Goal: Navigation & Orientation: Find specific page/section

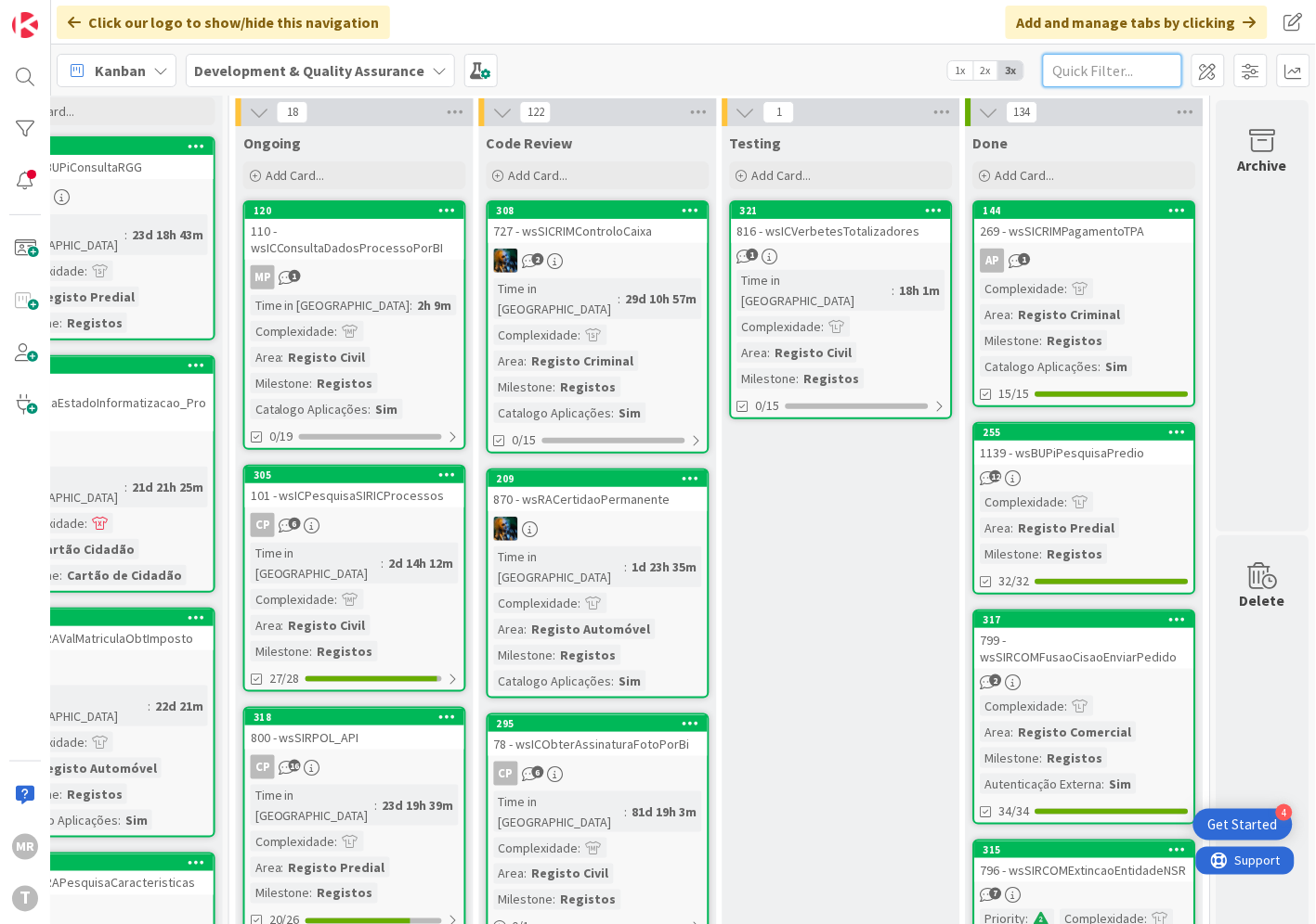
click at [1088, 71] on input "text" at bounding box center [1112, 71] width 139 height 34
paste input "wsICParticipacaoObitos"
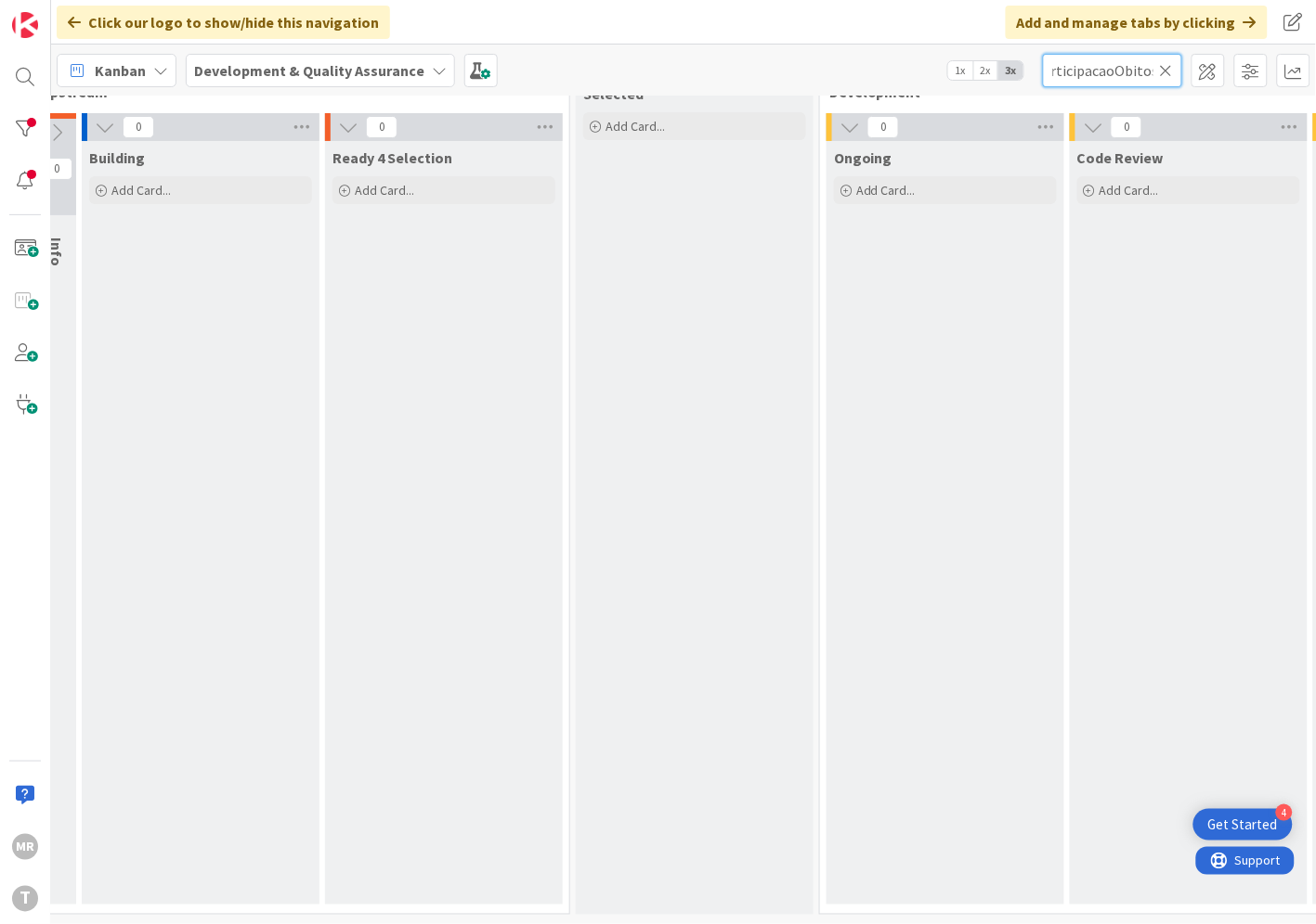
scroll to position [66, 0]
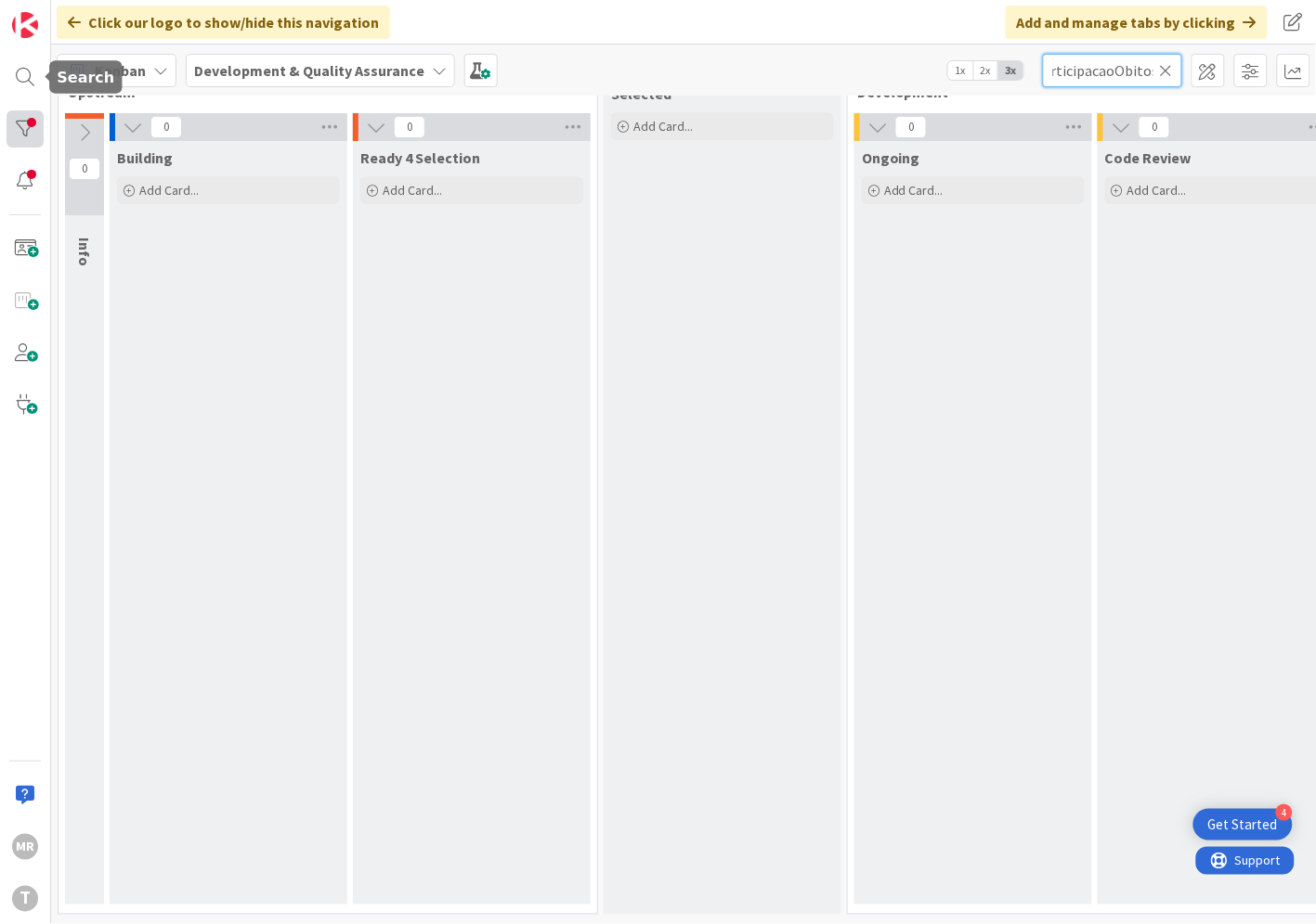
type input "wsICParticipacaoObitos"
click at [32, 120] on div at bounding box center [26, 129] width 37 height 37
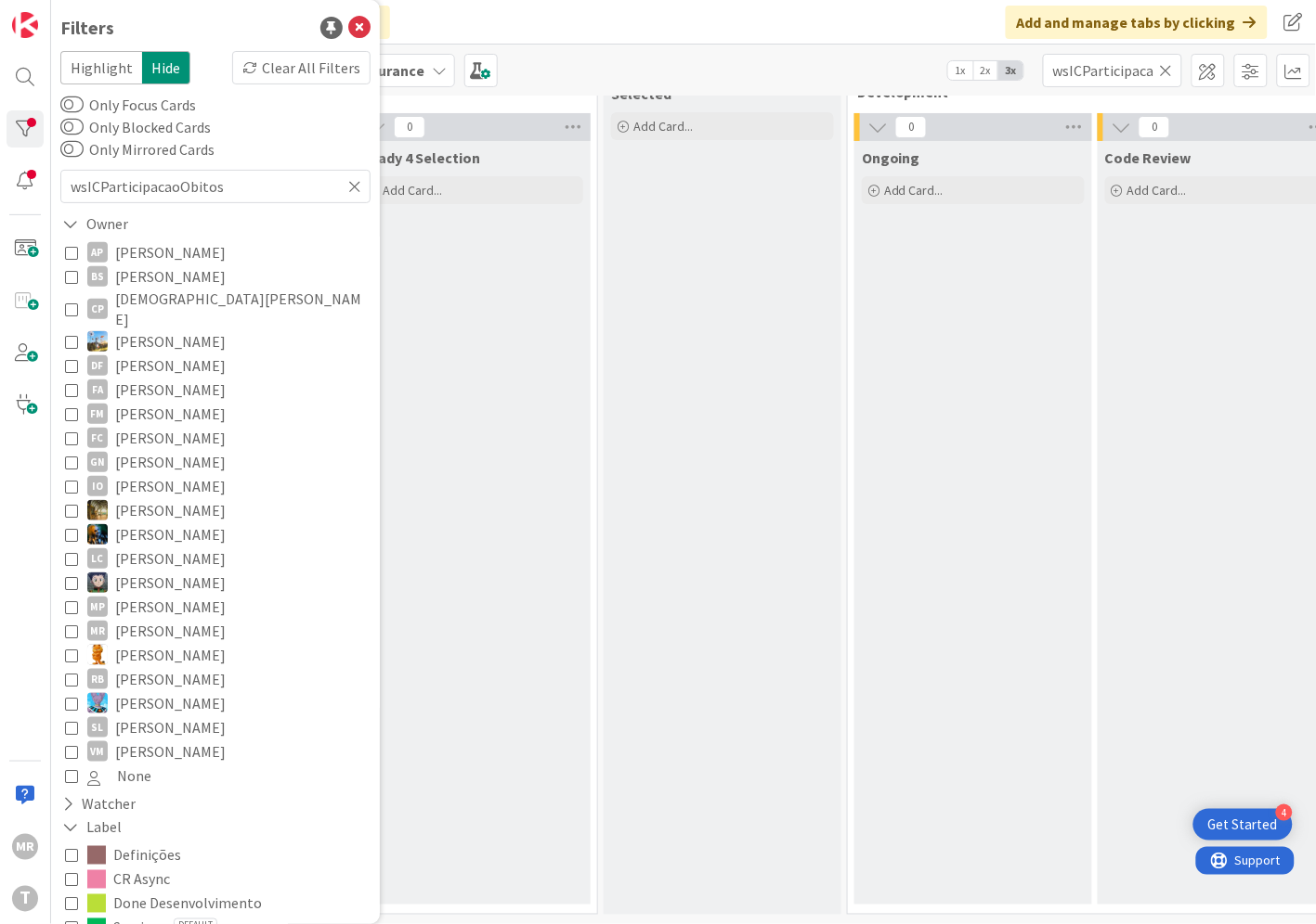
click at [430, 520] on div "Ready 4 Selection Add Card..." at bounding box center [472, 523] width 238 height 764
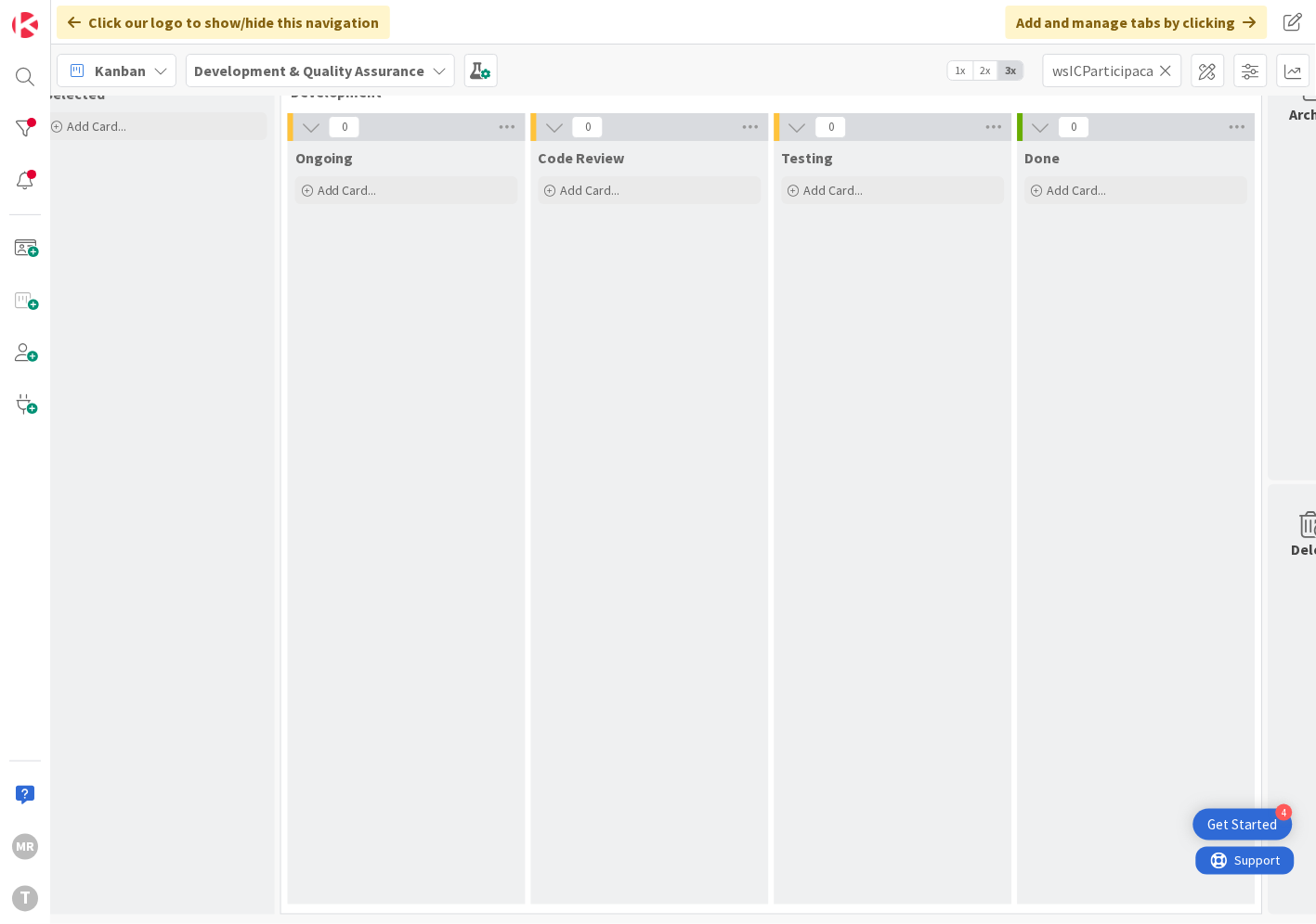
scroll to position [66, 632]
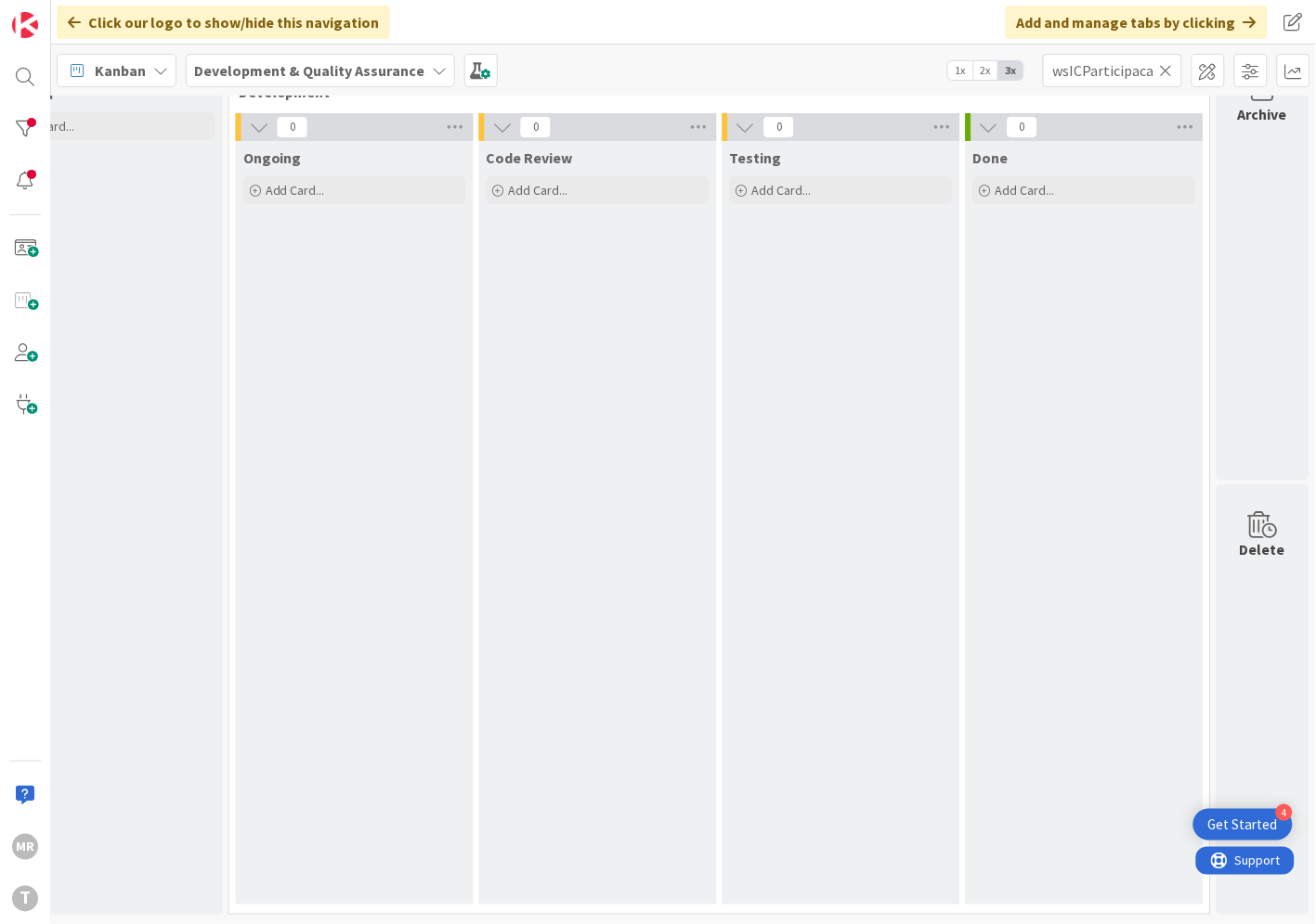
click at [1160, 72] on icon at bounding box center [1165, 70] width 13 height 17
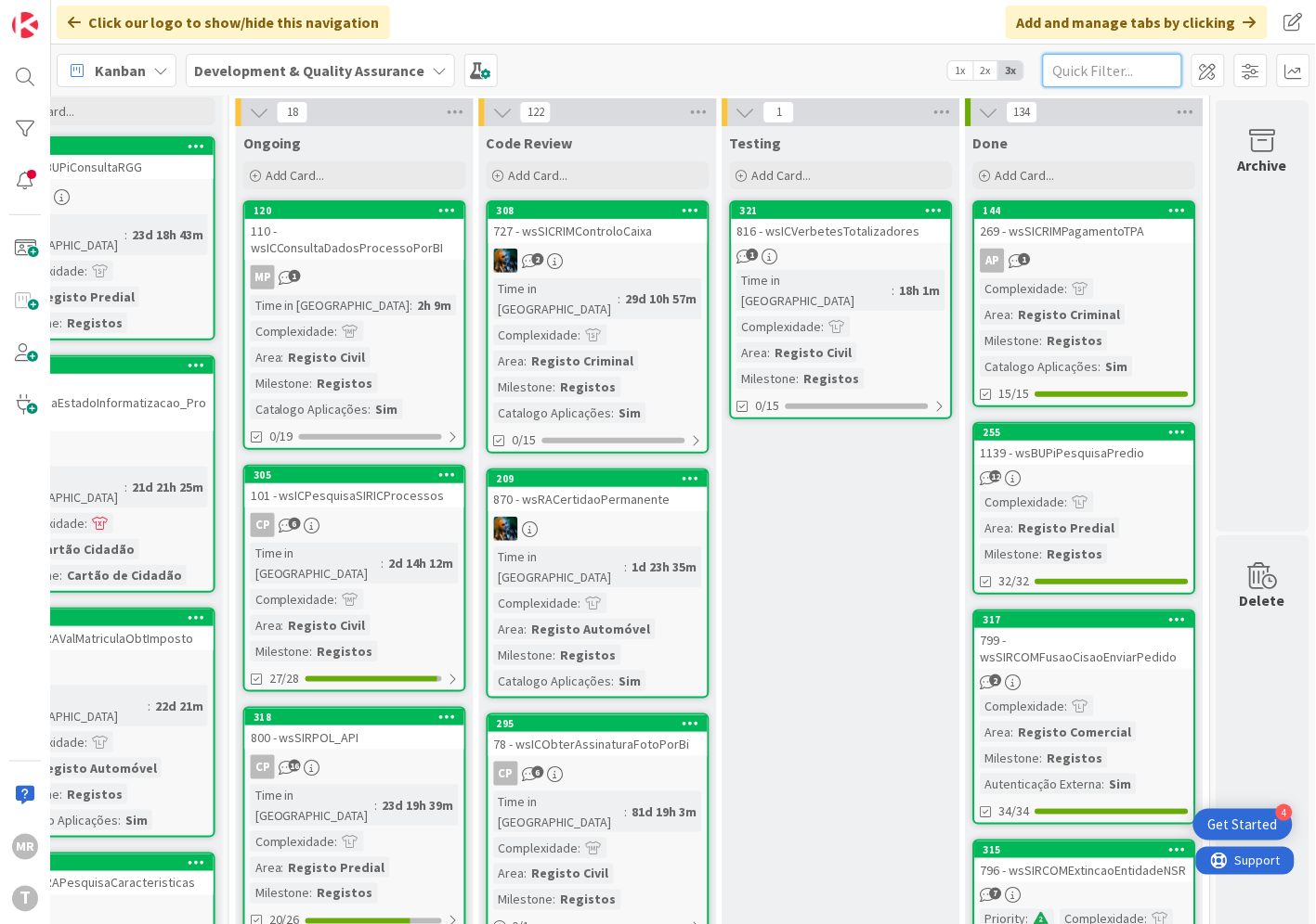
click at [1100, 76] on input "text" at bounding box center [1112, 71] width 139 height 34
paste input "wsICParticipacaoObitos"
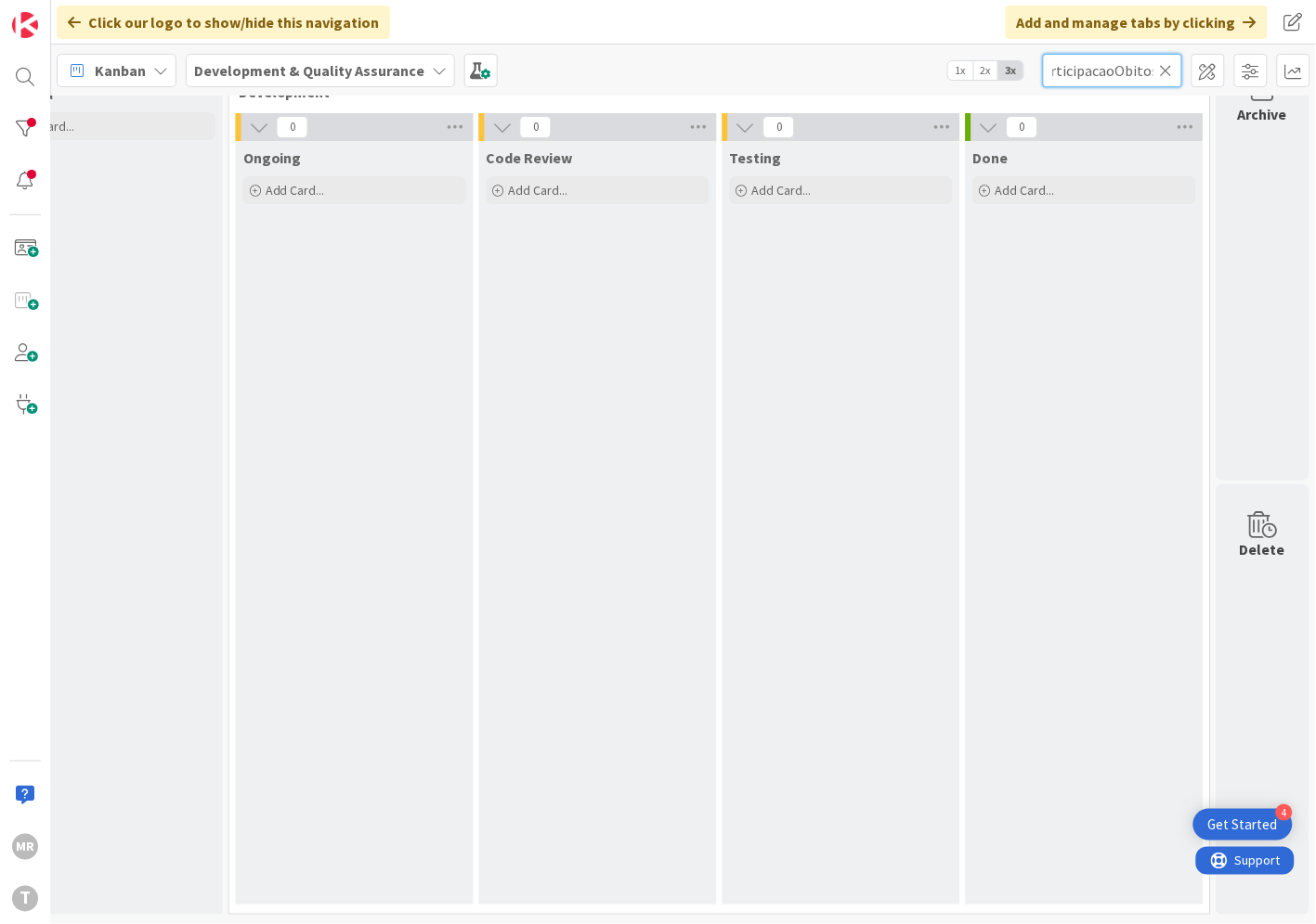
click at [1060, 70] on input "wsICParticipacaoObitos" at bounding box center [1112, 71] width 139 height 34
drag, startPoint x: 1142, startPoint y: 63, endPoint x: 1167, endPoint y: 63, distance: 25.0
click at [1167, 63] on div "ICParticipacaoObitos" at bounding box center [1112, 71] width 139 height 34
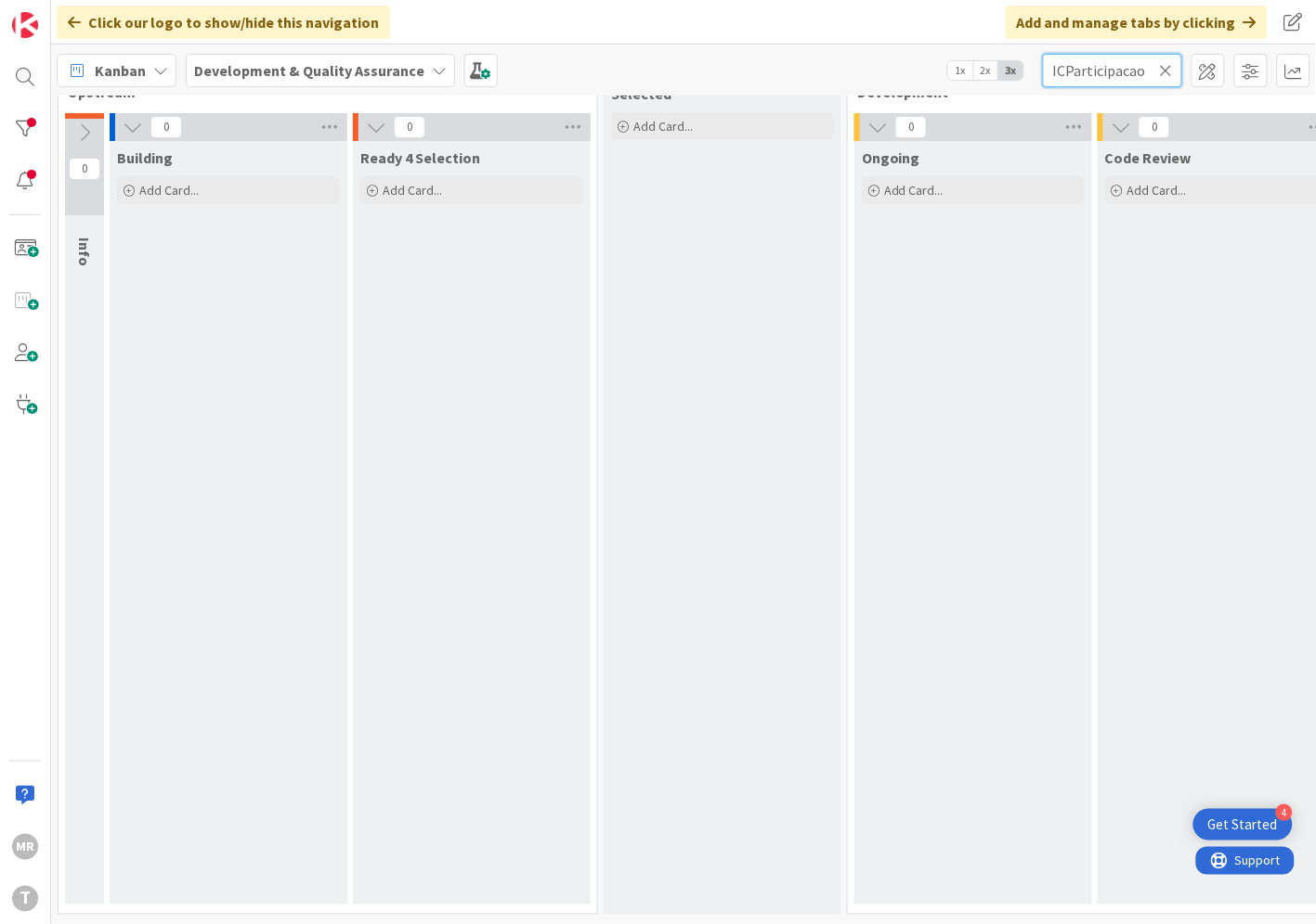
scroll to position [66, 632]
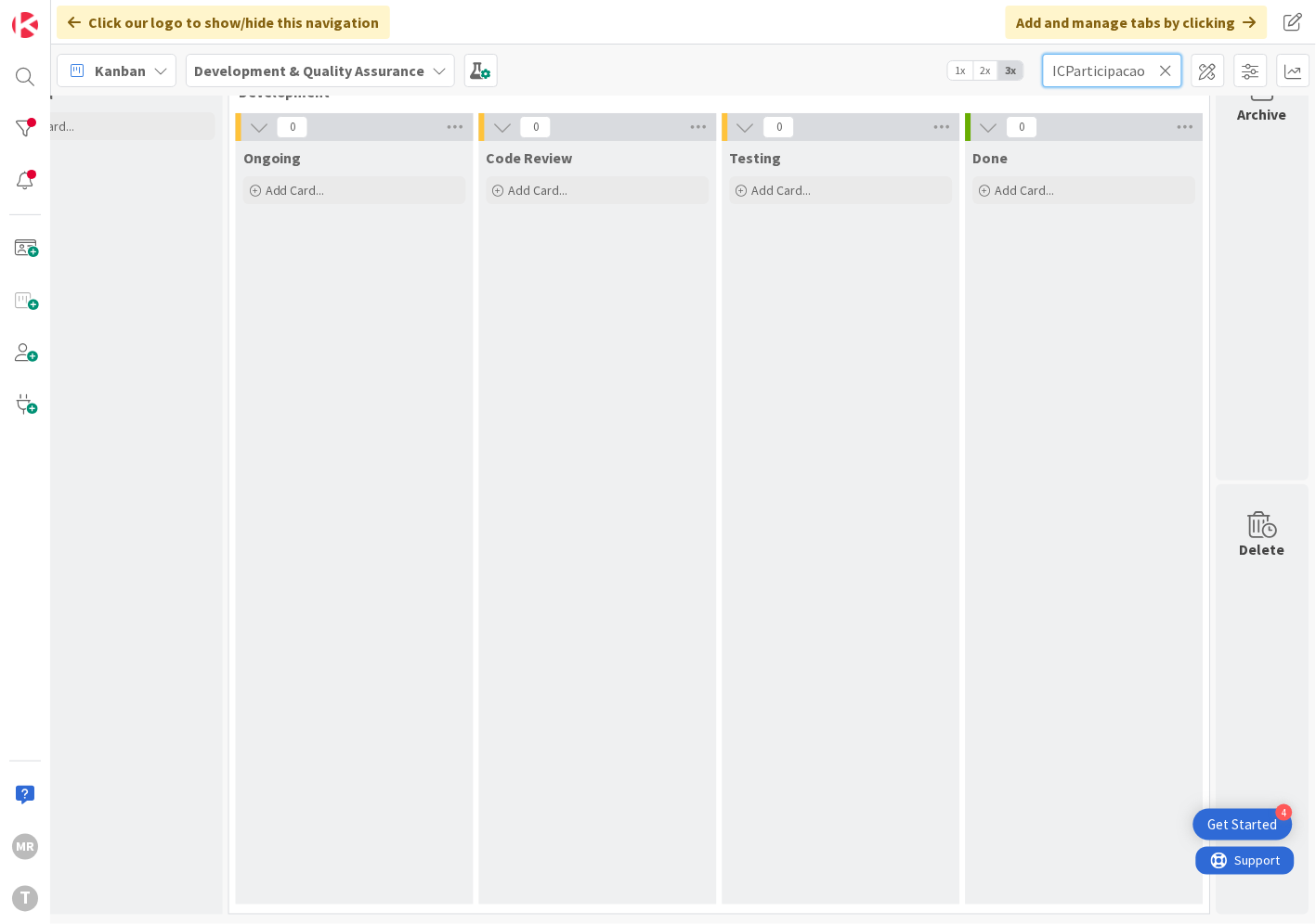
type input "ICParticipacao"
click at [1170, 66] on icon at bounding box center [1165, 70] width 13 height 17
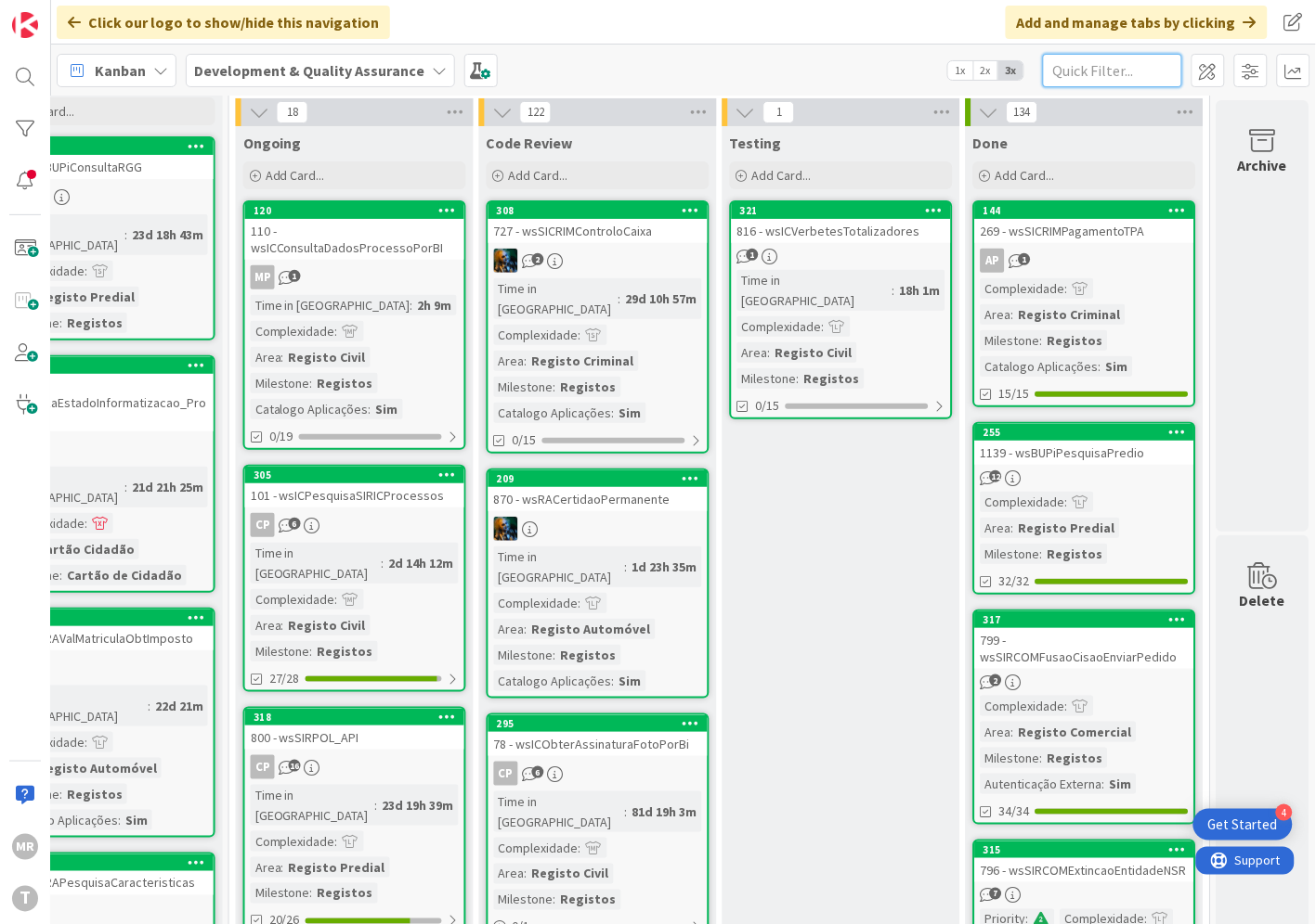
click at [1099, 79] on input "text" at bounding box center [1112, 71] width 139 height 34
paste input "wsICPesquisaObitosSIRIC"
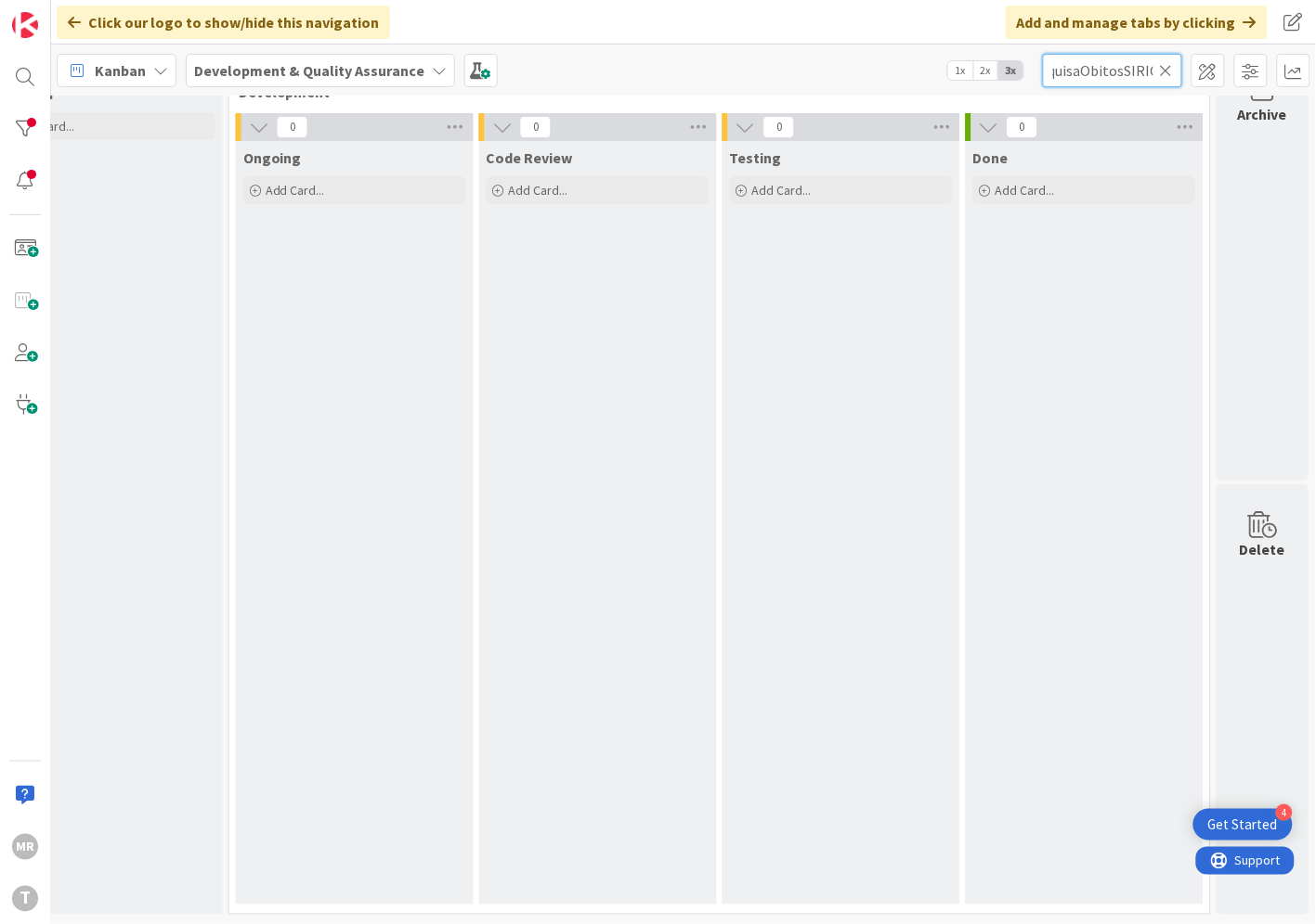
scroll to position [0, 0]
drag, startPoint x: 1121, startPoint y: 71, endPoint x: 929, endPoint y: 81, distance: 192.3
click at [930, 81] on div "Kanban Development & Quality Assurance 1x 2x 3x wsICPesquisaObitosSIRIC" at bounding box center [684, 70] width 1265 height 51
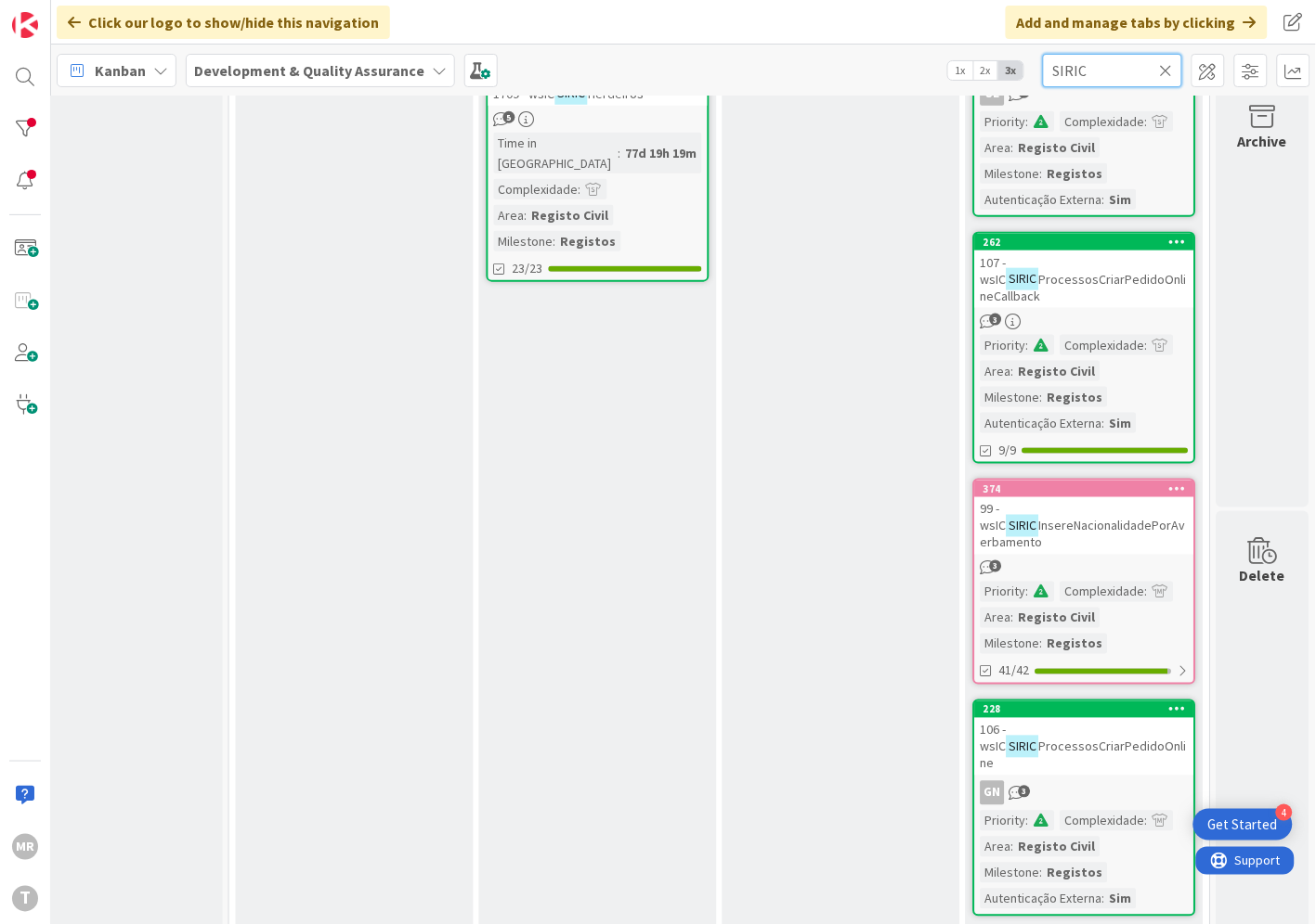
scroll to position [456, 632]
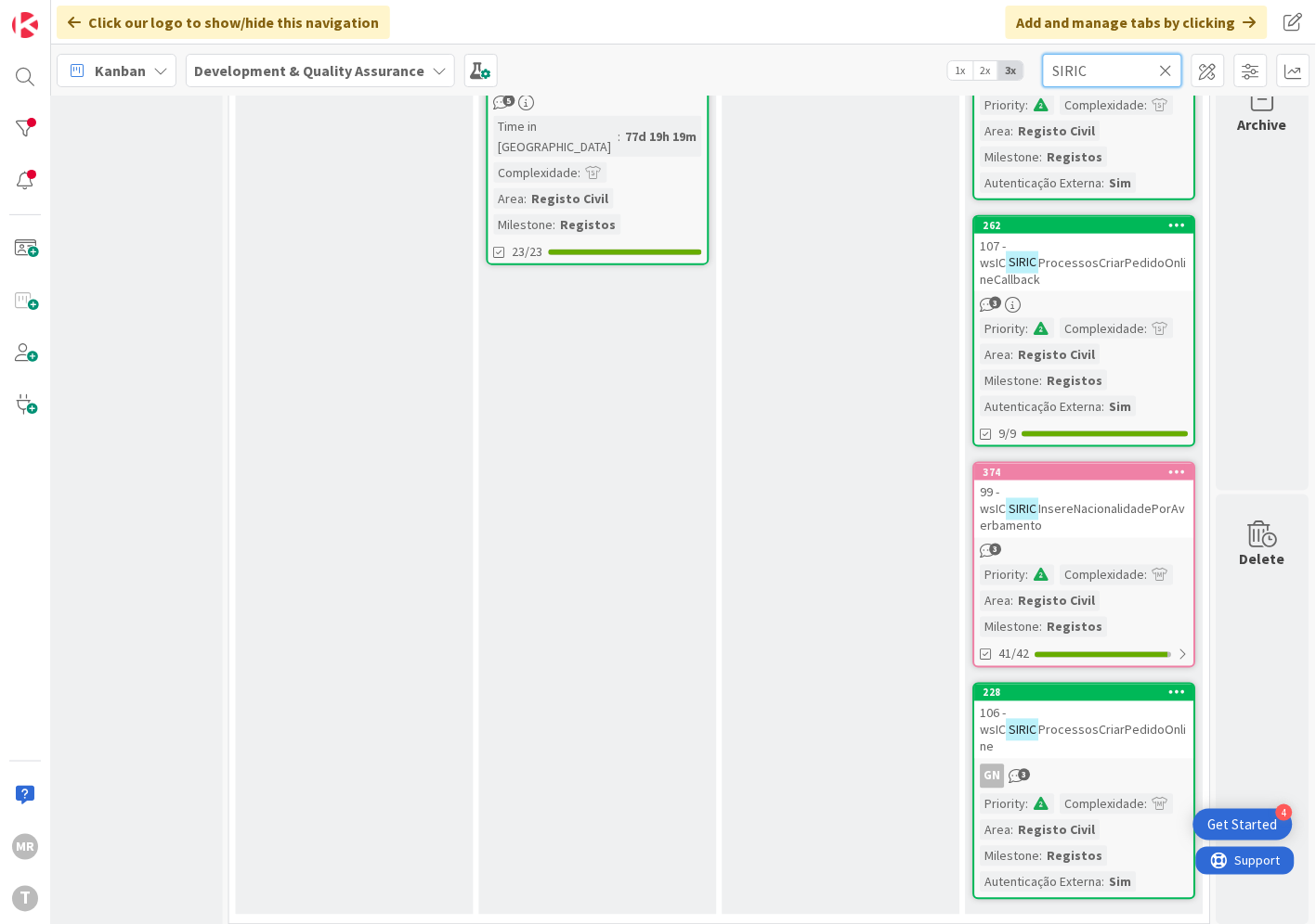
type input "SIRIC"
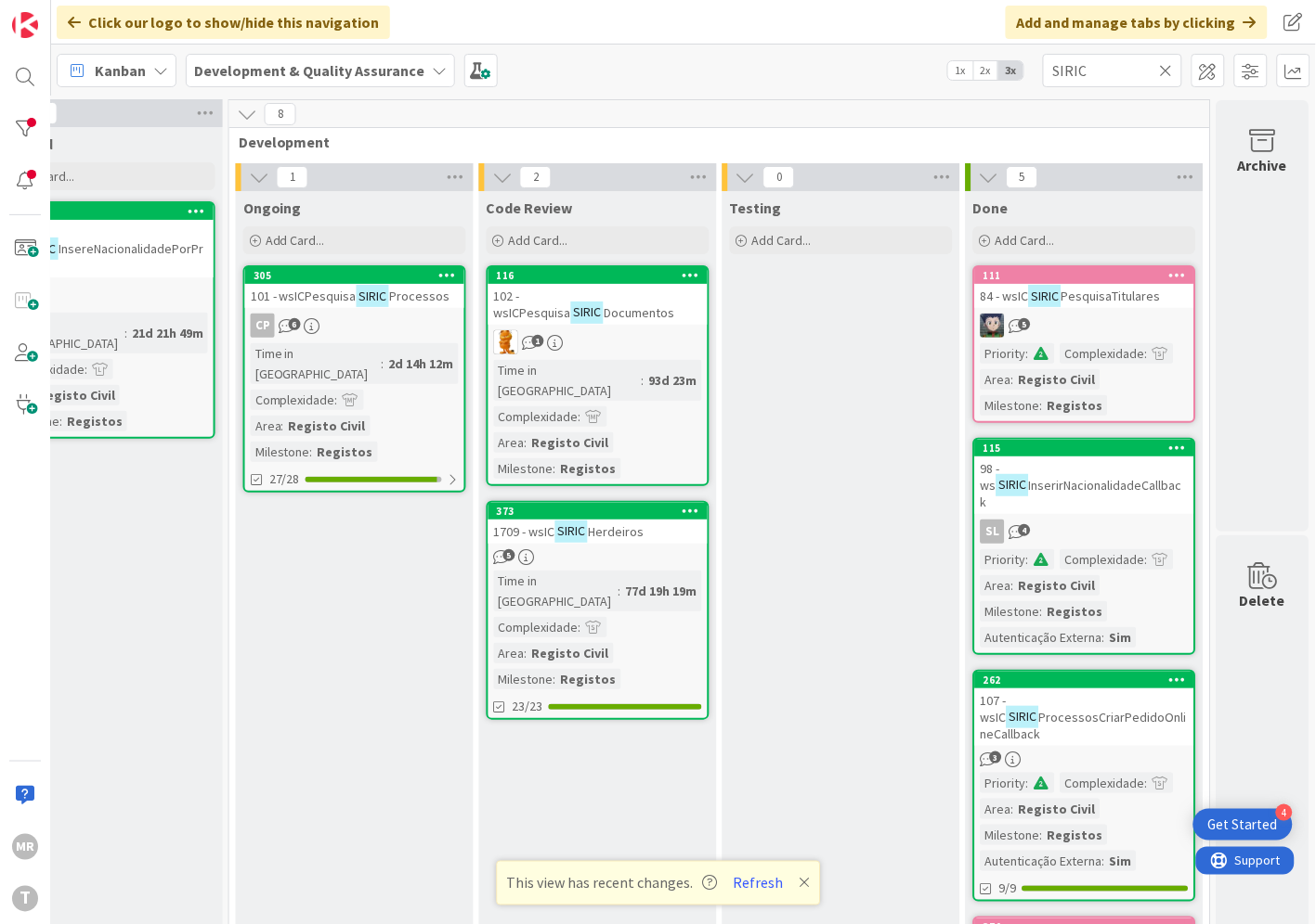
scroll to position [0, 632]
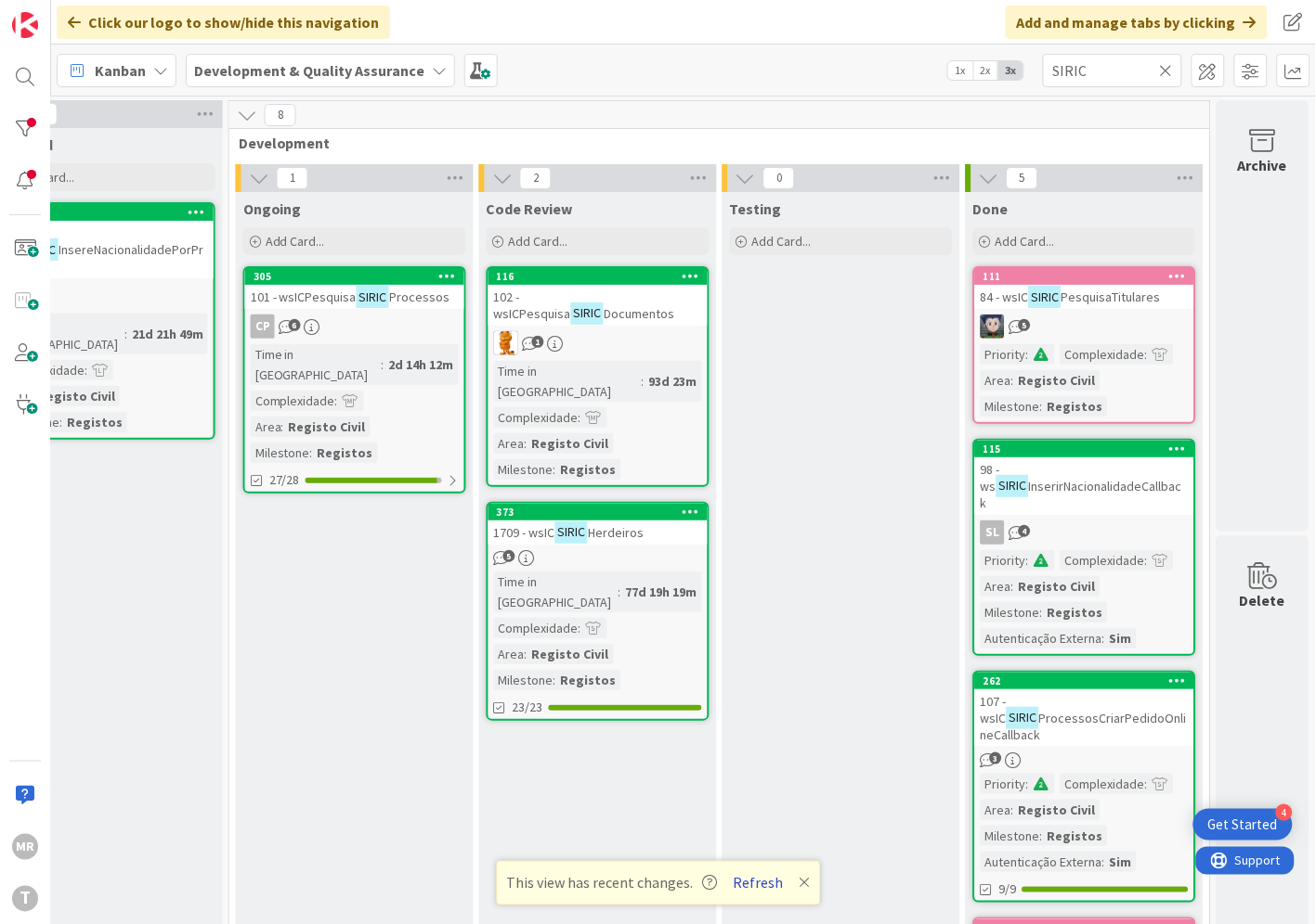
click at [765, 883] on button "Refresh" at bounding box center [758, 884] width 63 height 24
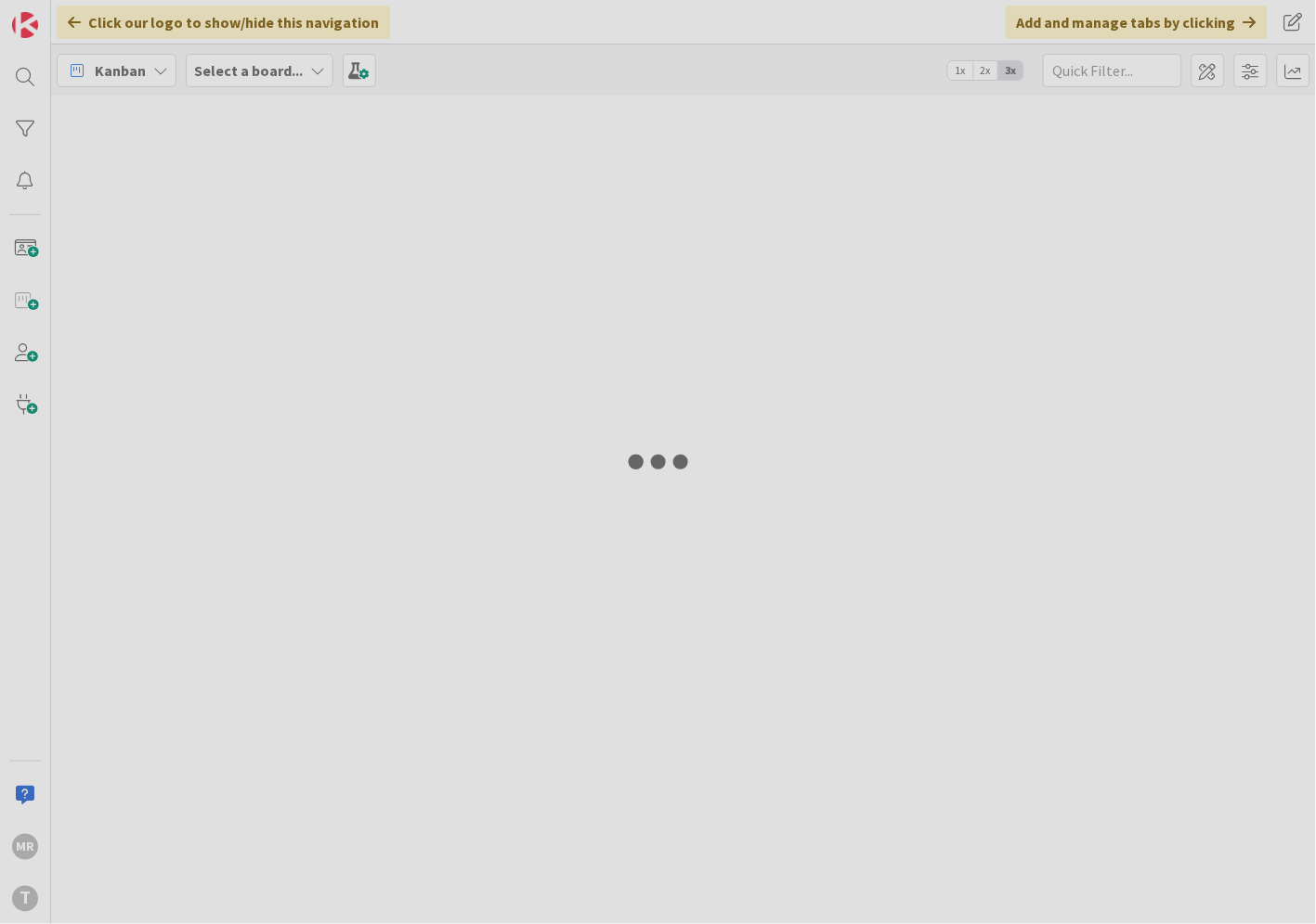
type input "SIRIC"
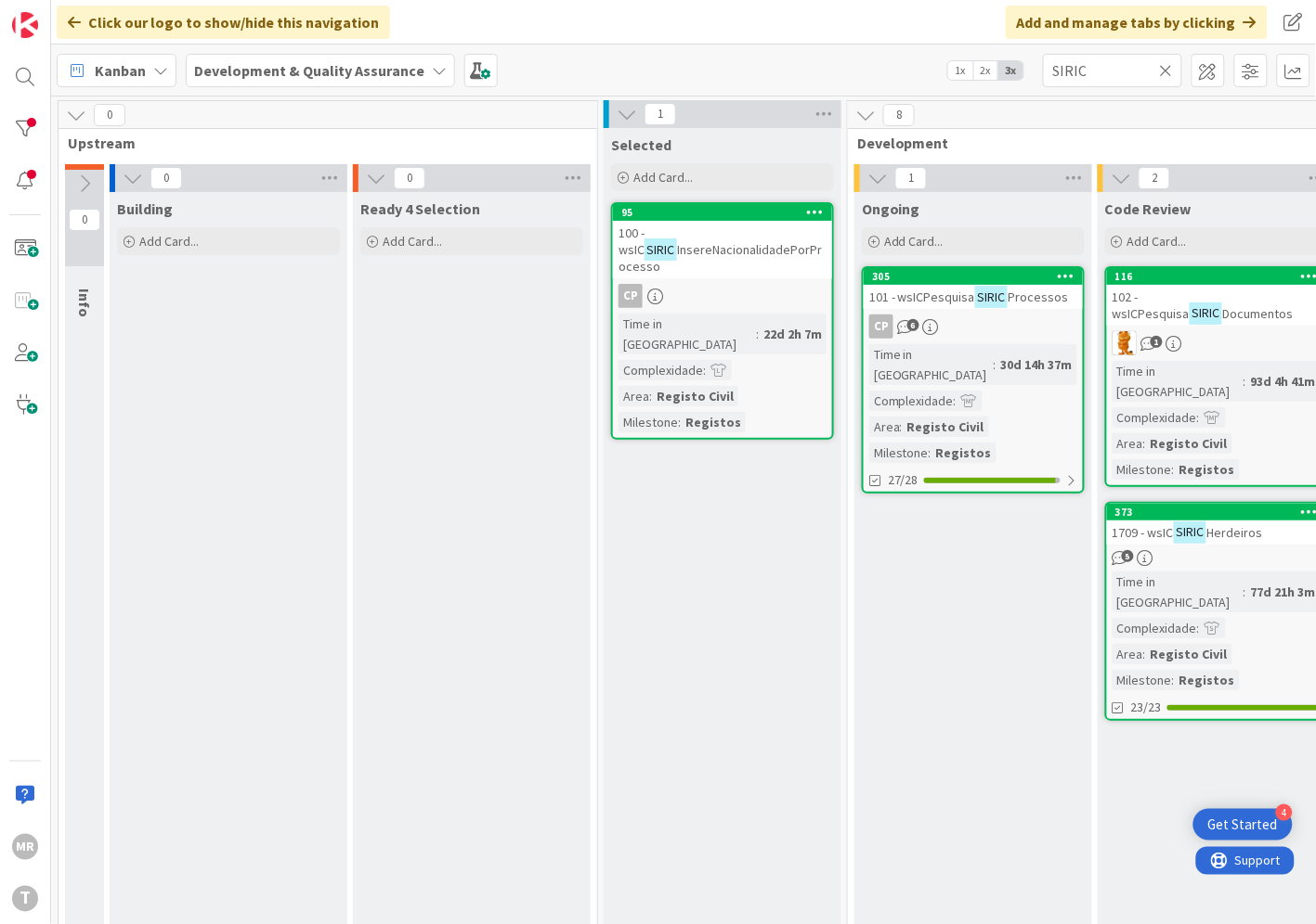
click at [1165, 69] on icon at bounding box center [1165, 70] width 13 height 17
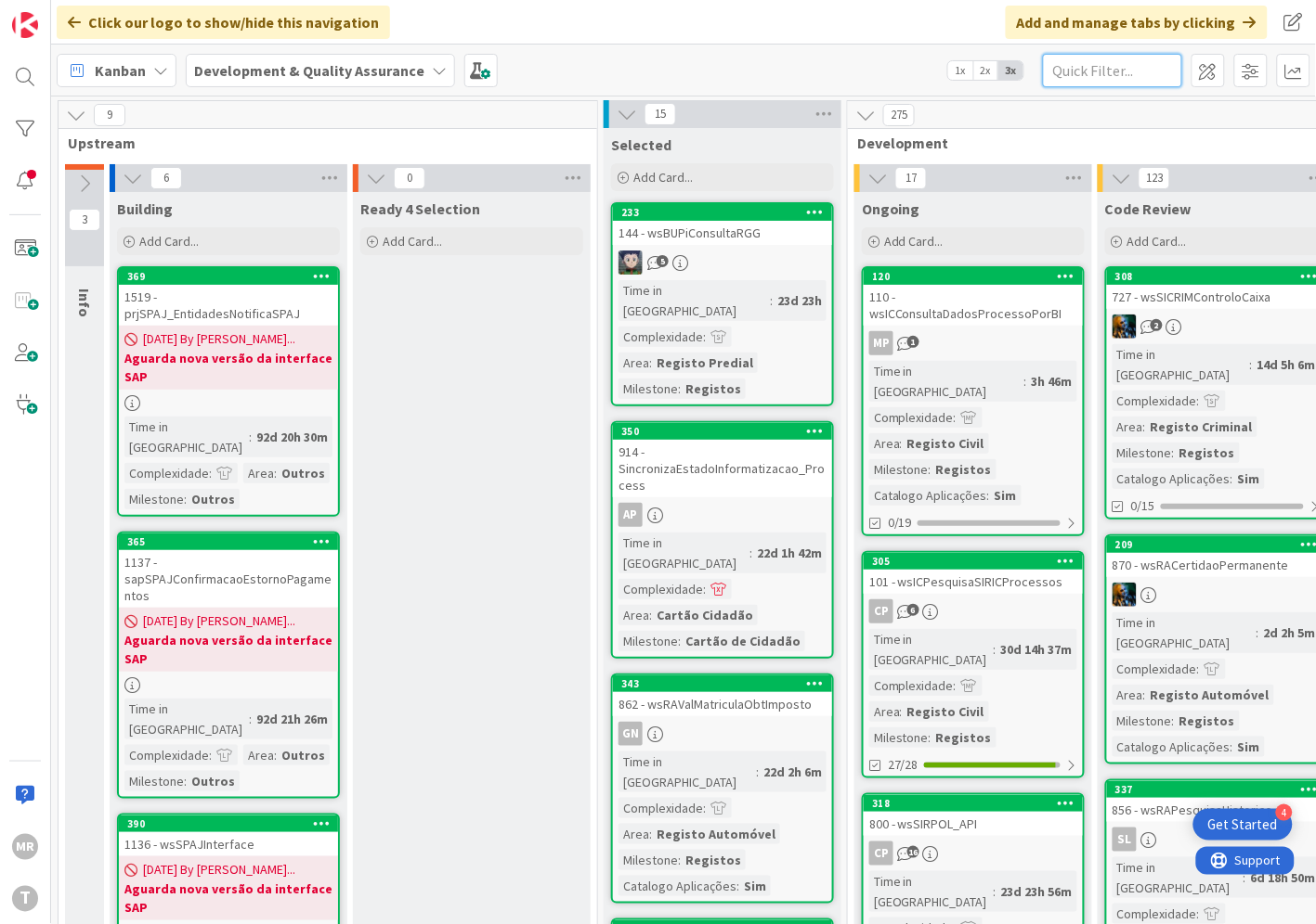
click at [1143, 79] on input "text" at bounding box center [1112, 71] width 139 height 34
paste input "wsICRecebeAssento"
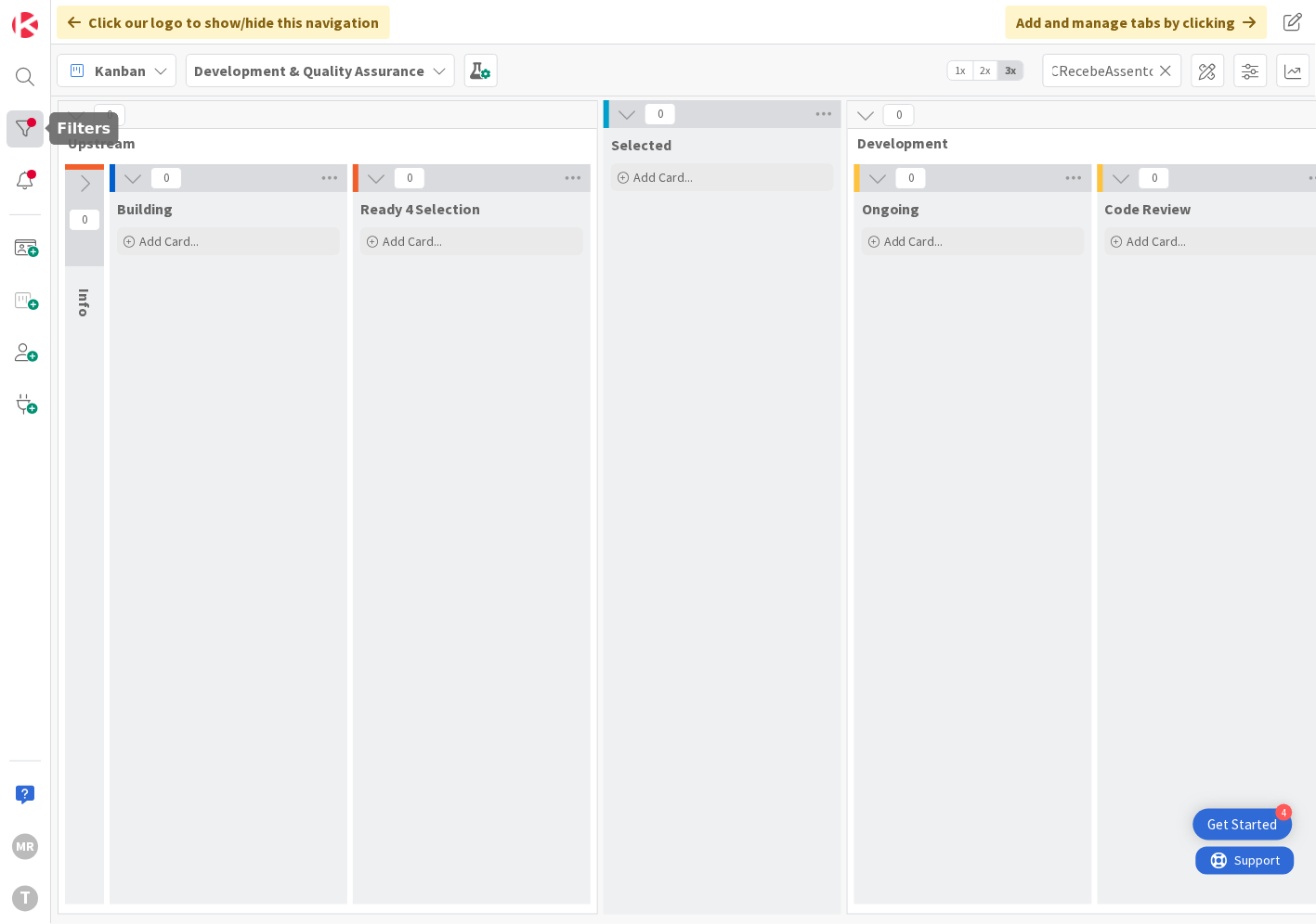
click at [19, 126] on div at bounding box center [26, 129] width 37 height 37
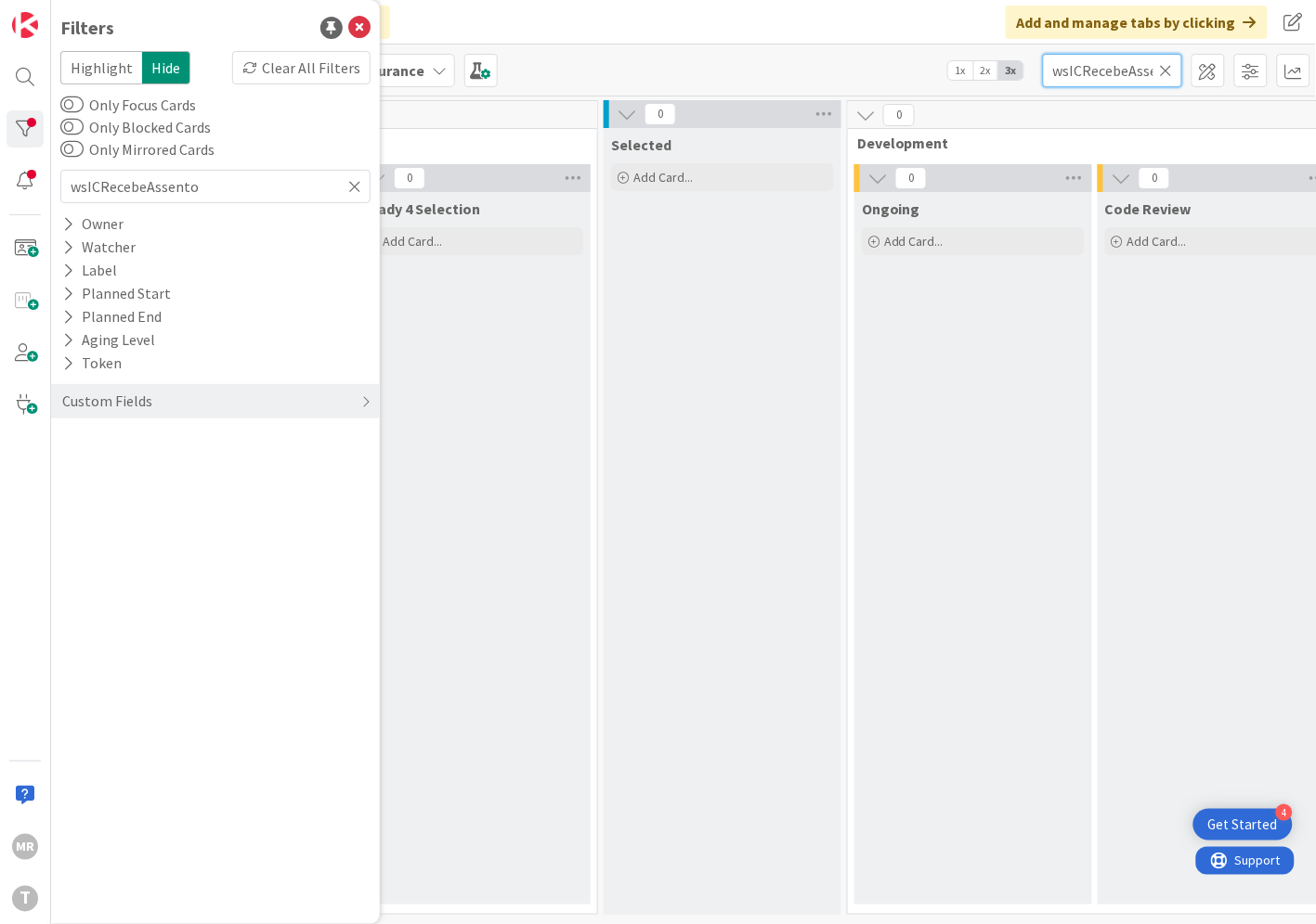
click at [1115, 71] on input "wsICRecebeAssento" at bounding box center [1112, 71] width 139 height 34
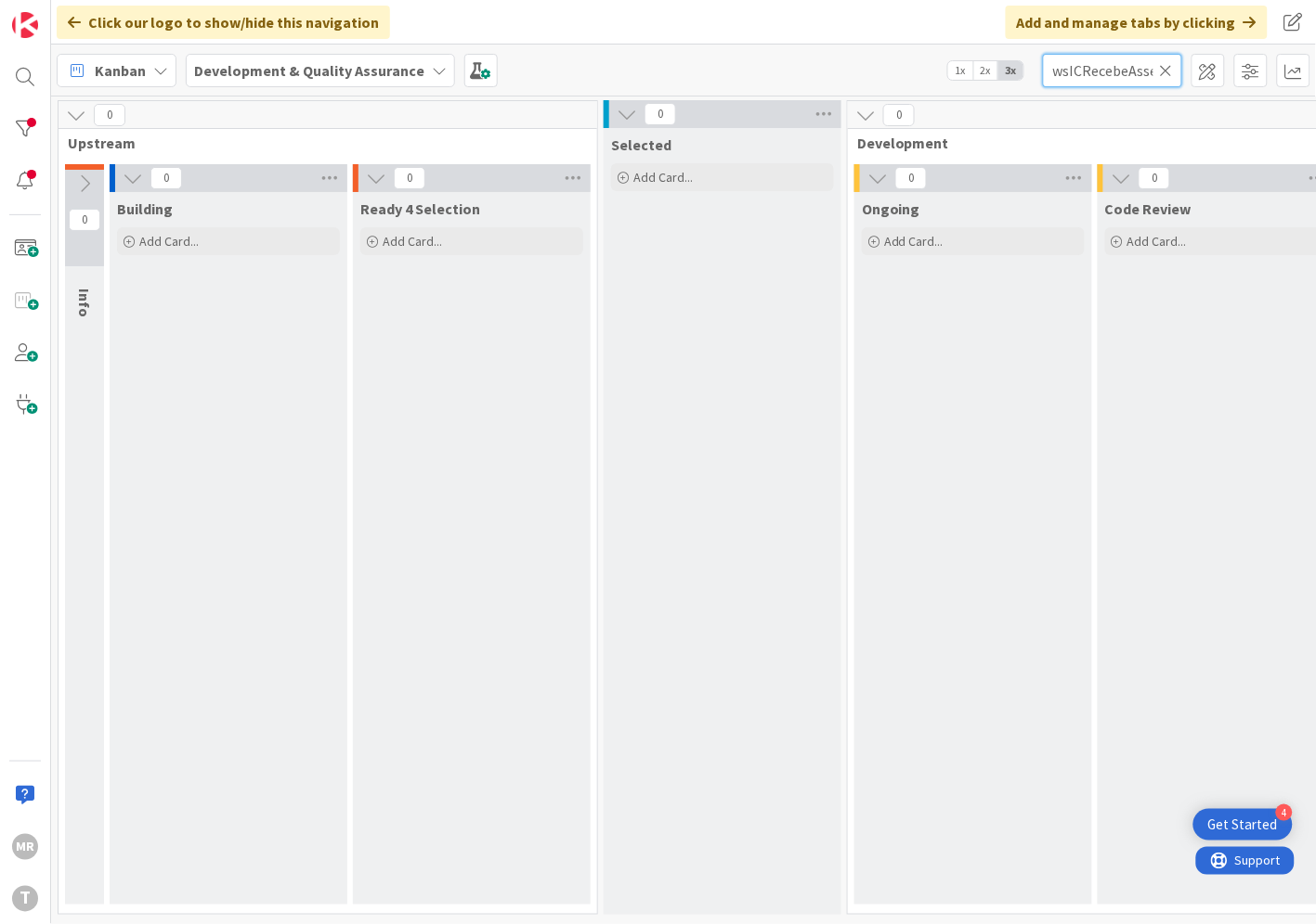
drag, startPoint x: 1073, startPoint y: 72, endPoint x: 1034, endPoint y: 75, distance: 39.1
click at [1034, 75] on div "Kanban Development & Quality Assurance 1x 2x 3x wsICRecebeAssento" at bounding box center [684, 70] width 1265 height 51
drag, startPoint x: 1109, startPoint y: 69, endPoint x: 1225, endPoint y: 87, distance: 117.4
click at [1225, 87] on div "Kanban Development & Quality Assurance 1x 2x 3x ICRecebeAssento" at bounding box center [684, 70] width 1265 height 51
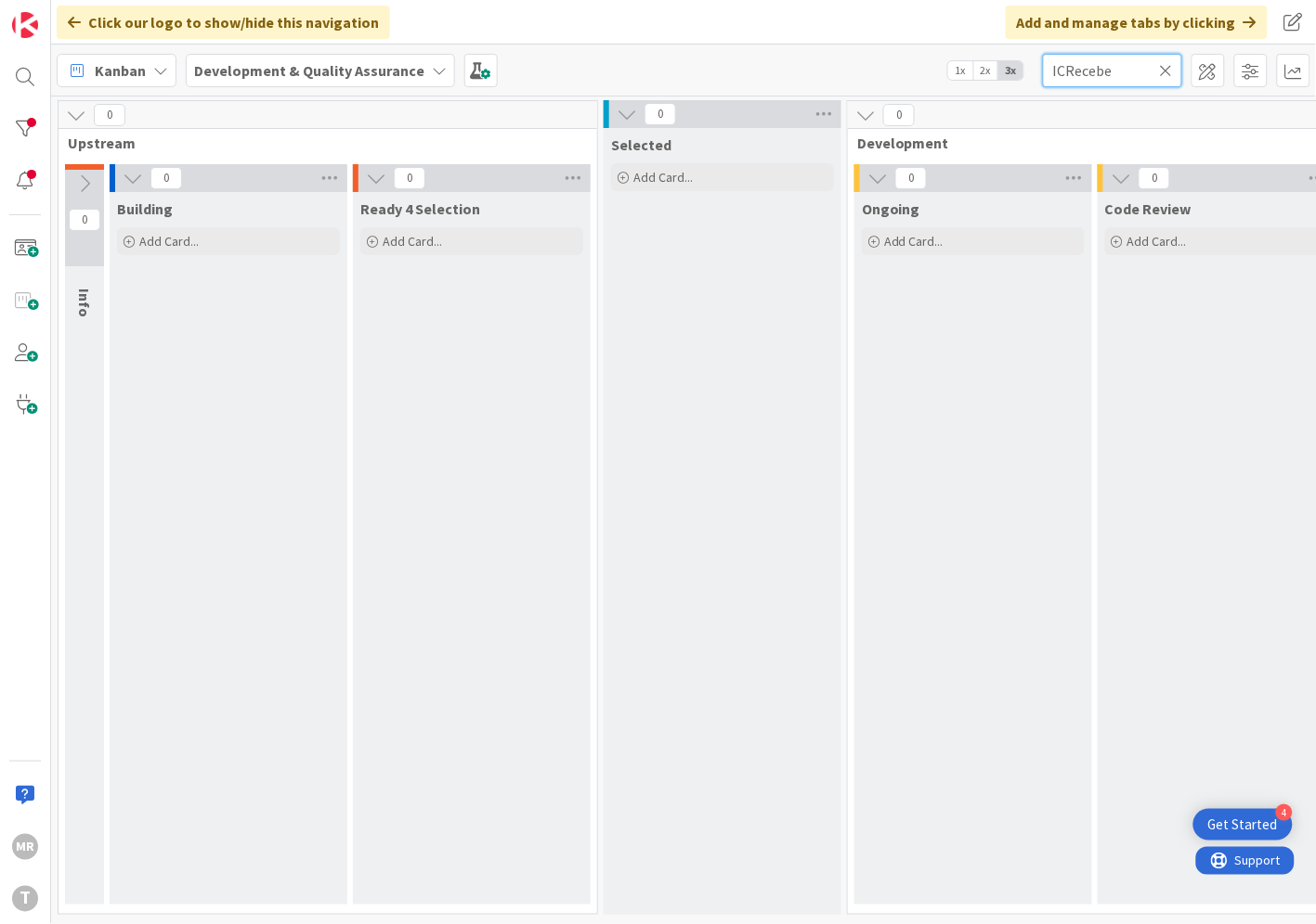
scroll to position [0, 0]
type input "ICRecebe"
click at [994, 312] on div "Ongoing Add Card..." at bounding box center [973, 548] width 238 height 713
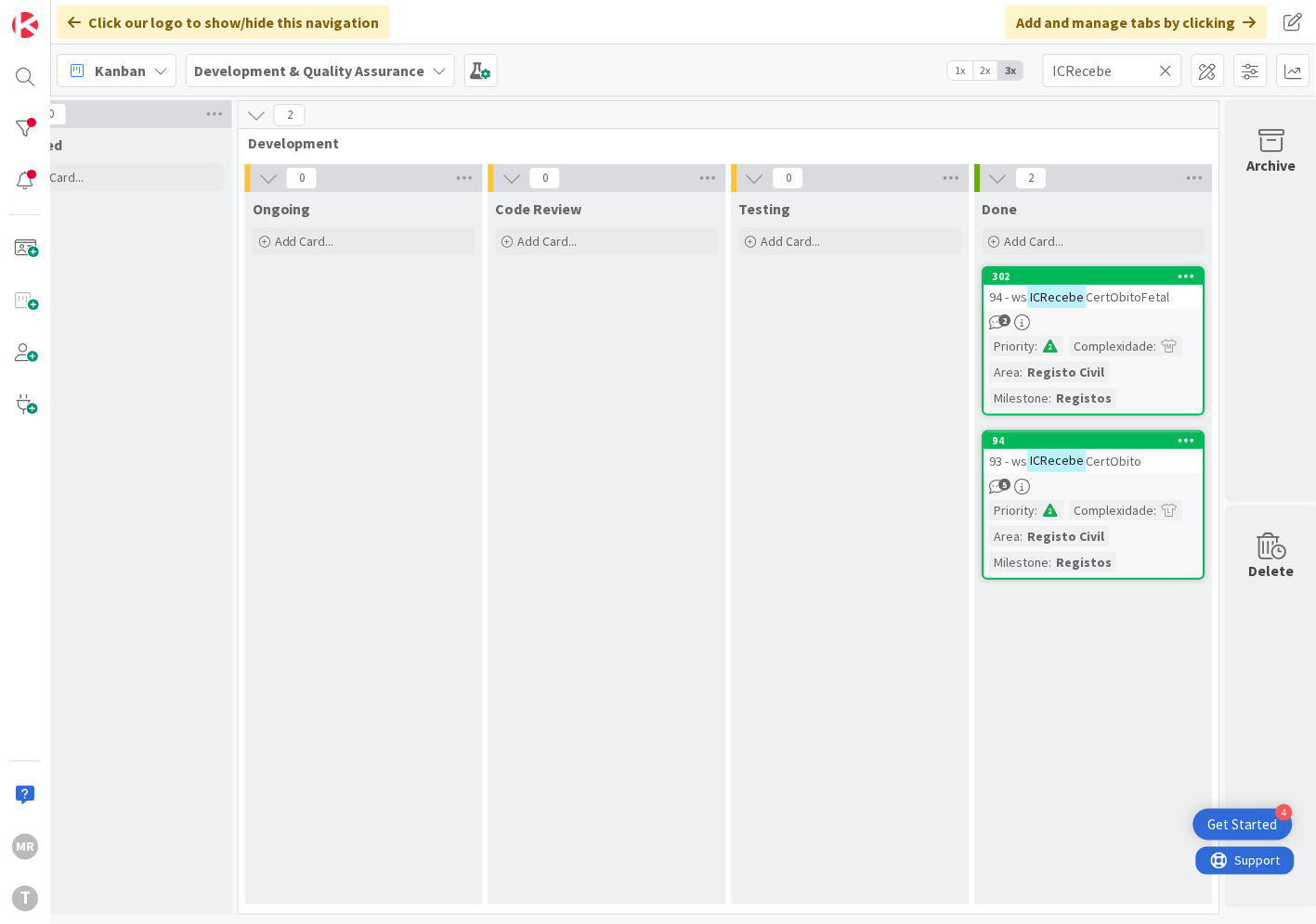
scroll to position [0, 623]
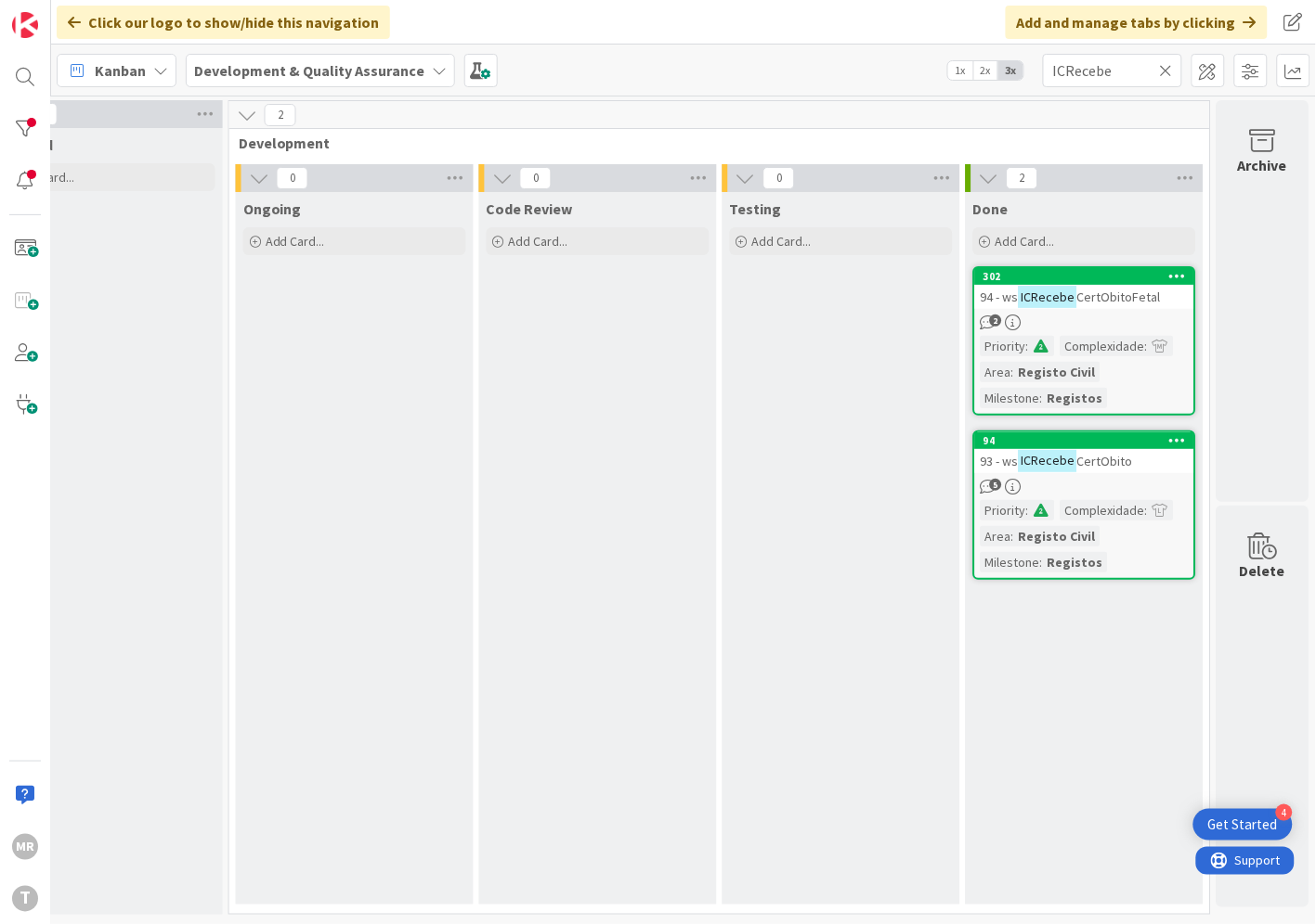
click at [1107, 453] on span "CertObito" at bounding box center [1105, 461] width 55 height 17
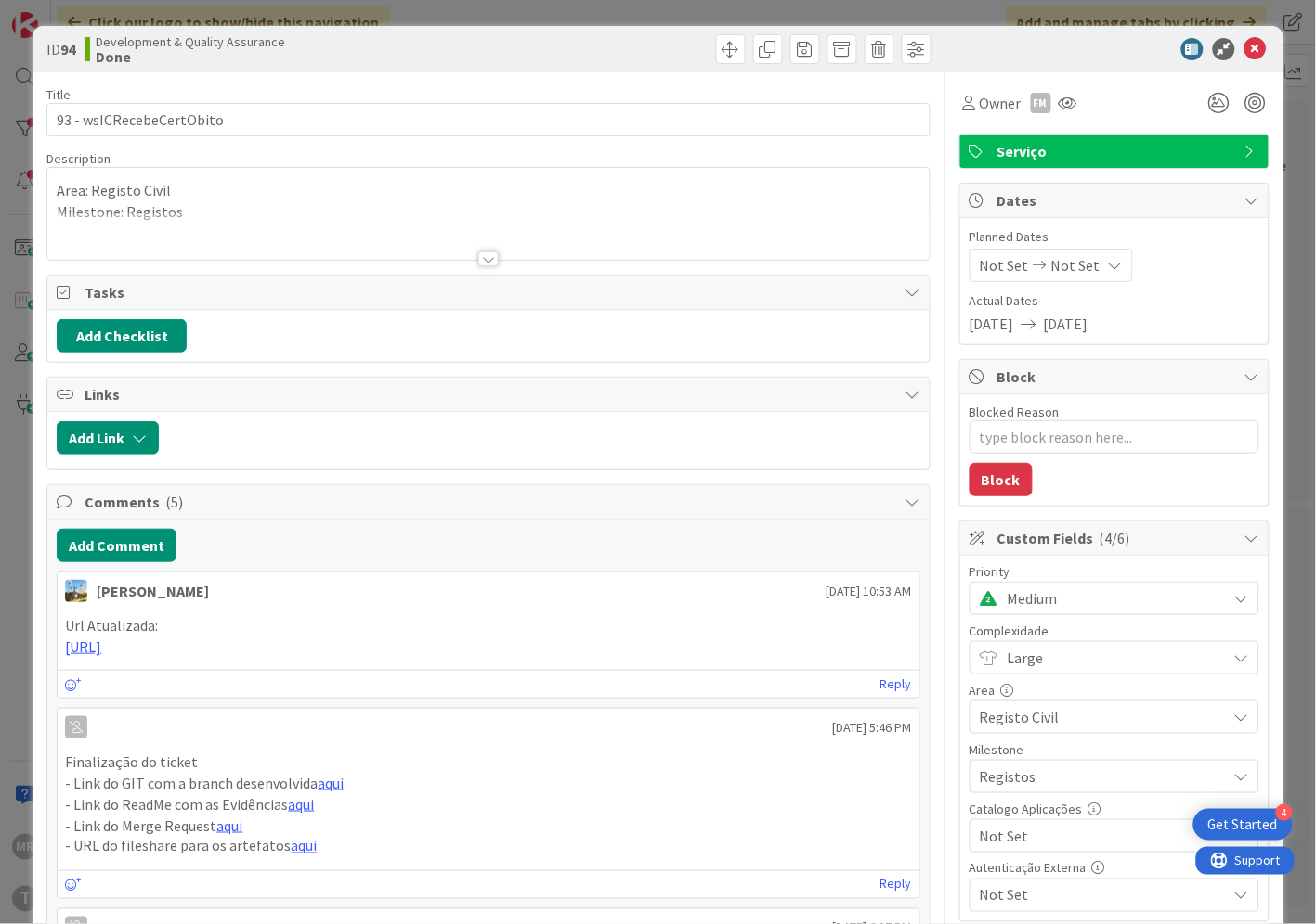
click at [1067, 845] on span "Not Set" at bounding box center [1098, 836] width 238 height 26
click at [1014, 781] on span "Sim" at bounding box center [1126, 794] width 244 height 28
click at [1244, 48] on icon at bounding box center [1255, 49] width 23 height 23
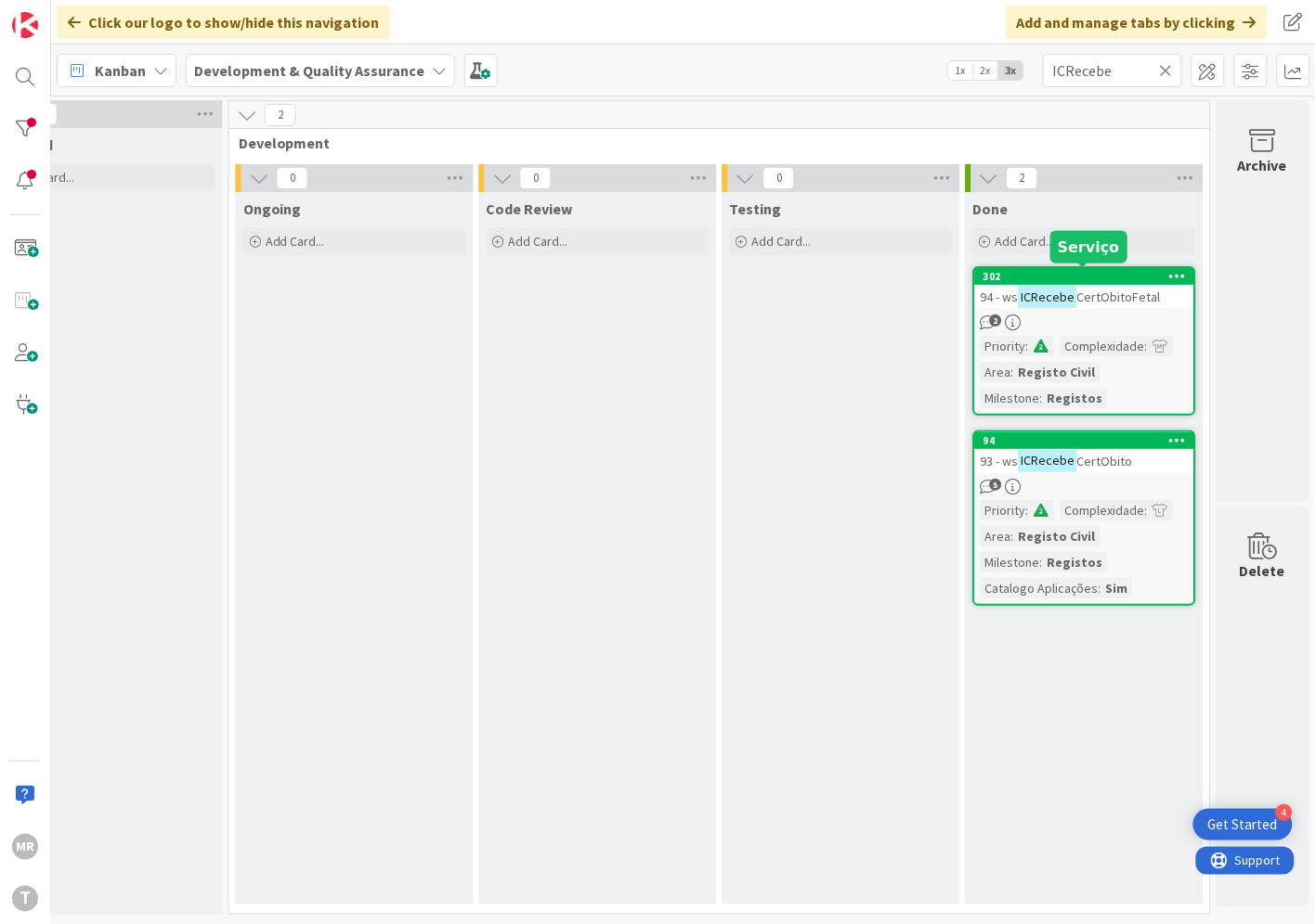
click at [1112, 279] on div "302" at bounding box center [1089, 276] width 211 height 13
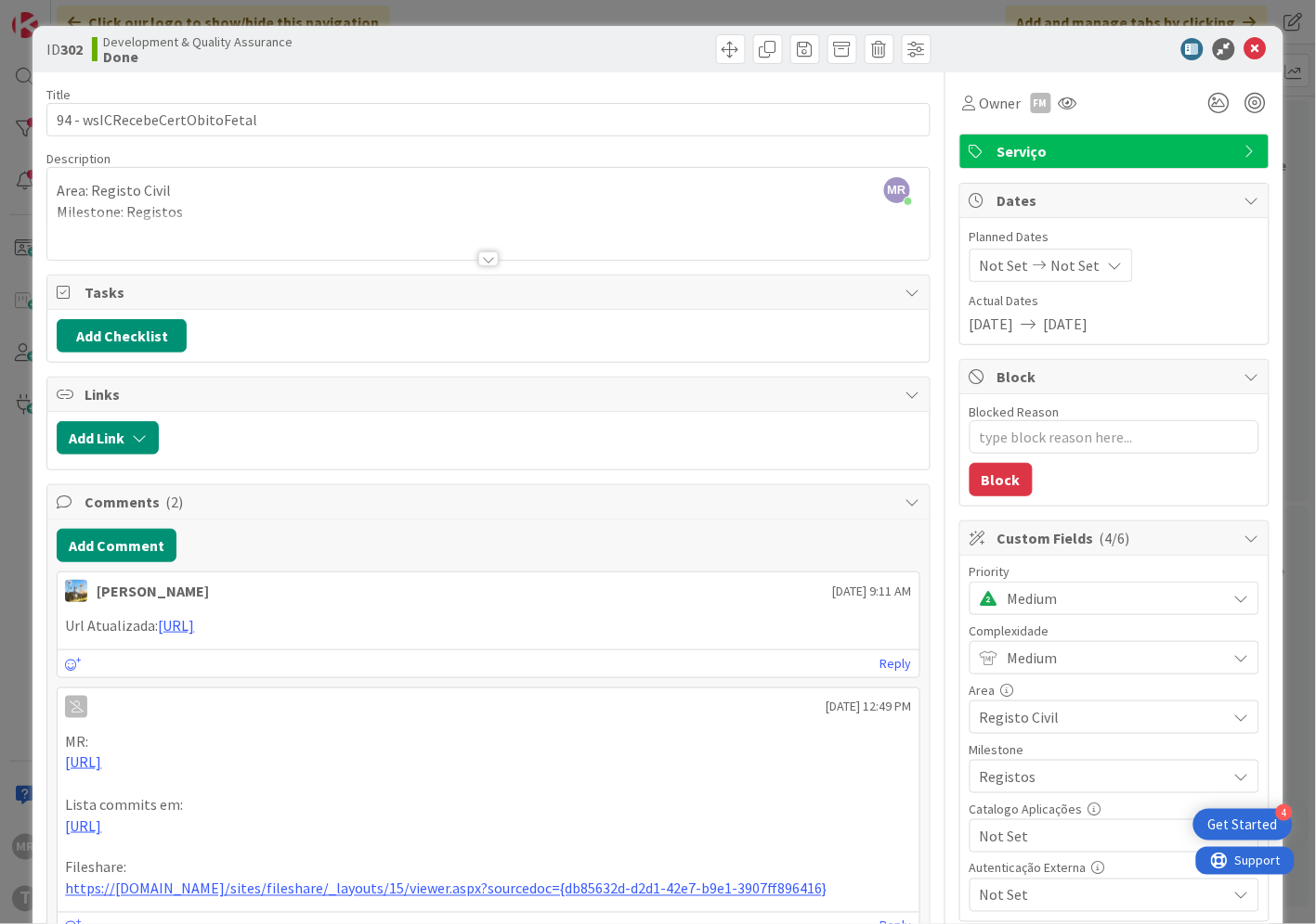
click at [1006, 839] on span "Not Set" at bounding box center [1098, 836] width 238 height 26
click at [1005, 794] on span "Sim" at bounding box center [1126, 794] width 244 height 28
type textarea "x"
click at [1244, 52] on icon at bounding box center [1255, 49] width 23 height 23
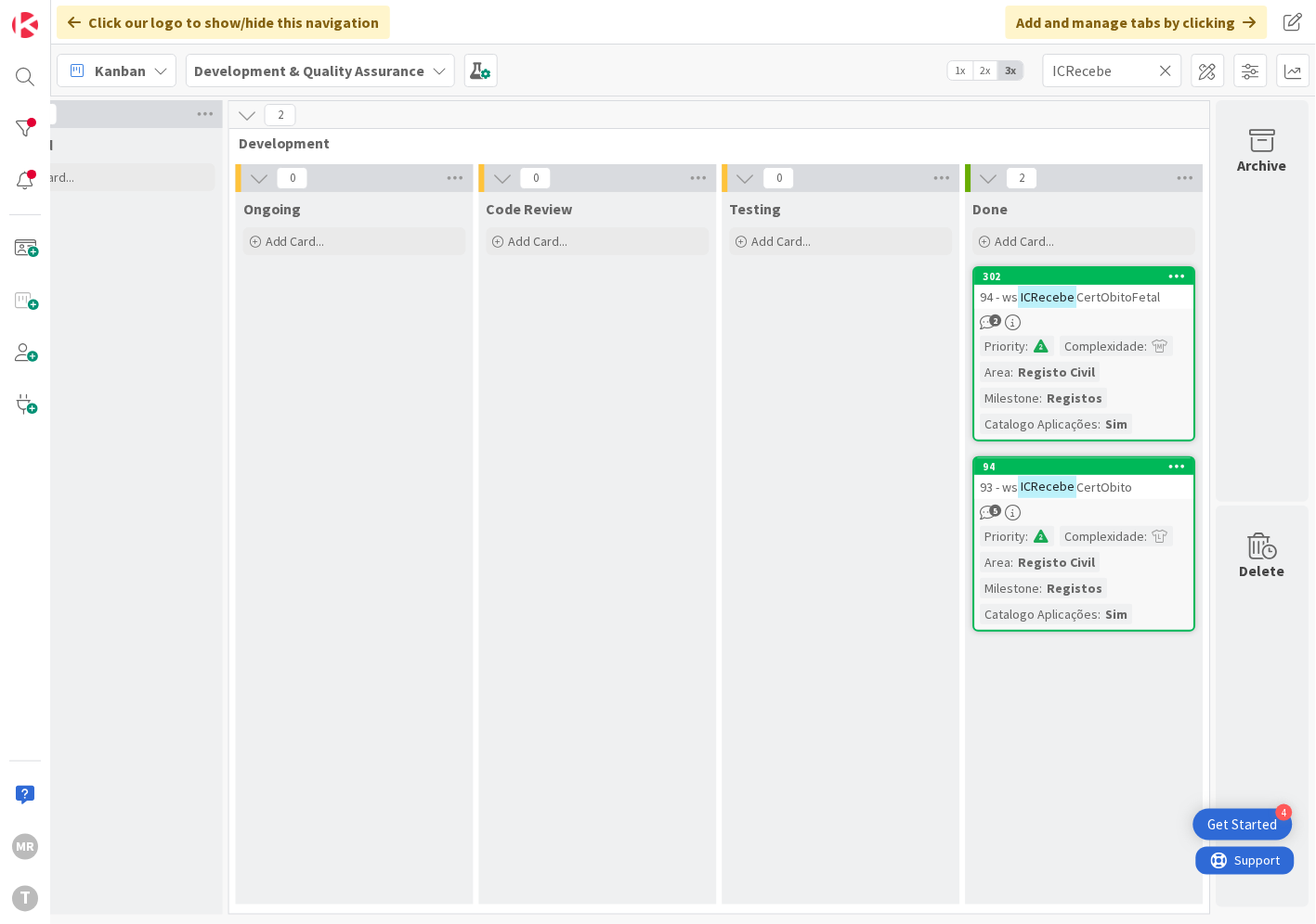
click at [1171, 62] on icon at bounding box center [1165, 70] width 13 height 17
click at [1144, 70] on input "text" at bounding box center [1112, 71] width 139 height 34
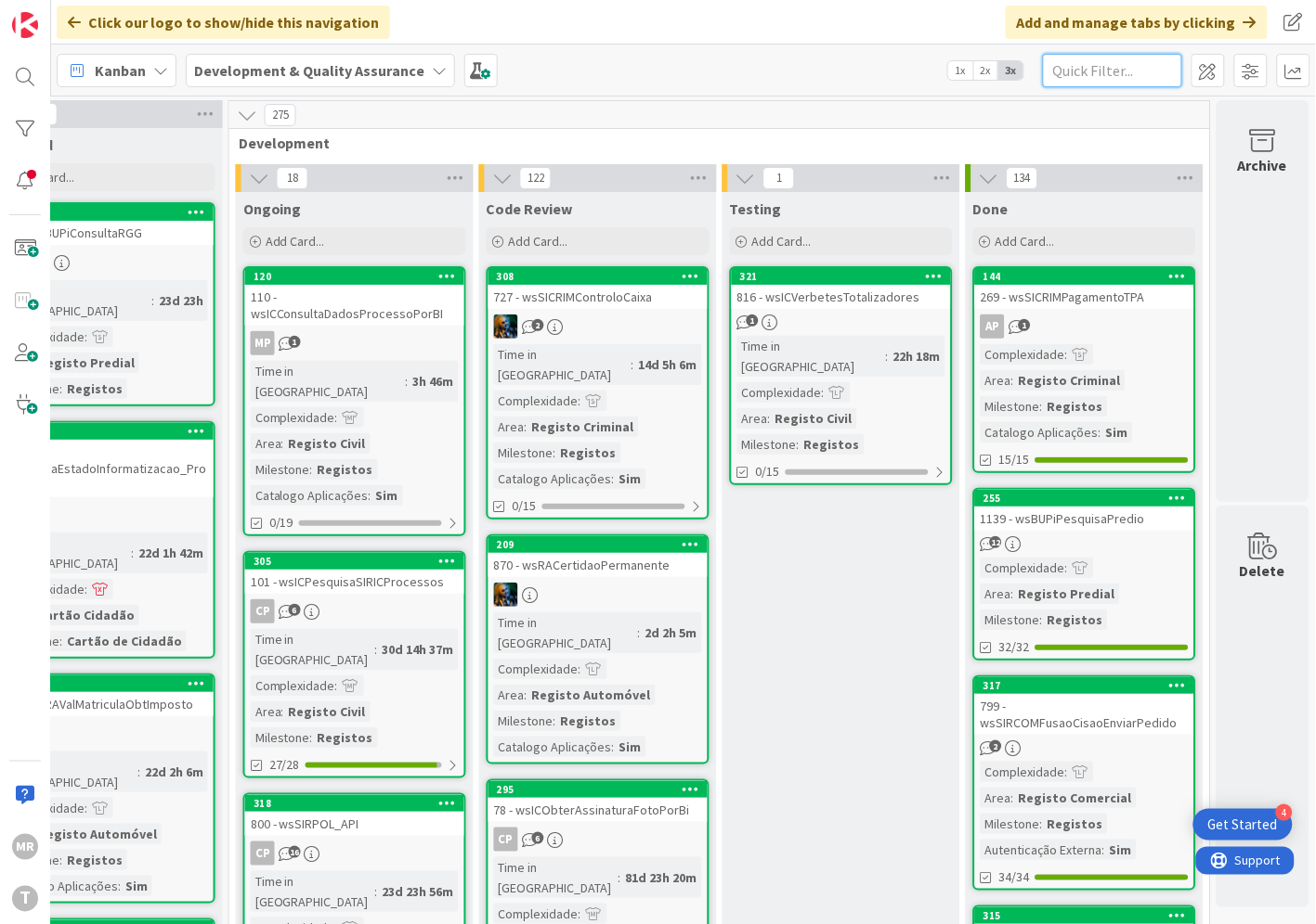
paste input "wsICRespondeCertObito"
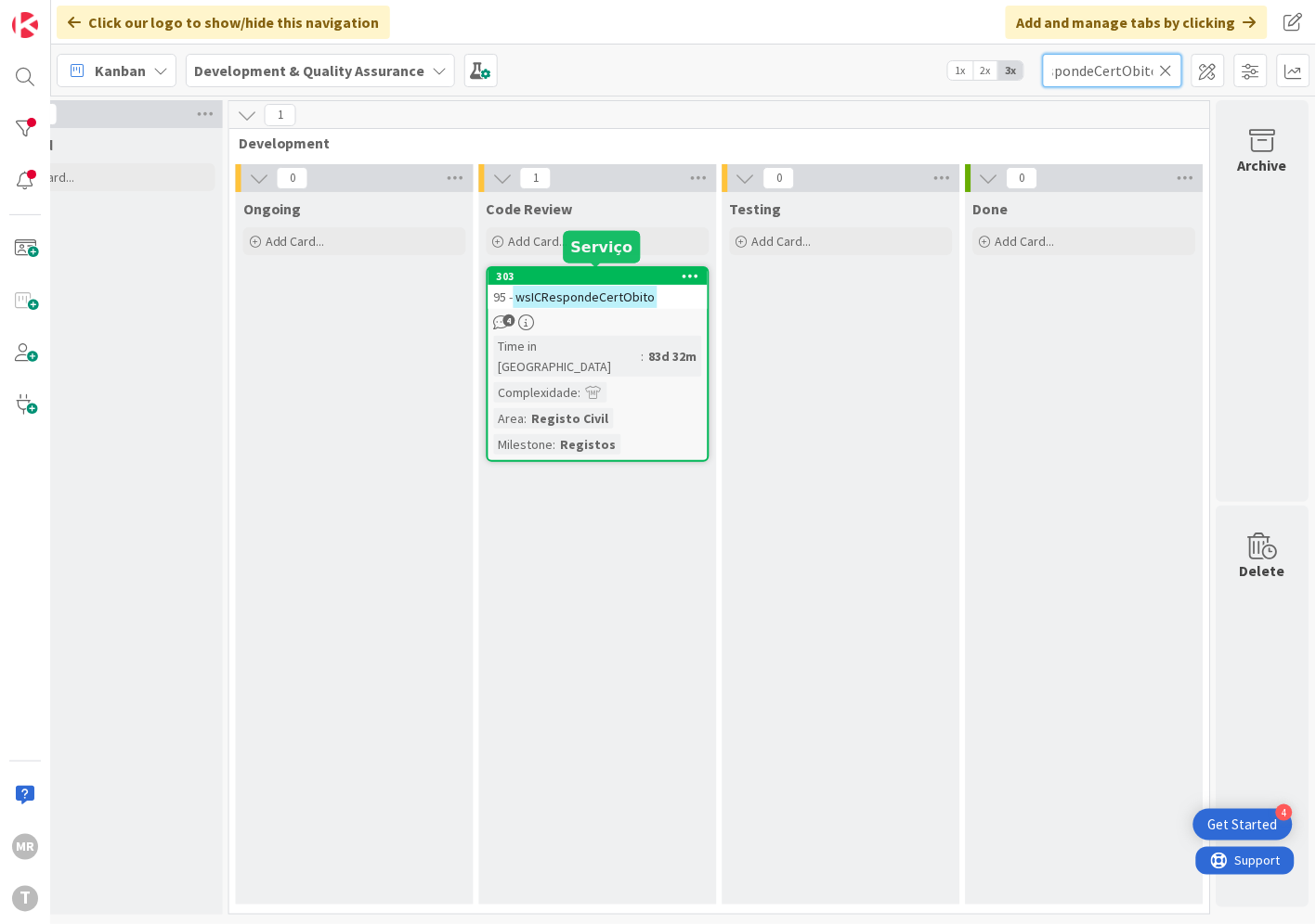
type input "wsICRespondeCertObito"
click at [578, 278] on div "303" at bounding box center [602, 276] width 211 height 13
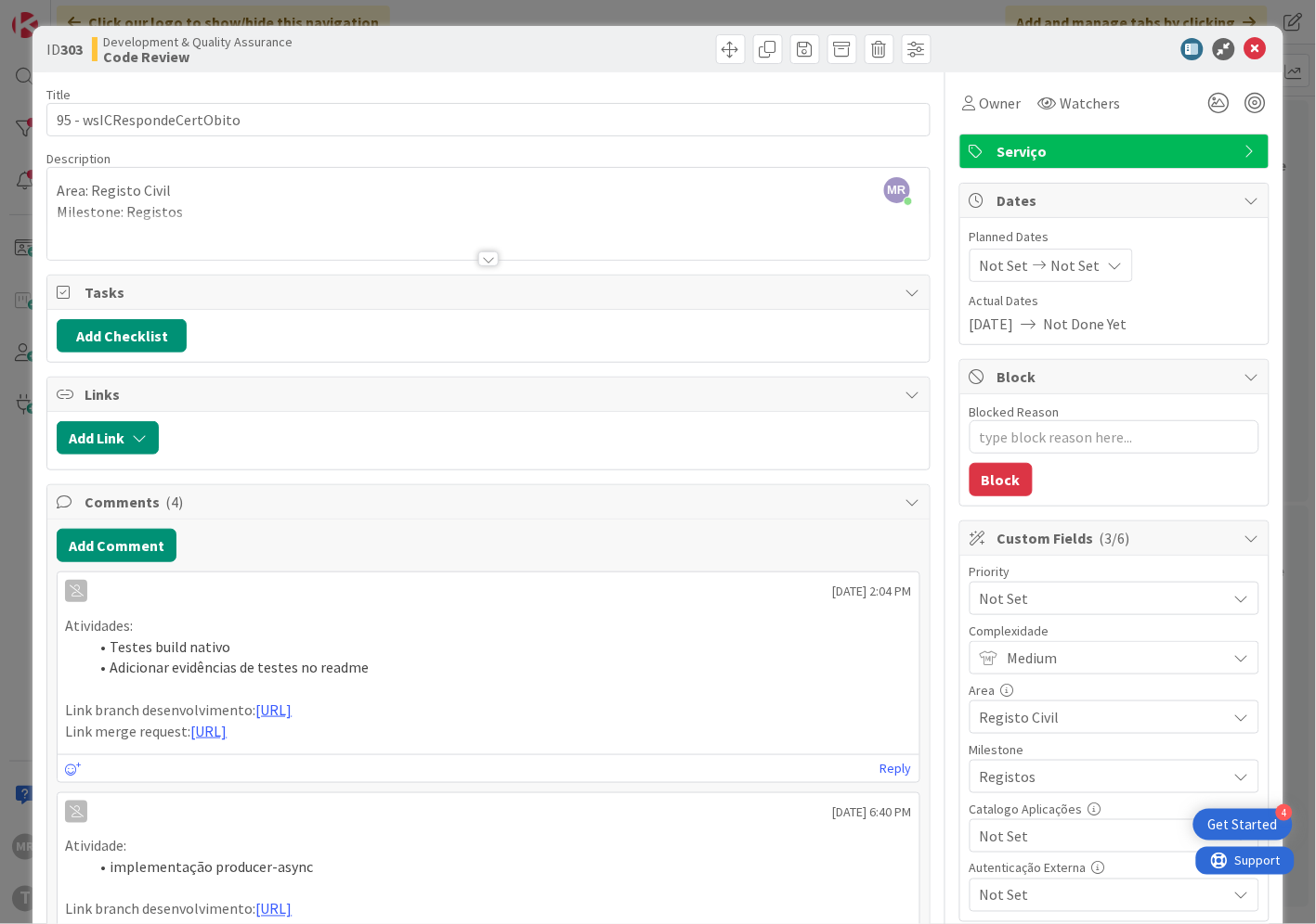
click at [1023, 841] on span "Not Set" at bounding box center [1098, 836] width 238 height 26
click at [1004, 796] on span "Sim" at bounding box center [1126, 794] width 244 height 28
type textarea "x"
click at [1244, 50] on icon at bounding box center [1255, 49] width 23 height 23
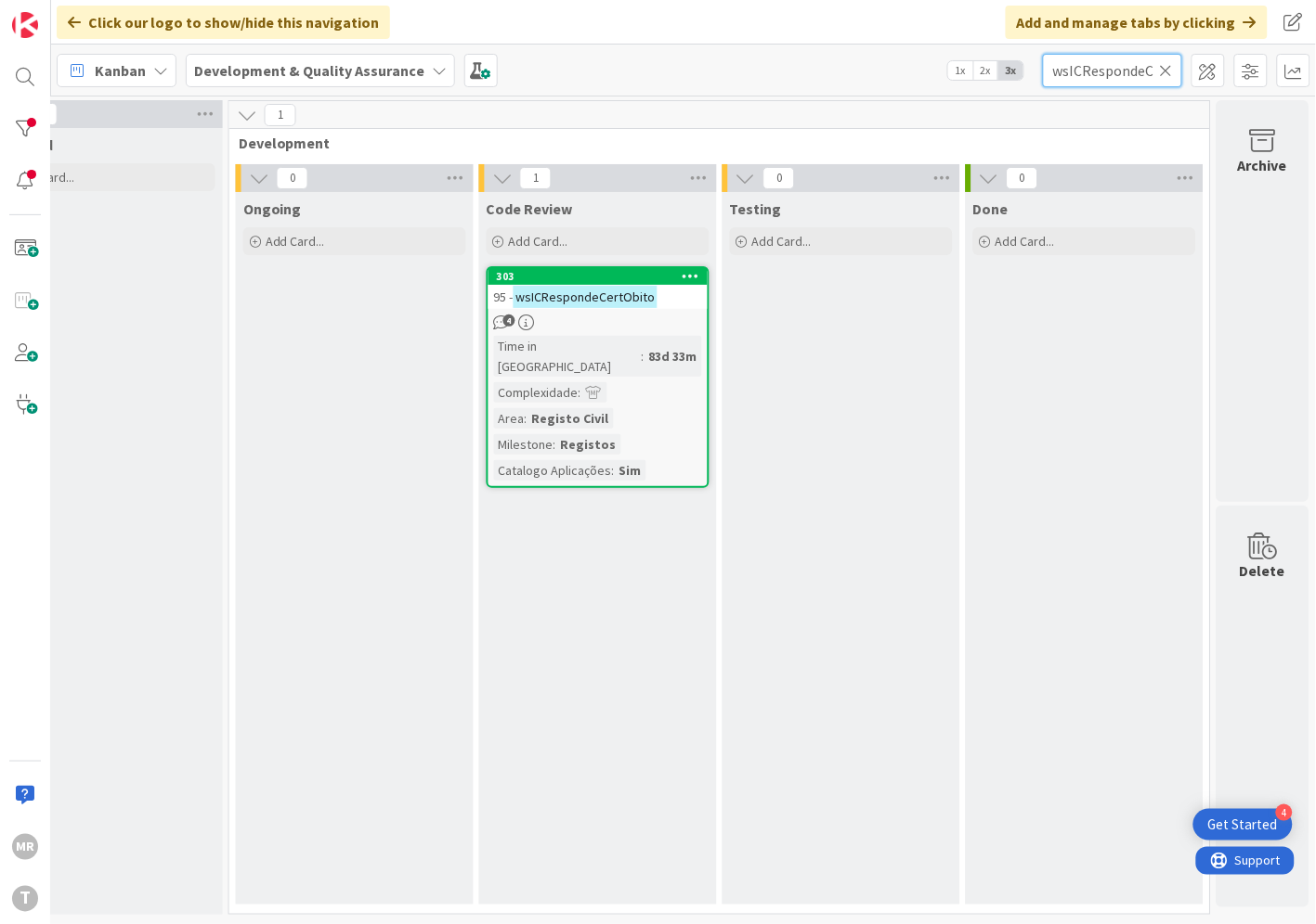
click at [1158, 67] on input "wsICRespondeCertObito" at bounding box center [1112, 71] width 139 height 34
click at [1160, 68] on icon at bounding box center [1165, 70] width 13 height 17
click at [1131, 75] on input "text" at bounding box center [1112, 71] width 139 height 34
paste input "wsICCriacaoBIsFicticios"
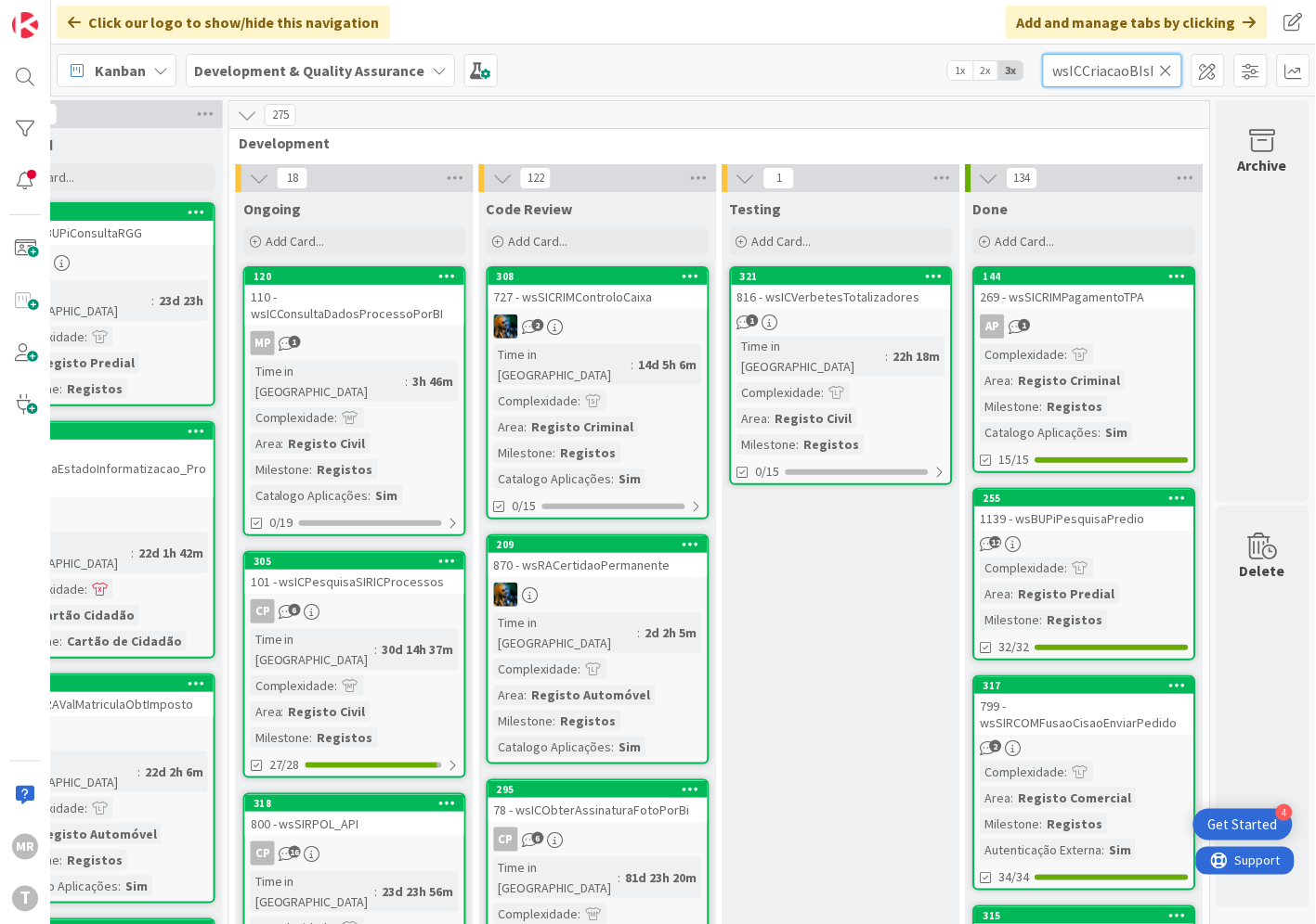
scroll to position [0, 44]
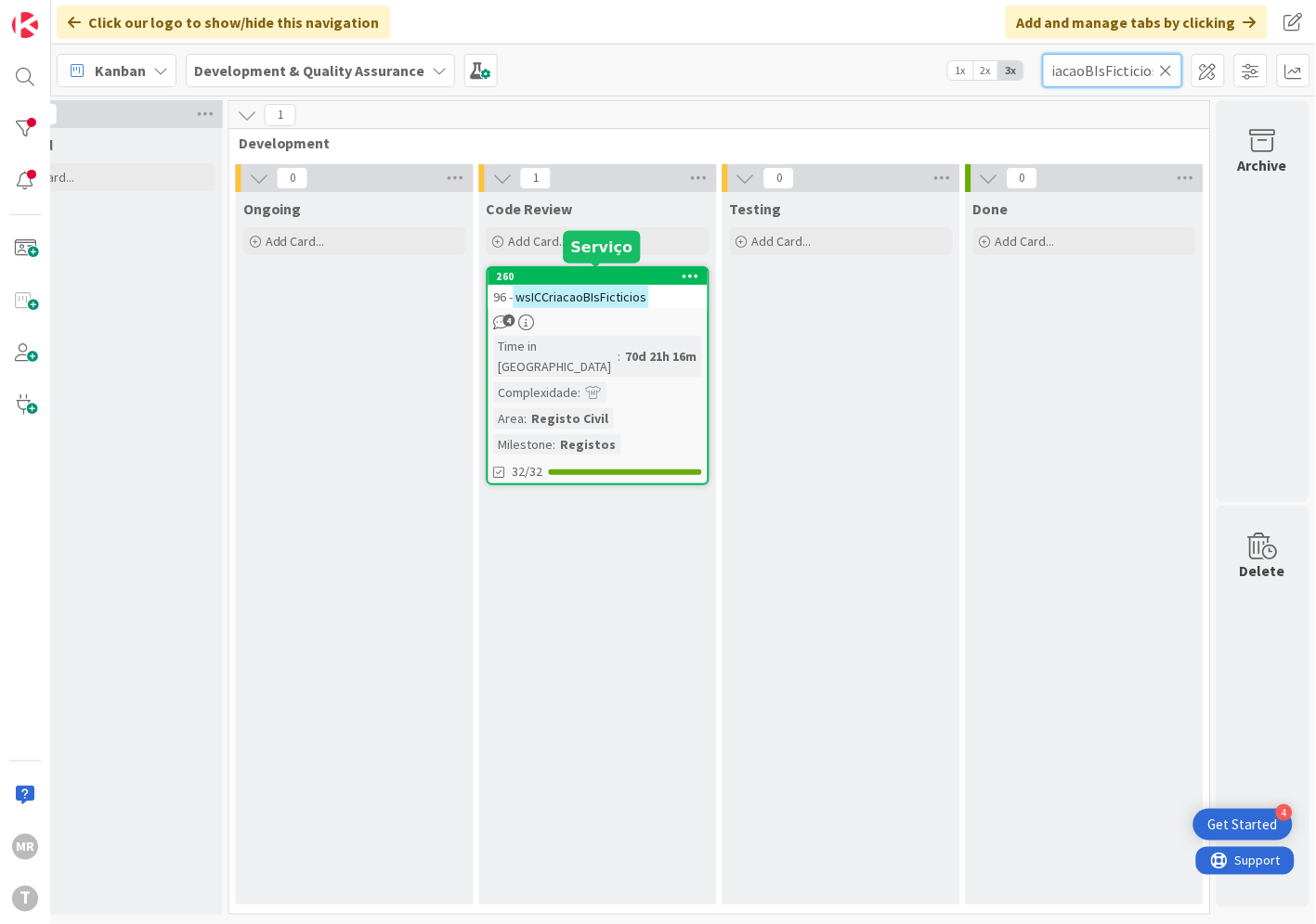
type input "wsICCriacaoBIsFicticios"
click at [566, 270] on div "260" at bounding box center [602, 276] width 211 height 13
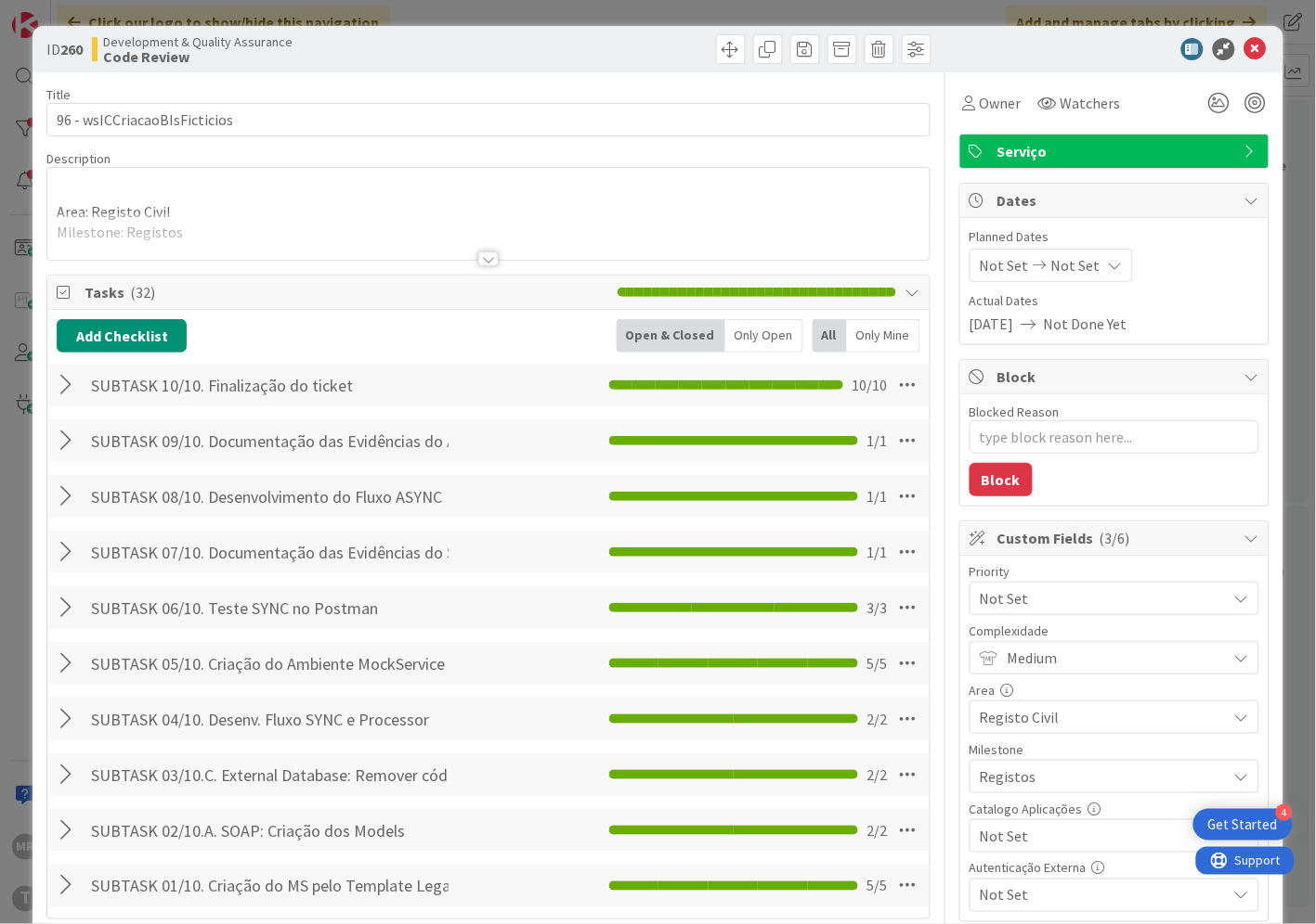
click at [995, 837] on span "Not Set" at bounding box center [1098, 836] width 238 height 26
click at [981, 794] on icon at bounding box center [987, 794] width 15 height 28
type textarea "x"
click at [1244, 49] on icon at bounding box center [1255, 49] width 23 height 23
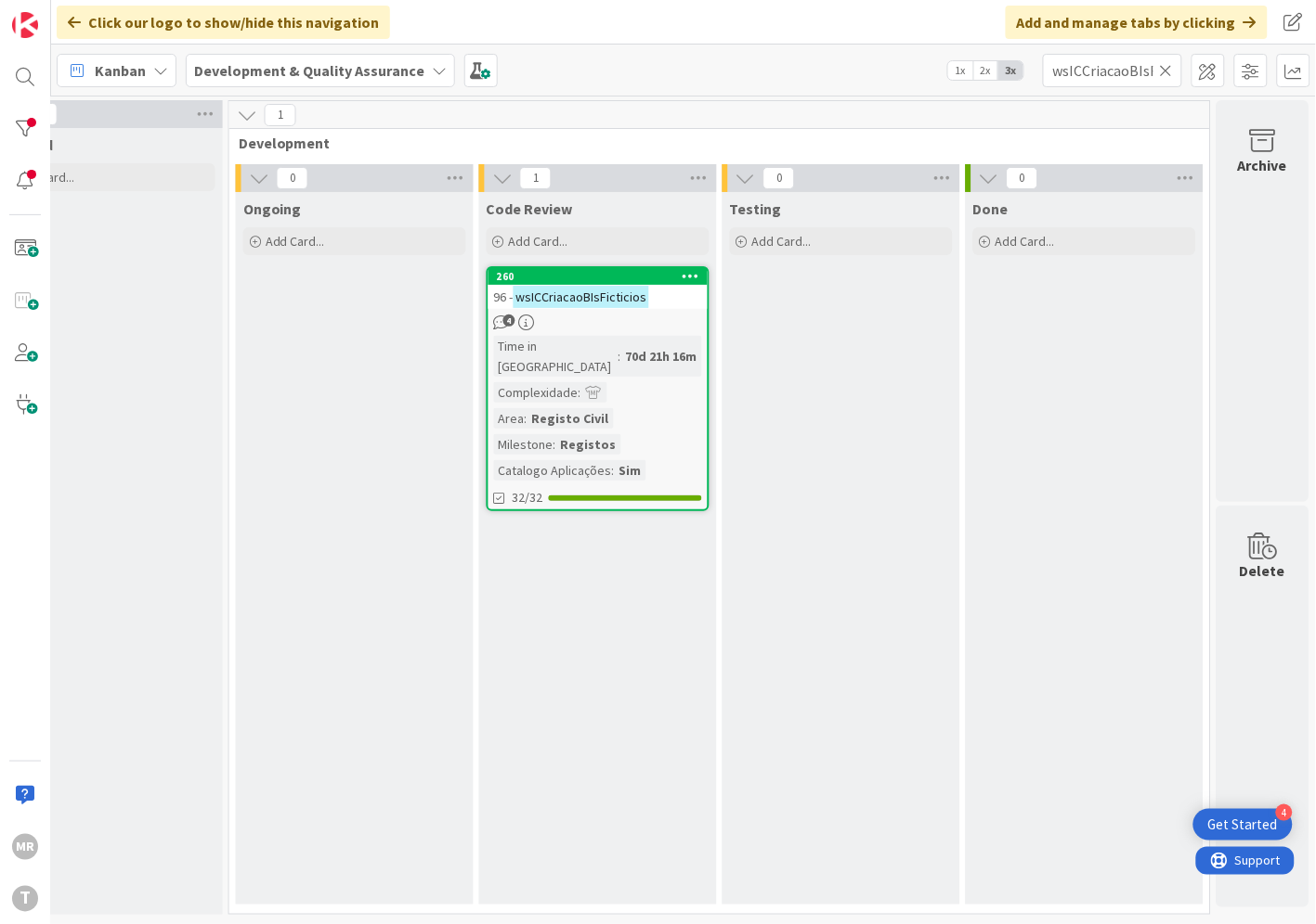
click at [1164, 68] on icon at bounding box center [1165, 70] width 13 height 17
click at [1097, 66] on input "text" at bounding box center [1112, 71] width 139 height 34
paste input "wsICAlteraEstadoNIC"
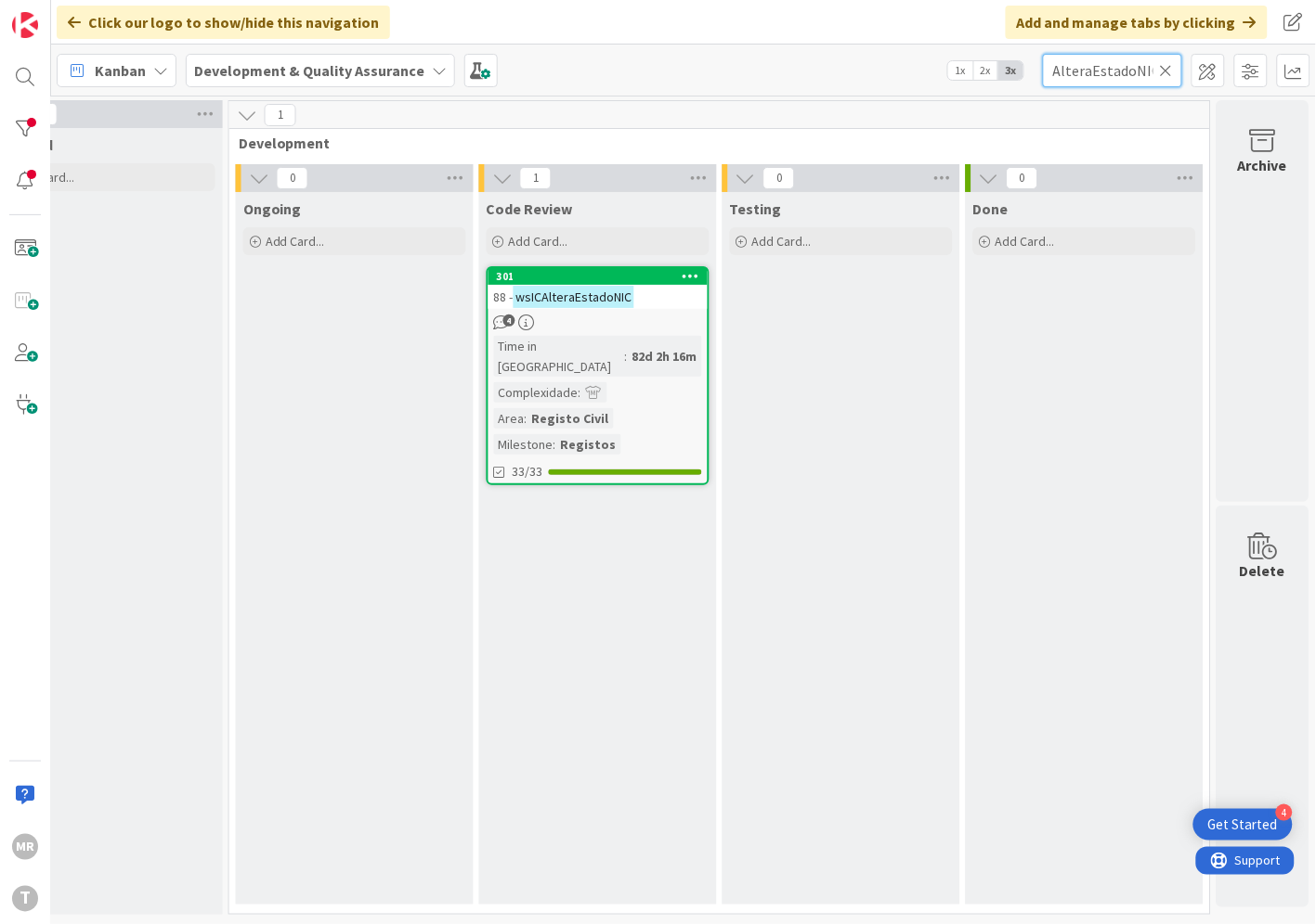
type input "wsICAlteraEstadoNIC"
click at [572, 268] on div "301" at bounding box center [598, 276] width 219 height 17
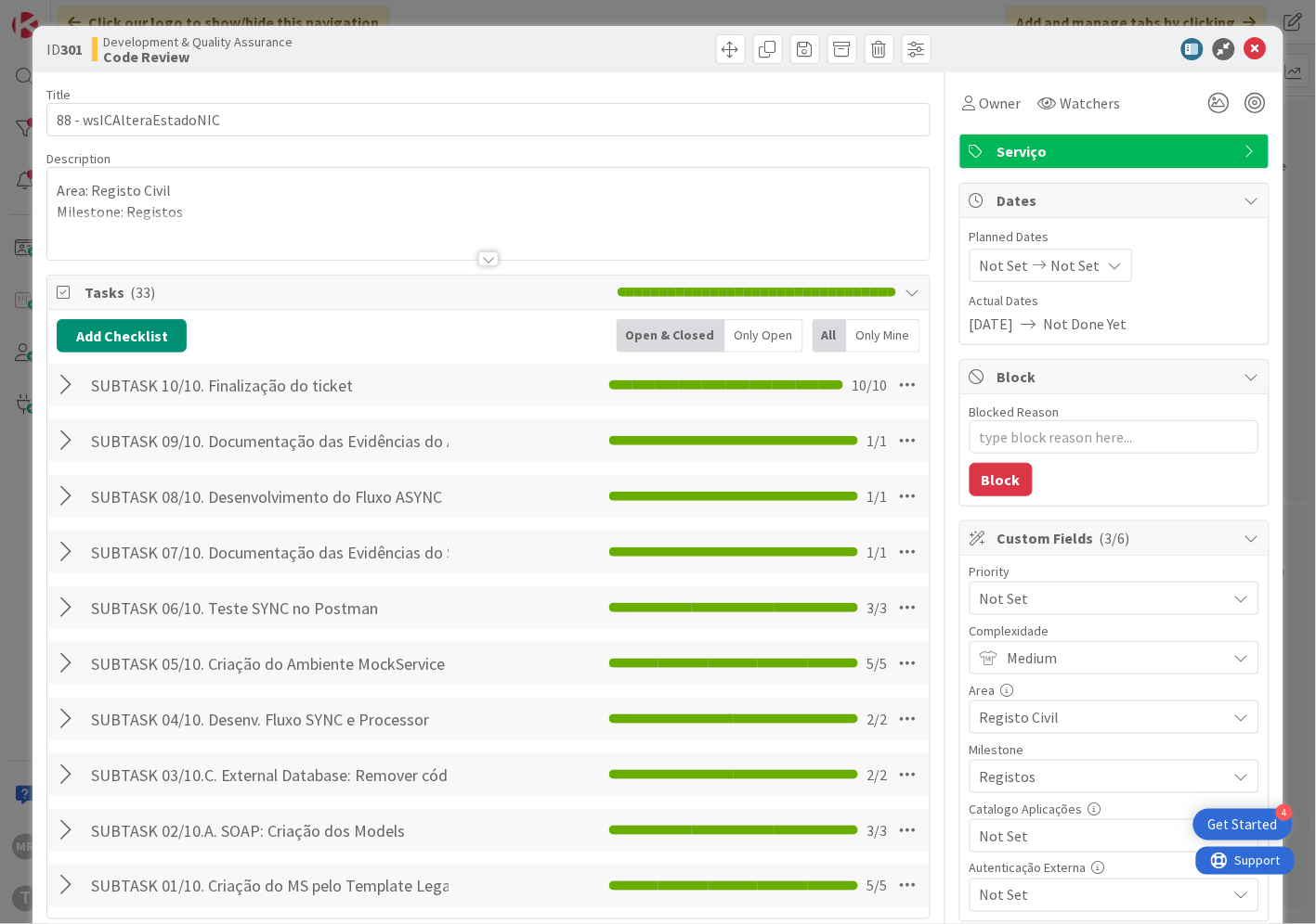
click at [1037, 827] on span "Not Set" at bounding box center [1098, 836] width 238 height 26
click at [1004, 790] on span "Sim" at bounding box center [1126, 794] width 244 height 28
type textarea "x"
click at [1244, 40] on icon at bounding box center [1255, 49] width 23 height 23
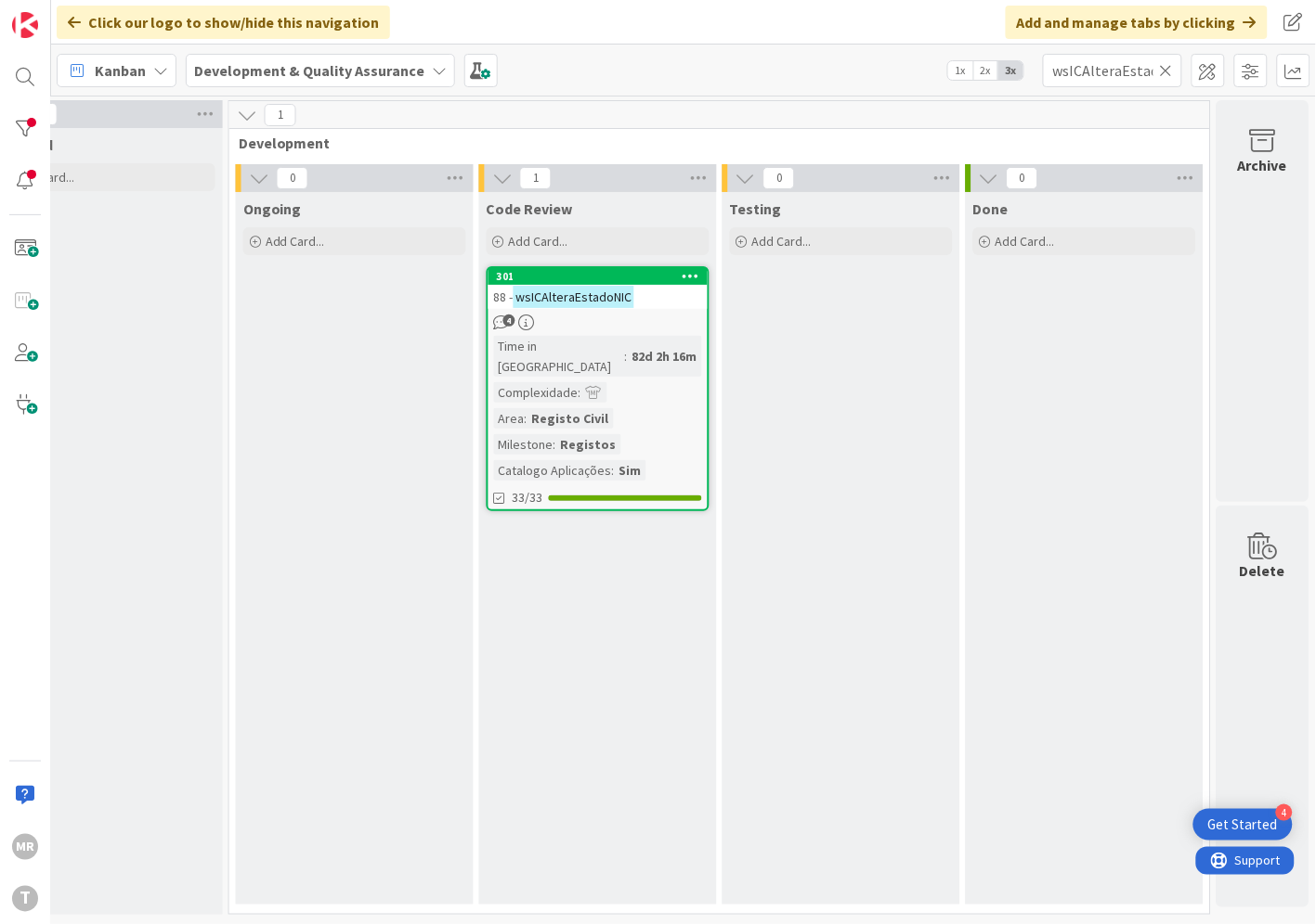
click at [1165, 69] on icon at bounding box center [1165, 70] width 13 height 17
click at [1151, 69] on input "text" at bounding box center [1112, 71] width 139 height 34
paste input "wsICNCCriacao"
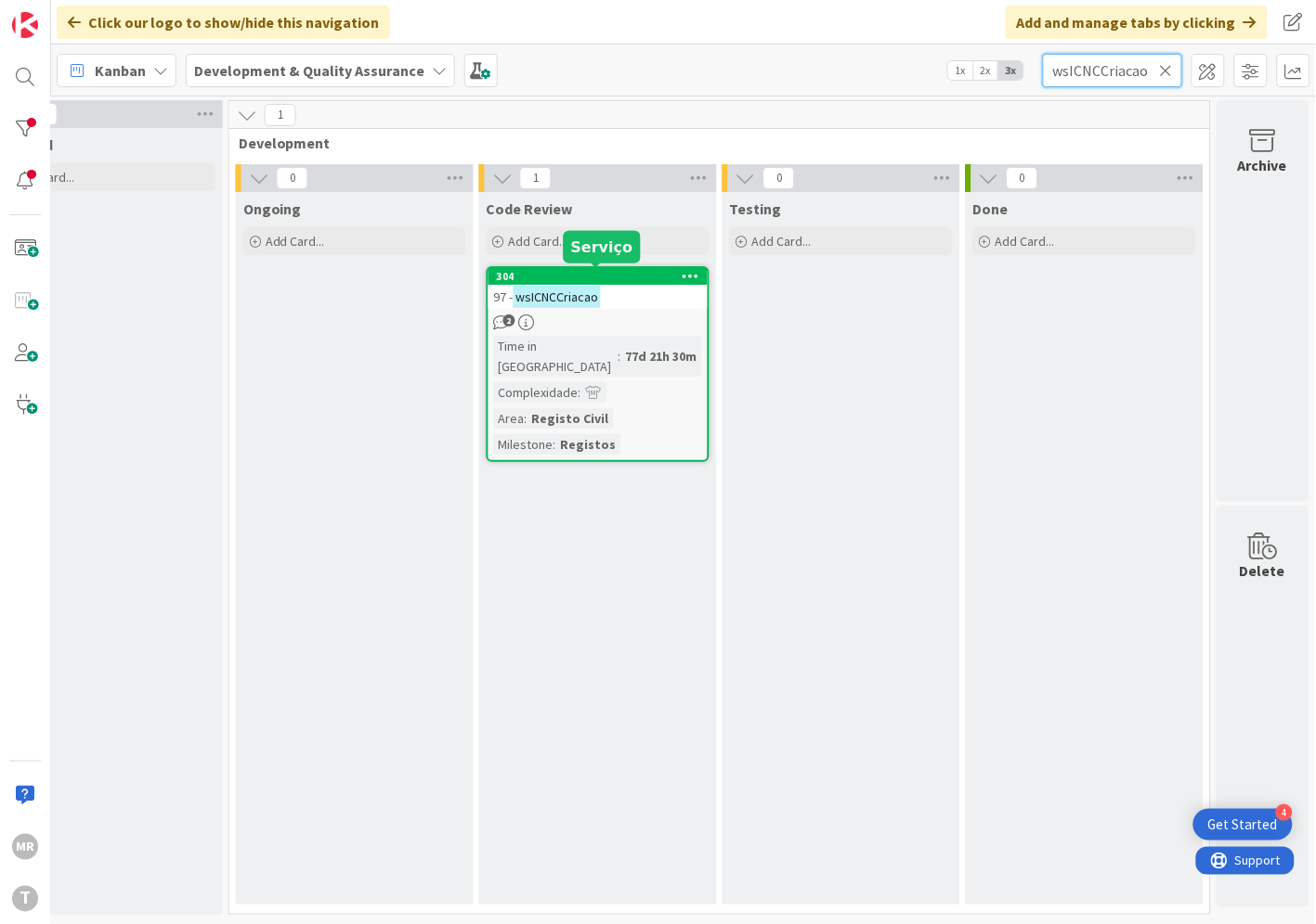
type input "wsICNCCriacao"
click at [570, 276] on div "304" at bounding box center [602, 276] width 211 height 13
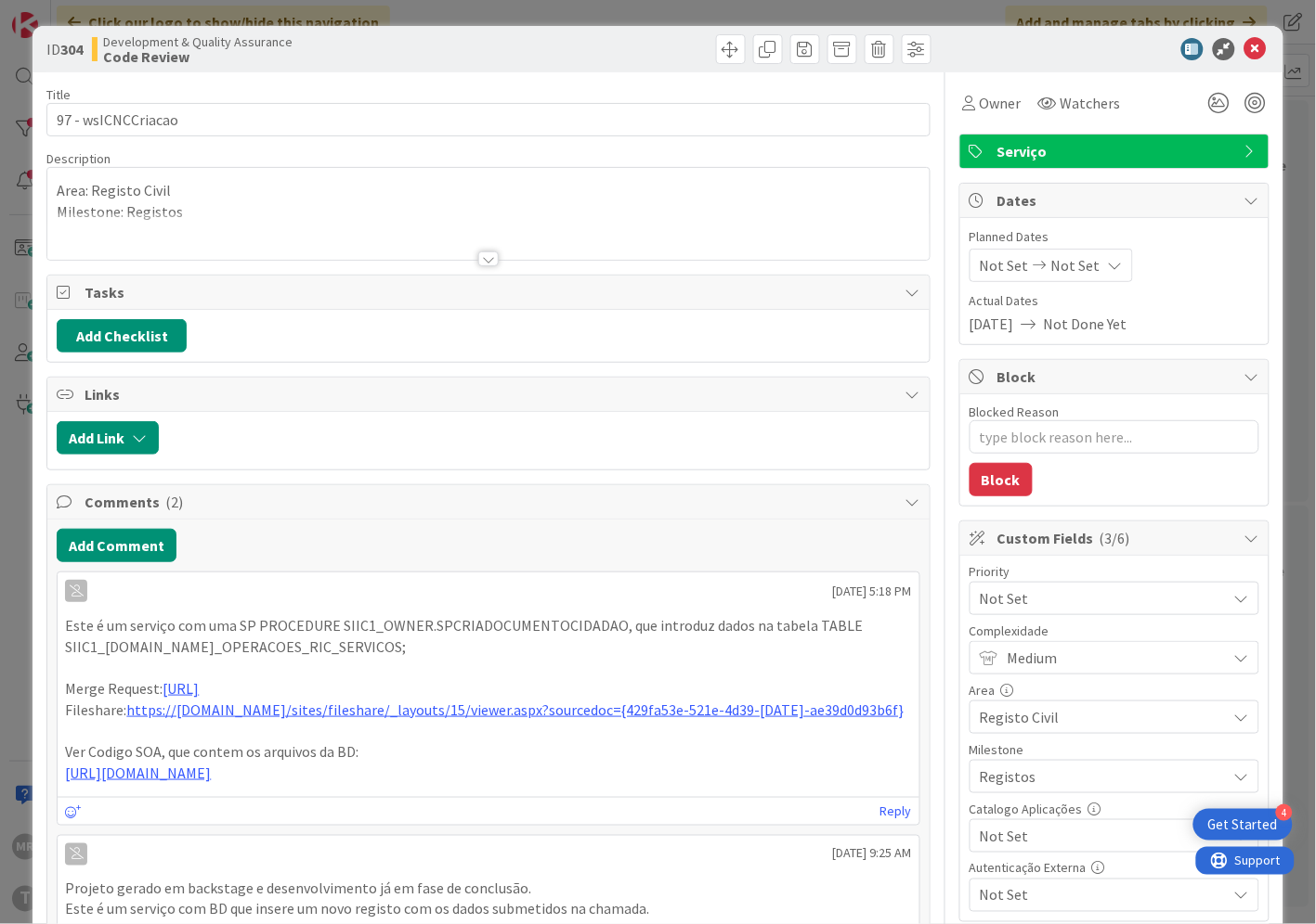
click at [986, 837] on span "Not Set" at bounding box center [1098, 836] width 238 height 26
click at [1004, 800] on span "Sim" at bounding box center [1126, 794] width 244 height 28
type textarea "x"
click at [1244, 49] on icon at bounding box center [1255, 49] width 23 height 23
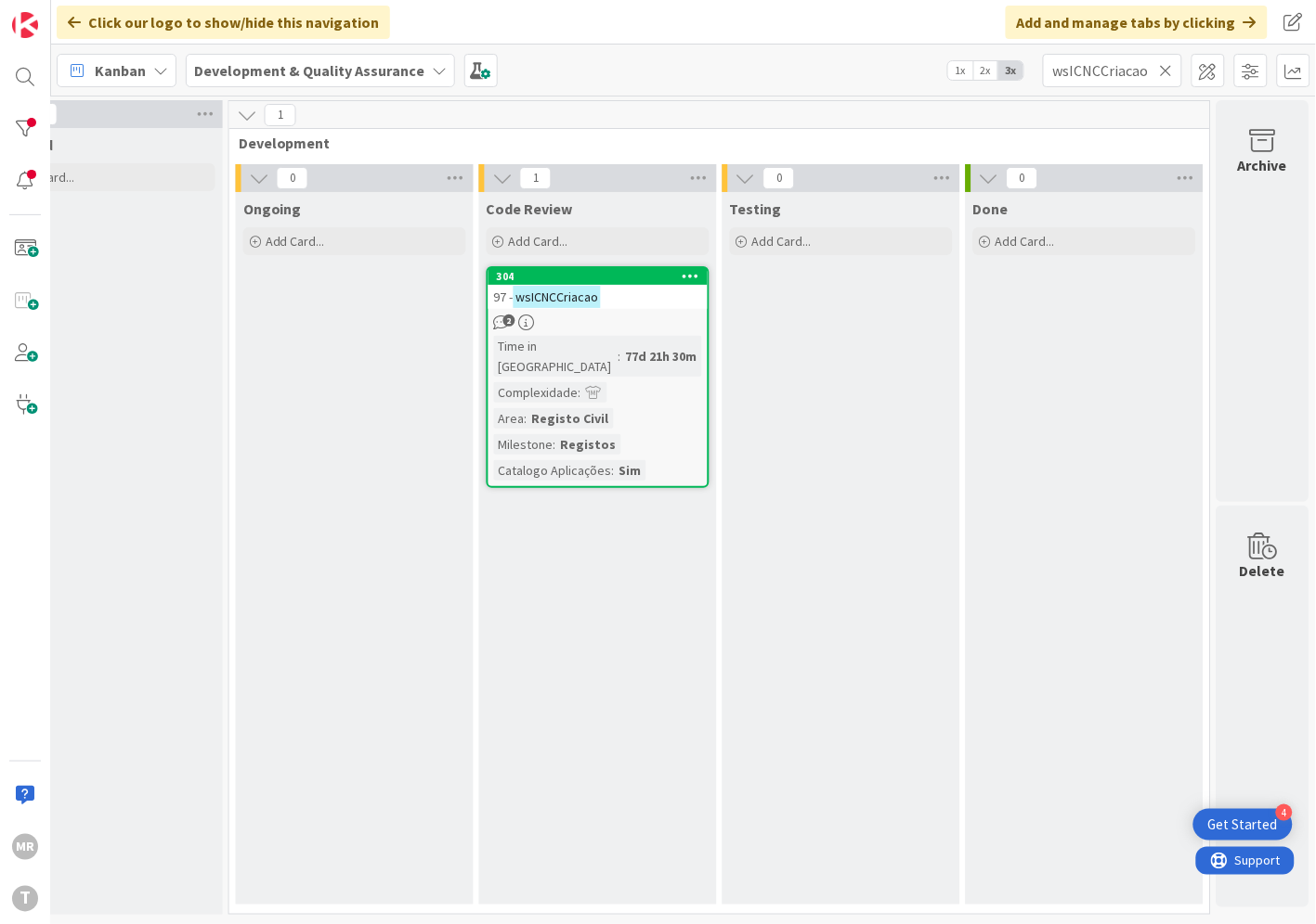
click at [1165, 71] on icon at bounding box center [1165, 70] width 13 height 17
click at [1129, 71] on input "text" at bounding box center [1112, 71] width 139 height 34
paste input "wsICNotificaElegibilidade"
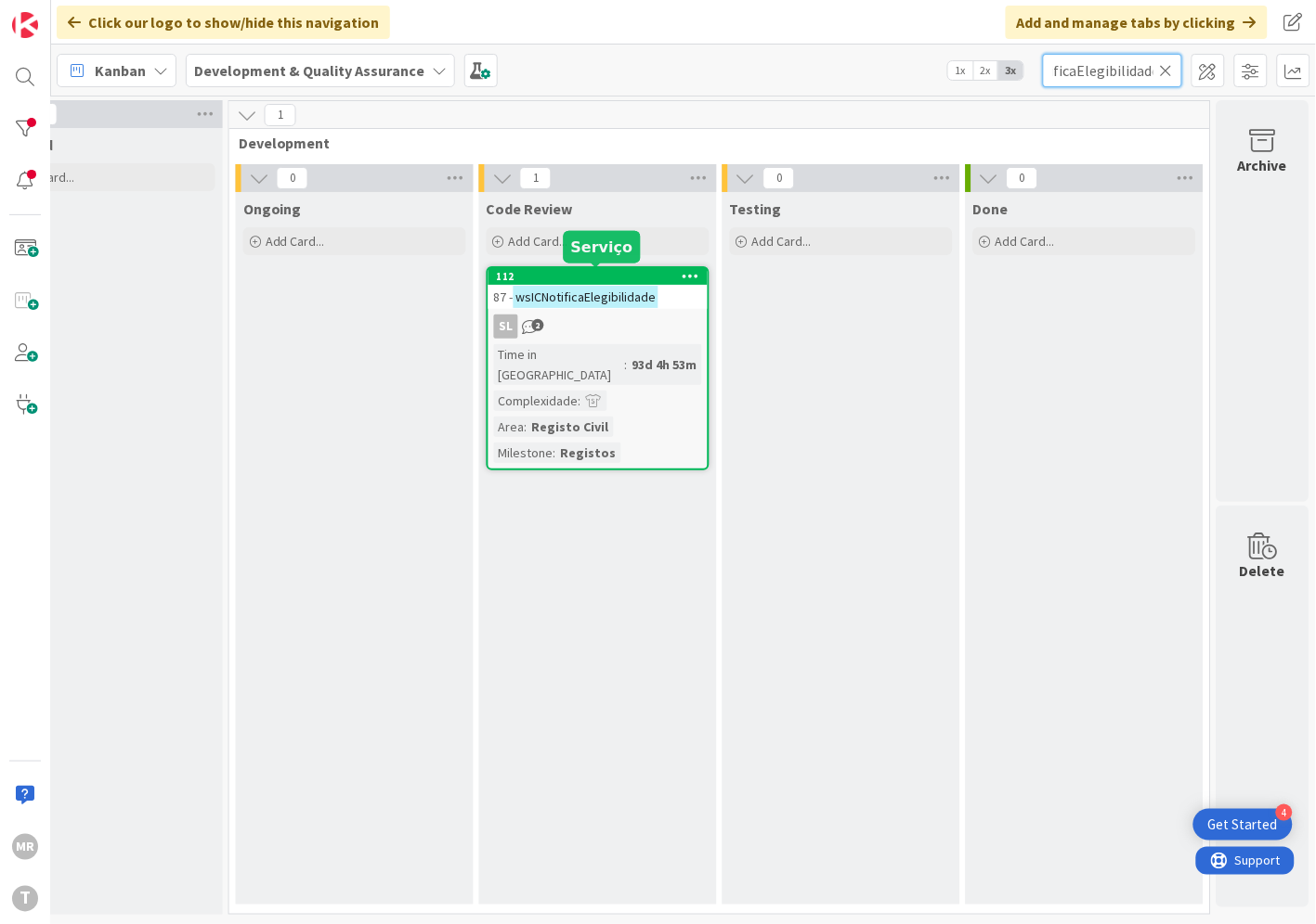
type input "wsICNotificaElegibilidade"
click at [525, 276] on div "112" at bounding box center [602, 276] width 211 height 13
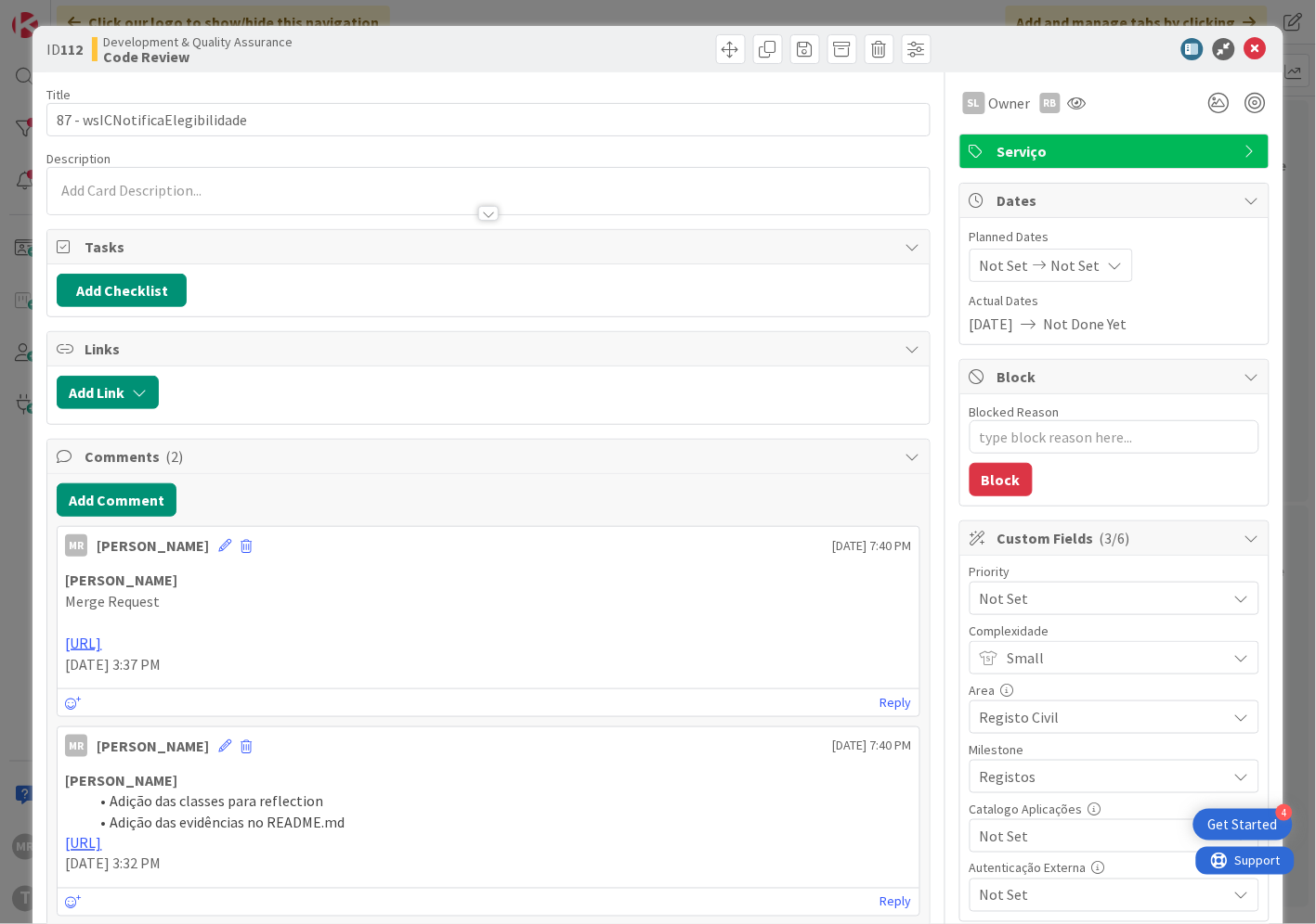
click at [980, 847] on span "Not Set" at bounding box center [1098, 836] width 238 height 26
click at [1004, 798] on span "Sim" at bounding box center [1126, 794] width 244 height 28
type textarea "x"
click at [1244, 54] on icon at bounding box center [1255, 49] width 23 height 23
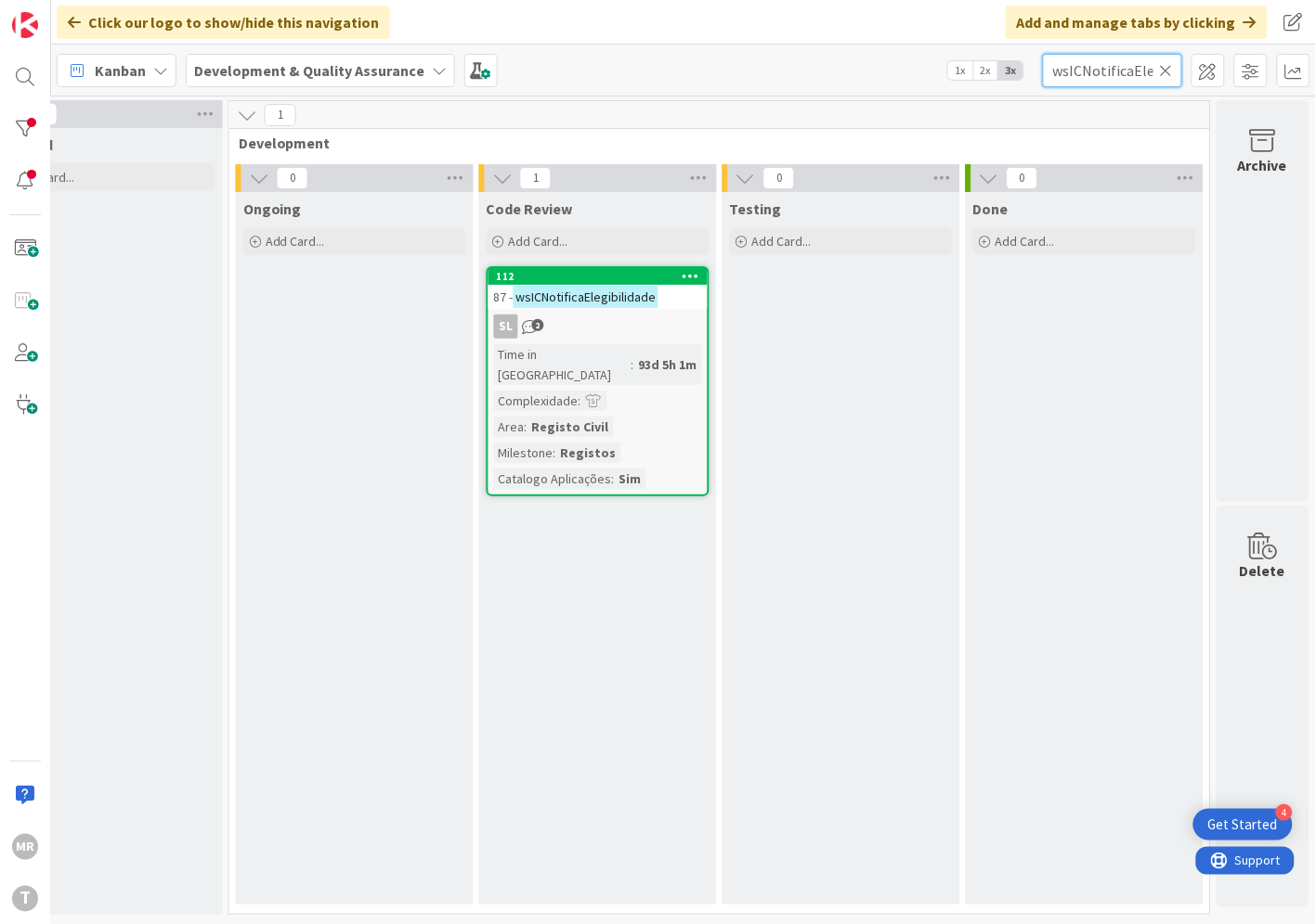
click at [1154, 72] on input "wsICNotificaElegibilidade" at bounding box center [1112, 71] width 139 height 34
click at [1175, 71] on input "wsICNotificaElegibilidade" at bounding box center [1112, 71] width 139 height 34
click at [1166, 72] on icon at bounding box center [1165, 70] width 13 height 17
click at [1133, 76] on input "text" at bounding box center [1112, 71] width 139 height 34
paste input "wsICObtemRegistosBHDP"
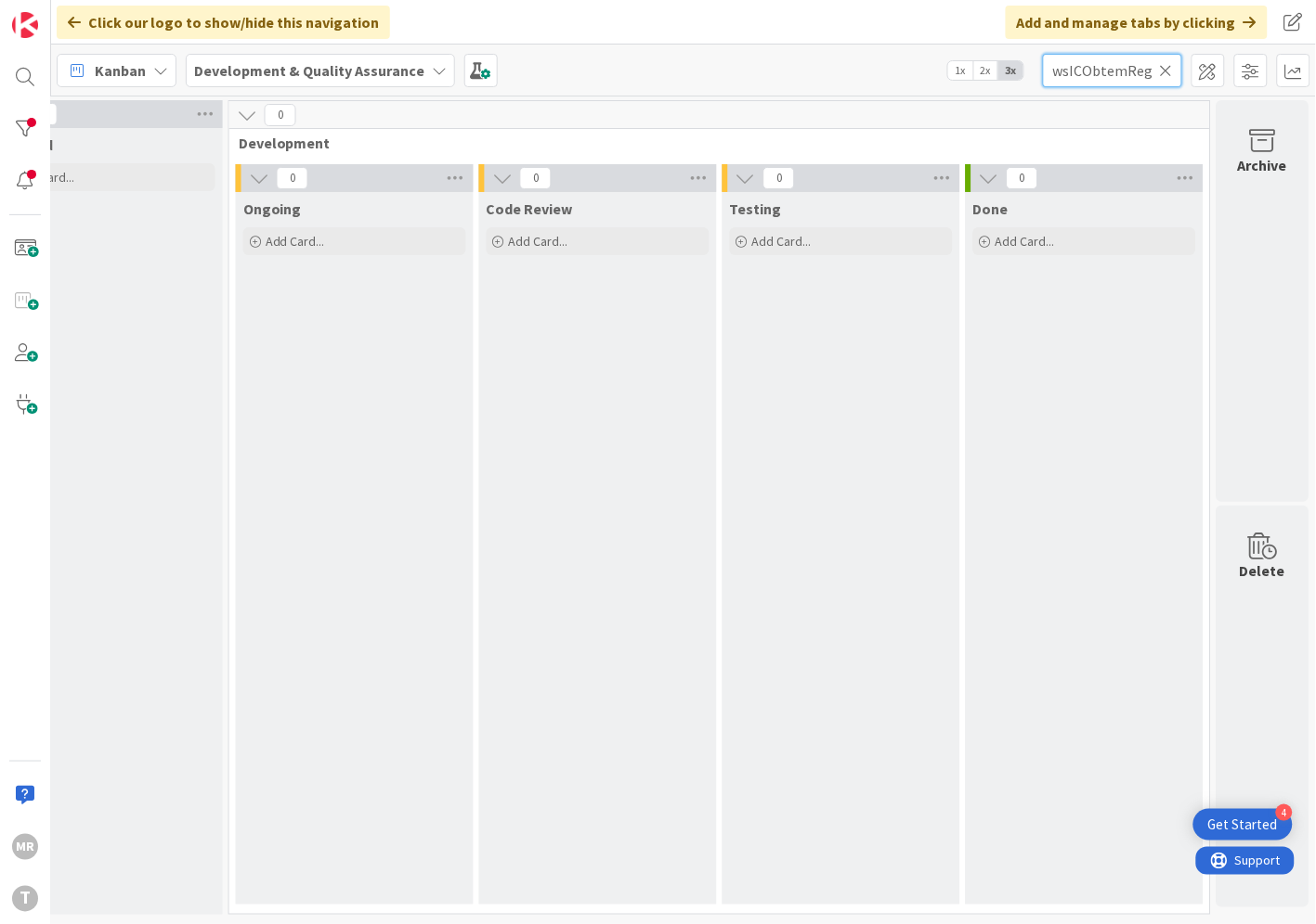
drag, startPoint x: 1120, startPoint y: 71, endPoint x: 821, endPoint y: 99, distance: 300.3
click at [829, 100] on div "Click our logo to show/hide this navigation Add and manage tabs by clicking Kan…" at bounding box center [684, 462] width 1265 height 924
click at [1105, 65] on input "BHDP" at bounding box center [1112, 71] width 139 height 34
type input "BHDP"
click at [1163, 71] on icon at bounding box center [1165, 70] width 13 height 17
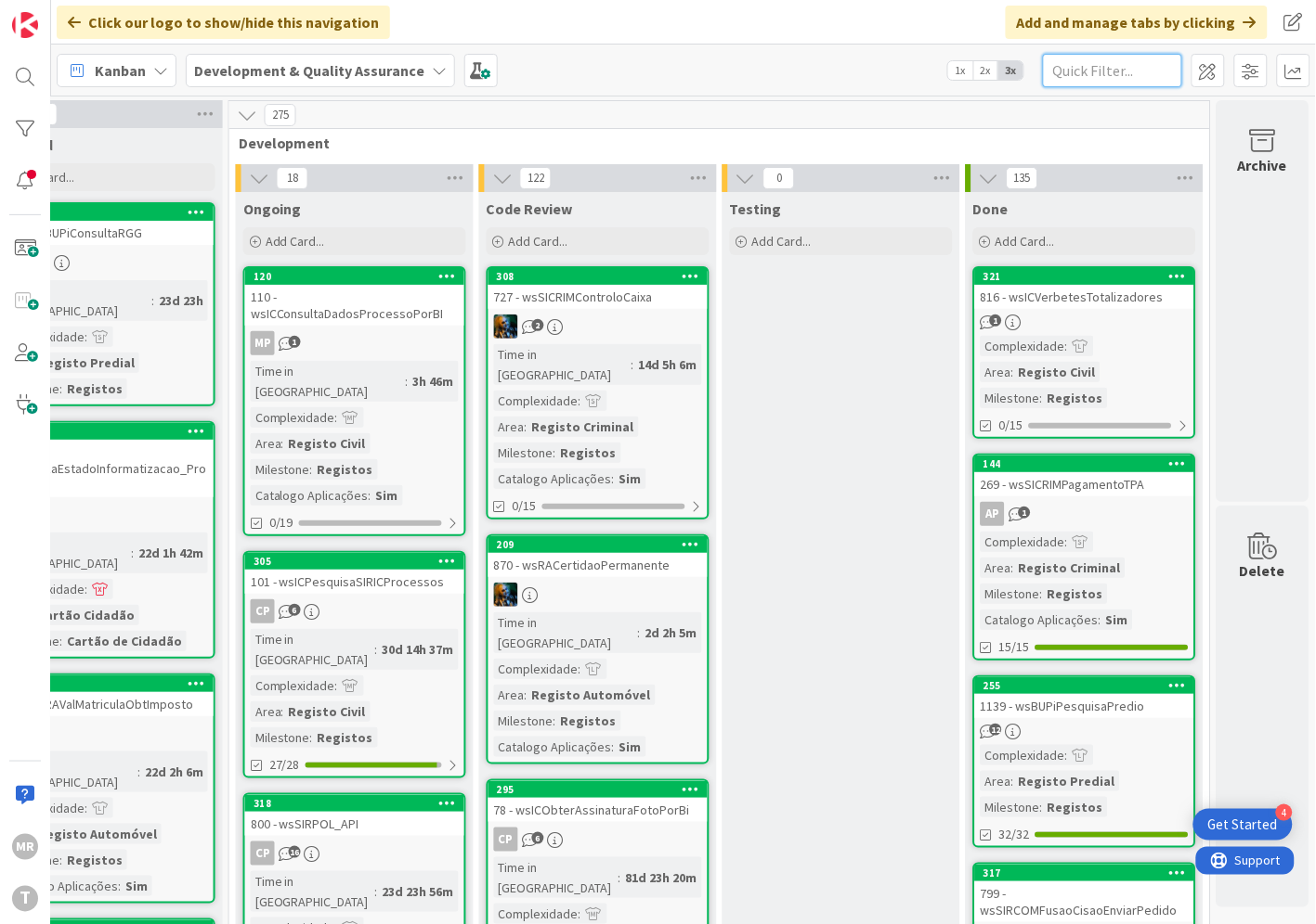
click at [1131, 61] on input "text" at bounding box center [1112, 71] width 139 height 34
paste input "wsICObterAssinaturaFotoPorBi"
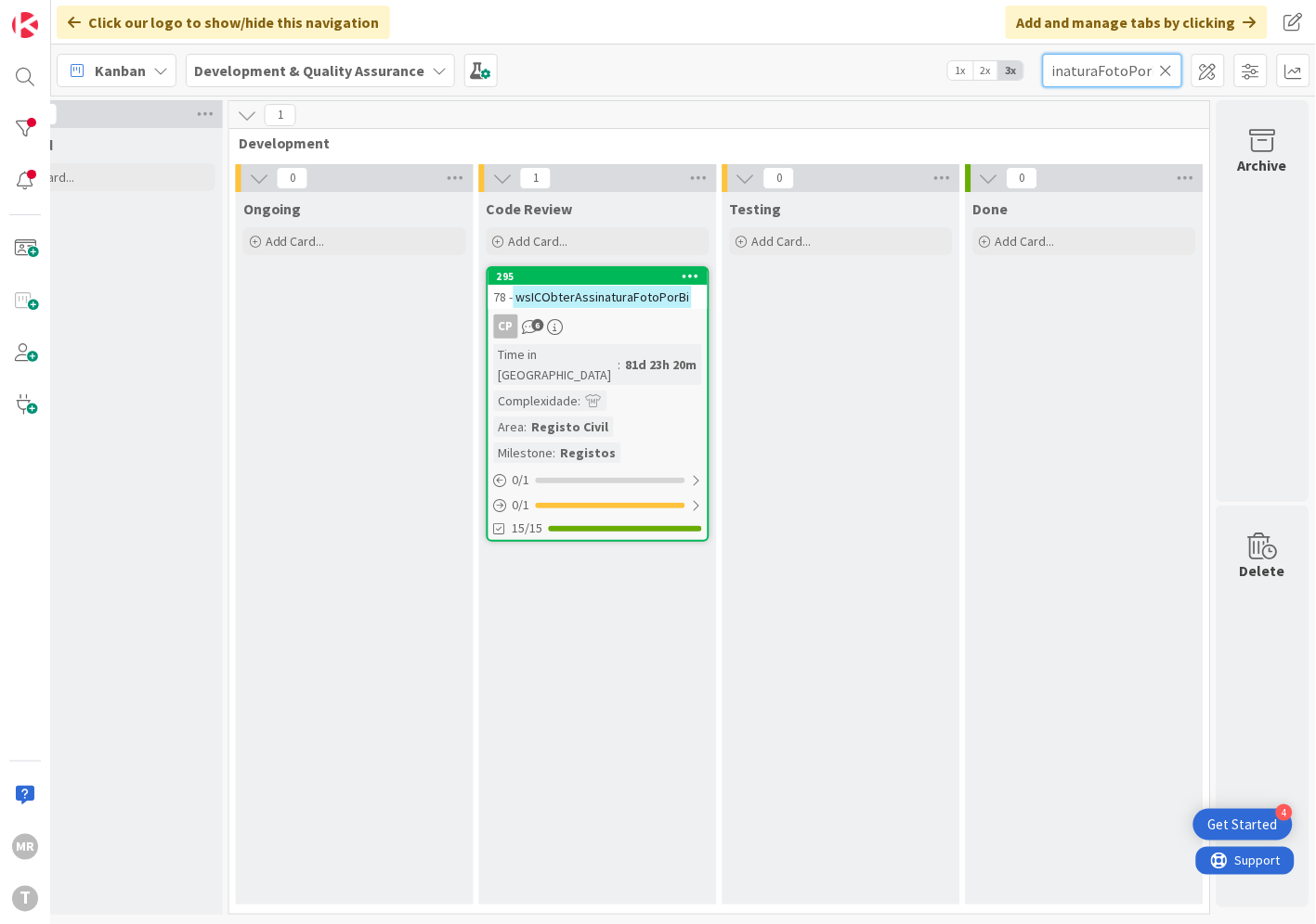
type input "wsICObterAssinaturaFotoPorBi"
click at [632, 282] on div "295" at bounding box center [598, 276] width 219 height 17
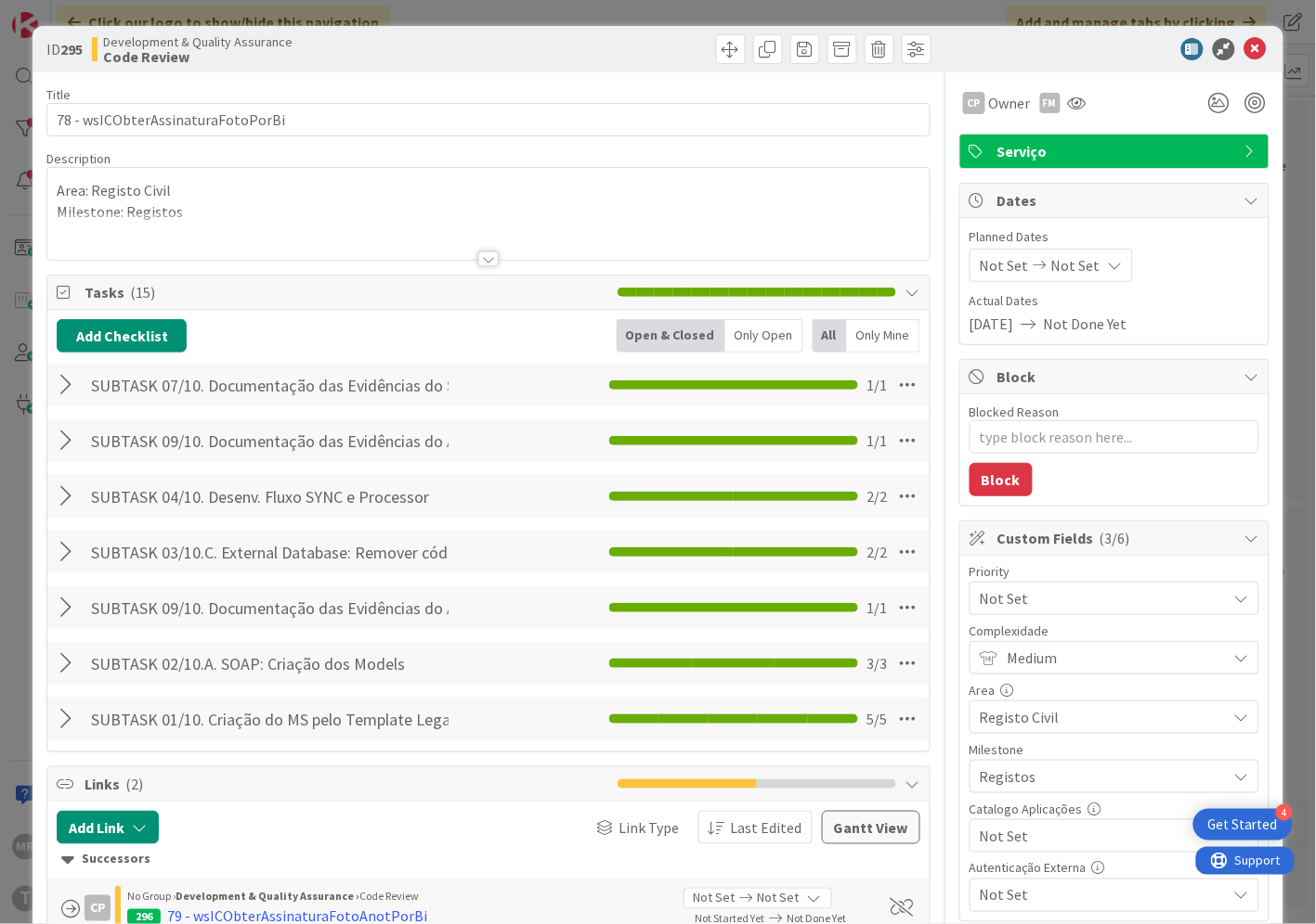
click at [1023, 832] on span "Not Set" at bounding box center [1098, 836] width 238 height 26
click at [1016, 800] on span "Sim" at bounding box center [1126, 794] width 244 height 28
type textarea "x"
click at [1244, 49] on icon at bounding box center [1255, 49] width 23 height 23
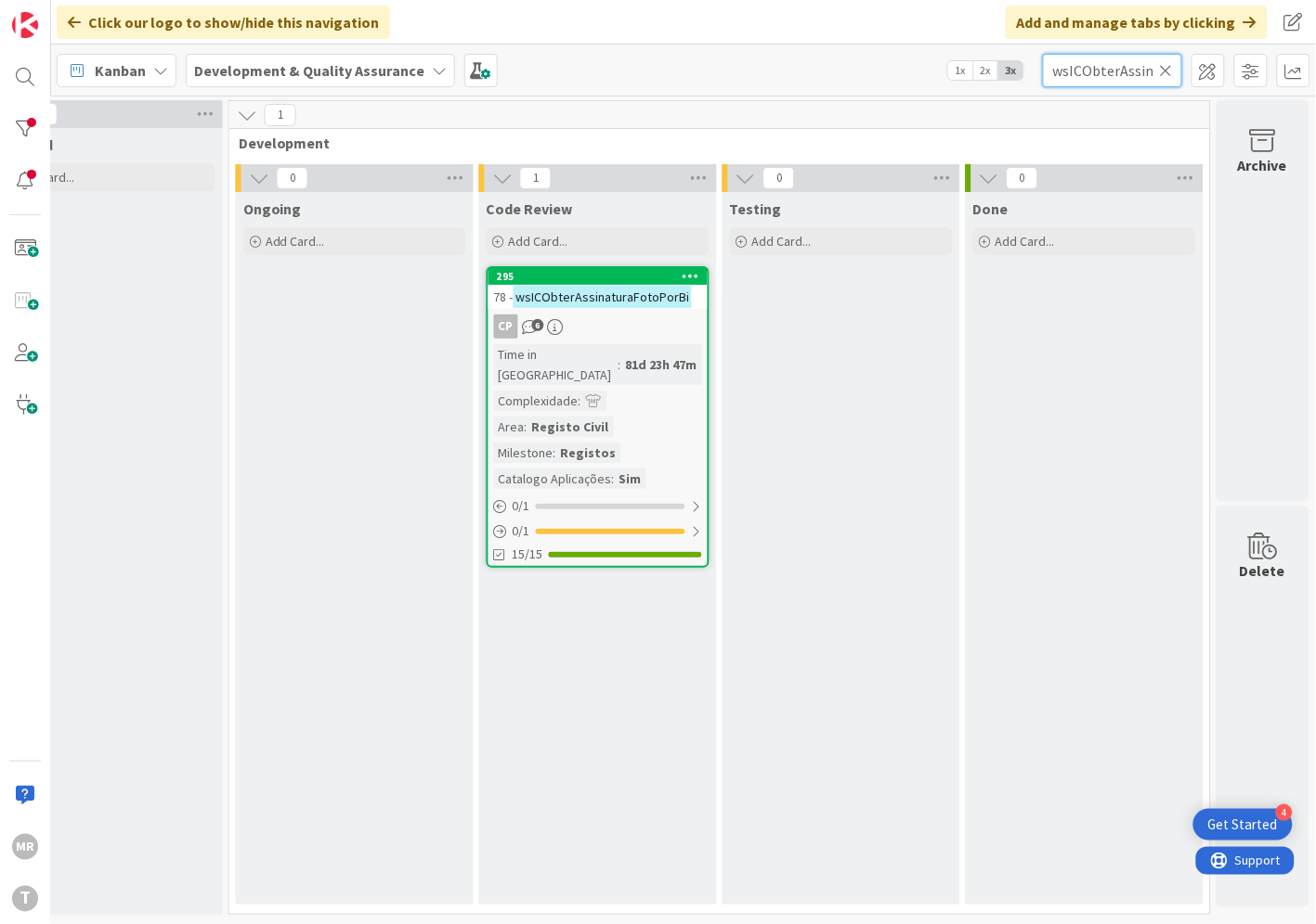
drag, startPoint x: 1174, startPoint y: 65, endPoint x: 1133, endPoint y: 65, distance: 41.0
click at [1174, 65] on input "wsICObterAssinaturaFotoPorBi" at bounding box center [1112, 71] width 139 height 34
click at [1164, 63] on icon at bounding box center [1165, 70] width 13 height 17
click at [1140, 74] on input "text" at bounding box center [1112, 71] width 139 height 34
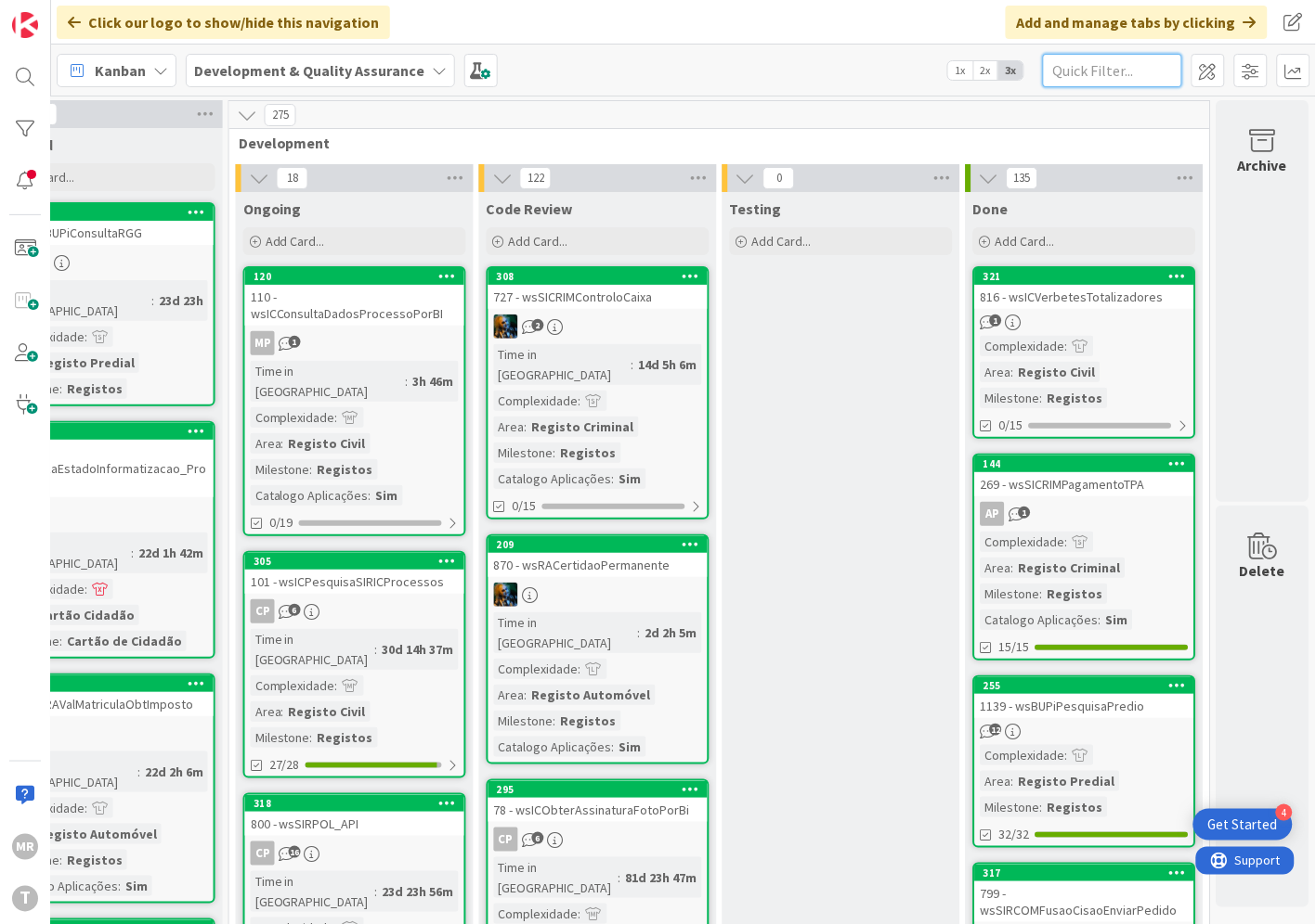
paste input "wsICObterAssinaturaFotoAnotPorBi"
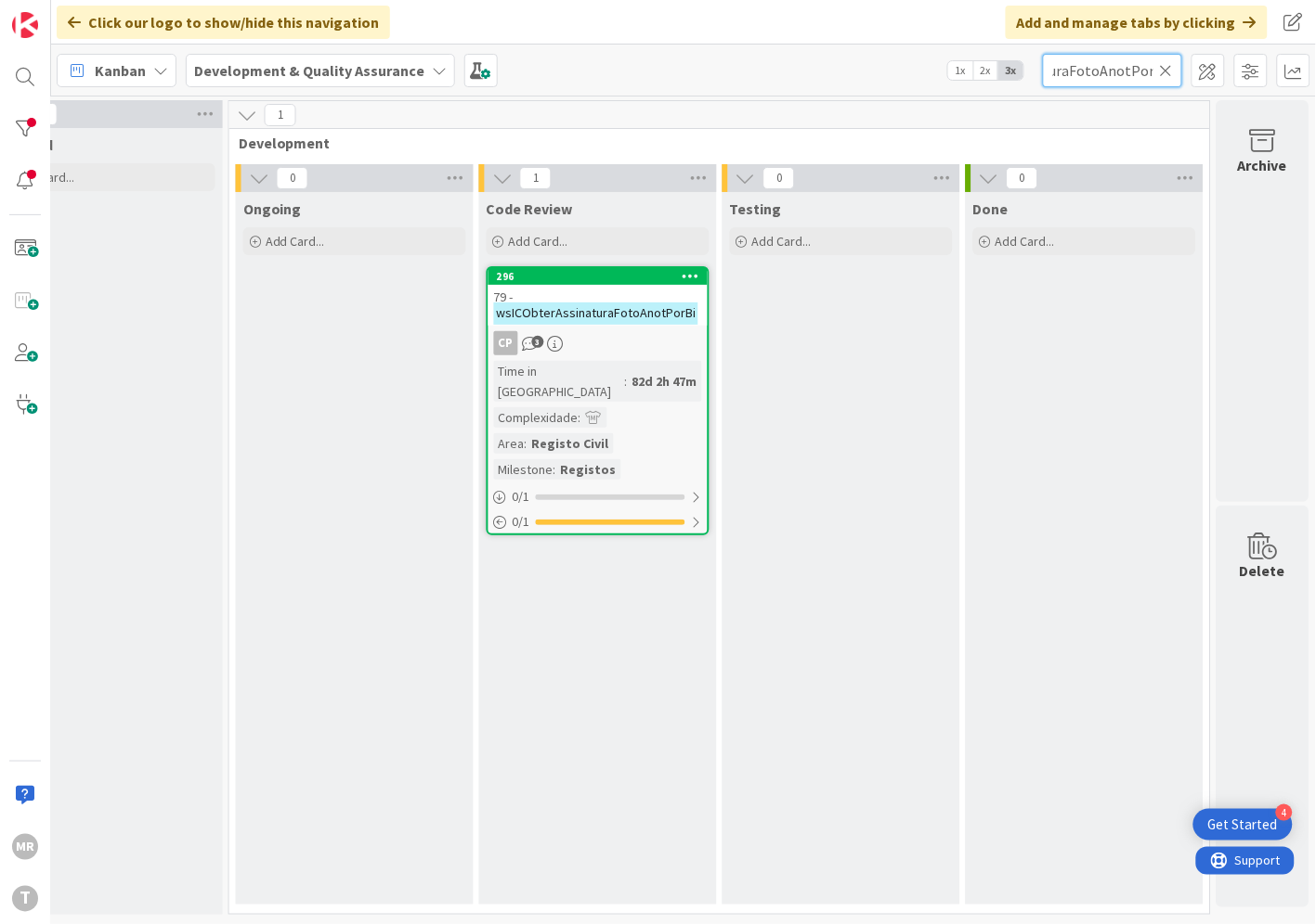
type input "wsICObterAssinaturaFotoAnotPorBi"
click at [561, 283] on div "296" at bounding box center [598, 276] width 219 height 17
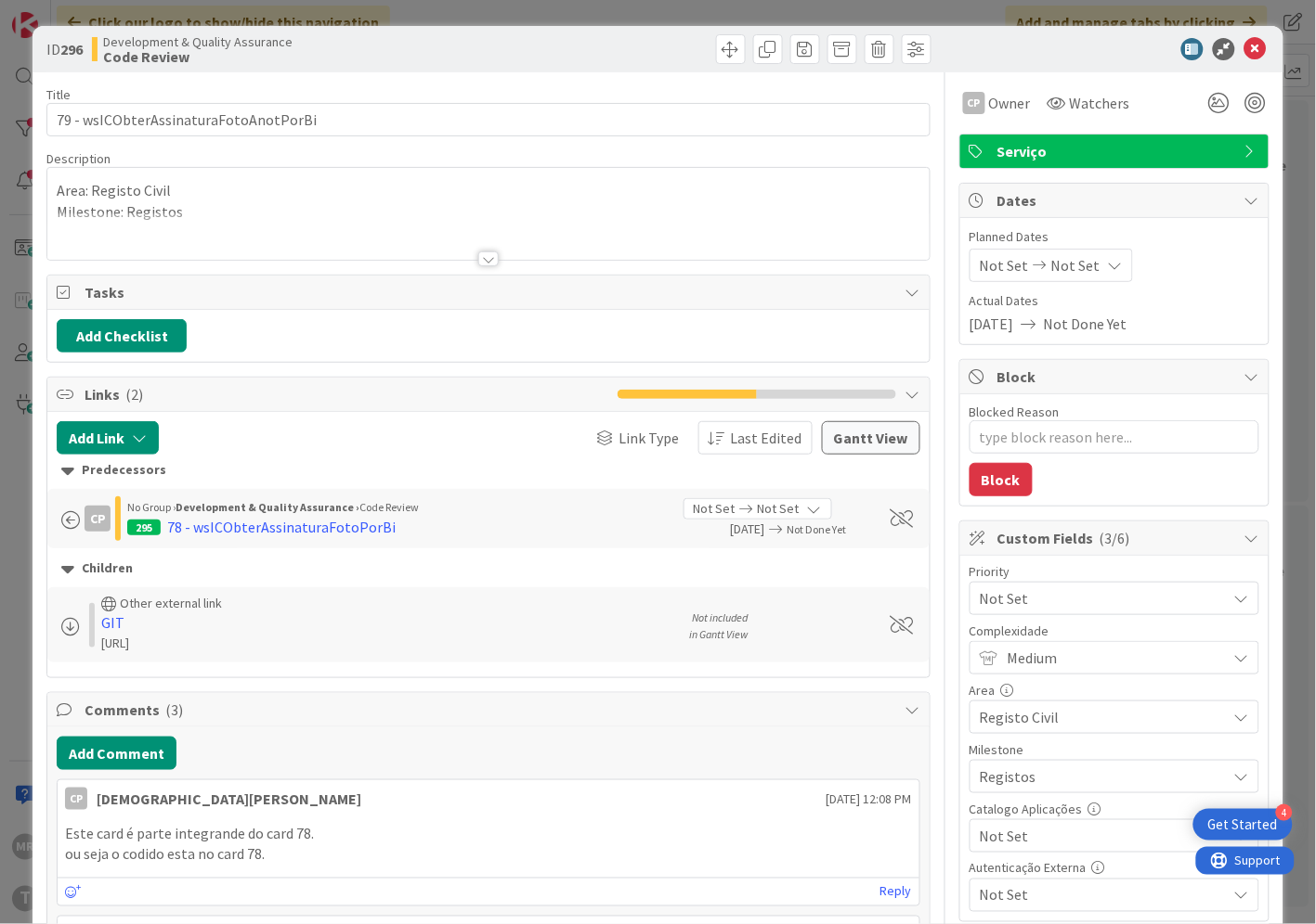
click at [987, 833] on span "Not Set" at bounding box center [1098, 836] width 238 height 26
click at [1004, 793] on span "Sim" at bounding box center [1126, 794] width 244 height 28
type textarea "x"
click at [1244, 42] on icon at bounding box center [1255, 49] width 23 height 23
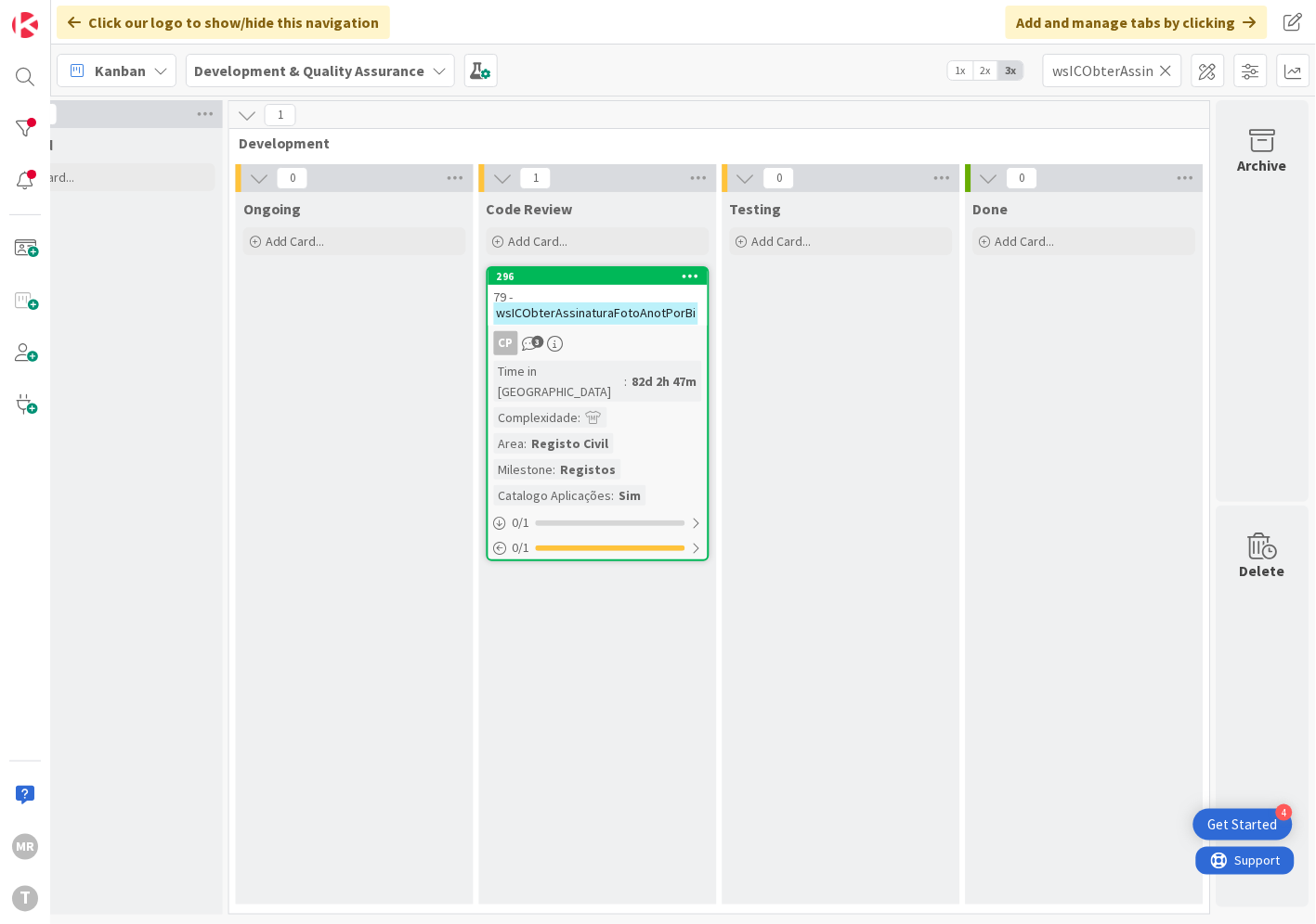
click at [1164, 71] on icon at bounding box center [1165, 70] width 13 height 17
click at [1133, 77] on input "text" at bounding box center [1112, 71] width 139 height 34
paste input "wsICObterContactosCidadao"
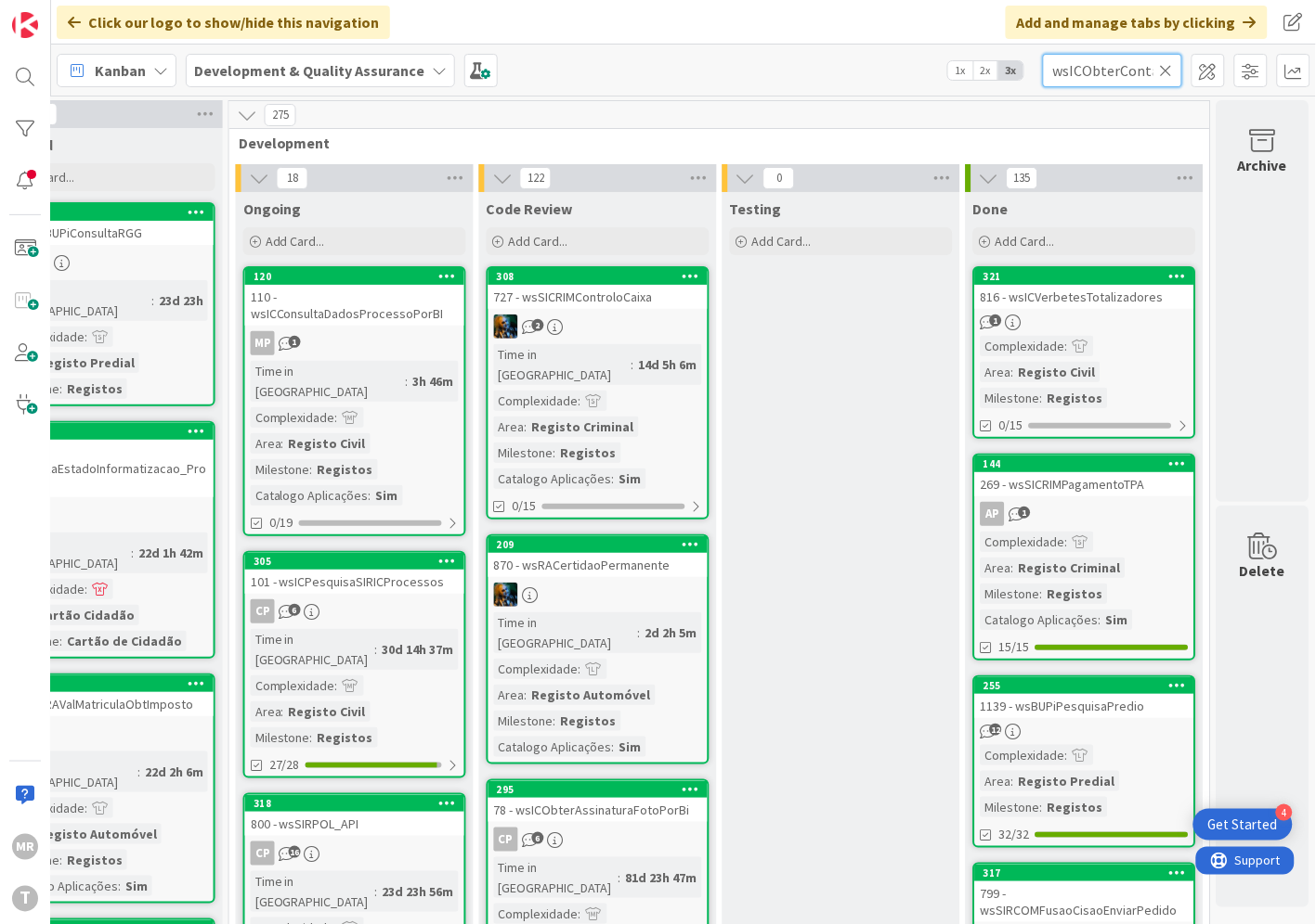
scroll to position [0, 78]
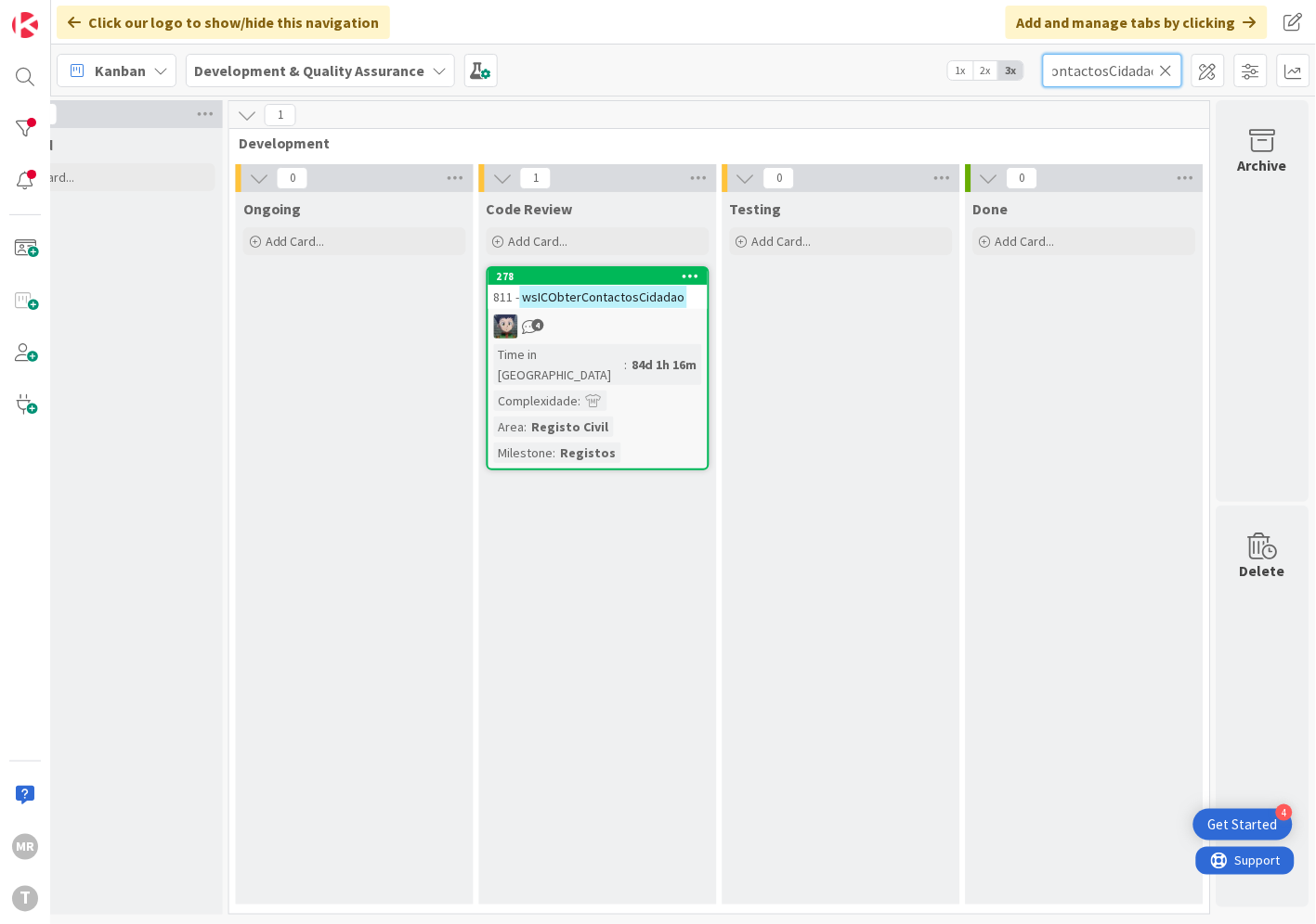
type input "wsICObterContactosCidadao"
click at [607, 268] on div "278" at bounding box center [598, 276] width 219 height 17
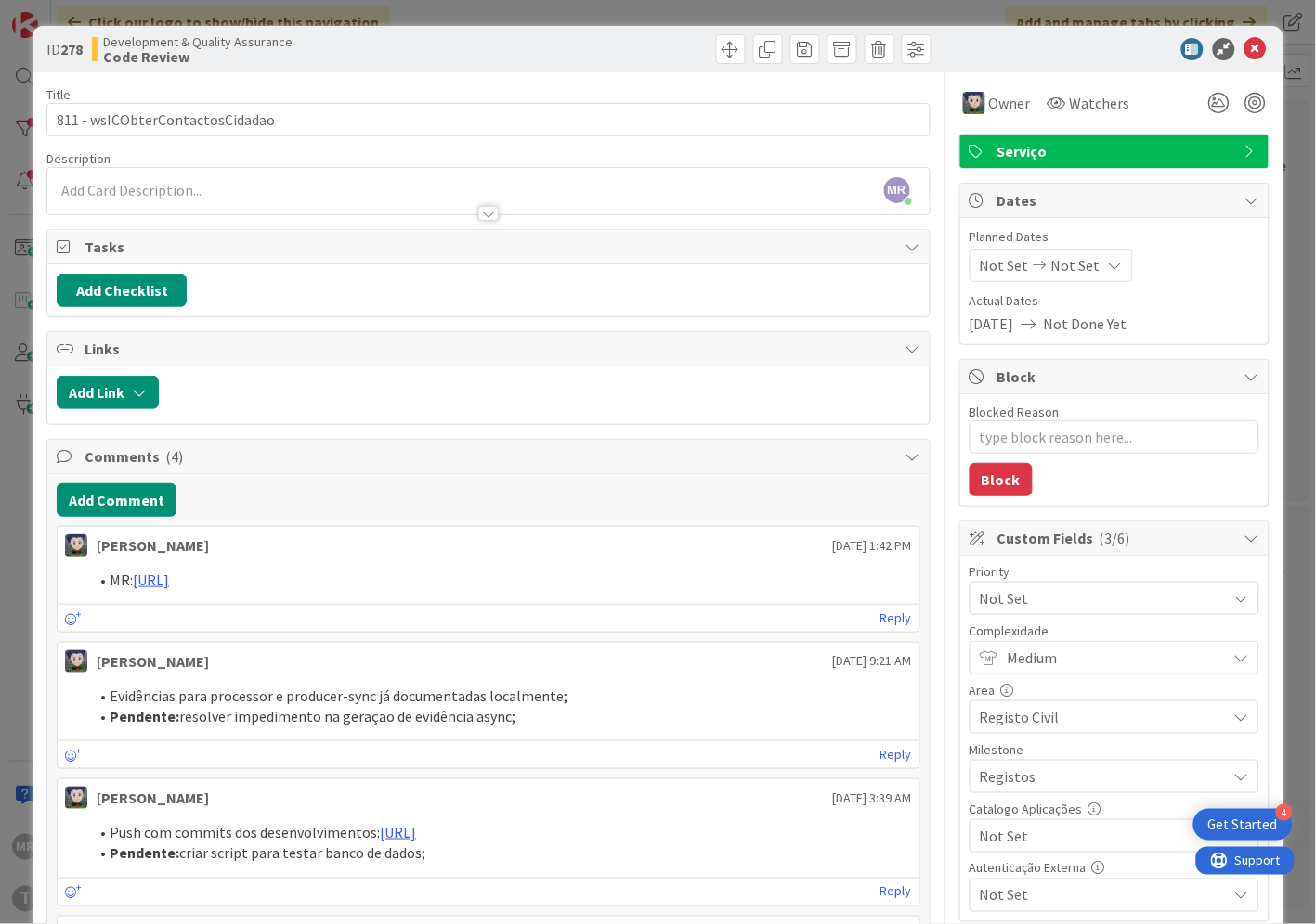
click at [1047, 835] on span "Not Set" at bounding box center [1098, 836] width 238 height 26
click at [1044, 793] on span "Sim" at bounding box center [1126, 794] width 244 height 28
type textarea "x"
click at [1244, 44] on icon at bounding box center [1255, 49] width 23 height 23
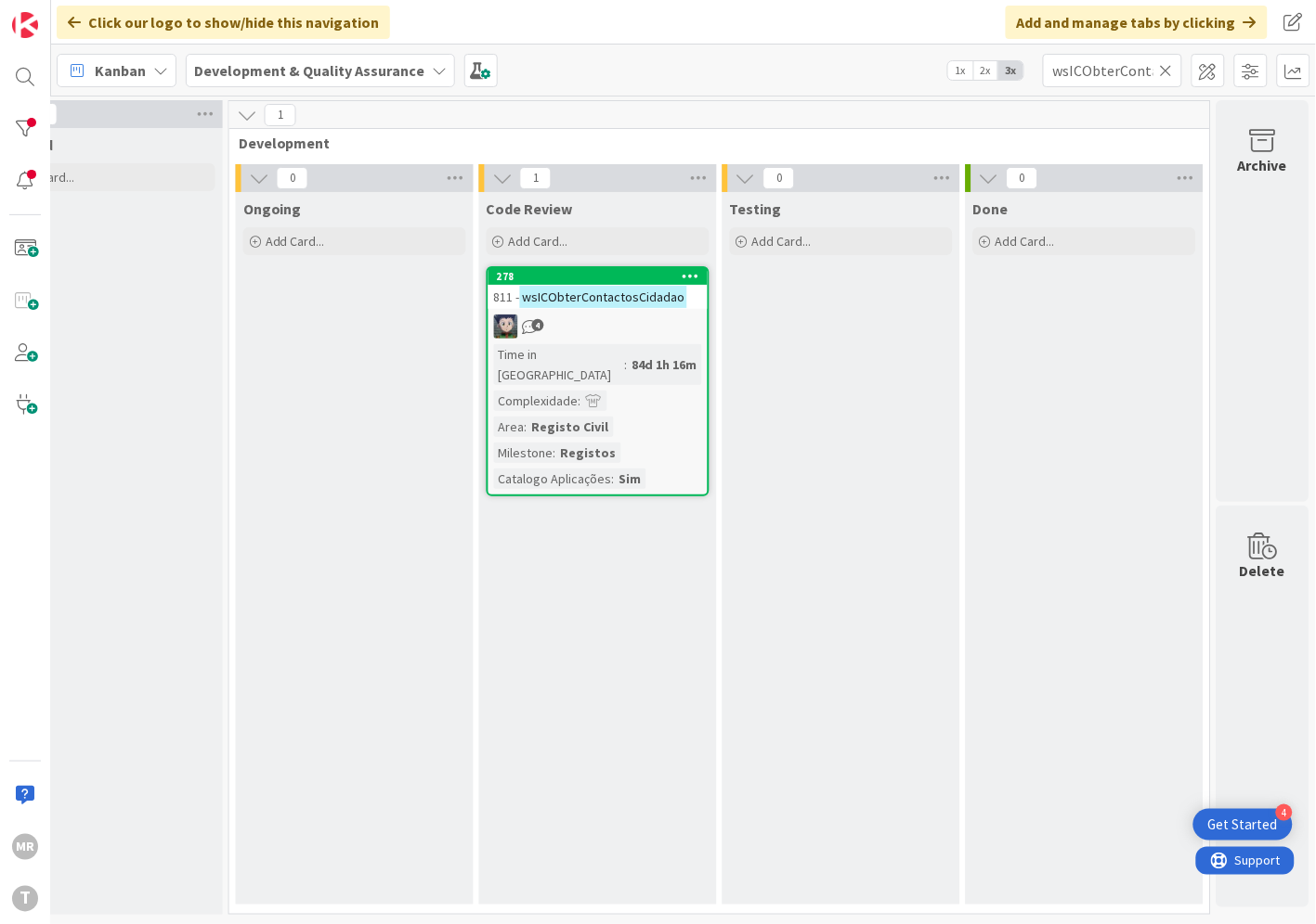
click at [920, 669] on div "Testing Add Card..." at bounding box center [841, 548] width 238 height 713
click at [1173, 76] on icon at bounding box center [1165, 70] width 13 height 17
click at [1140, 71] on input "text" at bounding box center [1112, 71] width 139 height 34
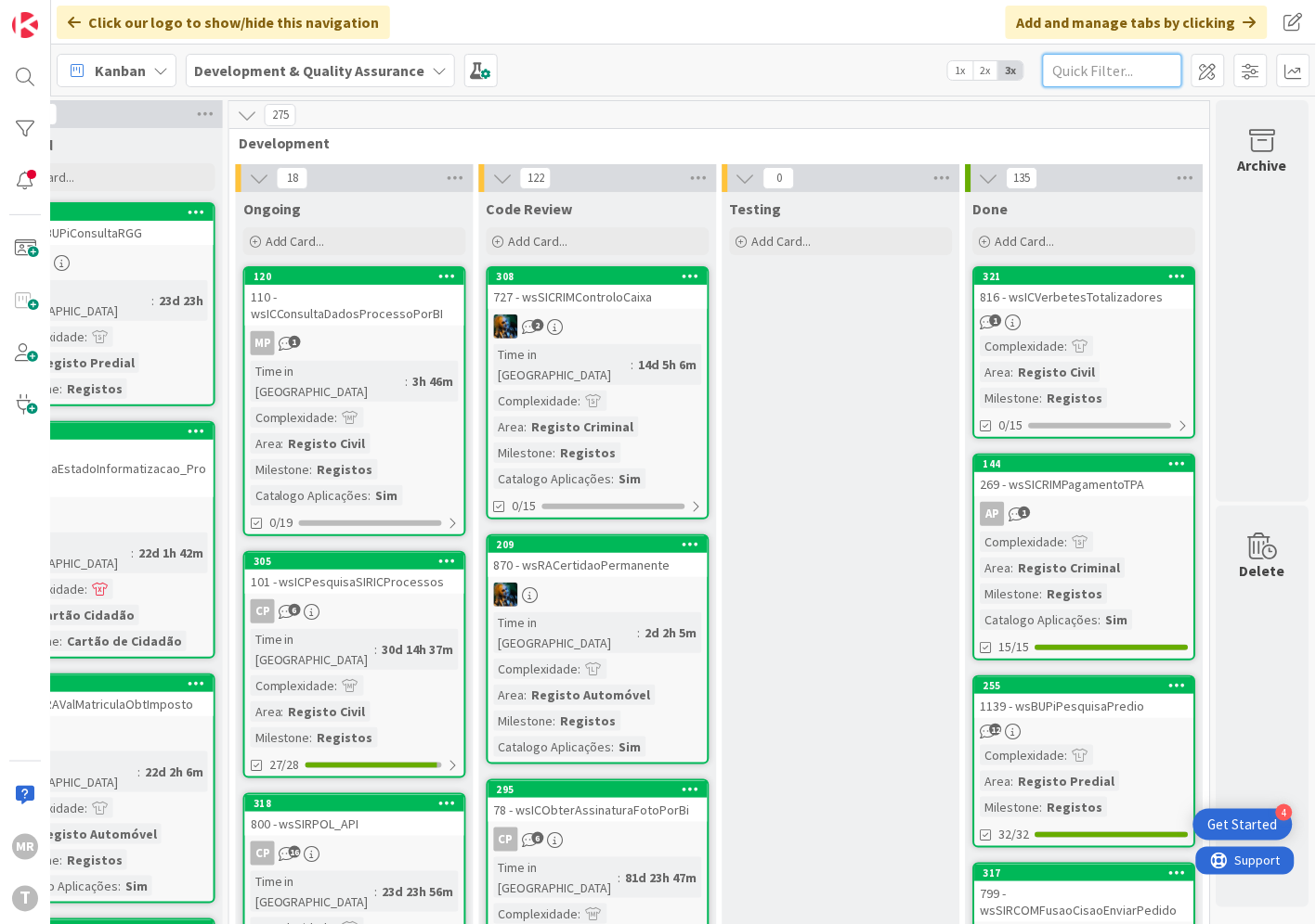
paste input "wsICObterMorada"
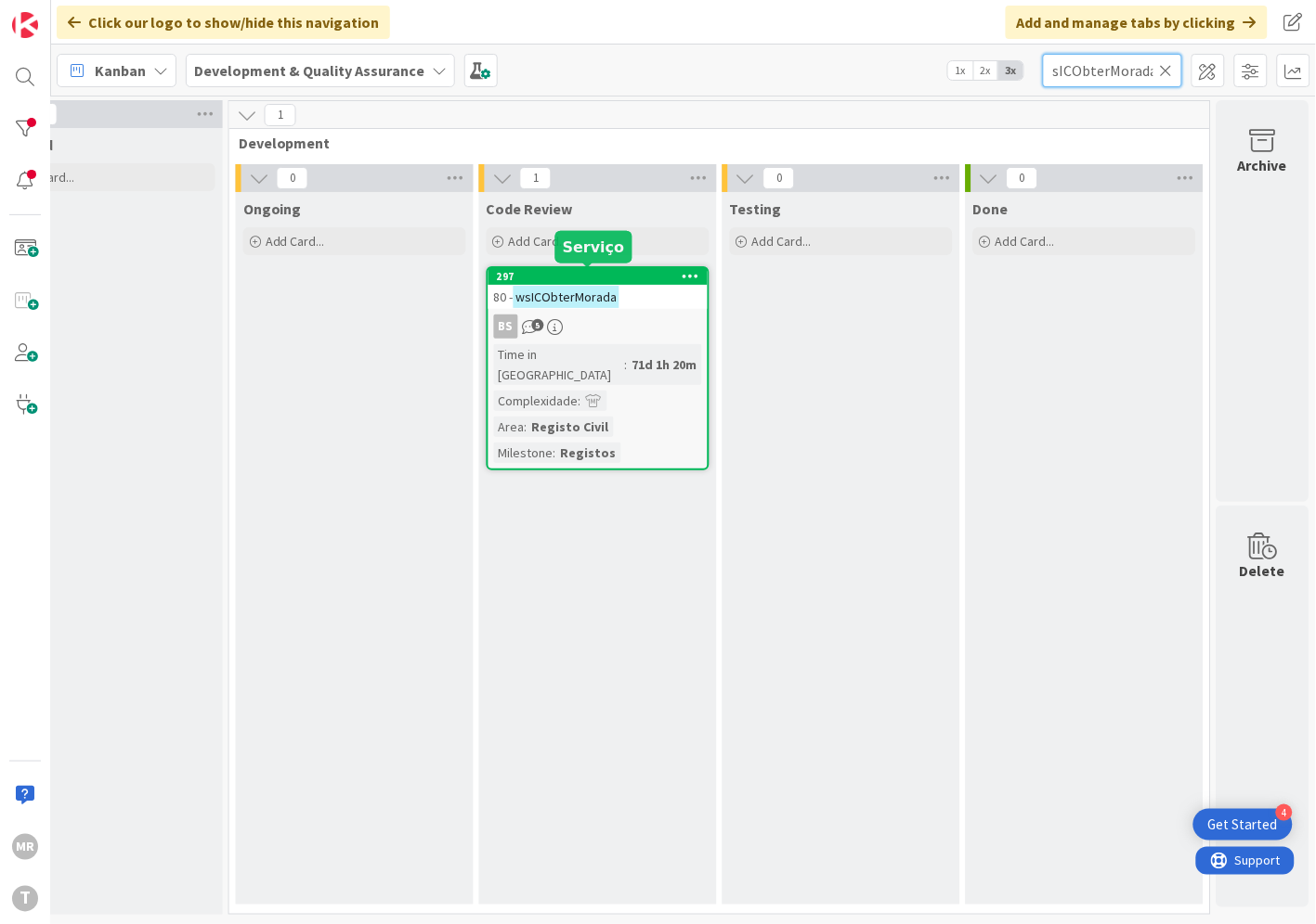
type input "wsICObterMorada"
click at [583, 273] on div "297" at bounding box center [602, 276] width 211 height 13
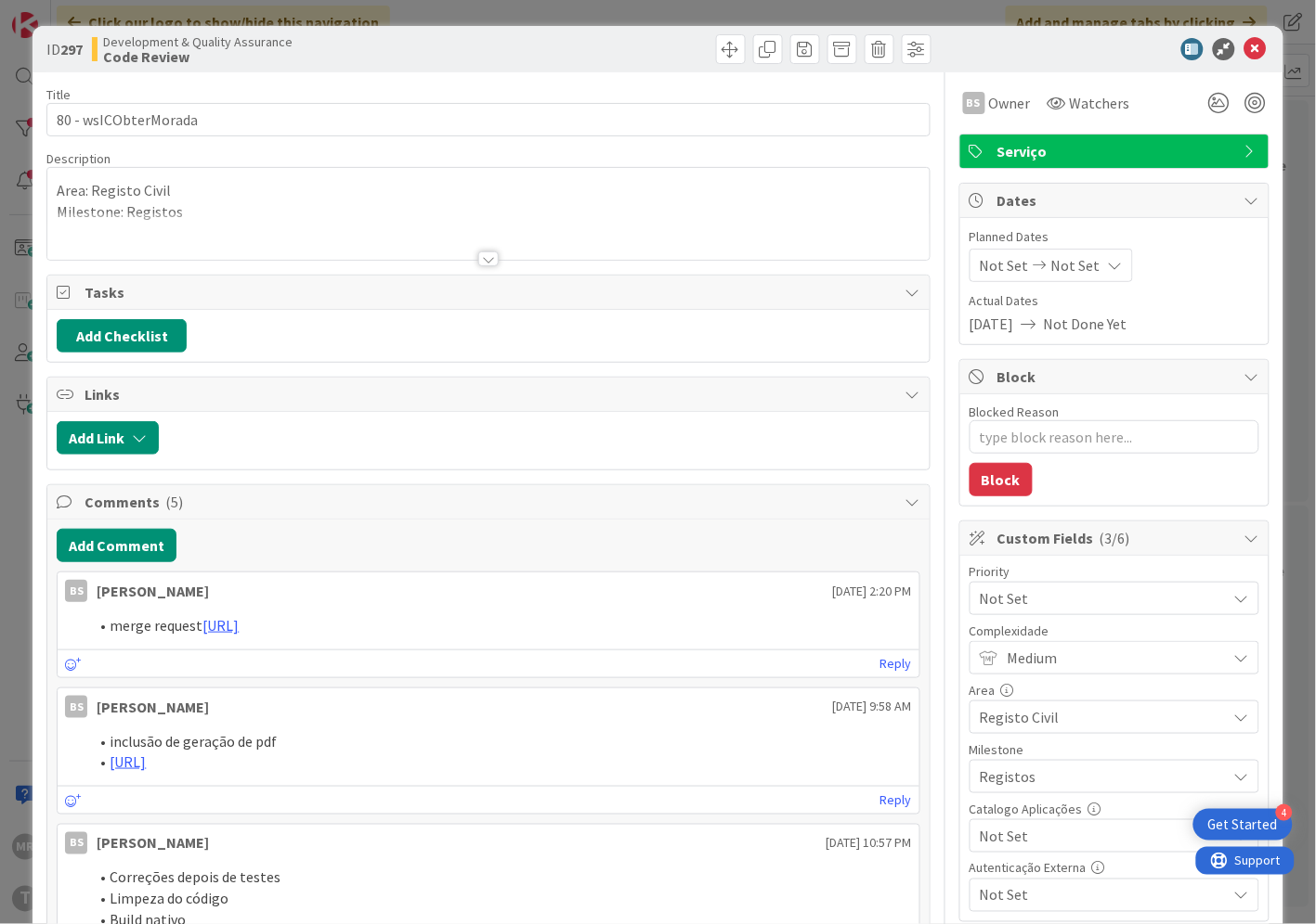
click at [1031, 832] on span "Not Set" at bounding box center [1098, 836] width 238 height 26
click at [1022, 795] on span "Sim" at bounding box center [1126, 794] width 244 height 28
type textarea "x"
drag, startPoint x: 1242, startPoint y: 49, endPoint x: 1231, endPoint y: 63, distance: 17.8
click at [1244, 49] on icon at bounding box center [1255, 49] width 23 height 23
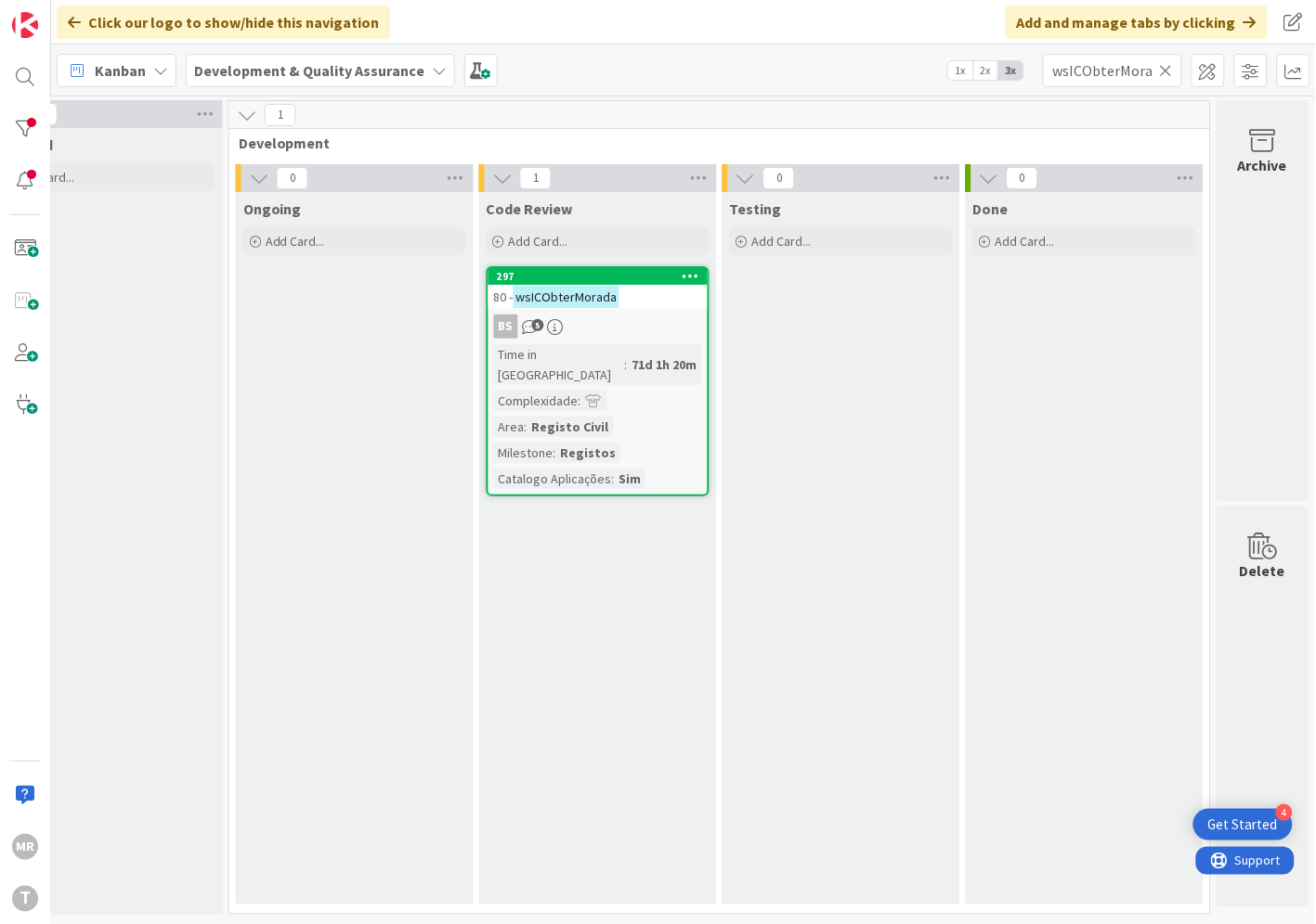
click at [1166, 71] on icon at bounding box center [1165, 70] width 13 height 17
click at [1151, 71] on input "text" at bounding box center [1112, 71] width 139 height 34
paste input "wsICObterMotivoRenovacao"
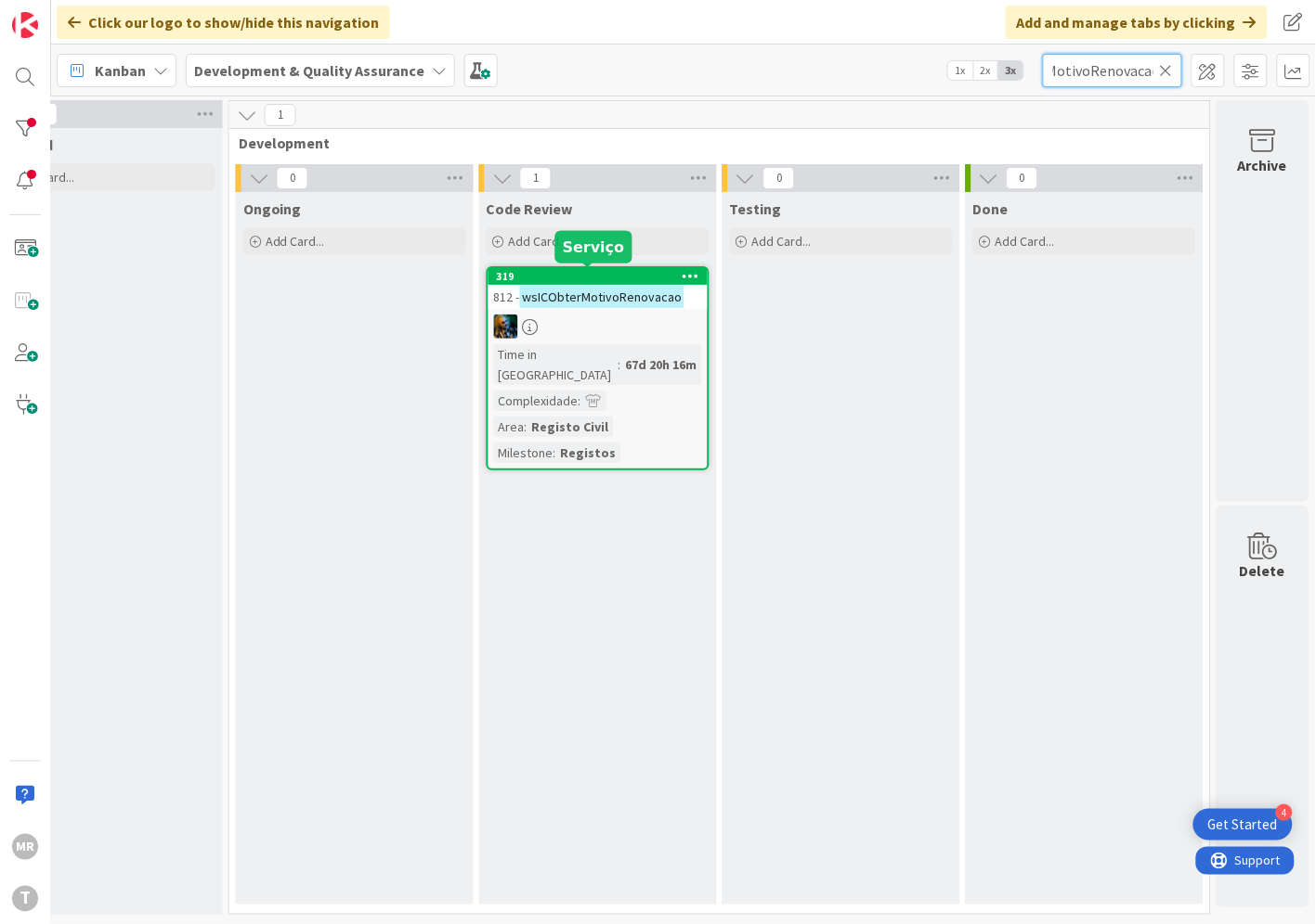
type input "wsICObterMotivoRenovacao"
click at [597, 276] on div "319" at bounding box center [602, 276] width 211 height 13
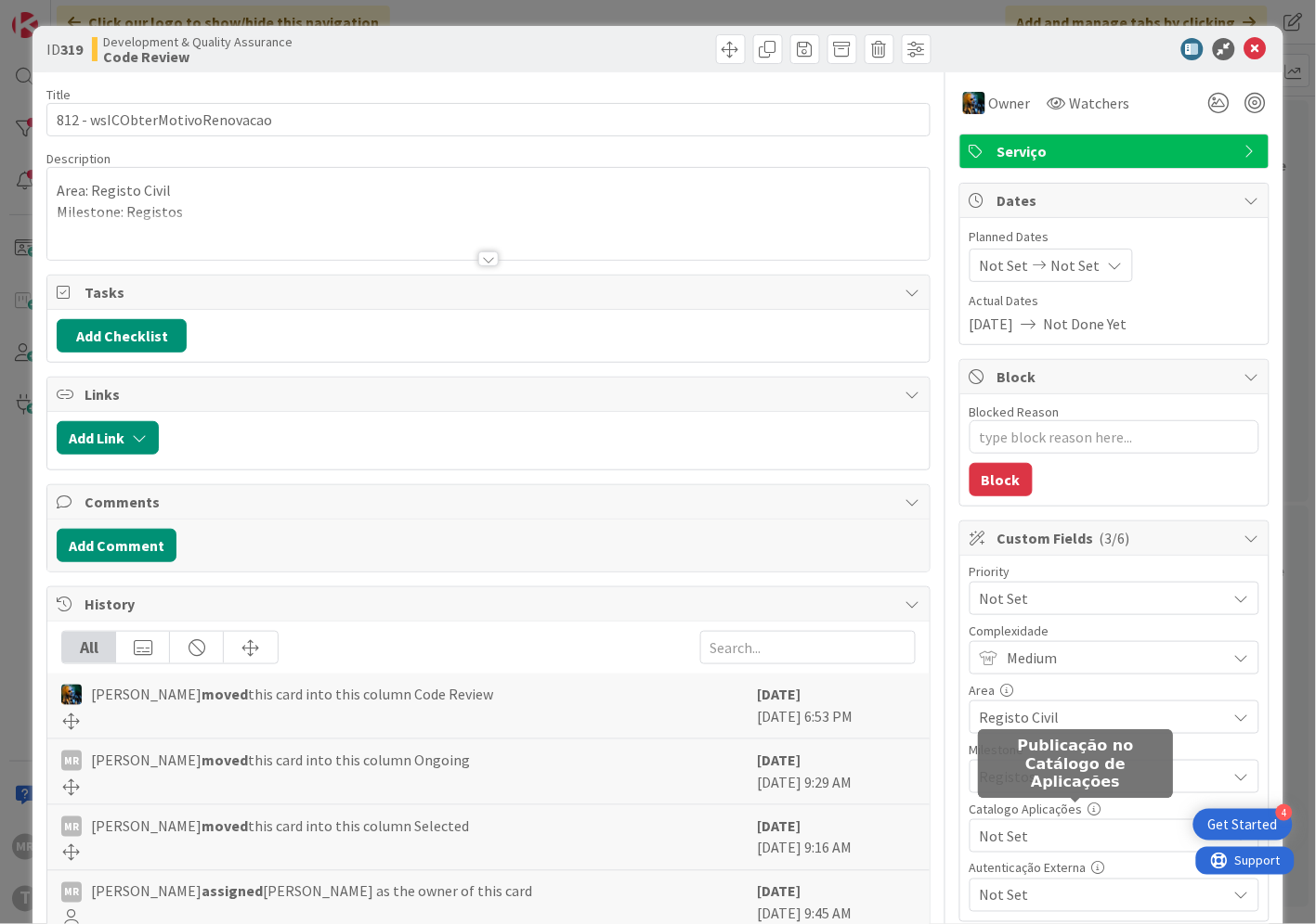
click at [1080, 828] on span "Not Set" at bounding box center [1098, 836] width 238 height 26
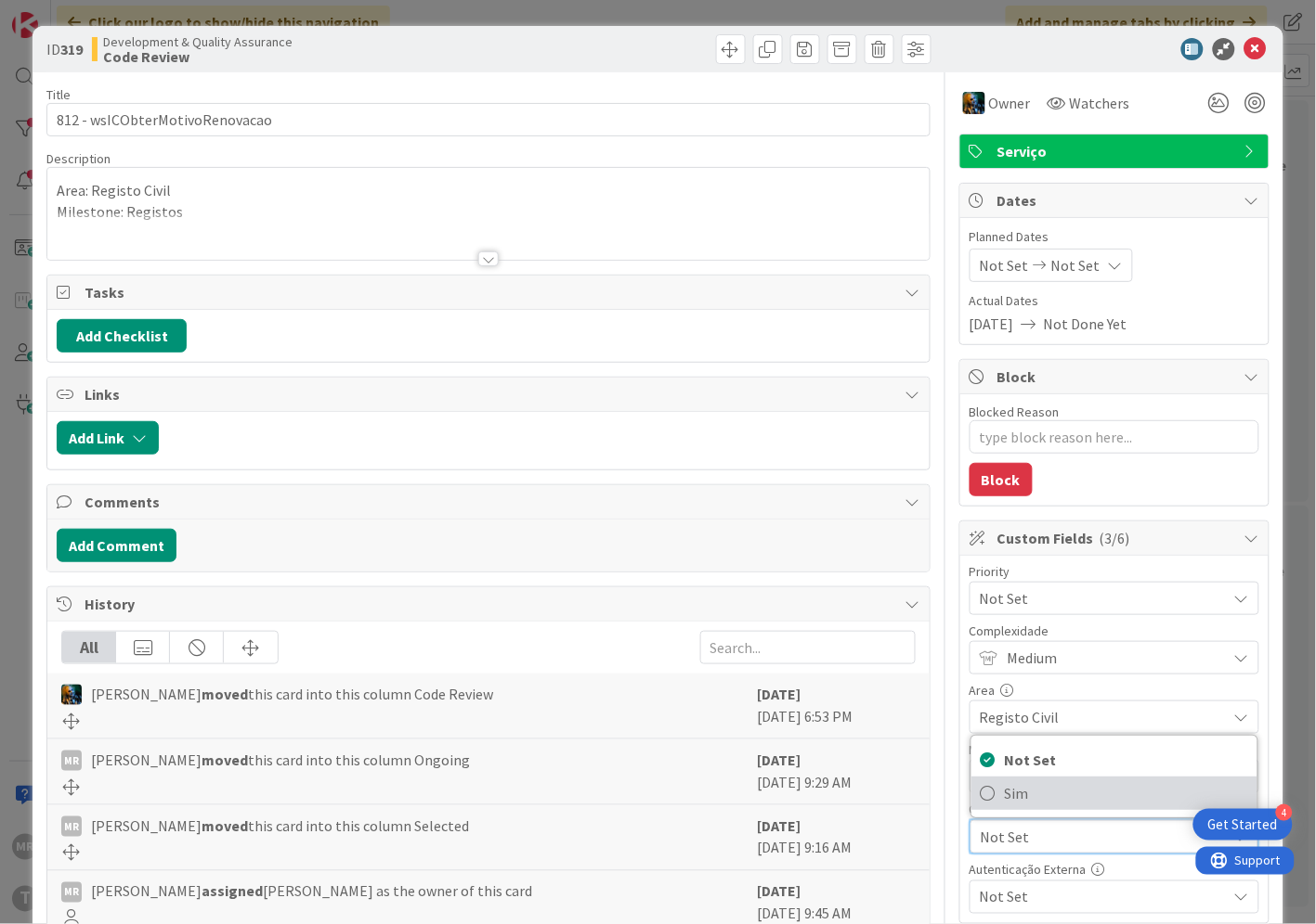
click at [1048, 790] on span "Sim" at bounding box center [1126, 794] width 244 height 28
type textarea "x"
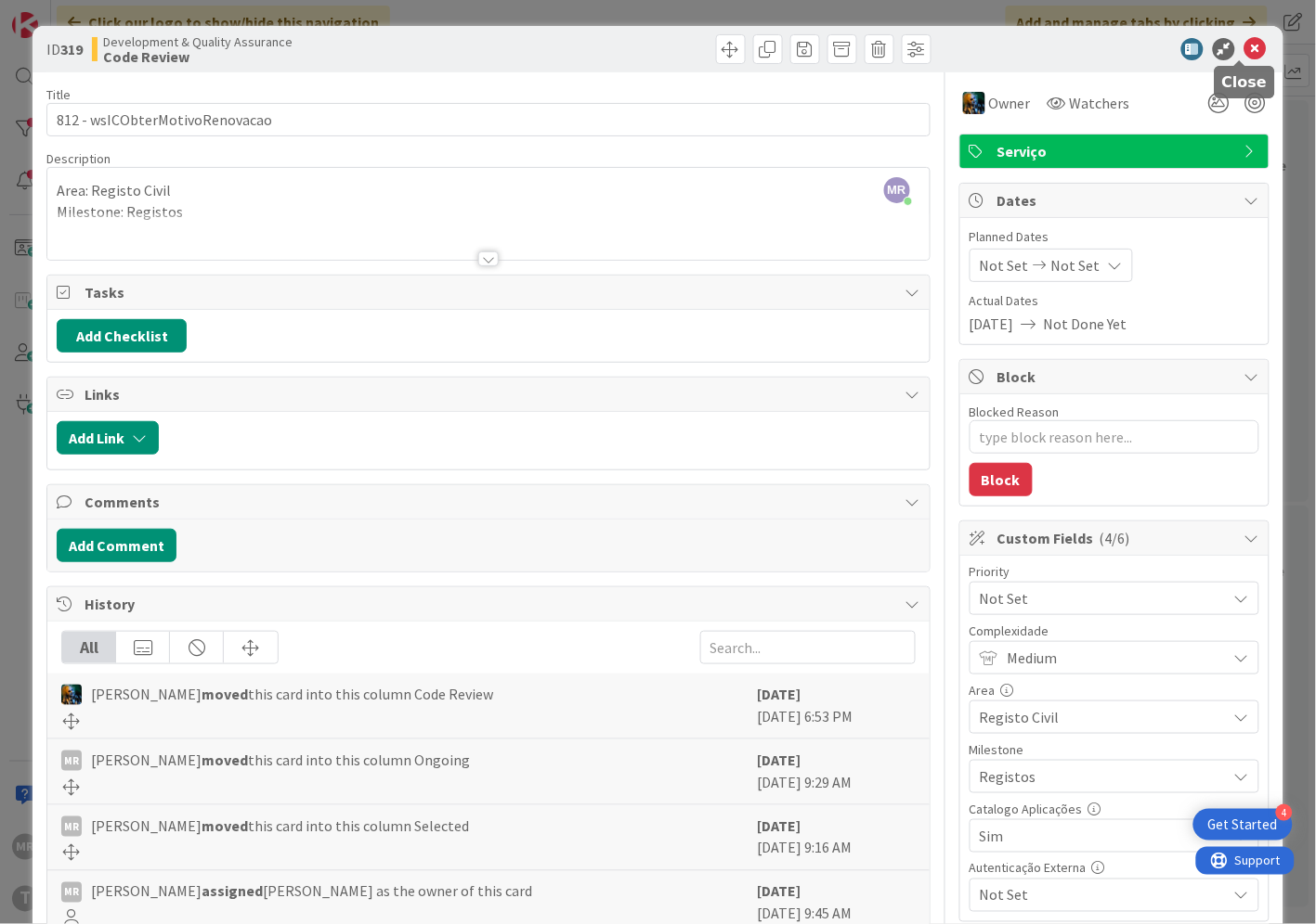
click at [1245, 52] on icon at bounding box center [1255, 49] width 23 height 23
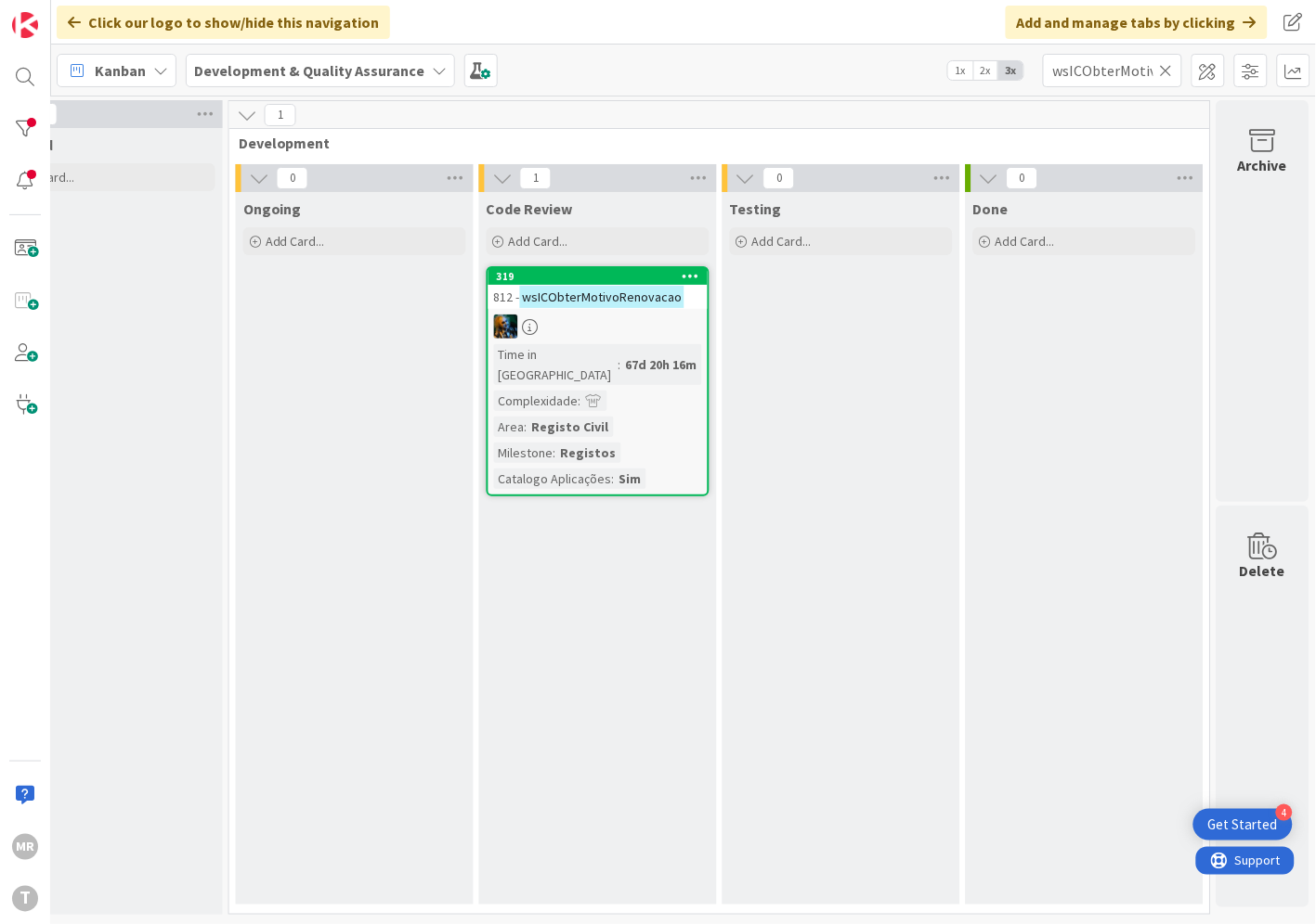
click at [1171, 68] on icon at bounding box center [1165, 70] width 13 height 17
click at [1127, 70] on input "text" at bounding box center [1112, 71] width 139 height 34
paste input "wsICObterNecessidadeTerceiroFoto"
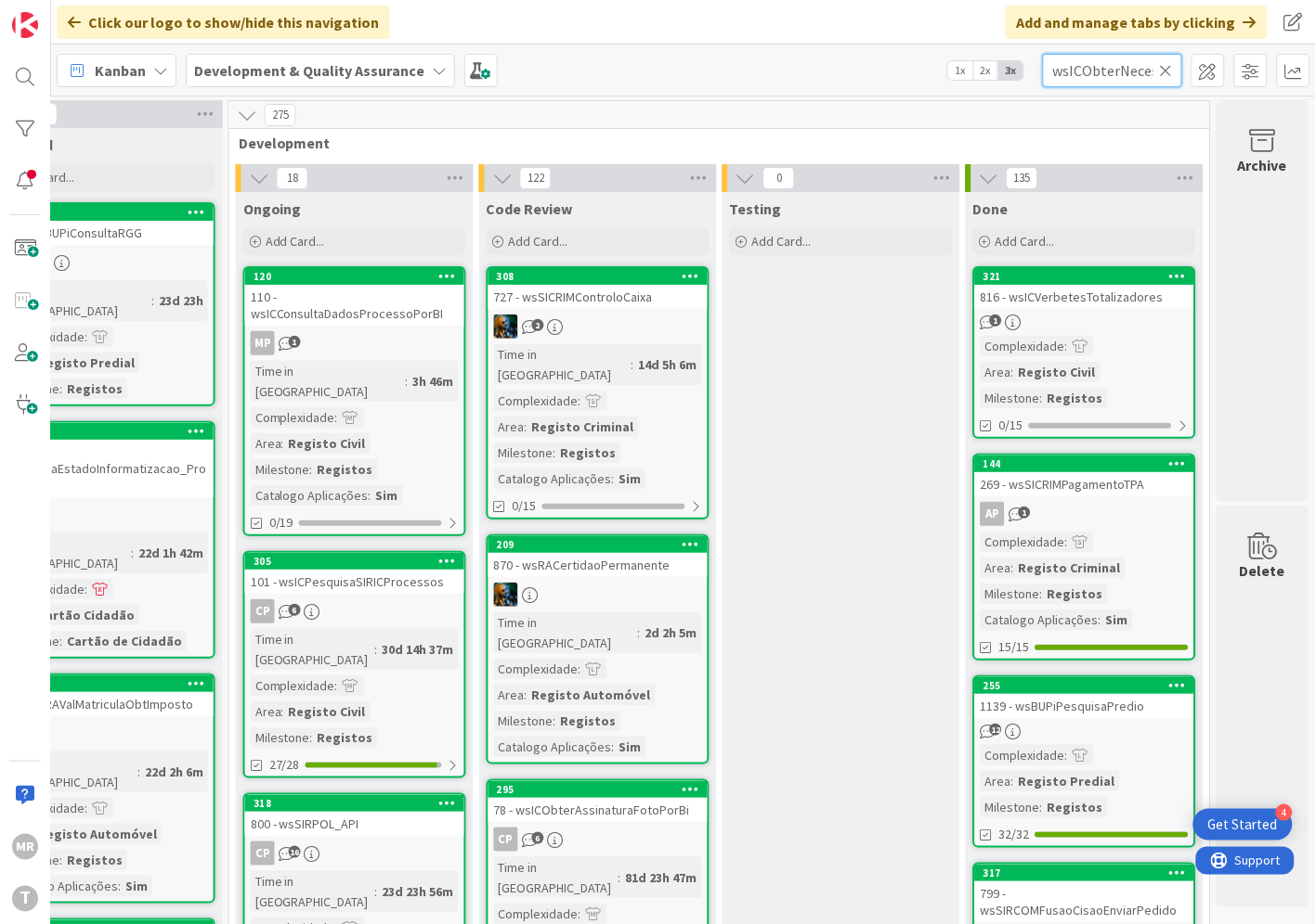
scroll to position [0, 118]
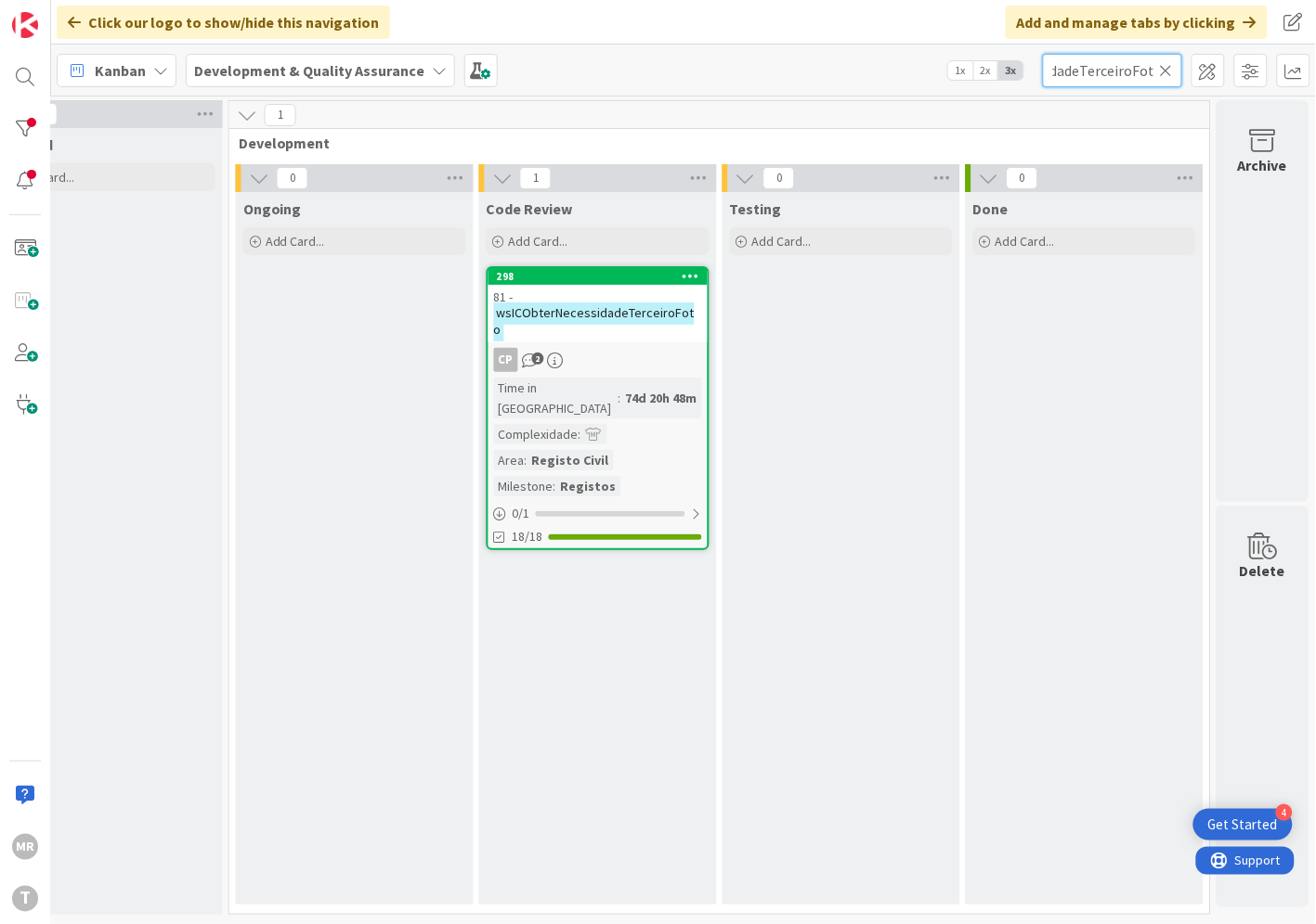
type input "wsICObterNecessidadeTerceiroFoto"
click at [598, 268] on div "298" at bounding box center [598, 276] width 219 height 17
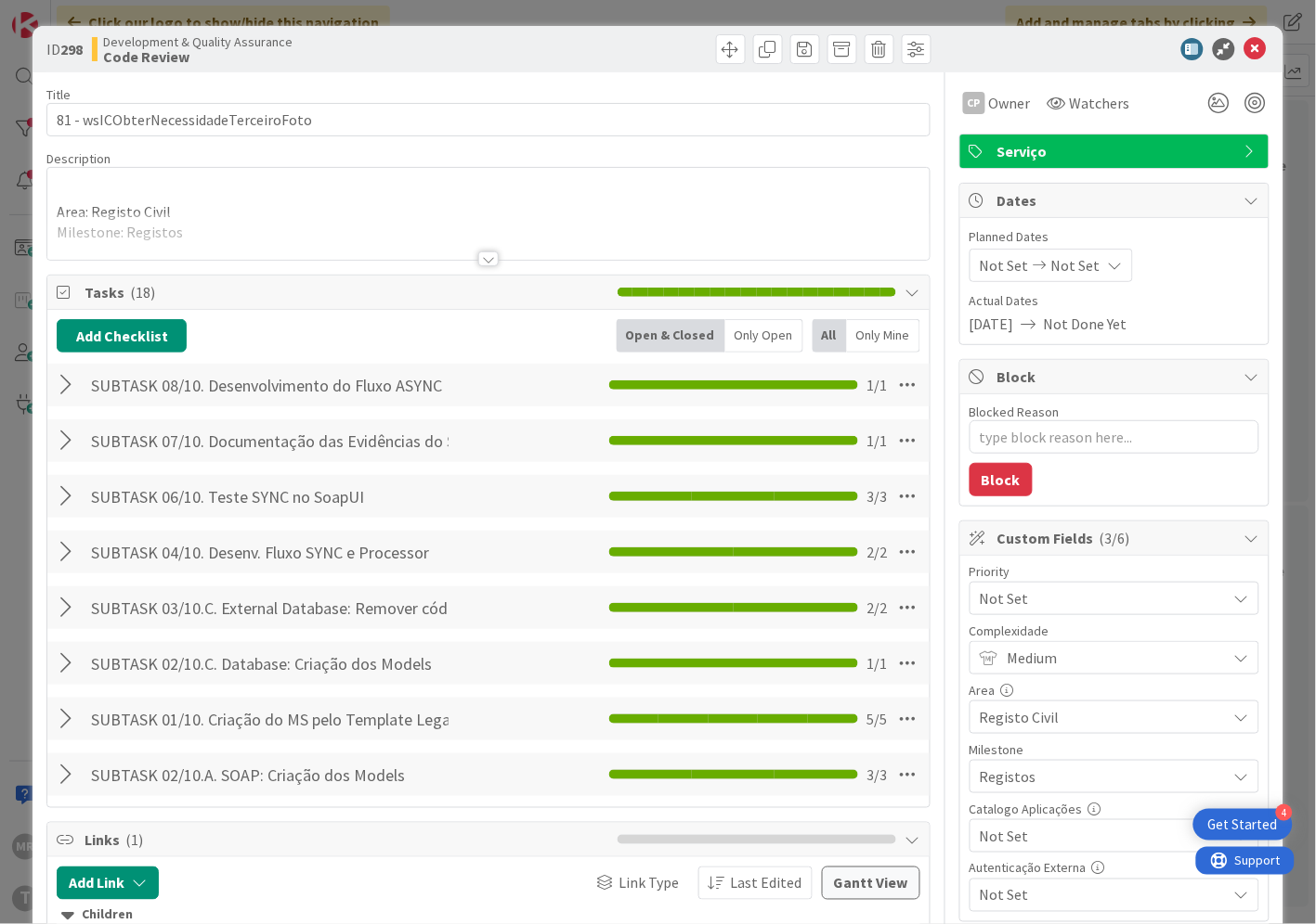
click at [991, 838] on span "Not Set" at bounding box center [1098, 836] width 238 height 26
click at [1004, 796] on span "Sim" at bounding box center [1126, 794] width 244 height 28
type textarea "x"
click at [1244, 50] on icon at bounding box center [1255, 49] width 23 height 23
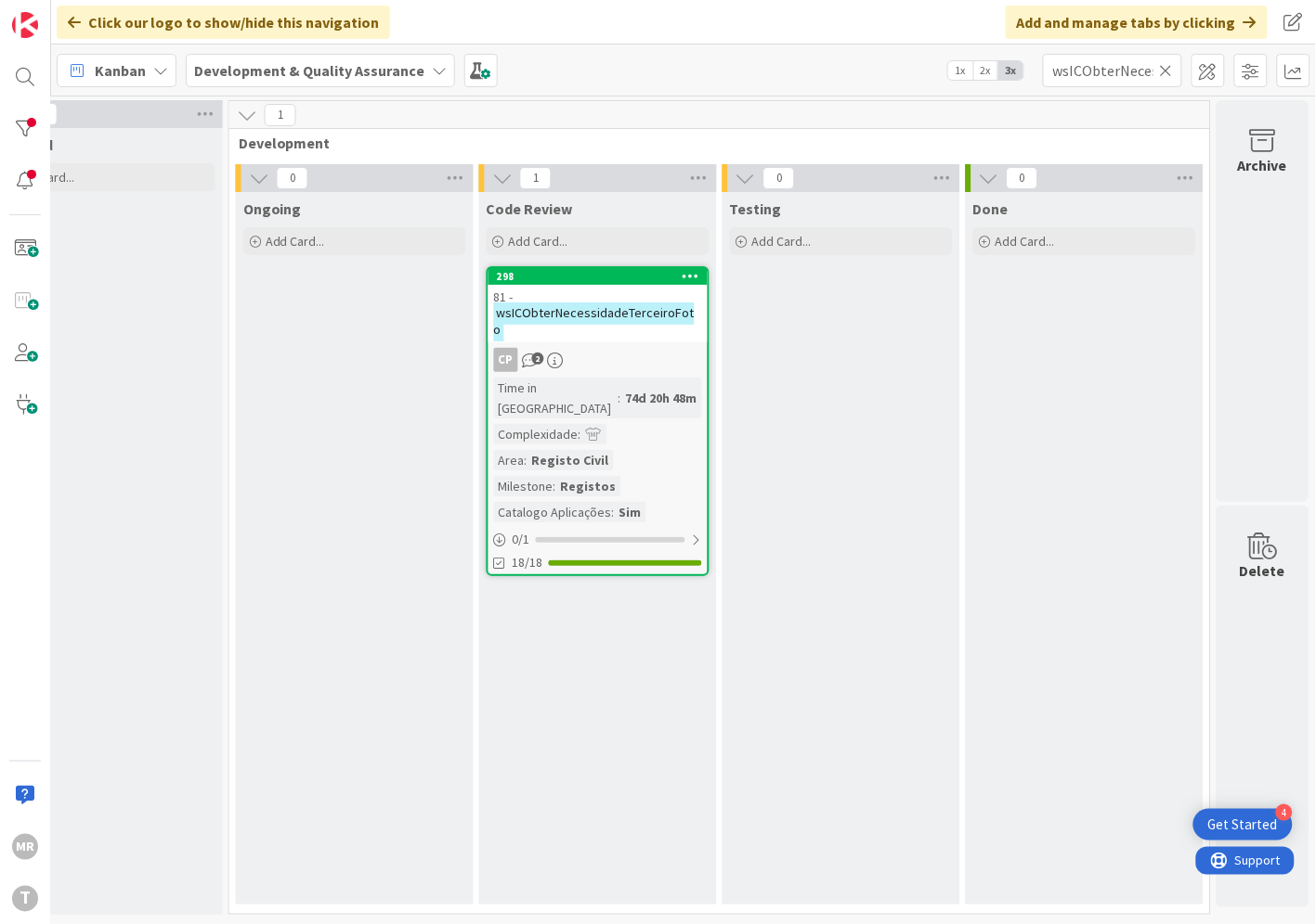
click at [1165, 74] on icon at bounding box center [1165, 70] width 13 height 17
click at [1116, 75] on input "text" at bounding box center [1112, 71] width 139 height 34
paste input "wsICObterNomeDnNatMorValSexNac"
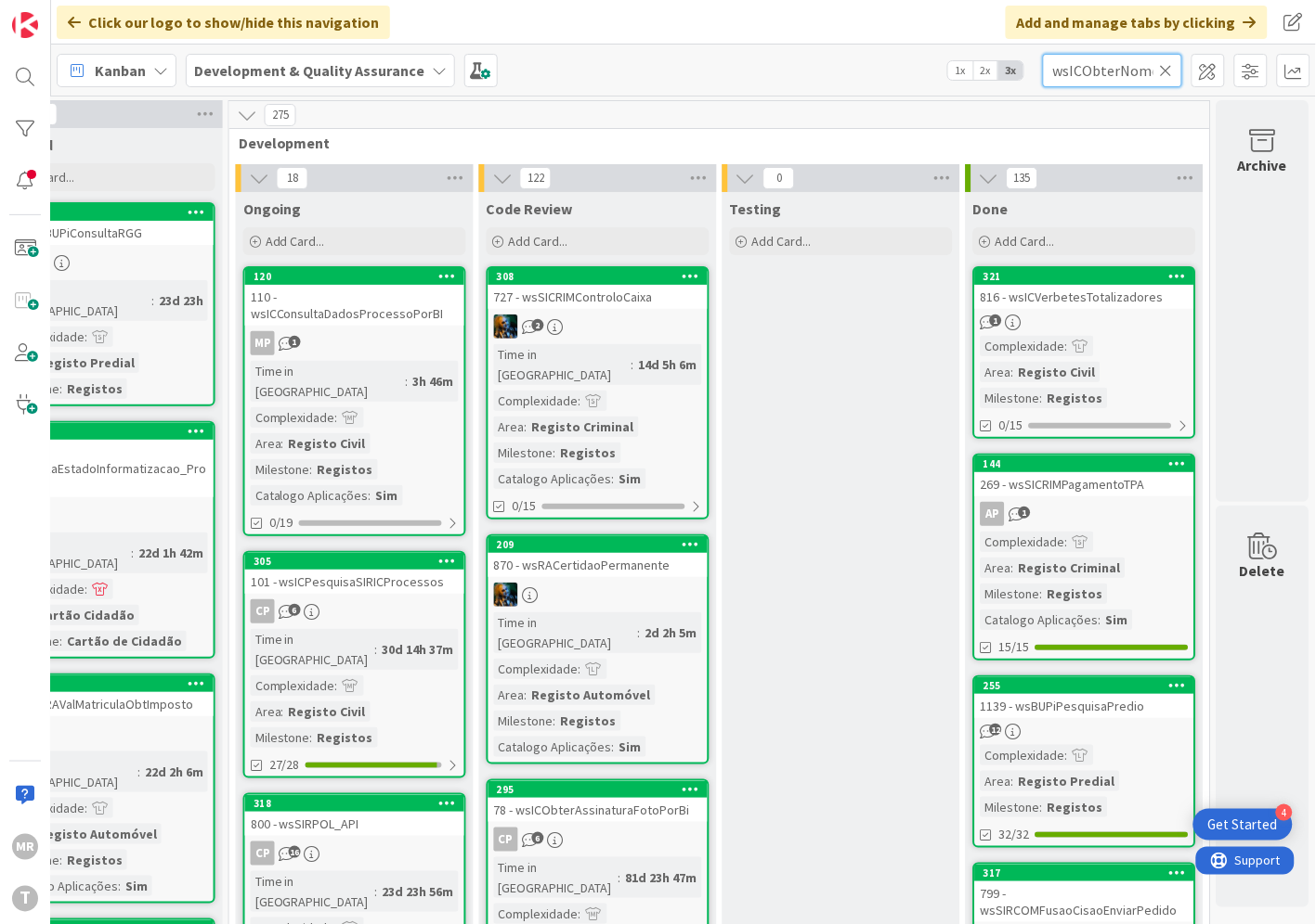
scroll to position [0, 128]
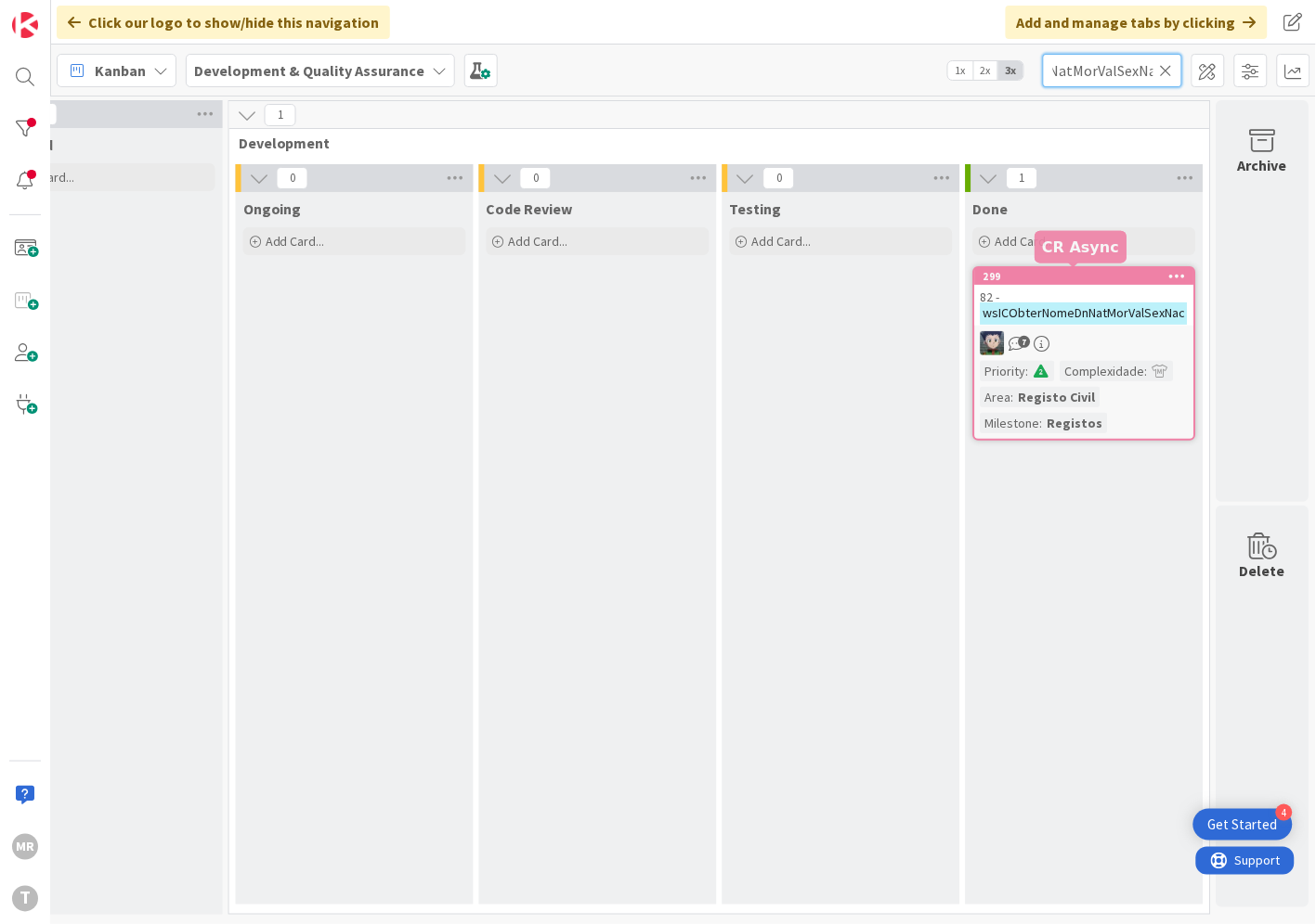
type input "wsICObterNomeDnNatMorValSexNac"
click at [1106, 279] on div "299" at bounding box center [1089, 276] width 211 height 13
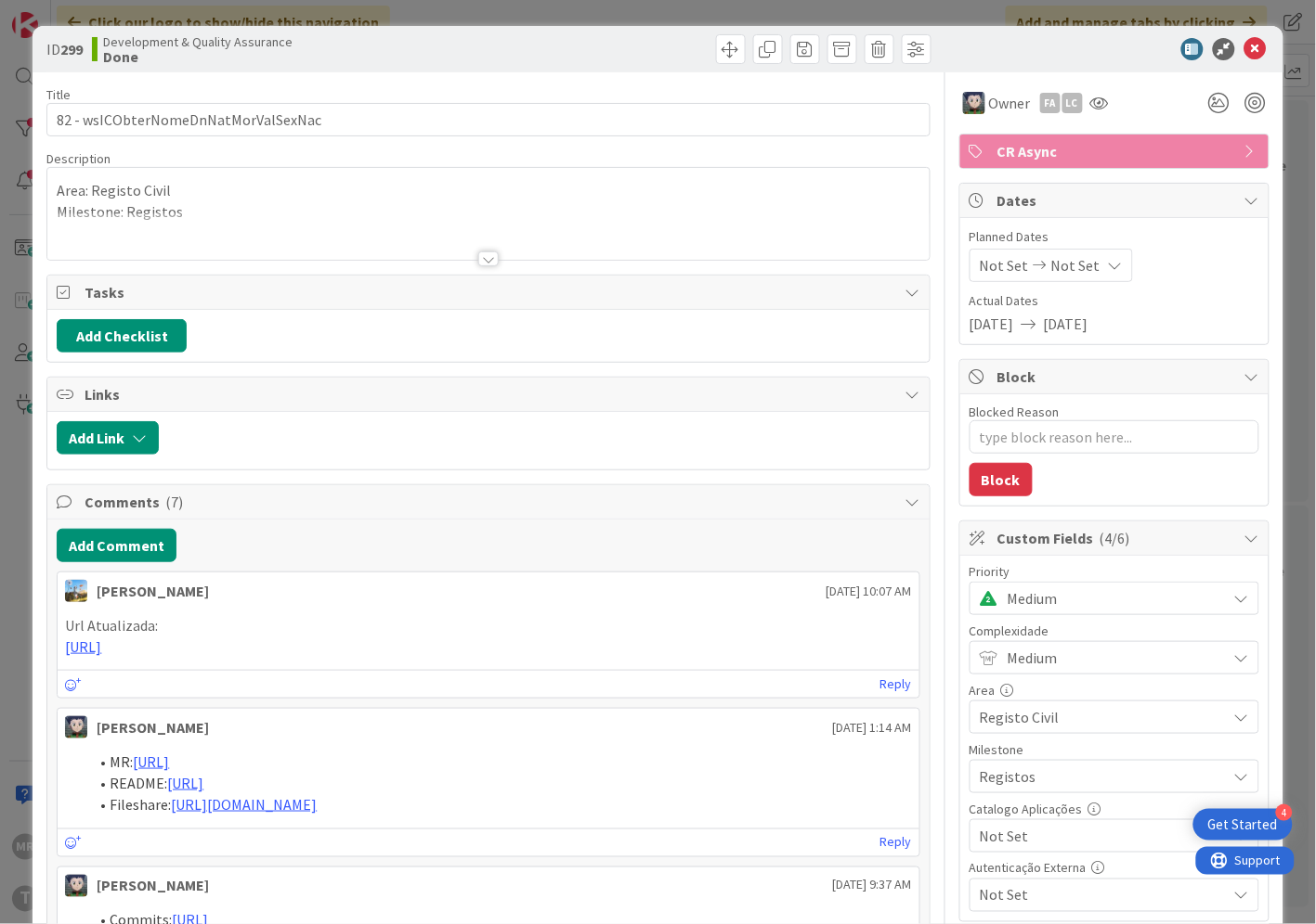
click at [1014, 843] on span "Not Set" at bounding box center [1098, 836] width 238 height 26
click at [1018, 808] on span "Sim" at bounding box center [1126, 794] width 244 height 28
type textarea "x"
click at [1244, 50] on icon at bounding box center [1255, 49] width 23 height 23
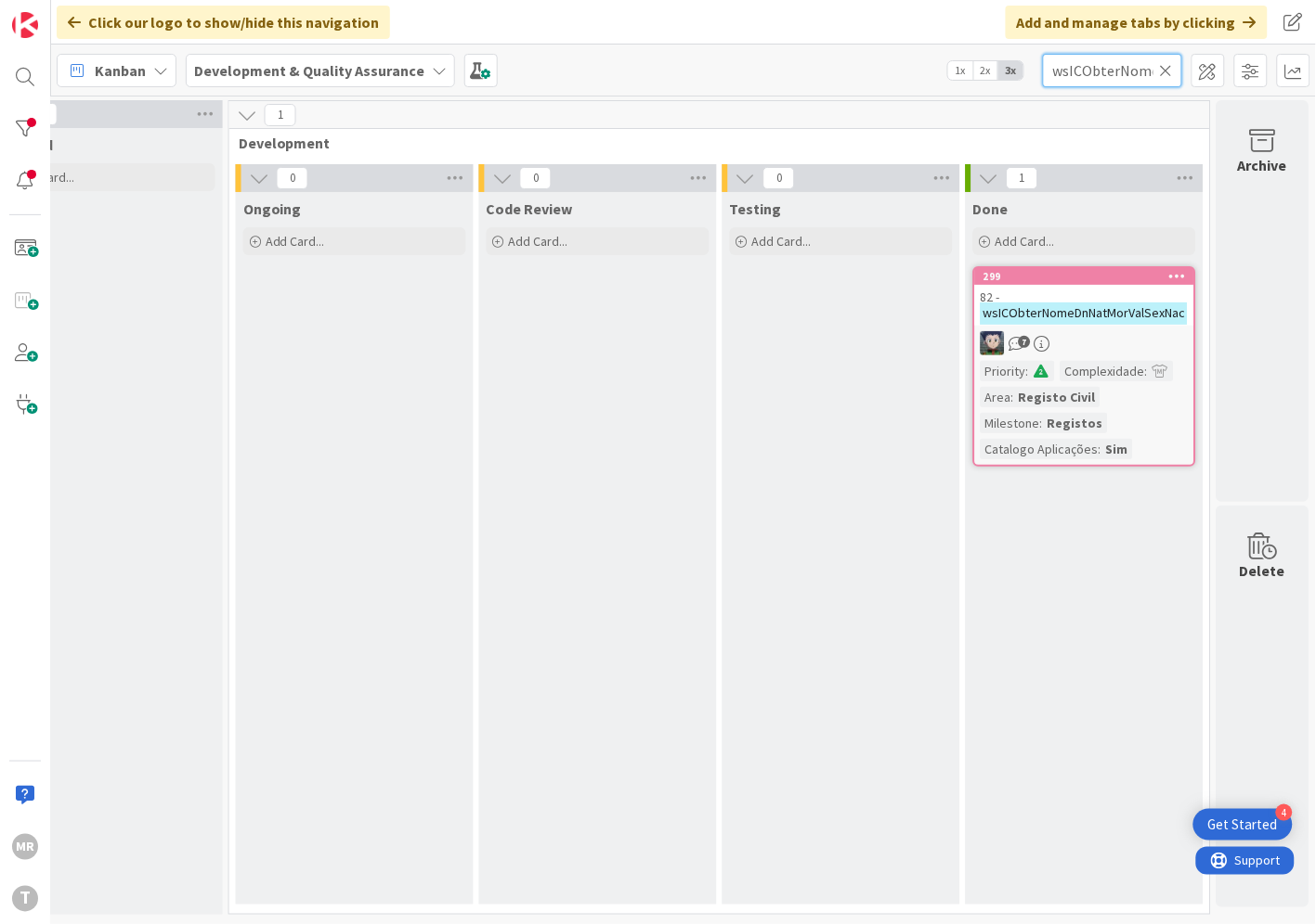
click at [1175, 67] on input "wsICObterNomeDnNatMorValSexNac" at bounding box center [1112, 71] width 139 height 34
click at [1167, 71] on icon at bounding box center [1165, 70] width 13 height 17
click at [1144, 72] on input "text" at bounding box center [1112, 71] width 139 height 34
paste input "wsICObterNomeEcMorNac"
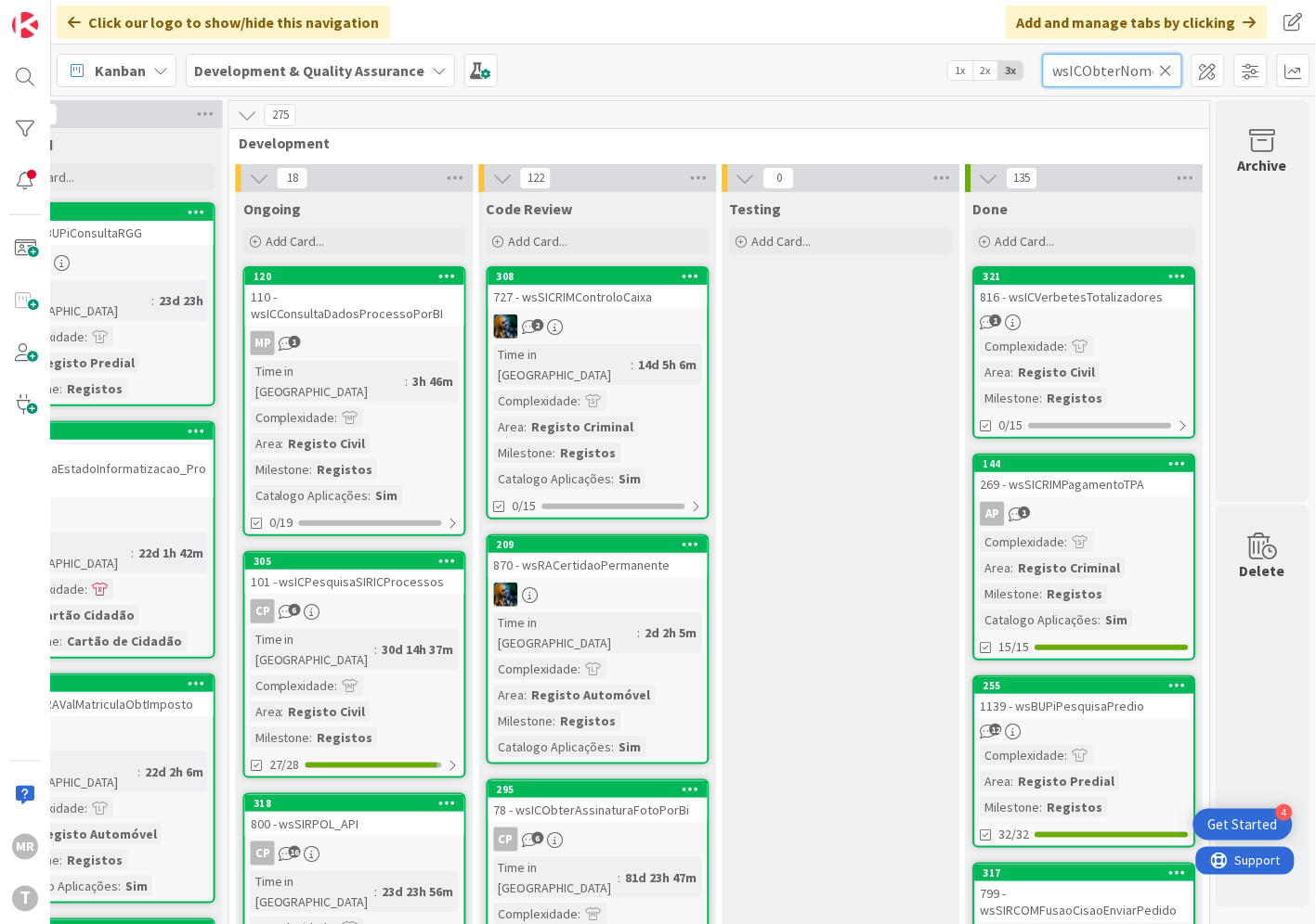
scroll to position [0, 63]
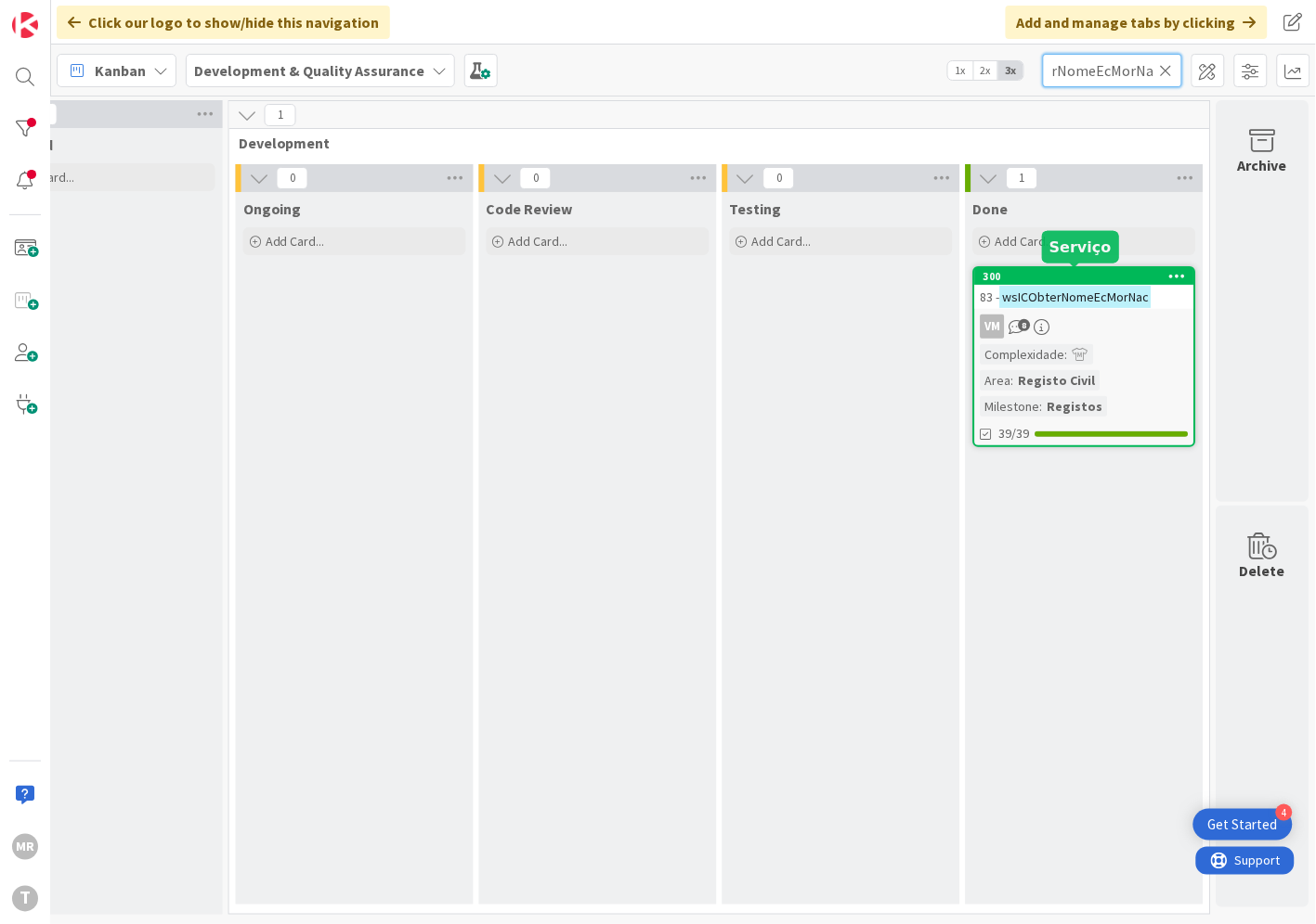
type input "wsICObterNomeEcMorNac"
click at [1021, 278] on div "300" at bounding box center [1089, 276] width 211 height 13
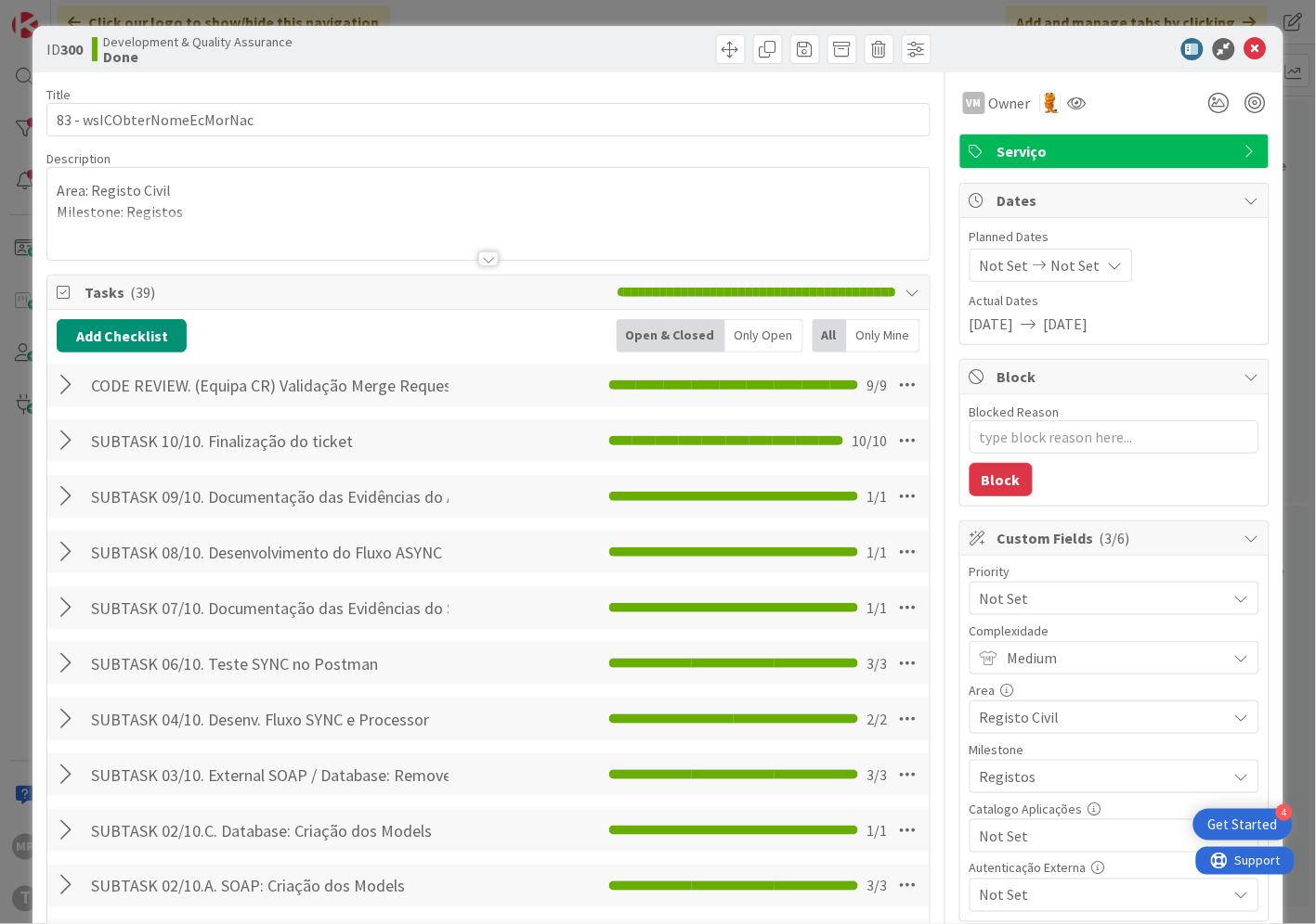
click at [1046, 846] on span "Not Set" at bounding box center [1098, 836] width 238 height 26
click at [1015, 796] on span "Sim" at bounding box center [1126, 794] width 244 height 28
type textarea "x"
click at [1244, 54] on icon at bounding box center [1255, 49] width 23 height 23
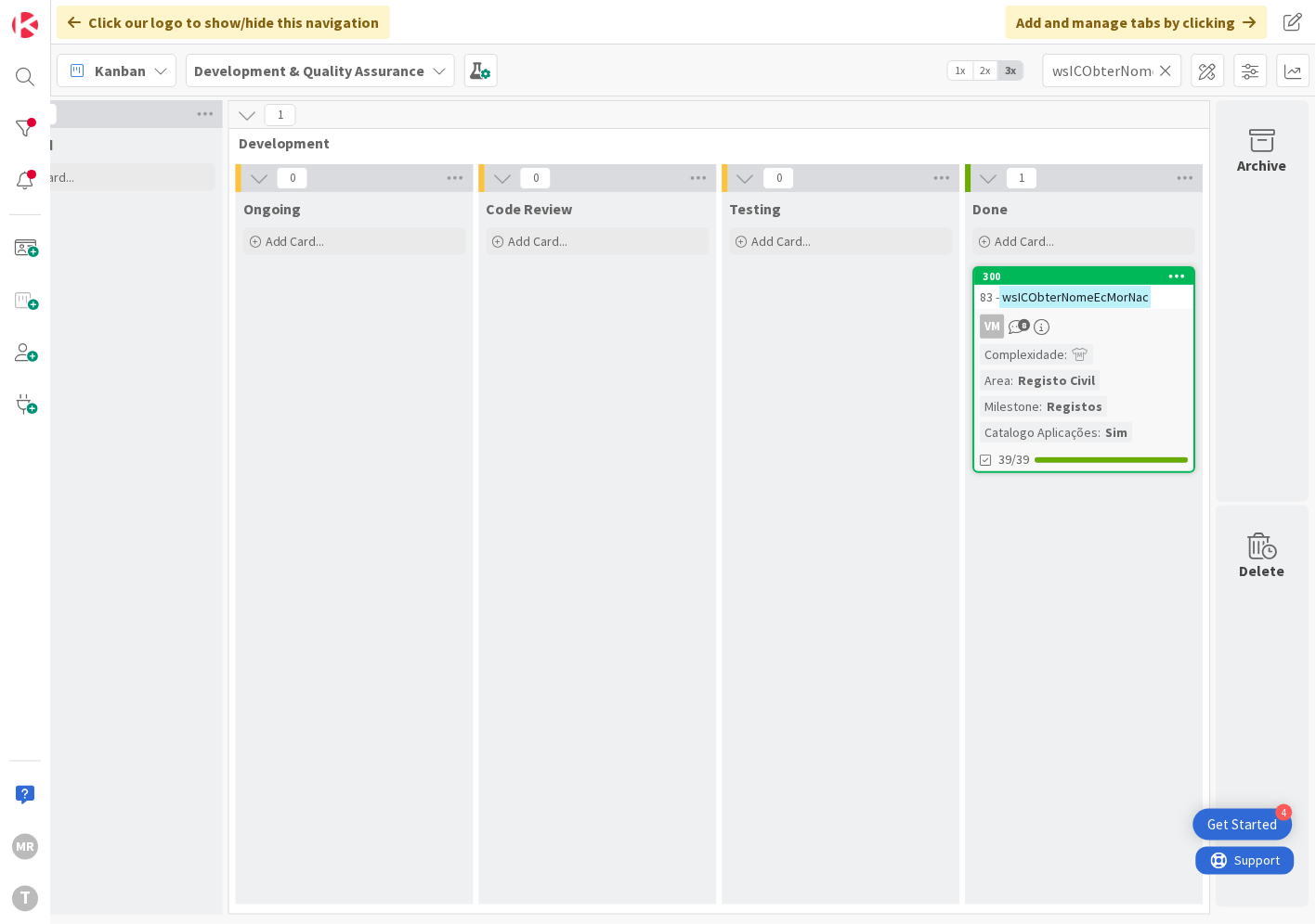
drag, startPoint x: 1167, startPoint y: 61, endPoint x: 1153, endPoint y: 63, distance: 14.1
click at [1167, 62] on icon at bounding box center [1165, 70] width 13 height 17
click at [1129, 63] on input "text" at bounding box center [1112, 71] width 139 height 34
paste input "wsICPesquisaBiCodINE"
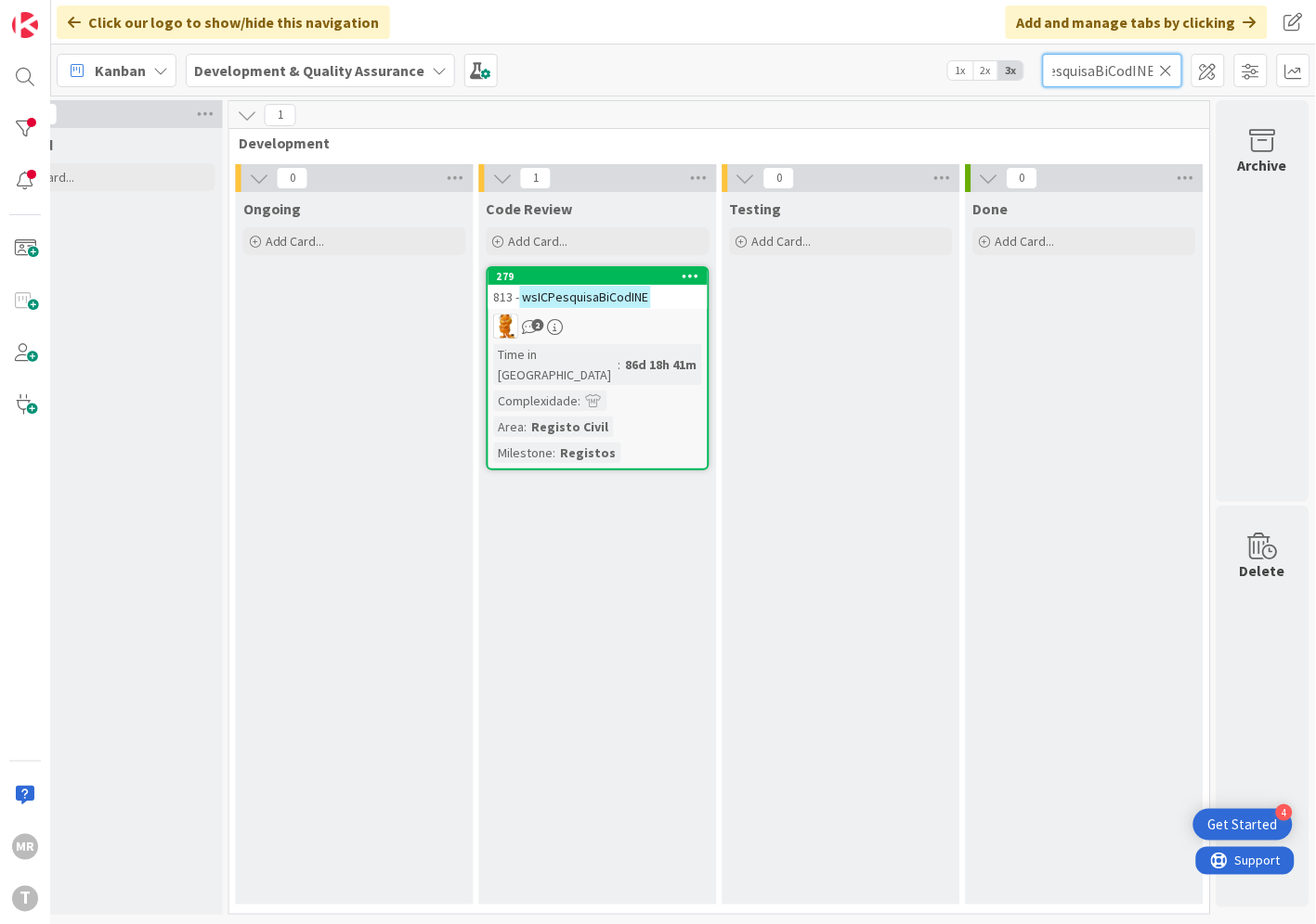
type input "wsICPesquisaBiCodINE"
click at [615, 276] on div "279" at bounding box center [602, 276] width 211 height 13
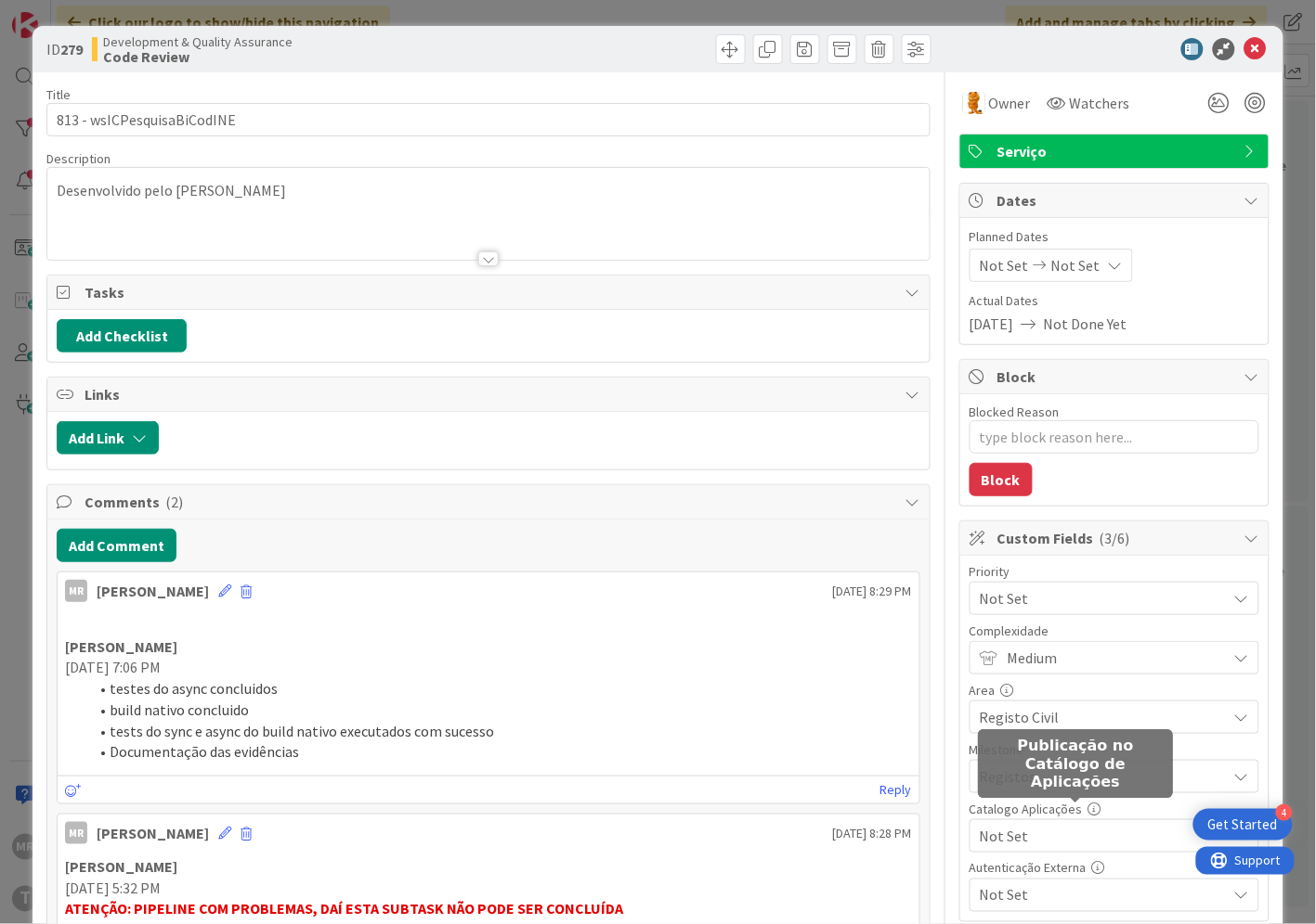
click at [1068, 836] on span "Not Set" at bounding box center [1098, 836] width 238 height 26
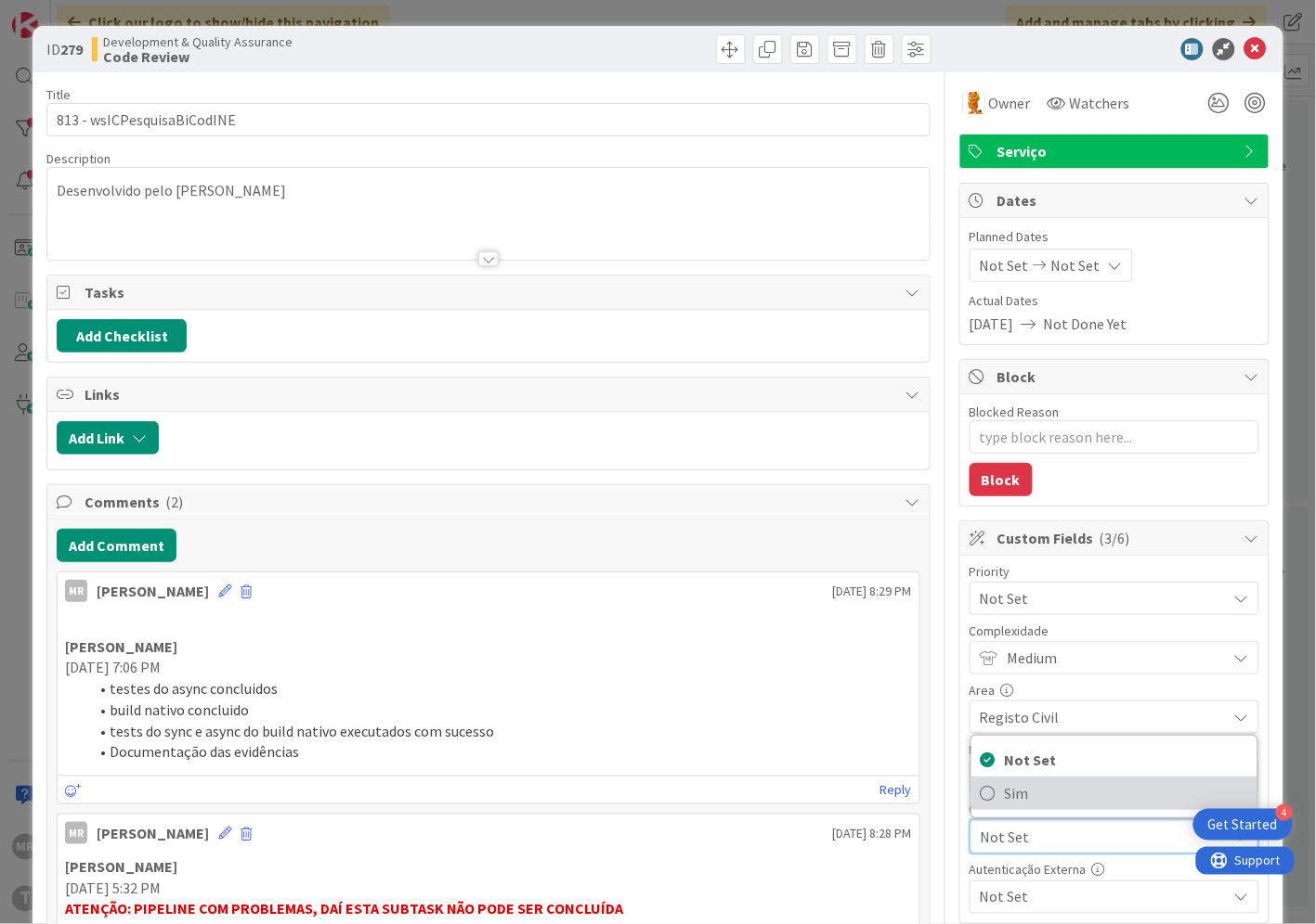
click at [1042, 799] on span "Sim" at bounding box center [1126, 794] width 244 height 28
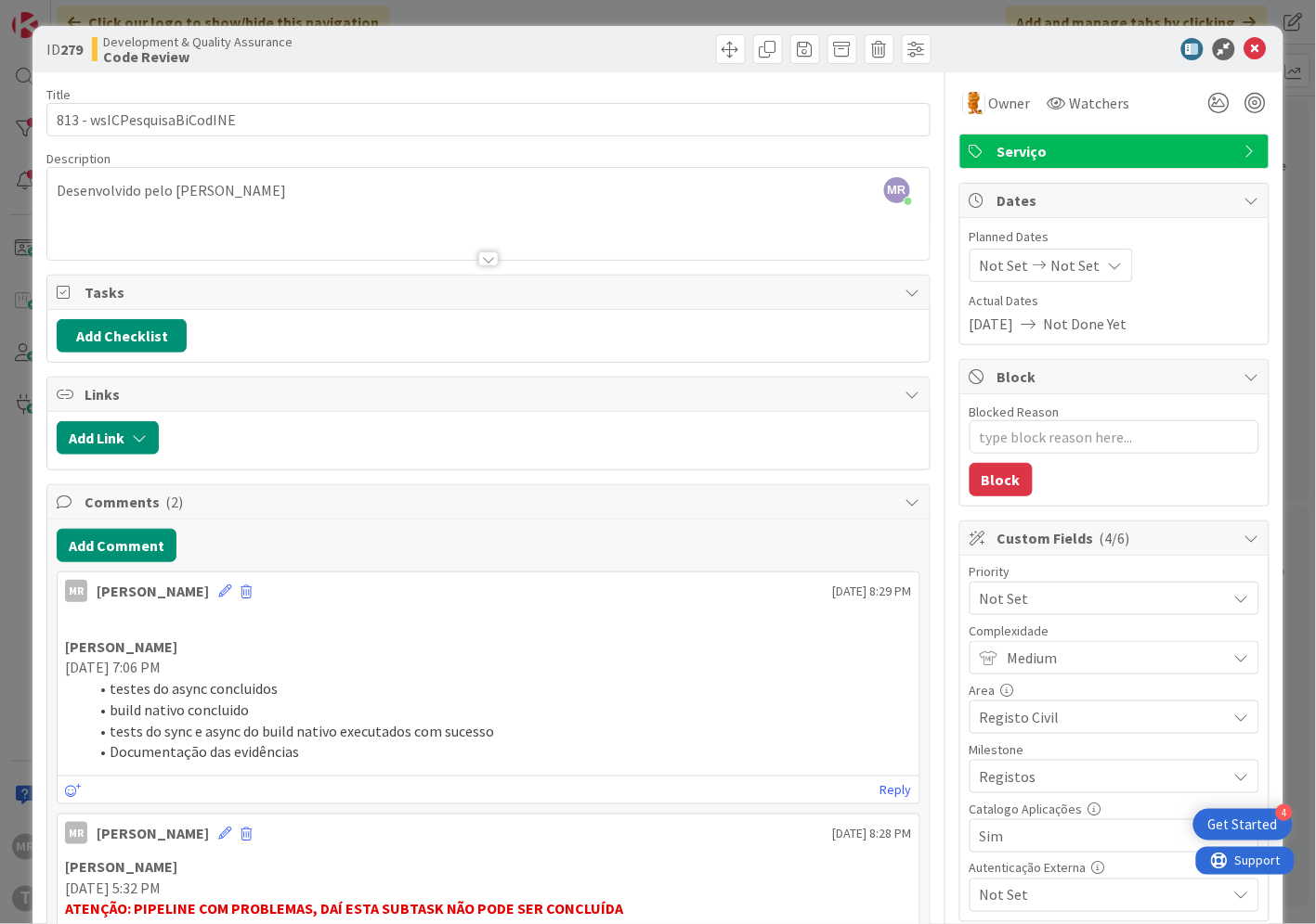
type textarea "x"
click at [1236, 68] on div "ID 279 Development & Quality Assurance Code Review" at bounding box center [657, 48] width 1250 height 46
click at [1244, 54] on icon at bounding box center [1255, 49] width 23 height 23
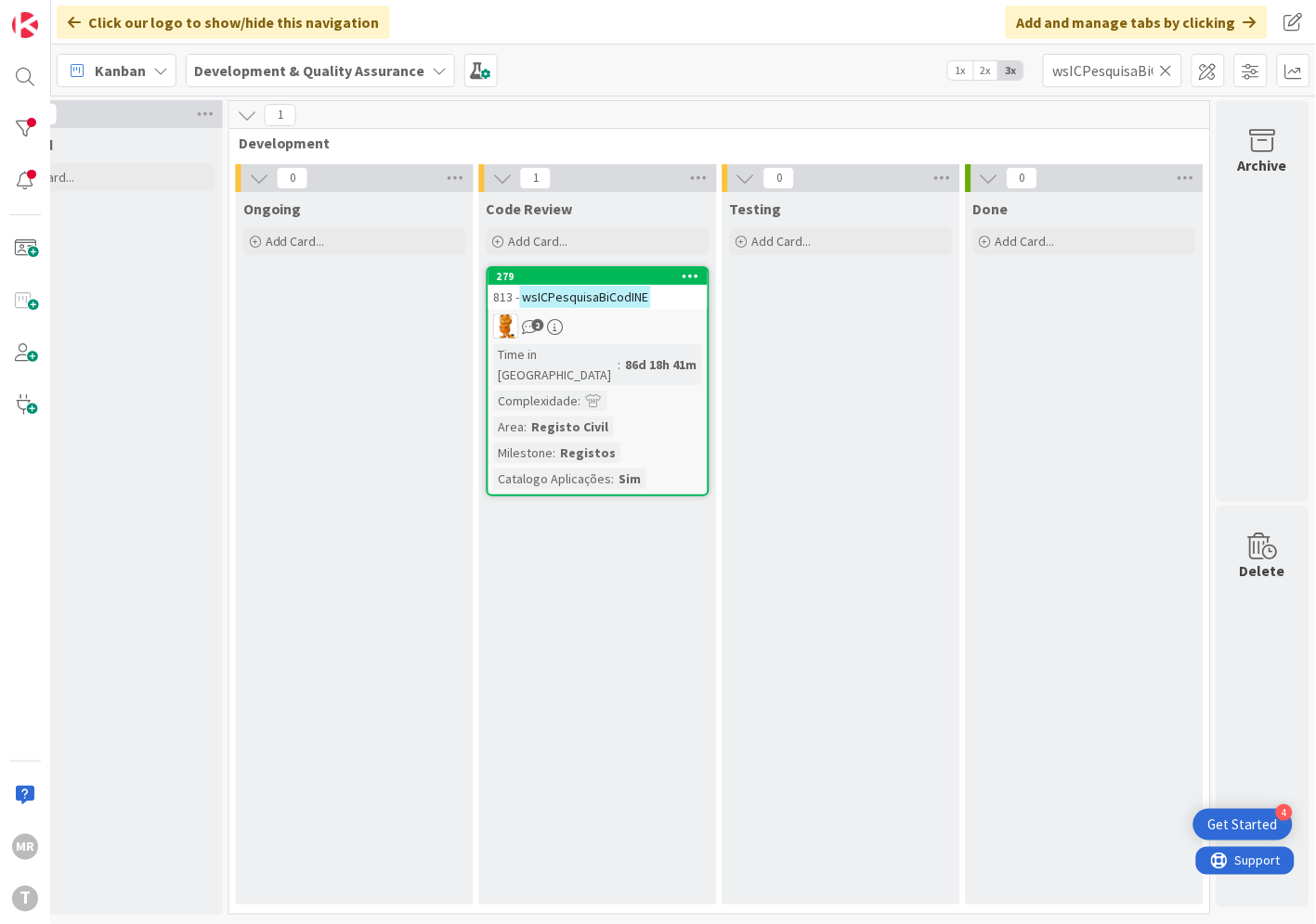
click at [1170, 77] on icon at bounding box center [1165, 70] width 13 height 17
click at [1156, 82] on input "text" at bounding box center [1112, 71] width 139 height 34
paste input "wsICPesquisaBiOnomastica"
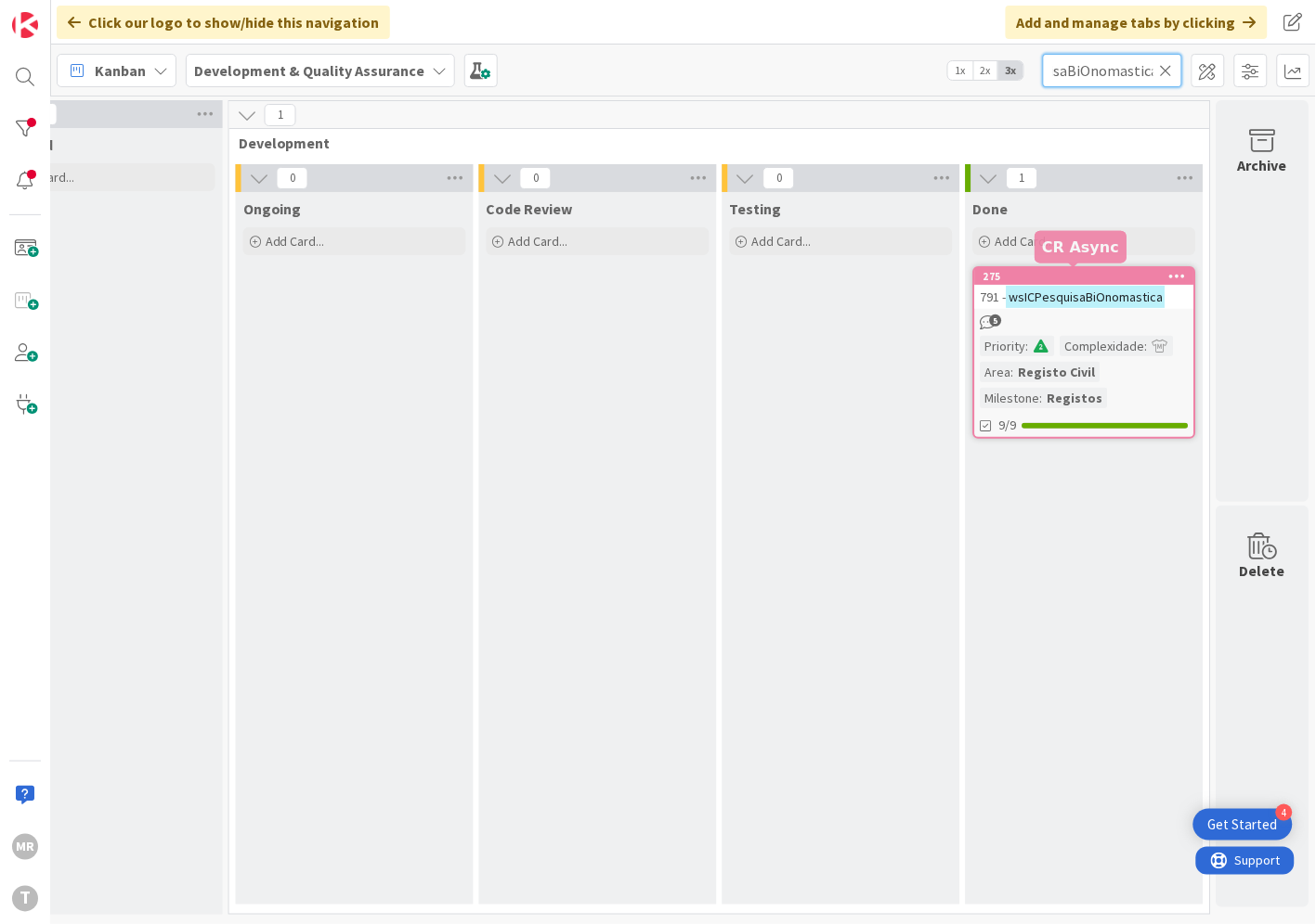
type input "wsICPesquisaBiOnomastica"
click at [1060, 279] on div "275" at bounding box center [1089, 276] width 211 height 13
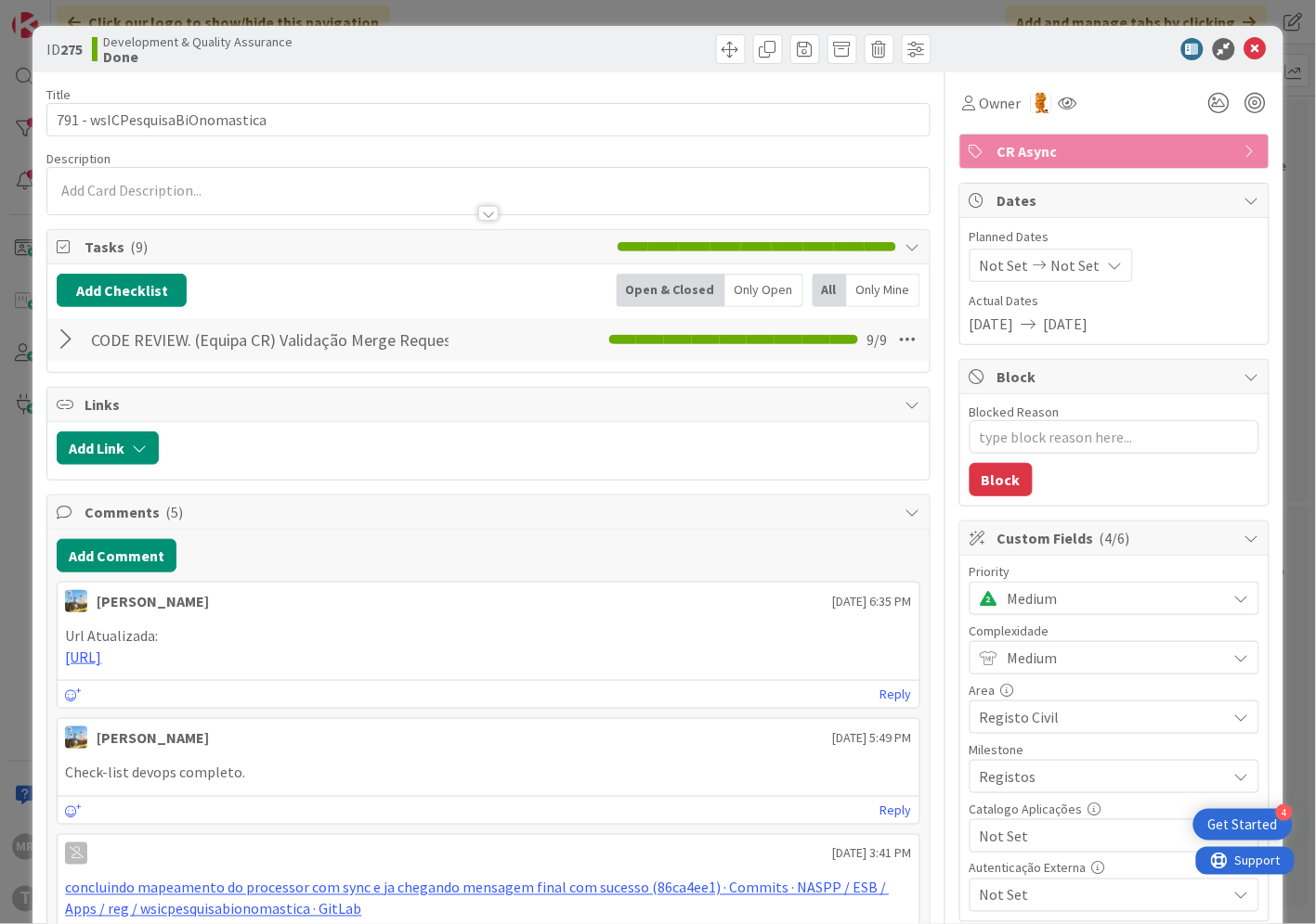
click at [1036, 843] on span "Not Set" at bounding box center [1098, 836] width 238 height 26
click at [1033, 800] on span "Sim" at bounding box center [1126, 794] width 244 height 28
type textarea "x"
click at [1244, 53] on icon at bounding box center [1255, 49] width 23 height 23
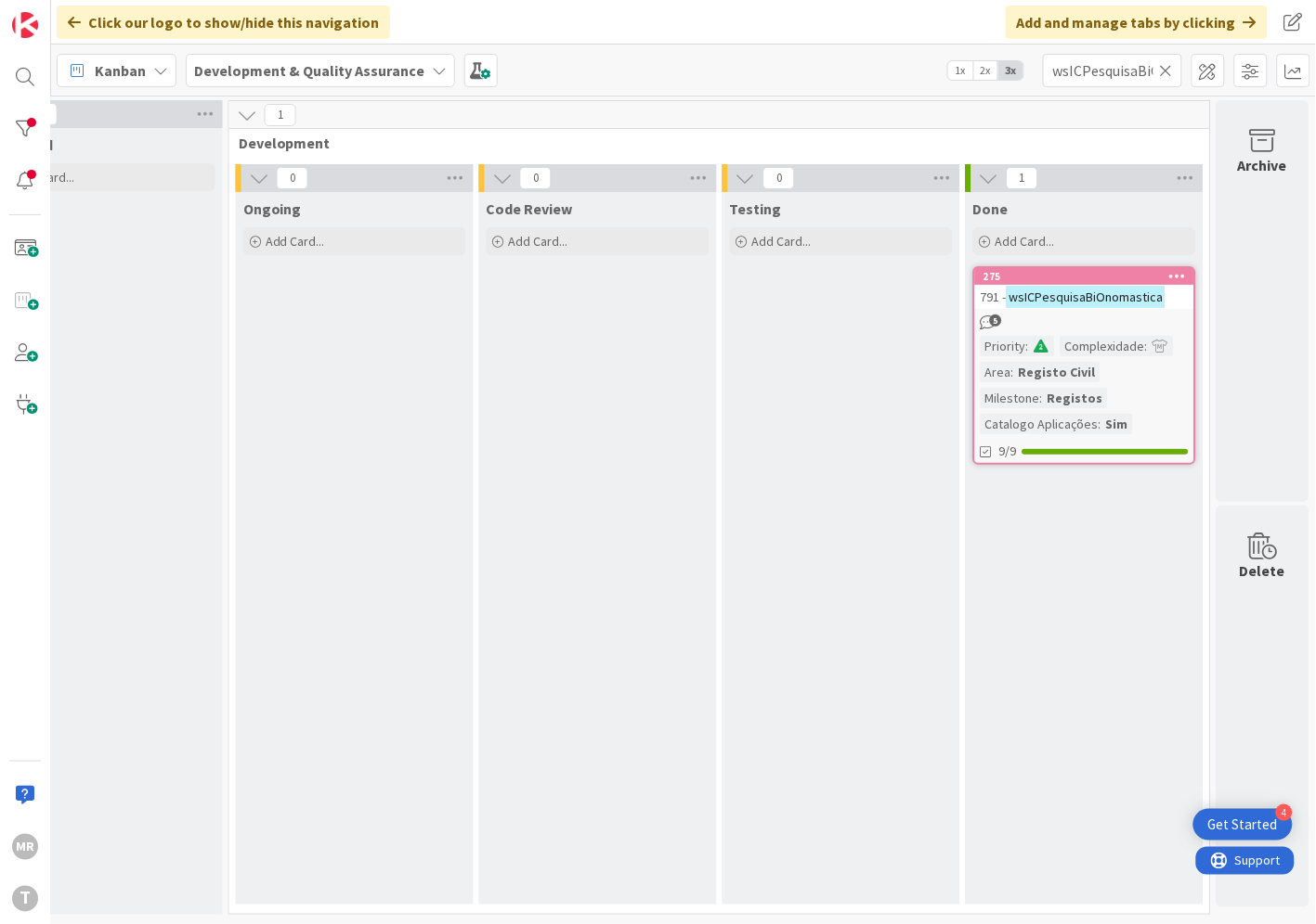
drag, startPoint x: 1170, startPoint y: 66, endPoint x: 1151, endPoint y: 71, distance: 19.6
click at [1170, 66] on icon at bounding box center [1165, 70] width 13 height 17
click at [1120, 71] on input "text" at bounding box center [1112, 71] width 139 height 34
paste input "wsICPesquisaChaveFiliacao"
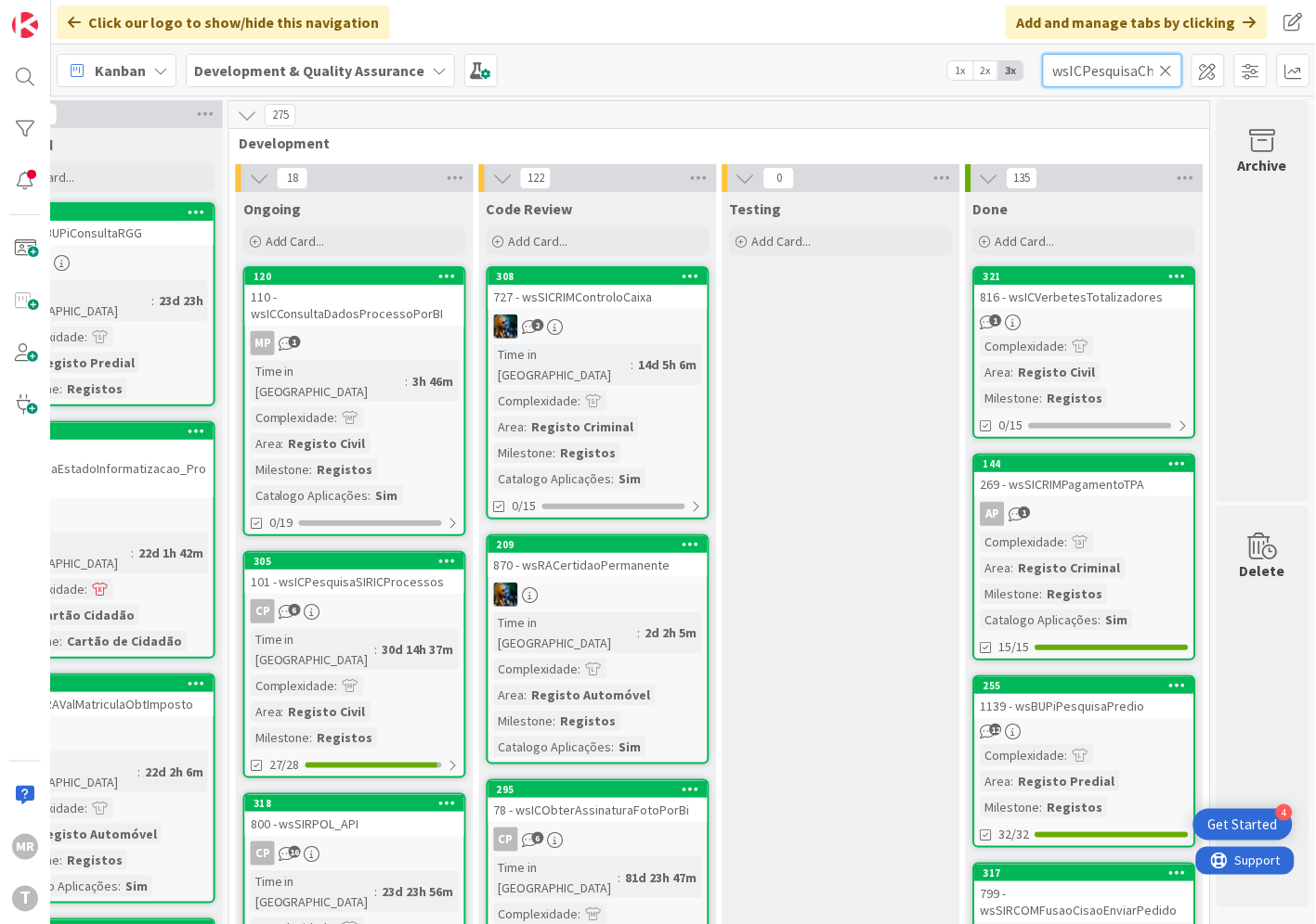
scroll to position [0, 71]
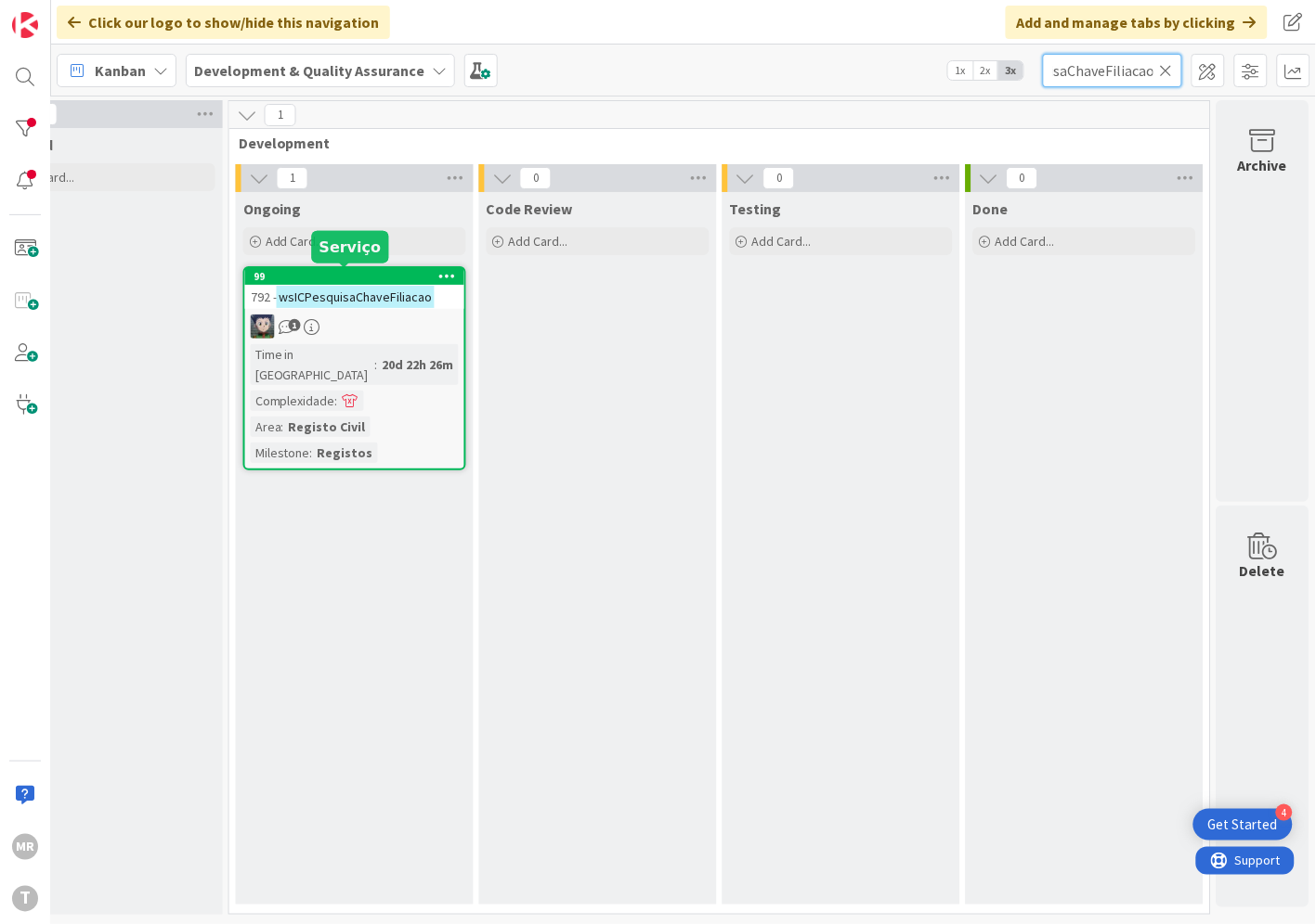
type input "wsICPesquisaChaveFiliacao"
click at [329, 274] on div "99" at bounding box center [359, 276] width 211 height 13
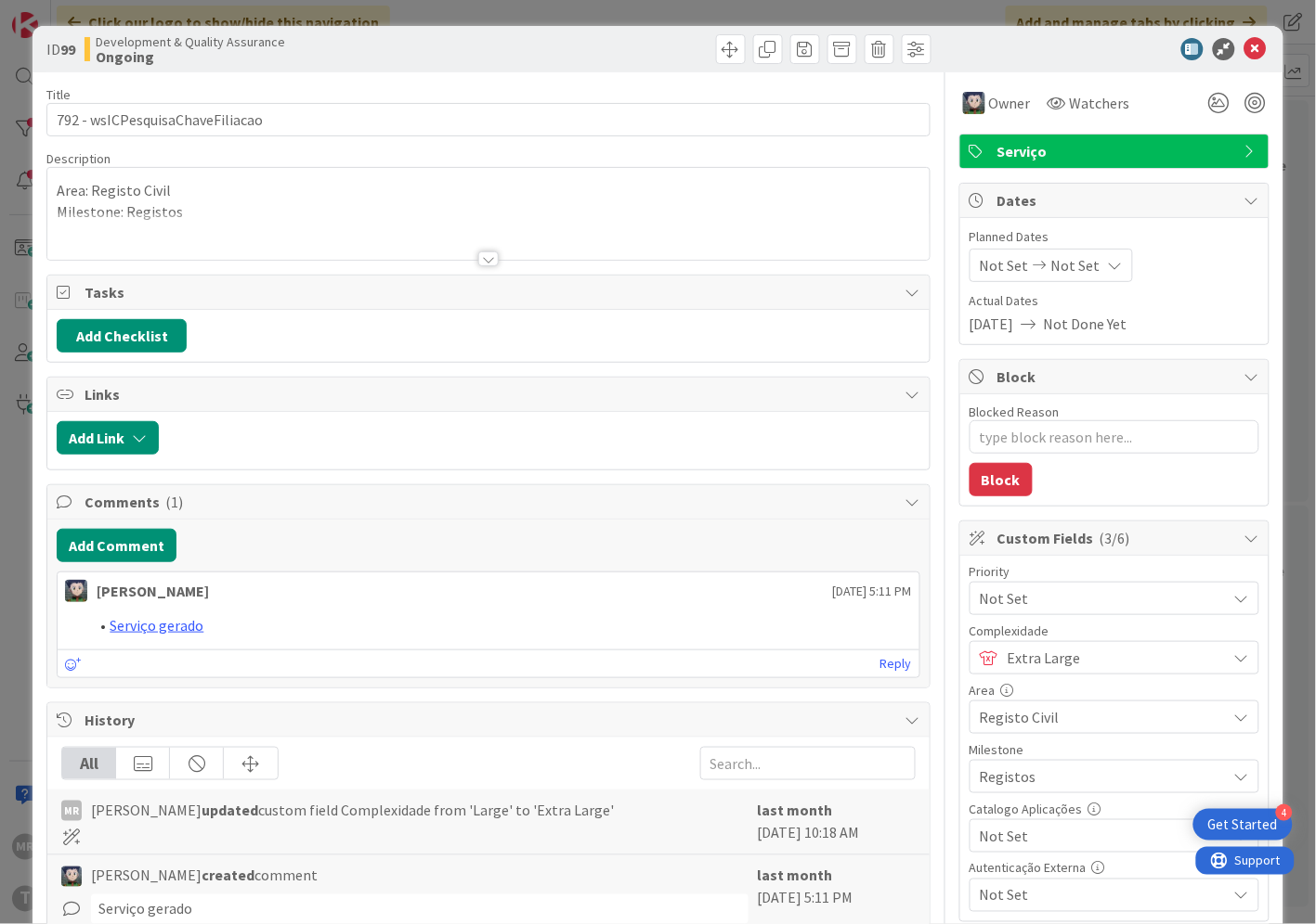
click at [1007, 835] on span "Not Set" at bounding box center [1098, 836] width 238 height 26
click at [1012, 808] on span "Sim" at bounding box center [1126, 794] width 244 height 28
type textarea "x"
click at [1244, 41] on icon at bounding box center [1255, 49] width 23 height 23
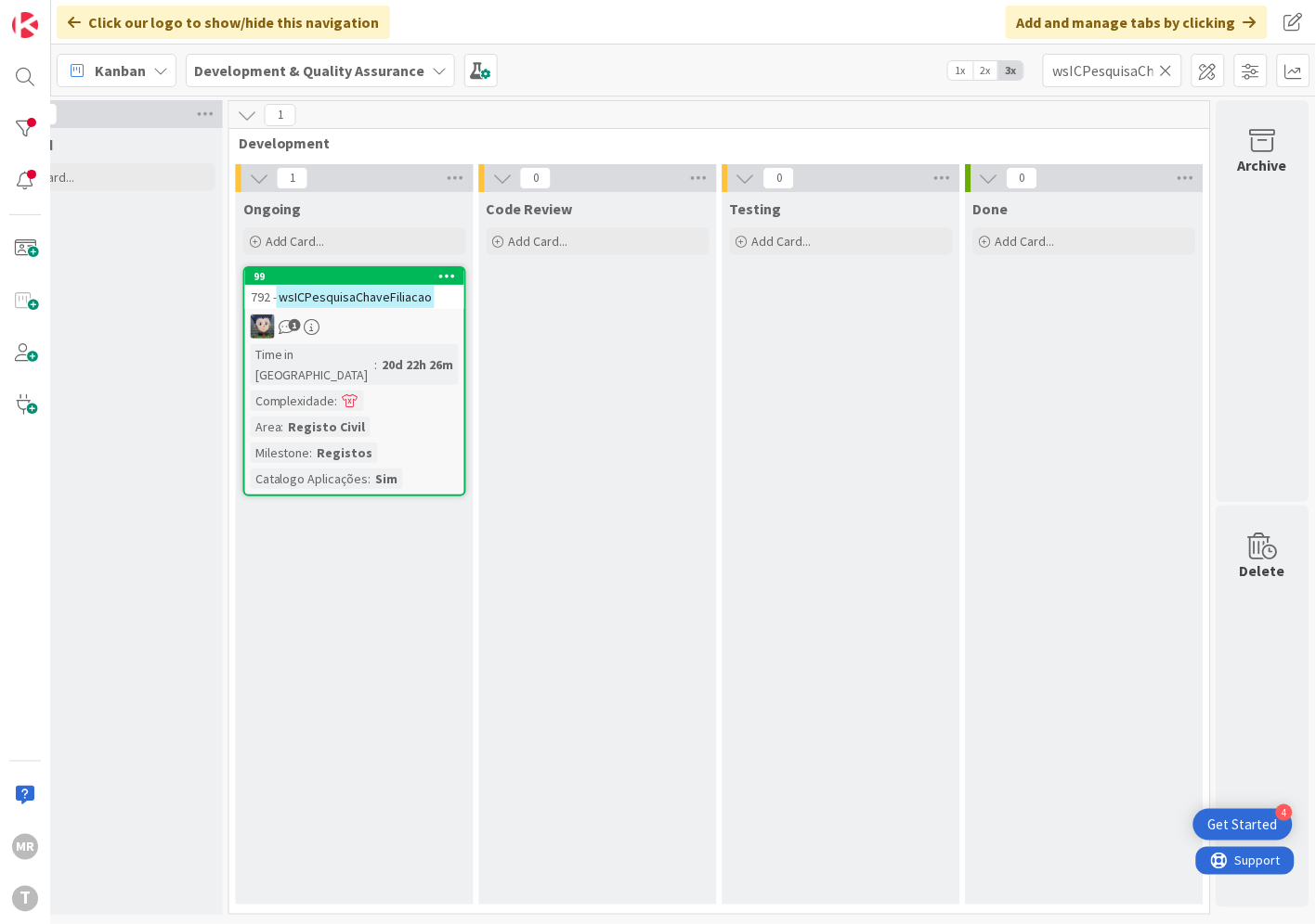
click at [1164, 75] on icon at bounding box center [1165, 70] width 13 height 17
click at [1126, 71] on input "text" at bounding box center [1112, 71] width 139 height 34
paste input "wsICPesquisaConjuge"
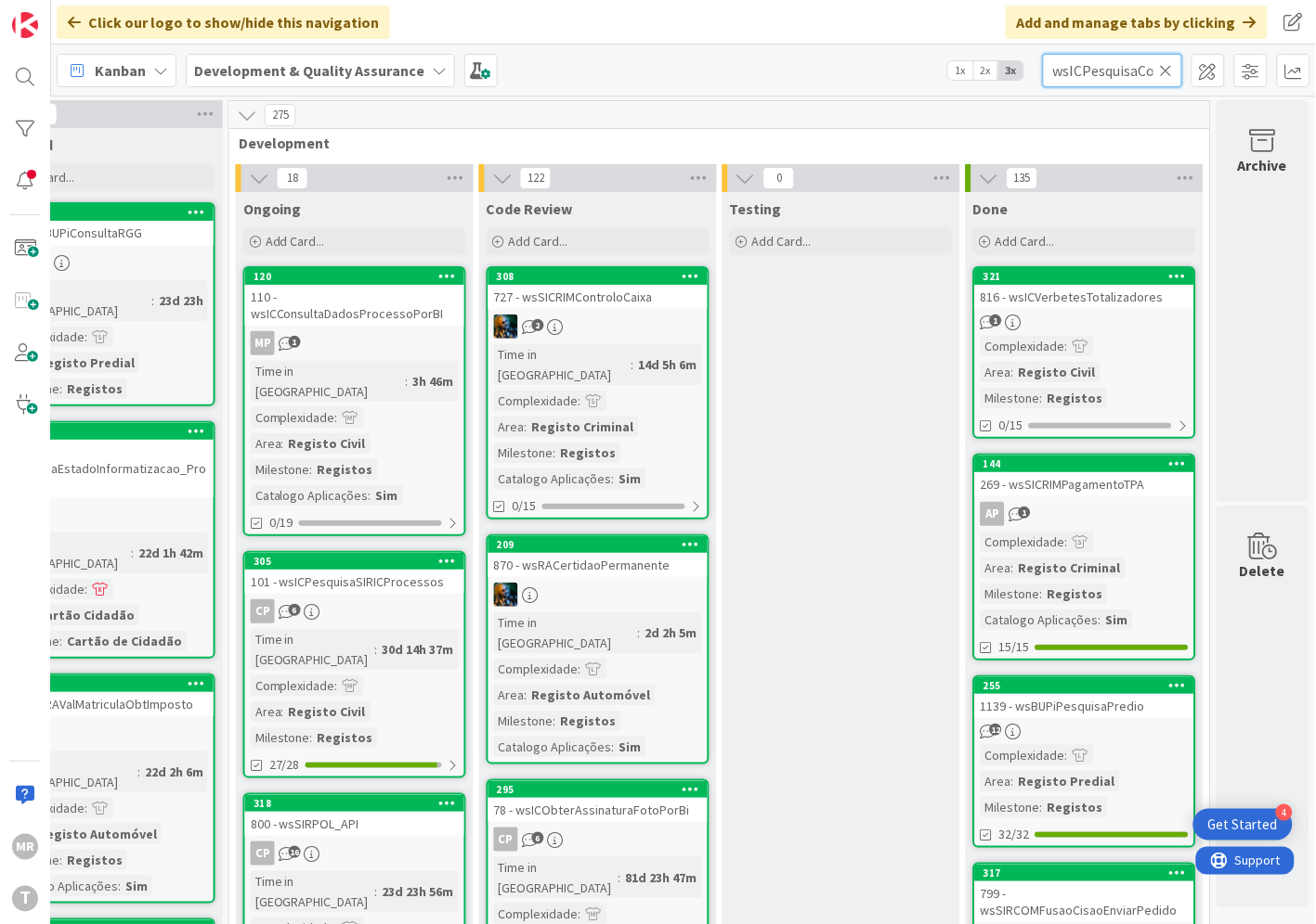
scroll to position [0, 36]
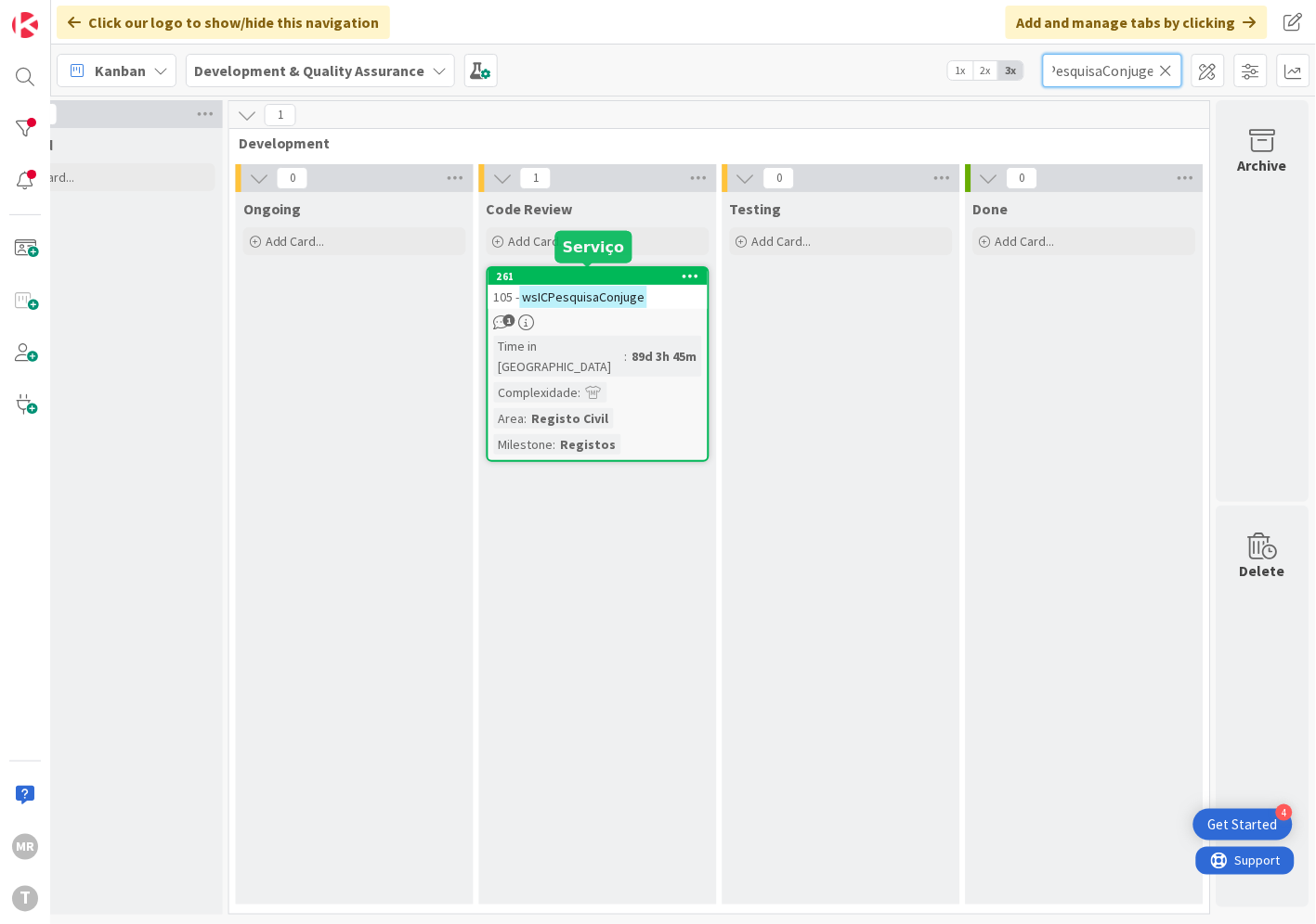
type input "wsICPesquisaConjuge"
click at [614, 275] on div "261" at bounding box center [602, 276] width 211 height 13
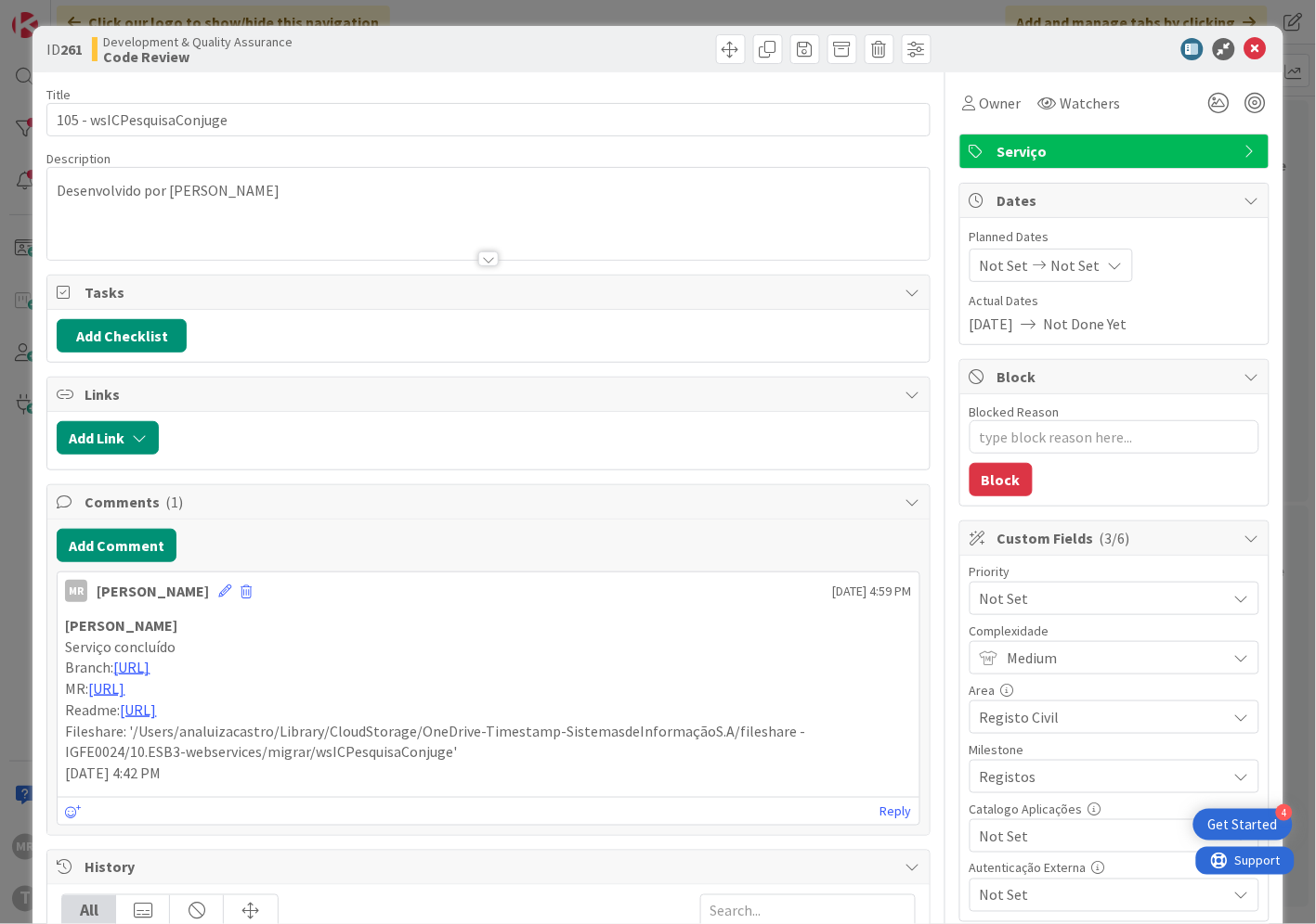
click at [1052, 833] on span "Not Set" at bounding box center [1098, 836] width 238 height 26
click at [1034, 804] on span "Sim" at bounding box center [1126, 794] width 244 height 28
type textarea "x"
click at [1244, 44] on icon at bounding box center [1255, 49] width 23 height 23
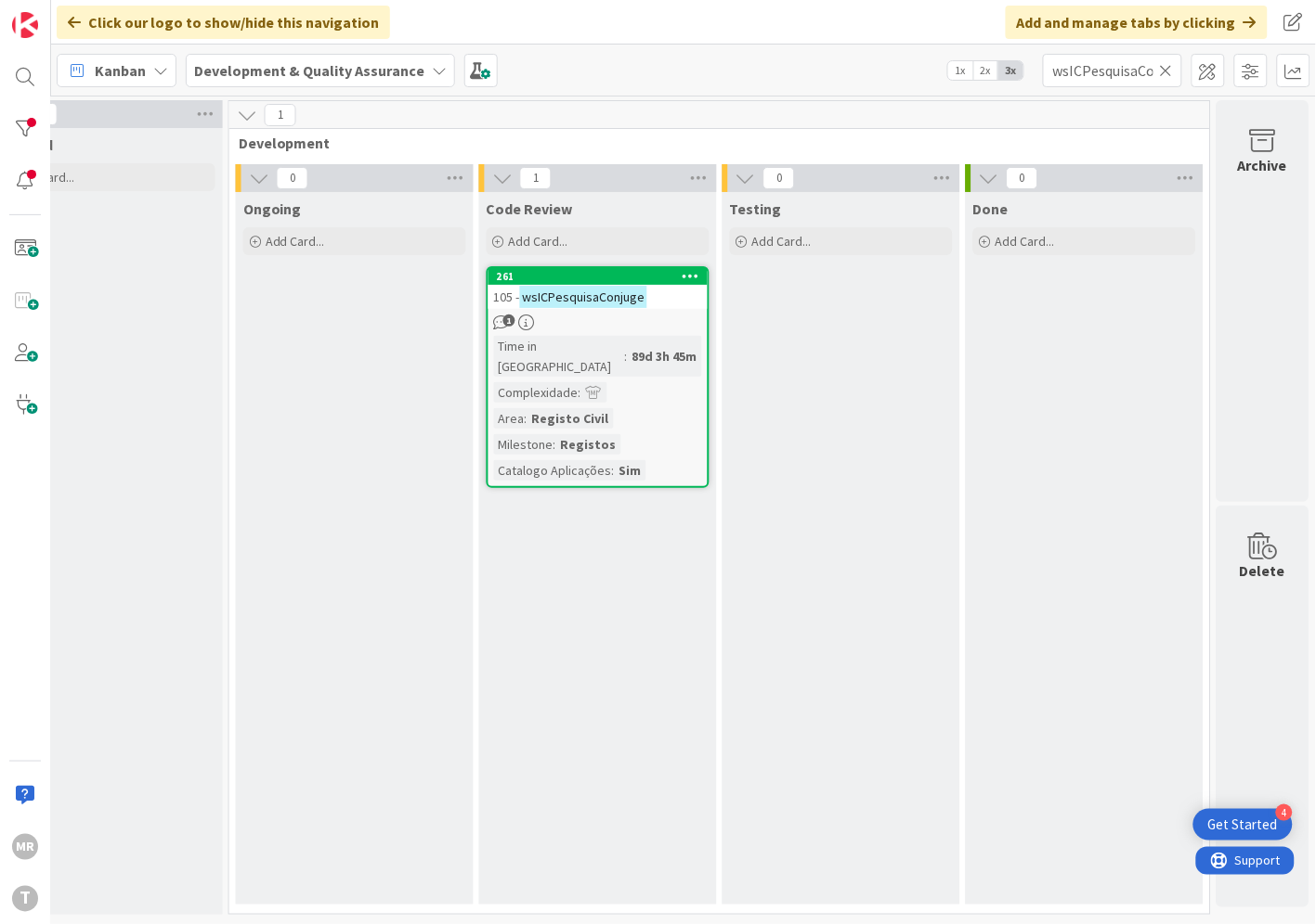
click at [1168, 75] on icon at bounding box center [1165, 70] width 13 height 17
click at [1105, 70] on input "text" at bounding box center [1112, 71] width 139 height 34
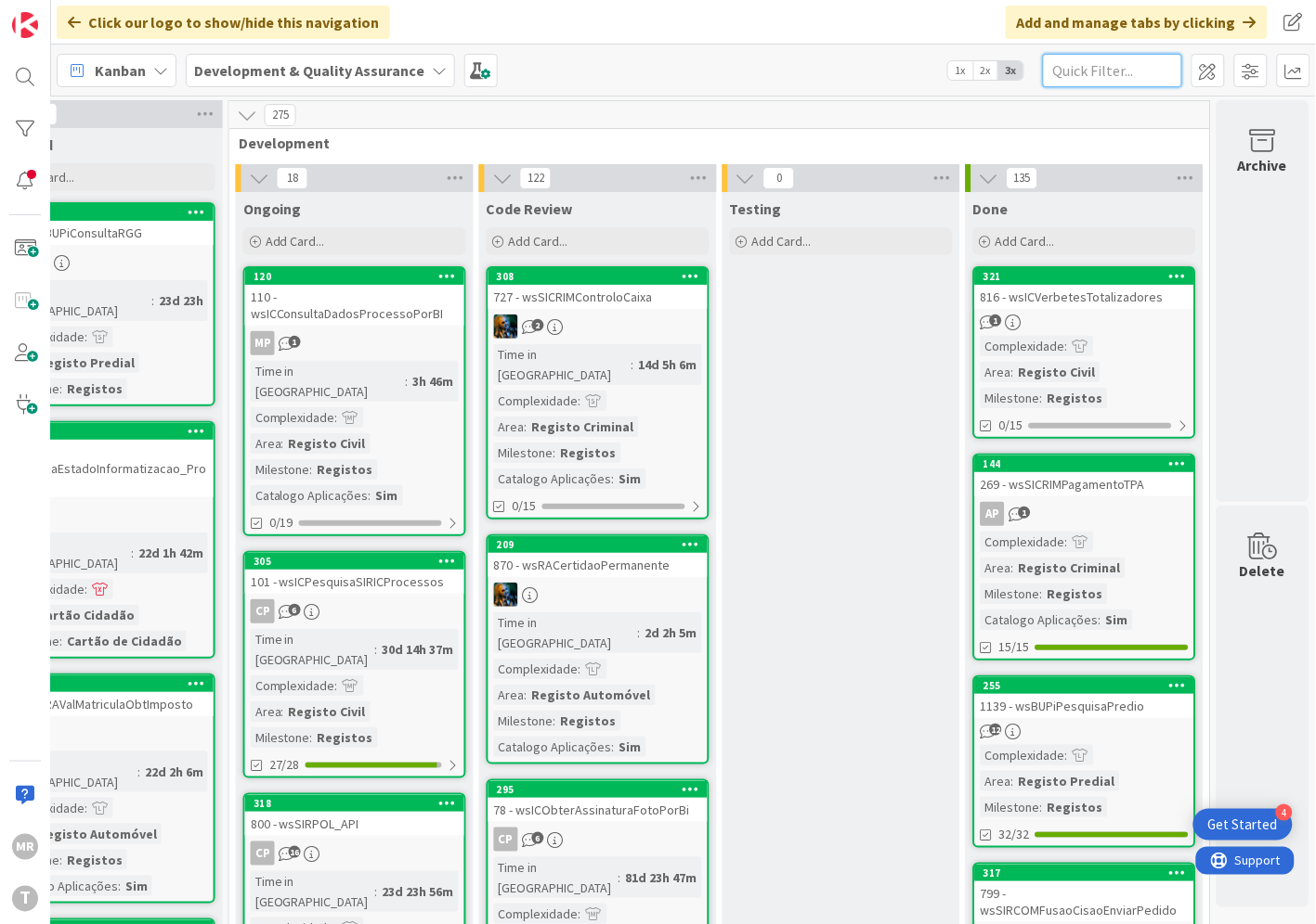
paste input "wsICPesquisaEspecialPartesNomes"
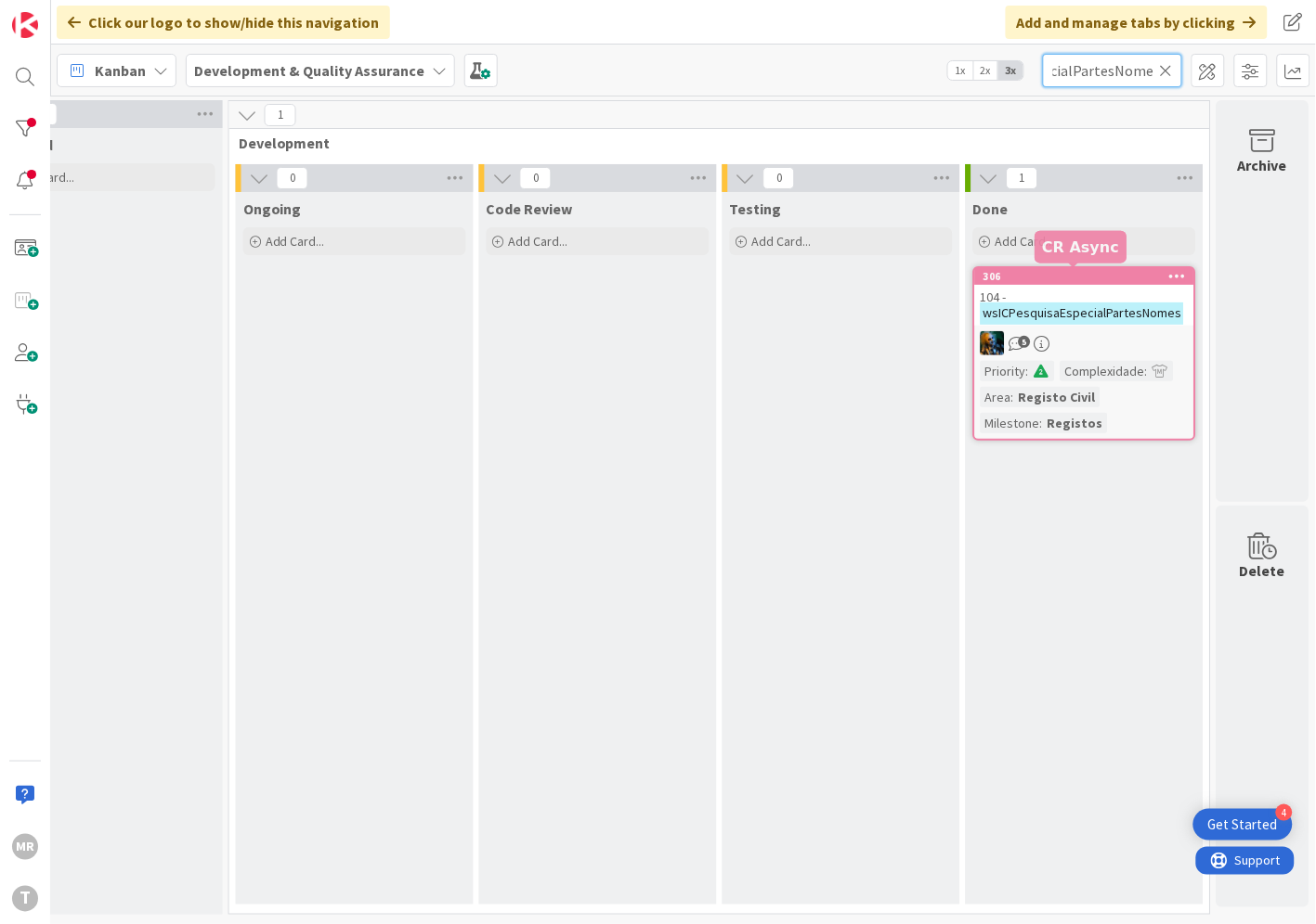
type input "wsICPesquisaEspecialPartesNomes"
click at [1025, 281] on div "306" at bounding box center [1089, 276] width 211 height 13
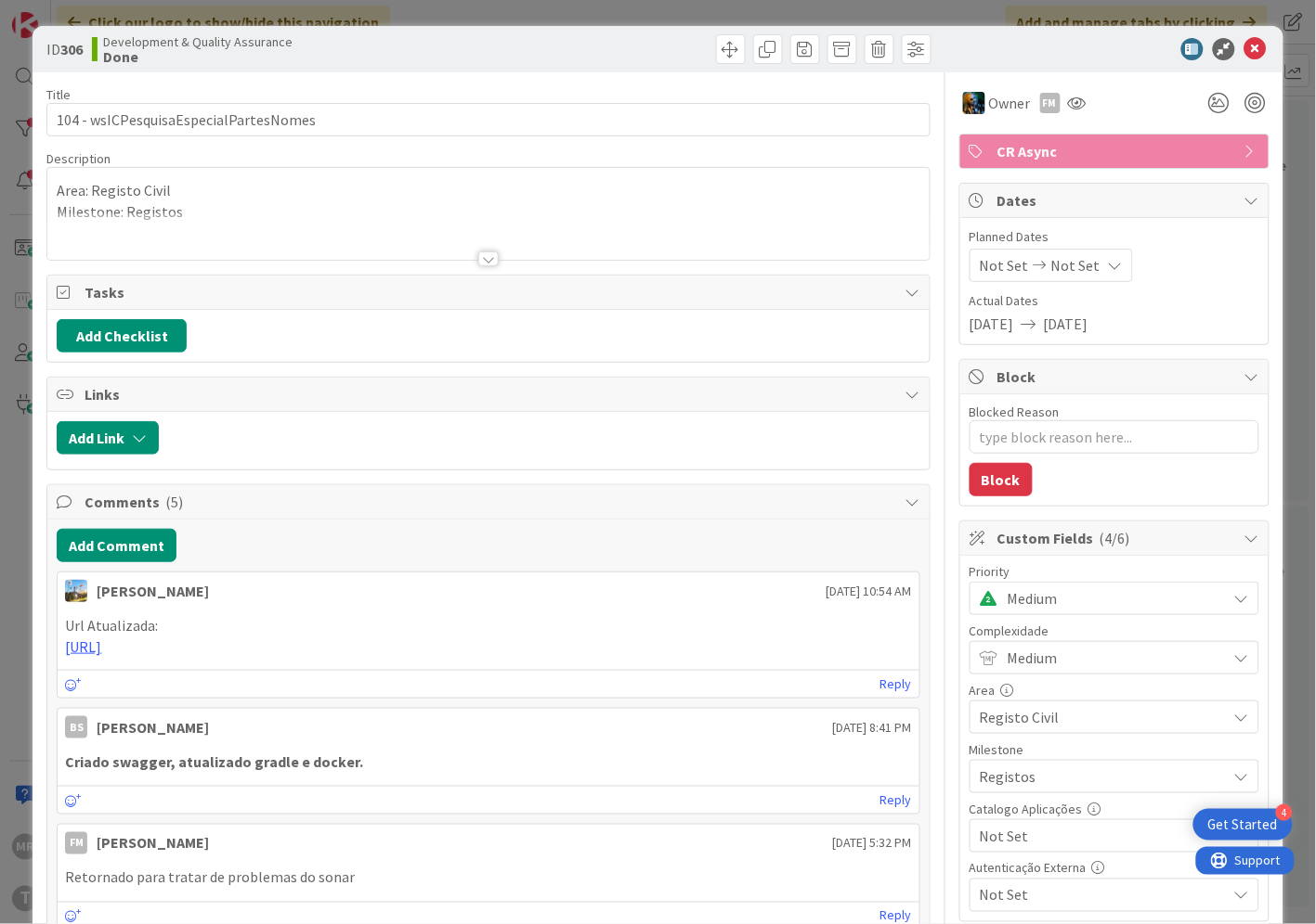
click at [1043, 829] on span "Not Set" at bounding box center [1098, 836] width 238 height 26
click at [1033, 796] on span "Sim" at bounding box center [1126, 794] width 244 height 28
type textarea "x"
click at [1244, 56] on icon at bounding box center [1255, 49] width 23 height 23
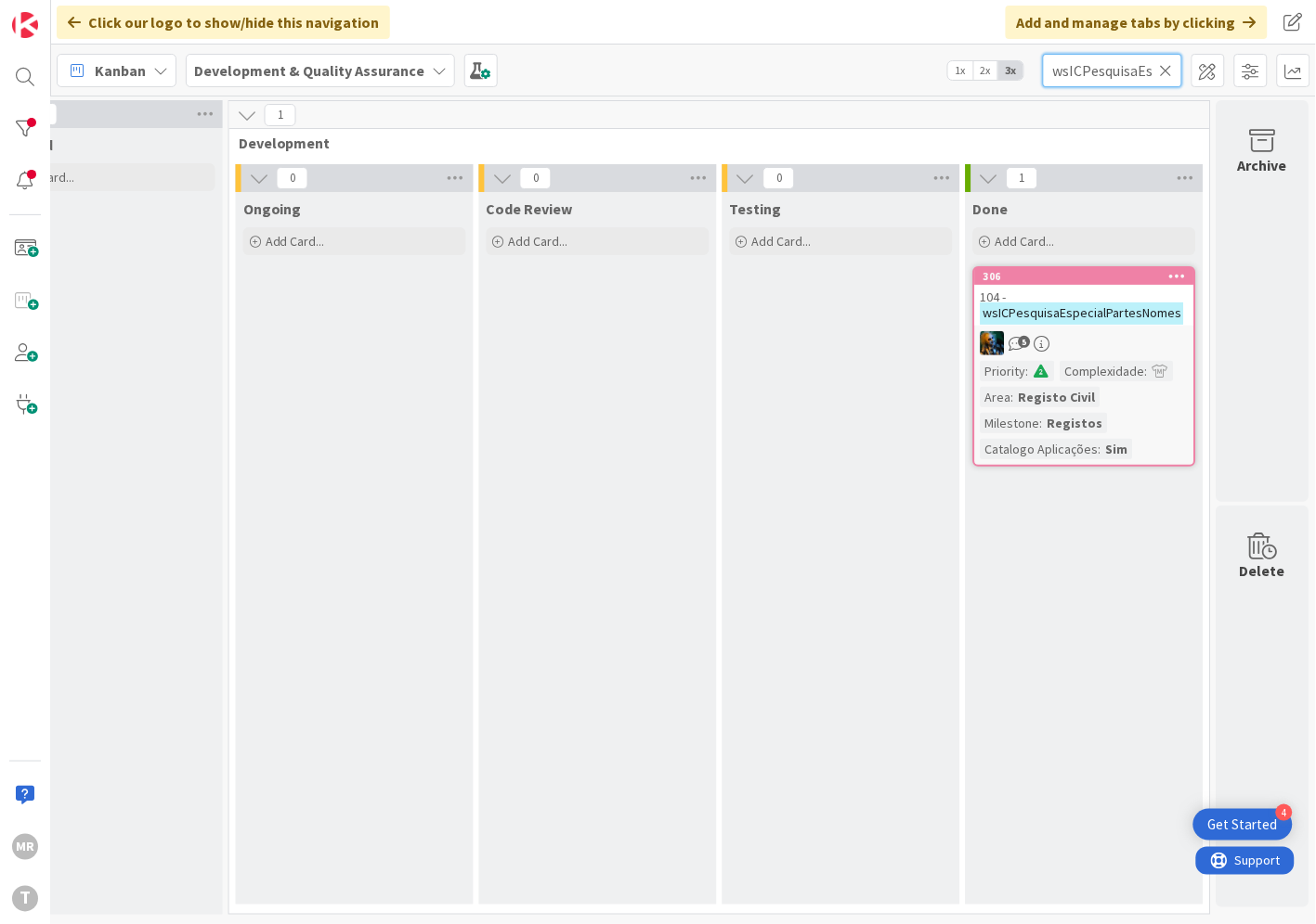
drag, startPoint x: 1164, startPoint y: 59, endPoint x: 1166, endPoint y: 71, distance: 12.2
click at [1164, 59] on input "wsICPesquisaEspecialPartesNomes" at bounding box center [1112, 71] width 139 height 34
click at [1166, 71] on icon at bounding box center [1165, 70] width 13 height 17
click at [1137, 75] on input "text" at bounding box center [1112, 71] width 139 height 34
paste input "wsICPesquisaMKON"
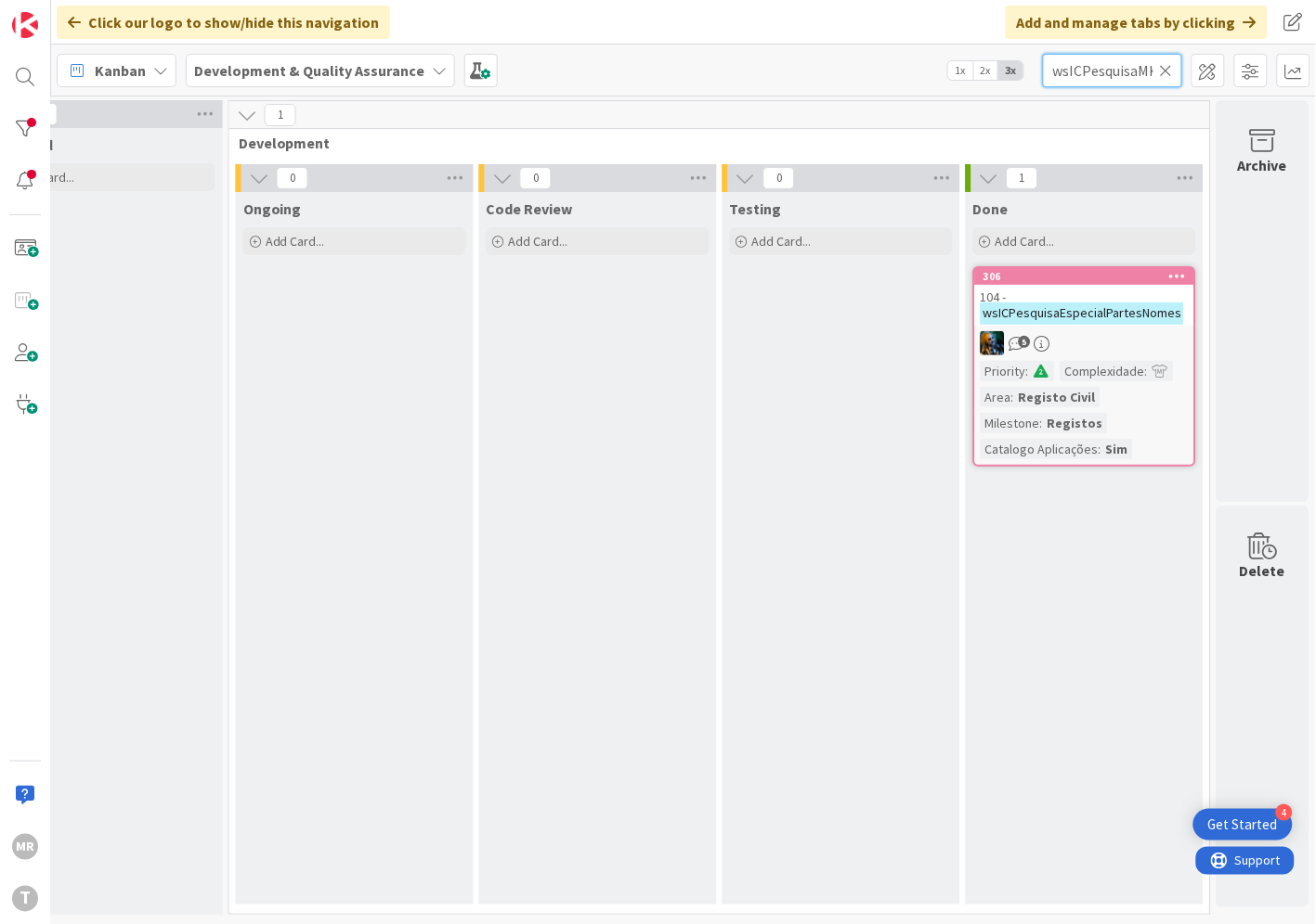
scroll to position [0, 23]
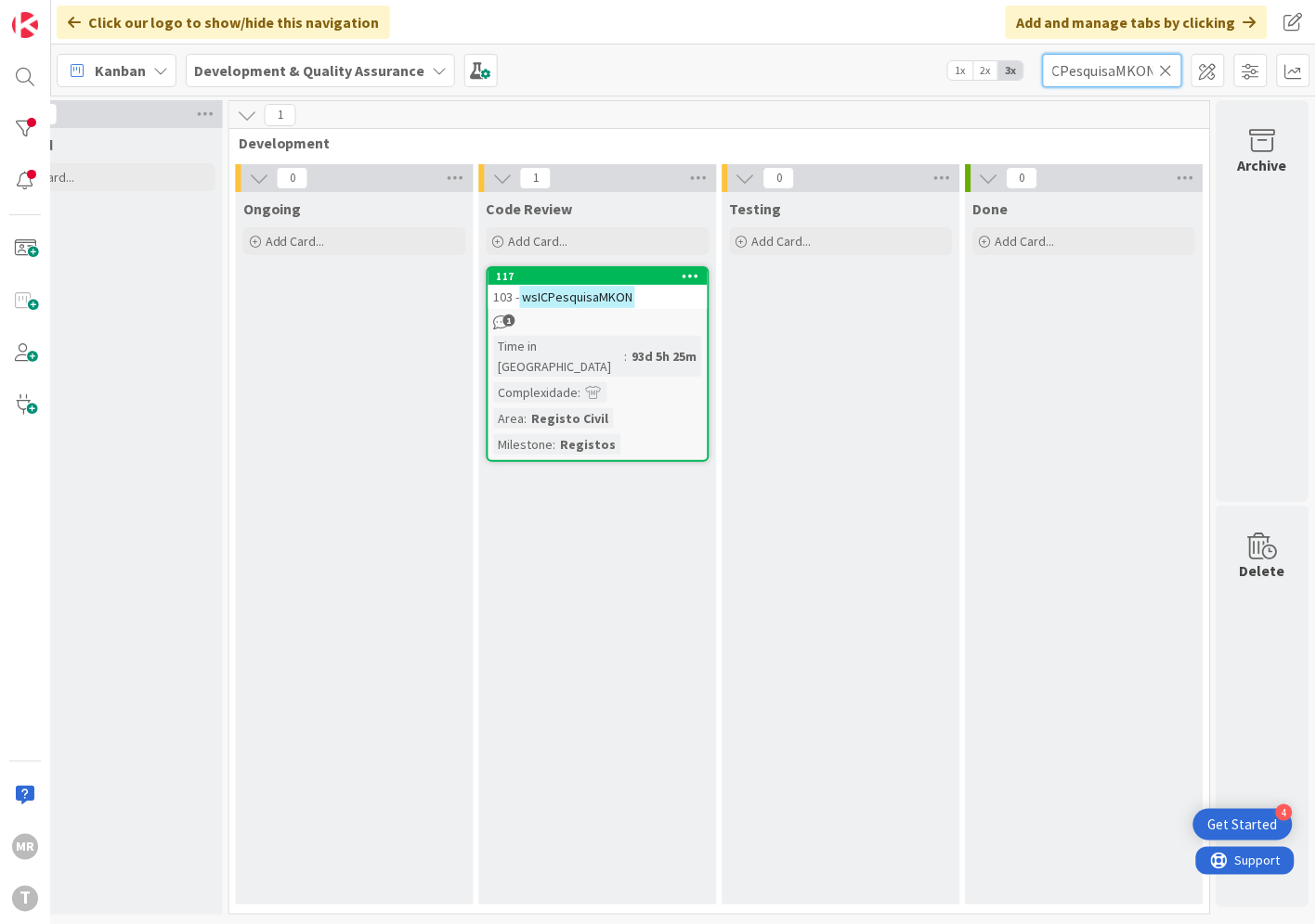
type input "wsICPesquisaMKON"
click at [535, 264] on div "Code Review Add Card... 117 103 - wsICPesquisaMKON 1 Time in Column : 93d 5h 25…" at bounding box center [598, 548] width 238 height 713
click at [536, 268] on div "117" at bounding box center [598, 276] width 219 height 17
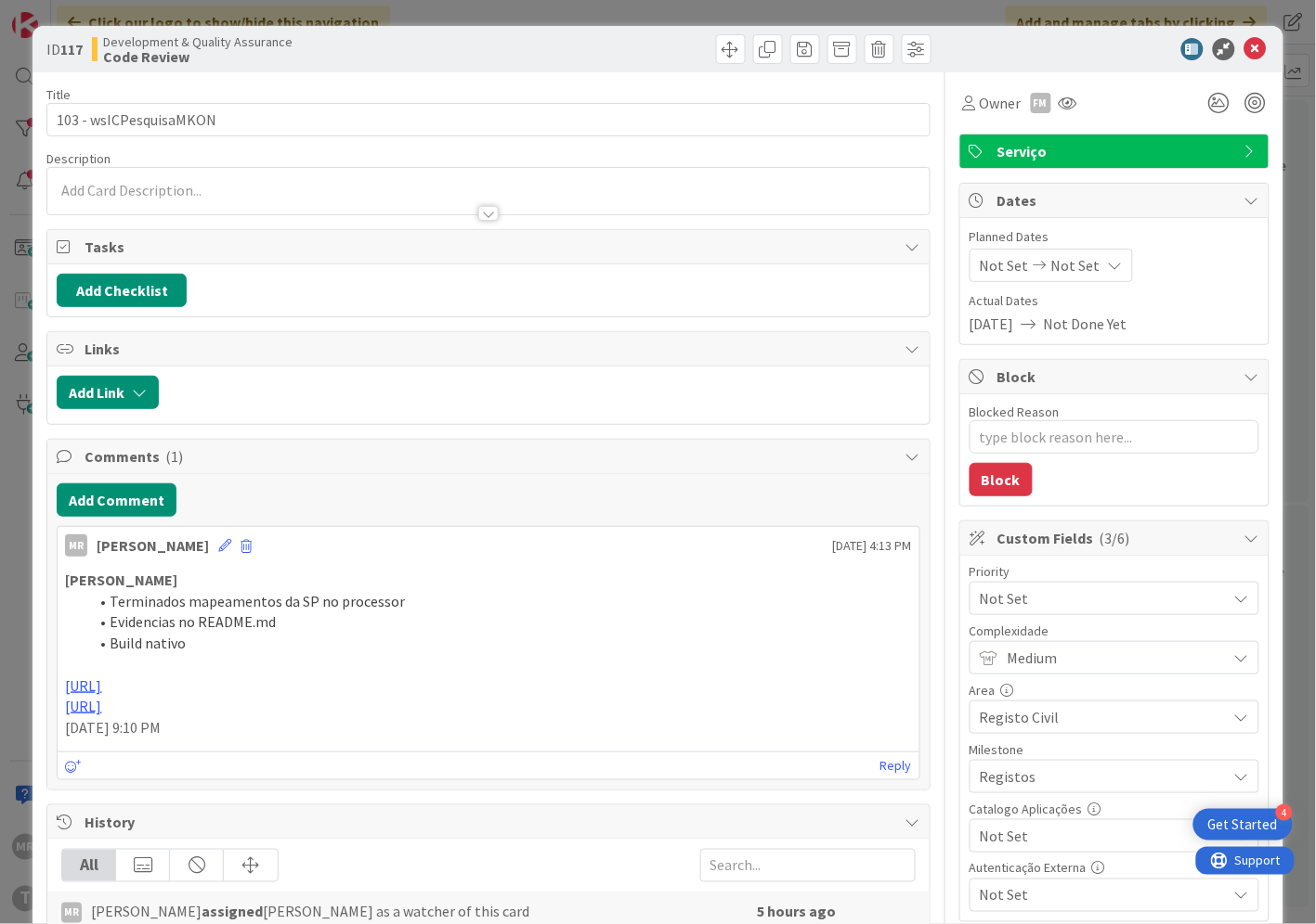
click at [987, 840] on span "Not Set" at bounding box center [1098, 836] width 238 height 26
click at [1004, 801] on span "Sim" at bounding box center [1126, 794] width 244 height 28
type textarea "x"
click at [1248, 48] on icon at bounding box center [1255, 49] width 23 height 23
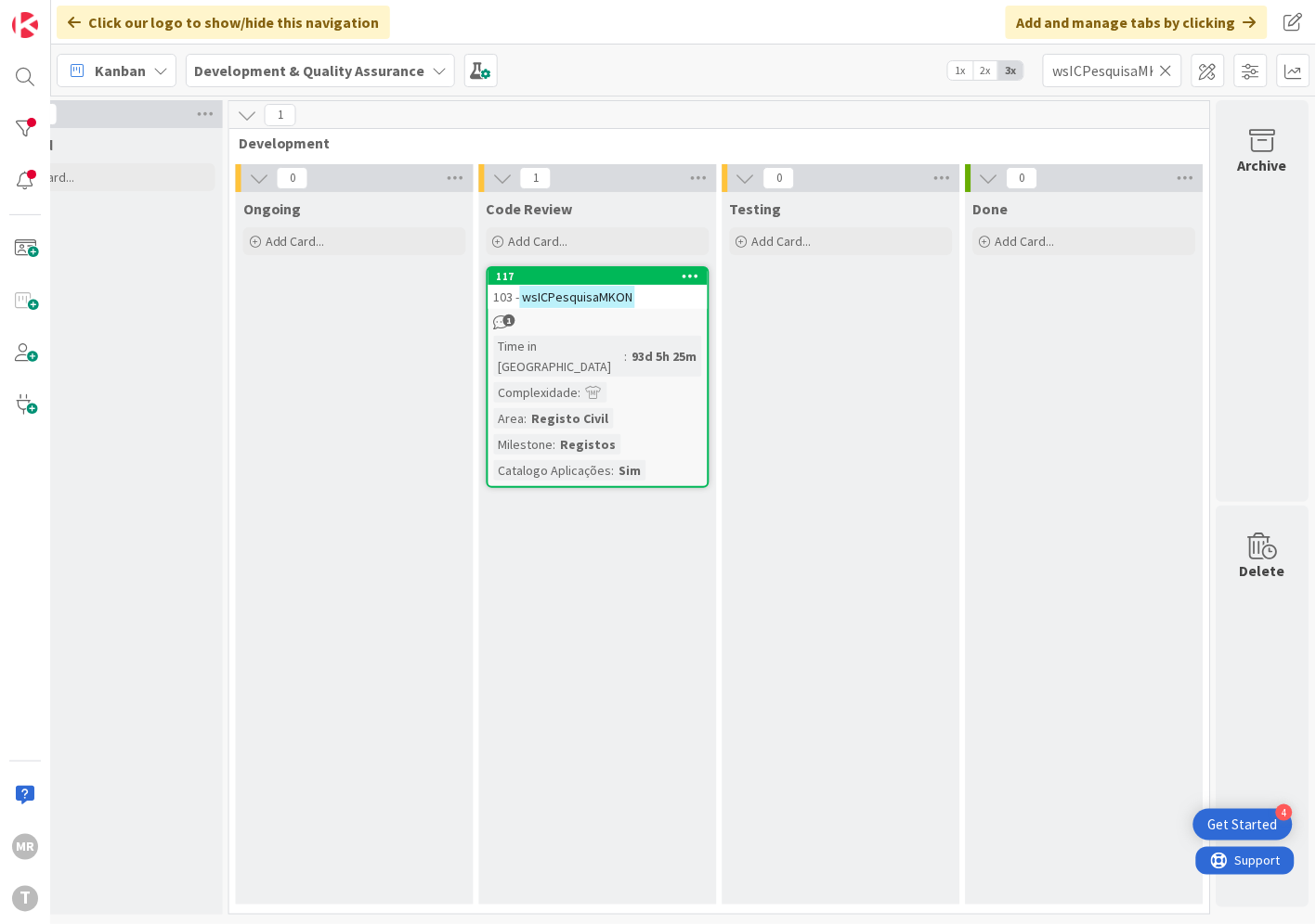
click at [1165, 62] on icon at bounding box center [1165, 70] width 13 height 17
click at [1135, 72] on input "text" at bounding box center [1112, 71] width 139 height 34
paste input "wsICPesquisaNomeCompleto"
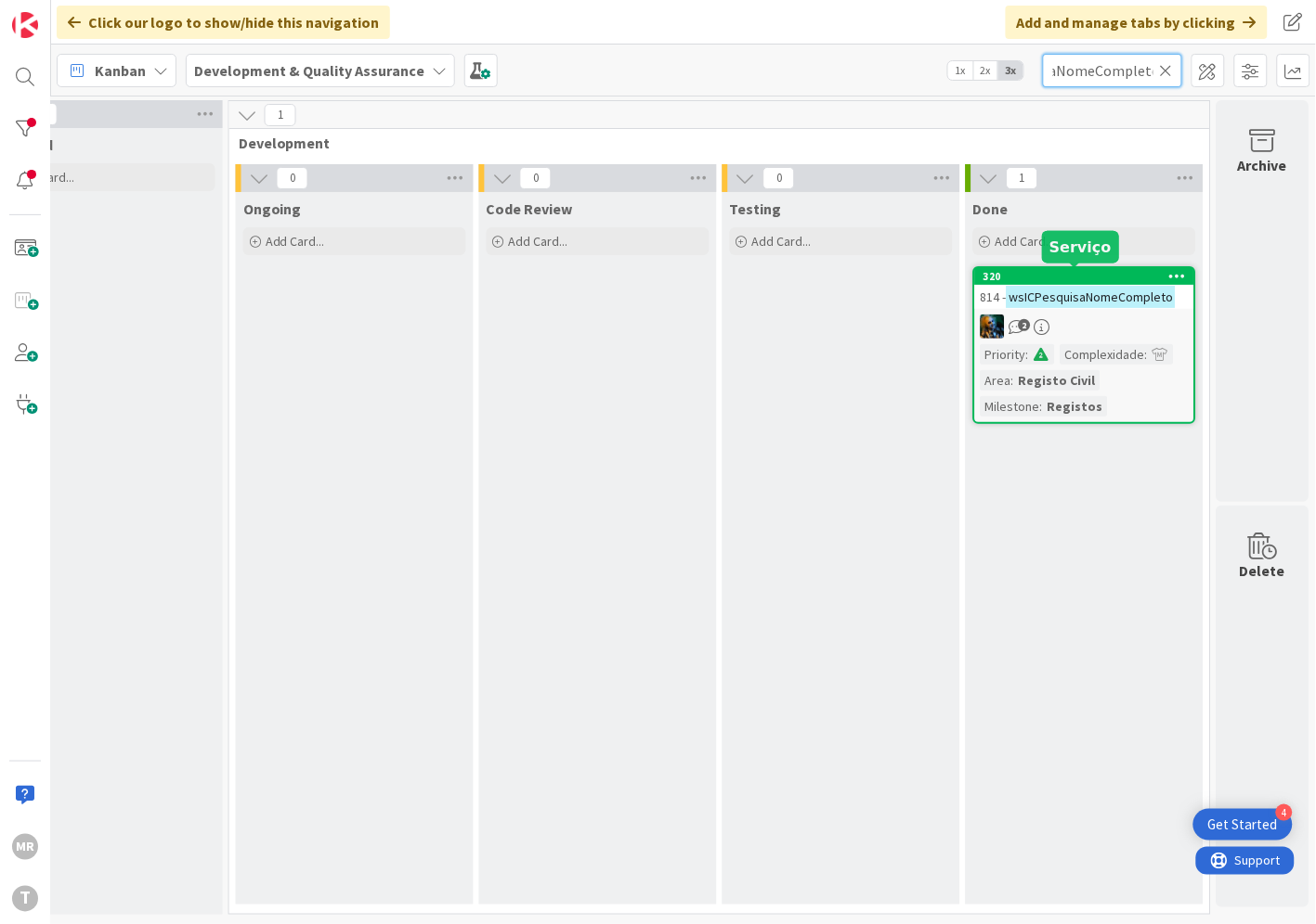
type input "wsICPesquisaNomeCompleto"
click at [1060, 278] on div "320" at bounding box center [1089, 276] width 211 height 13
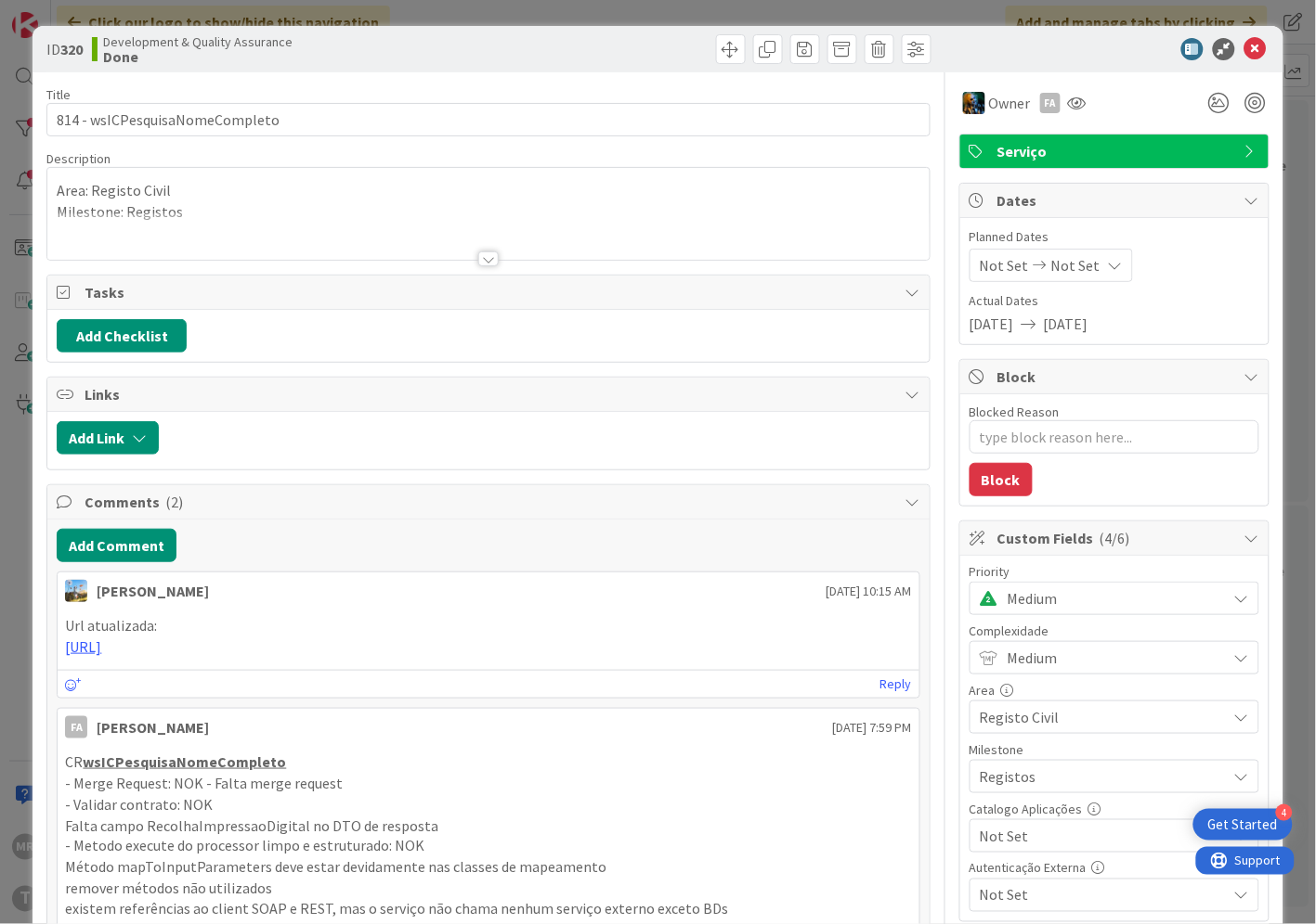
click at [1021, 849] on span "Not Set" at bounding box center [1098, 836] width 238 height 26
click at [1022, 799] on span "Sim" at bounding box center [1126, 794] width 244 height 28
type textarea "x"
click at [1244, 48] on icon at bounding box center [1255, 49] width 23 height 23
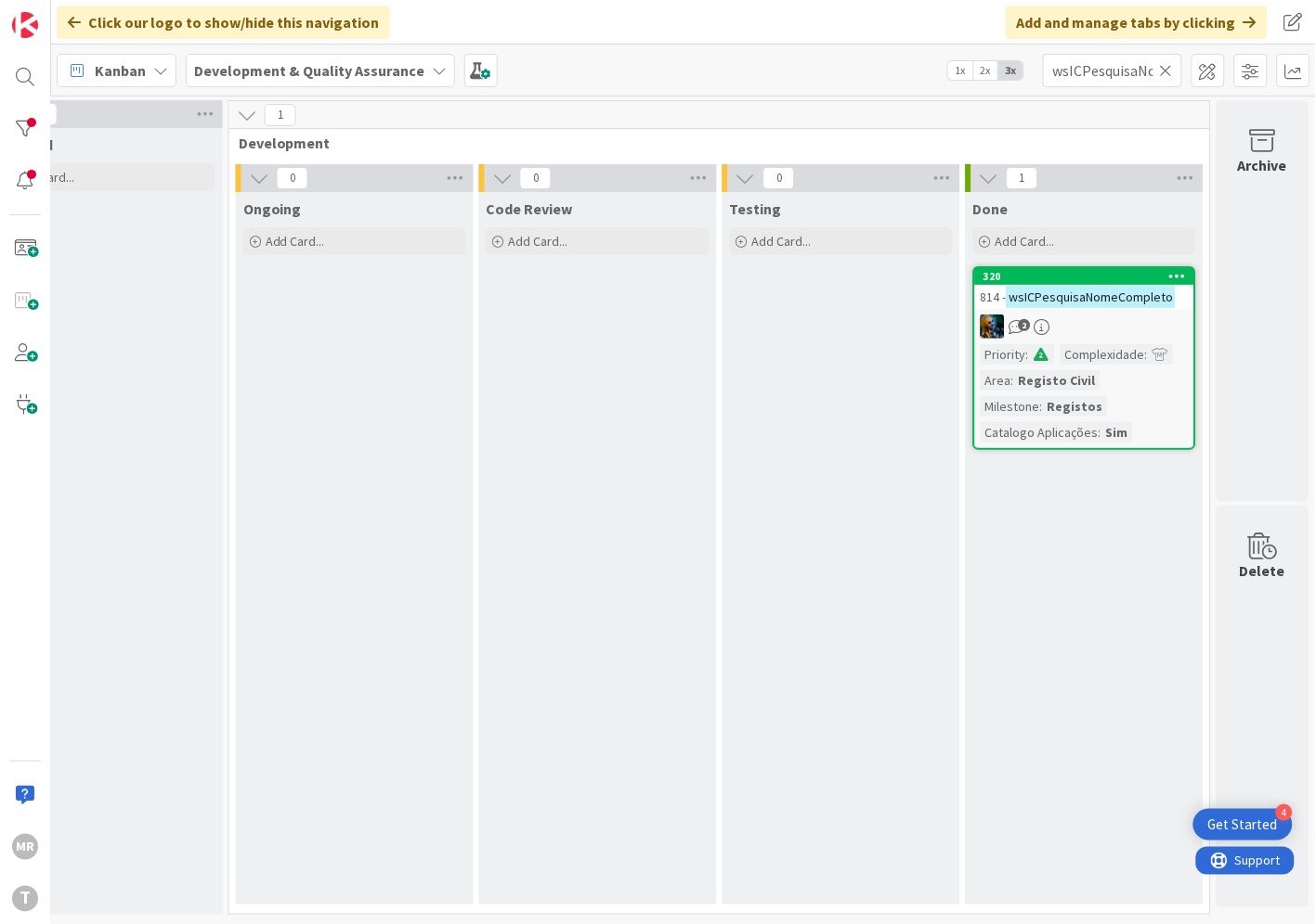
click at [1167, 65] on icon at bounding box center [1165, 70] width 13 height 17
click at [1148, 76] on input "text" at bounding box center [1112, 71] width 139 height 34
paste input "wsICPesquisaSIRICDocumentos"
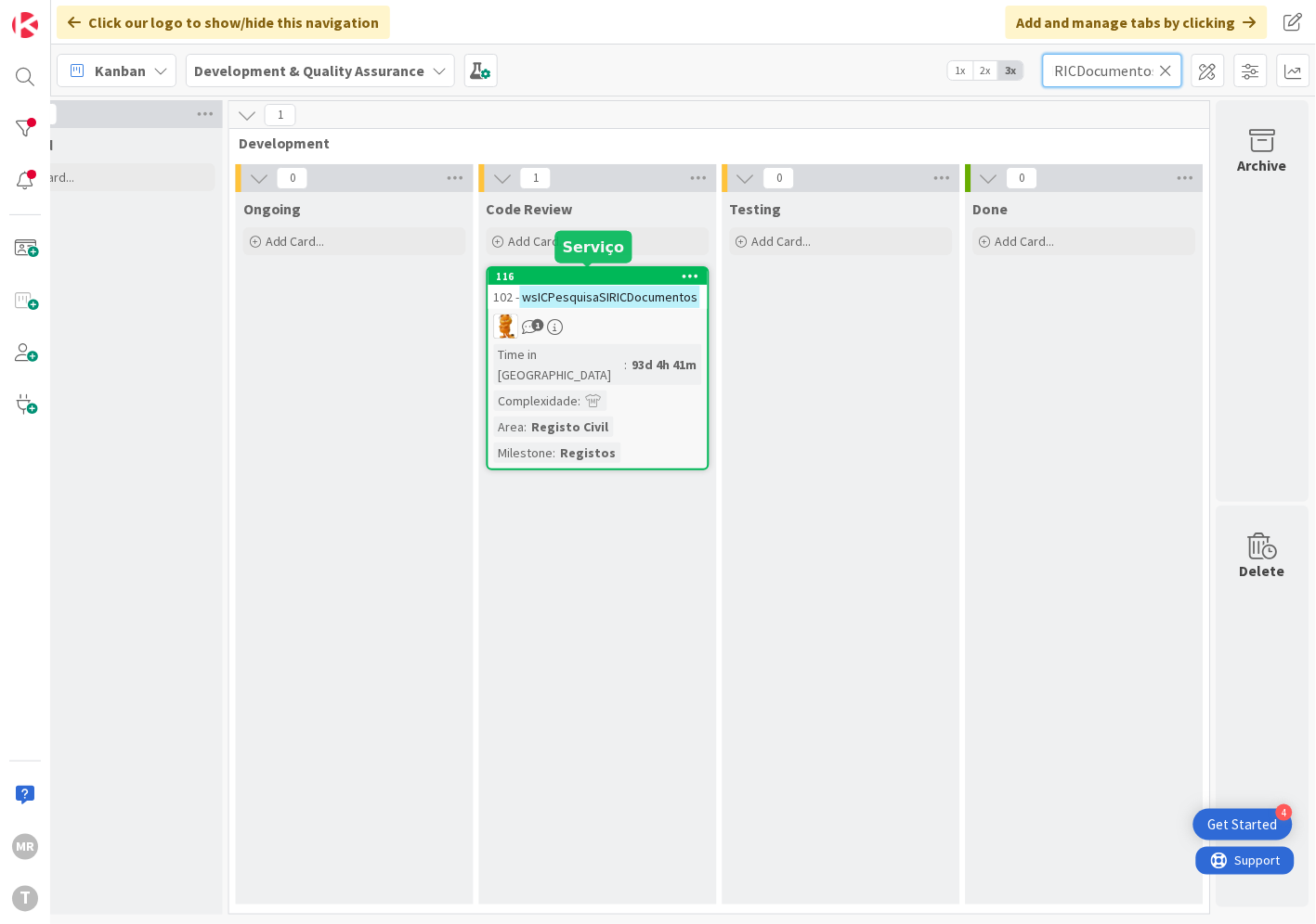
type input "wsICPesquisaSIRICDocumentos"
click at [622, 270] on div "116" at bounding box center [602, 276] width 211 height 13
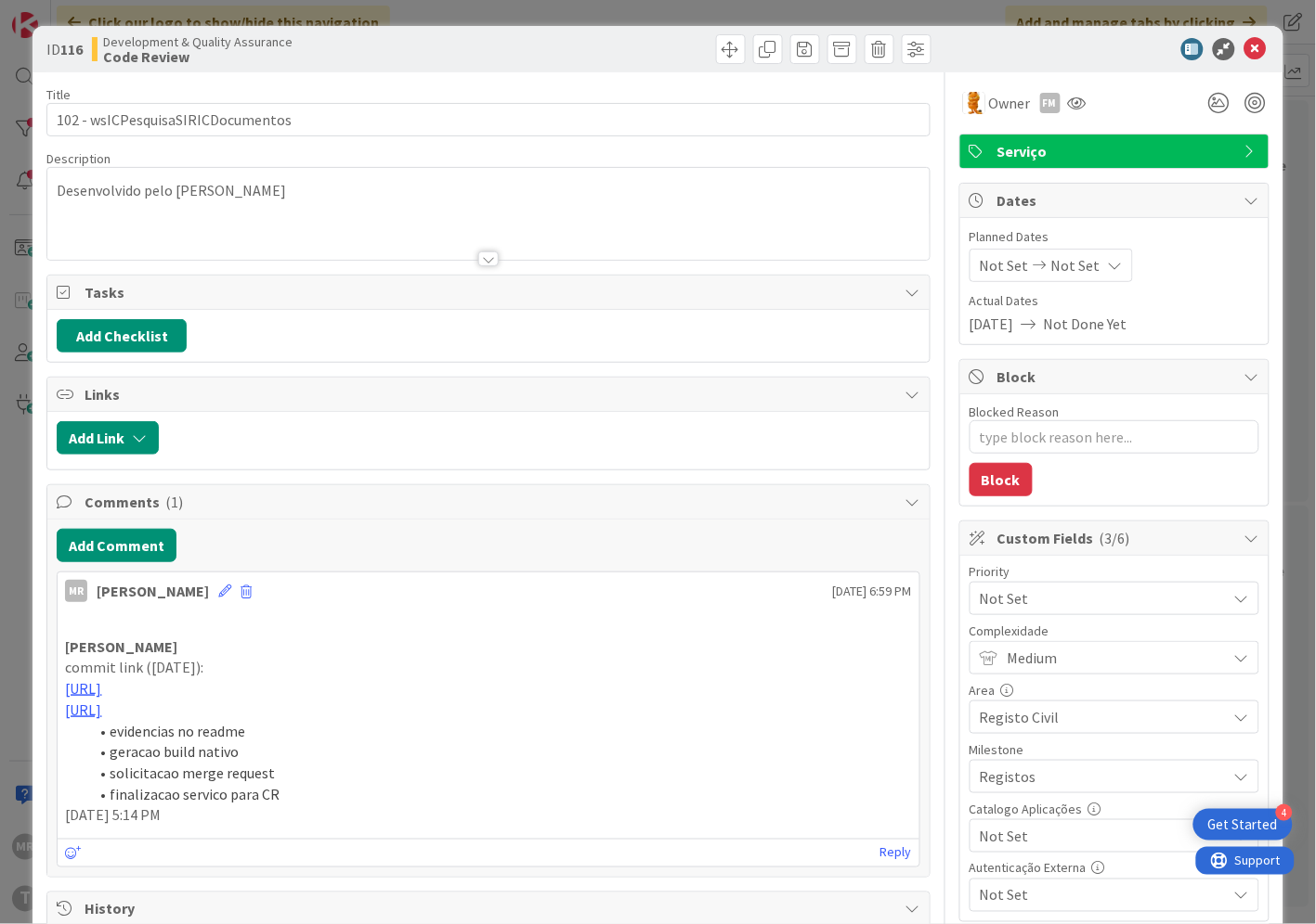
click at [1053, 844] on span "Not Set" at bounding box center [1098, 836] width 238 height 26
click at [1055, 805] on span "Sim" at bounding box center [1126, 794] width 244 height 28
type textarea "x"
click at [1244, 47] on icon at bounding box center [1255, 49] width 23 height 23
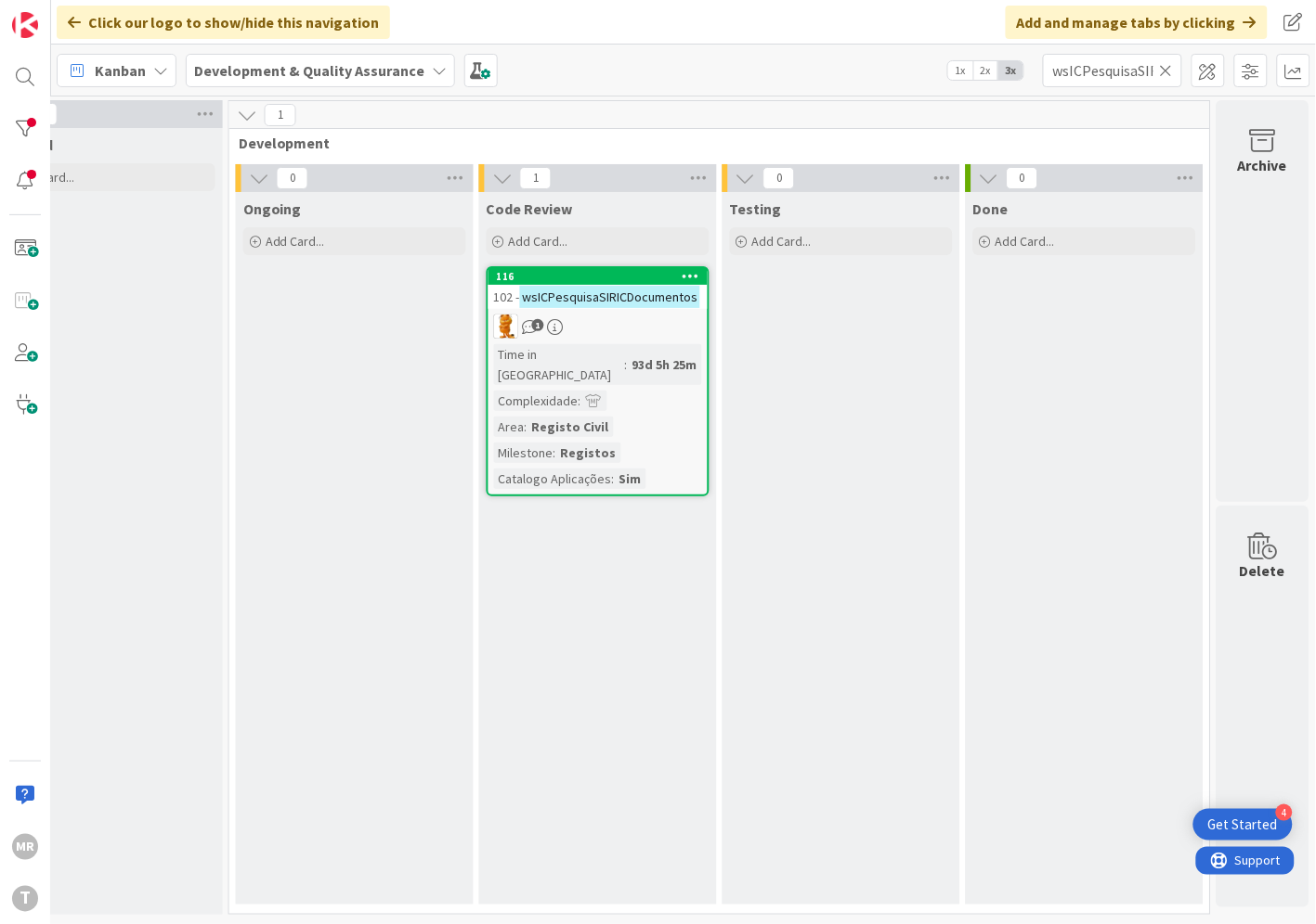
click at [1165, 70] on icon at bounding box center [1165, 70] width 13 height 17
click at [1143, 72] on input "text" at bounding box center [1112, 71] width 139 height 34
paste input "wsICPesquisaSIRICProcessos"
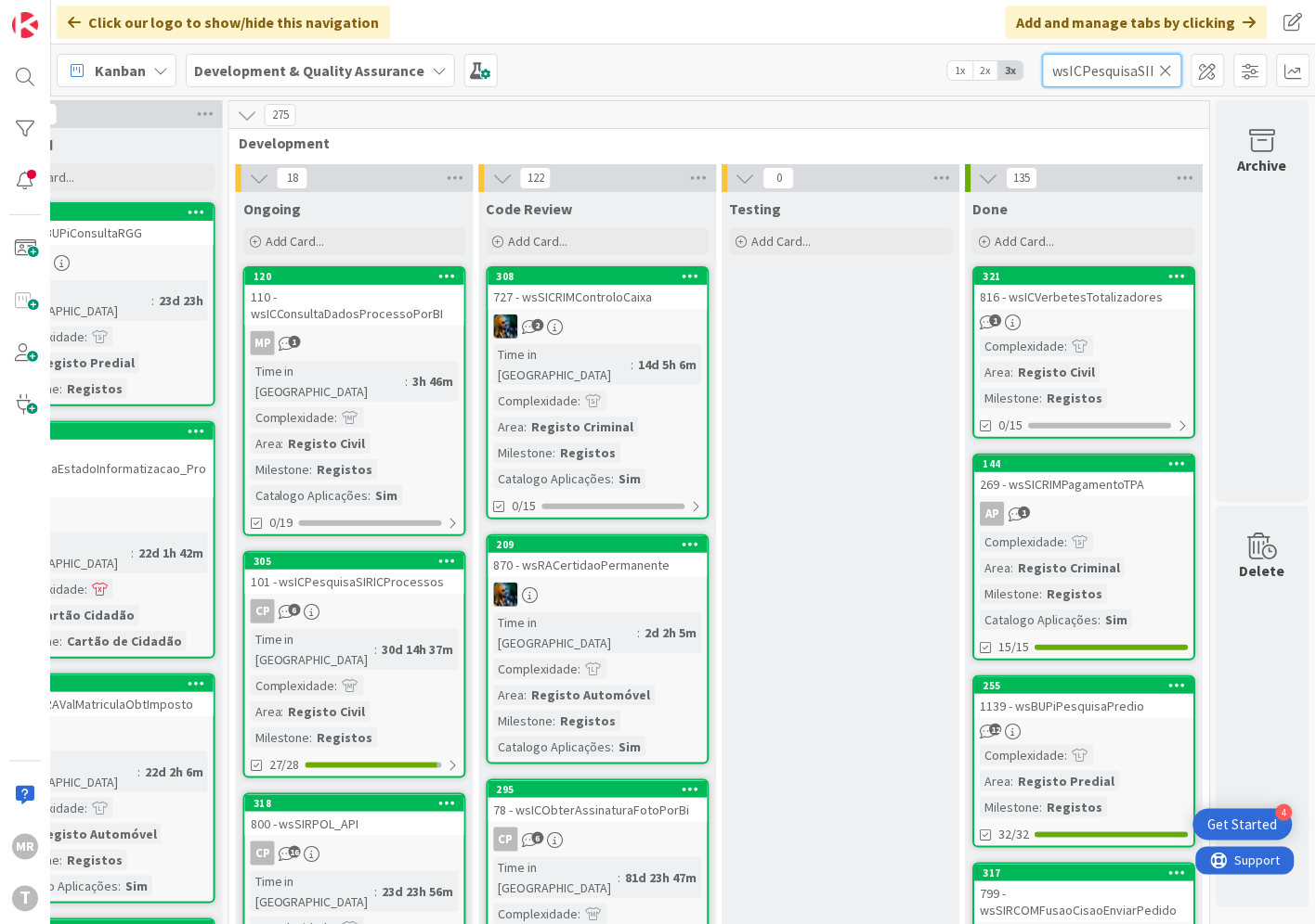
scroll to position [0, 79]
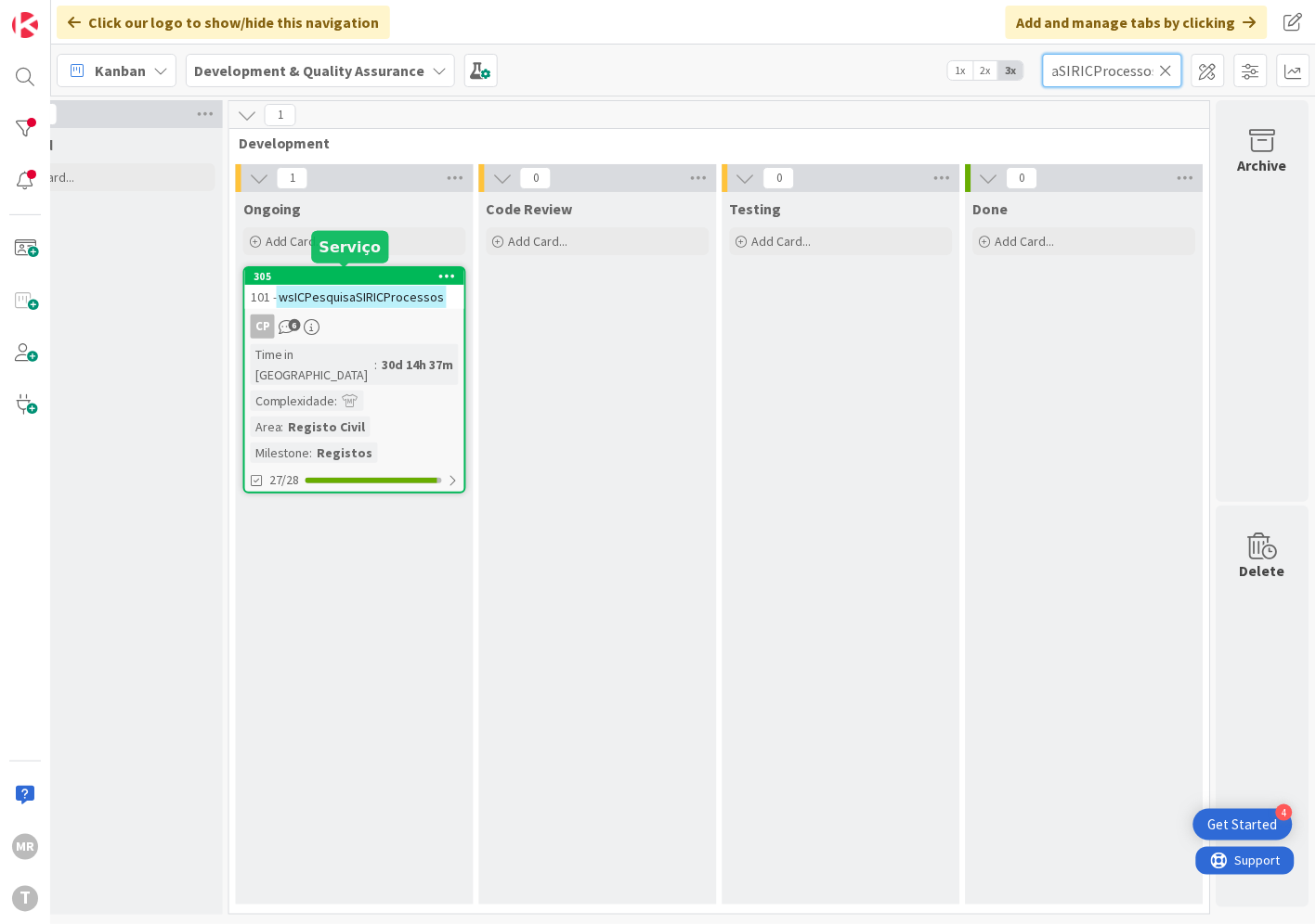
type input "wsICPesquisaSIRICProcessos"
click at [309, 270] on div "305" at bounding box center [359, 276] width 211 height 13
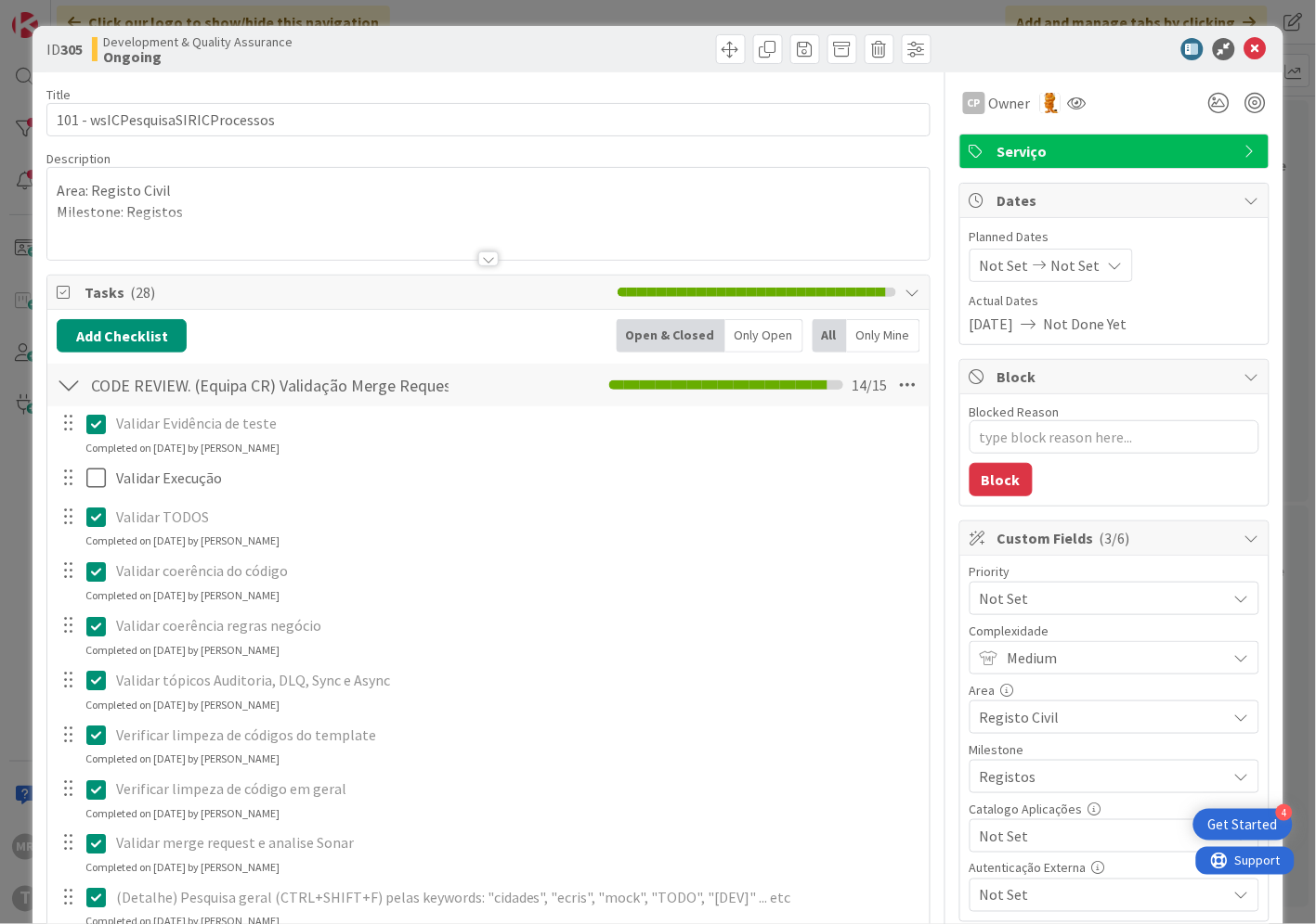
click at [1000, 846] on span "Not Set" at bounding box center [1098, 836] width 238 height 26
click at [1004, 798] on span "Sim" at bounding box center [1126, 794] width 244 height 28
type textarea "x"
click at [1244, 49] on icon at bounding box center [1255, 49] width 23 height 23
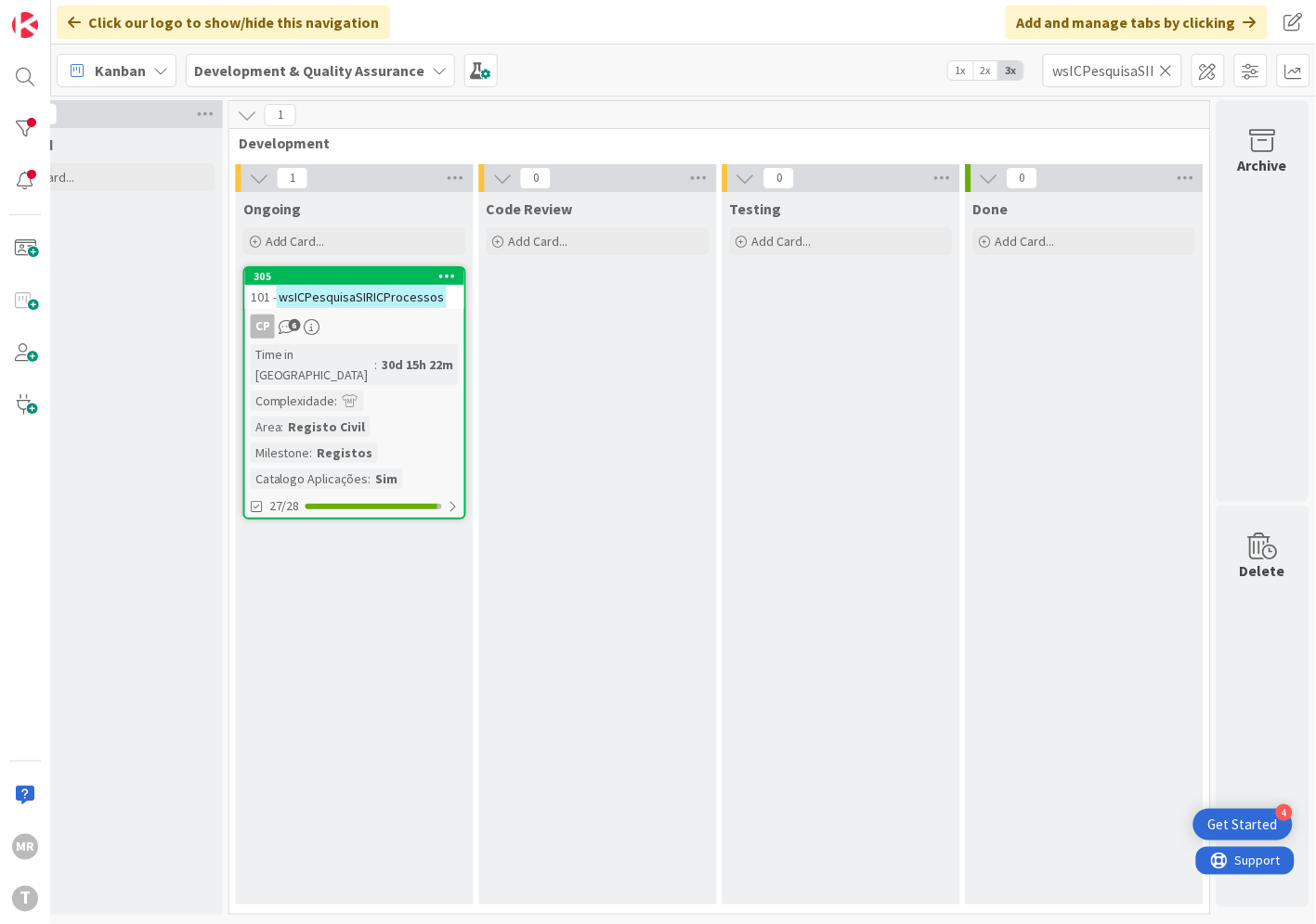
click at [1166, 71] on icon at bounding box center [1165, 70] width 13 height 17
click at [1119, 66] on input "text" at bounding box center [1112, 71] width 139 height 34
paste input "wsICProcessos"
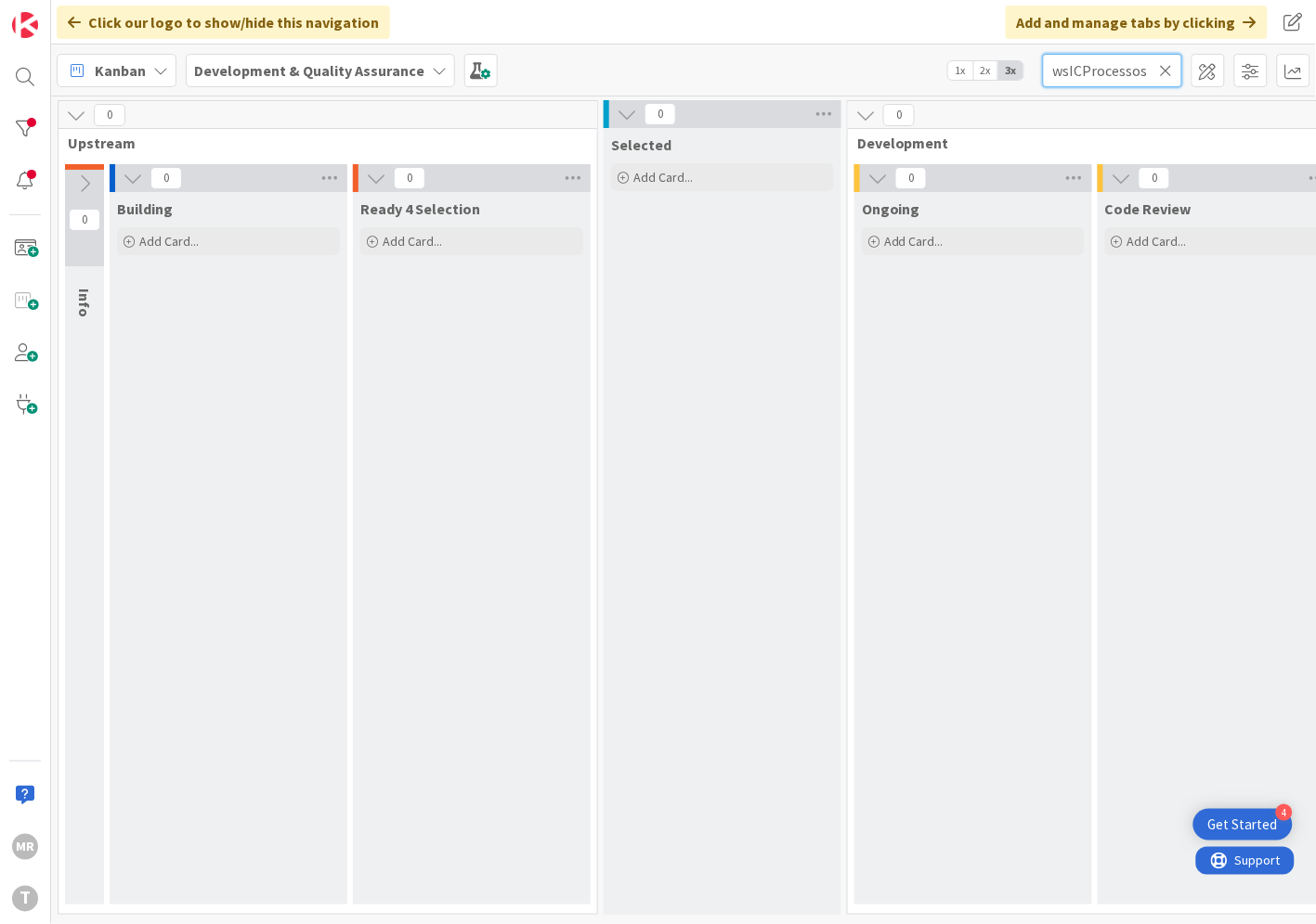
drag, startPoint x: 1074, startPoint y: 68, endPoint x: 1040, endPoint y: 67, distance: 34.0
click at [1040, 67] on div "Kanban Development & Quality Assurance 1x 2x 3x wsICProcessos" at bounding box center [684, 70] width 1265 height 51
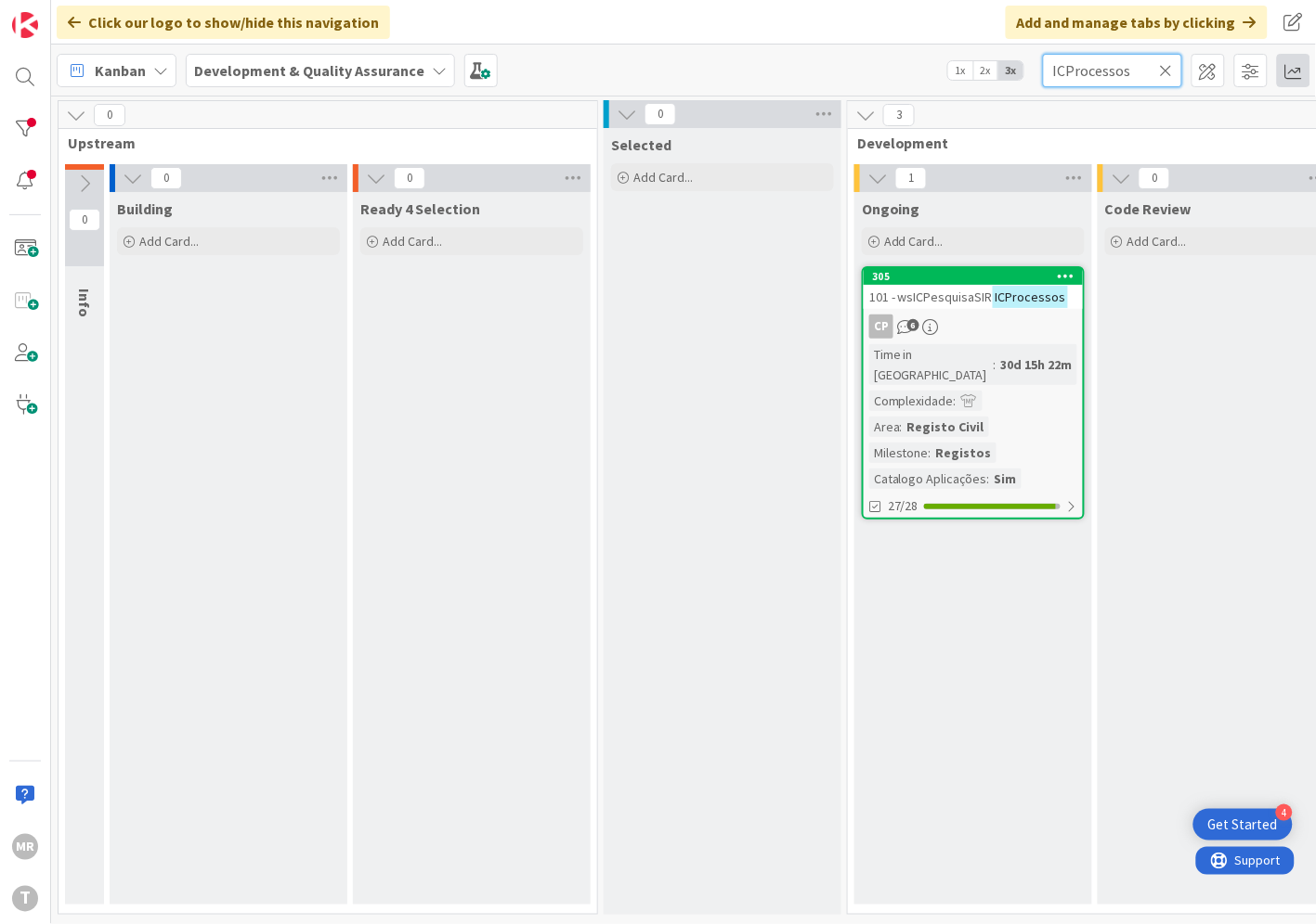
type input "ICProcessos"
click at [1165, 66] on icon at bounding box center [1165, 70] width 13 height 17
click at [1127, 72] on input "text" at bounding box center [1112, 71] width 139 height 34
paste input "wsICProcessosCasamento"
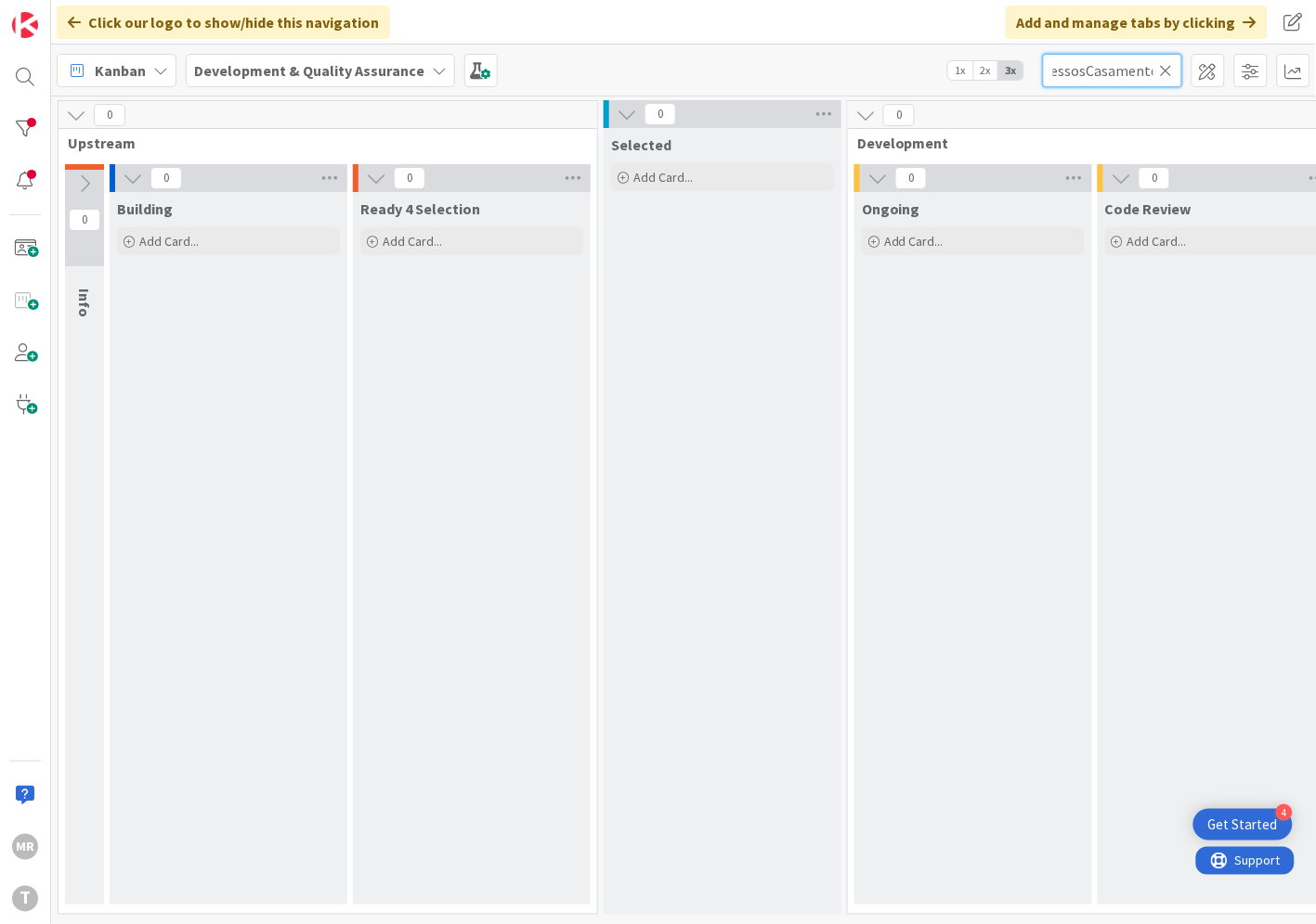
type input "wsICProcessosCasamento"
click at [1163, 67] on icon at bounding box center [1165, 70] width 13 height 17
click at [1135, 75] on input "text" at bounding box center [1112, 71] width 139 height 34
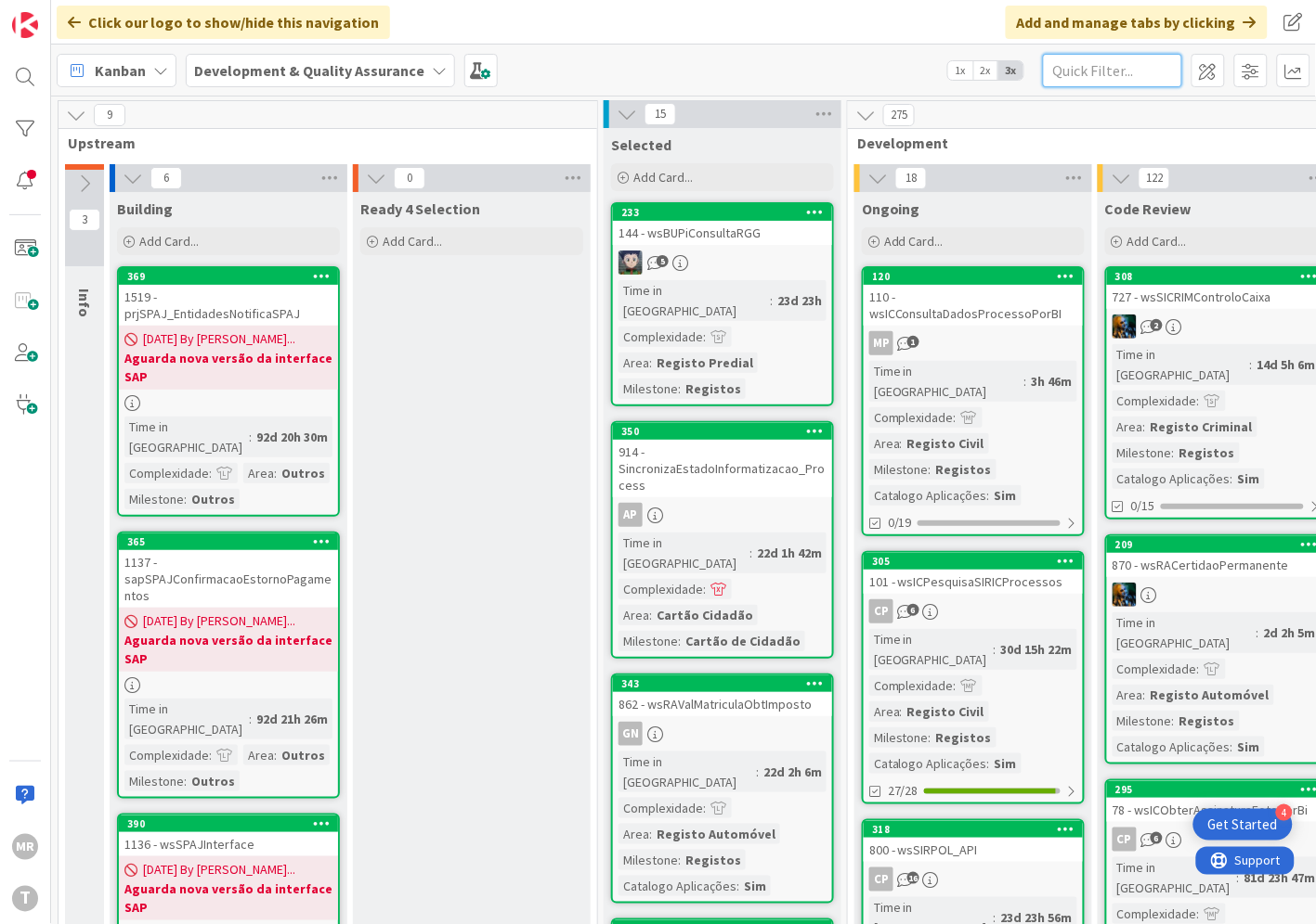
paste input "wsSIRICInserirNacionalidadeCallback"
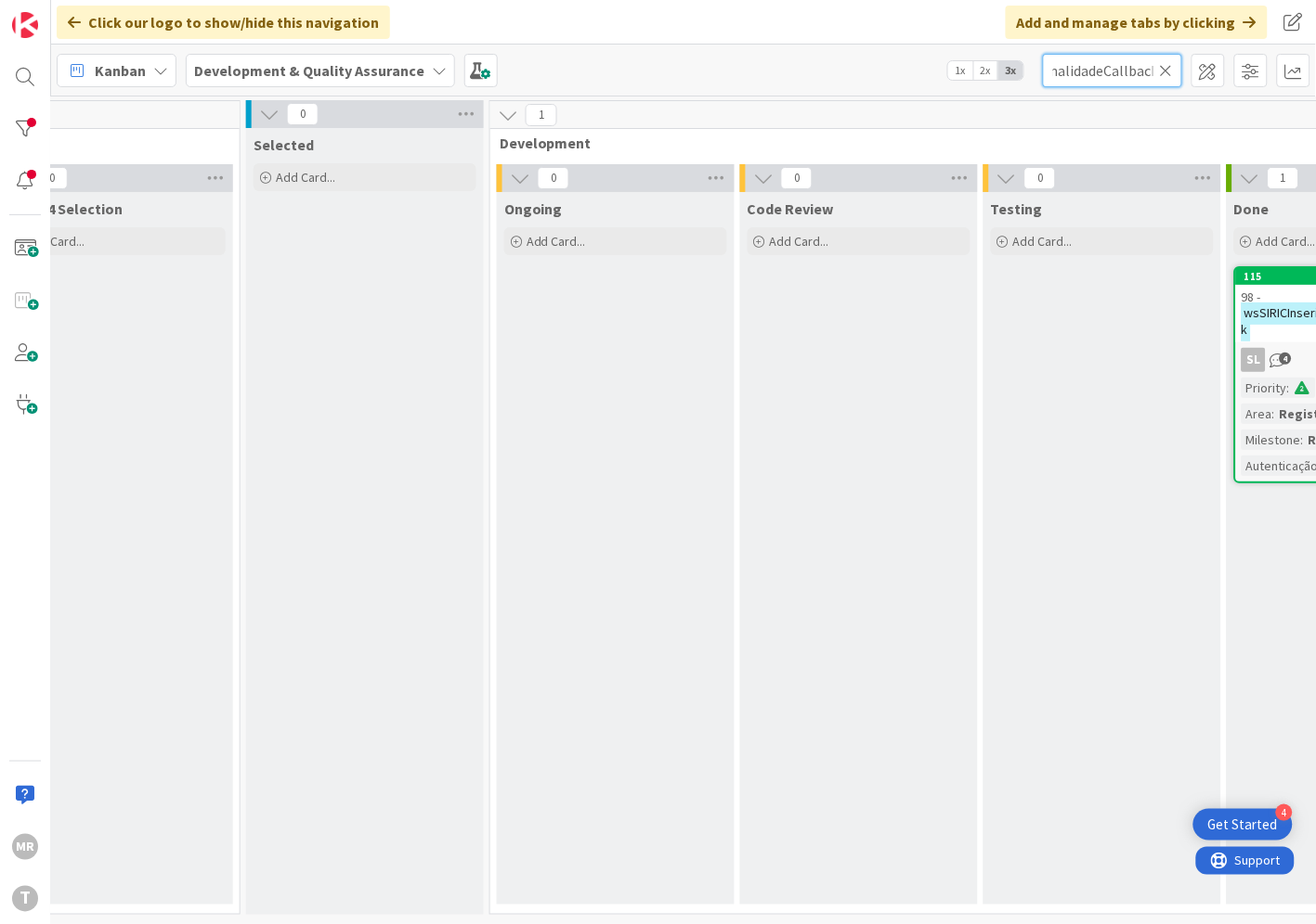
scroll to position [0, 632]
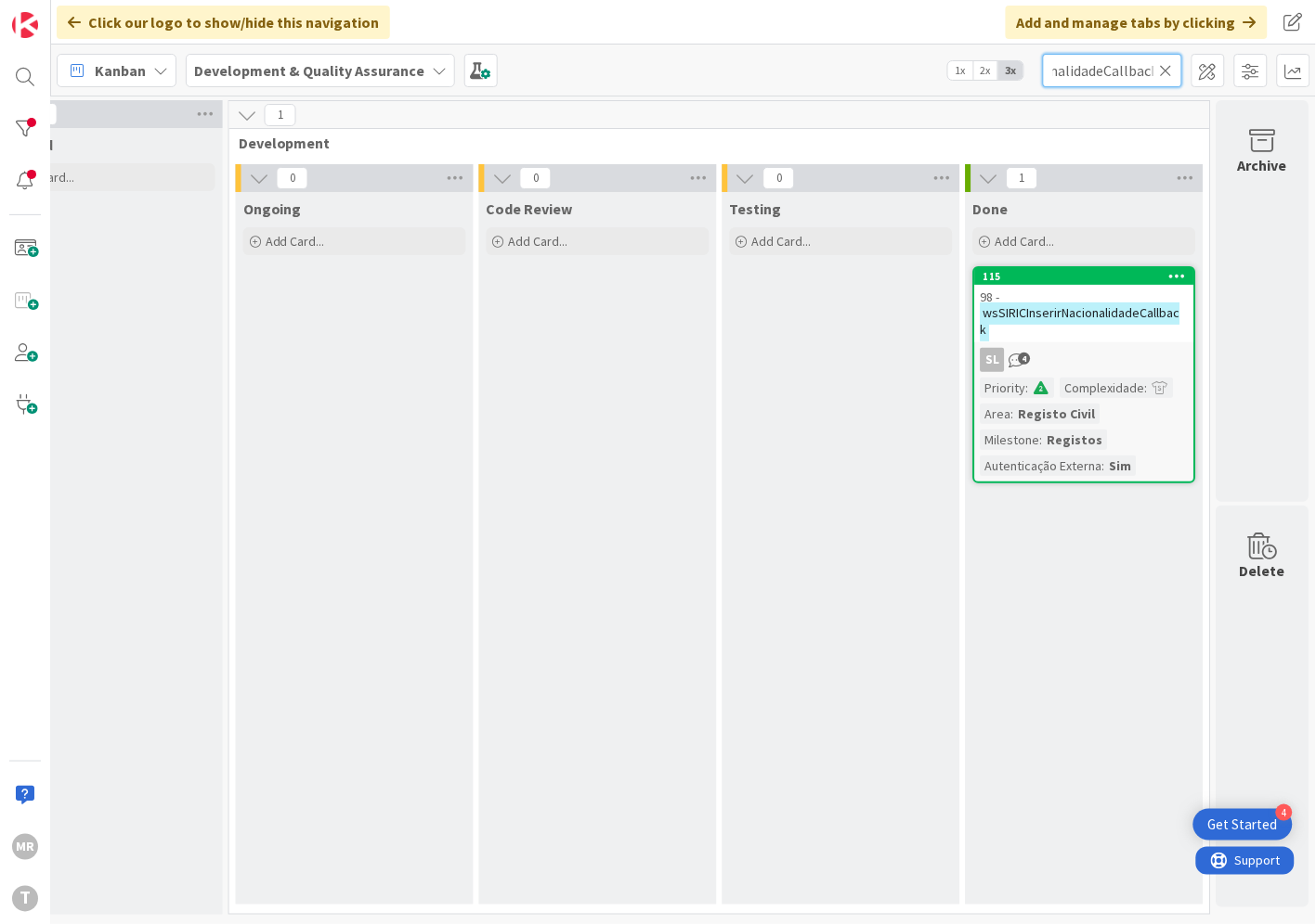
type input "wsSIRICInserirNacionalidadeCallback"
click at [1108, 281] on div "115" at bounding box center [1089, 276] width 211 height 13
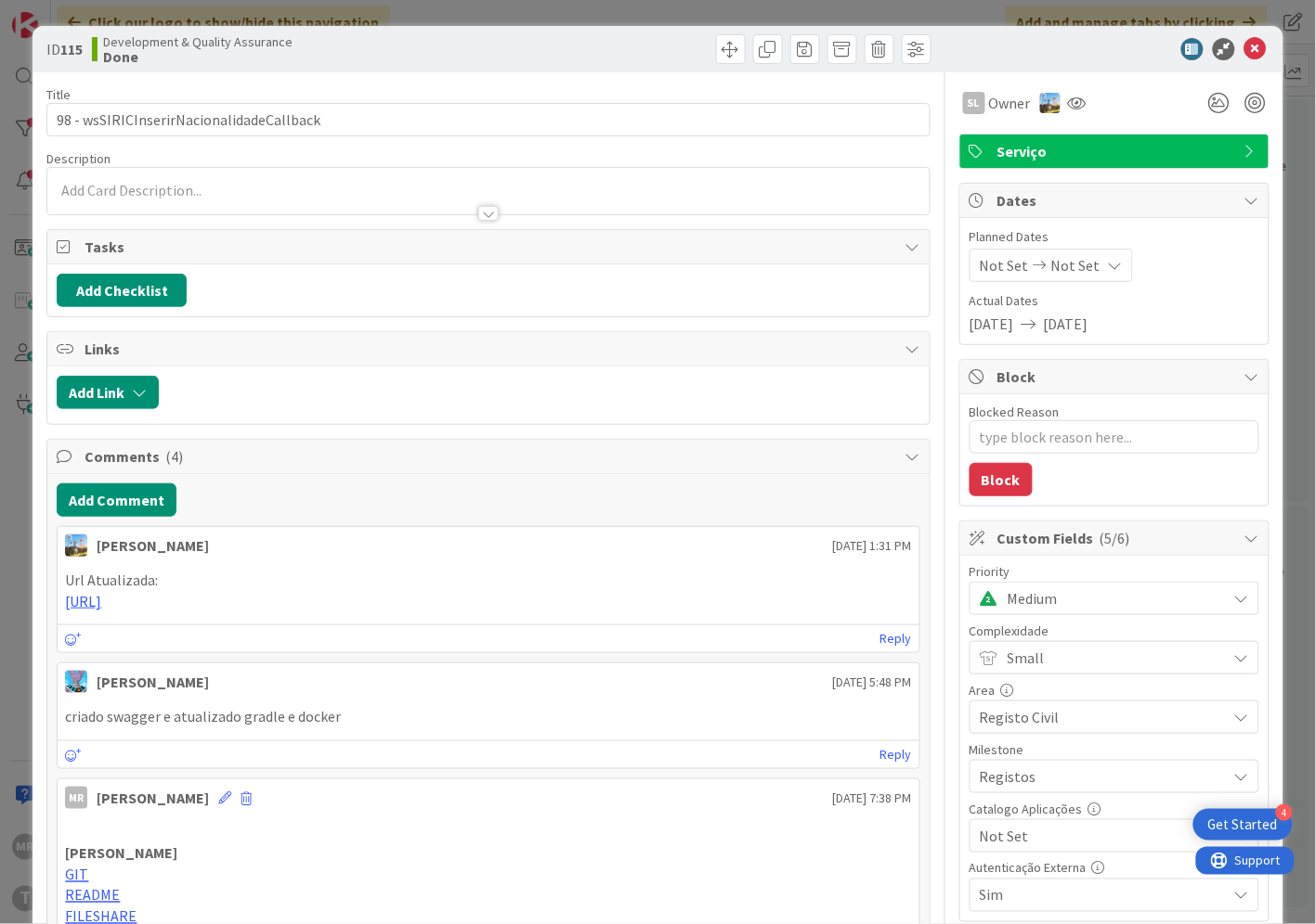
click at [1045, 833] on span "Not Set" at bounding box center [1098, 836] width 238 height 26
click at [1022, 794] on span "Sim" at bounding box center [1126, 794] width 244 height 28
type textarea "x"
click at [1244, 54] on icon at bounding box center [1255, 49] width 23 height 23
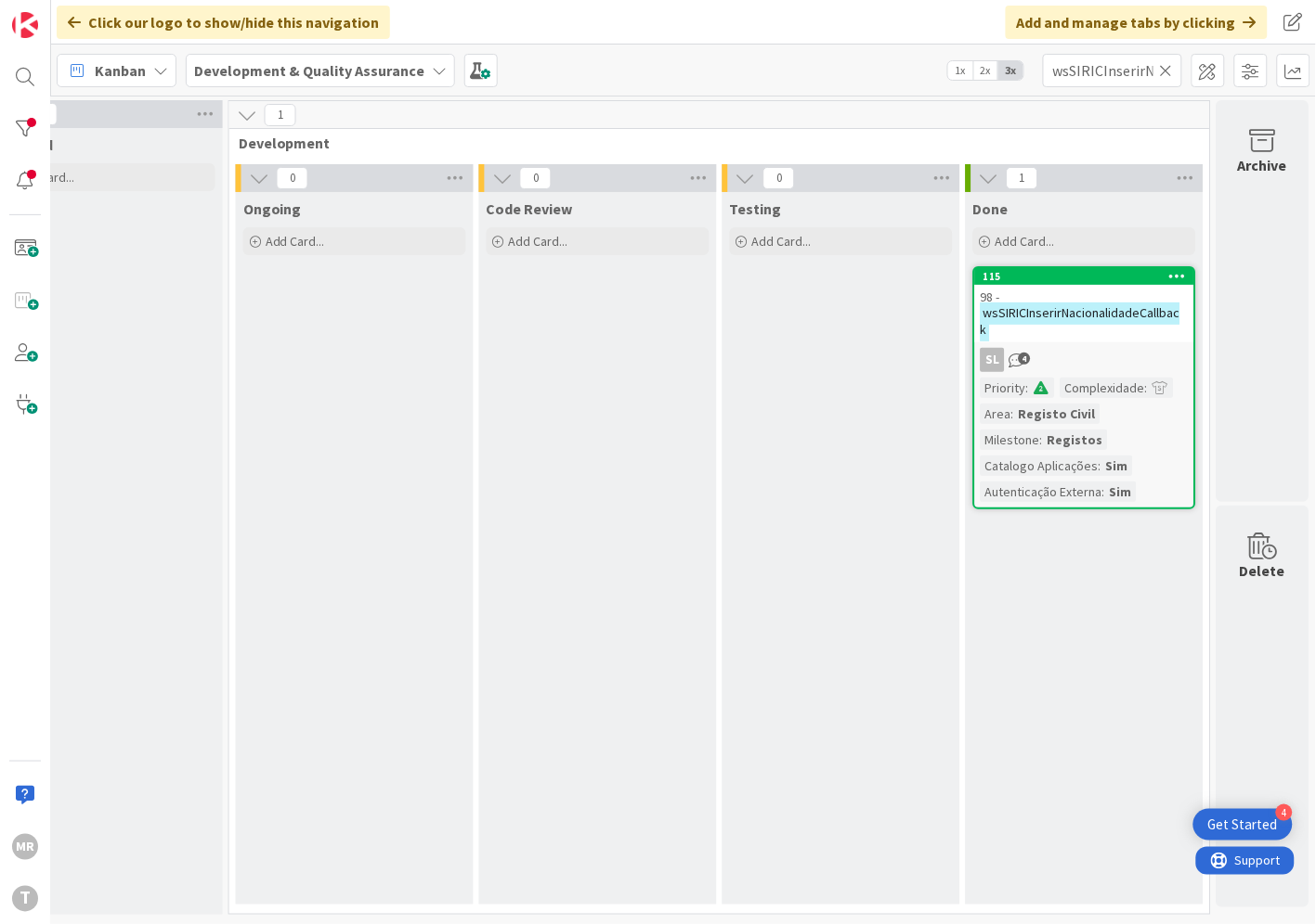
click at [1166, 69] on icon at bounding box center [1165, 70] width 13 height 17
click at [1116, 69] on input "text" at bounding box center [1112, 71] width 139 height 34
paste input "wsICSIRICInsereNacionalidadePorAverbamento"
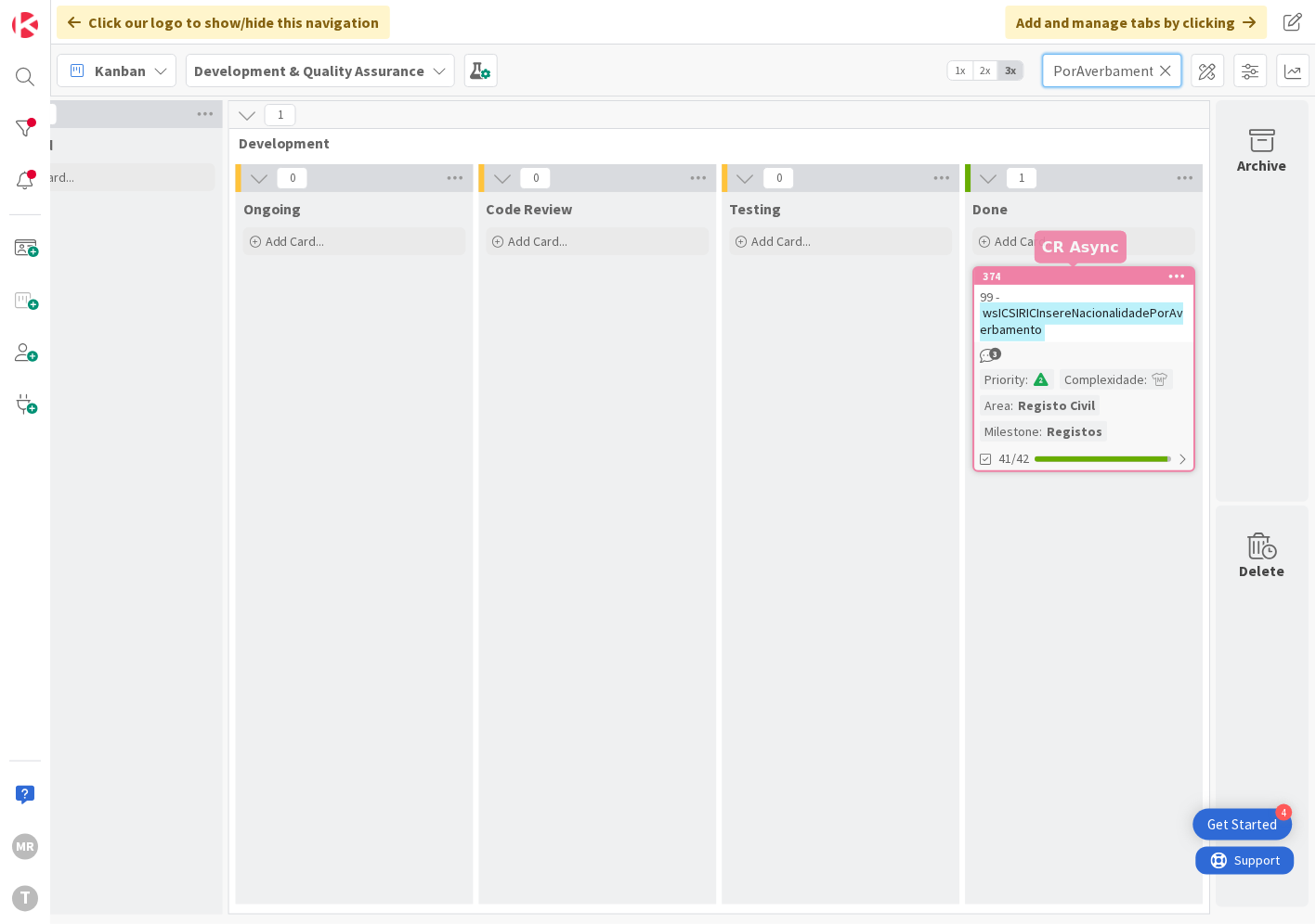
type input "wsICSIRICInsereNacionalidadePorAverbamento"
click at [1112, 273] on div "374" at bounding box center [1089, 276] width 211 height 13
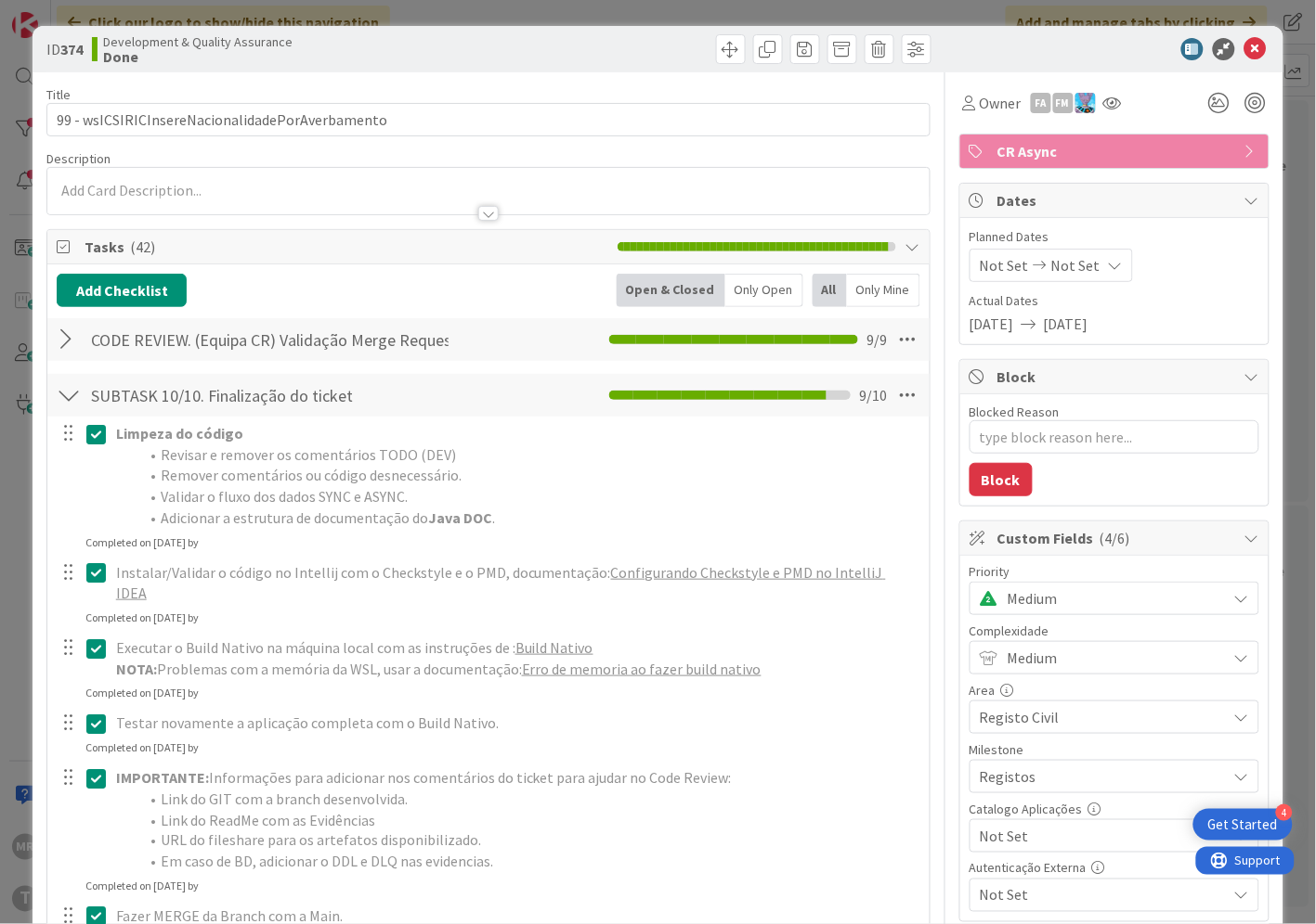
click at [1090, 840] on span "Not Set" at bounding box center [1098, 836] width 238 height 26
click at [1027, 796] on span "Sim" at bounding box center [1126, 794] width 244 height 28
type textarea "x"
click at [1244, 39] on icon at bounding box center [1255, 49] width 23 height 23
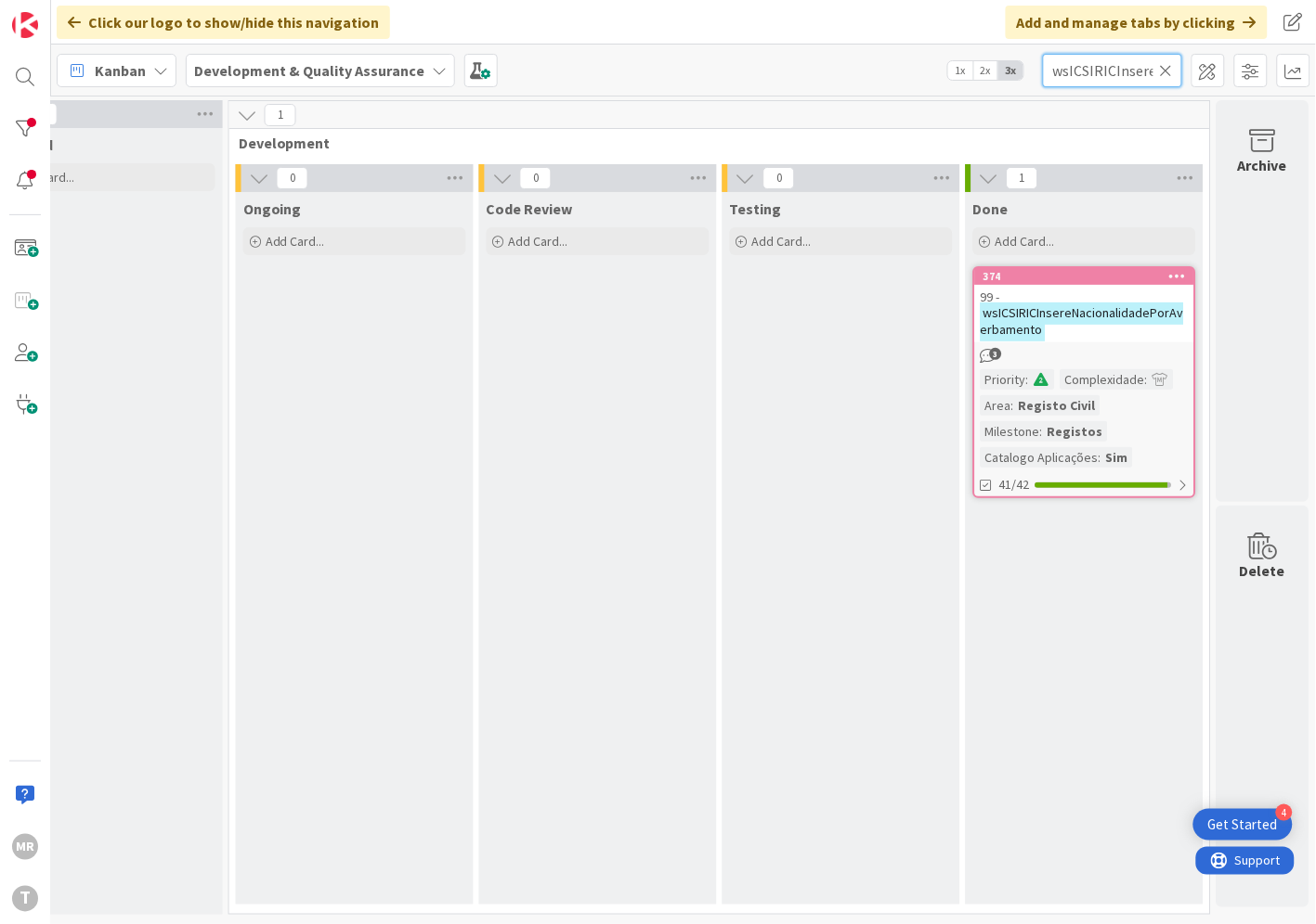
click at [1171, 57] on input "wsICSIRICInsereNacionalidadePorAverbamento" at bounding box center [1112, 71] width 139 height 34
click at [1167, 68] on icon at bounding box center [1165, 70] width 13 height 17
click at [1128, 68] on input "text" at bounding box center [1112, 71] width 139 height 34
paste input "wsICSIRICInsereNacionalidadePorProcesso"
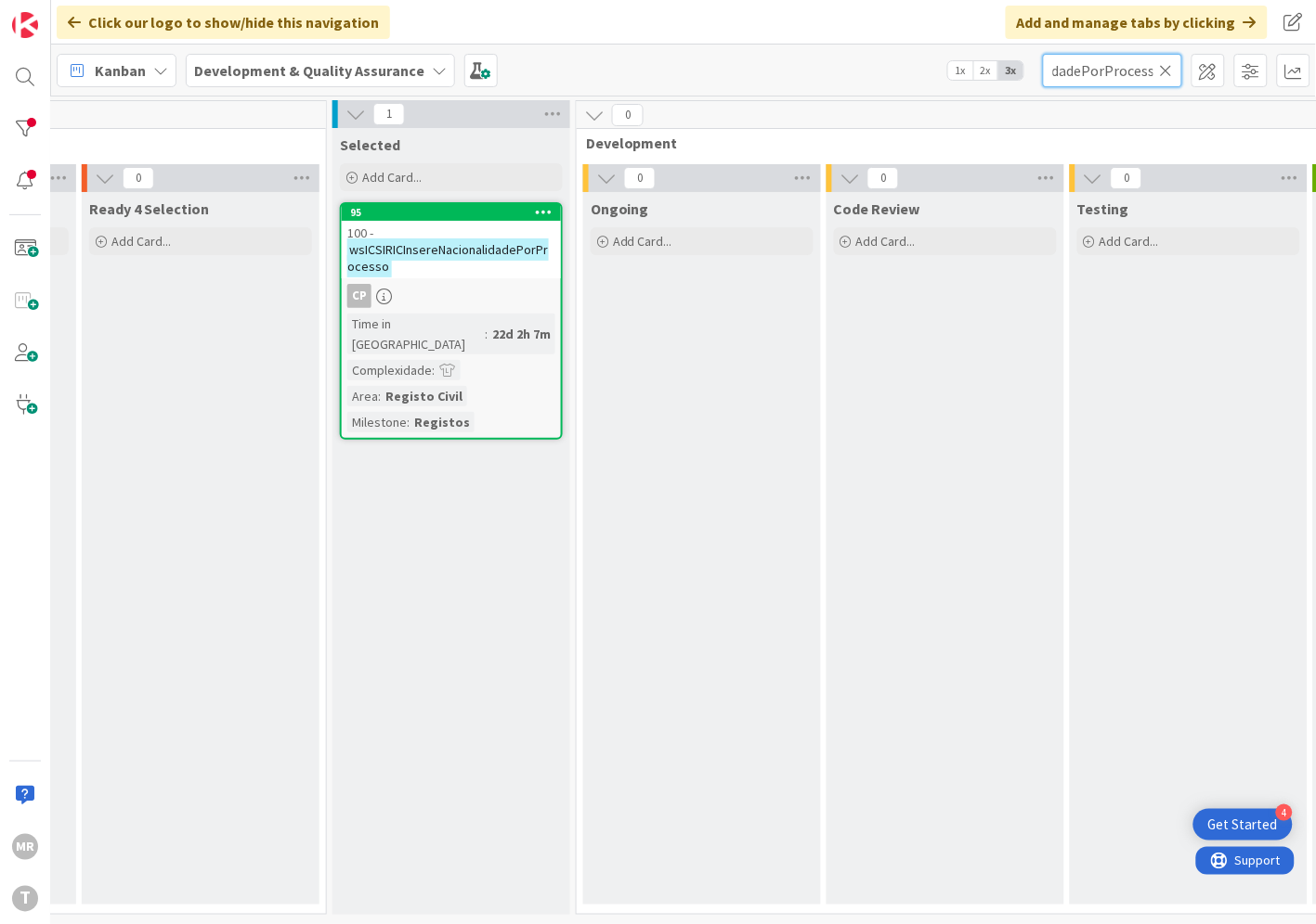
scroll to position [0, 253]
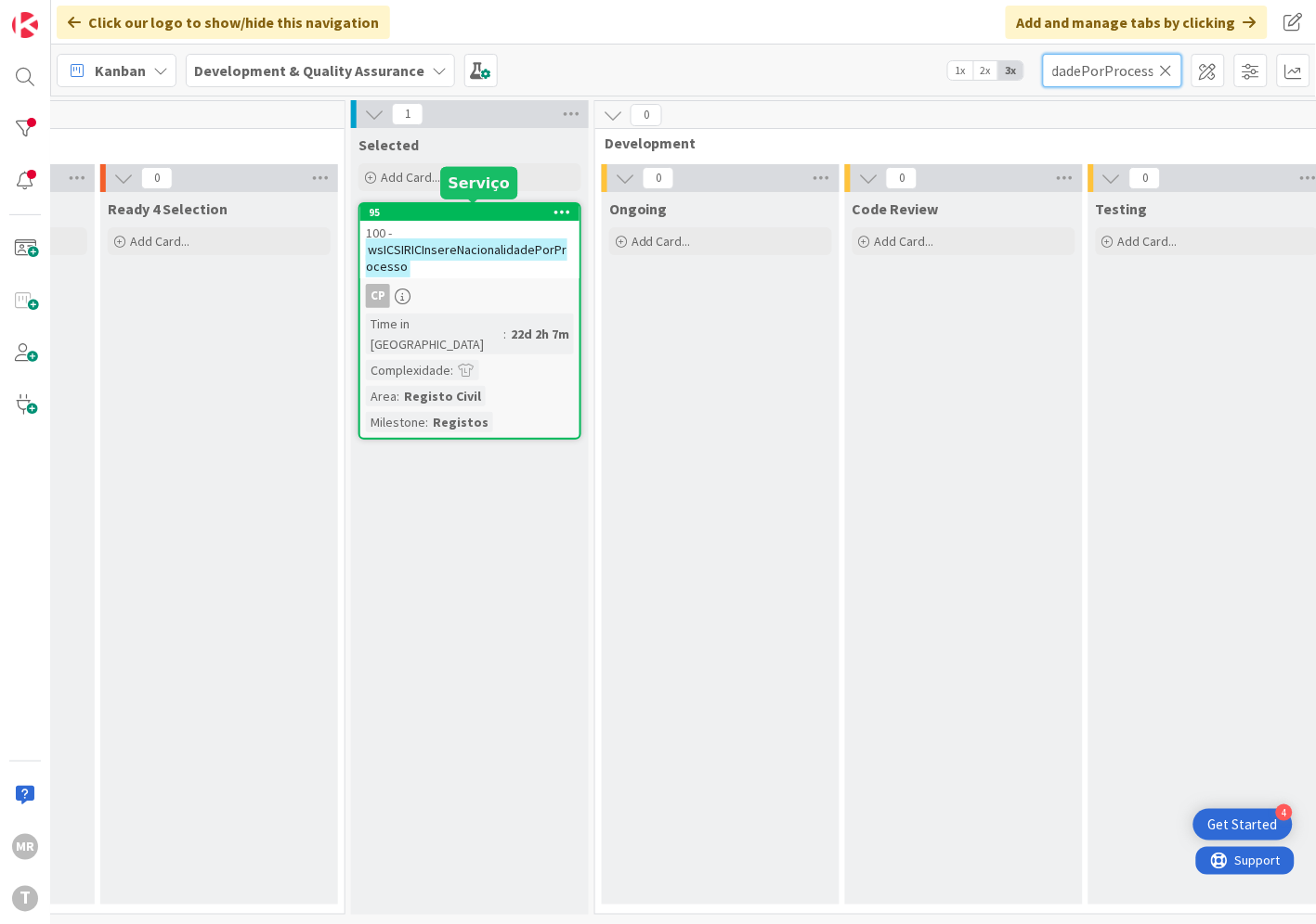
type input "wsICSIRICInsereNacionalidadePorProcesso"
click at [459, 213] on div "95" at bounding box center [475, 212] width 211 height 13
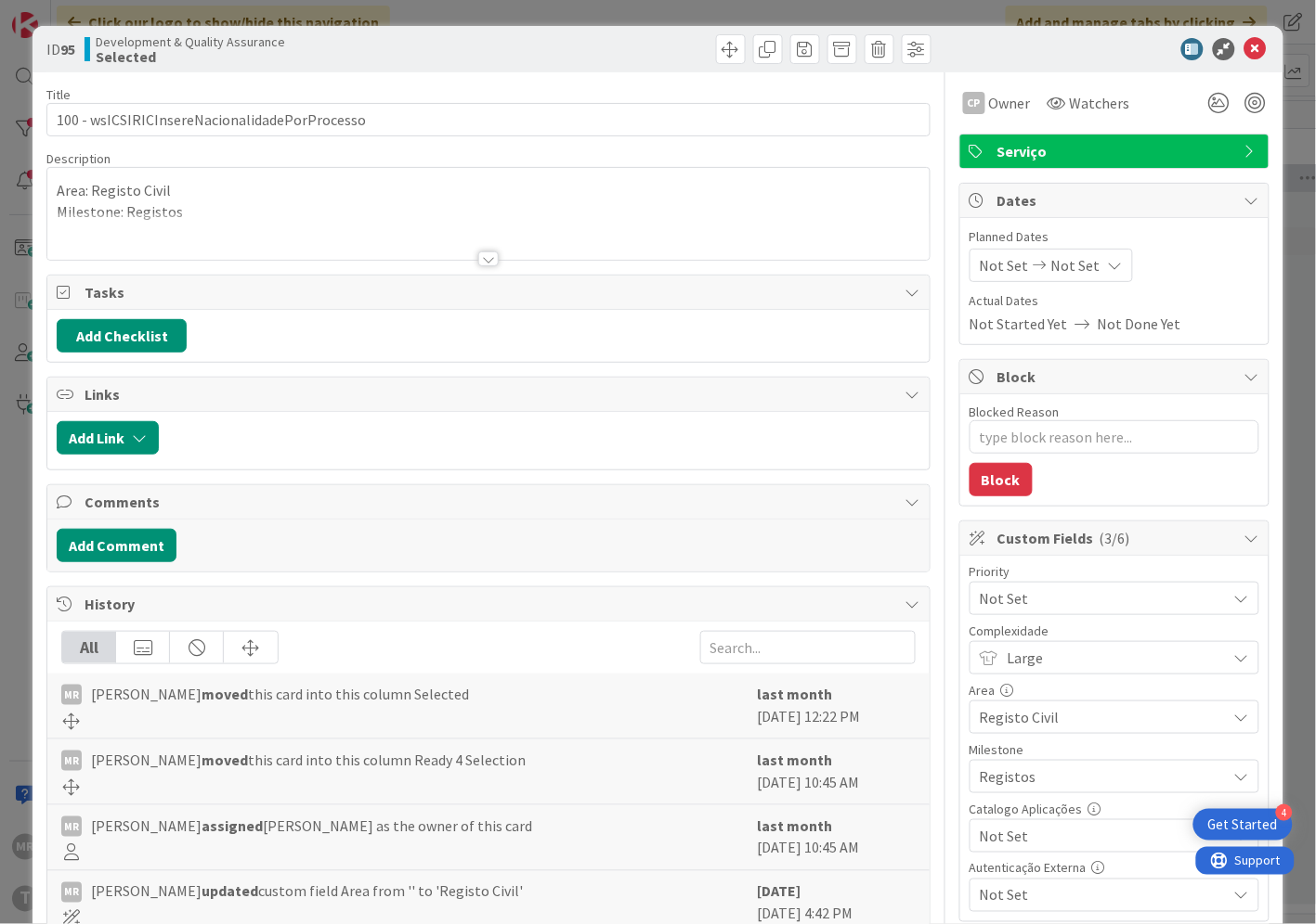
click at [1040, 835] on span "Not Set" at bounding box center [1098, 836] width 238 height 26
click at [1029, 808] on span "Sim" at bounding box center [1126, 794] width 244 height 28
type textarea "x"
click at [1244, 53] on icon at bounding box center [1255, 49] width 23 height 23
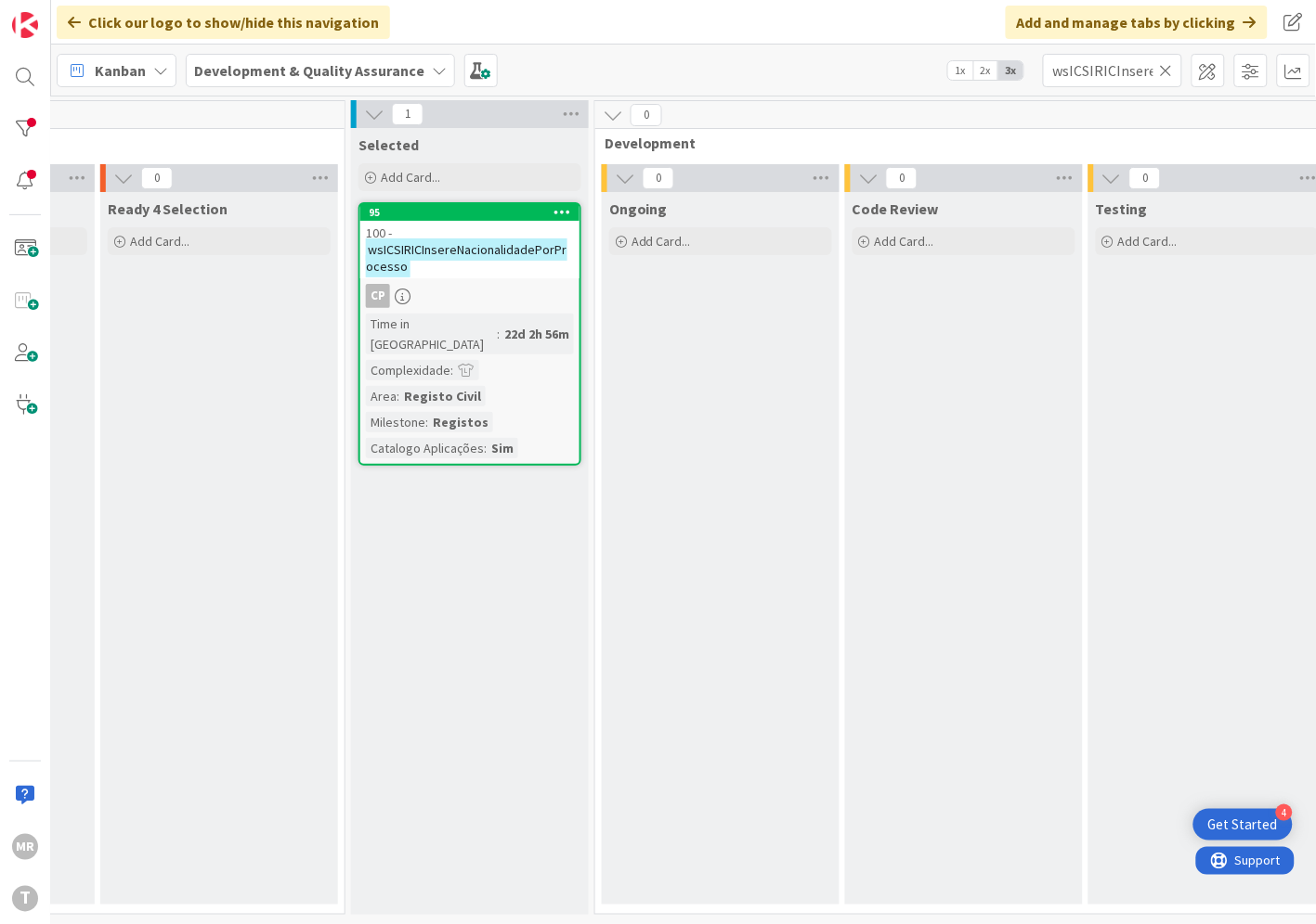
click at [1166, 63] on icon at bounding box center [1165, 70] width 13 height 17
click at [1142, 69] on input "text" at bounding box center [1112, 71] width 139 height 34
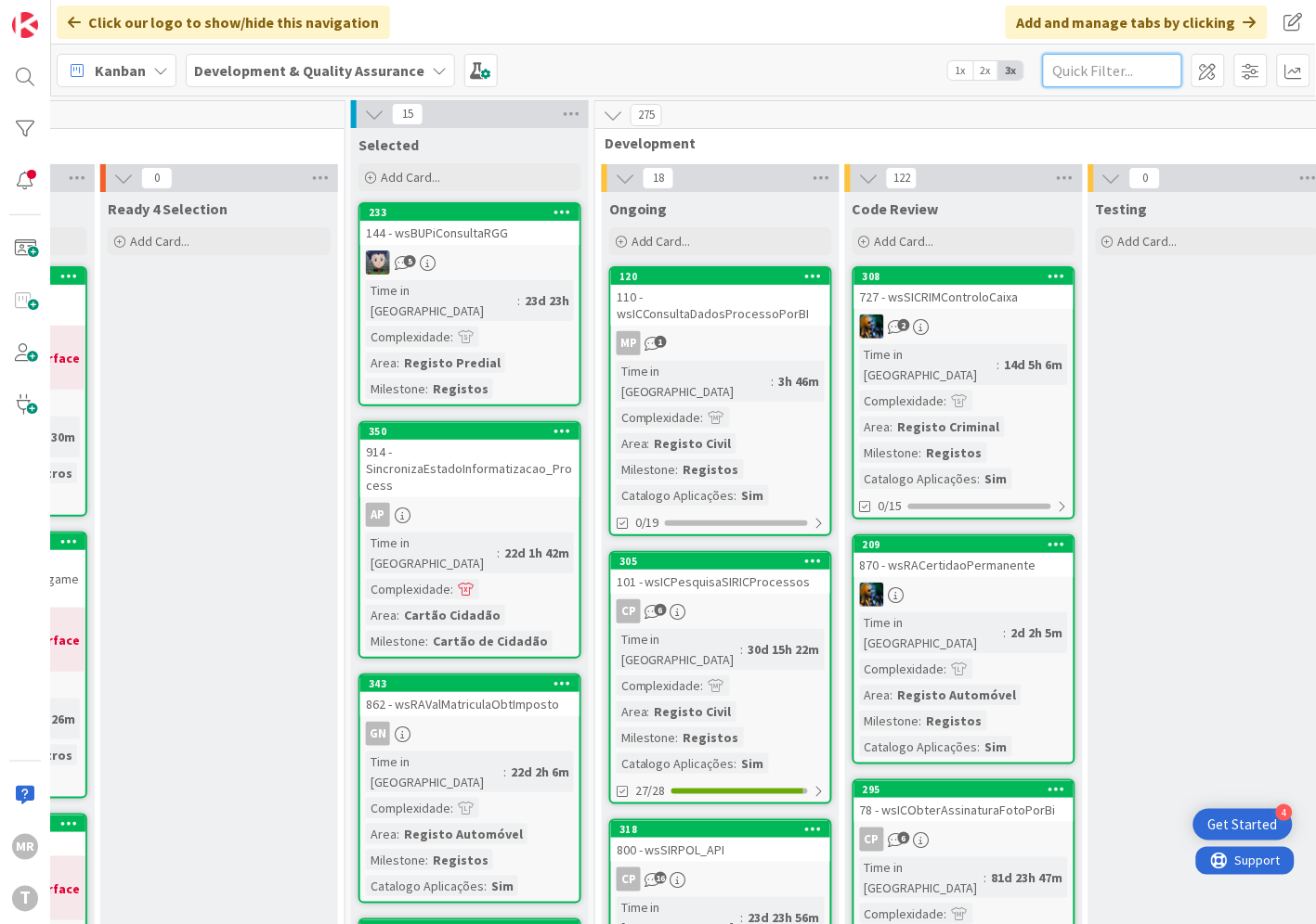
paste input "wsICSIRICPesquisaTitulares"
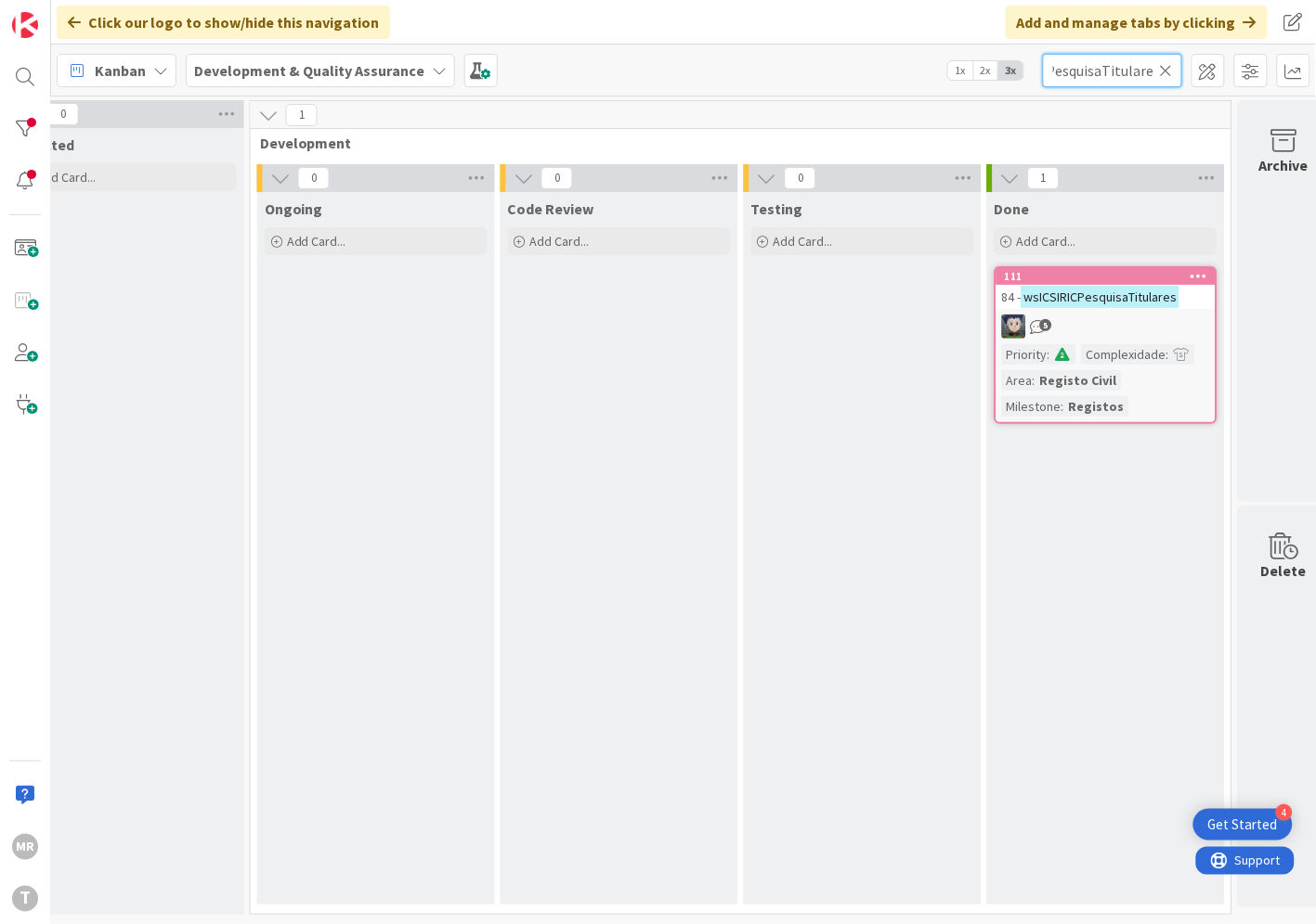
scroll to position [0, 632]
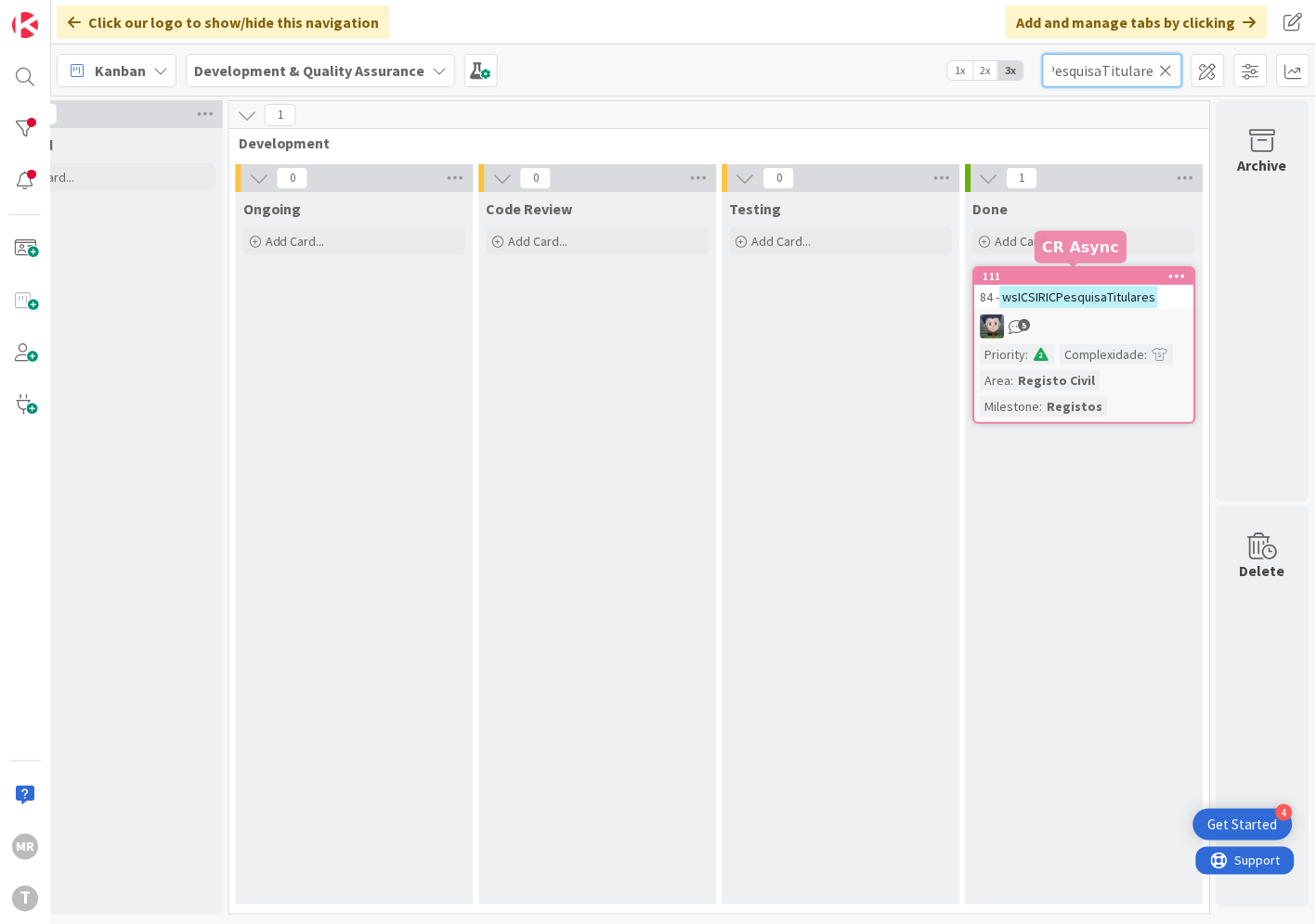
type input "wsICSIRICPesquisaTitulares"
click at [1069, 270] on div "111" at bounding box center [1089, 276] width 211 height 13
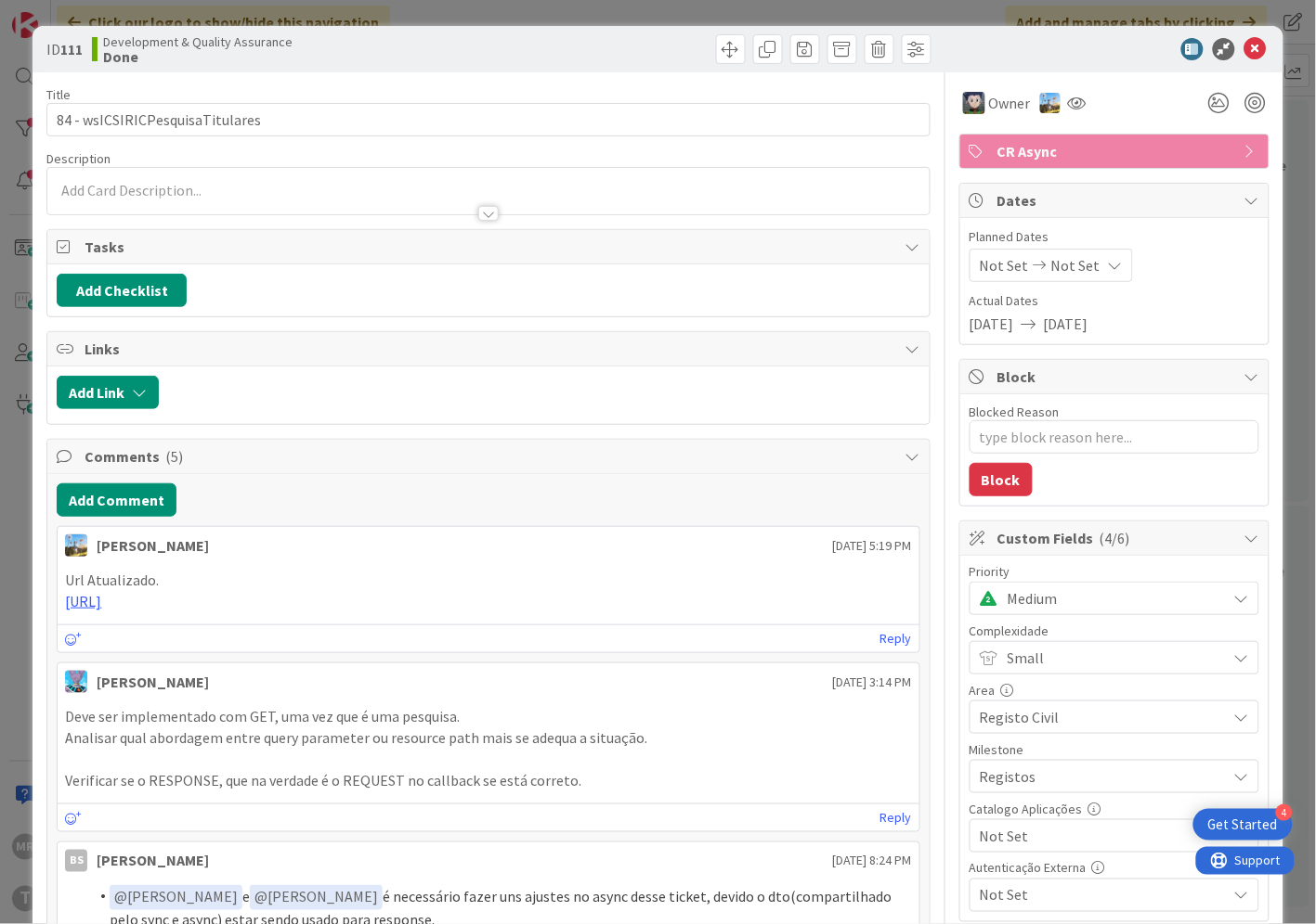
click at [1005, 831] on span "Not Set" at bounding box center [1098, 836] width 238 height 26
click at [1004, 799] on span "Sim" at bounding box center [1126, 794] width 244 height 28
type textarea "x"
click at [1244, 55] on icon at bounding box center [1255, 49] width 23 height 23
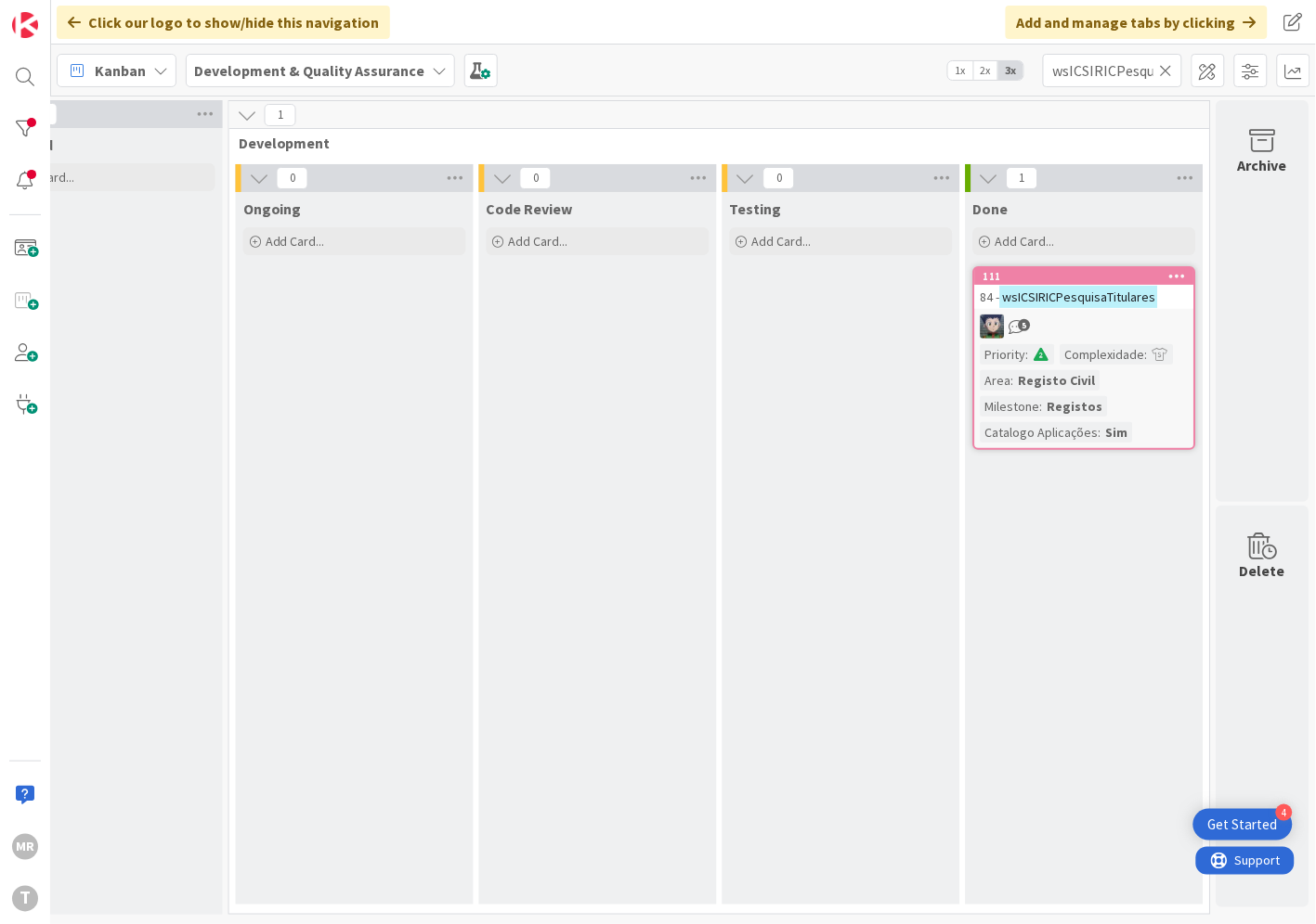
drag, startPoint x: 1173, startPoint y: 68, endPoint x: 1153, endPoint y: 74, distance: 20.9
click at [1173, 68] on icon at bounding box center [1165, 70] width 13 height 17
click at [1148, 74] on input "text" at bounding box center [1112, 71] width 139 height 34
paste input "wsICSIRICProcessosCriarPedidoOnline"
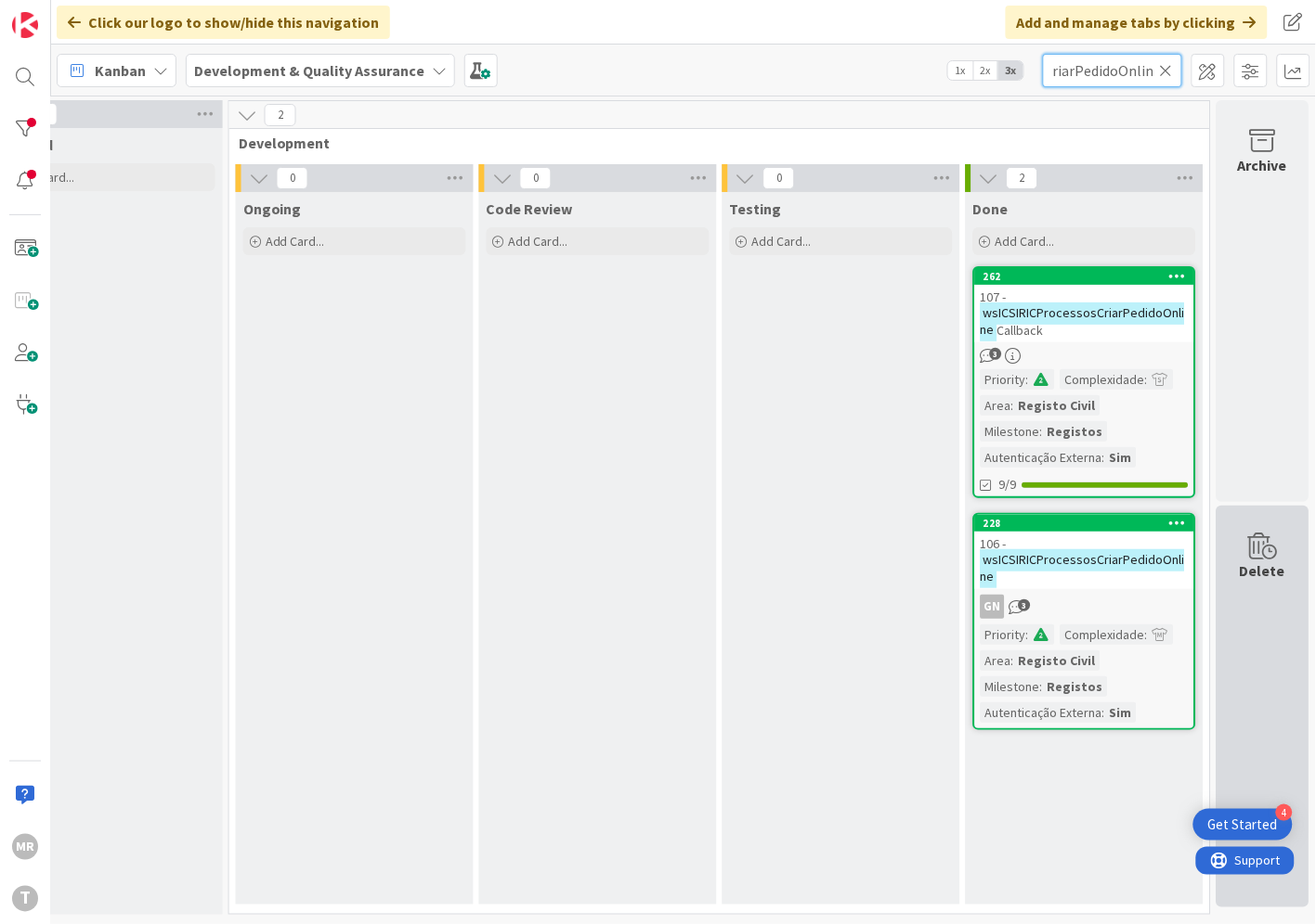
type input "wsICSIRICProcessosCriarPedidoOnline"
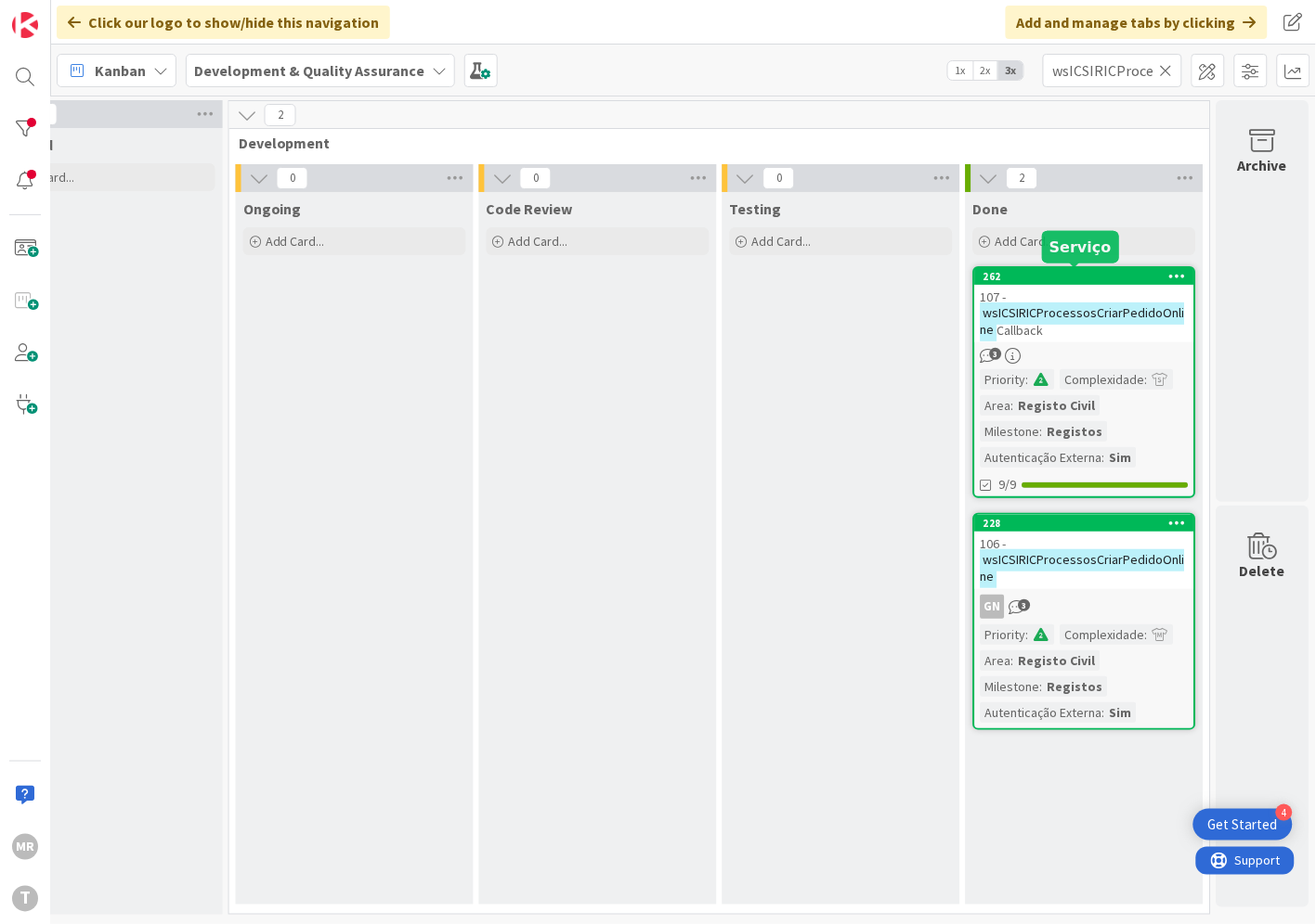
click at [1127, 275] on div "262" at bounding box center [1089, 276] width 211 height 13
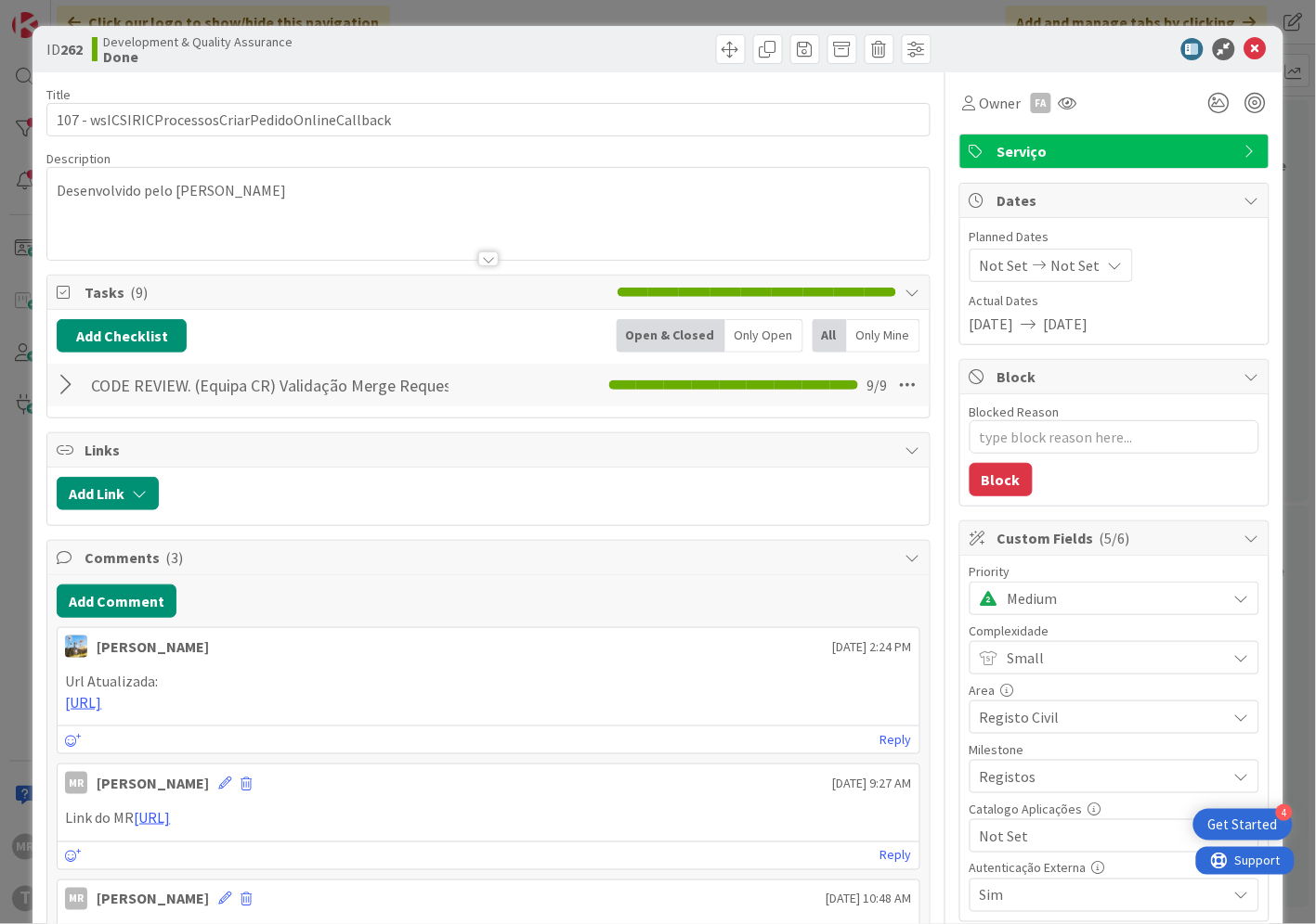
click at [1099, 833] on span "Not Set" at bounding box center [1098, 836] width 238 height 26
click at [1044, 801] on span "Sim" at bounding box center [1126, 794] width 244 height 28
type textarea "x"
click at [1244, 46] on icon at bounding box center [1255, 49] width 23 height 23
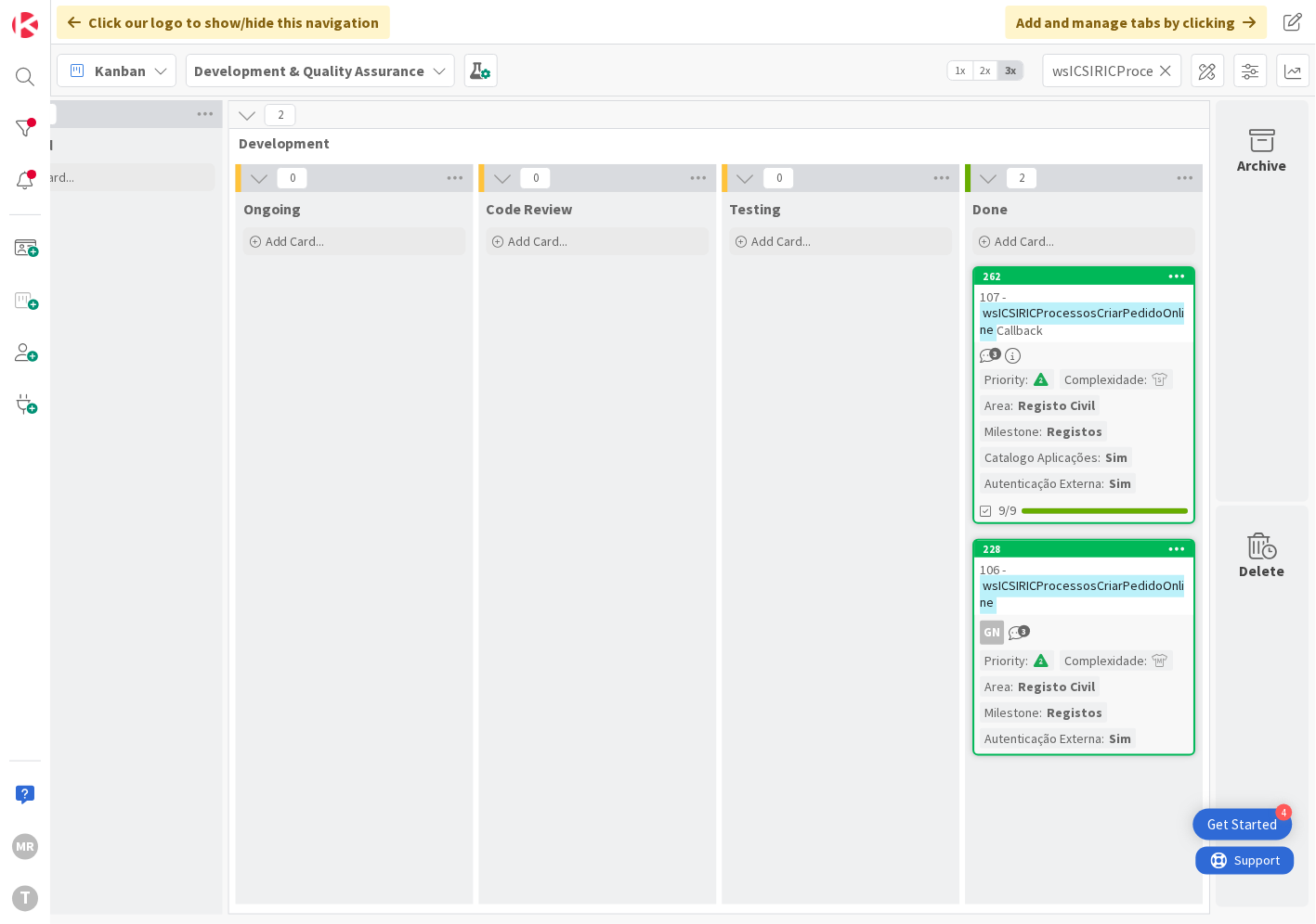
click at [1170, 70] on icon at bounding box center [1165, 70] width 13 height 17
click at [1122, 70] on input "text" at bounding box center [1112, 71] width 139 height 34
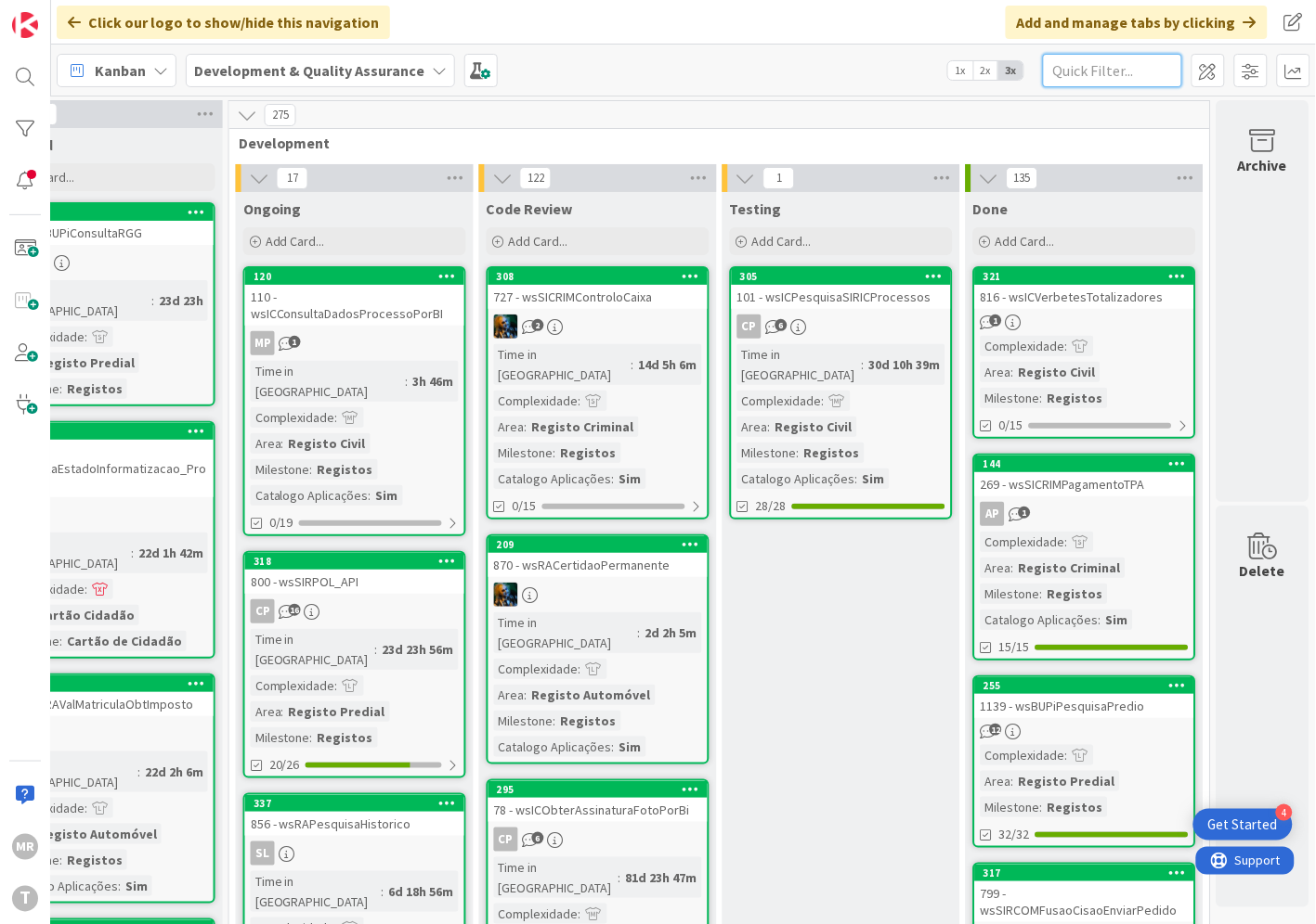
paste input "wsICSIRICProcessosCriarPedidoOnlineCallback"
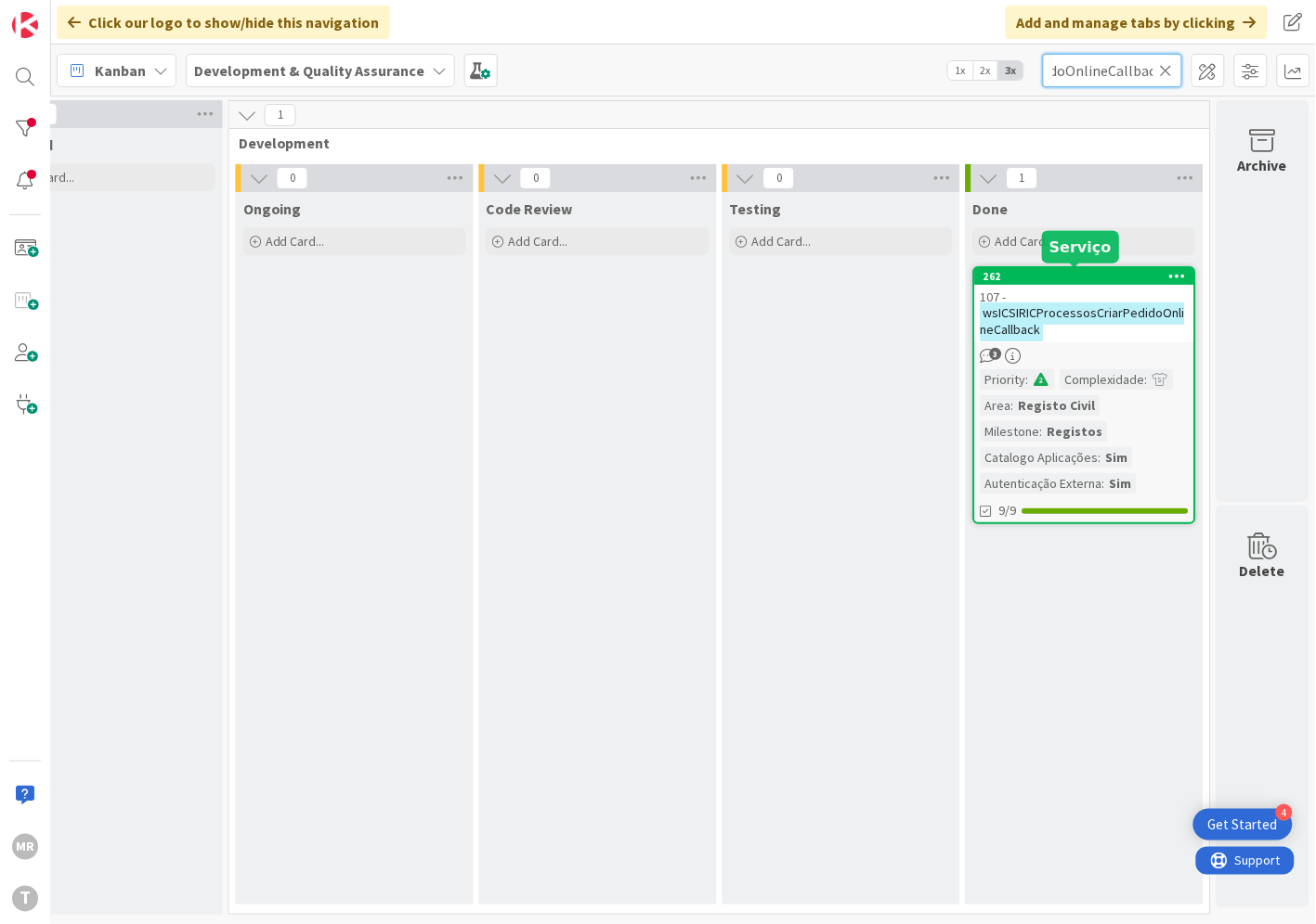
type input "wsICSIRICProcessosCriarPedidoOnlineCallback"
click at [1082, 276] on div "262" at bounding box center [1089, 276] width 211 height 13
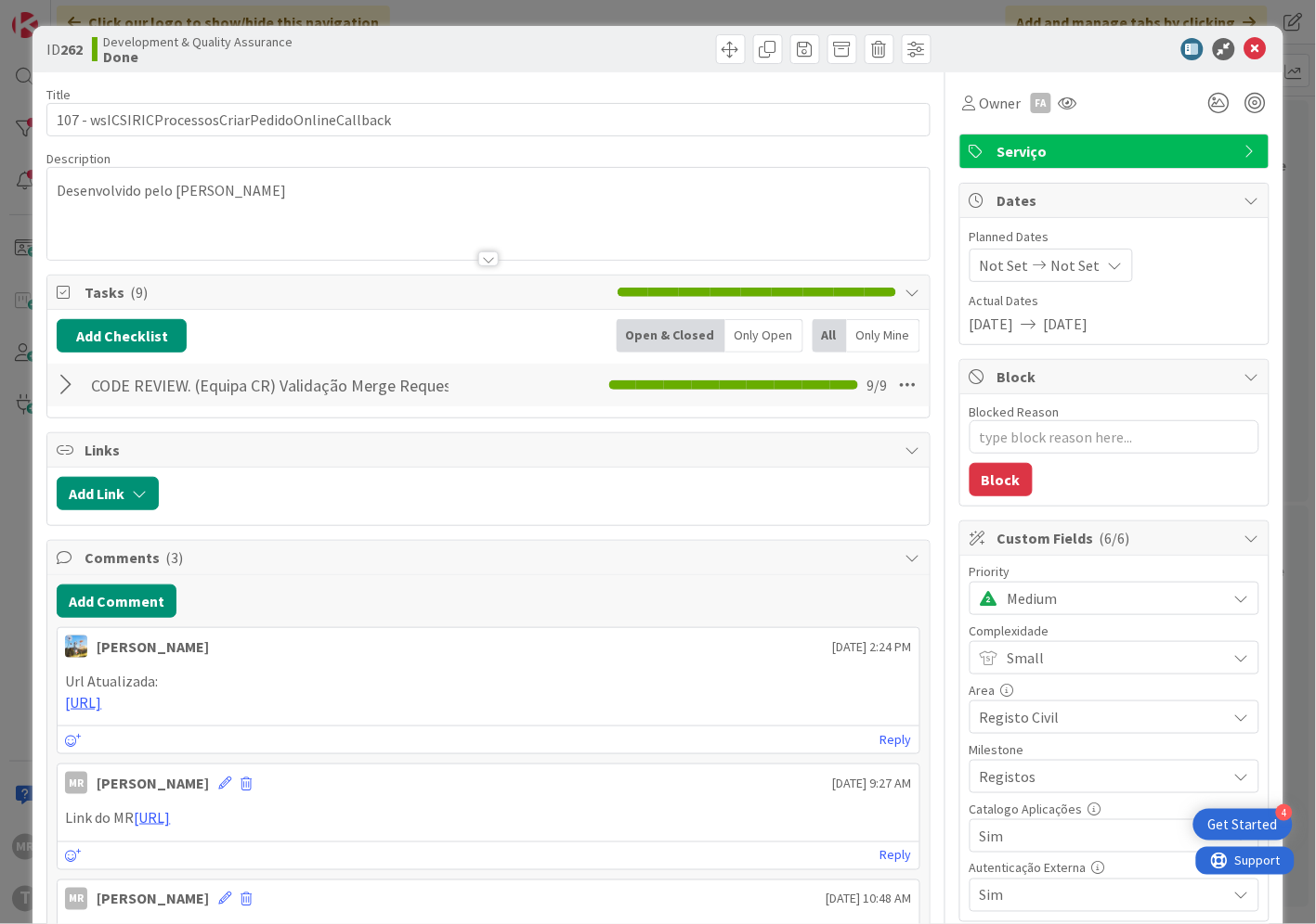
type textarea "x"
click at [1244, 48] on icon at bounding box center [1255, 49] width 23 height 23
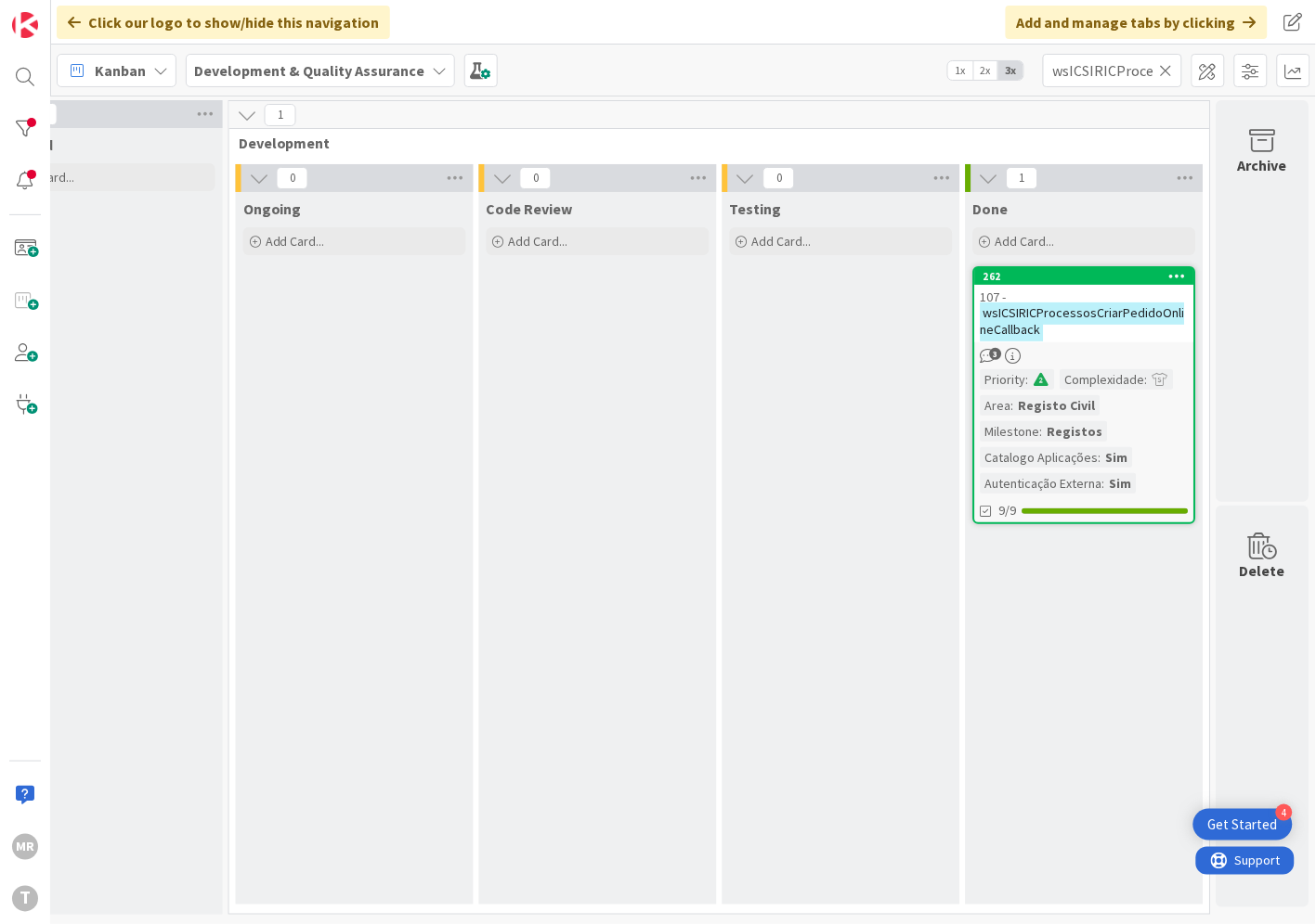
click at [1166, 72] on icon at bounding box center [1165, 70] width 13 height 17
click at [1109, 79] on input "text" at bounding box center [1112, 71] width 139 height 34
paste input "wsICTitulares"
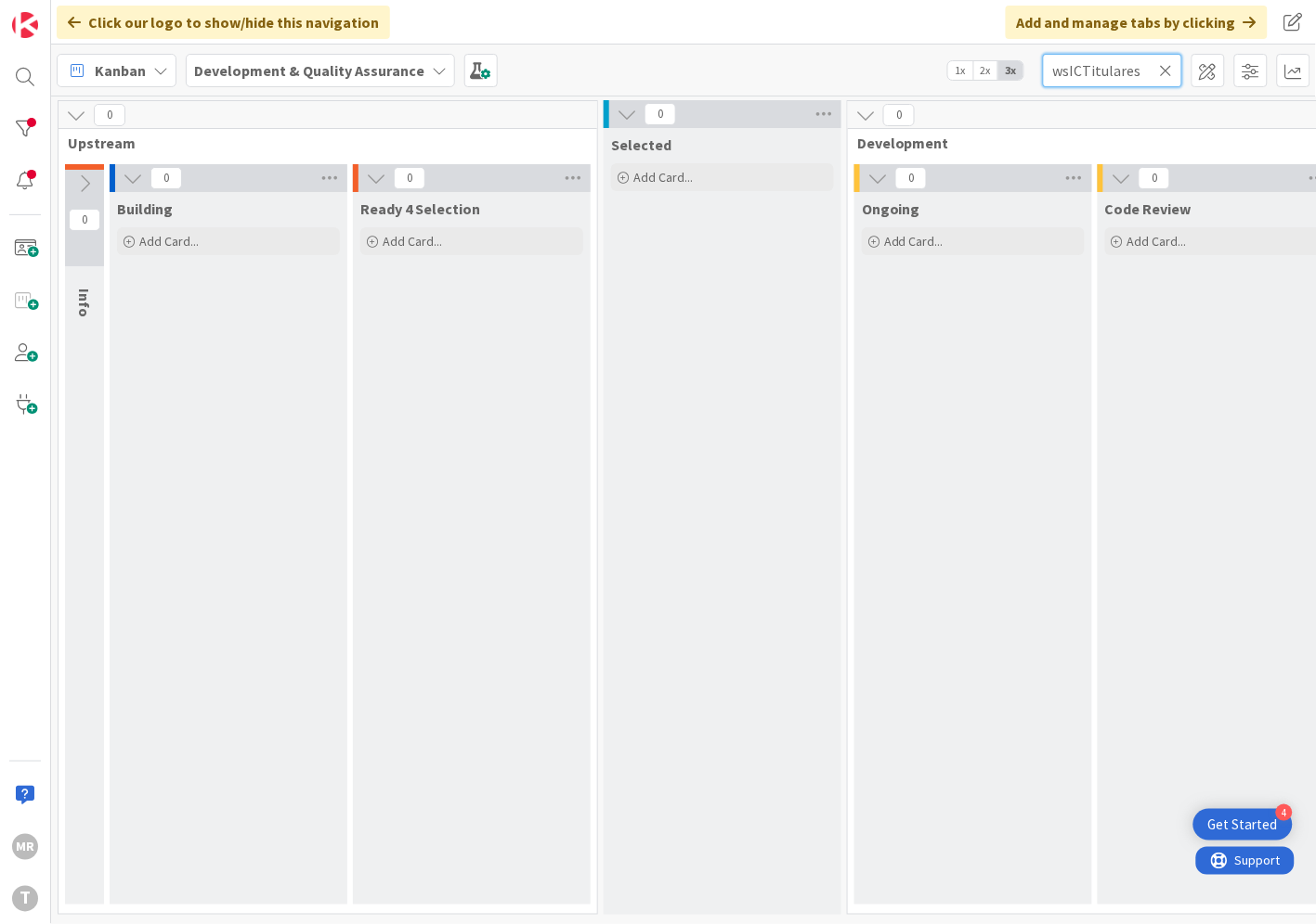
scroll to position [0, 632]
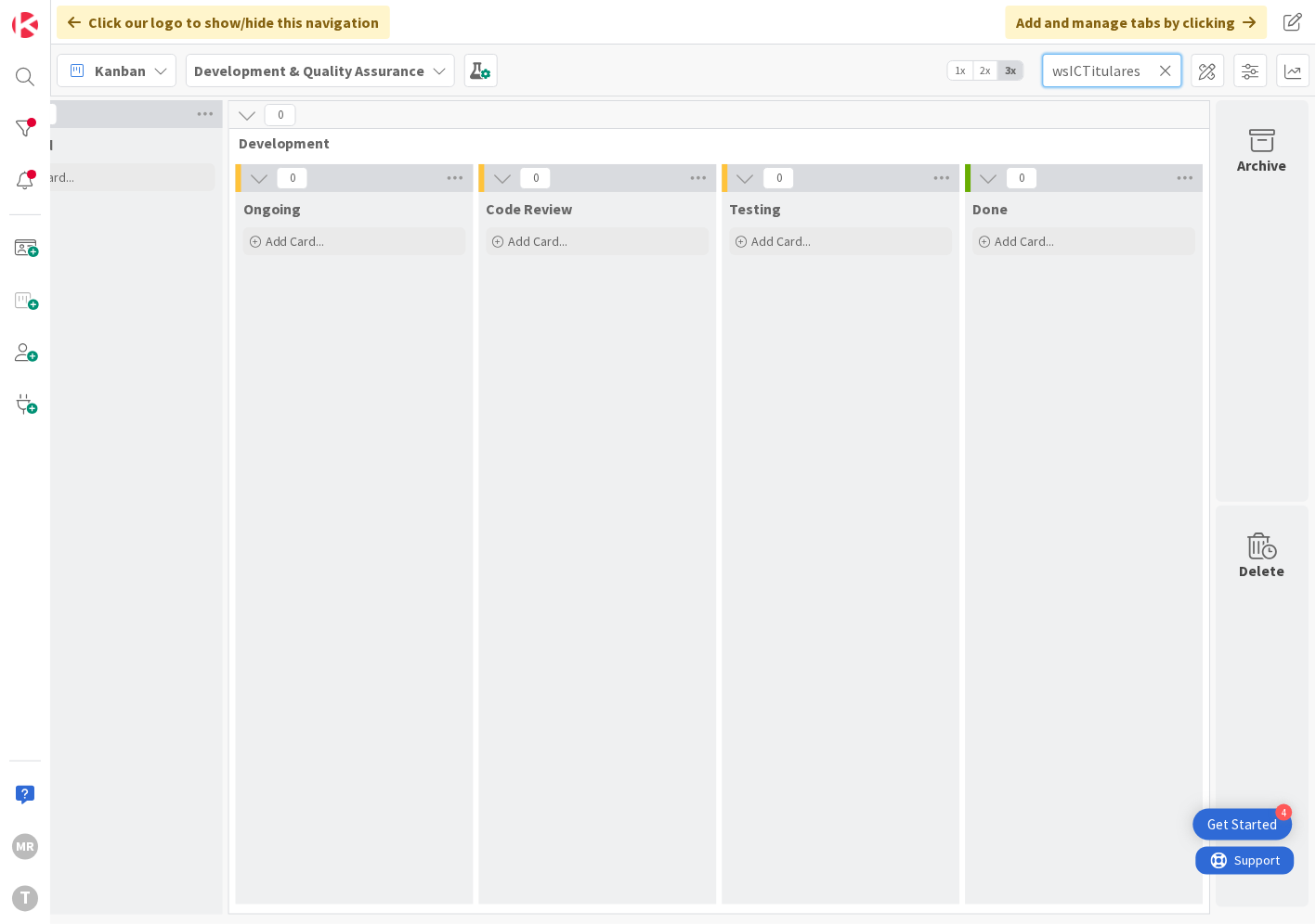
drag, startPoint x: 1069, startPoint y: 69, endPoint x: 888, endPoint y: 58, distance: 181.3
click at [964, 61] on div "Kanban Development & Quality Assurance 1x 2x 3x wsICTitulares" at bounding box center [684, 70] width 1265 height 51
click at [1155, 72] on input "ICTitulares" at bounding box center [1112, 71] width 139 height 34
drag, startPoint x: 1064, startPoint y: 69, endPoint x: 923, endPoint y: 43, distance: 143.4
click at [936, 48] on div "Kanban Development & Quality Assurance 1x 2x 3x ICTitulares" at bounding box center [684, 70] width 1265 height 51
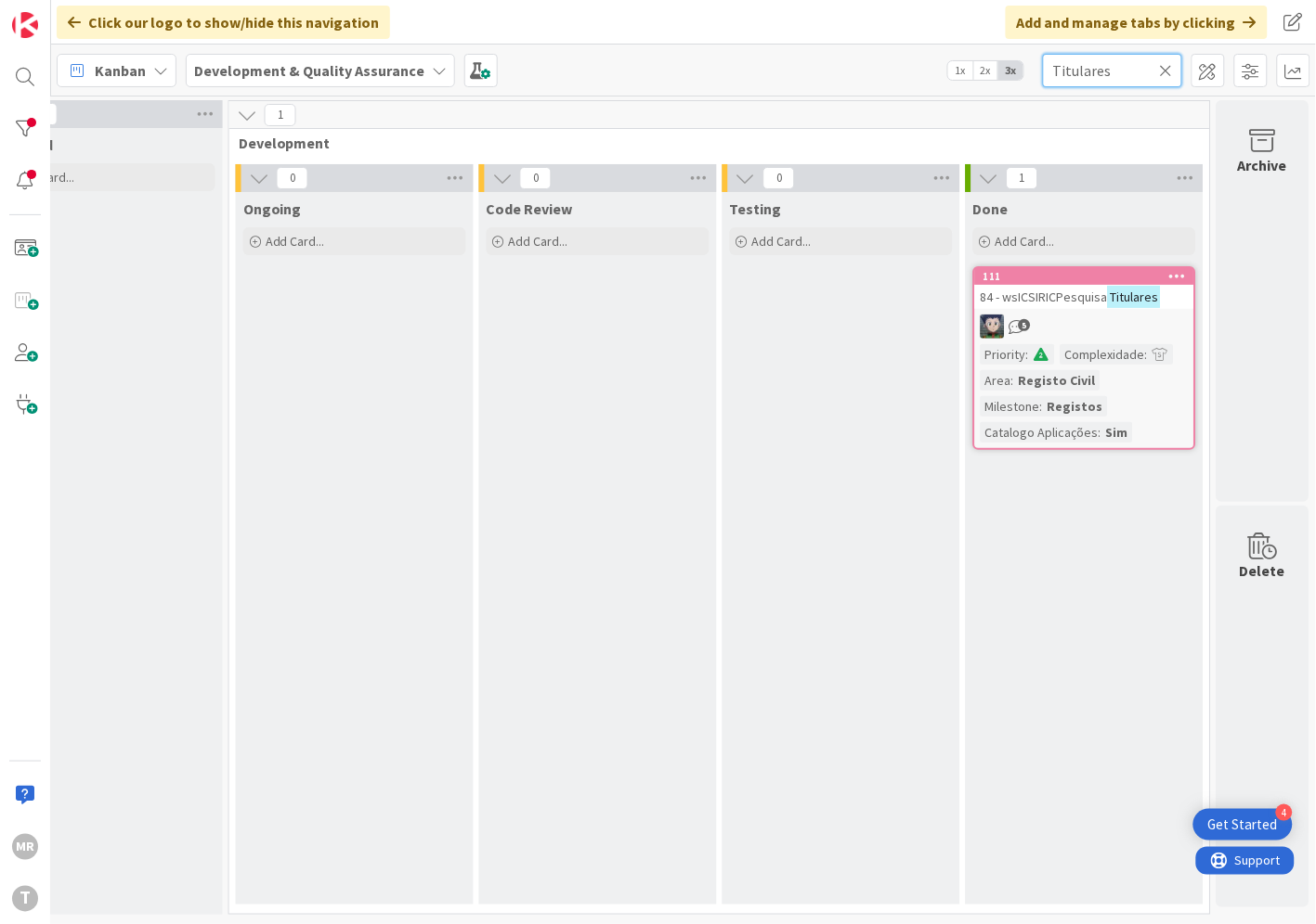
drag, startPoint x: 1125, startPoint y: 71, endPoint x: 1016, endPoint y: 60, distance: 109.6
click at [1016, 60] on div "Kanban Development & Quality Assurance 1x 2x 3x Titulares" at bounding box center [684, 70] width 1265 height 51
paste input "wsICUtilsCivilOnline"
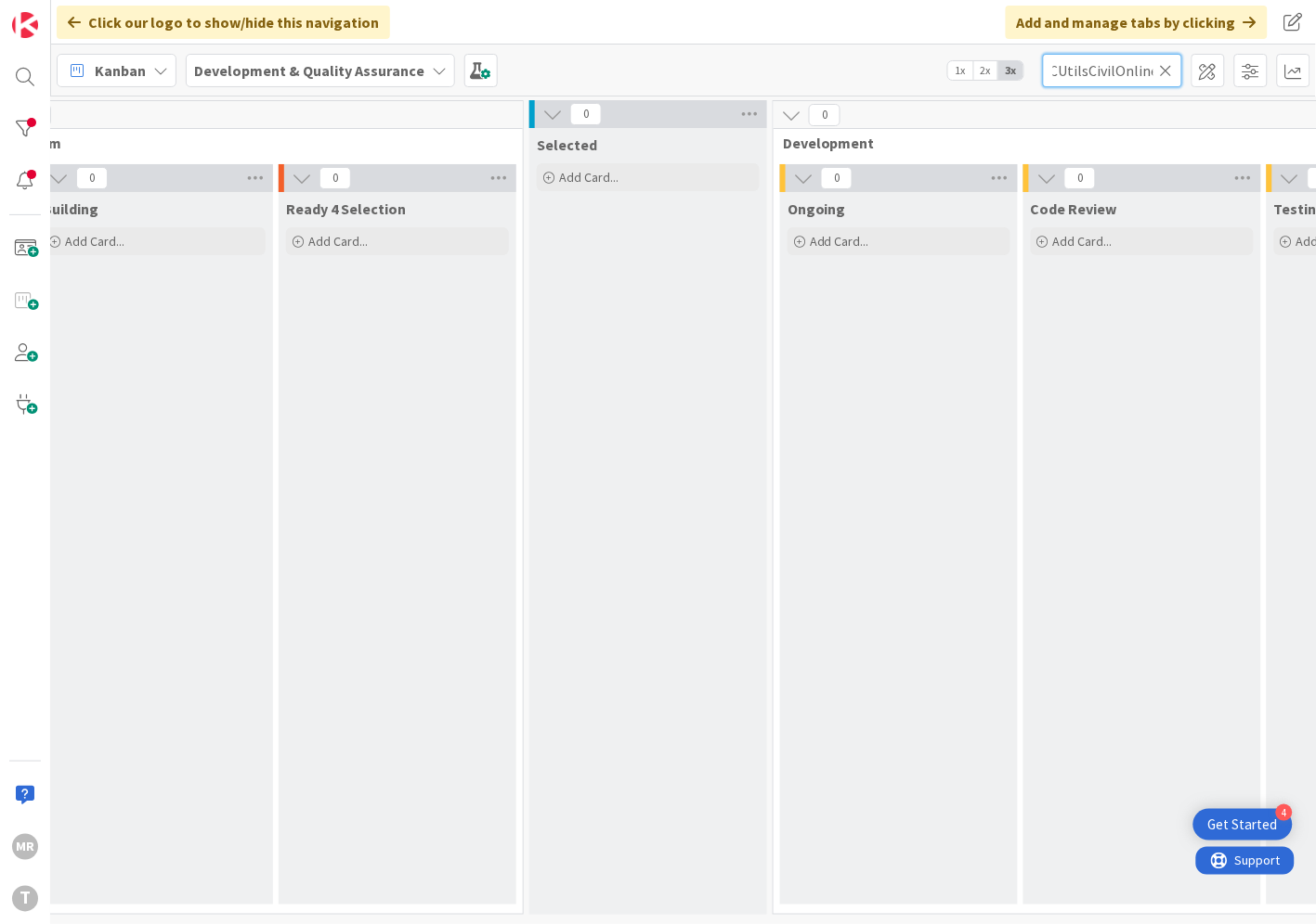
scroll to position [0, 0]
drag, startPoint x: 1083, startPoint y: 65, endPoint x: 907, endPoint y: 56, distance: 176.2
click at [975, 61] on div "Kanban Development & Quality Assurance 1x 2x 3x wsICUtilsCivilOnline" at bounding box center [684, 70] width 1265 height 51
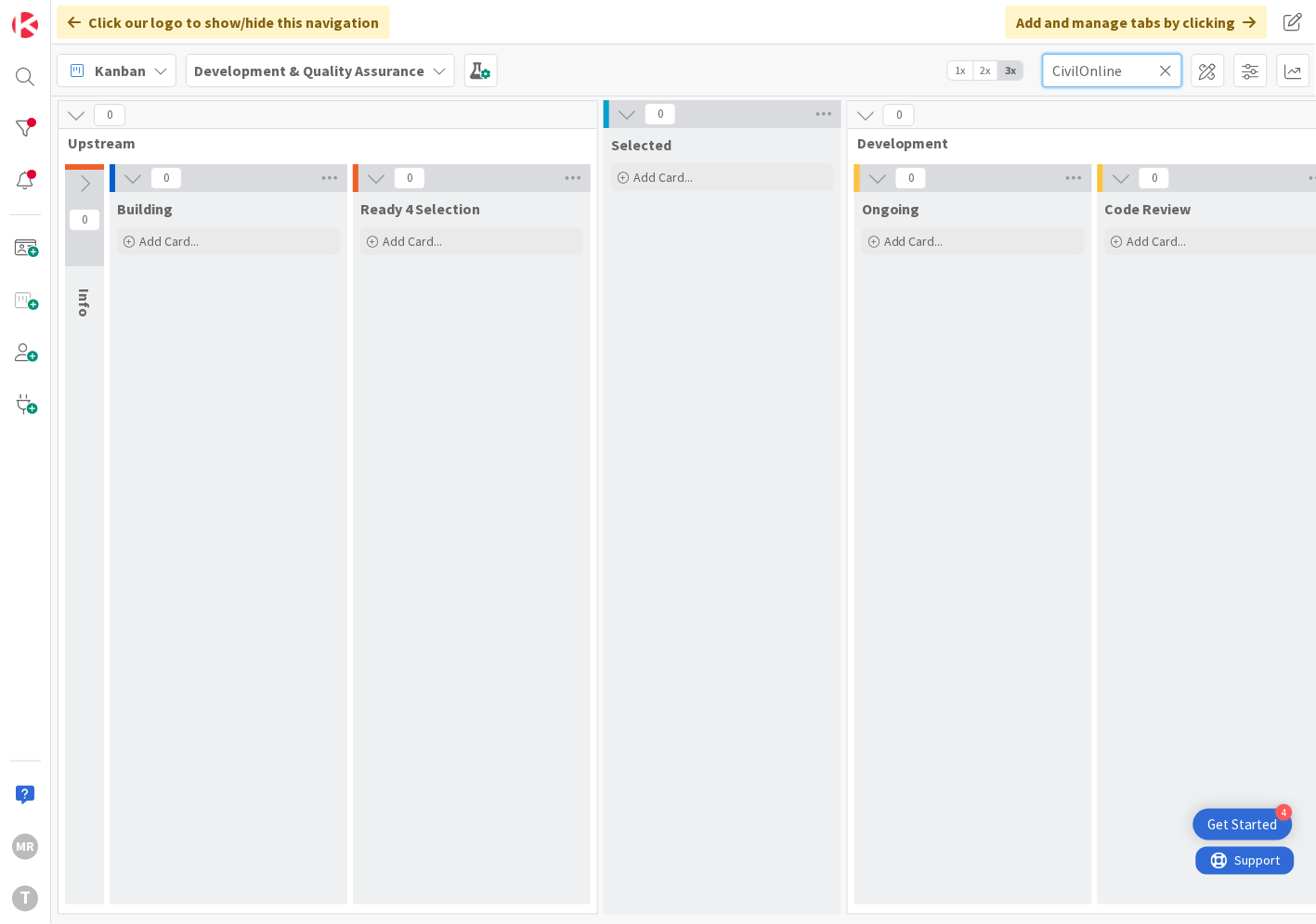
scroll to position [0, 632]
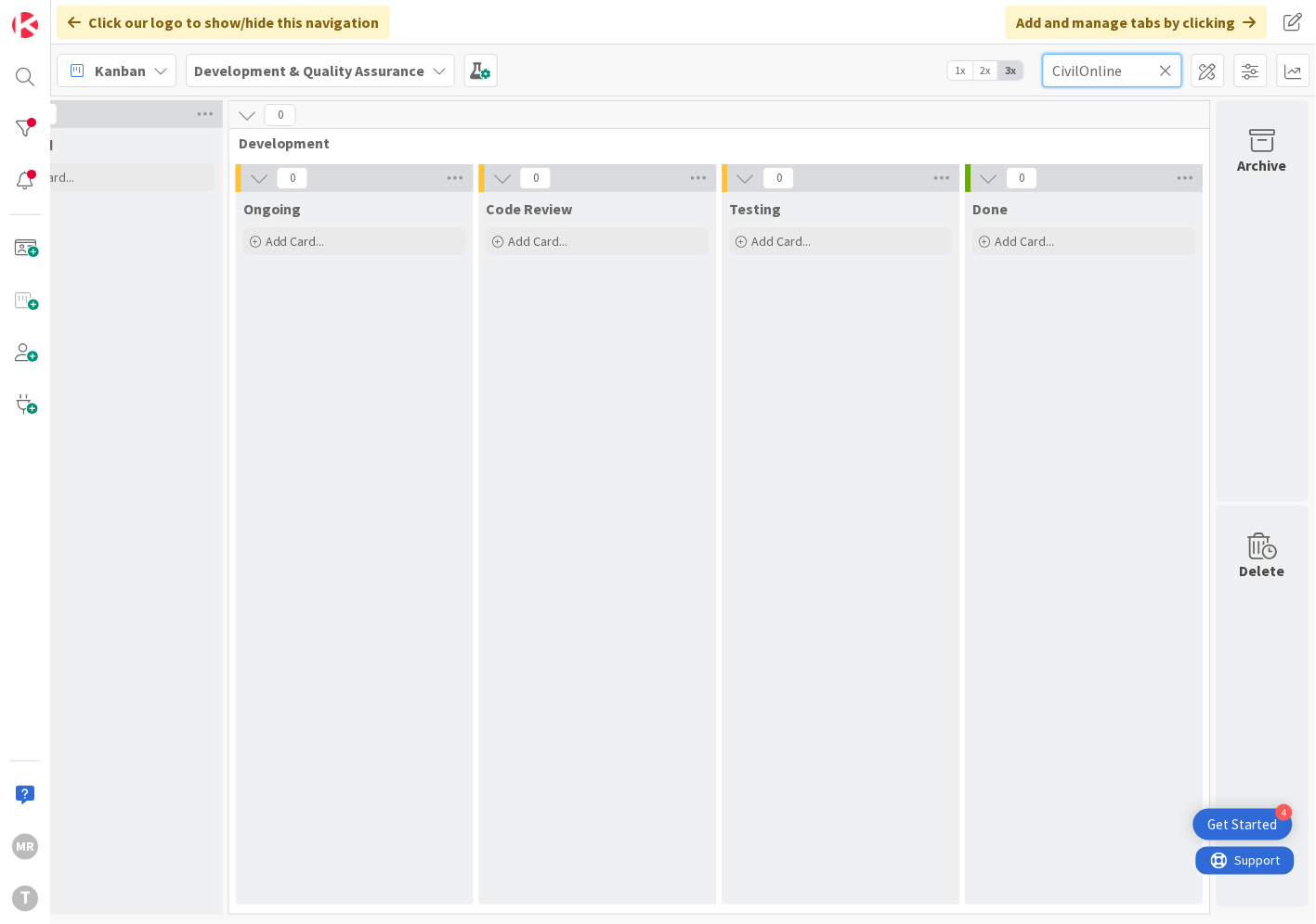
drag, startPoint x: 1079, startPoint y: 71, endPoint x: 941, endPoint y: 68, distance: 138.0
click at [954, 69] on div "Kanban Development & Quality Assurance 1x 2x 3x CivilOnline" at bounding box center [684, 70] width 1265 height 51
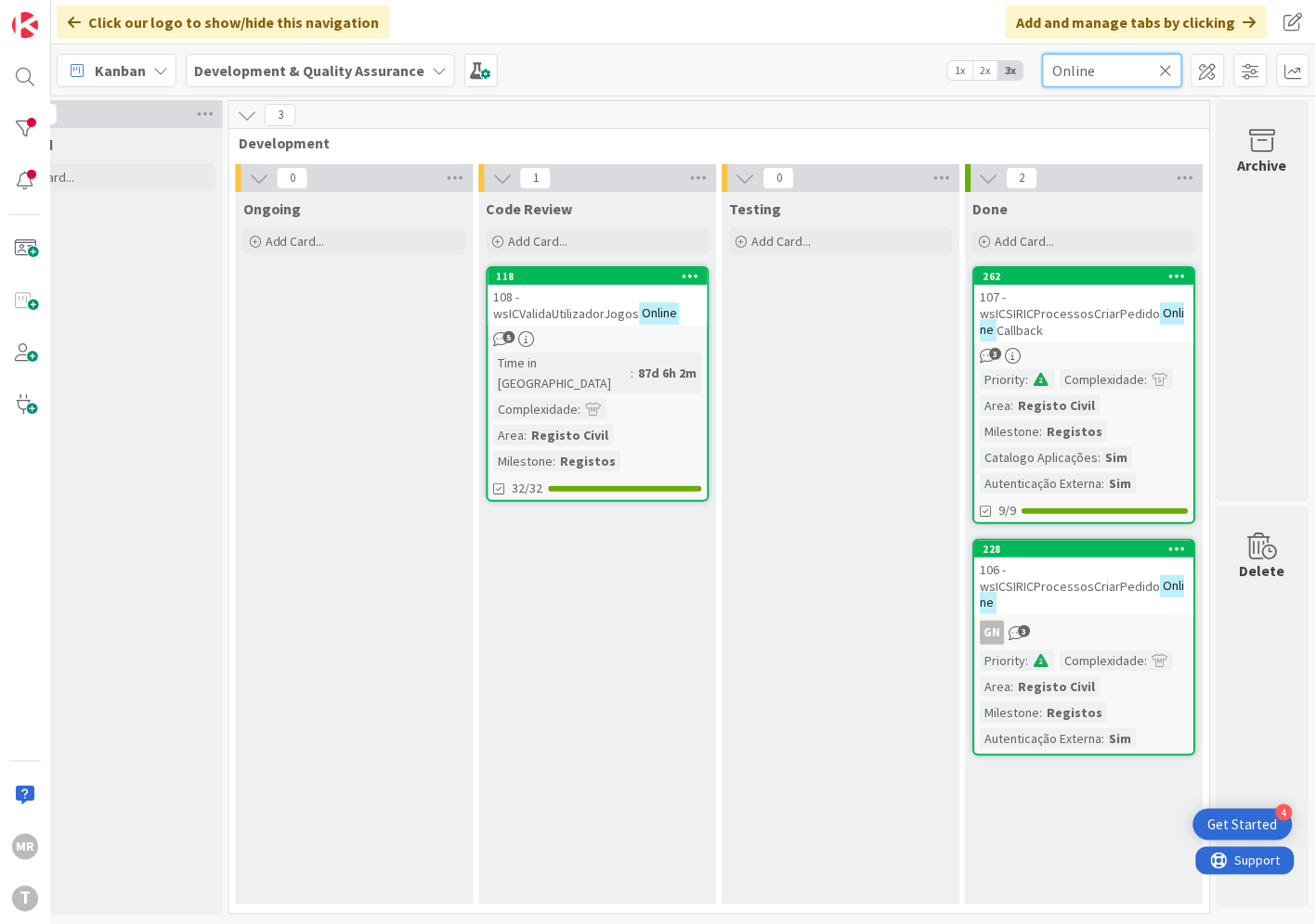
drag, startPoint x: 1129, startPoint y: 77, endPoint x: 962, endPoint y: 70, distance: 167.1
click at [963, 70] on div "Kanban Development & Quality Assurance 1x 2x 3x Online" at bounding box center [684, 70] width 1265 height 51
paste input "wsValidaCCCallback"
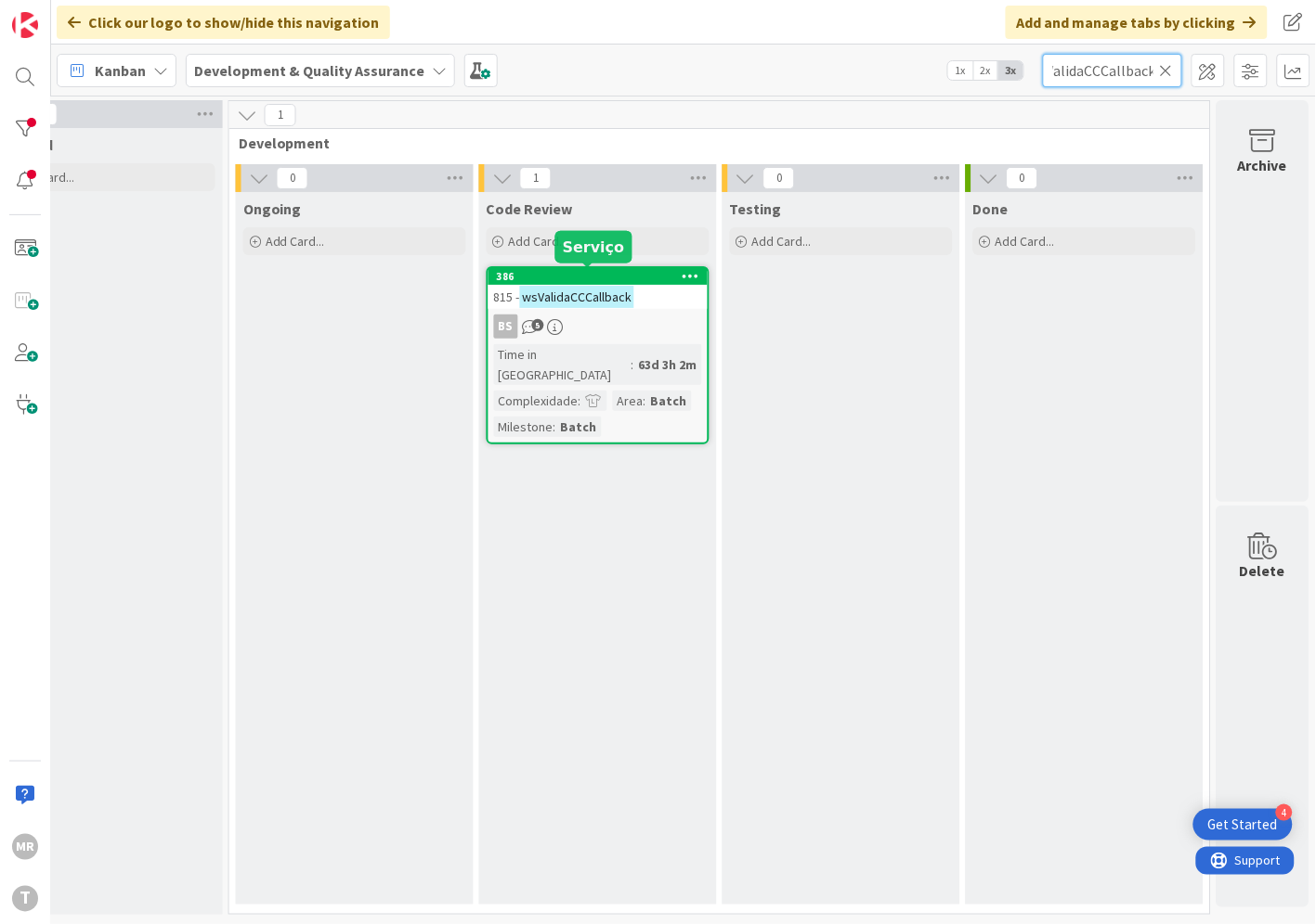
type input "wsValidaCCCallback"
click at [585, 275] on div "386" at bounding box center [602, 276] width 211 height 13
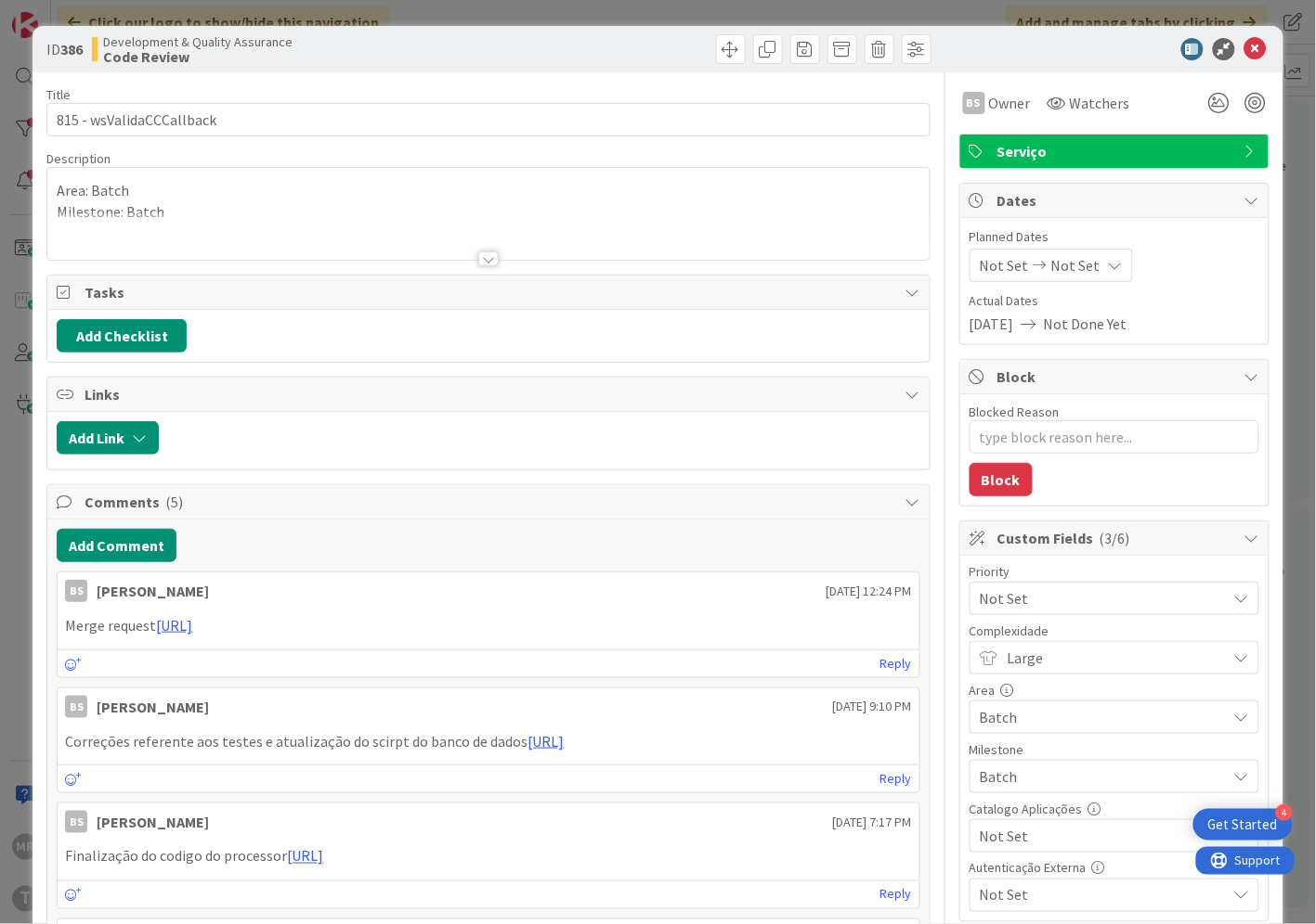
click at [1074, 842] on span "Not Set" at bounding box center [1098, 836] width 238 height 26
click at [1038, 801] on span "Sim" at bounding box center [1126, 794] width 244 height 28
type textarea "x"
click at [1244, 46] on icon at bounding box center [1255, 49] width 23 height 23
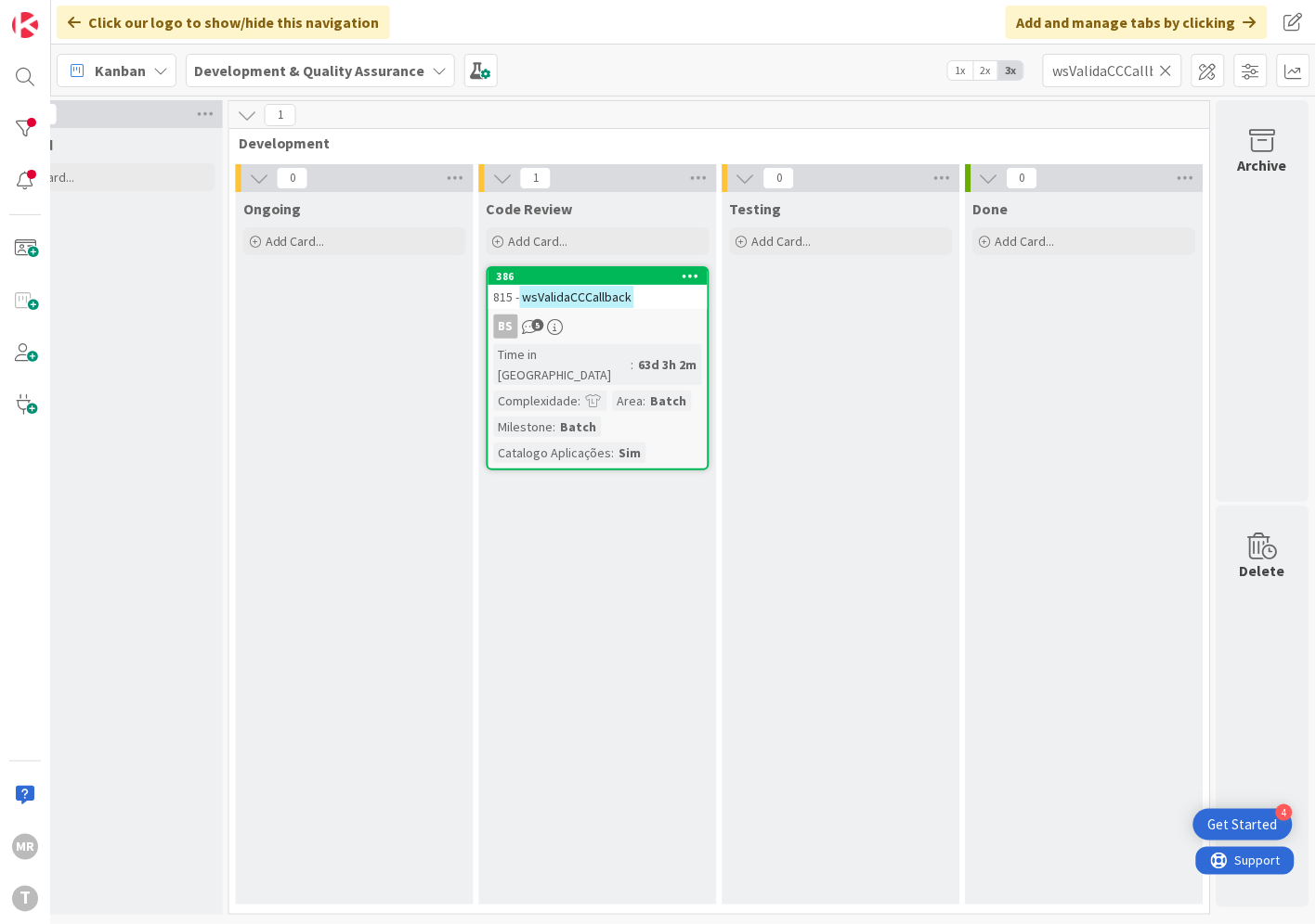
click at [1167, 72] on icon at bounding box center [1165, 70] width 13 height 17
click at [1128, 74] on input "text" at bounding box center [1112, 71] width 139 height 34
paste input "wsICValidaUtilizadorJogosOnline"
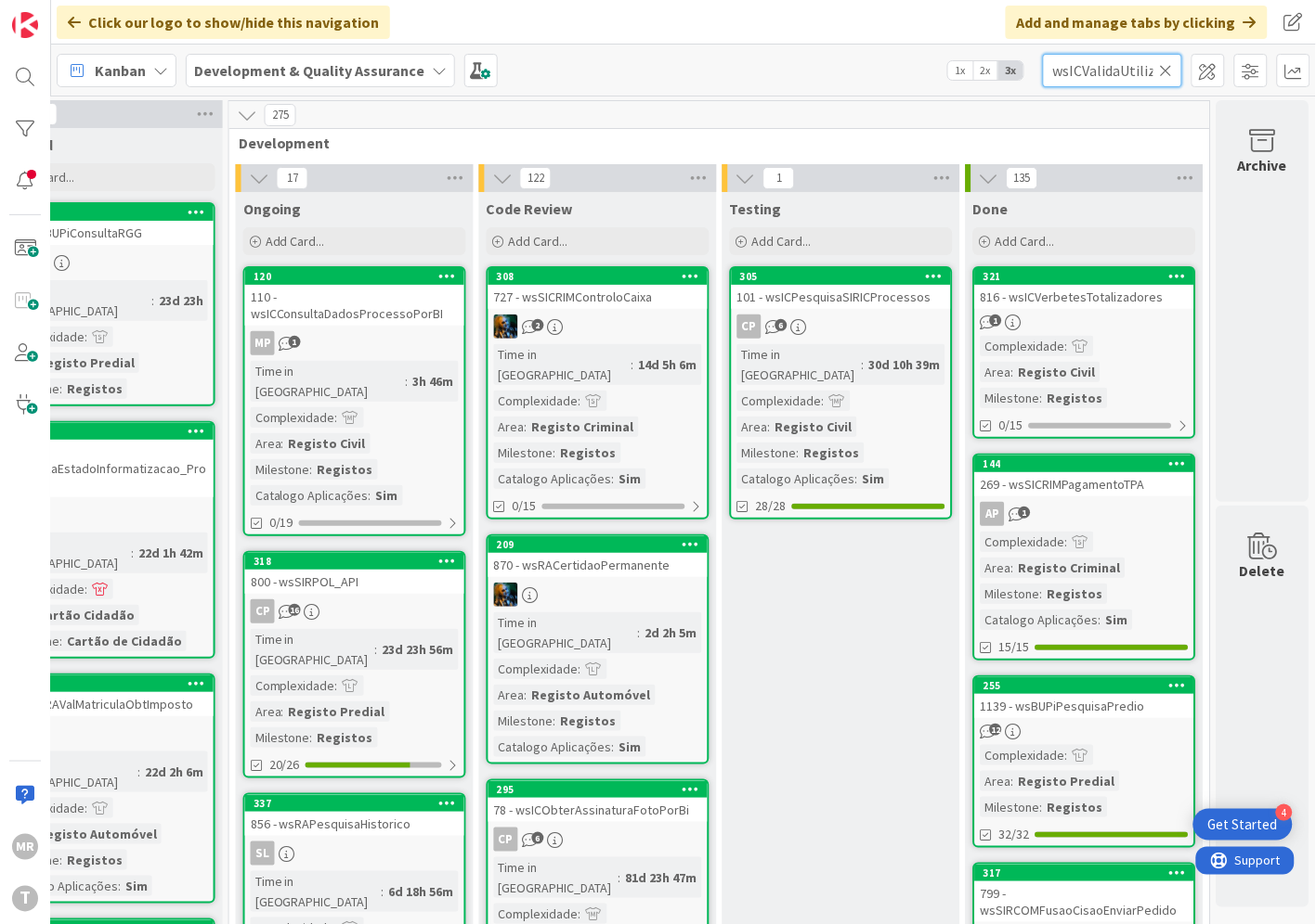
scroll to position [0, 104]
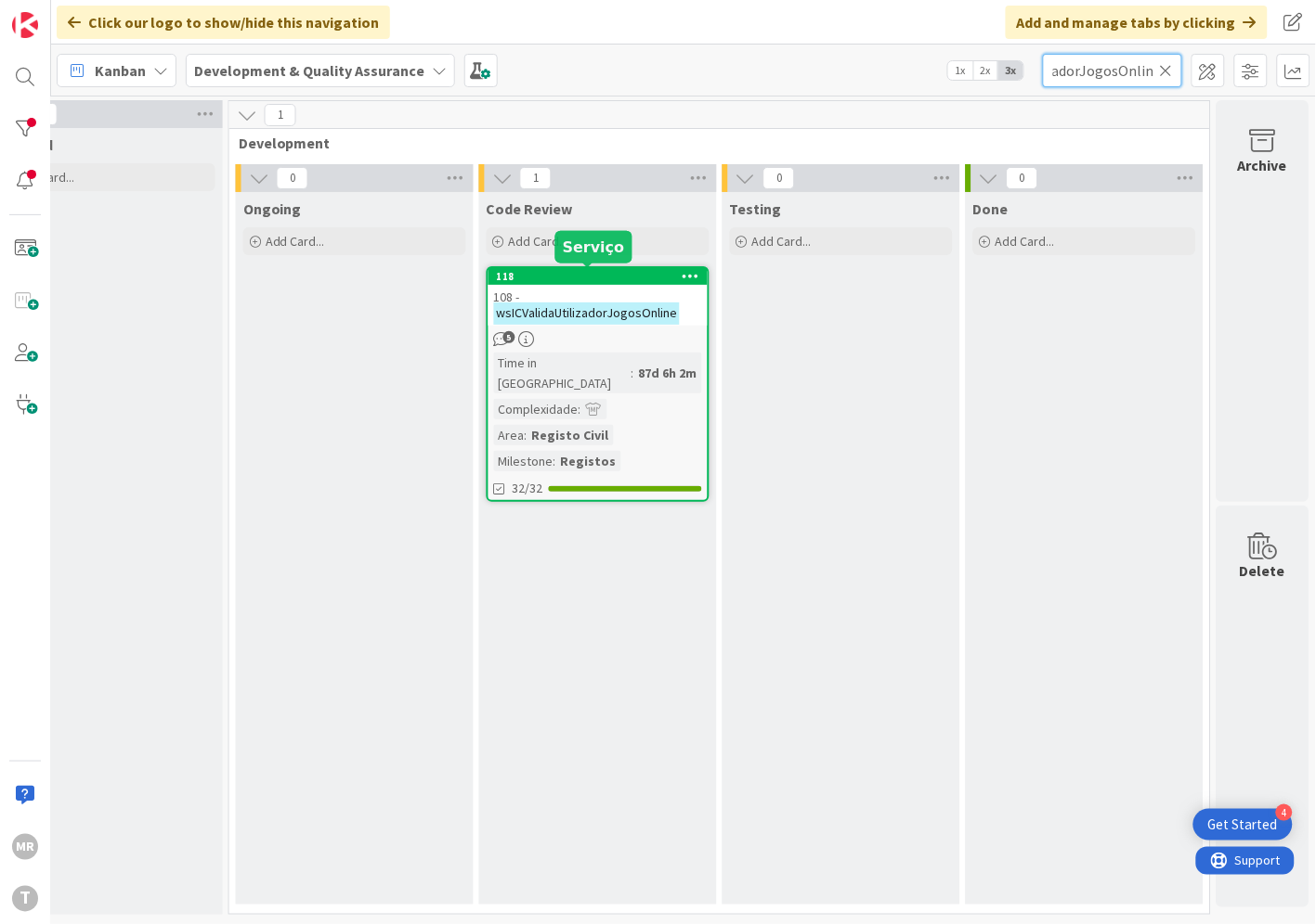
type input "wsICValidaUtilizadorJogosOnline"
click at [546, 270] on div "118" at bounding box center [602, 276] width 211 height 13
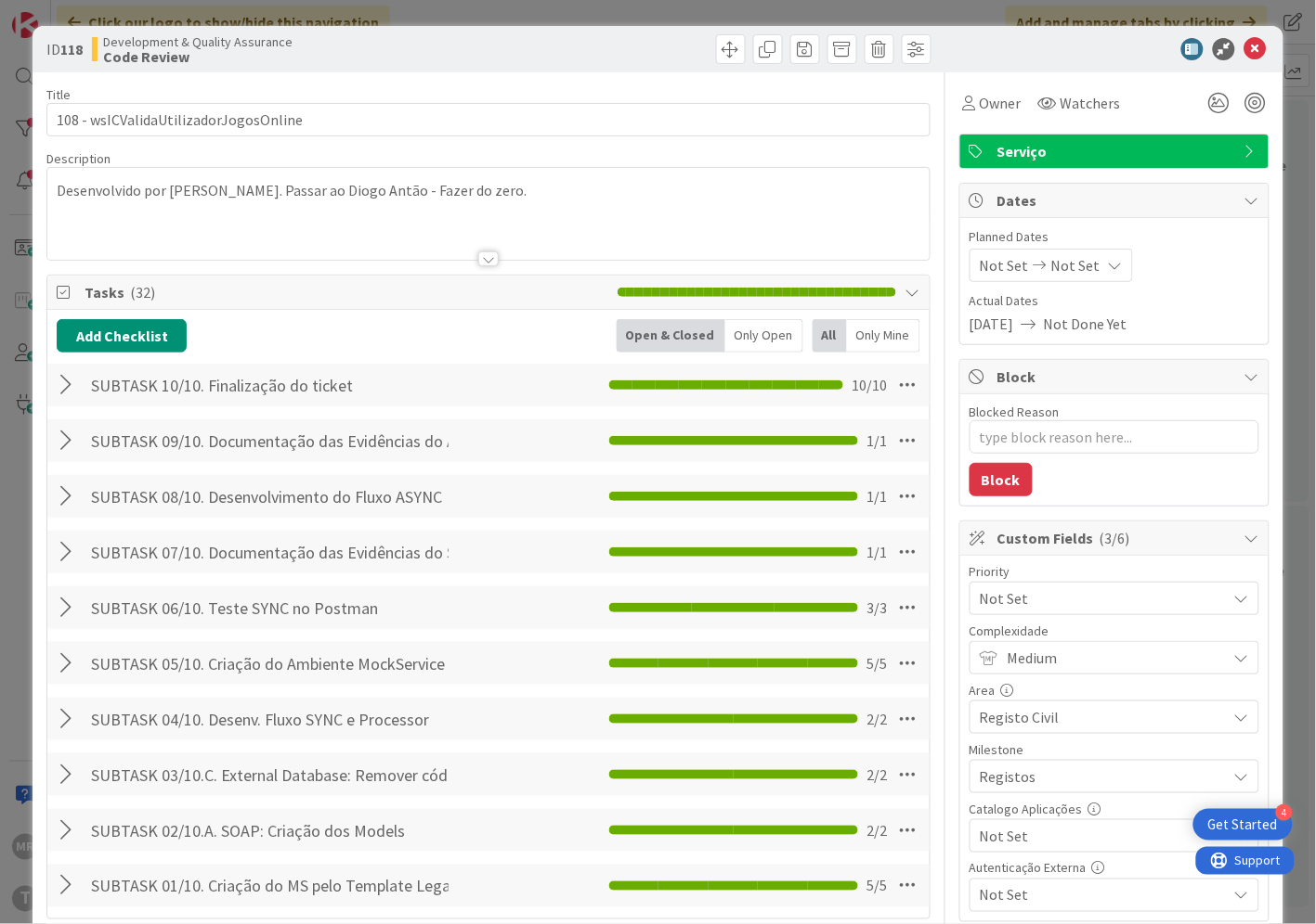
click at [1017, 847] on span "Not Set" at bounding box center [1098, 836] width 238 height 26
click at [1017, 804] on span "Sim" at bounding box center [1126, 794] width 244 height 28
type textarea "x"
click at [1244, 51] on icon at bounding box center [1255, 49] width 23 height 23
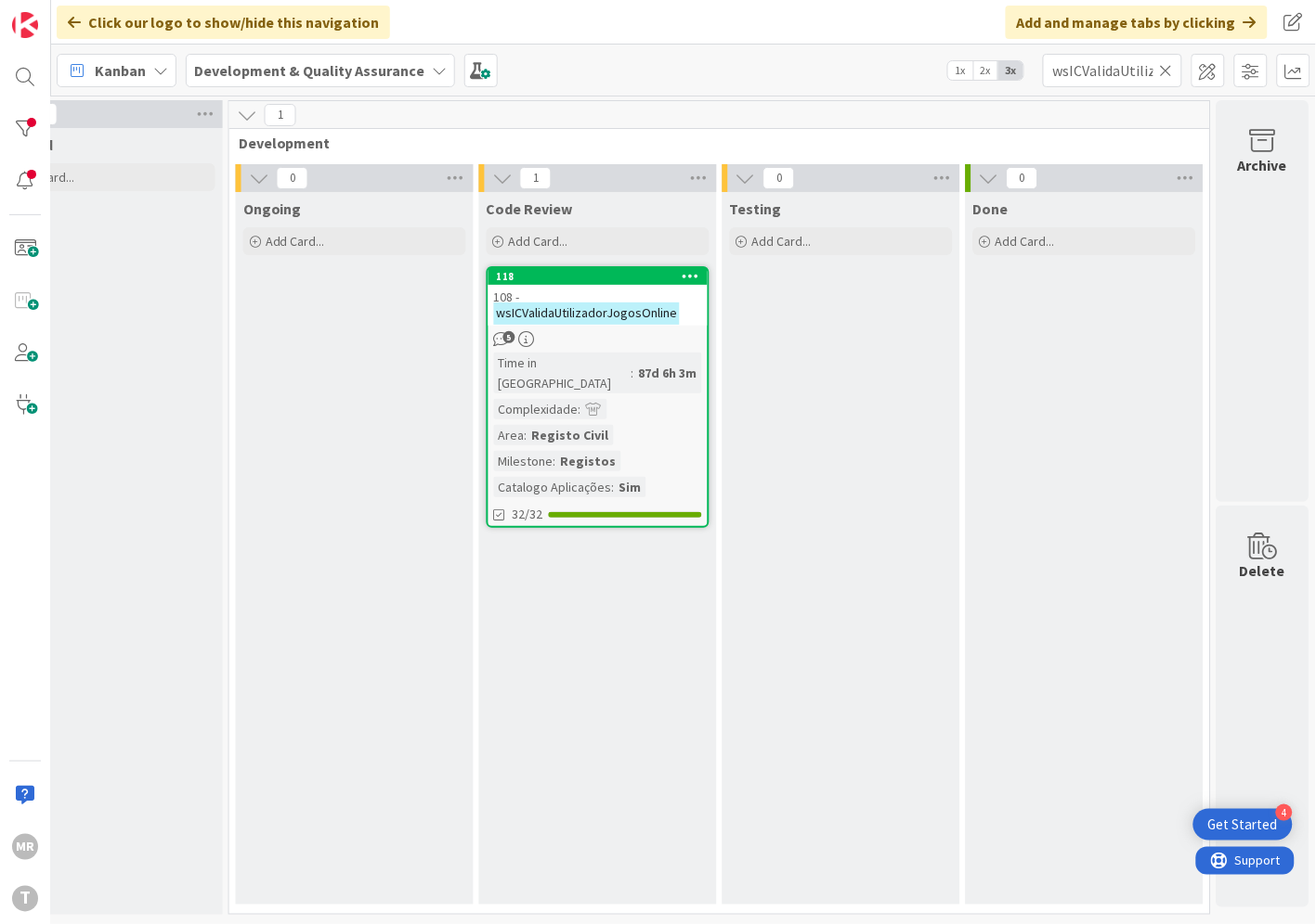
click at [1164, 69] on icon at bounding box center [1165, 70] width 13 height 17
click at [1117, 69] on input "text" at bounding box center [1112, 71] width 139 height 34
paste input "wsICVerbetesTotalizadores"
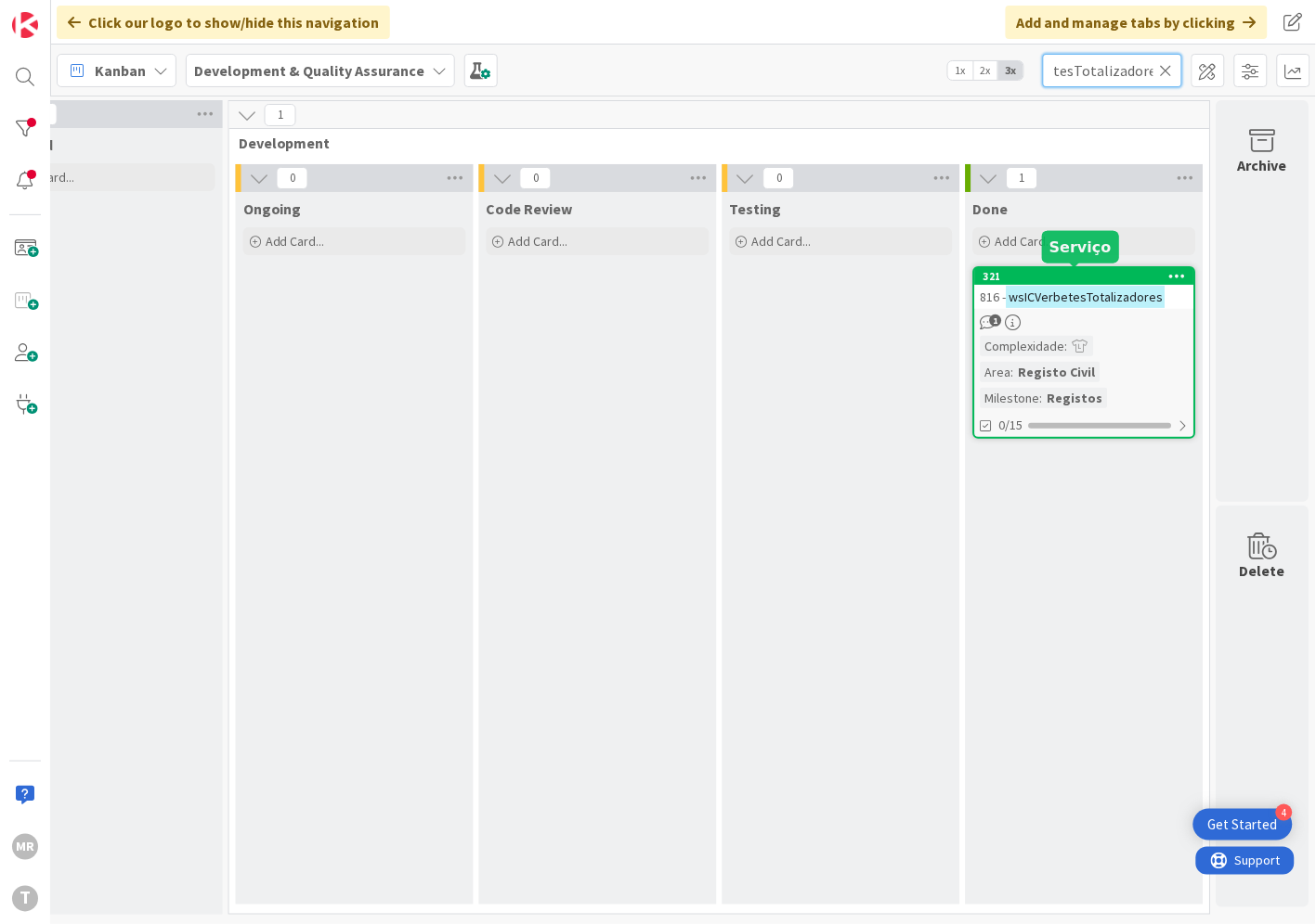
type input "wsICVerbetesTotalizadores"
click at [1096, 272] on div "321" at bounding box center [1089, 276] width 211 height 13
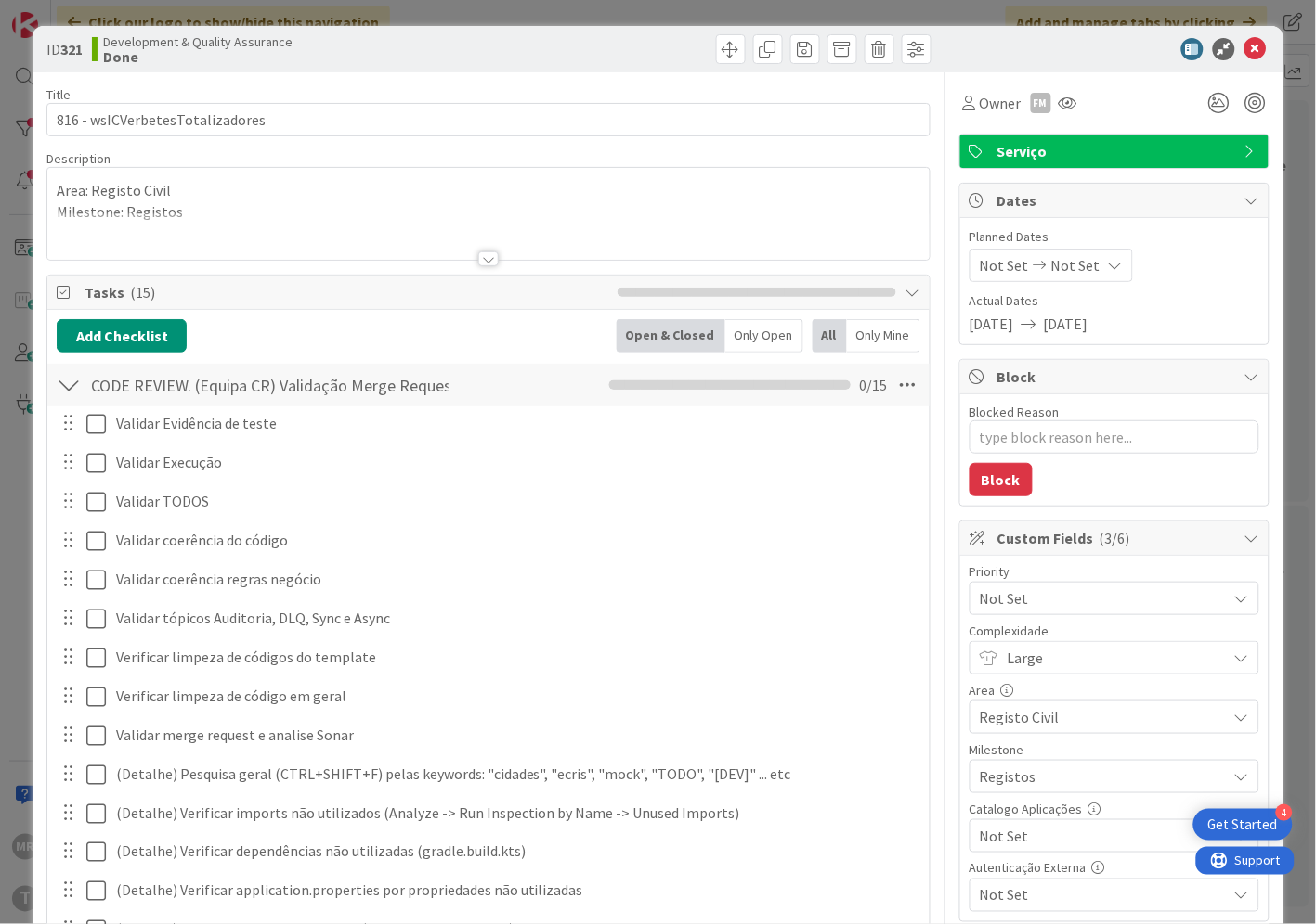
click at [1024, 846] on span "Not Set" at bounding box center [1098, 836] width 238 height 26
click at [1015, 791] on span "Sim" at bounding box center [1126, 794] width 244 height 28
type textarea "x"
click at [1244, 54] on icon at bounding box center [1255, 49] width 23 height 23
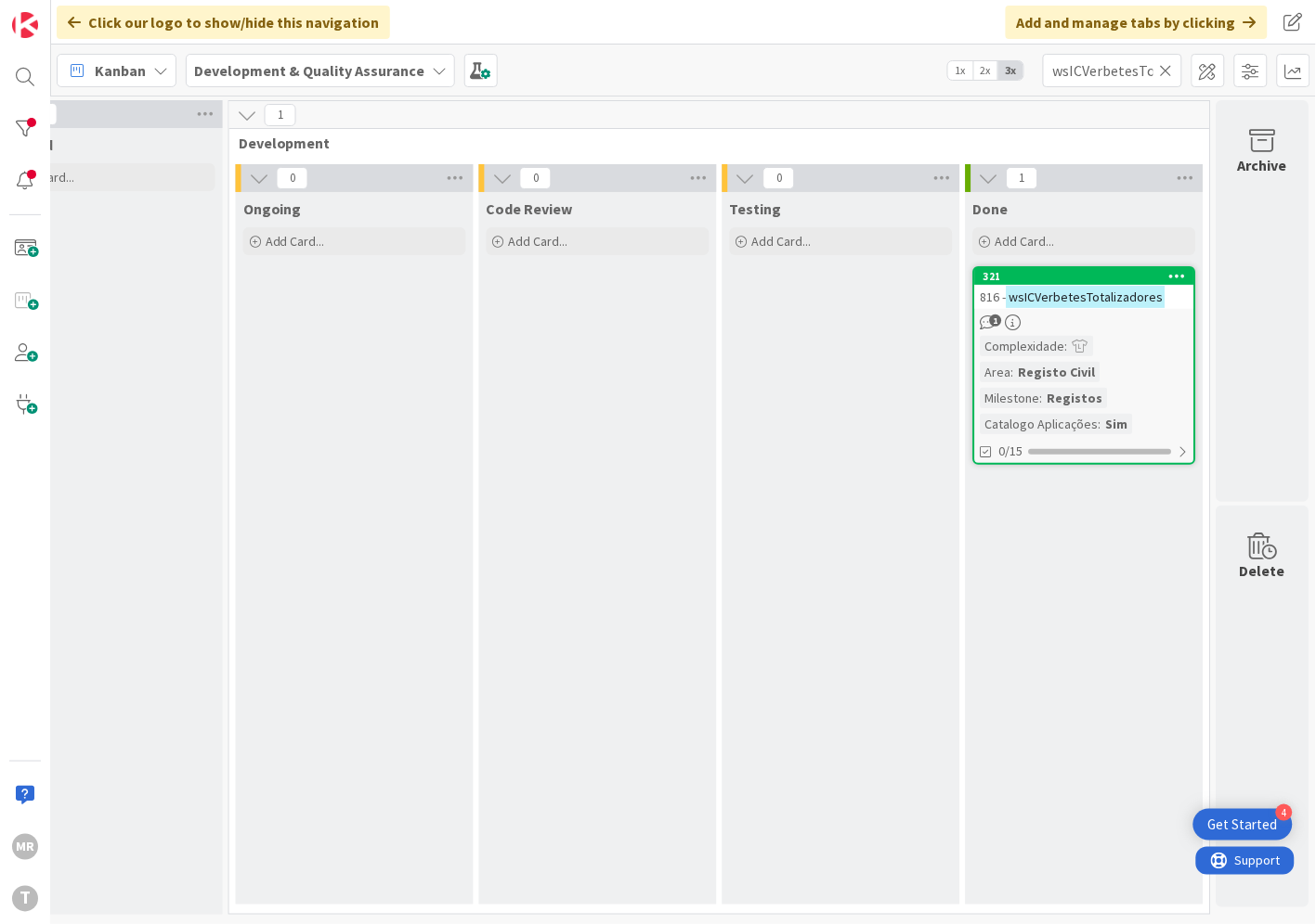
click at [1165, 75] on icon at bounding box center [1165, 70] width 13 height 17
click at [1139, 77] on input "text" at bounding box center [1112, 71] width 139 height 34
paste input "wsICVerificaElegibilidade"
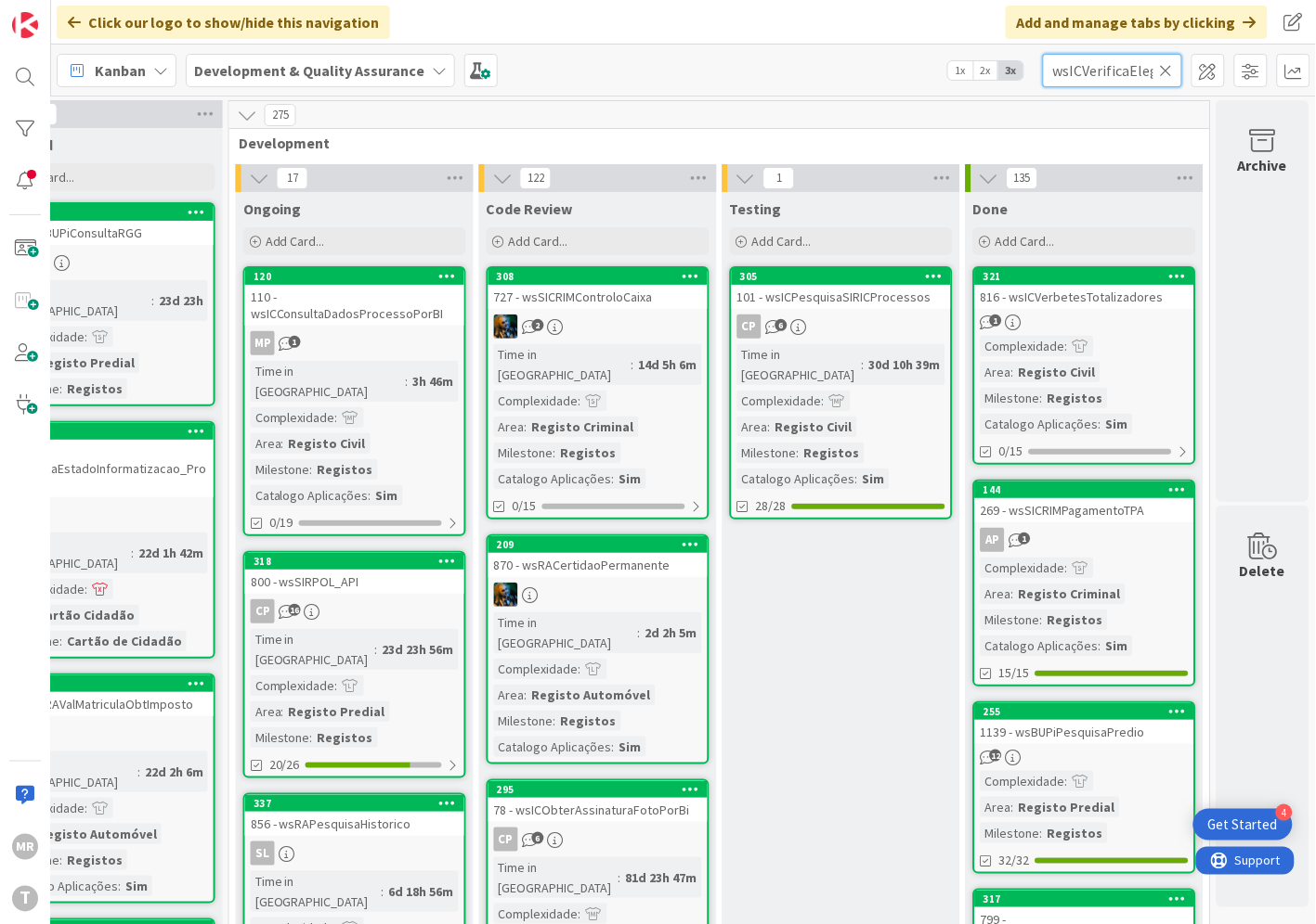
scroll to position [0, 55]
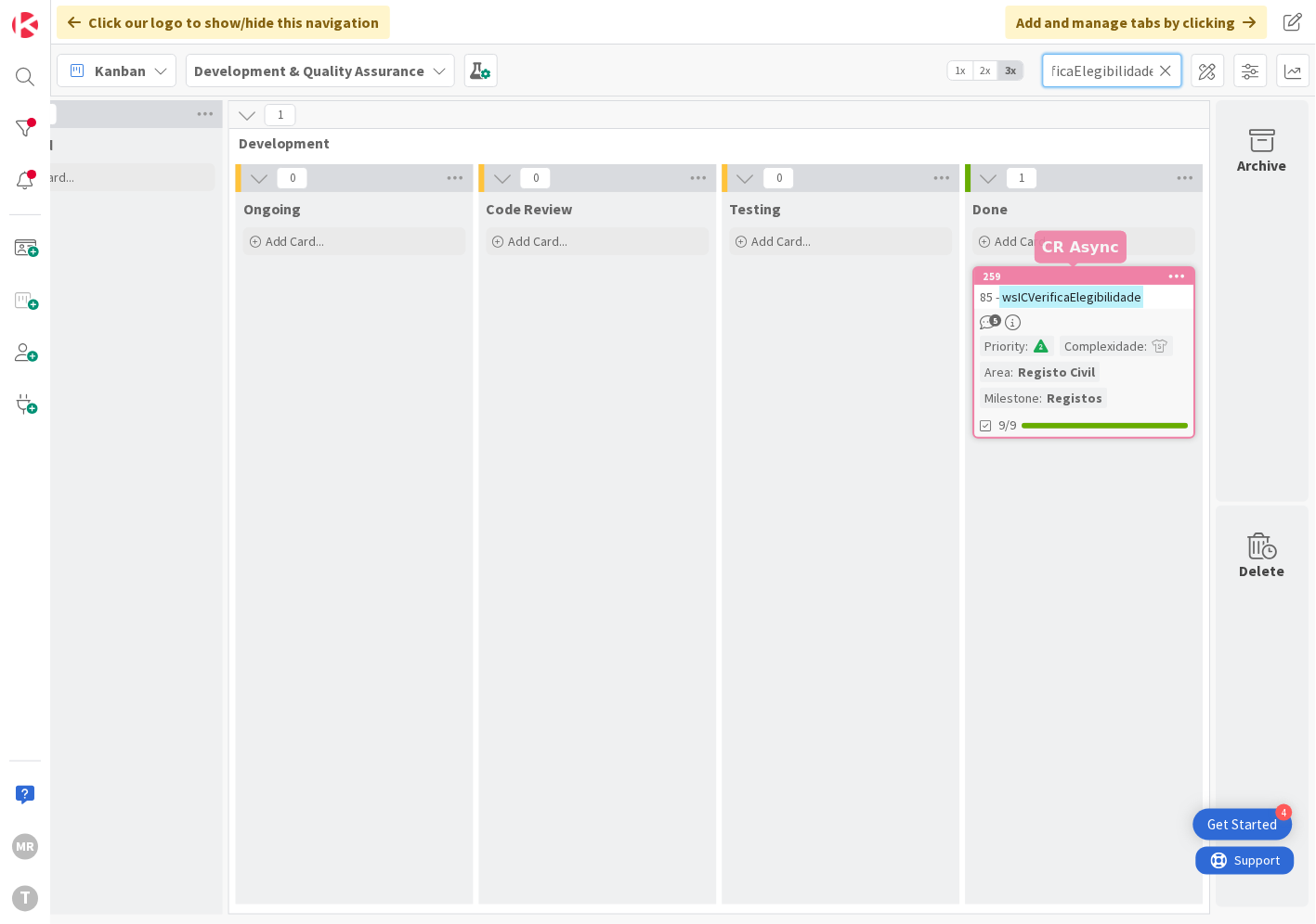
type input "wsICVerificaElegibilidade"
click at [1059, 275] on div "259" at bounding box center [1089, 276] width 211 height 13
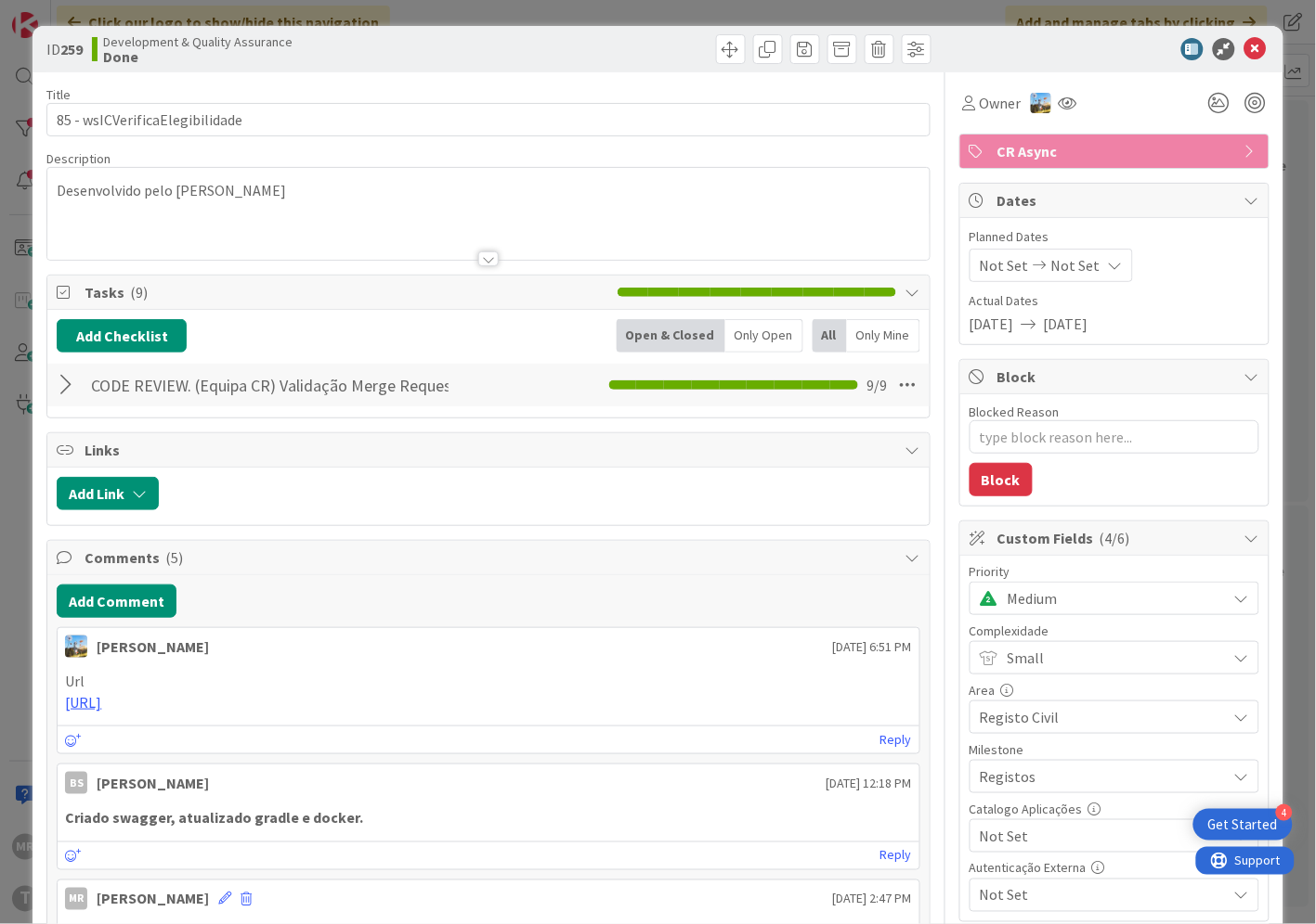
click at [994, 843] on span "Not Set" at bounding box center [1098, 836] width 238 height 26
click at [1006, 800] on span "Sim" at bounding box center [1126, 794] width 244 height 28
type textarea "x"
click at [1245, 40] on icon at bounding box center [1255, 49] width 23 height 23
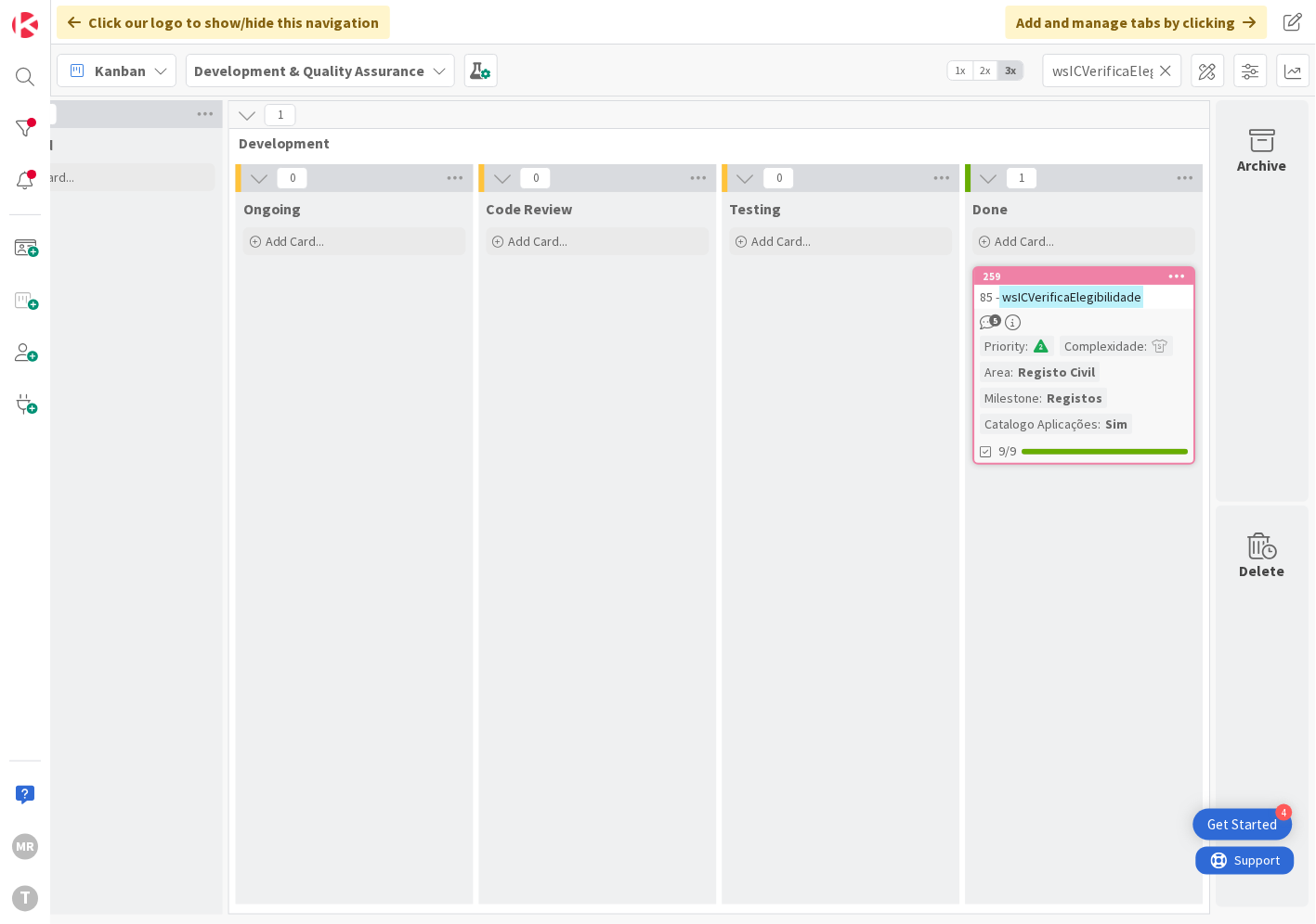
click at [1170, 71] on icon at bounding box center [1165, 70] width 13 height 17
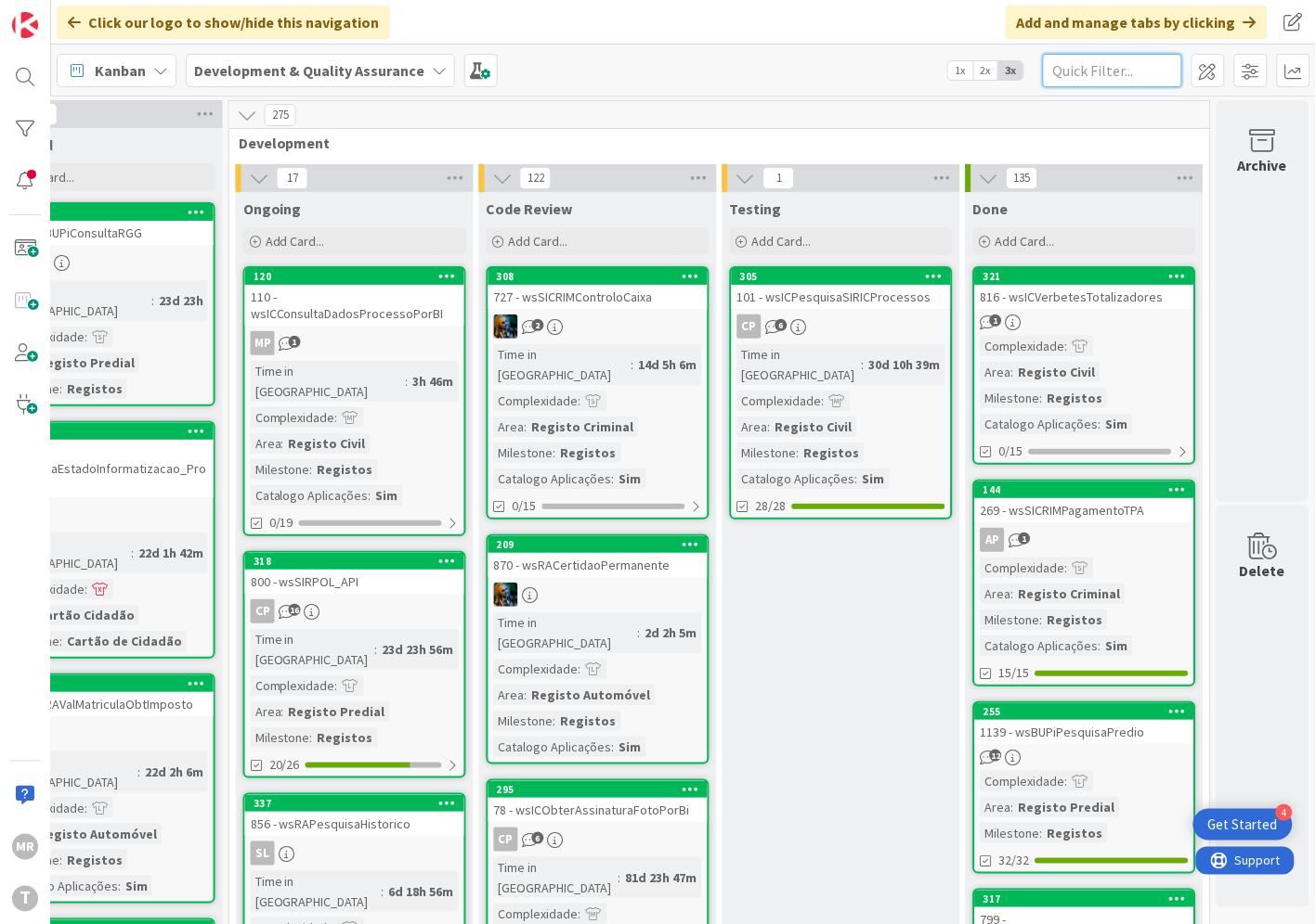
click at [1122, 67] on input "text" at bounding box center [1112, 71] width 139 height 34
paste input "wsSIRCOMSicaeComunicarAlteracao"
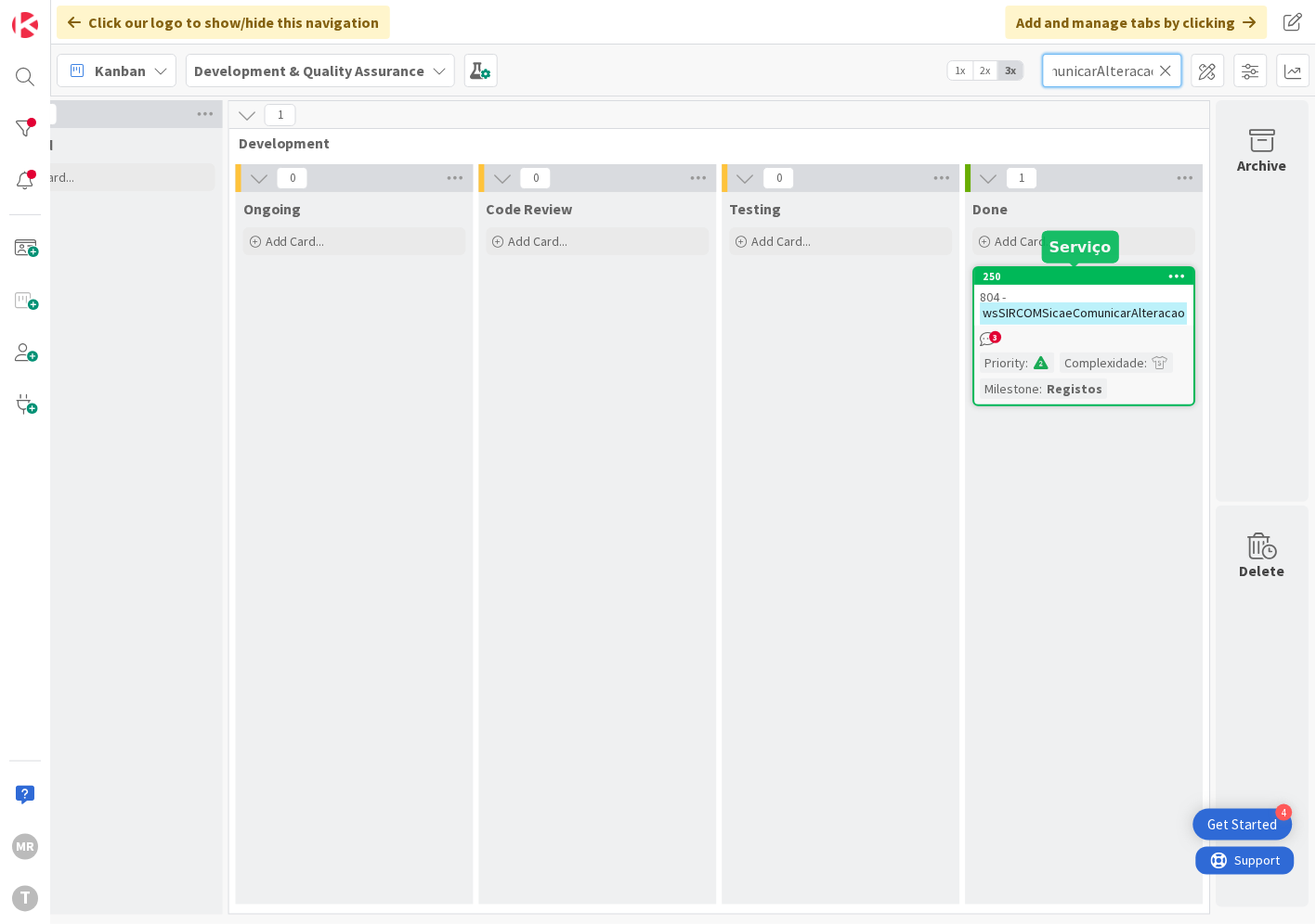
type input "wsSIRCOMSicaeComunicarAlteracao"
click at [1037, 275] on div "250" at bounding box center [1089, 276] width 211 height 13
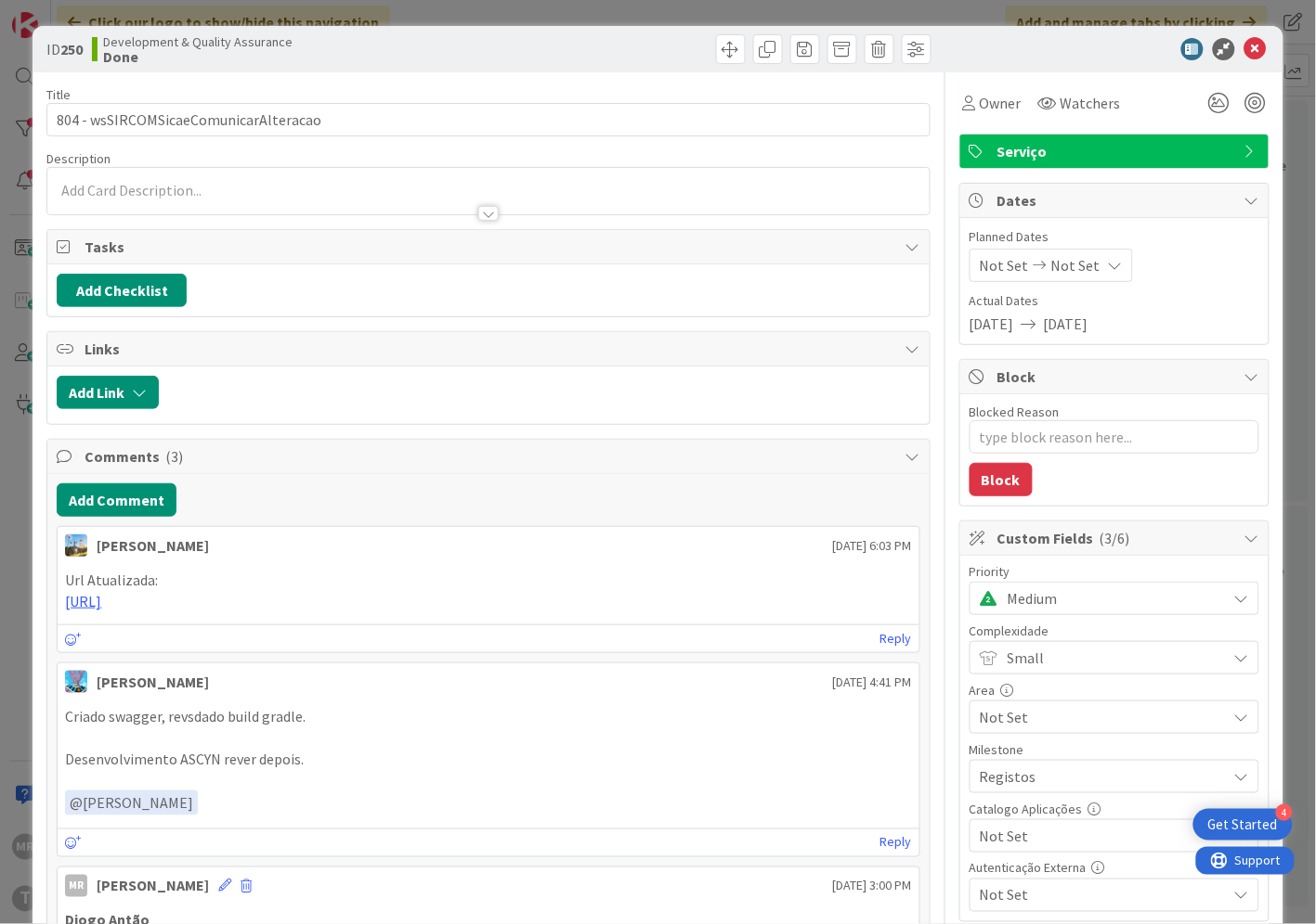
click at [1056, 830] on span "Not Set" at bounding box center [1098, 836] width 238 height 26
click at [1026, 806] on span "Sim" at bounding box center [1126, 794] width 244 height 28
type textarea "x"
click at [1247, 48] on icon at bounding box center [1255, 49] width 23 height 23
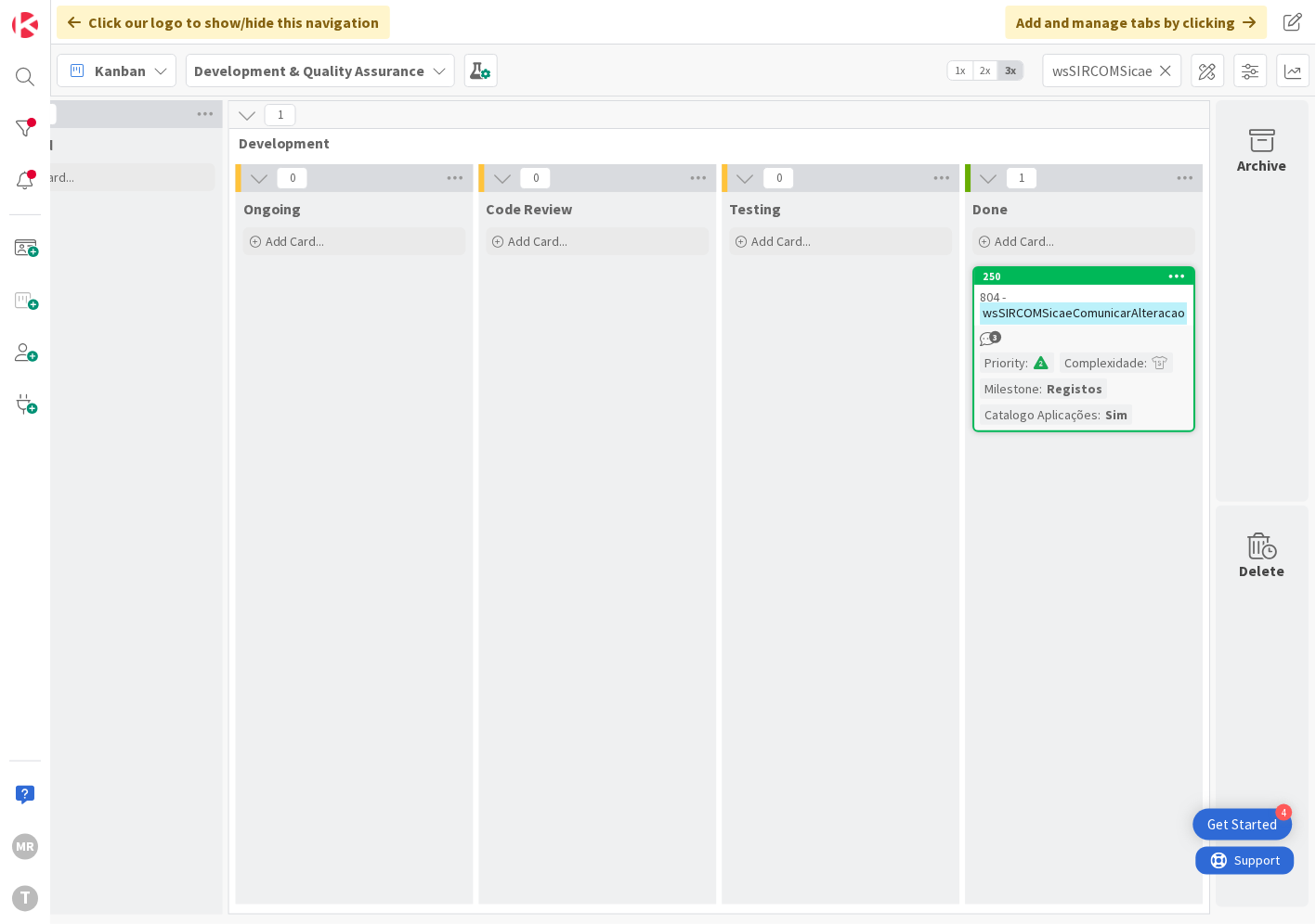
click at [1165, 71] on icon at bounding box center [1165, 70] width 13 height 17
click at [1115, 71] on input "text" at bounding box center [1112, 71] width 139 height 34
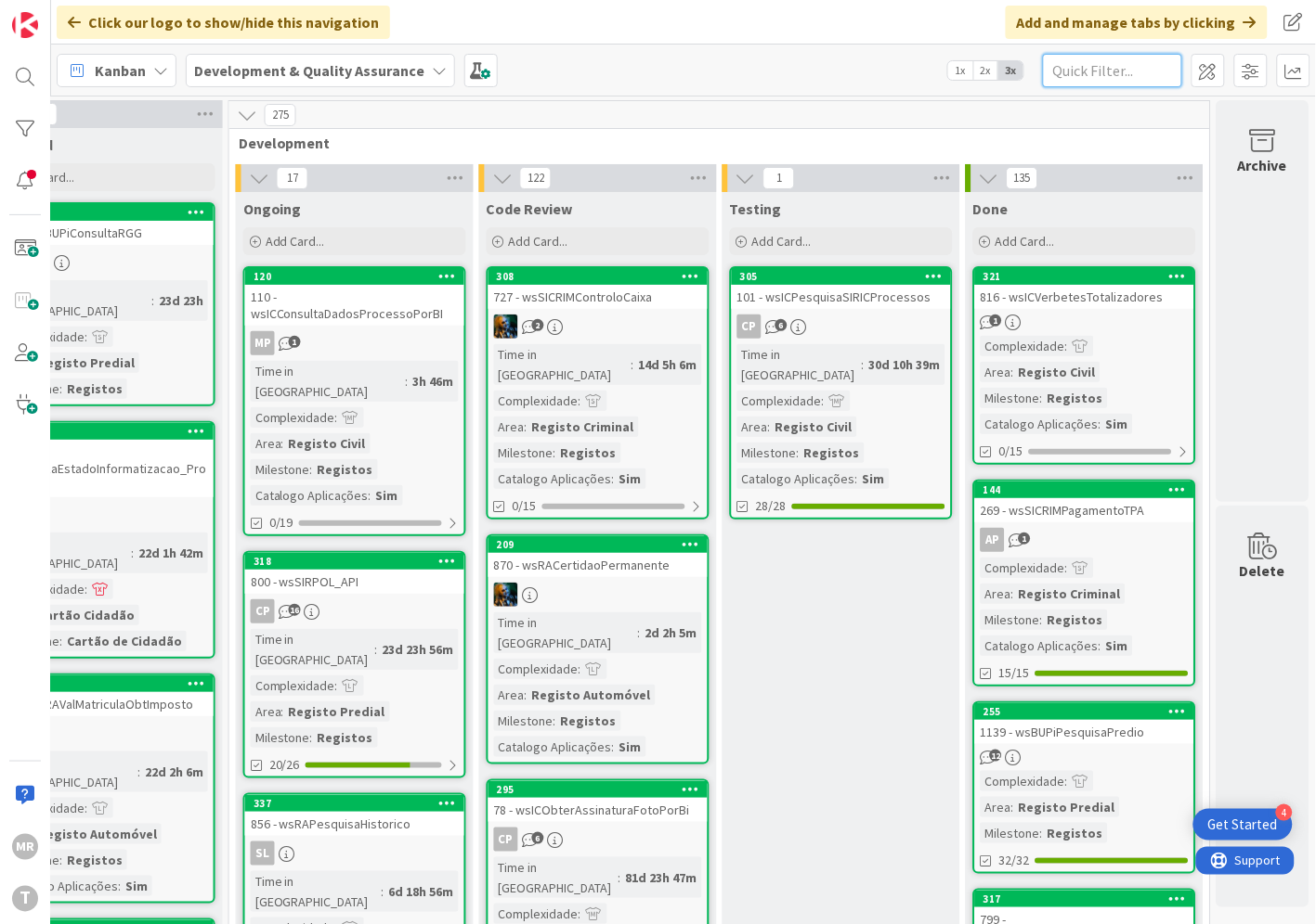
paste input "wsSIRCOMSicaeComunicarMarcos"
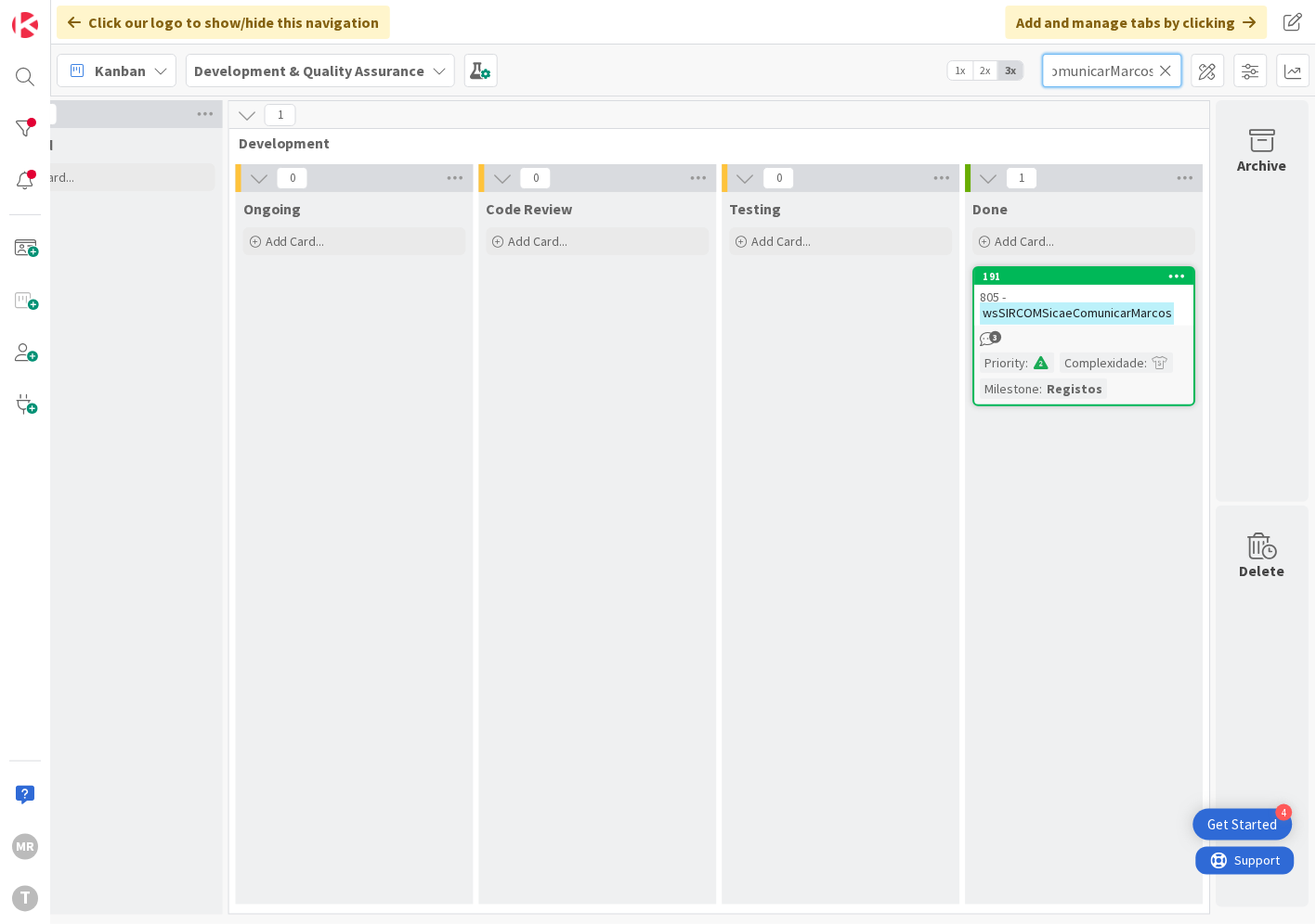
type input "wsSIRCOMSicaeComunicarMarcos"
click at [1072, 278] on div "191" at bounding box center [1089, 276] width 211 height 13
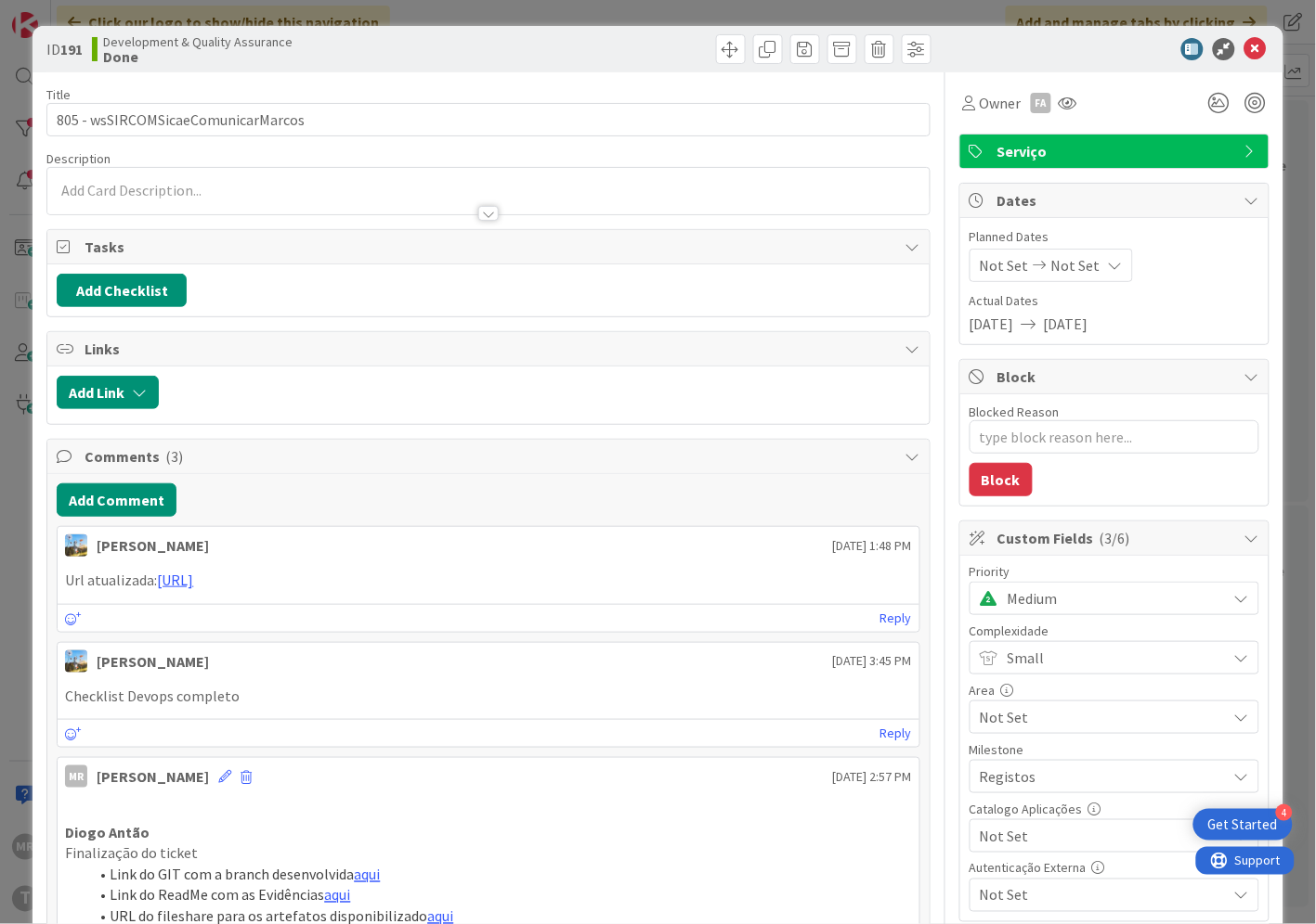
click at [1063, 838] on span "Not Set" at bounding box center [1098, 836] width 238 height 26
click at [1059, 804] on span "Sim" at bounding box center [1126, 794] width 244 height 28
type textarea "x"
click at [1249, 54] on icon at bounding box center [1255, 49] width 23 height 23
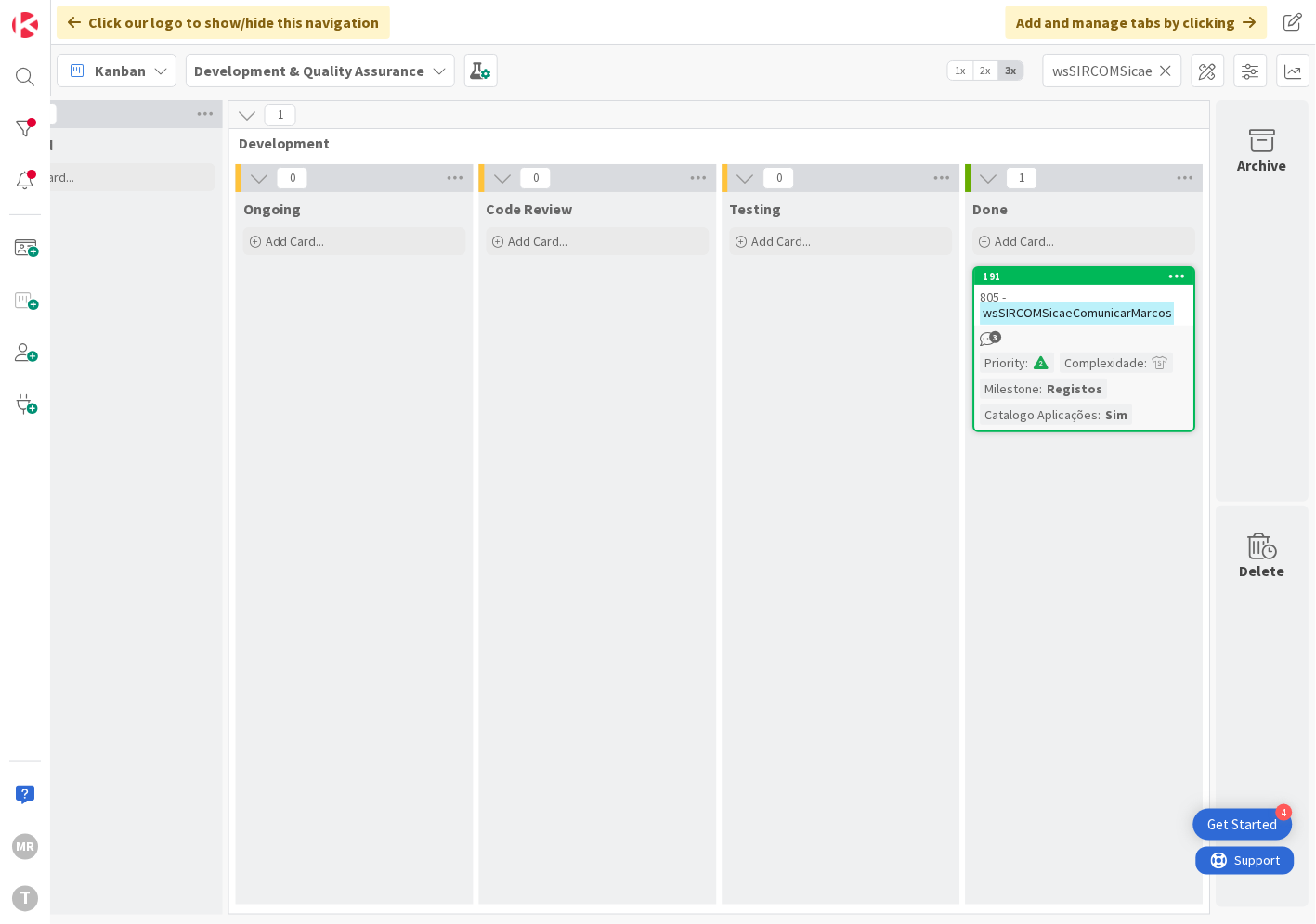
click at [1170, 71] on icon at bounding box center [1165, 70] width 13 height 17
click at [1121, 79] on input "text" at bounding box center [1112, 71] width 139 height 34
paste input "wsSIRCOMSicaeMotorDecisao"
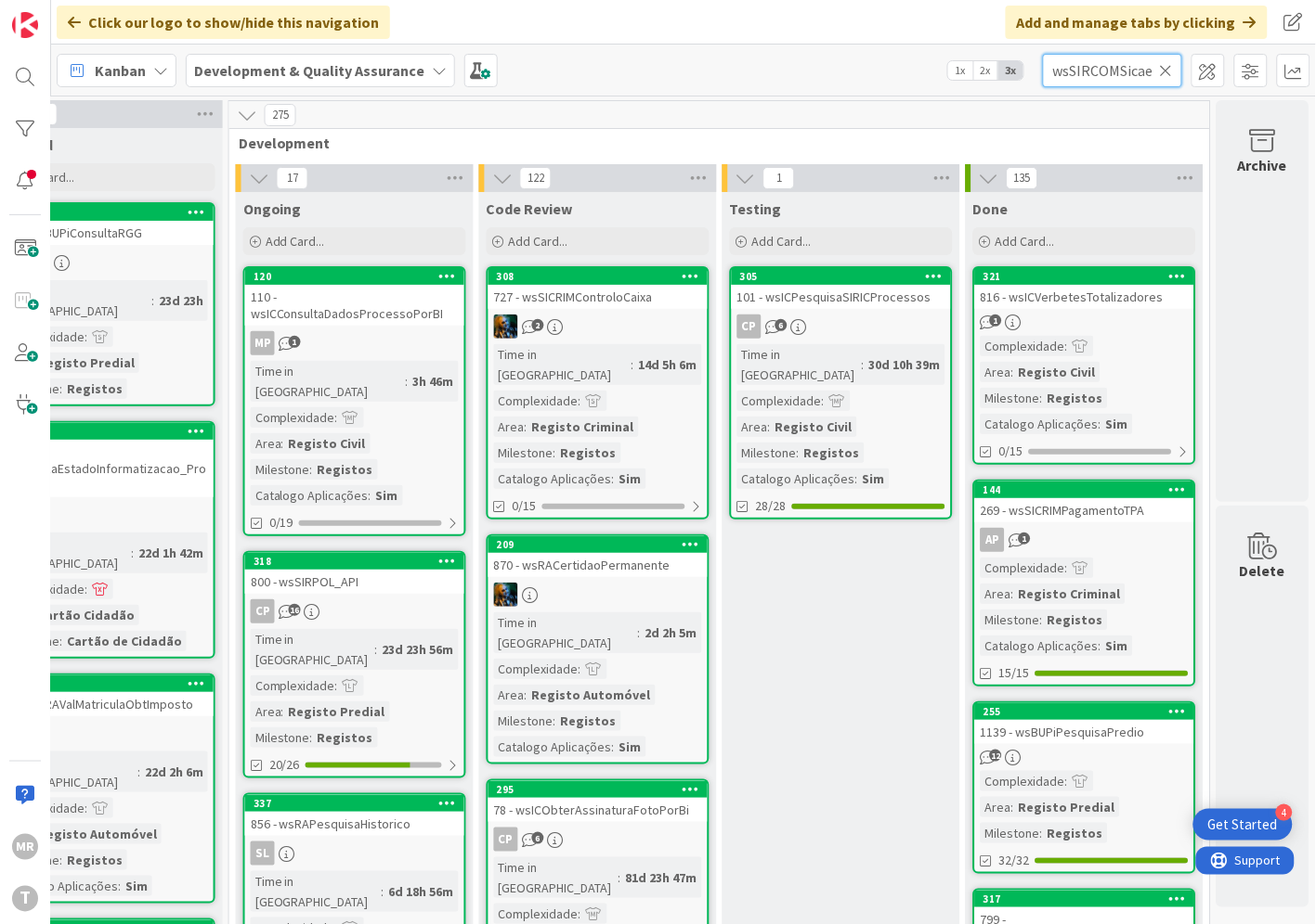
scroll to position [0, 85]
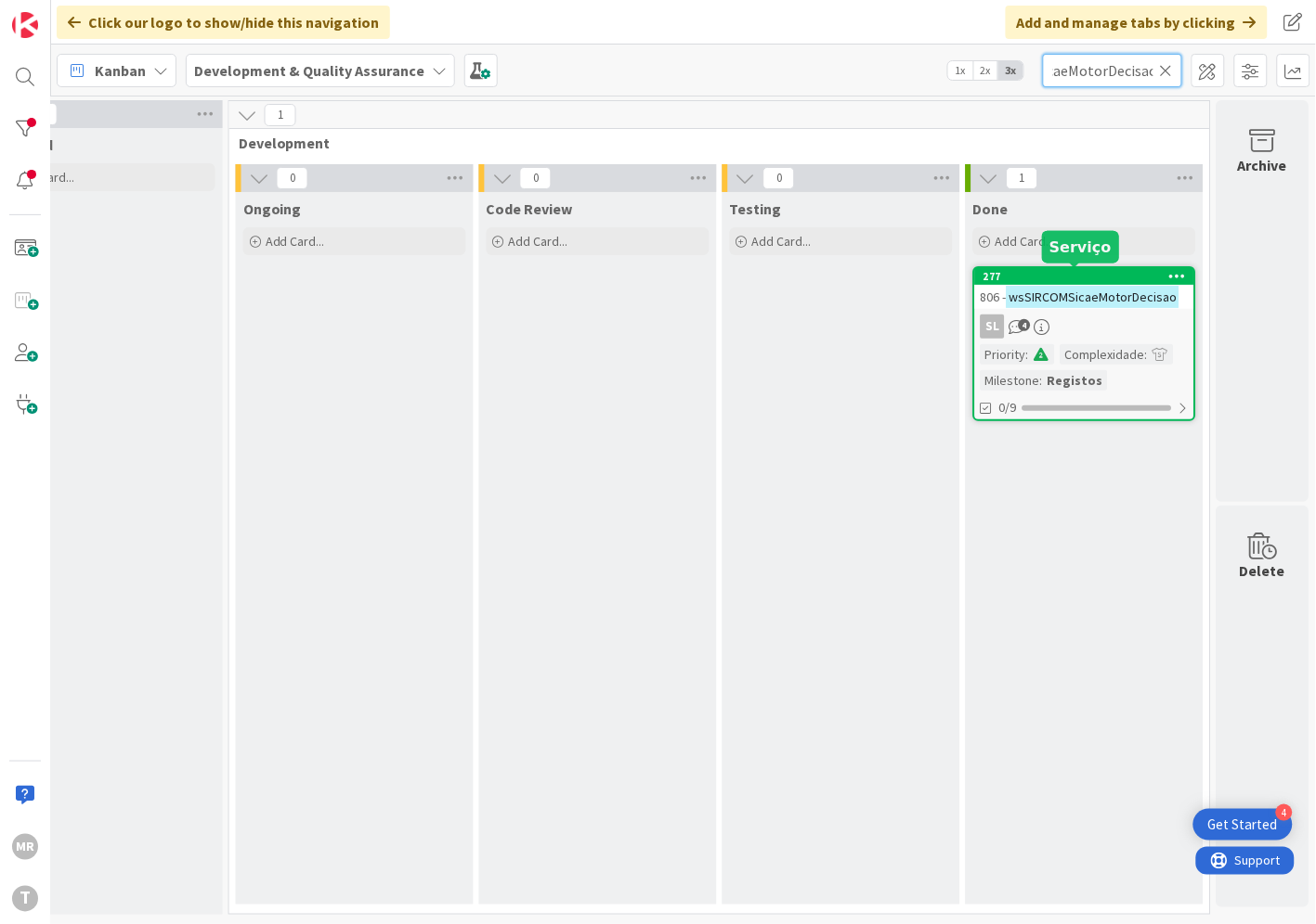
type input "wsSIRCOMSicaeMotorDecisao"
click at [1055, 274] on div "277" at bounding box center [1089, 276] width 211 height 13
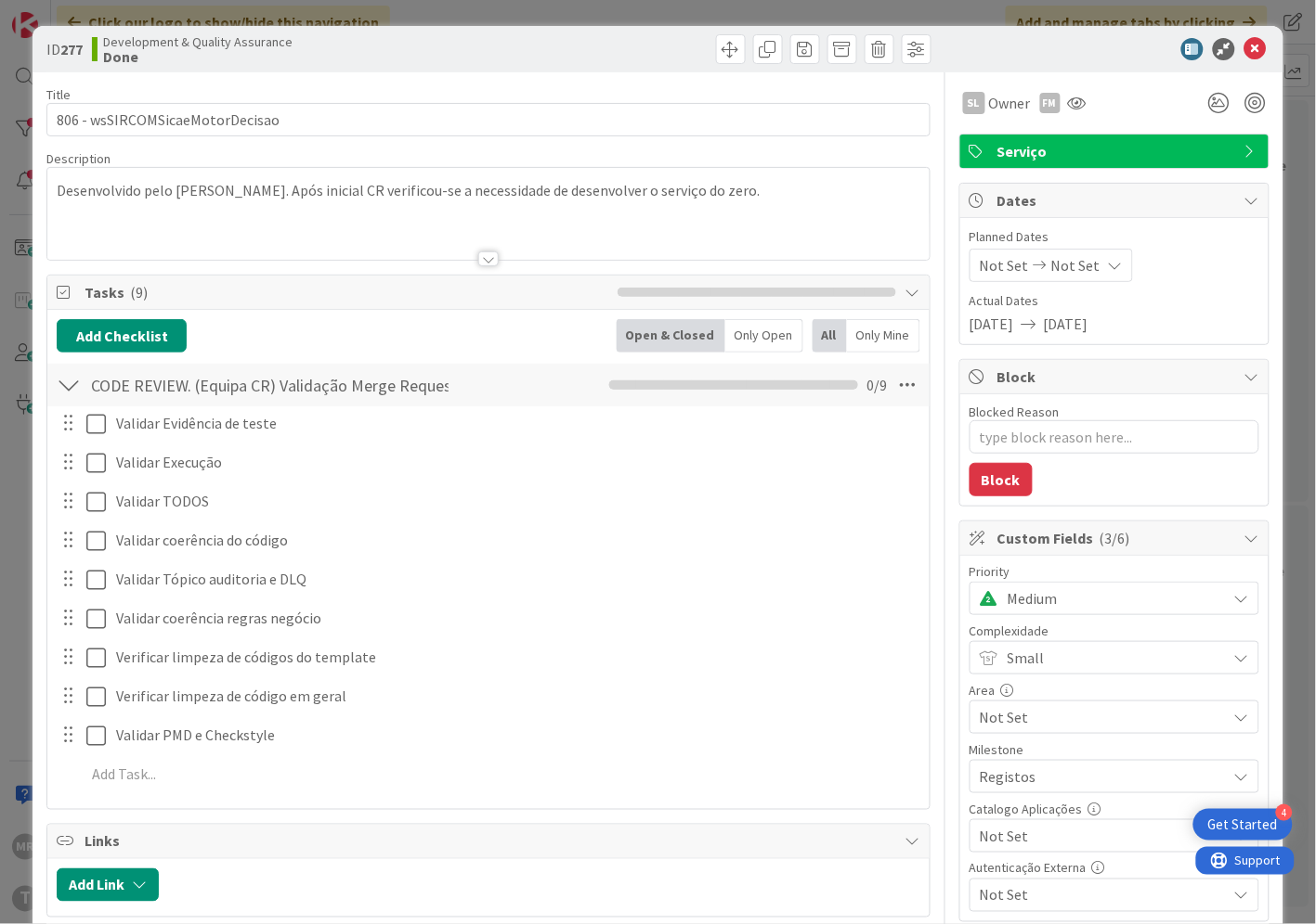
click at [993, 839] on span "Not Set" at bounding box center [1098, 836] width 238 height 26
click at [1004, 792] on span "Sim" at bounding box center [1126, 794] width 244 height 28
type textarea "x"
click at [1244, 54] on icon at bounding box center [1255, 49] width 23 height 23
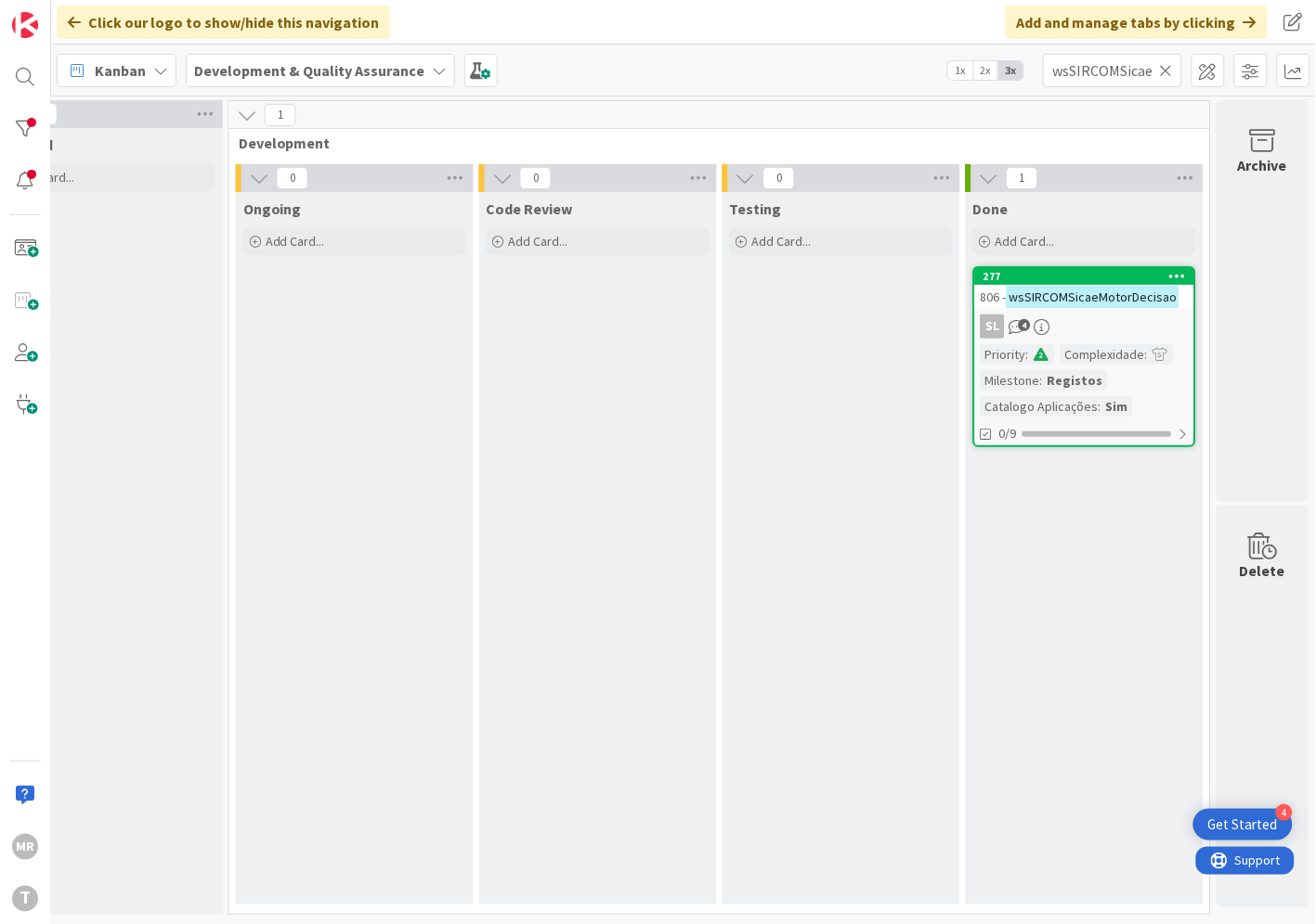
click at [1166, 71] on icon at bounding box center [1165, 70] width 13 height 17
click at [1124, 67] on input "text" at bounding box center [1112, 71] width 139 height 34
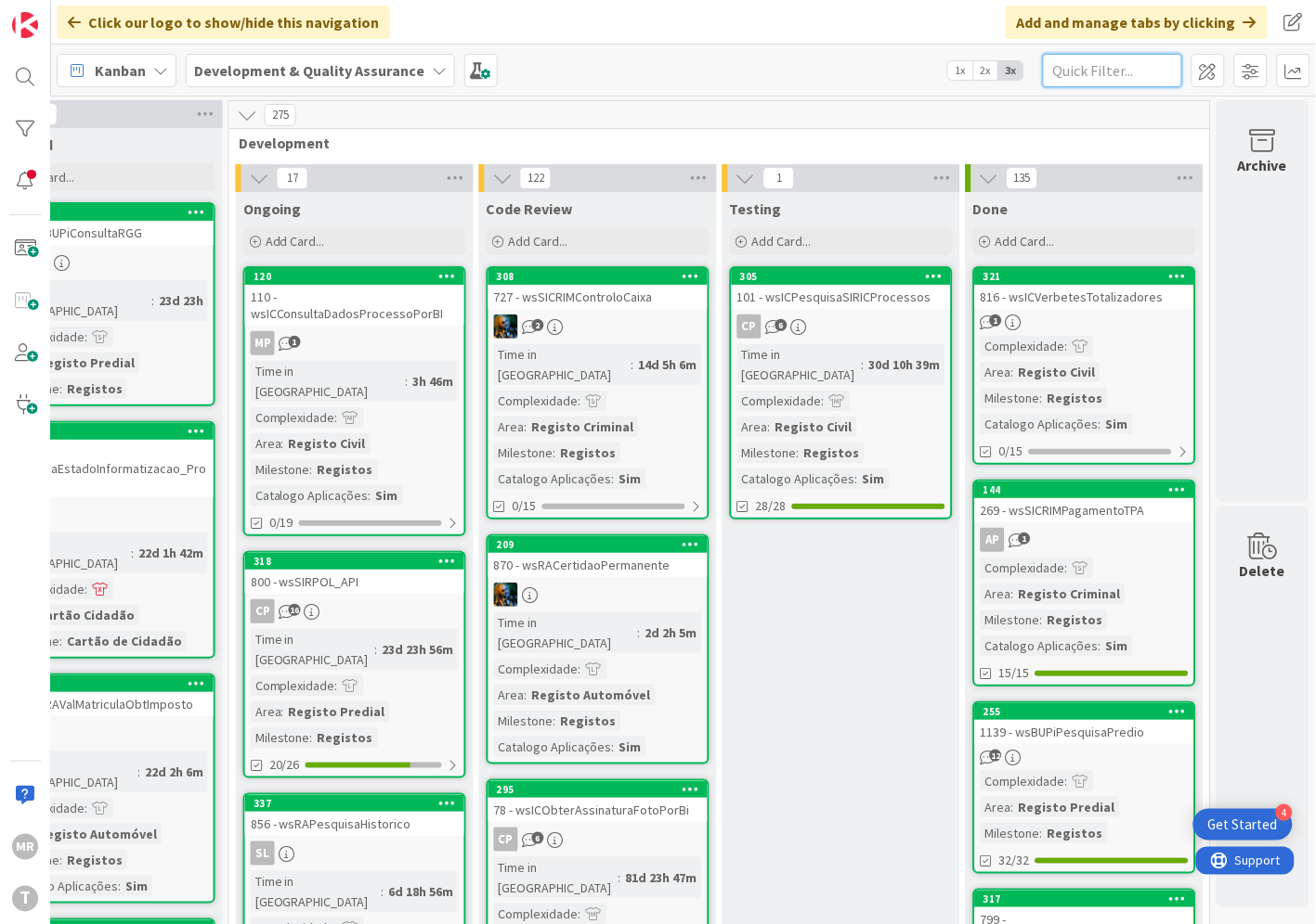
paste input "wsSIRCOMSicaeNotificarAlteracaoCAE"
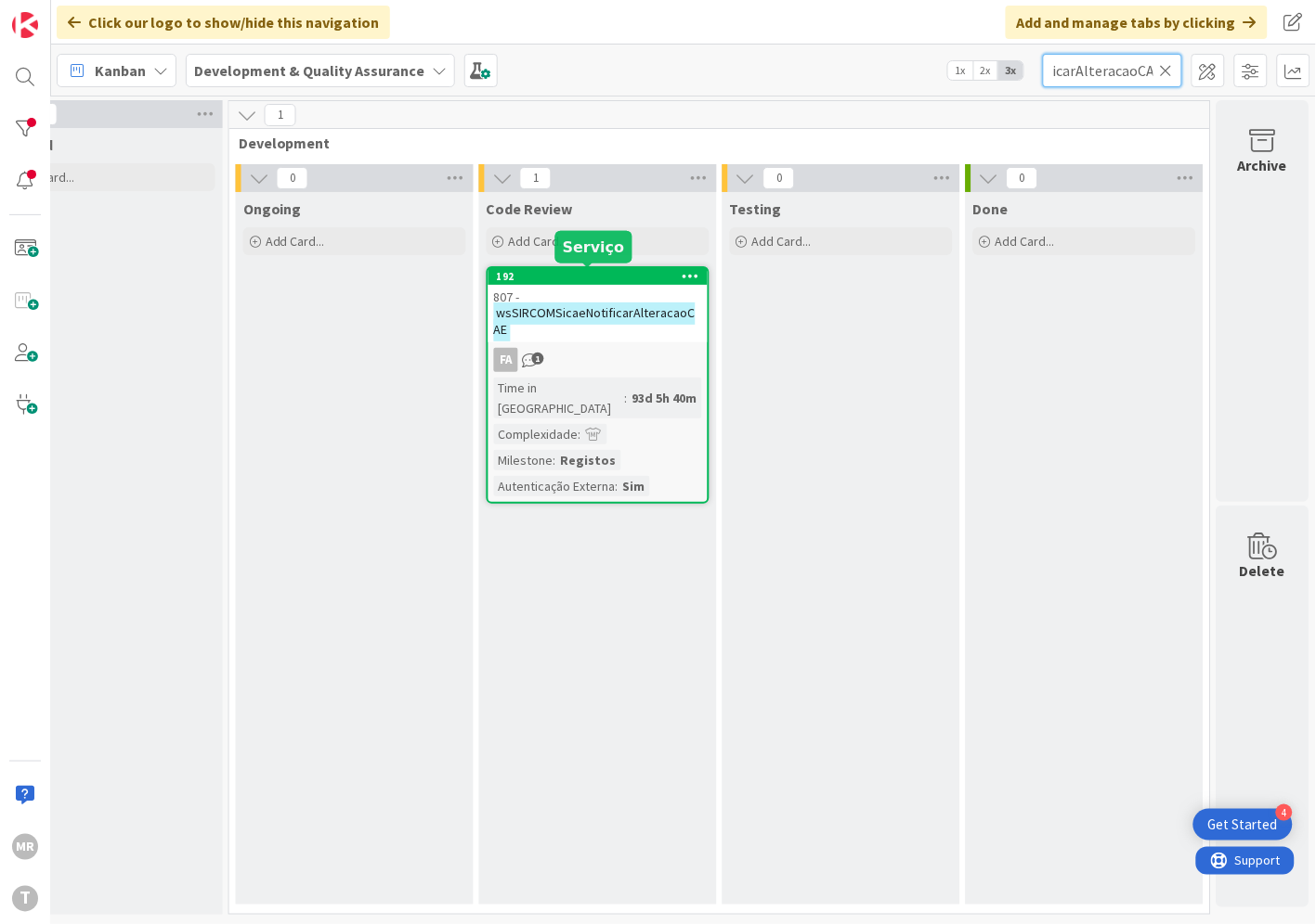
type input "wsSIRCOMSicaeNotificarAlteracaoCAE"
click at [597, 274] on div "192" at bounding box center [602, 276] width 211 height 13
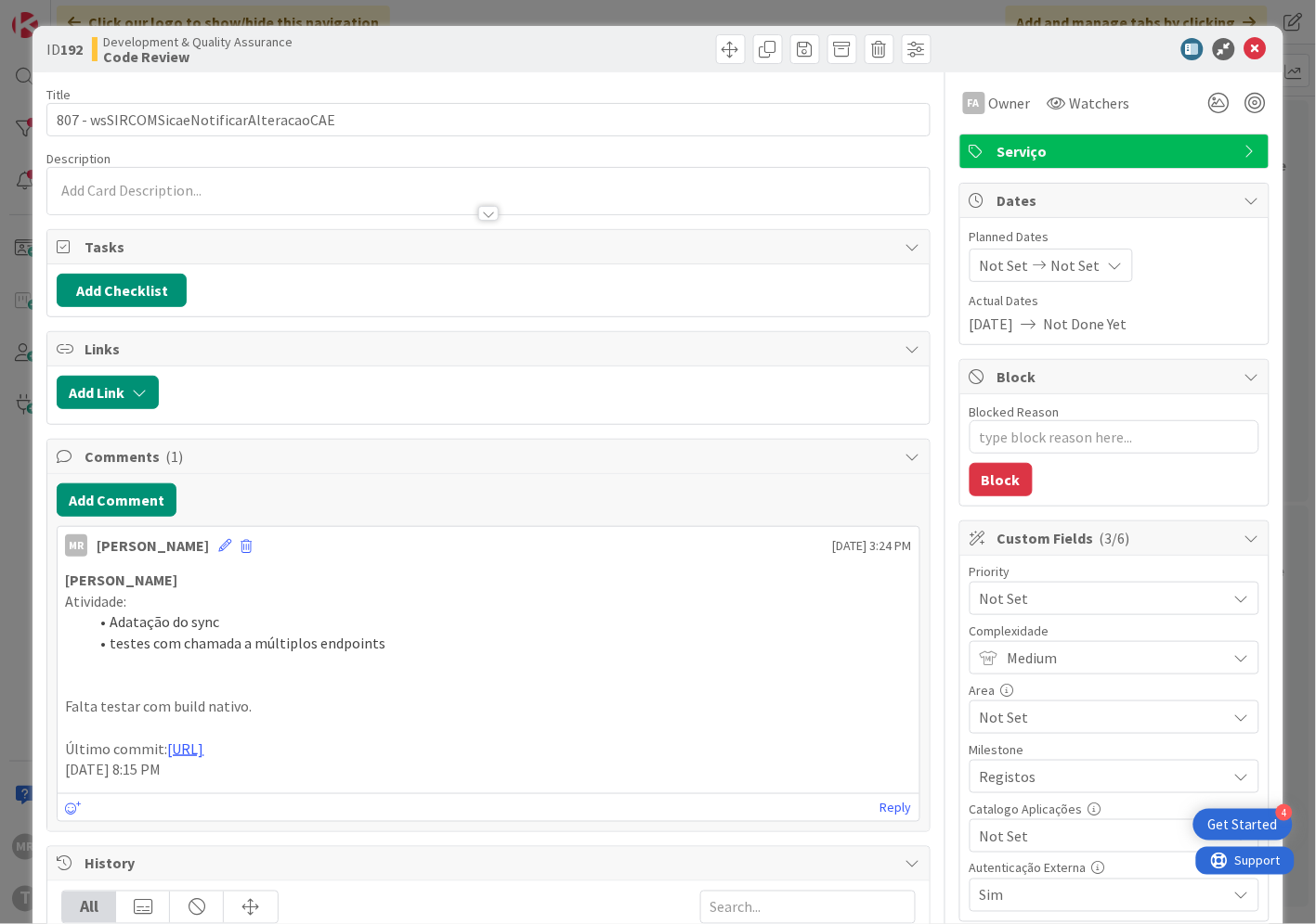
click at [1033, 837] on span "Not Set" at bounding box center [1098, 836] width 238 height 26
click at [1004, 796] on span "Sim" at bounding box center [1126, 794] width 244 height 28
type textarea "x"
click at [1244, 44] on icon at bounding box center [1255, 49] width 23 height 23
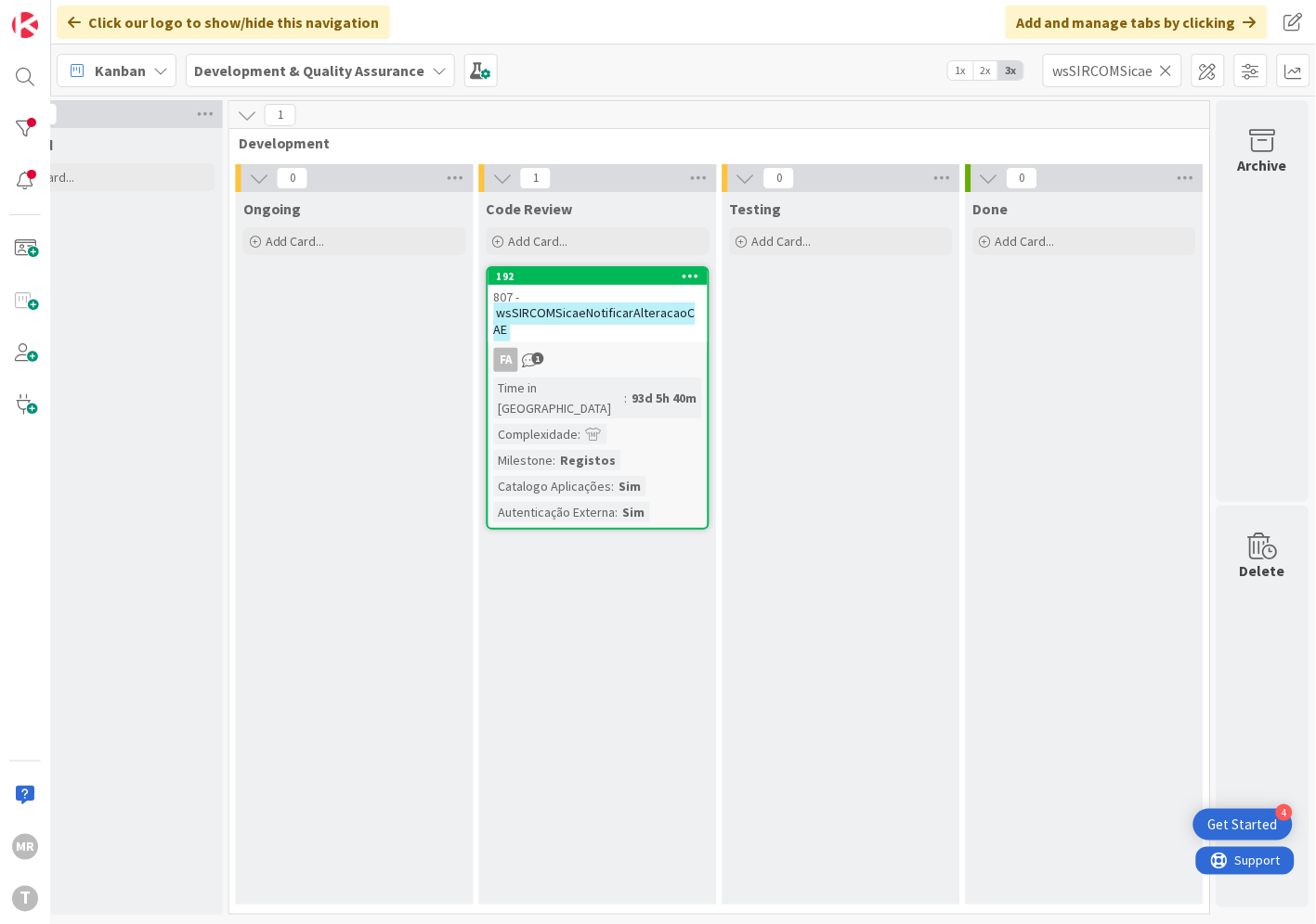
click at [1168, 77] on icon at bounding box center [1165, 70] width 13 height 17
click at [1120, 74] on input "text" at bounding box center [1112, 71] width 139 height 34
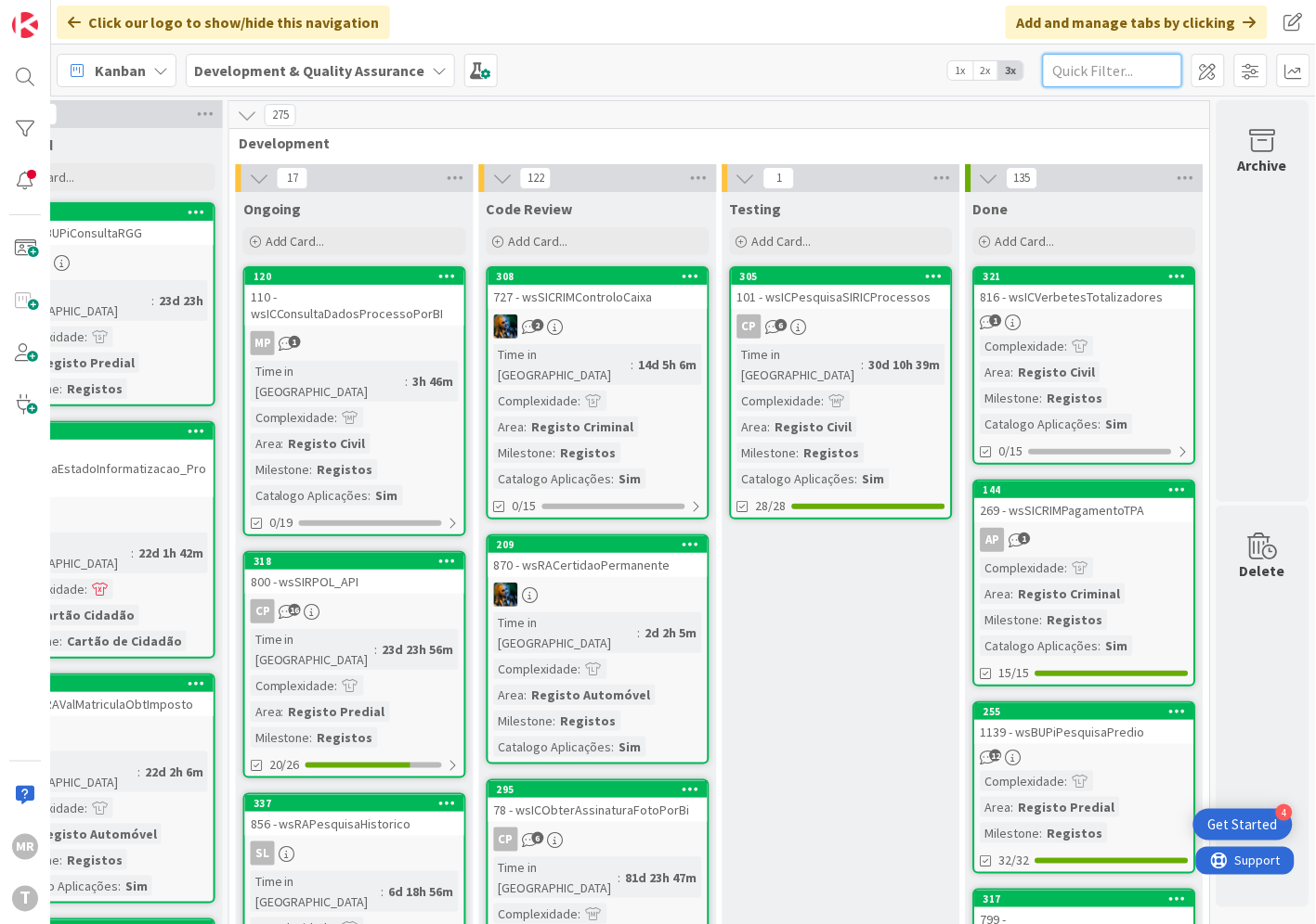
paste input "wsSIRCOMSicaeNotificarMarcos"
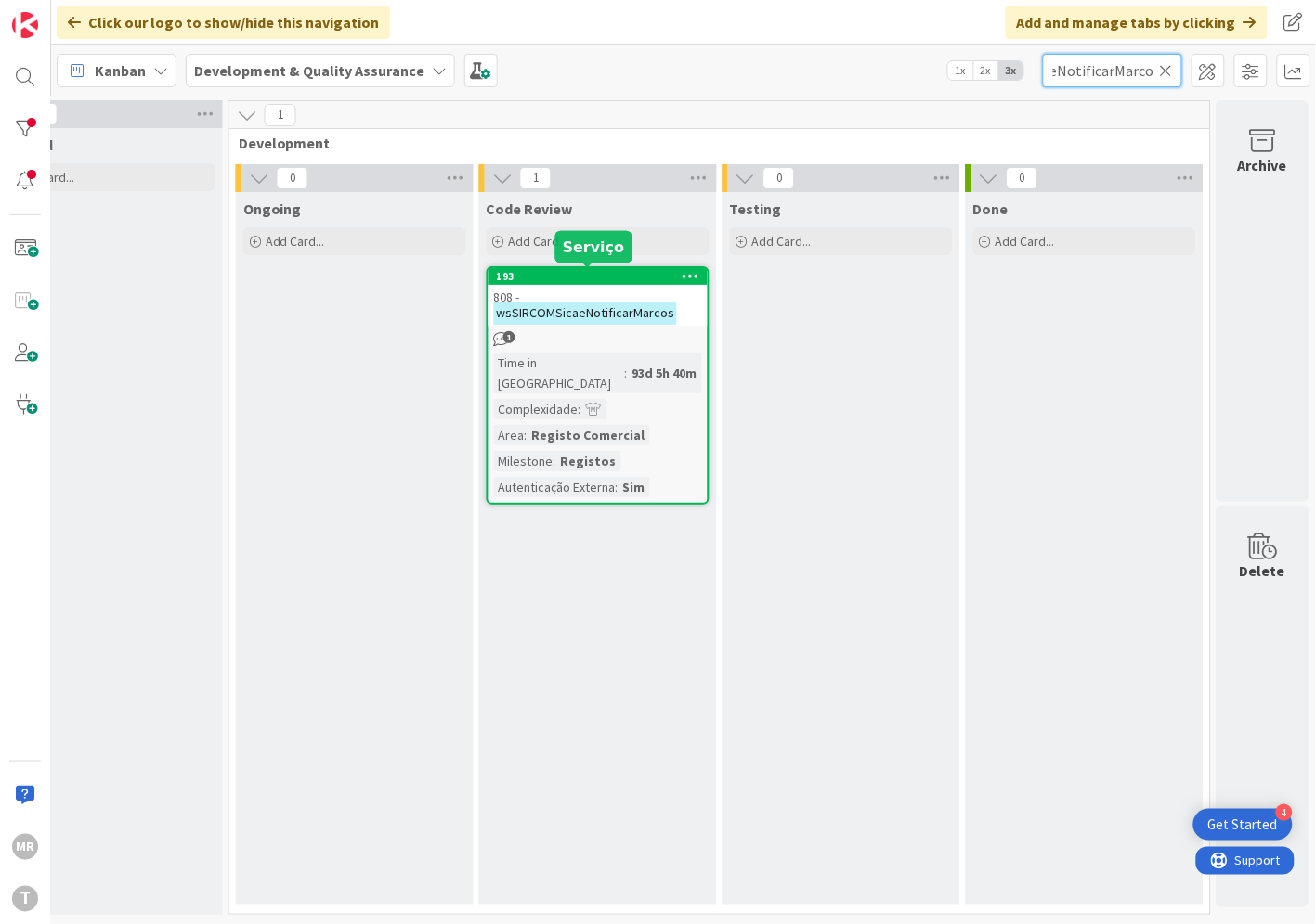
type input "wsSIRCOMSicaeNotificarMarcos"
click at [631, 279] on div "193" at bounding box center [602, 276] width 211 height 13
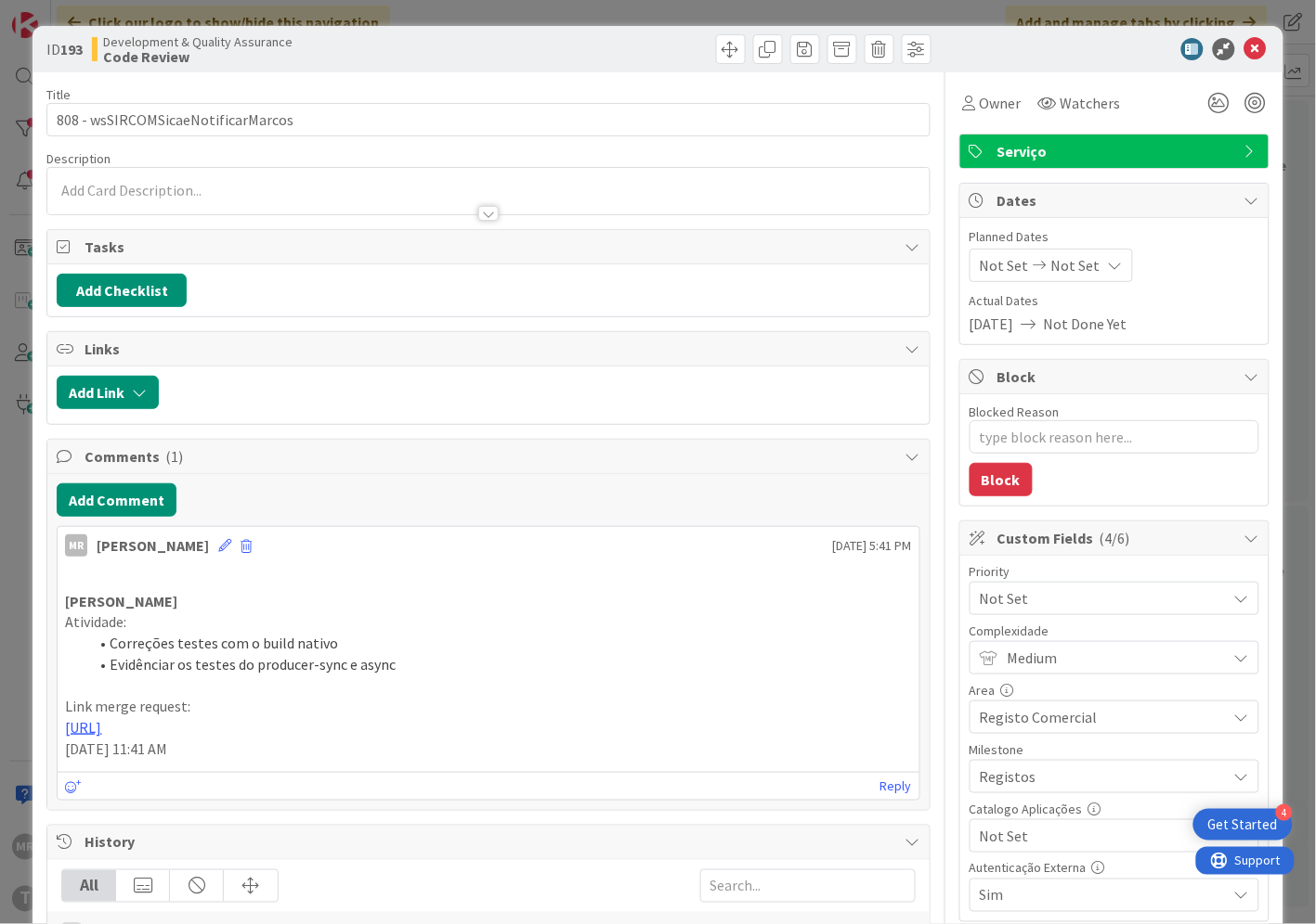
click at [1012, 842] on span "Not Set" at bounding box center [1098, 836] width 238 height 26
click at [1007, 799] on span "Sim" at bounding box center [1126, 794] width 244 height 28
type textarea "x"
click at [1244, 48] on icon at bounding box center [1255, 49] width 23 height 23
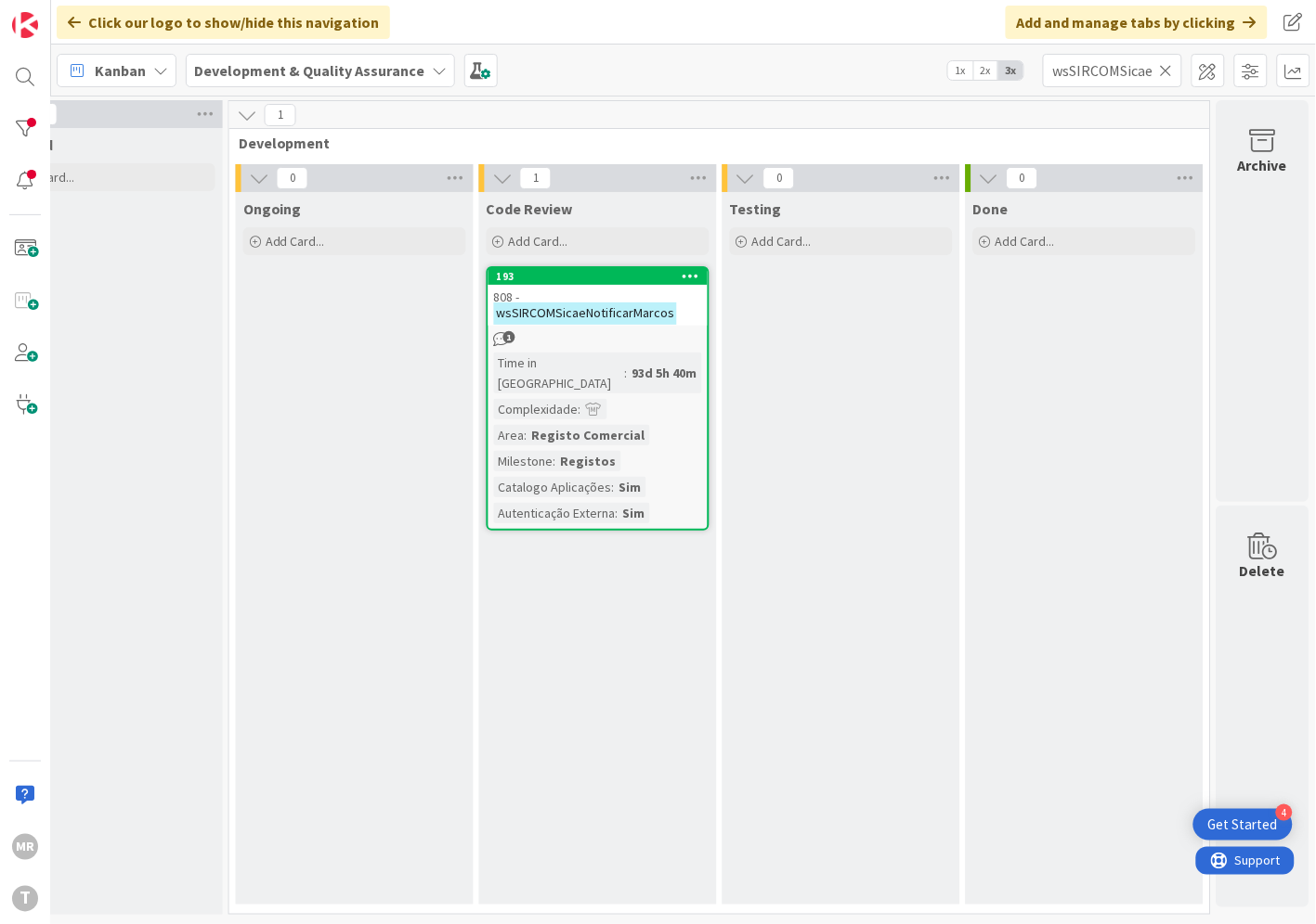
click at [1165, 67] on icon at bounding box center [1165, 70] width 13 height 17
click at [1101, 66] on input "text" at bounding box center [1112, 71] width 139 height 34
paste input "wsSIRCOMCertidaoPermanenteCodigo"
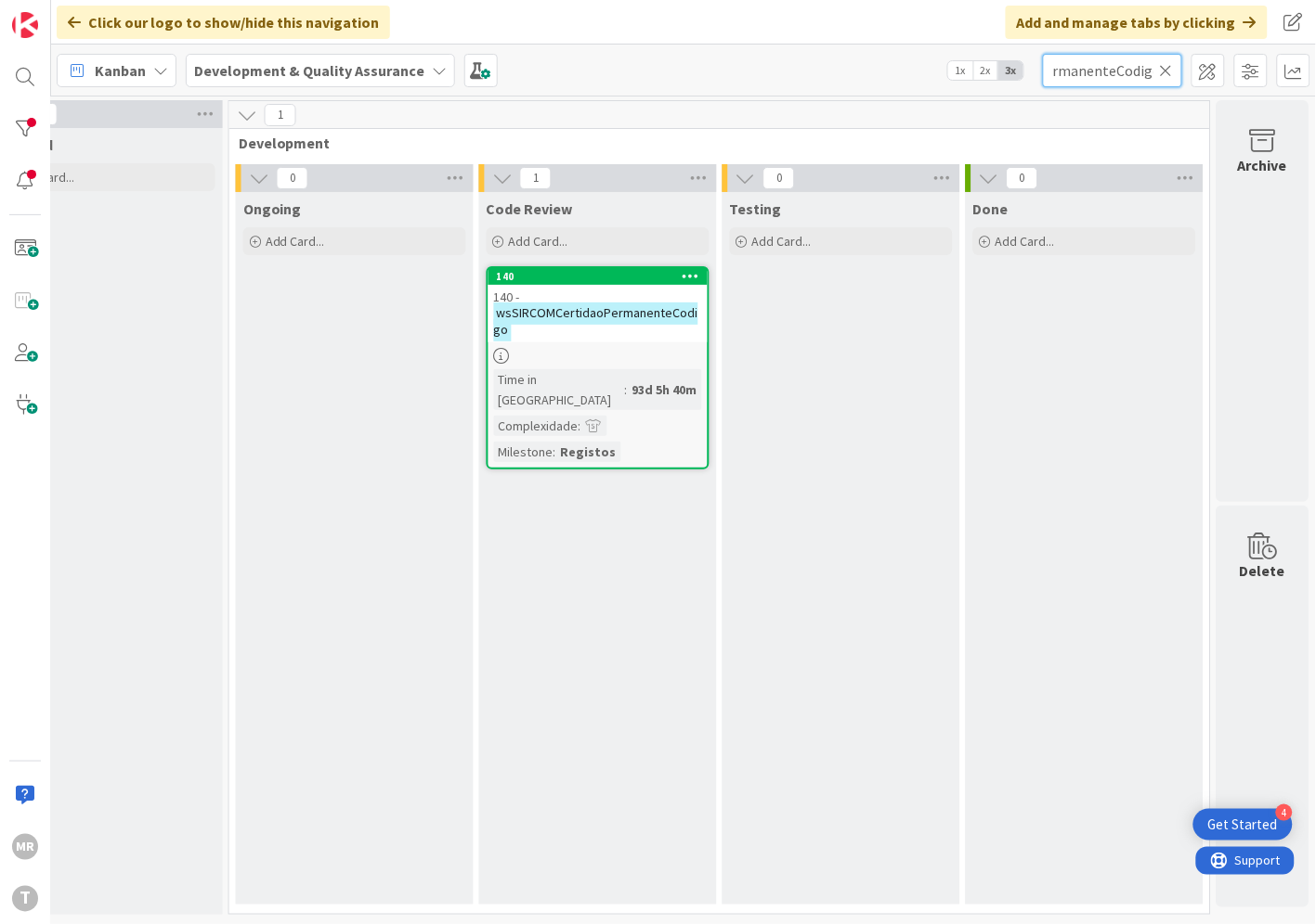
type input "wsSIRCOMCertidaoPermanenteCodigo"
click at [648, 282] on div "140" at bounding box center [598, 276] width 219 height 17
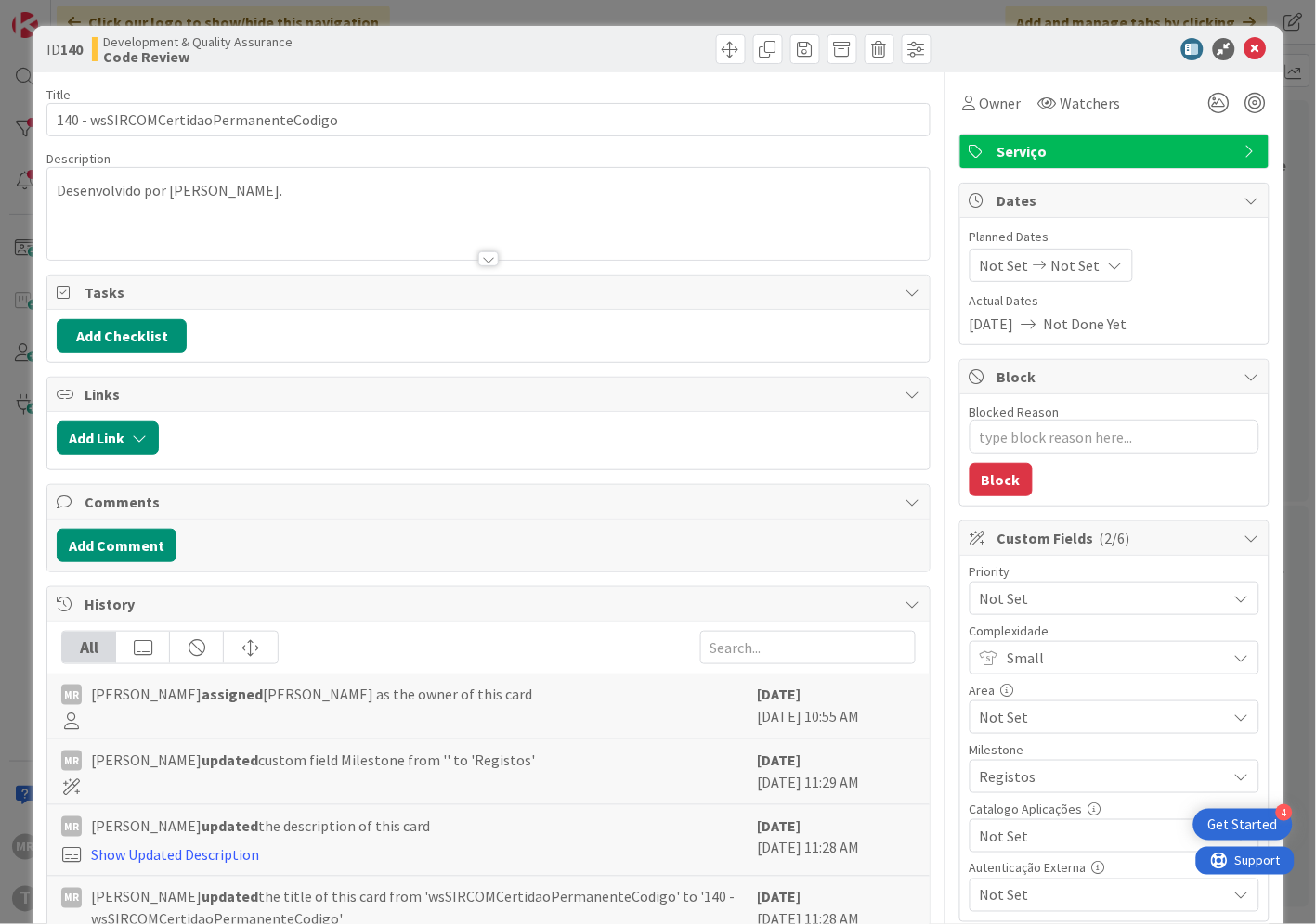
click at [983, 848] on span "Not Set" at bounding box center [1098, 836] width 238 height 26
click at [981, 793] on icon at bounding box center [987, 794] width 15 height 28
type textarea "x"
click at [1244, 44] on icon at bounding box center [1255, 49] width 23 height 23
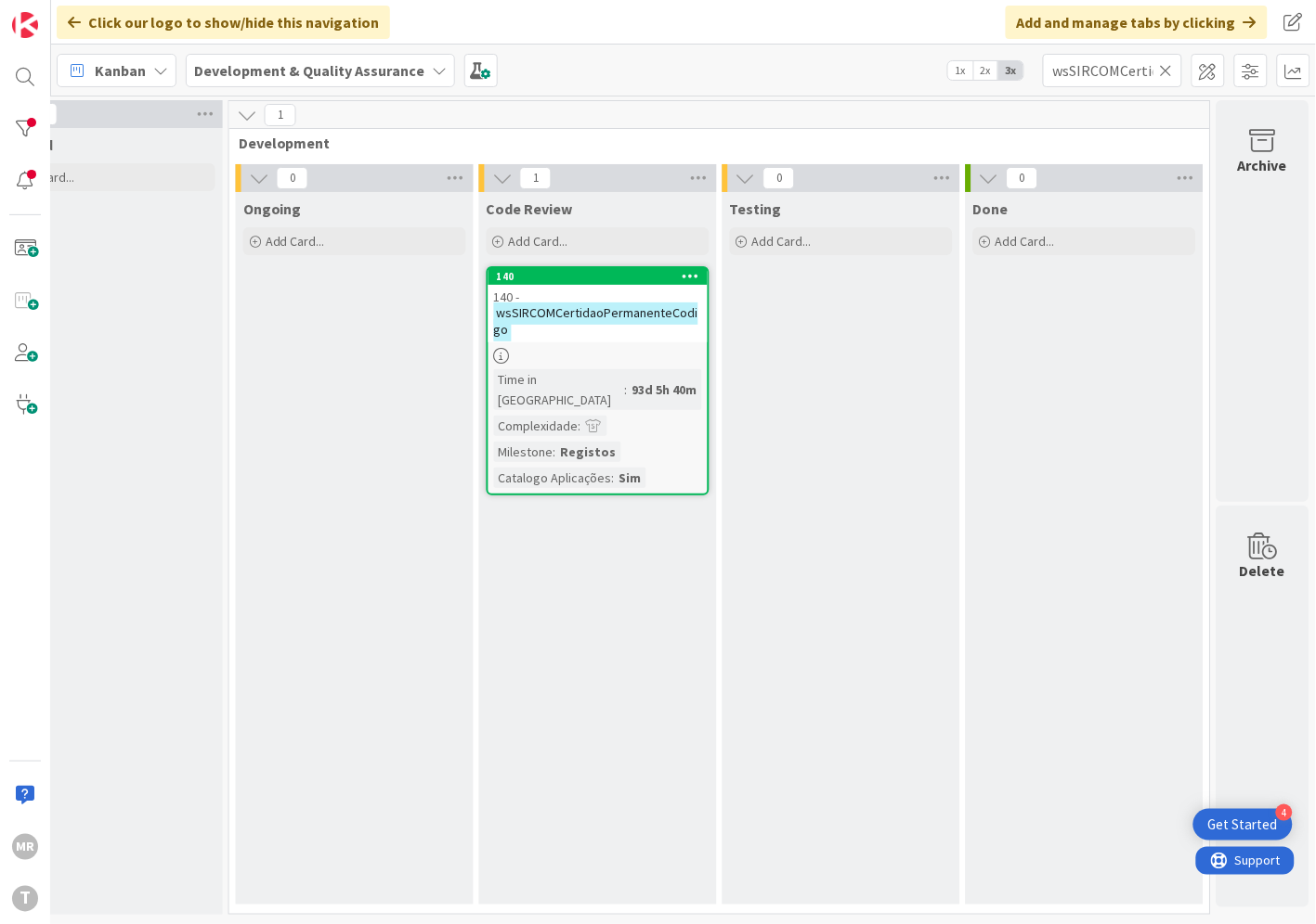
drag, startPoint x: 1164, startPoint y: 65, endPoint x: 1137, endPoint y: 67, distance: 27.1
click at [1164, 65] on icon at bounding box center [1165, 70] width 13 height 17
click at [1133, 68] on input "text" at bounding box center [1112, 71] width 139 height 34
paste input "wsSIRCOMCertidaoPermanenteComercial"
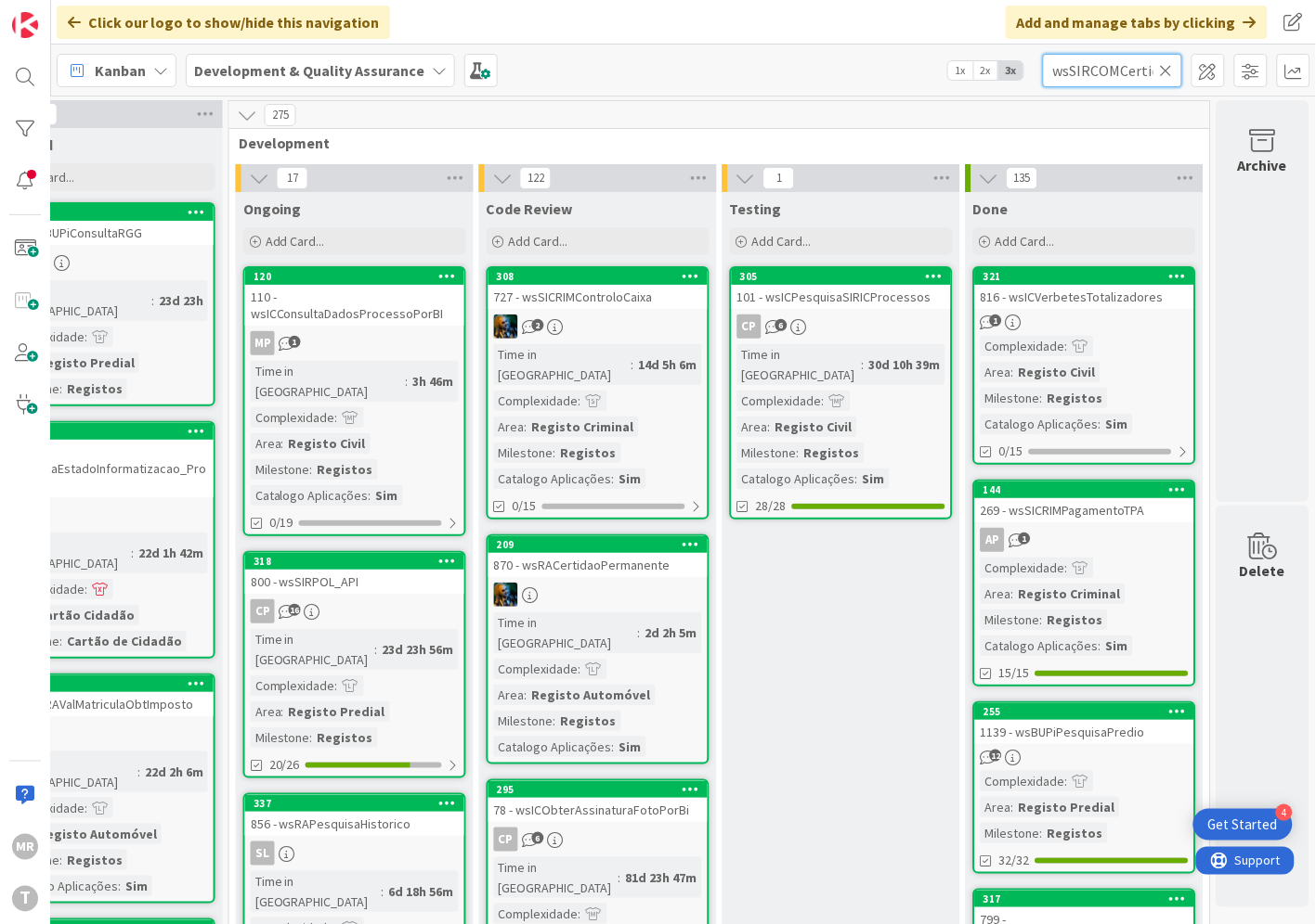
scroll to position [0, 159]
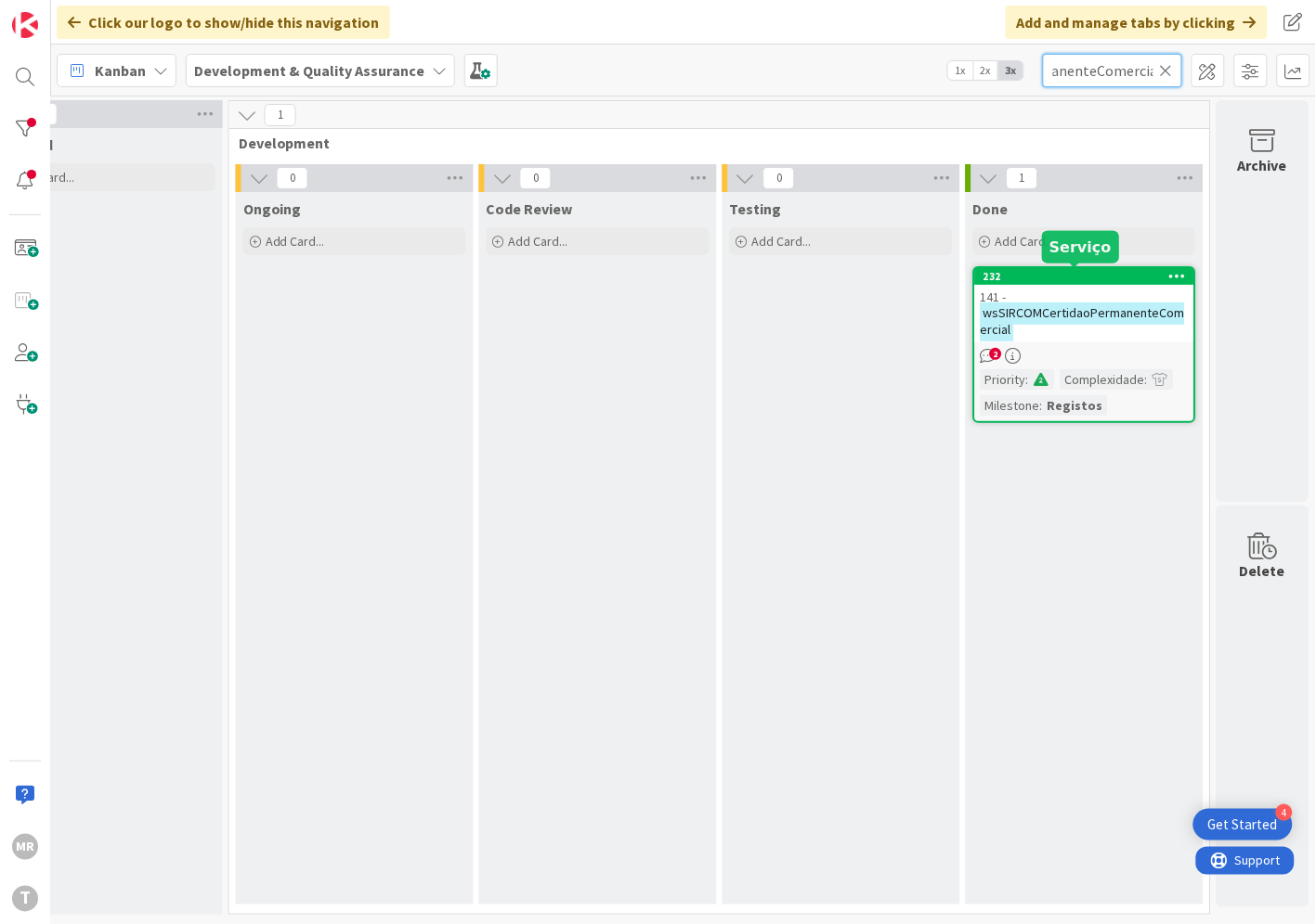
type input "wsSIRCOMCertidaoPermanenteComercial"
click at [1059, 276] on div "232" at bounding box center [1089, 276] width 211 height 13
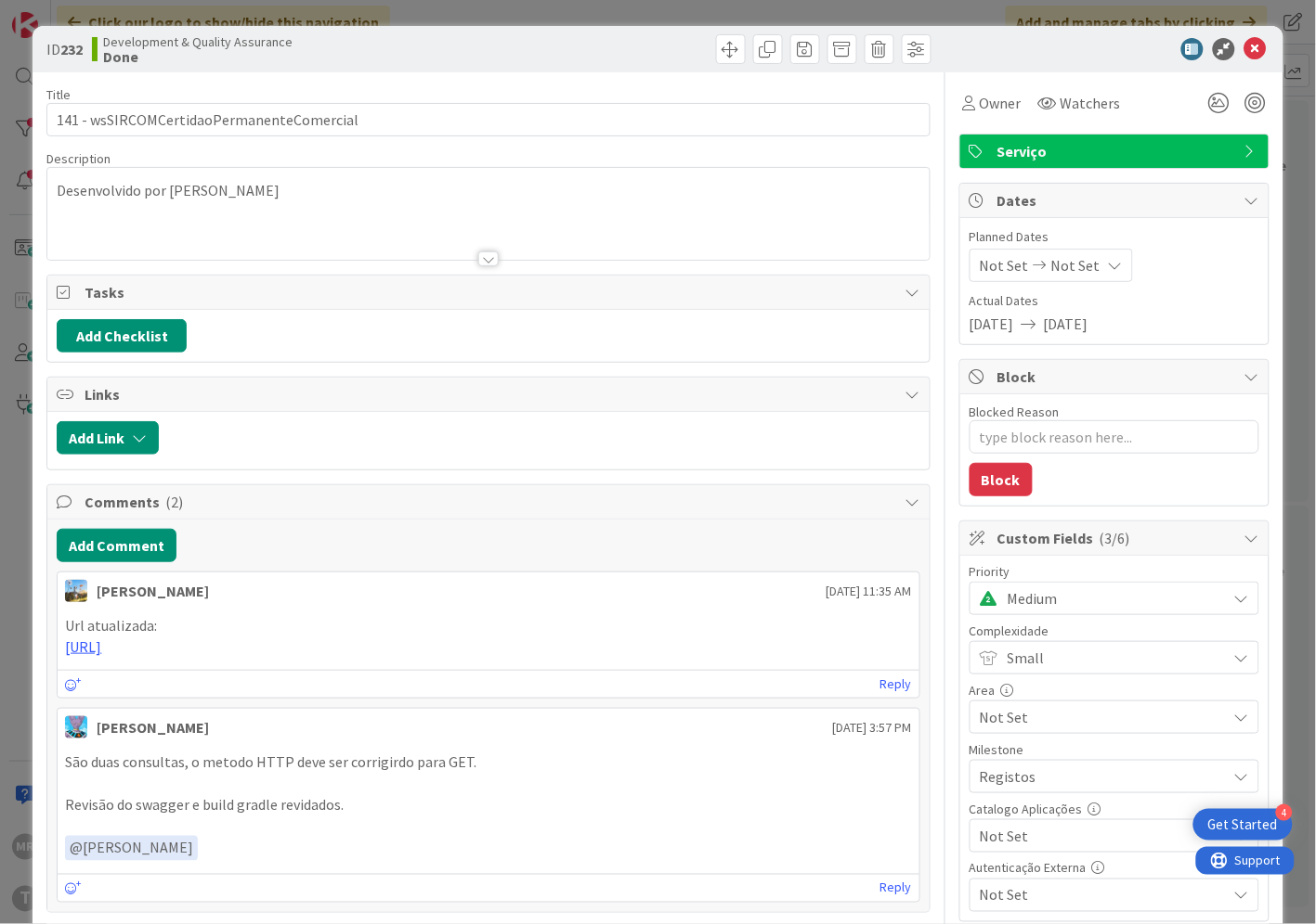
click at [1021, 829] on span "Not Set" at bounding box center [1098, 836] width 238 height 26
click at [1013, 805] on span "Sim" at bounding box center [1126, 794] width 244 height 28
type textarea "x"
click at [1244, 52] on icon at bounding box center [1255, 49] width 23 height 23
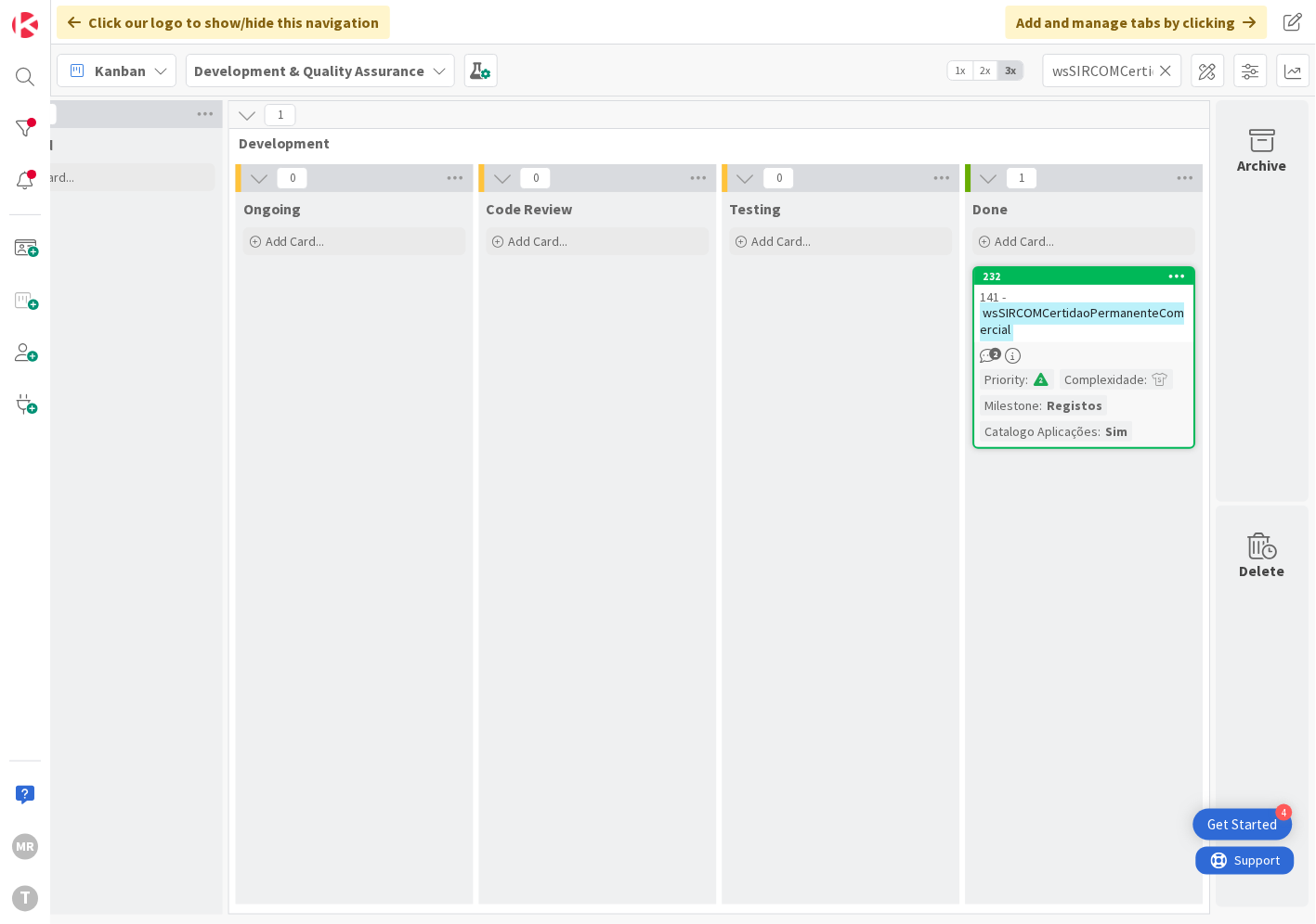
click at [1167, 71] on icon at bounding box center [1165, 70] width 13 height 17
click at [1106, 71] on input "text" at bounding box center [1112, 71] width 139 height 34
paste input "wsRCOMEOLPesquisaCAEs"
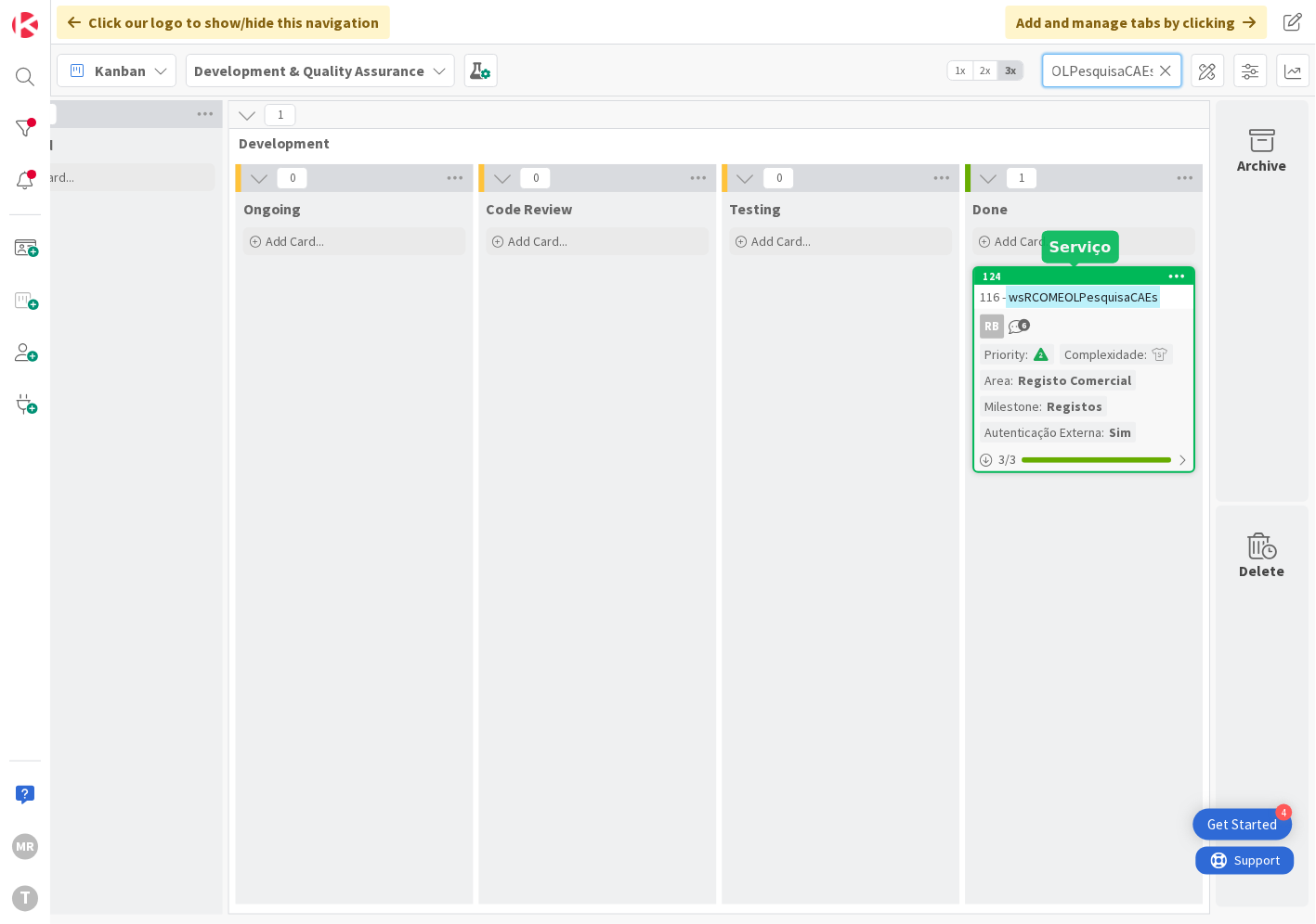
type input "wsRCOMEOLPesquisaCAEs"
click at [1082, 272] on div "124" at bounding box center [1089, 276] width 211 height 13
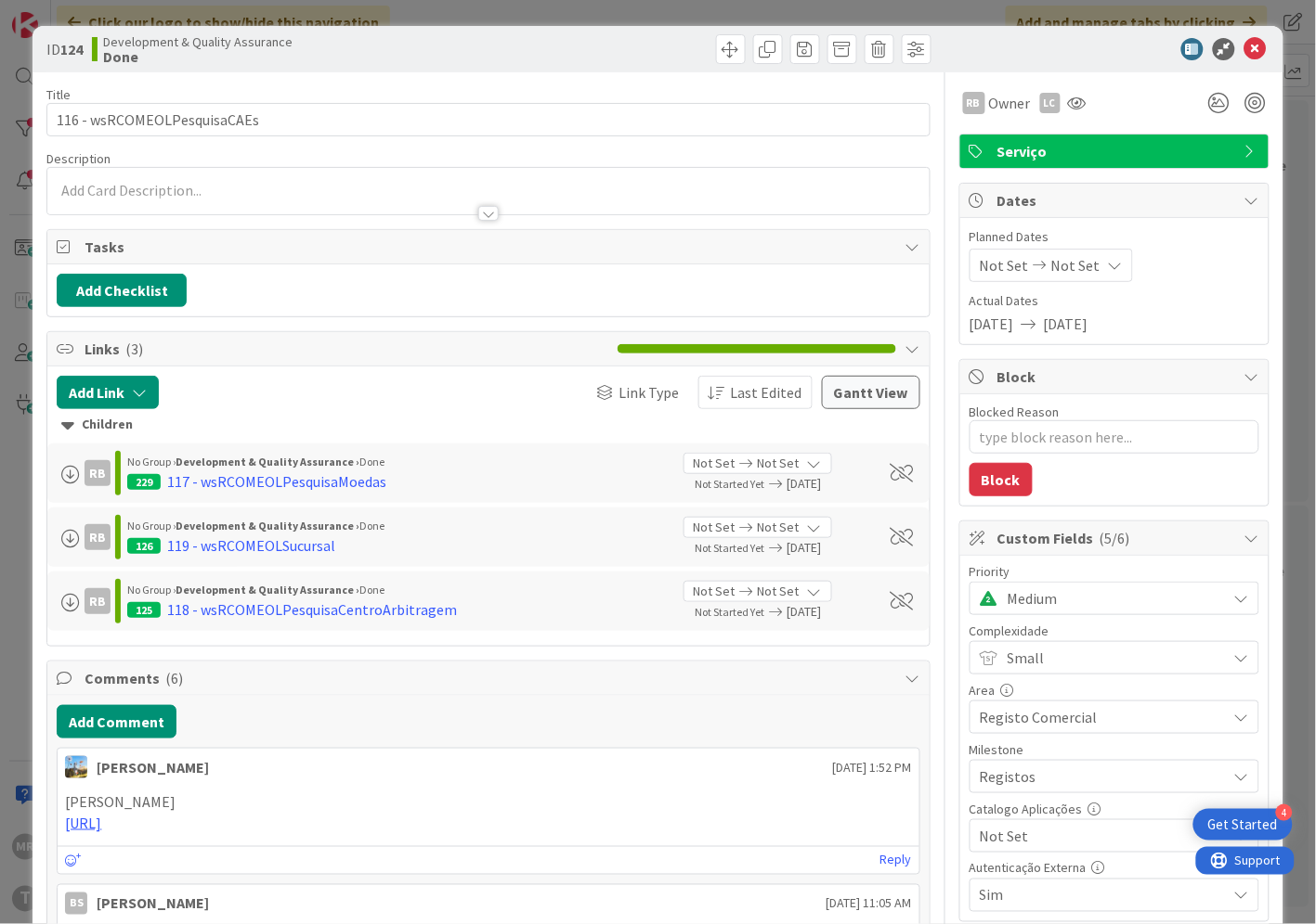
click at [1031, 840] on span "Not Set" at bounding box center [1098, 836] width 238 height 26
click at [1022, 801] on span "Sim" at bounding box center [1126, 794] width 244 height 28
type textarea "x"
click at [1244, 48] on icon at bounding box center [1255, 49] width 23 height 23
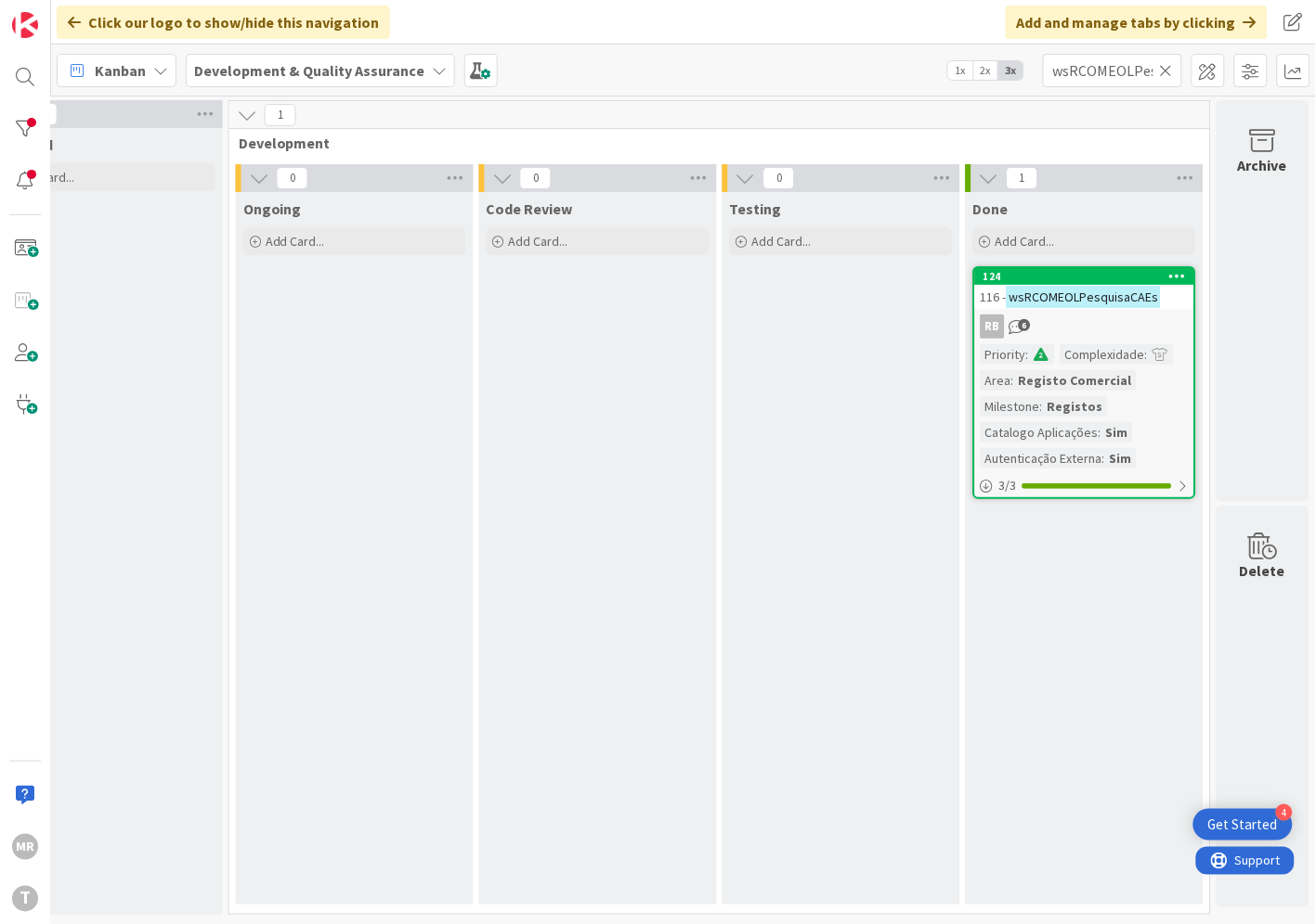
click at [1166, 75] on icon at bounding box center [1165, 70] width 13 height 17
click at [1116, 67] on input "text" at bounding box center [1112, 71] width 139 height 34
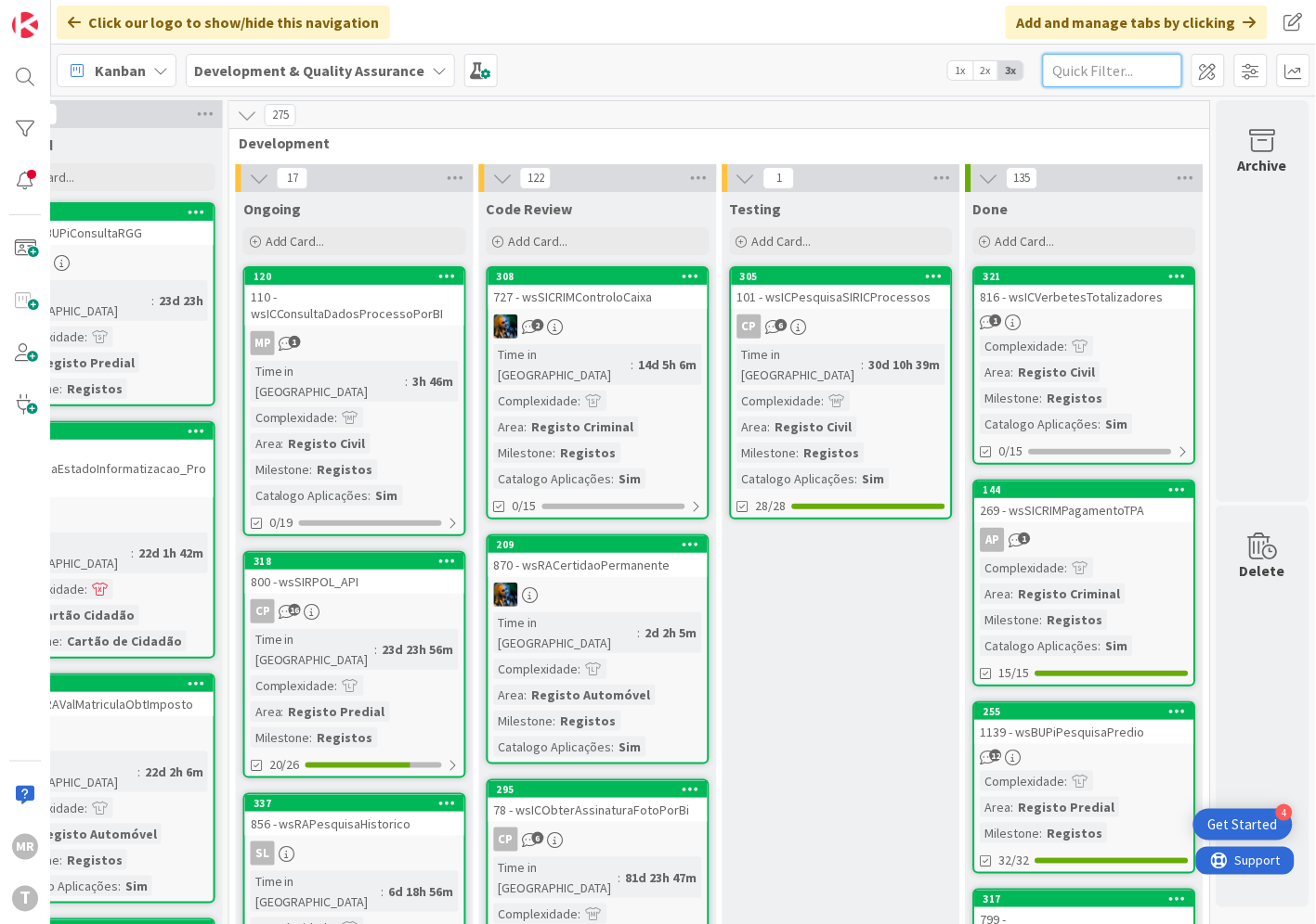
paste input "wsRCOMEOLPesquisaCentroArbitragem"
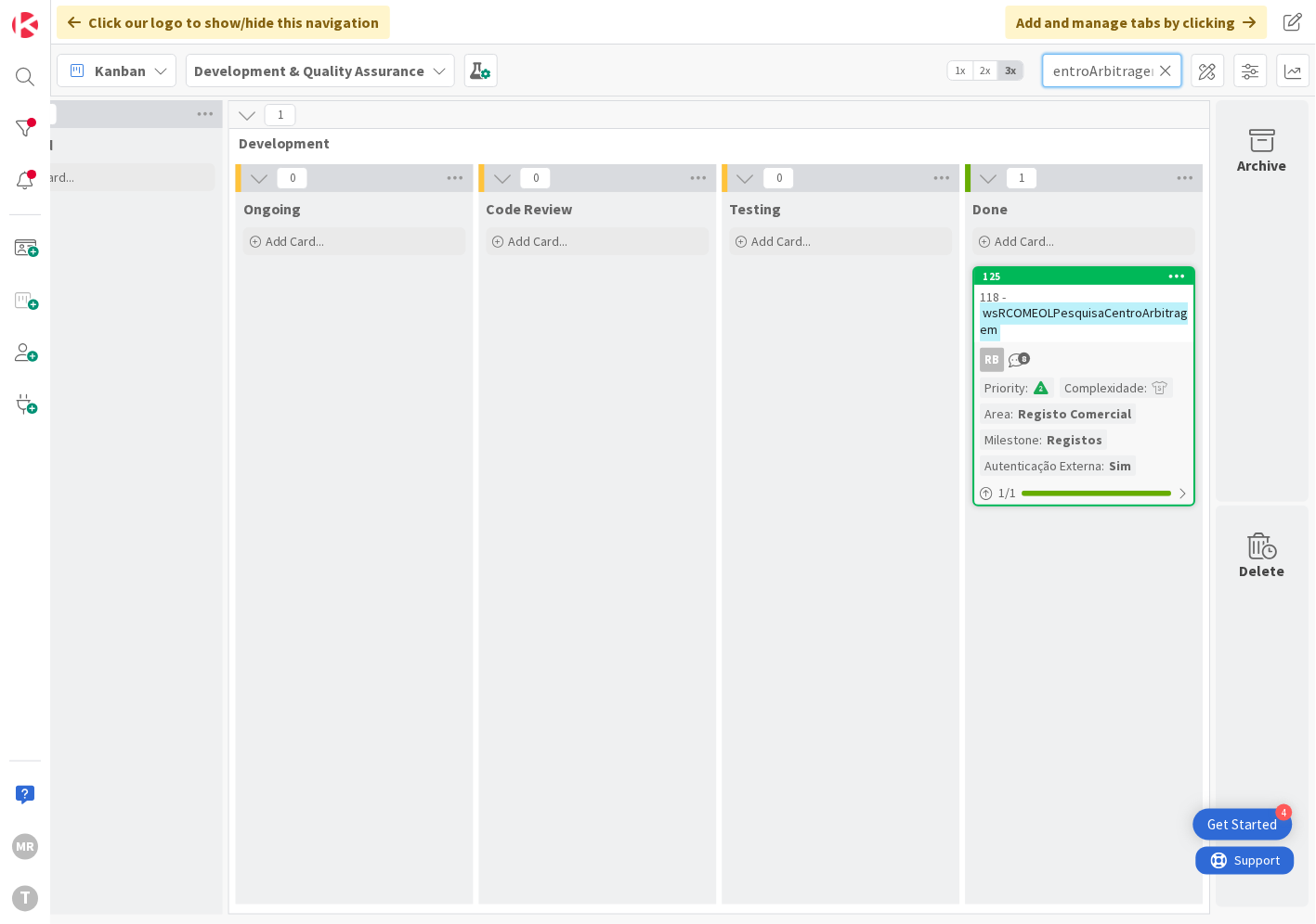
type input "wsRCOMEOLPesquisaCentroArbitragem"
click at [1031, 270] on div "125" at bounding box center [1089, 276] width 211 height 13
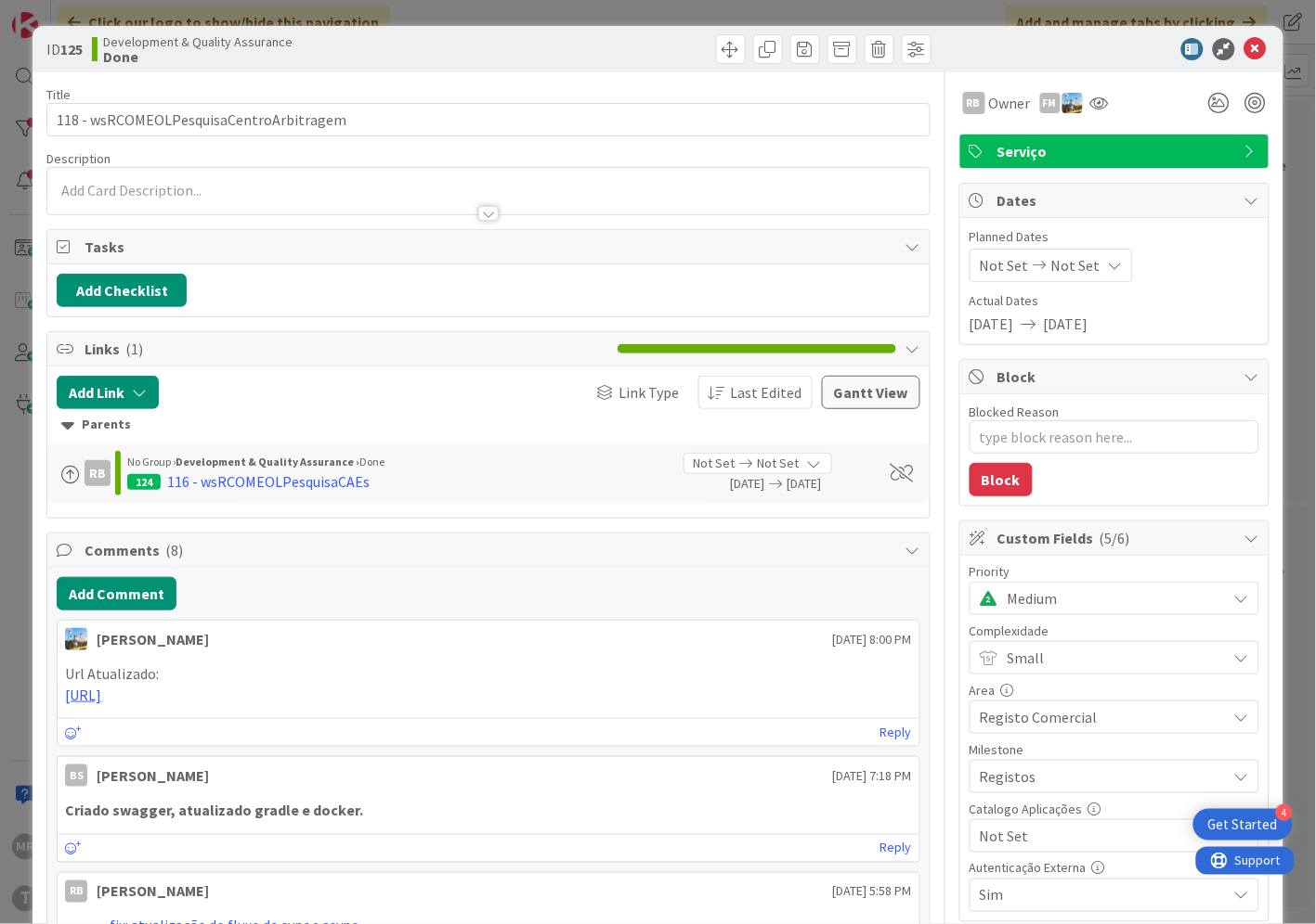
click at [1038, 839] on span "Not Set" at bounding box center [1098, 836] width 238 height 26
click at [1022, 798] on span "Sim" at bounding box center [1126, 794] width 244 height 28
type textarea "x"
click at [1244, 52] on icon at bounding box center [1255, 49] width 23 height 23
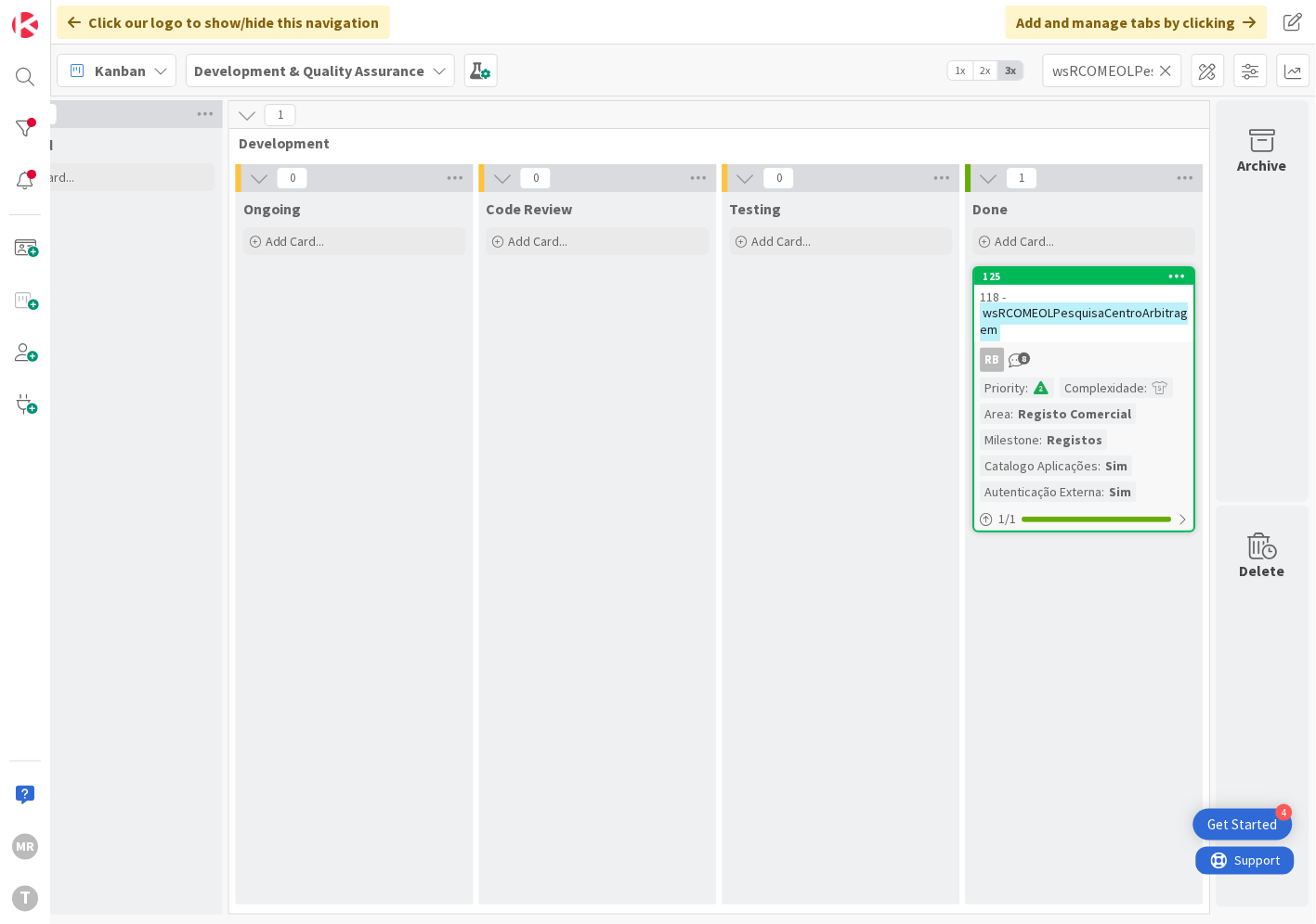
click at [1167, 71] on icon at bounding box center [1165, 70] width 13 height 17
click at [1142, 75] on input "text" at bounding box center [1112, 71] width 139 height 34
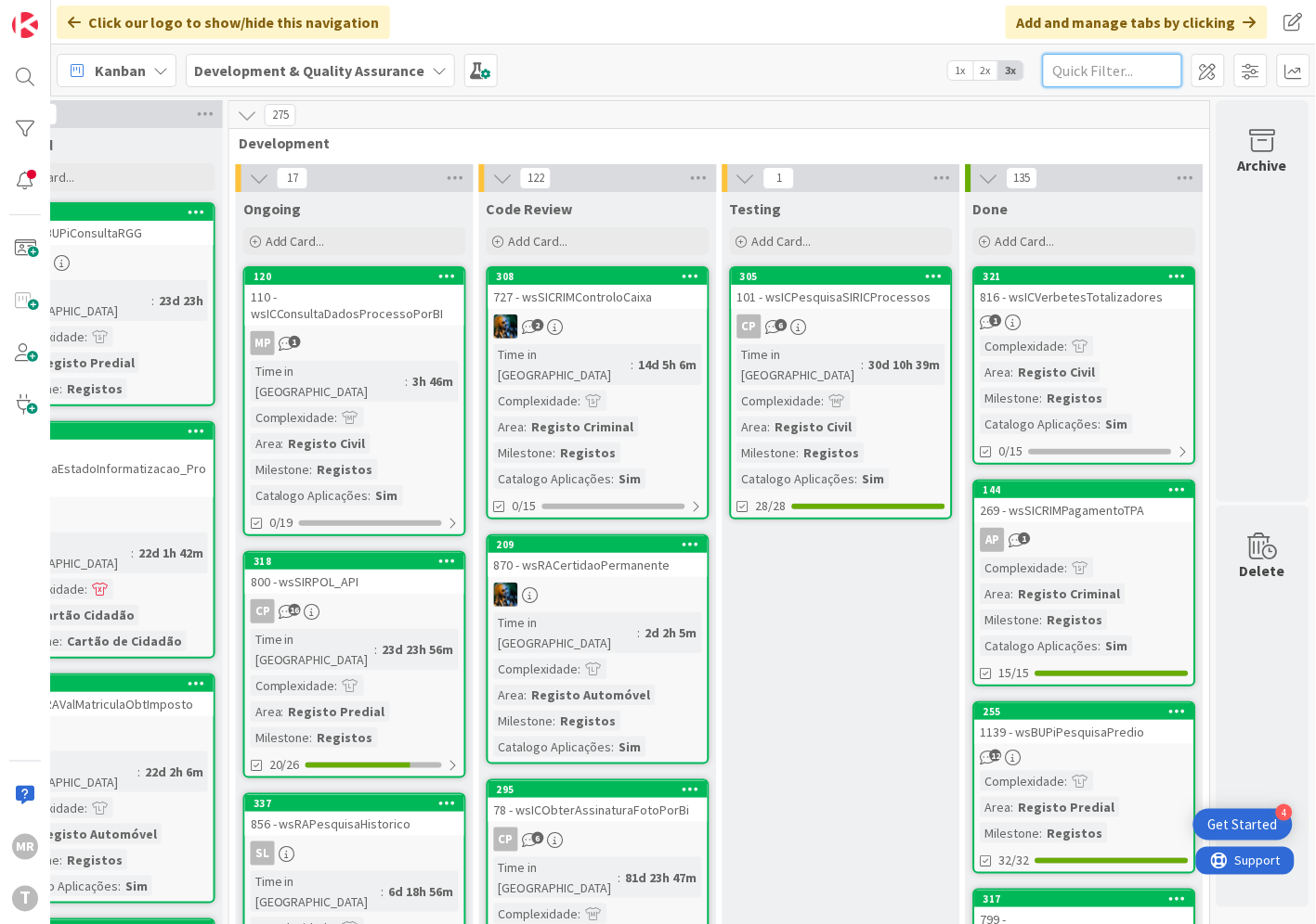
paste input "wsRCOMEOLPesquisaMoedas"
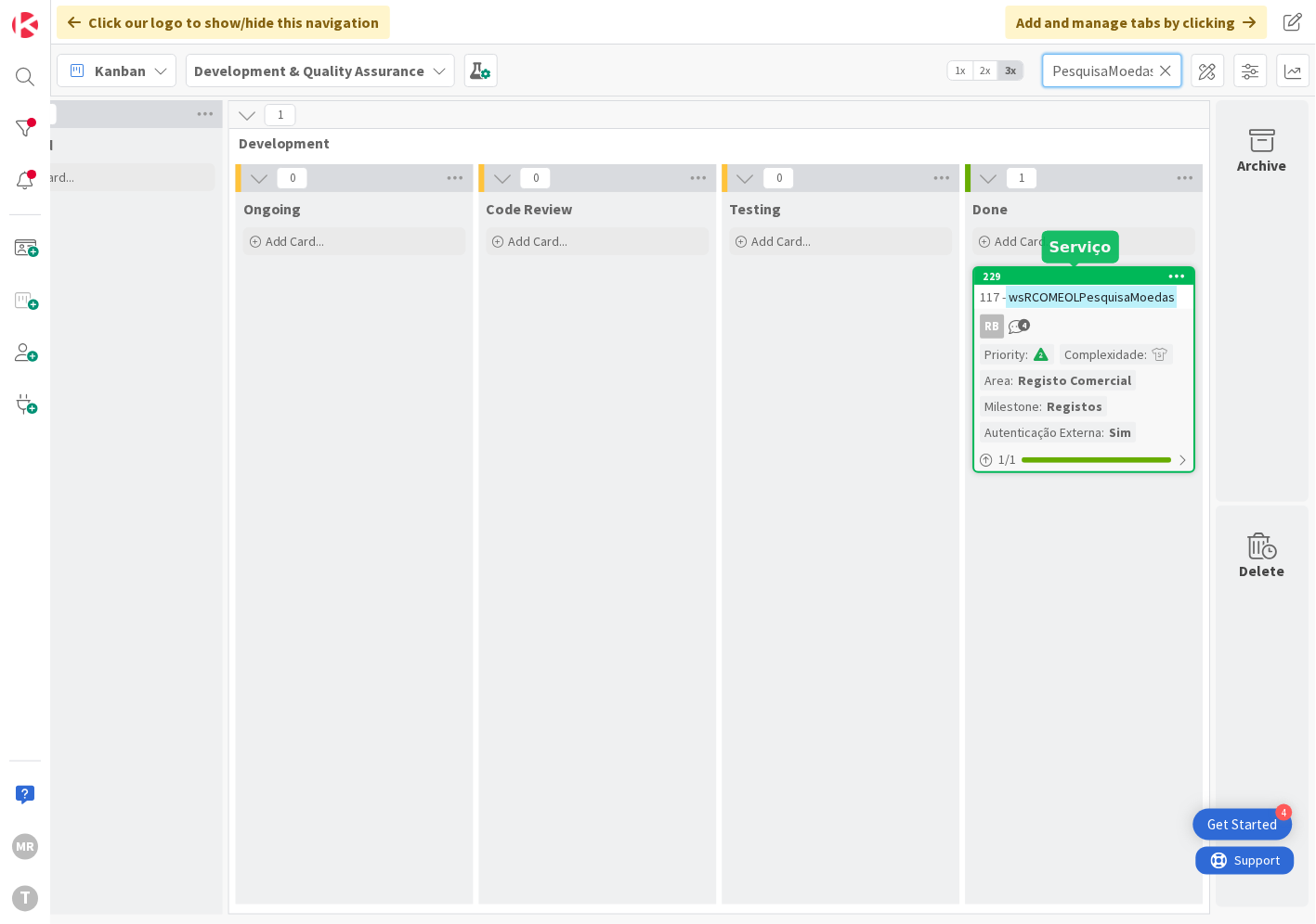
type input "wsRCOMEOLPesquisaMoedas"
click at [1083, 276] on div "229" at bounding box center [1089, 276] width 211 height 13
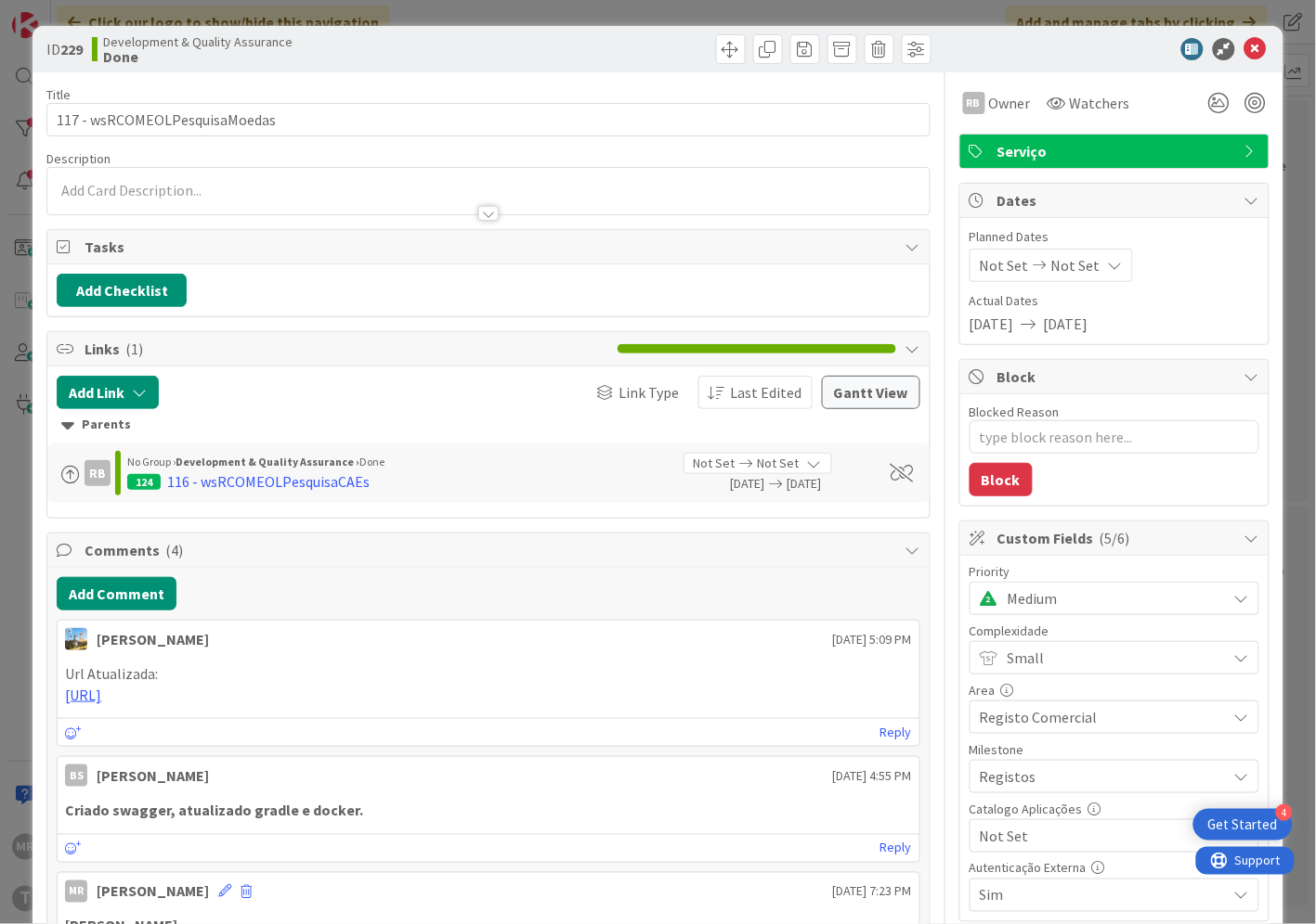
click at [1033, 830] on span "Not Set" at bounding box center [1098, 836] width 238 height 26
click at [1023, 796] on span "Sim" at bounding box center [1126, 794] width 244 height 28
type textarea "x"
click at [1244, 52] on icon at bounding box center [1255, 49] width 23 height 23
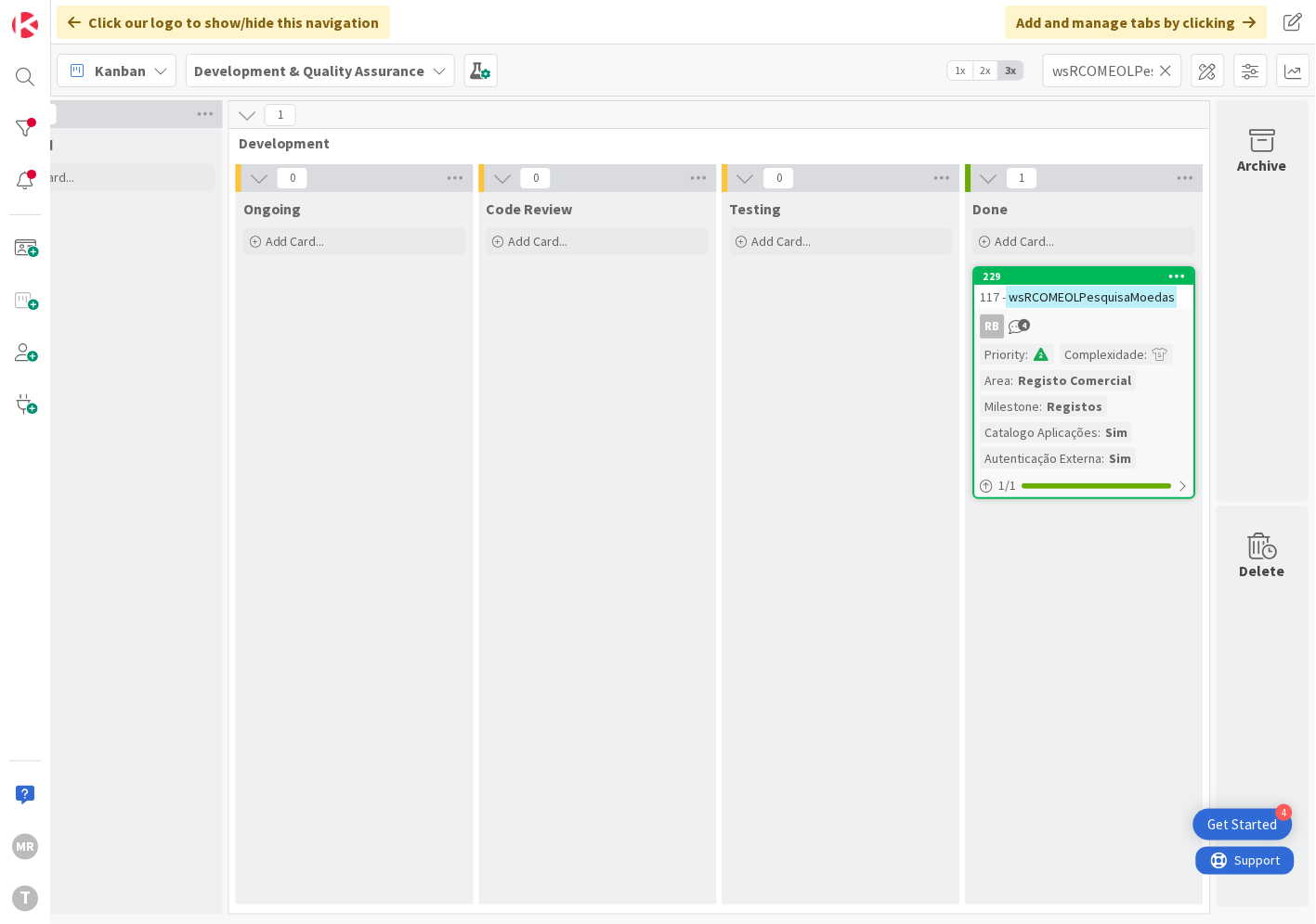
click at [1168, 67] on icon at bounding box center [1165, 70] width 13 height 17
click at [1118, 68] on input "text" at bounding box center [1112, 71] width 139 height 34
paste input "wsRCOMEOLSucursal"
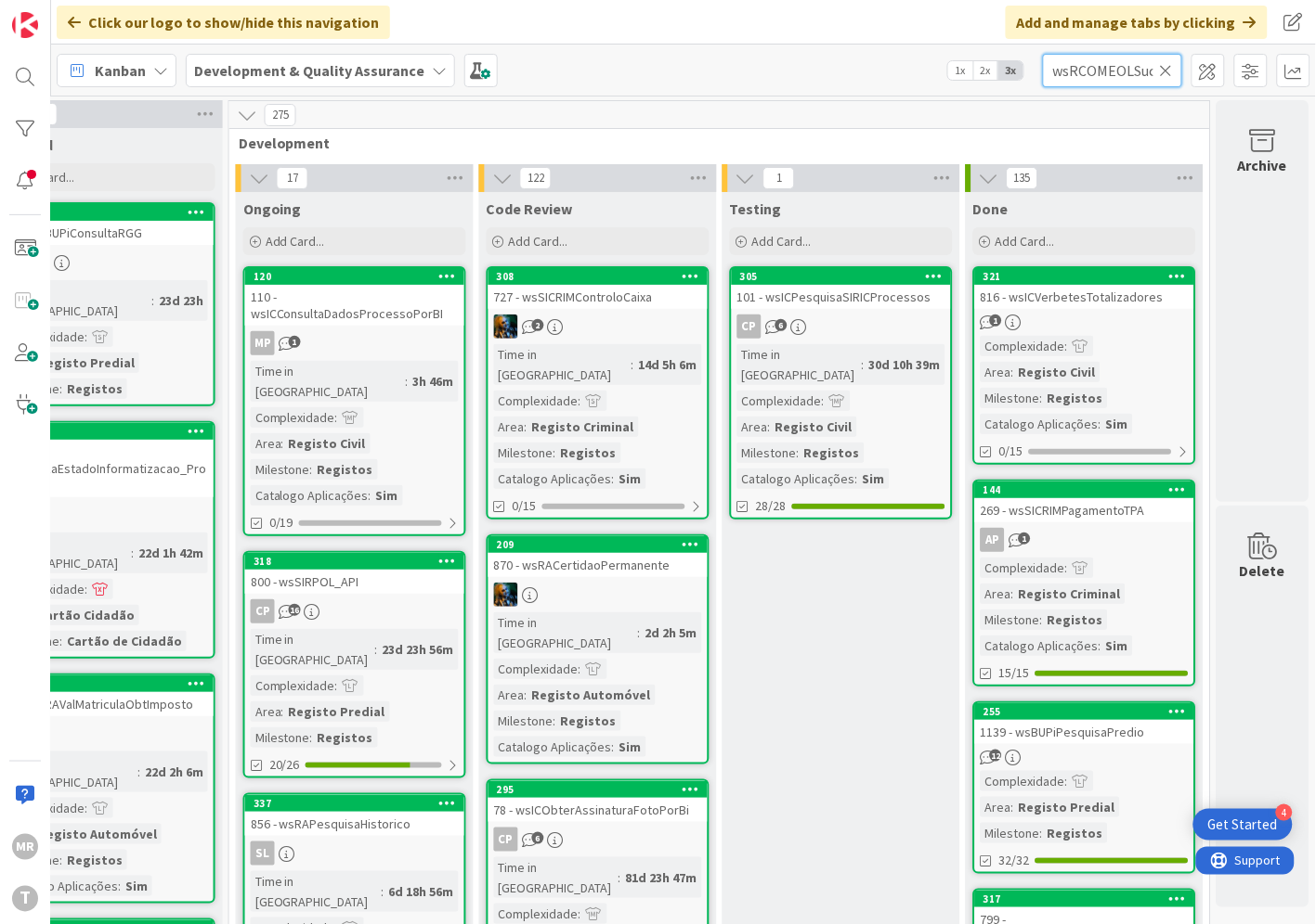
scroll to position [0, 32]
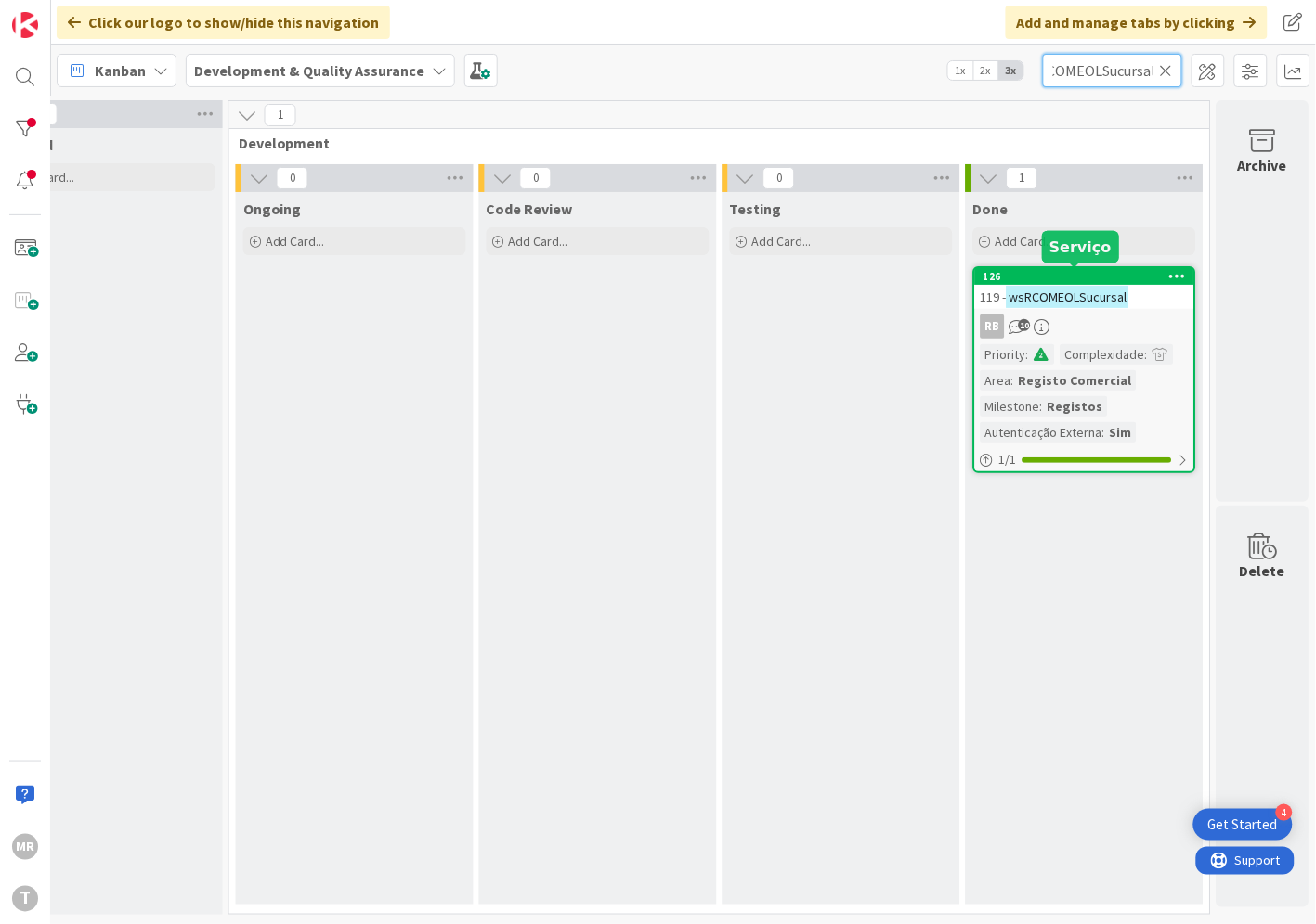
type input "wsRCOMEOLSucursal"
click at [1036, 272] on div "126" at bounding box center [1089, 276] width 211 height 13
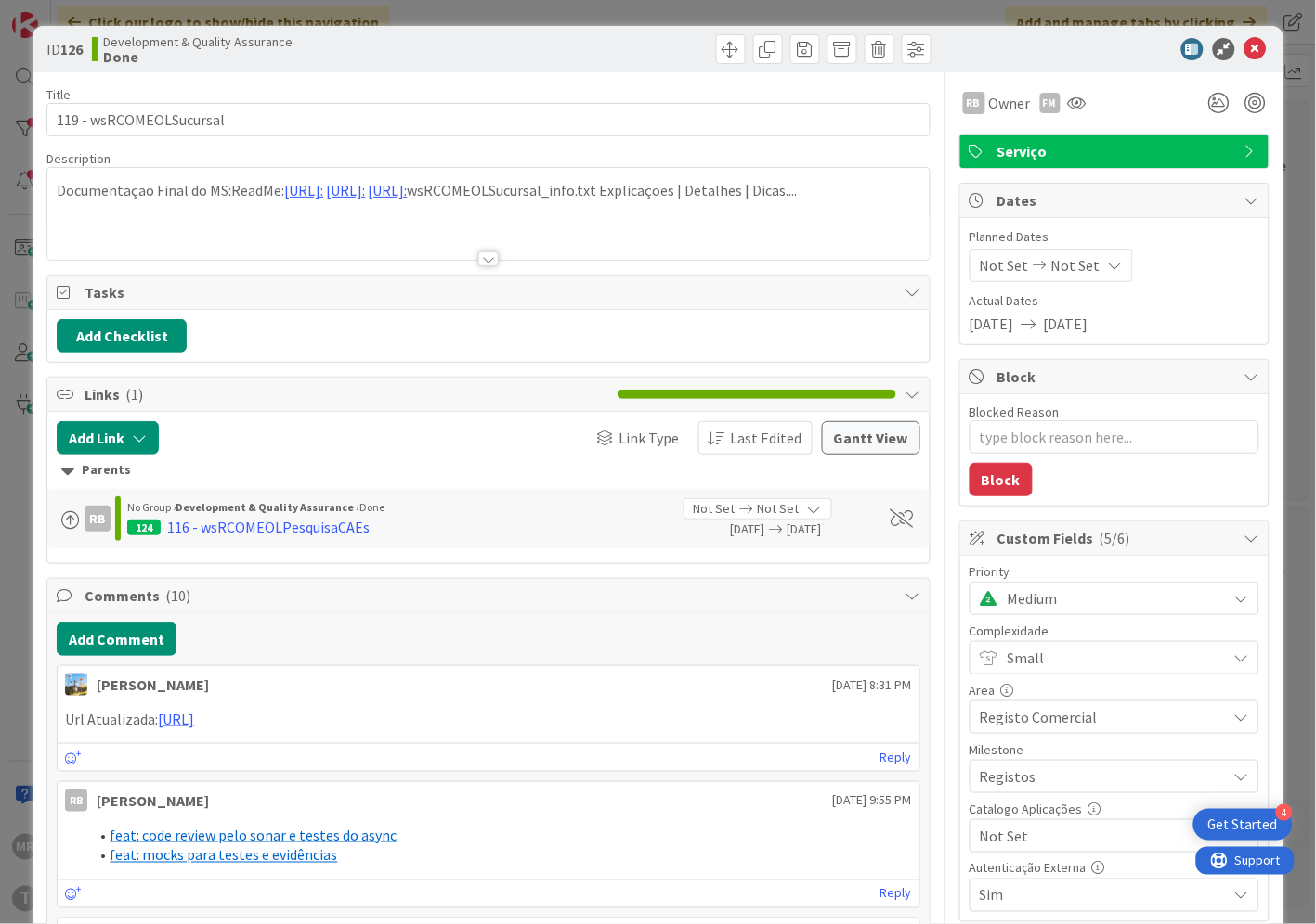
click at [1090, 827] on span "Not Set" at bounding box center [1098, 836] width 238 height 26
click at [1065, 792] on span "Sim" at bounding box center [1126, 794] width 244 height 28
type textarea "x"
click at [1246, 52] on icon at bounding box center [1255, 49] width 23 height 23
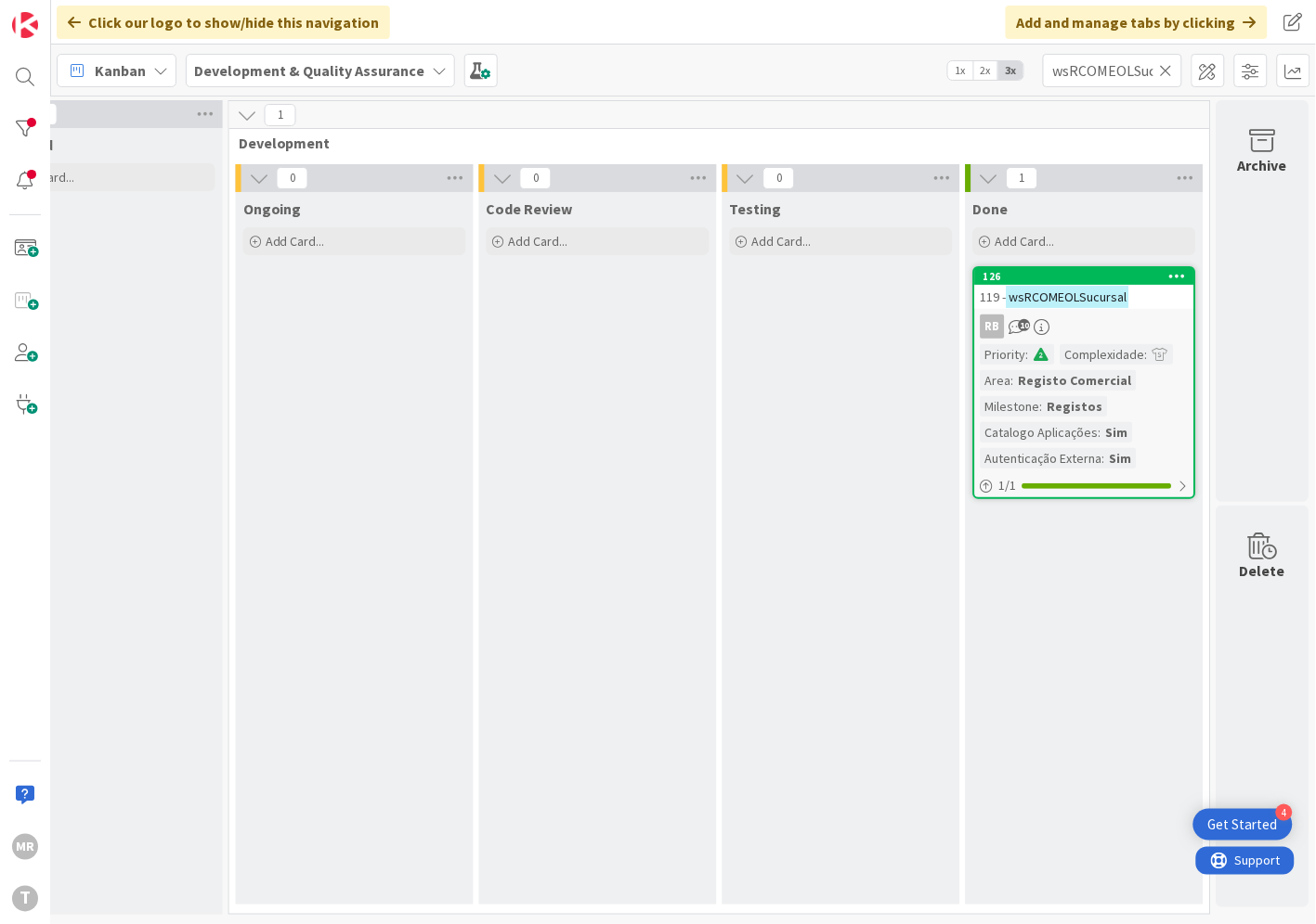
click at [1163, 68] on icon at bounding box center [1165, 70] width 13 height 17
click at [1117, 68] on input "text" at bounding box center [1112, 71] width 139 height 34
paste input "wsFCPCCriaEntidadeBolsaFirmas"
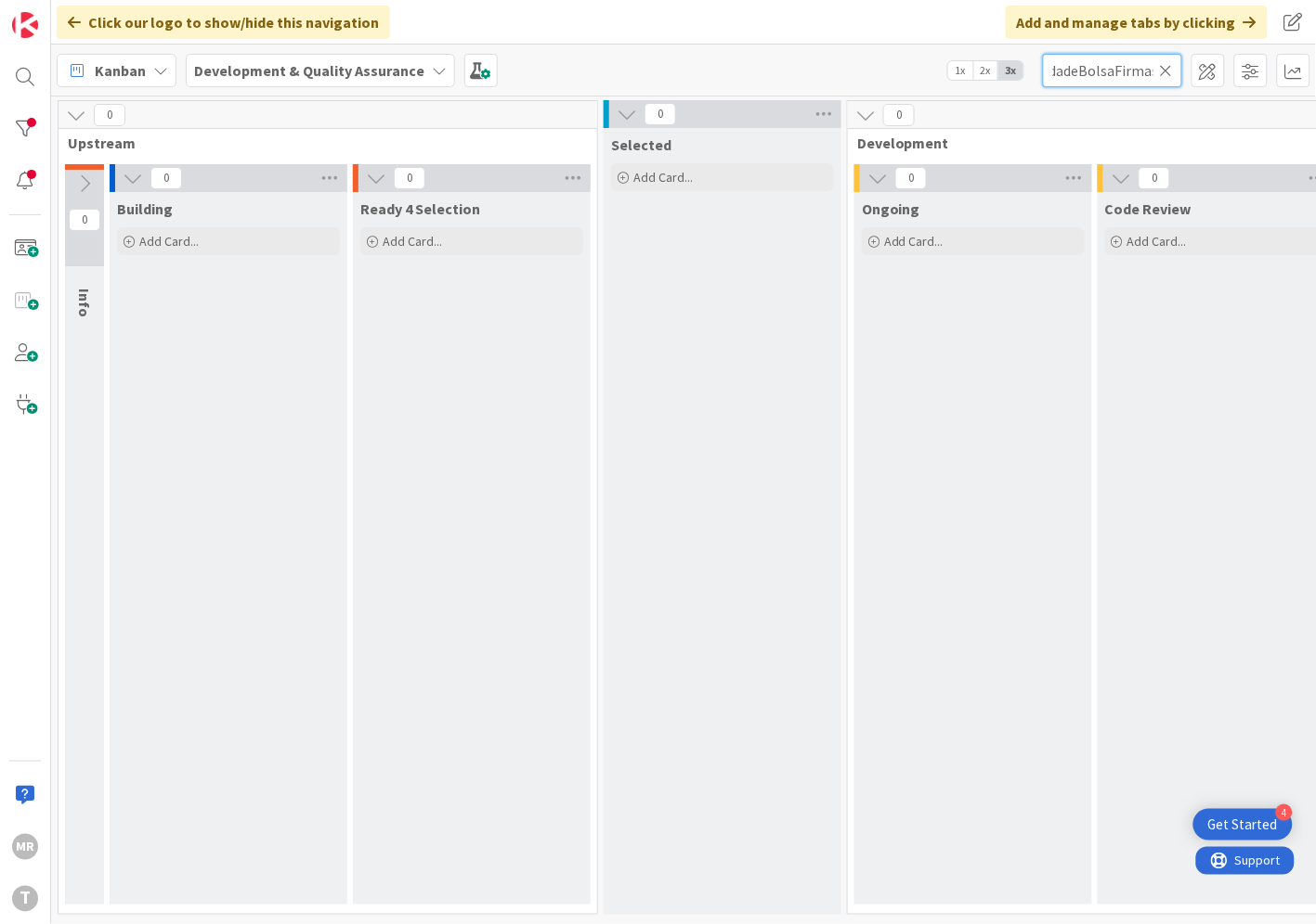
scroll to position [0, 632]
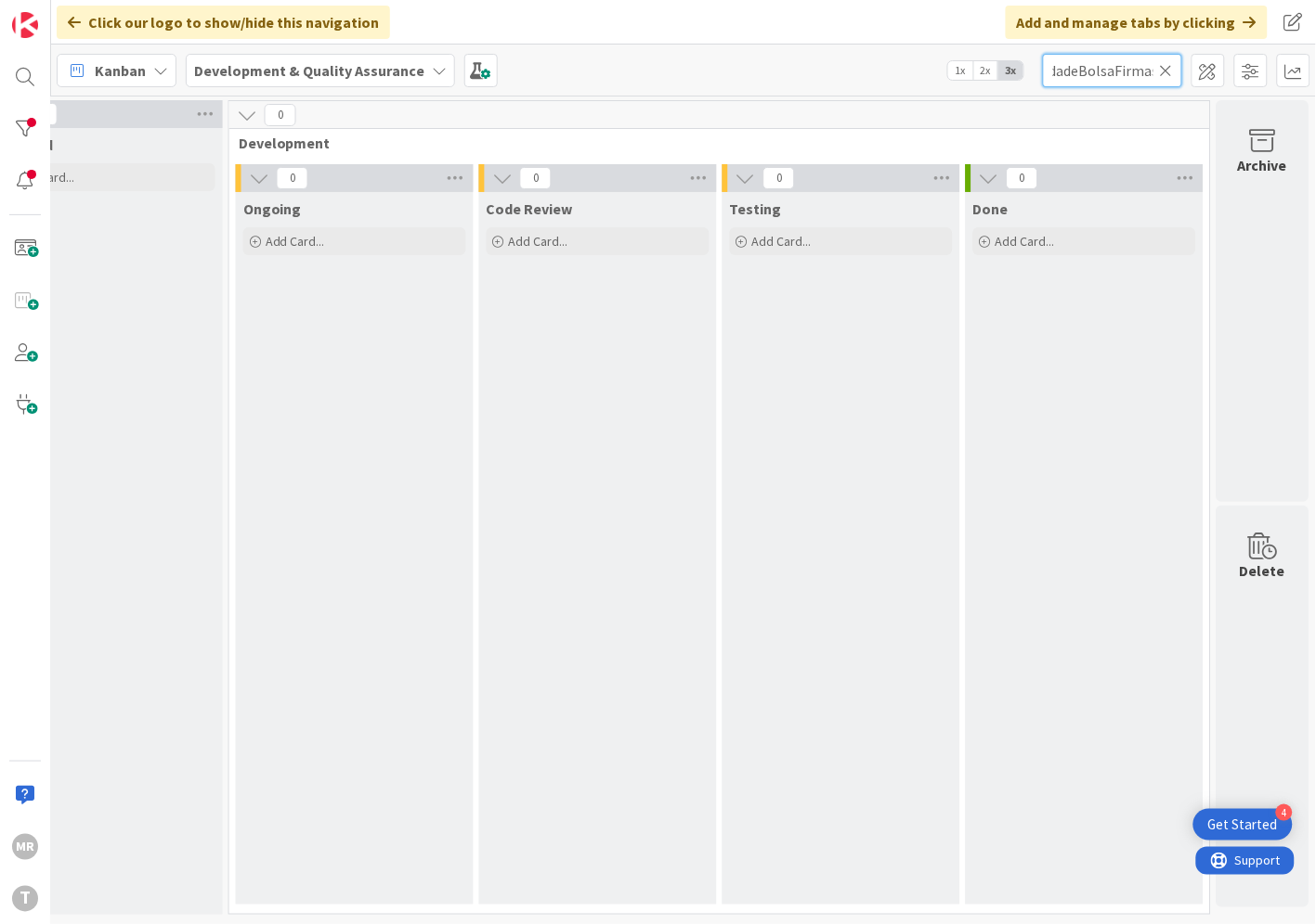
drag, startPoint x: 936, startPoint y: 912, endPoint x: 29, endPoint y: 8, distance: 1280.6
drag, startPoint x: 1074, startPoint y: 66, endPoint x: 545, endPoint y: 0, distance: 533.1
click at [771, 25] on div "Click our logo to show/hide this navigation Add and manage tabs by clicking Kan…" at bounding box center [684, 462] width 1265 height 924
type input "BolsaFirmas"
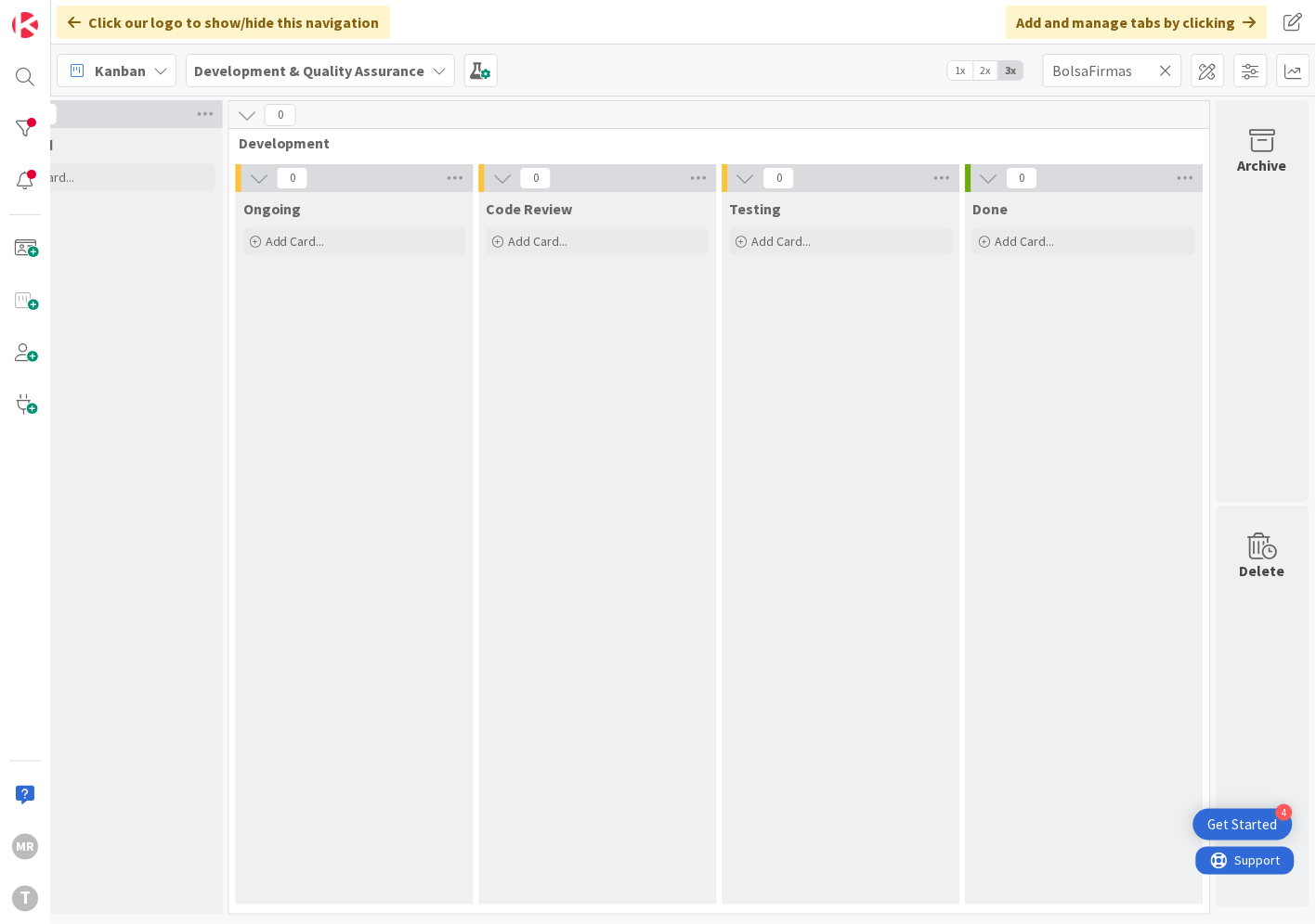
click at [1163, 70] on icon at bounding box center [1165, 70] width 13 height 17
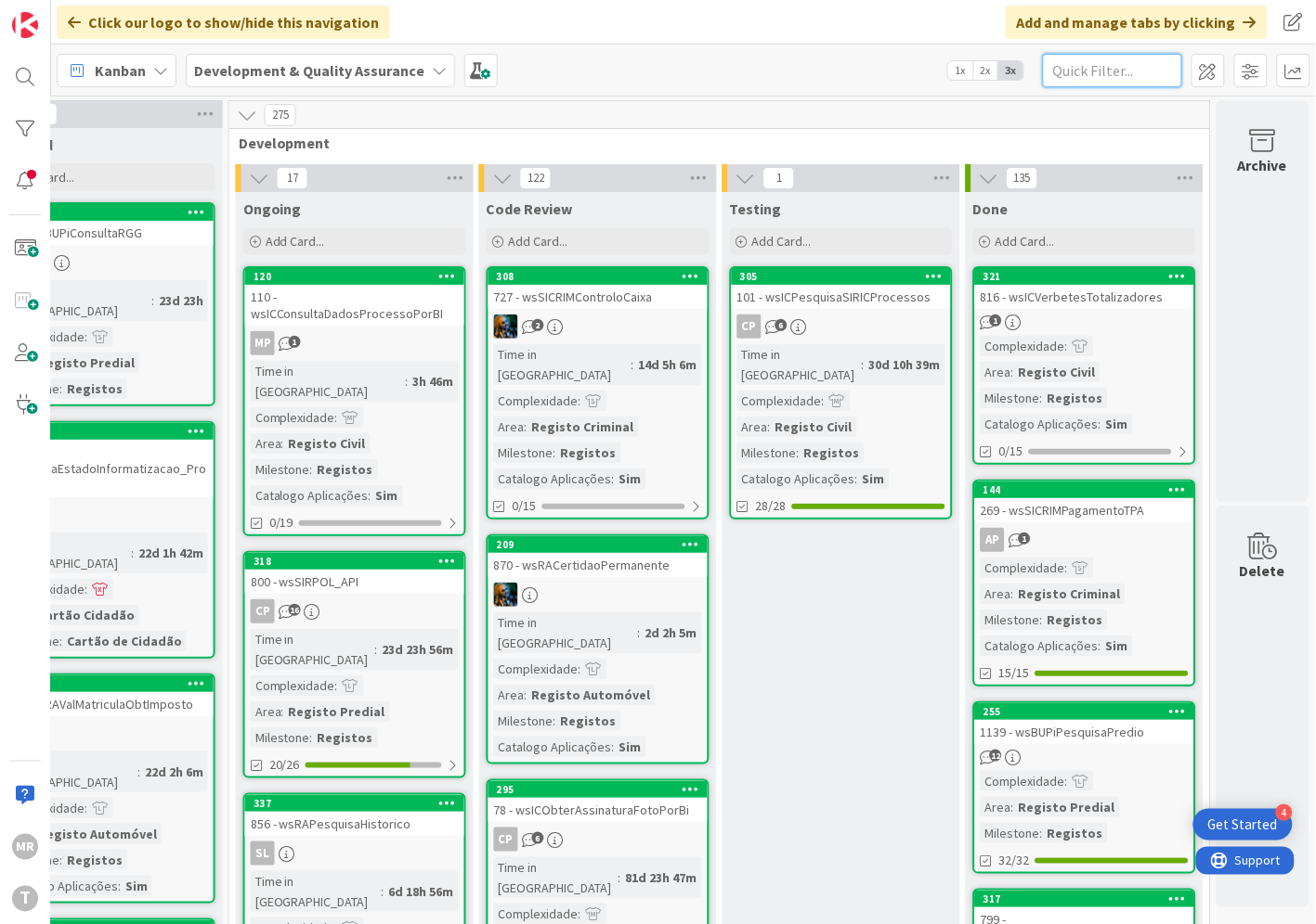
click at [1124, 71] on input "text" at bounding box center [1112, 71] width 139 height 34
paste input "wsFCPCEntidadesRCBE"
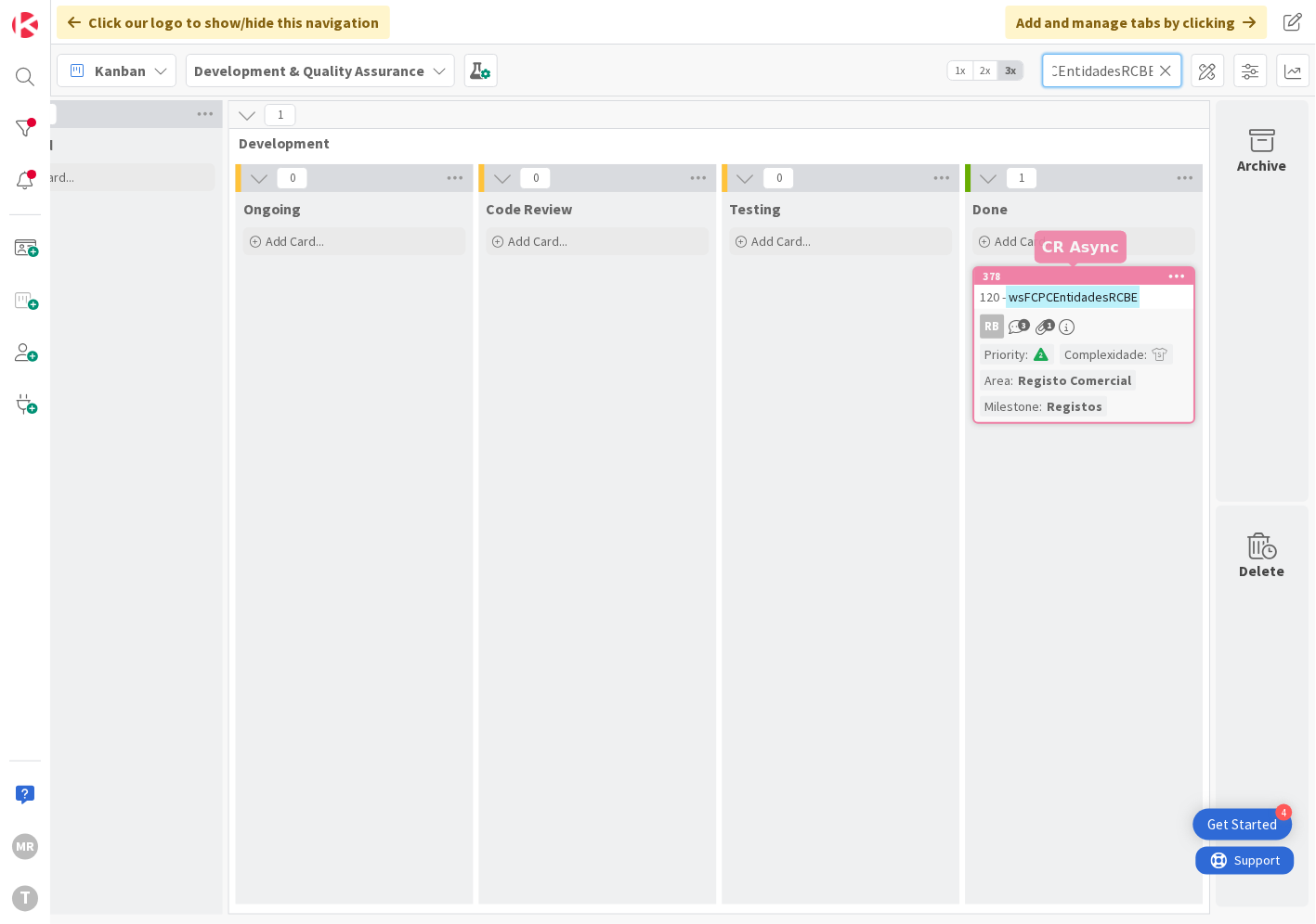
type input "wsFCPCEntidadesRCBE"
click at [1092, 276] on div "378" at bounding box center [1089, 276] width 211 height 13
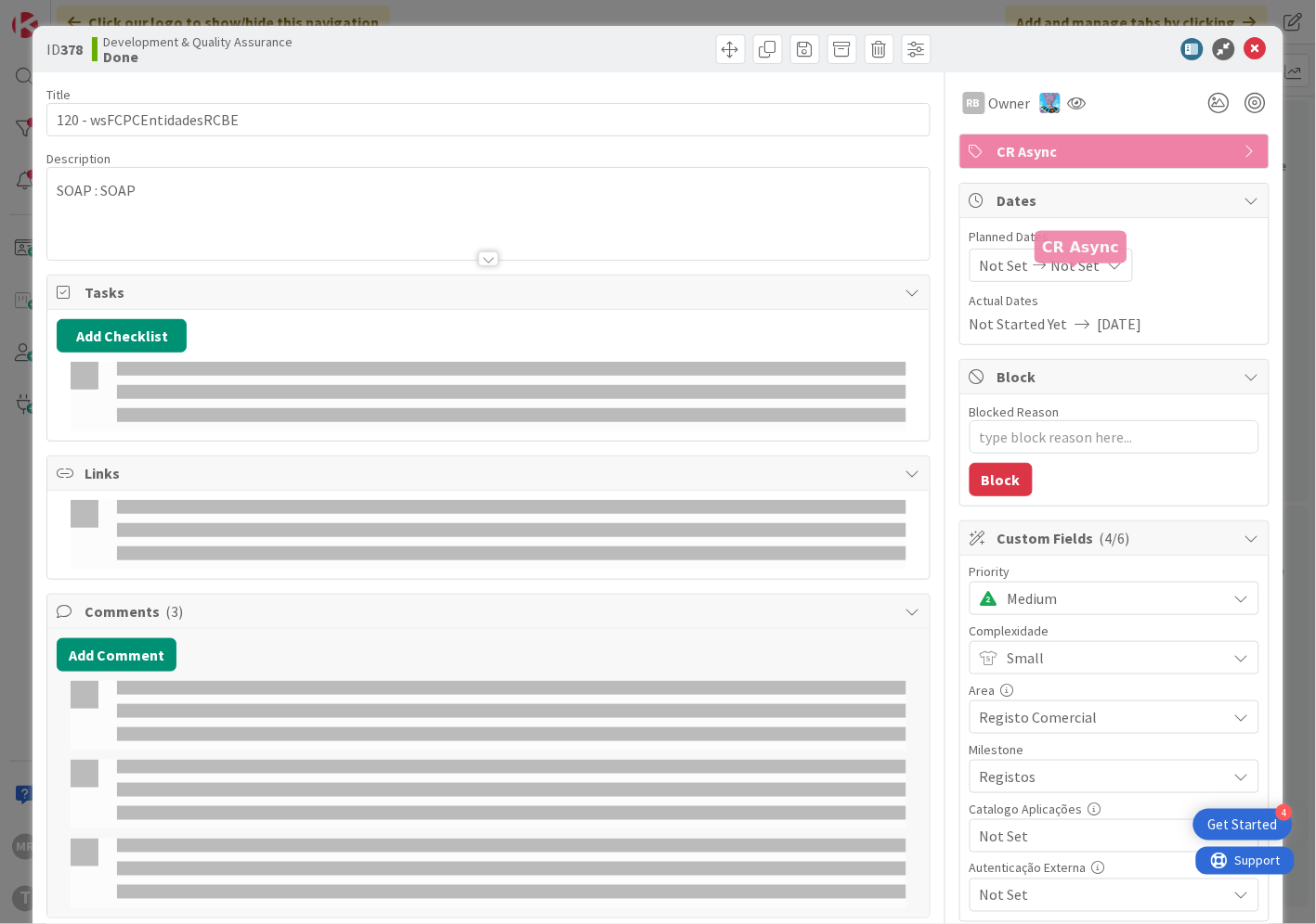
type textarea "x"
select select "java"
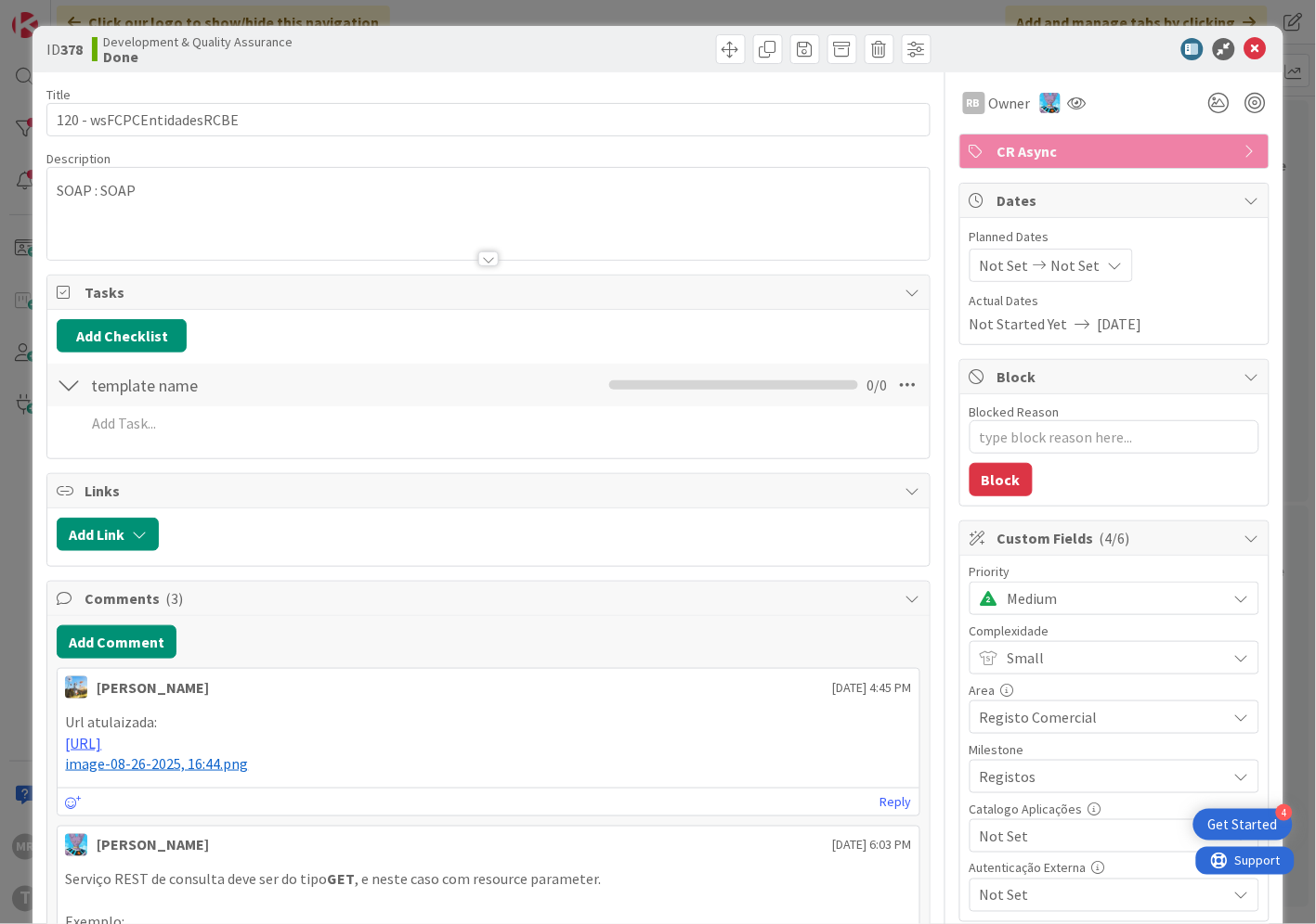
click at [1033, 838] on span "Not Set" at bounding box center [1098, 836] width 238 height 26
click at [1025, 798] on span "Sim" at bounding box center [1126, 794] width 244 height 28
type textarea "x"
click at [1244, 49] on icon at bounding box center [1255, 49] width 23 height 23
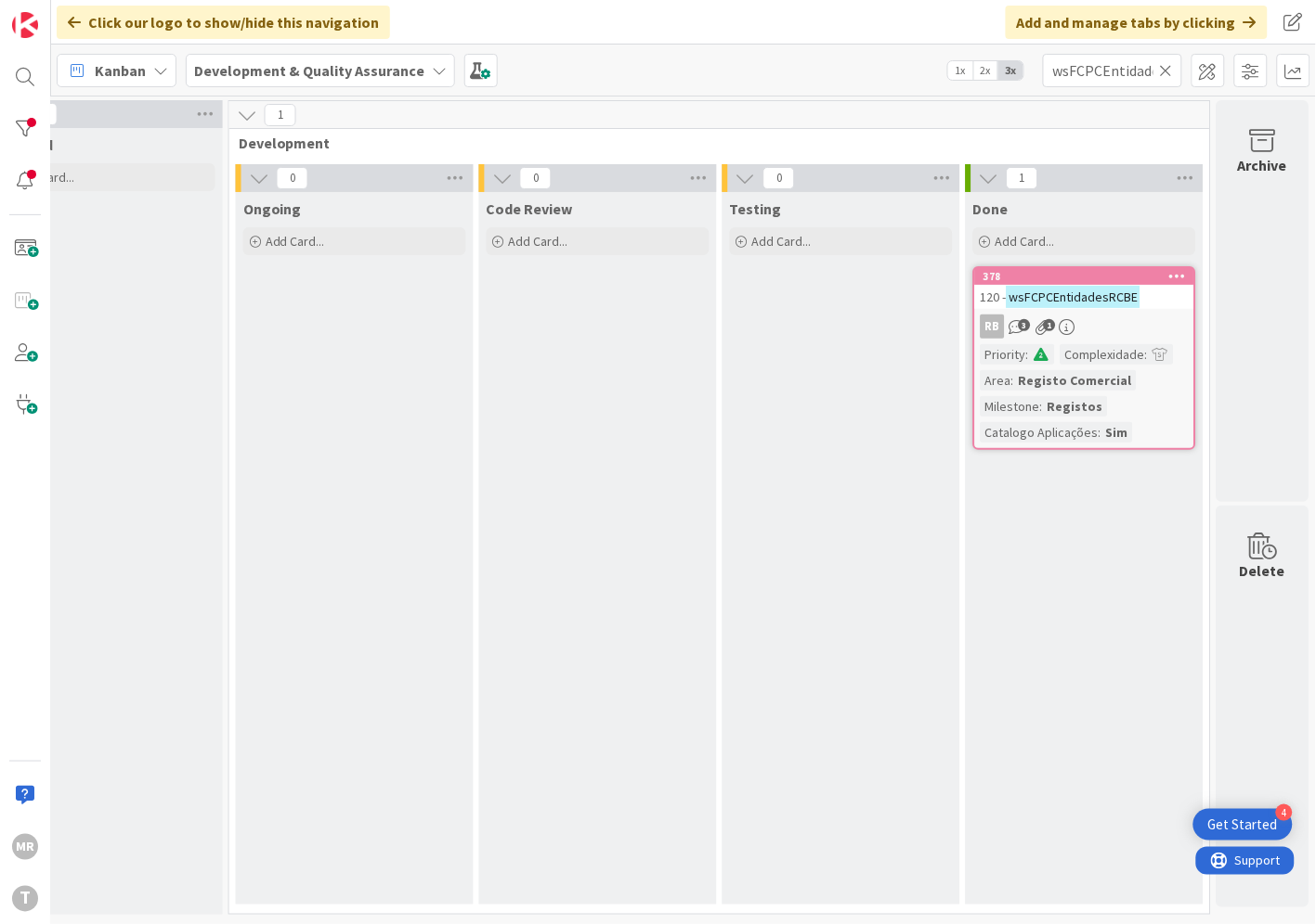
click at [1167, 70] on icon at bounding box center [1165, 70] width 13 height 17
click at [1128, 69] on input "text" at bounding box center [1112, 71] width 139 height 34
paste input "wsFCPCFirmasFantasia"
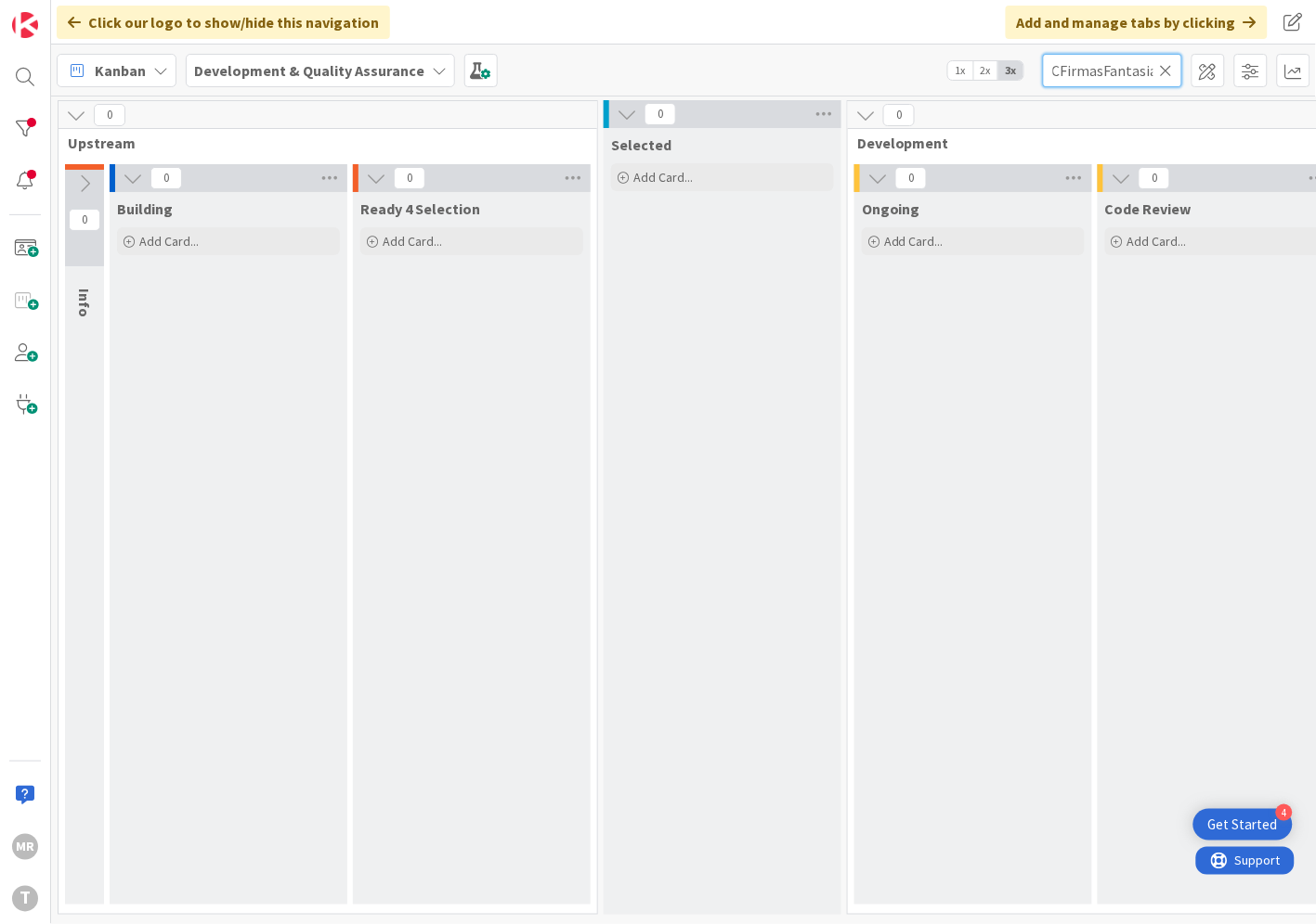
scroll to position [0, 632]
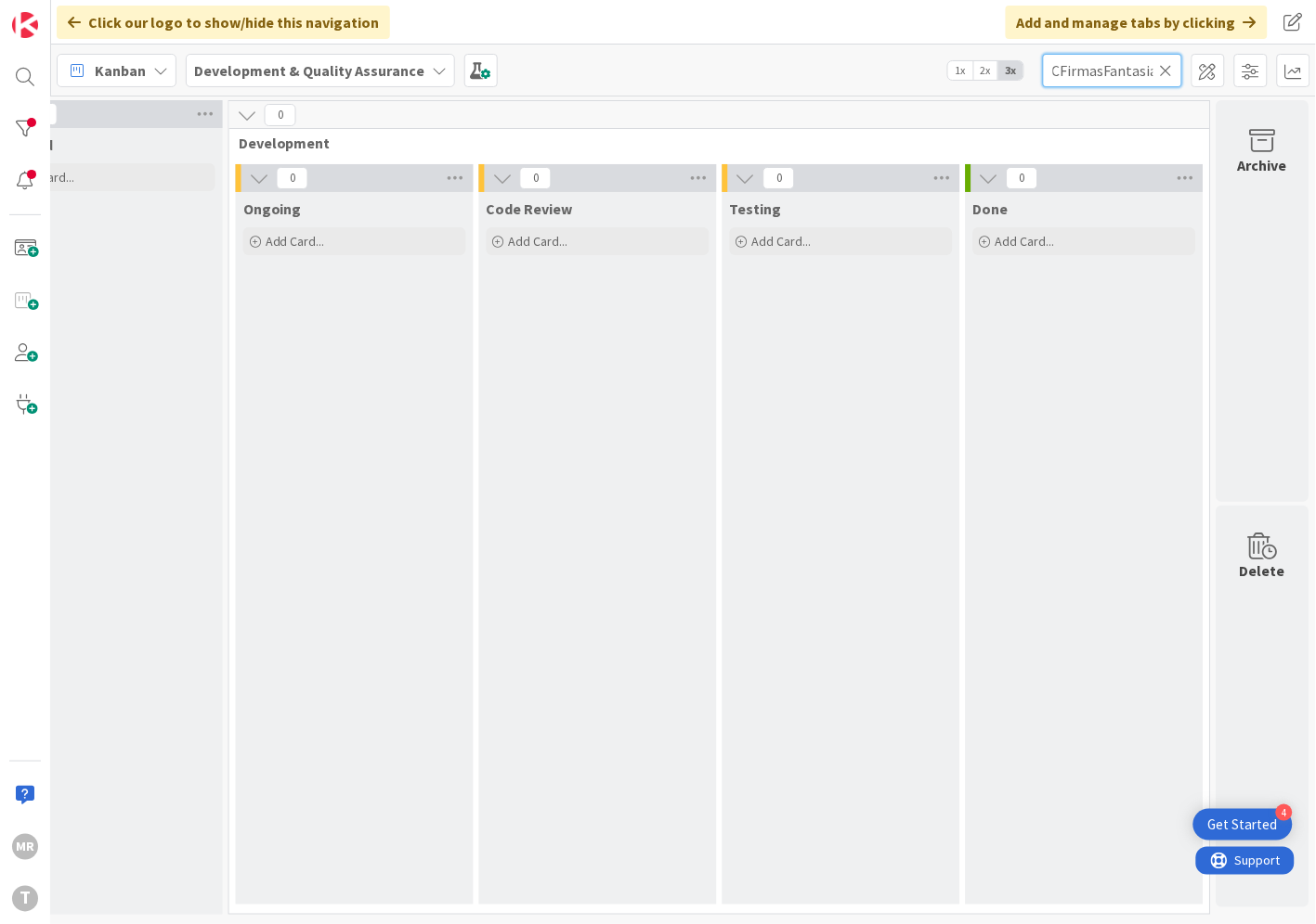
drag, startPoint x: 1097, startPoint y: 74, endPoint x: 617, endPoint y: -16, distance: 488.4
click at [617, 0] on html "4 Get Started MR T Click our logo to show/hide this navigation Add and manage t…" at bounding box center [658, 462] width 1316 height 924
click at [1108, 70] on input "Fantasia" at bounding box center [1112, 71] width 139 height 34
drag, startPoint x: 1152, startPoint y: 66, endPoint x: 1000, endPoint y: 65, distance: 152.0
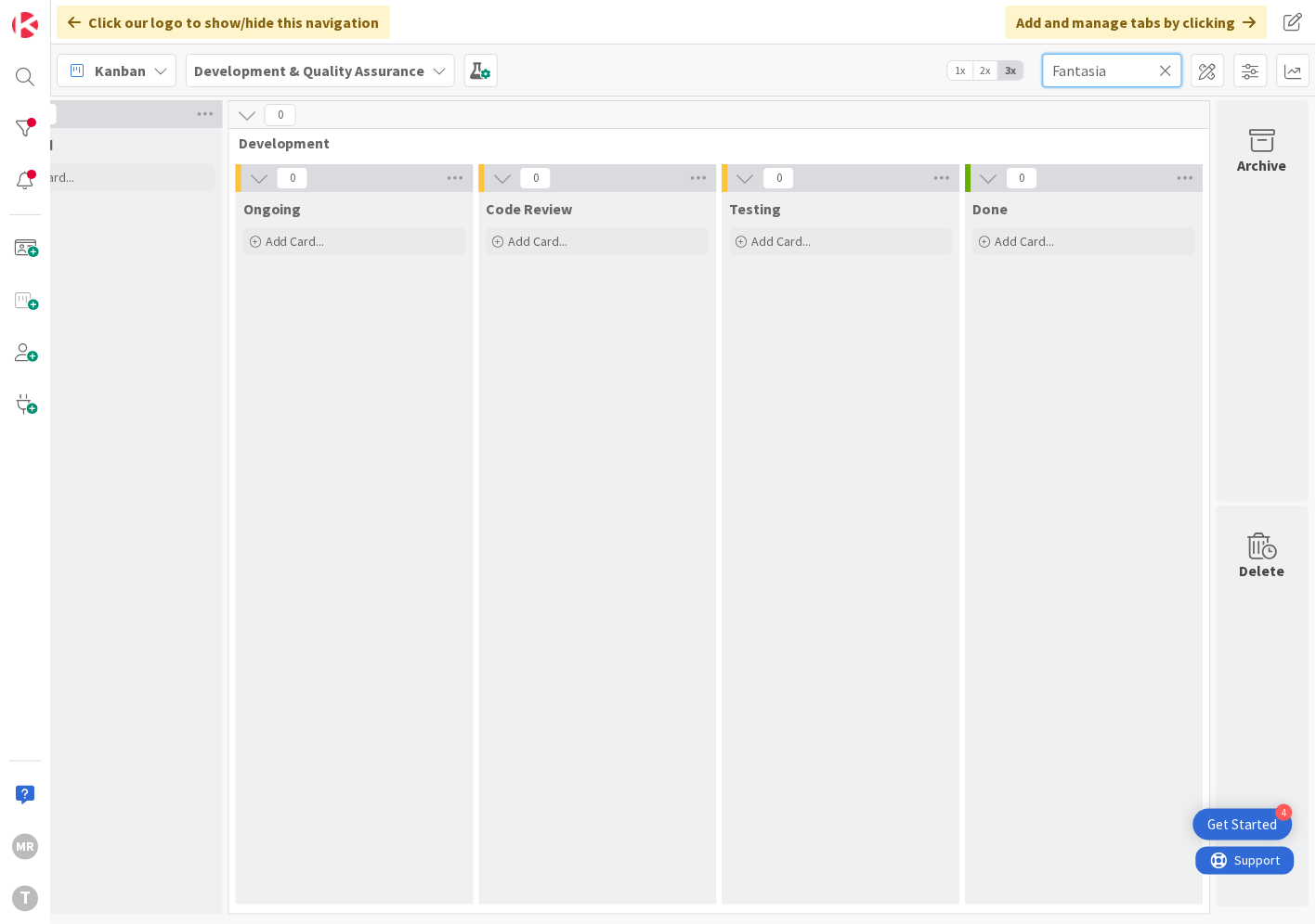
click at [1005, 65] on div "Kanban Development & Quality Assurance 1x 2x 3x Fantasia" at bounding box center [684, 70] width 1265 height 51
paste input "wsFCPCGerarTokenAutenticacao"
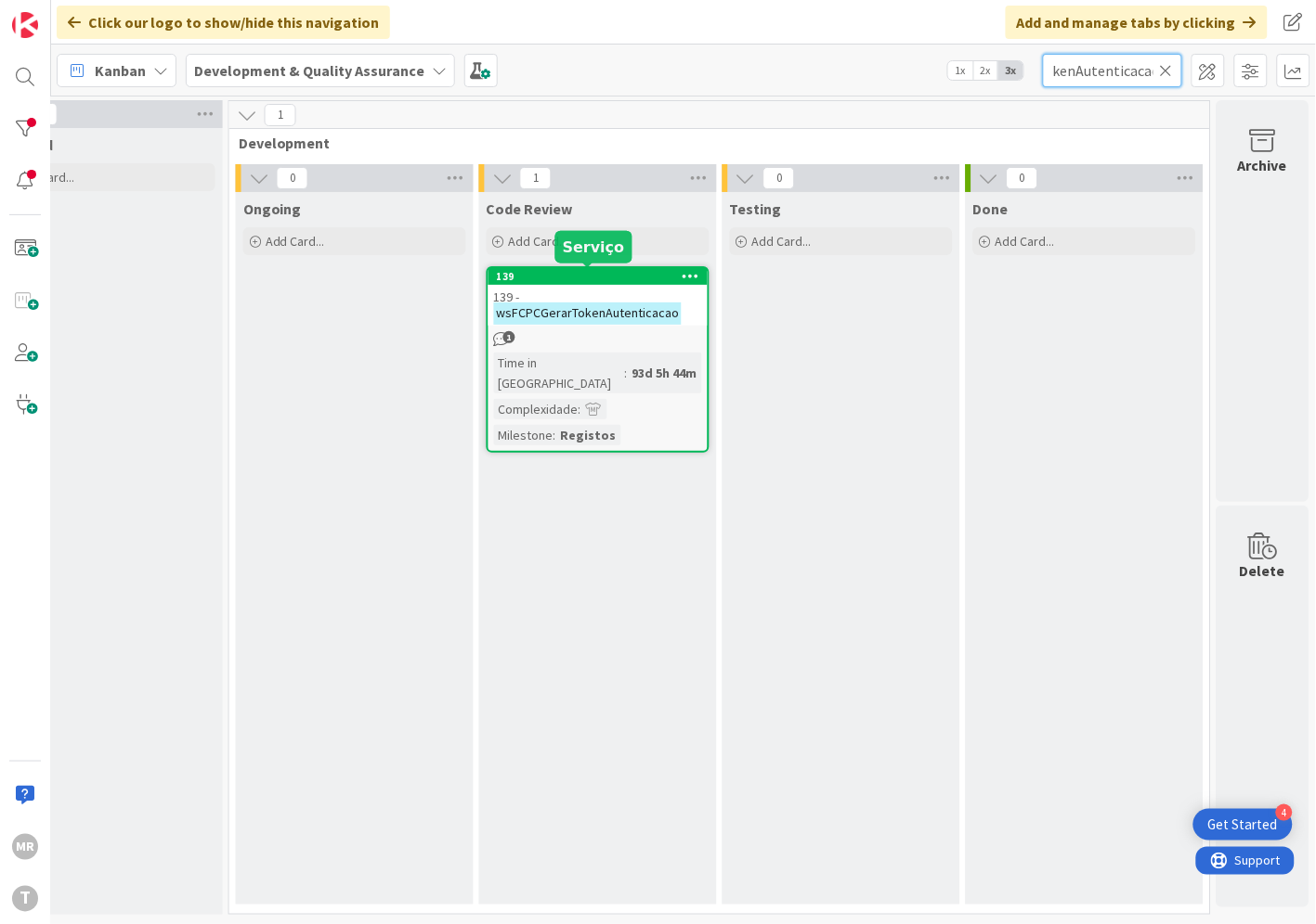
type input "wsFCPCGerarTokenAutenticacao"
click at [554, 270] on div "139" at bounding box center [602, 276] width 211 height 13
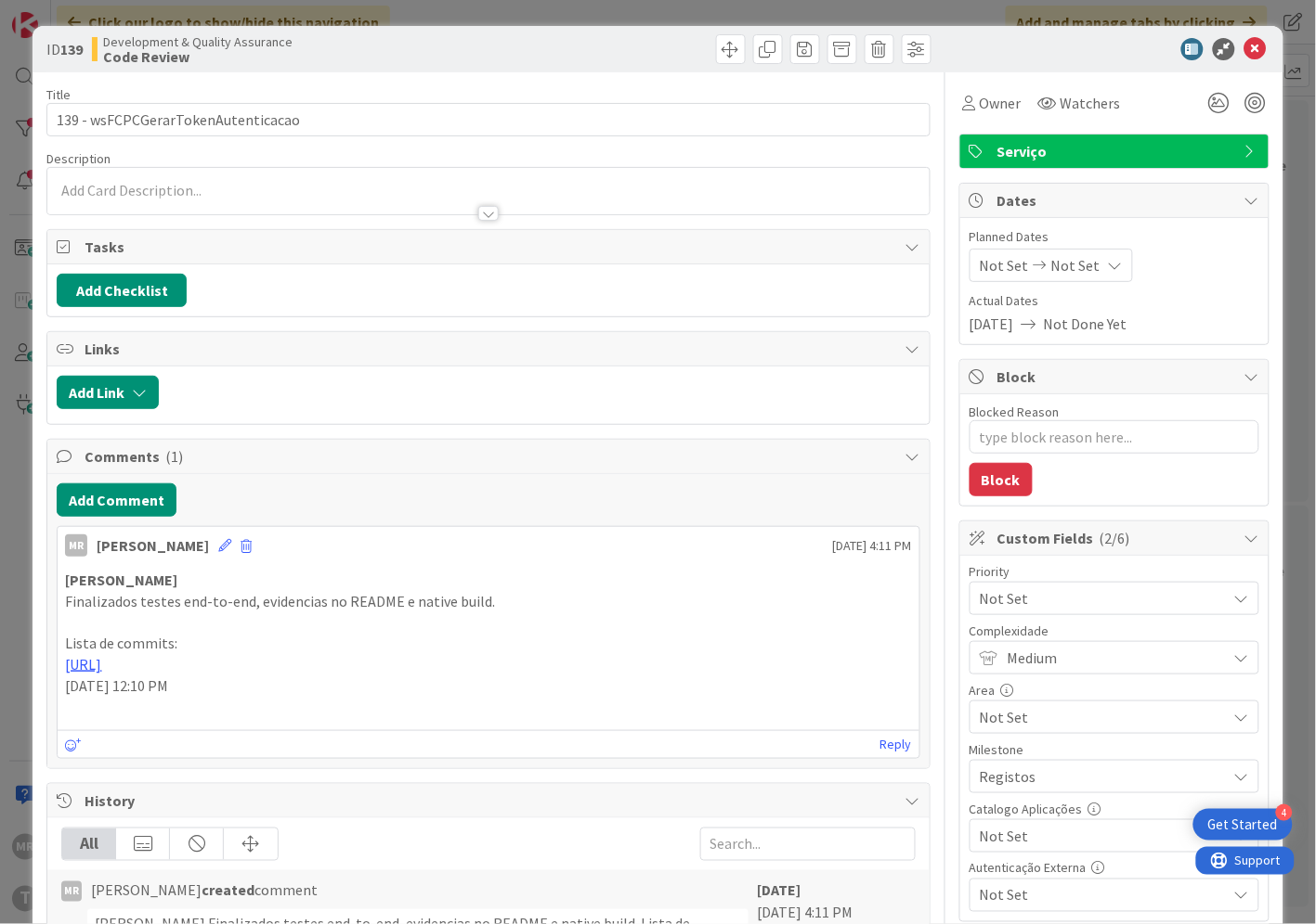
click at [1018, 842] on span "Not Set" at bounding box center [1098, 836] width 238 height 26
click at [1010, 795] on span "Sim" at bounding box center [1126, 794] width 244 height 28
type textarea "x"
click at [1244, 55] on icon at bounding box center [1255, 49] width 23 height 23
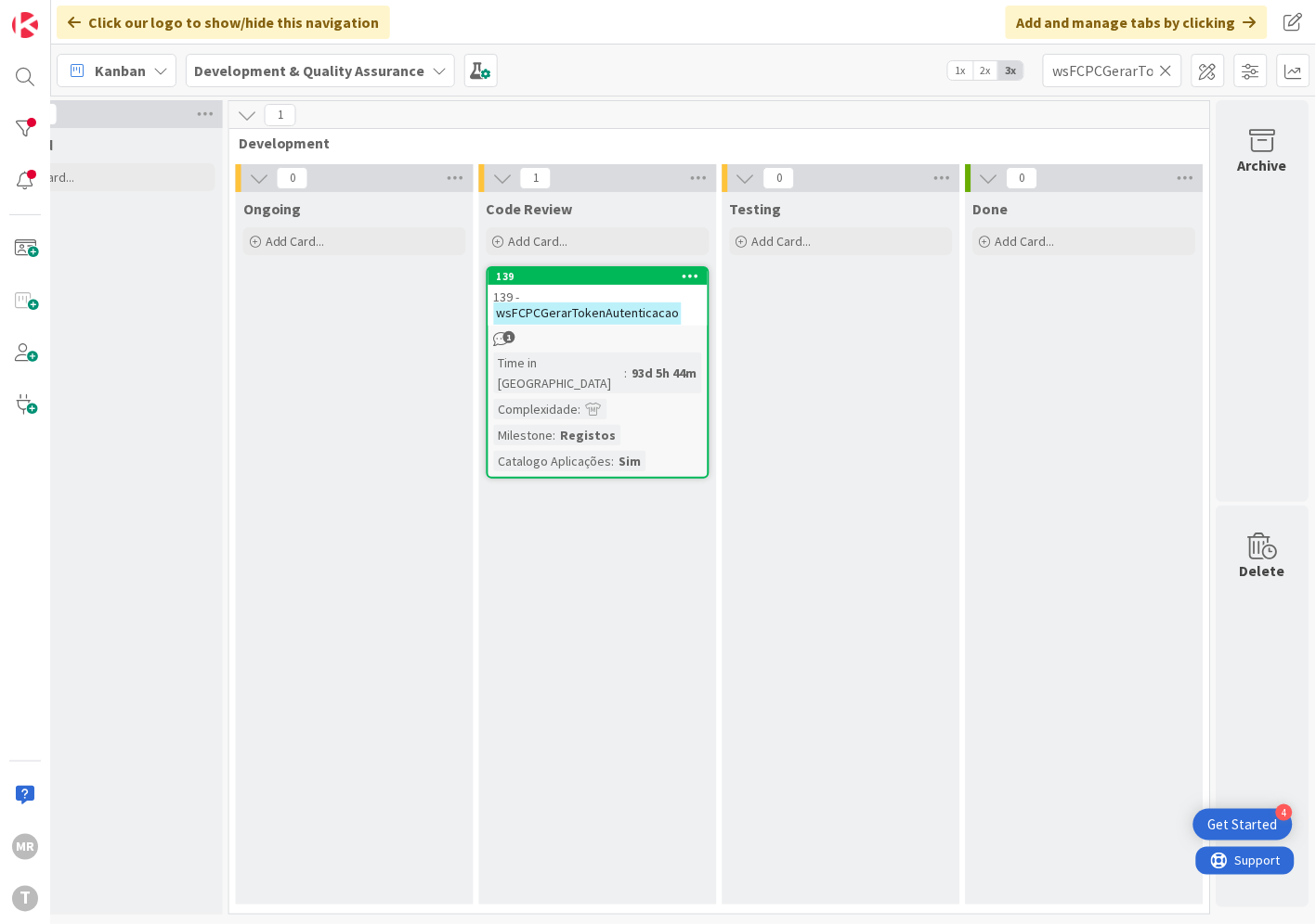
click at [1163, 68] on icon at bounding box center [1165, 70] width 13 height 17
click at [1128, 66] on input "text" at bounding box center [1112, 71] width 139 height 34
paste input "wsFCPCGetNomesReservados"
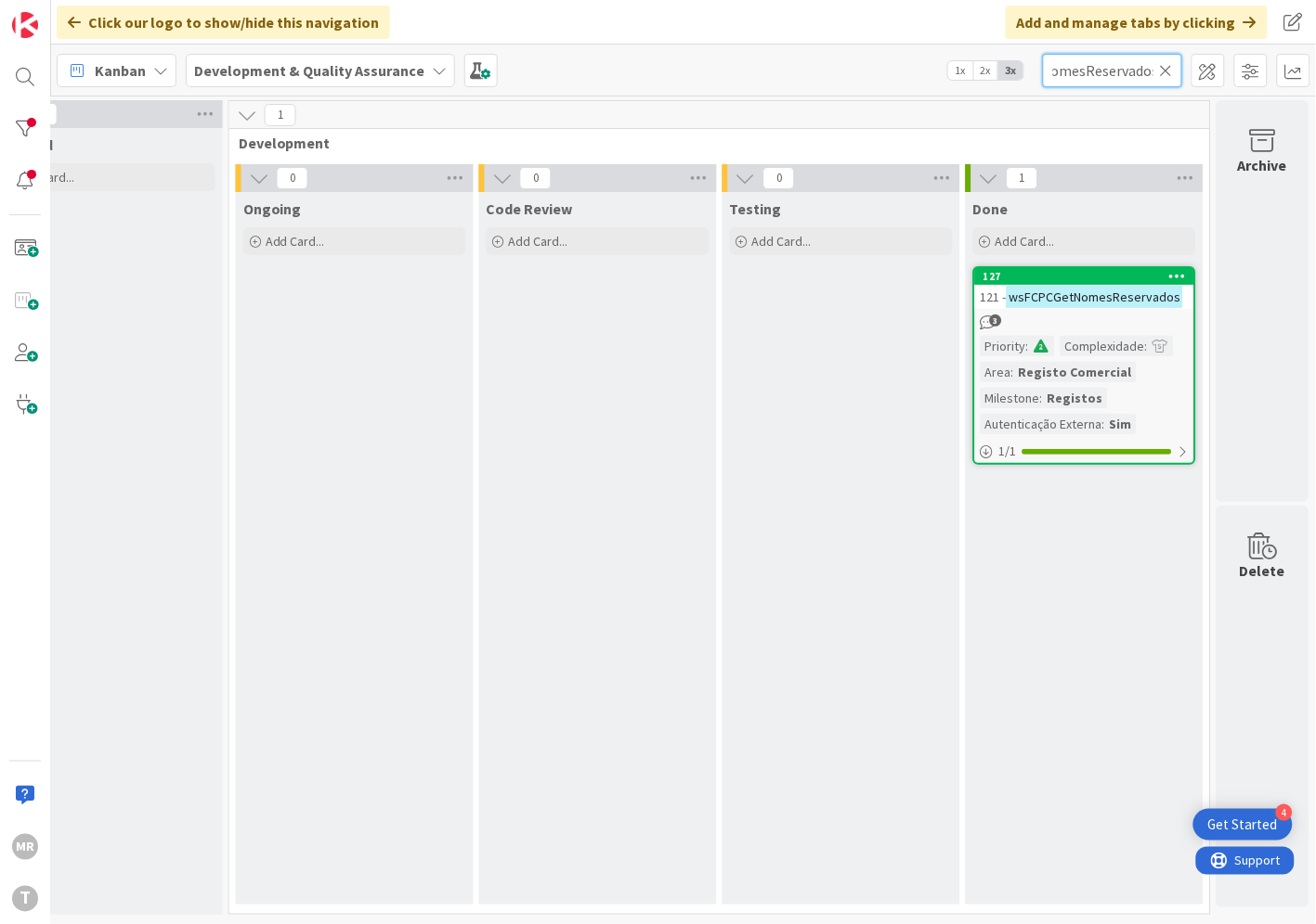
type input "wsFCPCGetNomesReservados"
click at [1001, 270] on div "127" at bounding box center [1089, 276] width 211 height 13
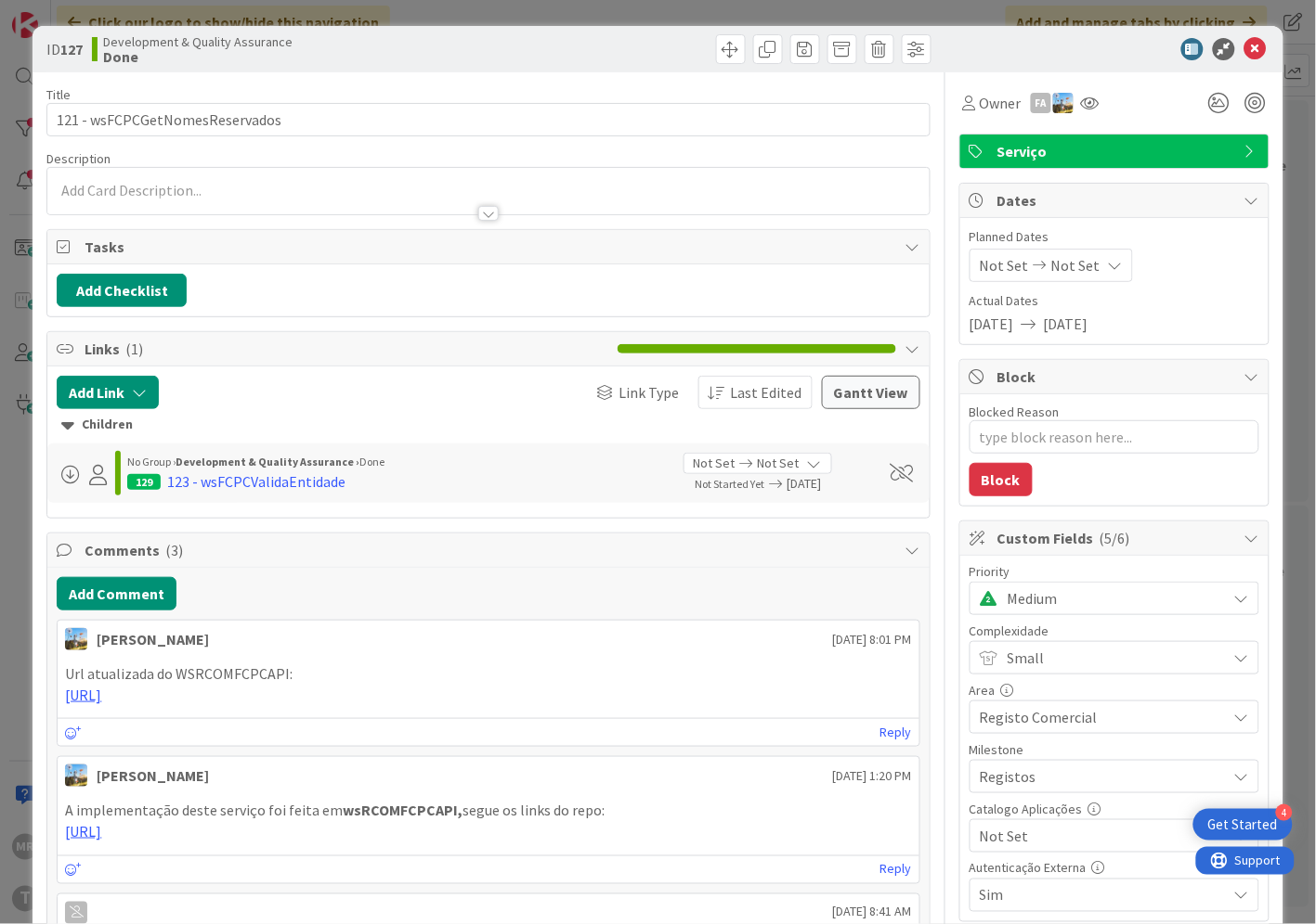
click at [1009, 842] on span "Not Set" at bounding box center [1098, 836] width 238 height 26
click at [1015, 802] on span "Sim" at bounding box center [1126, 794] width 244 height 28
type textarea "x"
click at [1244, 41] on icon at bounding box center [1255, 49] width 23 height 23
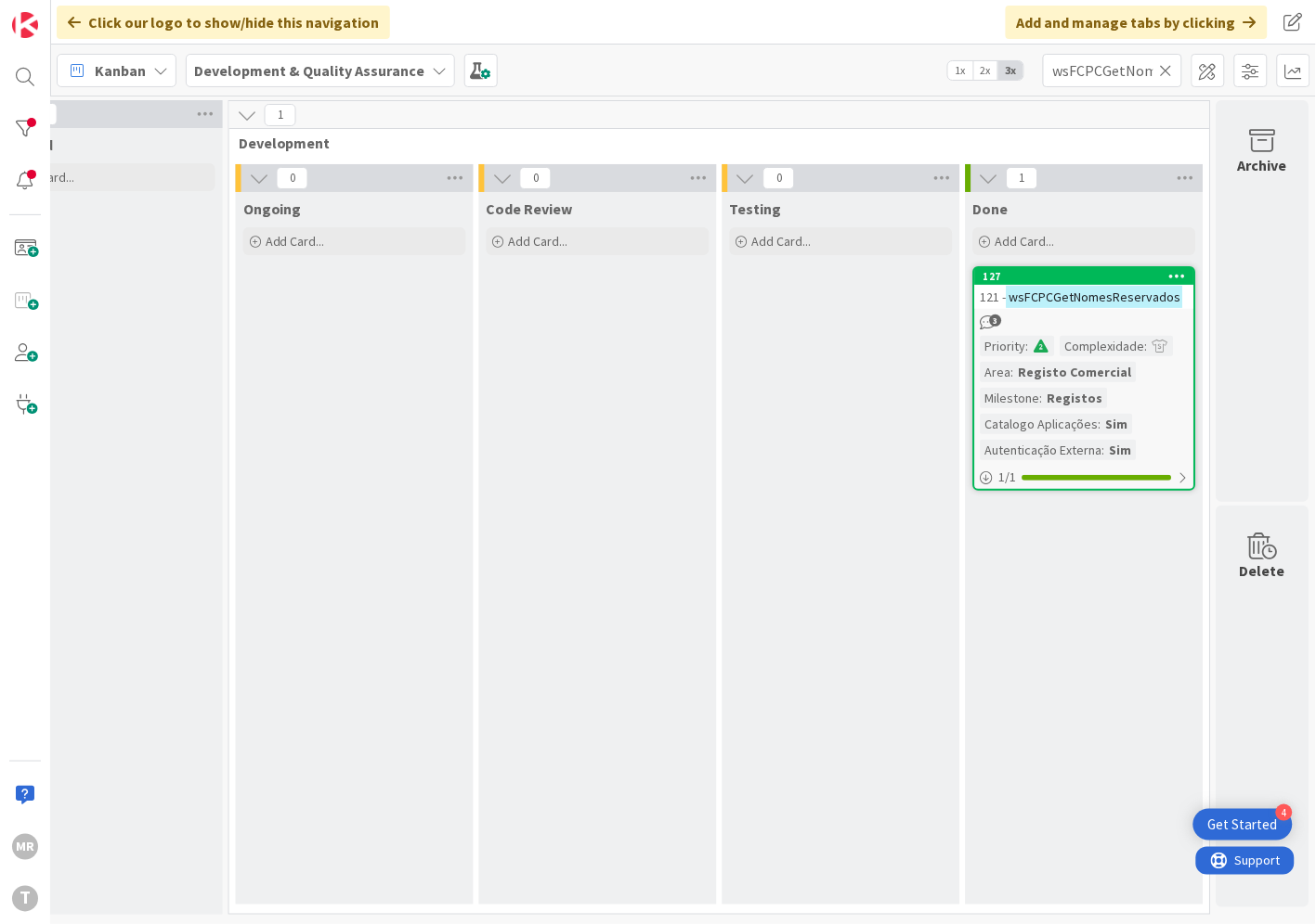
drag, startPoint x: 1163, startPoint y: 71, endPoint x: 1148, endPoint y: 71, distance: 15.0
click at [1163, 71] on icon at bounding box center [1165, 70] width 13 height 17
click at [1137, 72] on input "text" at bounding box center [1112, 71] width 139 height 34
paste input "wsFCPCPesquisaEntidadesHistCAE"
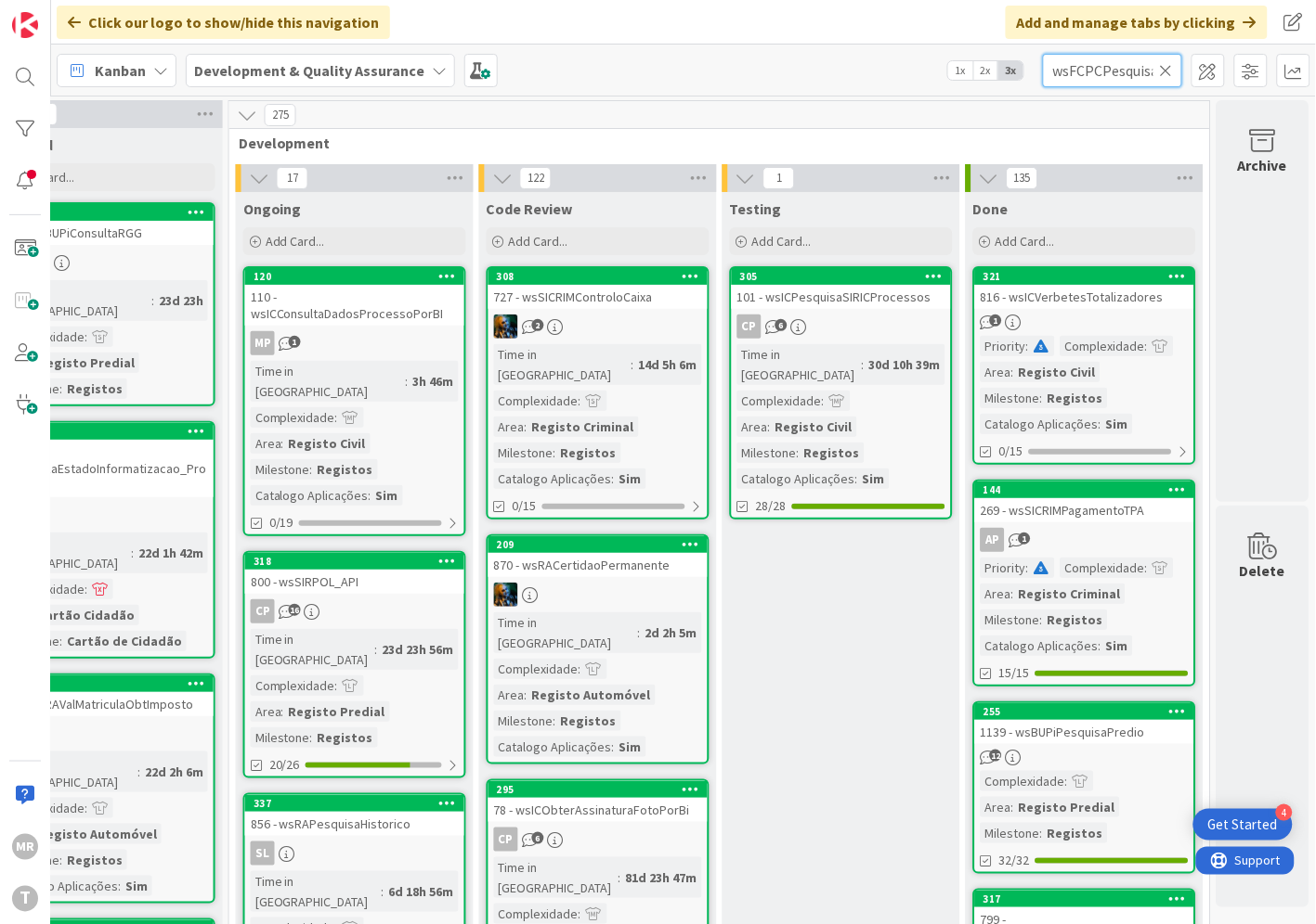
scroll to position [0, 115]
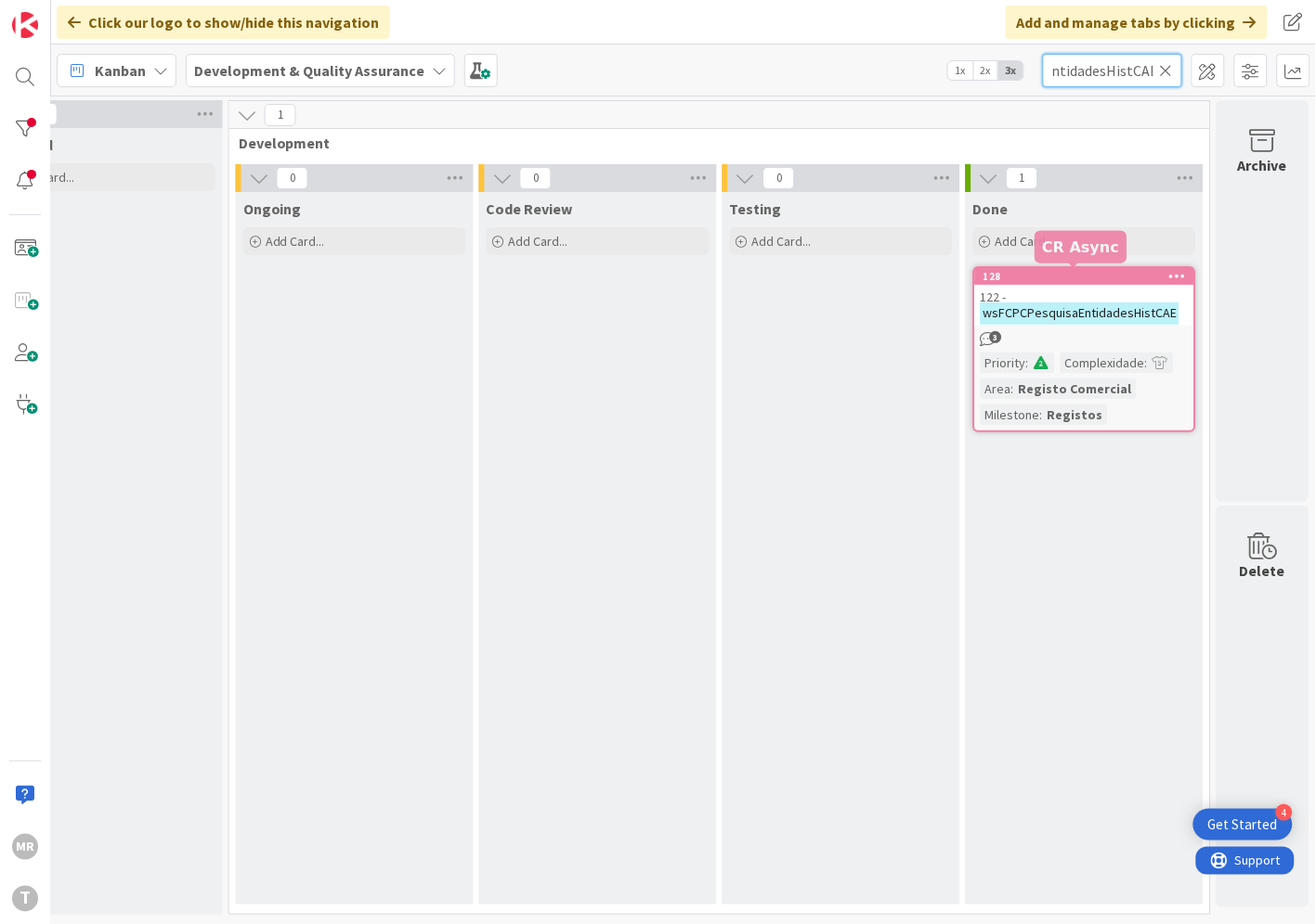
type input "wsFCPCPesquisaEntidadesHistCAE"
click at [1060, 281] on div "128" at bounding box center [1089, 276] width 211 height 13
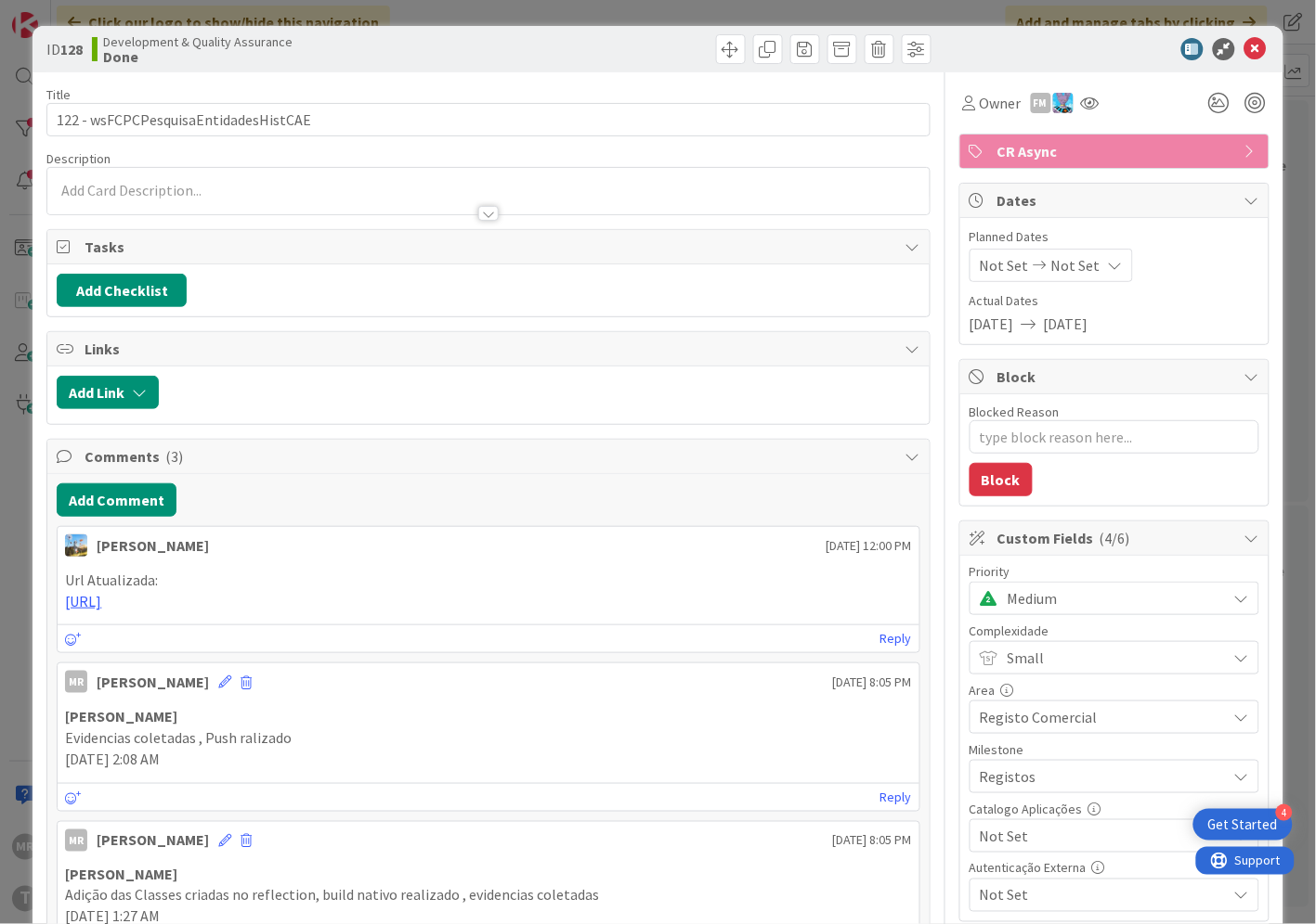
click at [1032, 836] on span "Not Set" at bounding box center [1098, 836] width 238 height 26
click at [1015, 794] on span "Sim" at bounding box center [1126, 794] width 244 height 28
type textarea "x"
click at [1244, 49] on icon at bounding box center [1255, 49] width 23 height 23
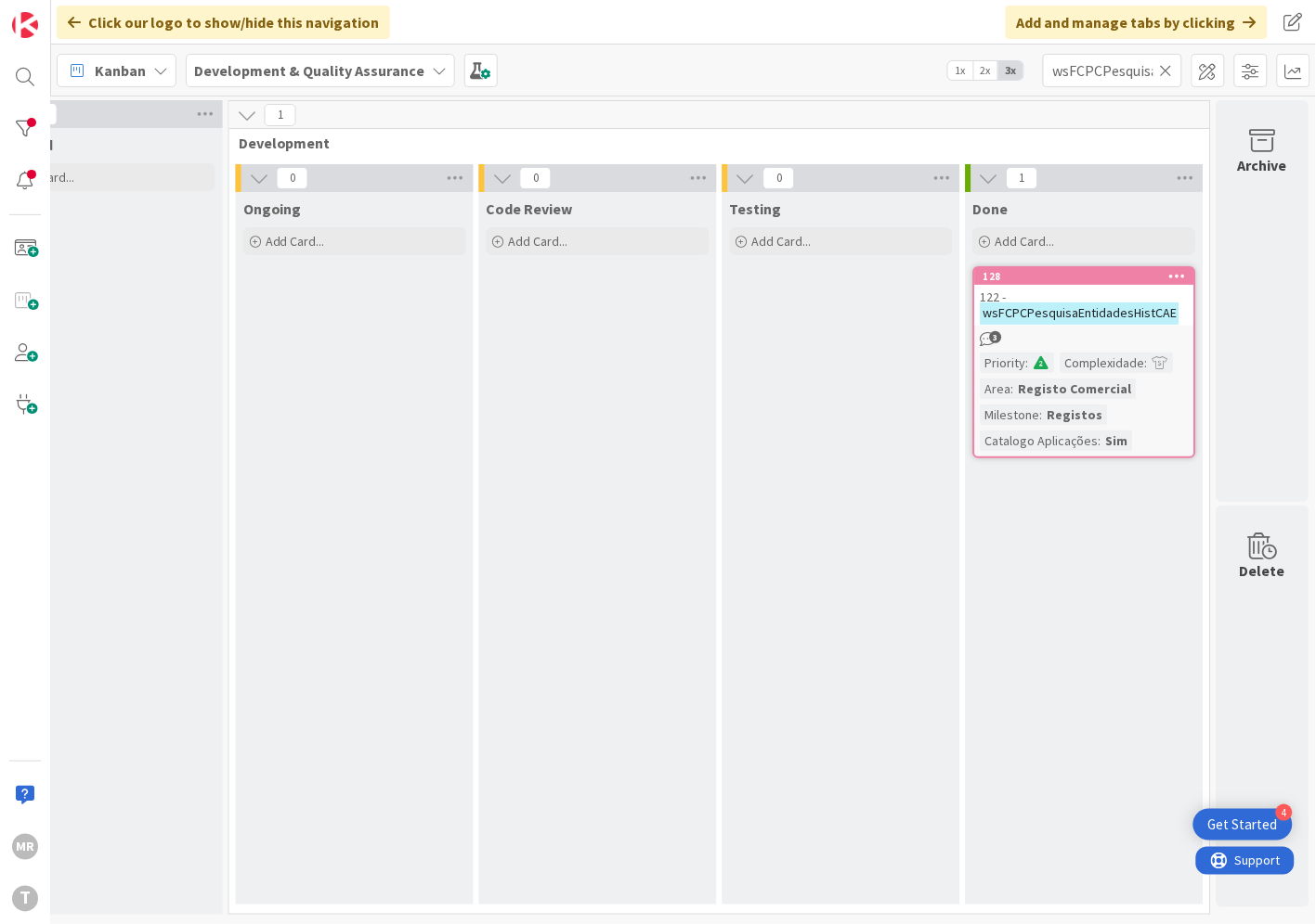
click at [1168, 70] on icon at bounding box center [1165, 70] width 13 height 17
click at [1146, 71] on input "text" at bounding box center [1112, 71] width 139 height 34
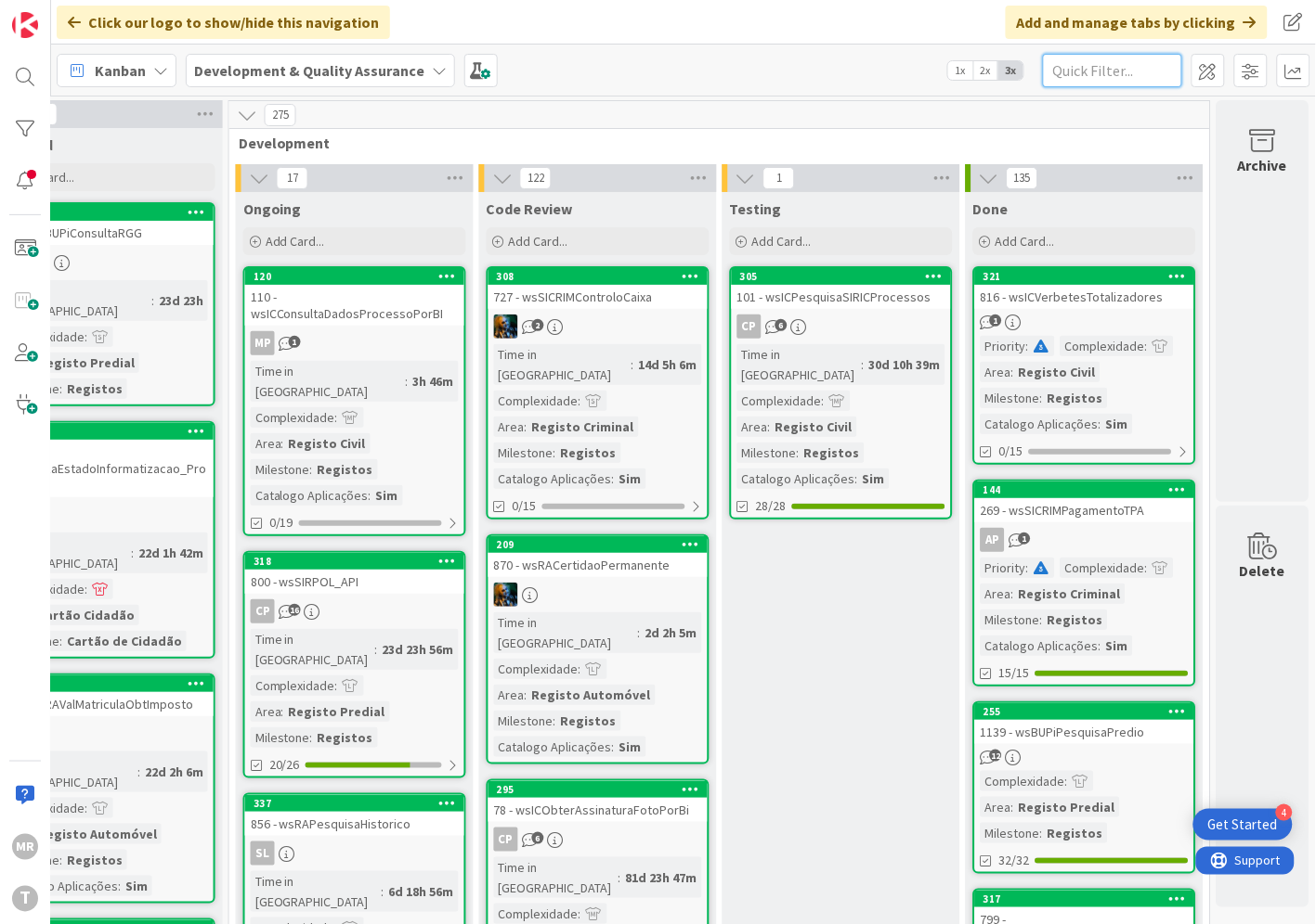
paste input "wsFCPCValidaEntidade"
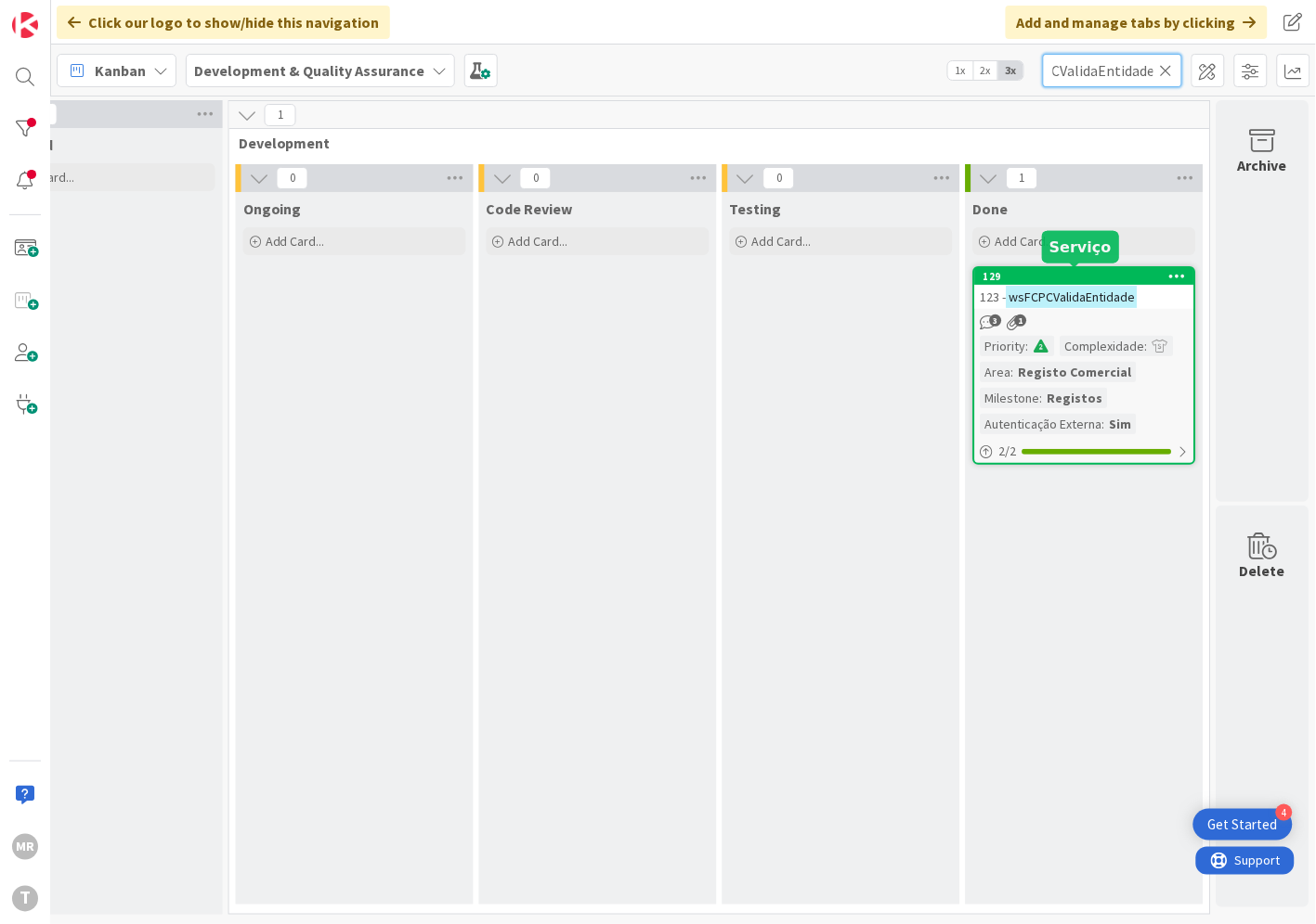
type input "wsFCPCValidaEntidade"
click at [1049, 276] on div "129" at bounding box center [1089, 276] width 211 height 13
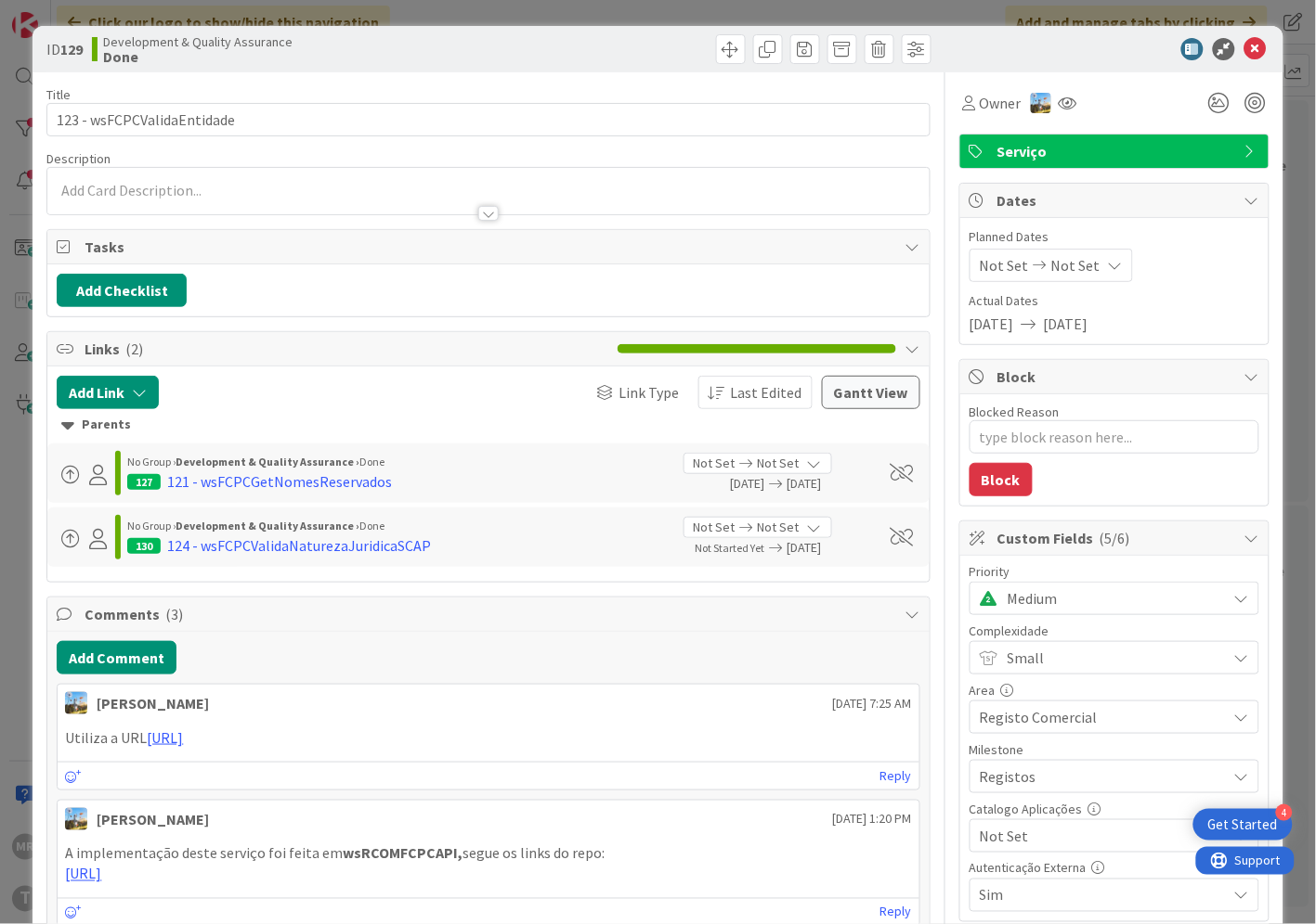
click at [1003, 840] on span "Not Set" at bounding box center [1098, 836] width 238 height 26
click at [1004, 796] on span "Sim" at bounding box center [1126, 794] width 244 height 28
type textarea "x"
click at [1244, 47] on icon at bounding box center [1255, 49] width 23 height 23
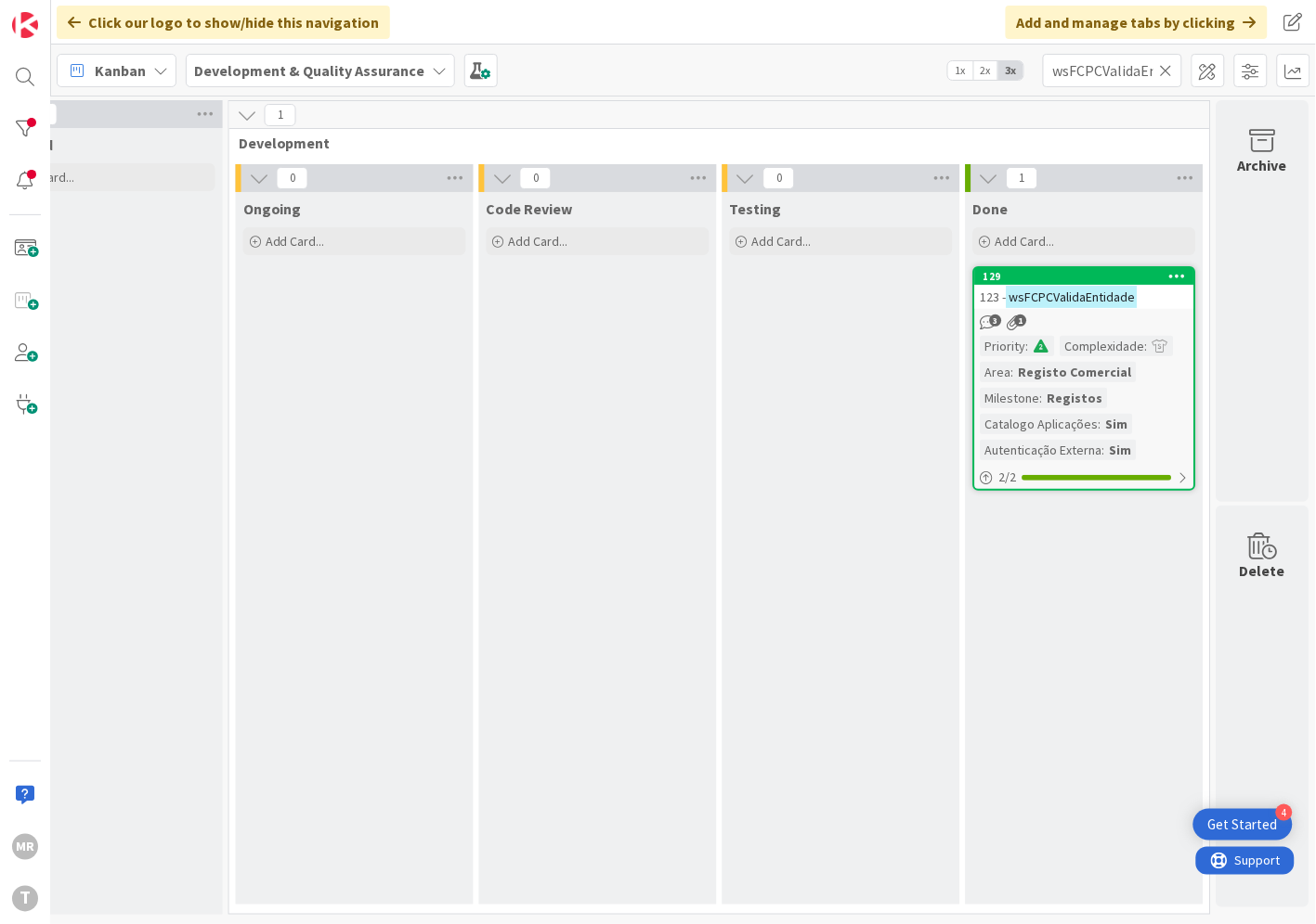
click at [1167, 69] on icon at bounding box center [1165, 70] width 13 height 17
click at [1134, 74] on input "text" at bounding box center [1112, 71] width 139 height 34
paste input "wsFCPCValidaNaturezaJuridicaSCAP"
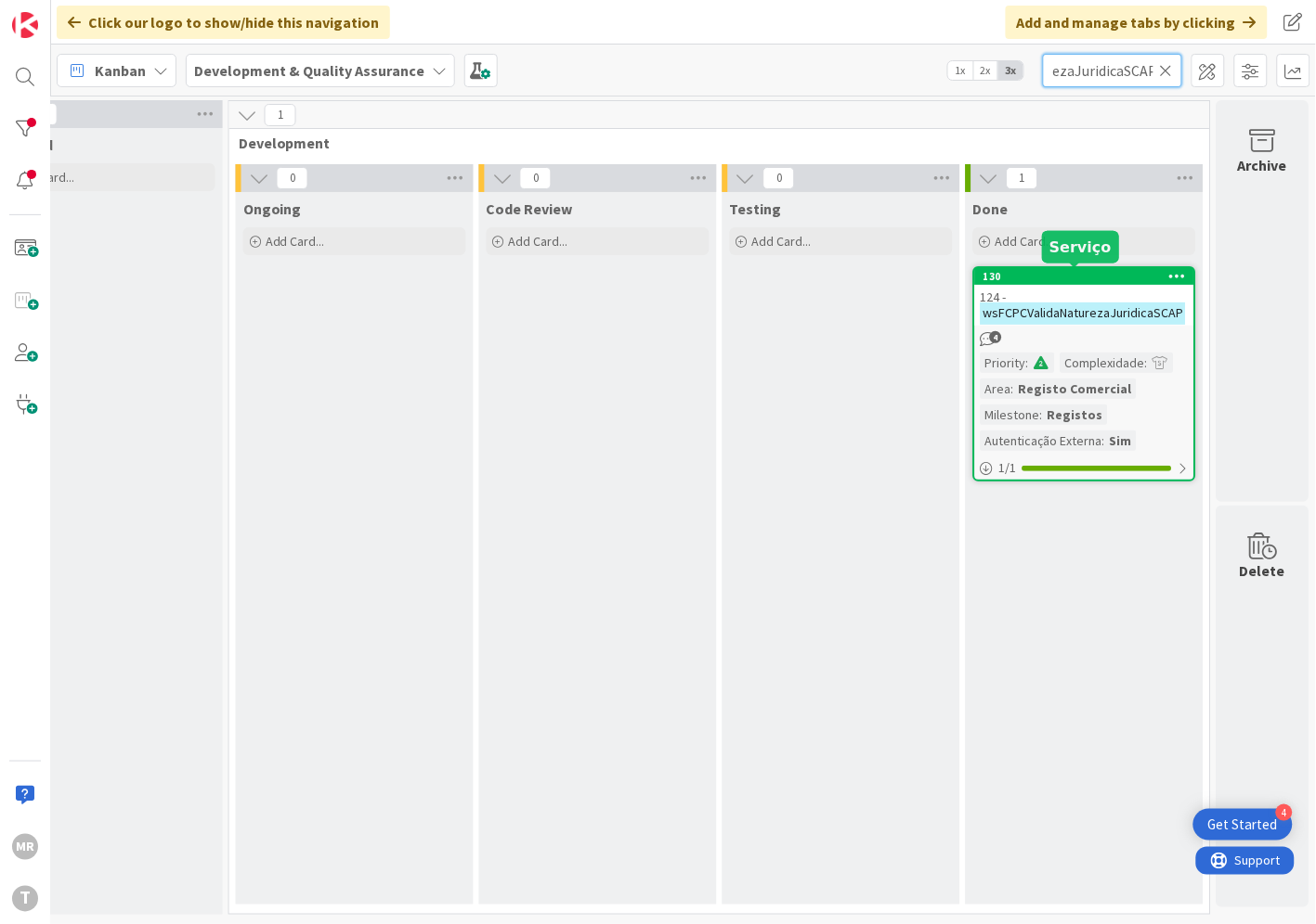
type input "wsFCPCValidaNaturezaJuridicaSCAP"
click at [1095, 280] on div "130" at bounding box center [1089, 276] width 211 height 13
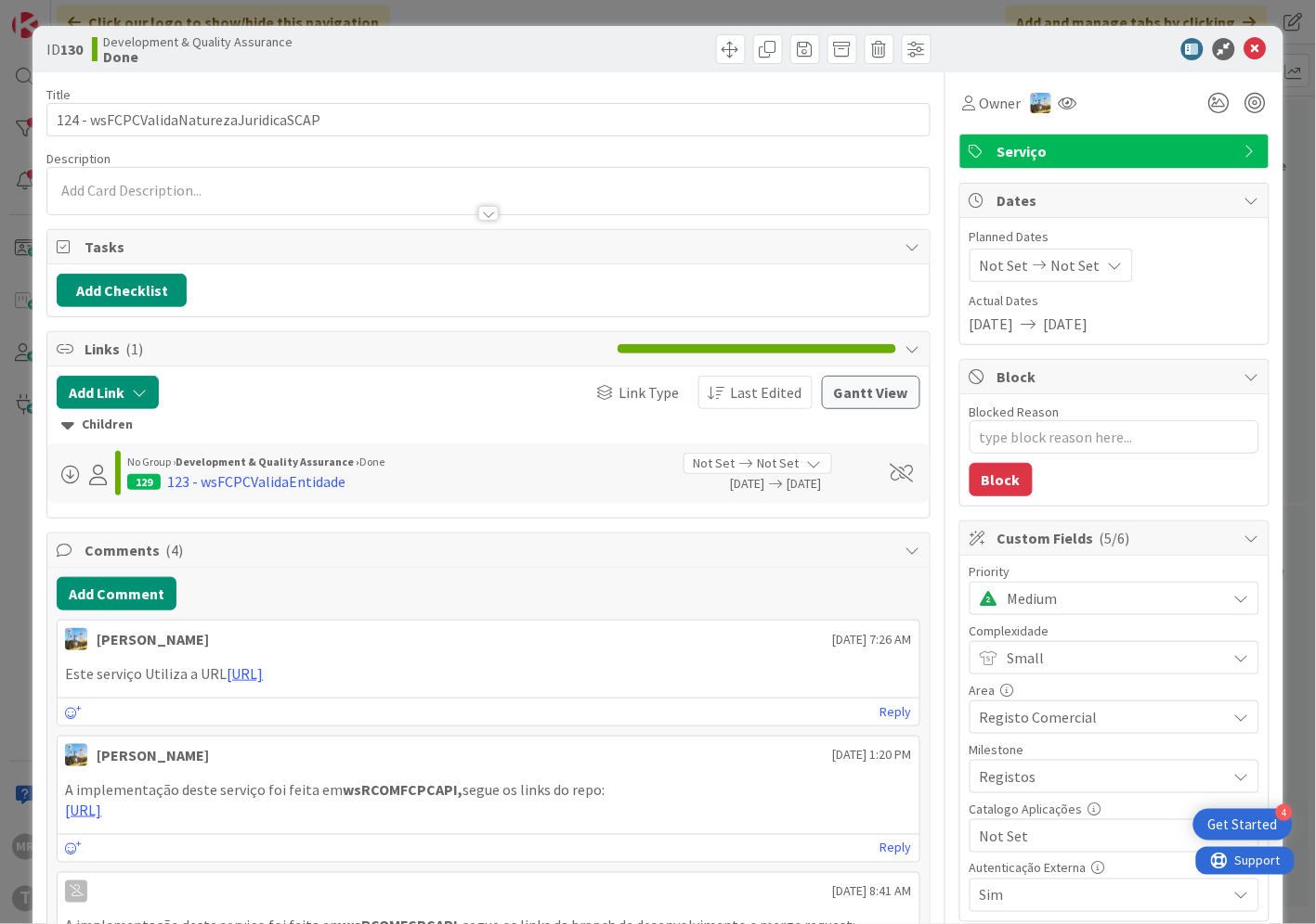
click at [1054, 840] on span "Not Set" at bounding box center [1098, 836] width 238 height 26
click at [1027, 791] on span "Sim" at bounding box center [1126, 794] width 244 height 28
type textarea "x"
click at [1244, 41] on icon at bounding box center [1255, 49] width 23 height 23
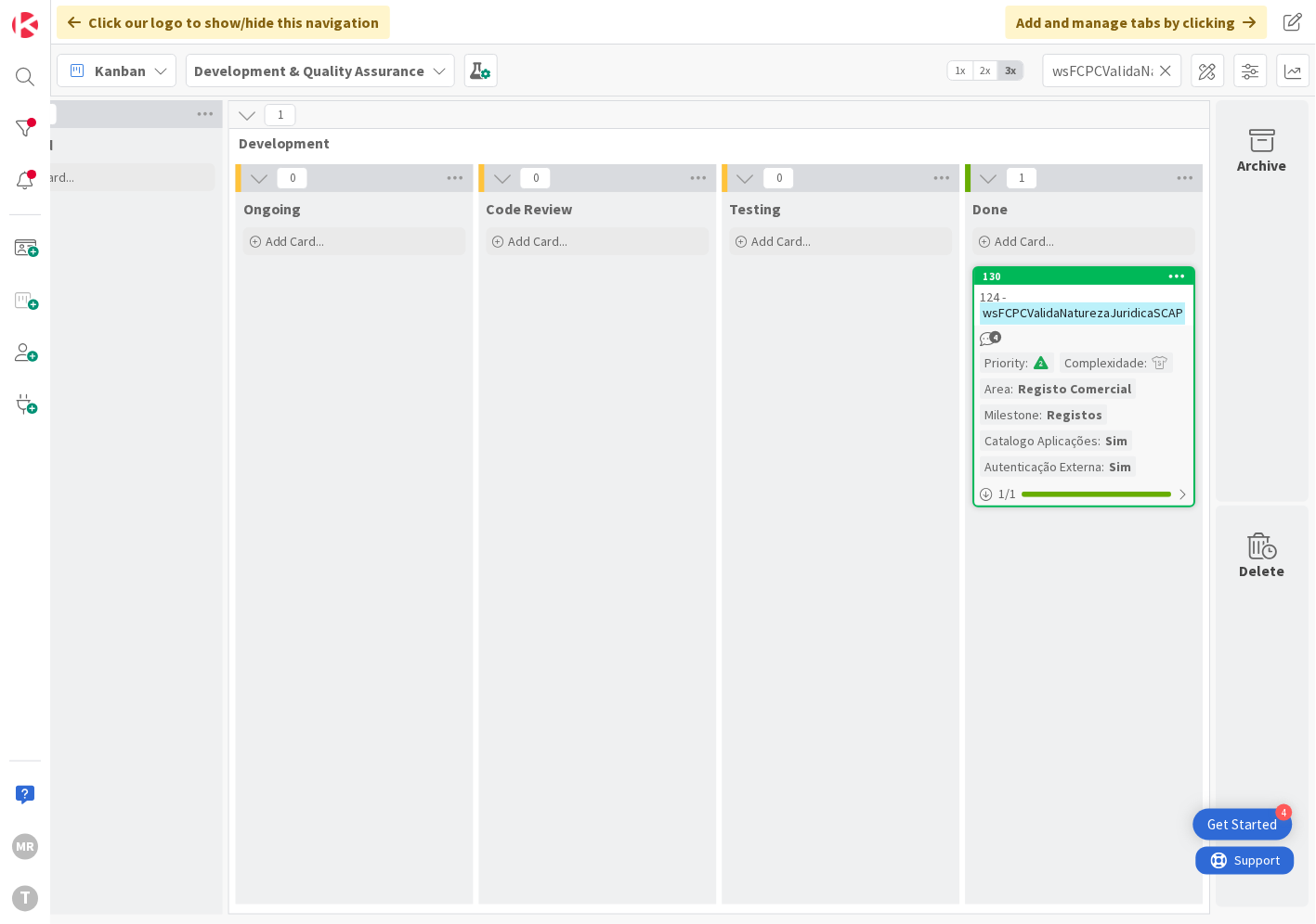
drag, startPoint x: 1167, startPoint y: 75, endPoint x: 1129, endPoint y: 76, distance: 38.0
click at [1167, 75] on icon at bounding box center [1165, 70] width 13 height 17
click at [1098, 71] on input "text" at bounding box center [1112, 71] width 139 height 34
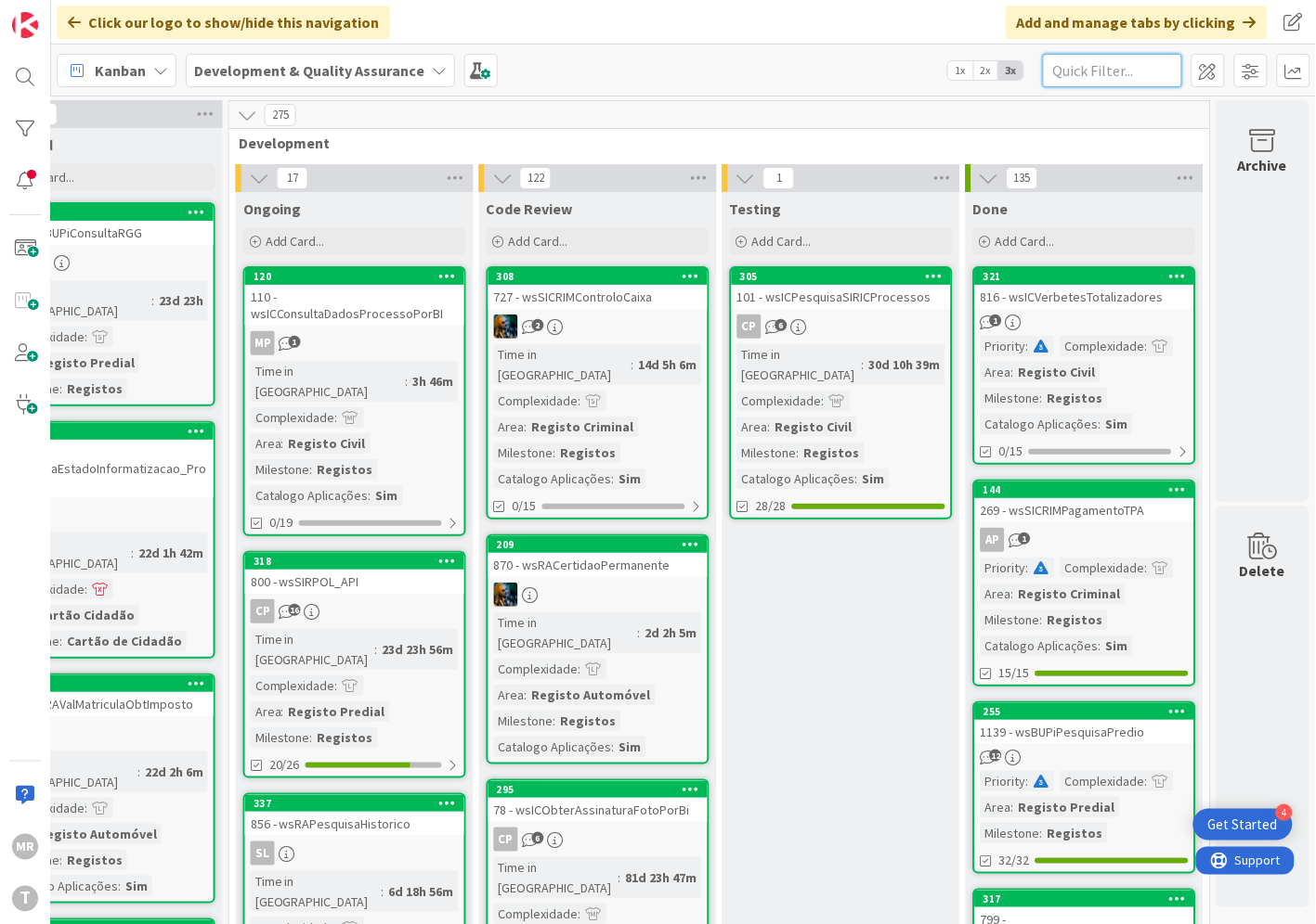
paste input "wsSIRCOMFusaoCisaoEnviarPedido"
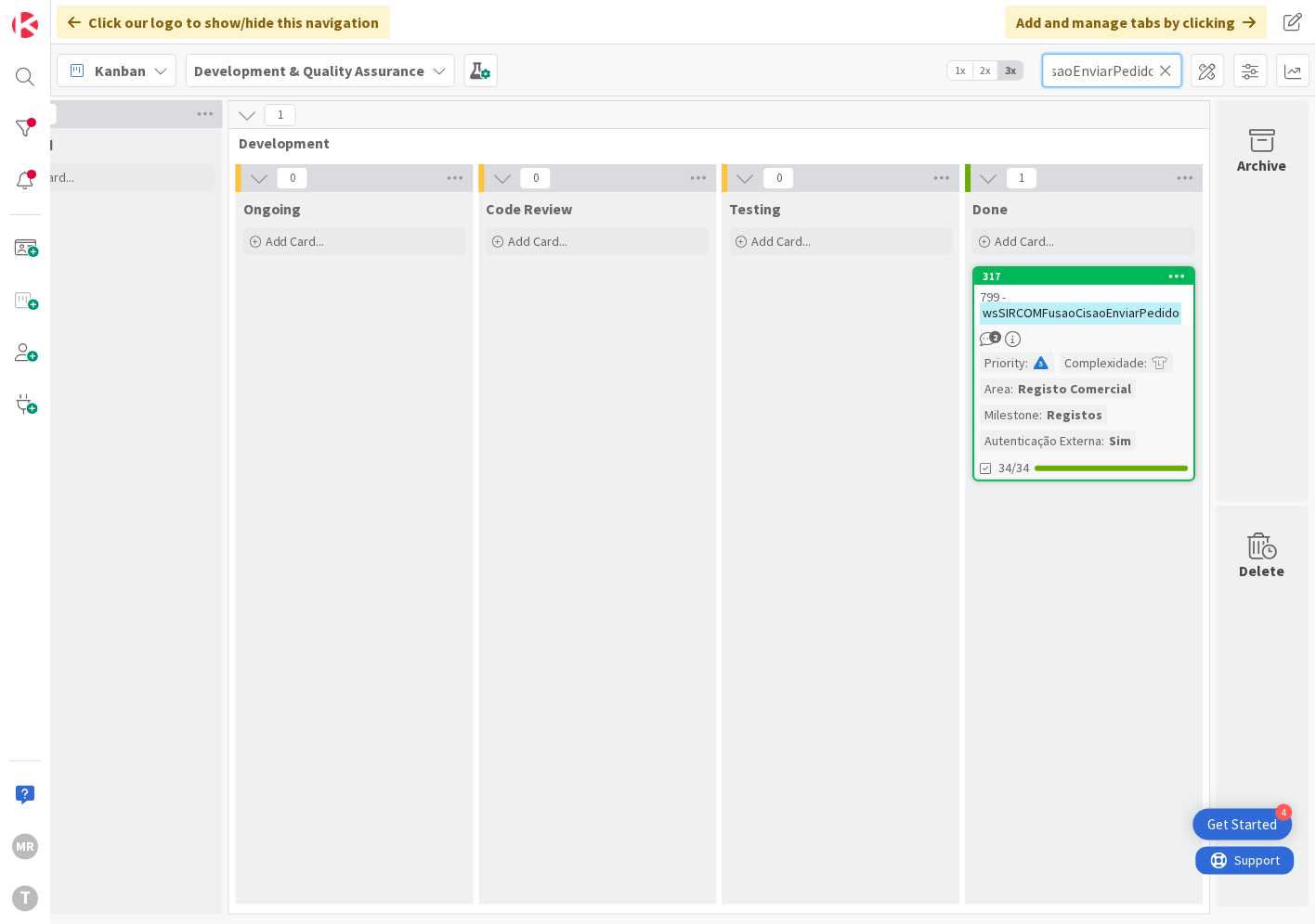
type input "wsSIRCOMFusaoCisaoEnviarPedido"
click at [1079, 285] on div "799 - wsSIRCOMFusaoCisaoEnviarPedido" at bounding box center [1084, 305] width 219 height 40
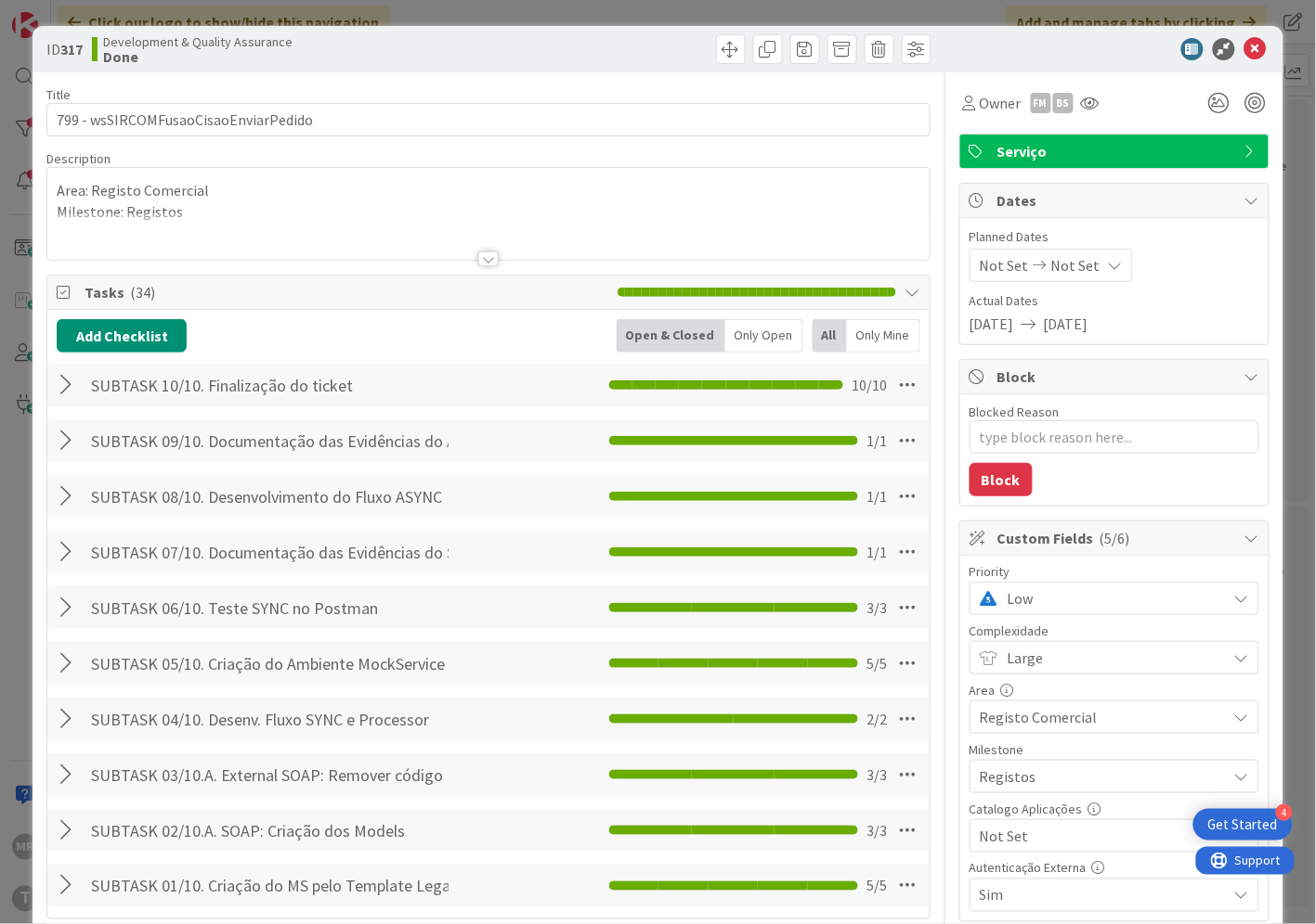
click at [1041, 835] on span "Not Set" at bounding box center [1098, 836] width 238 height 26
click at [1018, 787] on span "Sim" at bounding box center [1126, 794] width 244 height 28
type textarea "x"
click at [1244, 53] on icon at bounding box center [1255, 49] width 23 height 23
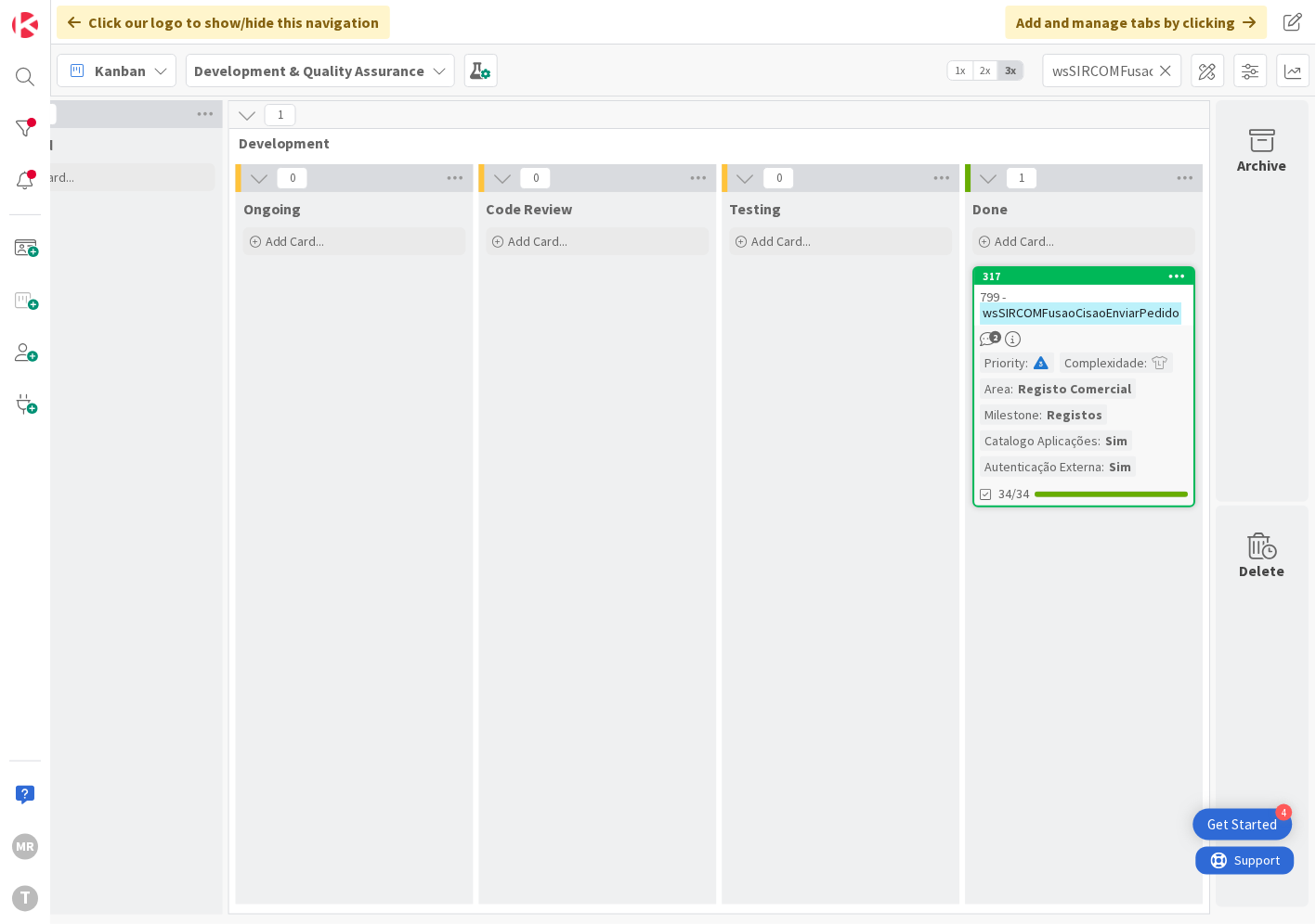
click at [1167, 77] on icon at bounding box center [1165, 70] width 13 height 17
click at [1124, 71] on input "text" at bounding box center [1112, 71] width 139 height 34
paste input "wsSIRCOMFusaoCisaoInformarData"
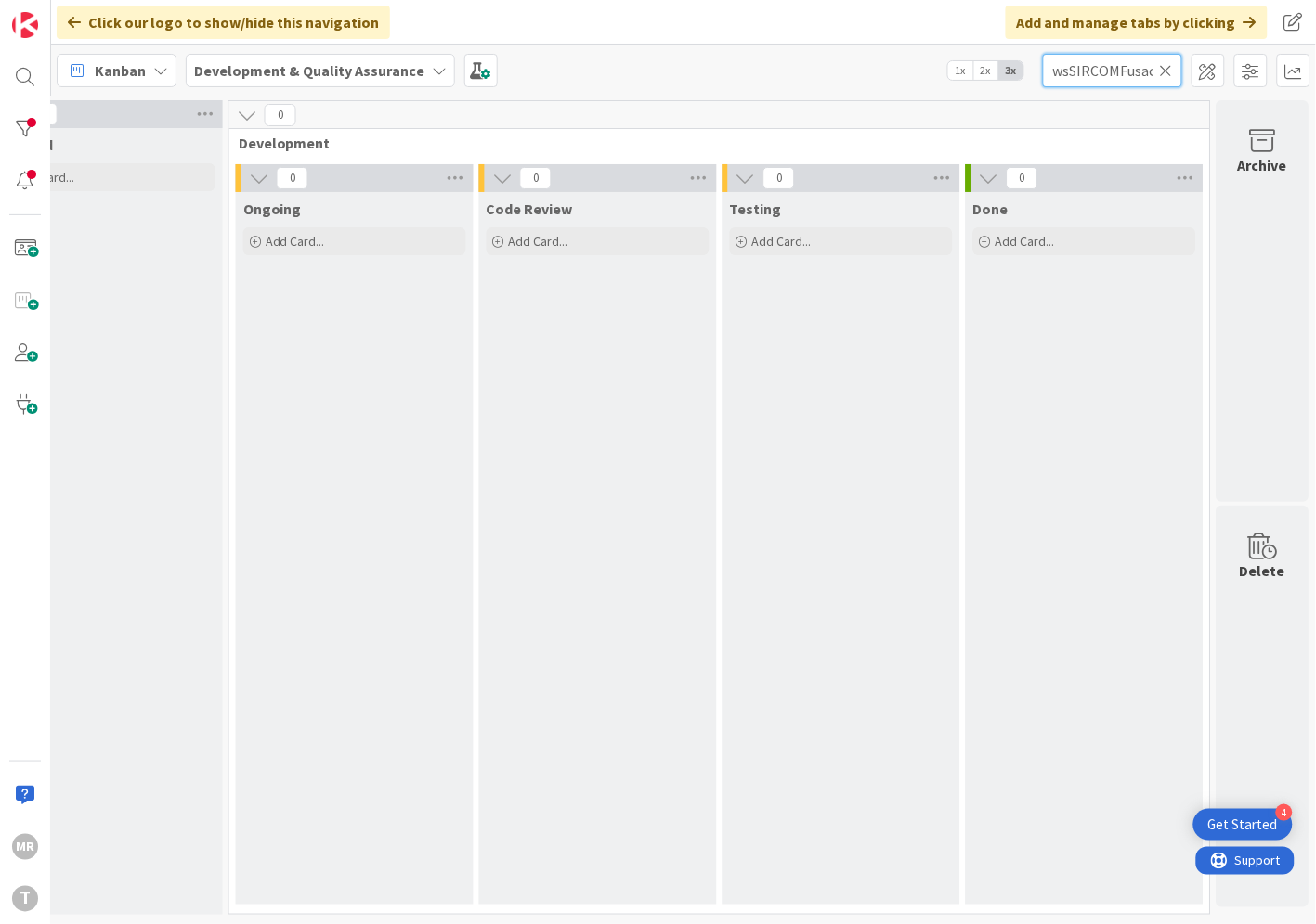
drag, startPoint x: 1067, startPoint y: 66, endPoint x: 945, endPoint y: 72, distance: 122.1
click at [945, 72] on div "Kanban Development & Quality Assurance 1x 2x 3x wsSIRCOMFusaoCisaoInformarData" at bounding box center [684, 70] width 1265 height 51
drag, startPoint x: 1110, startPoint y: 67, endPoint x: 1195, endPoint y: 76, distance: 85.5
click at [1196, 76] on div "Kanban Development & Quality Assurance 1x 2x 3x InformarData" at bounding box center [684, 70] width 1265 height 51
drag, startPoint x: 1114, startPoint y: 67, endPoint x: 926, endPoint y: 51, distance: 188.7
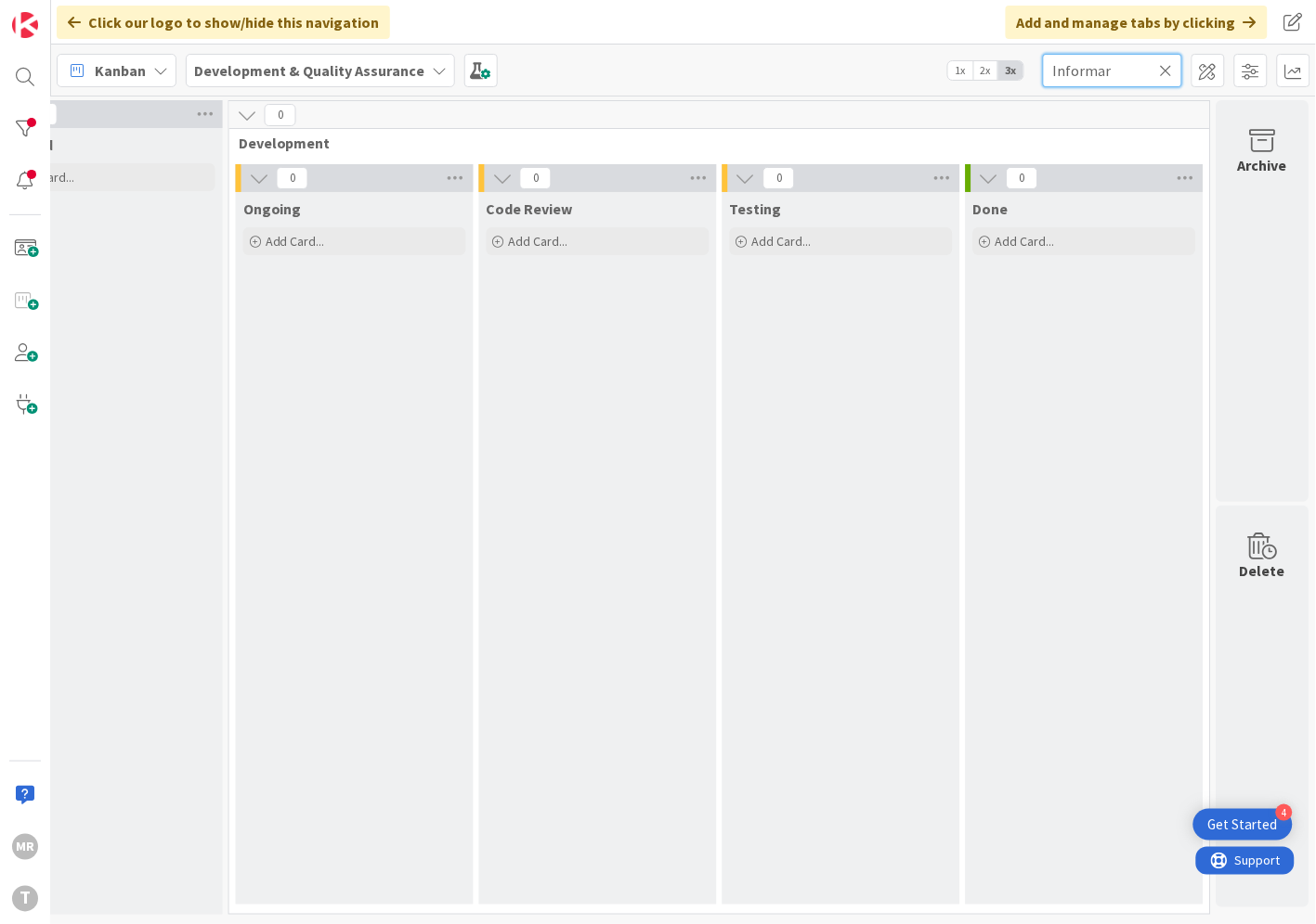
click at [928, 50] on div "Kanban Development & Quality Assurance 1x 2x 3x Informar" at bounding box center [684, 70] width 1265 height 51
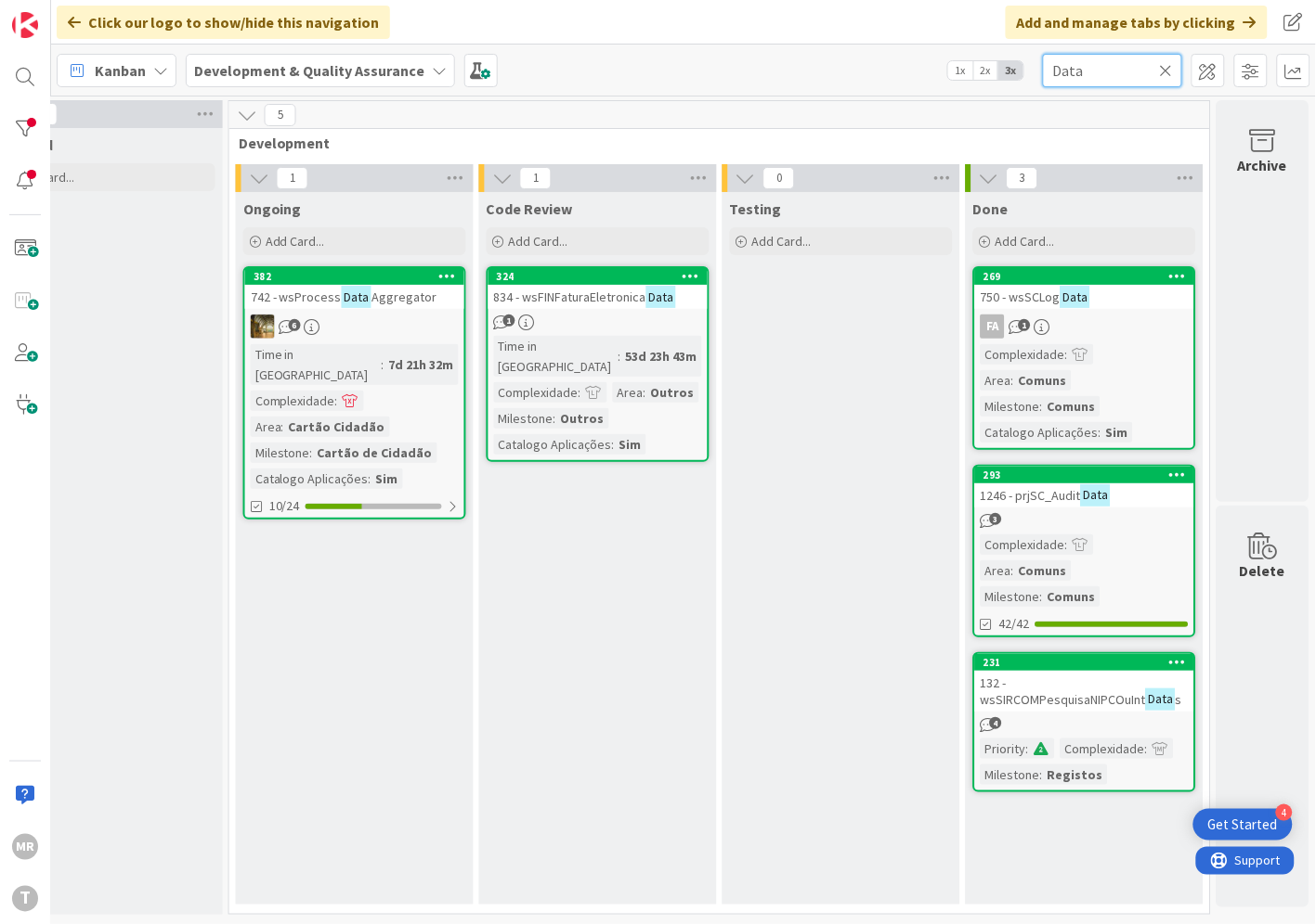
drag, startPoint x: 1065, startPoint y: 72, endPoint x: 999, endPoint y: 62, distance: 66.8
click at [999, 62] on div "Kanban Development & Quality Assurance 1x 2x 3x Data" at bounding box center [684, 70] width 1265 height 51
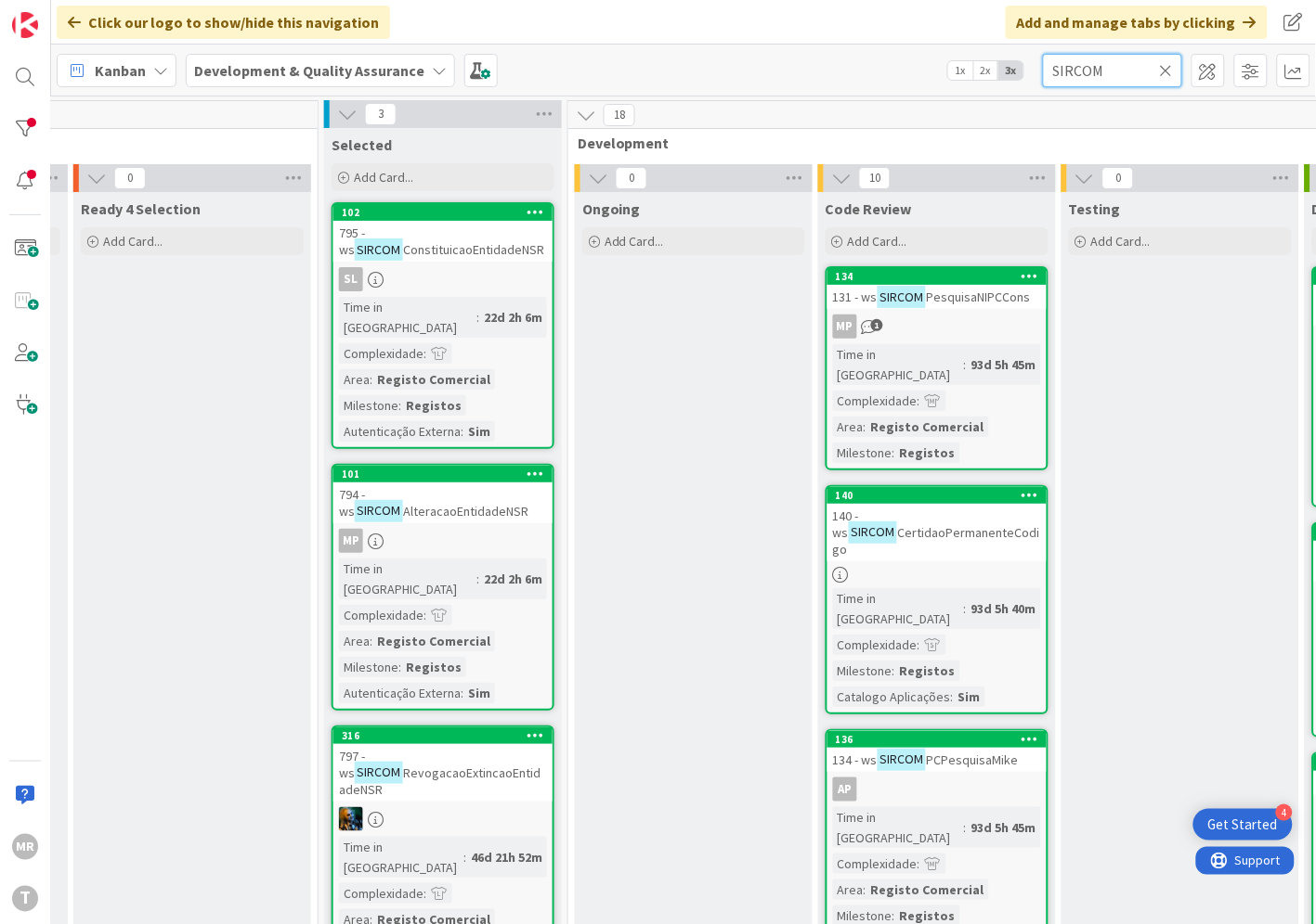
scroll to position [309, 279]
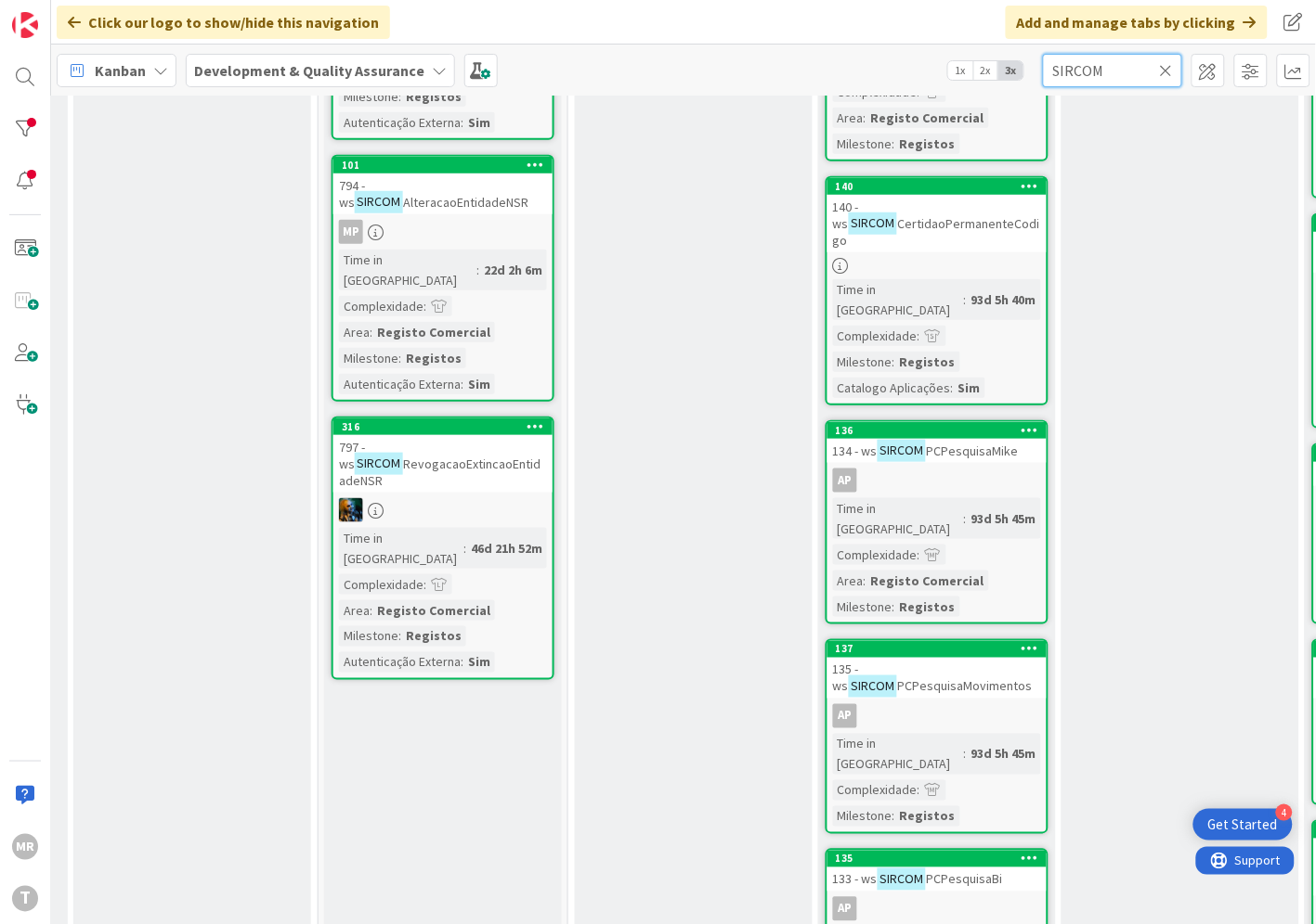
drag, startPoint x: 1125, startPoint y: 72, endPoint x: 930, endPoint y: 49, distance: 196.4
click at [930, 49] on div "Kanban Development & Quality Assurance 1x 2x 3x SIRCOM" at bounding box center [684, 70] width 1265 height 51
paste input "wsSIRCOMFusaoCisaoInformarParecer"
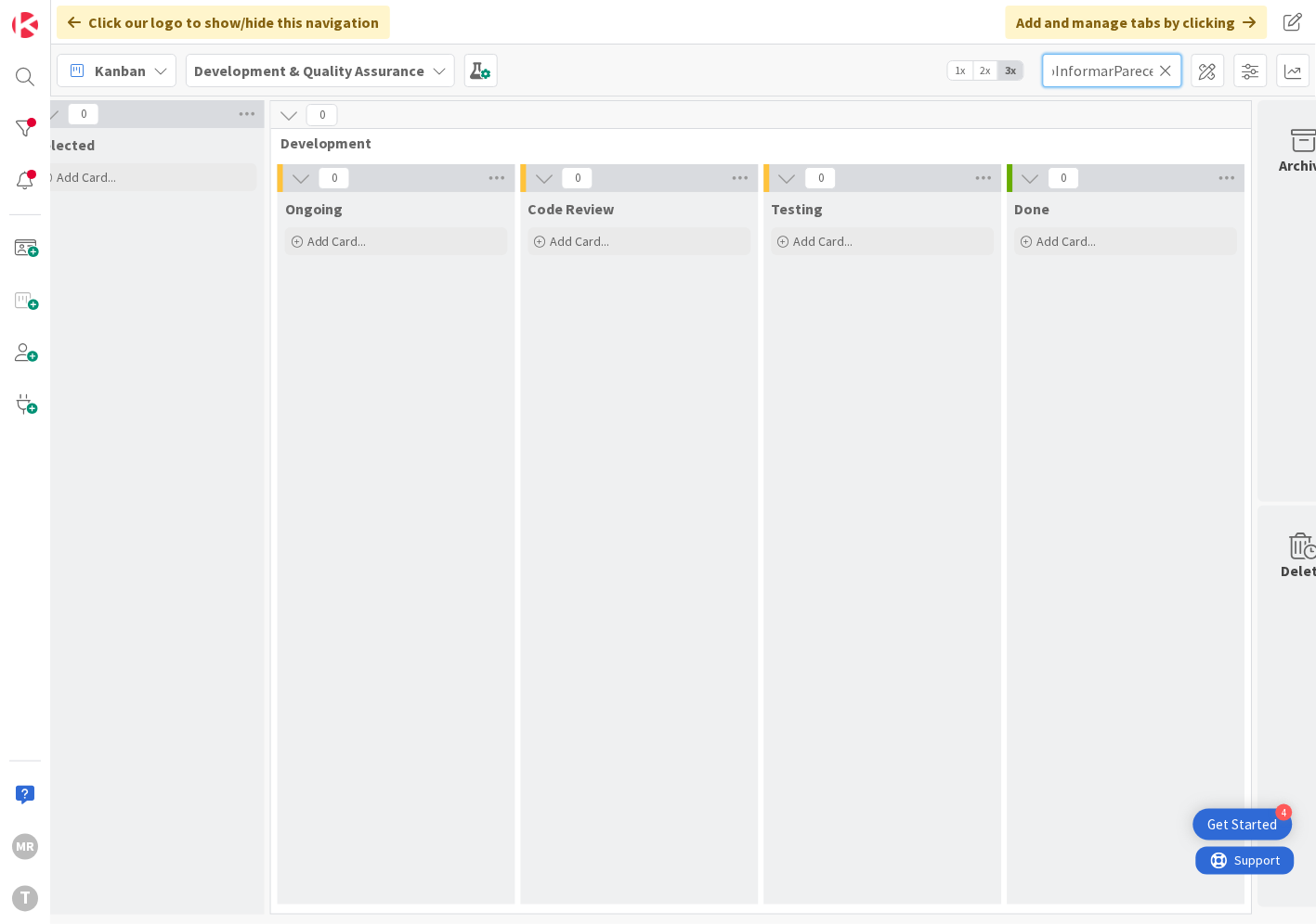
scroll to position [7, 587]
drag, startPoint x: 1073, startPoint y: 70, endPoint x: 1049, endPoint y: 71, distance: 24.0
click at [1072, 71] on input "wsSIRCOMFusaoCisaoInformarParecer" at bounding box center [1112, 71] width 139 height 34
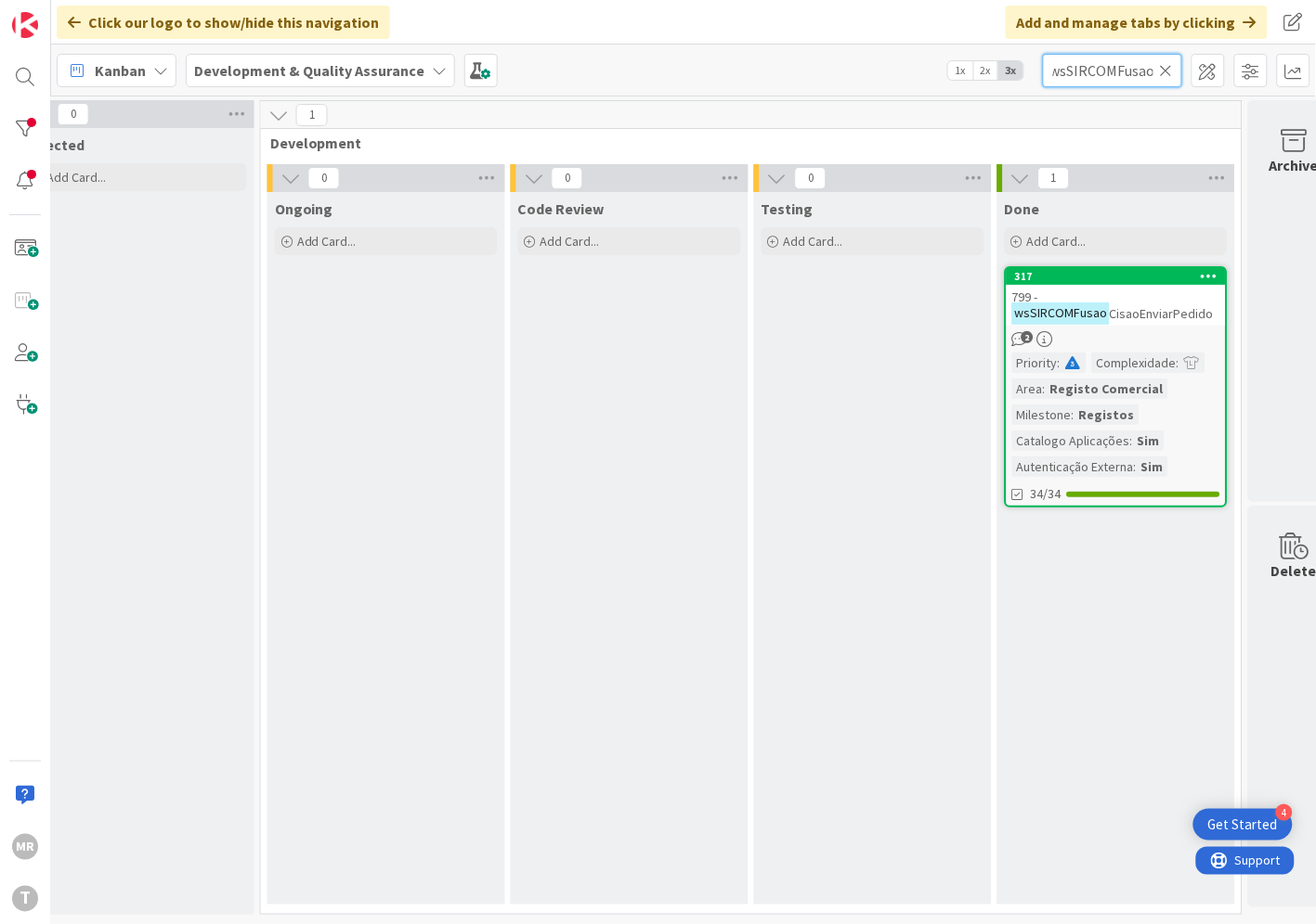
type input "wsSIRCOMFusao"
click at [1170, 74] on icon at bounding box center [1165, 70] width 13 height 17
click at [1124, 70] on input "text" at bounding box center [1112, 71] width 139 height 34
paste input "wsSIRCOMFusaoCisaoInformarParecer"
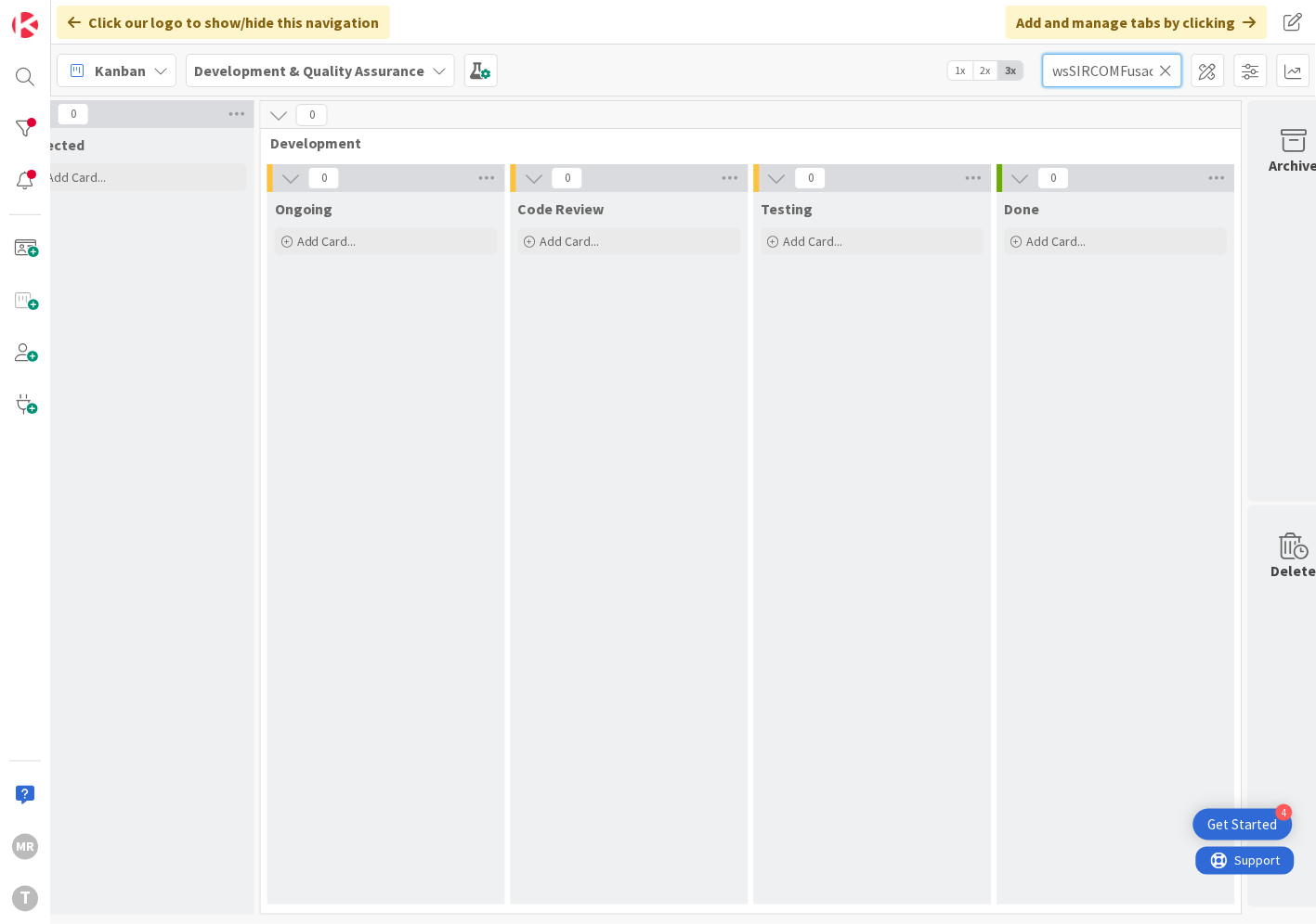
drag, startPoint x: 1051, startPoint y: 69, endPoint x: 980, endPoint y: 53, distance: 72.8
click at [980, 53] on div "Kanban Development & Quality Assurance 1x 2x 3x wsSIRCOMFusaoCisaoInformarParec…" at bounding box center [684, 70] width 1265 height 51
type input "InformarParecer"
click at [1166, 69] on icon at bounding box center [1165, 70] width 13 height 17
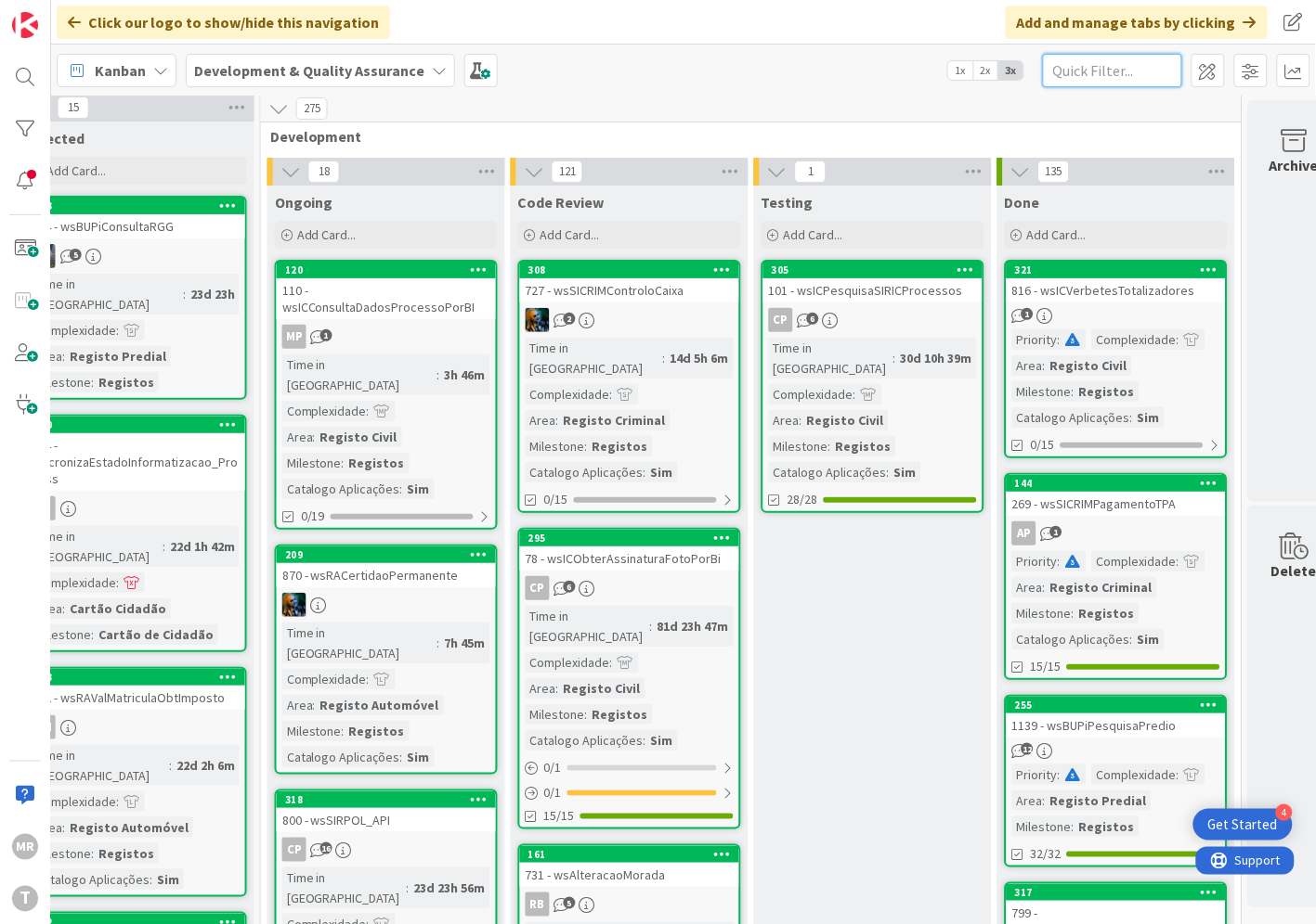
click at [1164, 70] on input "text" at bounding box center [1112, 71] width 139 height 34
paste input "wsIESDeclaracoesPrestacoesContas"
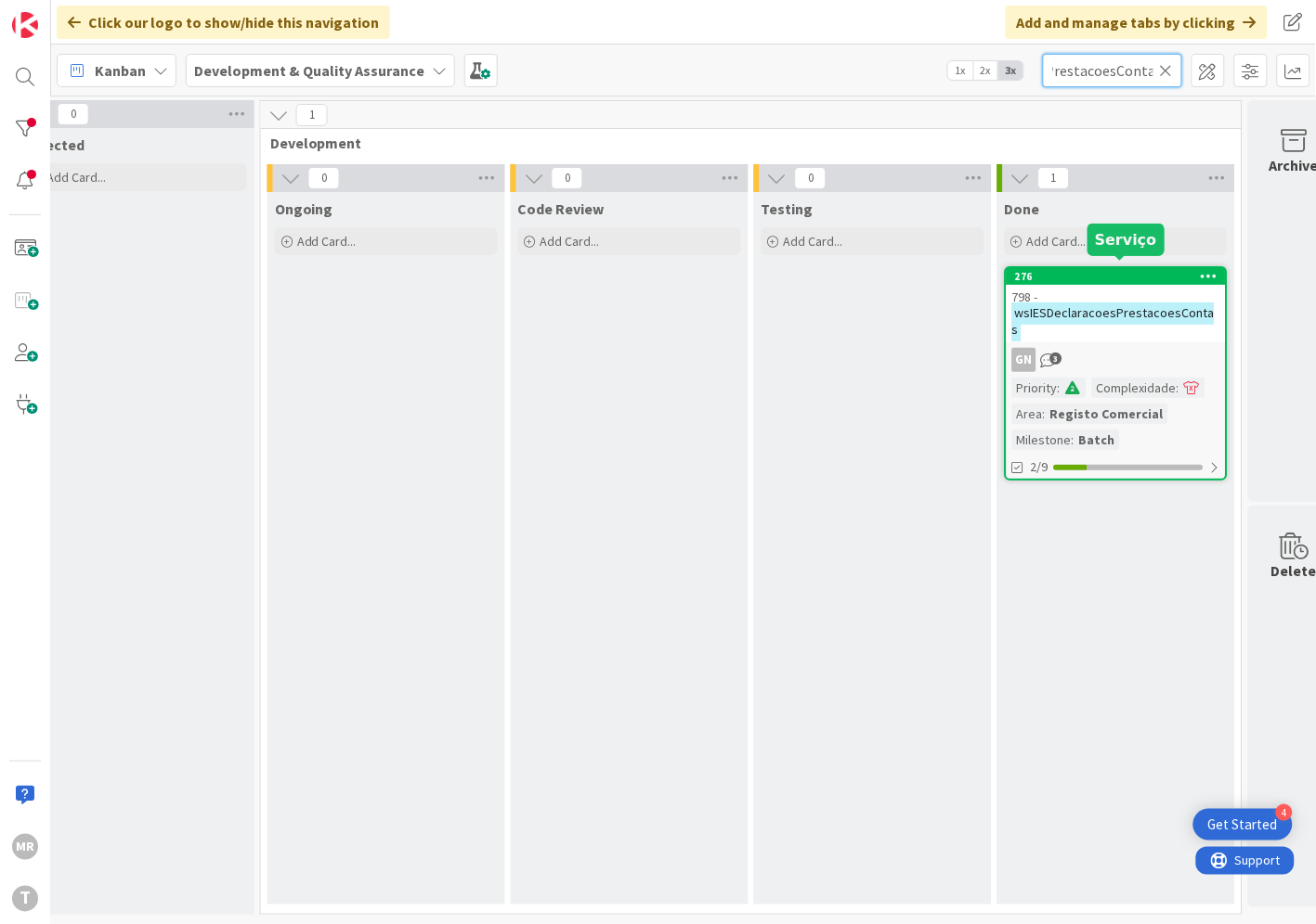
type input "wsIESDeclaracoesPrestacoesContas"
click at [1146, 270] on div "276" at bounding box center [1121, 276] width 211 height 13
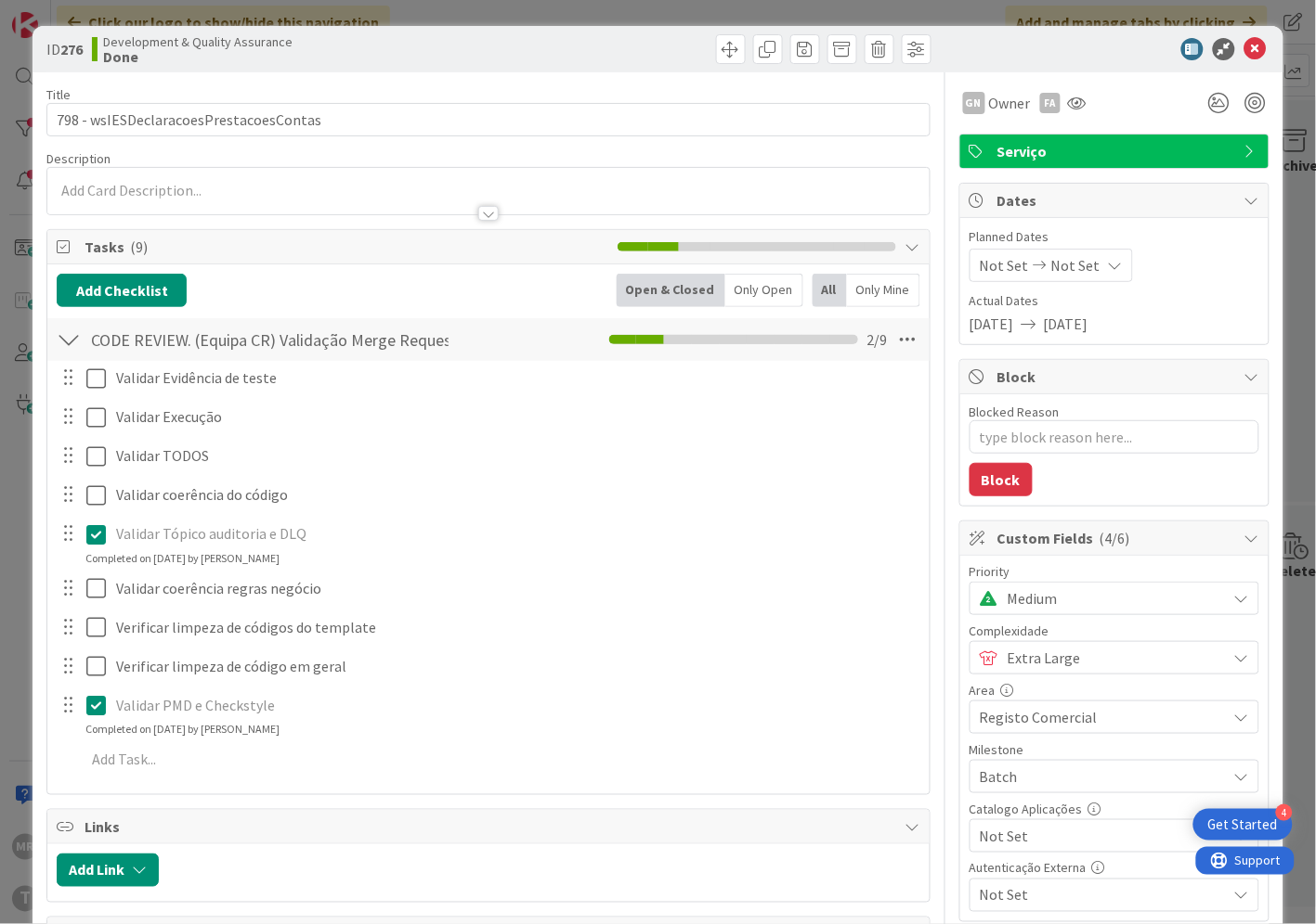
click at [1045, 841] on span "Not Set" at bounding box center [1098, 836] width 238 height 26
click at [1008, 793] on span "Sim" at bounding box center [1126, 794] width 244 height 28
type textarea "x"
click at [1250, 51] on icon at bounding box center [1255, 49] width 23 height 23
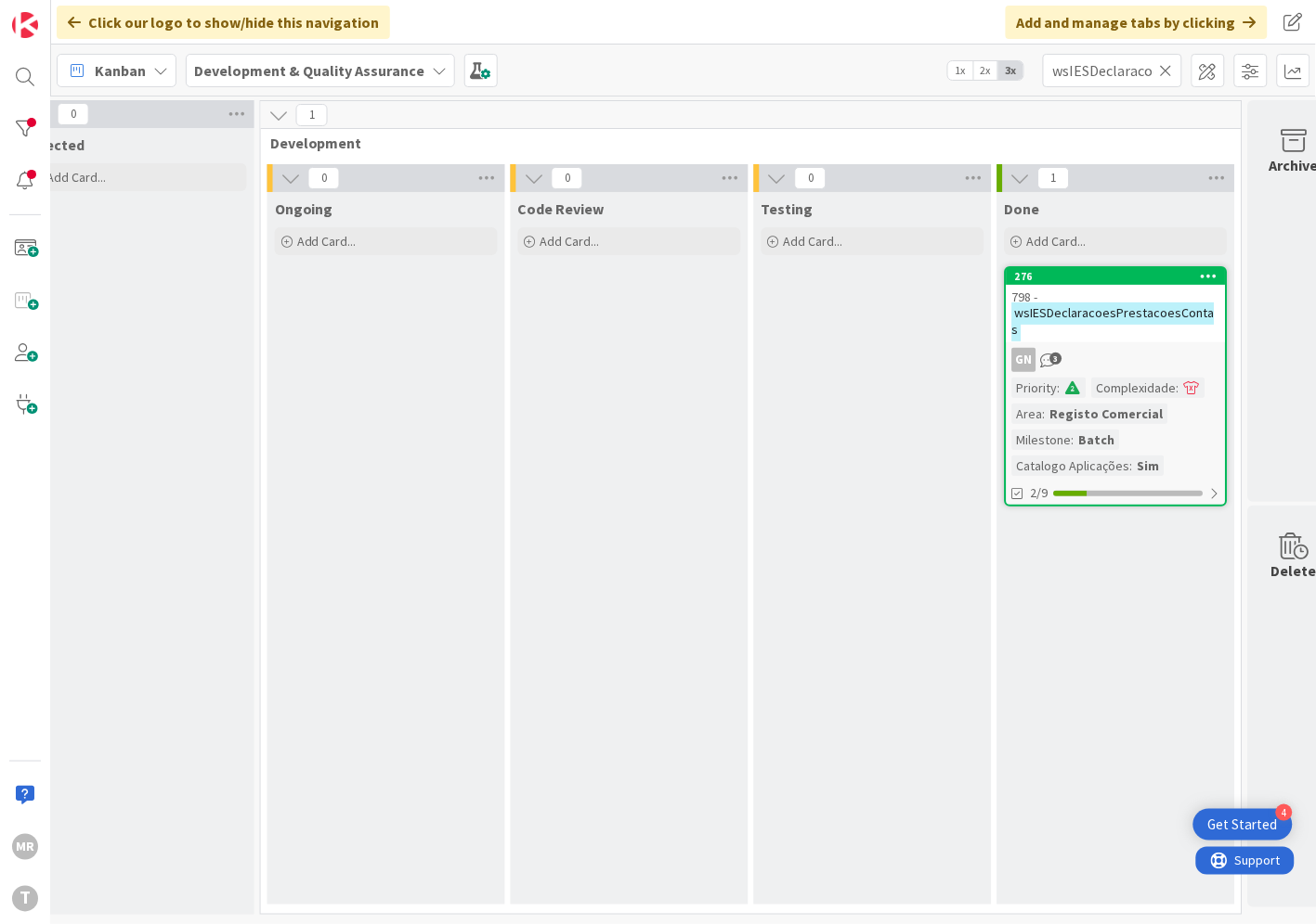
click at [1161, 76] on icon at bounding box center [1165, 70] width 13 height 17
click at [1114, 72] on input "text" at bounding box center [1112, 71] width 139 height 34
paste input "wsIESObterDeclaracao"
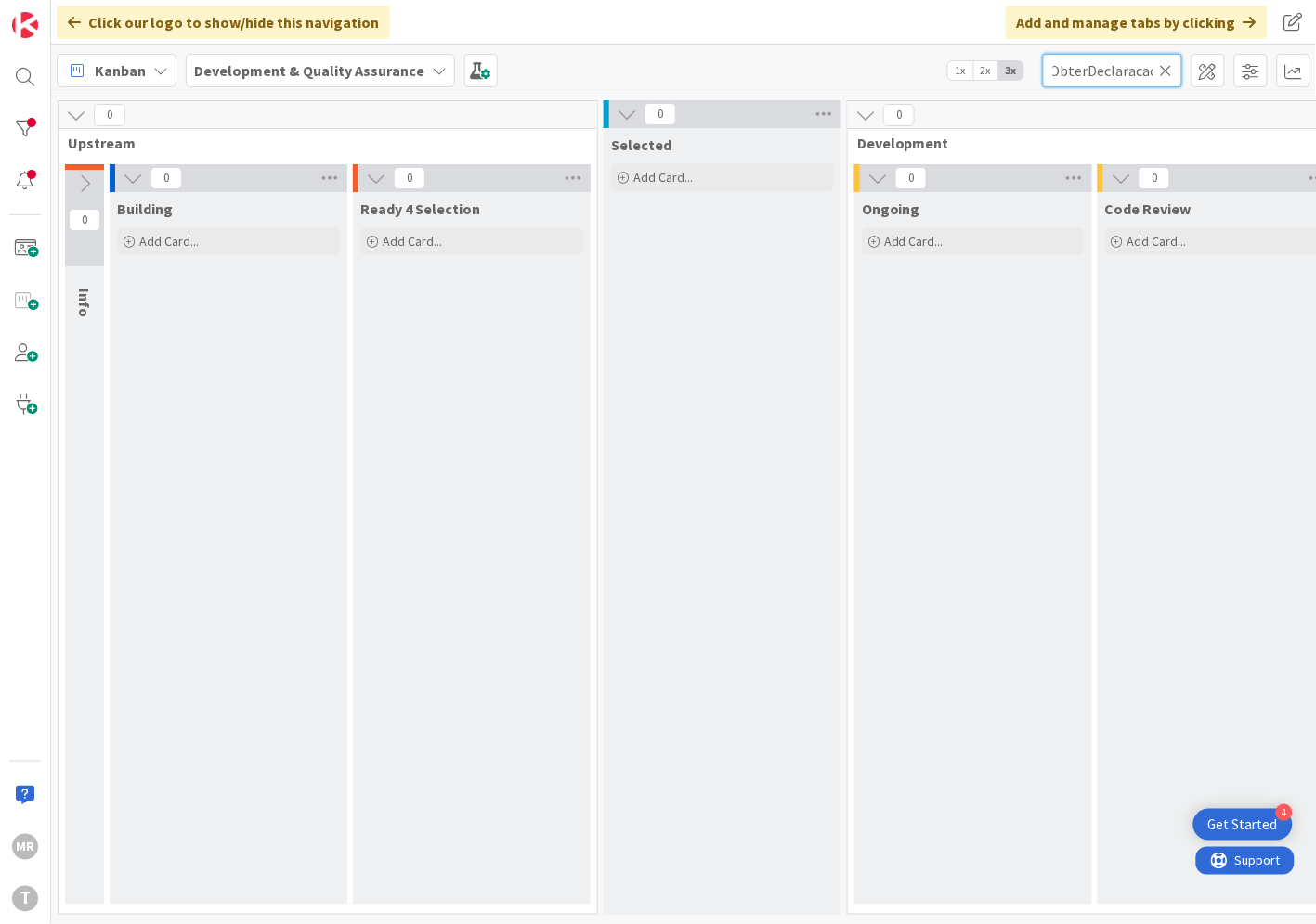
scroll to position [7, 632]
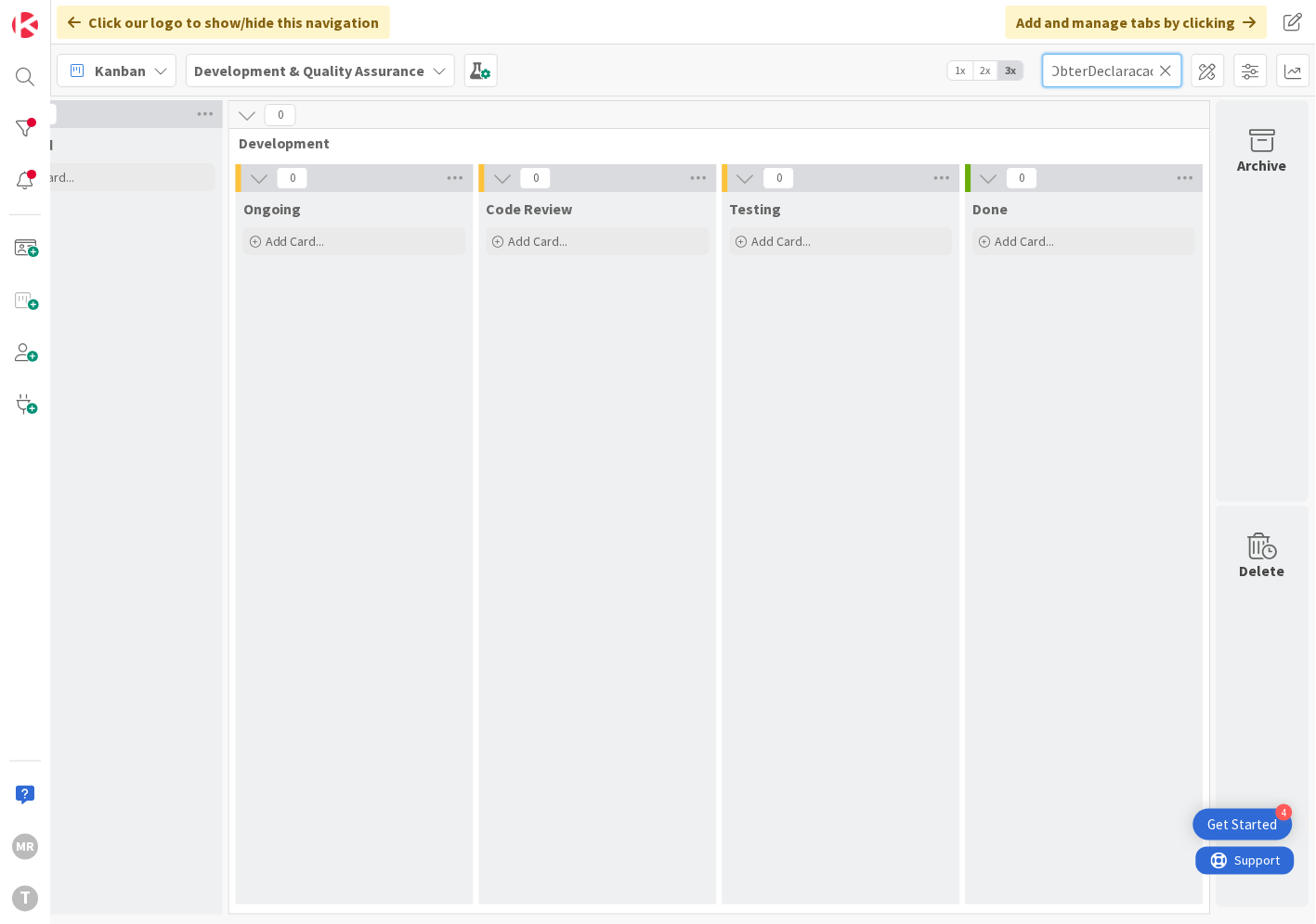
click at [1079, 74] on input "wsIESObterDeclaracao" at bounding box center [1112, 71] width 139 height 34
click at [1055, 71] on input "wsIESObterDeclaracao" at bounding box center [1112, 71] width 139 height 34
type input "wsIES"
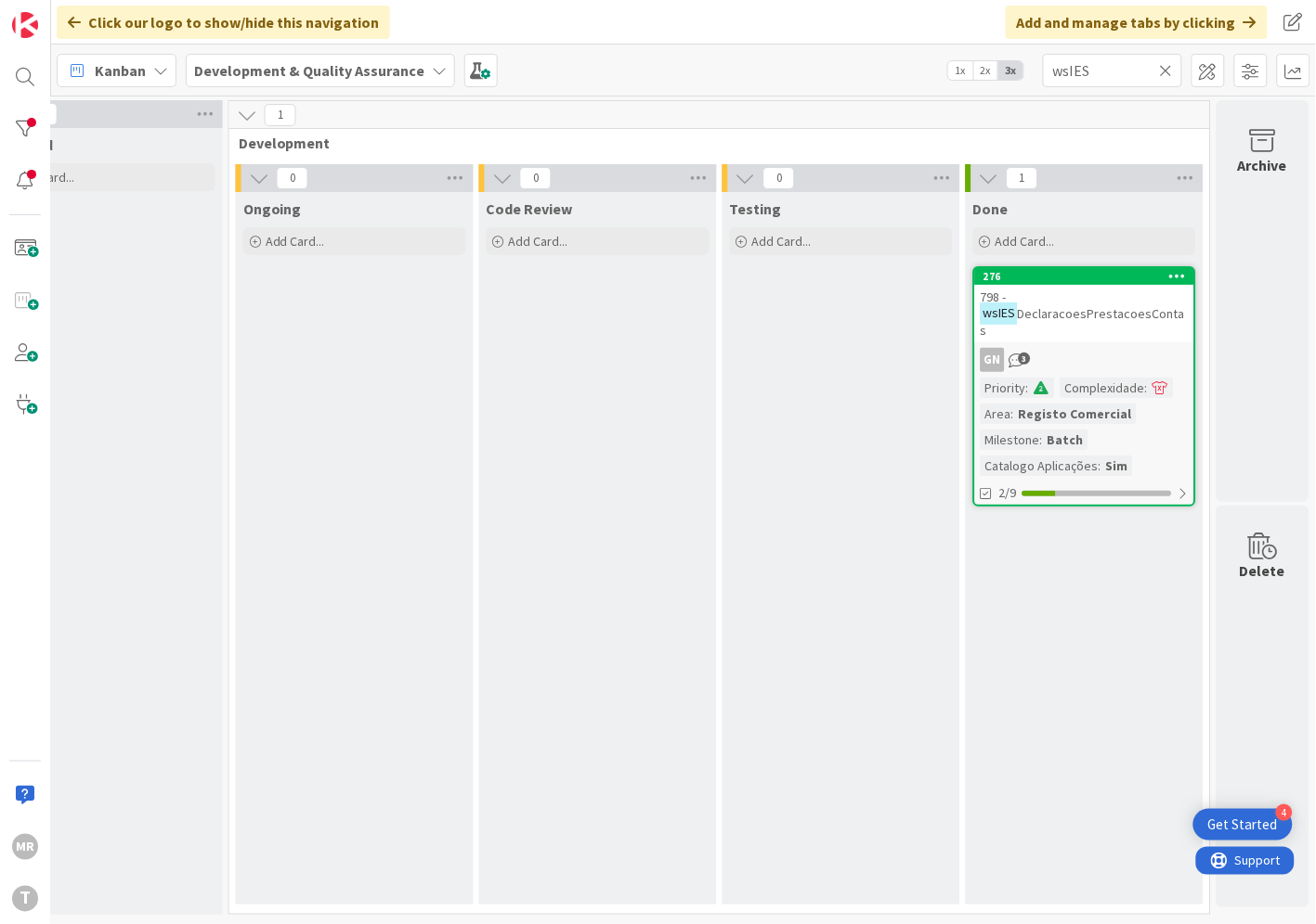
click at [1172, 75] on icon at bounding box center [1165, 70] width 13 height 17
click at [1127, 72] on input "text" at bounding box center [1112, 71] width 139 height 34
paste input "wsIRNVerificaPortalFornecedoresRepLegal"
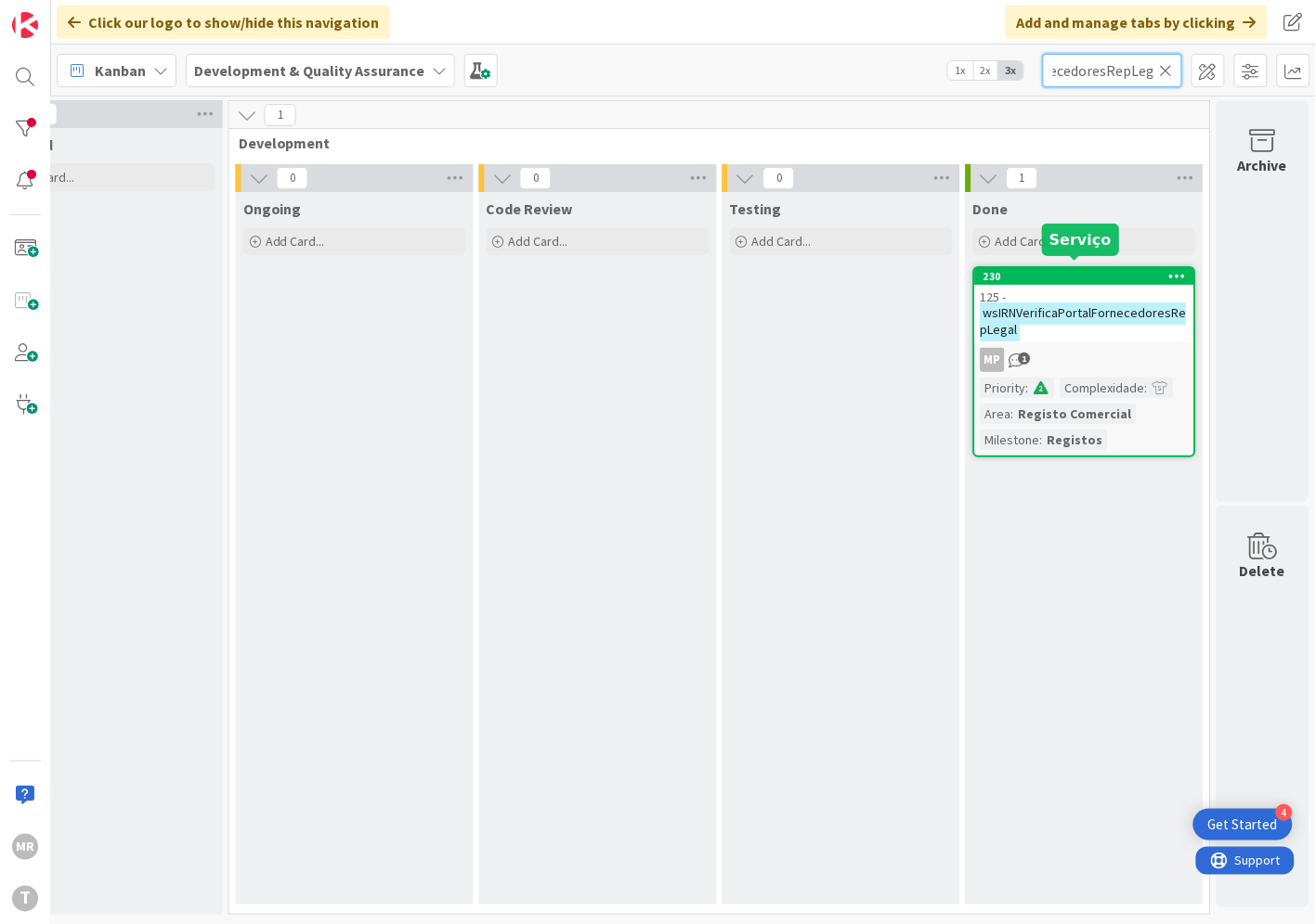
type input "wsIRNVerificaPortalFornecedoresRepLegal"
click at [1114, 270] on div "230" at bounding box center [1089, 276] width 211 height 13
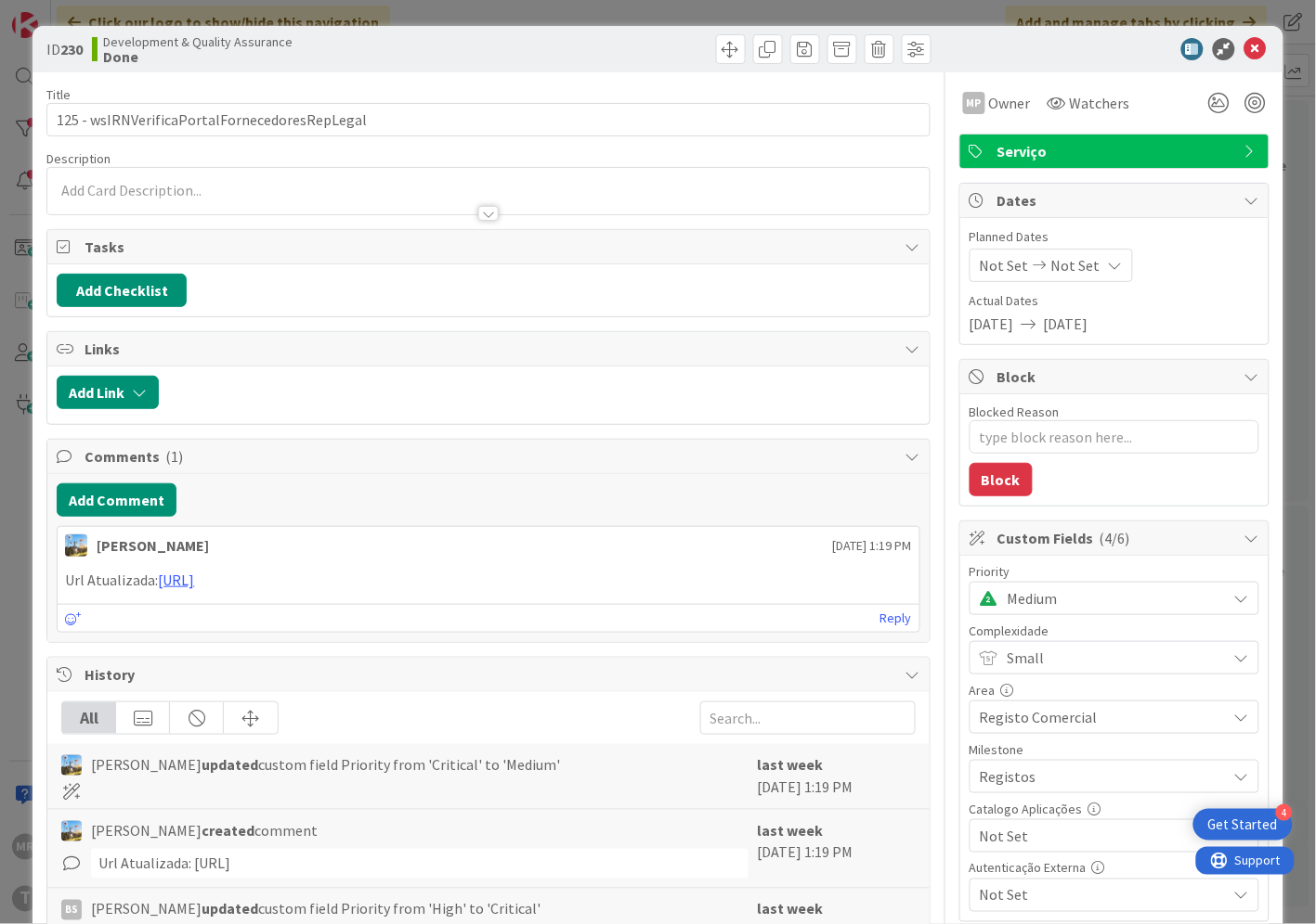
click at [1010, 849] on span "Not Set" at bounding box center [1098, 836] width 238 height 26
click at [1009, 806] on span "Sim" at bounding box center [1126, 794] width 244 height 28
type textarea "x"
click at [1244, 48] on icon at bounding box center [1255, 49] width 23 height 23
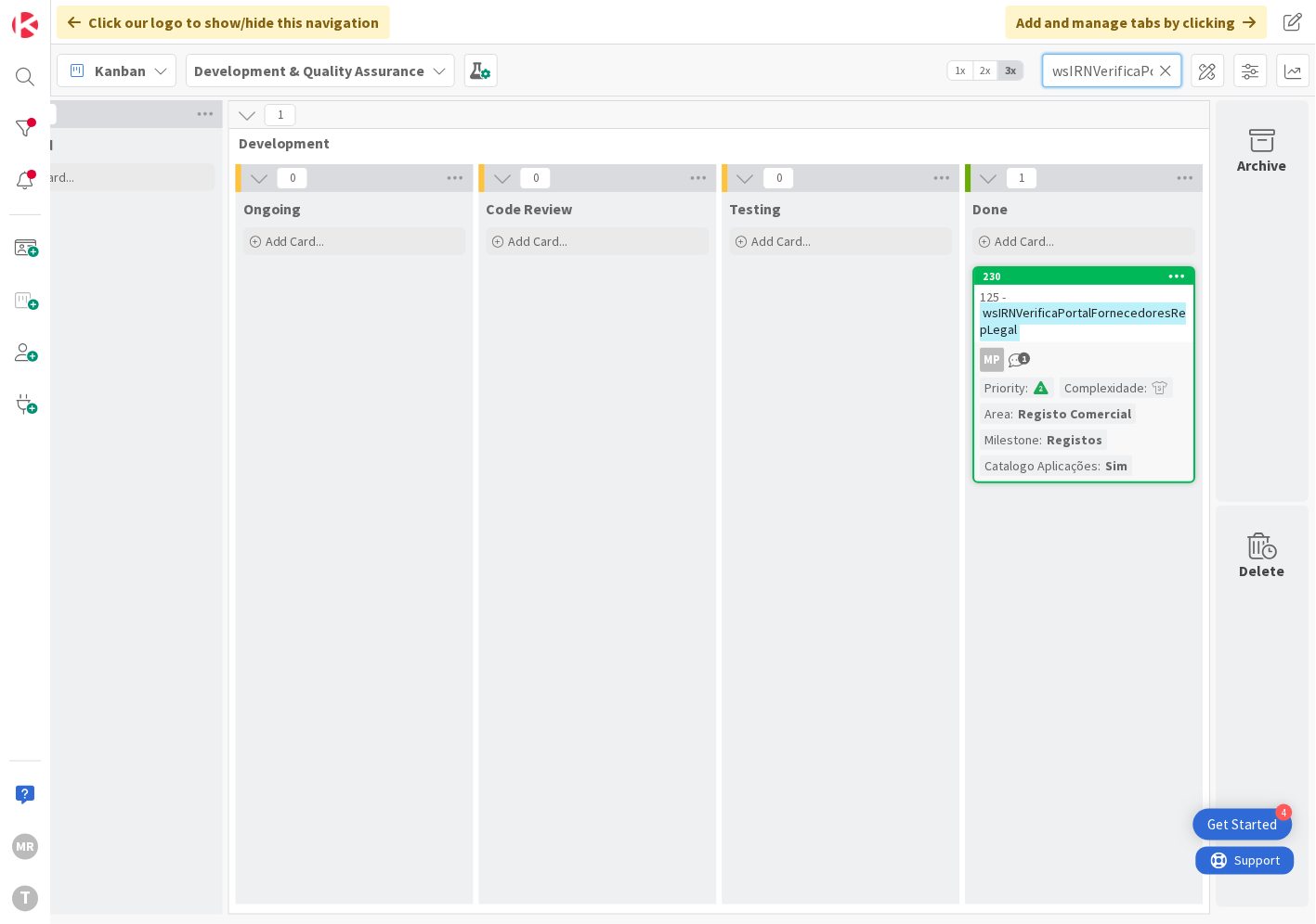
drag, startPoint x: 1161, startPoint y: 59, endPoint x: 1145, endPoint y: 66, distance: 17.5
click at [1161, 59] on input "wsIRNVerificaPortalFornecedoresRepLegal" at bounding box center [1112, 71] width 139 height 34
click at [1164, 69] on icon at bounding box center [1165, 70] width 13 height 17
click at [1129, 72] on input "text" at bounding box center [1112, 71] width 139 height 34
paste input "wsIRNVerificaRepresentanteLegalEntidade"
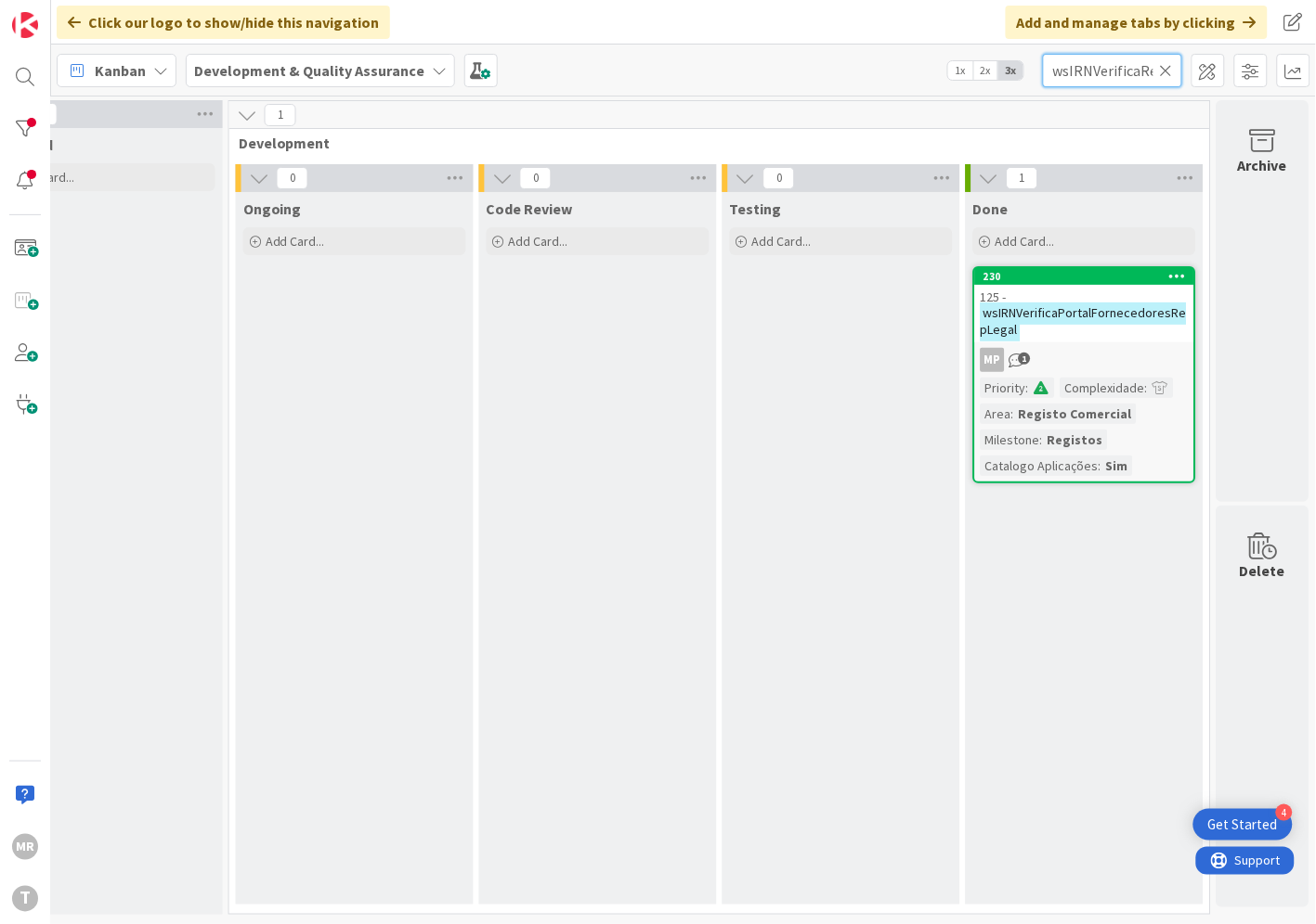
scroll to position [0, 164]
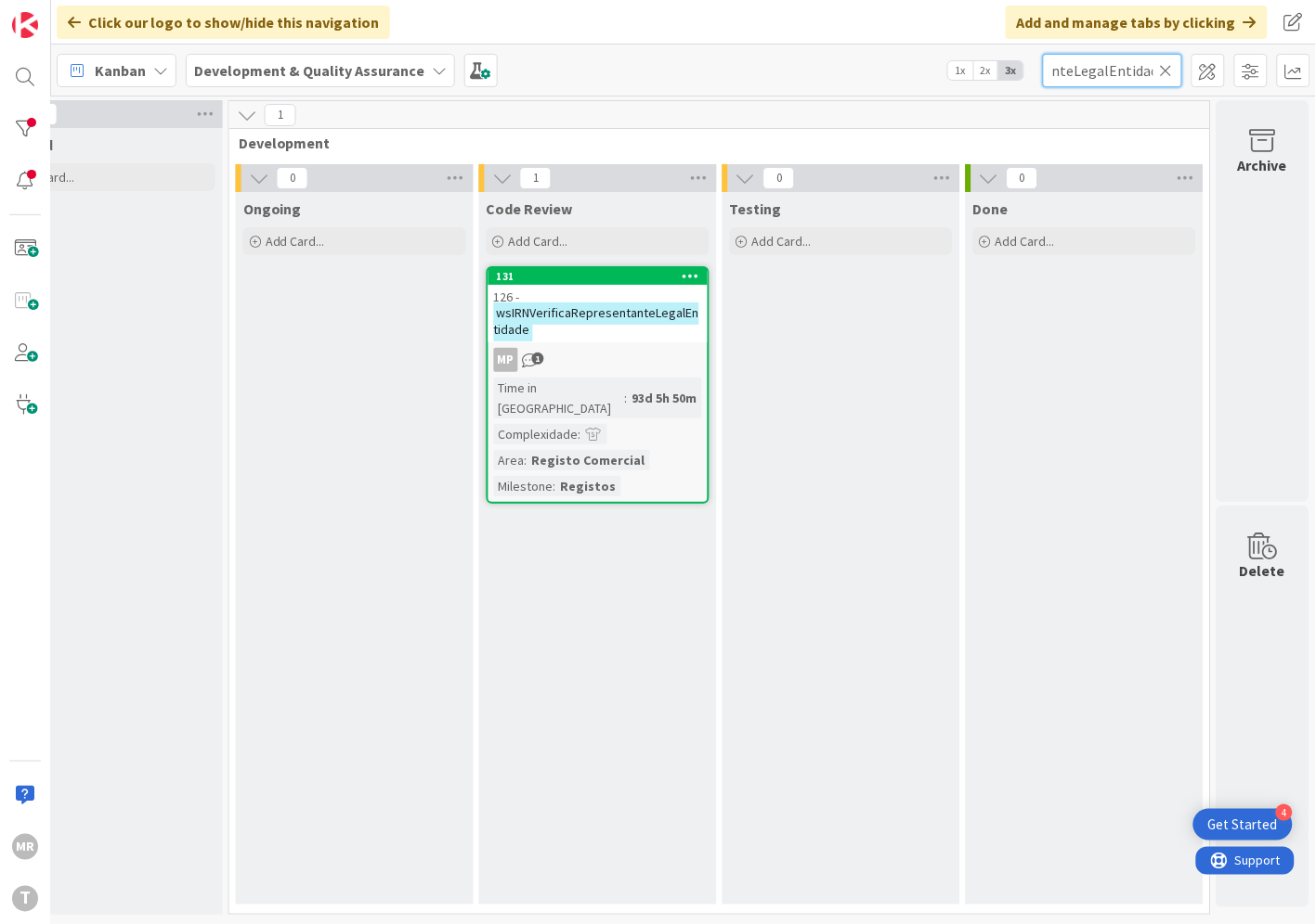
type input "wsIRNVerificaRepresentanteLegalEntidade"
click at [636, 270] on div "131" at bounding box center [602, 276] width 211 height 13
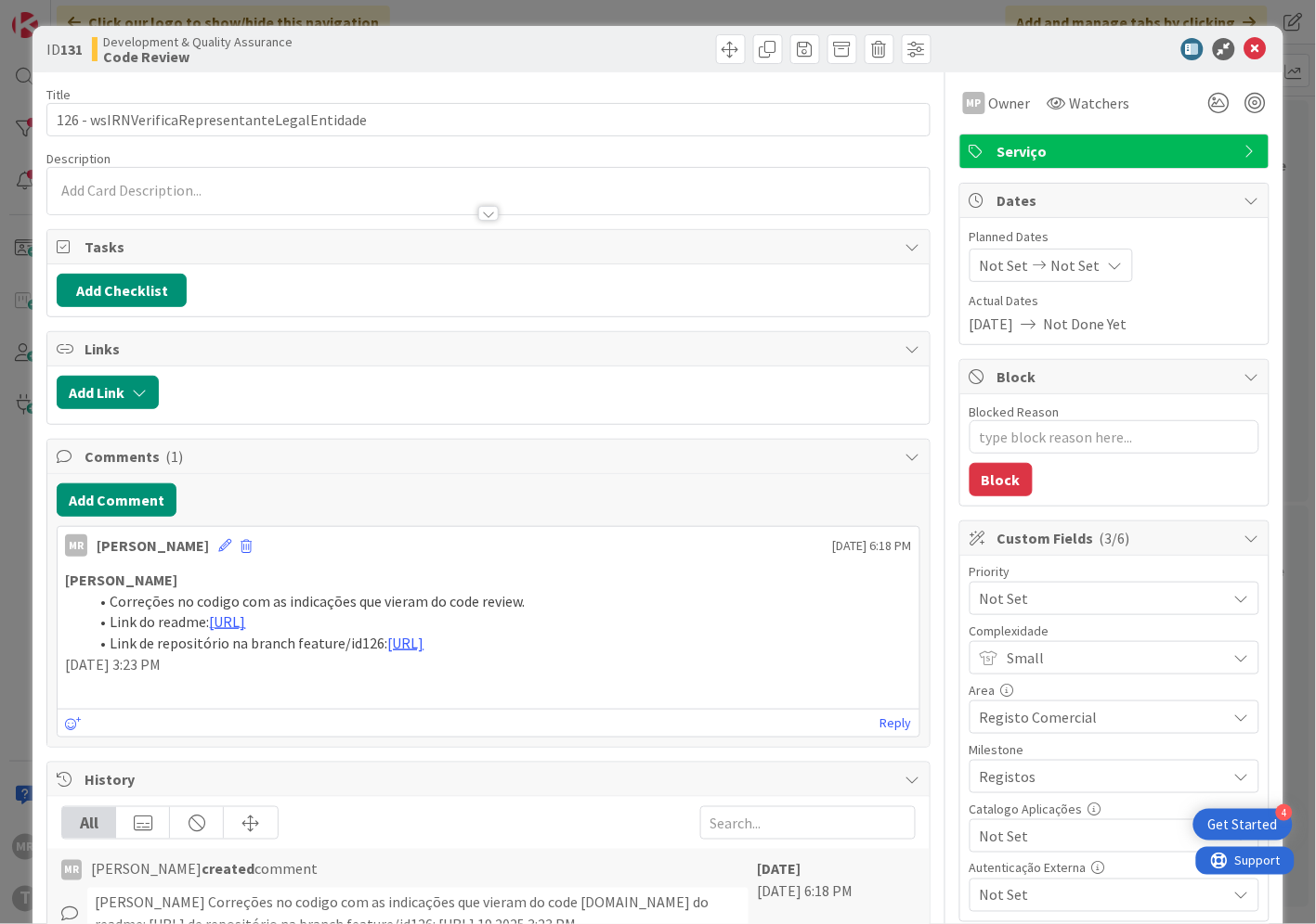
click at [999, 840] on span "Not Set" at bounding box center [1098, 836] width 238 height 26
click at [1004, 808] on span "Sim" at bounding box center [1126, 794] width 244 height 28
type textarea "x"
click at [1244, 54] on icon at bounding box center [1255, 49] width 23 height 23
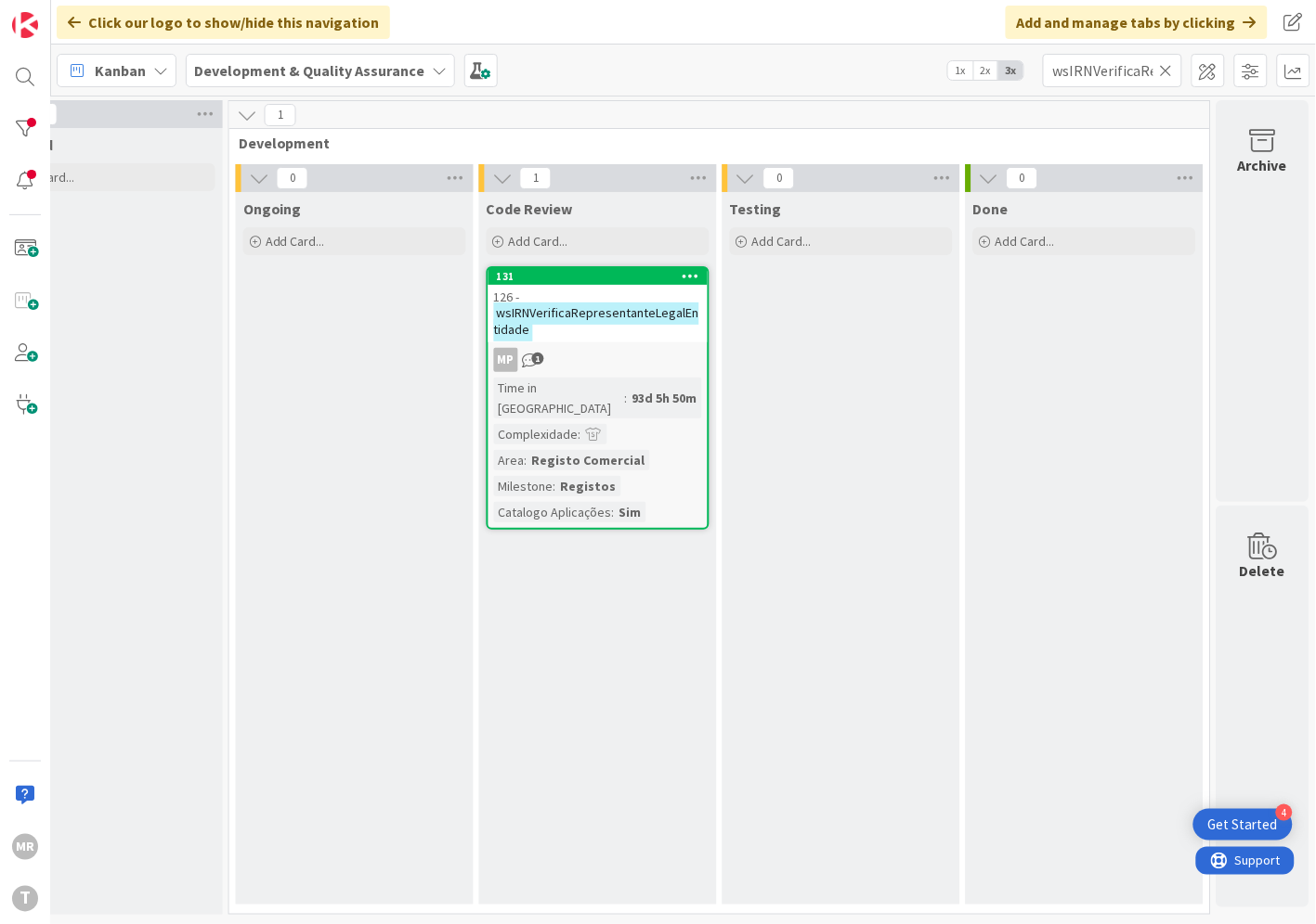
click at [1163, 67] on icon at bounding box center [1165, 70] width 13 height 17
click at [1134, 70] on input "text" at bounding box center [1112, 71] width 139 height 34
paste input "wsIRNVerificaRepresentanteLega"
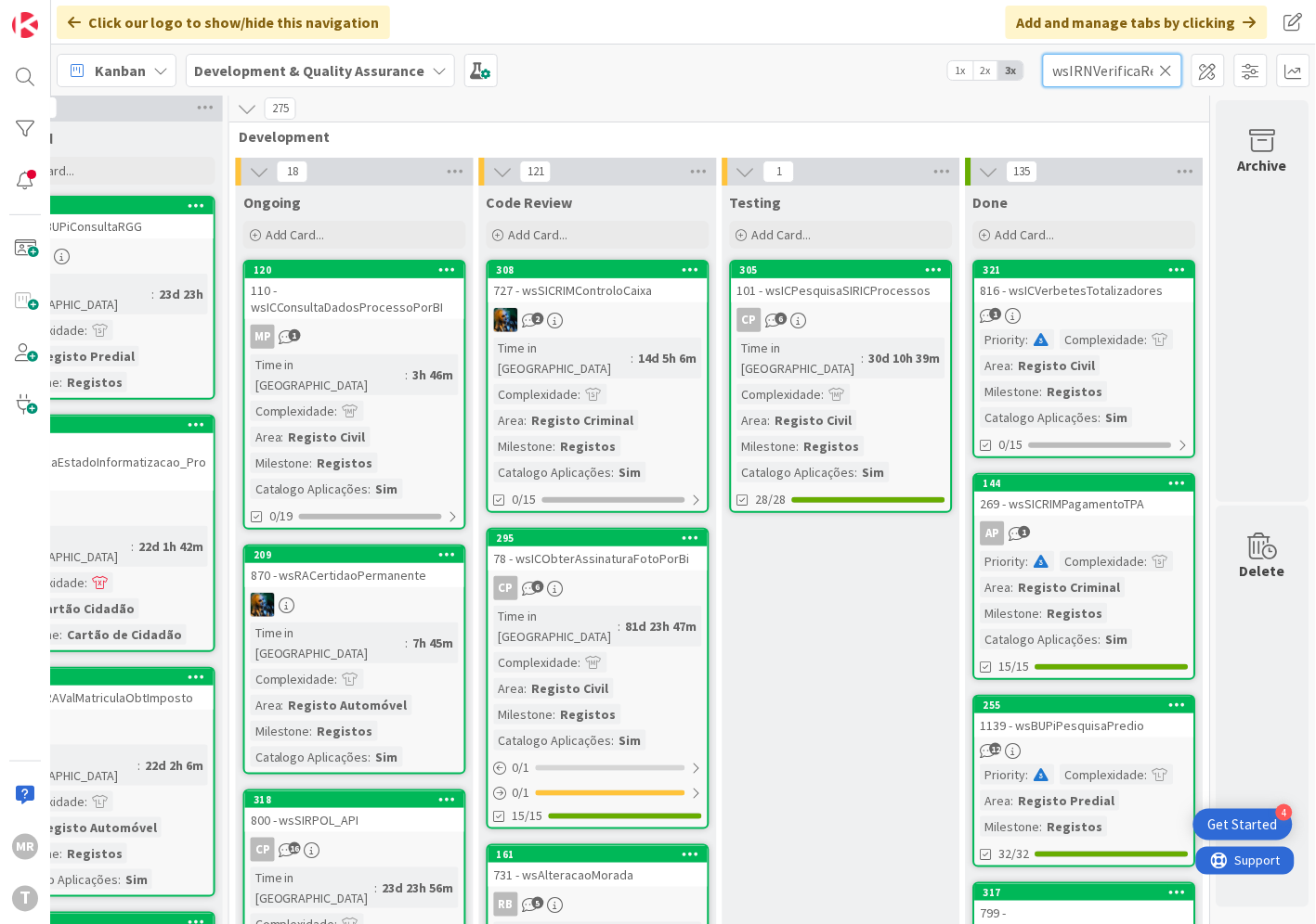
scroll to position [0, 104]
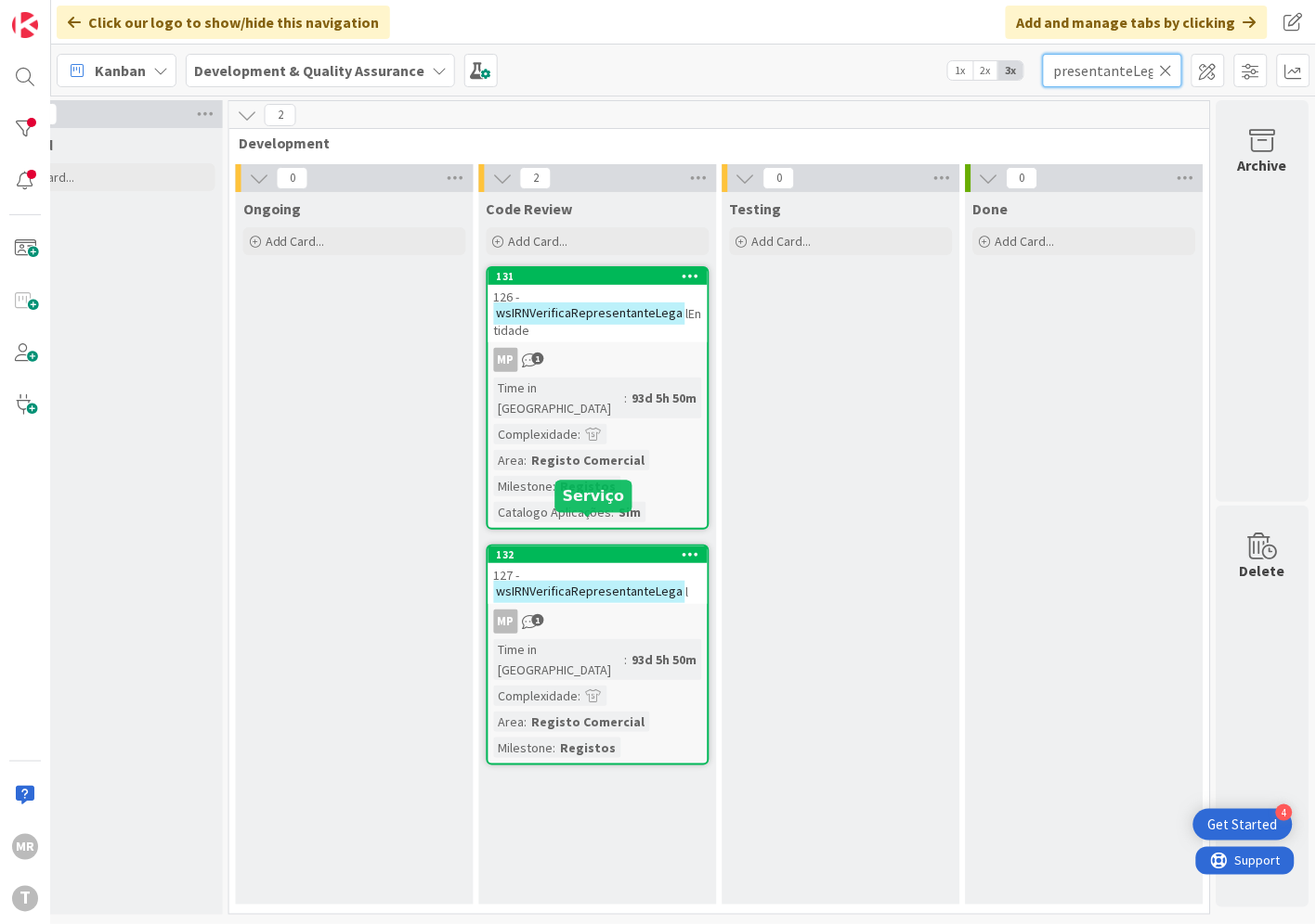
type input "wsIRNVerificaRepresentanteLega"
click at [618, 548] on div "132" at bounding box center [602, 554] width 211 height 13
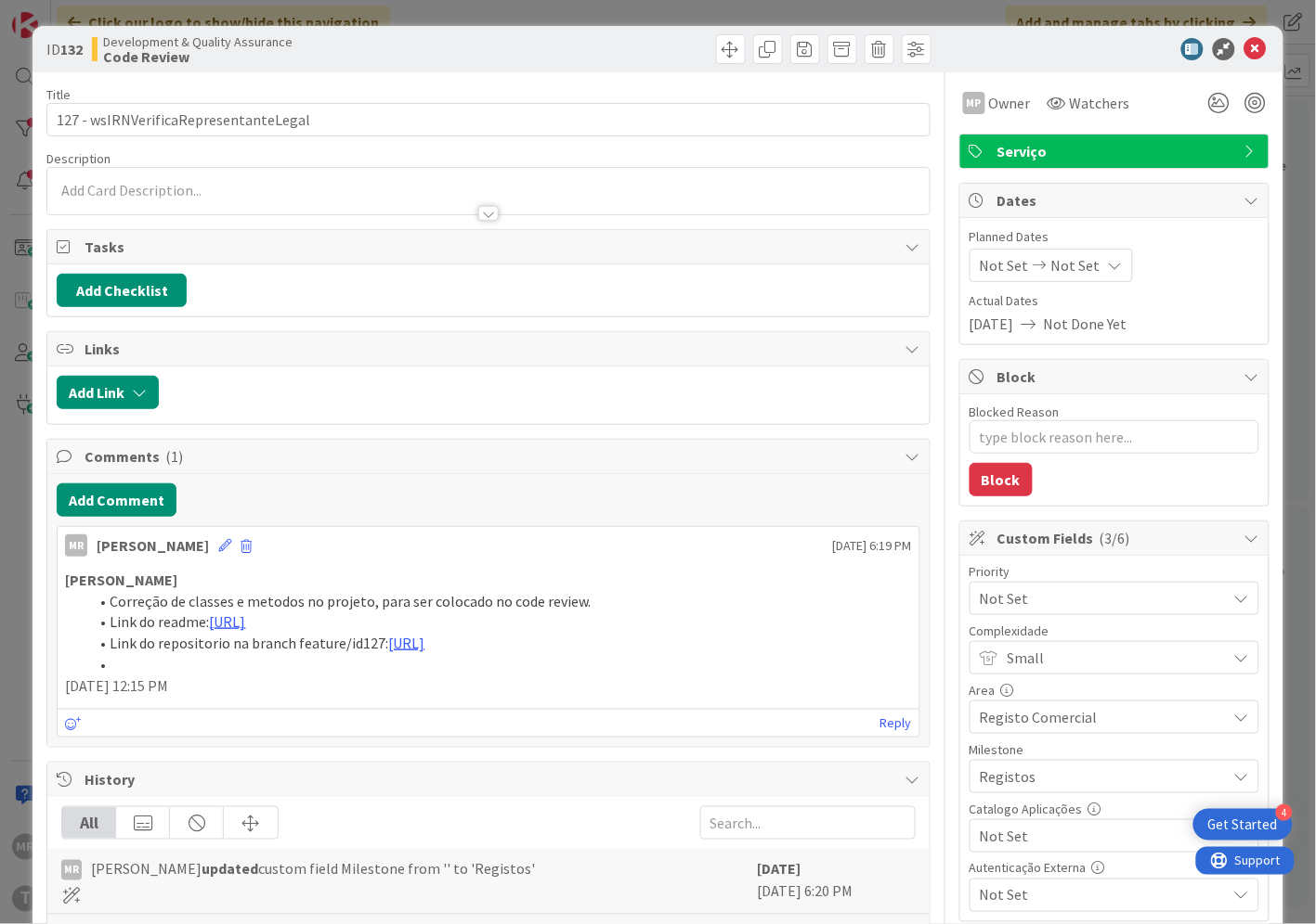
click at [1047, 835] on span "Not Set" at bounding box center [1098, 836] width 238 height 26
click at [1028, 802] on span "Sim" at bounding box center [1126, 794] width 244 height 28
type textarea "x"
click at [1244, 46] on icon at bounding box center [1255, 49] width 23 height 23
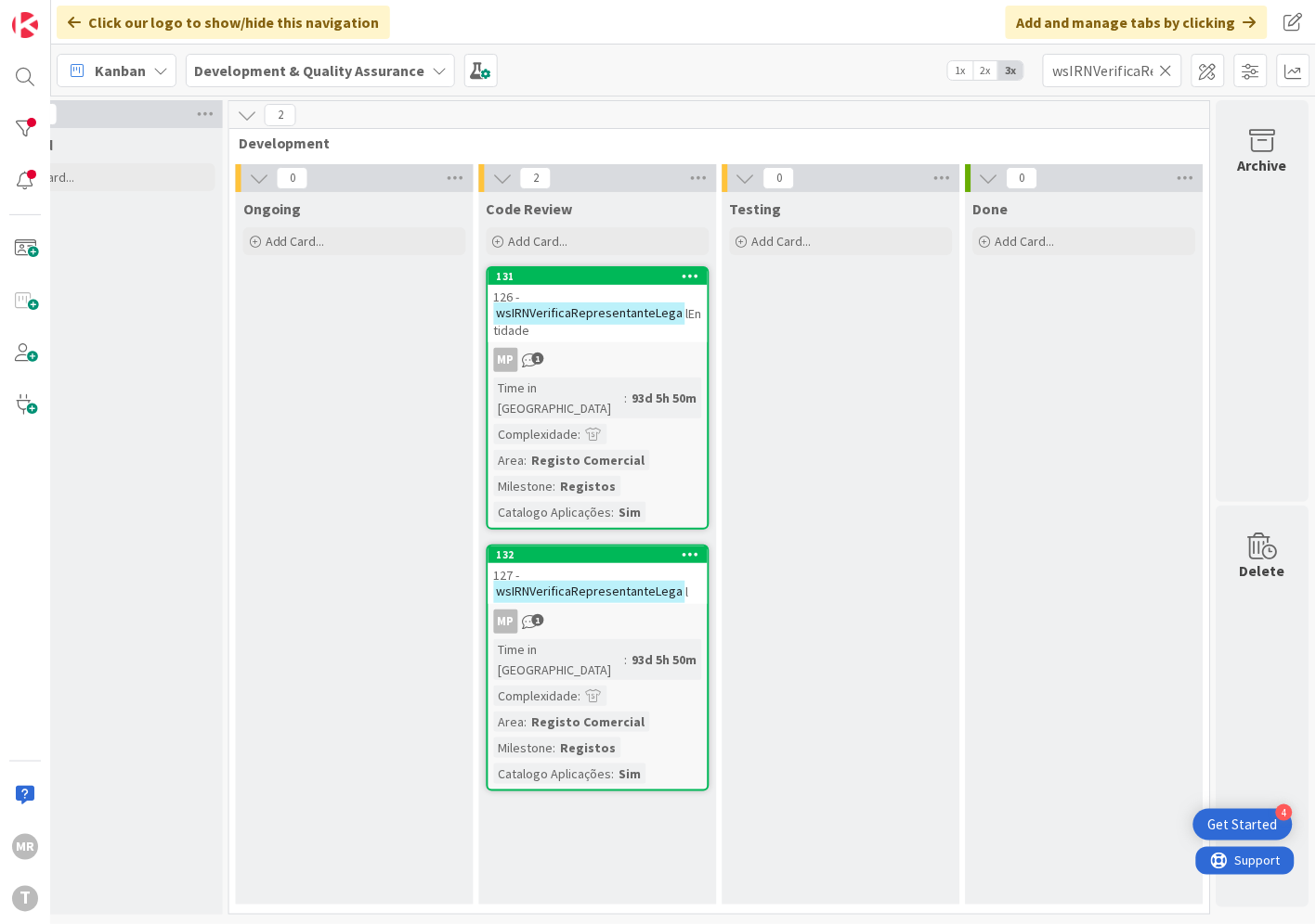
click at [1165, 66] on icon at bounding box center [1165, 70] width 13 height 17
click at [1082, 63] on input "text" at bounding box center [1112, 71] width 139 height 34
paste input "wsRCOMM059Entidades"
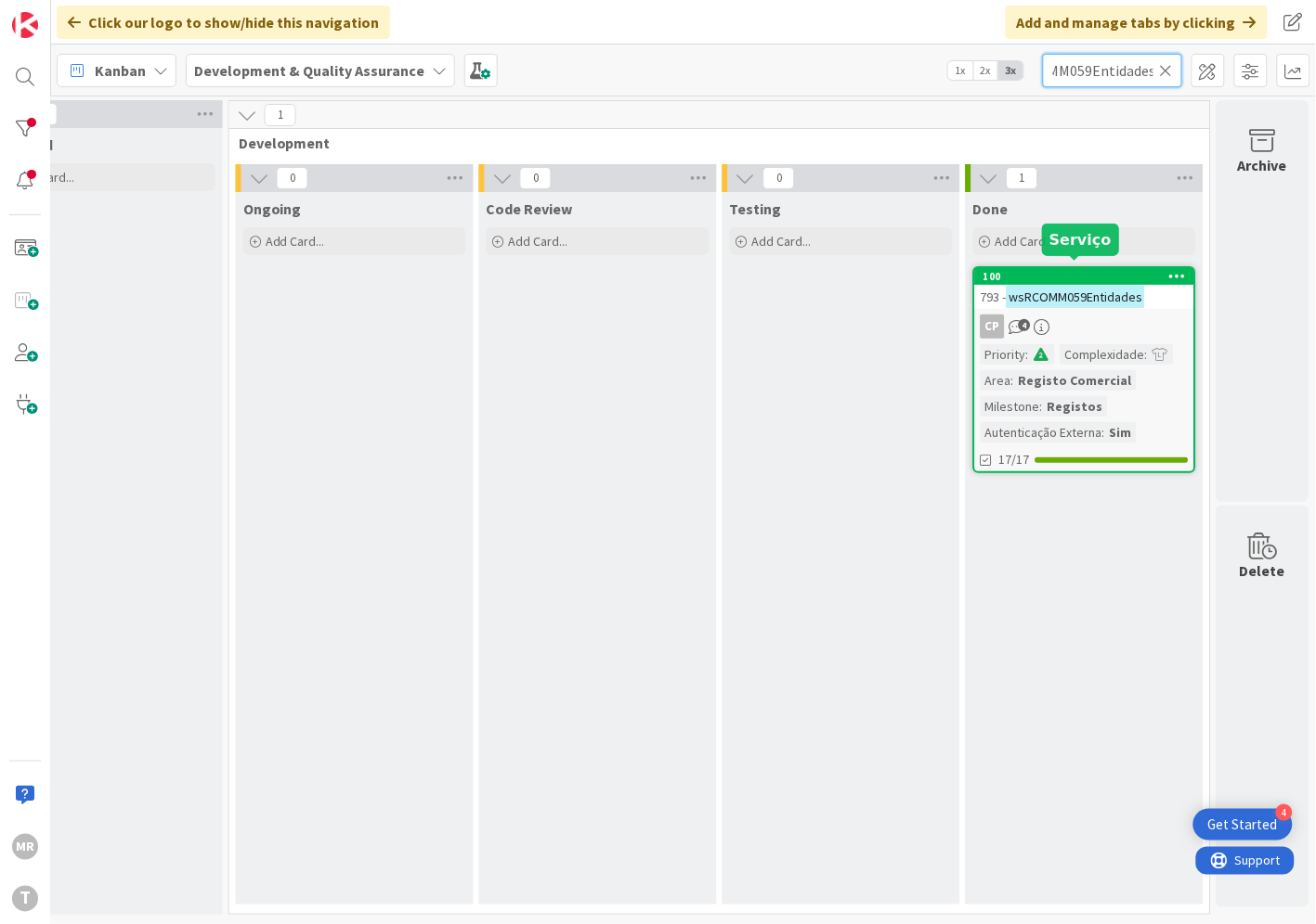
type input "wsRCOMM059Entidades"
click at [1073, 270] on div "100" at bounding box center [1089, 276] width 211 height 13
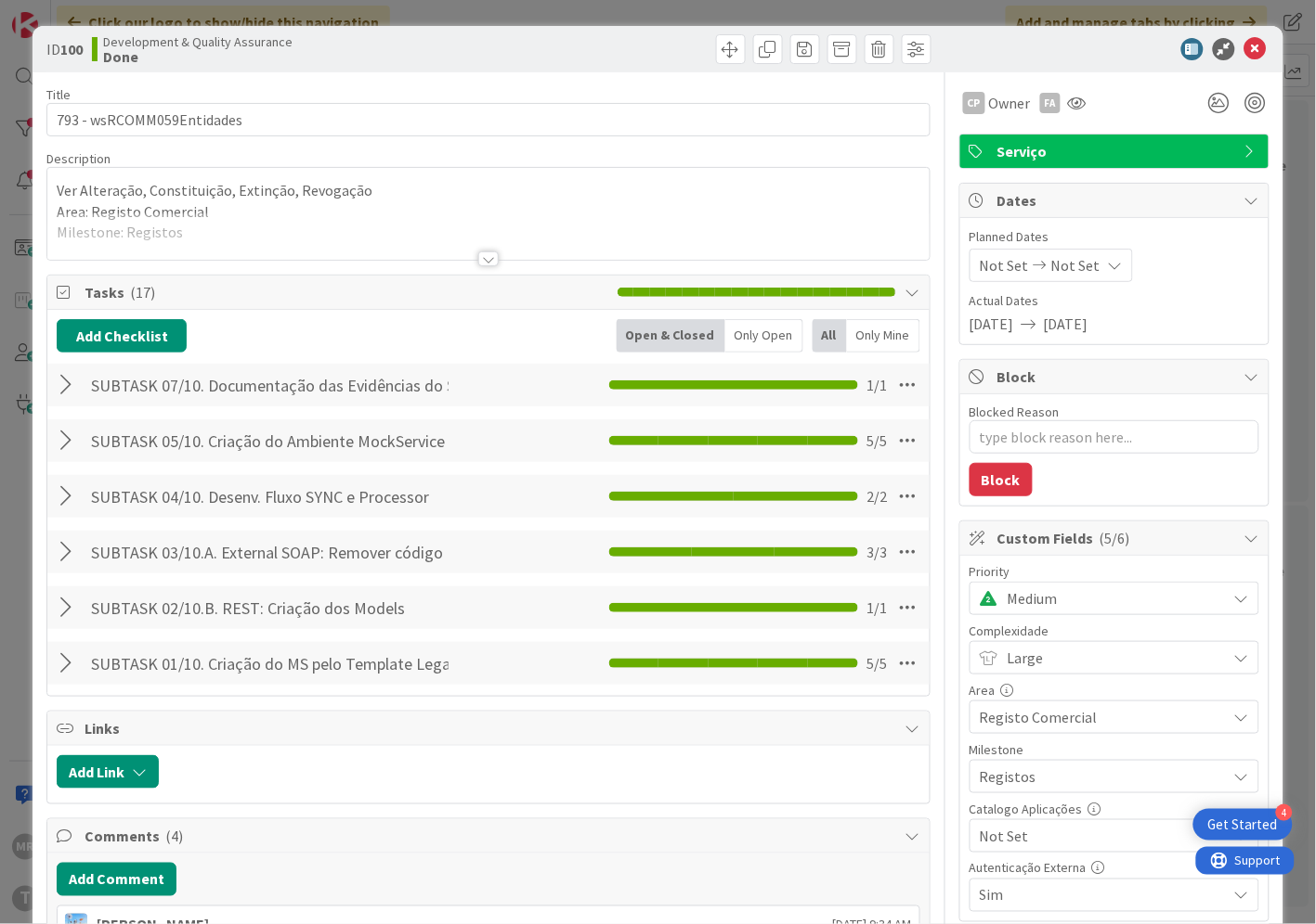
click at [1031, 840] on span "Not Set" at bounding box center [1098, 836] width 238 height 26
click at [1018, 800] on span "Sim" at bounding box center [1126, 794] width 244 height 28
type textarea "x"
click at [1244, 49] on icon at bounding box center [1255, 49] width 23 height 23
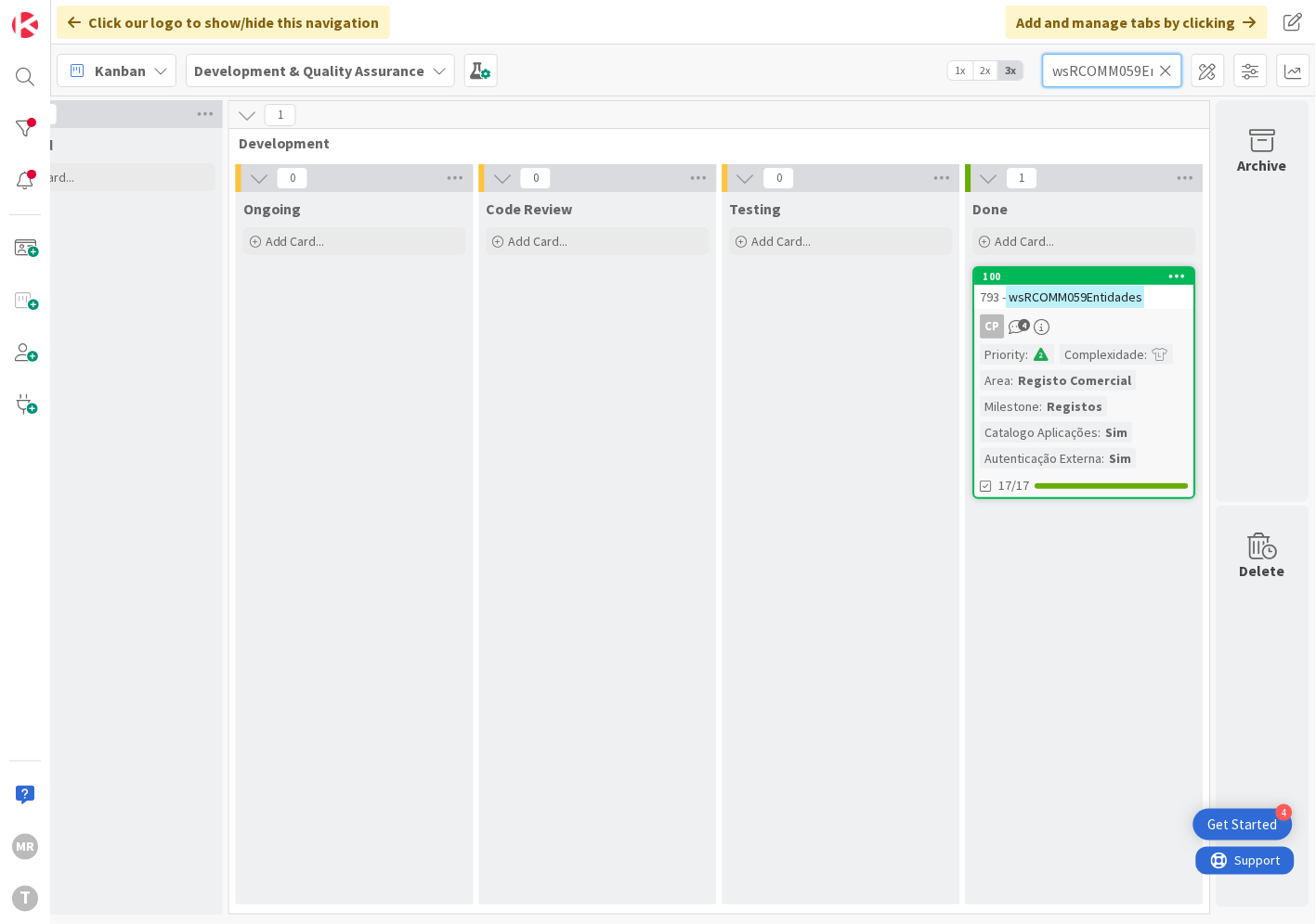
click at [1158, 68] on input "wsRCOMM059Entidades" at bounding box center [1112, 71] width 139 height 34
click at [1134, 72] on input "wsRCOMM059Entidades" at bounding box center [1112, 71] width 139 height 34
click at [1167, 76] on icon at bounding box center [1165, 70] width 13 height 17
click at [1111, 71] on input "text" at bounding box center [1112, 71] width 139 height 34
paste input "wsSIRCOMAlteracaoEntidadeNSR"
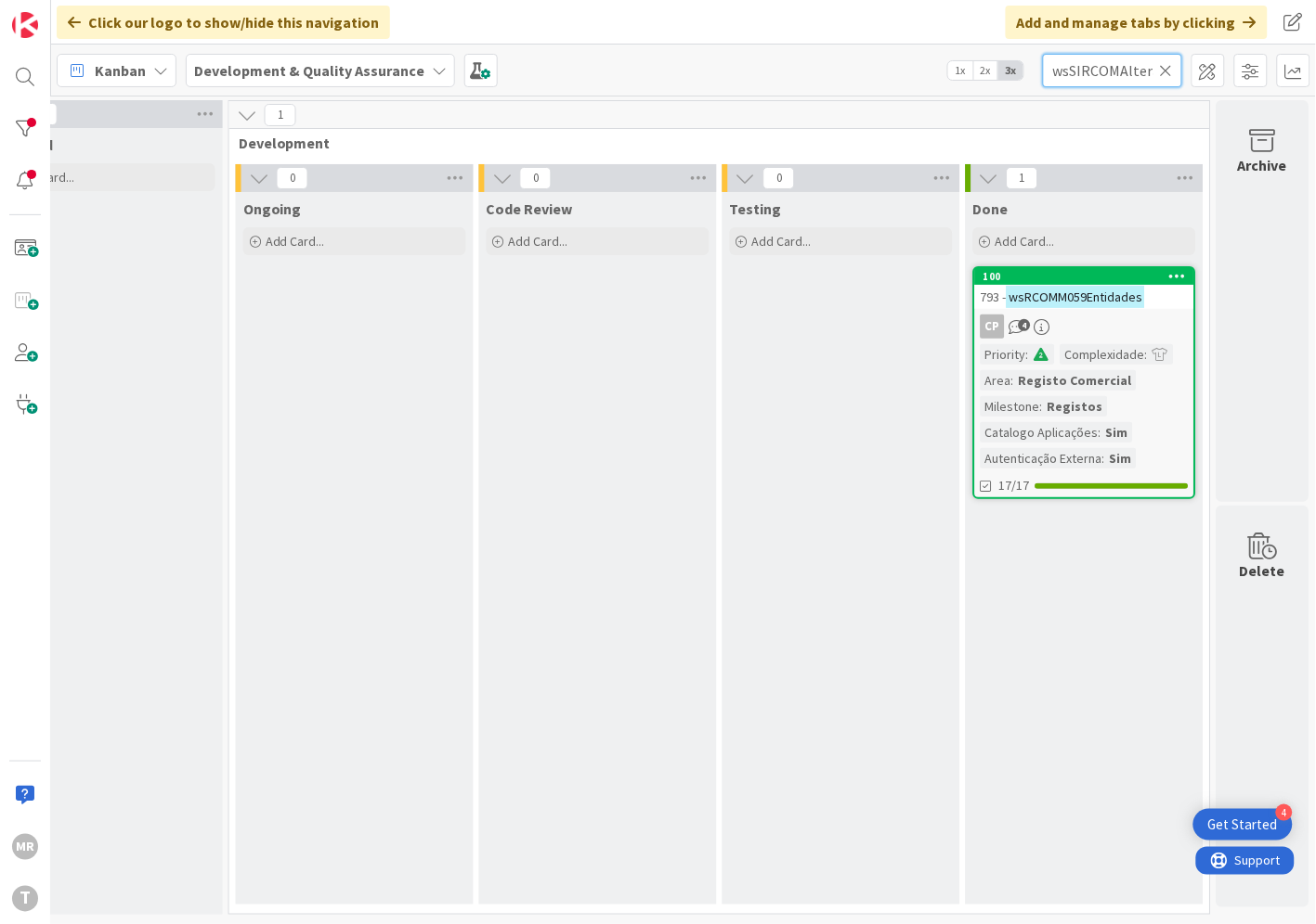
scroll to position [0, 106]
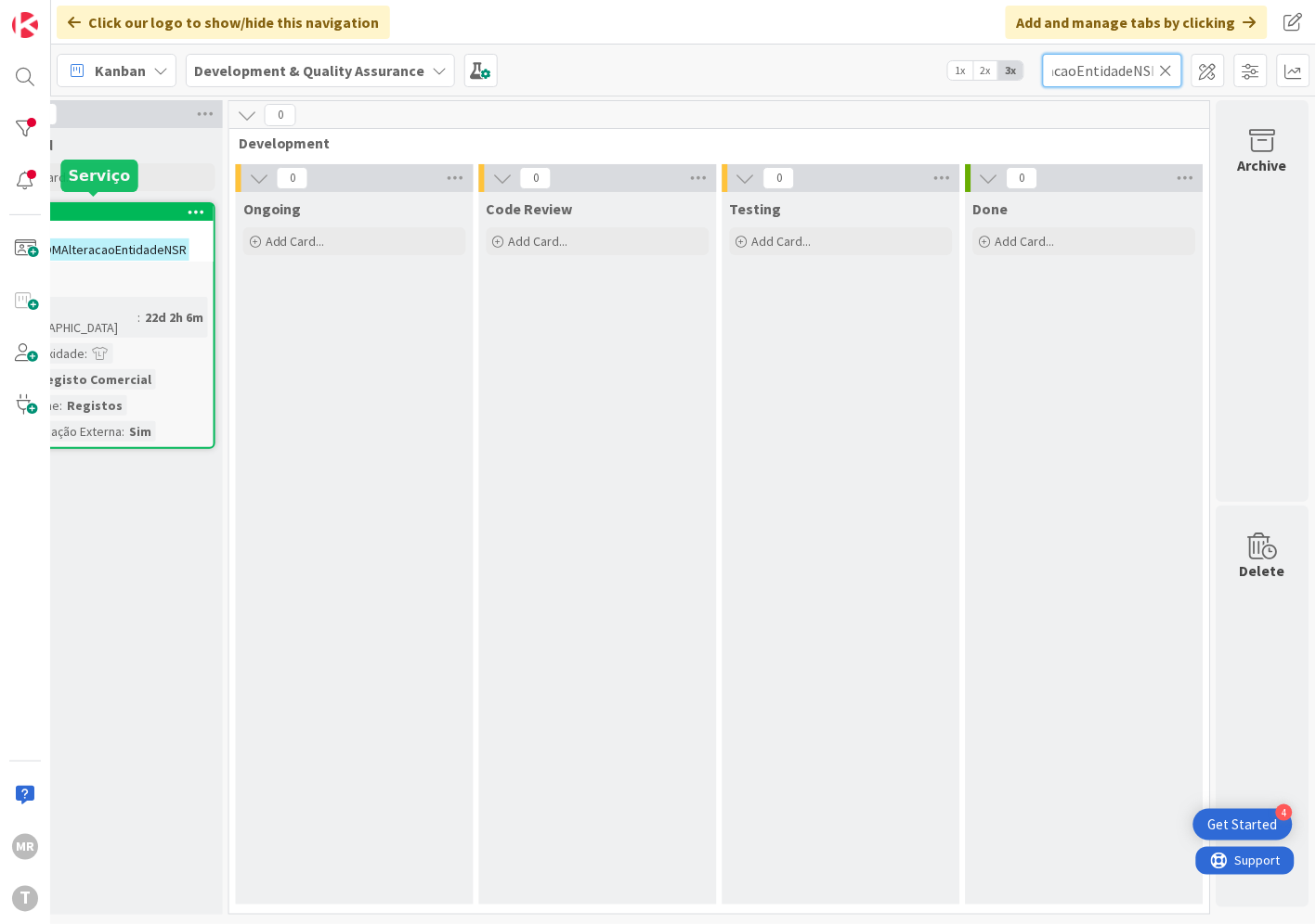
type input "wsSIRCOMAlteracaoEntidadeNSR"
click at [128, 206] on div "101" at bounding box center [109, 212] width 211 height 13
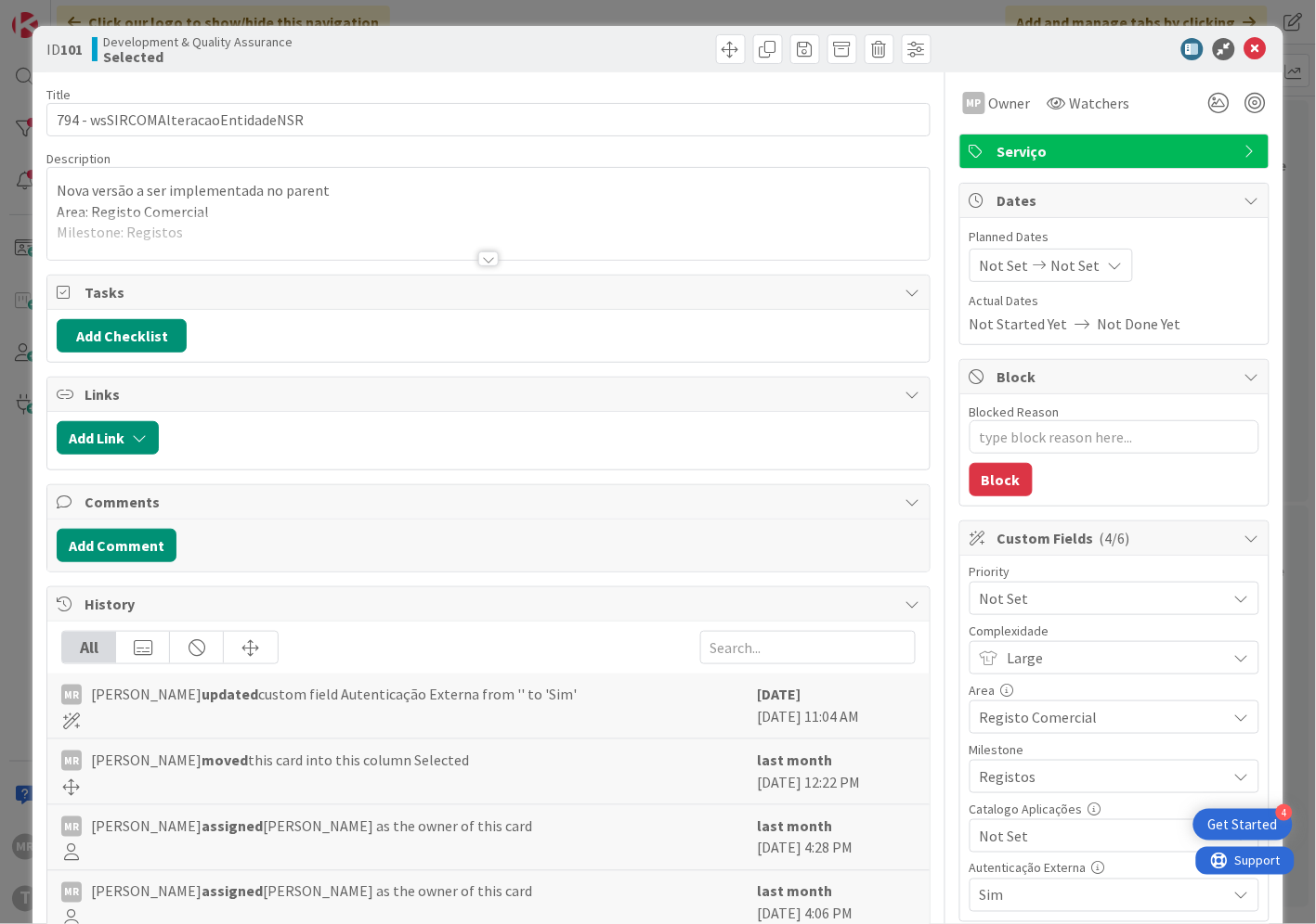
click at [981, 836] on span "Not Set" at bounding box center [1098, 836] width 238 height 26
click at [981, 800] on icon at bounding box center [987, 794] width 15 height 28
type textarea "x"
click at [1244, 46] on icon at bounding box center [1255, 49] width 23 height 23
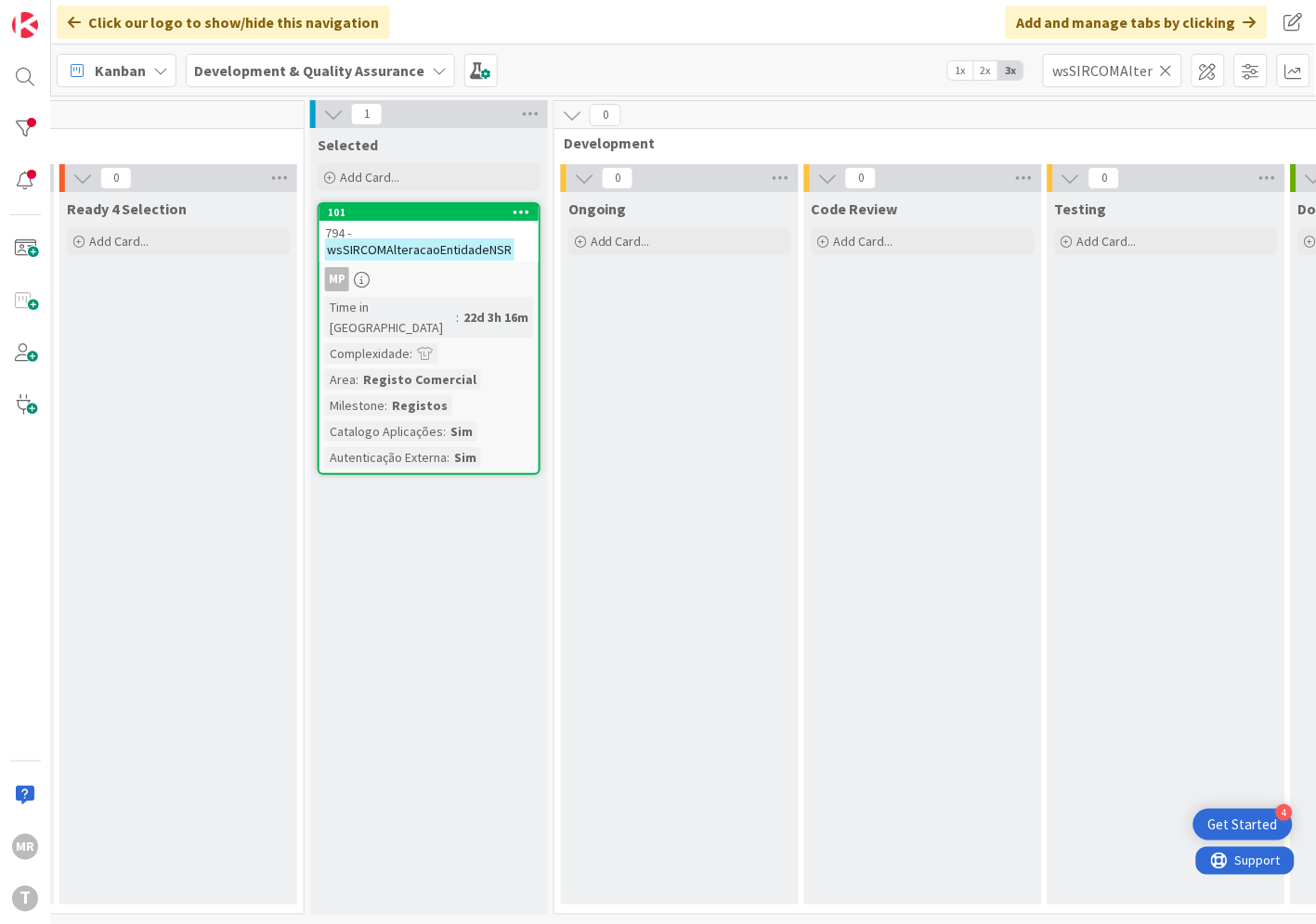
scroll to position [7, 281]
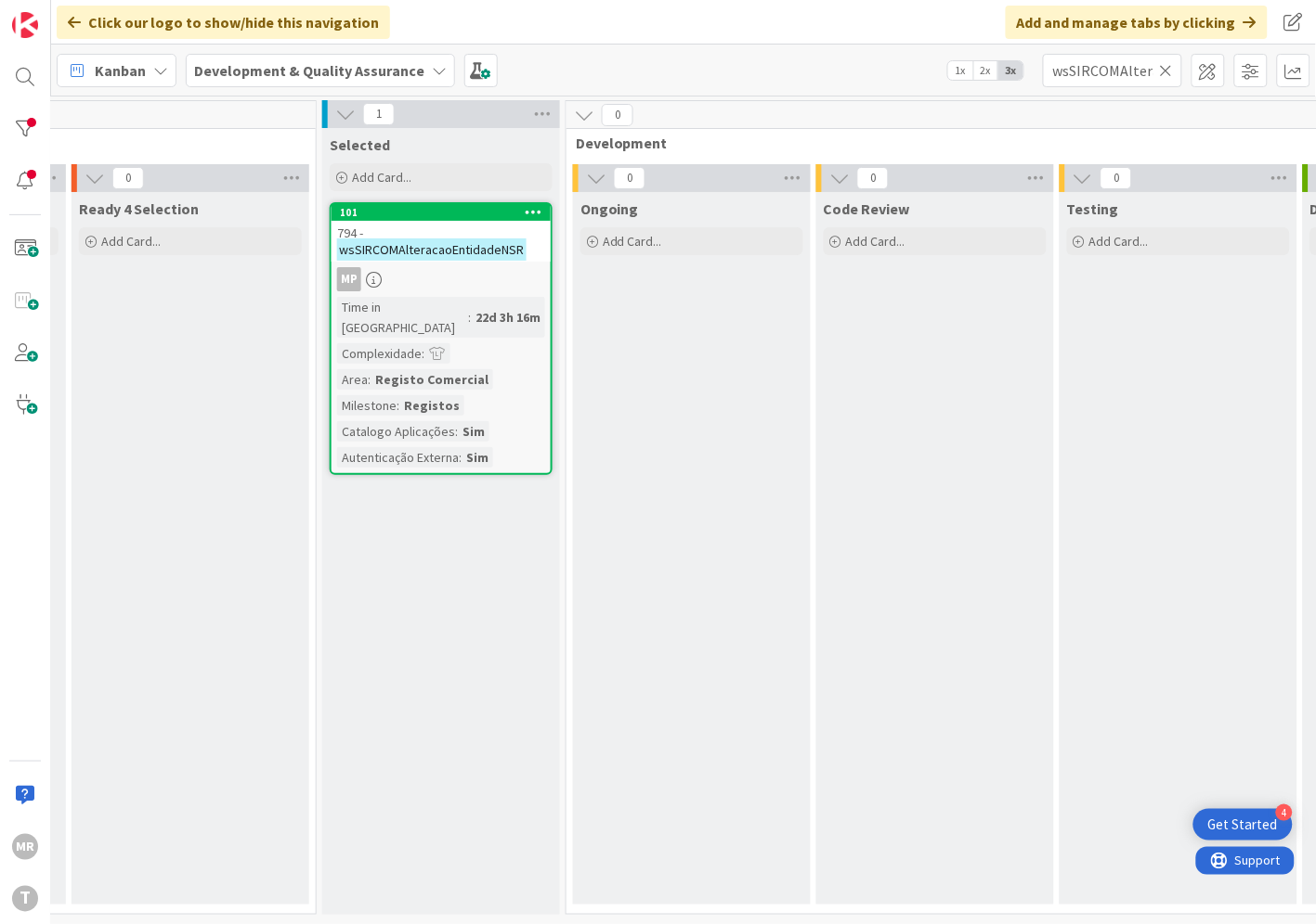
drag, startPoint x: 1165, startPoint y: 70, endPoint x: 1108, endPoint y: 70, distance: 57.0
click at [1165, 70] on icon at bounding box center [1165, 70] width 13 height 17
click at [1095, 69] on input "text" at bounding box center [1112, 71] width 139 height 34
paste input "wsSIRCOMConstituicaoEntidadeNSR"
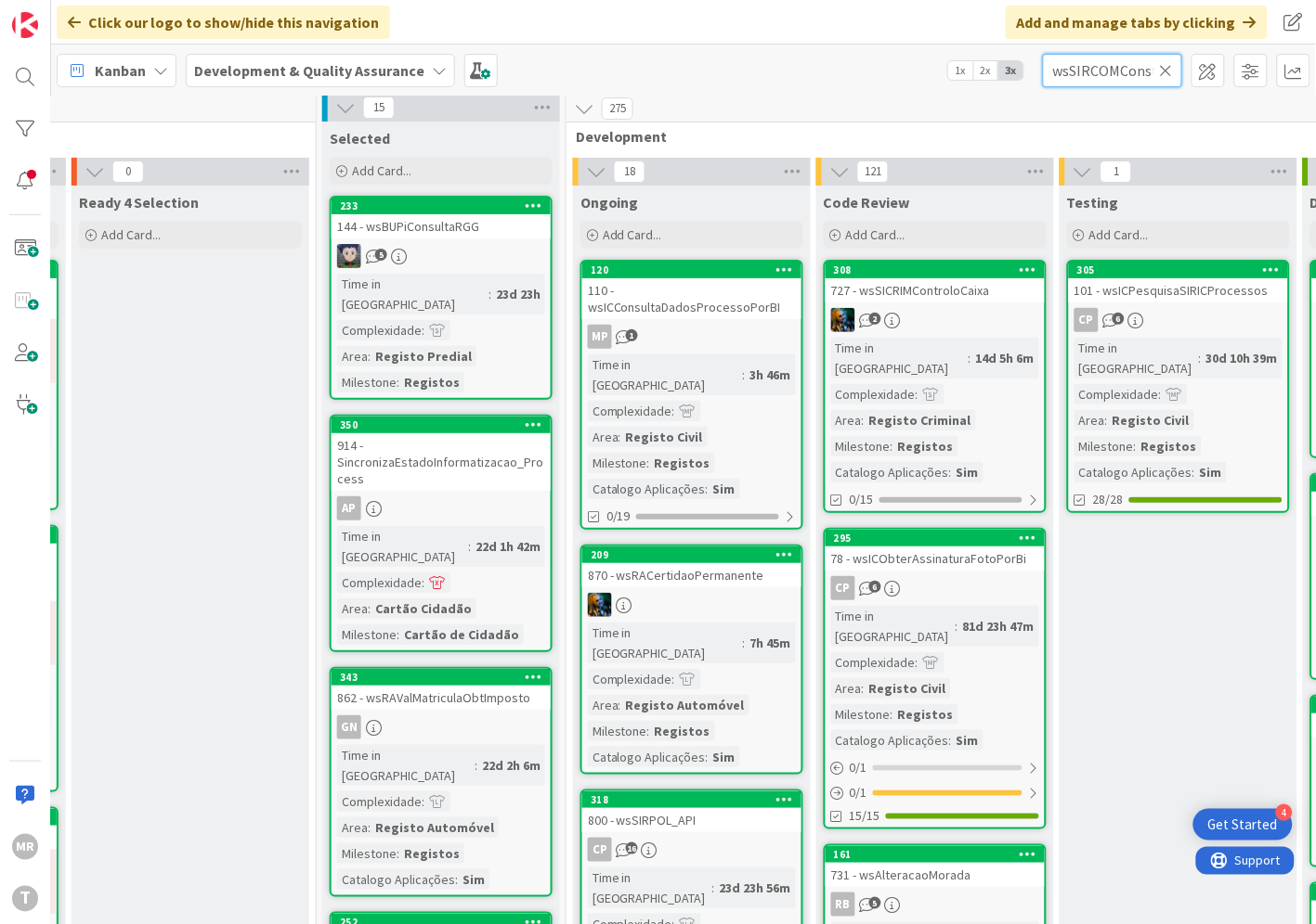
scroll to position [0, 125]
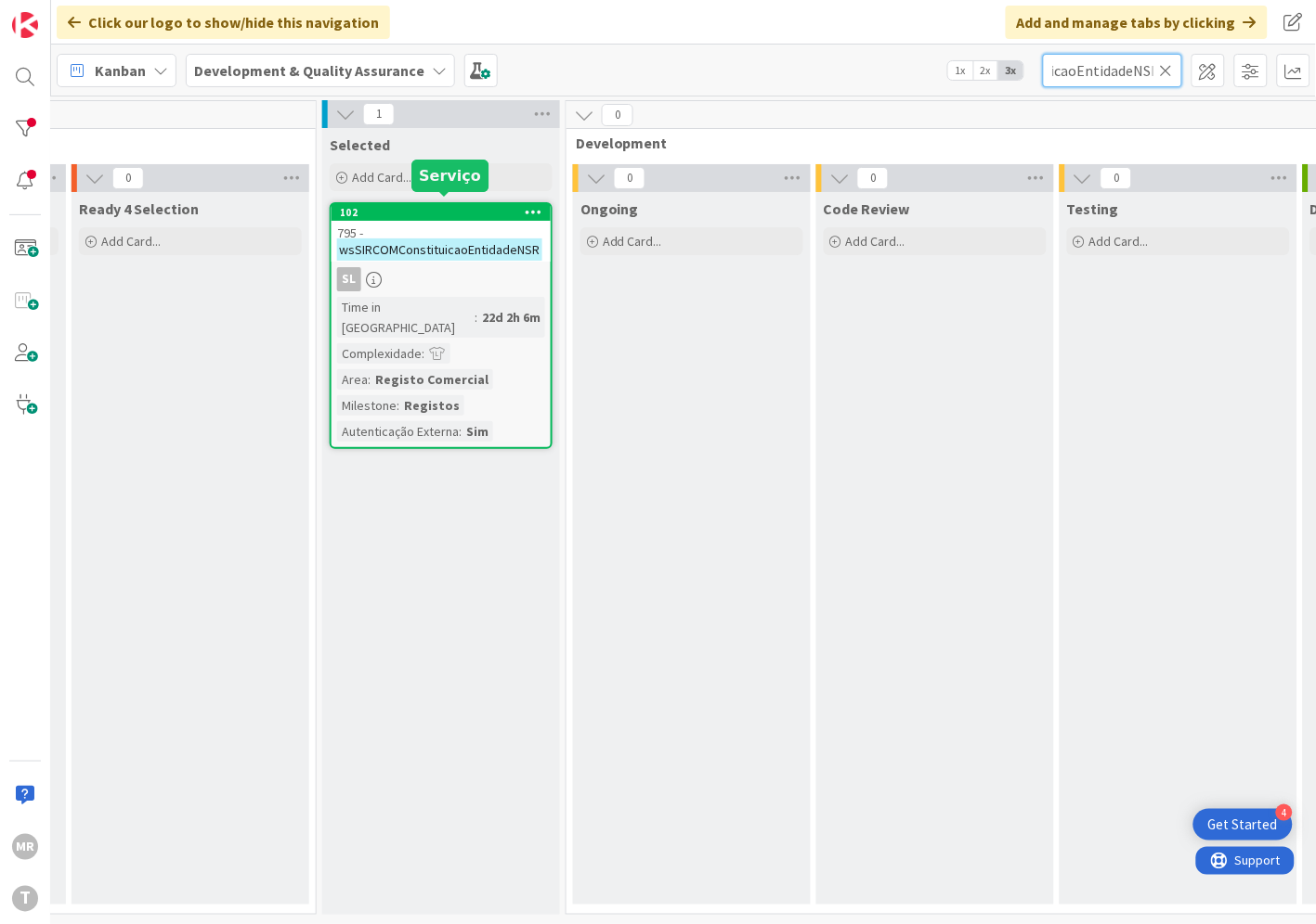
type input "wsSIRCOMConstituicaoEntidadeNSR"
click at [503, 208] on div "102" at bounding box center [445, 212] width 211 height 13
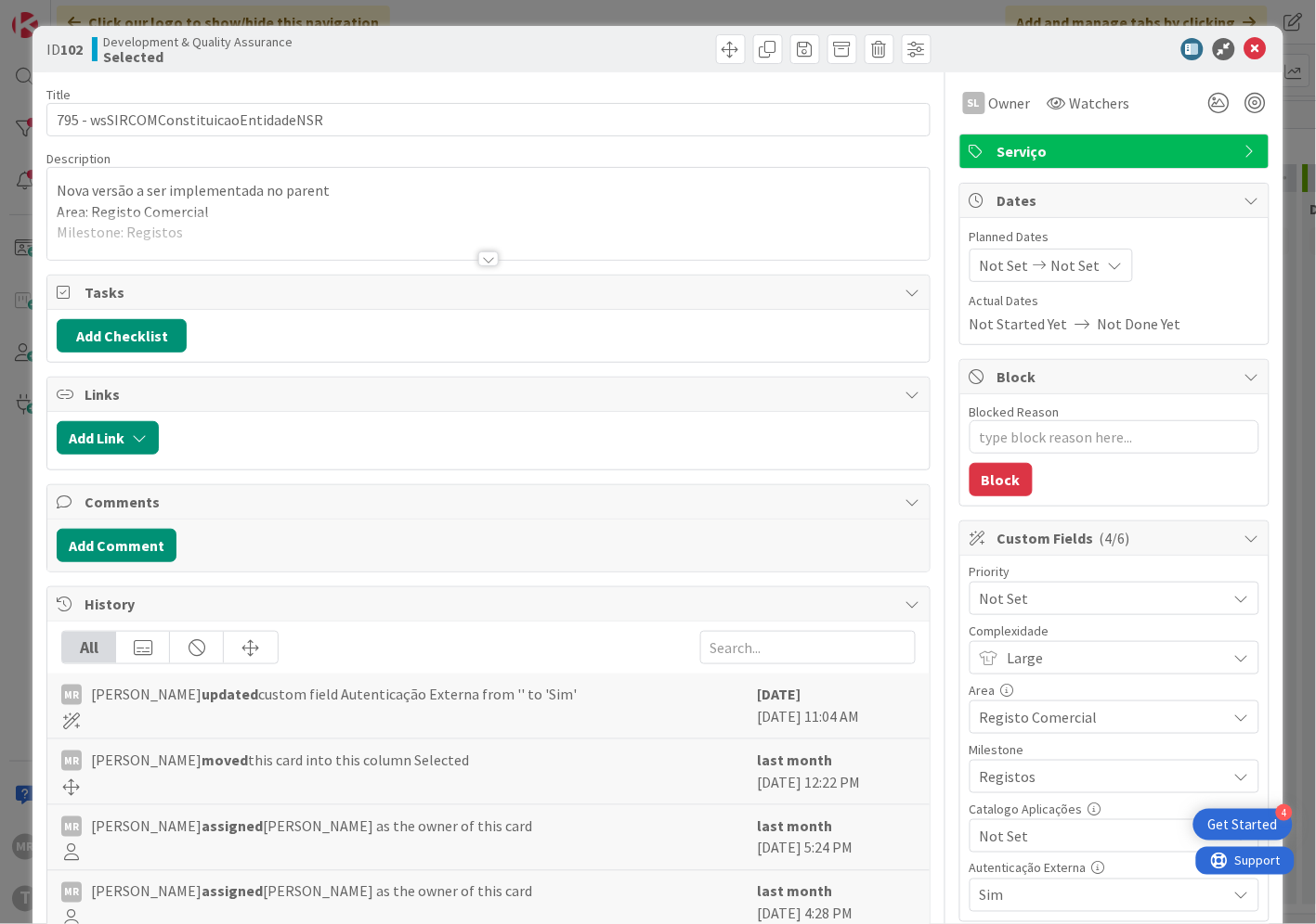
click at [1007, 840] on span "Not Set" at bounding box center [1098, 836] width 238 height 26
click at [1007, 796] on span "Sim" at bounding box center [1126, 794] width 244 height 28
type textarea "x"
click at [1244, 51] on icon at bounding box center [1255, 49] width 23 height 23
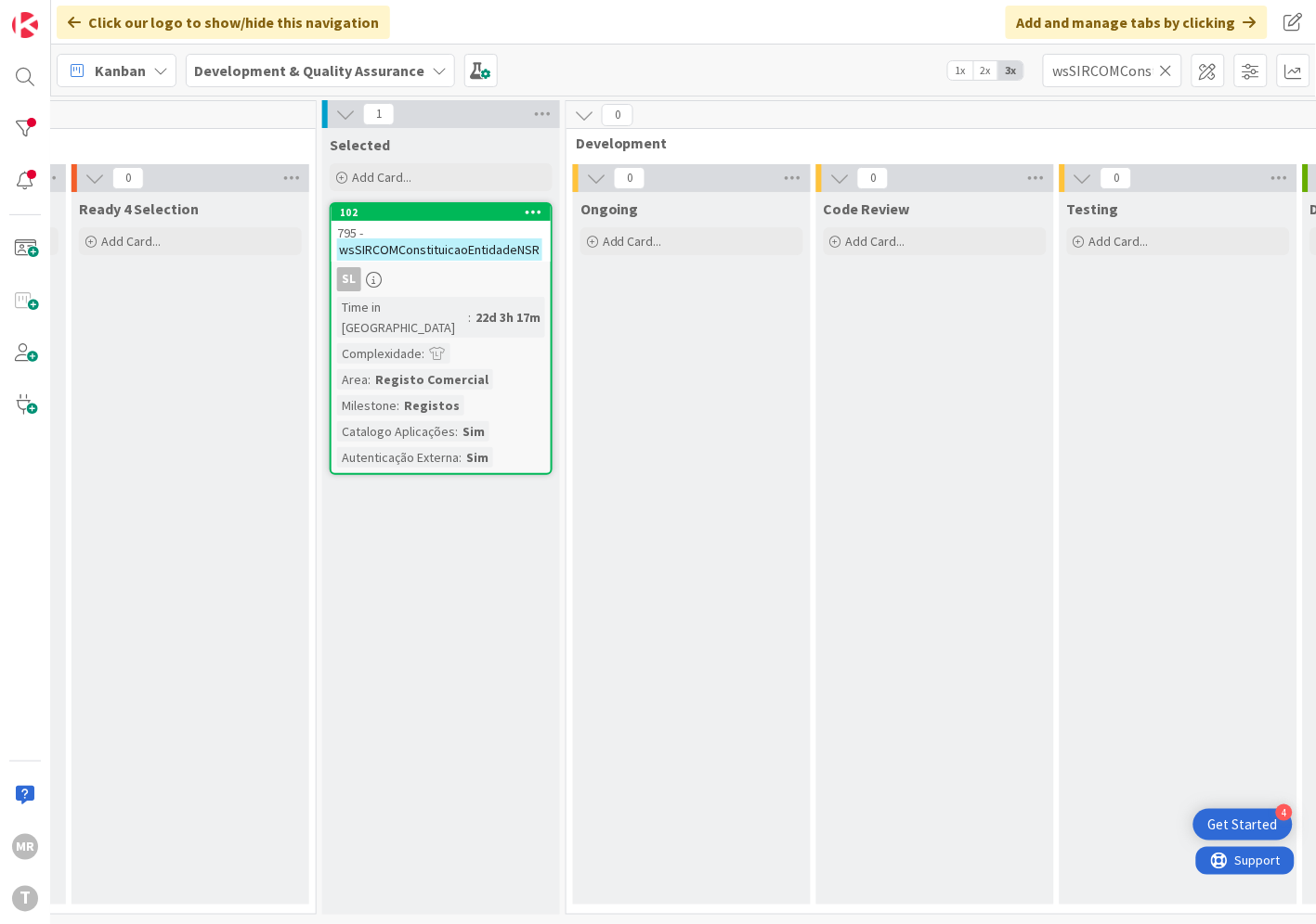
click at [1163, 68] on icon at bounding box center [1165, 70] width 13 height 17
click at [1143, 69] on input "text" at bounding box center [1112, 71] width 139 height 34
paste input "wsSIRCOMExtincaoEntidadeNSR"
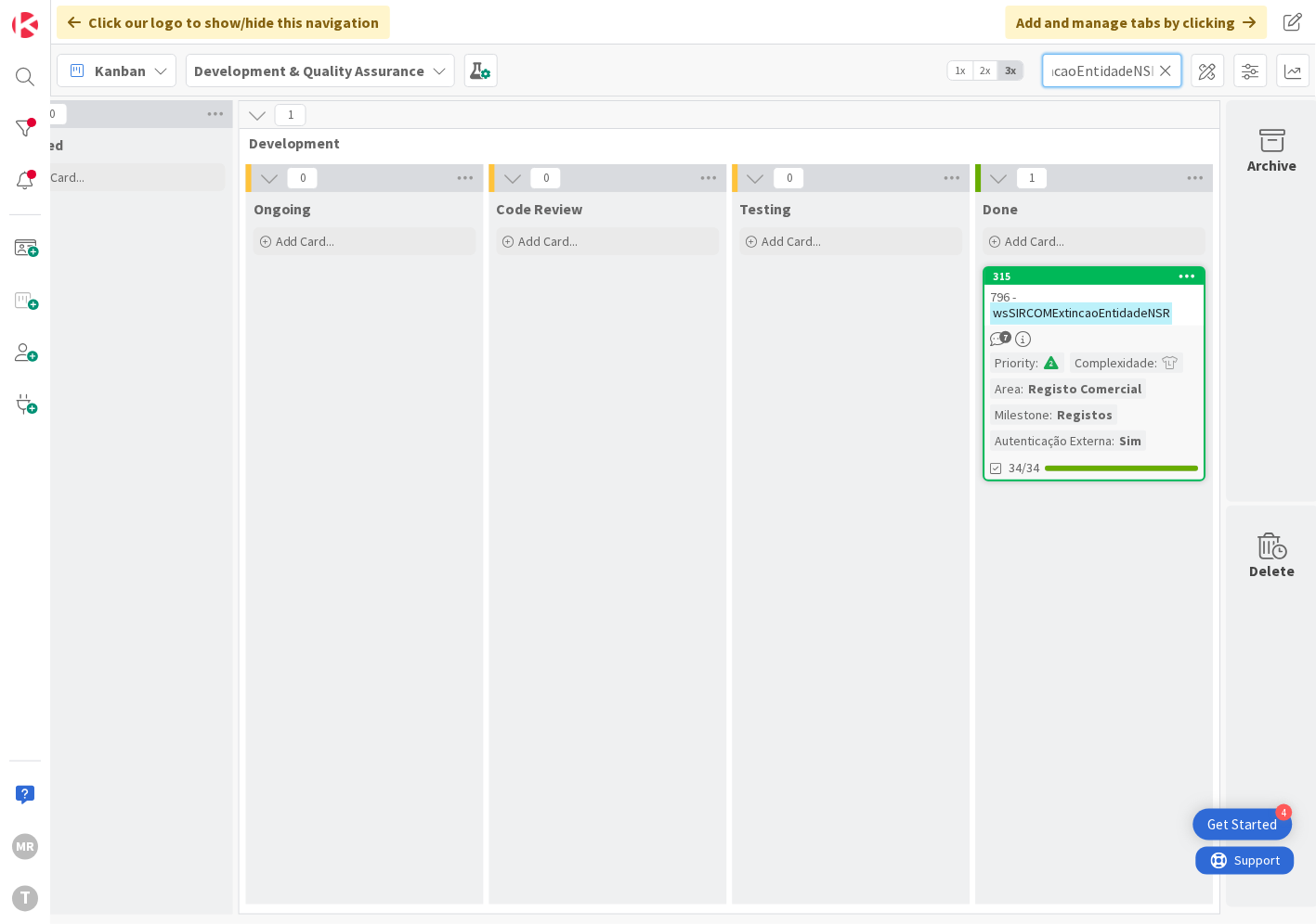
scroll to position [7, 632]
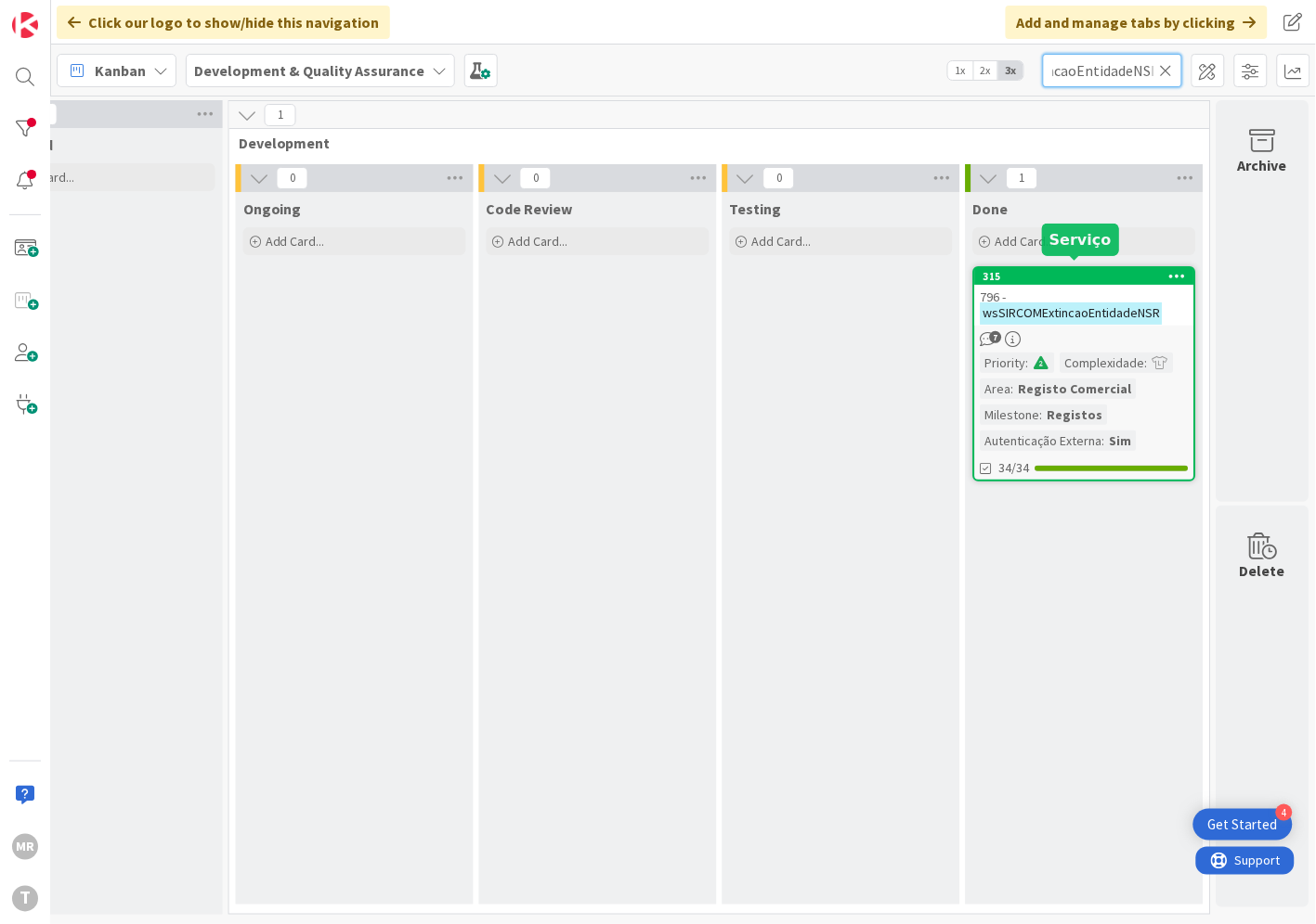
type input "wsSIRCOMExtincaoEntidadeNSR"
click at [1060, 270] on div "315" at bounding box center [1089, 276] width 211 height 13
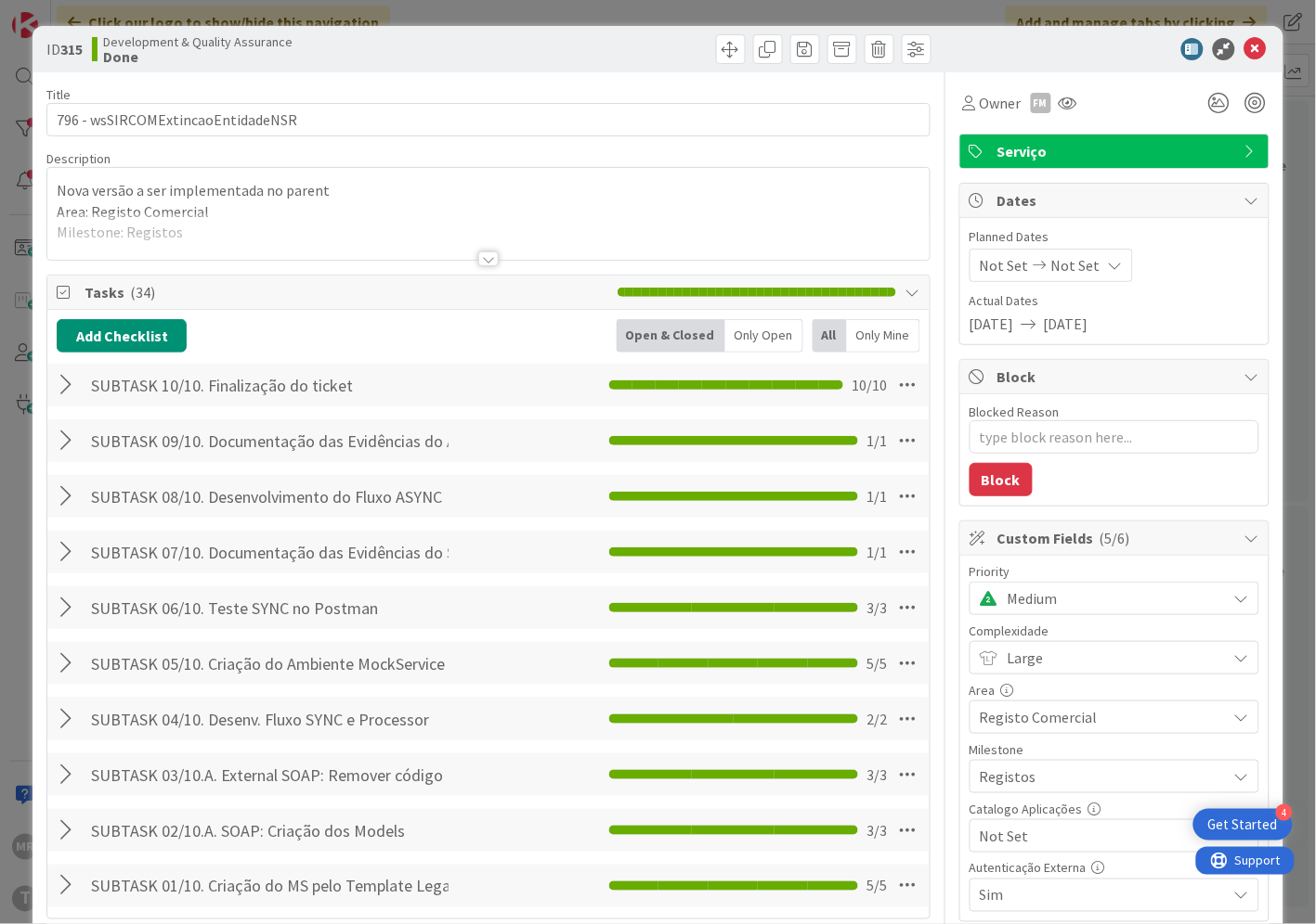
click at [1000, 832] on span "Not Set" at bounding box center [1098, 836] width 238 height 26
click at [1004, 791] on span "Sim" at bounding box center [1126, 794] width 244 height 28
type textarea "x"
click at [1244, 46] on icon at bounding box center [1255, 49] width 23 height 23
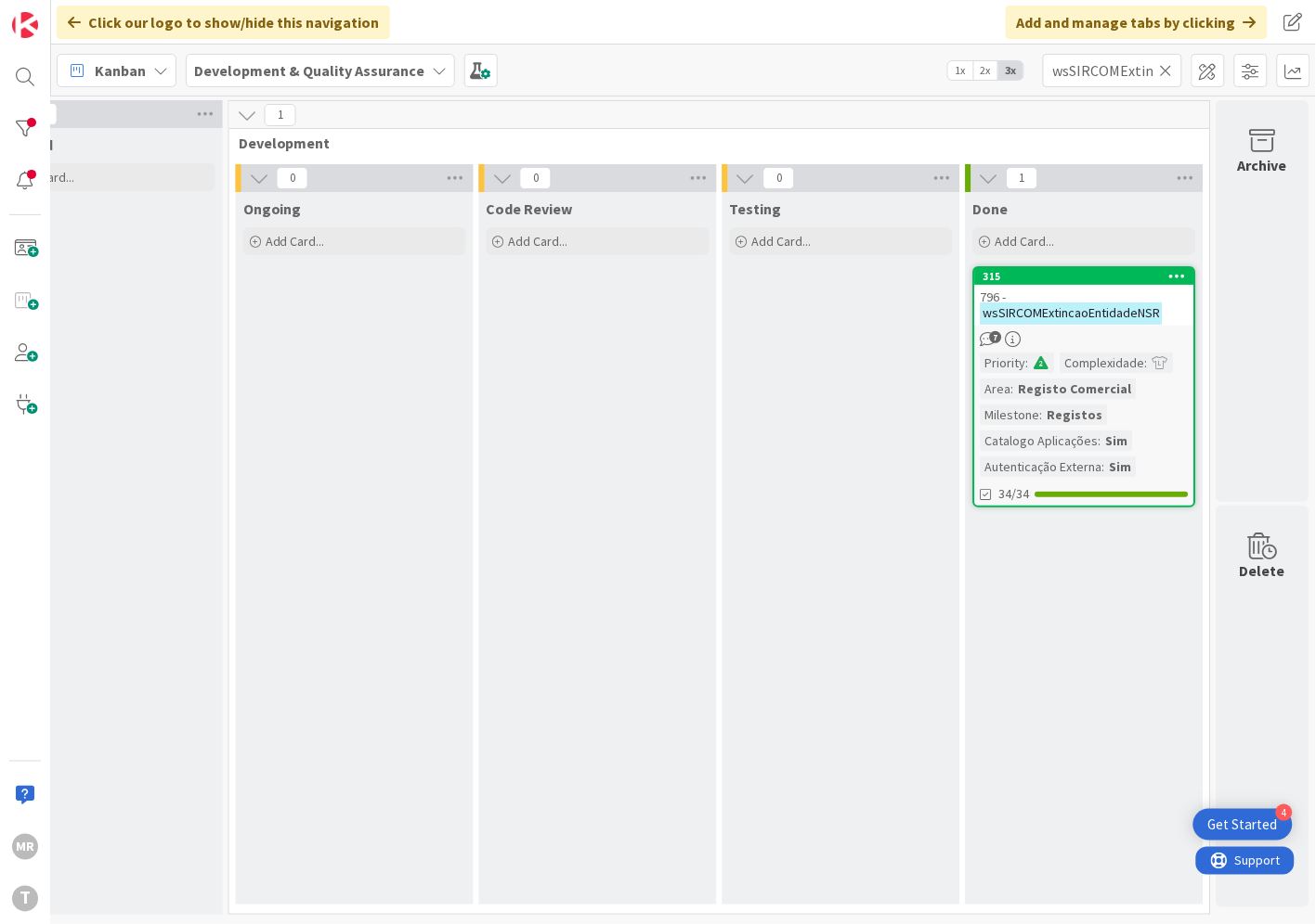
click at [1164, 69] on icon at bounding box center [1165, 70] width 13 height 17
click at [1140, 72] on input "text" at bounding box center [1112, 71] width 139 height 34
paste input "wsSIRCOMRevogacaoExtincaoEntidadeNSR"
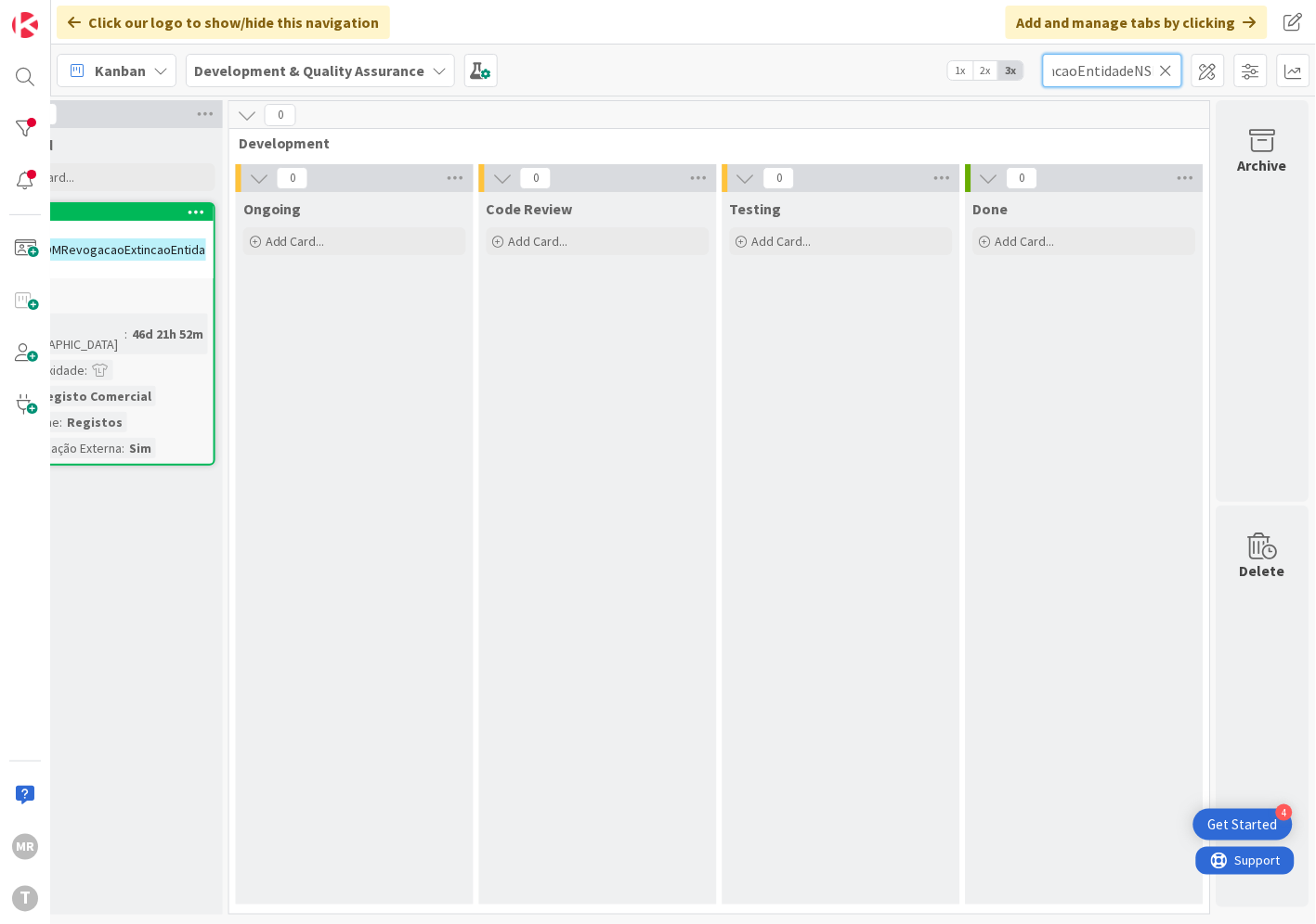
scroll to position [7, 0]
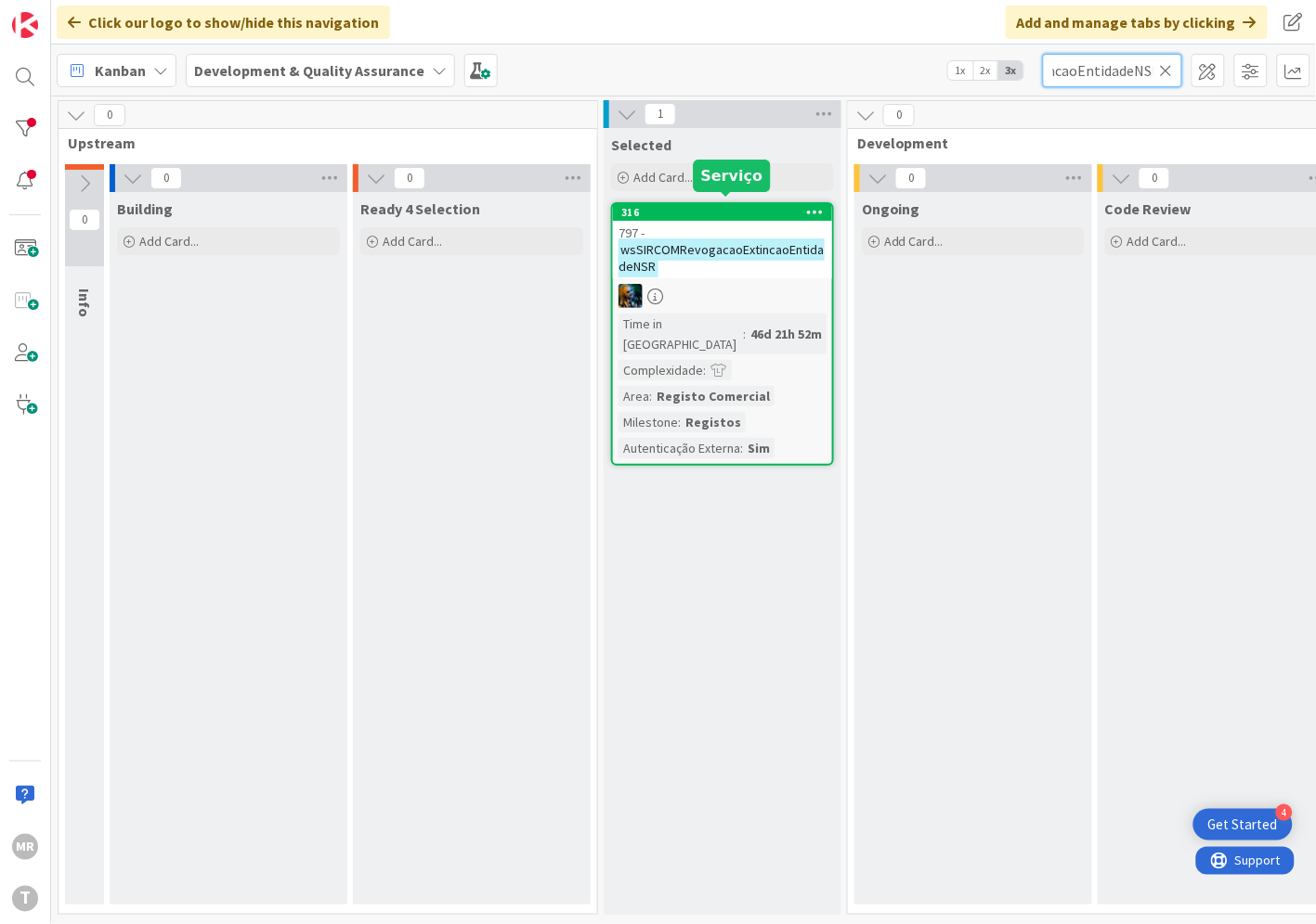
type input "wsSIRCOMRevogacaoExtincaoEntidadeNSR"
click at [698, 206] on div "316" at bounding box center [727, 212] width 211 height 13
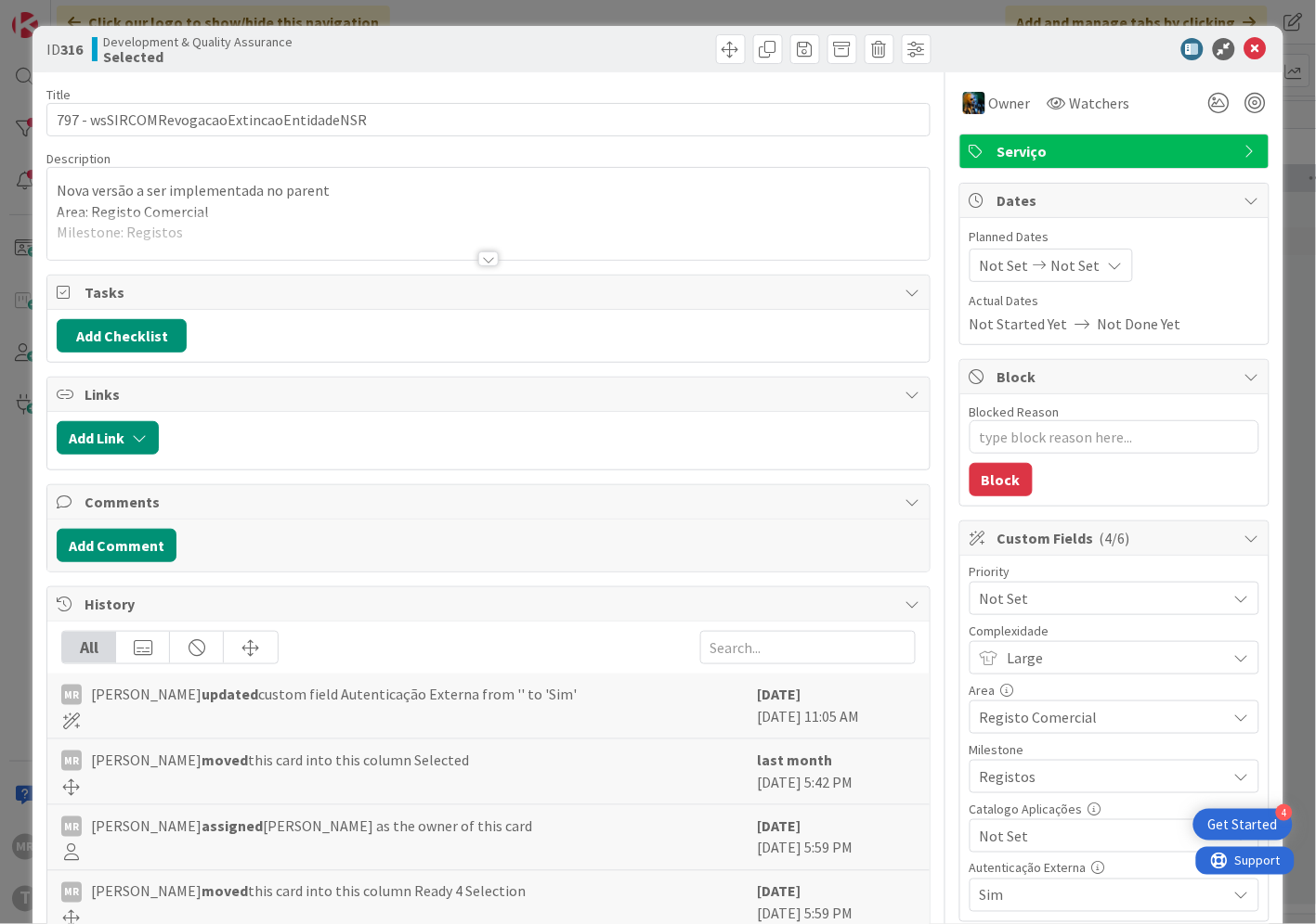
click at [1015, 840] on span "Not Set" at bounding box center [1098, 836] width 238 height 26
click at [1015, 791] on span "Sim" at bounding box center [1126, 794] width 244 height 28
type textarea "x"
click at [1244, 49] on icon at bounding box center [1255, 49] width 23 height 23
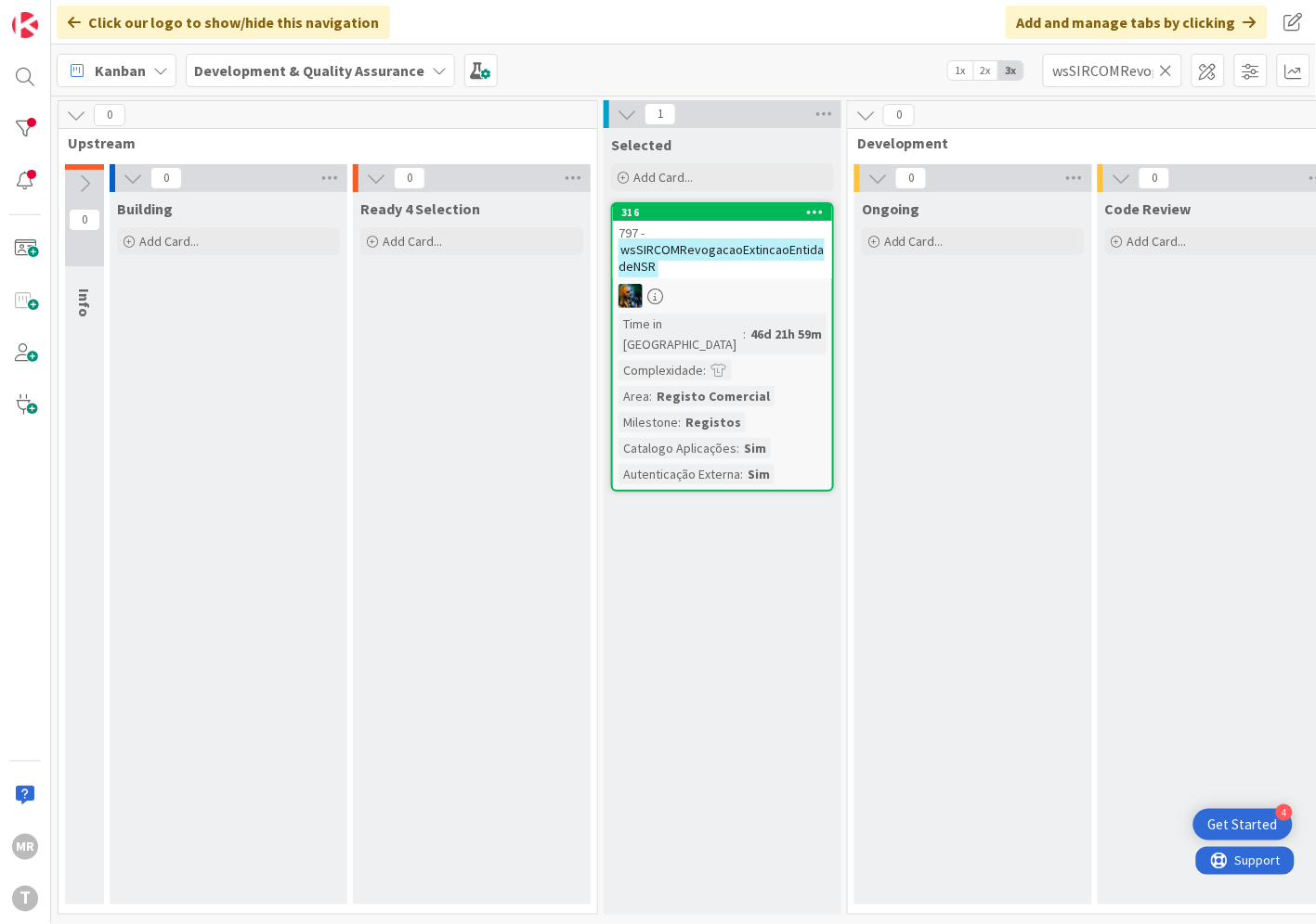
click at [1167, 75] on icon at bounding box center [1165, 70] width 13 height 17
click at [1144, 75] on input "text" at bounding box center [1112, 71] width 139 height 34
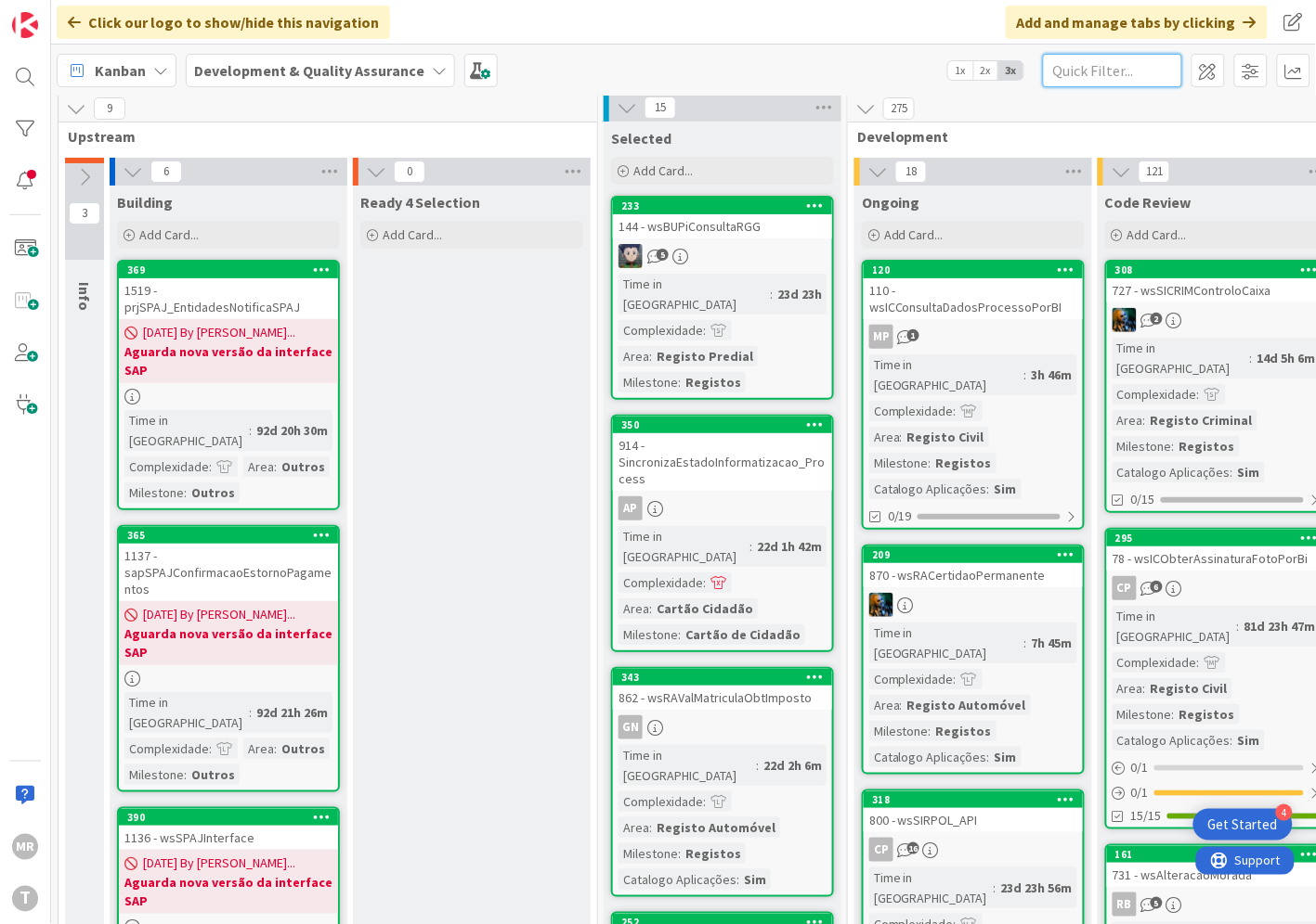
paste input "wsSIRCOMPCPesquisaBi"
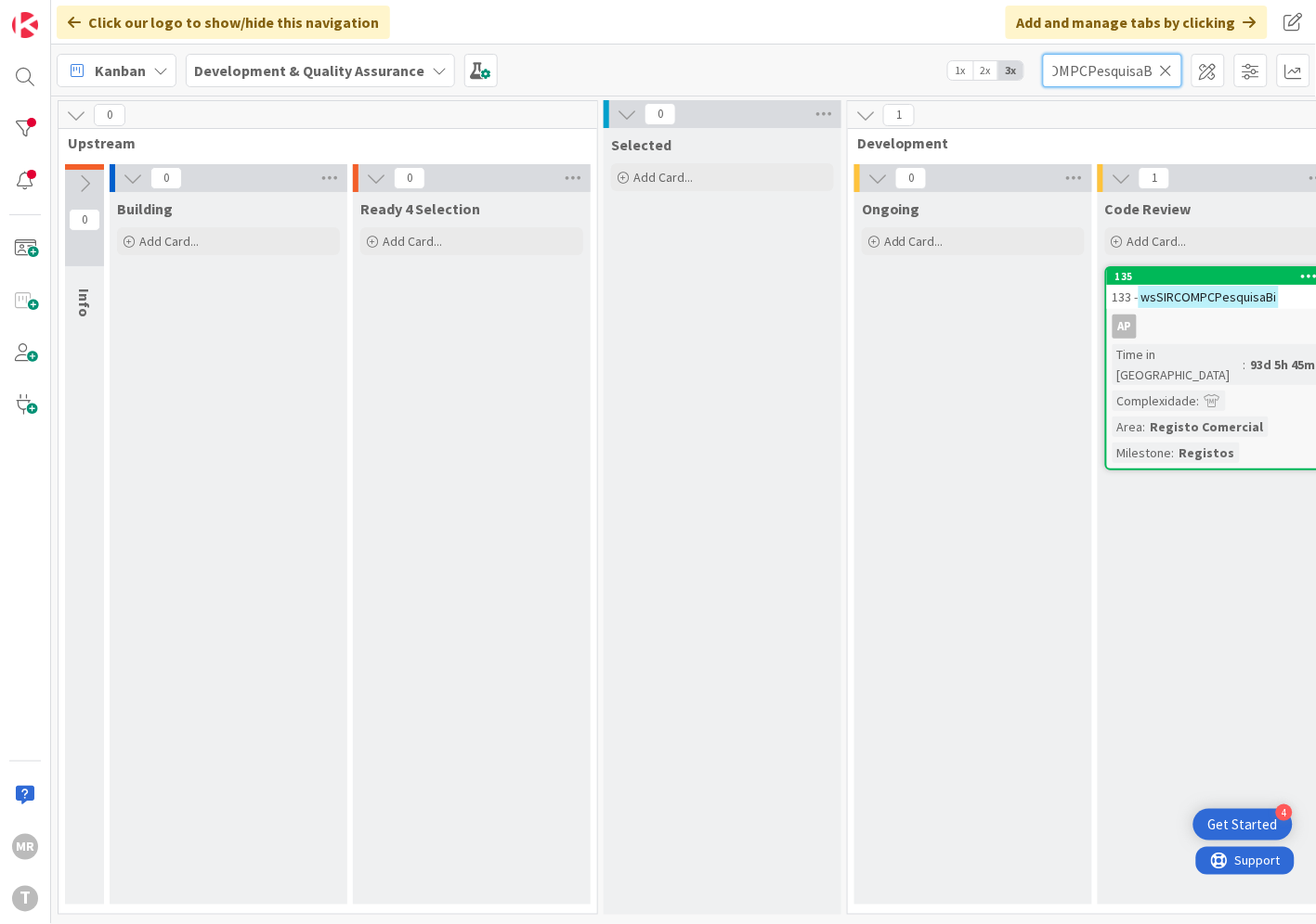
scroll to position [7, 180]
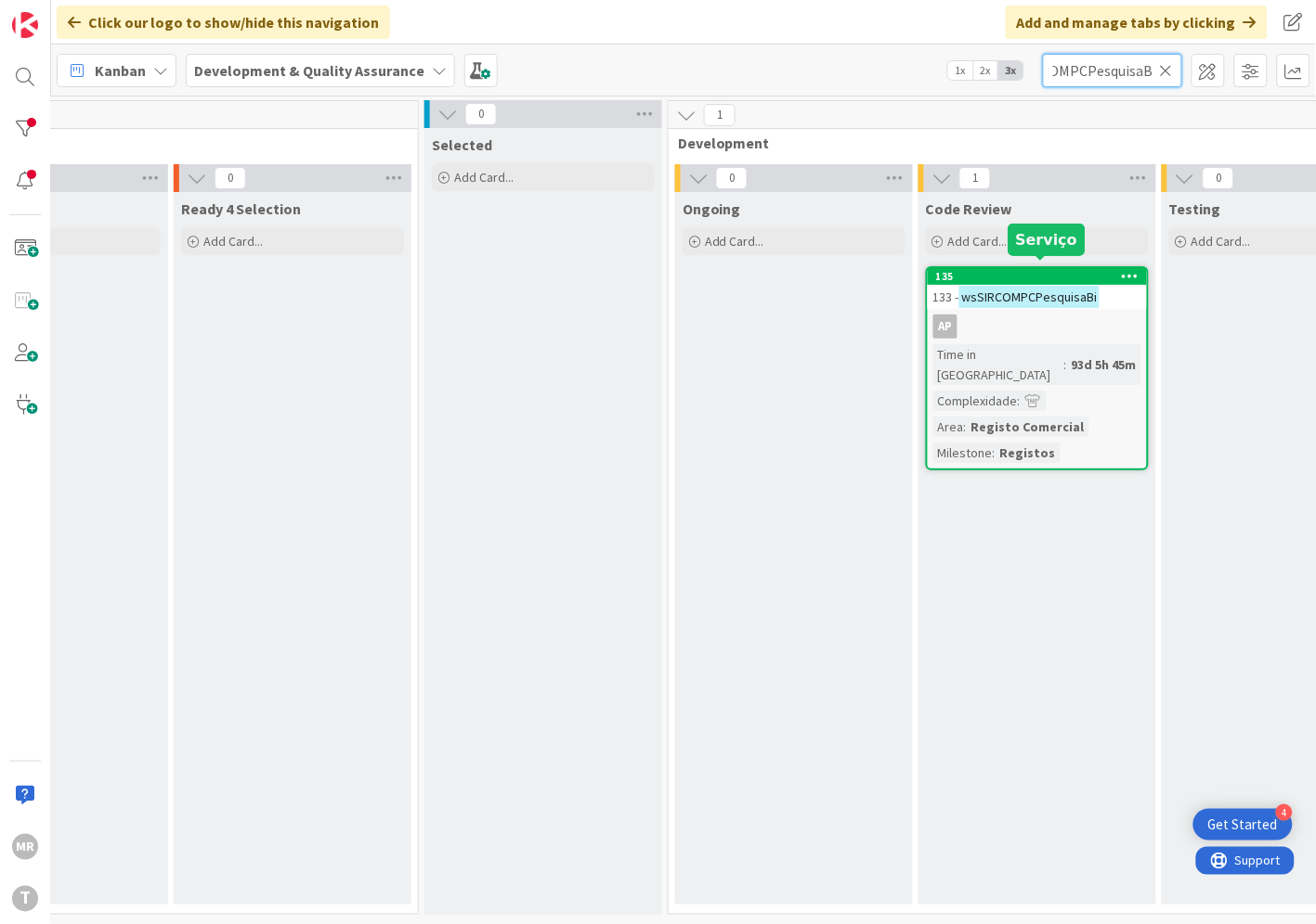
type input "wsSIRCOMPCPesquisaBi"
click at [1004, 270] on div "135" at bounding box center [1042, 276] width 211 height 13
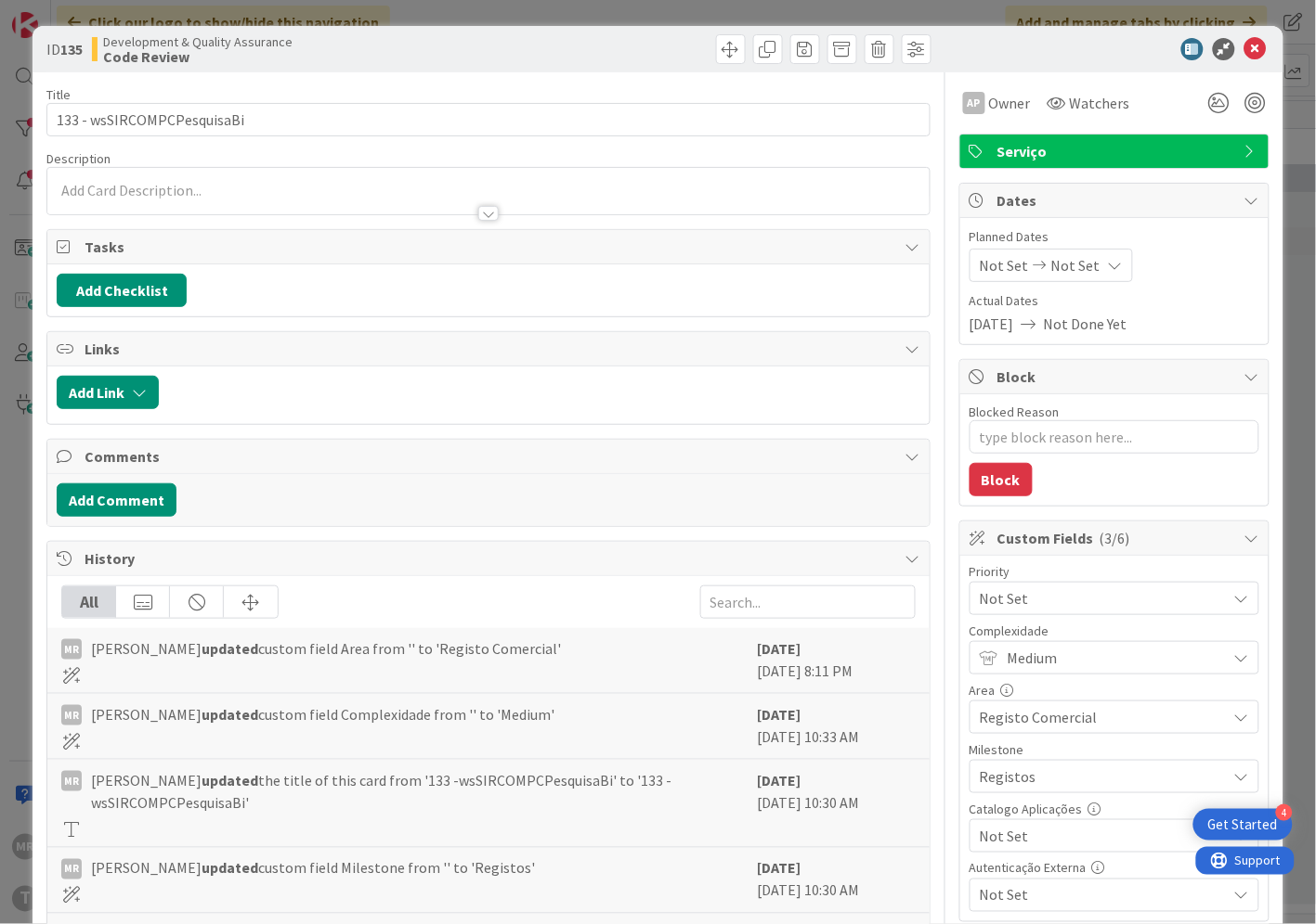
click at [1032, 836] on span "Not Set" at bounding box center [1098, 836] width 238 height 26
click at [1021, 805] on span "Sim" at bounding box center [1126, 794] width 244 height 28
type textarea "x"
click at [1244, 57] on icon at bounding box center [1255, 49] width 23 height 23
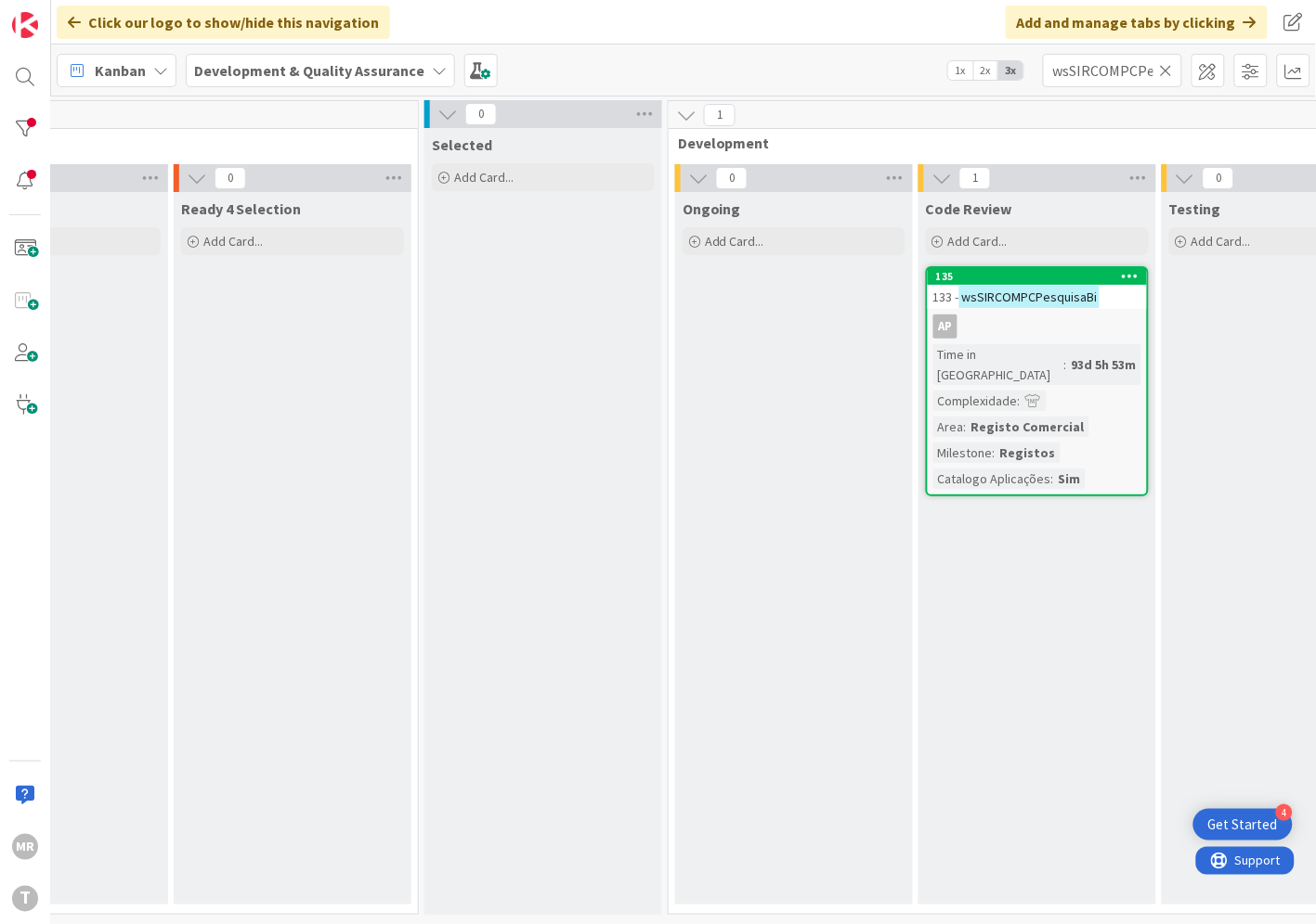
click at [1164, 71] on icon at bounding box center [1165, 70] width 13 height 17
click at [1142, 74] on input "text" at bounding box center [1112, 71] width 139 height 34
paste input "wsSIRCOMPCPesquisaMike"
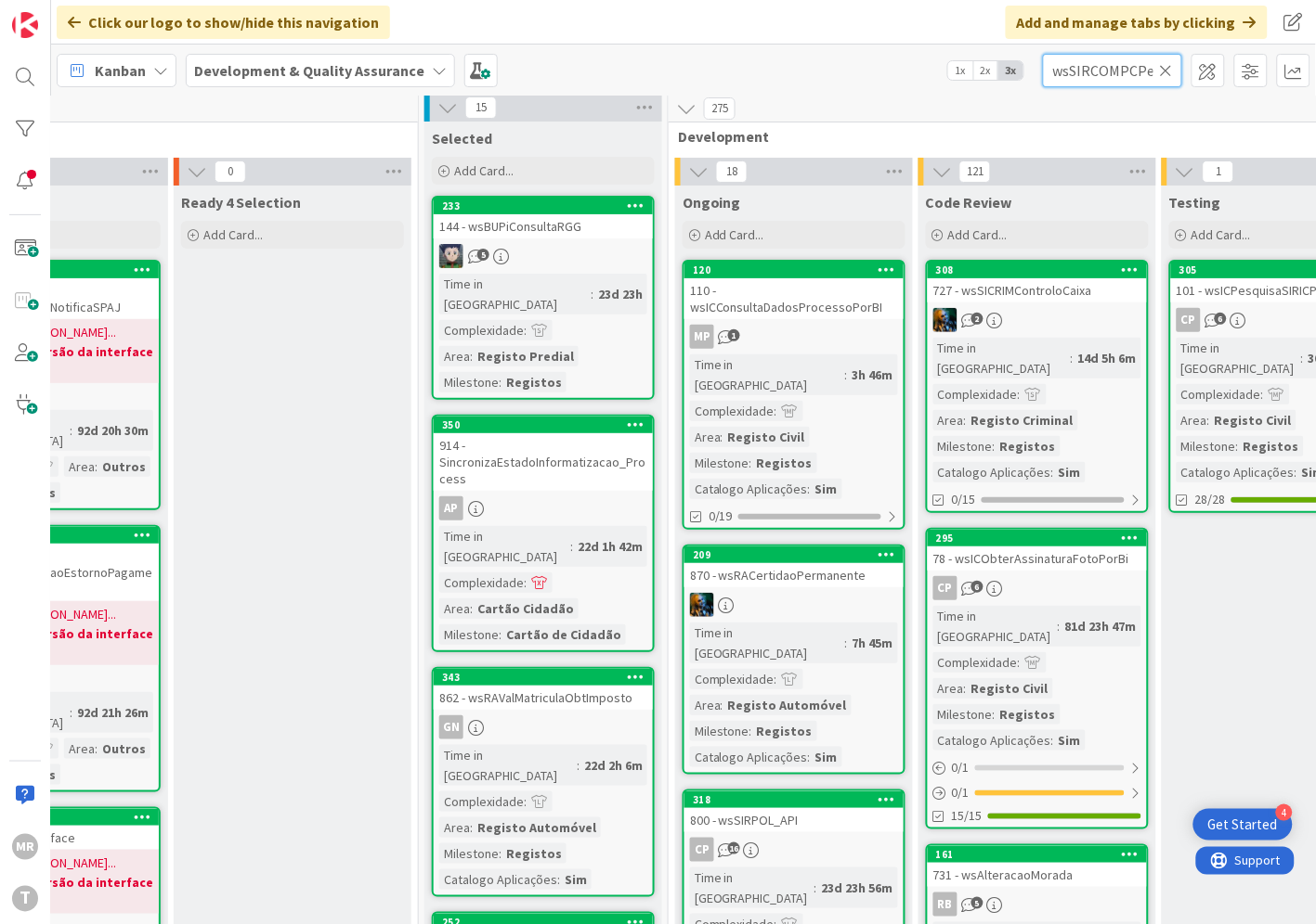
scroll to position [0, 67]
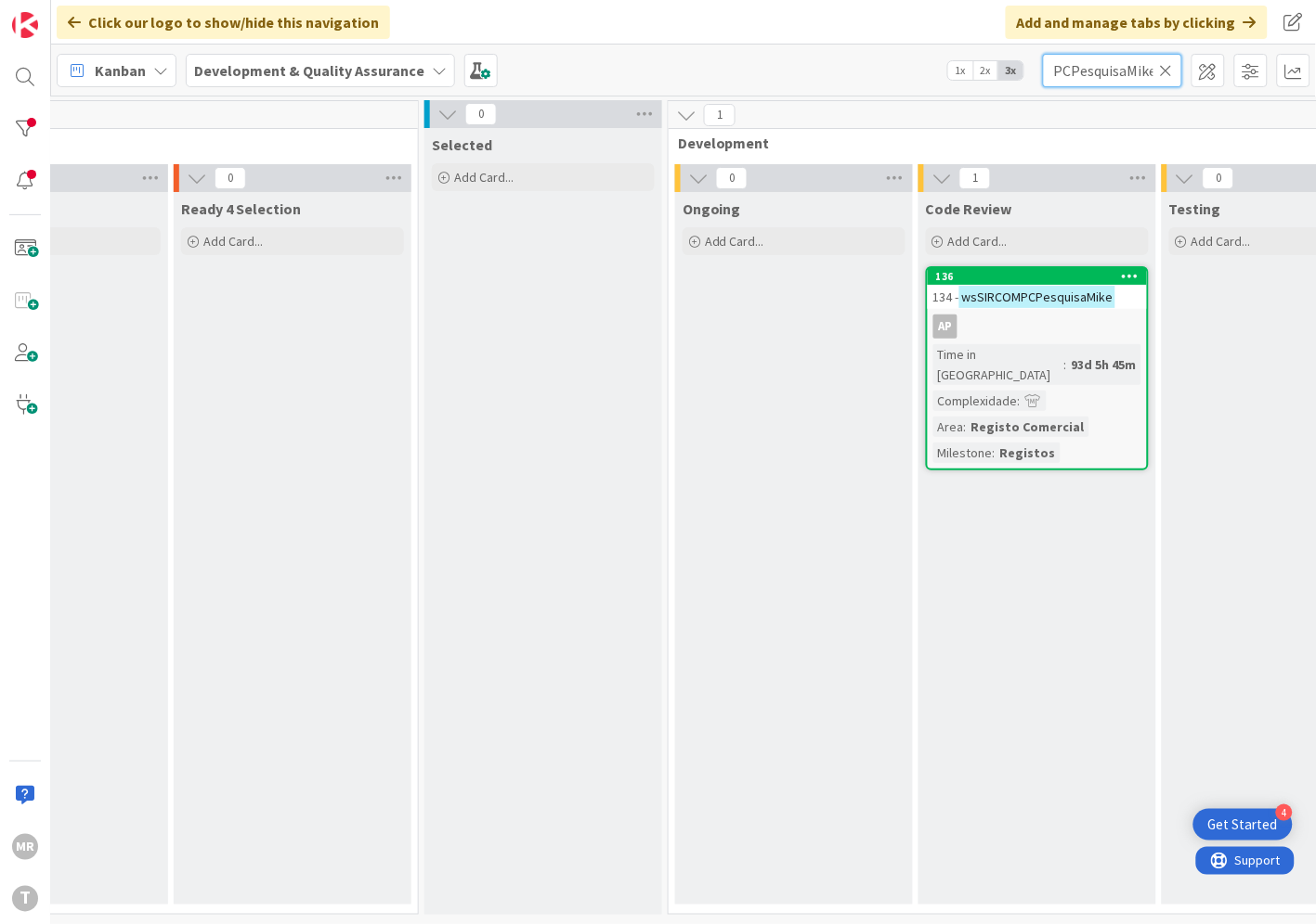
type input "wsSIRCOMPCPesquisaMike"
click at [1062, 268] on div "136" at bounding box center [1037, 276] width 219 height 17
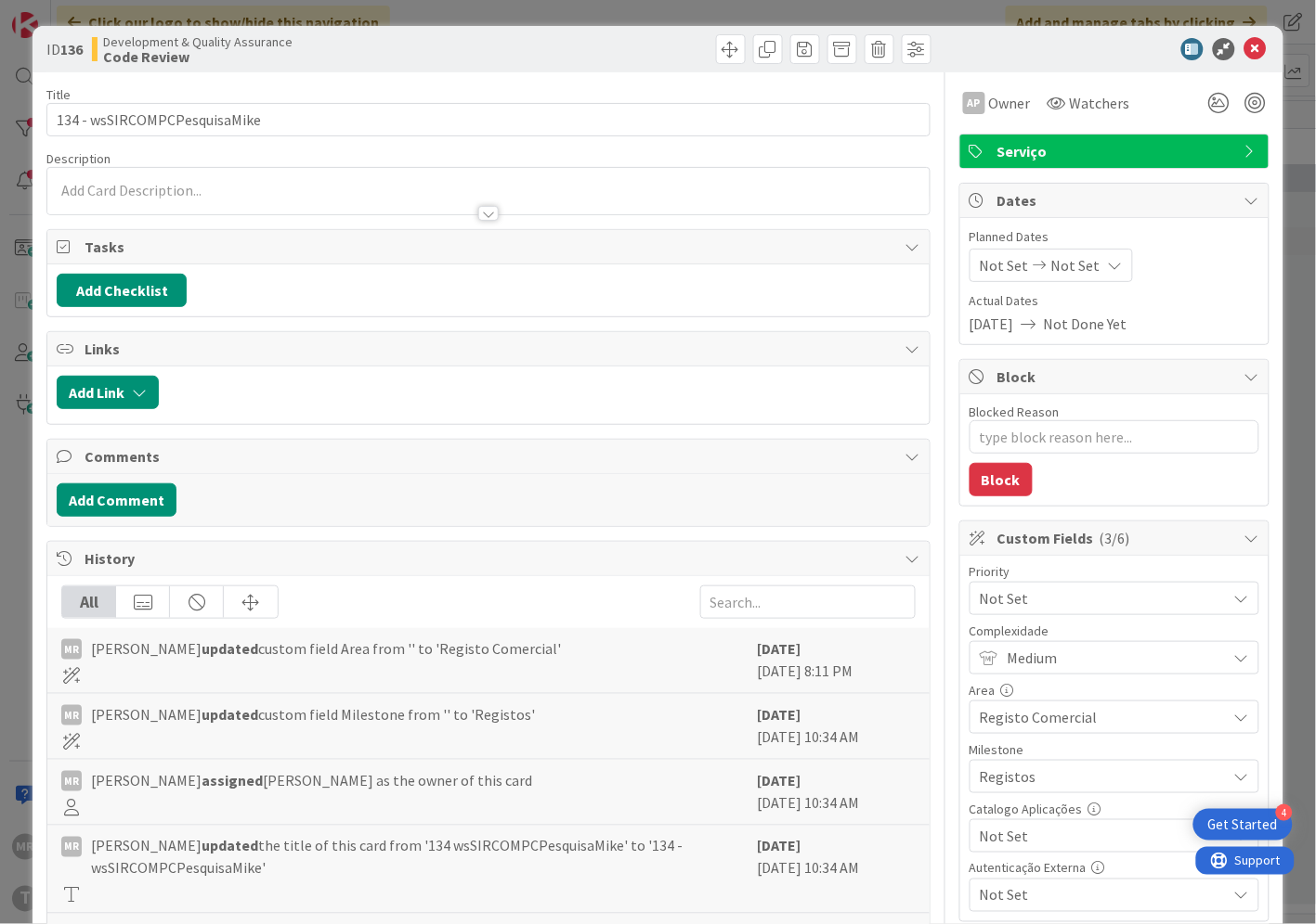
click at [1029, 836] on span "Not Set" at bounding box center [1098, 836] width 238 height 26
click at [1019, 786] on span "Sim" at bounding box center [1126, 794] width 244 height 28
type textarea "x"
click at [1244, 53] on icon at bounding box center [1255, 49] width 23 height 23
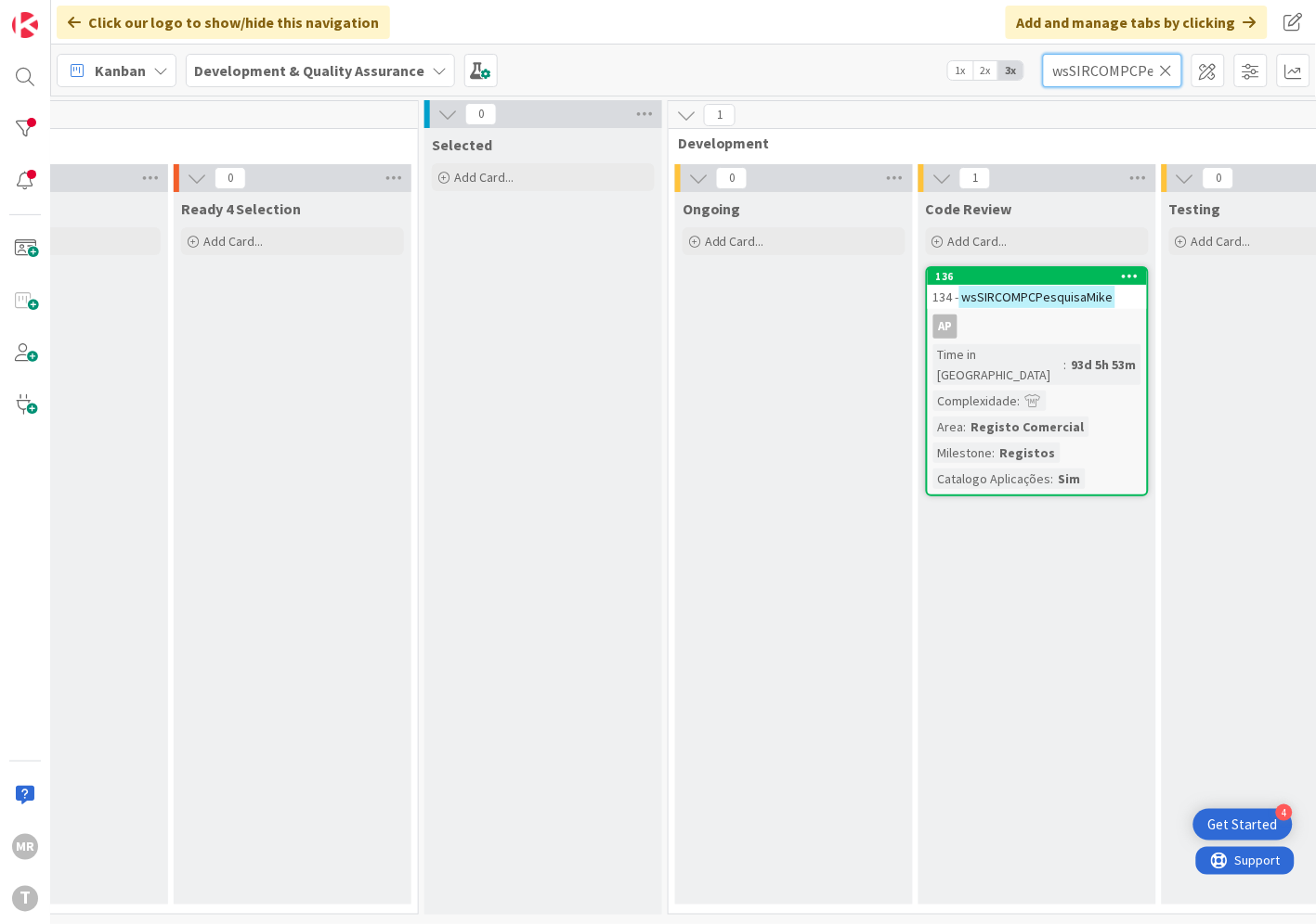
click at [1171, 70] on div "wsSIRCOMPCPesquisaMike" at bounding box center [1112, 71] width 139 height 34
click at [1164, 71] on icon at bounding box center [1165, 70] width 13 height 17
click at [1139, 74] on input "text" at bounding box center [1112, 71] width 139 height 34
paste input "wsSIRCOMPCPesquisaMovimentos"
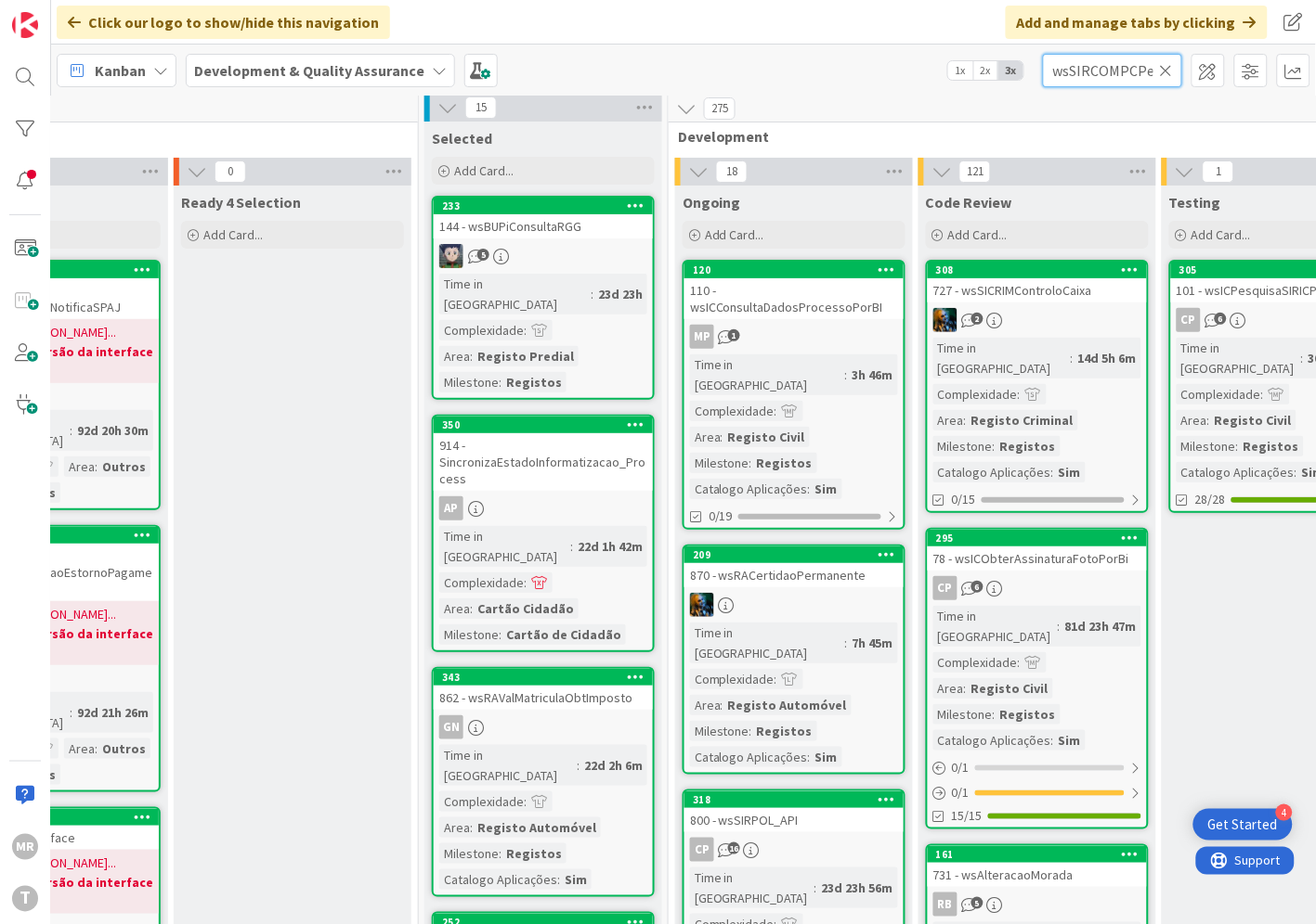
scroll to position [0, 114]
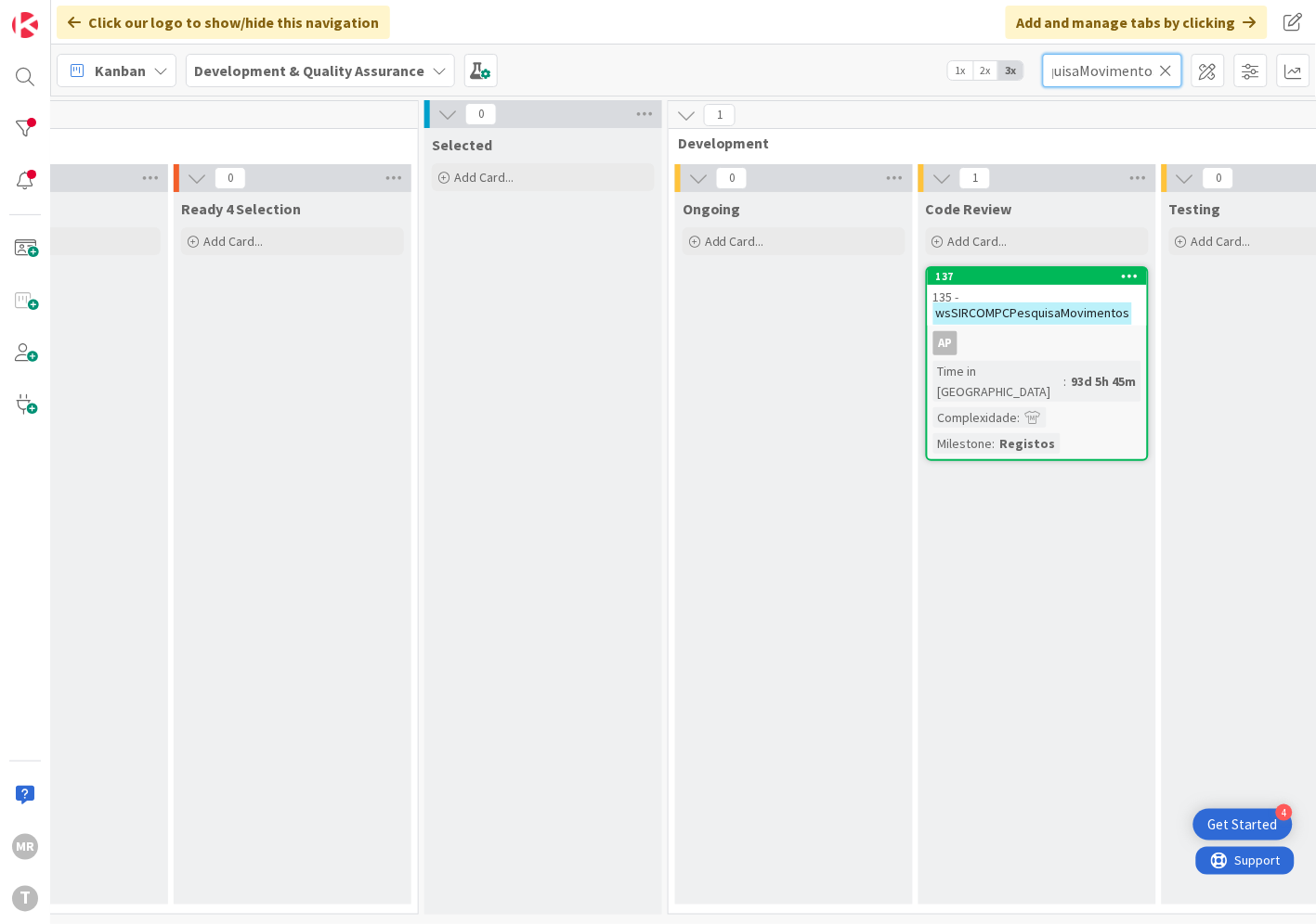
type input "wsSIRCOMPCPesquisaMovimentos"
click at [990, 275] on div "137" at bounding box center [1037, 276] width 219 height 17
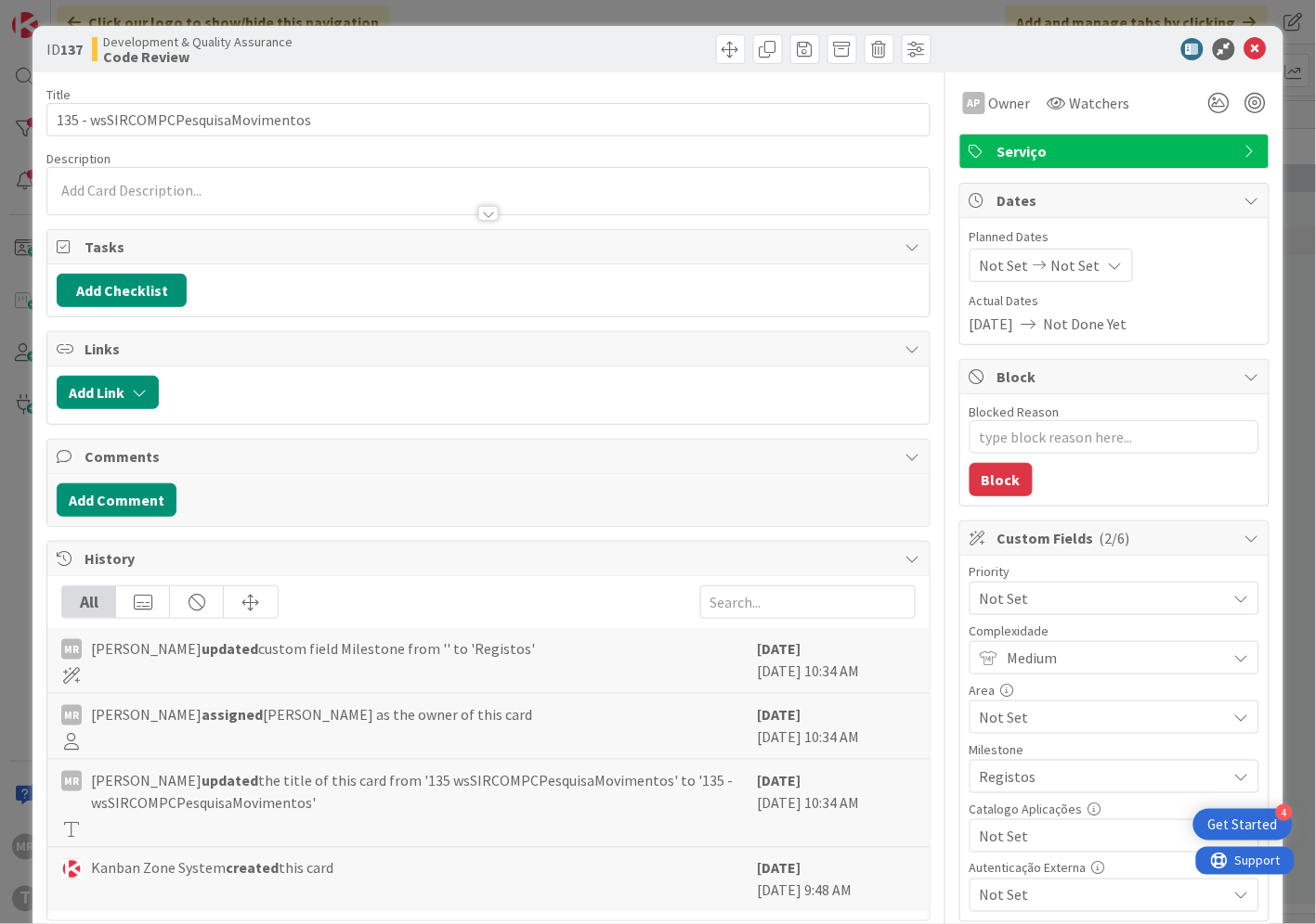
click at [1084, 827] on span "Not Set" at bounding box center [1098, 836] width 238 height 26
click at [1054, 794] on span "Sim" at bounding box center [1126, 794] width 244 height 28
type textarea "x"
click at [1247, 49] on icon at bounding box center [1255, 49] width 23 height 23
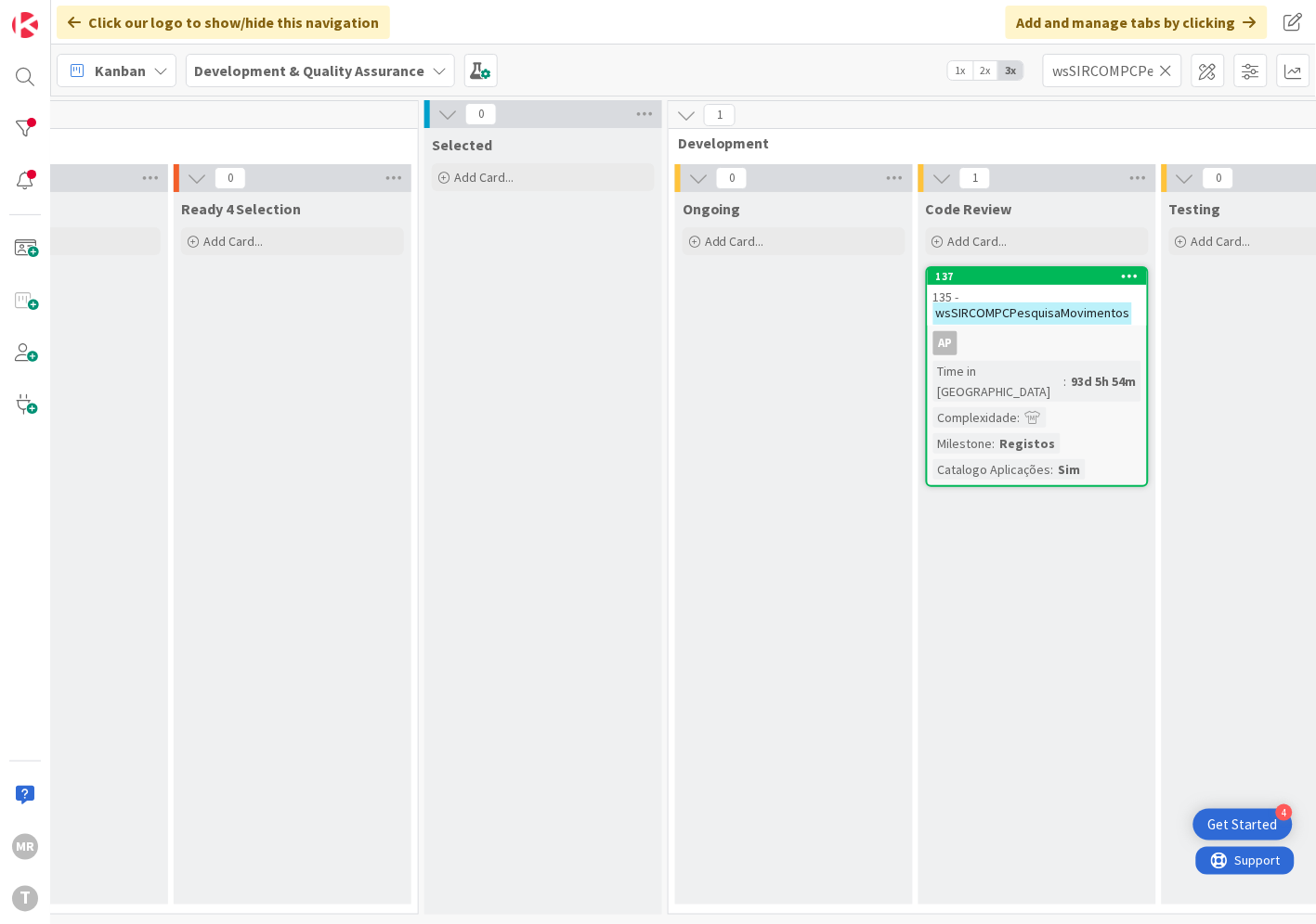
click at [1162, 71] on icon at bounding box center [1165, 70] width 13 height 17
click at [1125, 72] on input "text" at bounding box center [1112, 71] width 139 height 34
paste input "wsSIRCOMPCPesquisaNIPC"
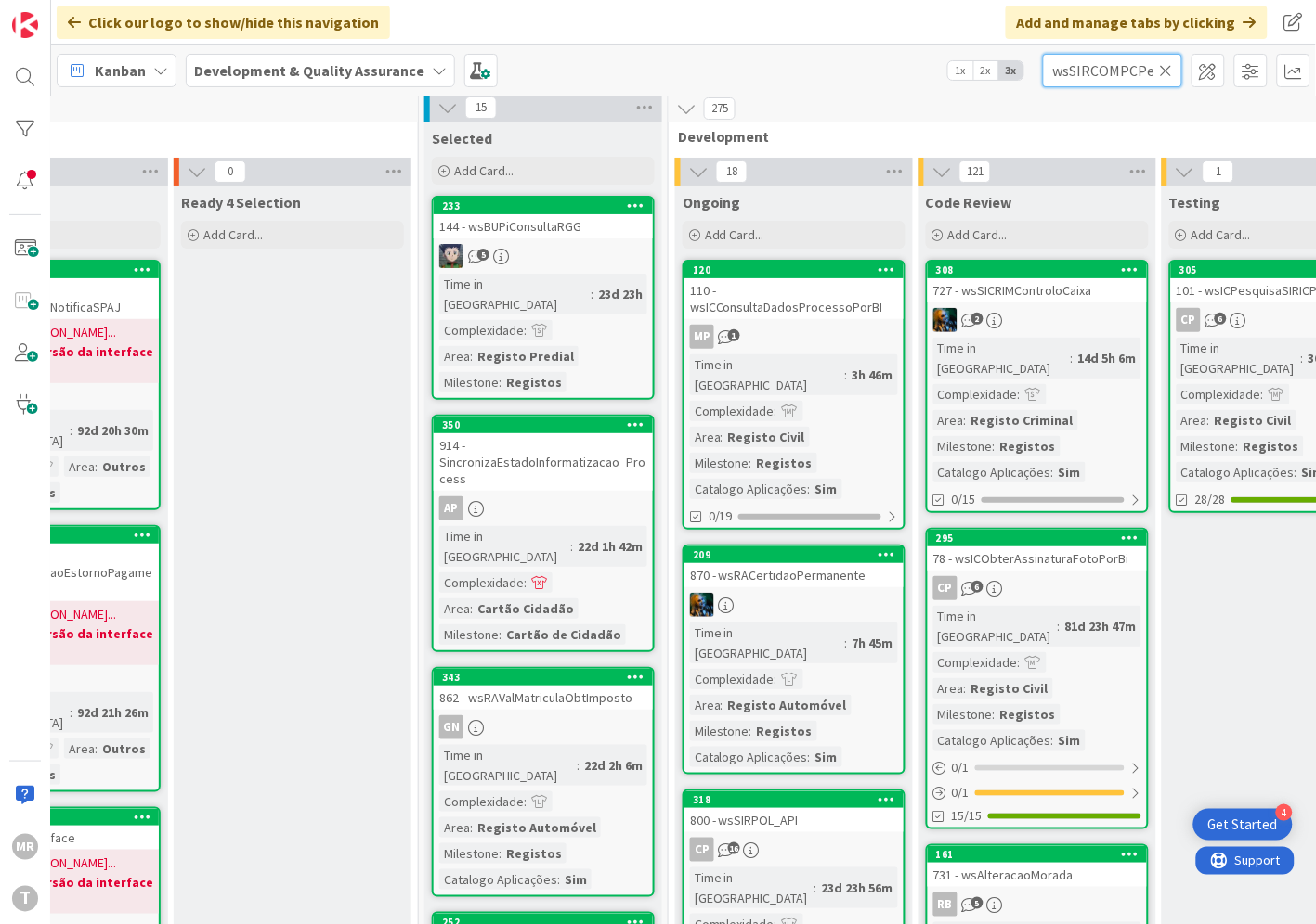
scroll to position [0, 68]
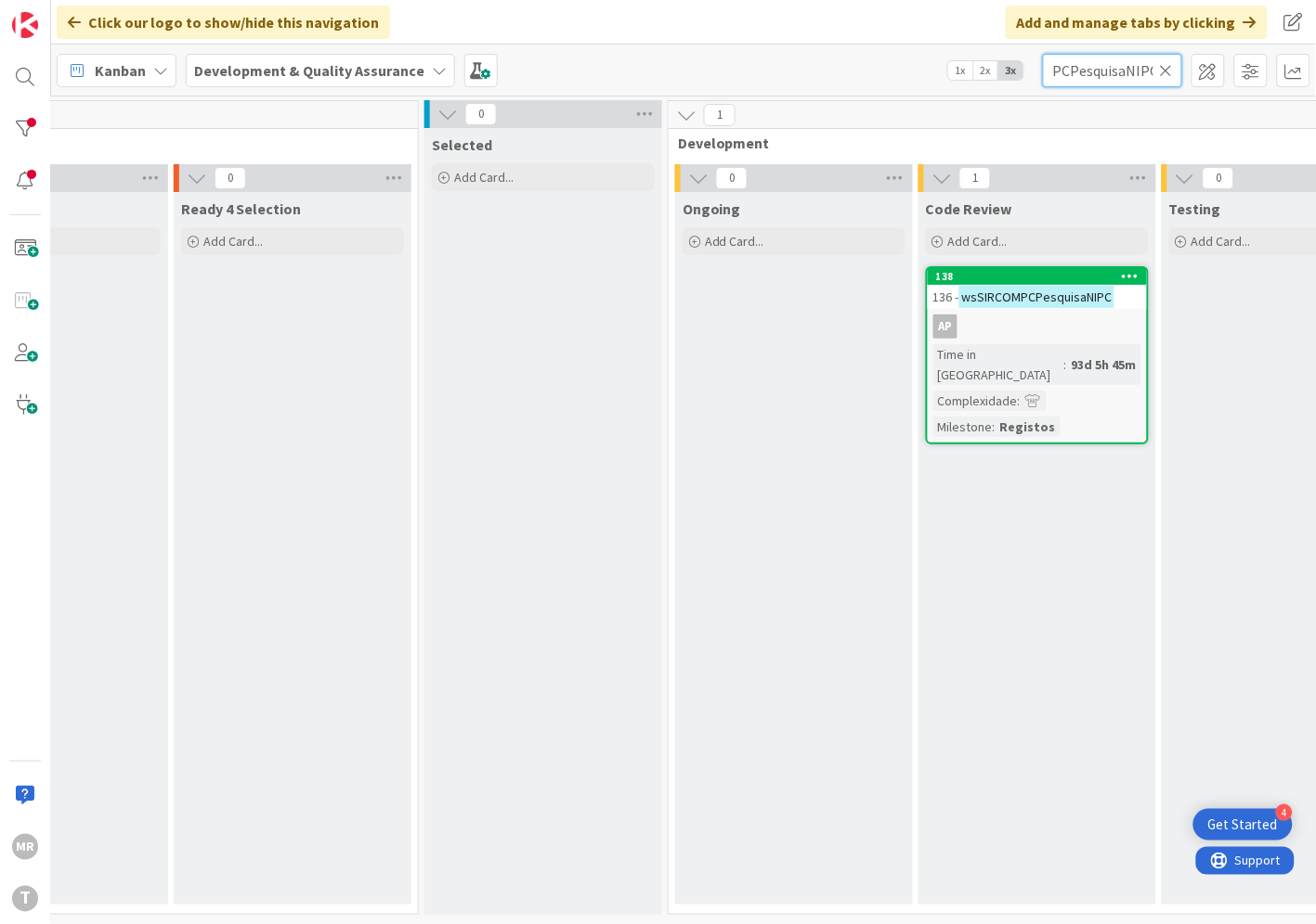
type input "wsSIRCOMPCPesquisaNIPC"
click at [1060, 270] on div "138" at bounding box center [1042, 276] width 211 height 13
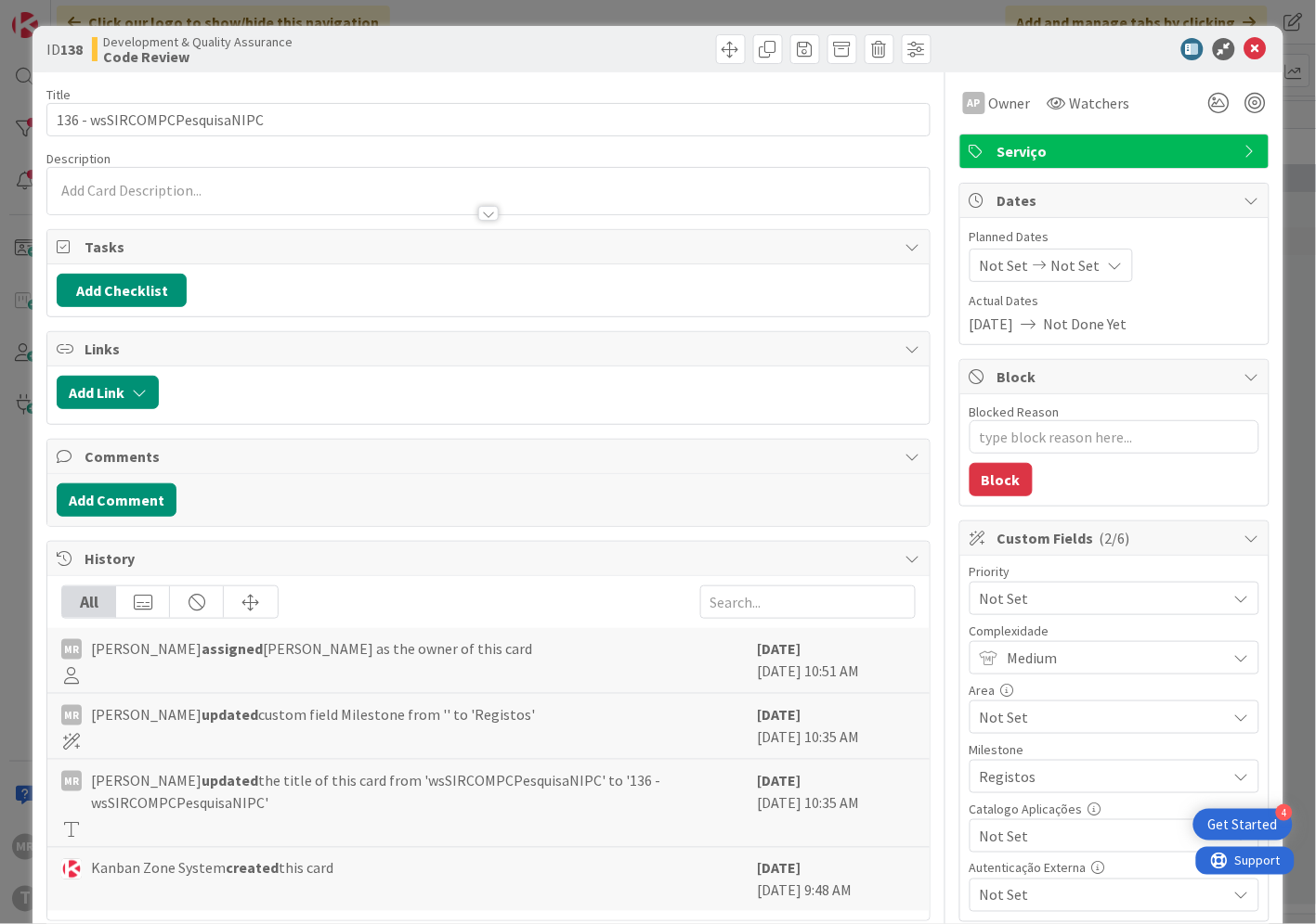
click at [1041, 837] on span "Not Set" at bounding box center [1098, 836] width 238 height 26
click at [1035, 787] on span "Sim" at bounding box center [1126, 794] width 244 height 28
type textarea "x"
click at [1244, 41] on icon at bounding box center [1255, 49] width 23 height 23
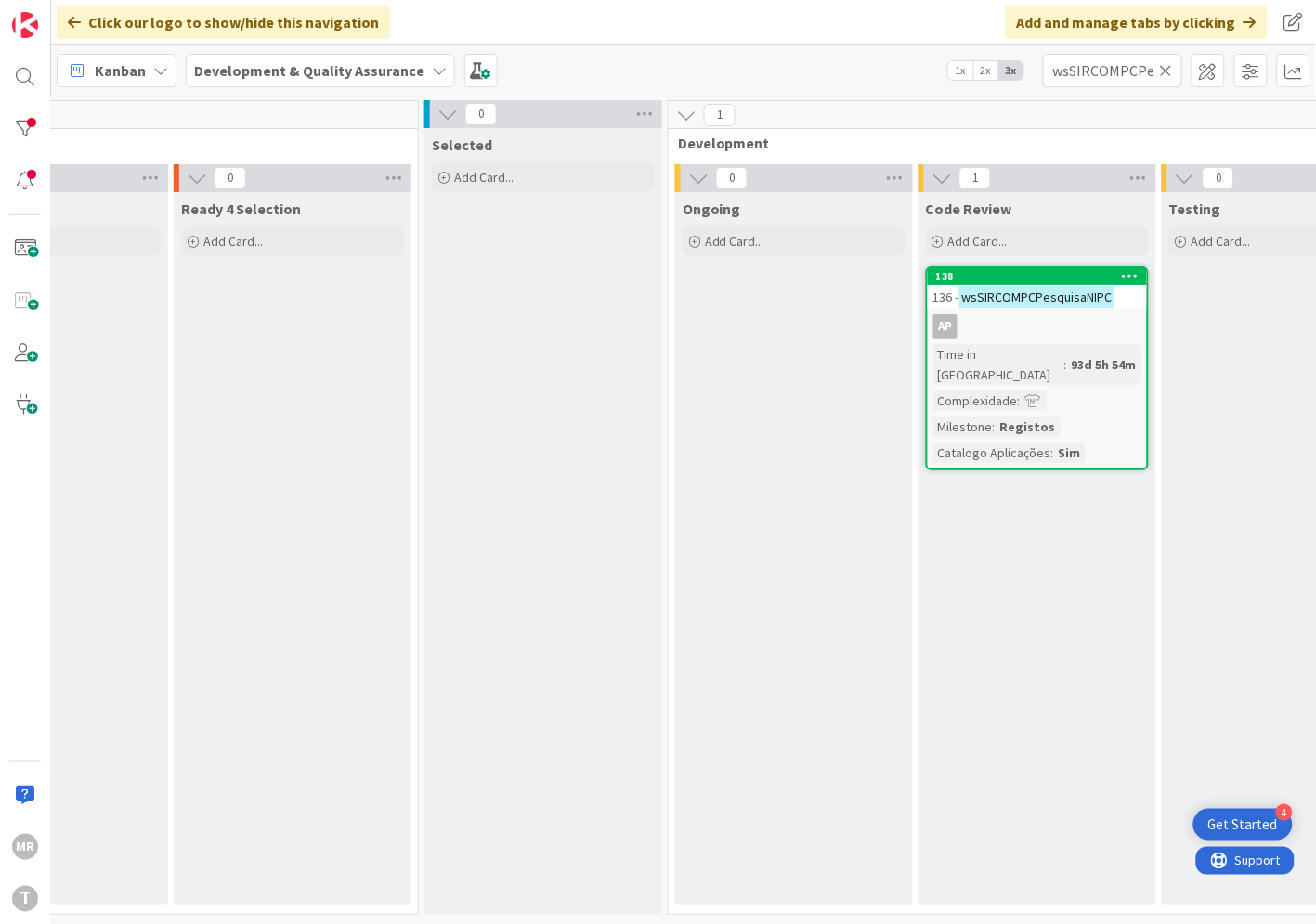
drag, startPoint x: 1164, startPoint y: 69, endPoint x: 1136, endPoint y: 71, distance: 28.1
click at [1163, 70] on icon at bounding box center [1165, 70] width 13 height 17
click at [1135, 71] on input "text" at bounding box center [1112, 71] width 139 height 34
paste input "wsSIRCOMPCPesquisaNome"
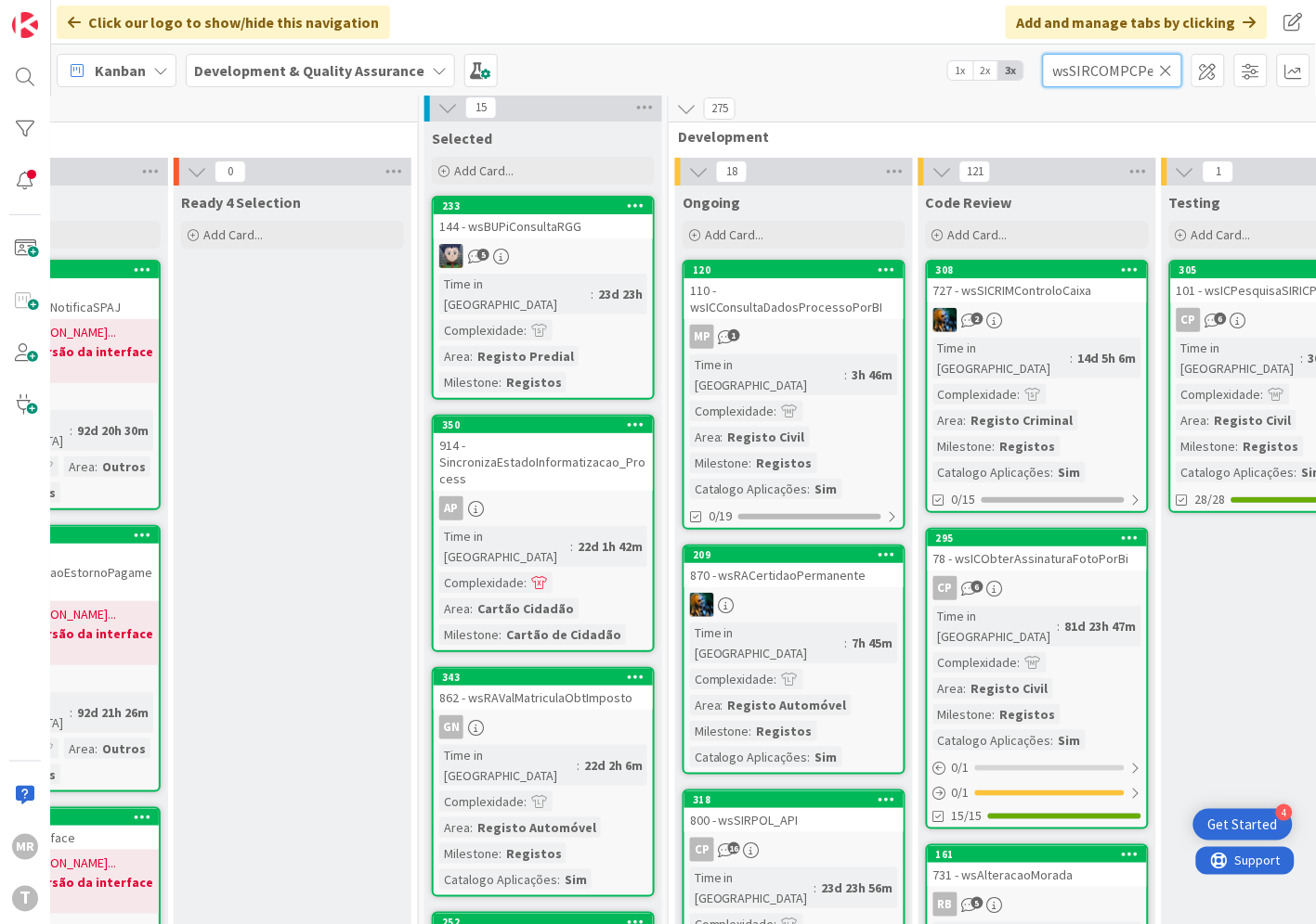
scroll to position [0, 75]
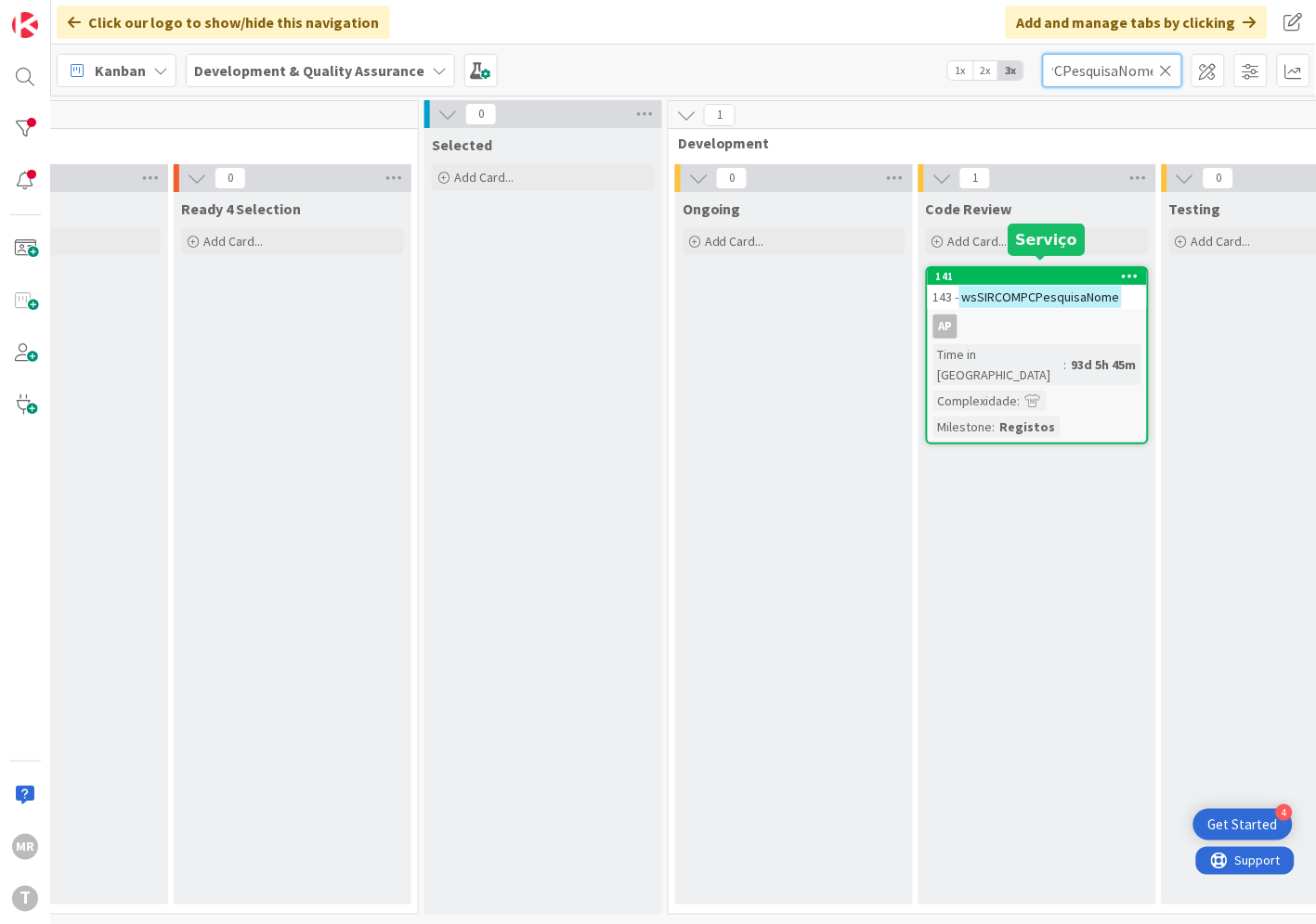
type input "wsSIRCOMPCPesquisaNome"
click at [1036, 270] on div "141" at bounding box center [1042, 276] width 211 height 13
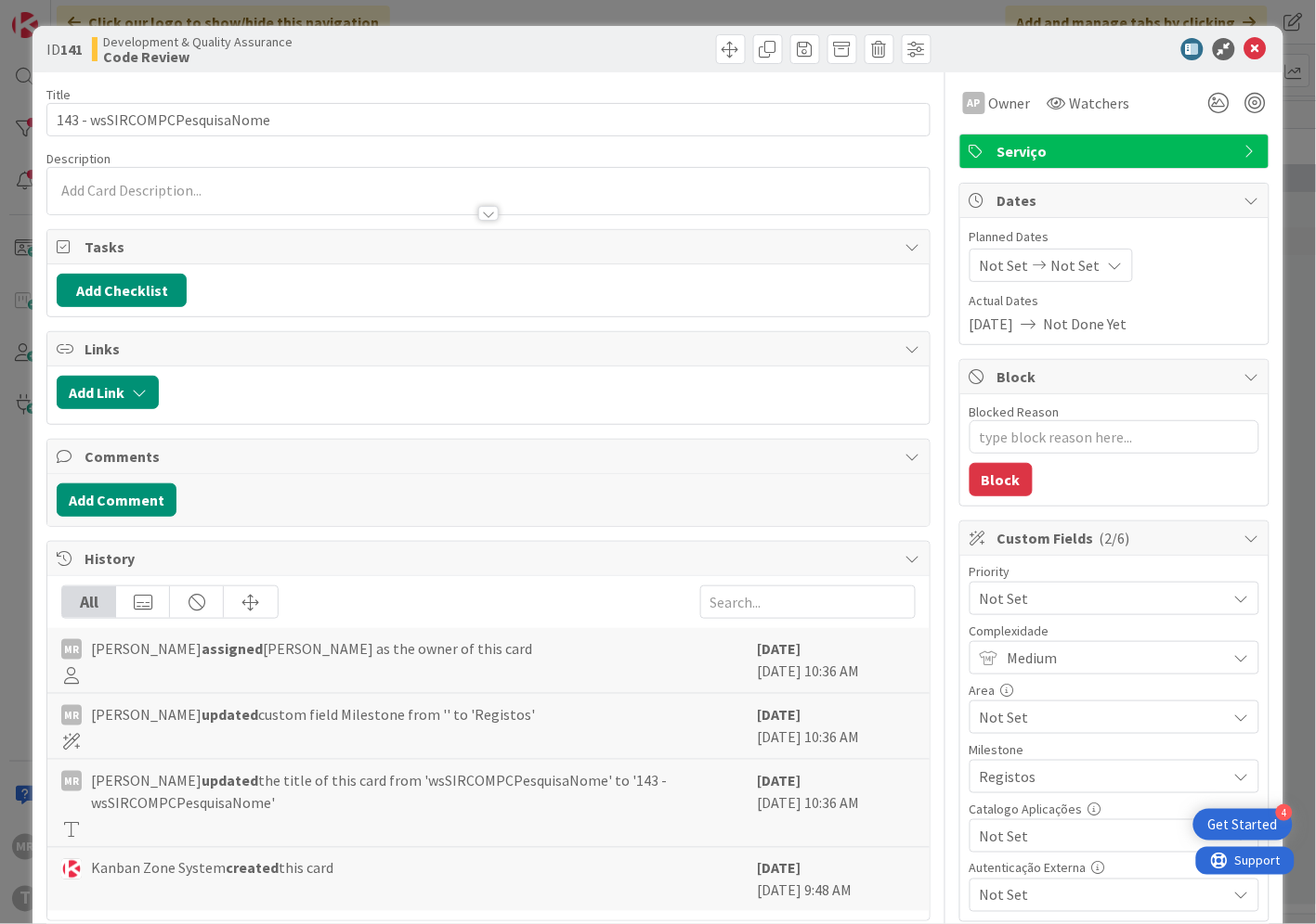
click at [1027, 837] on span "Not Set" at bounding box center [1098, 836] width 238 height 26
click at [1026, 795] on span "Sim" at bounding box center [1126, 794] width 244 height 28
type textarea "x"
click at [1244, 43] on icon at bounding box center [1255, 49] width 23 height 23
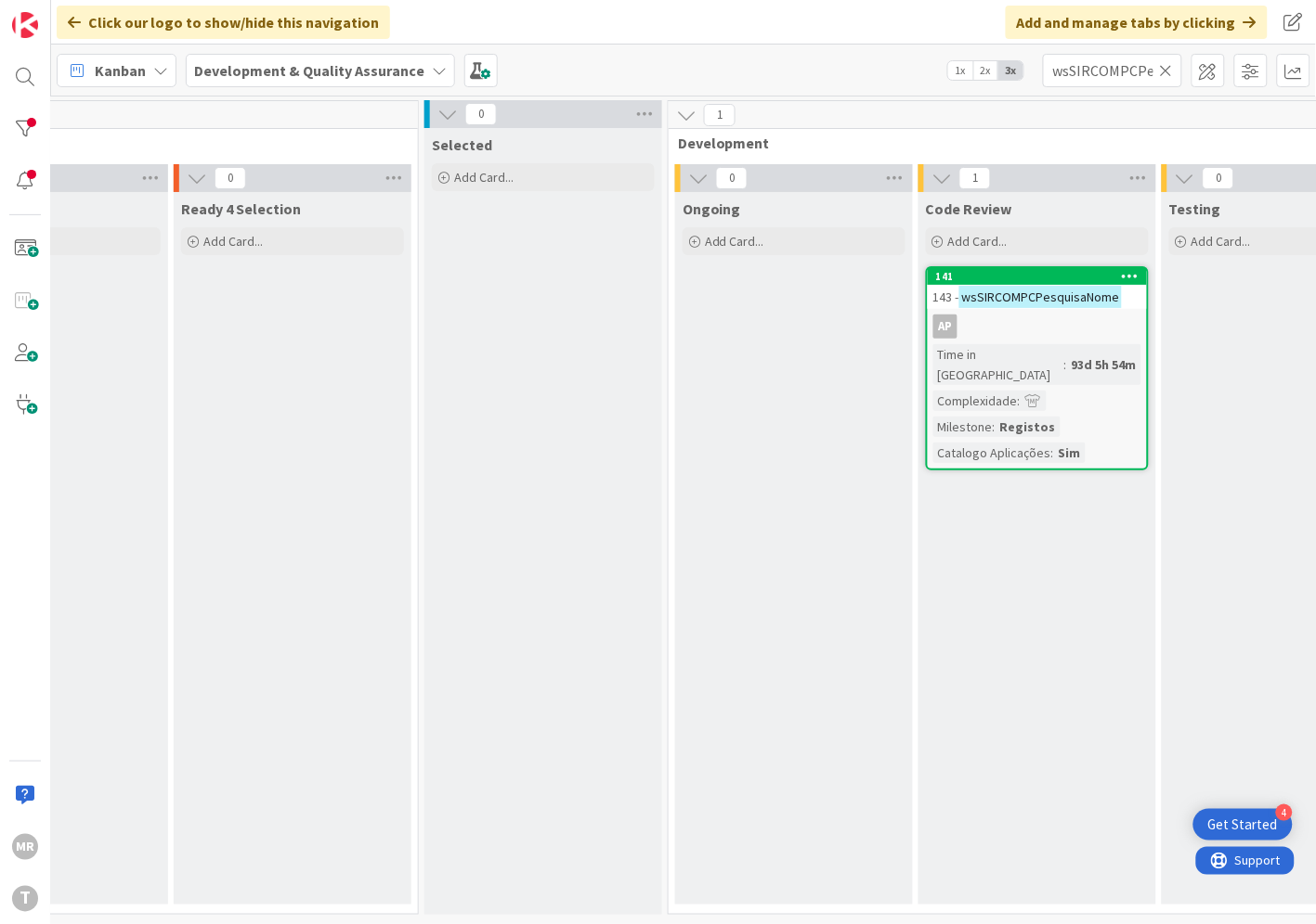
click at [1170, 70] on icon at bounding box center [1165, 70] width 13 height 17
click at [1136, 71] on input "text" at bounding box center [1112, 71] width 139 height 34
paste input "wsSIRCOMPesquisaApresentanteDocumentoIdentificacao"
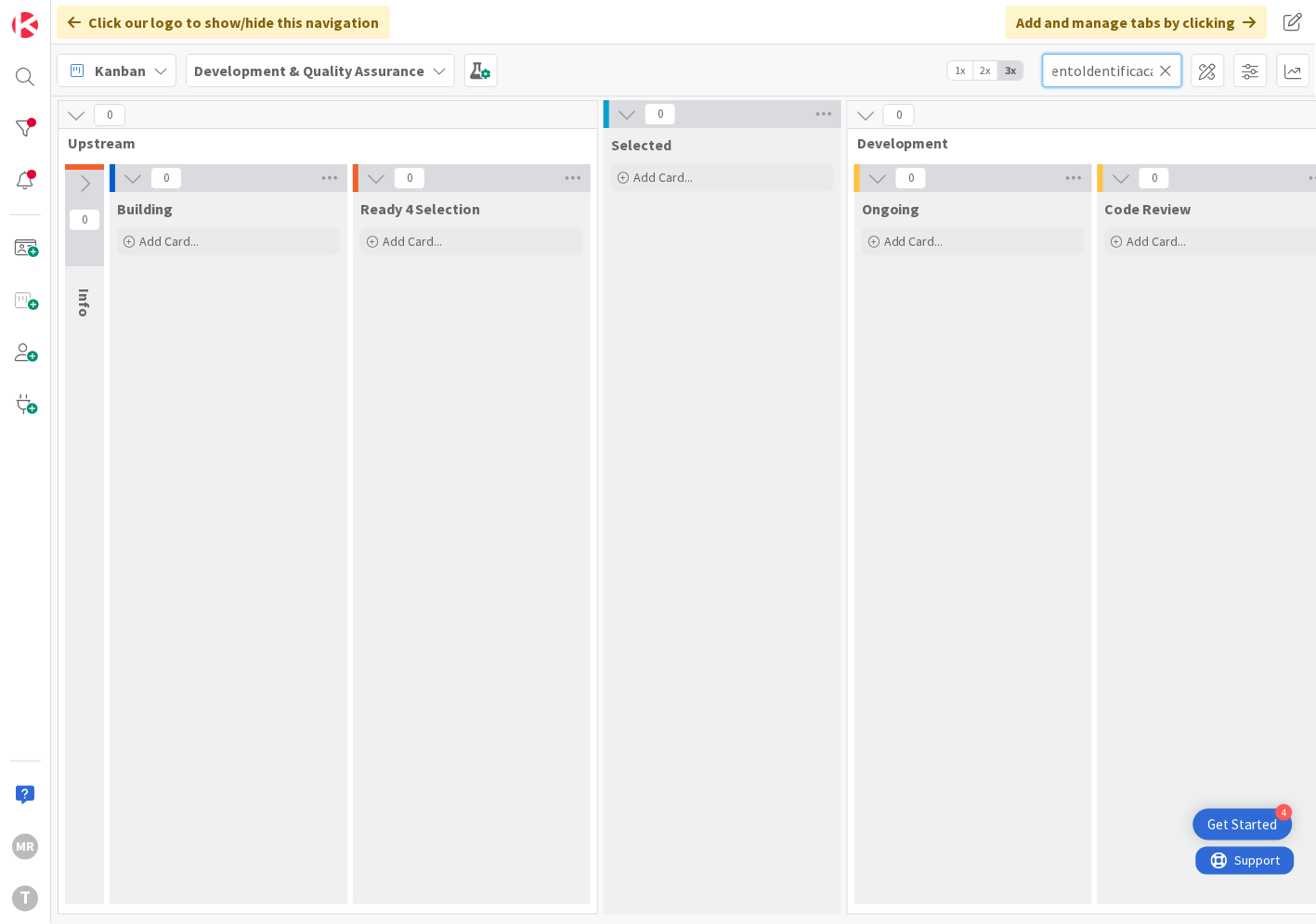
scroll to position [7, 598]
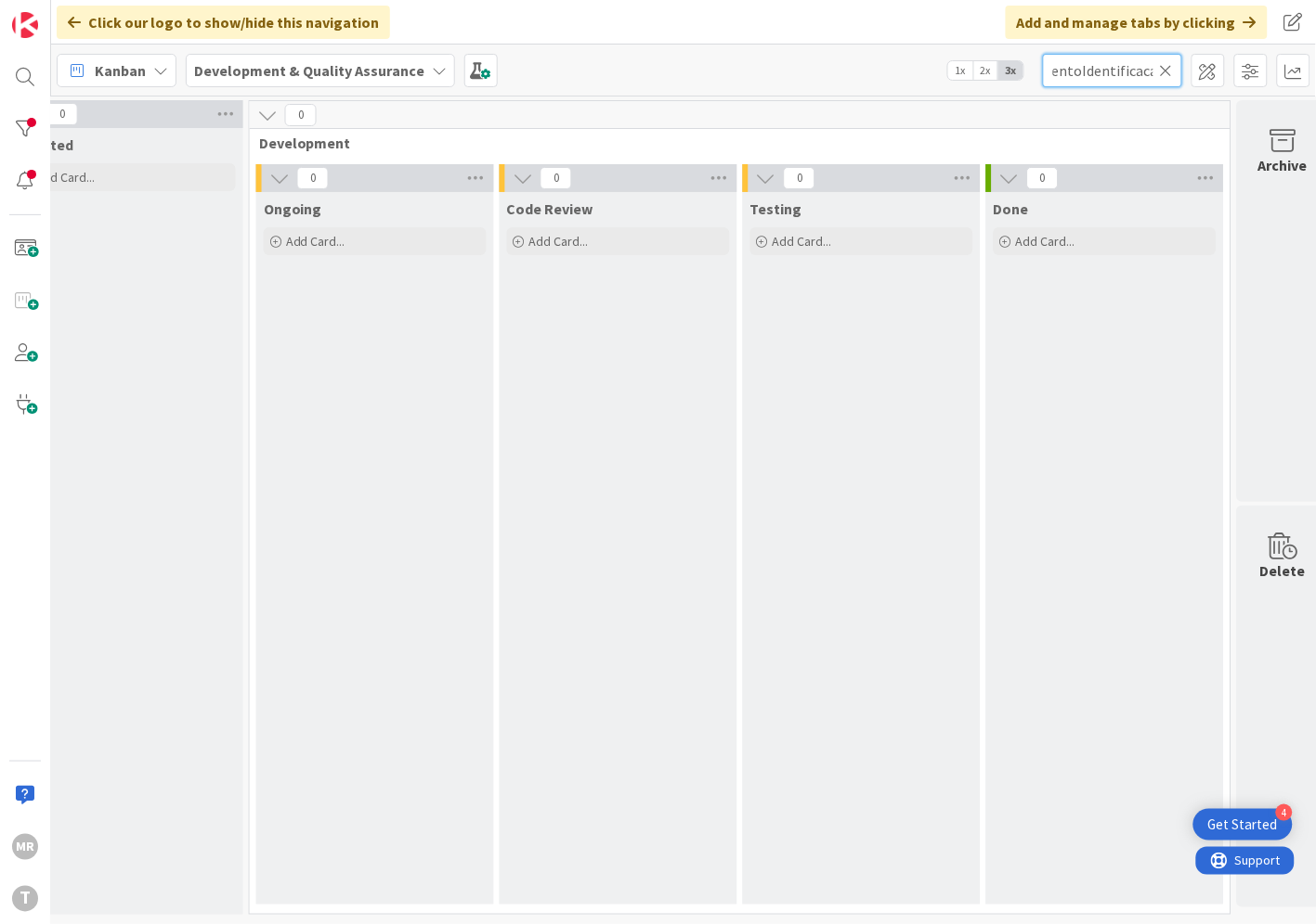
click at [1212, 88] on body "4 Get Started MR T Click our logo to show/hide this navigation Add and manage t…" at bounding box center [658, 462] width 1316 height 924
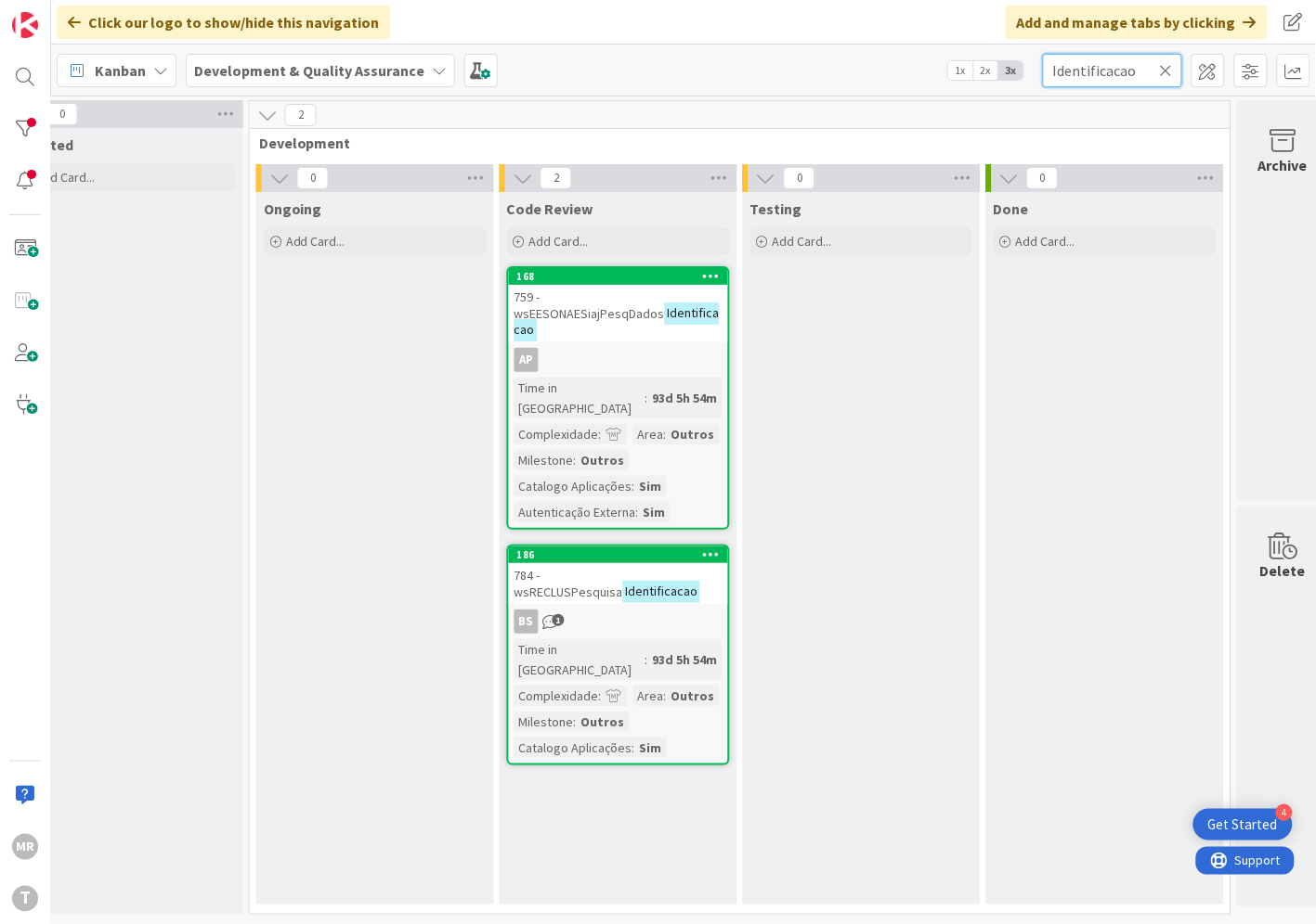
drag, startPoint x: 1145, startPoint y: 75, endPoint x: 981, endPoint y: 65, distance: 164.3
click at [981, 65] on div "Kanban Development & Quality Assurance 1x 2x 3x Identificacao" at bounding box center [684, 70] width 1265 height 51
paste input "wsSIRCOMPesquisaApresentanteNome"
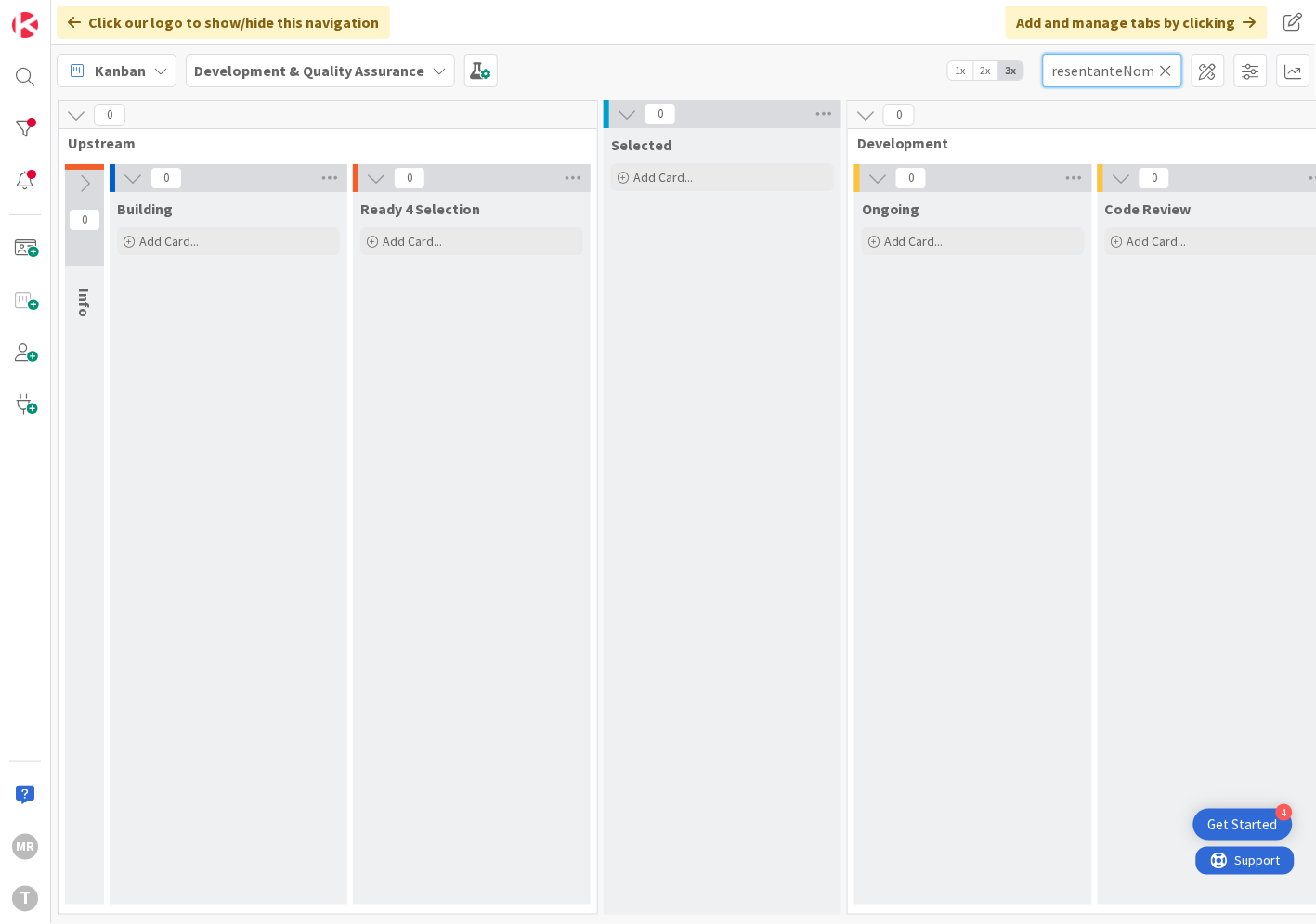
scroll to position [7, 632]
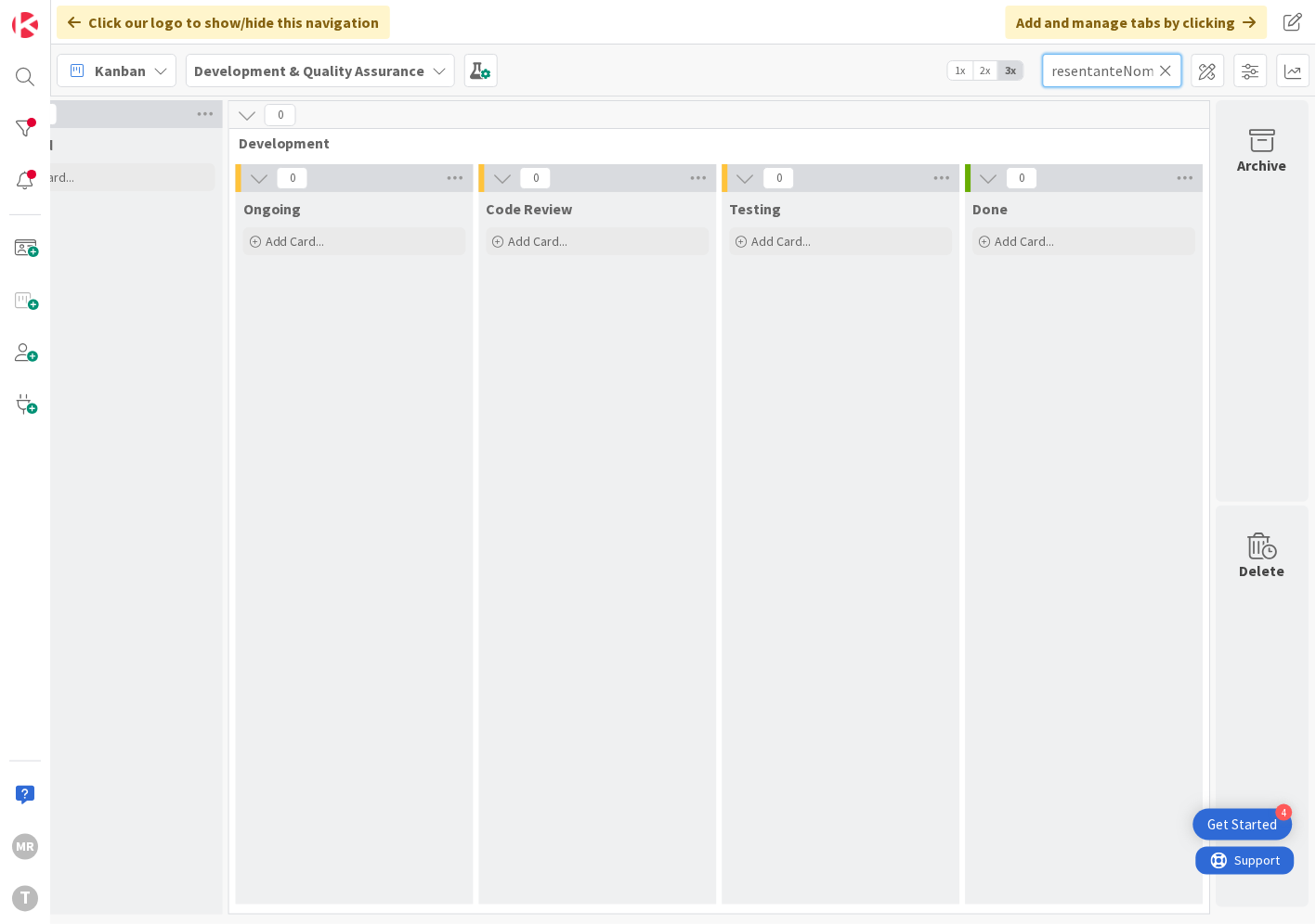
click at [1050, 74] on input "wsSIRCOMPesquisaApresentanteNome" at bounding box center [1112, 71] width 139 height 34
drag, startPoint x: 1115, startPoint y: 71, endPoint x: 836, endPoint y: 32, distance: 281.7
click at [836, 32] on div "Click our logo to show/hide this navigation Add and manage tabs by clicking Kan…" at bounding box center [684, 462] width 1265 height 924
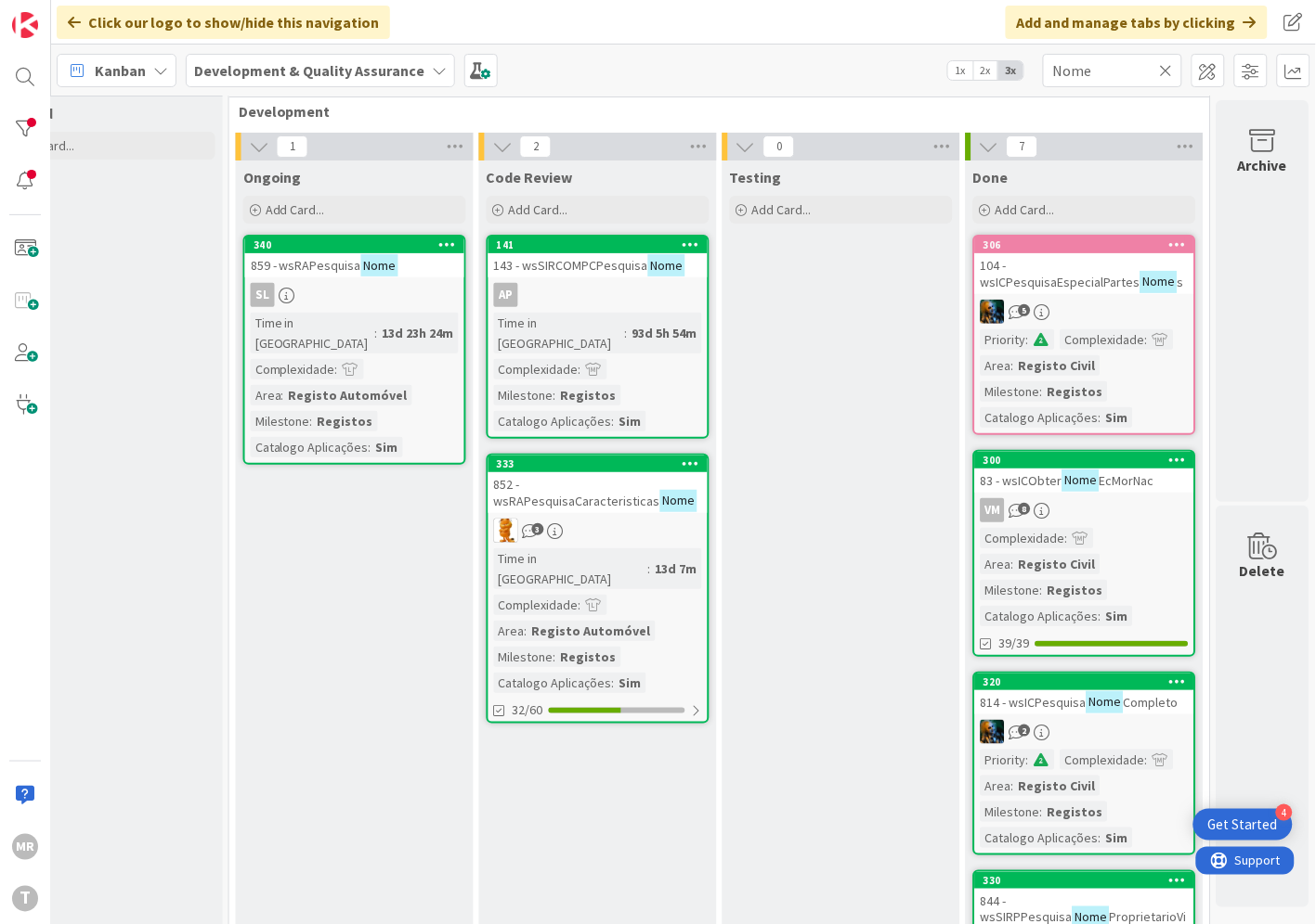
scroll to position [0, 632]
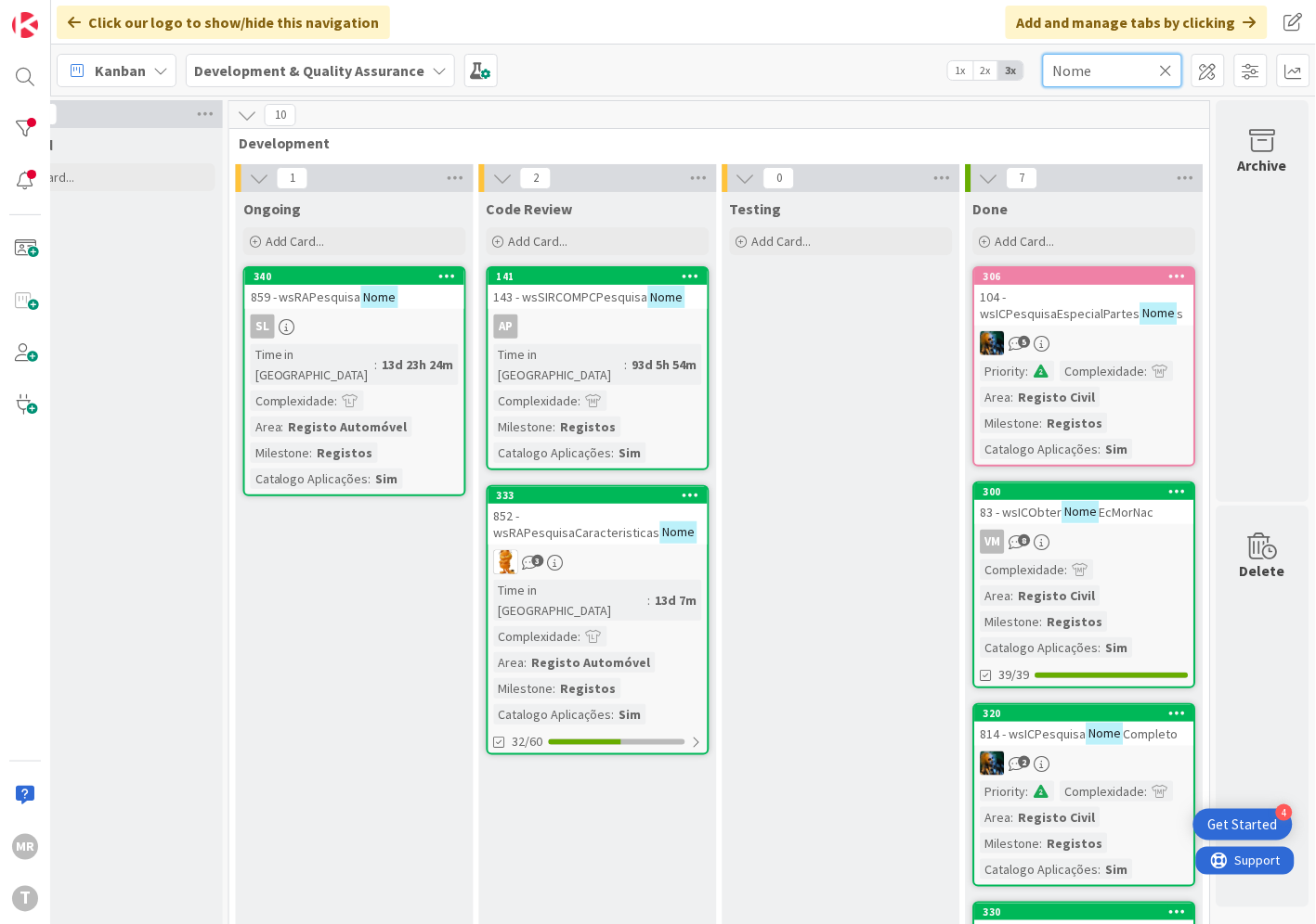
drag, startPoint x: 1130, startPoint y: 69, endPoint x: 980, endPoint y: 51, distance: 151.1
click at [980, 51] on div "Kanban Development & Quality Assurance 1x 2x 3x Nome" at bounding box center [684, 70] width 1265 height 51
paste input "wsSIRCOMPesquisaNIPCCons"
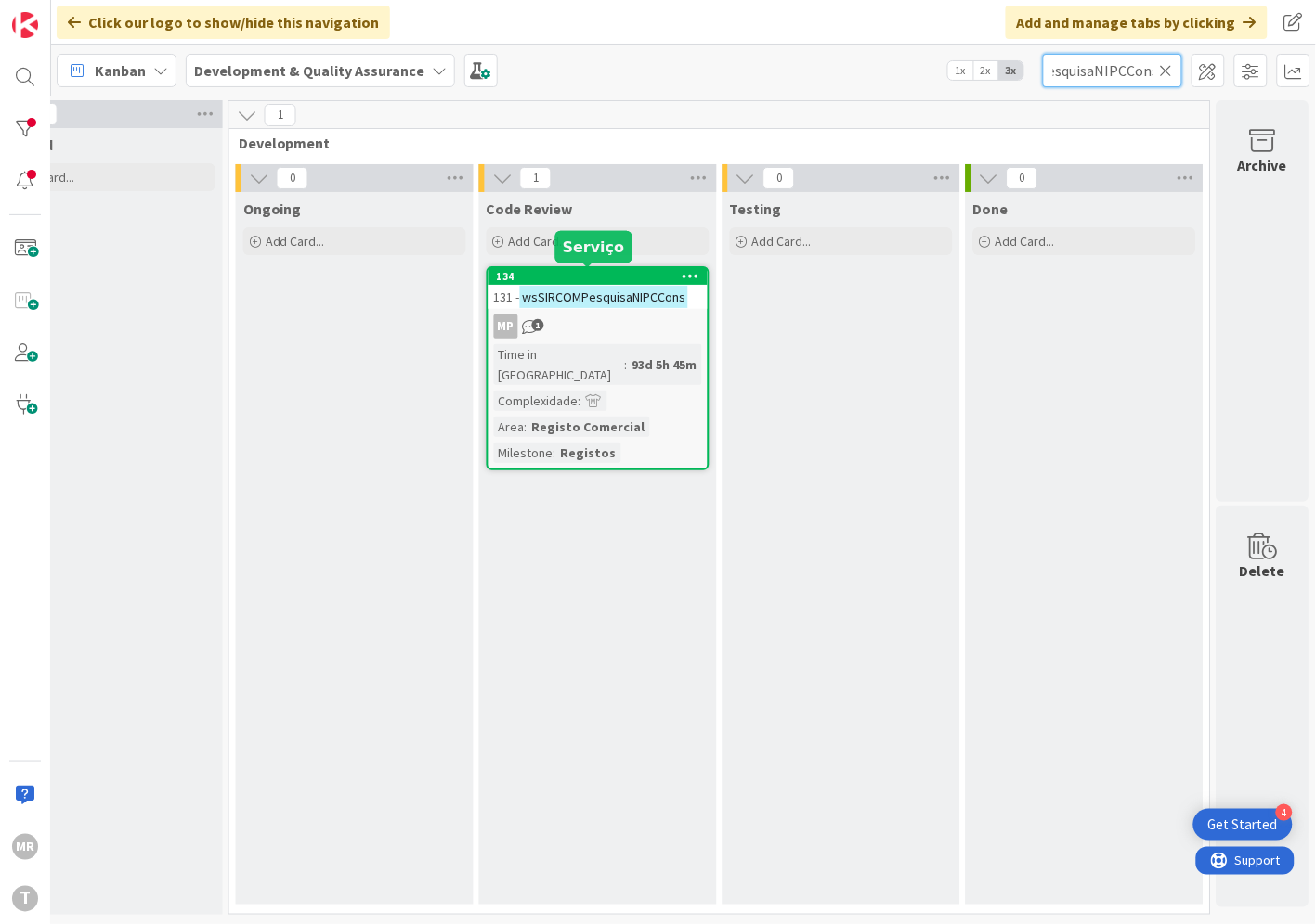
type input "wsSIRCOMPesquisaNIPCCons"
click at [622, 275] on div "134" at bounding box center [602, 276] width 211 height 13
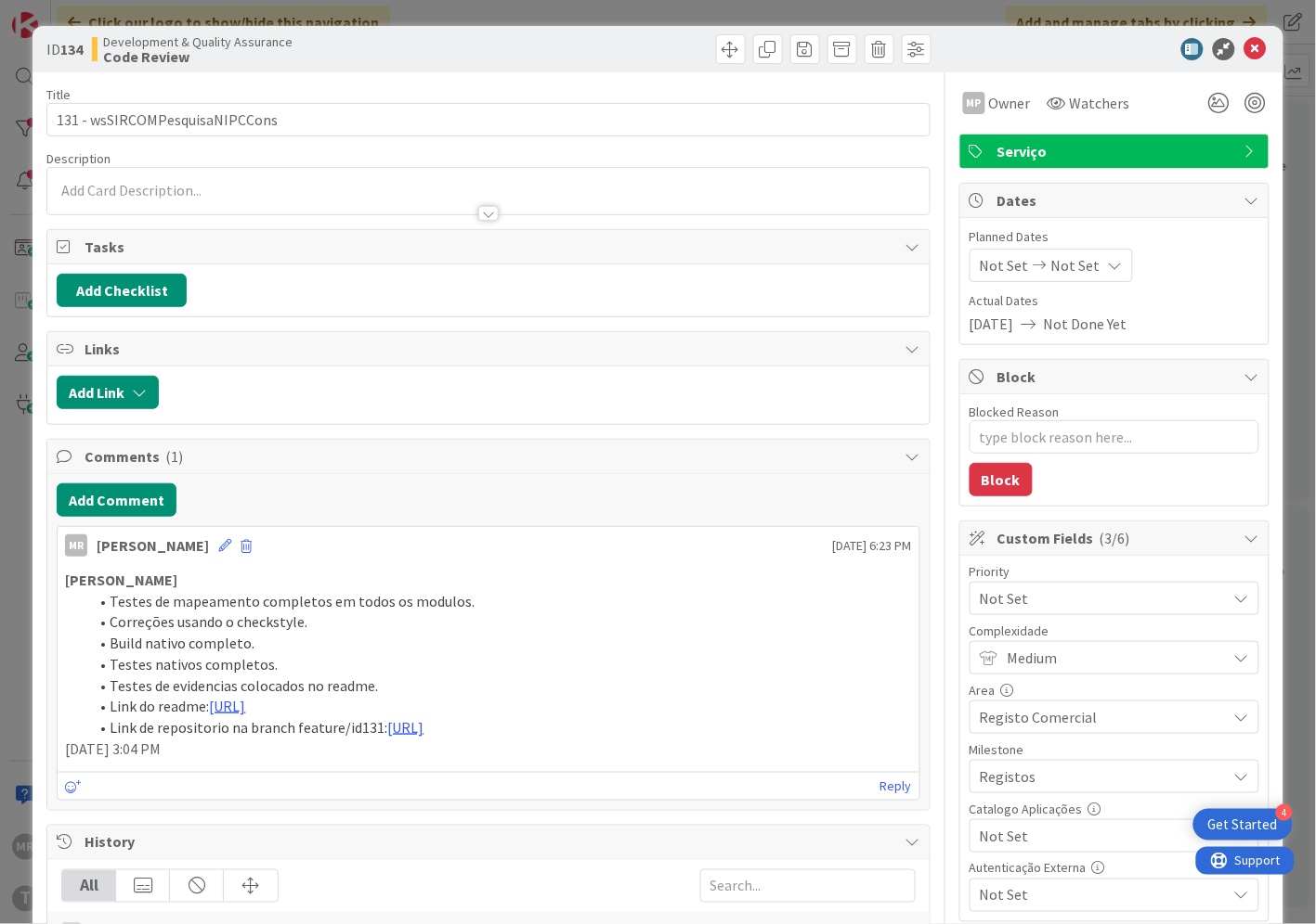
click at [1054, 829] on span "Not Set" at bounding box center [1098, 836] width 238 height 26
click at [1019, 799] on span "Sim" at bounding box center [1126, 794] width 244 height 28
type textarea "x"
click at [1244, 48] on icon at bounding box center [1255, 49] width 23 height 23
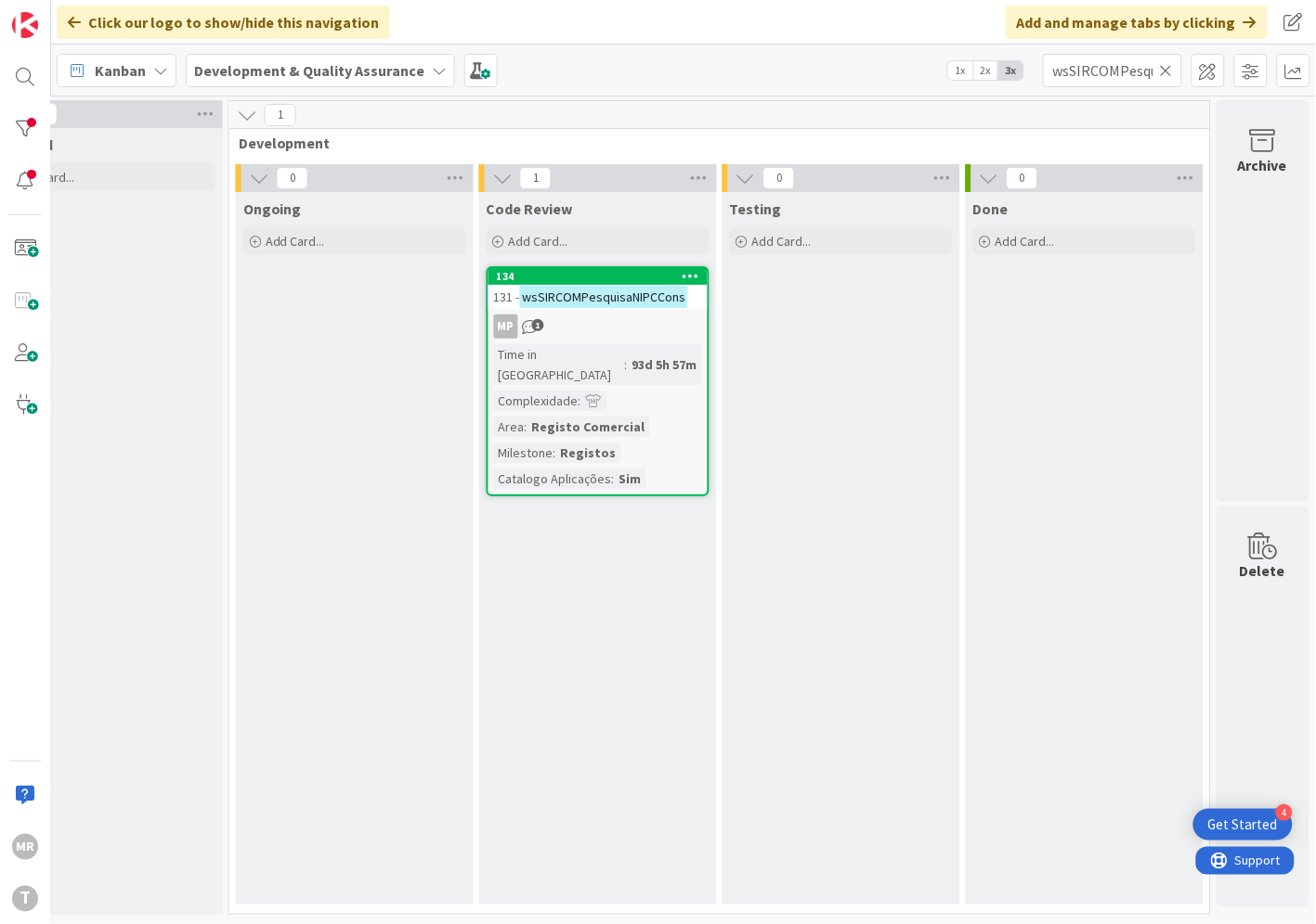
click at [1166, 74] on icon at bounding box center [1165, 70] width 13 height 17
click at [1136, 74] on input "text" at bounding box center [1112, 71] width 139 height 34
paste input "wsSIRCOMPesquisaNIPCOuIntDatas"
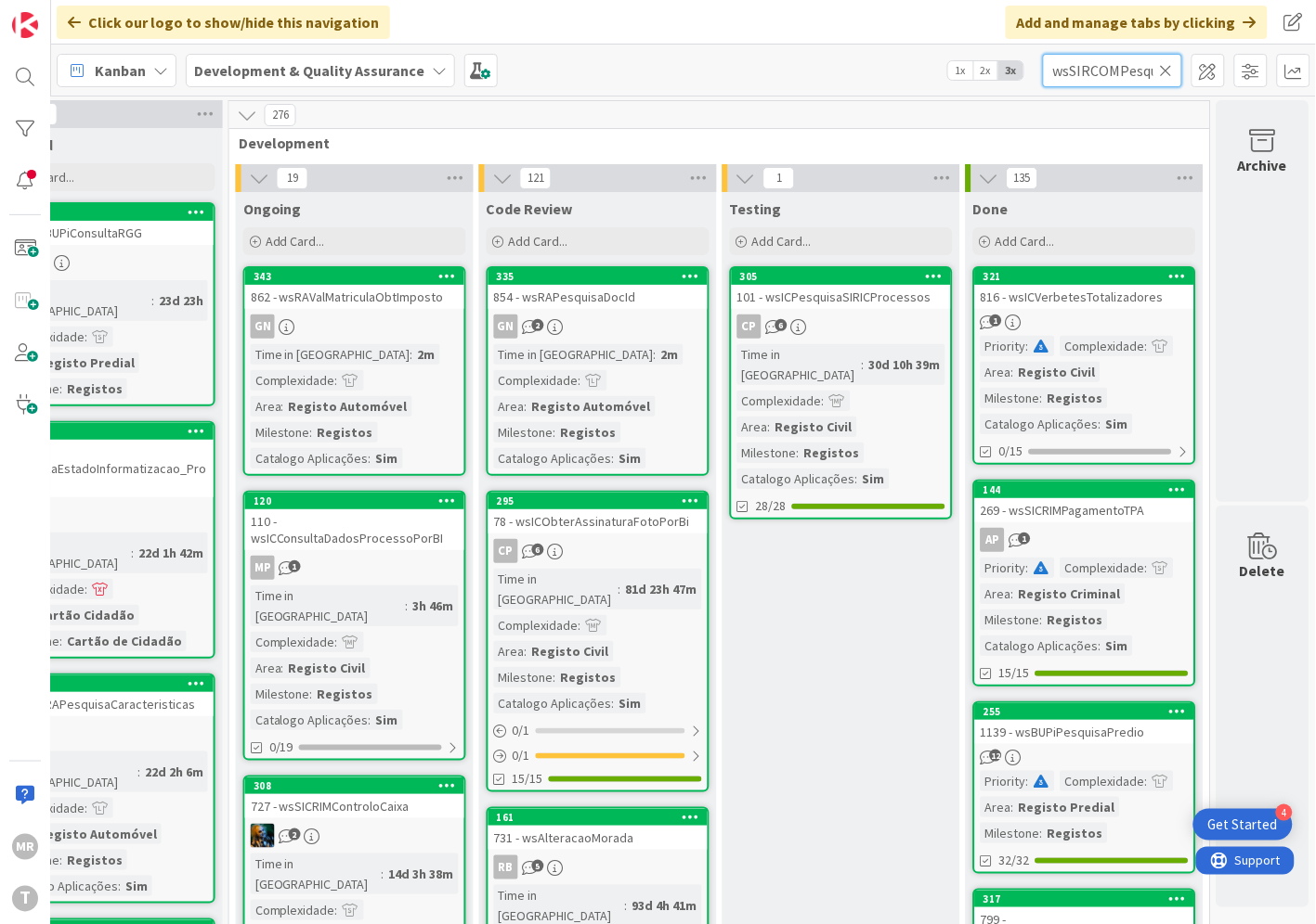
scroll to position [0, 120]
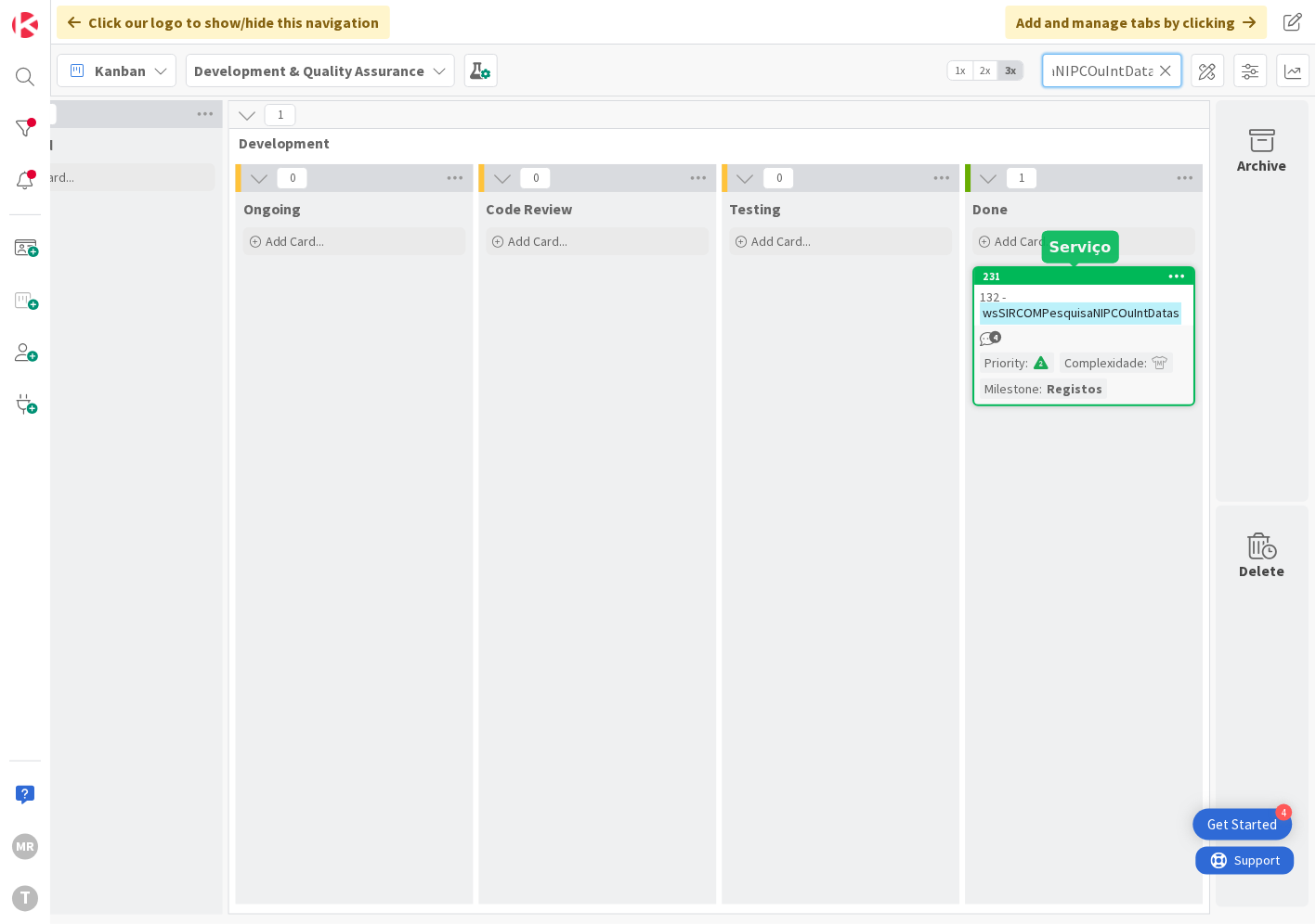
type input "wsSIRCOMPesquisaNIPCOuIntDatas"
click at [989, 270] on div "231" at bounding box center [1089, 276] width 211 height 13
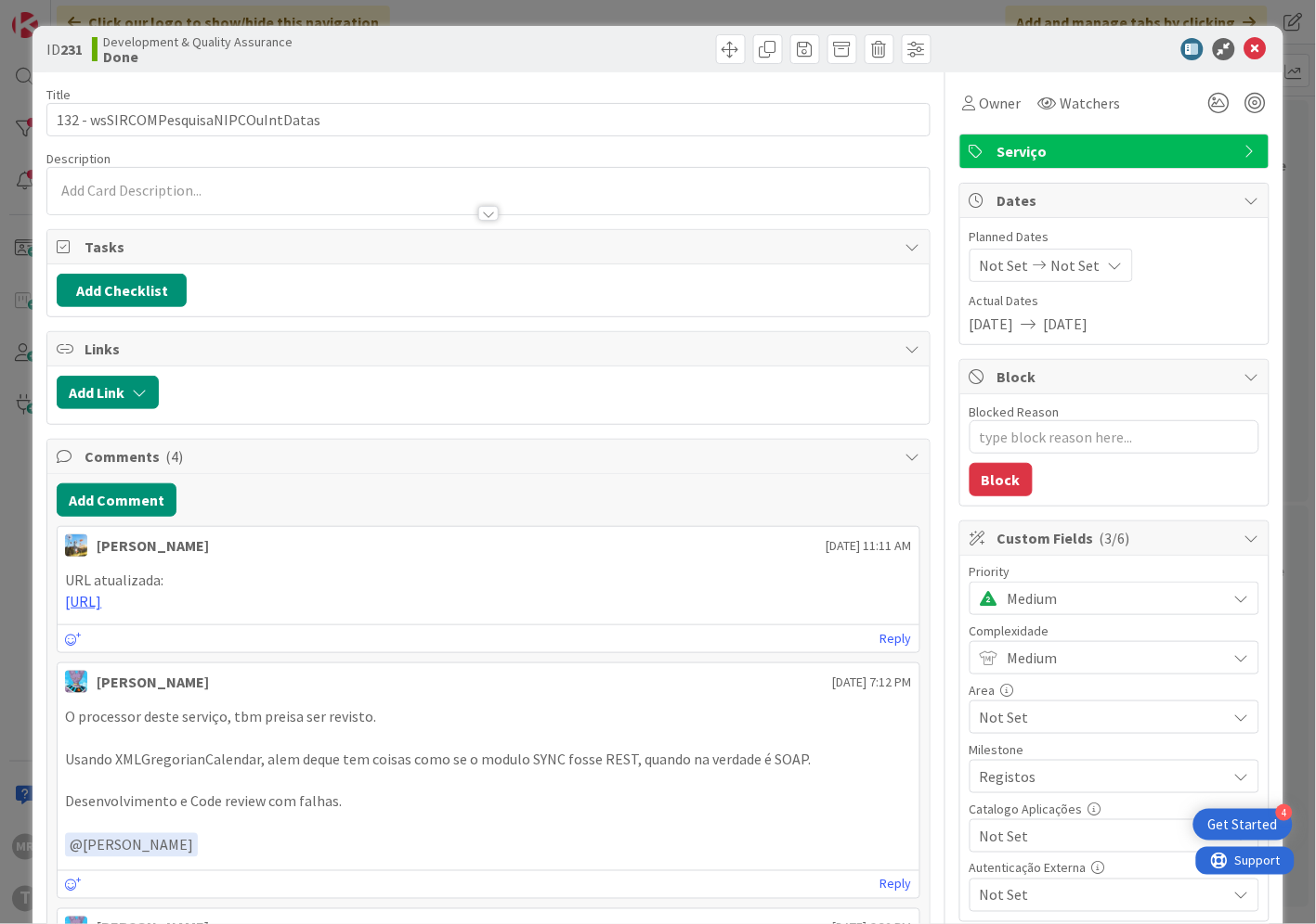
click at [1006, 836] on span "Not Set" at bounding box center [1098, 836] width 238 height 26
click at [1008, 812] on div "Not Set Sim" at bounding box center [1114, 776] width 288 height 84
click at [1008, 792] on span "Sim" at bounding box center [1126, 794] width 244 height 28
type textarea "x"
click at [1244, 41] on icon at bounding box center [1255, 49] width 23 height 23
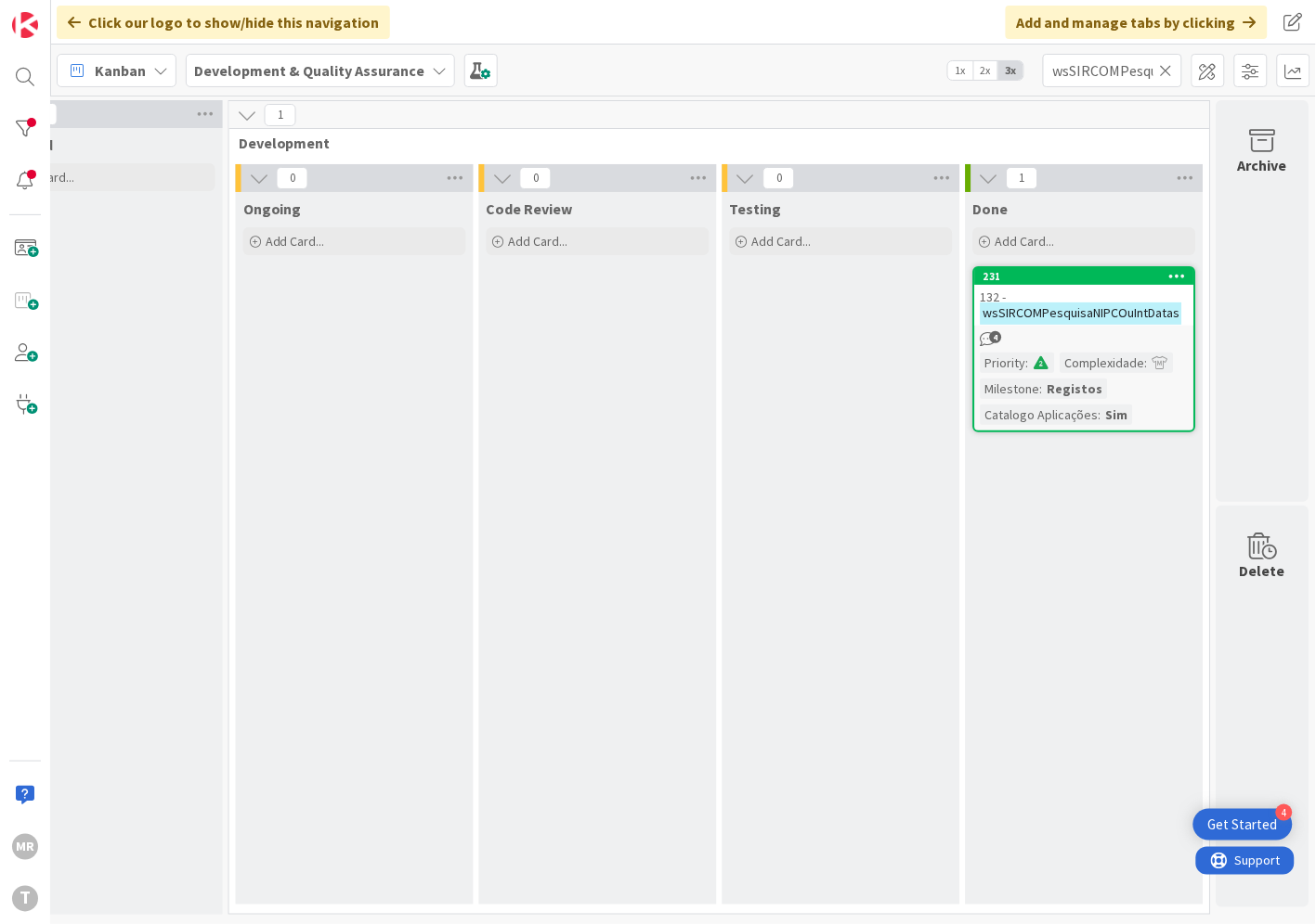
drag, startPoint x: 1164, startPoint y: 71, endPoint x: 1062, endPoint y: 69, distance: 102.0
click at [1164, 71] on icon at bounding box center [1165, 70] width 13 height 17
click at [1062, 69] on input "text" at bounding box center [1112, 71] width 139 height 34
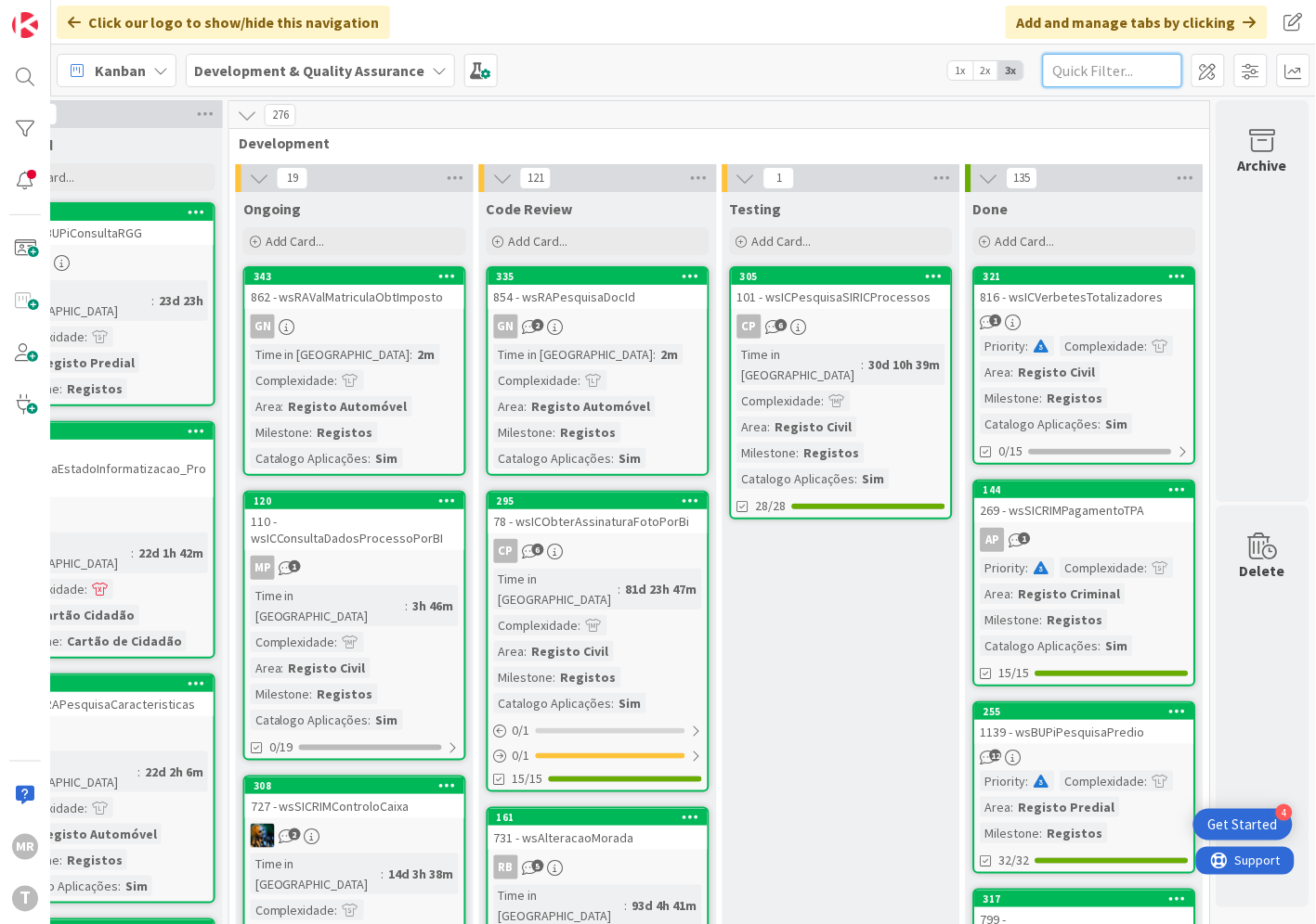
paste input "wsSIRCOMSimpAutAverbTit"
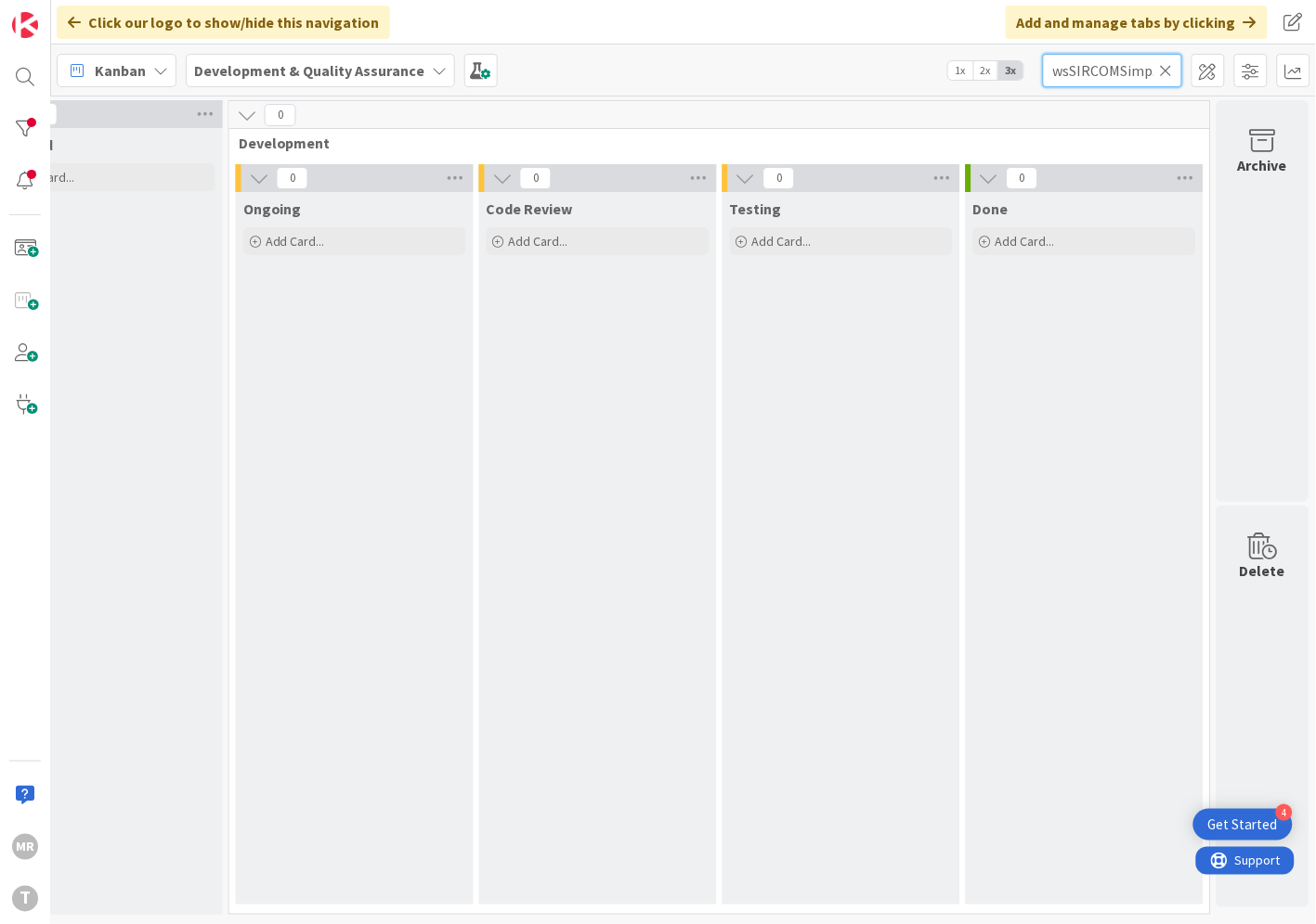
drag, startPoint x: 1080, startPoint y: 72, endPoint x: 975, endPoint y: 76, distance: 105.1
click at [1008, 74] on div "Kanban Development & Quality Assurance 1x 2x 3x wsSIRCOMSimpAutAverbTit" at bounding box center [684, 70] width 1265 height 51
drag, startPoint x: 1109, startPoint y: 65, endPoint x: 1158, endPoint y: 78, distance: 50.7
click at [1160, 77] on div "AutAverbTit" at bounding box center [1112, 71] width 139 height 34
drag, startPoint x: 1069, startPoint y: 70, endPoint x: 963, endPoint y: 59, distance: 106.6
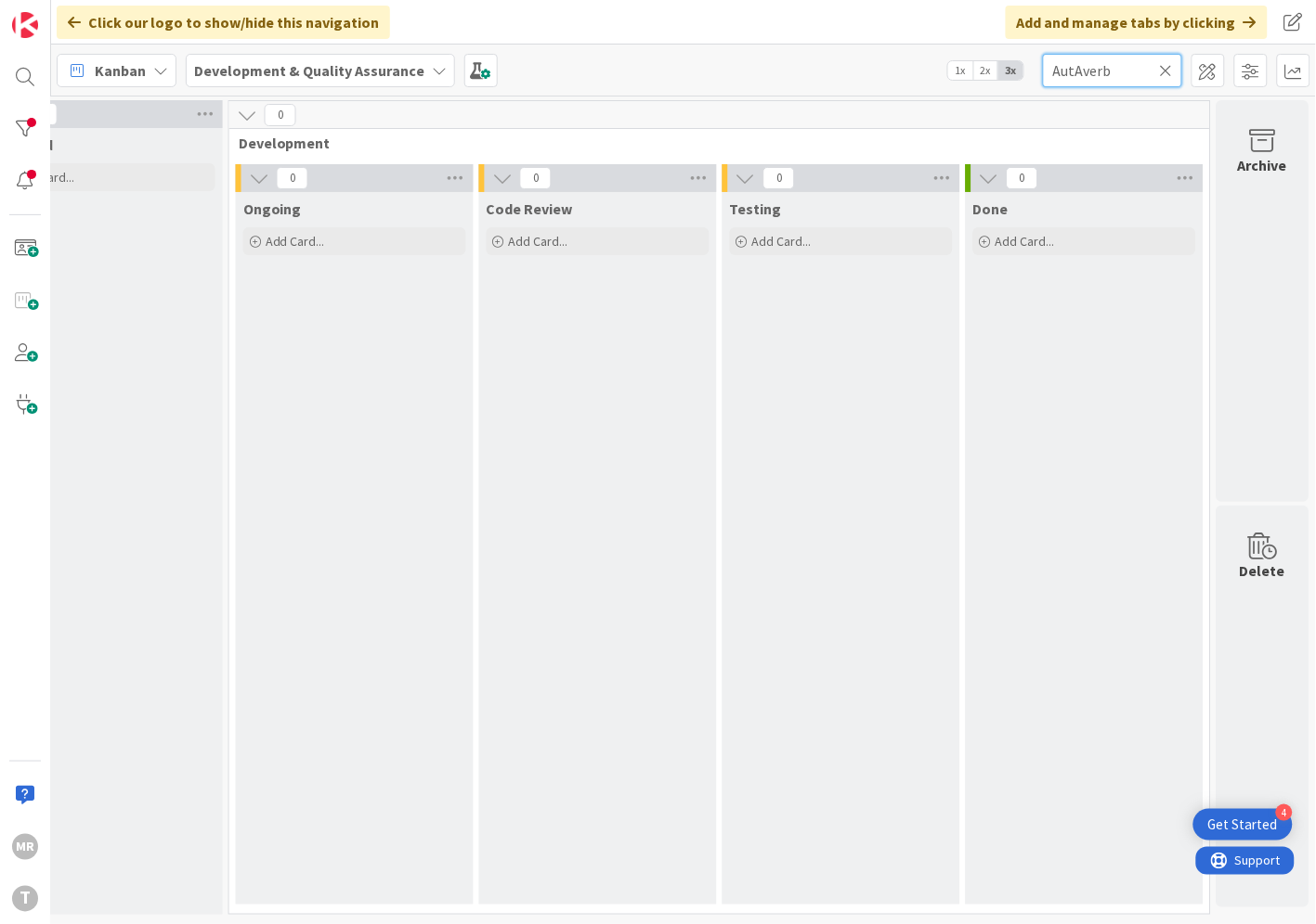
click at [1004, 65] on div "Kanban Development & Quality Assurance 1x 2x 3x AutAverb" at bounding box center [684, 70] width 1265 height 51
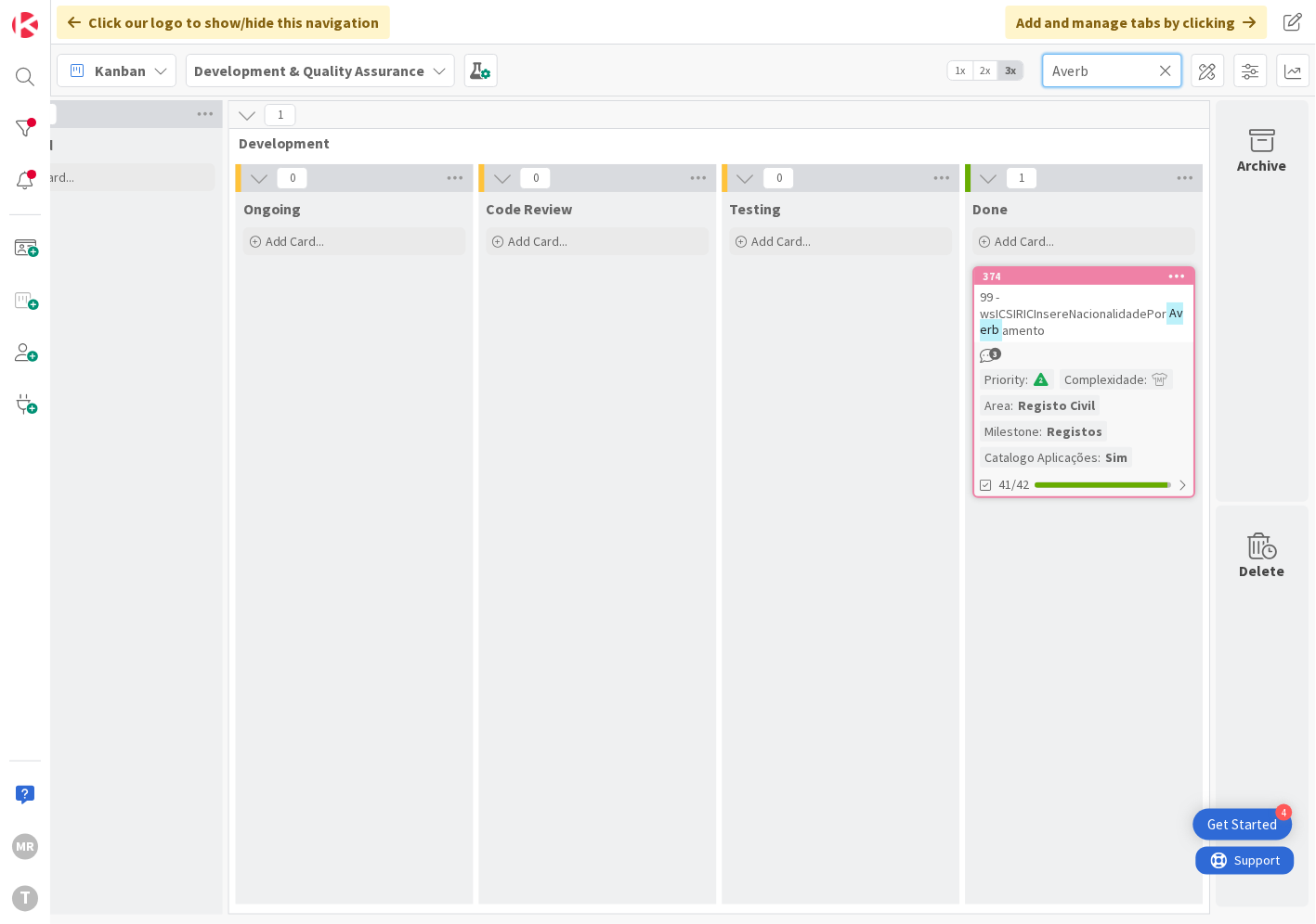
drag, startPoint x: 1149, startPoint y: 66, endPoint x: 901, endPoint y: 40, distance: 249.4
click at [942, 44] on div "Kanban Development & Quality Assurance 1x 2x 3x Averb" at bounding box center [684, 70] width 1265 height 51
paste input "wsSIRCOMSimpAutEstabComerciais"
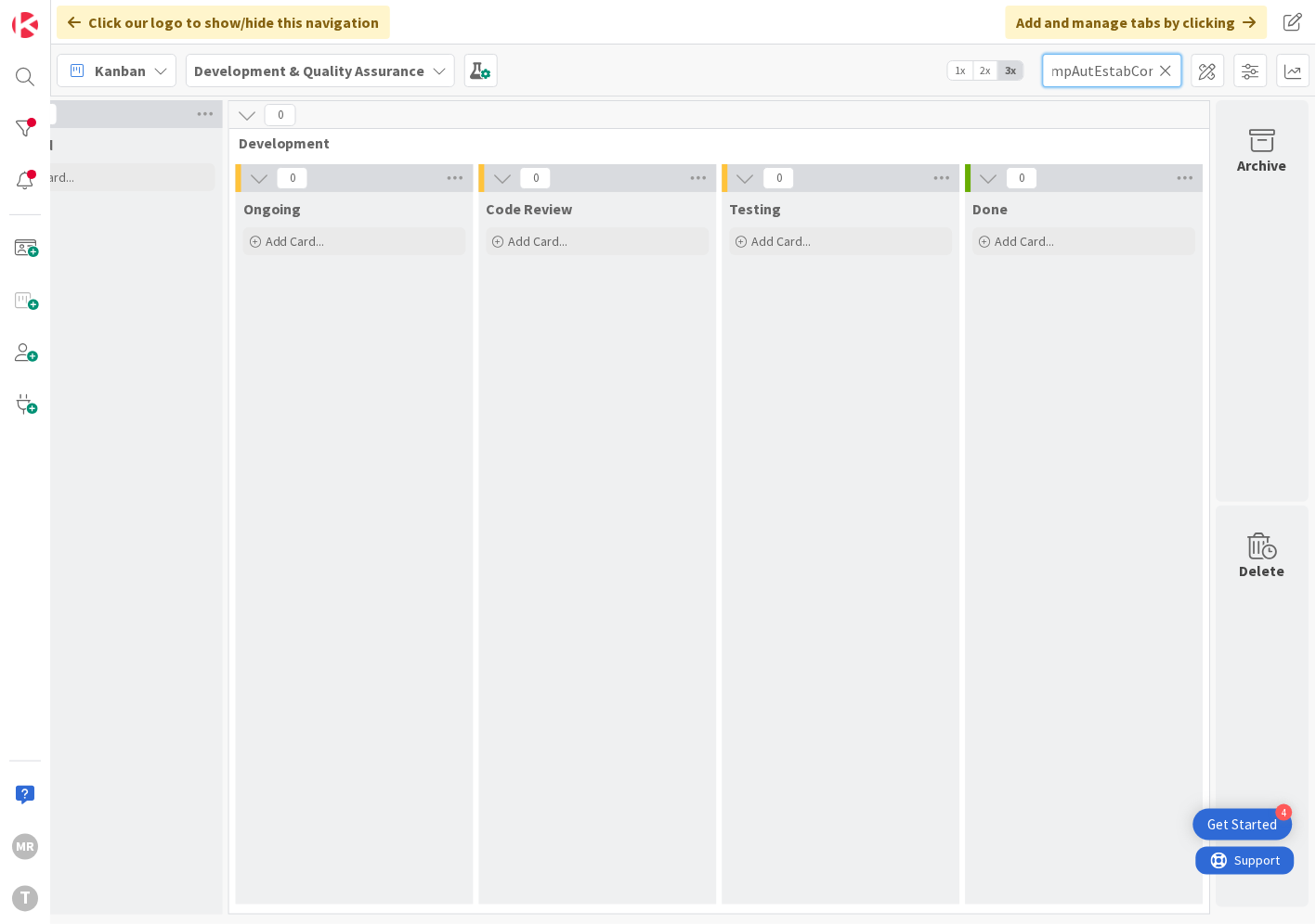
scroll to position [0, 122]
drag, startPoint x: 1052, startPoint y: 68, endPoint x: 1190, endPoint y: 84, distance: 138.9
click at [1190, 84] on div "Kanban Development & Quality Assurance 1x 2x 3x wsSIRCOMSimpAutEstabComerciais" at bounding box center [684, 70] width 1265 height 51
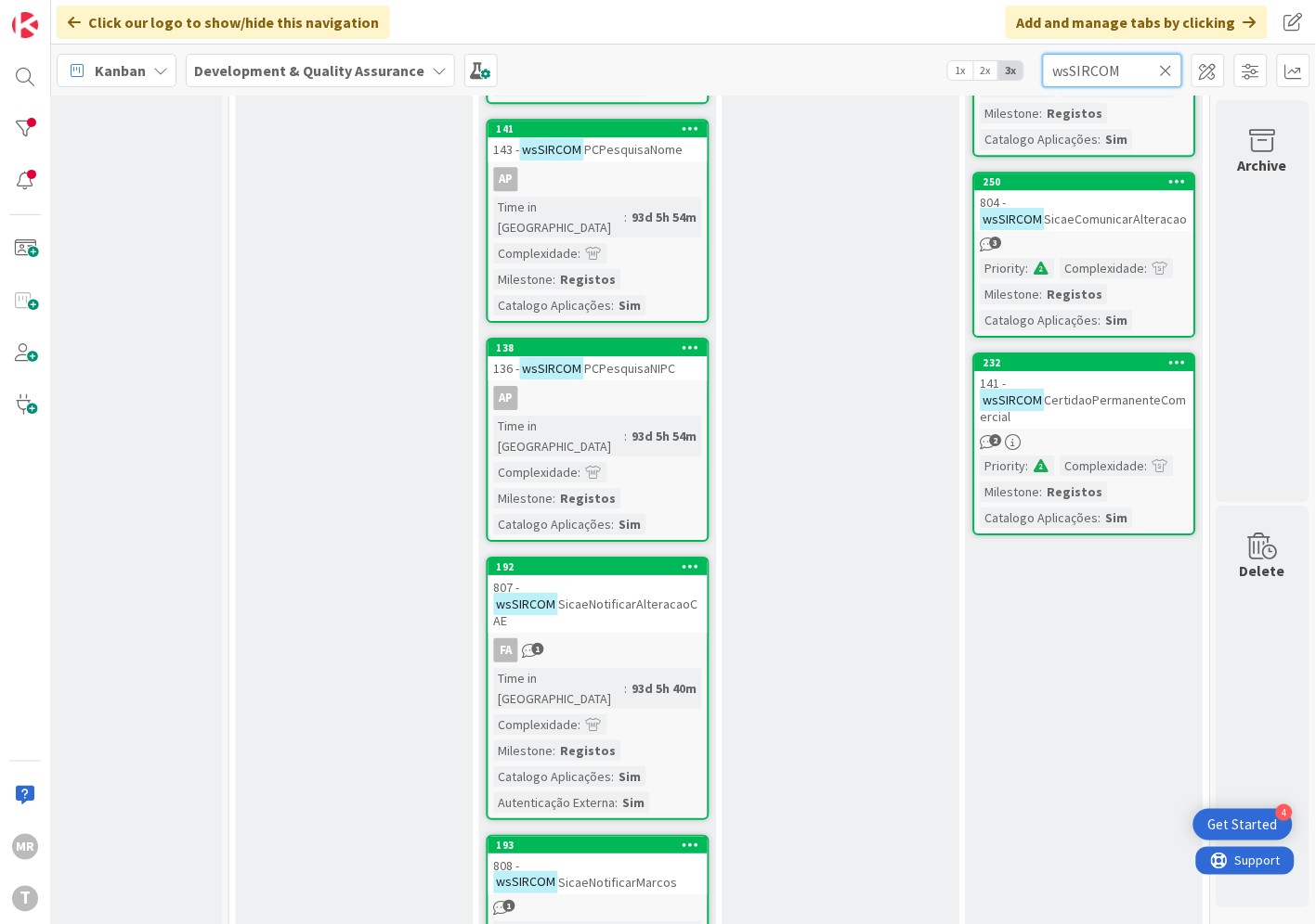
scroll to position [1370, 632]
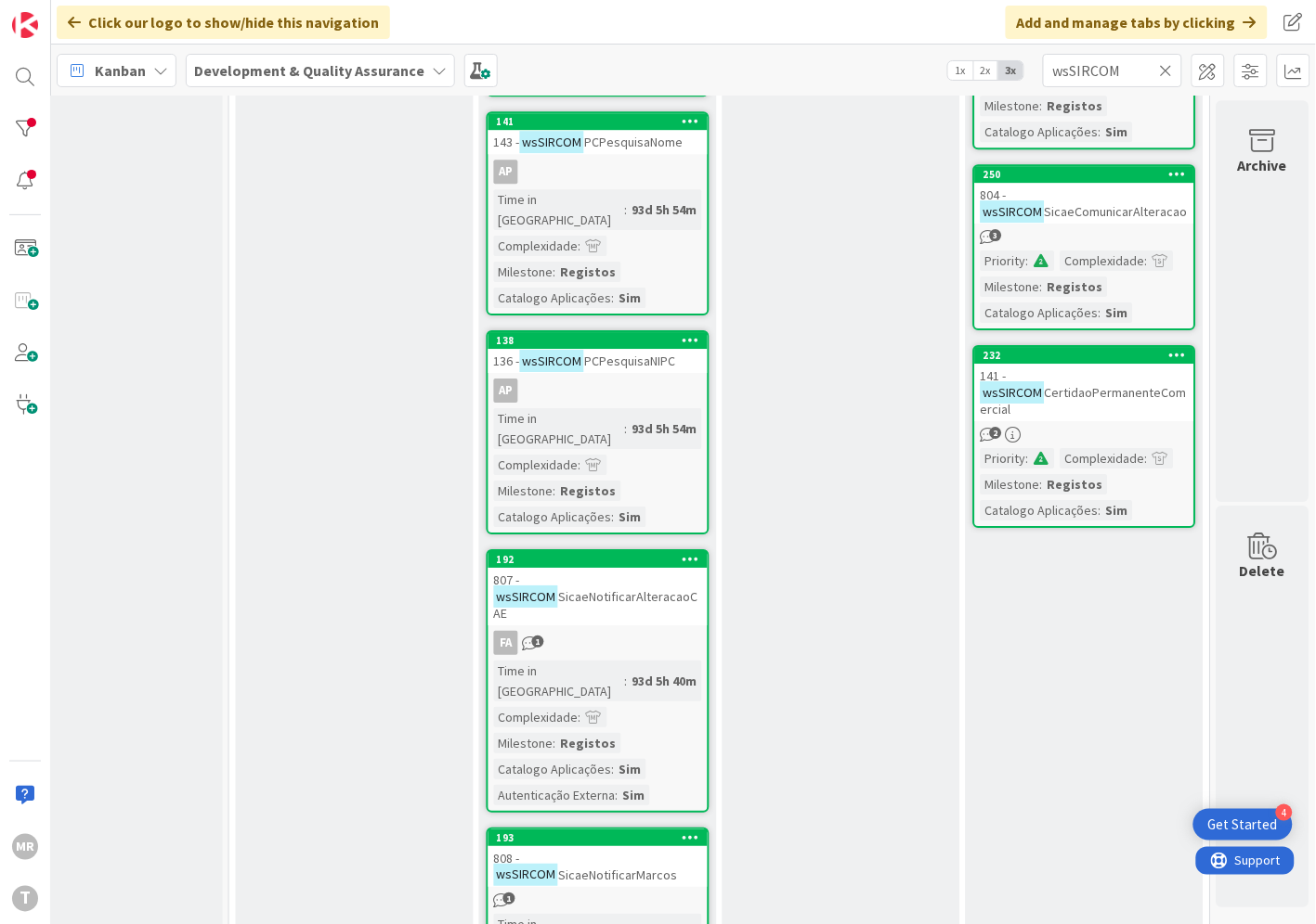
drag, startPoint x: 621, startPoint y: 906, endPoint x: 472, endPoint y: 900, distance: 149.1
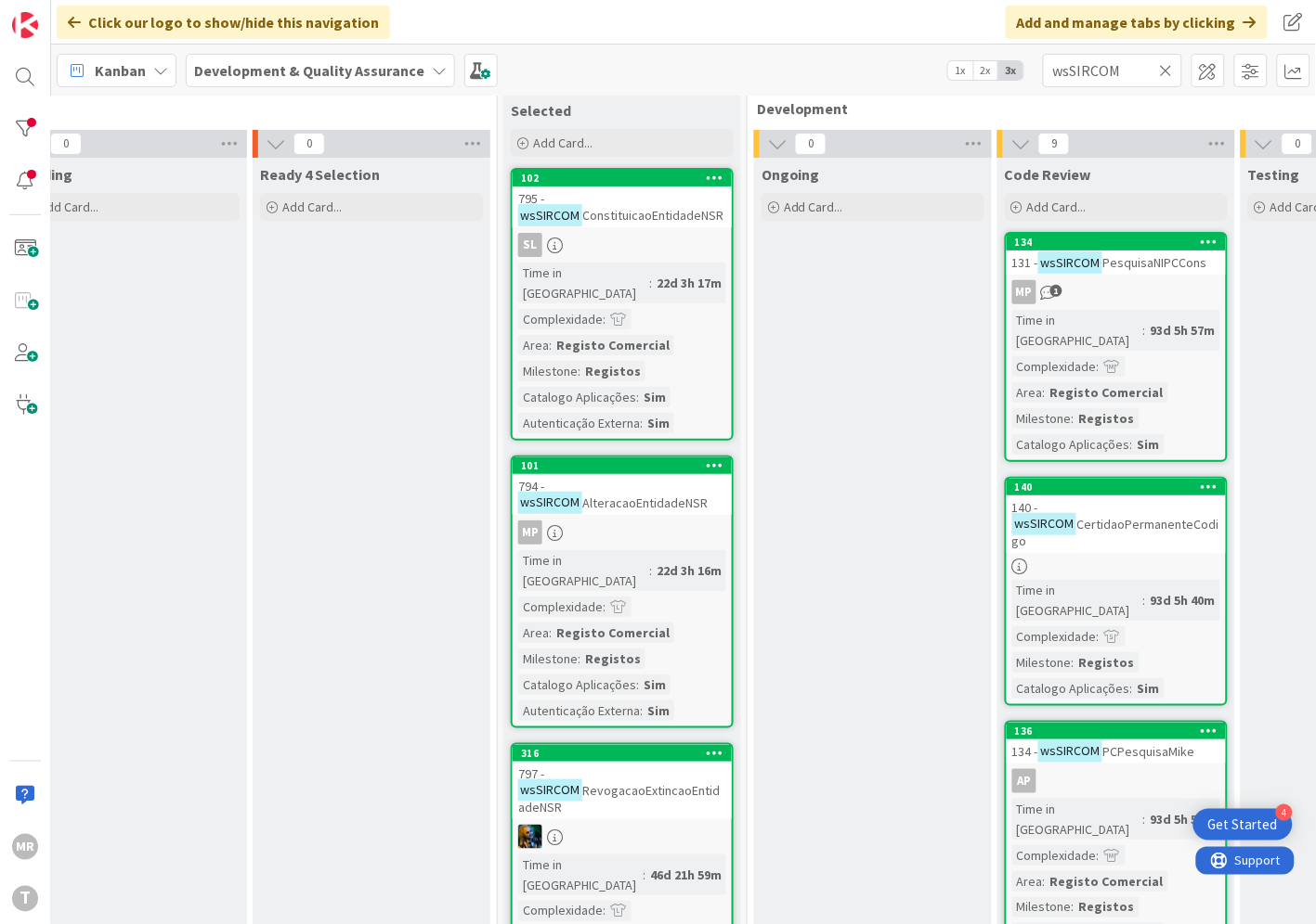
scroll to position [0, 101]
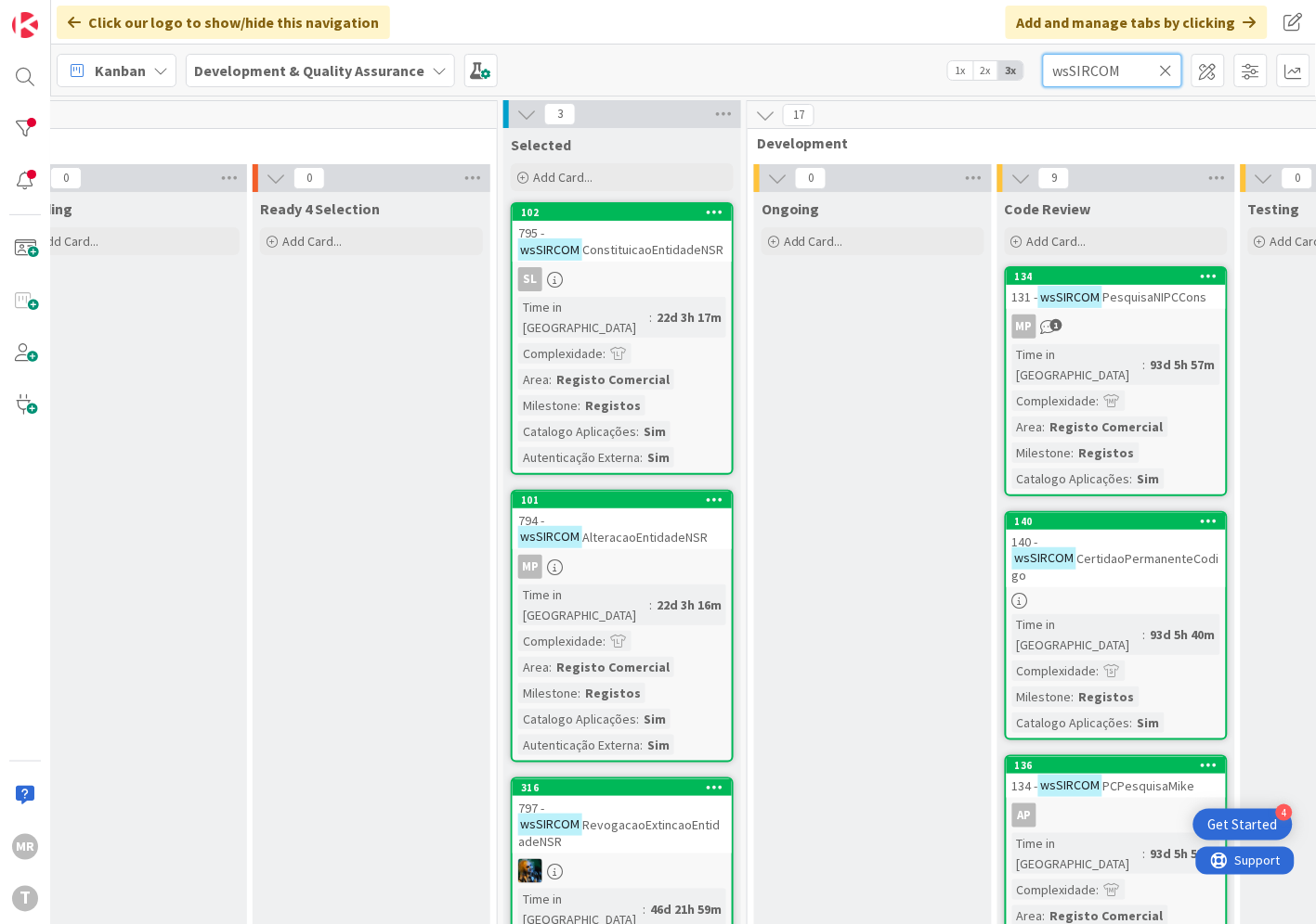
drag, startPoint x: 1122, startPoint y: 72, endPoint x: 964, endPoint y: 54, distance: 159.0
click at [970, 54] on div "Kanban Development & Quality Assurance 1x 2x 3x wsSIRCOM" at bounding box center [684, 70] width 1265 height 51
paste input "SimpAutRestBebidas"
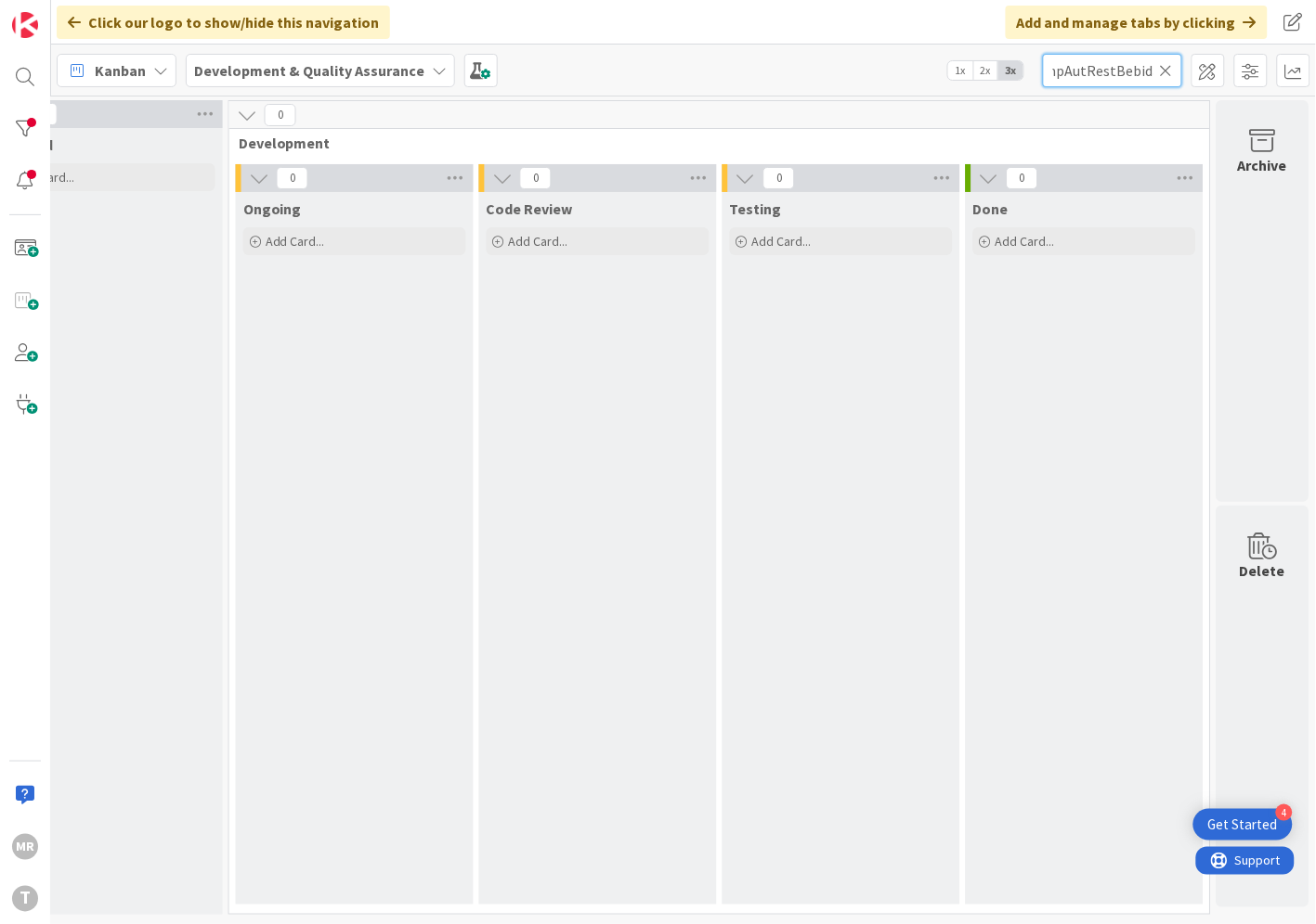
scroll to position [0, 96]
drag, startPoint x: 1057, startPoint y: 63, endPoint x: 1192, endPoint y: 79, distance: 135.9
click at [1192, 79] on div "Kanban Development & Quality Assurance 1x 2x 3x wsSIRCOMSimpAutRestBebidas" at bounding box center [684, 70] width 1265 height 51
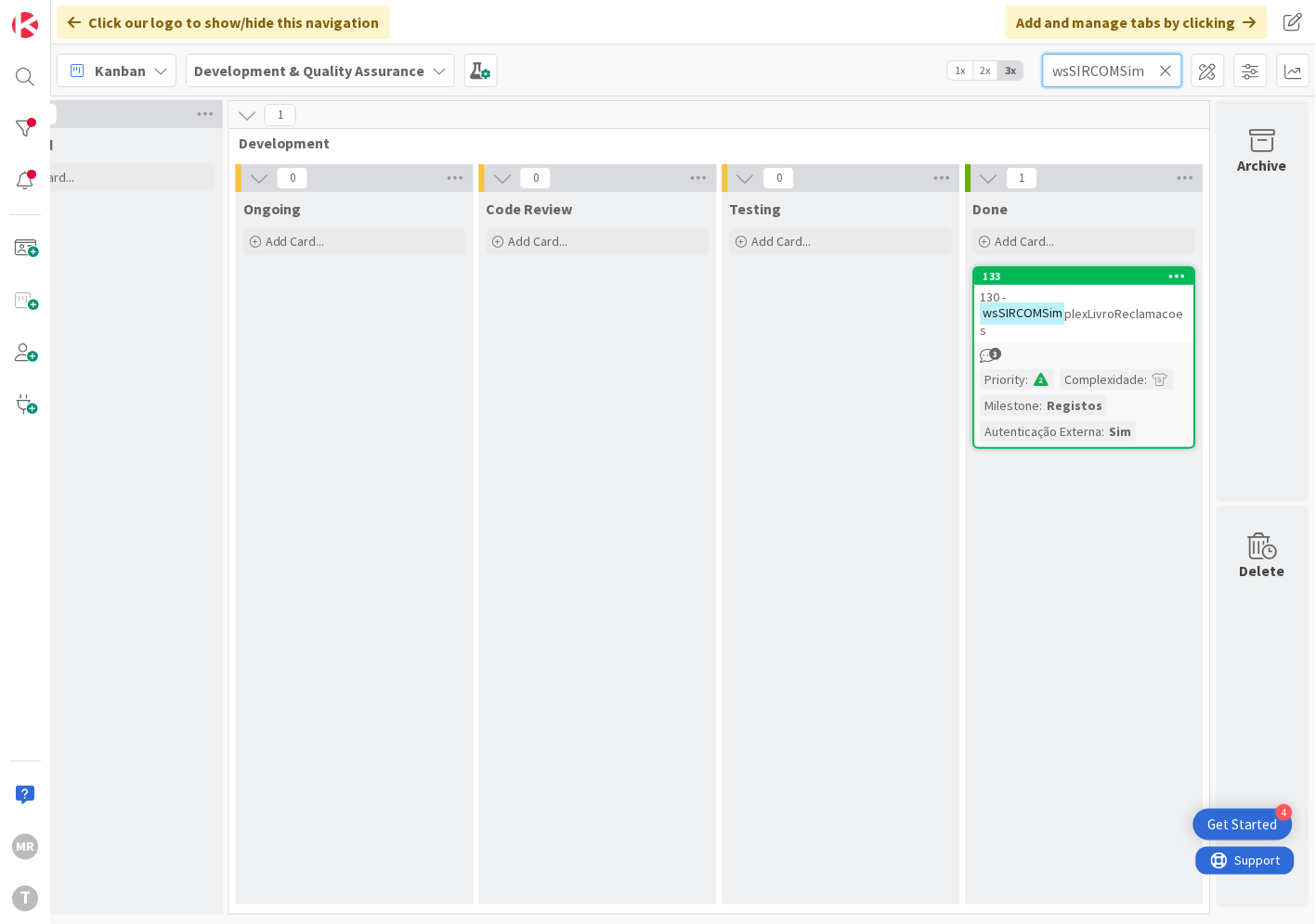
type input "wsSIRCOMSim"
click at [1096, 275] on div "133" at bounding box center [1089, 276] width 211 height 13
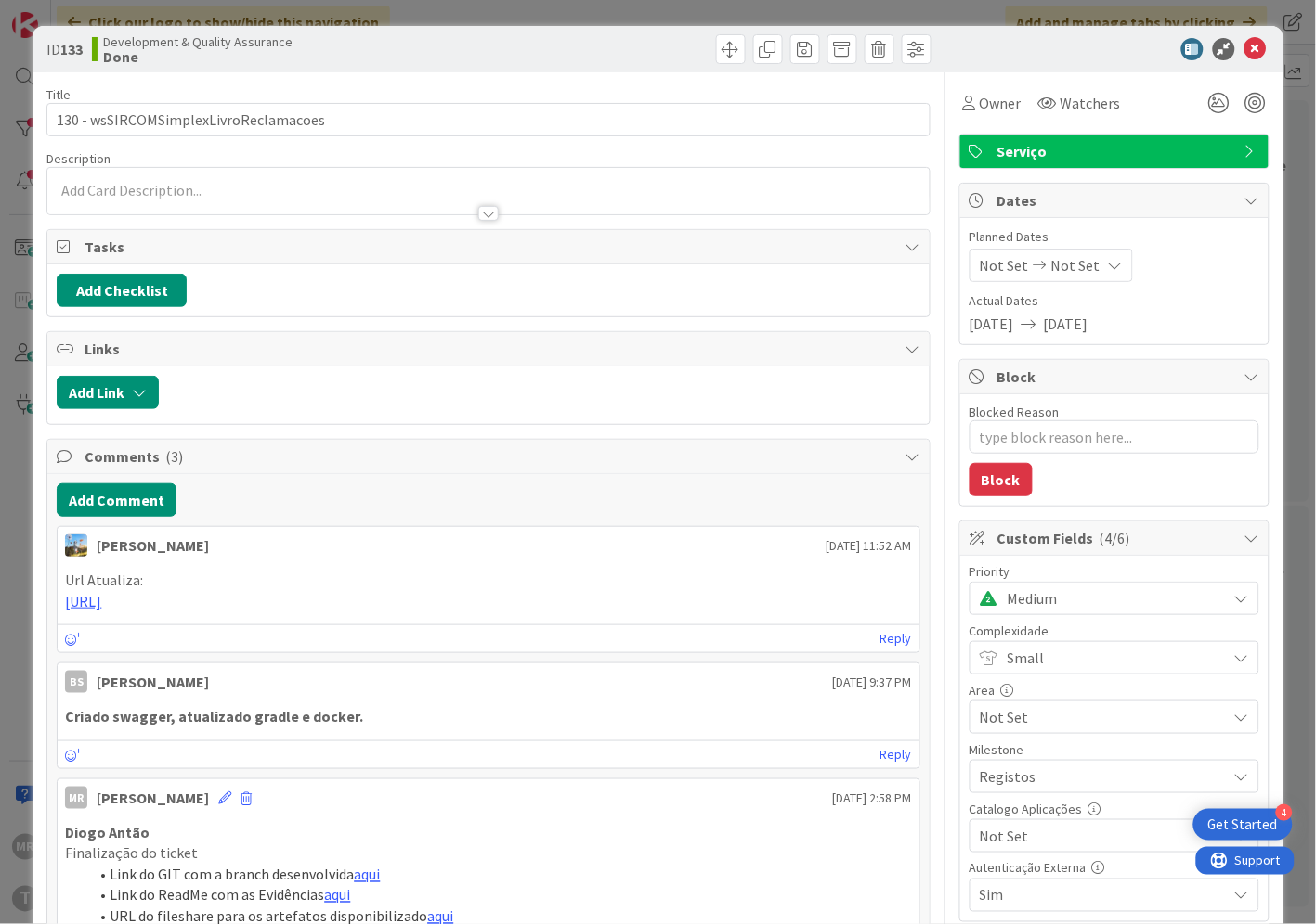
click at [1055, 835] on span "Not Set" at bounding box center [1098, 836] width 238 height 26
click at [1042, 804] on span "Sim" at bounding box center [1126, 794] width 244 height 28
type textarea "x"
click at [1244, 48] on icon at bounding box center [1255, 49] width 23 height 23
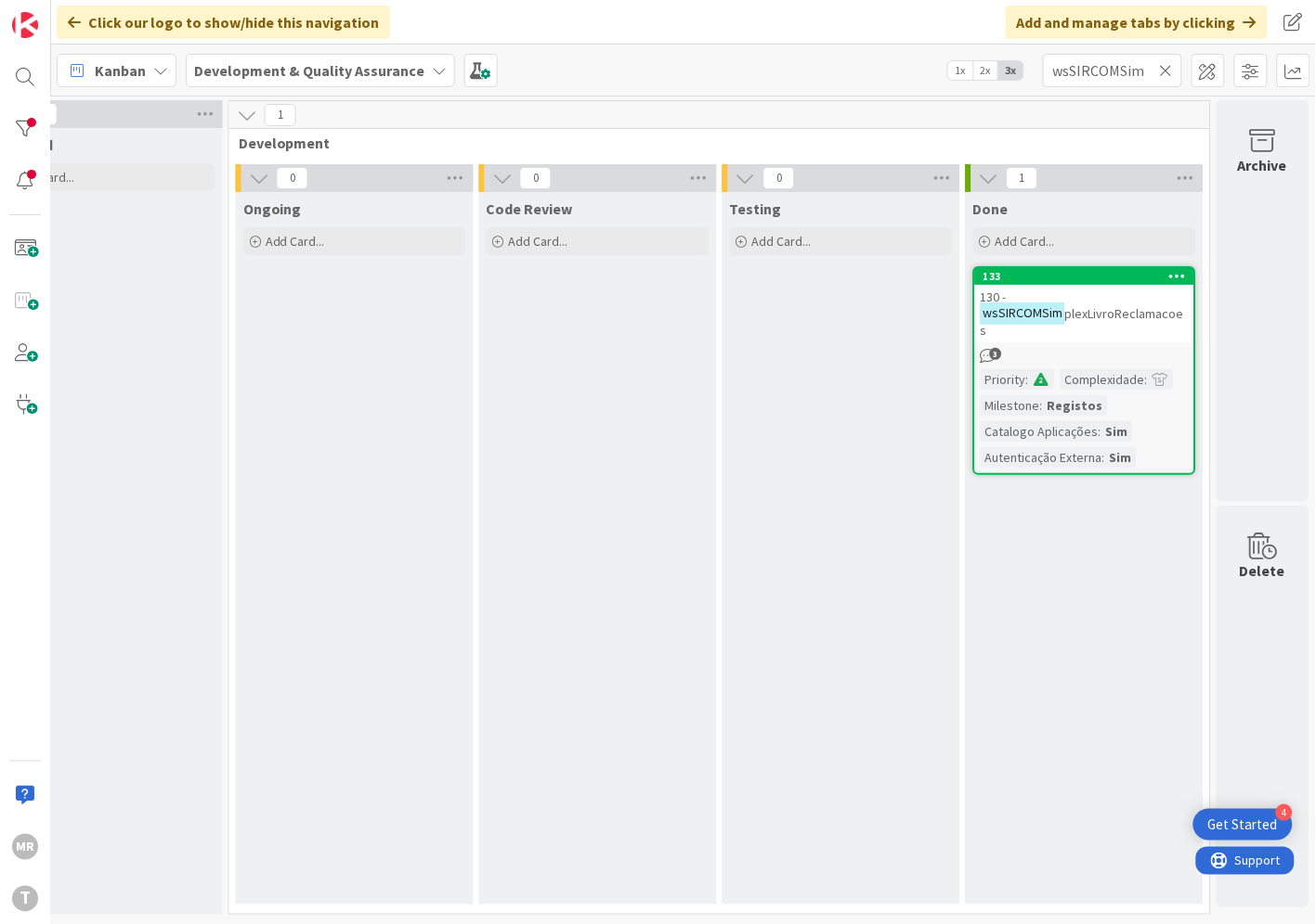
click at [1162, 62] on icon at bounding box center [1165, 70] width 13 height 17
click at [1155, 63] on input "text" at bounding box center [1112, 71] width 139 height 34
paste input "wsRCOMSIRCOMRecebeComunicacaoCitius"
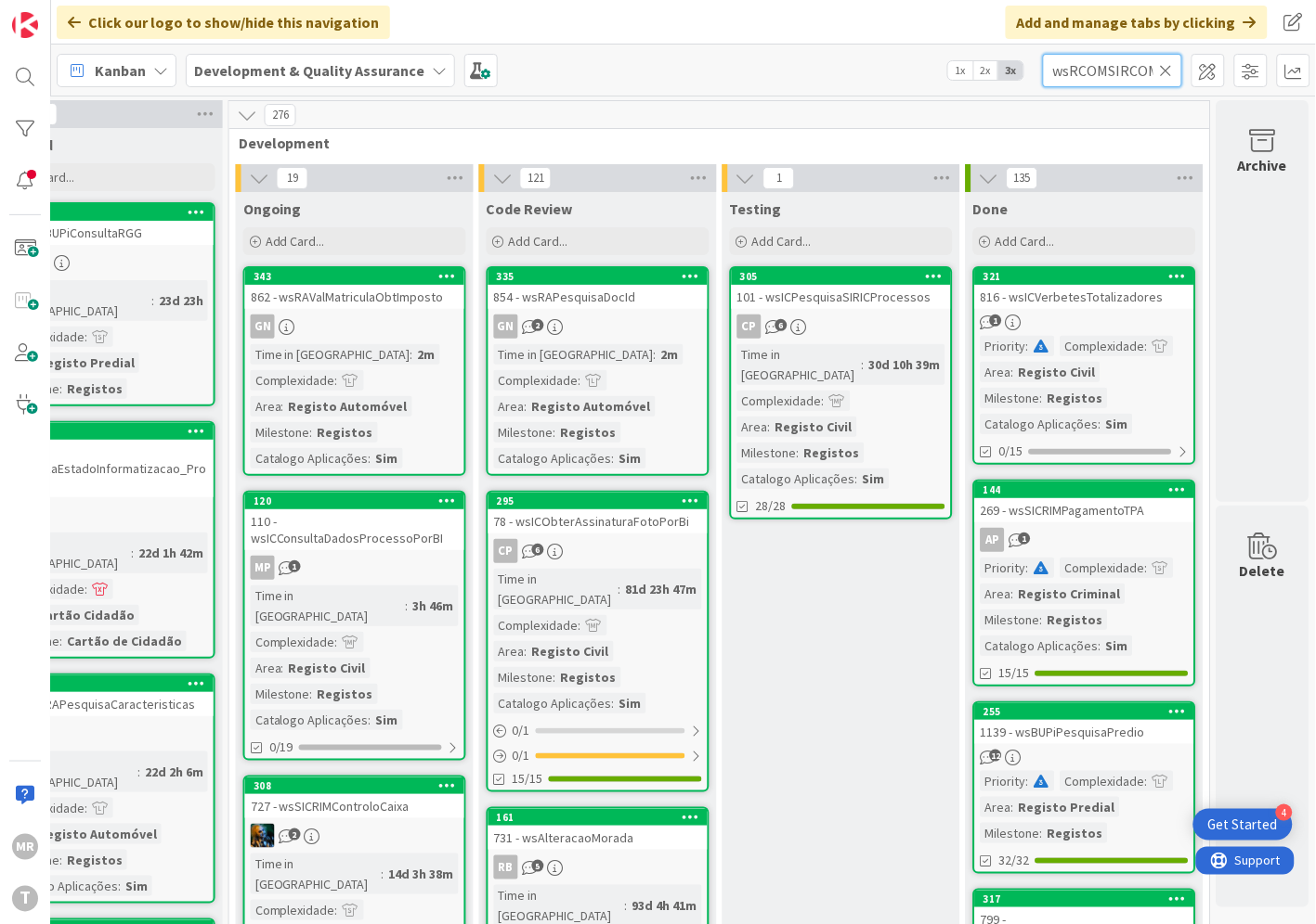
scroll to position [0, 168]
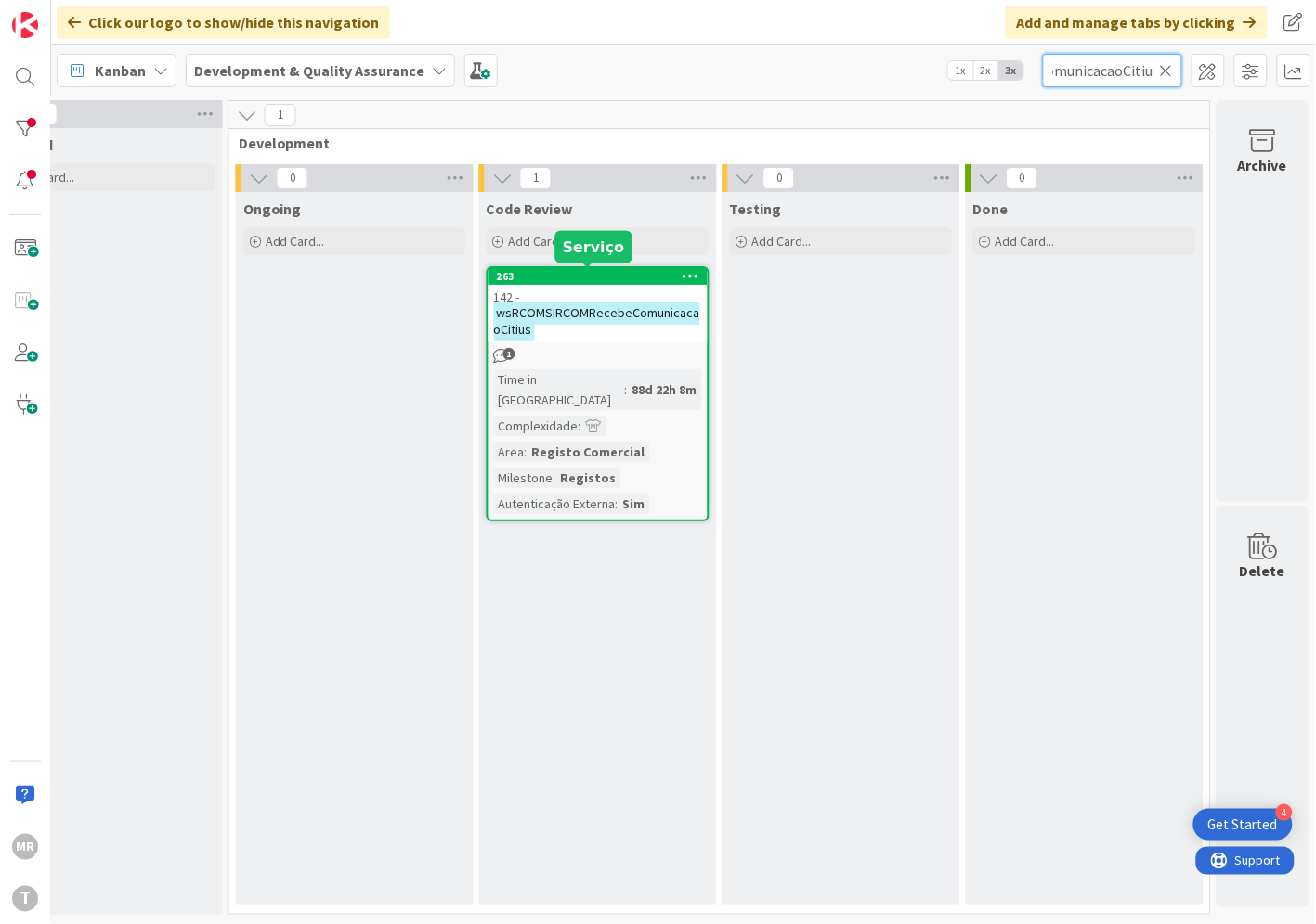
type input "wsRCOMSIRCOMRecebeComunicacaoCitius"
click at [608, 278] on div "263" at bounding box center [602, 276] width 211 height 13
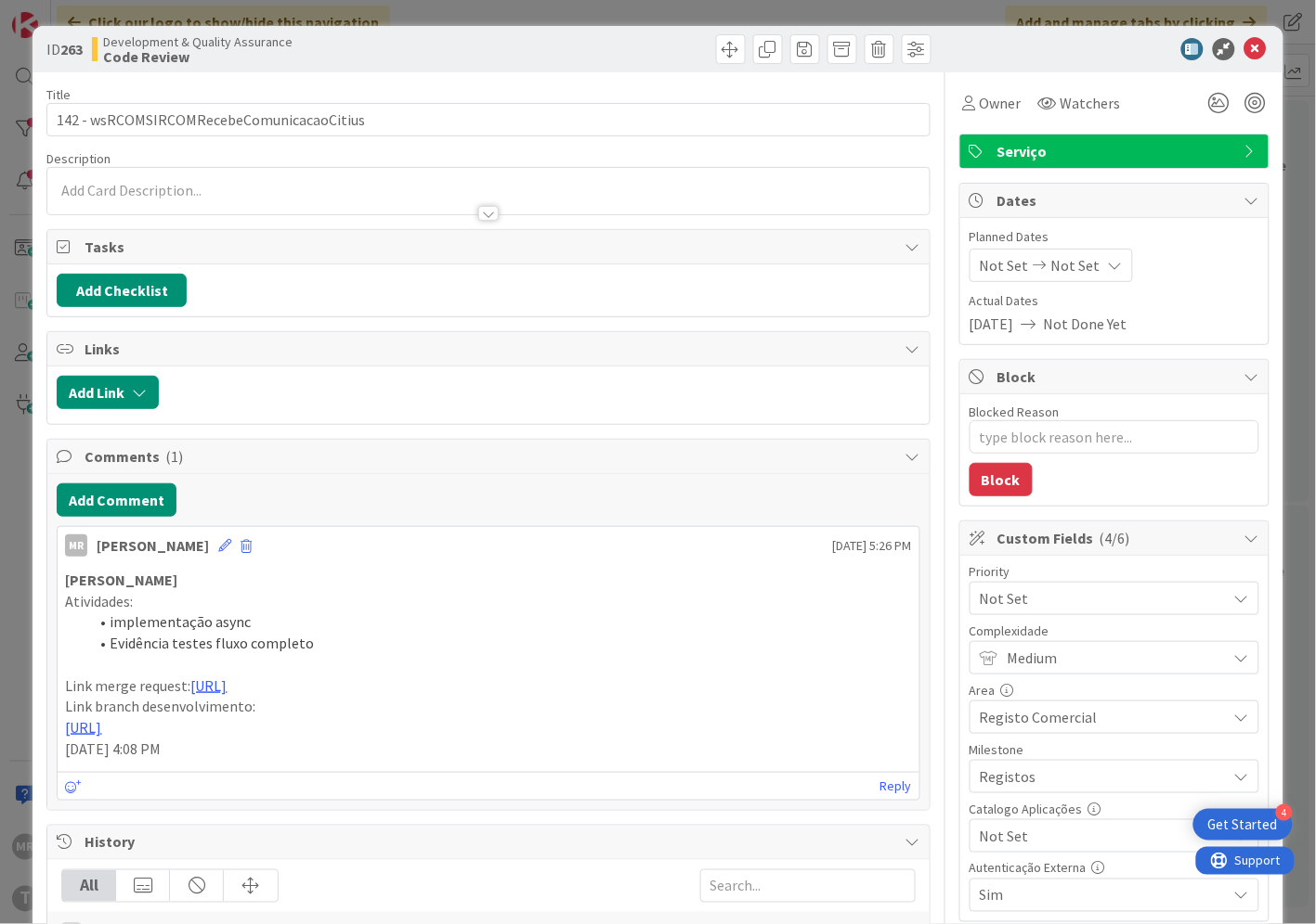
click at [1018, 841] on span "Not Set" at bounding box center [1098, 836] width 238 height 26
click at [1016, 791] on span "Sim" at bounding box center [1126, 794] width 244 height 28
type textarea "x"
click at [1244, 47] on icon at bounding box center [1255, 49] width 23 height 23
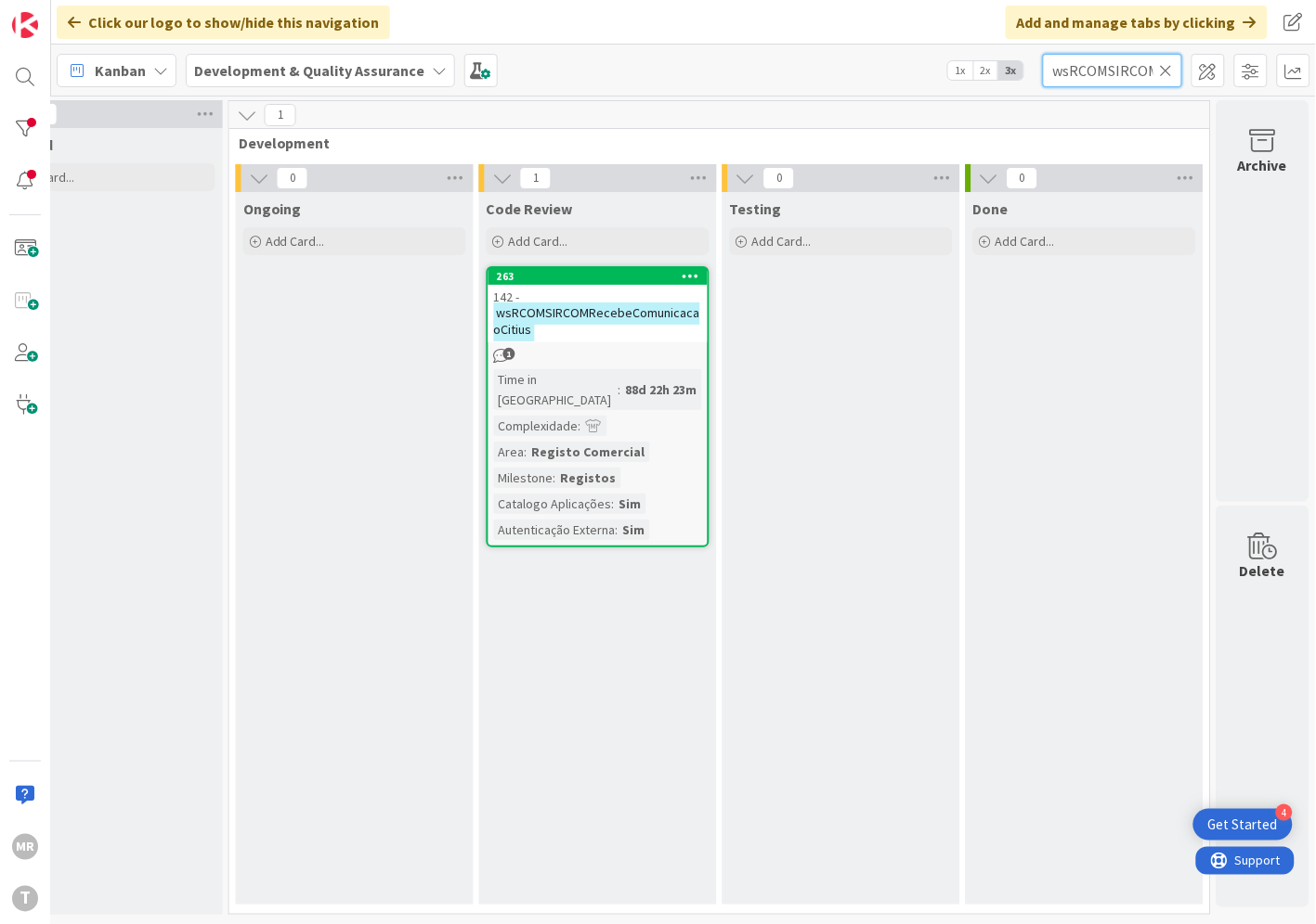
click at [1162, 81] on input "wsRCOMSIRCOMRecebeComunicacaoCitius" at bounding box center [1112, 71] width 139 height 34
click at [1163, 69] on icon at bounding box center [1165, 70] width 13 height 17
click at [1136, 69] on input "text" at bounding box center [1112, 71] width 139 height 34
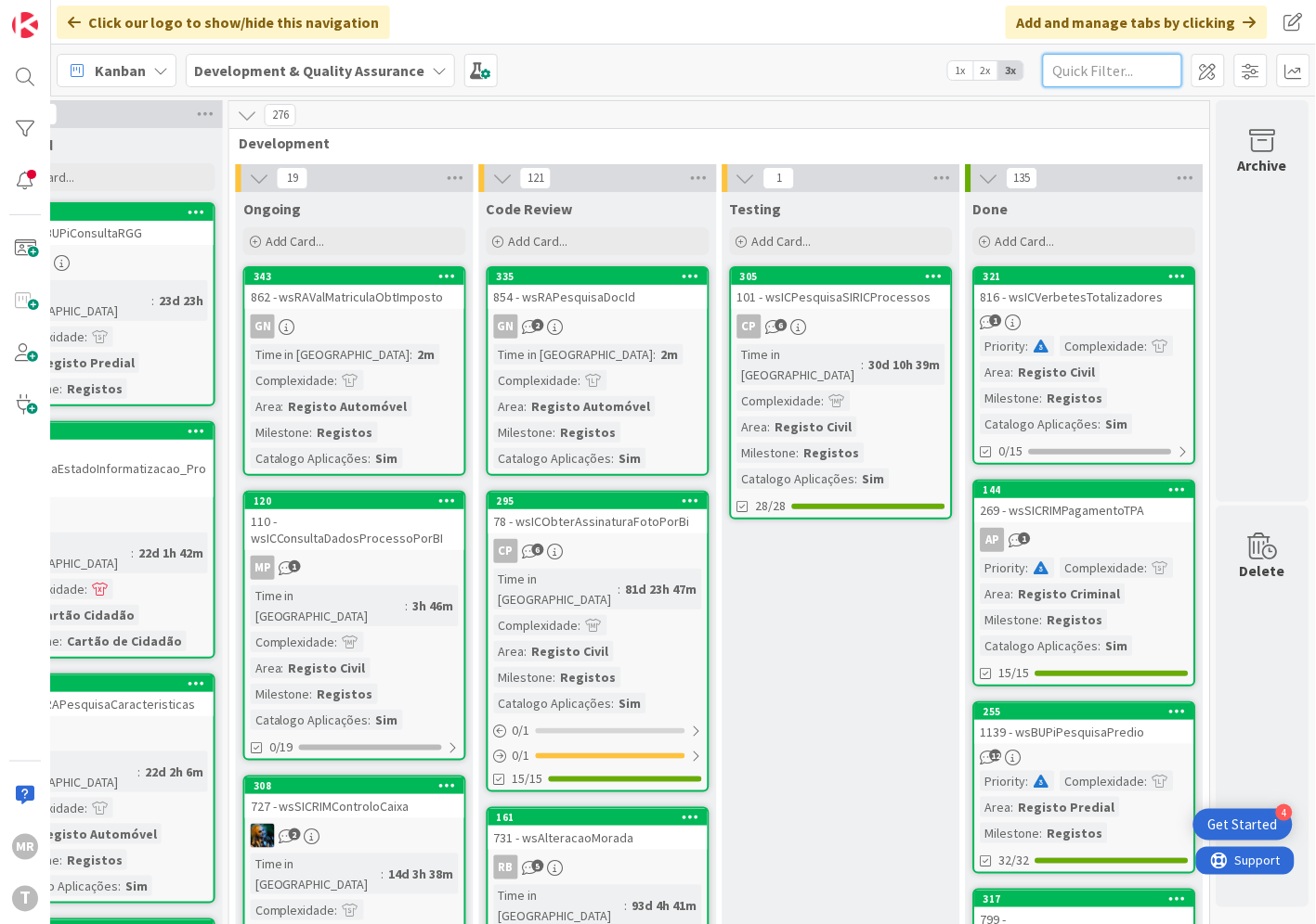
paste input "wsBUPiConsultaRGG"
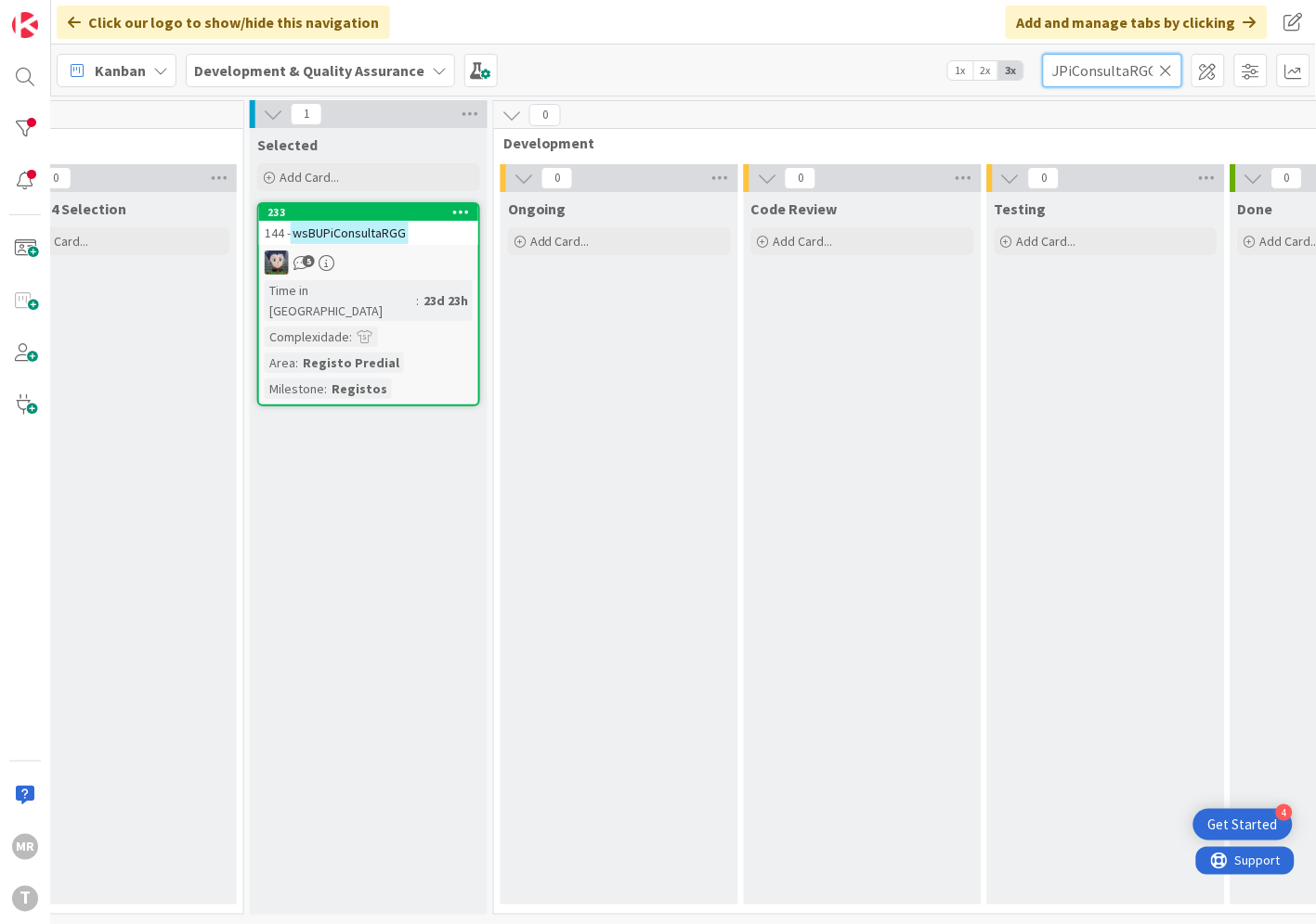
scroll to position [0, 230]
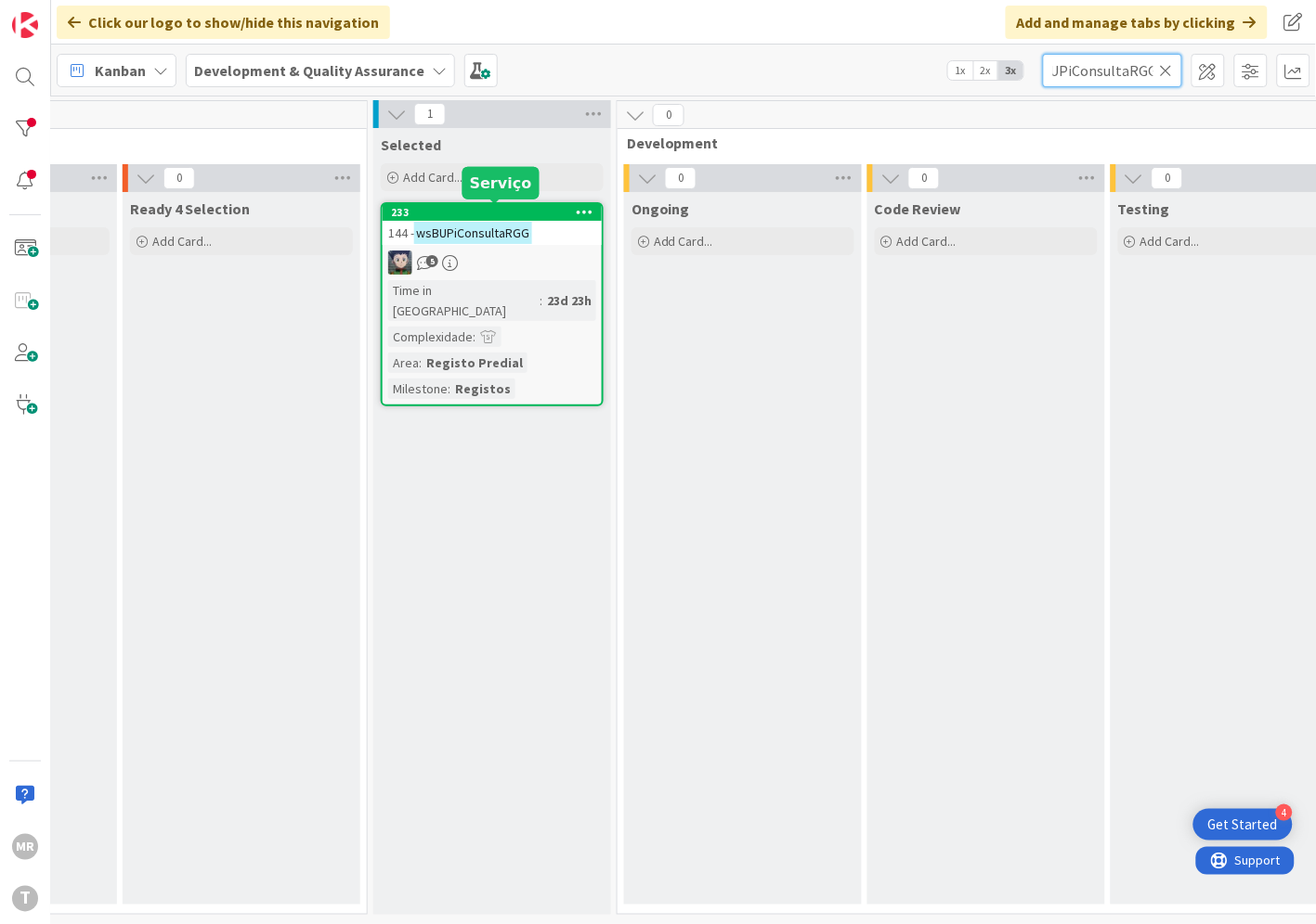
type input "wsBUPiConsultaRGG"
click at [455, 207] on div "233" at bounding box center [496, 212] width 211 height 13
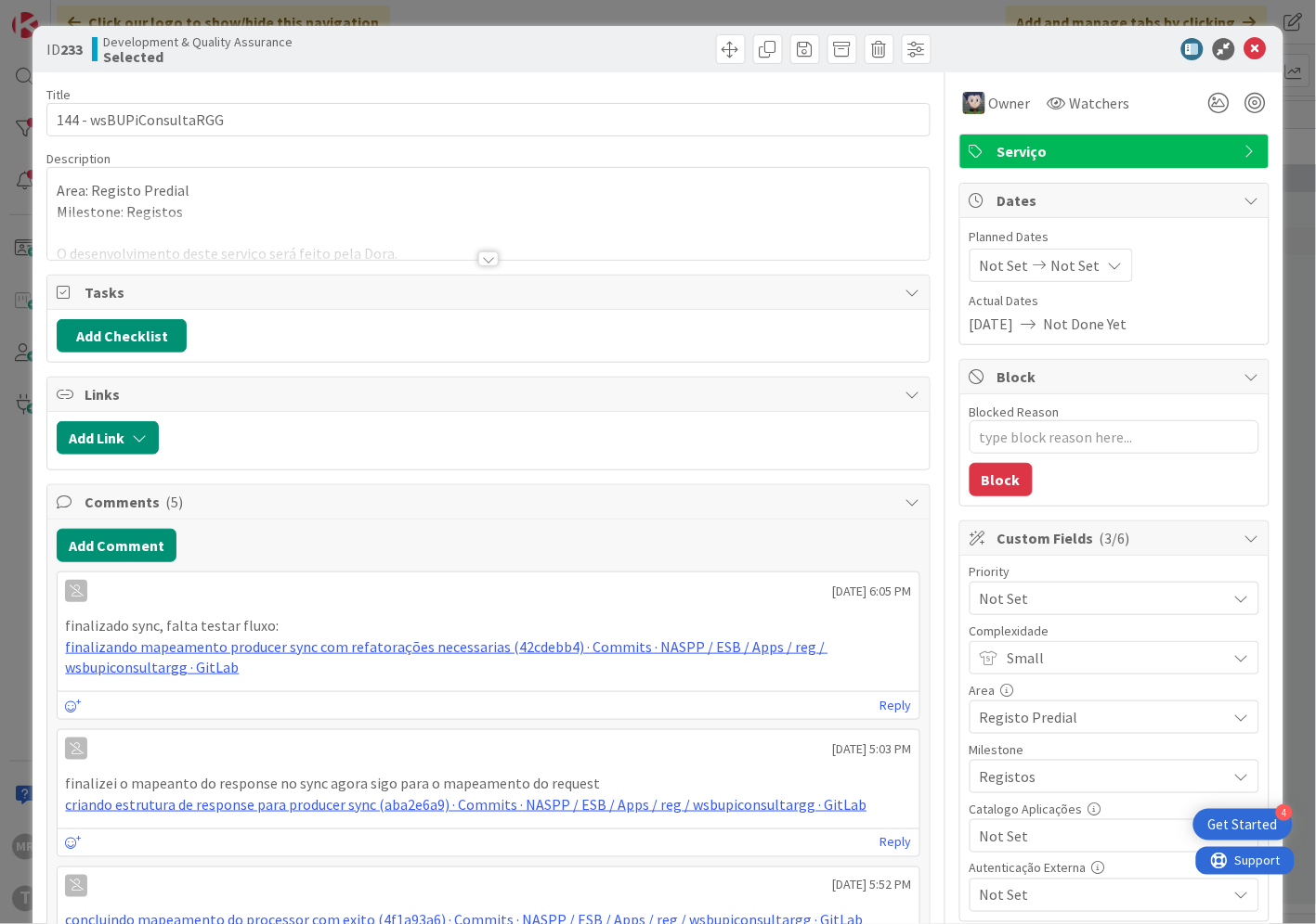
click at [1051, 843] on span "Not Set" at bounding box center [1098, 836] width 238 height 26
click at [1015, 795] on span "Sim" at bounding box center [1126, 794] width 244 height 28
type textarea "x"
click at [1244, 46] on icon at bounding box center [1255, 49] width 23 height 23
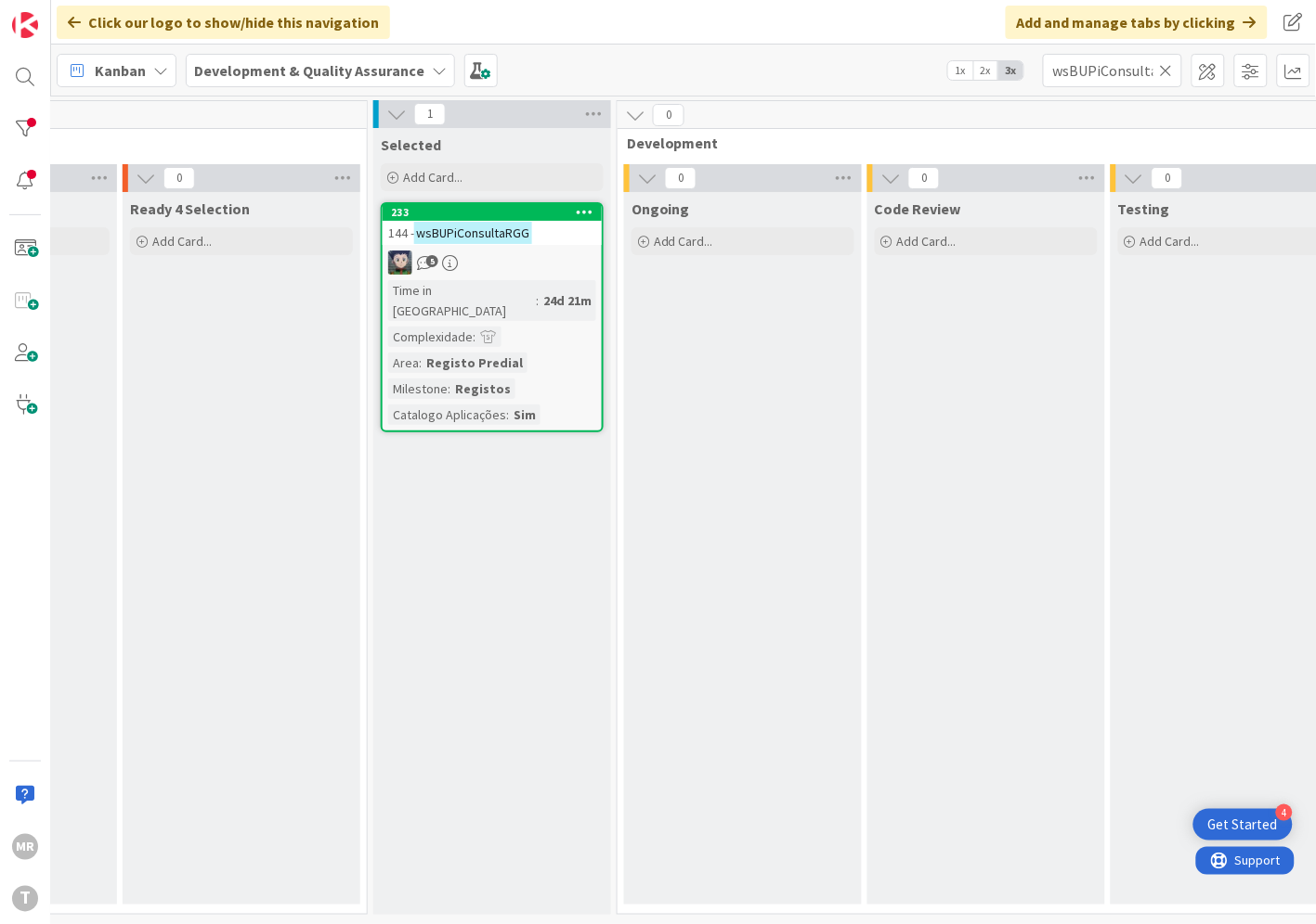
drag, startPoint x: 1167, startPoint y: 71, endPoint x: 1111, endPoint y: 68, distance: 56.1
click at [1167, 71] on icon at bounding box center [1165, 70] width 13 height 17
click at [1100, 68] on input "text" at bounding box center [1112, 71] width 139 height 34
paste input "wsBUPiEliminaPredio"
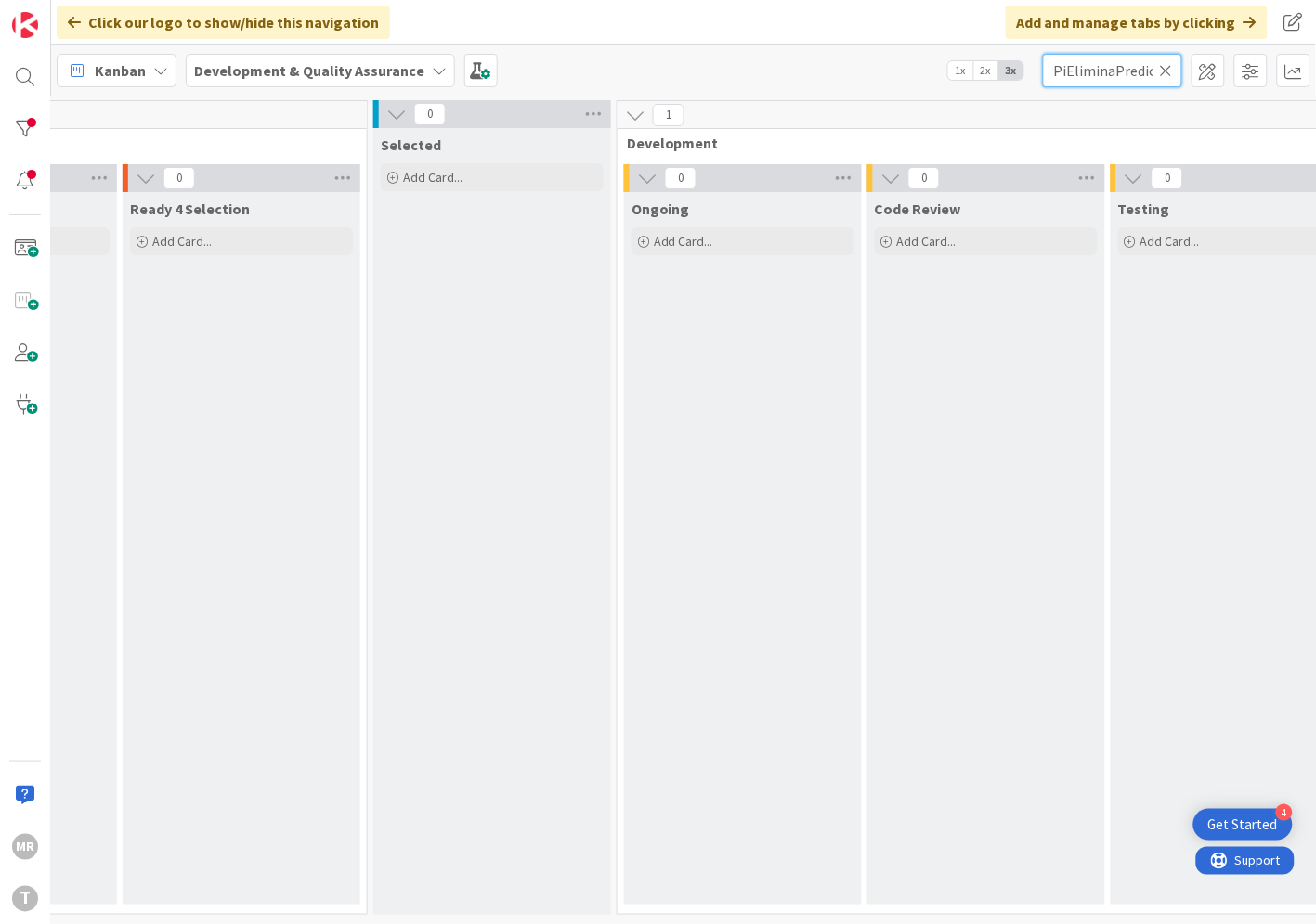
scroll to position [0, 632]
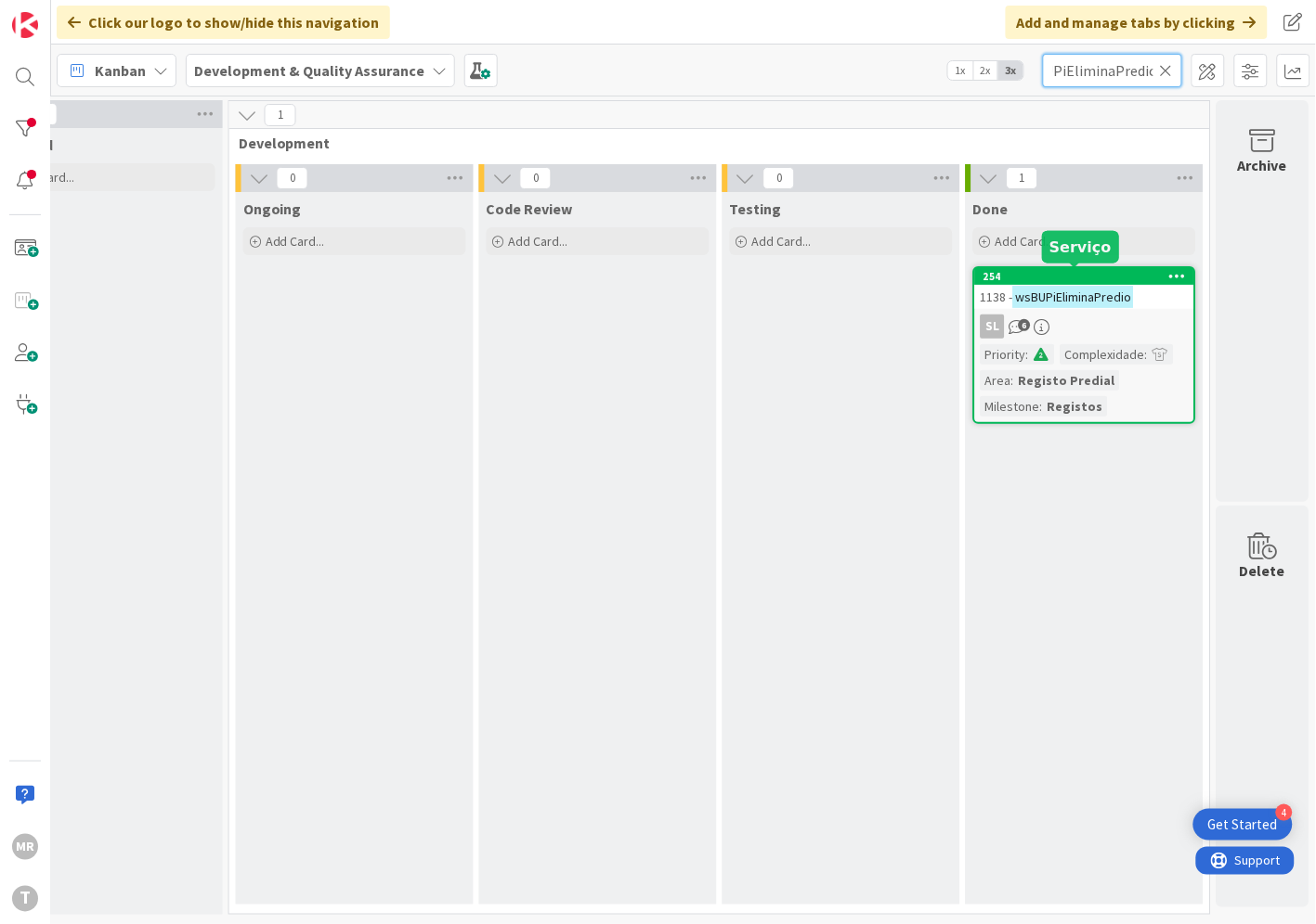
type input "wsBUPiEliminaPredio"
click at [1077, 276] on div "254" at bounding box center [1089, 276] width 211 height 13
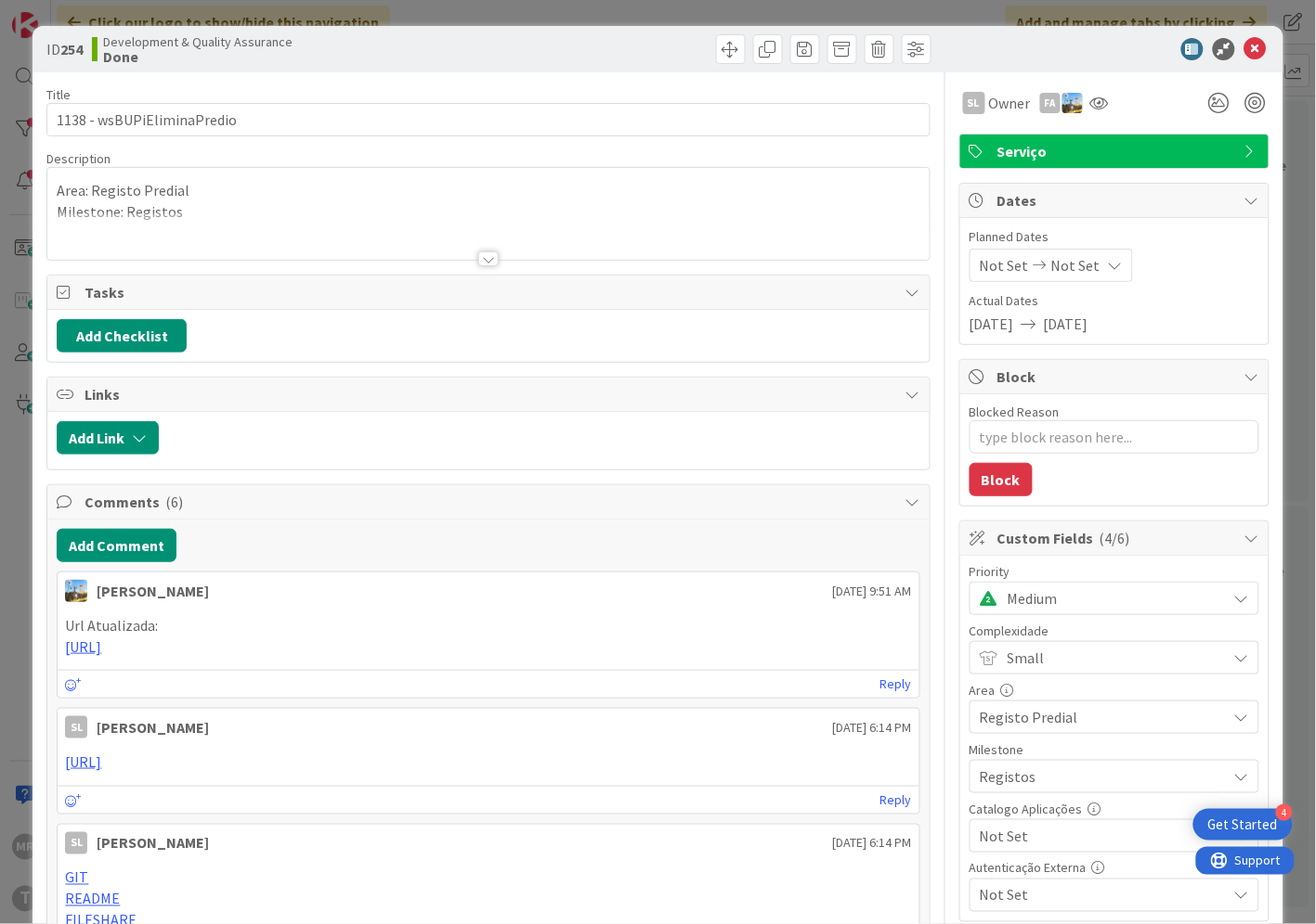
click at [1018, 835] on span "Not Set" at bounding box center [1098, 836] width 238 height 26
click at [1004, 799] on span "Sim" at bounding box center [1126, 794] width 244 height 28
type textarea "x"
click at [1244, 44] on icon at bounding box center [1255, 49] width 23 height 23
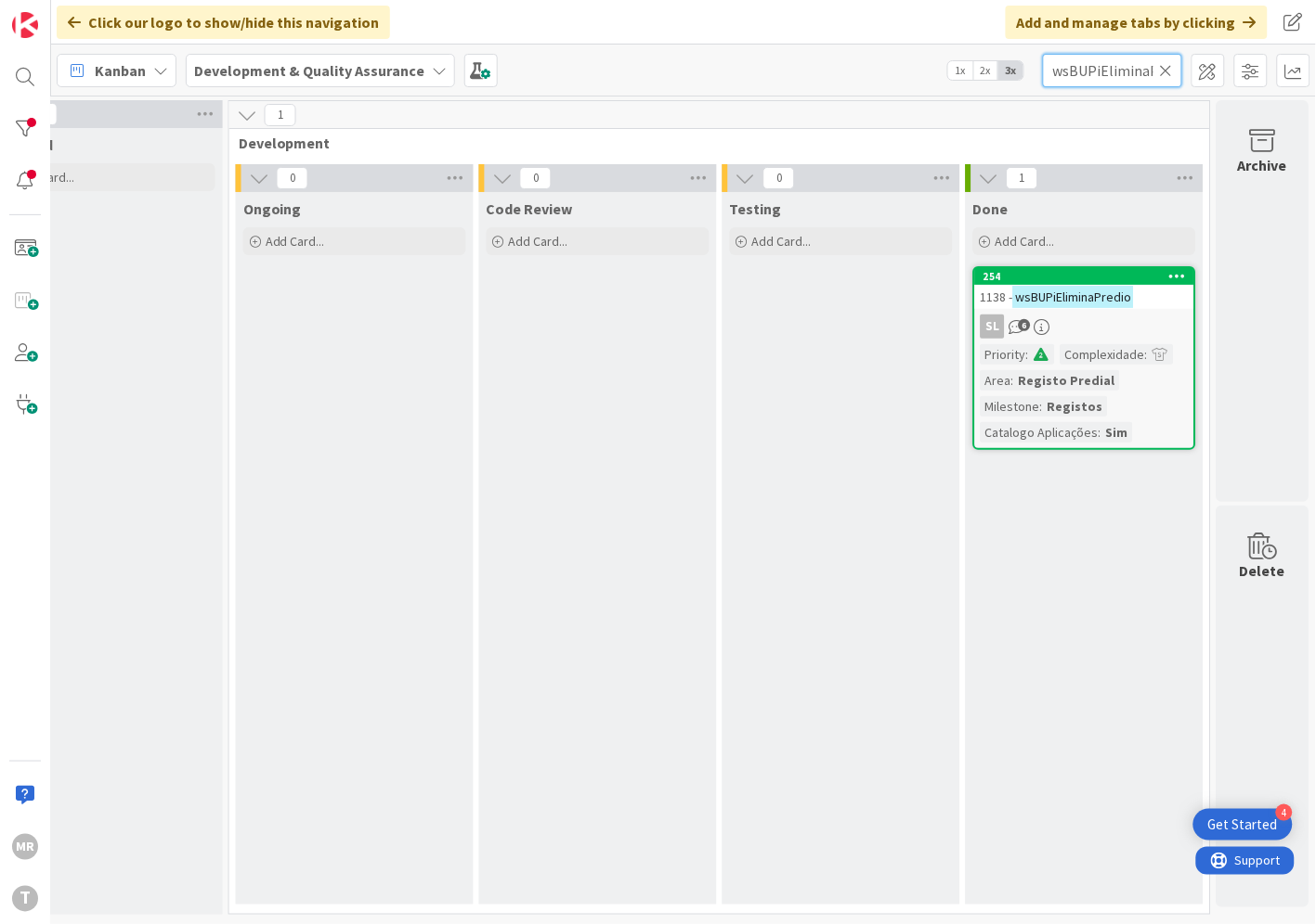
click at [1158, 70] on input "wsBUPiEliminaPredio" at bounding box center [1112, 71] width 139 height 34
click at [1162, 65] on icon at bounding box center [1165, 70] width 13 height 17
click at [1138, 69] on input "text" at bounding box center [1112, 71] width 139 height 34
paste input "wsBUPiPesquisaPredio"
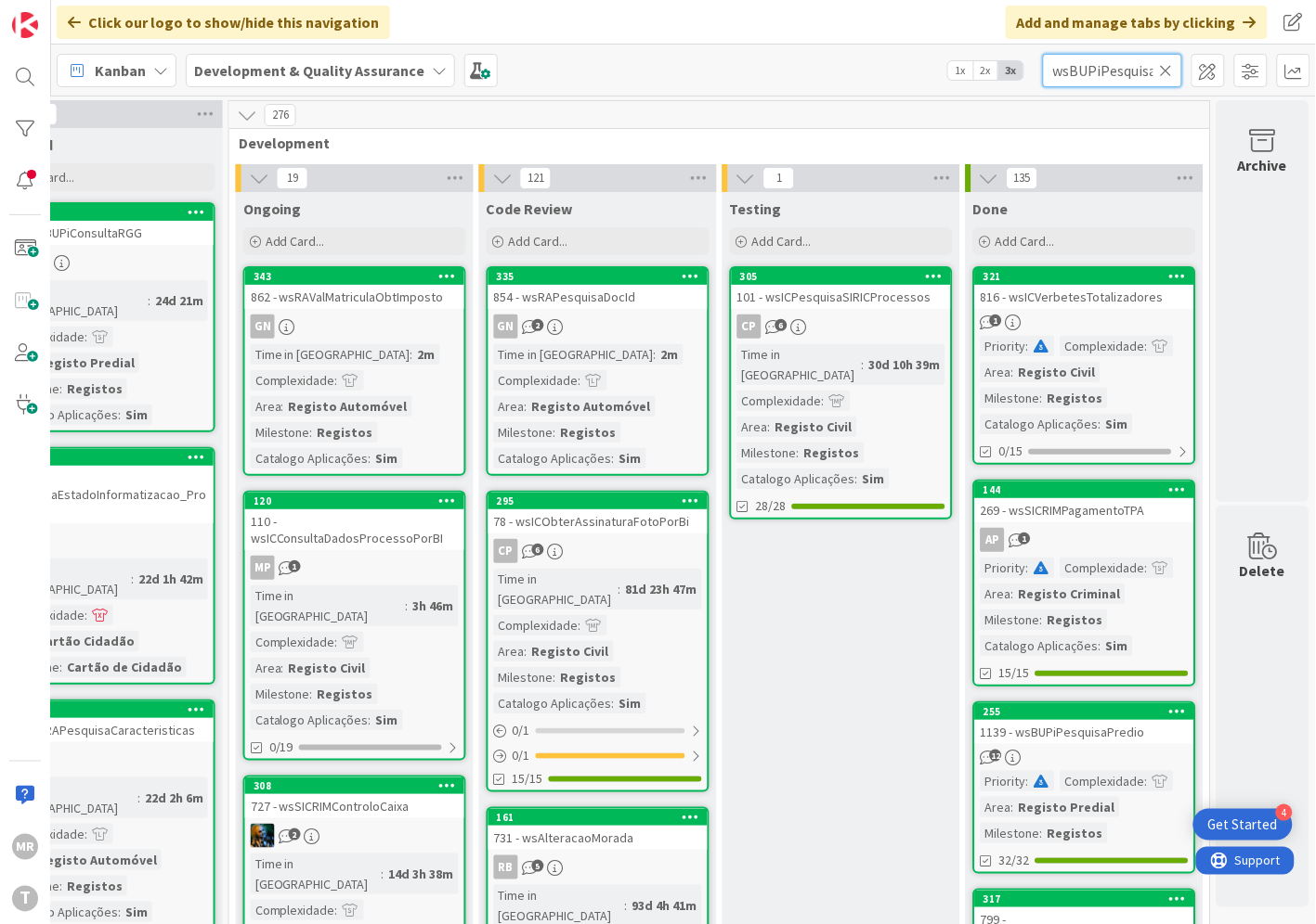
scroll to position [0, 42]
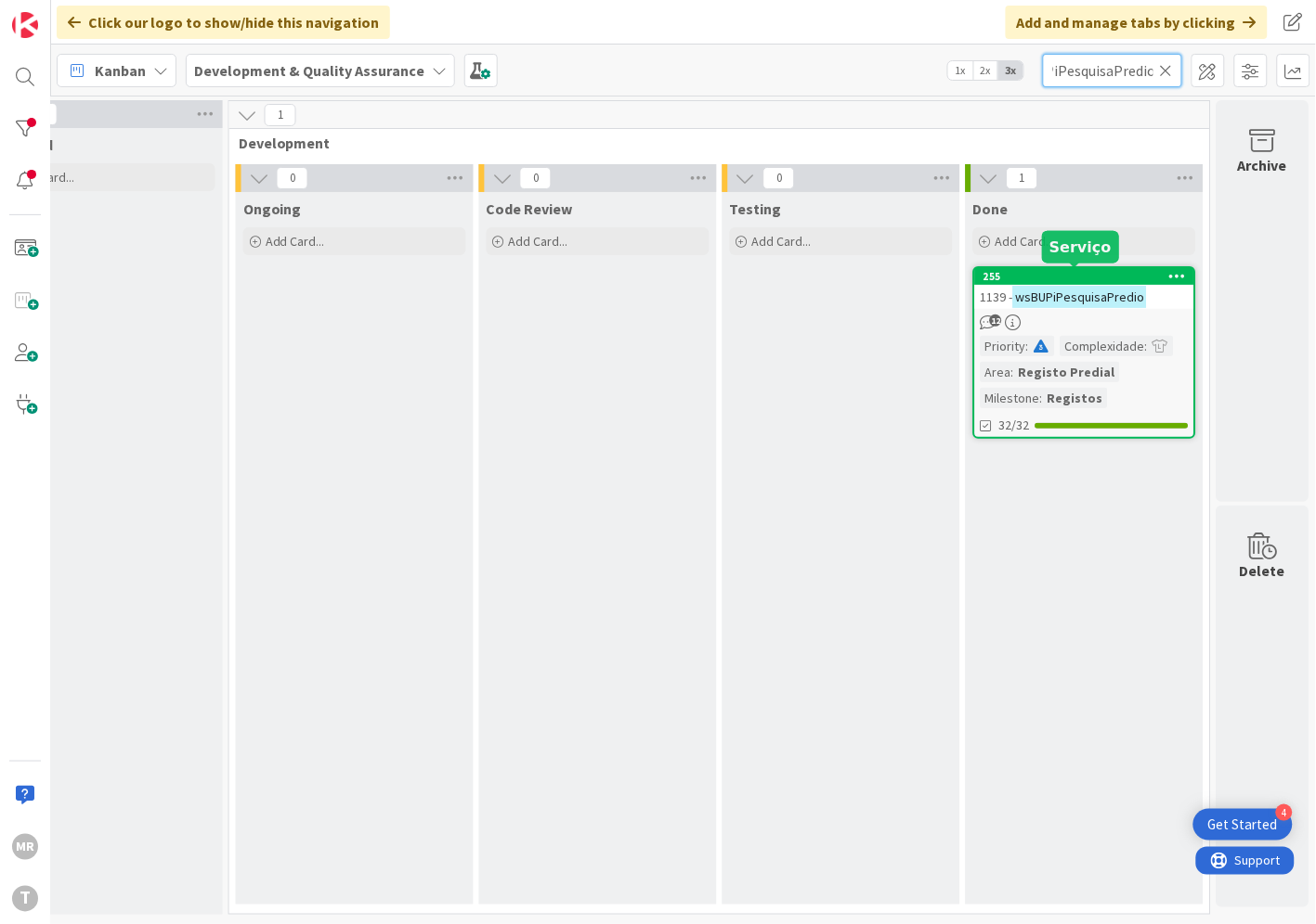
type input "wsBUPiPesquisaPredio"
click at [1062, 276] on div "255" at bounding box center [1089, 276] width 211 height 13
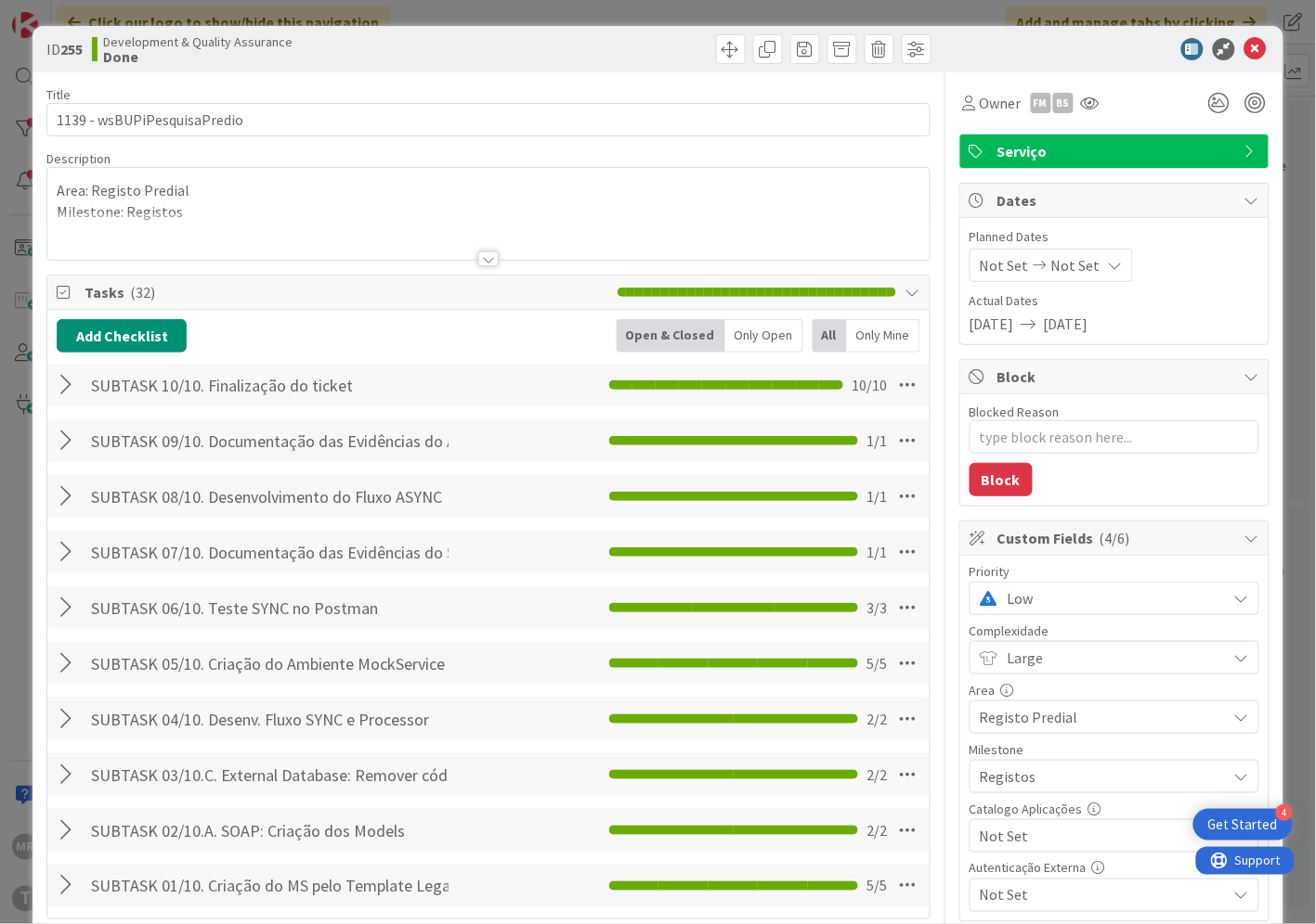
click at [1037, 835] on span "Not Set" at bounding box center [1098, 836] width 238 height 26
click at [1029, 802] on span "Sim" at bounding box center [1126, 794] width 244 height 28
type textarea "x"
click at [1244, 50] on icon at bounding box center [1255, 49] width 23 height 23
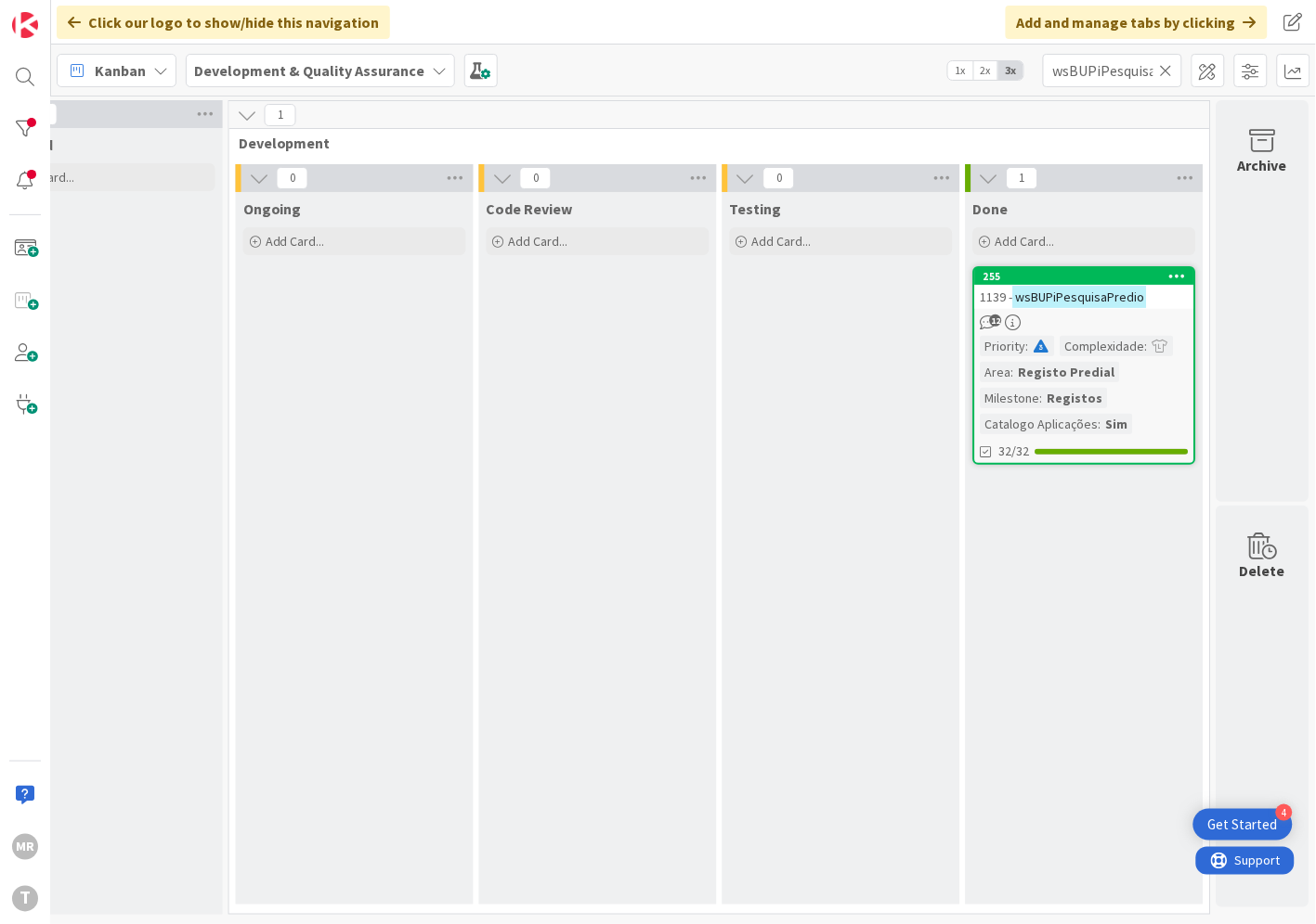
drag, startPoint x: 1171, startPoint y: 69, endPoint x: 1136, endPoint y: 72, distance: 35.1
click at [1171, 69] on icon at bounding box center [1165, 70] width 13 height 17
click at [1136, 72] on input "text" at bounding box center [1112, 71] width 139 height 34
paste input "wsSIRPConsultaIPS"
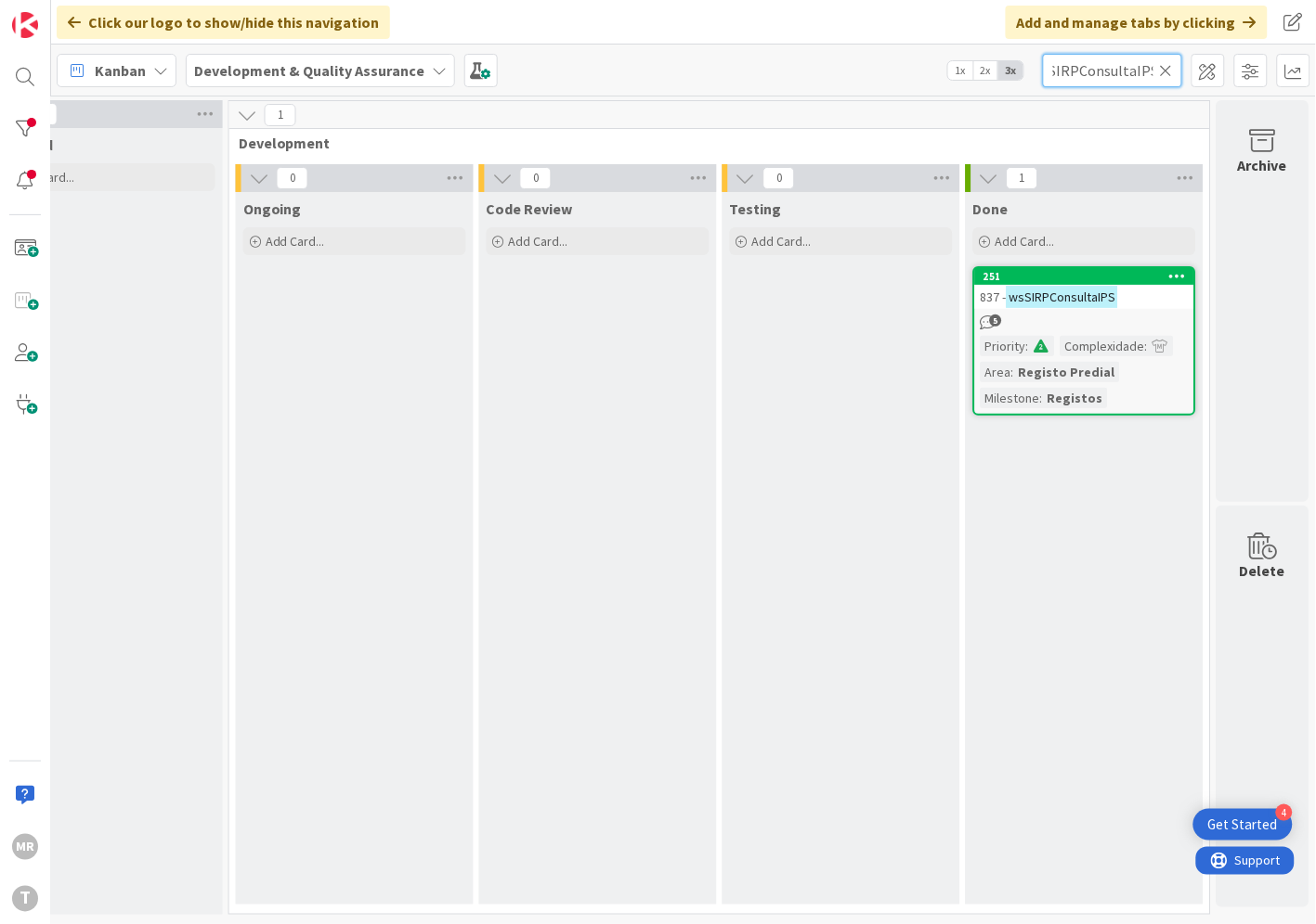
type input "wsSIRPConsultaIPS"
click at [1022, 270] on div "251" at bounding box center [1089, 276] width 211 height 13
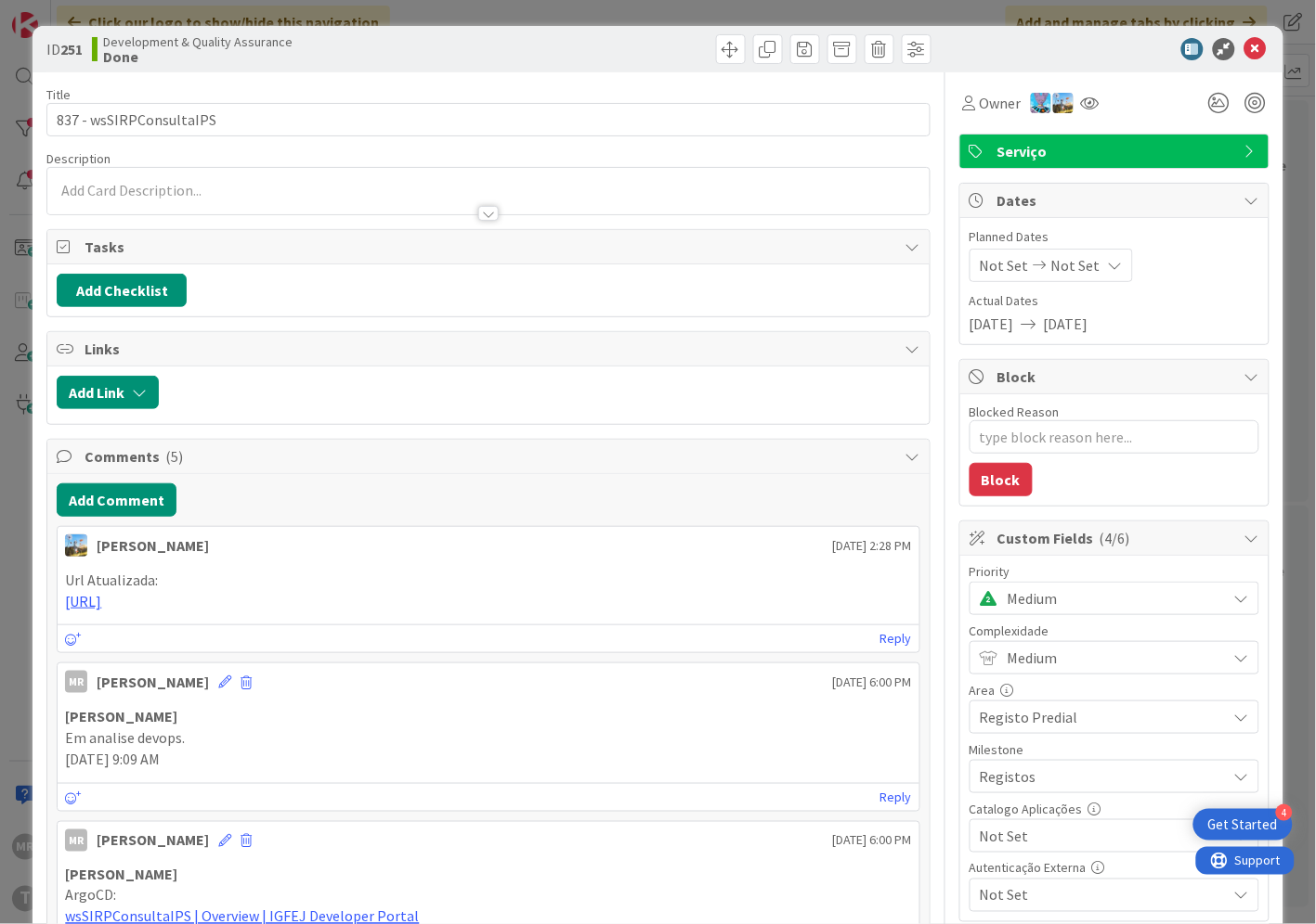
click at [1013, 845] on span "Not Set" at bounding box center [1098, 836] width 238 height 26
click at [1010, 794] on span "Sim" at bounding box center [1126, 794] width 244 height 28
type textarea "x"
click at [1244, 47] on icon at bounding box center [1255, 49] width 23 height 23
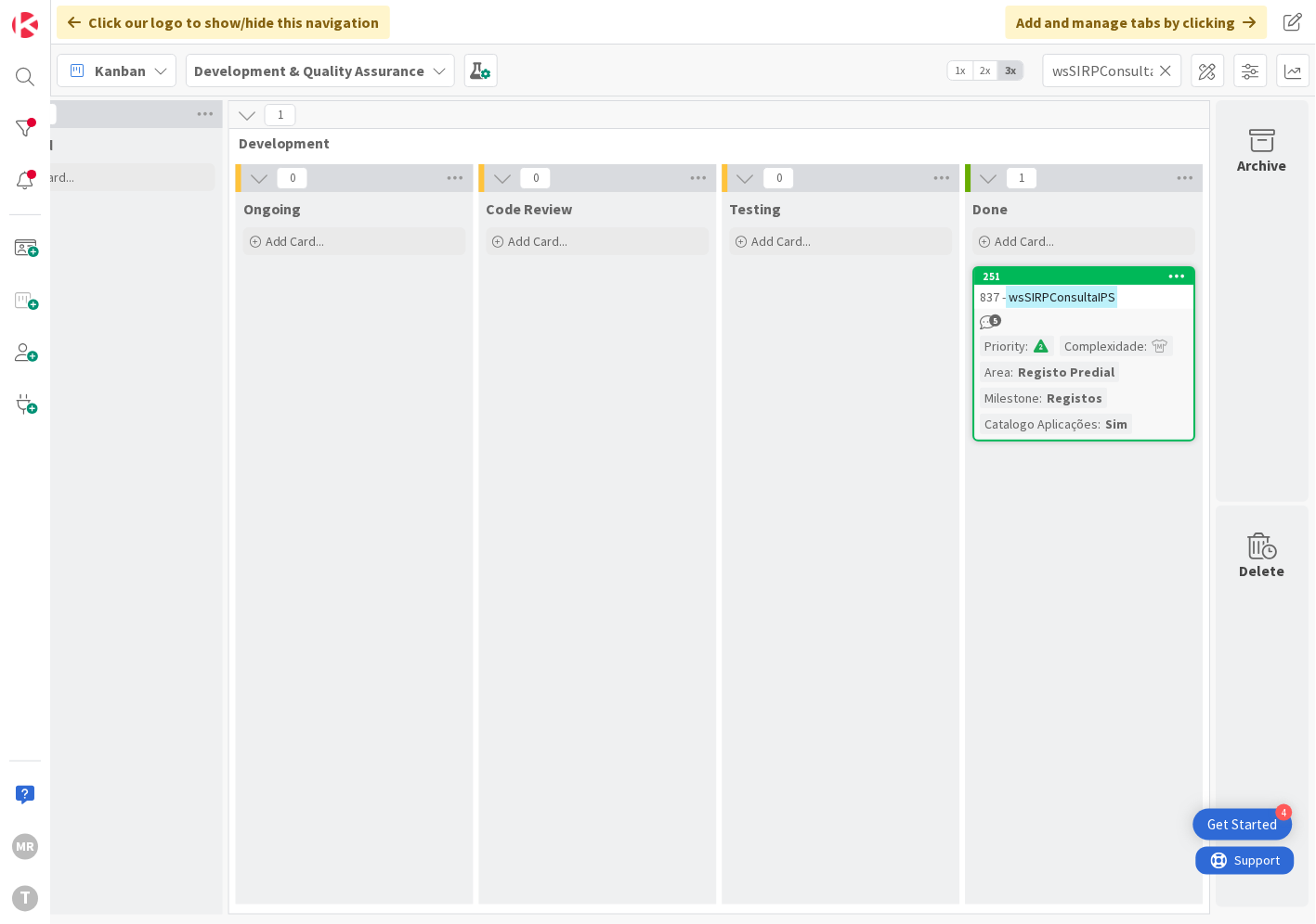
click at [1171, 75] on icon at bounding box center [1165, 70] width 13 height 17
click at [1142, 79] on input "text" at bounding box center [1112, 71] width 139 height 34
paste input "wsSIRPInserirProcessoCitius"
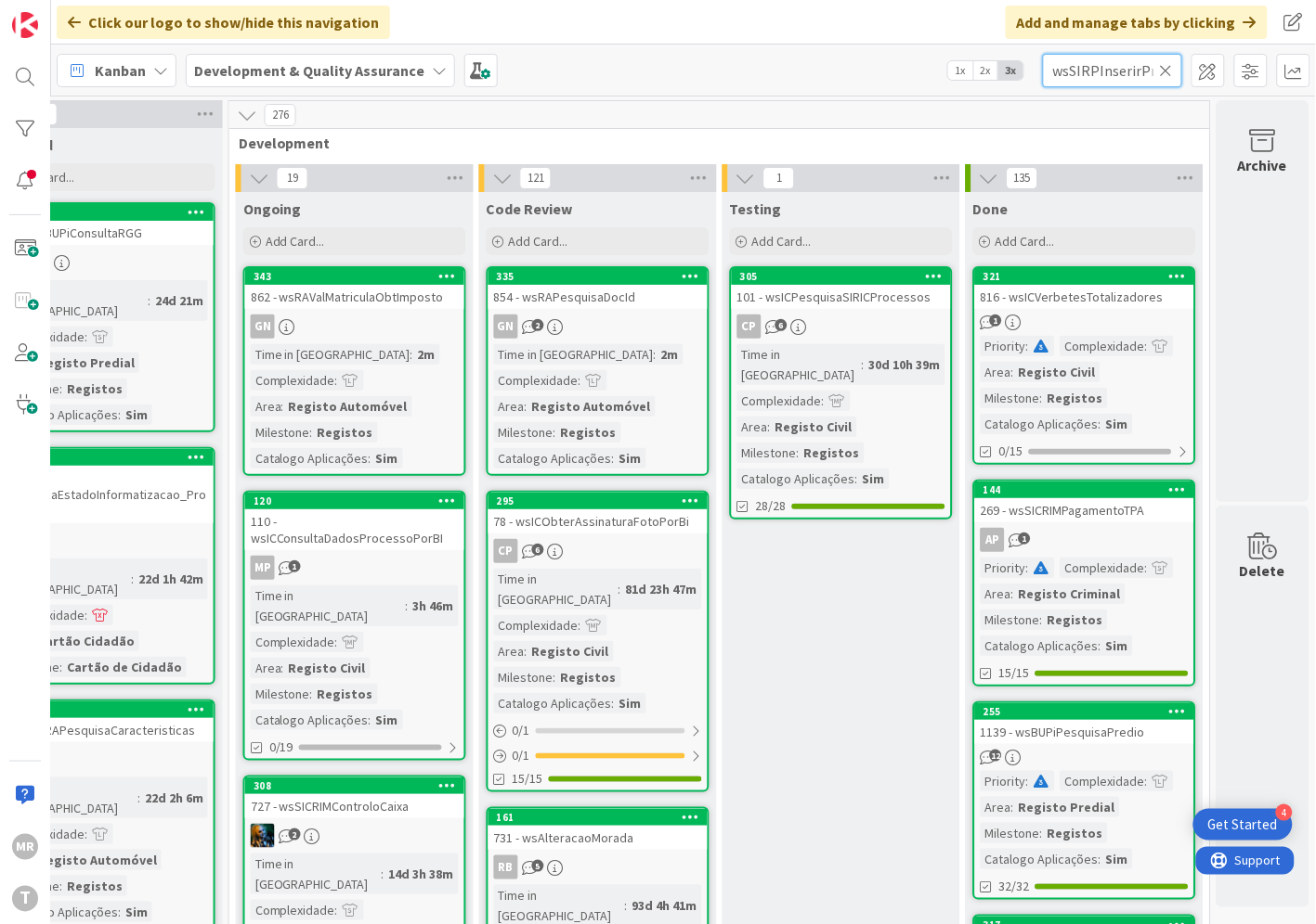
scroll to position [0, 76]
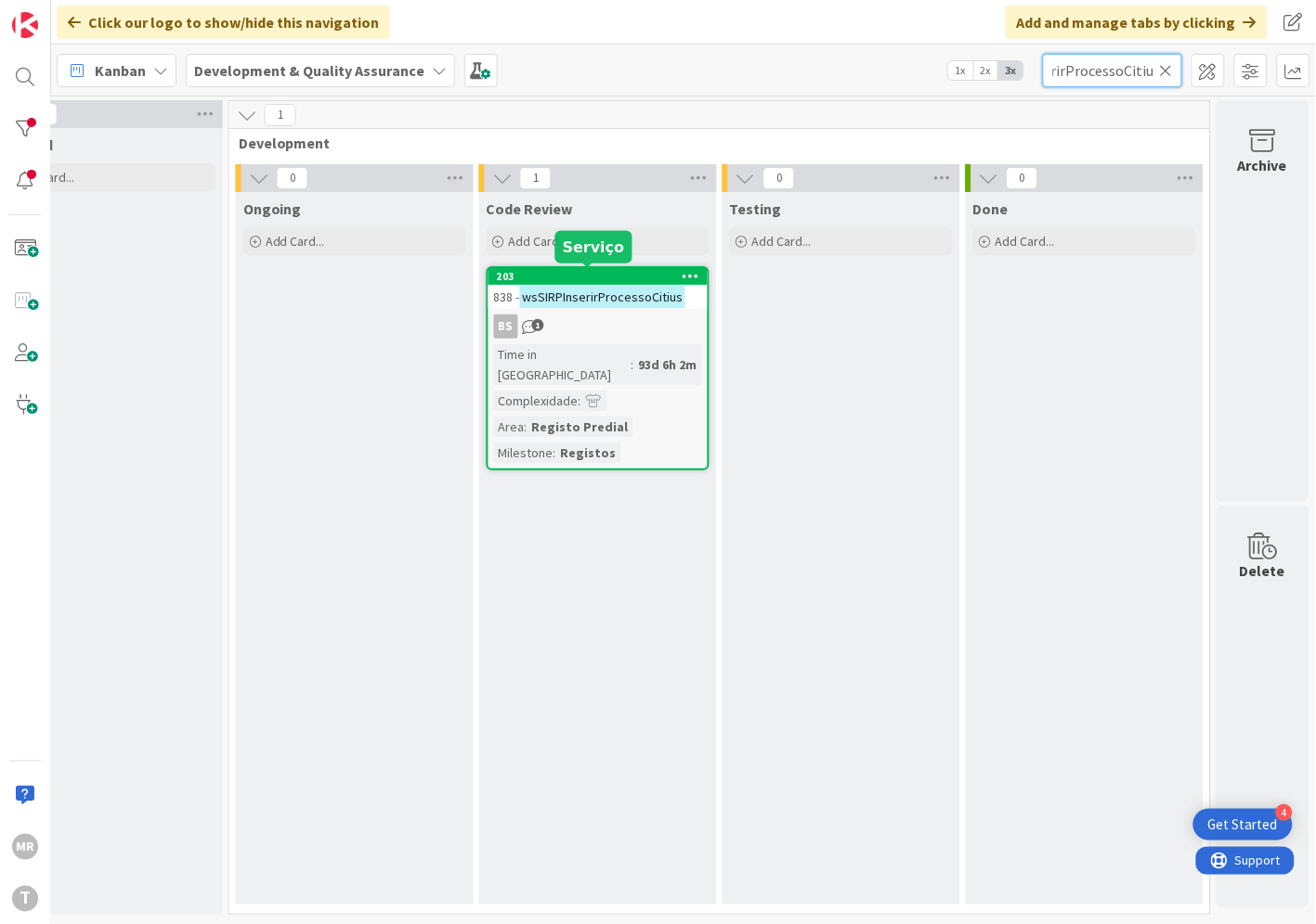
type input "wsSIRPInserirProcessoCitius"
click at [611, 275] on div "203" at bounding box center [602, 276] width 211 height 13
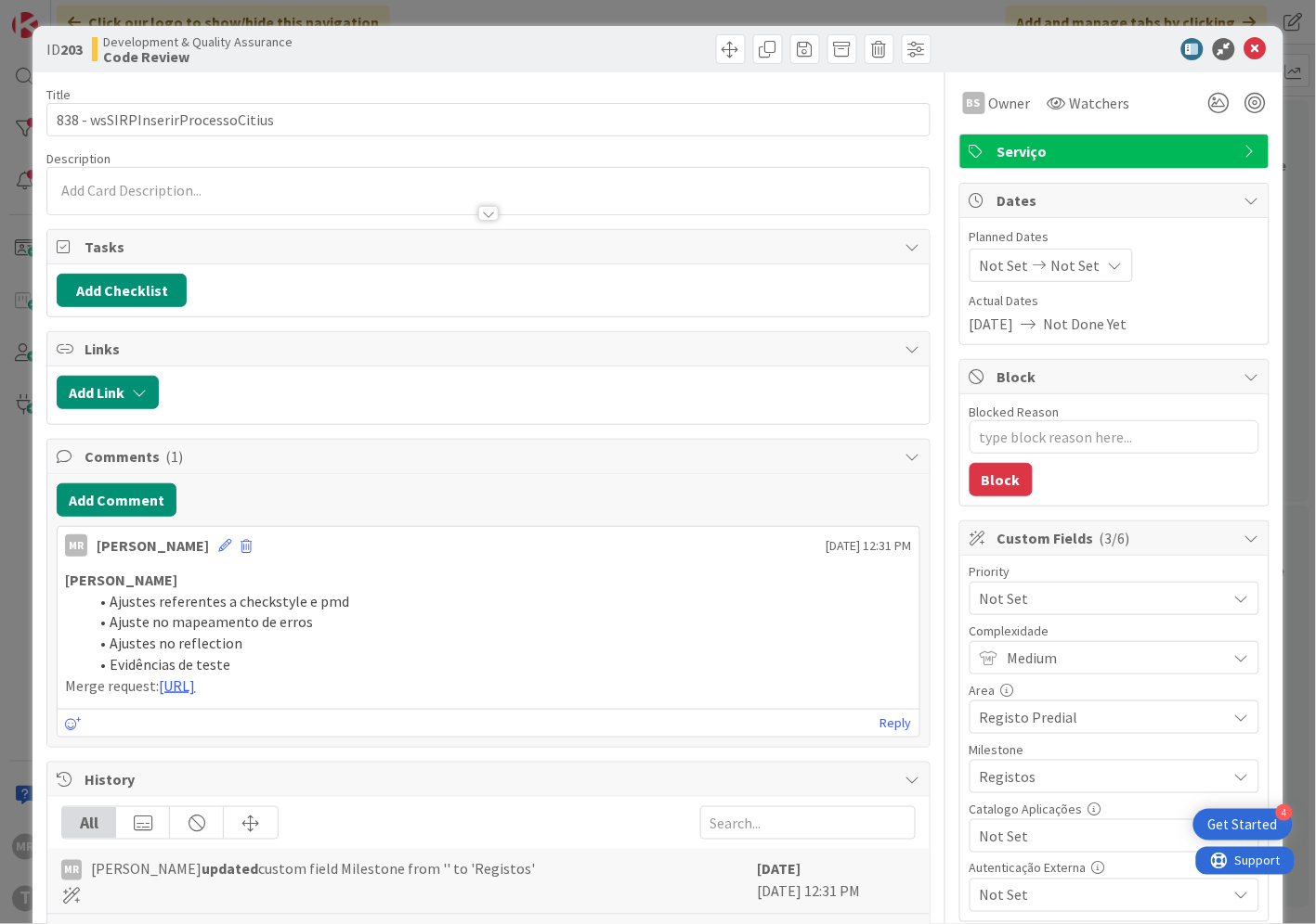
click at [999, 838] on span "Not Set" at bounding box center [1098, 836] width 238 height 26
click at [1004, 796] on span "Sim" at bounding box center [1126, 794] width 244 height 28
type textarea "x"
click at [1244, 46] on icon at bounding box center [1255, 49] width 23 height 23
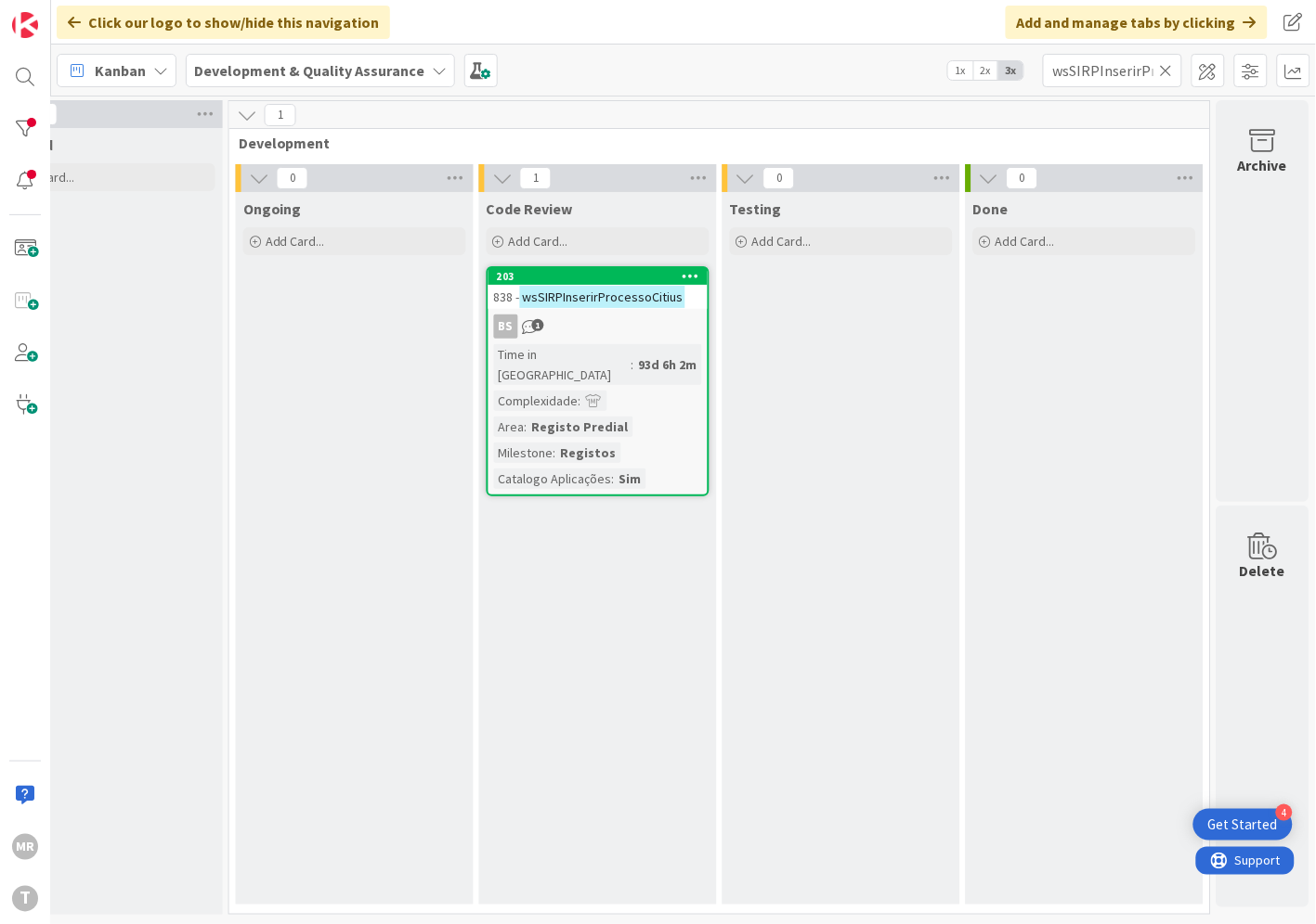
click at [1164, 65] on icon at bounding box center [1165, 70] width 13 height 17
click at [1126, 65] on input "text" at bounding box center [1112, 71] width 139 height 34
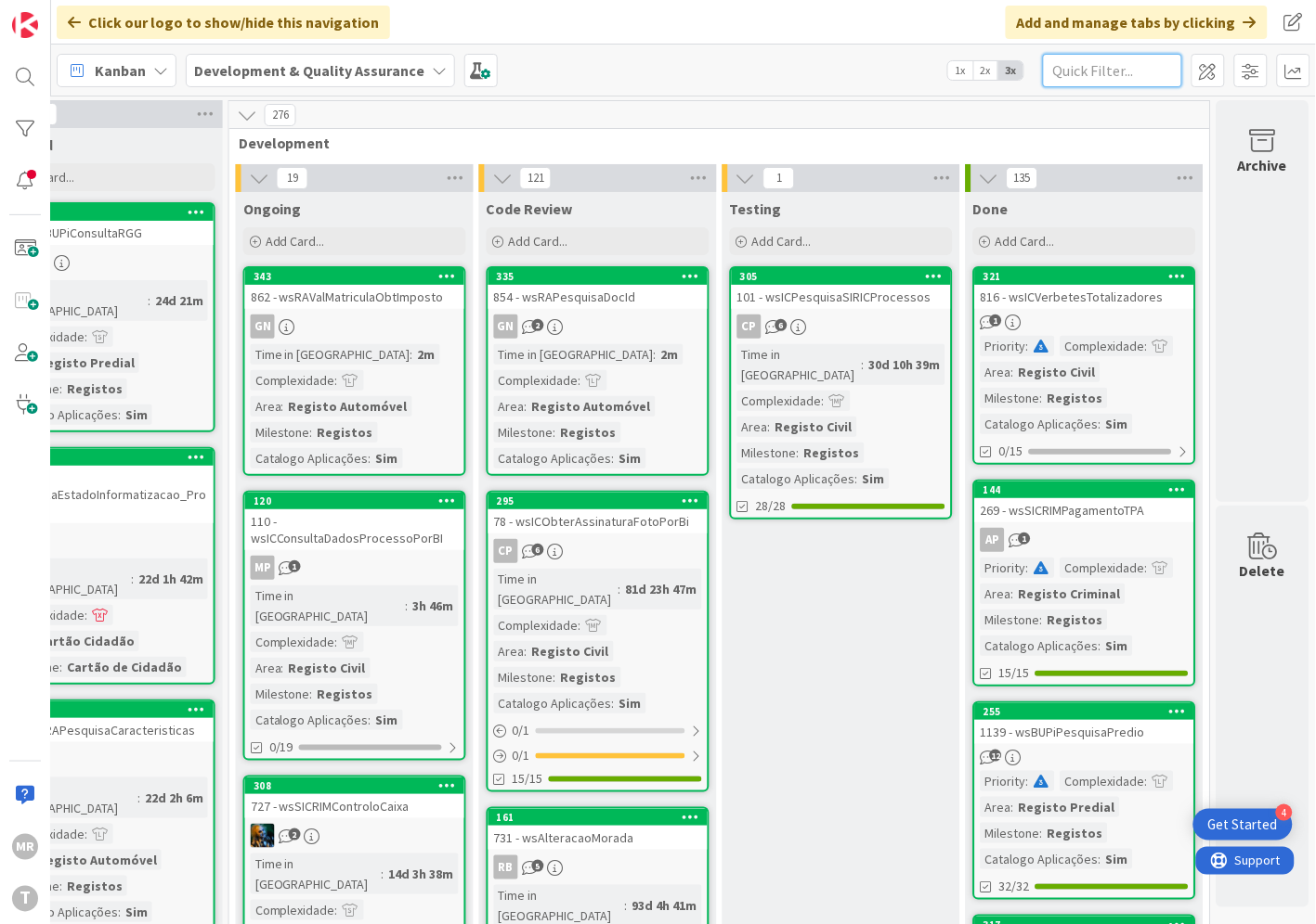
paste input "wsSIRPObtemRegistosCP"
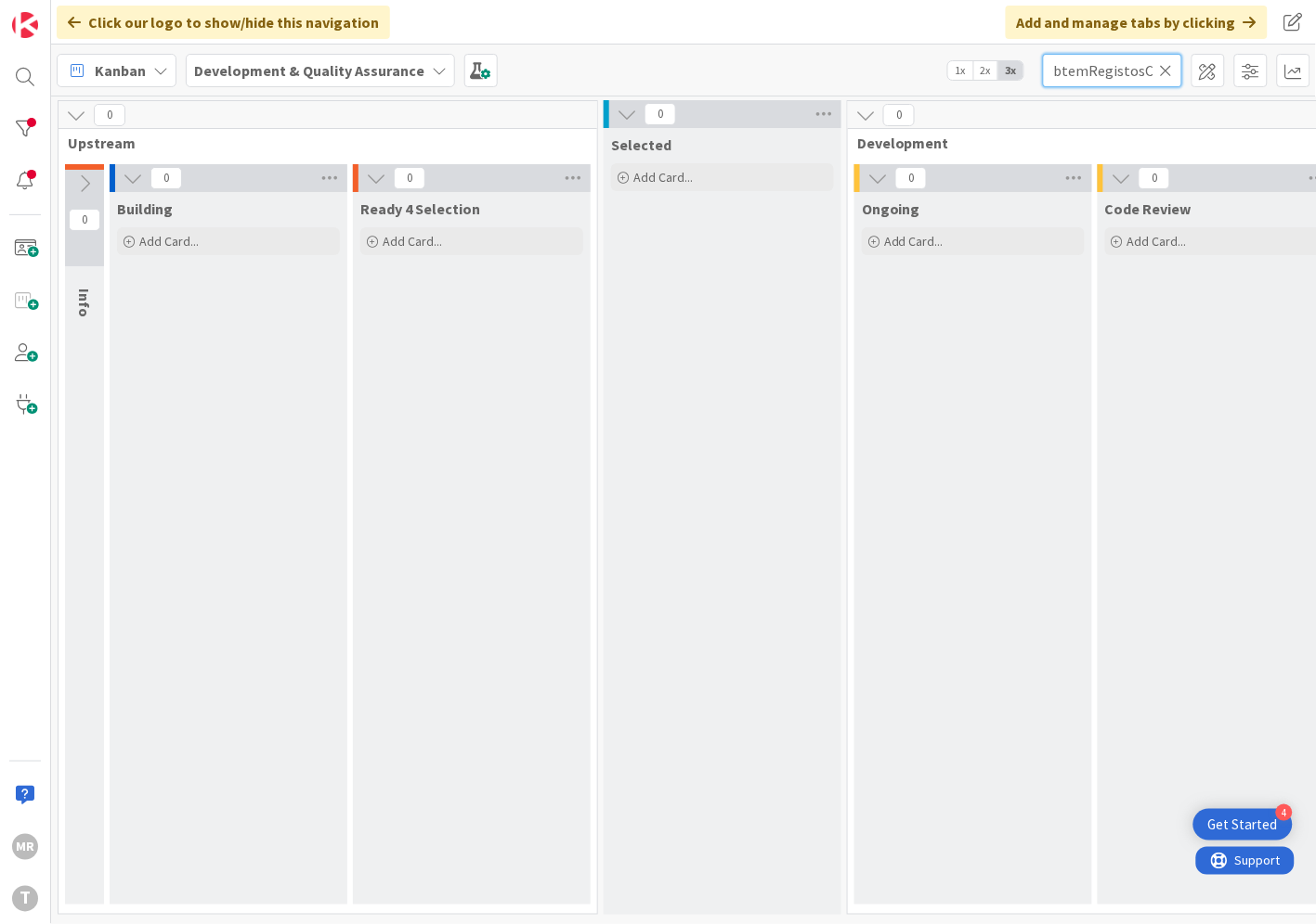
scroll to position [0, 632]
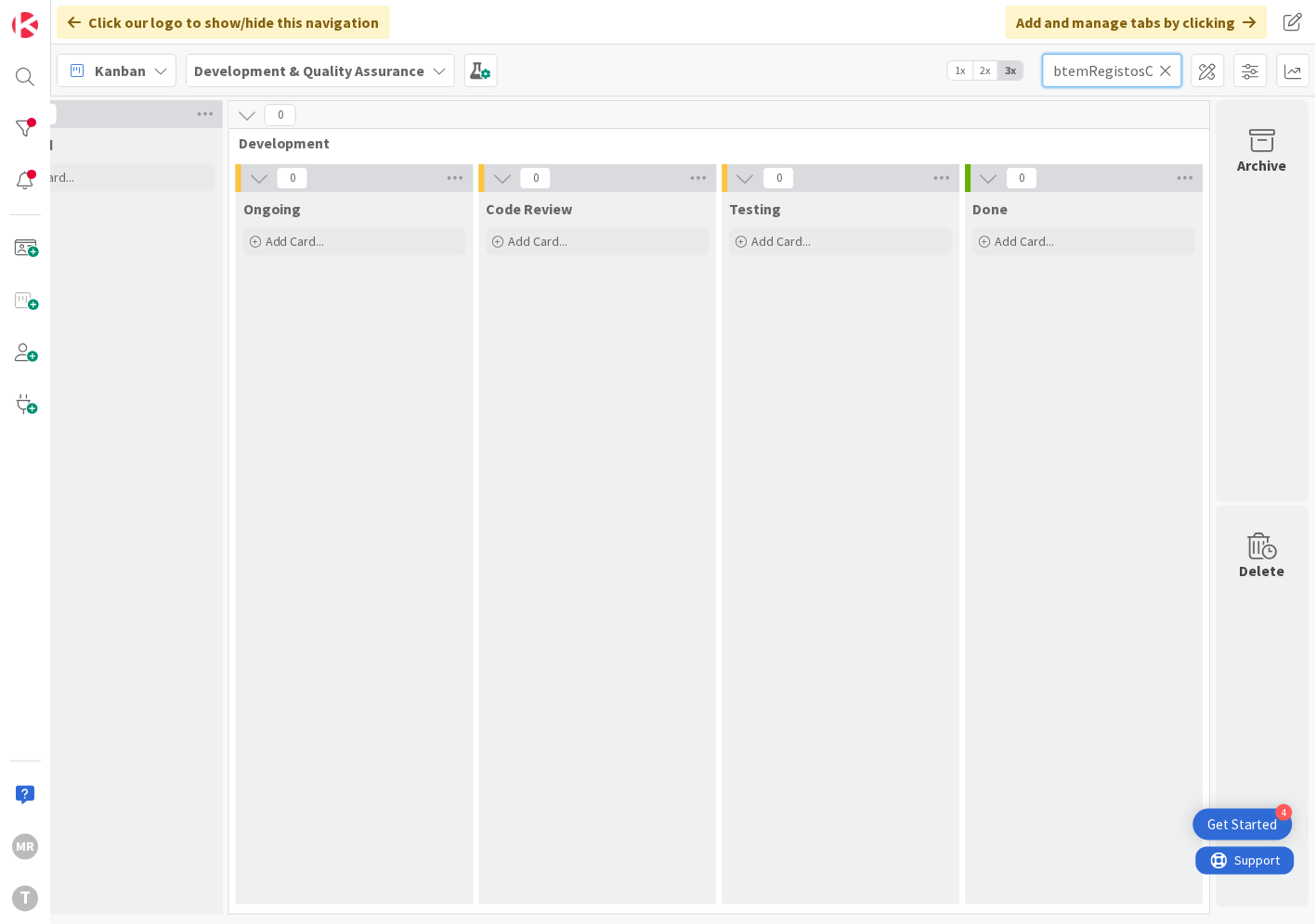
click at [1142, 70] on input "wsSIRPObtemRegistosCP" at bounding box center [1112, 71] width 139 height 34
drag, startPoint x: 1137, startPoint y: 70, endPoint x: 1161, endPoint y: 69, distance: 24.0
click at [1161, 69] on div "wsSIRPObtemRegistosCP" at bounding box center [1112, 71] width 139 height 34
drag, startPoint x: 1102, startPoint y: 66, endPoint x: 1179, endPoint y: 71, distance: 77.2
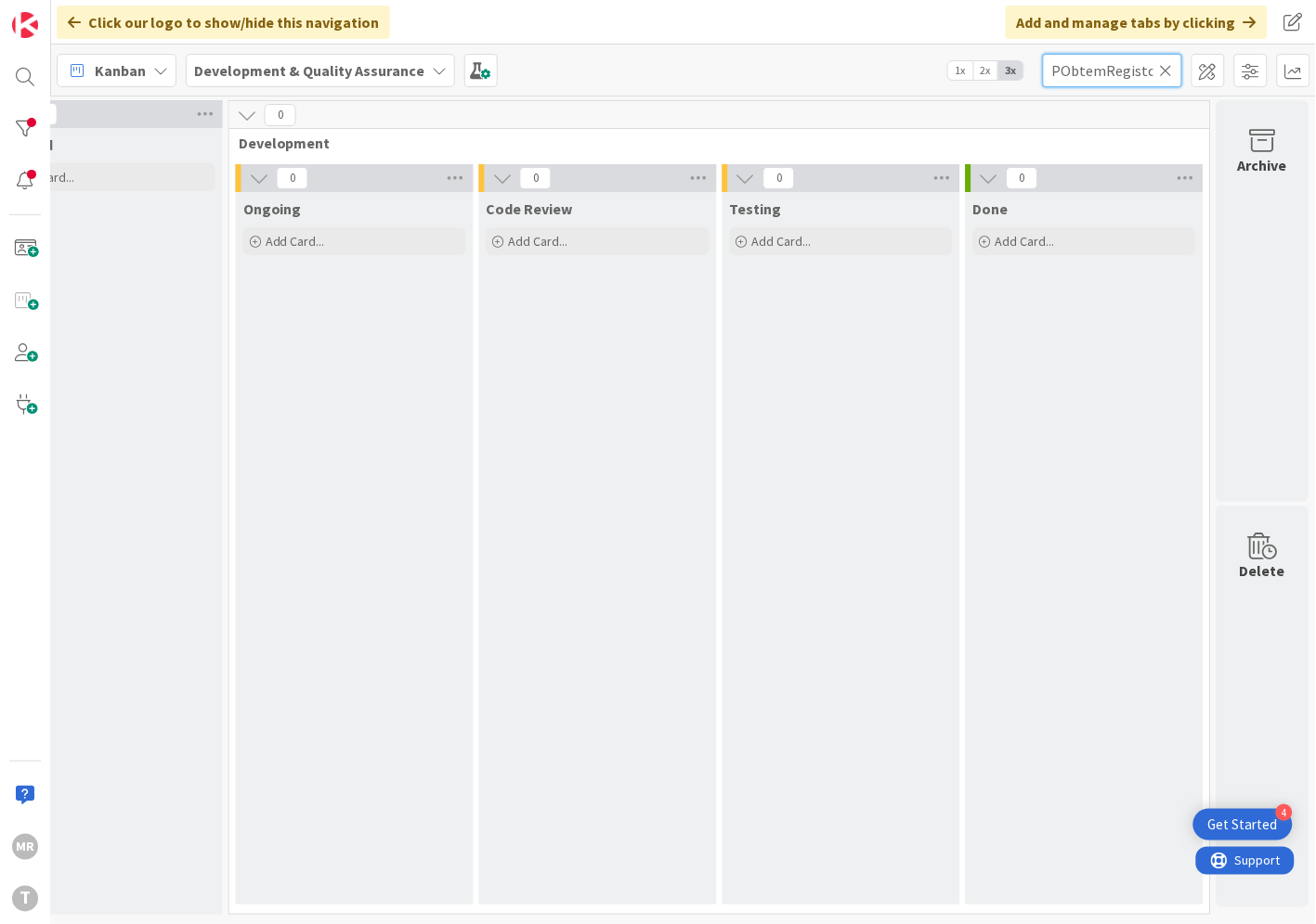
click at [1179, 71] on input "wsSIRPObtemRegistos" at bounding box center [1112, 71] width 139 height 34
drag, startPoint x: 1099, startPoint y: 72, endPoint x: 1184, endPoint y: 82, distance: 85.6
click at [1184, 82] on div "Kanban Development & Quality Assurance 1x 2x 3x wsSIRPObtem" at bounding box center [684, 70] width 1265 height 51
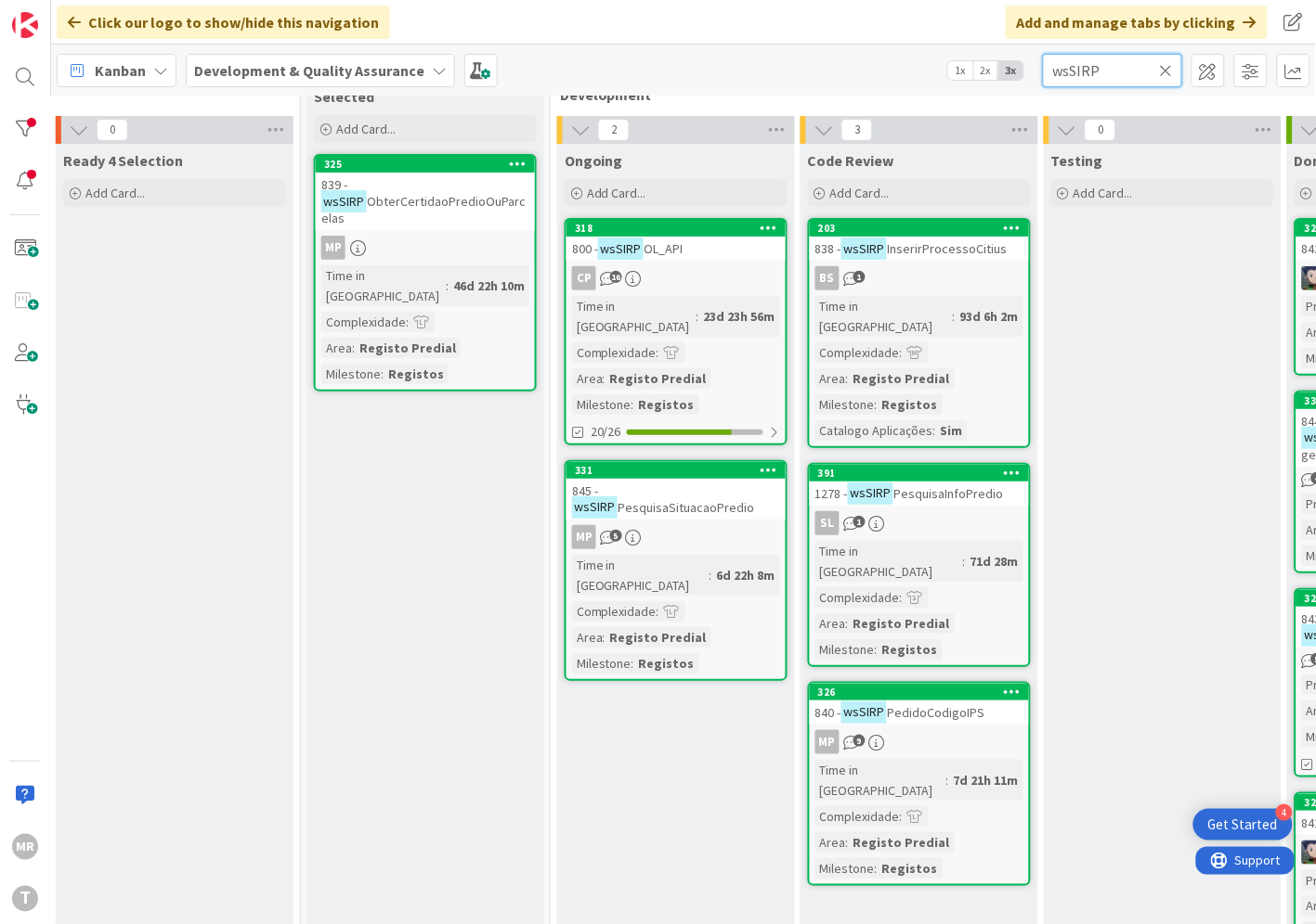
scroll to position [0, 297]
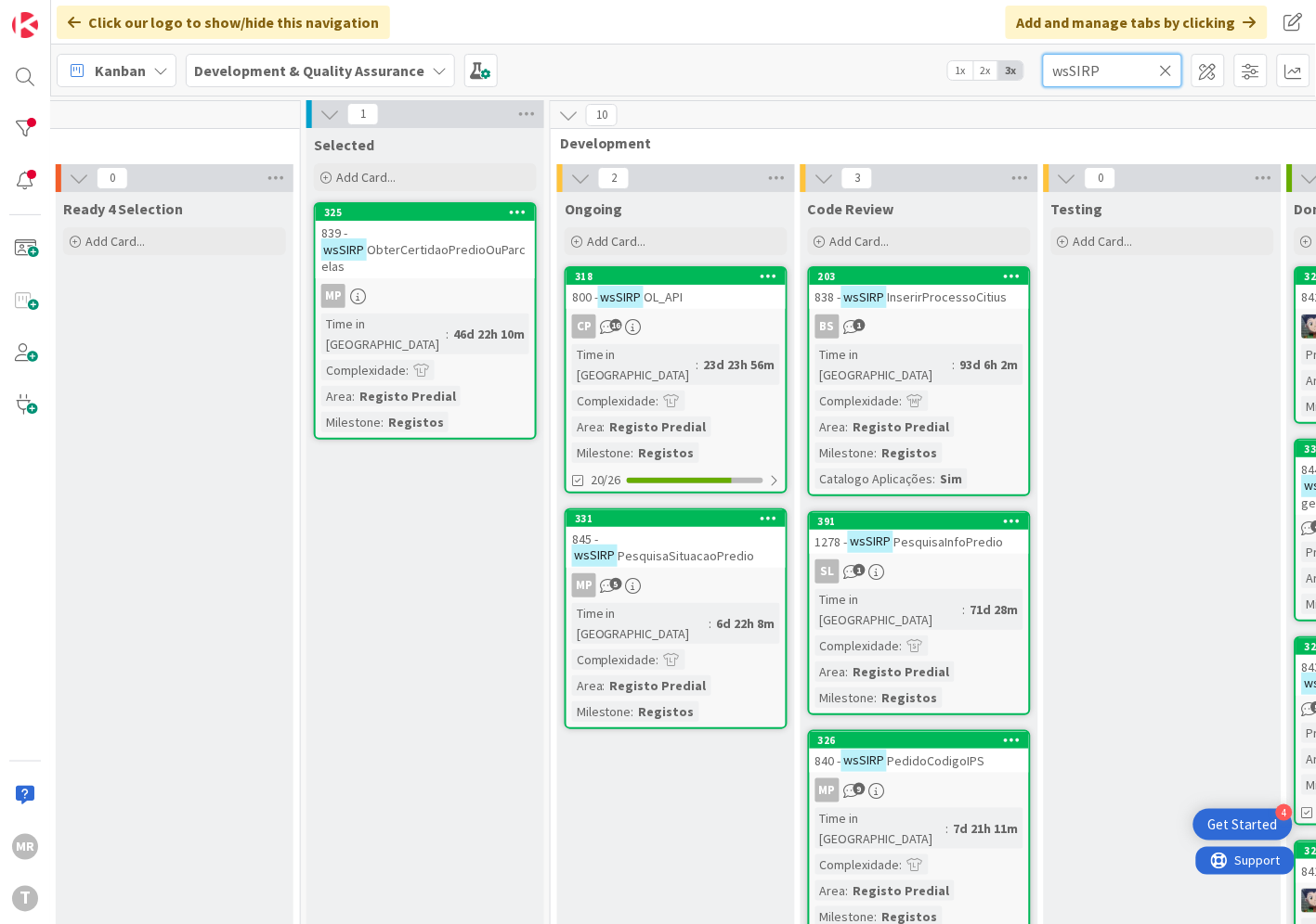
drag, startPoint x: 1140, startPoint y: 69, endPoint x: 1002, endPoint y: 62, distance: 138.2
click at [1041, 62] on div "Kanban Development & Quality Assurance 1x 2x 3x wsSIRP" at bounding box center [684, 70] width 1265 height 51
paste input "ObtemRegistosDPA"
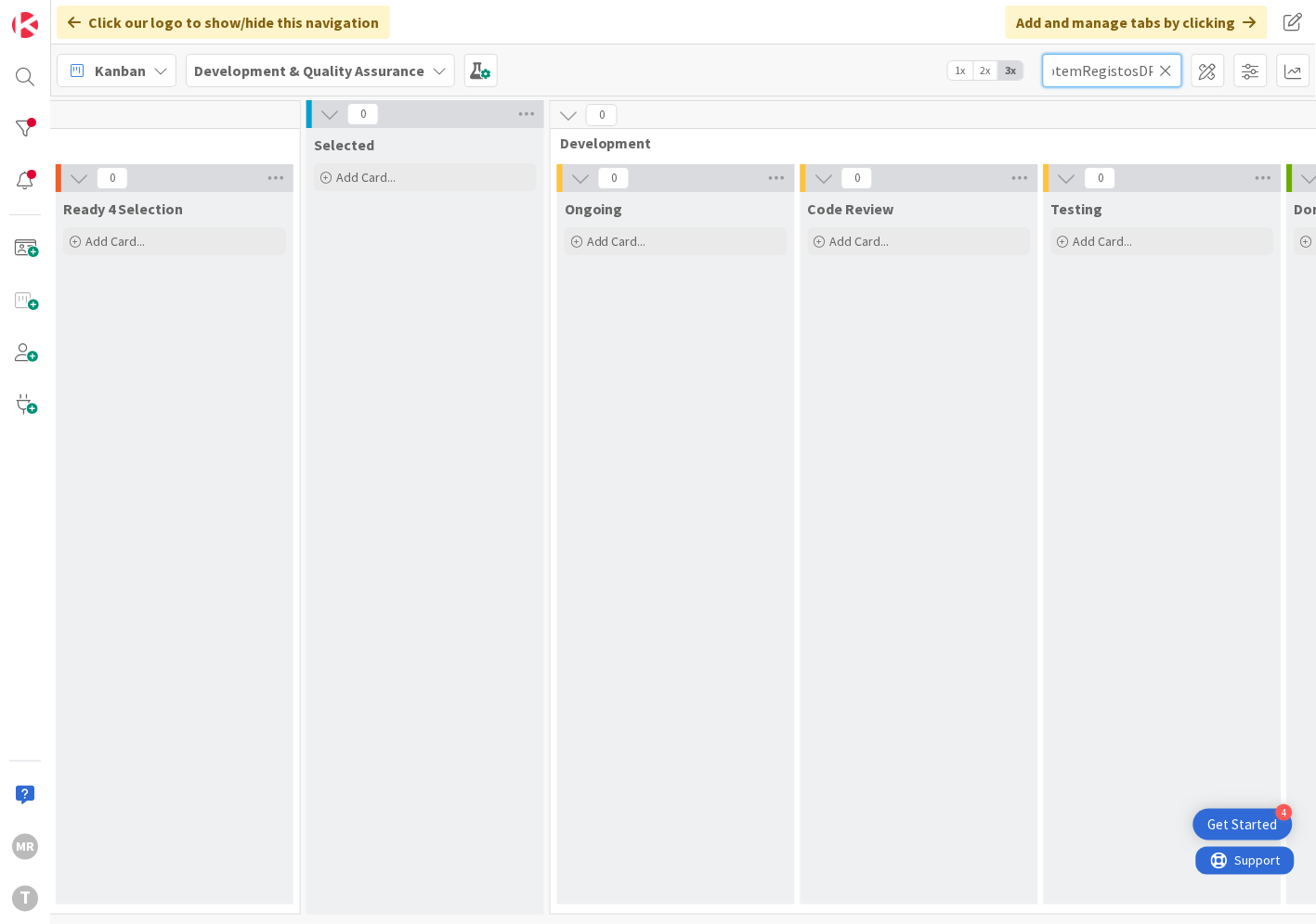
type input "wsSIRPObtemRegistosDPA"
drag, startPoint x: 1170, startPoint y: 68, endPoint x: 1131, endPoint y: 66, distance: 39.1
click at [1170, 68] on icon at bounding box center [1165, 70] width 13 height 17
click at [1126, 66] on input "text" at bounding box center [1112, 71] width 139 height 34
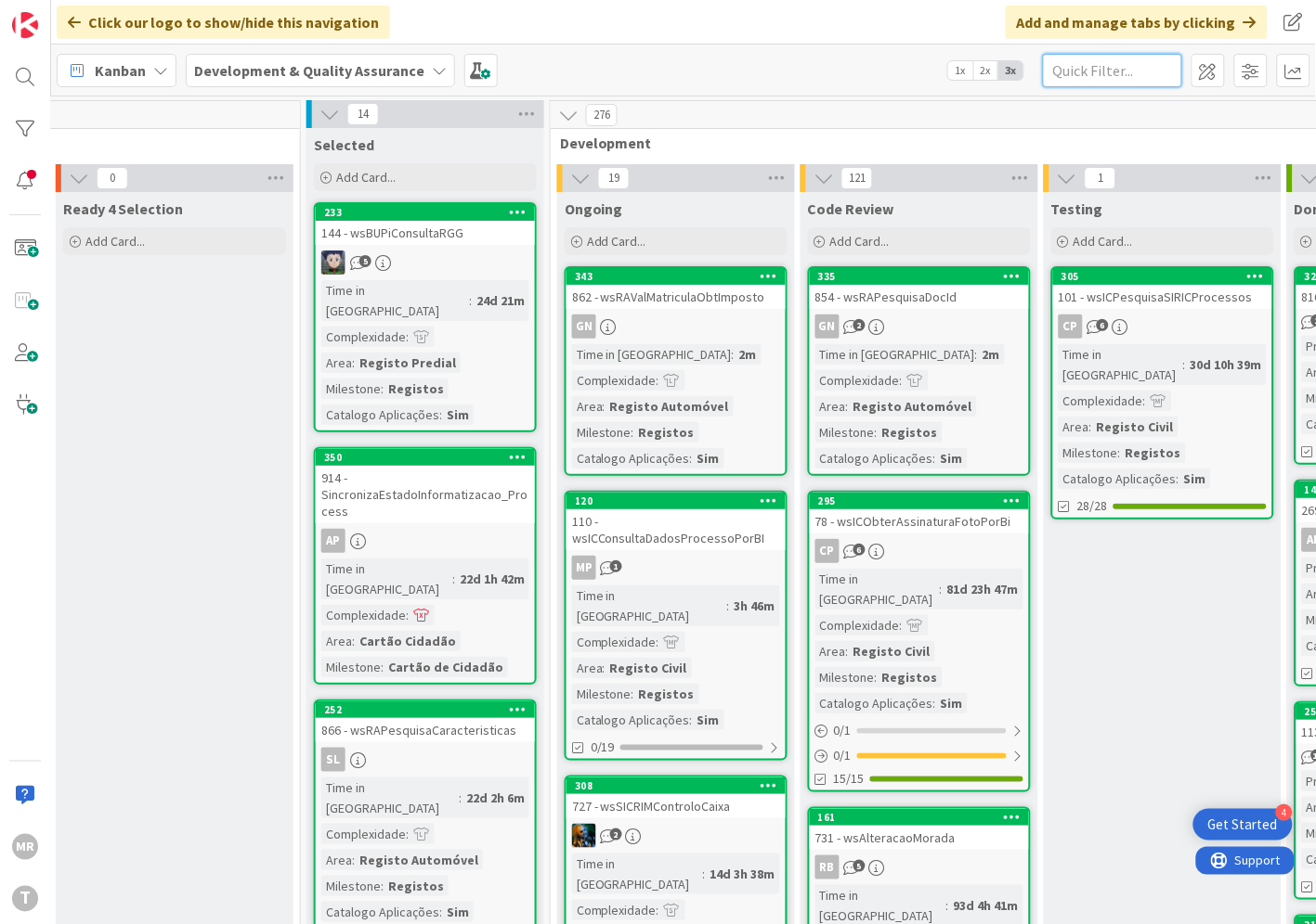
paste input "wsSIRPObterCertidaoPredioOuParcelas"
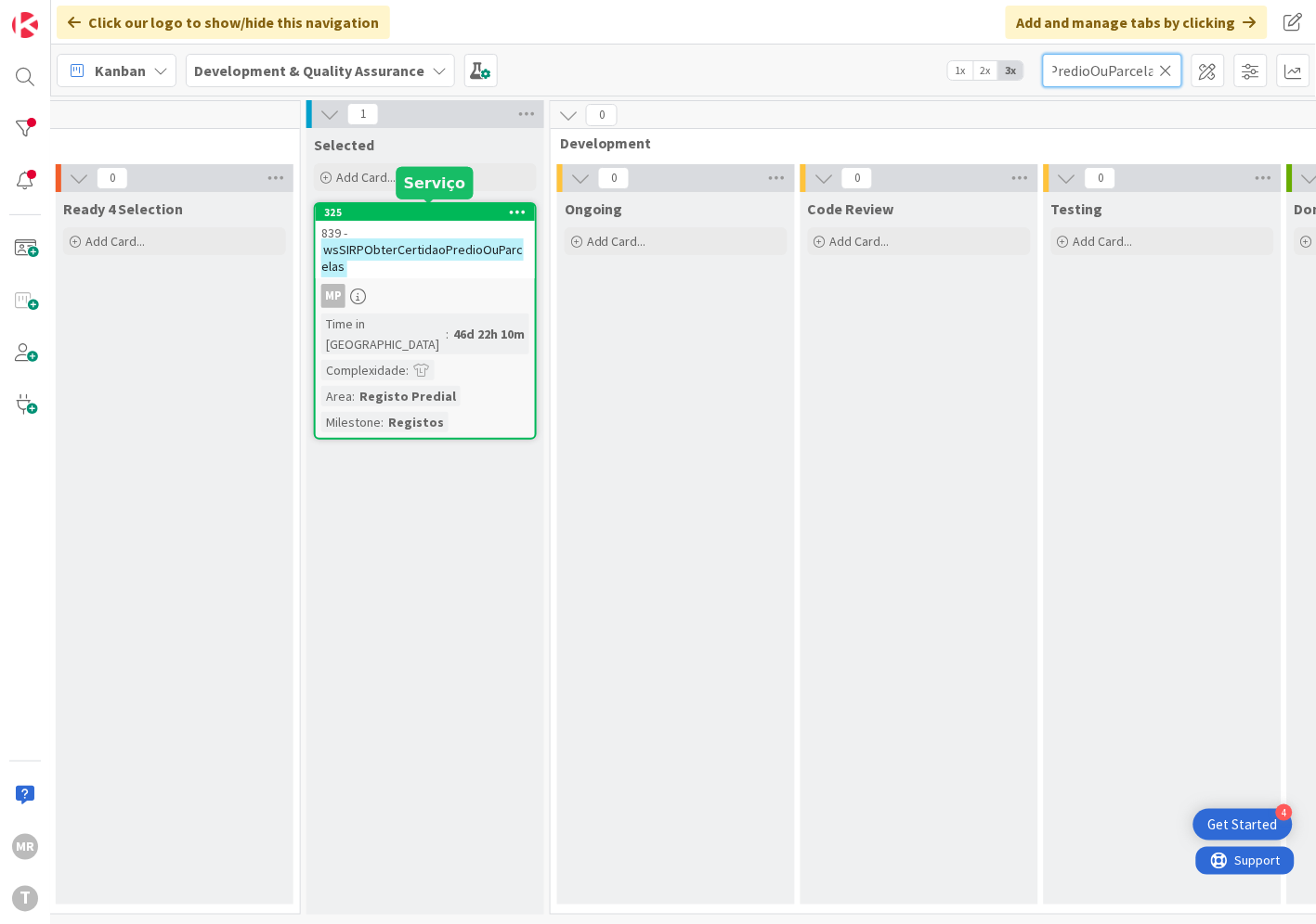
type input "wsSIRPObterCertidaoPredioOuParcelas"
click at [484, 211] on div "325" at bounding box center [429, 212] width 211 height 13
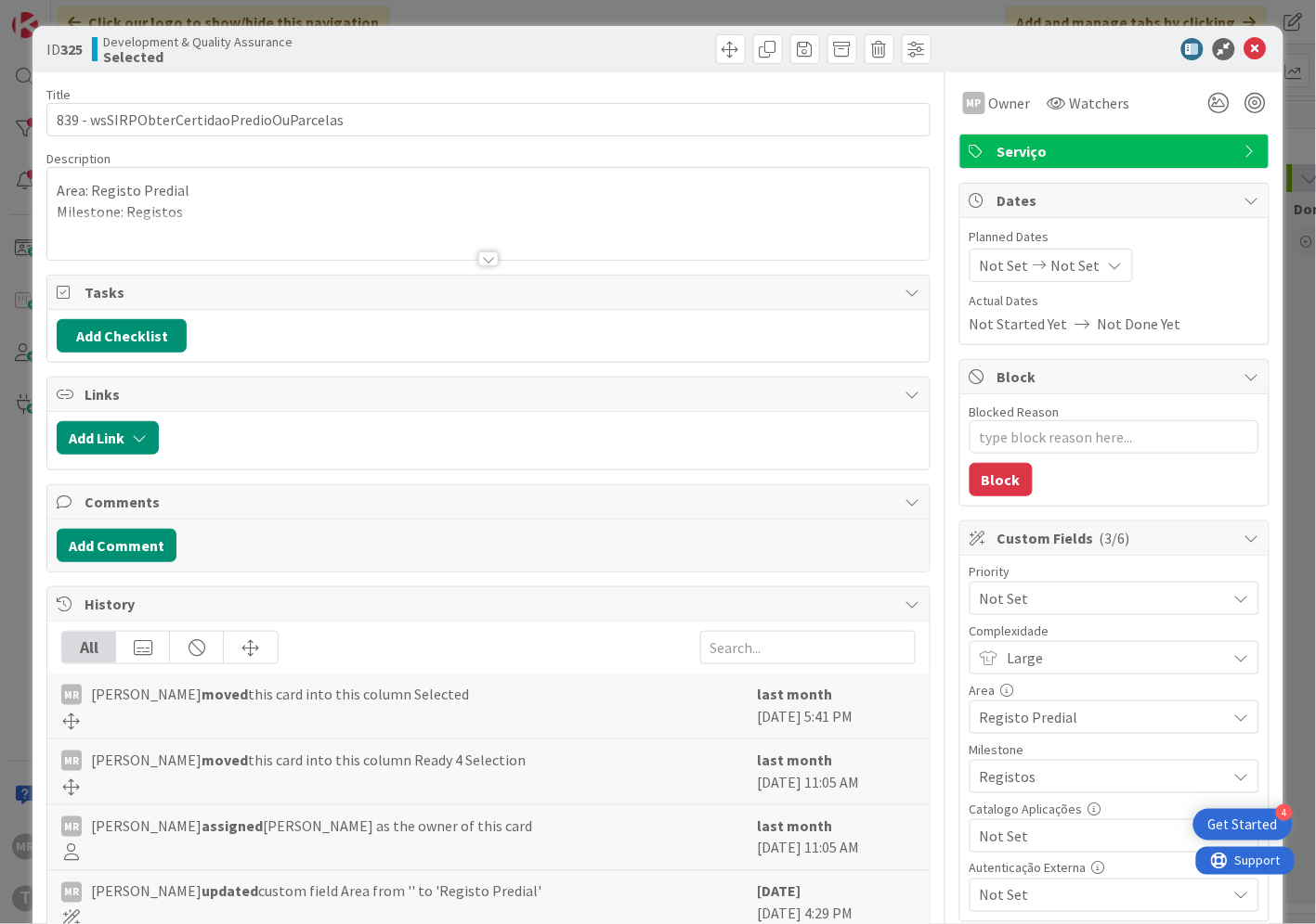
click at [996, 832] on span "Not Set" at bounding box center [1098, 836] width 238 height 26
click at [1004, 798] on span "Sim" at bounding box center [1126, 794] width 244 height 28
type textarea "x"
click at [1244, 54] on icon at bounding box center [1255, 49] width 23 height 23
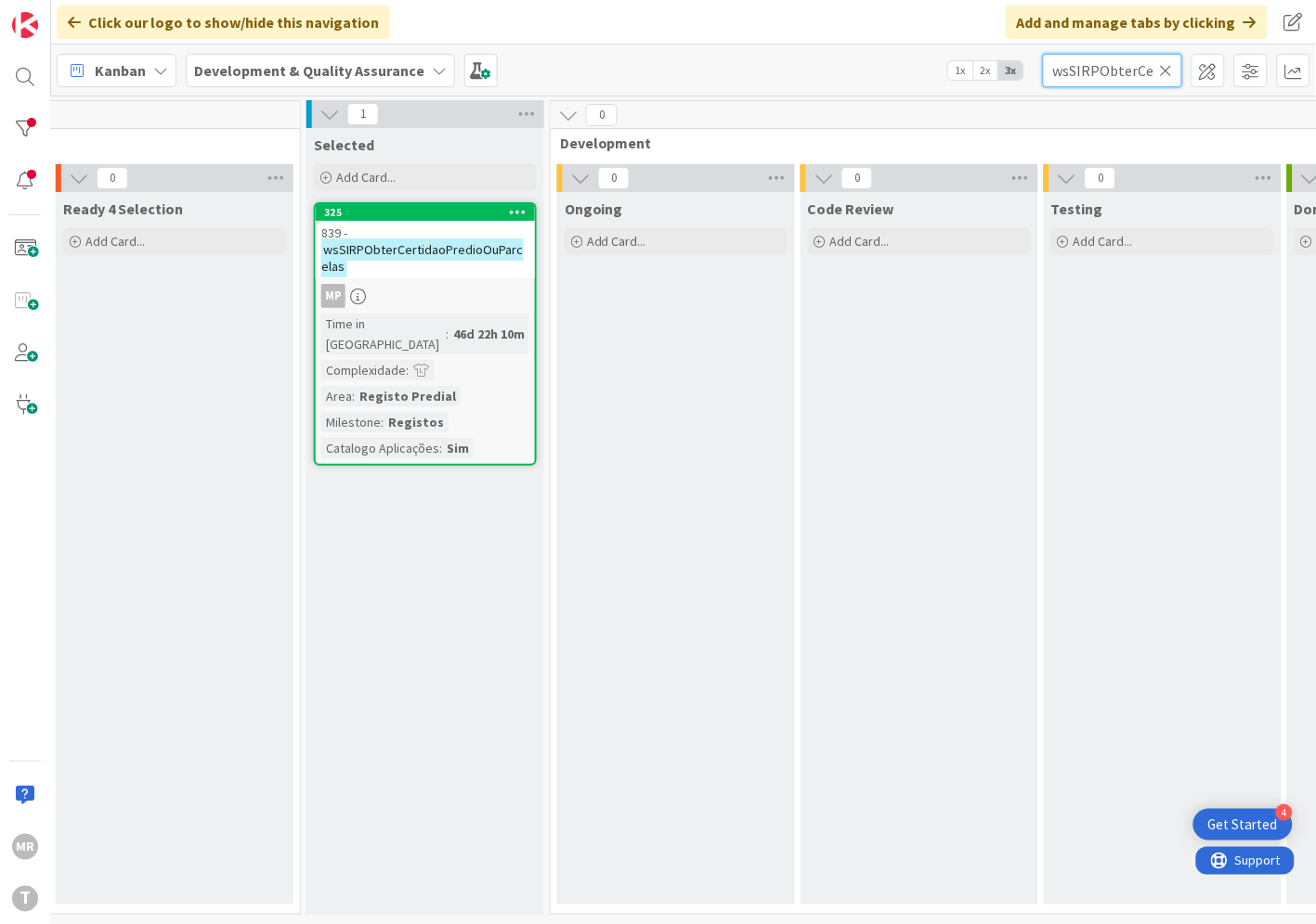
drag, startPoint x: 1155, startPoint y: 71, endPoint x: 1118, endPoint y: 71, distance: 37.0
click at [1155, 71] on input "wsSIRPObterCertidaoPredioOuParcelas" at bounding box center [1112, 71] width 139 height 34
click at [1166, 62] on icon at bounding box center [1165, 70] width 13 height 17
click at [1128, 71] on input "text" at bounding box center [1112, 71] width 139 height 34
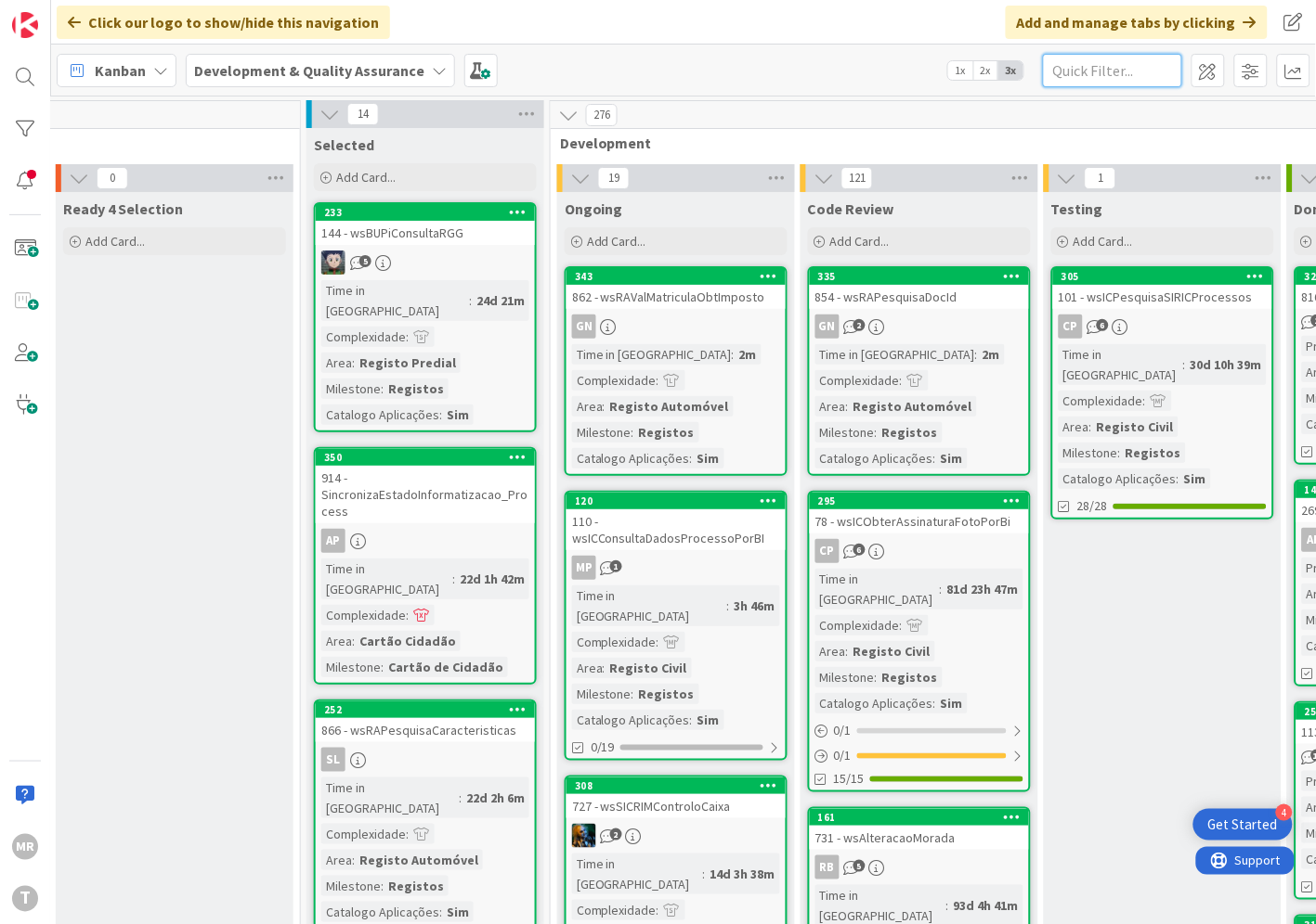
paste input "wsSIRPObterConservatorias"
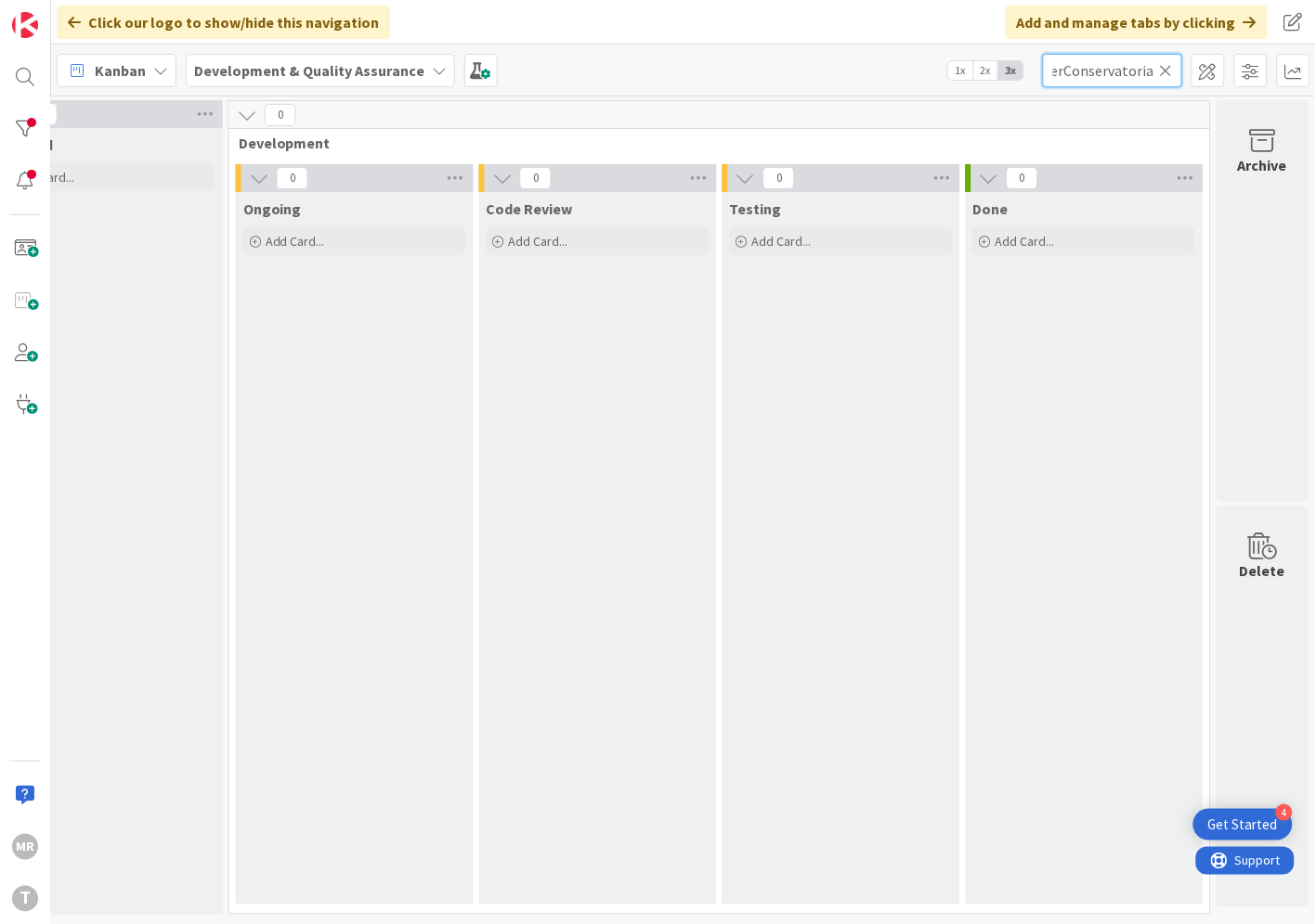
scroll to position [0, 74]
drag, startPoint x: 1060, startPoint y: 70, endPoint x: 1164, endPoint y: 71, distance: 104.0
click at [1164, 71] on div "wsSIRPObterConservatorias" at bounding box center [1112, 71] width 139 height 34
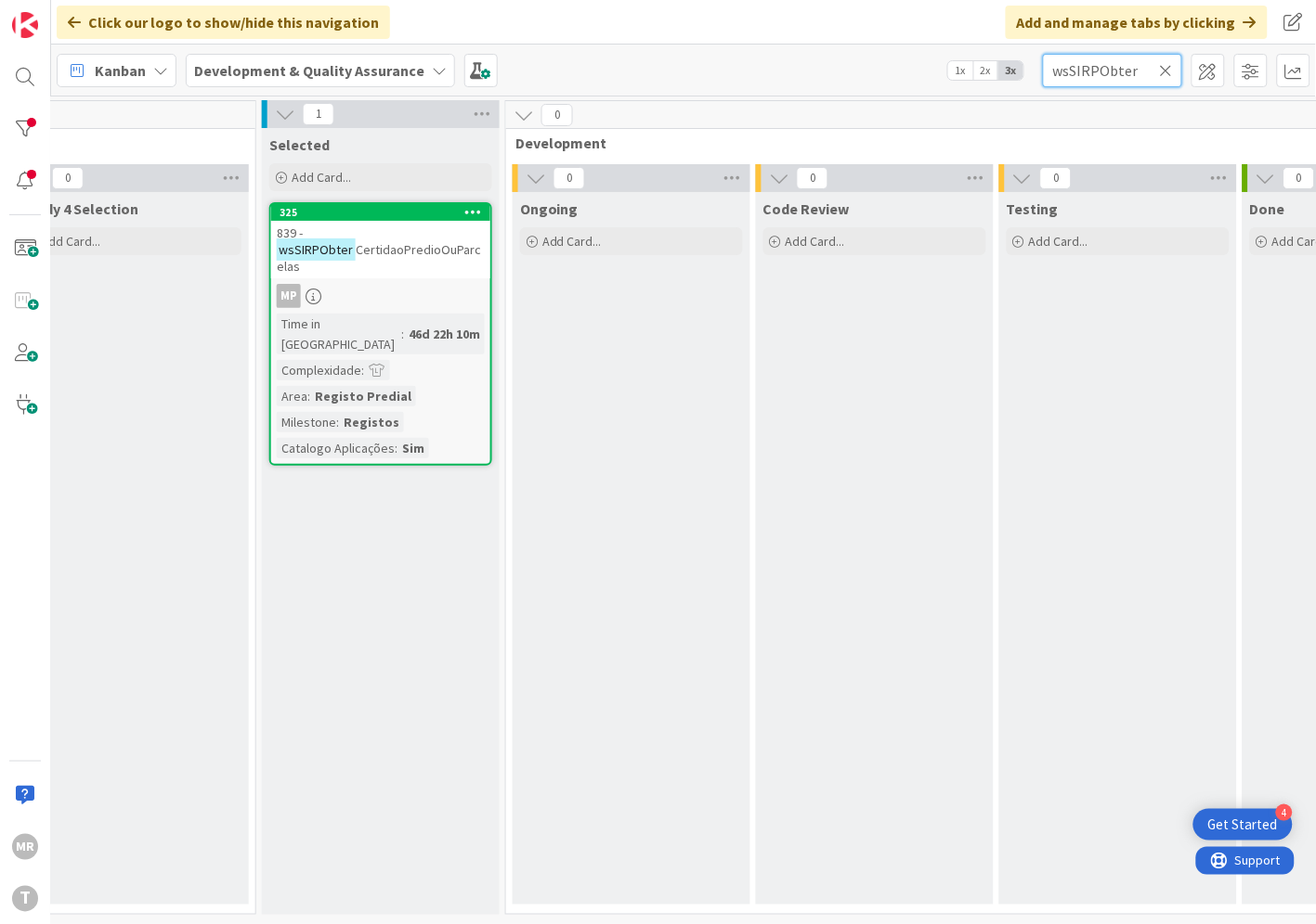
scroll to position [0, 325]
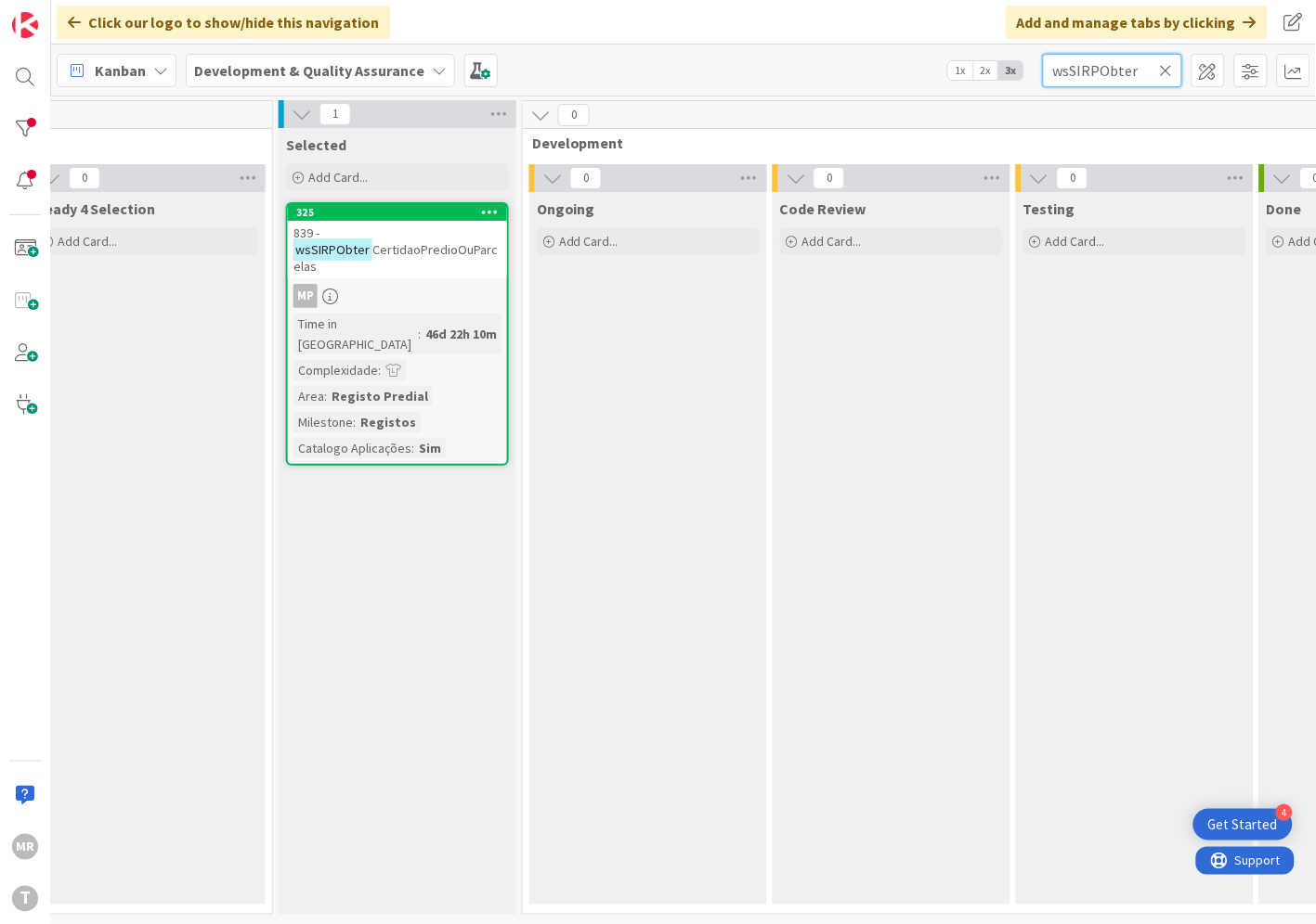
drag, startPoint x: 1035, startPoint y: 63, endPoint x: 969, endPoint y: 57, distance: 66.3
click at [971, 57] on div "Kanban Development & Quality Assurance 1x 2x 3x wsSIRPObter" at bounding box center [684, 70] width 1265 height 51
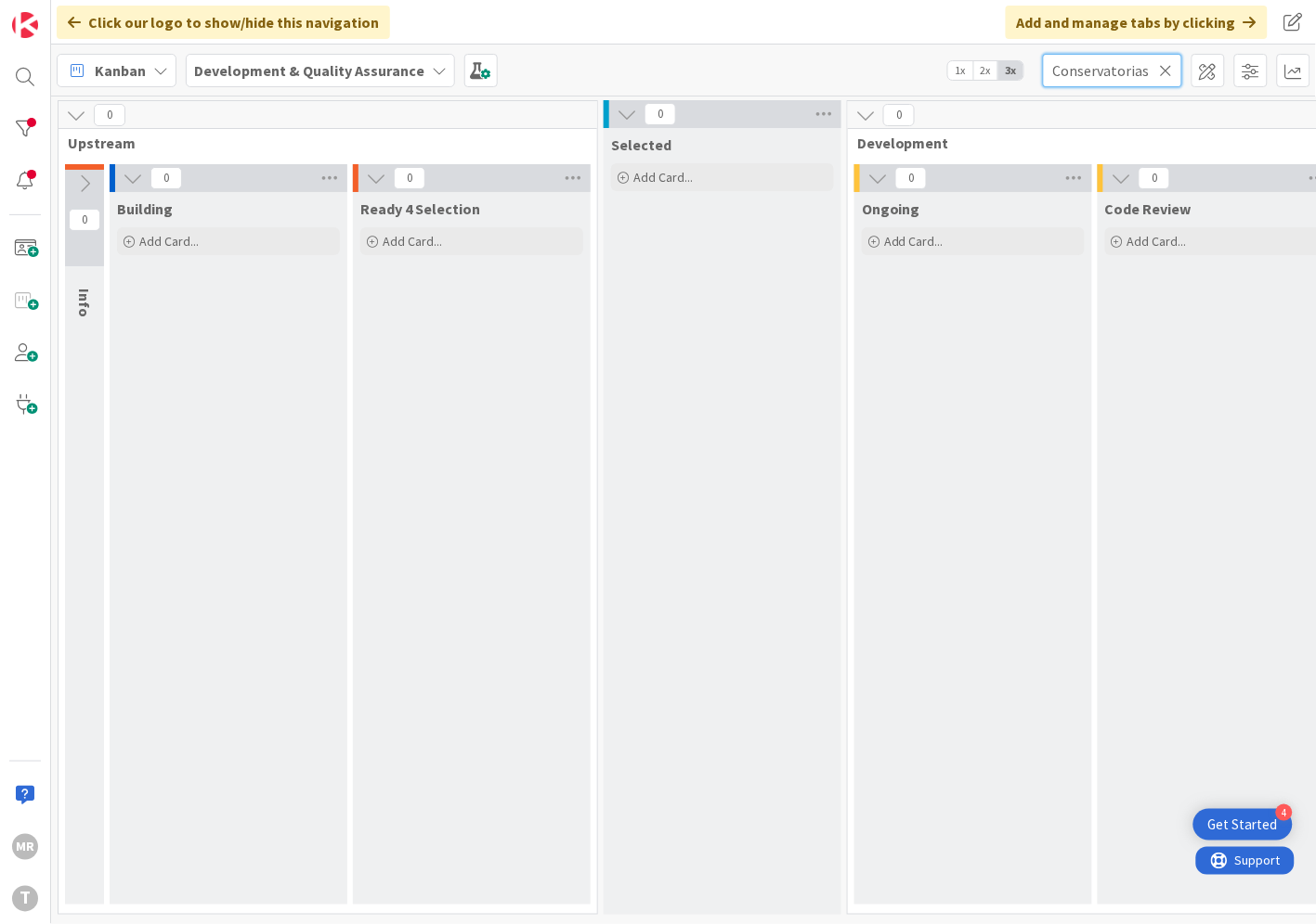
scroll to position [0, 632]
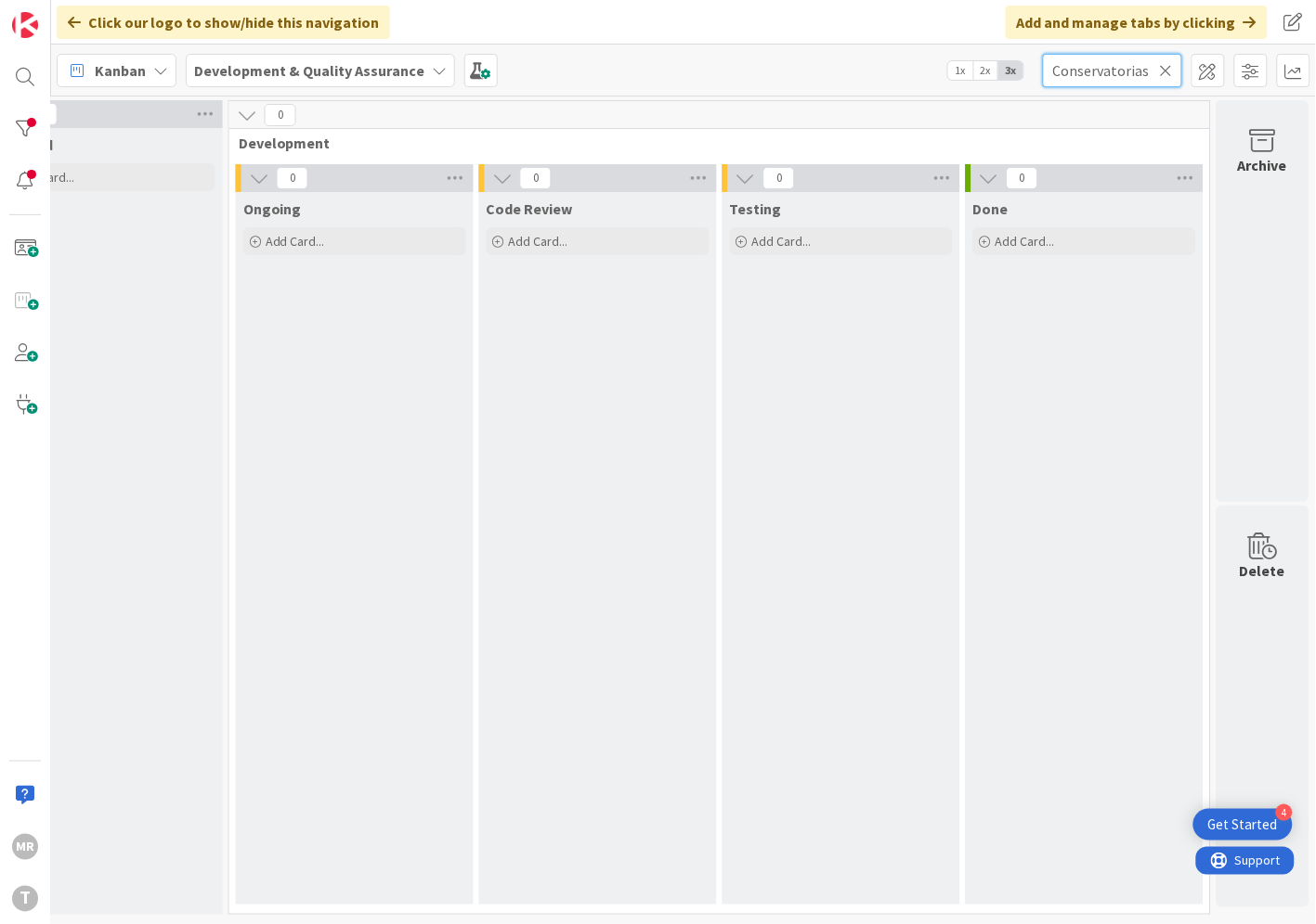
type input "Conservatorias"
click at [1163, 70] on icon at bounding box center [1165, 70] width 13 height 17
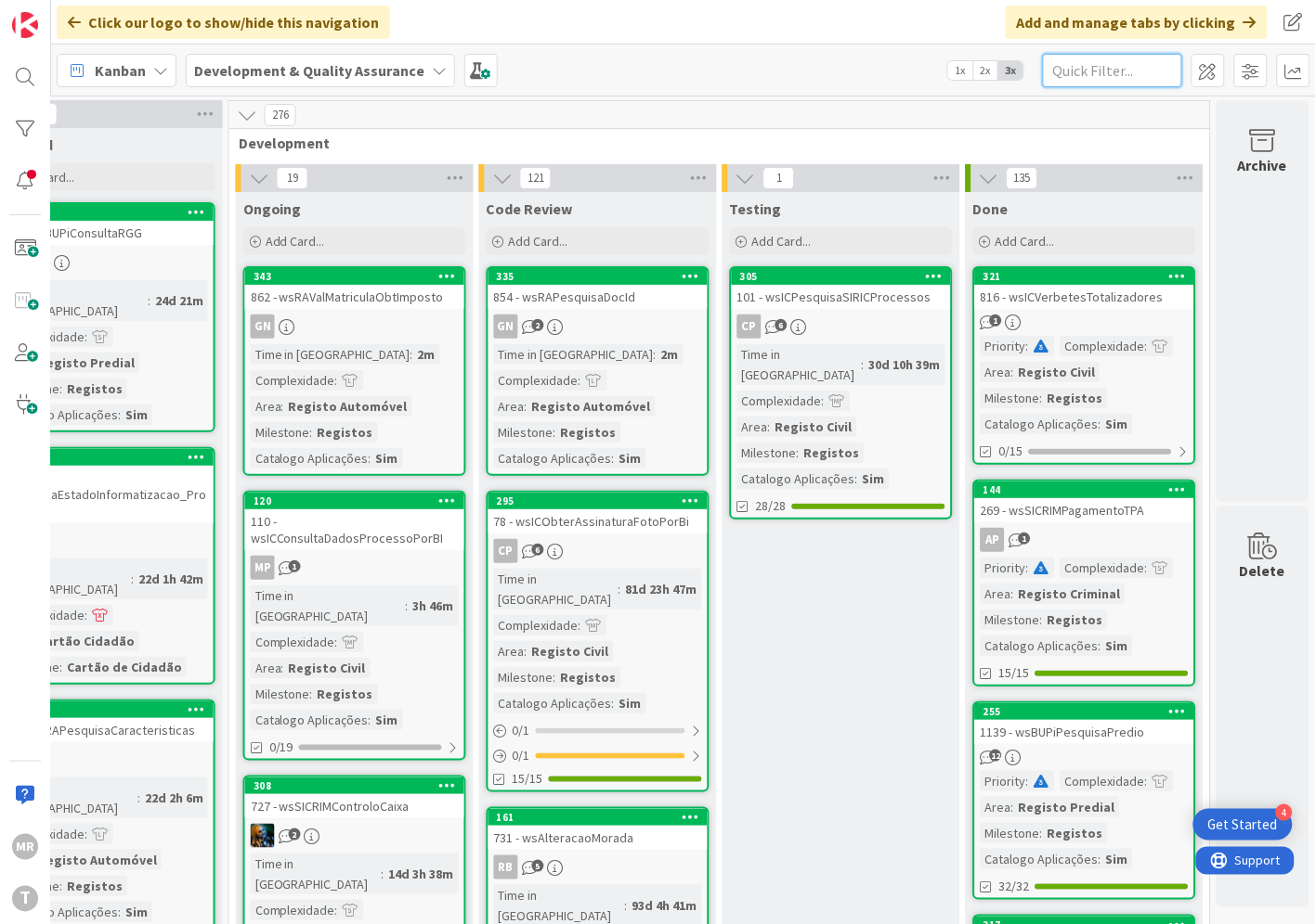
click at [1125, 70] on input "text" at bounding box center [1112, 71] width 139 height 34
paste input "wsSIRPPedidoCodigoIPS"
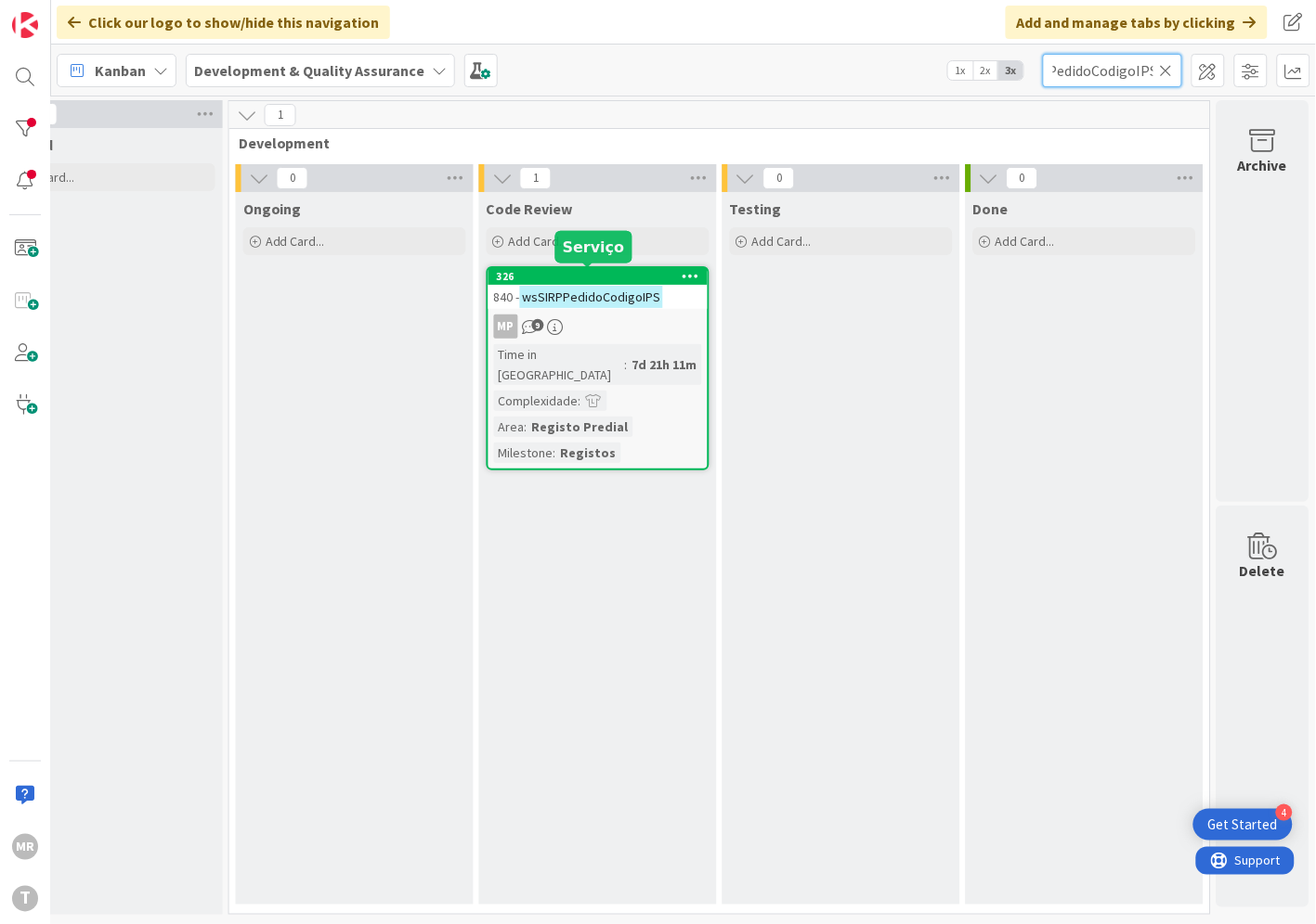
type input "wsSIRPPedidoCodigoIPS"
click at [559, 275] on div "326" at bounding box center [602, 276] width 211 height 13
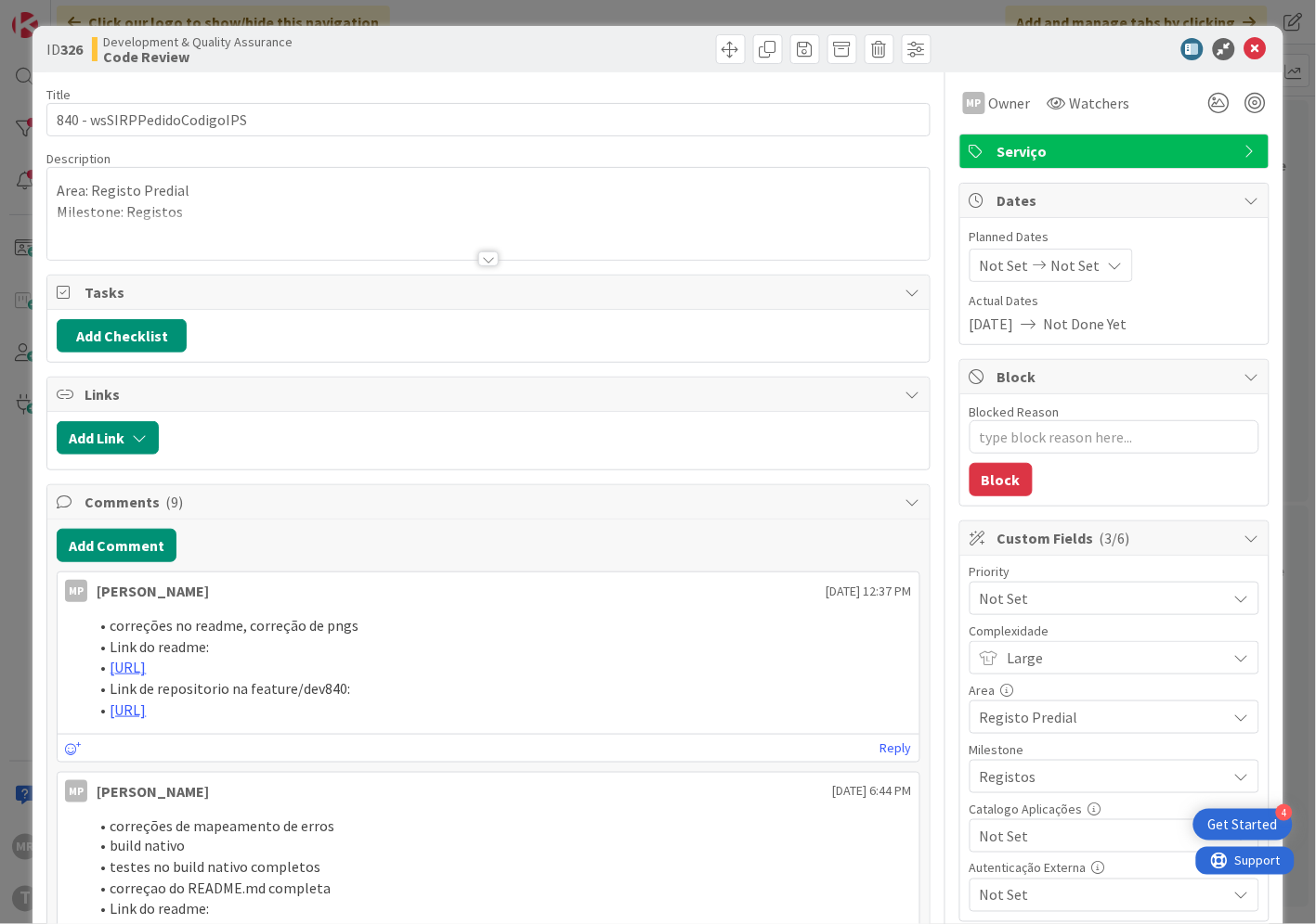
click at [982, 845] on span "Not Set" at bounding box center [1098, 836] width 238 height 26
click at [981, 799] on link "Sim" at bounding box center [1114, 794] width 286 height 34
type textarea "x"
click at [1244, 49] on icon at bounding box center [1255, 49] width 23 height 23
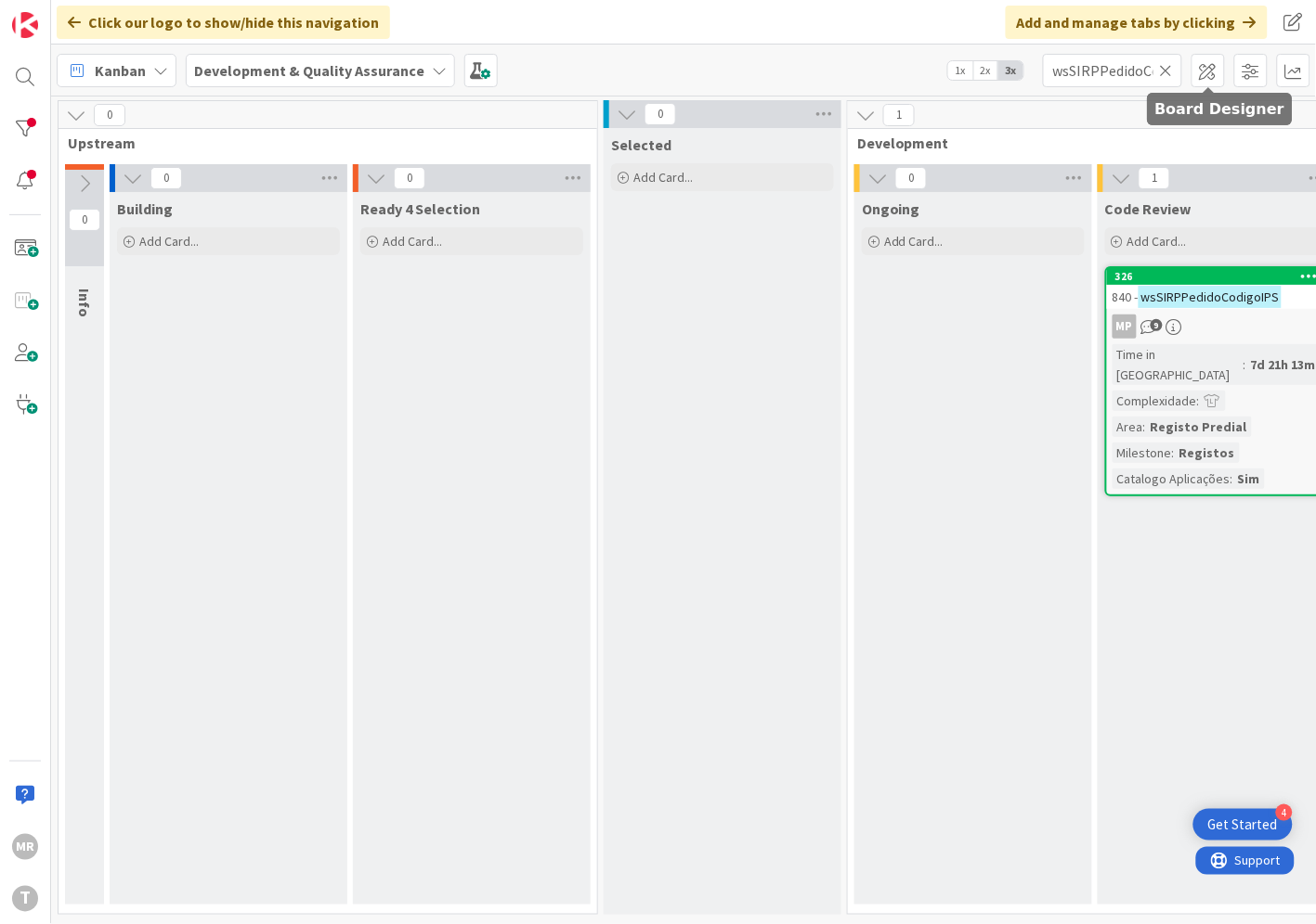
scroll to position [0, 632]
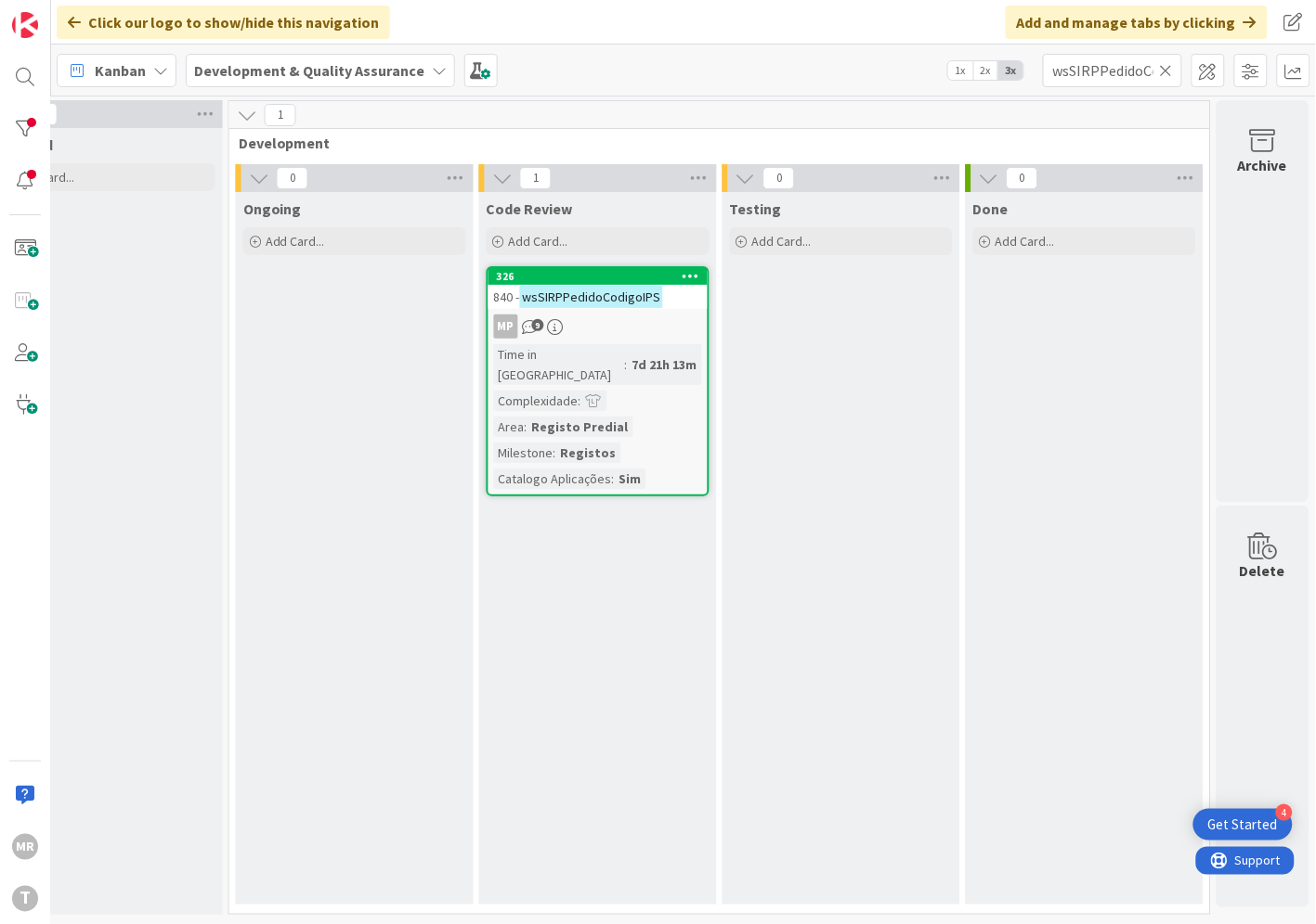
drag, startPoint x: 1167, startPoint y: 63, endPoint x: 1134, endPoint y: 71, distance: 34.0
click at [1167, 63] on icon at bounding box center [1165, 70] width 13 height 17
click at [1134, 72] on input "text" at bounding box center [1112, 71] width 139 height 34
paste input "wsSIRPPesquisaDescricaoFicha"
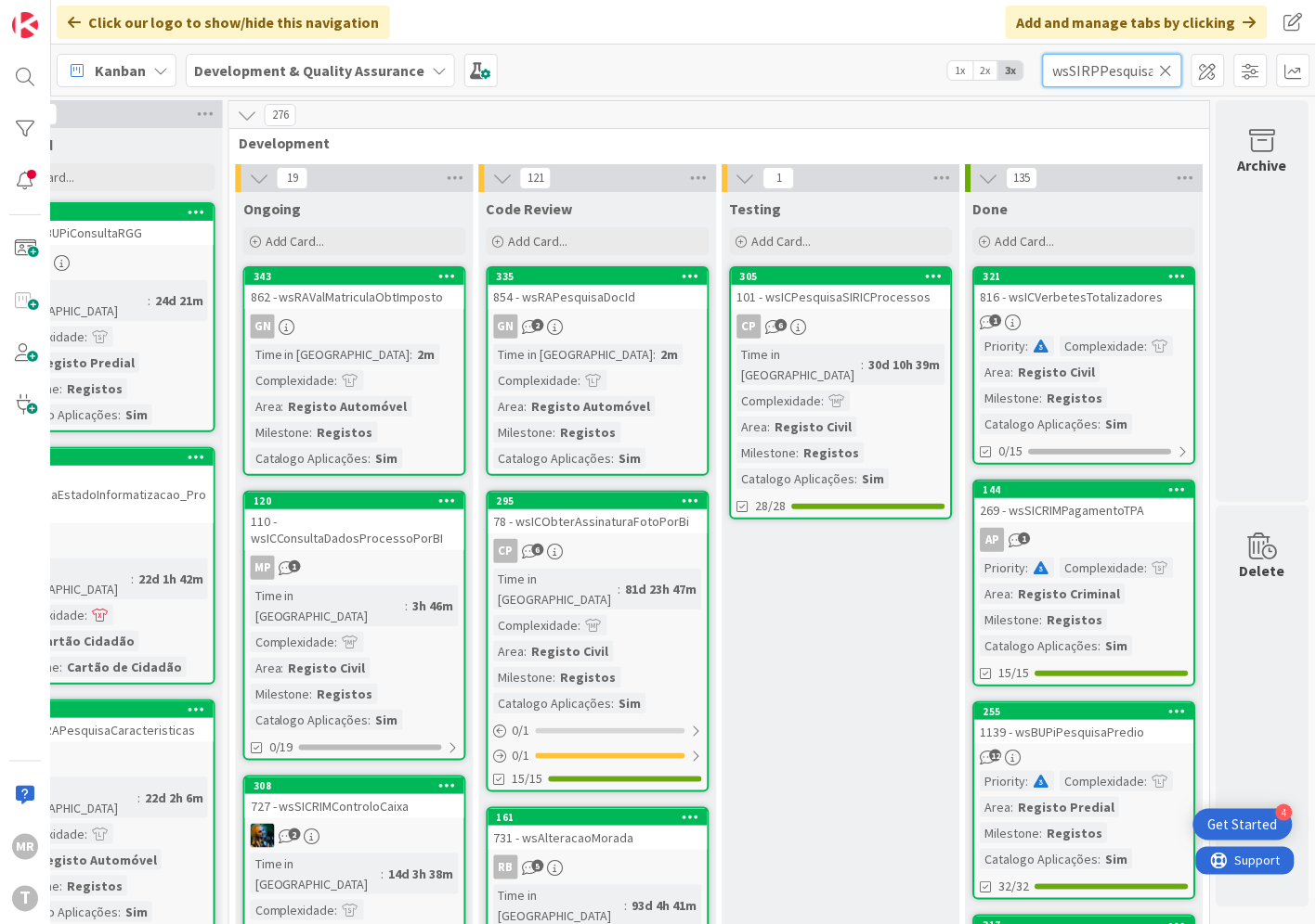
scroll to position [0, 95]
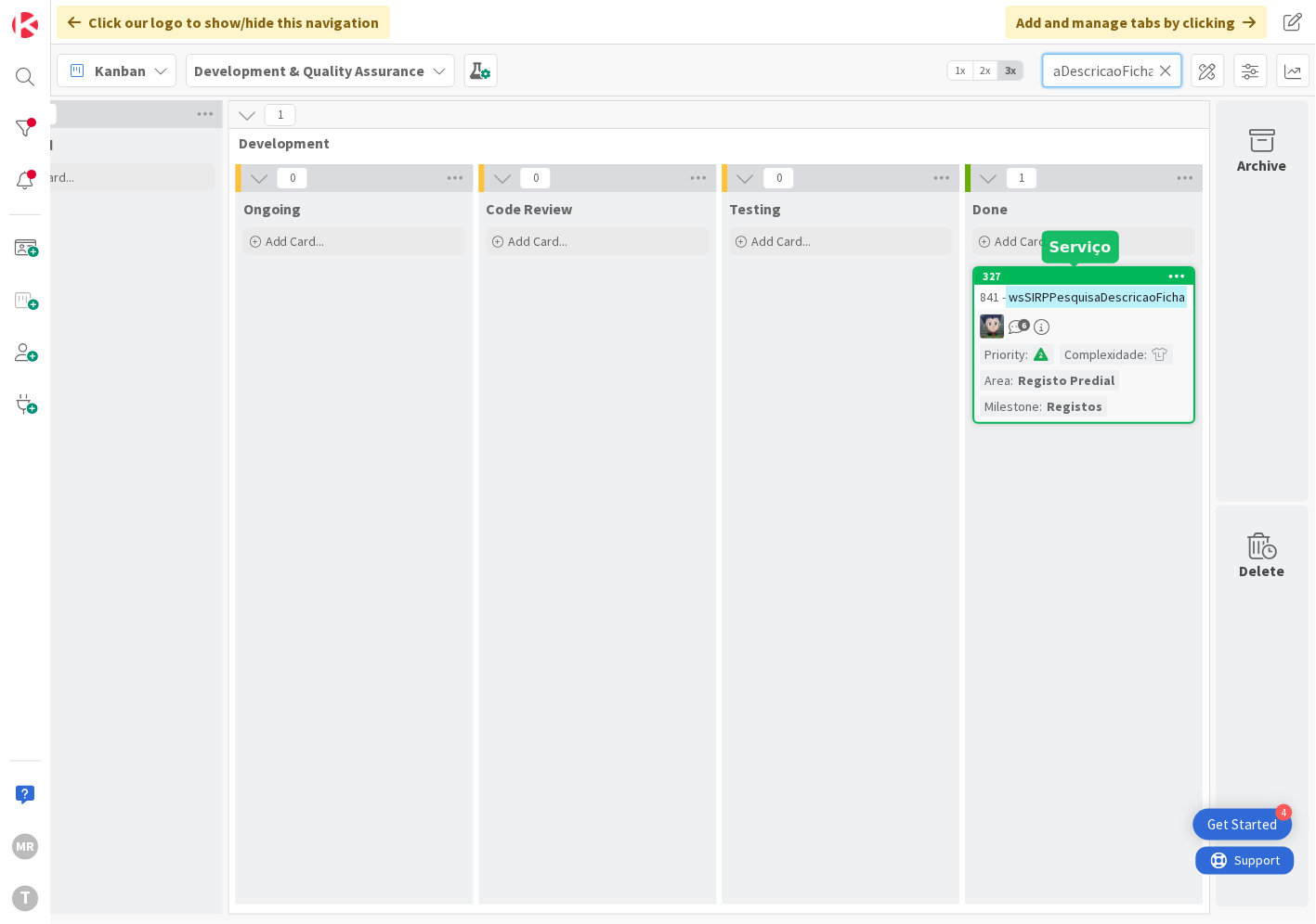
type input "wsSIRPPesquisaDescricaoFicha"
click at [1099, 273] on div "327" at bounding box center [1089, 276] width 211 height 13
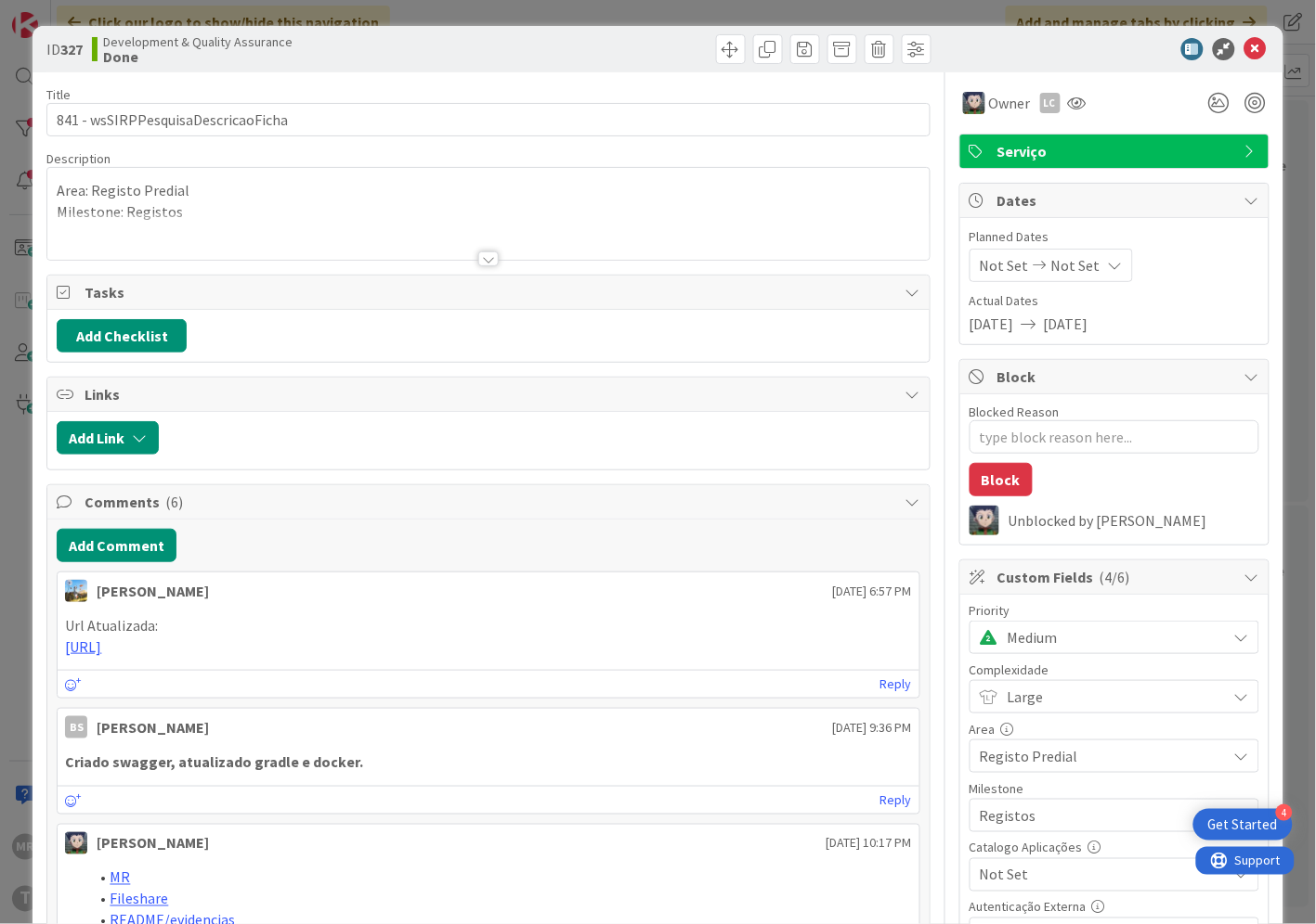
click at [1083, 871] on span "Not Set" at bounding box center [1098, 875] width 238 height 26
click at [1081, 839] on span "Sim" at bounding box center [1126, 832] width 244 height 28
type textarea "x"
click at [1244, 51] on icon at bounding box center [1255, 49] width 23 height 23
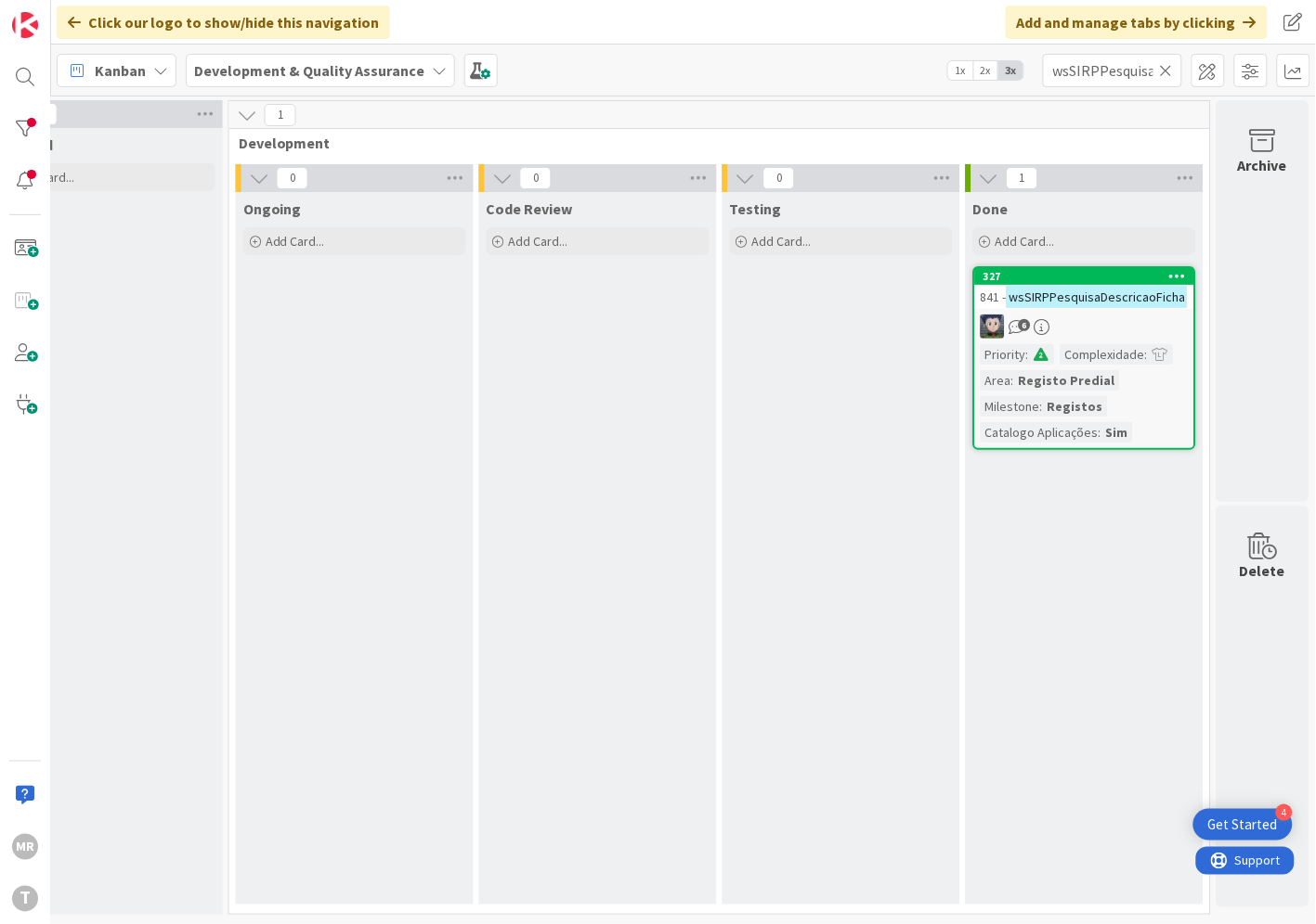
drag, startPoint x: 1163, startPoint y: 74, endPoint x: 1139, endPoint y: 71, distance: 24.2
click at [1163, 74] on icon at bounding box center [1165, 70] width 13 height 17
click at [1100, 66] on input "text" at bounding box center [1112, 71] width 139 height 34
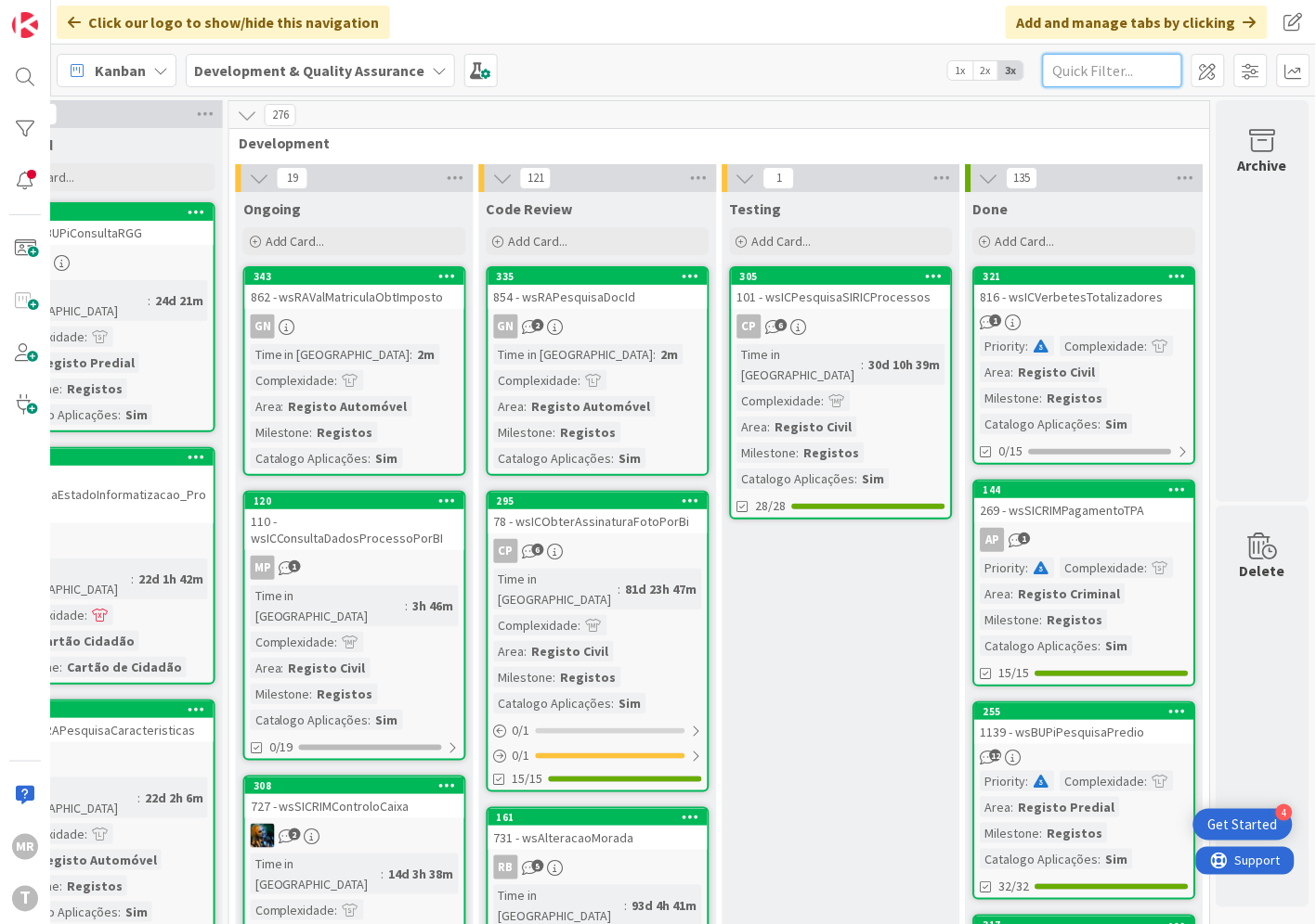
paste input "wsSIRPPesquisaMatriz"
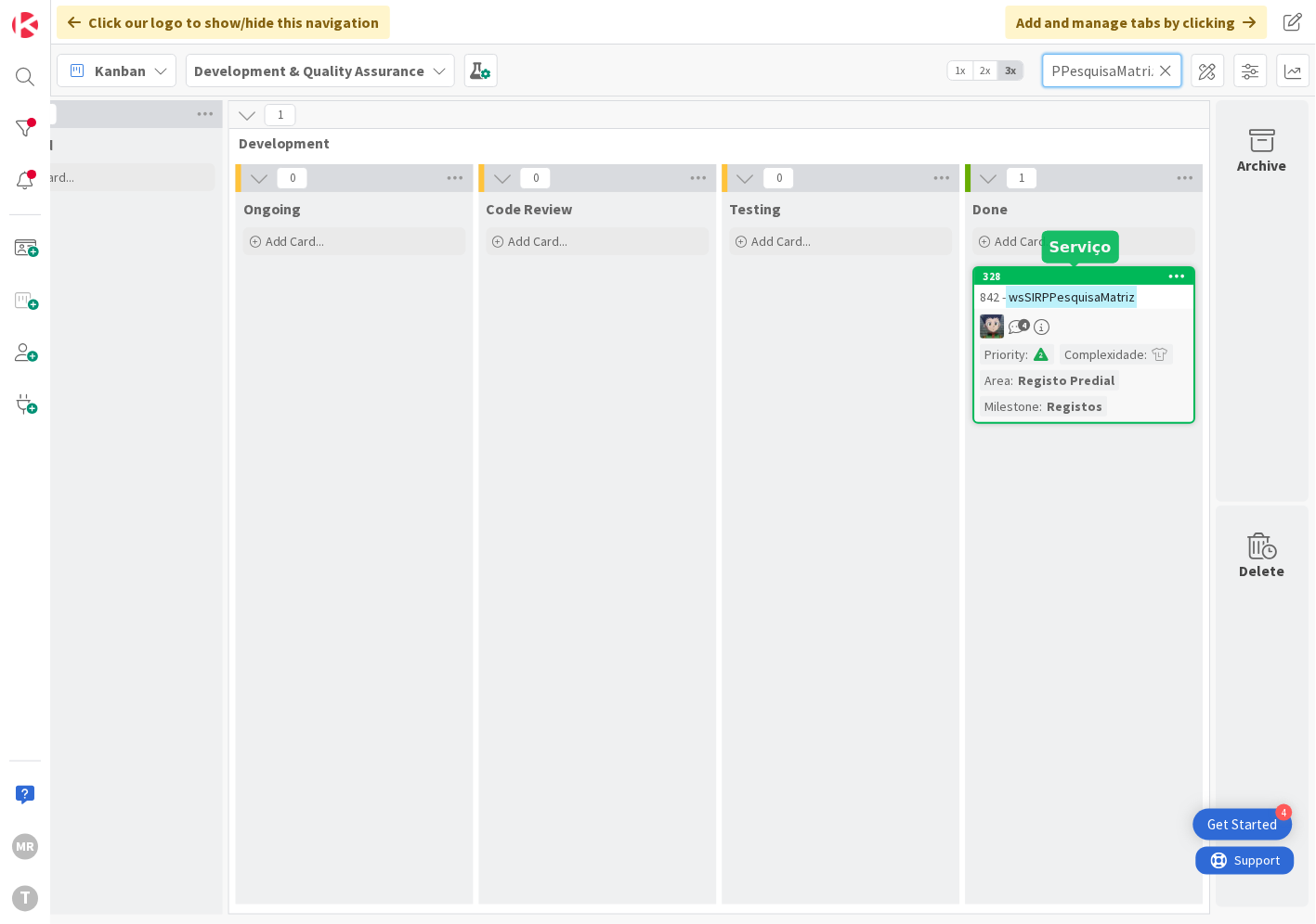
type input "wsSIRPPesquisaMatriz"
click at [1060, 275] on div "328" at bounding box center [1089, 276] width 211 height 13
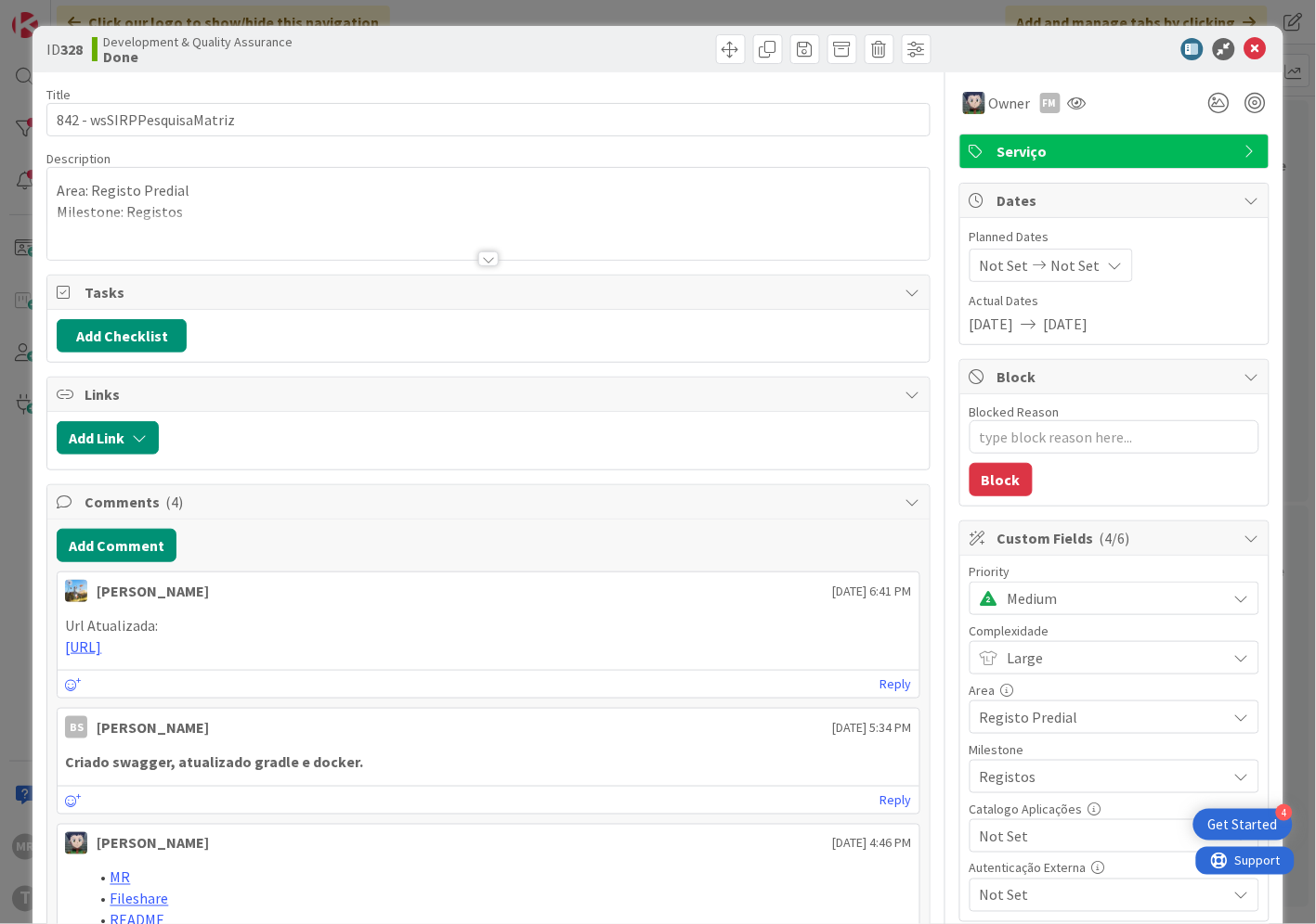
click at [1029, 824] on span "Not Set" at bounding box center [1098, 836] width 238 height 26
click at [1026, 801] on span "Sim" at bounding box center [1126, 794] width 244 height 28
type textarea "x"
click at [1246, 48] on icon at bounding box center [1255, 49] width 23 height 23
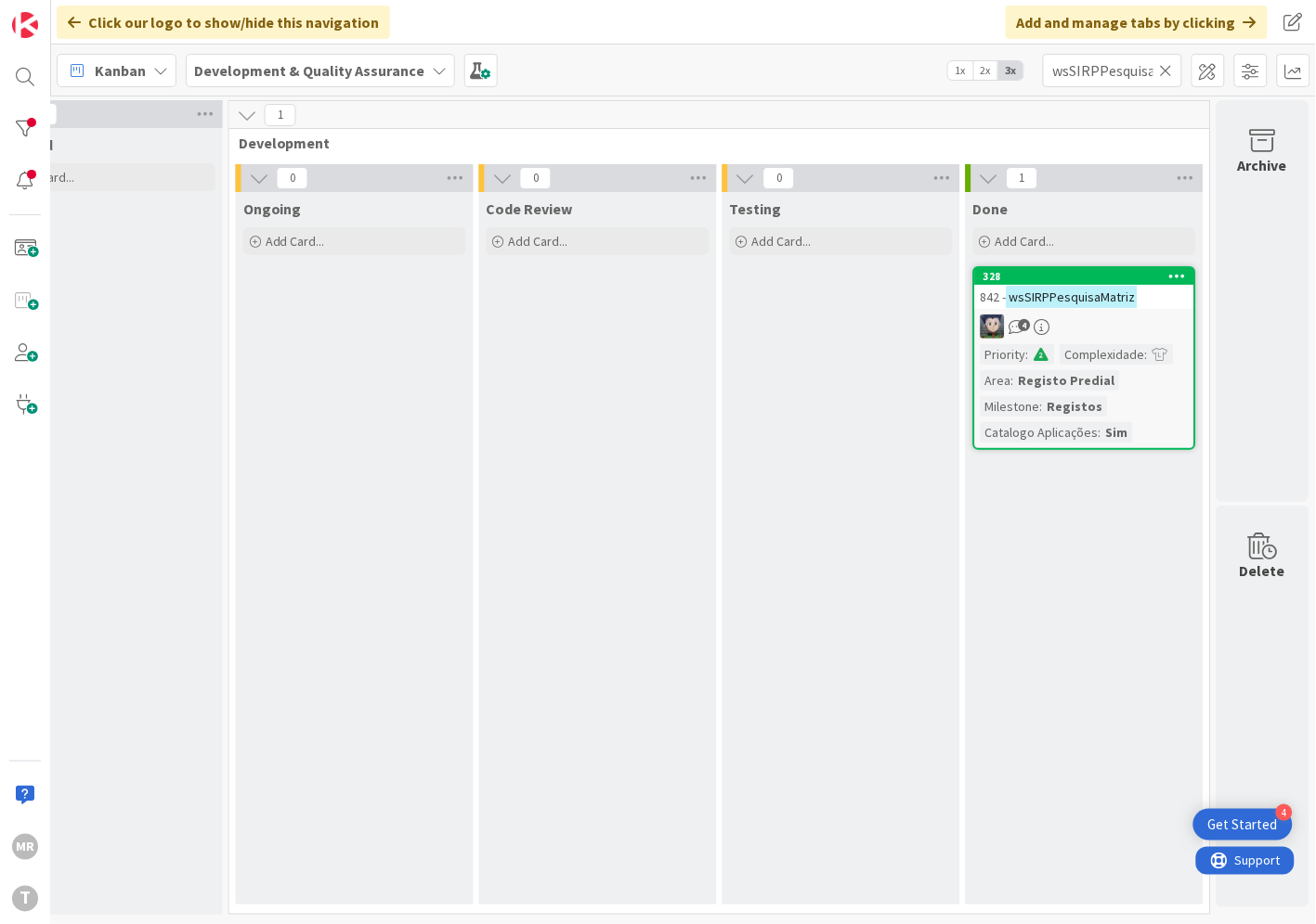
click at [1162, 71] on icon at bounding box center [1165, 70] width 13 height 17
click at [1116, 80] on input "text" at bounding box center [1112, 71] width 139 height 34
paste input "wsSIRPPesquisaNomeProprietario"
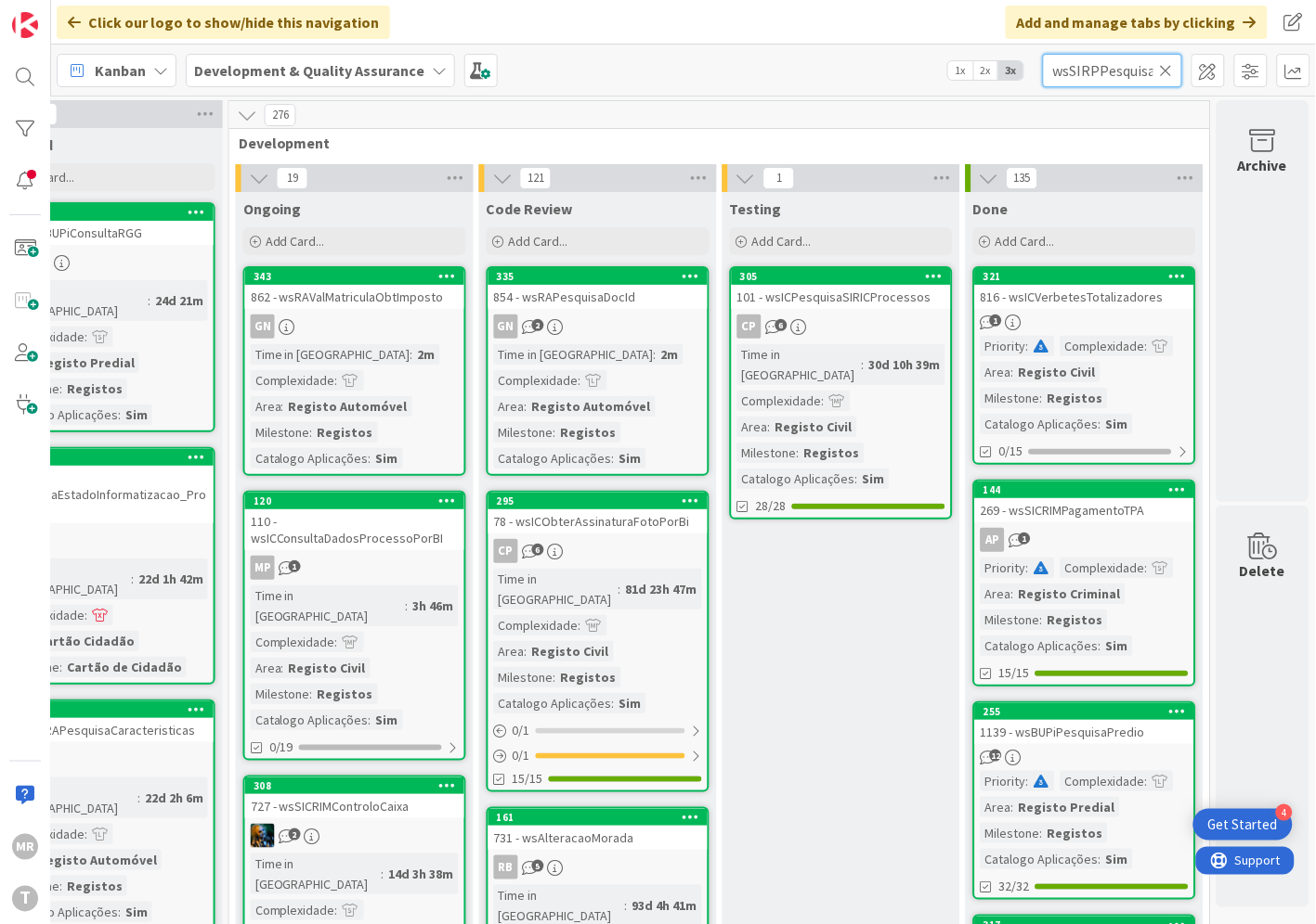
scroll to position [0, 113]
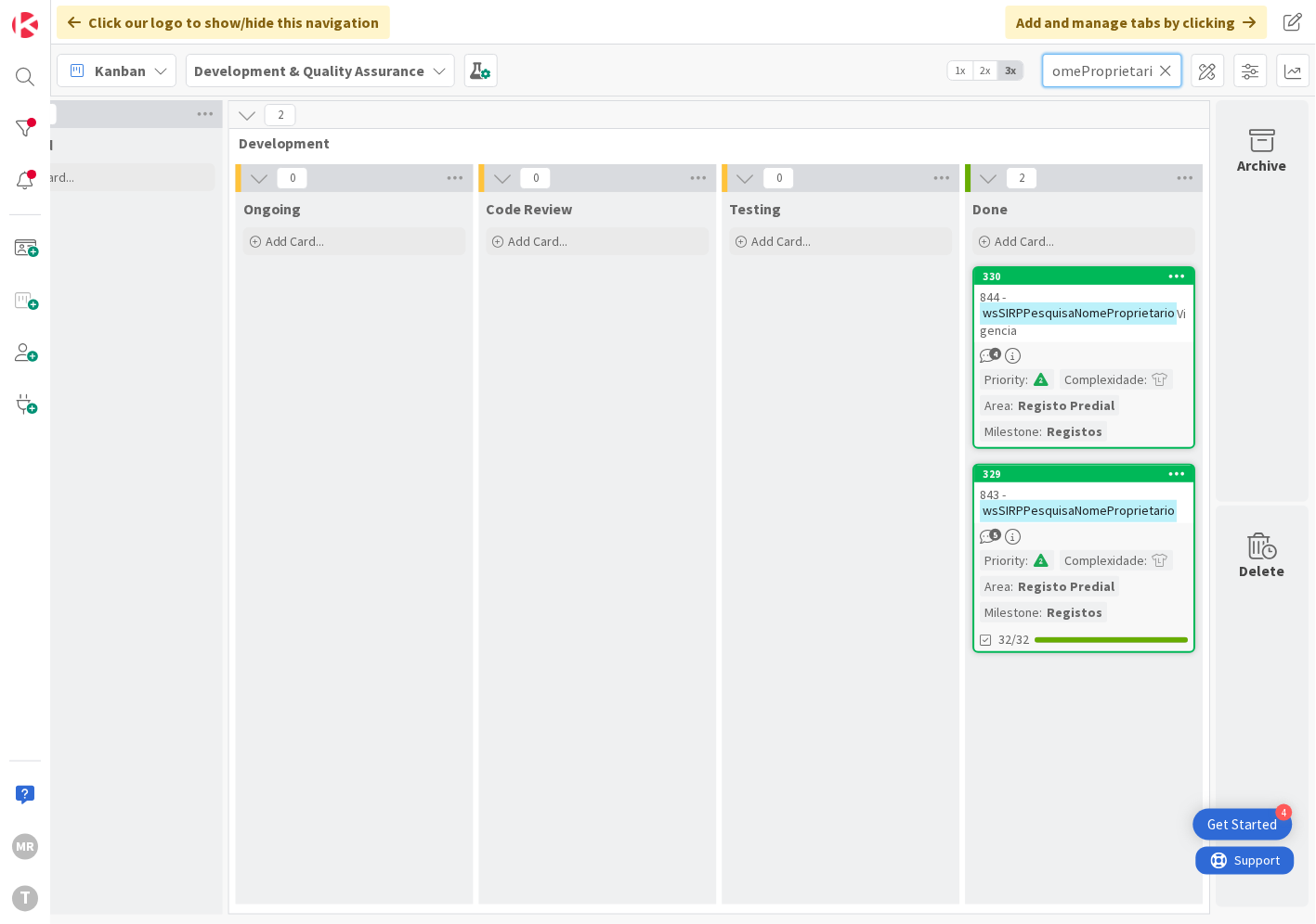
type input "wsSIRPPesquisaNomeProprietario"
click at [1055, 465] on div "329" at bounding box center [1084, 473] width 219 height 17
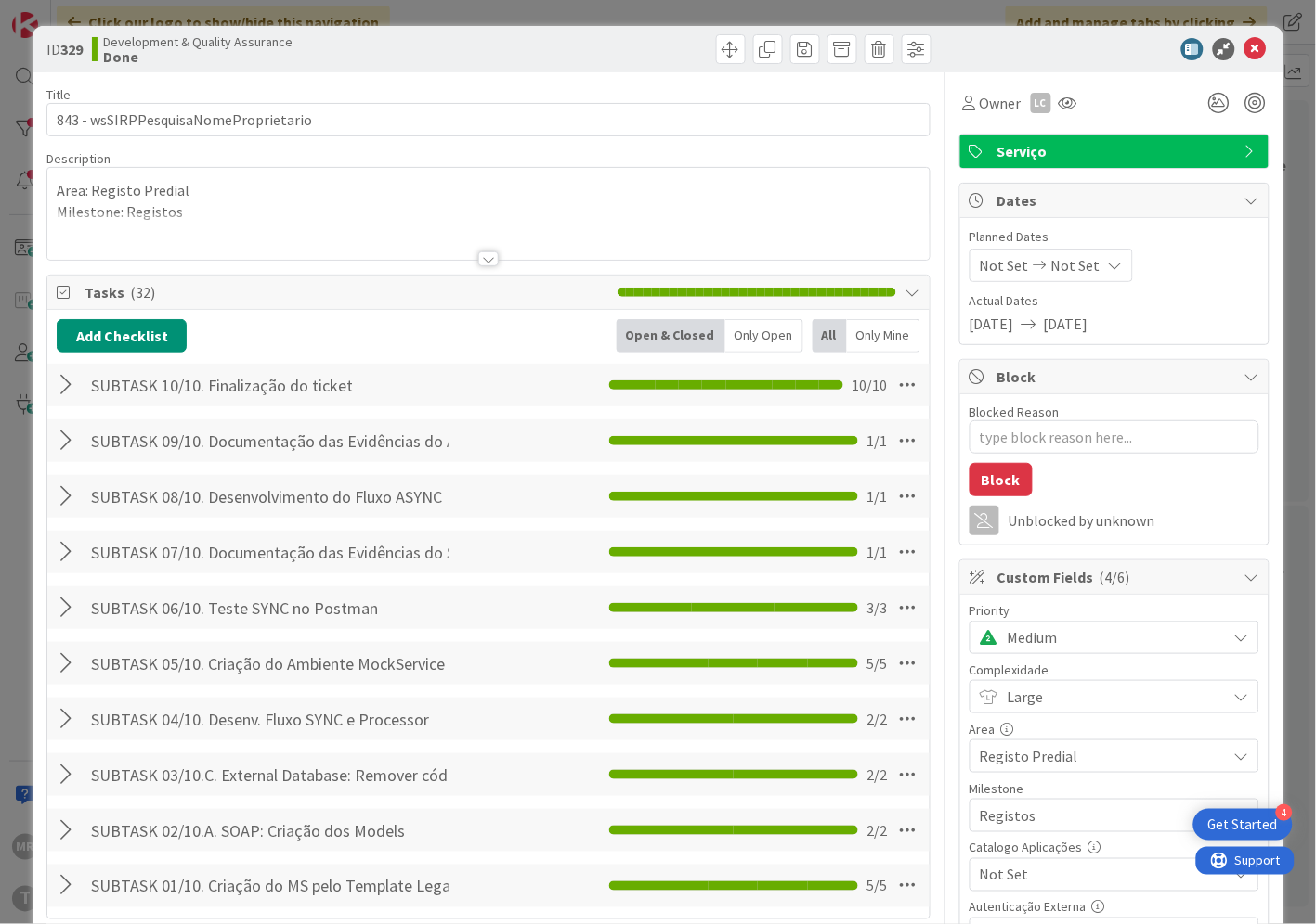
click at [1045, 875] on span "Not Set" at bounding box center [1098, 875] width 238 height 26
click at [1047, 837] on span "Sim" at bounding box center [1126, 832] width 244 height 28
click at [1247, 46] on icon at bounding box center [1255, 49] width 23 height 23
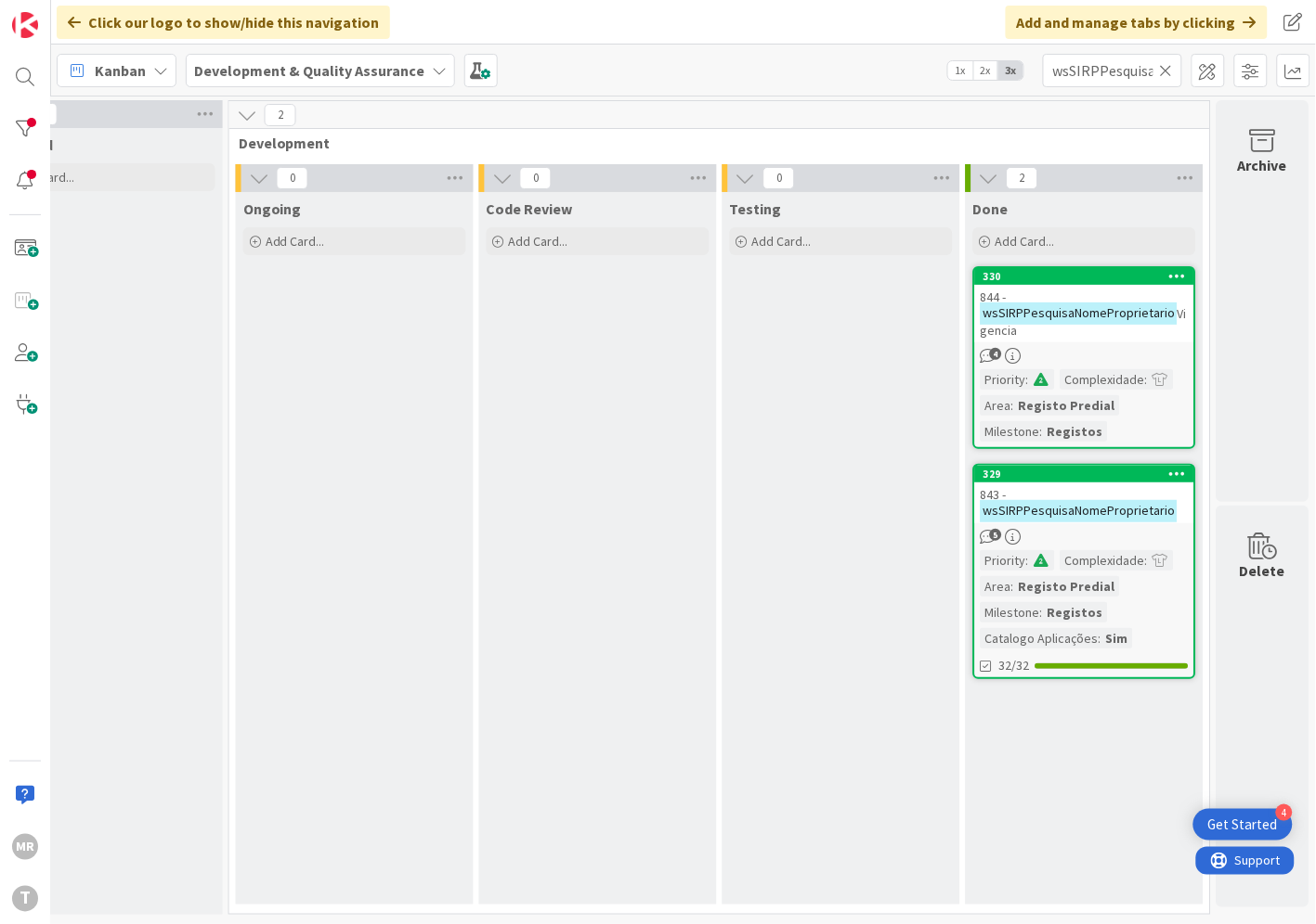
click at [1091, 268] on div "330" at bounding box center [1084, 276] width 219 height 17
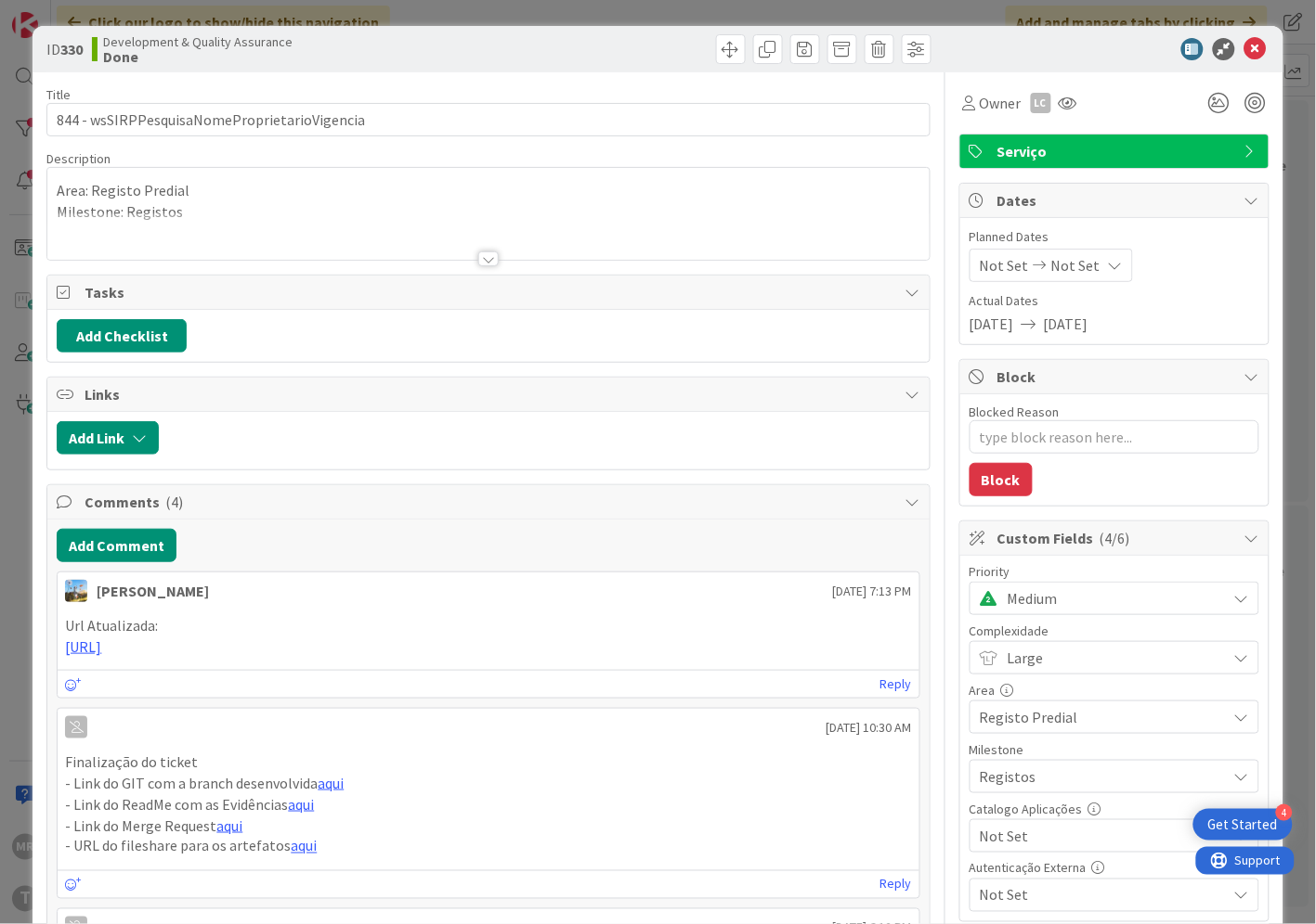
click at [1105, 888] on span "Not Set" at bounding box center [1098, 895] width 238 height 26
click at [1165, 687] on div "Area" at bounding box center [1115, 690] width 290 height 13
click at [1037, 837] on span "Not Set" at bounding box center [1098, 836] width 238 height 26
click at [1007, 798] on span "Sim" at bounding box center [1126, 794] width 244 height 28
type textarea "x"
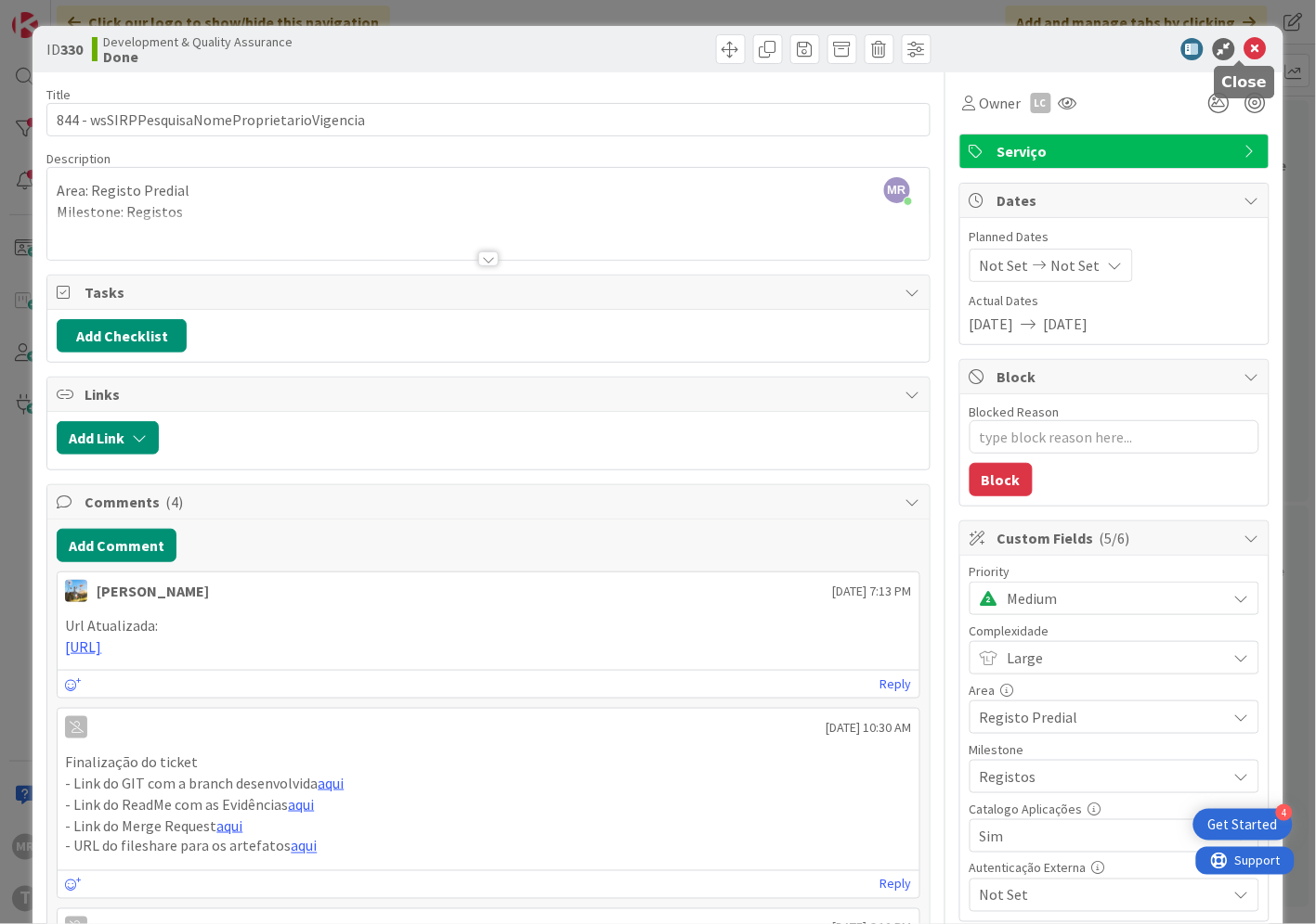
click at [1244, 47] on icon at bounding box center [1255, 49] width 23 height 23
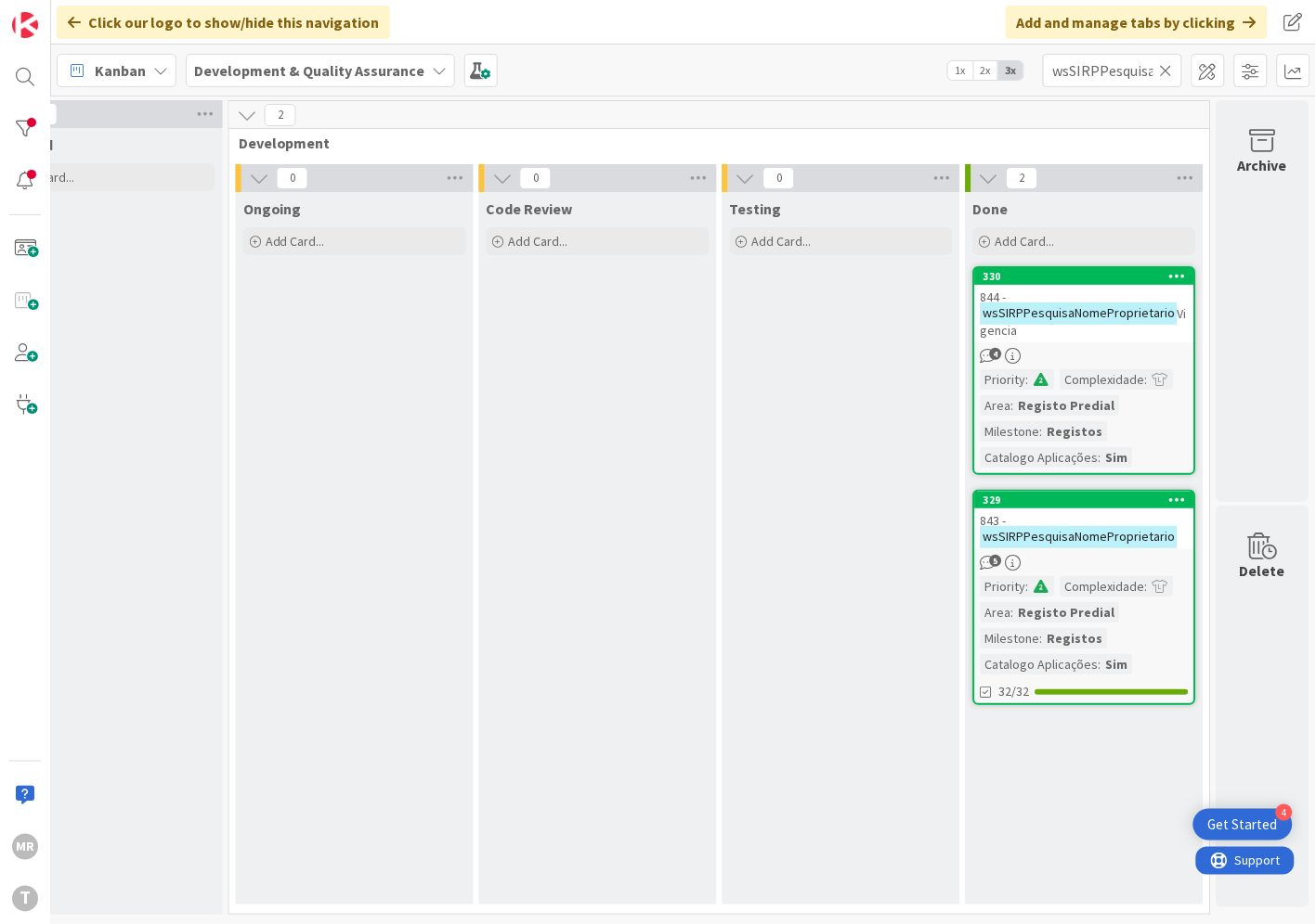
drag, startPoint x: 1168, startPoint y: 69, endPoint x: 1109, endPoint y: 63, distance: 59.3
click at [1168, 69] on icon at bounding box center [1165, 70] width 13 height 17
click at [1107, 63] on input "text" at bounding box center [1112, 71] width 139 height 34
paste input "wsSIRPPesquisaPredioEO"
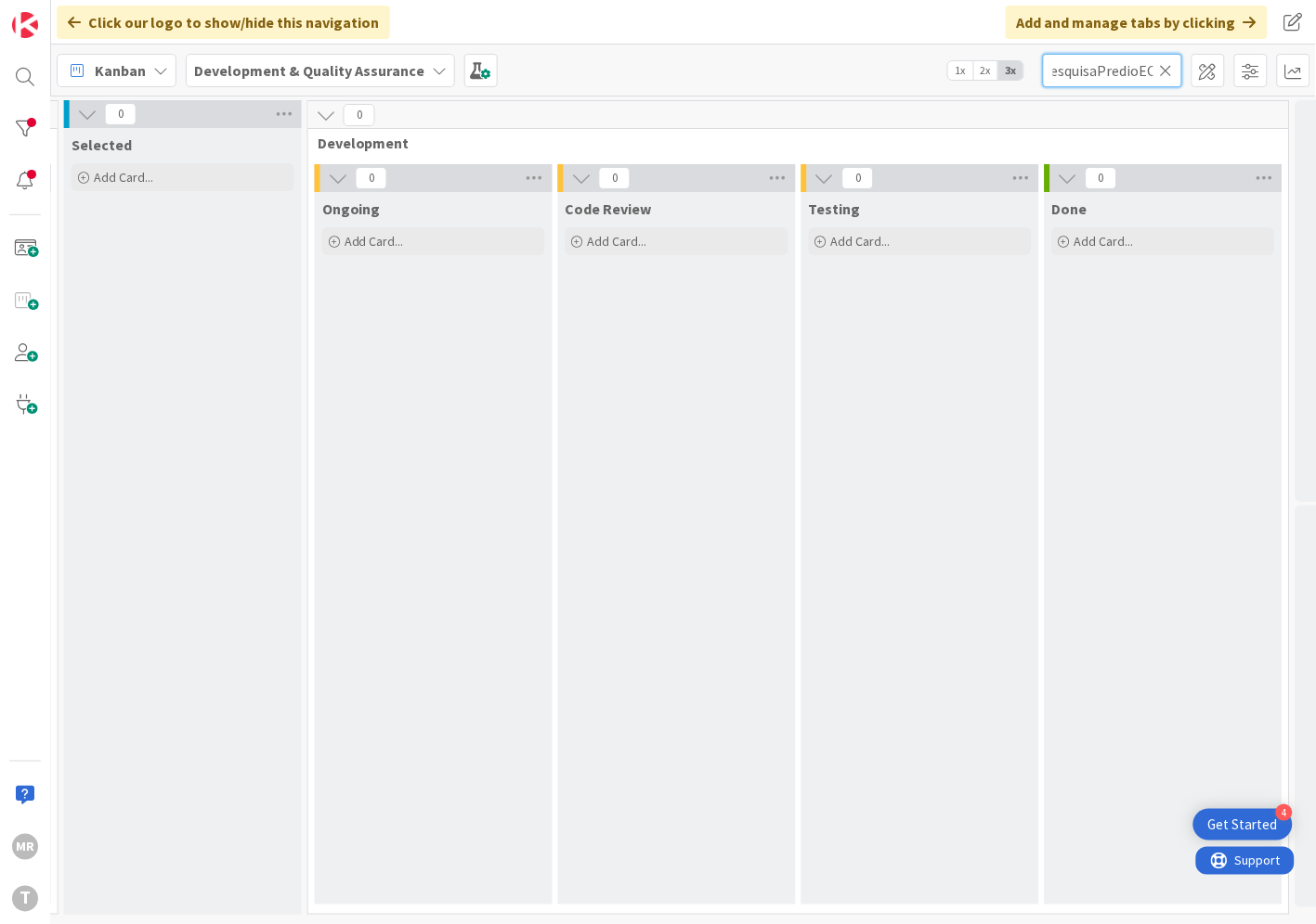
scroll to position [0, 632]
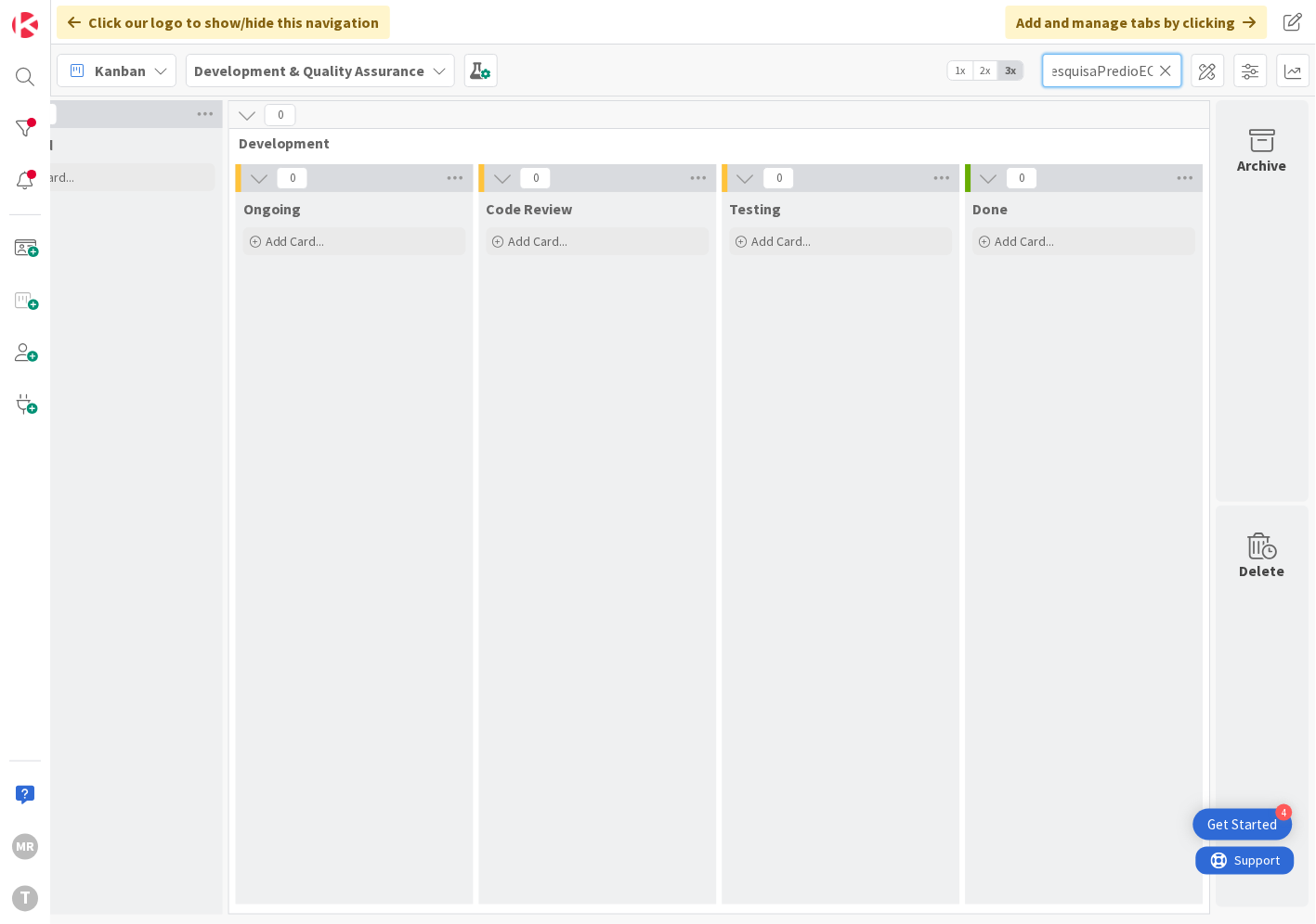
type input "wsSIRPPesquisaPredioEO"
click at [1172, 82] on input "wsSIRPPesquisaPredioEO" at bounding box center [1112, 71] width 139 height 34
click at [1167, 75] on icon at bounding box center [1165, 70] width 13 height 17
click at [1147, 74] on input "text" at bounding box center [1112, 71] width 139 height 34
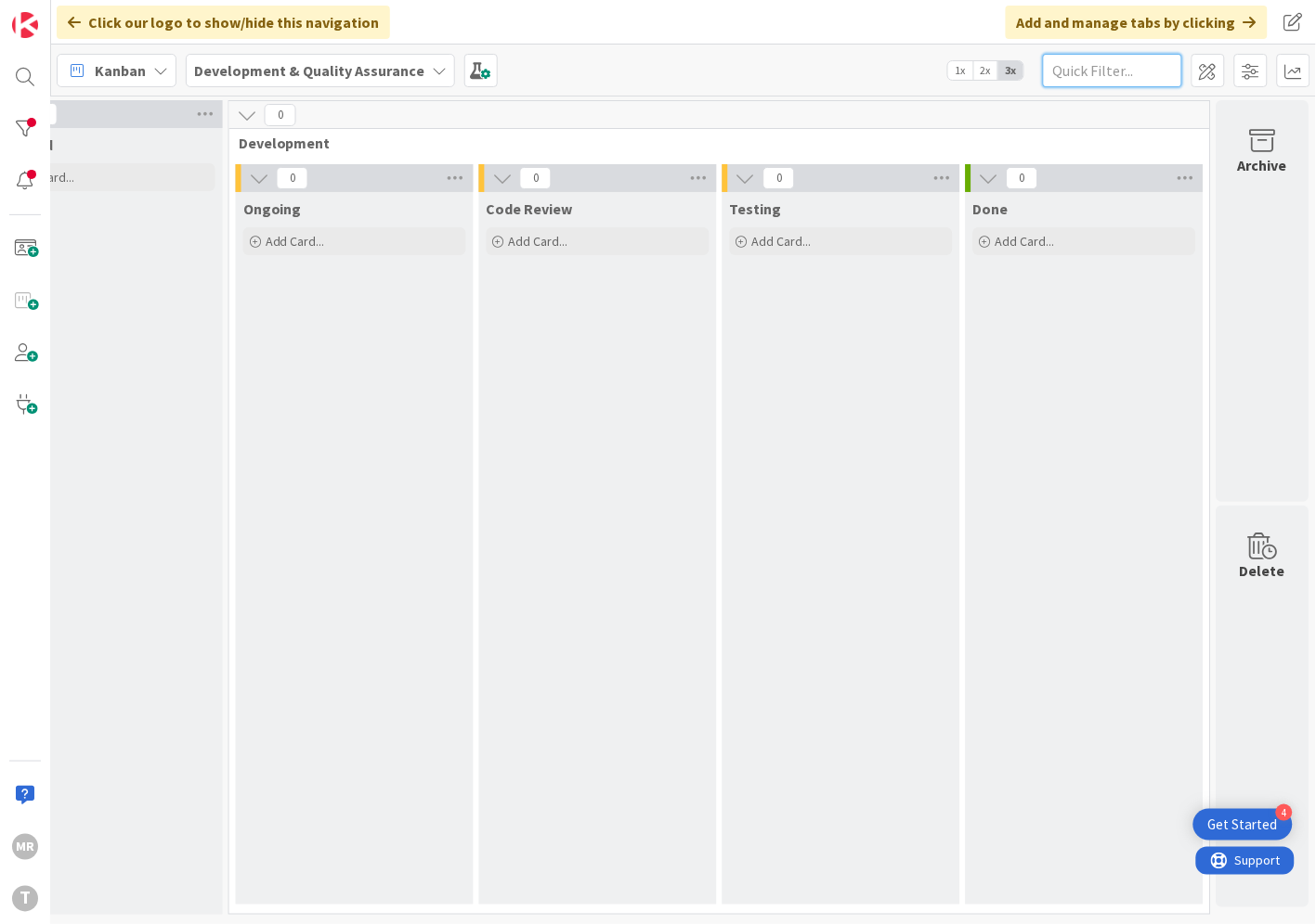
paste input "wsSIRPPesquisaSituacaoPredio"
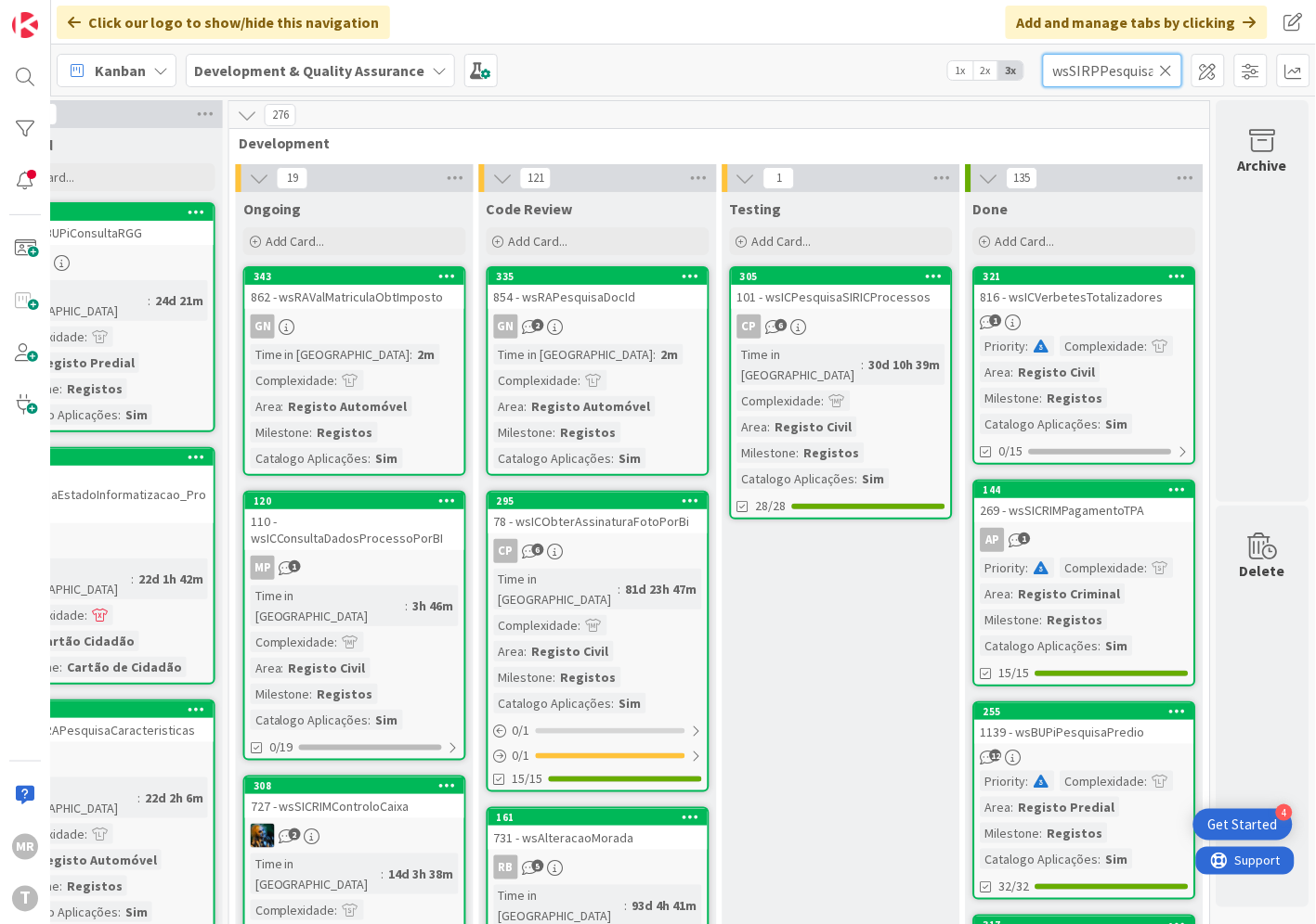
scroll to position [0, 96]
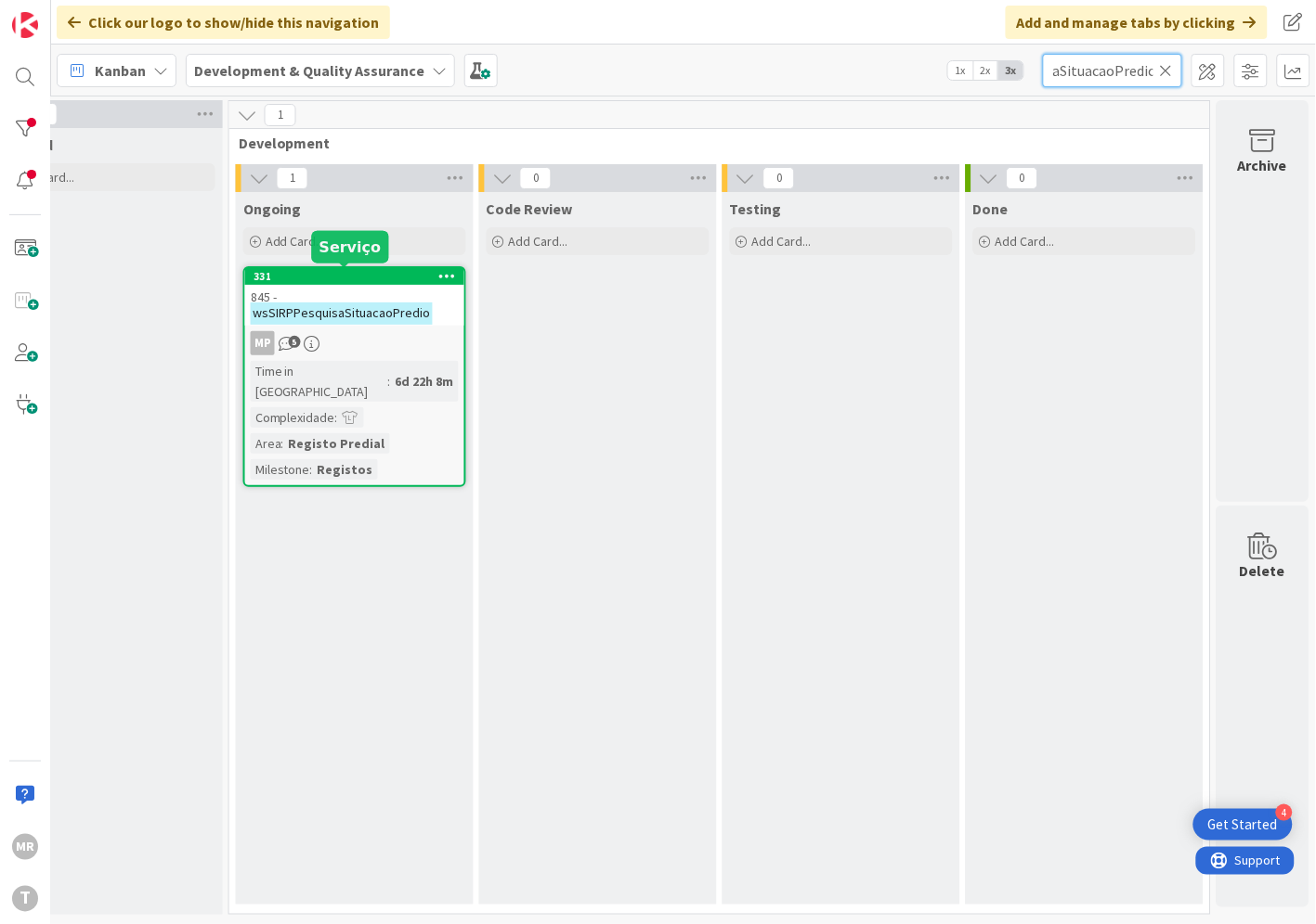
type input "wsSIRPPesquisaSituacaoPredio"
click at [346, 272] on div "331" at bounding box center [359, 276] width 211 height 13
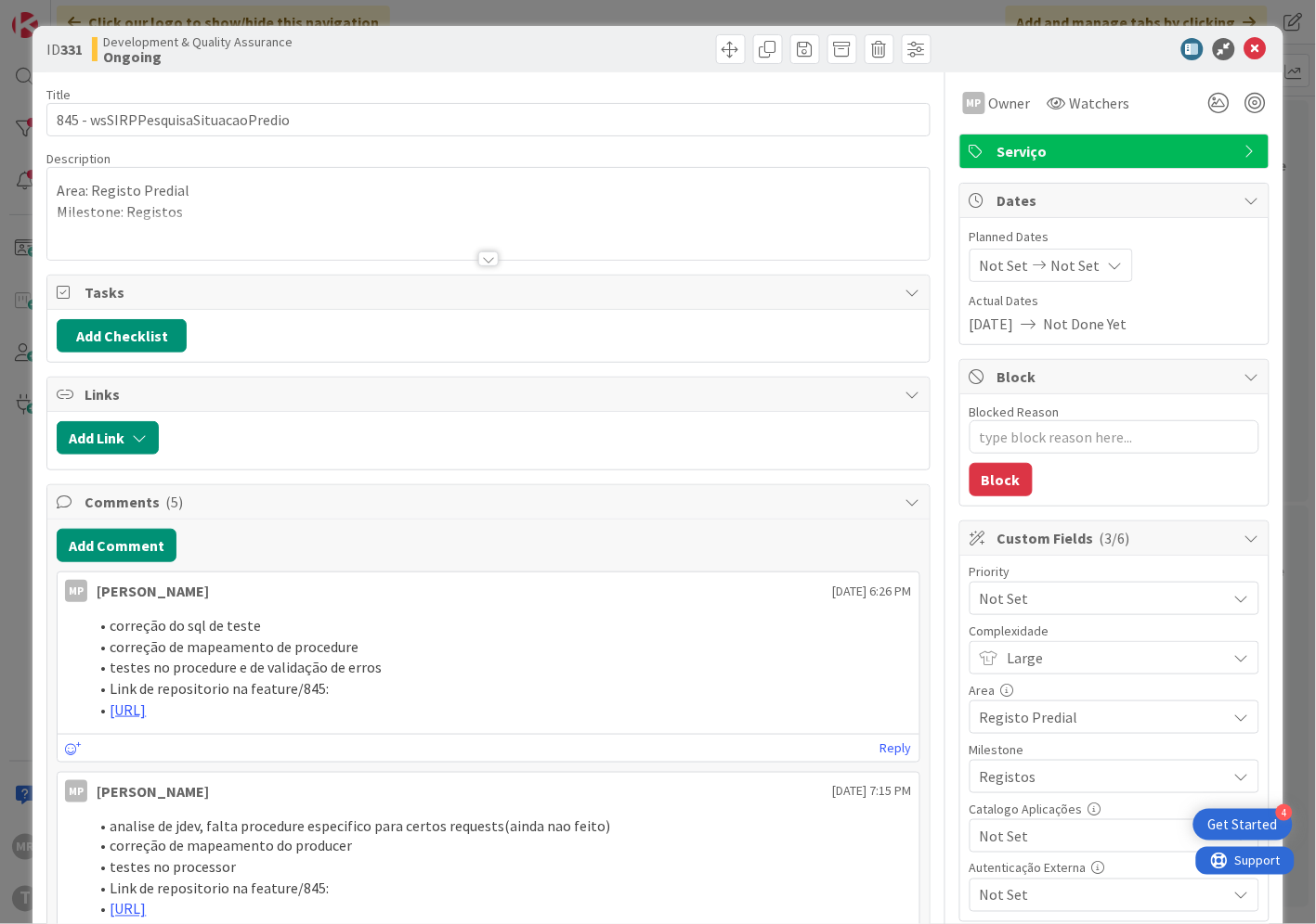
click at [980, 830] on span "Not Set" at bounding box center [1098, 836] width 238 height 26
click at [981, 798] on icon at bounding box center [987, 794] width 15 height 28
type textarea "x"
click at [1245, 50] on icon at bounding box center [1255, 49] width 23 height 23
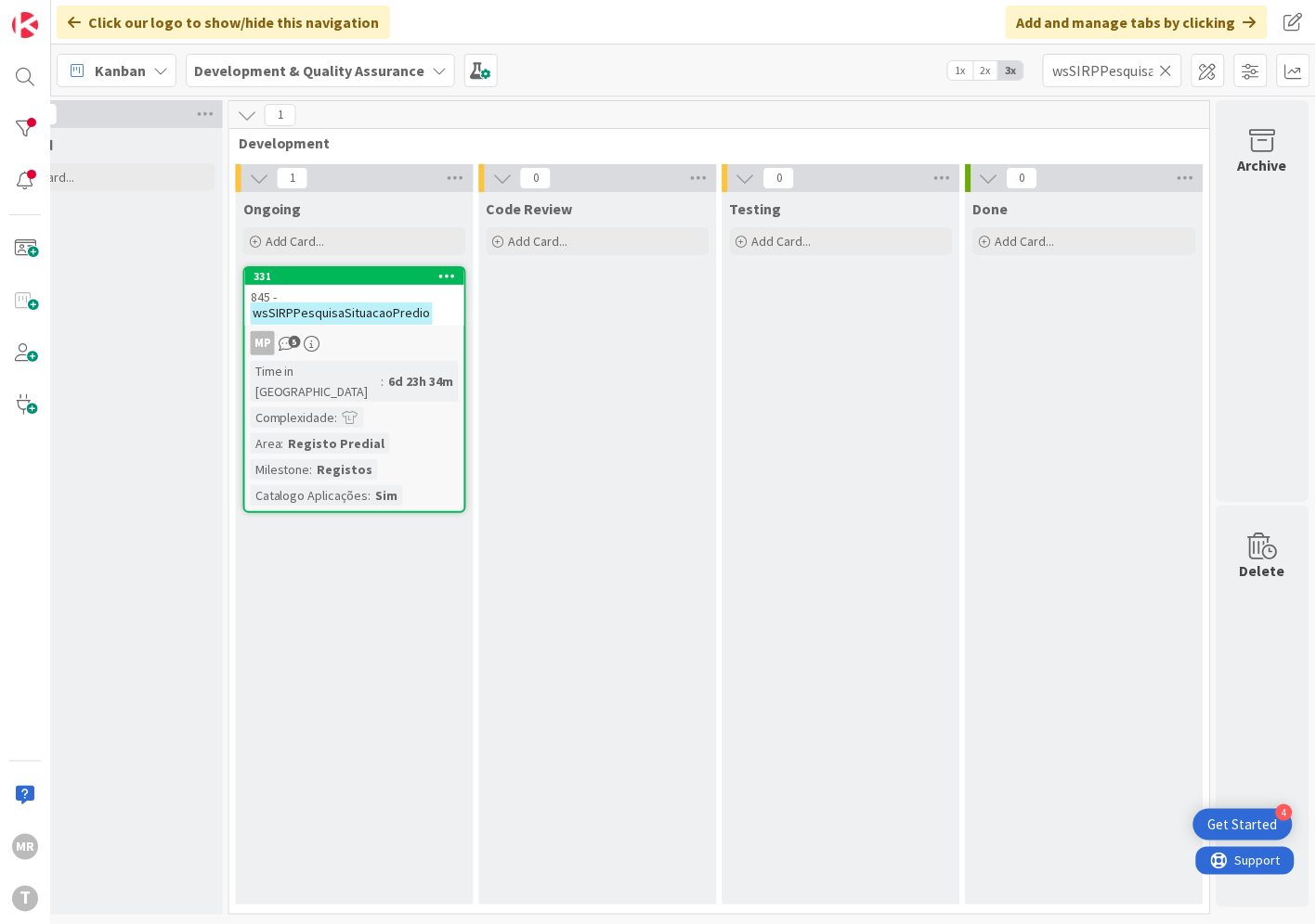
drag, startPoint x: 1171, startPoint y: 68, endPoint x: 1100, endPoint y: 68, distance: 71.0
click at [1171, 68] on icon at bounding box center [1165, 70] width 13 height 17
click at [1094, 68] on input "text" at bounding box center [1112, 71] width 139 height 34
paste input "wsPesquisaSIRPProcuracoes"
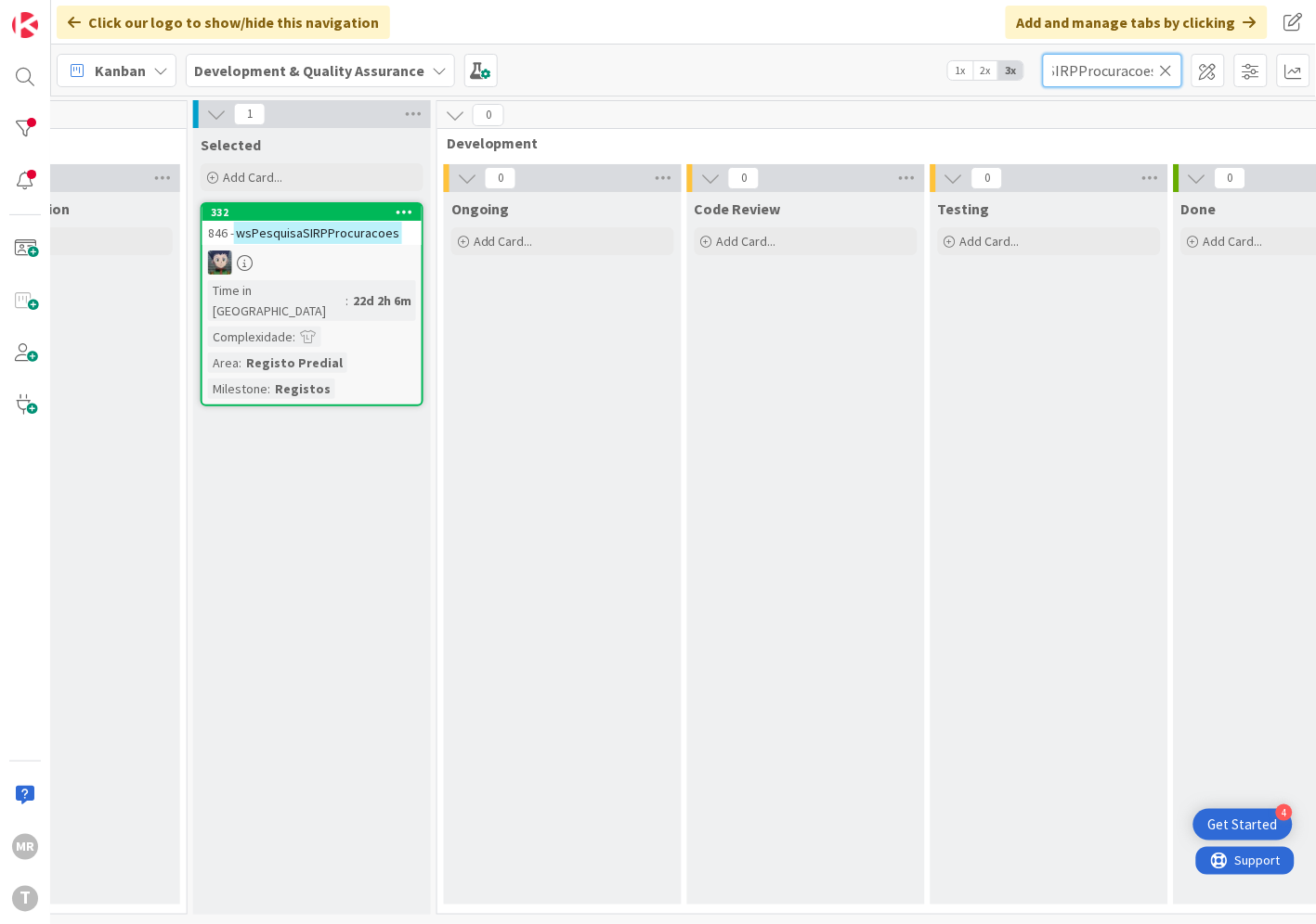
scroll to position [0, 403]
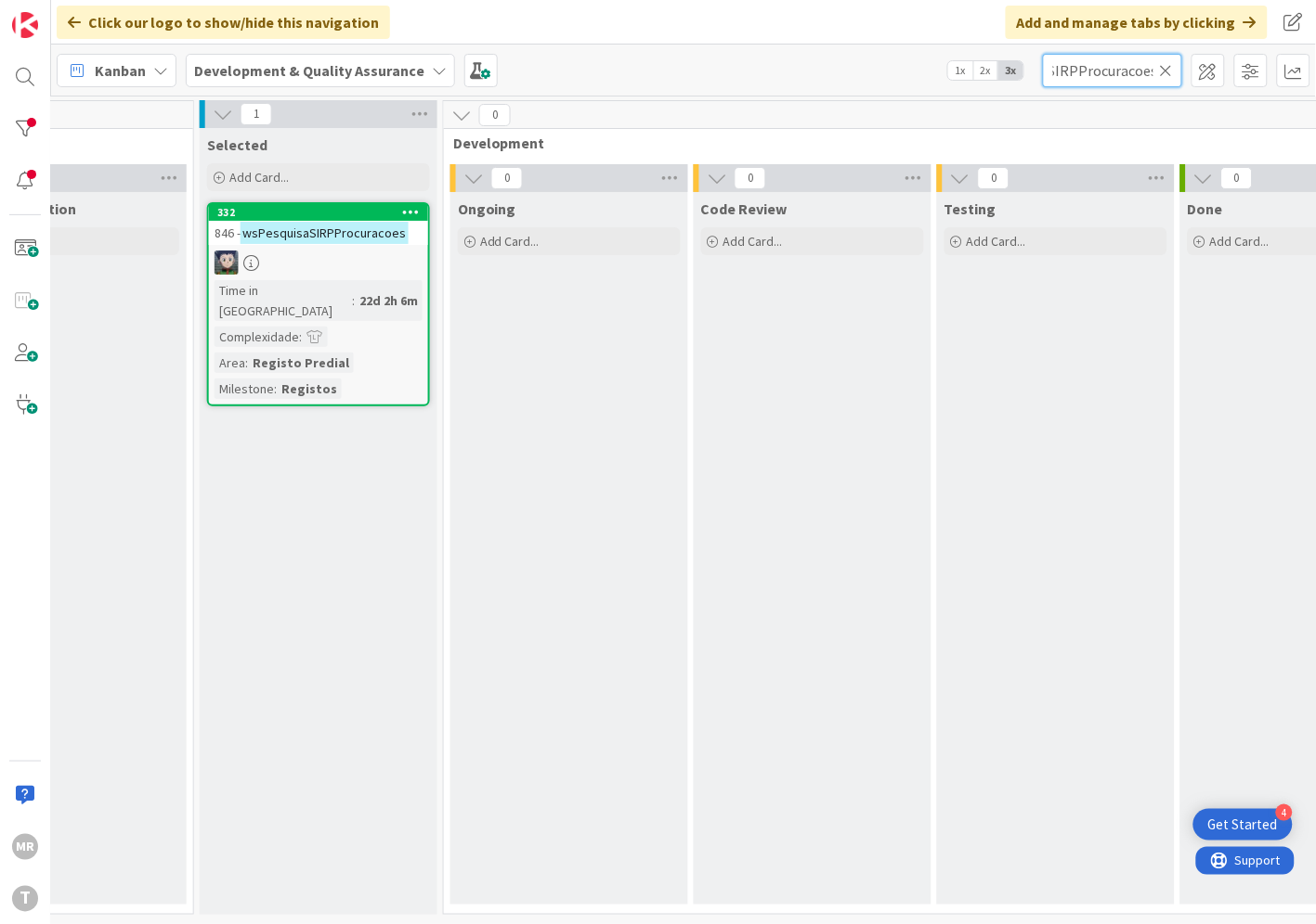
type input "wsPesquisaSIRPProcuracoes"
click at [262, 211] on div "332" at bounding box center [323, 212] width 211 height 13
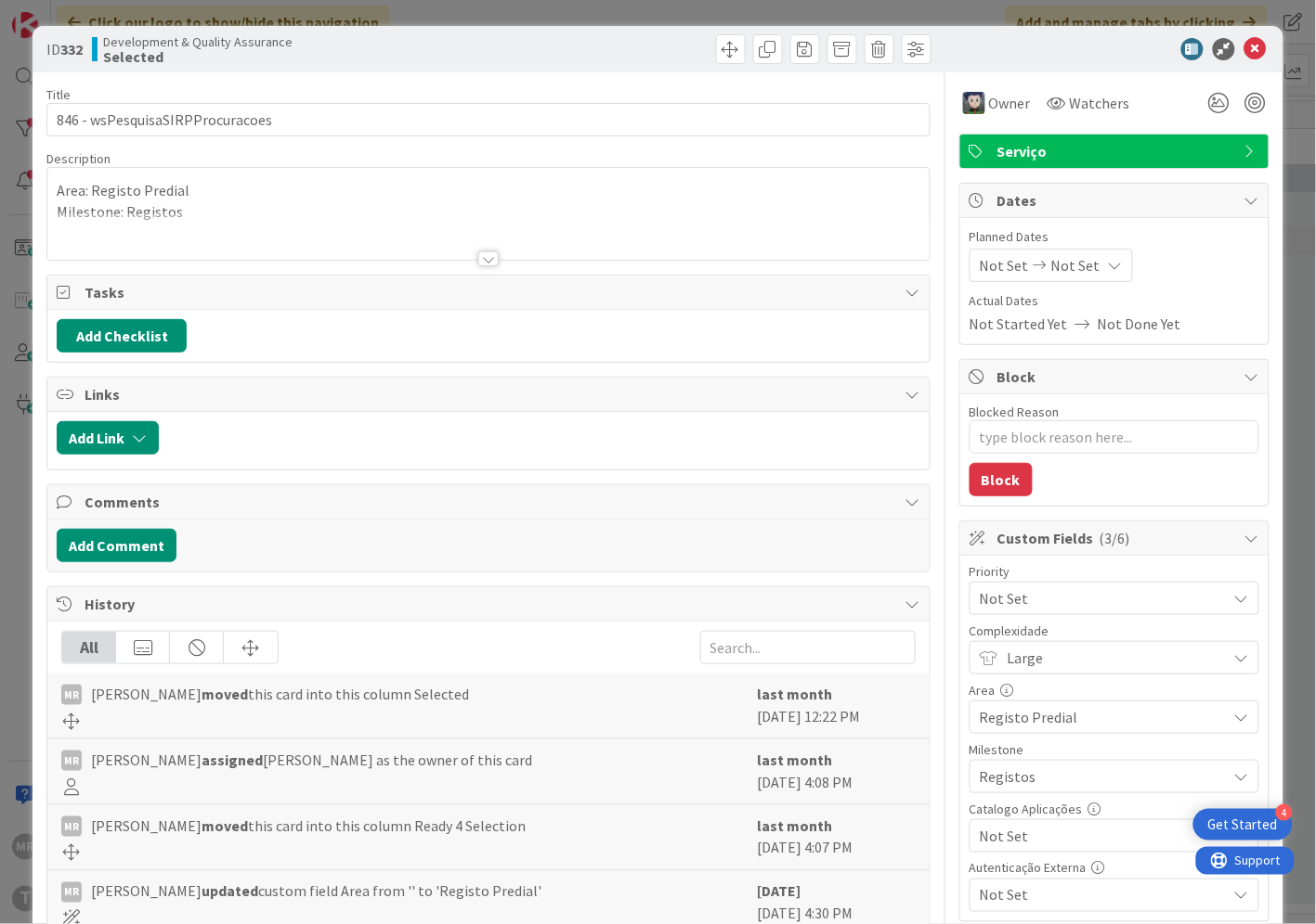
click at [1005, 840] on span "Not Set" at bounding box center [1098, 836] width 238 height 26
click at [986, 795] on link "Sim" at bounding box center [1114, 794] width 286 height 34
type textarea "x"
click at [1244, 47] on icon at bounding box center [1255, 49] width 23 height 23
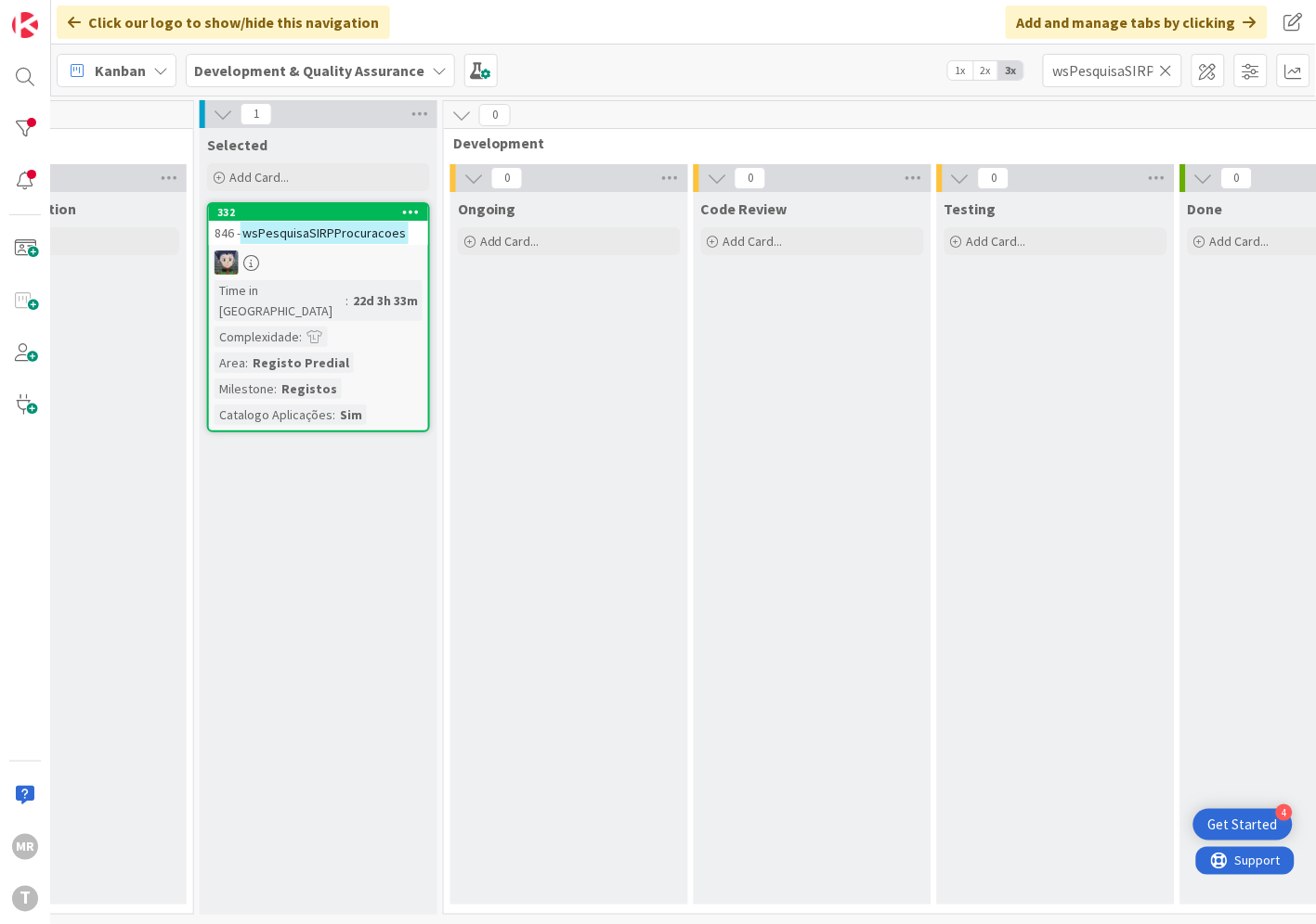
click at [1167, 68] on icon at bounding box center [1165, 70] width 13 height 17
click at [1133, 79] on input "text" at bounding box center [1112, 71] width 139 height 34
paste input "wsSIRPConsultaDashboard"
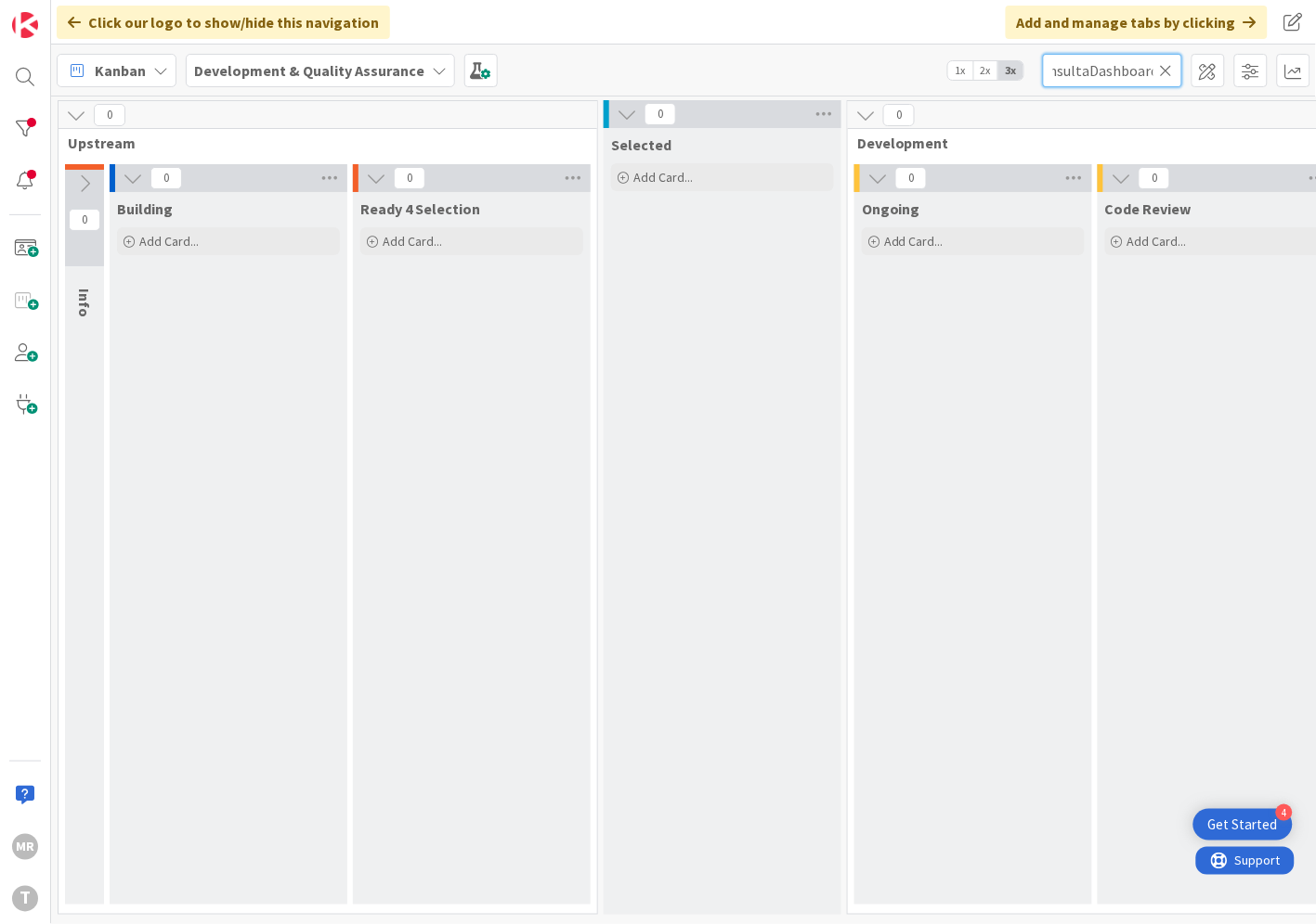
drag, startPoint x: 1086, startPoint y: 77, endPoint x: 1175, endPoint y: 70, distance: 89.3
click at [1175, 70] on input "wsSIRPConsultaDashboard" at bounding box center [1112, 71] width 139 height 34
drag, startPoint x: 1097, startPoint y: 71, endPoint x: 1248, endPoint y: 109, distance: 155.7
click at [1247, 109] on div "Click our logo to show/hide this navigation Add and manage tabs by clicking Kan…" at bounding box center [684, 462] width 1265 height 924
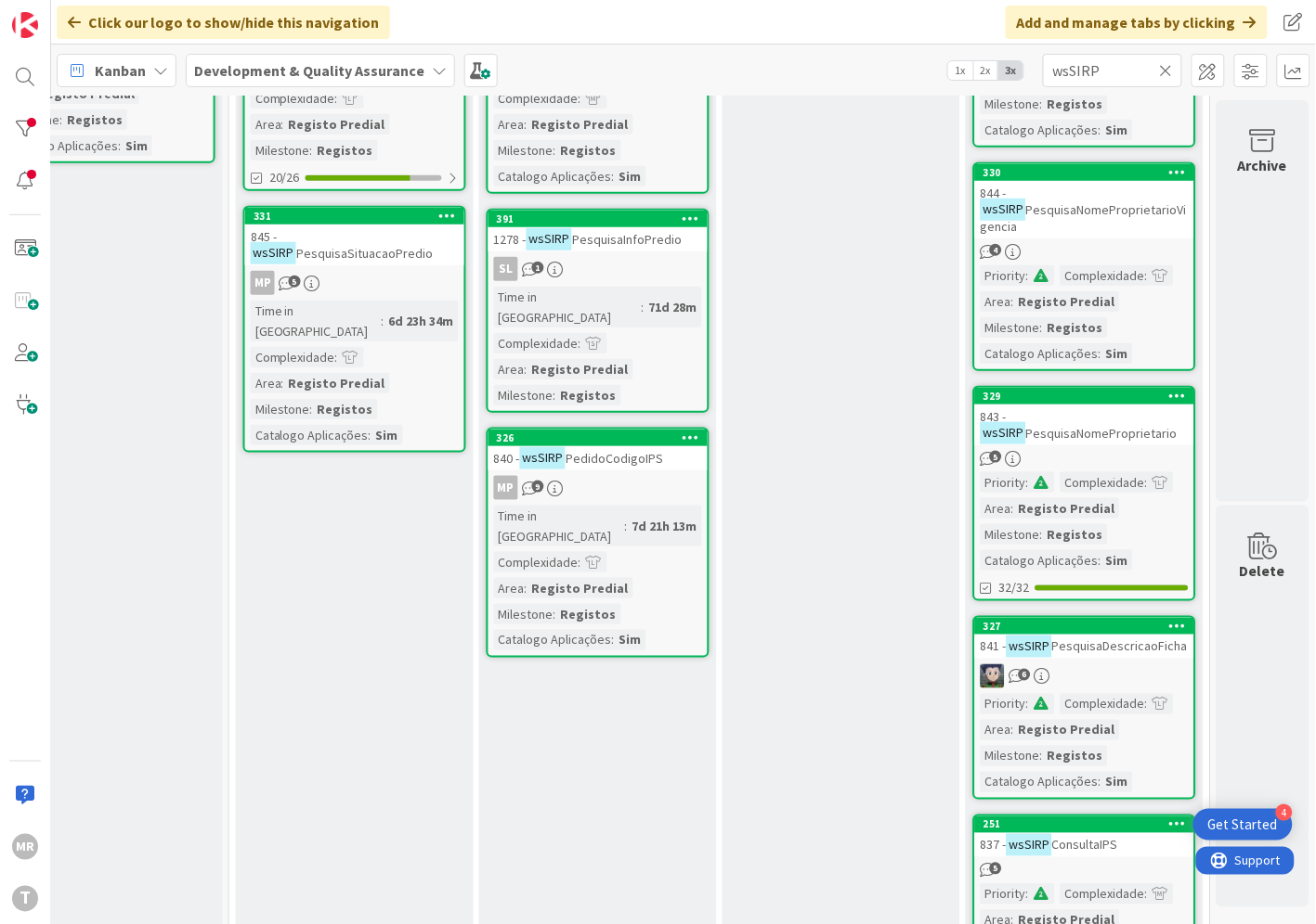
scroll to position [100, 632]
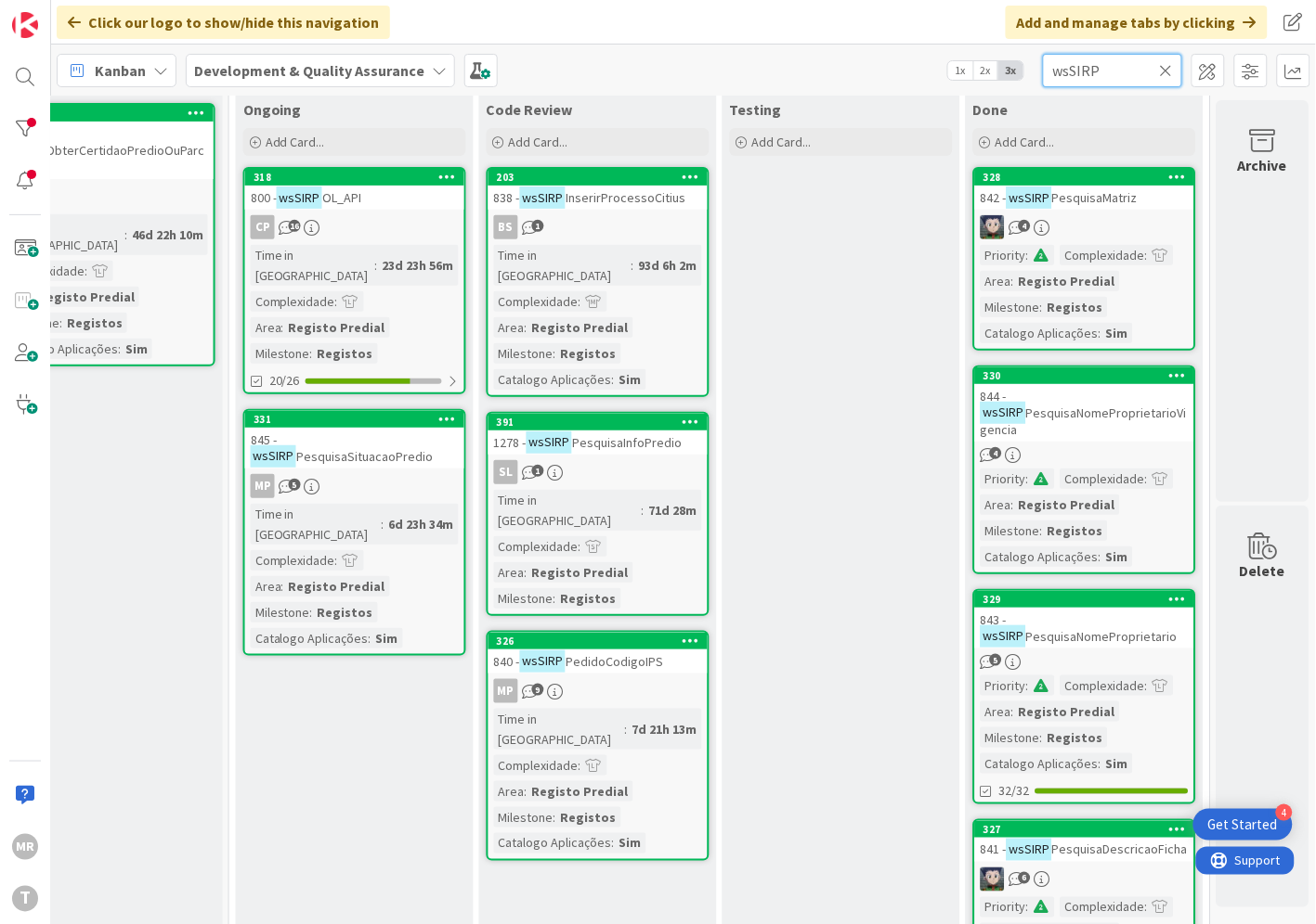
drag, startPoint x: 1130, startPoint y: 66, endPoint x: 859, endPoint y: 52, distance: 271.4
click at [859, 52] on div "Kanban Development & Quality Assurance 1x 2x 3x wsSIRP" at bounding box center [684, 70] width 1265 height 51
paste input "ObterDocumento"
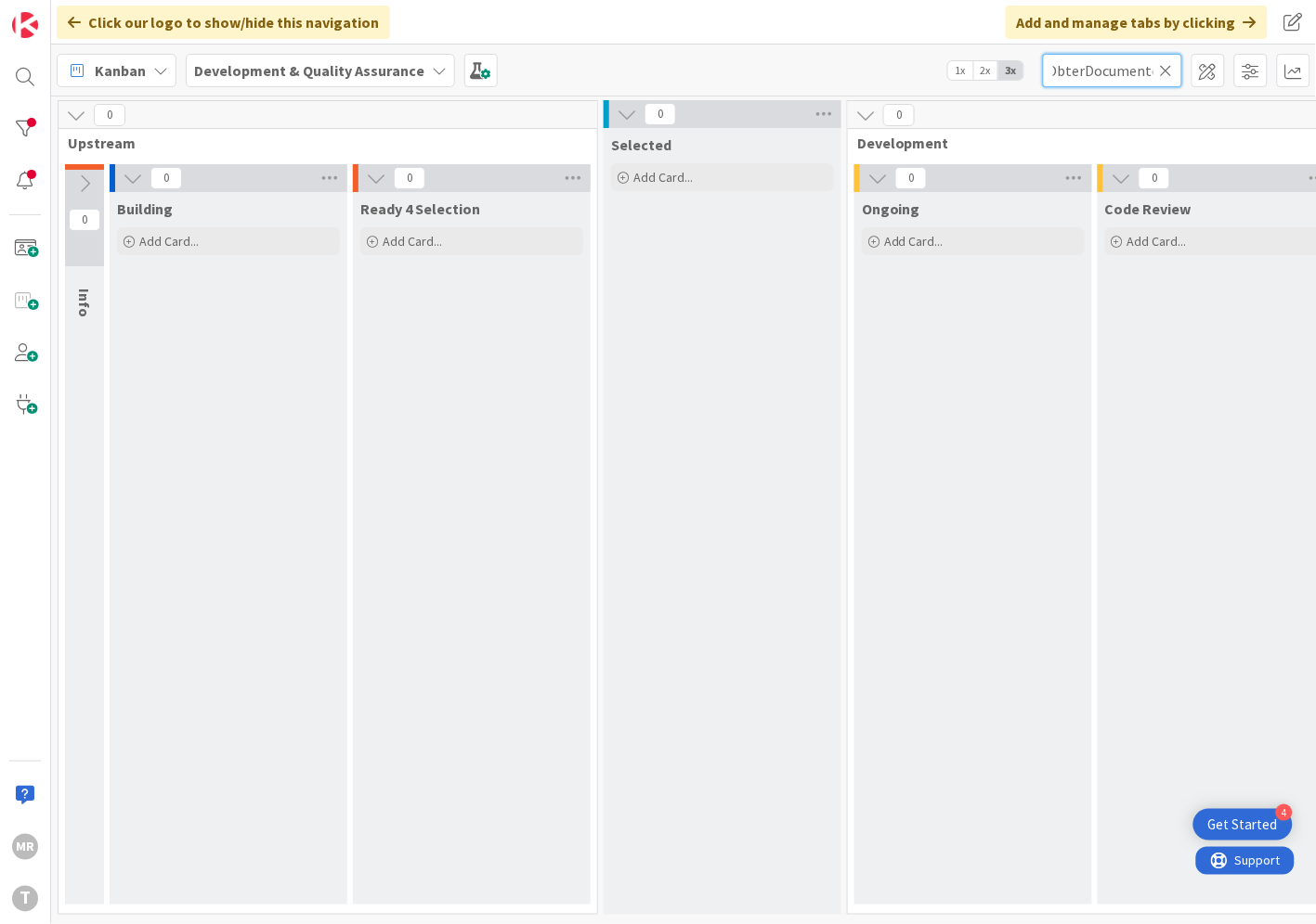
scroll to position [7, 632]
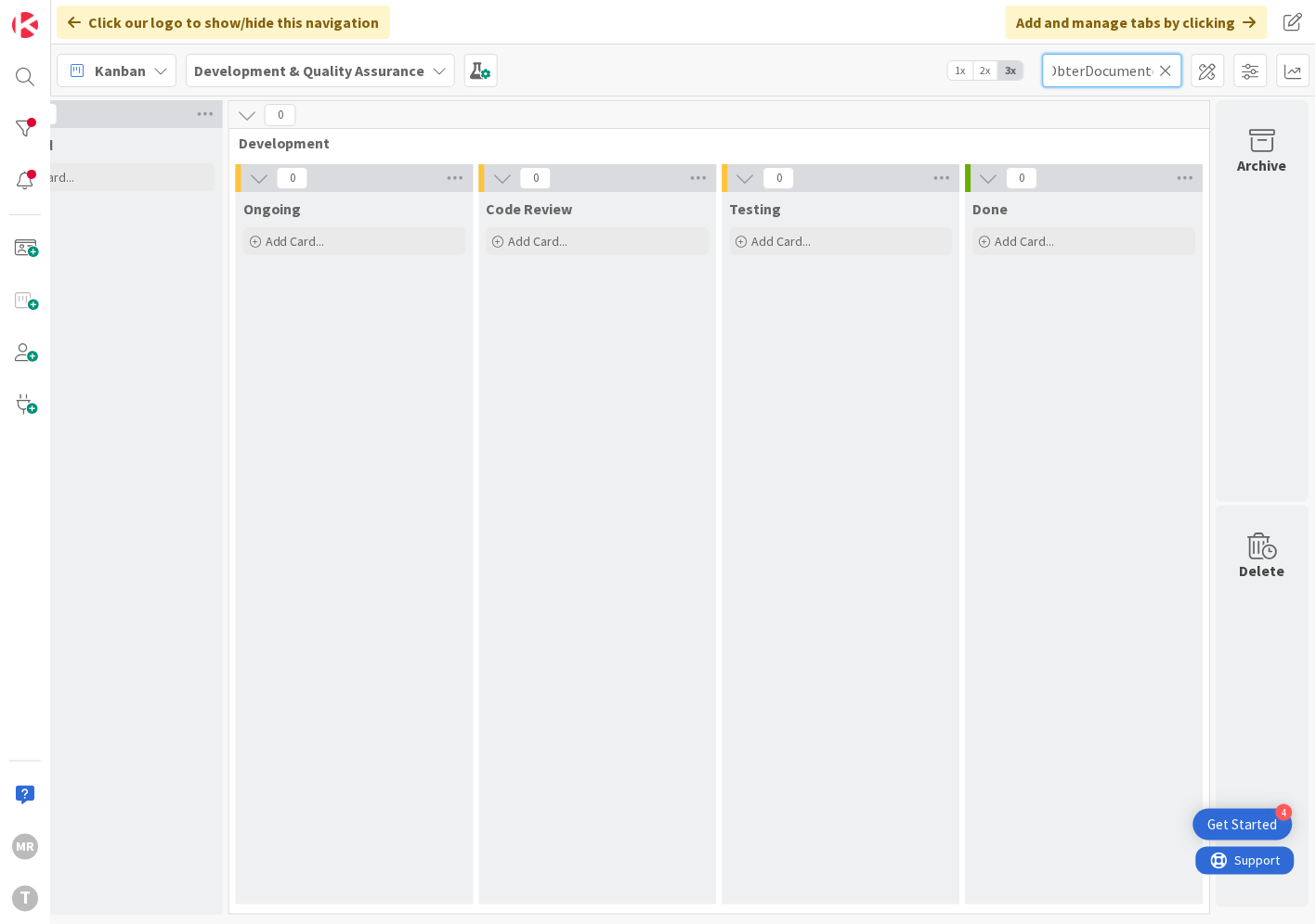
click at [1108, 71] on input "wsSIRPObterDocumento" at bounding box center [1112, 71] width 139 height 34
drag, startPoint x: 1069, startPoint y: 71, endPoint x: 1193, endPoint y: 71, distance: 124.0
click at [1193, 71] on div "Kanban Development & Quality Assurance 1x 2x 3x wsSIRPObterDocumento" at bounding box center [684, 70] width 1265 height 51
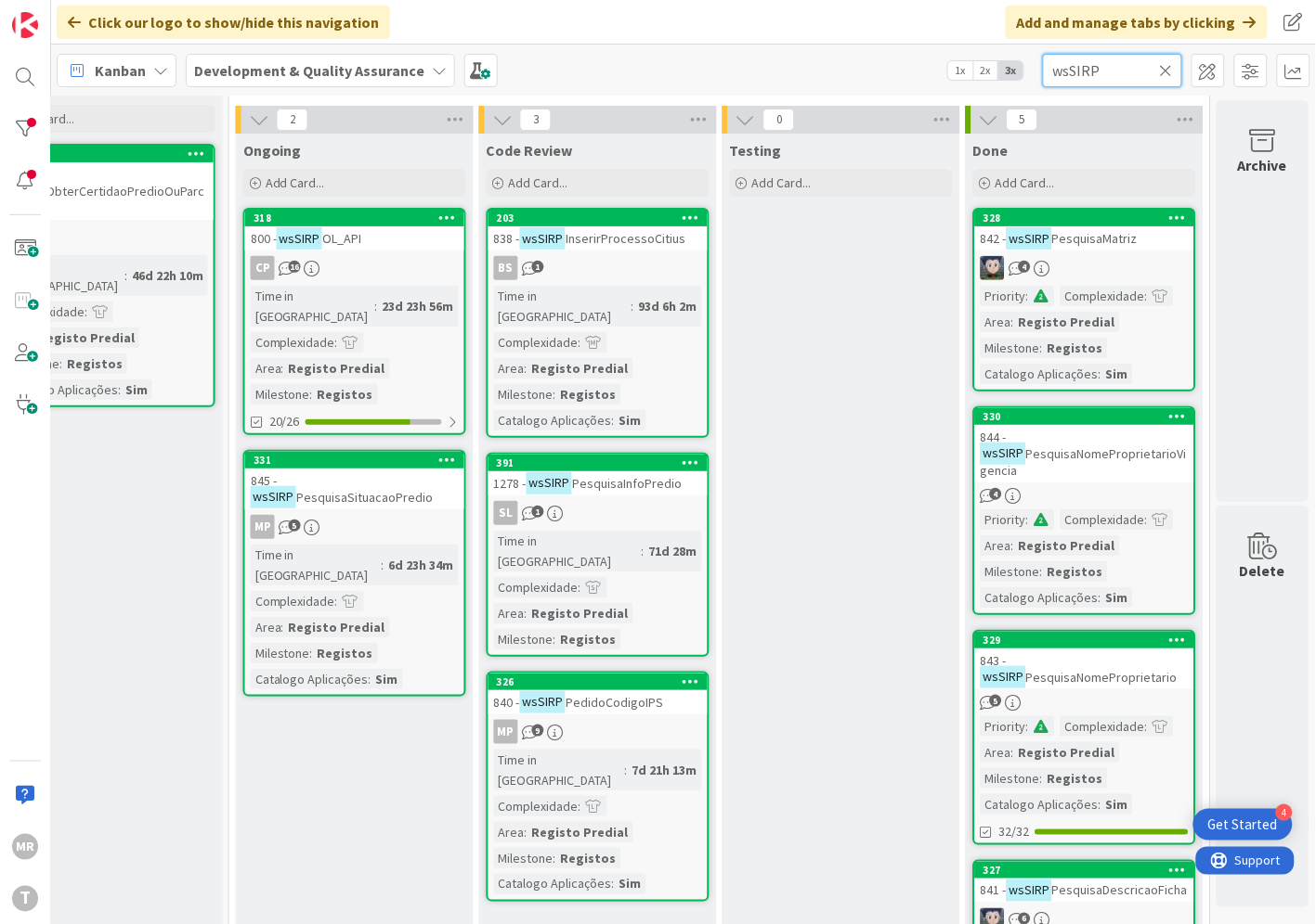
scroll to position [0, 632]
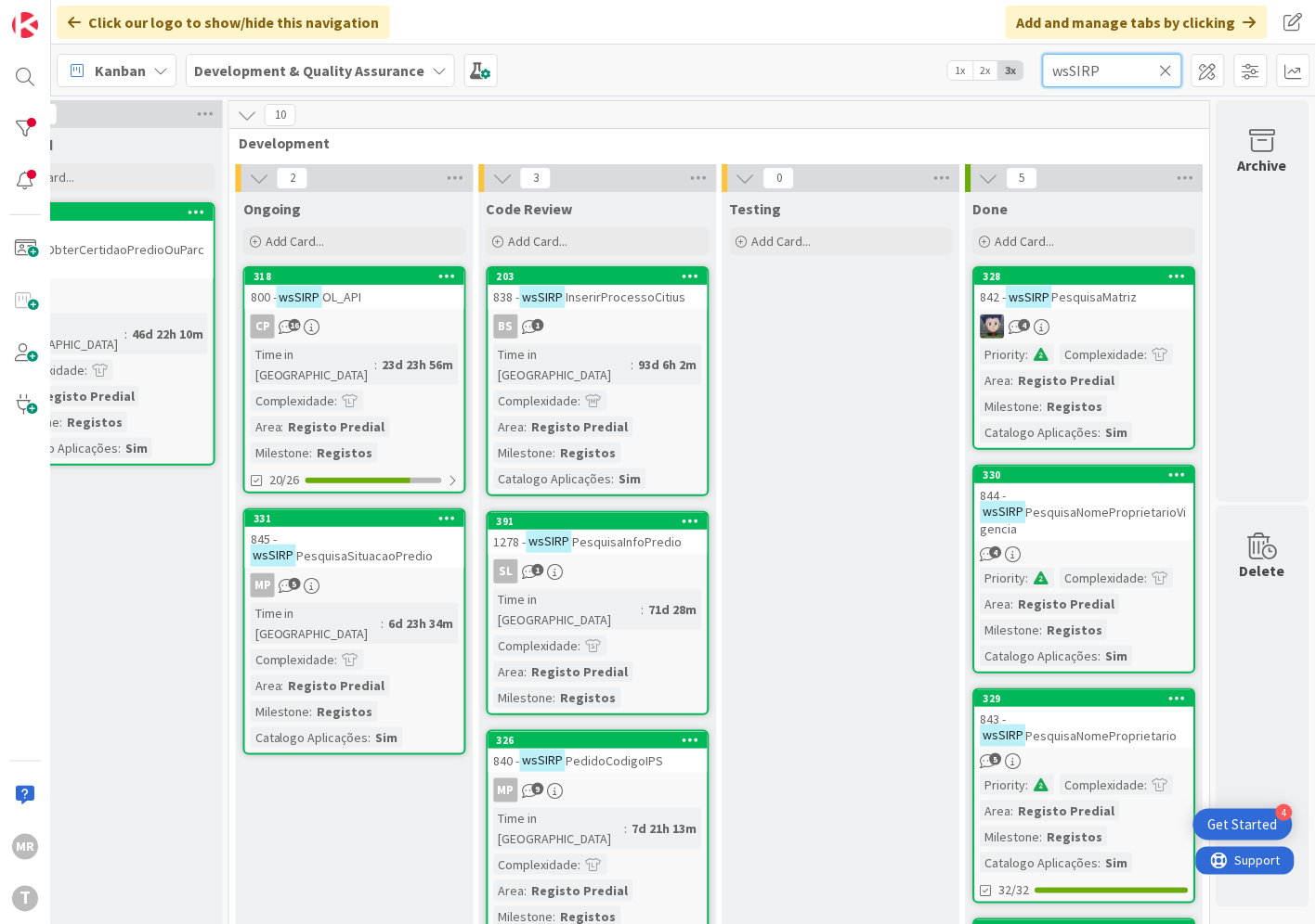
drag, startPoint x: 1130, startPoint y: 69, endPoint x: 977, endPoint y: 62, distance: 153.2
click at [980, 62] on div "Kanban Development & Quality Assurance 1x 2x 3x wsSIRP" at bounding box center [684, 70] width 1265 height 51
paste input "OL_API"
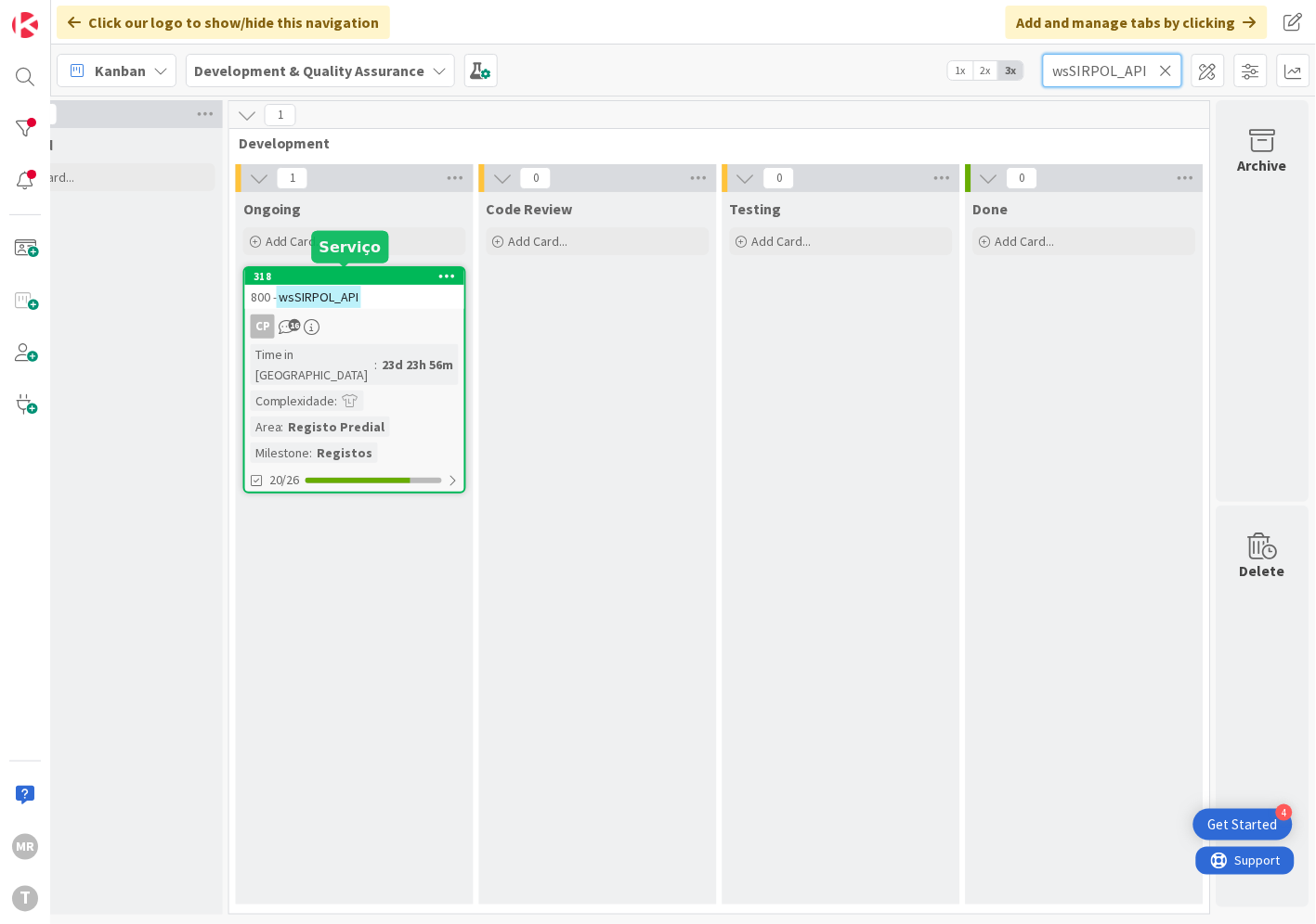
type input "wsSIRPOL_API"
click at [363, 274] on div "318" at bounding box center [359, 276] width 211 height 13
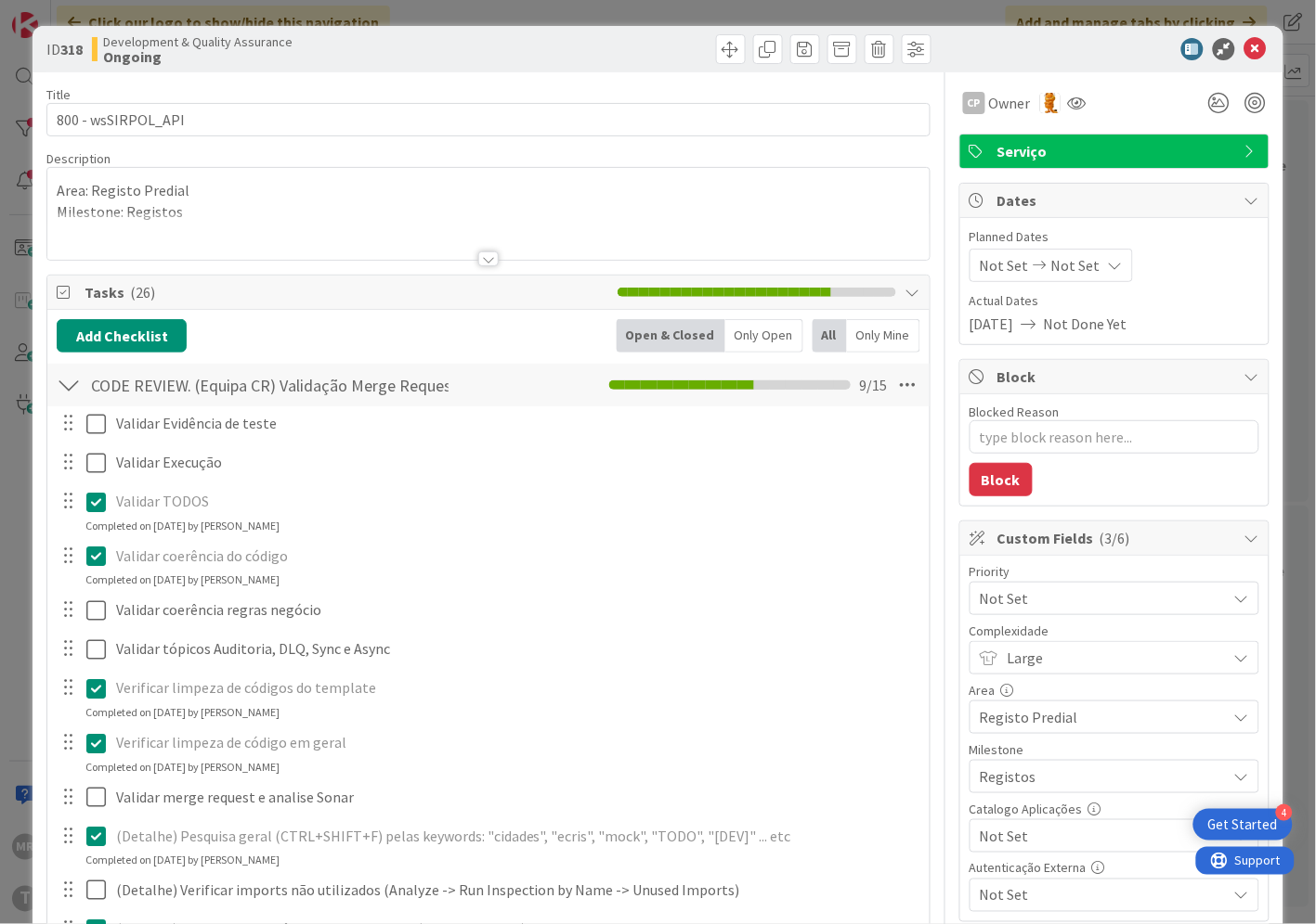
click at [1002, 835] on span "Not Set" at bounding box center [1098, 836] width 238 height 26
click at [1004, 794] on span "Sim" at bounding box center [1126, 794] width 244 height 28
type textarea "x"
click at [1244, 55] on icon at bounding box center [1255, 49] width 23 height 23
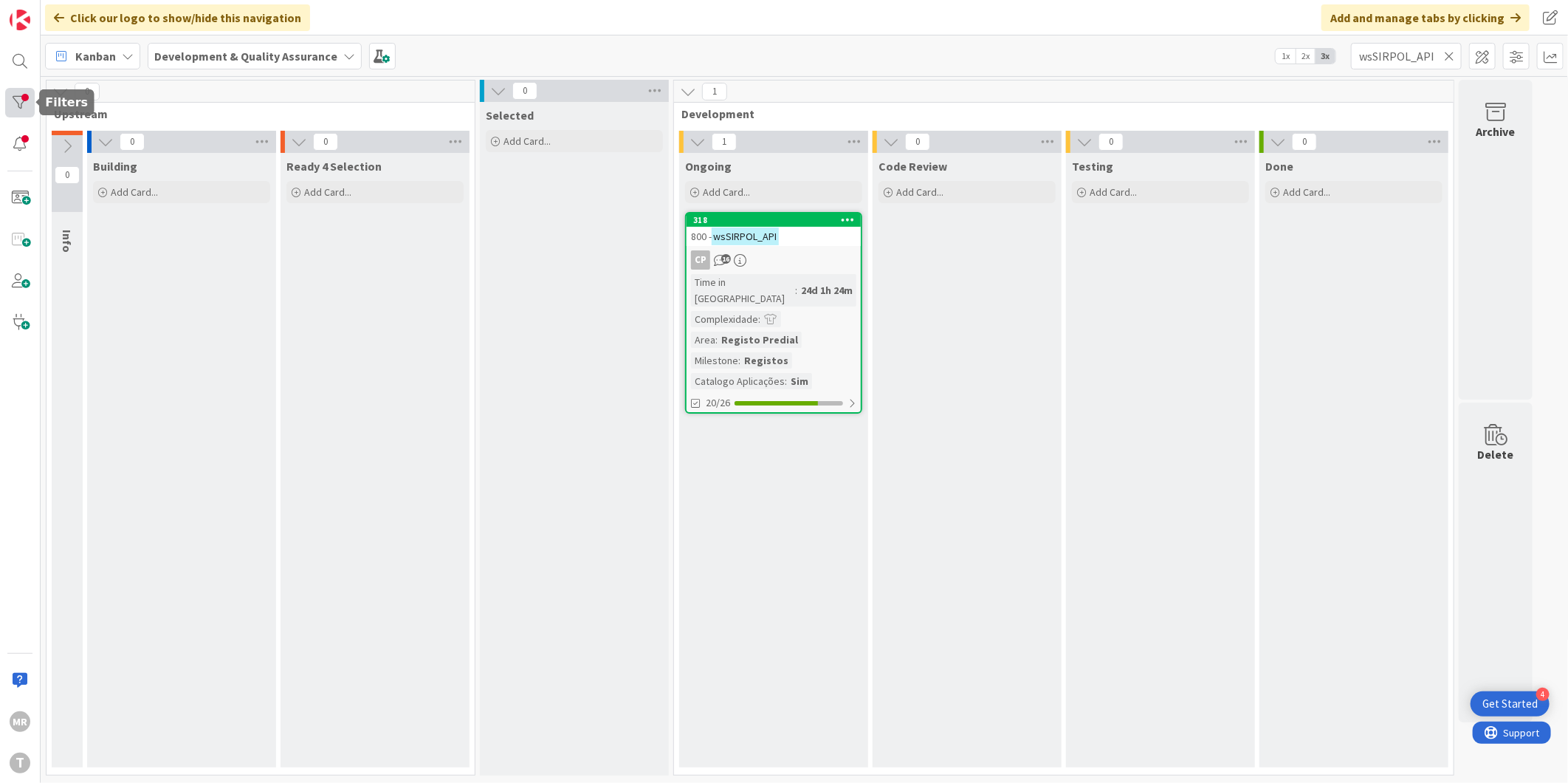
click at [19, 107] on div at bounding box center [20, 103] width 30 height 30
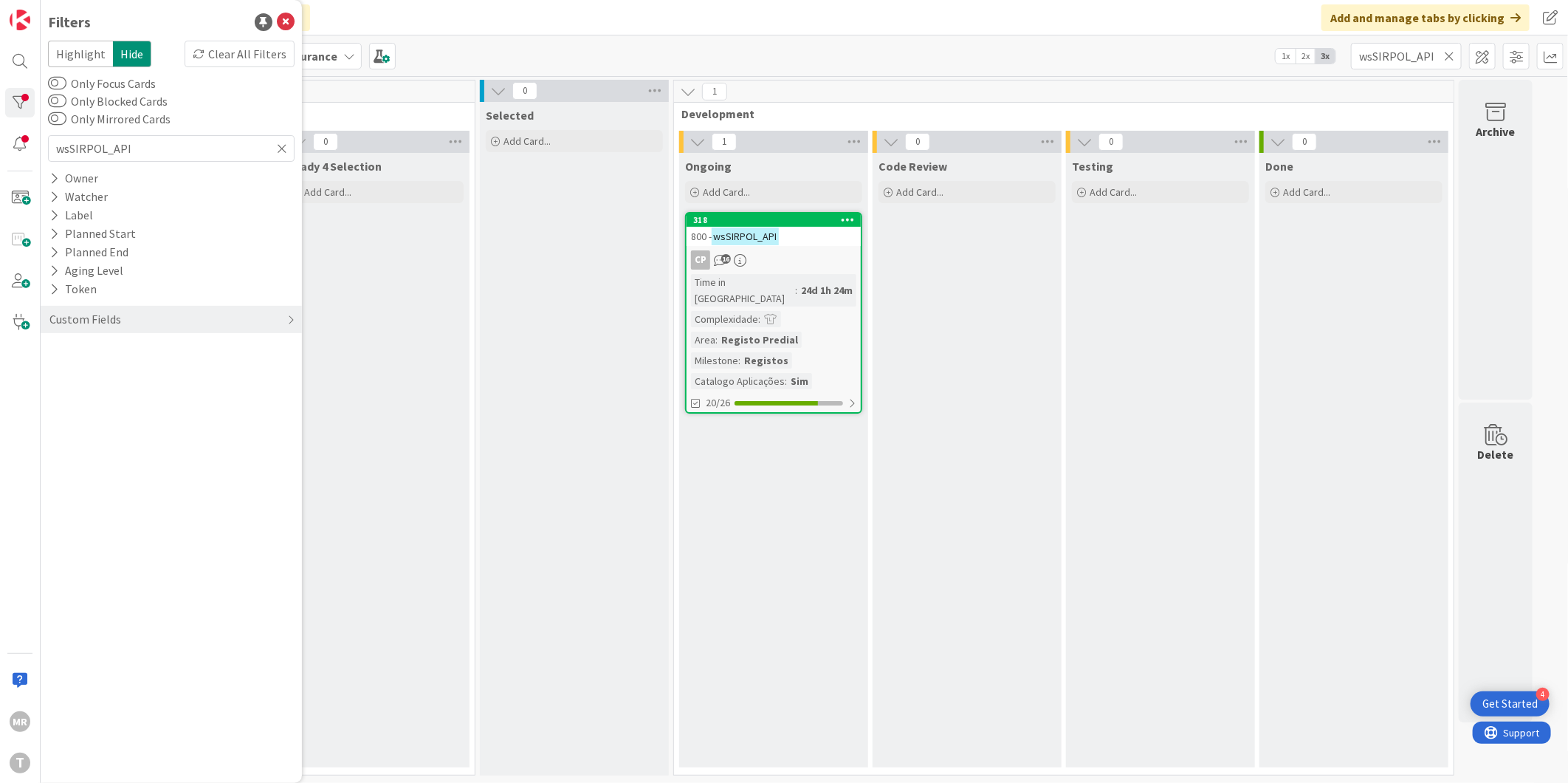
click at [1046, 53] on icon at bounding box center [1449, 56] width 10 height 13
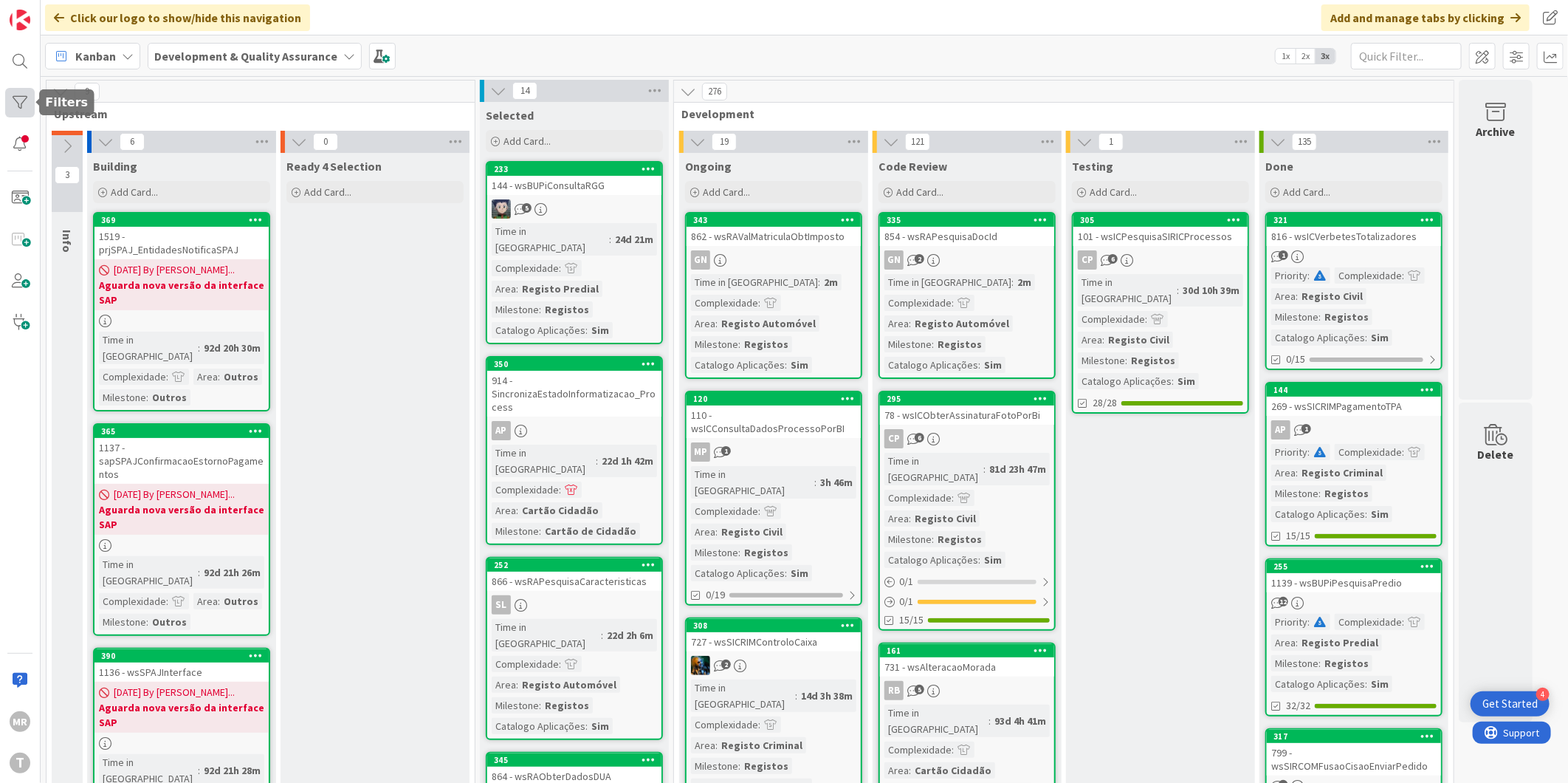
click at [22, 108] on div at bounding box center [20, 103] width 30 height 30
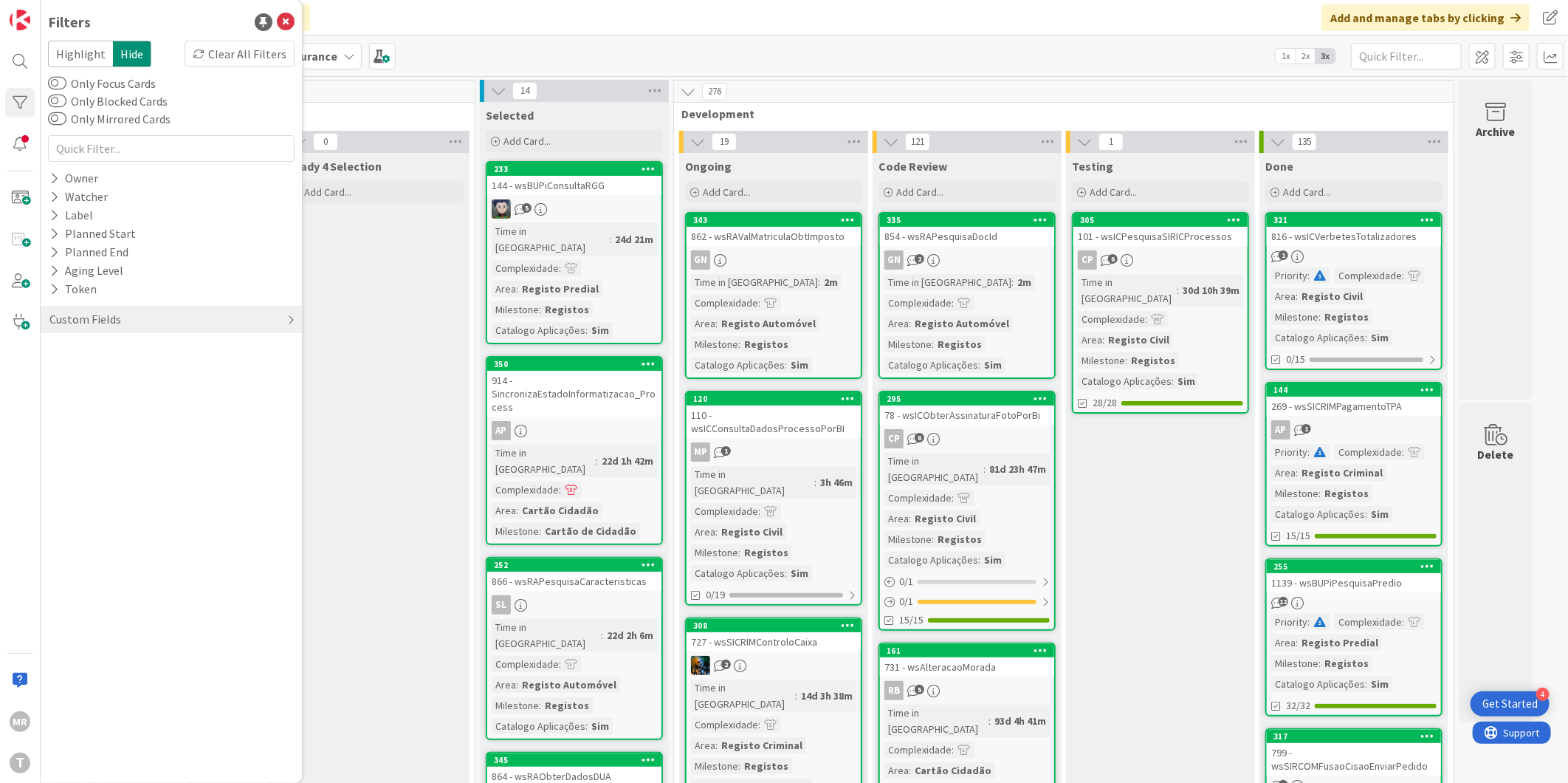
click at [56, 318] on div "Custom Fields" at bounding box center [85, 319] width 75 height 19
click at [52, 344] on icon at bounding box center [54, 350] width 9 height 13
click at [96, 412] on span "Medium" at bounding box center [97, 410] width 57 height 19
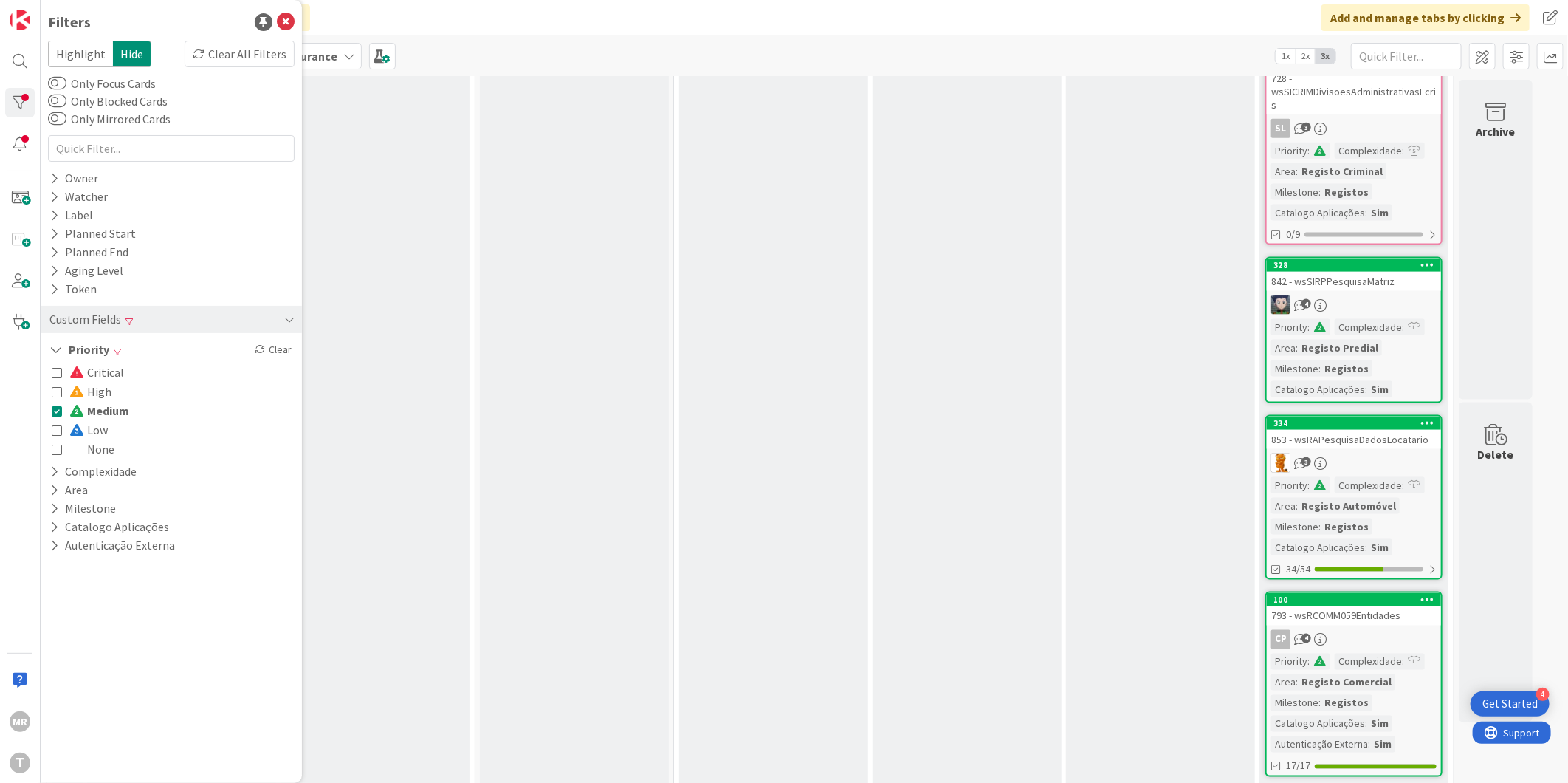
scroll to position [1246, 0]
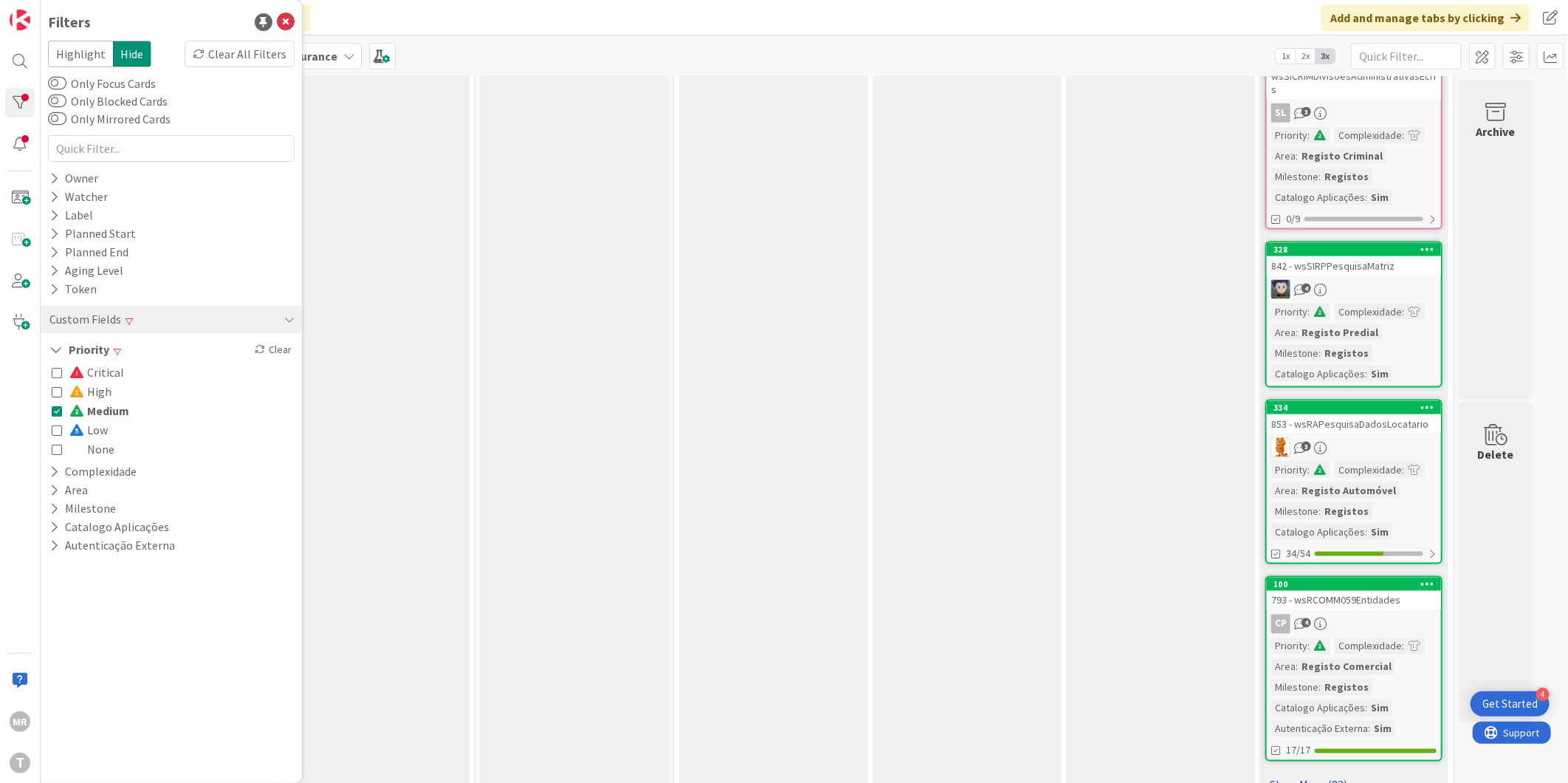
click at [1046, 734] on link "Show More (82)" at bounding box center [1354, 785] width 177 height 24
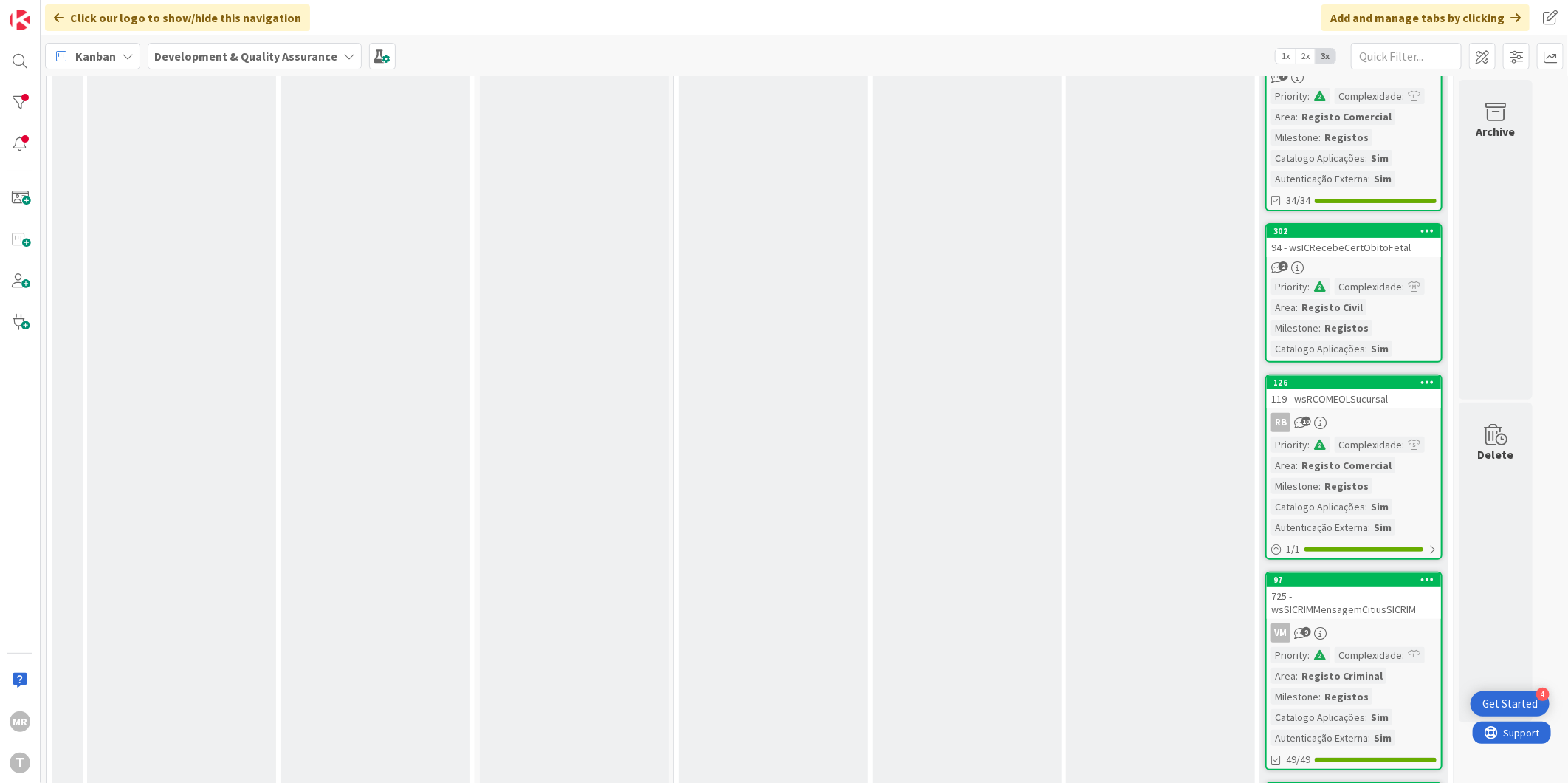
scroll to position [0, 0]
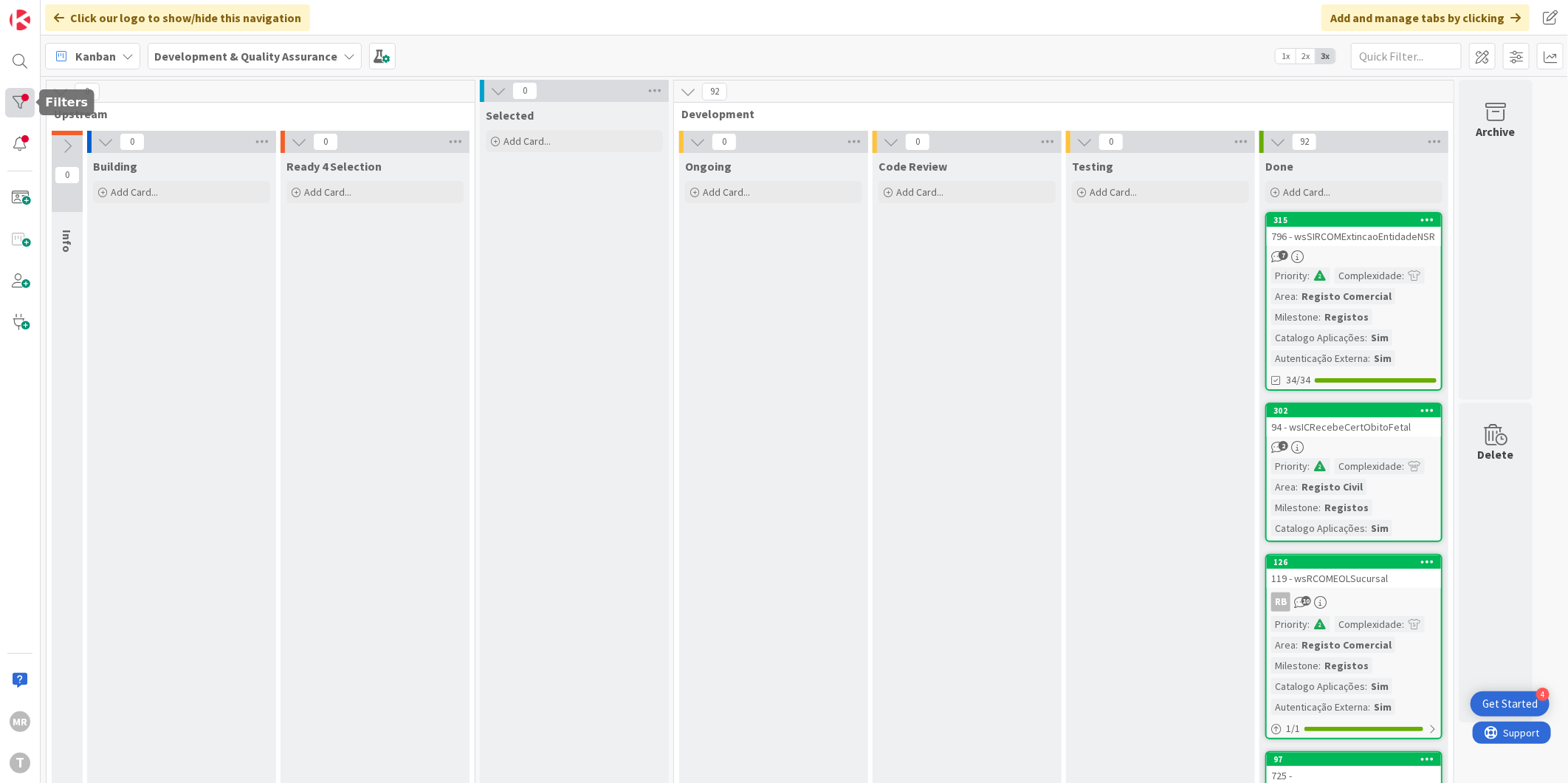
click at [5, 100] on div at bounding box center [20, 103] width 30 height 30
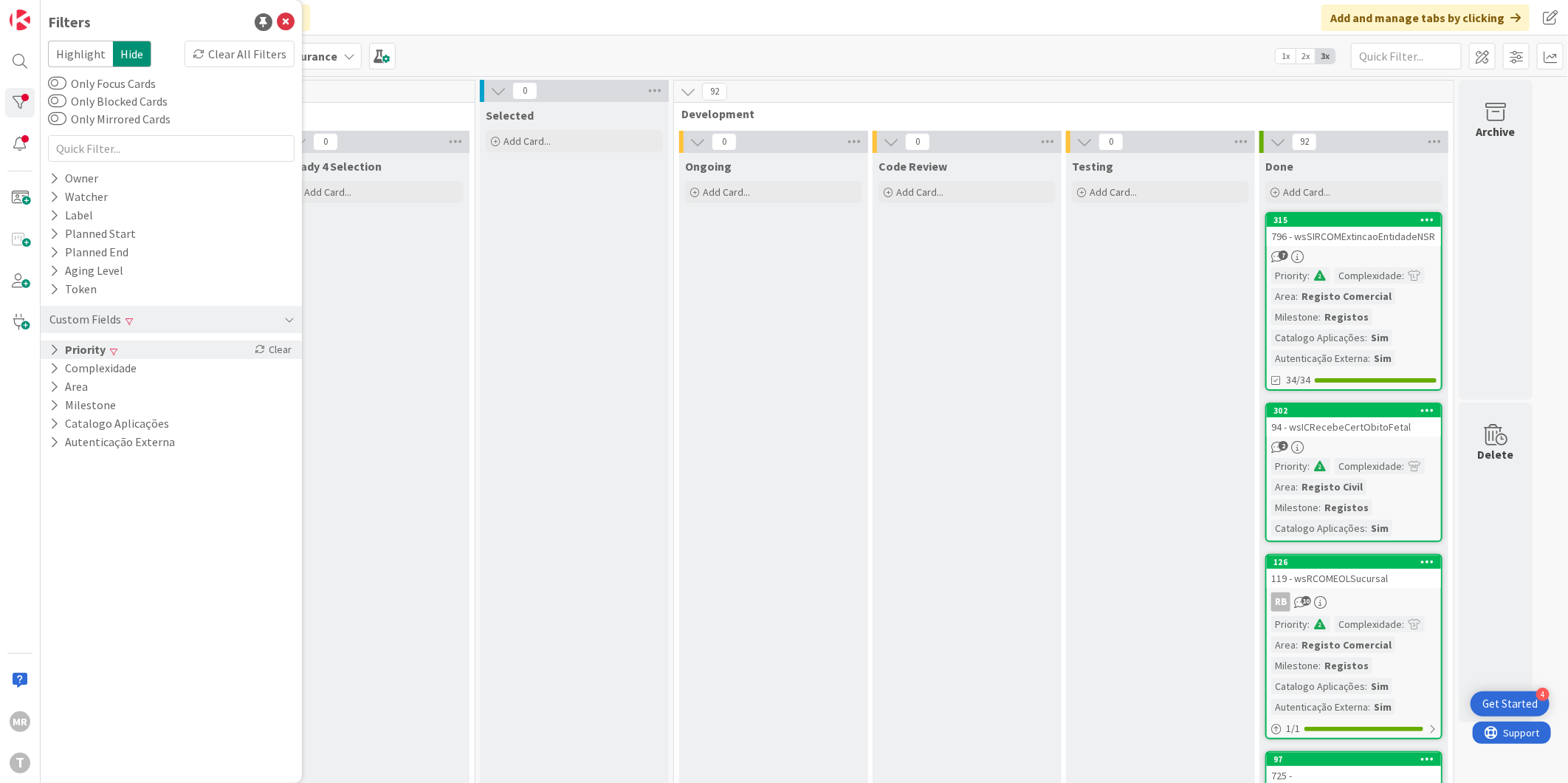
click at [82, 351] on button "Priority" at bounding box center [77, 350] width 59 height 19
click at [68, 414] on button "Medium" at bounding box center [90, 410] width 78 height 19
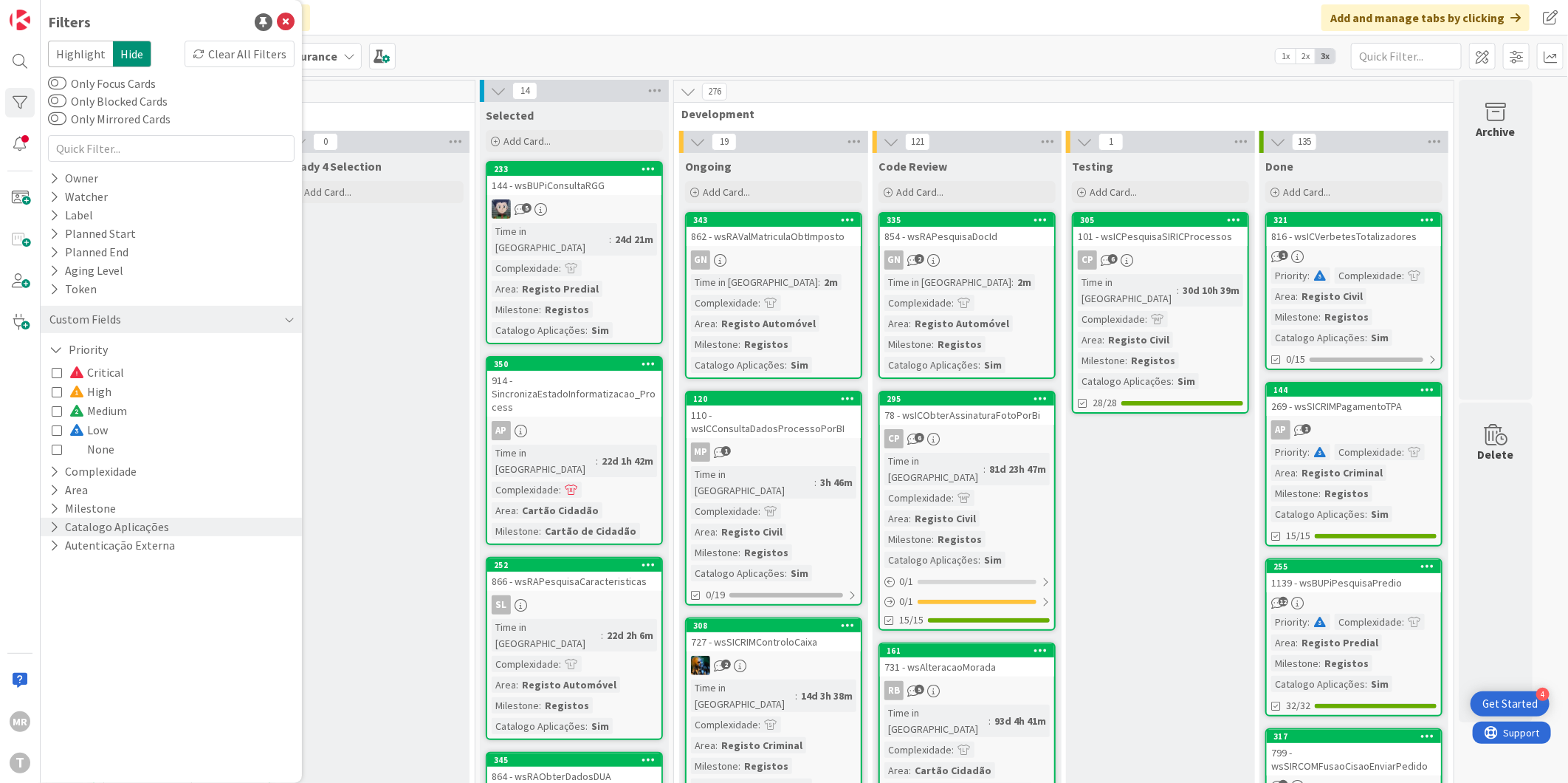
click at [52, 526] on icon at bounding box center [54, 526] width 9 height 13
click at [53, 570] on icon at bounding box center [56, 568] width 10 height 10
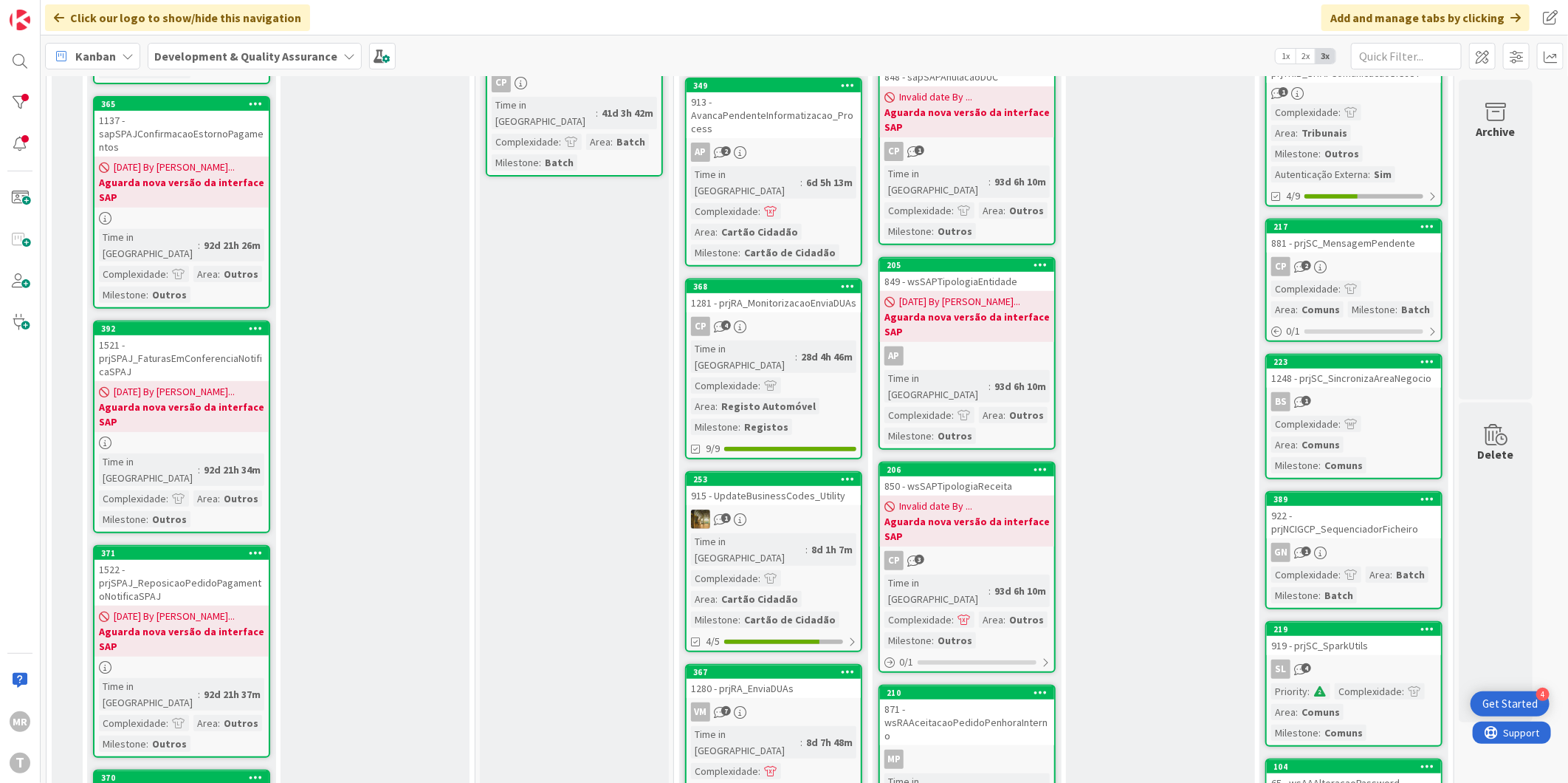
scroll to position [328, 0]
click at [27, 111] on div at bounding box center [20, 103] width 30 height 30
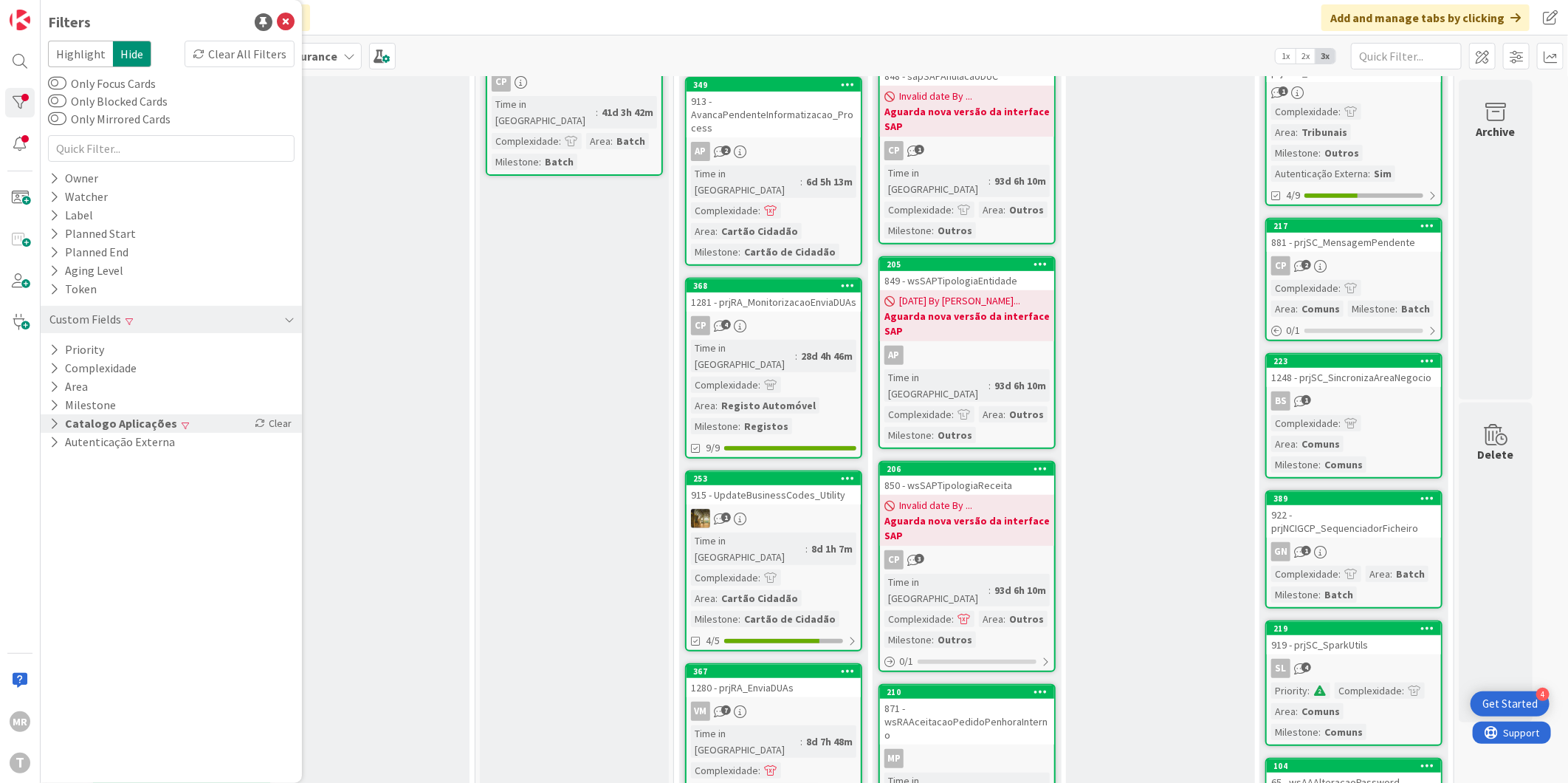
click at [54, 422] on icon at bounding box center [54, 424] width 9 height 13
click at [59, 445] on icon at bounding box center [56, 446] width 10 height 10
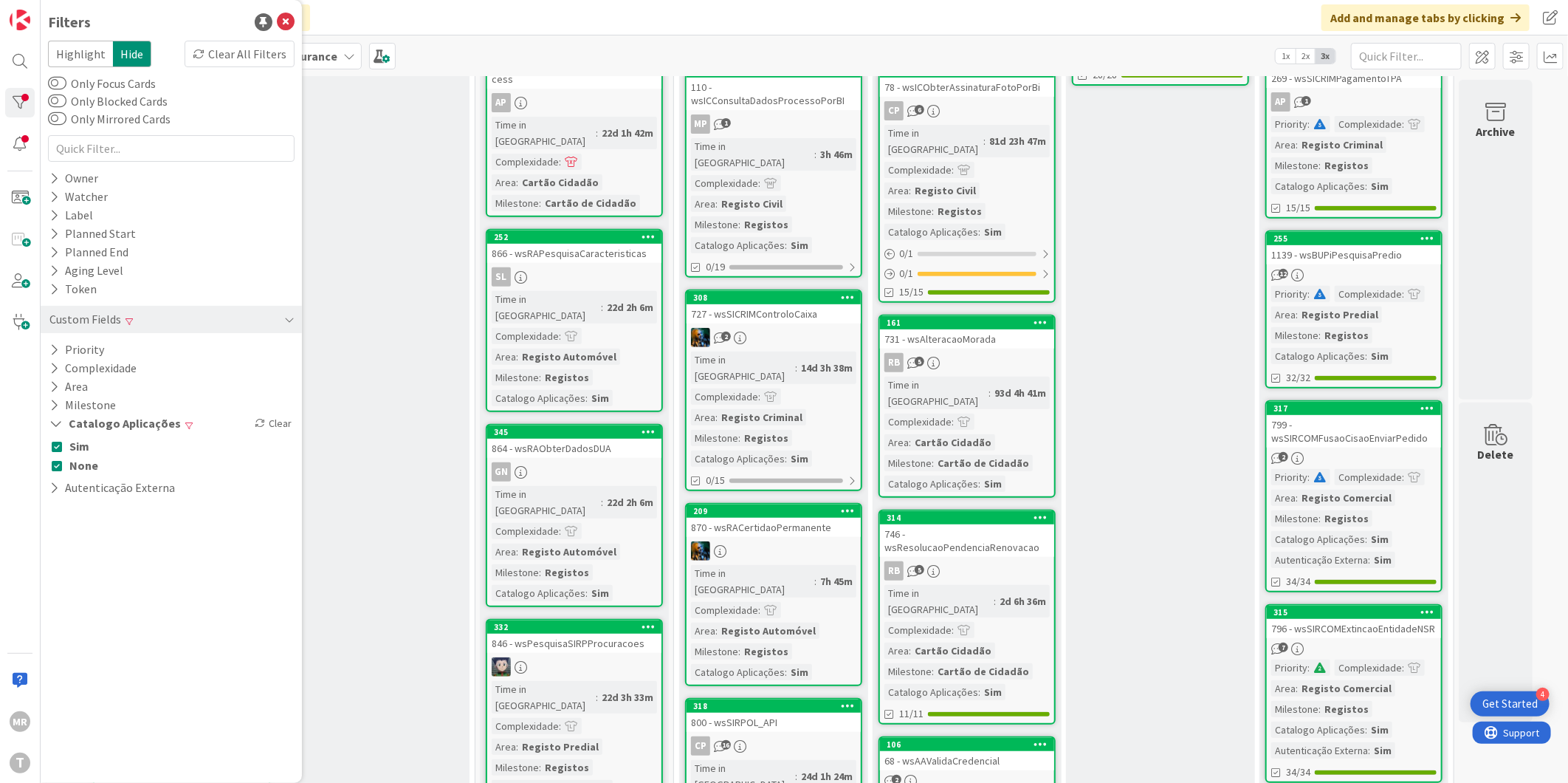
click at [55, 466] on icon at bounding box center [56, 464] width 10 height 10
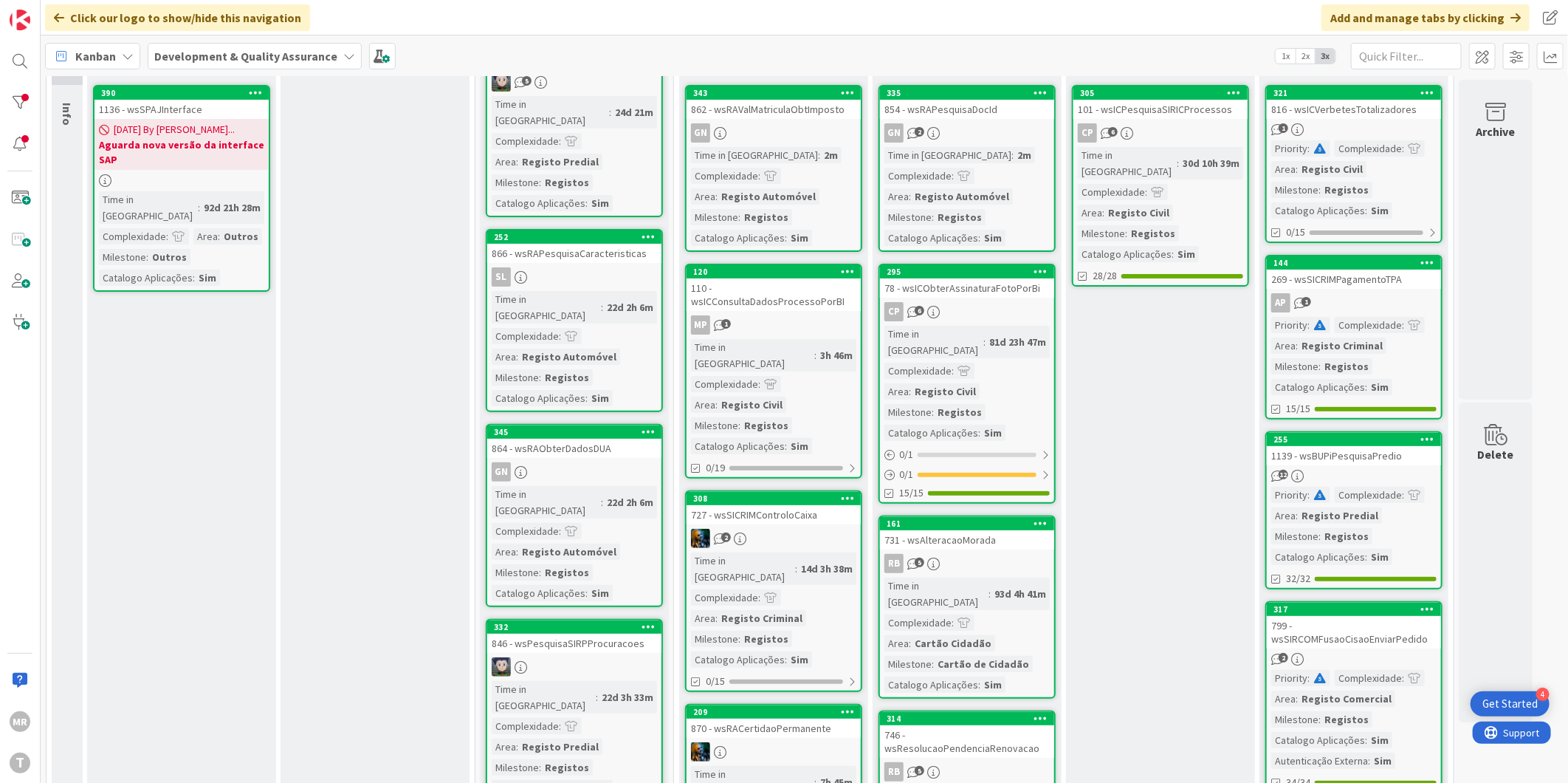
scroll to position [0, 0]
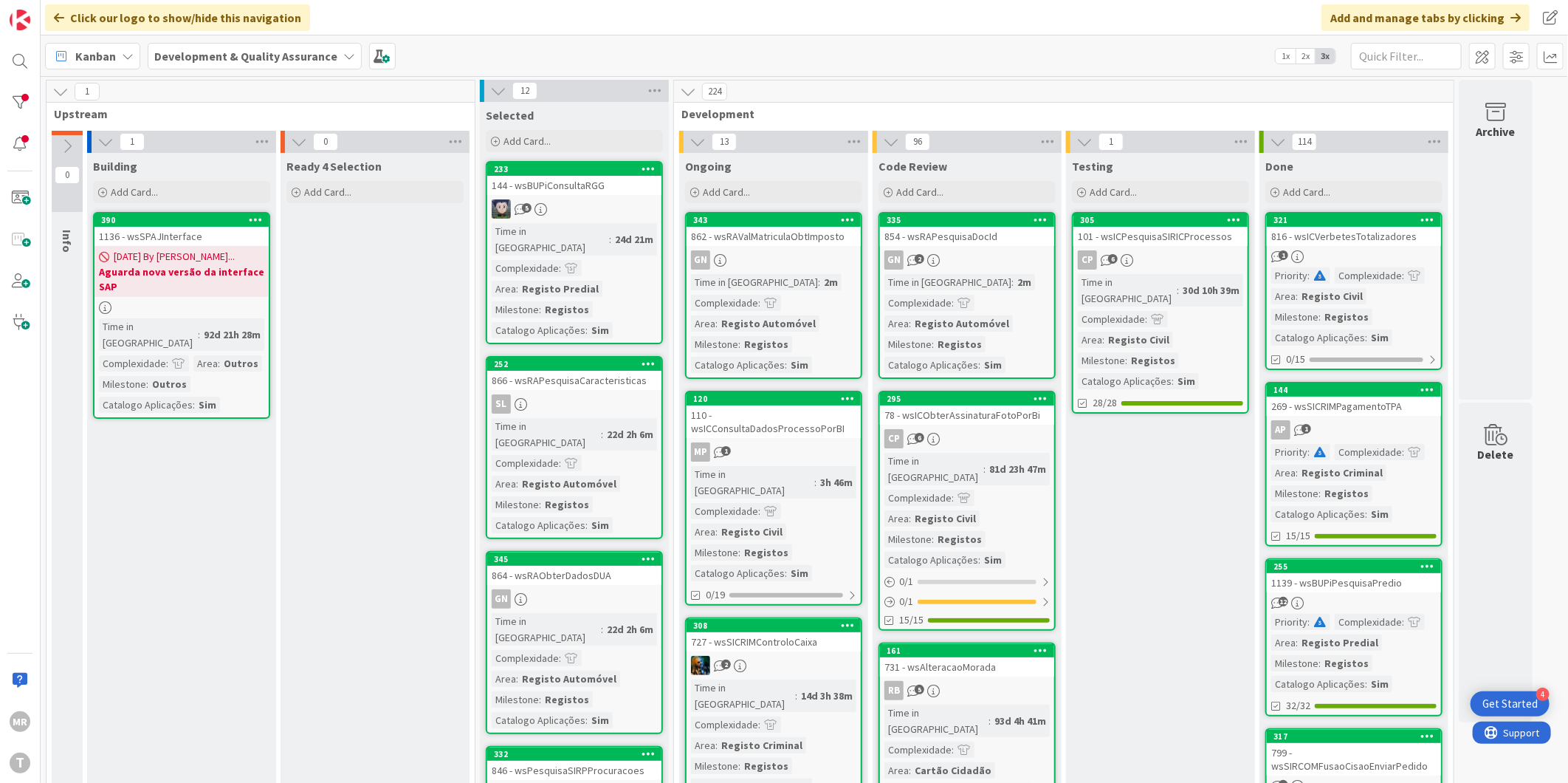
click at [30, 102] on div at bounding box center [20, 103] width 30 height 30
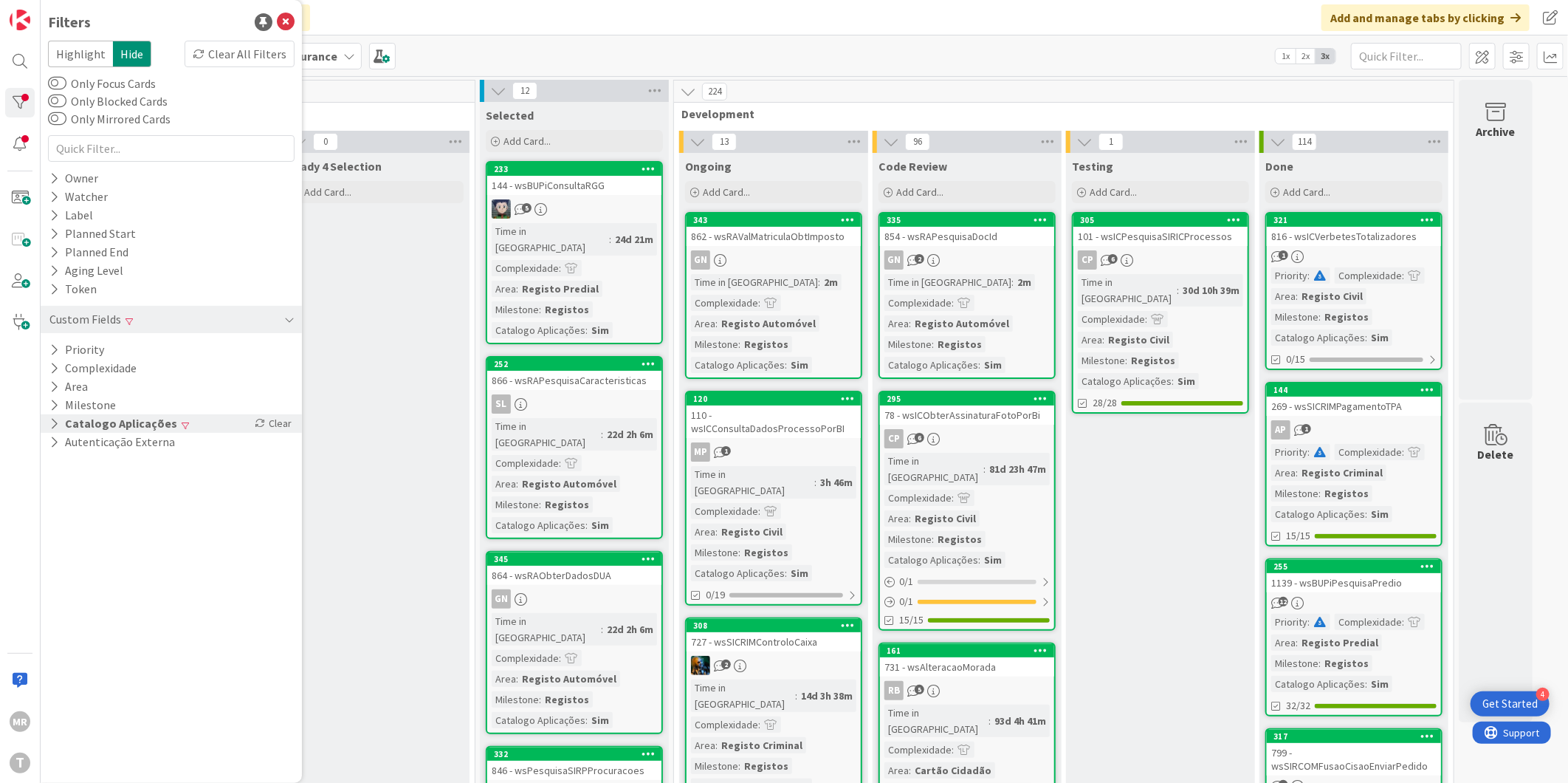
click at [104, 420] on button "Catalogo Aplicações" at bounding box center [113, 424] width 131 height 19
click at [86, 449] on span "Sim" at bounding box center [78, 446] width 20 height 19
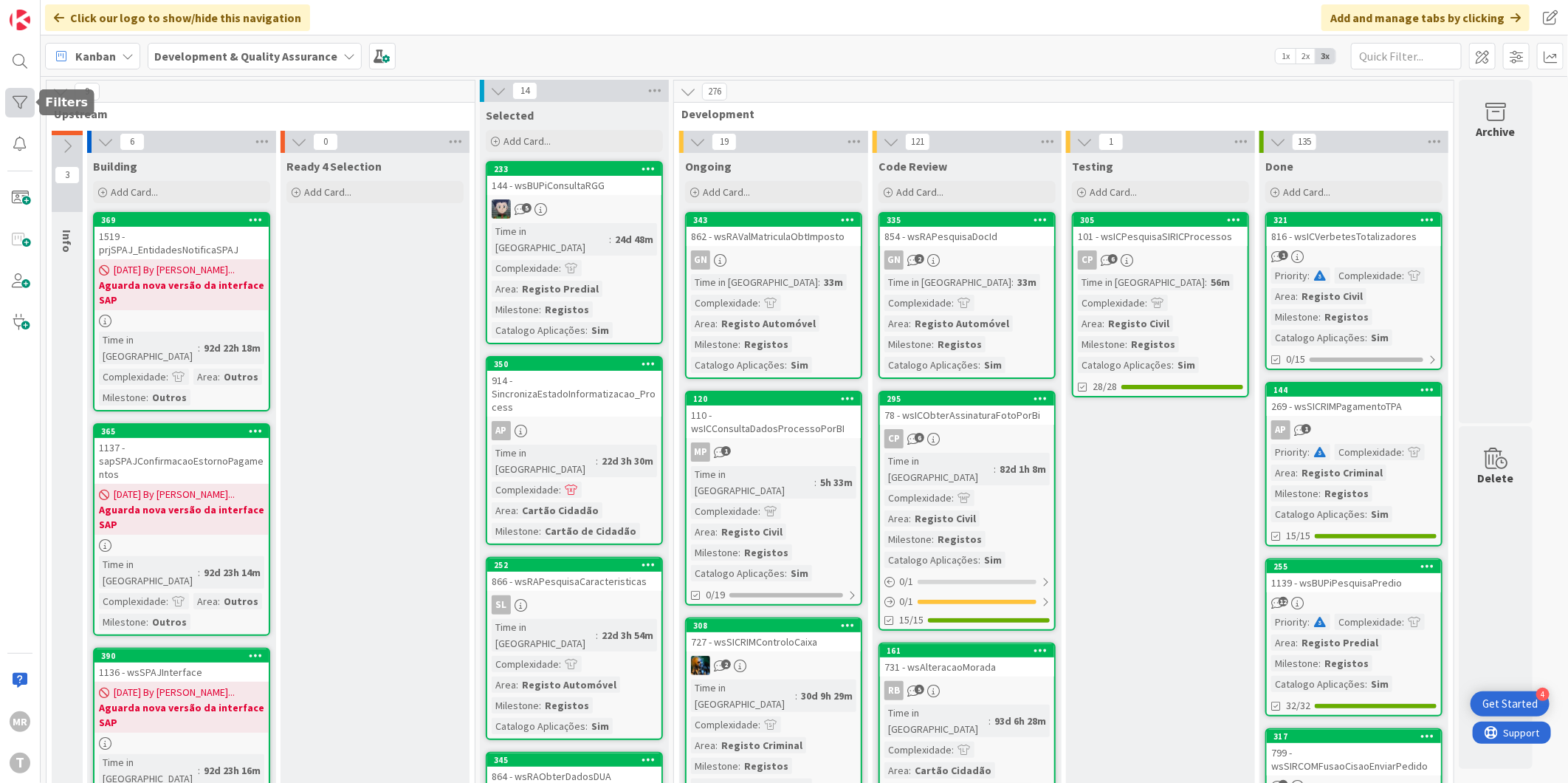
click at [27, 107] on div at bounding box center [20, 103] width 30 height 30
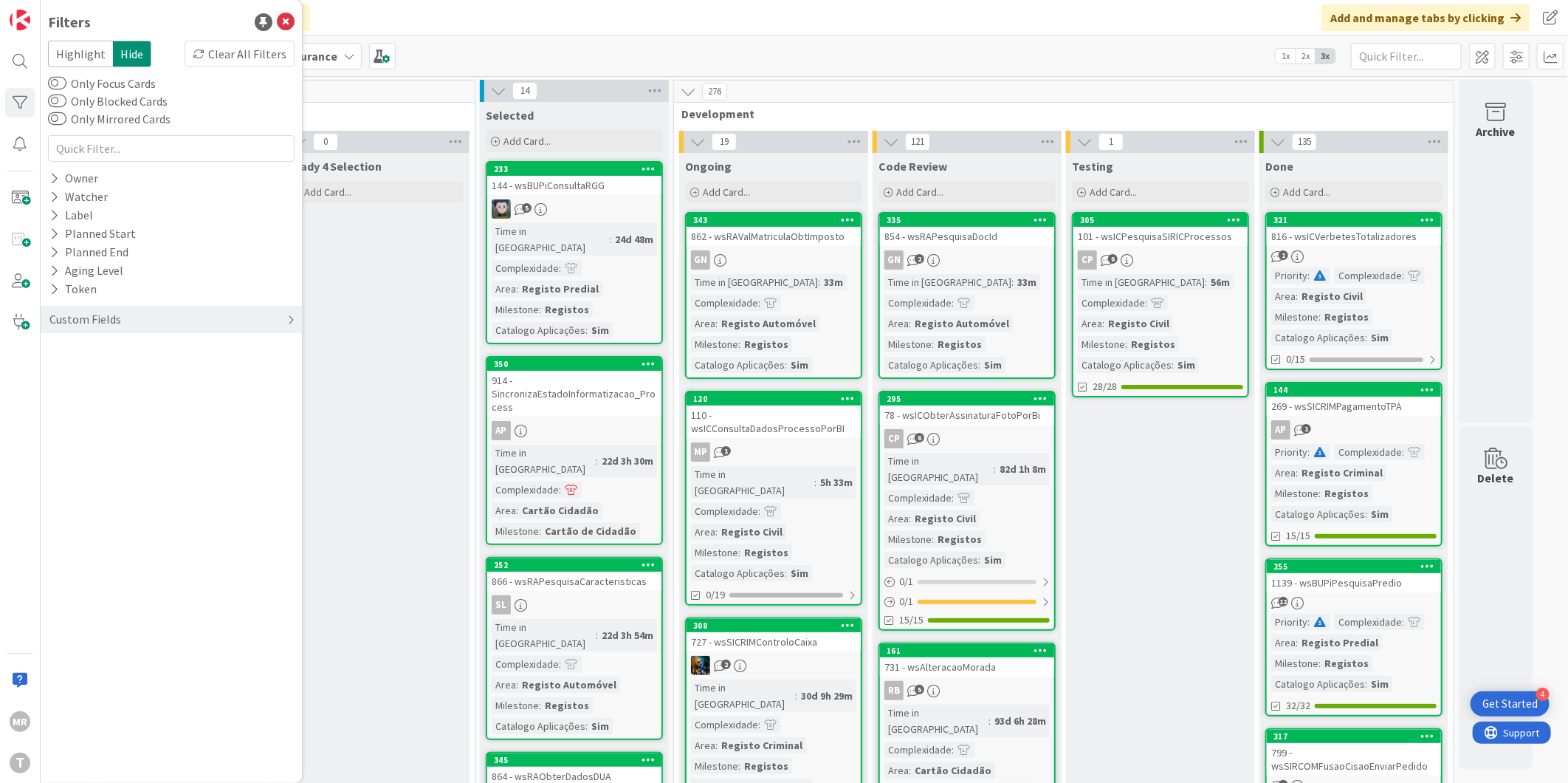
click at [53, 315] on div "Custom Fields" at bounding box center [85, 319] width 75 height 19
click at [72, 409] on button "Milestone" at bounding box center [82, 405] width 69 height 19
click at [77, 446] on span "Registos" at bounding box center [91, 446] width 45 height 19
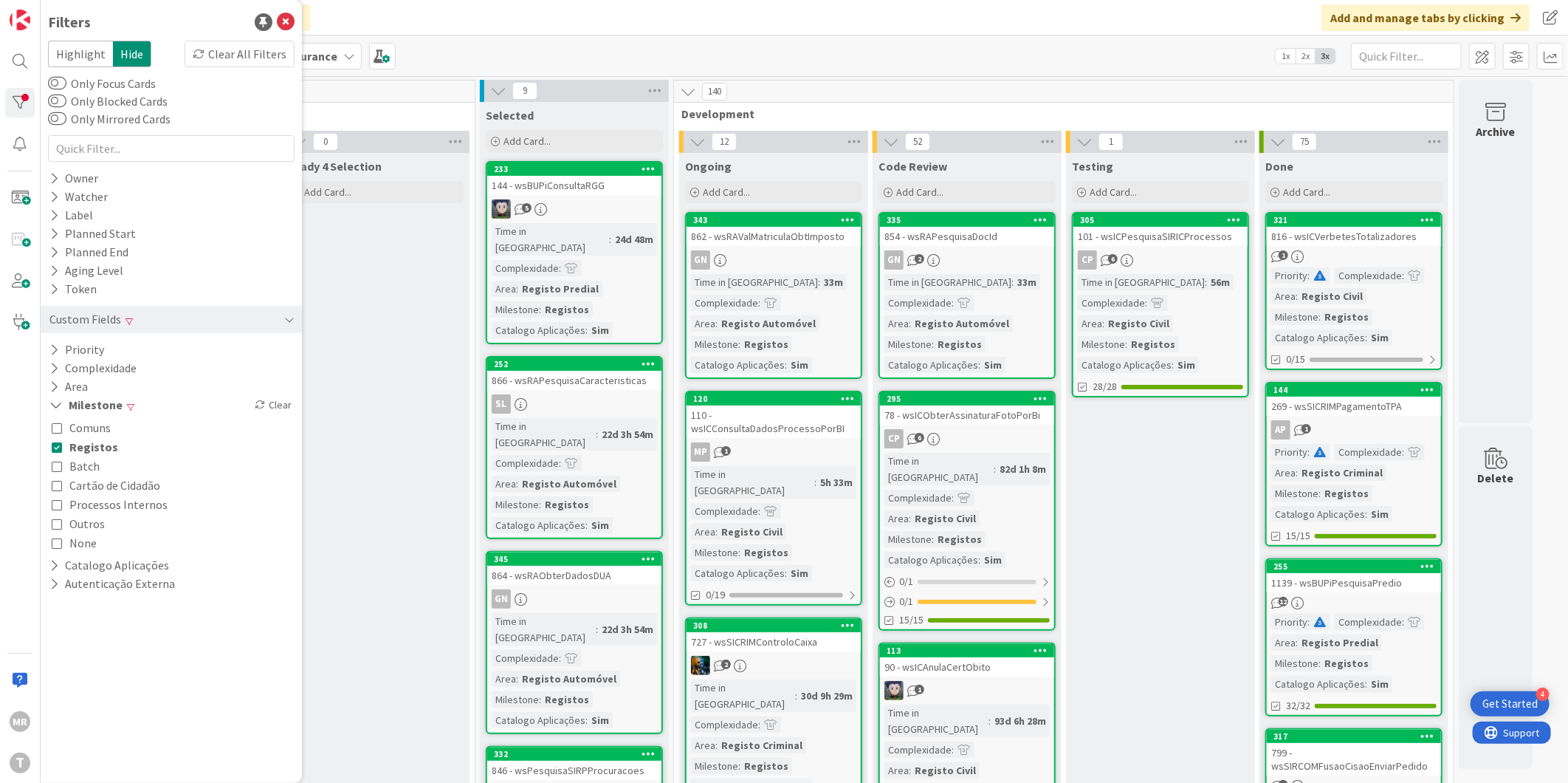
click at [78, 515] on span "Outros" at bounding box center [86, 523] width 35 height 19
click at [953, 220] on div "335" at bounding box center [970, 220] width 168 height 10
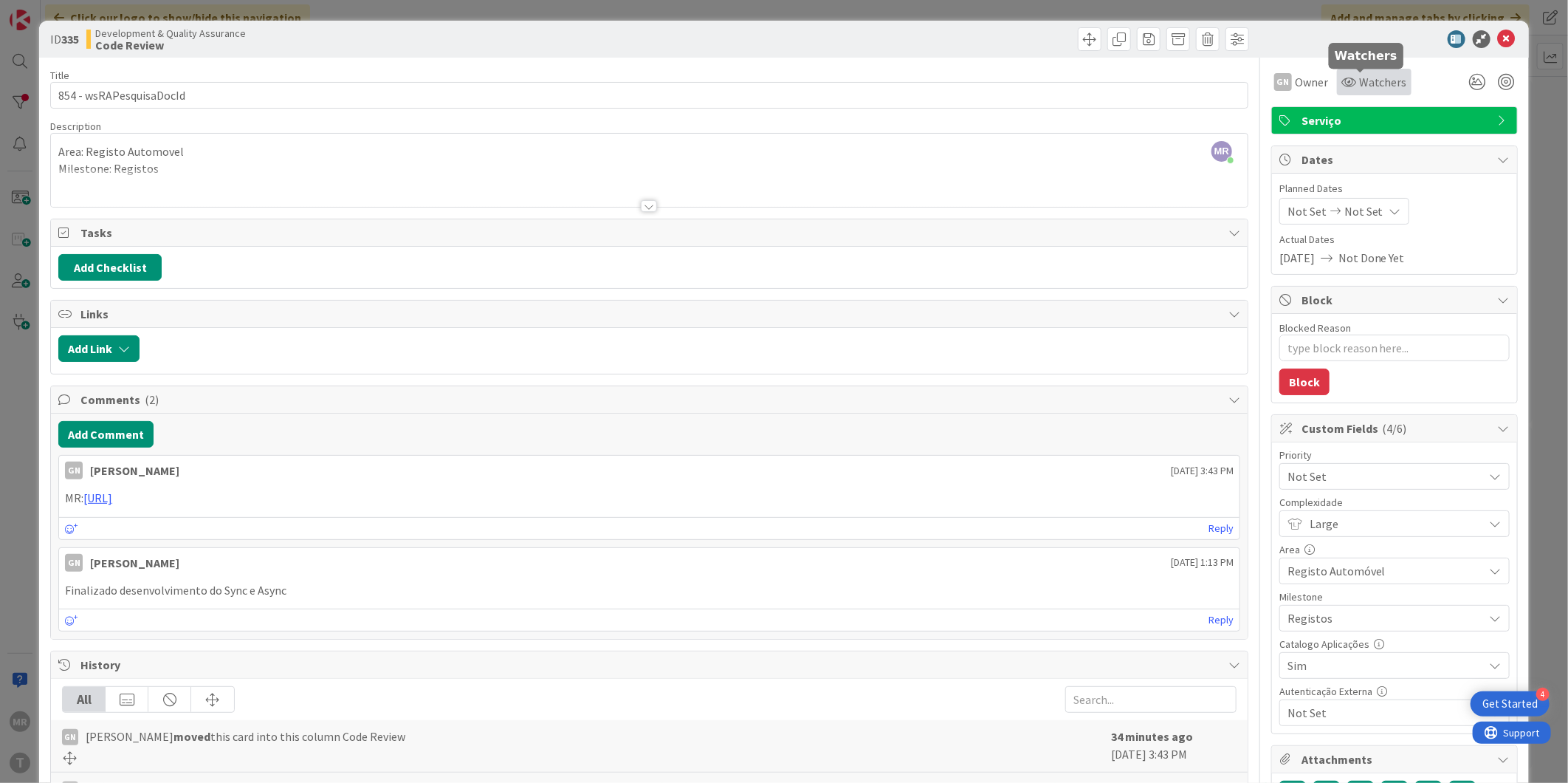
click at [1384, 82] on span "Watchers" at bounding box center [1383, 82] width 48 height 18
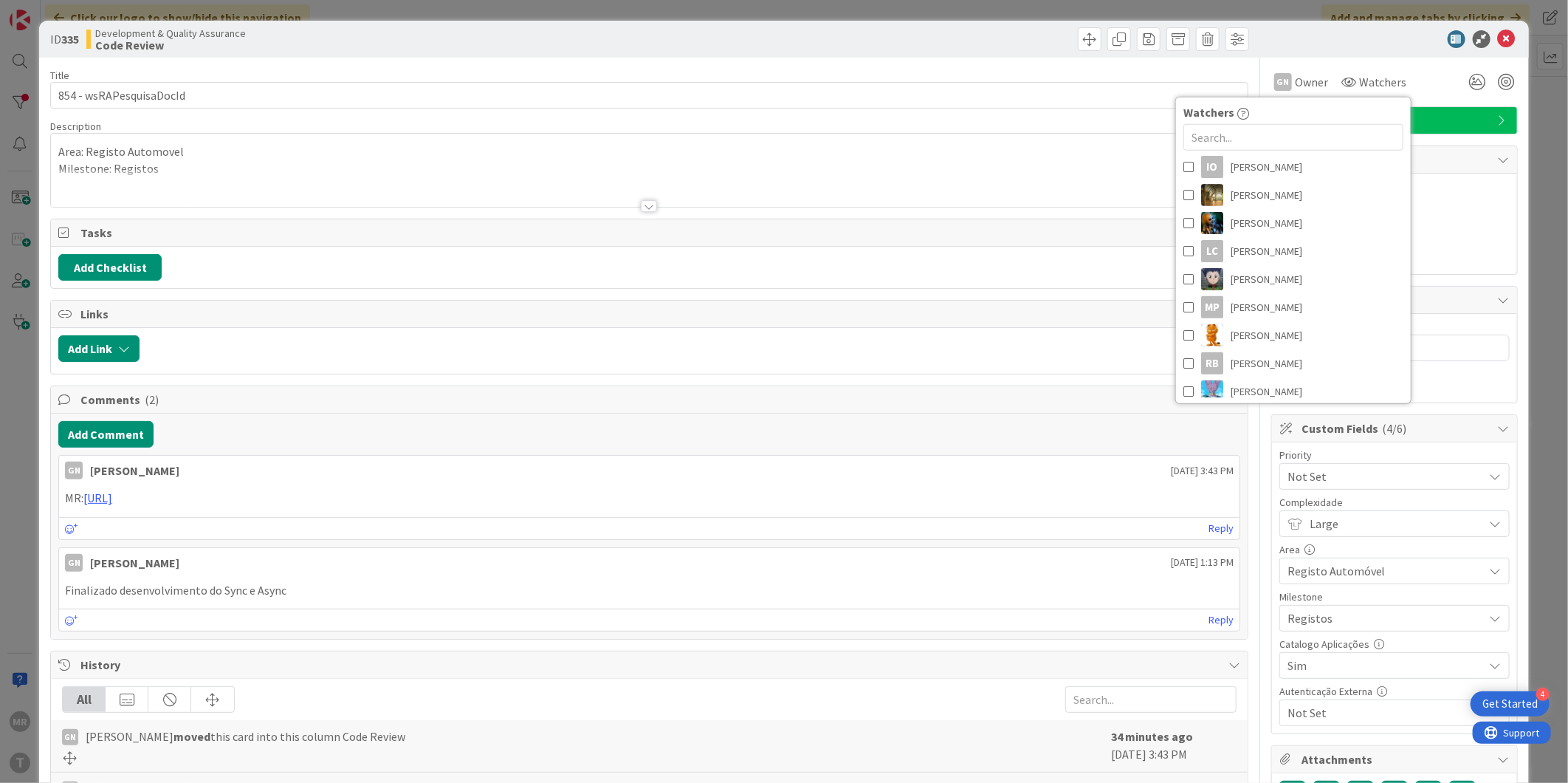
scroll to position [328, 0]
click at [1264, 308] on span "[PERSON_NAME]" at bounding box center [1266, 306] width 71 height 22
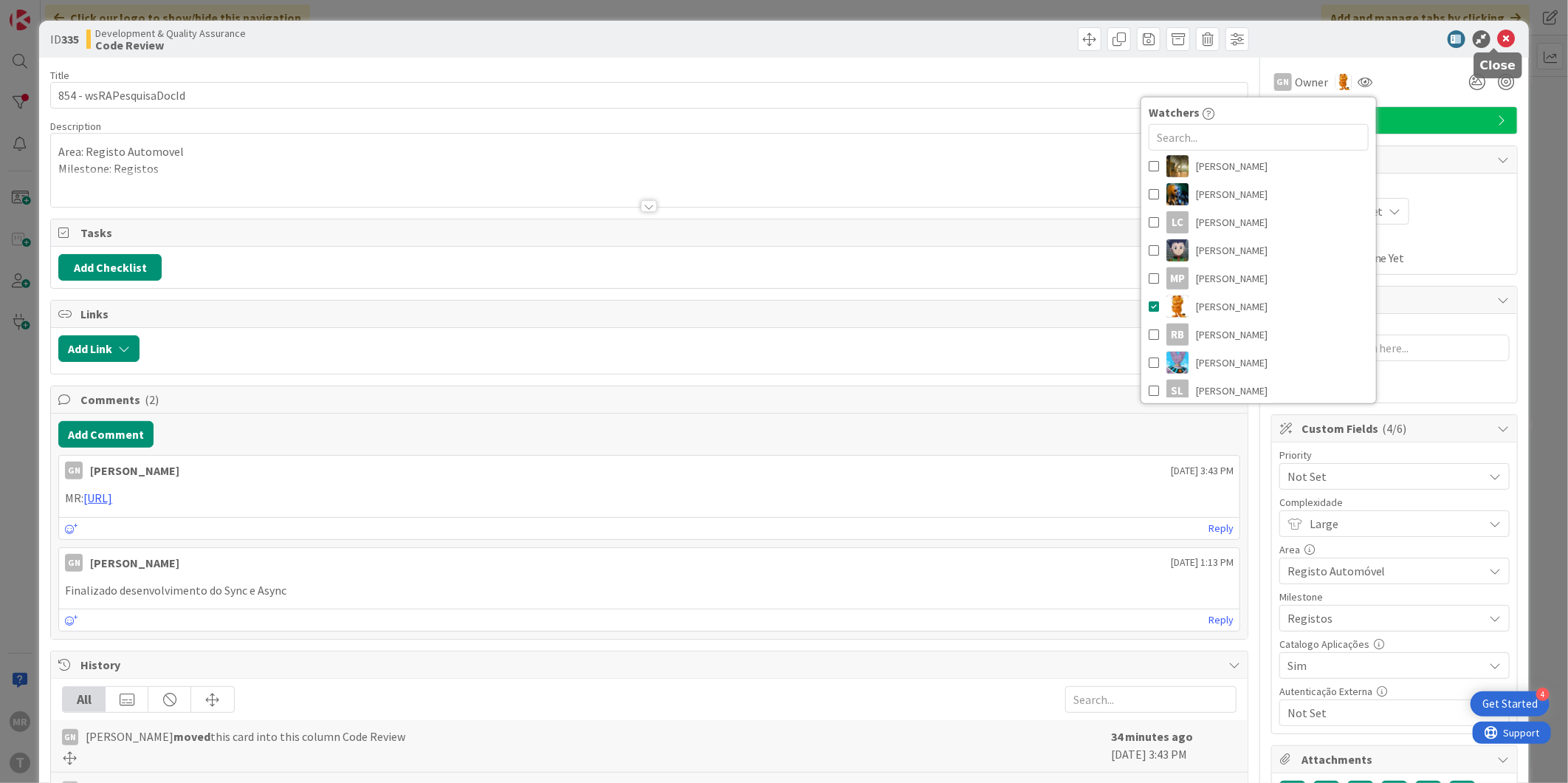
click at [1497, 38] on icon at bounding box center [1506, 39] width 18 height 18
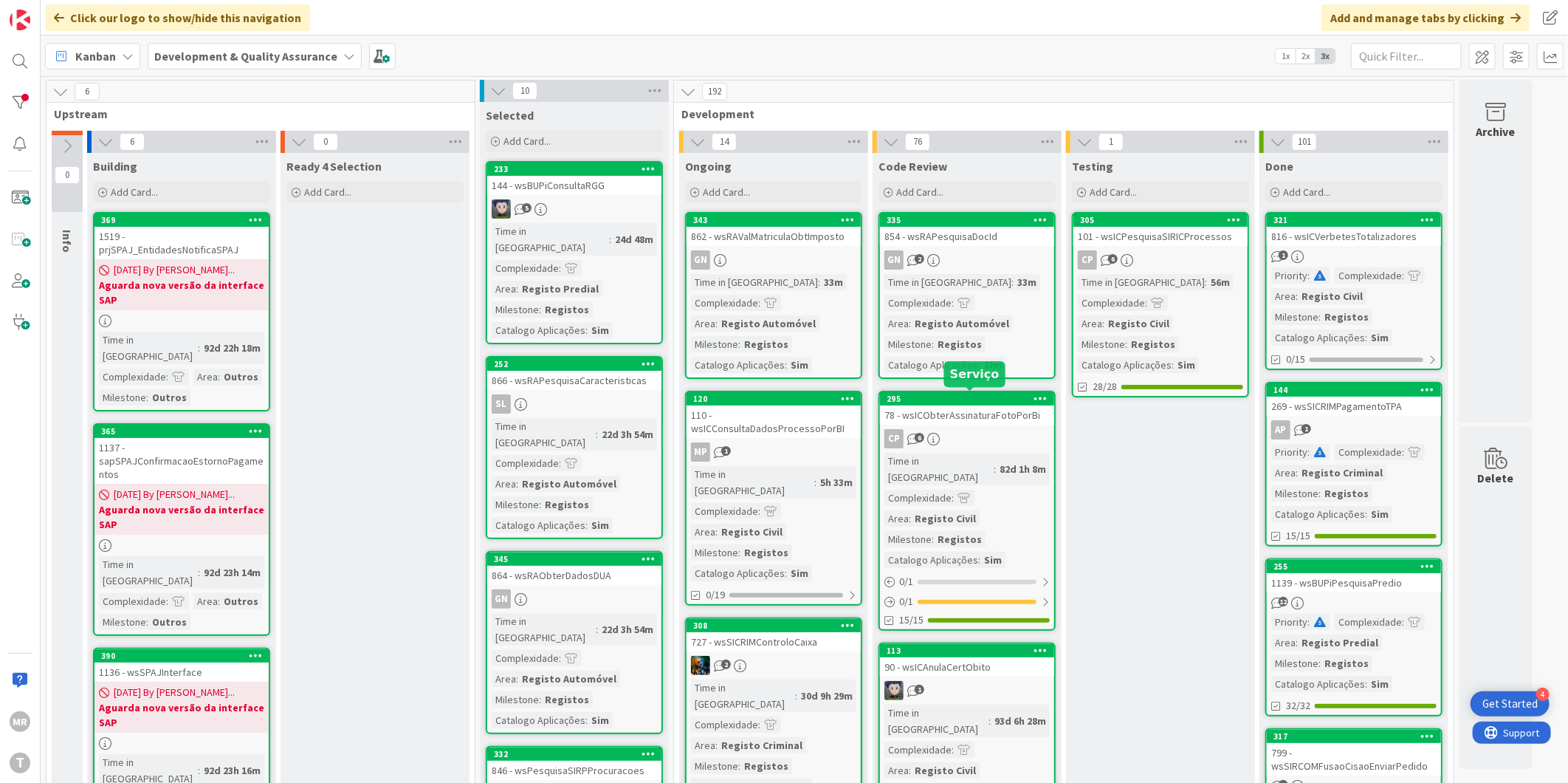
click at [945, 401] on div "295" at bounding box center [970, 399] width 168 height 10
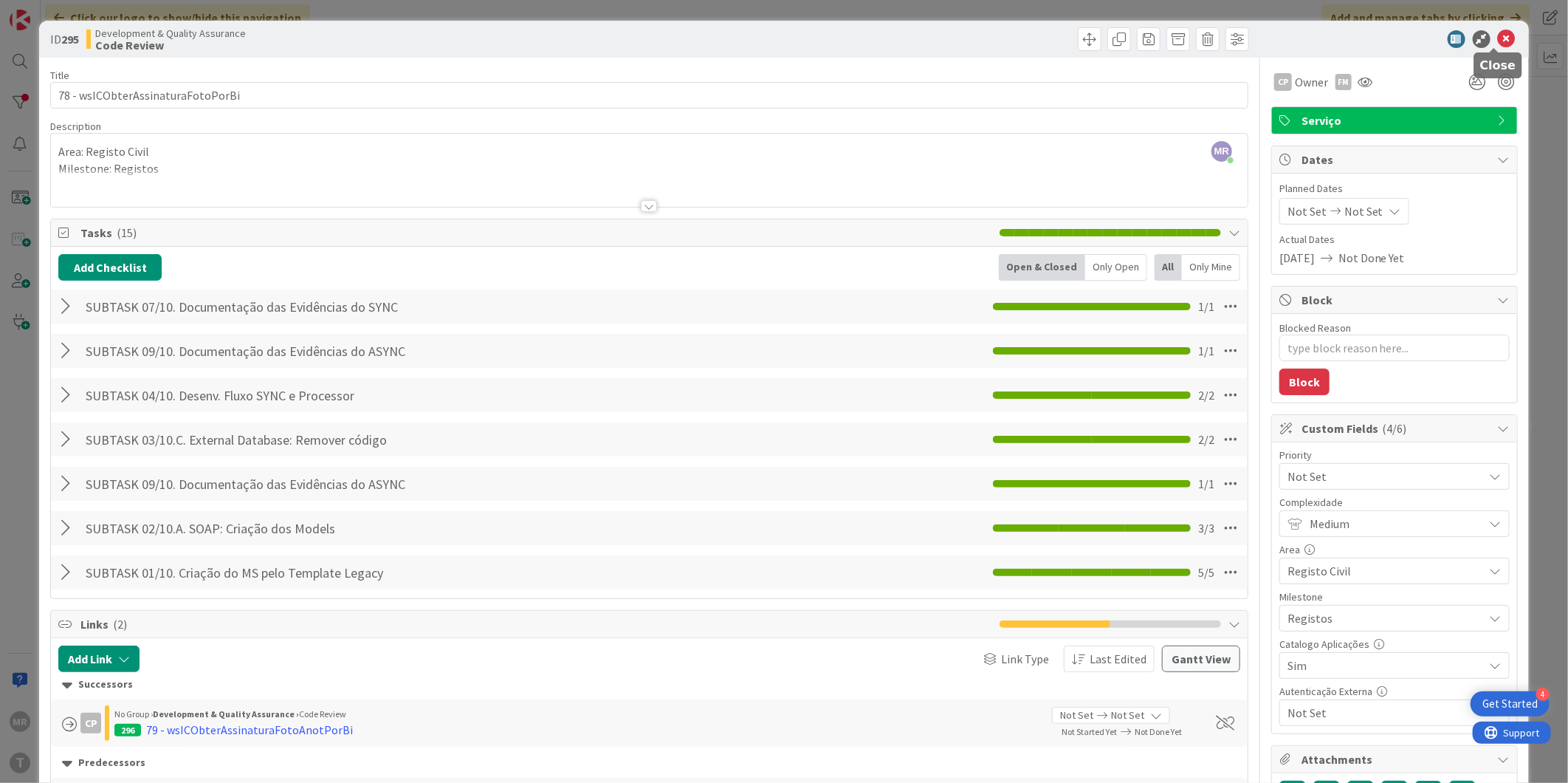
click at [1497, 37] on icon at bounding box center [1506, 39] width 18 height 18
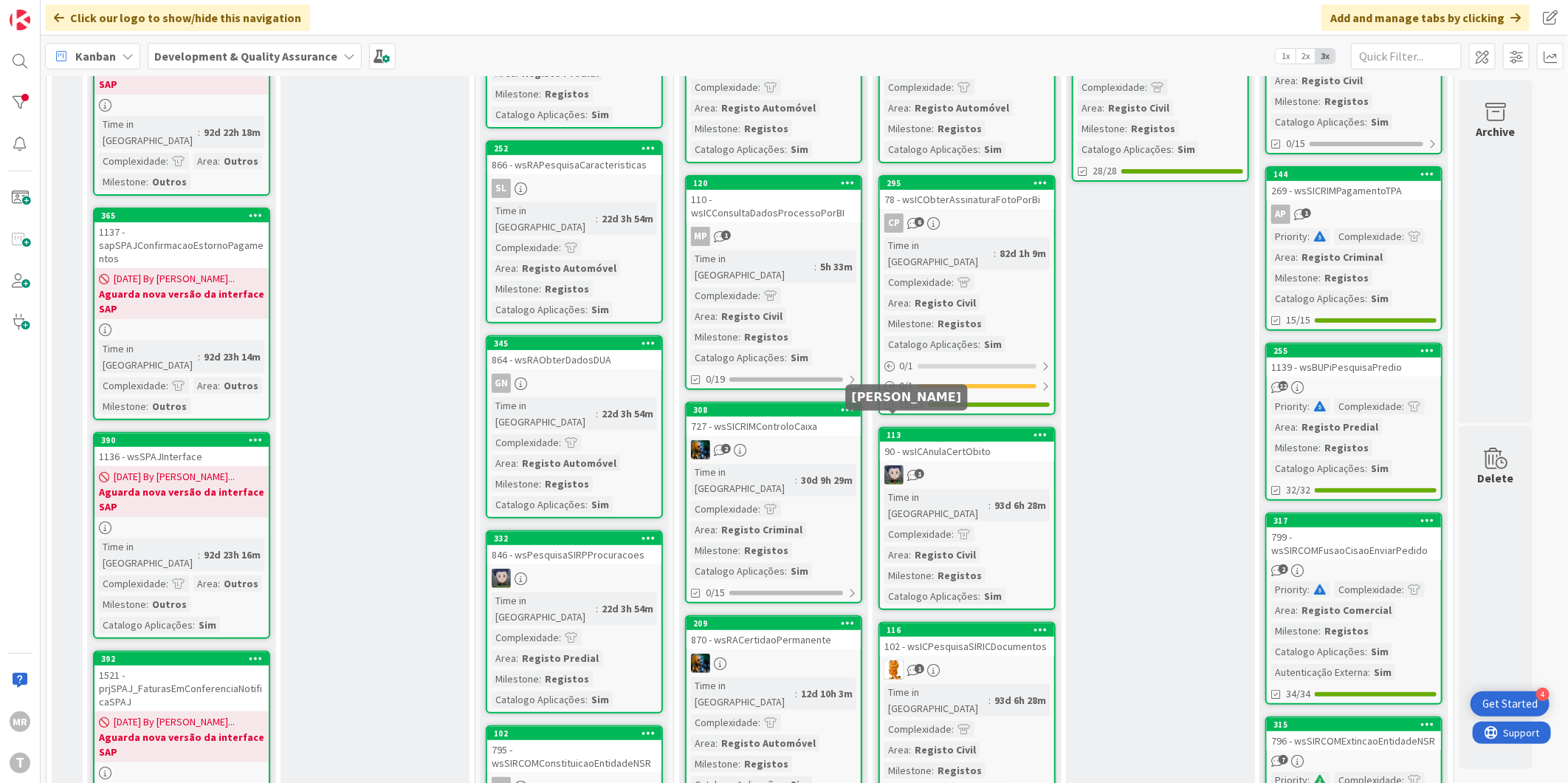
scroll to position [246, 0]
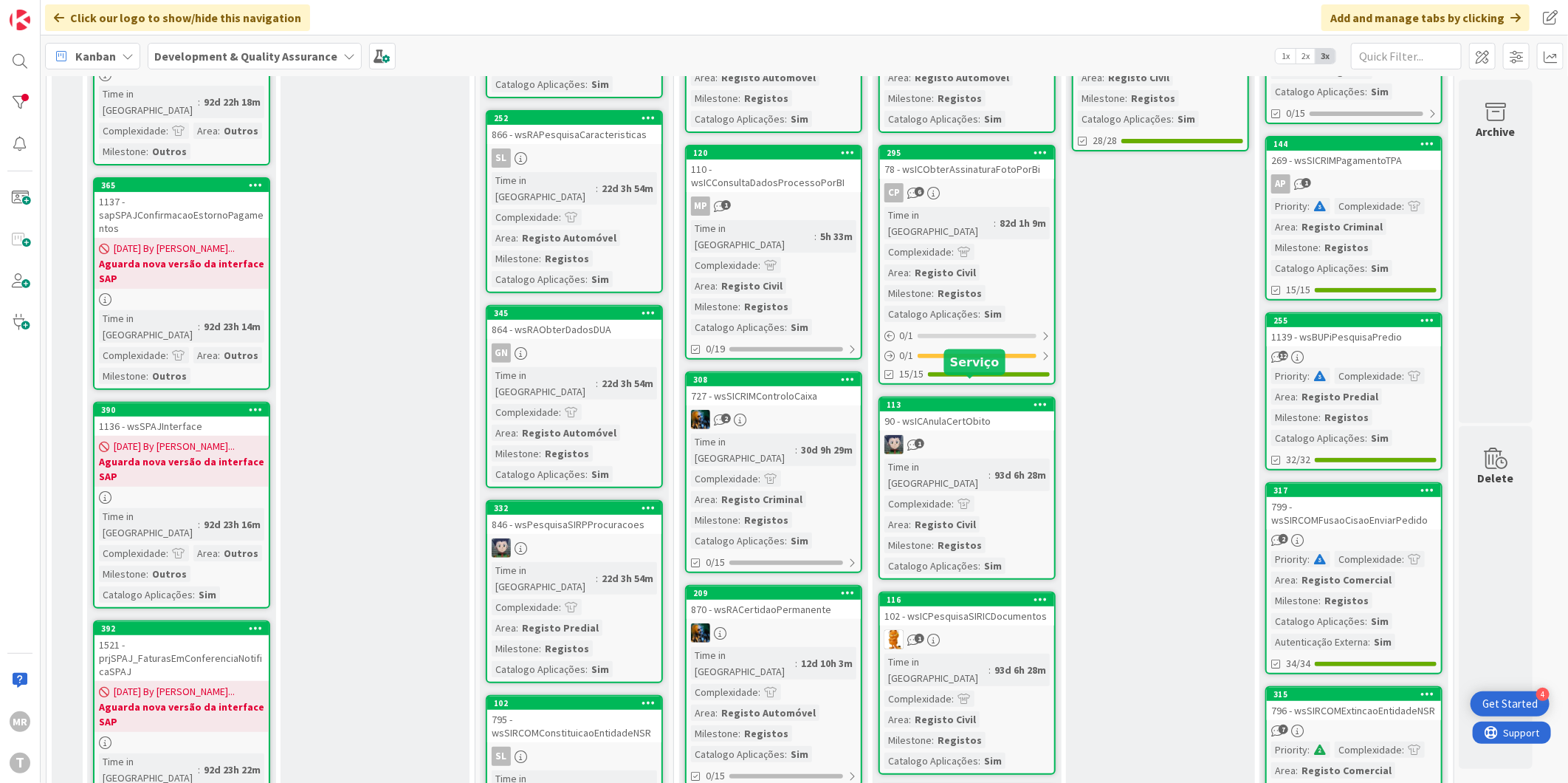
click at [980, 399] on div "113" at bounding box center [970, 404] width 168 height 10
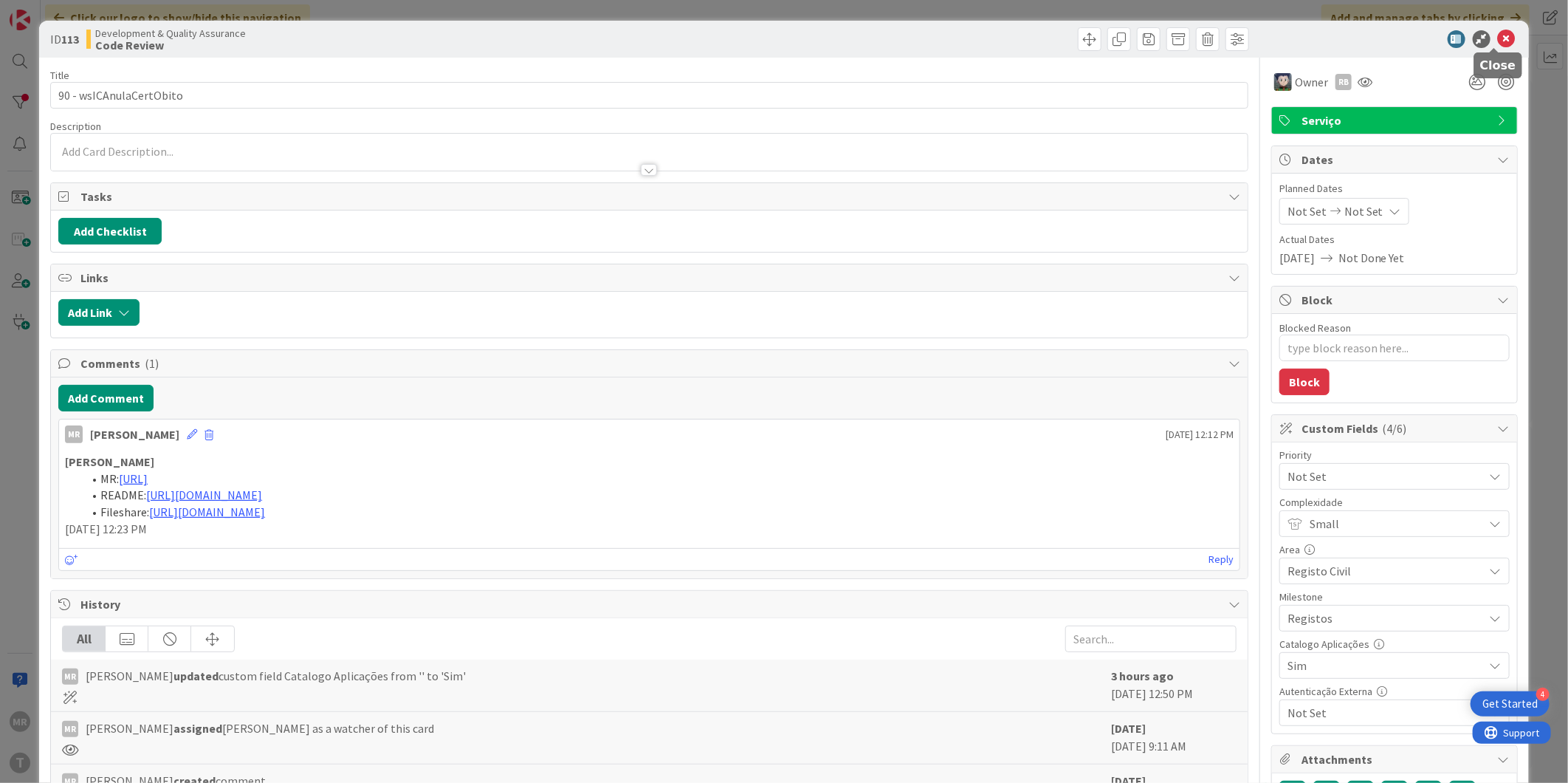
click at [1497, 38] on icon at bounding box center [1506, 39] width 18 height 18
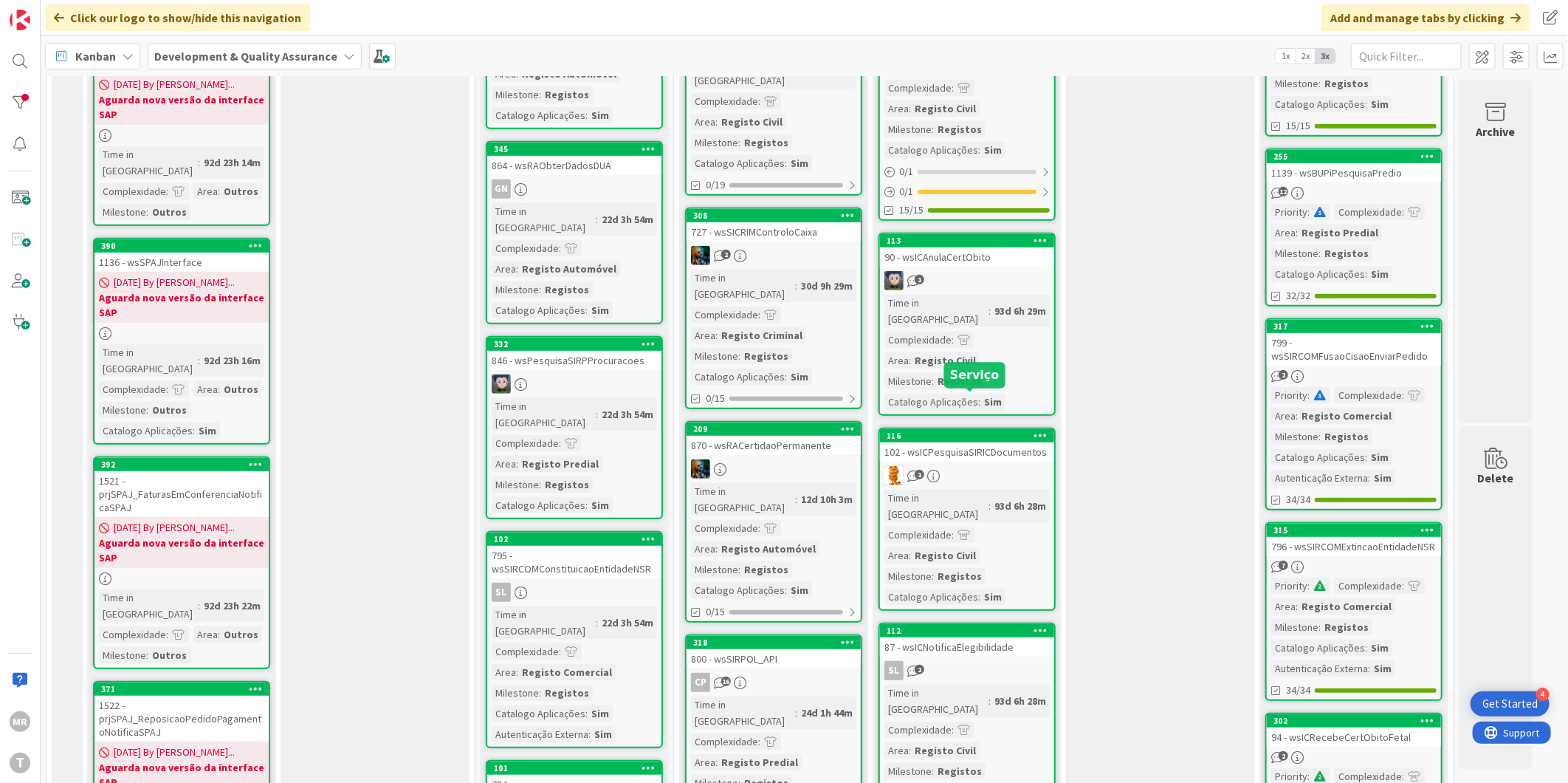
click at [1014, 431] on div "116" at bounding box center [970, 435] width 168 height 10
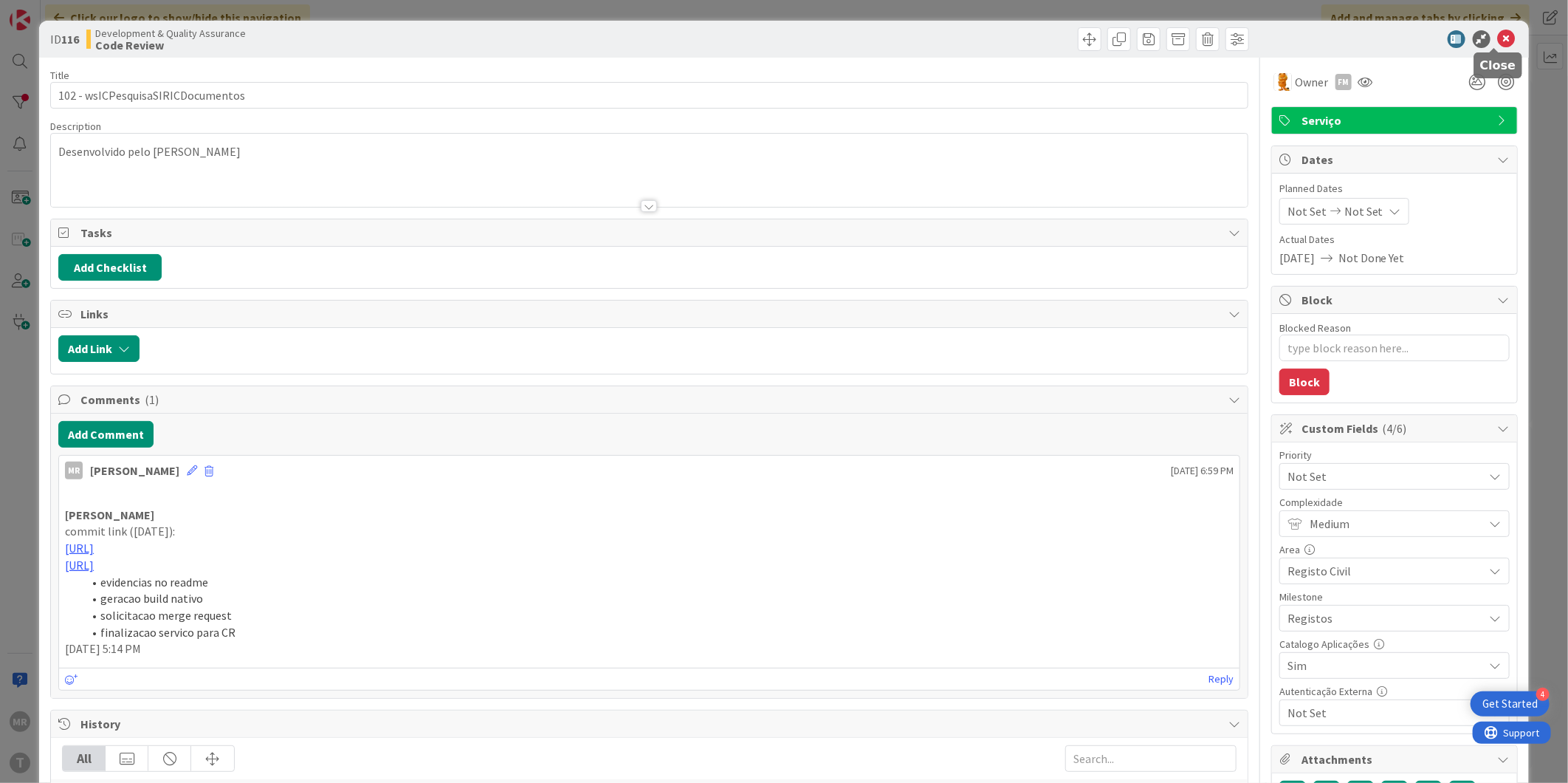
click at [1497, 33] on icon at bounding box center [1506, 39] width 18 height 18
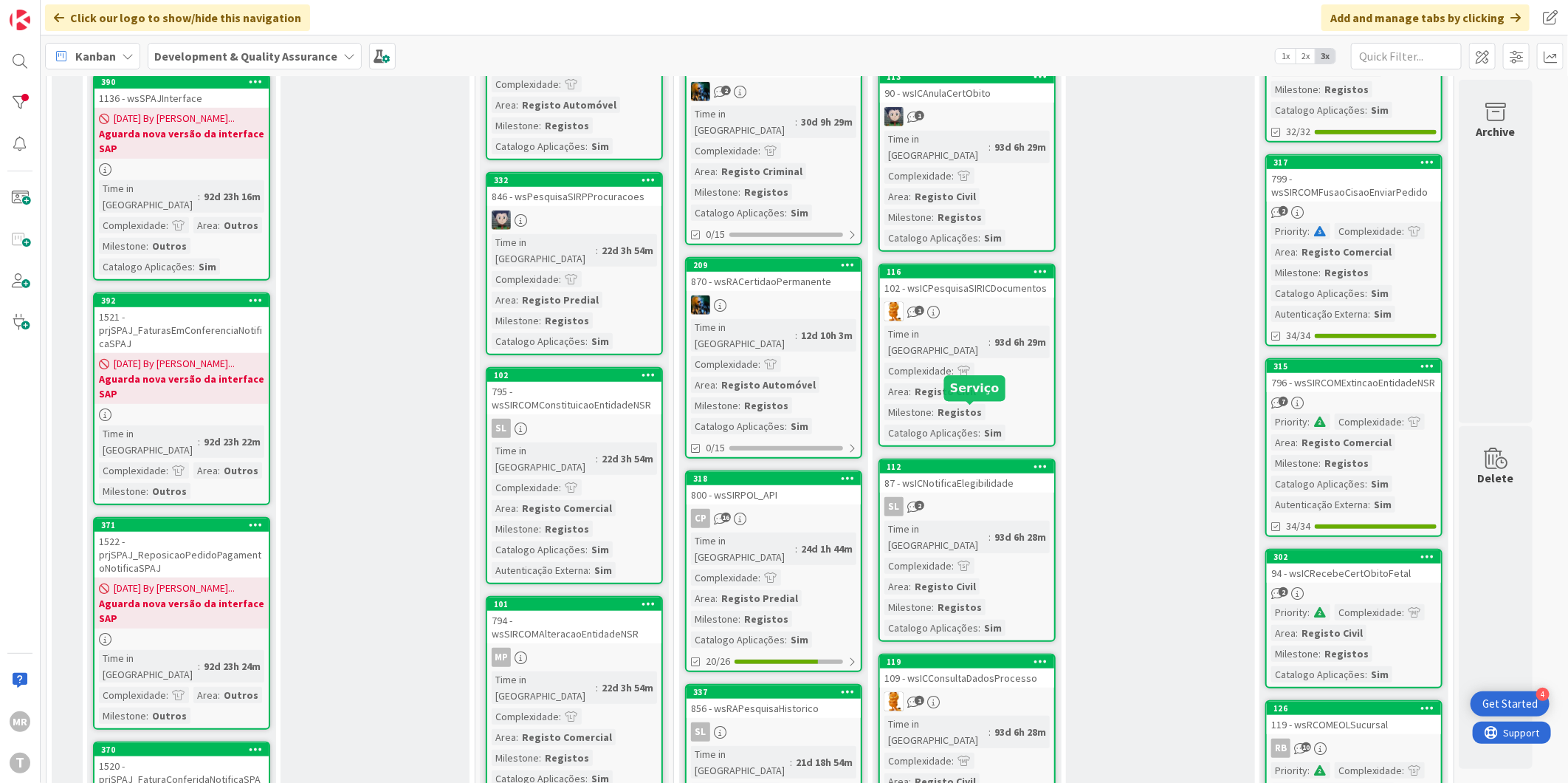
click at [936, 461] on div "112" at bounding box center [970, 466] width 168 height 10
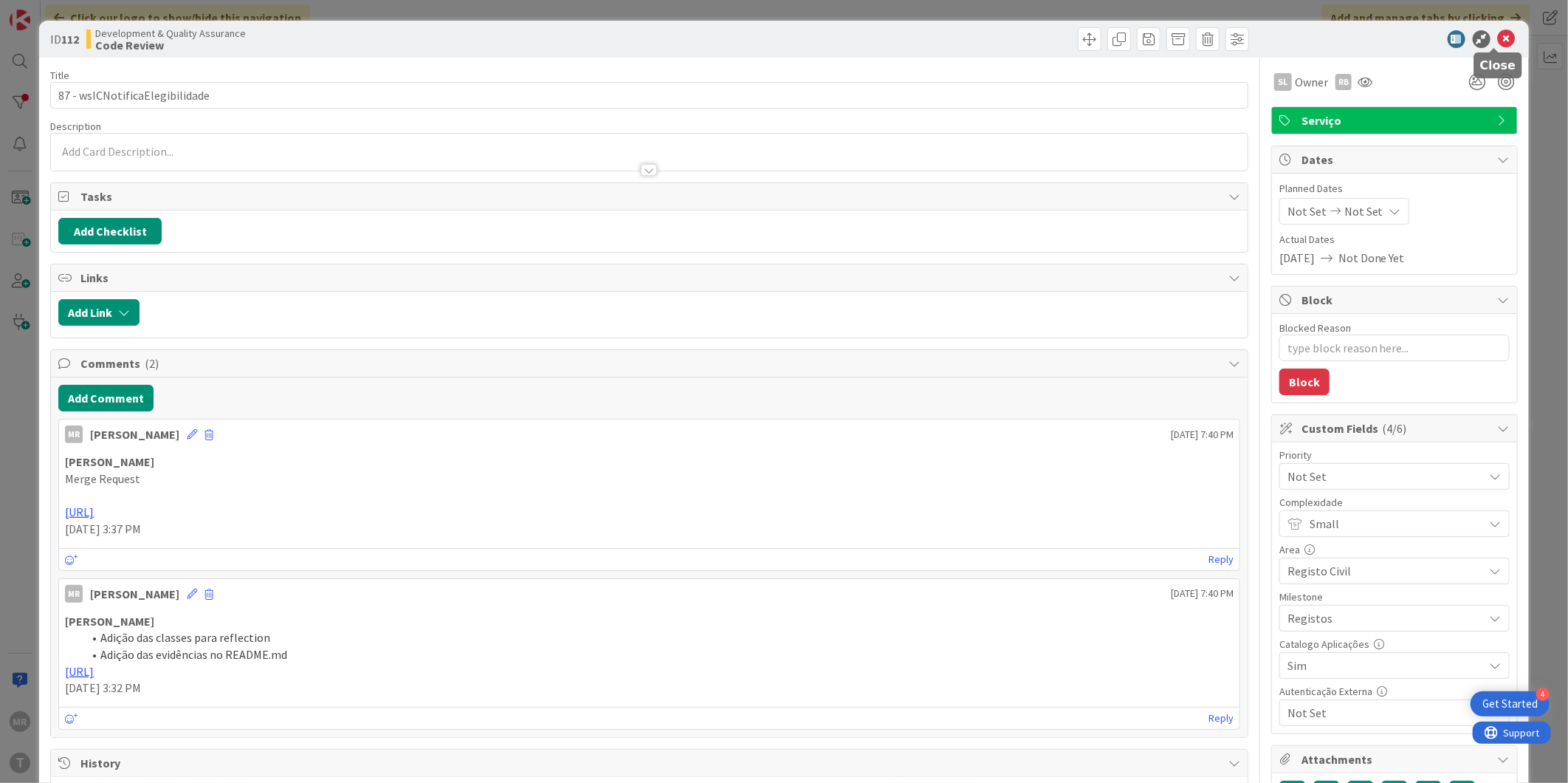
click at [1497, 41] on icon at bounding box center [1506, 39] width 18 height 18
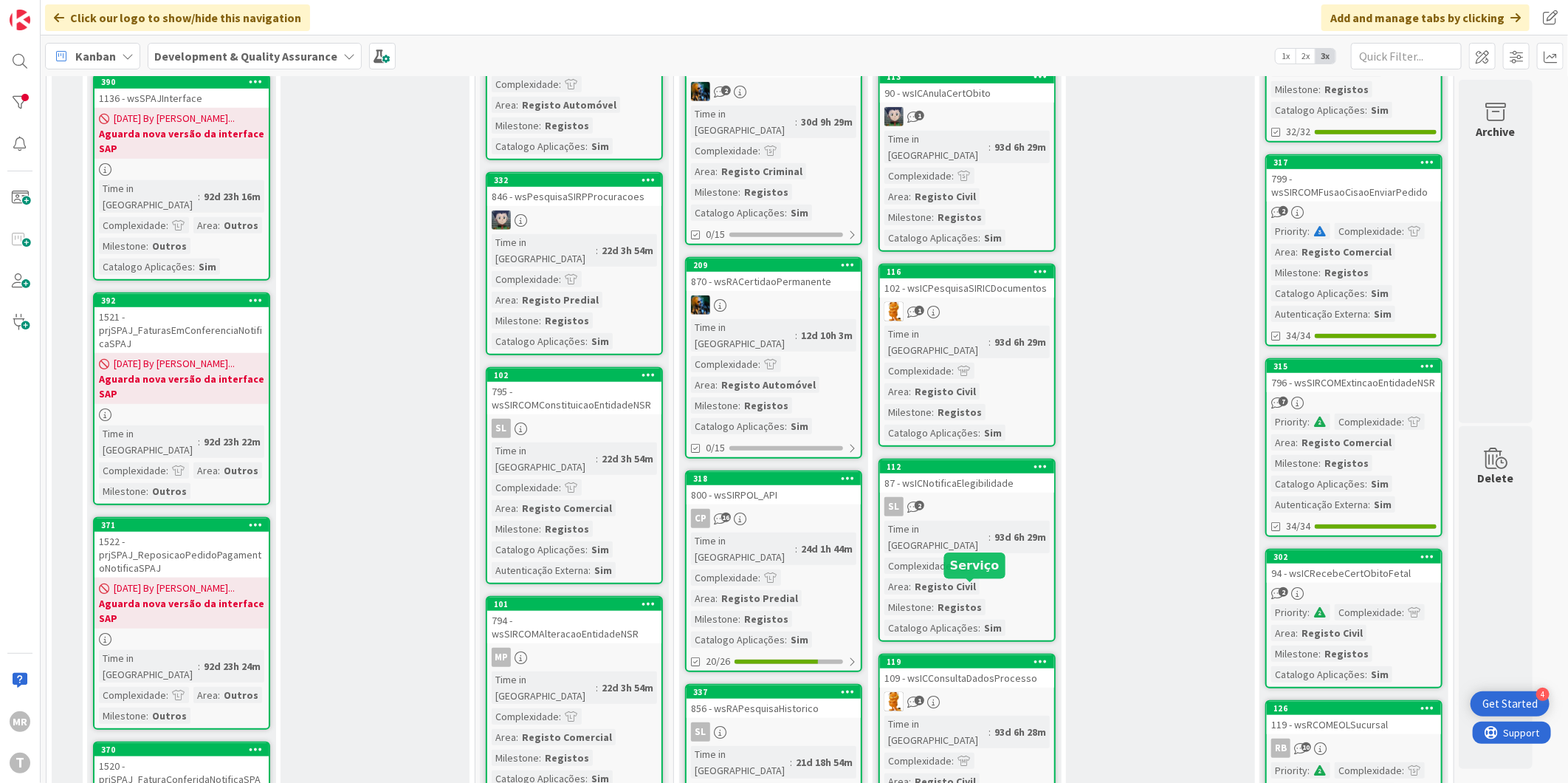
click at [937, 668] on div "109 - wsICConsultaDadosProcesso" at bounding box center [967, 678] width 174 height 19
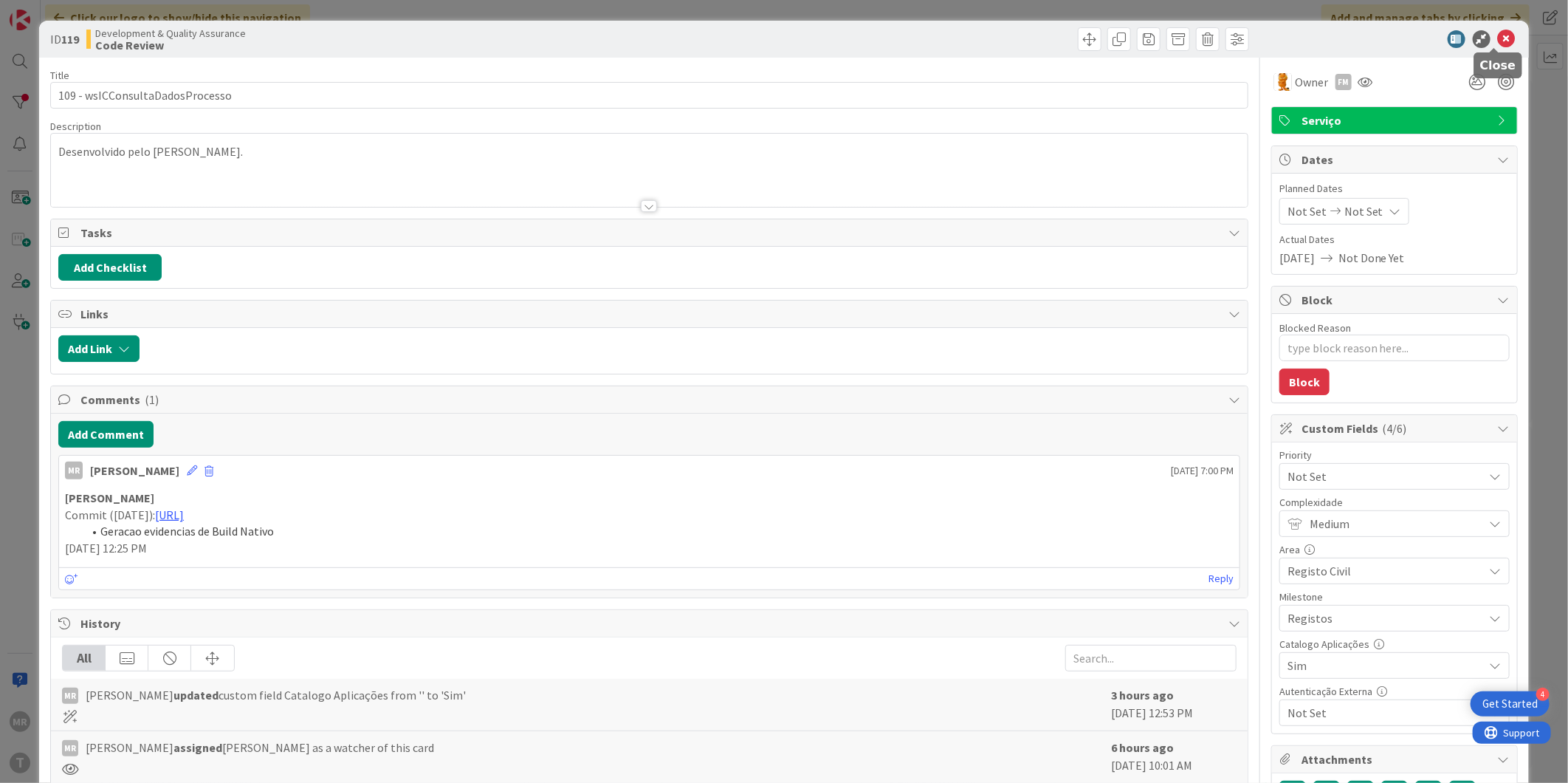
click at [1497, 38] on icon at bounding box center [1506, 39] width 18 height 18
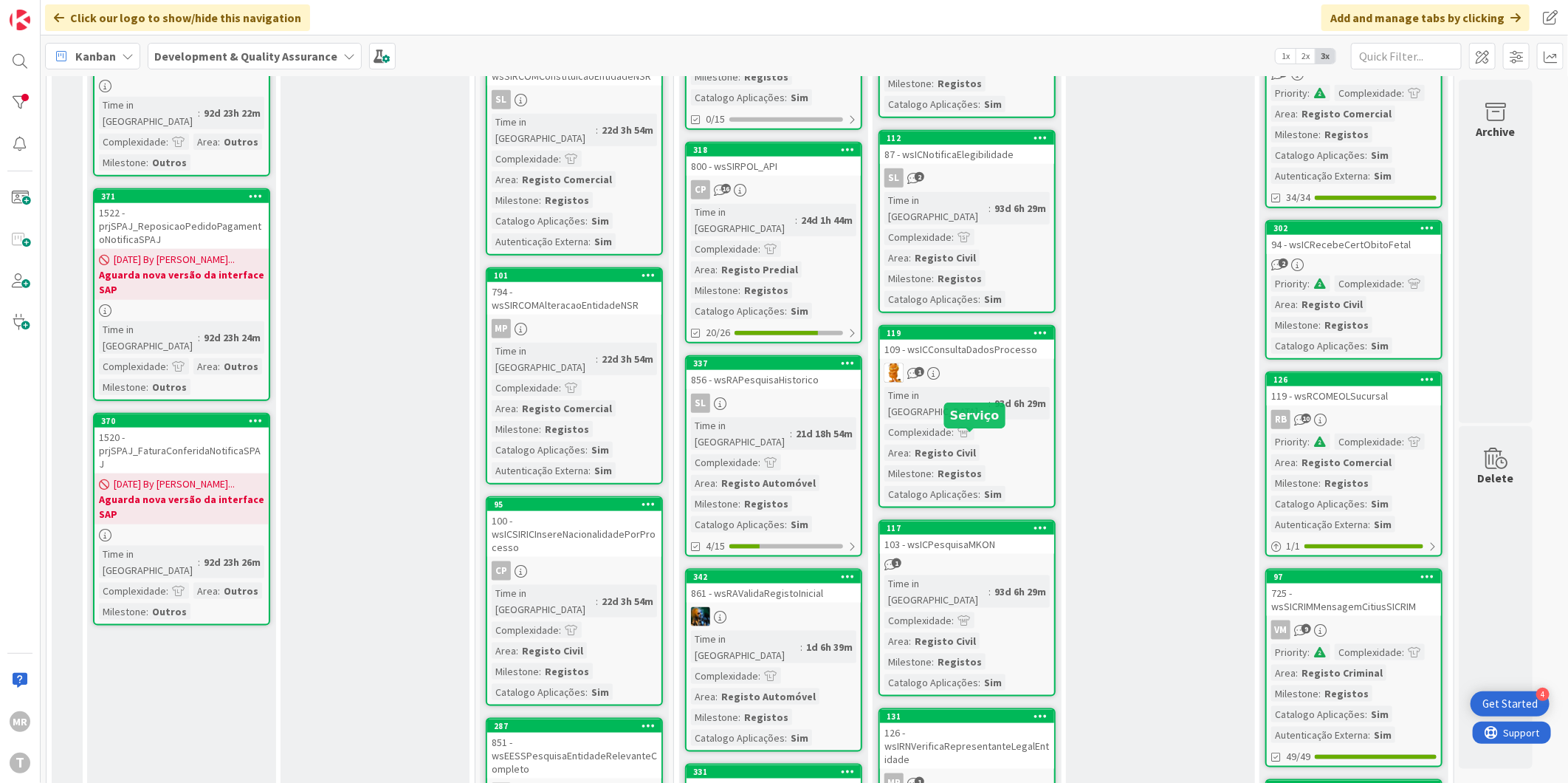
click at [964, 523] on div "117" at bounding box center [970, 527] width 168 height 10
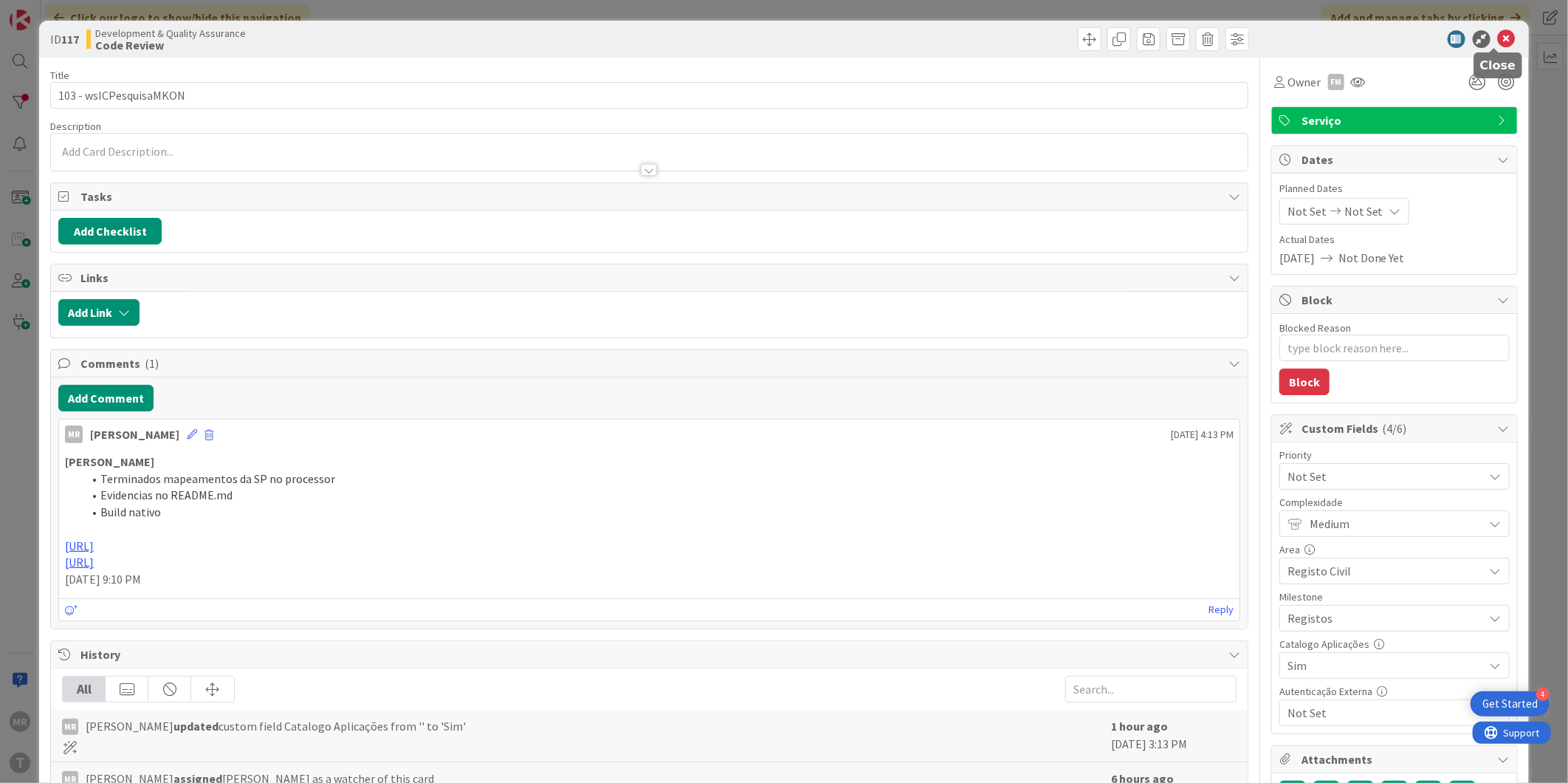
click at [1497, 43] on icon at bounding box center [1506, 39] width 18 height 18
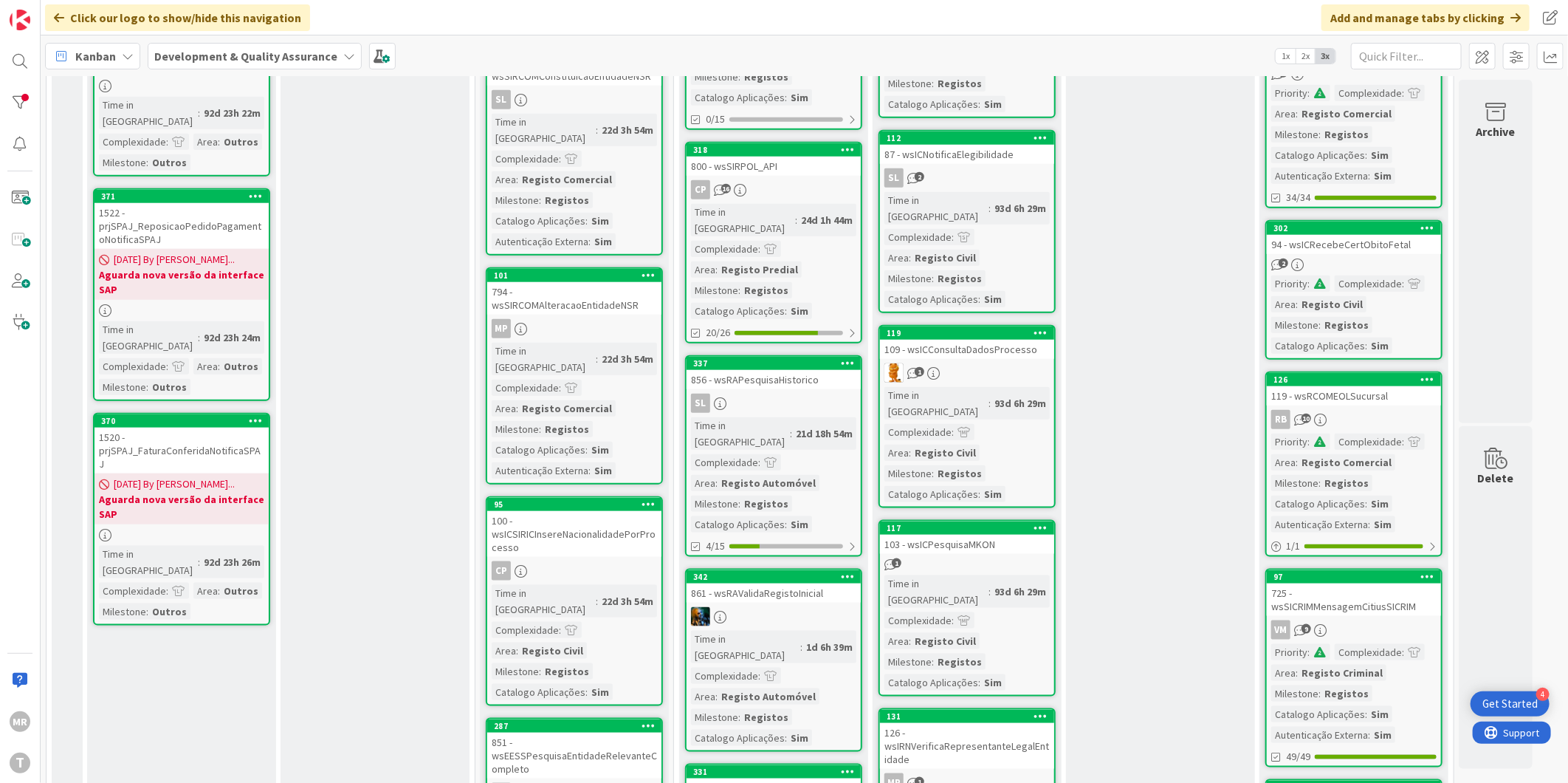
scroll to position [1066, 0]
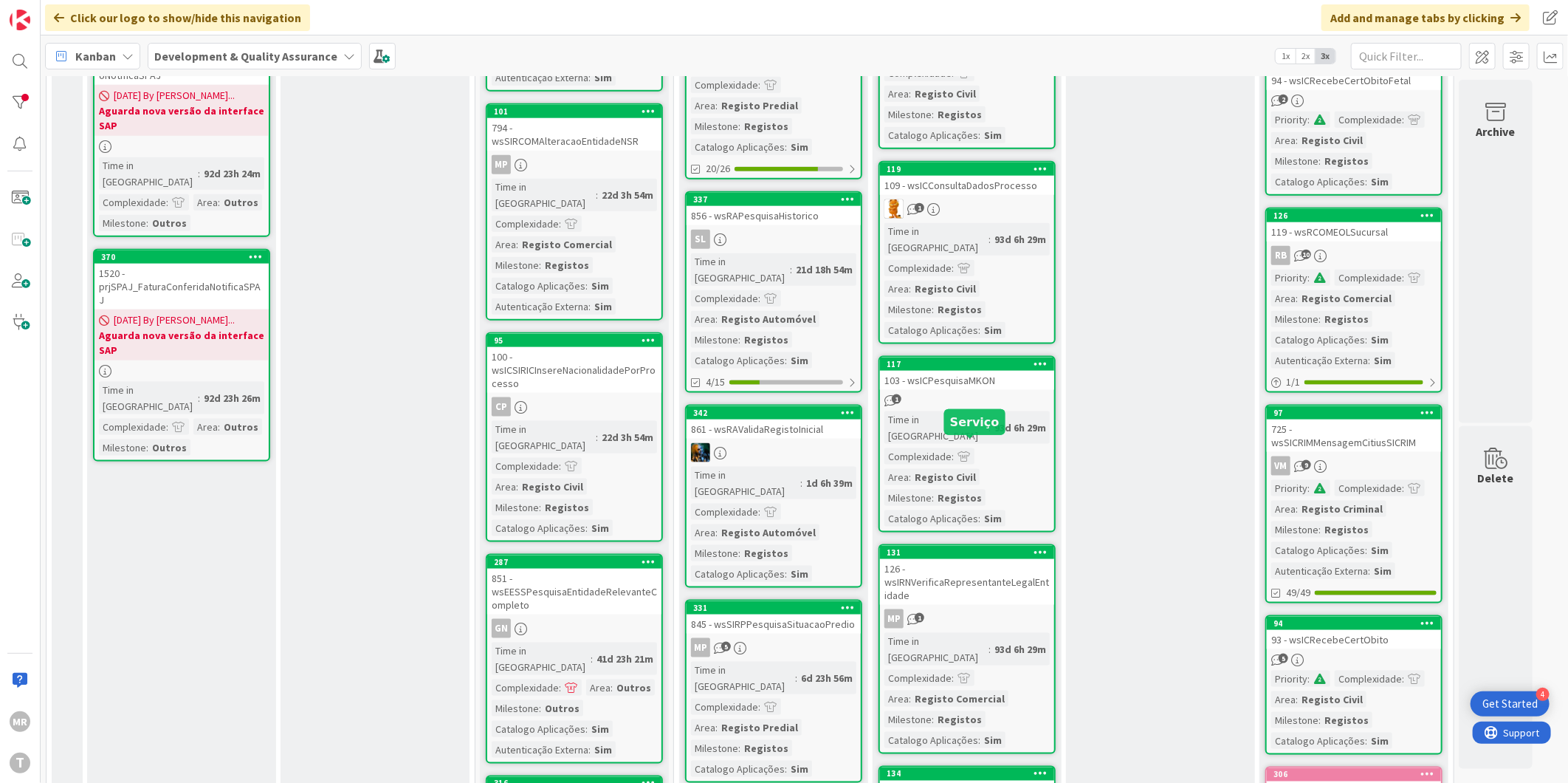
click at [992, 547] on div "131" at bounding box center [970, 552] width 168 height 10
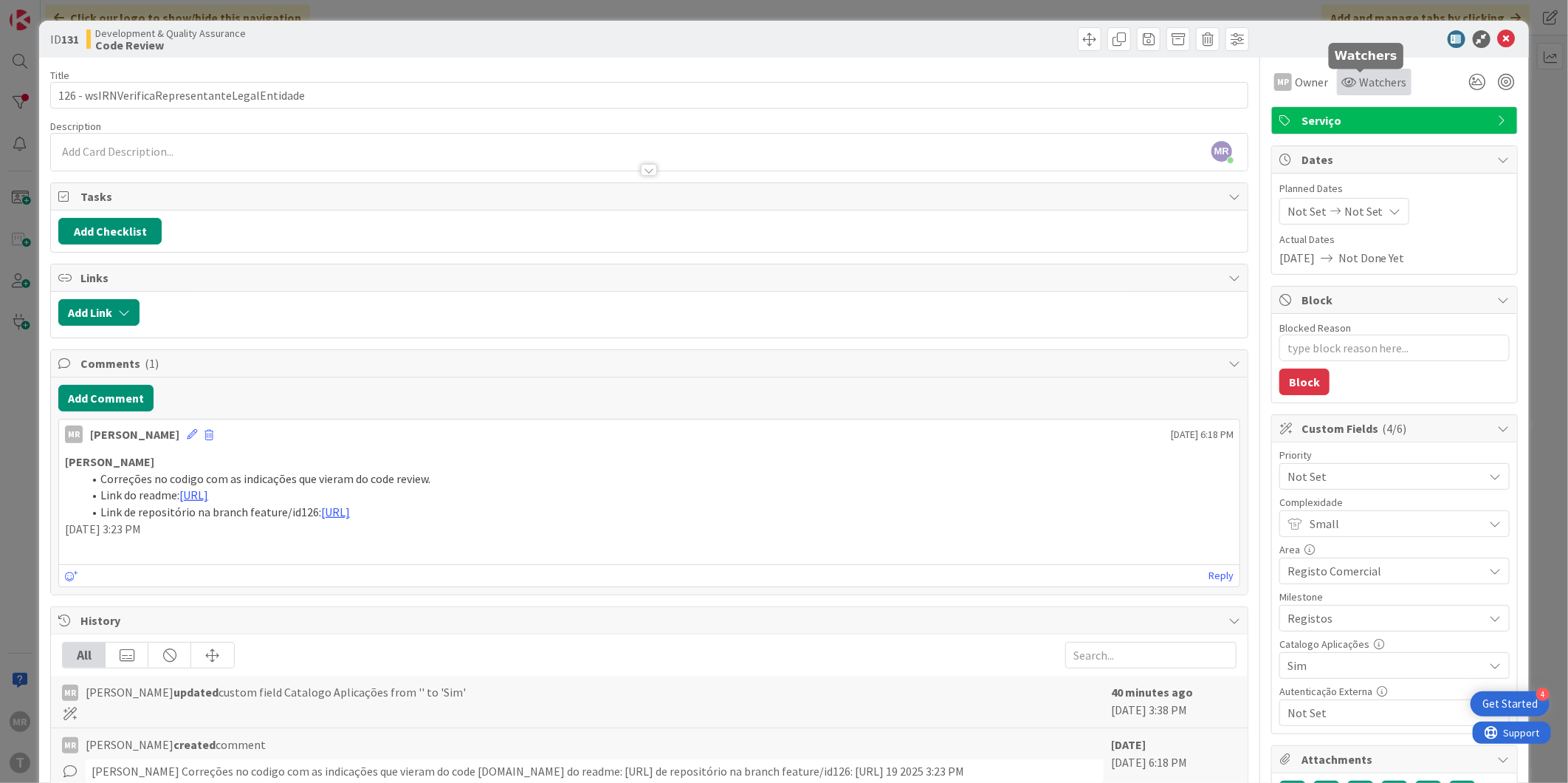
click at [1371, 85] on span "Watchers" at bounding box center [1383, 82] width 48 height 18
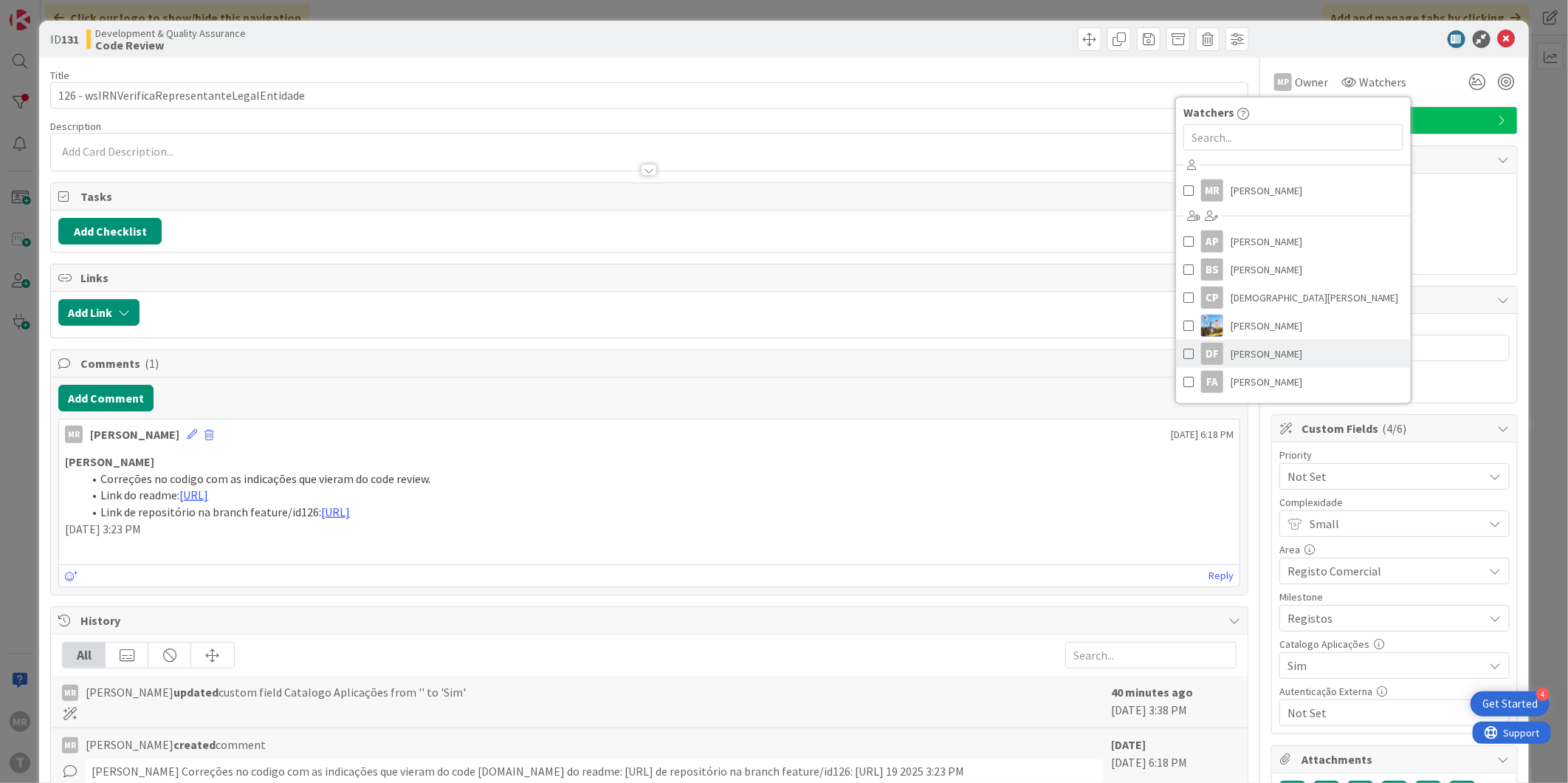
scroll to position [246, 0]
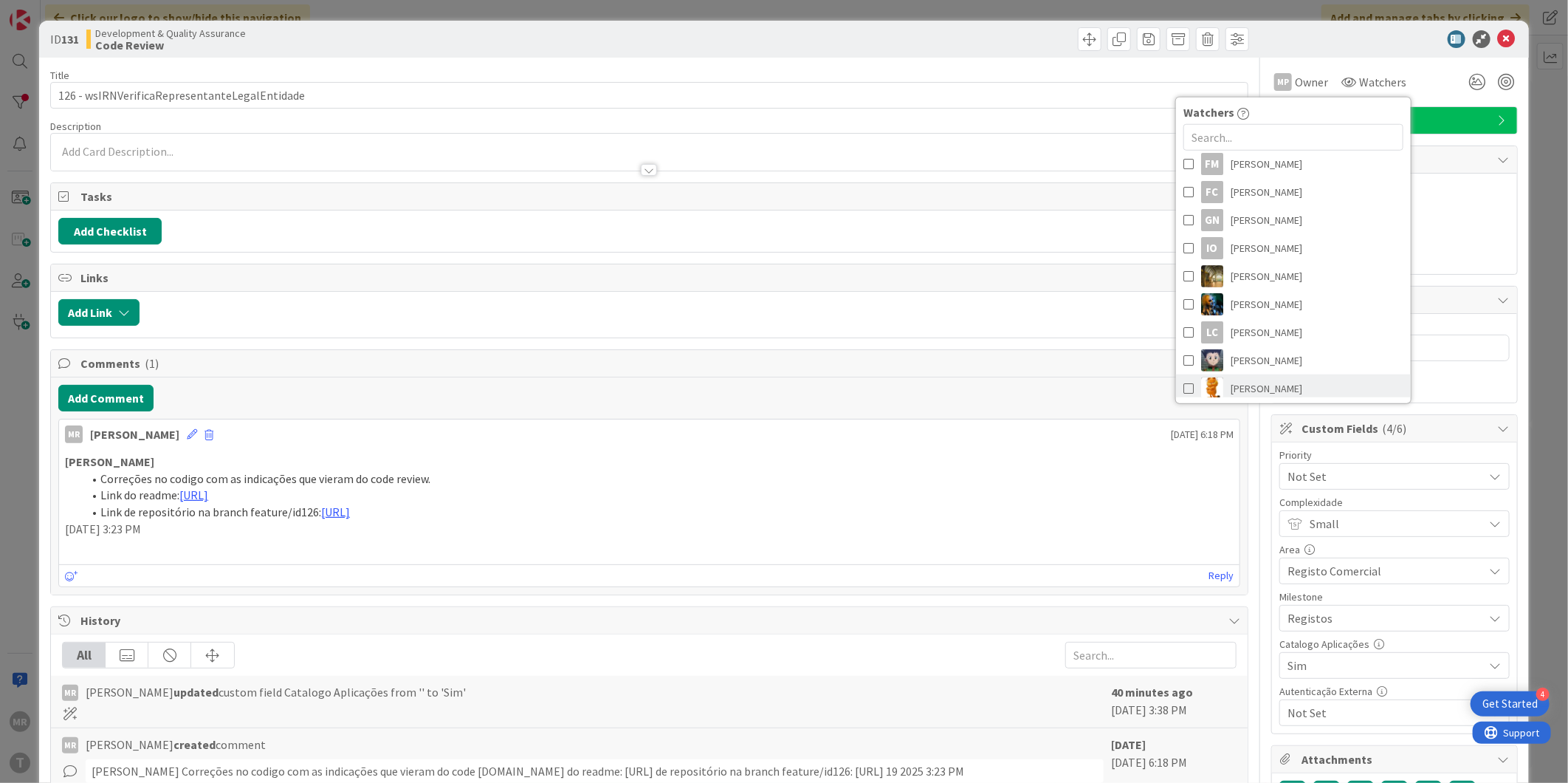
click at [1255, 382] on span "[PERSON_NAME]" at bounding box center [1266, 388] width 71 height 22
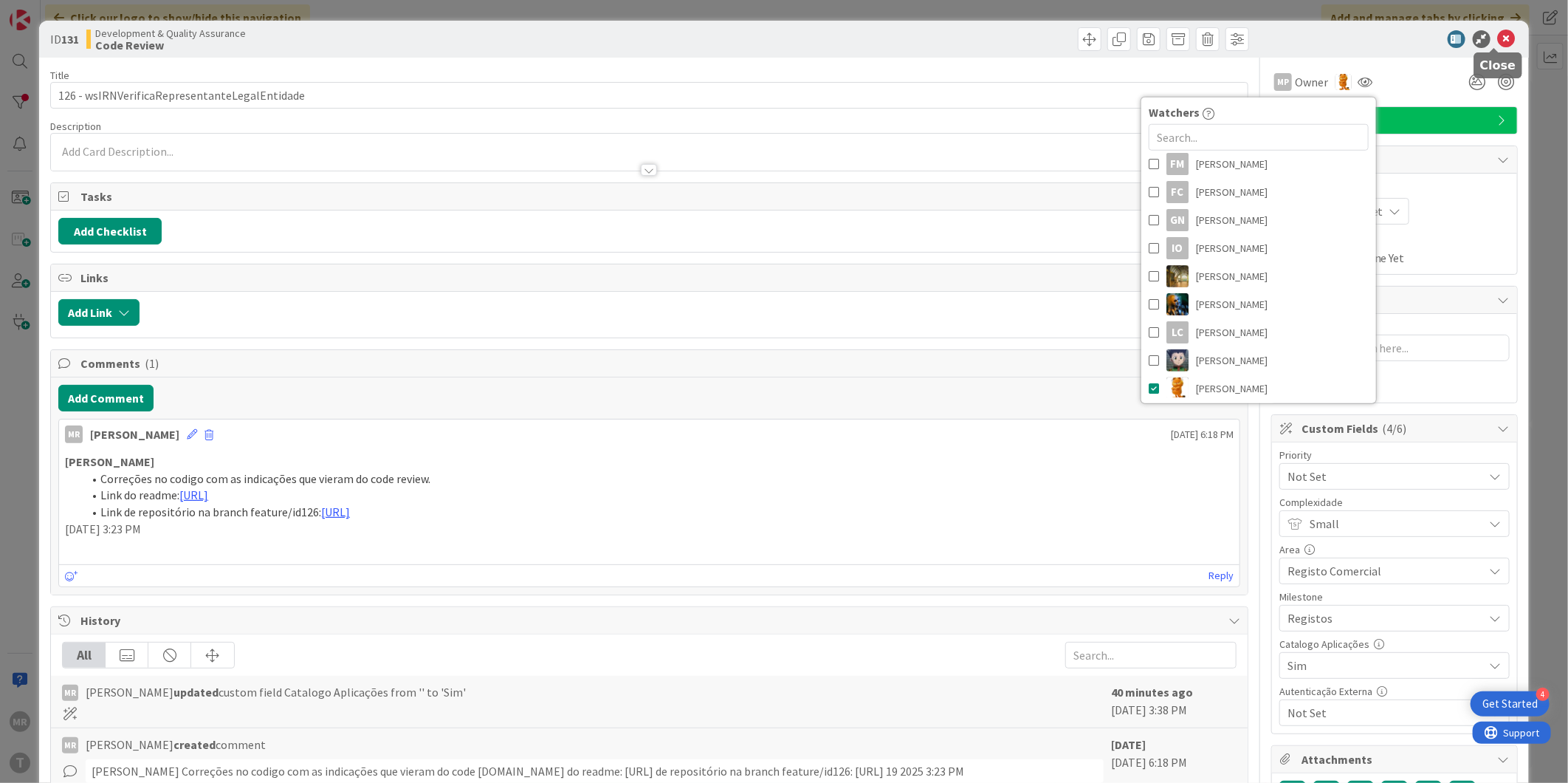
click at [1498, 37] on icon at bounding box center [1506, 39] width 18 height 18
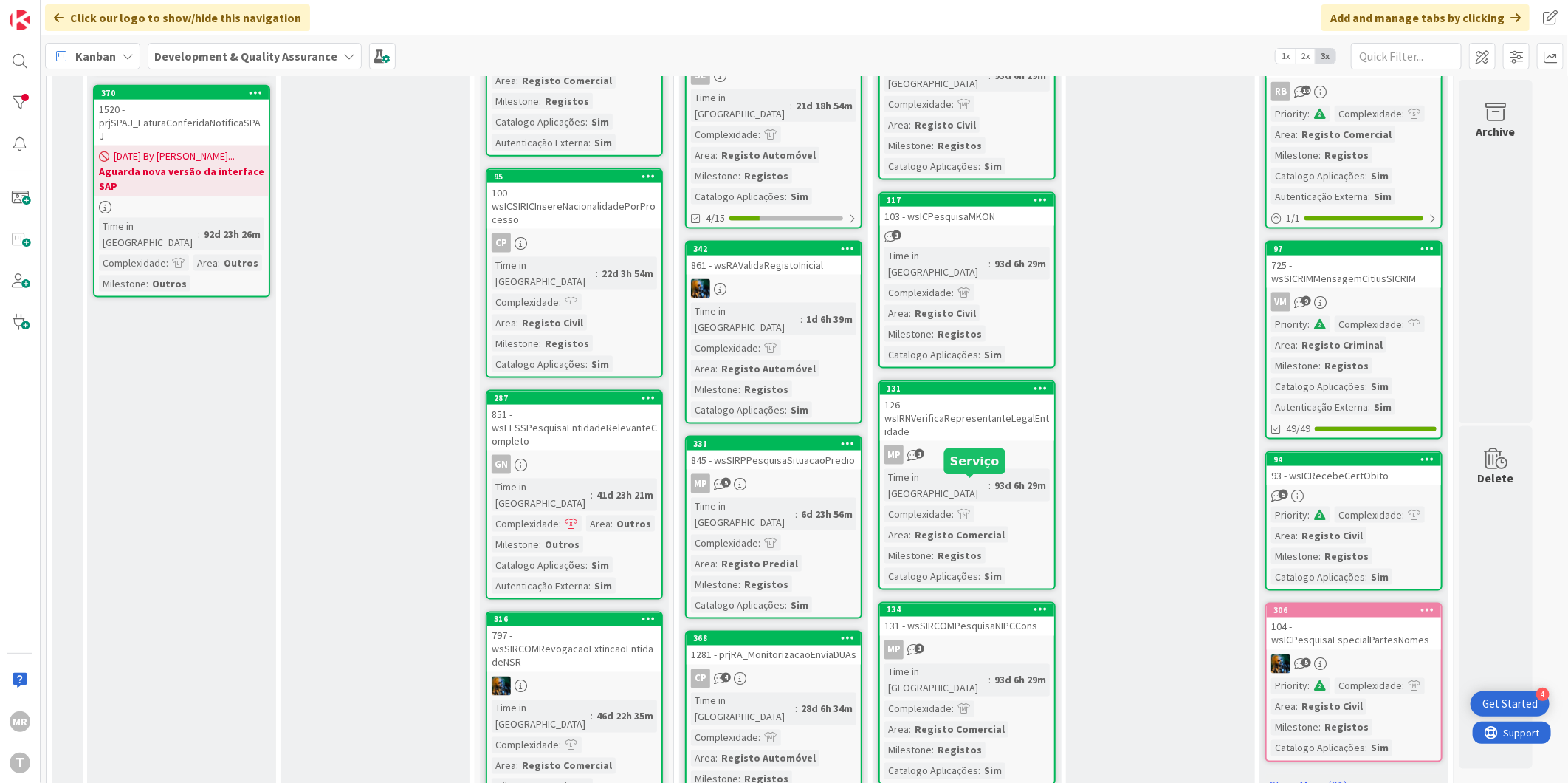
click at [973, 605] on div "134" at bounding box center [970, 610] width 168 height 10
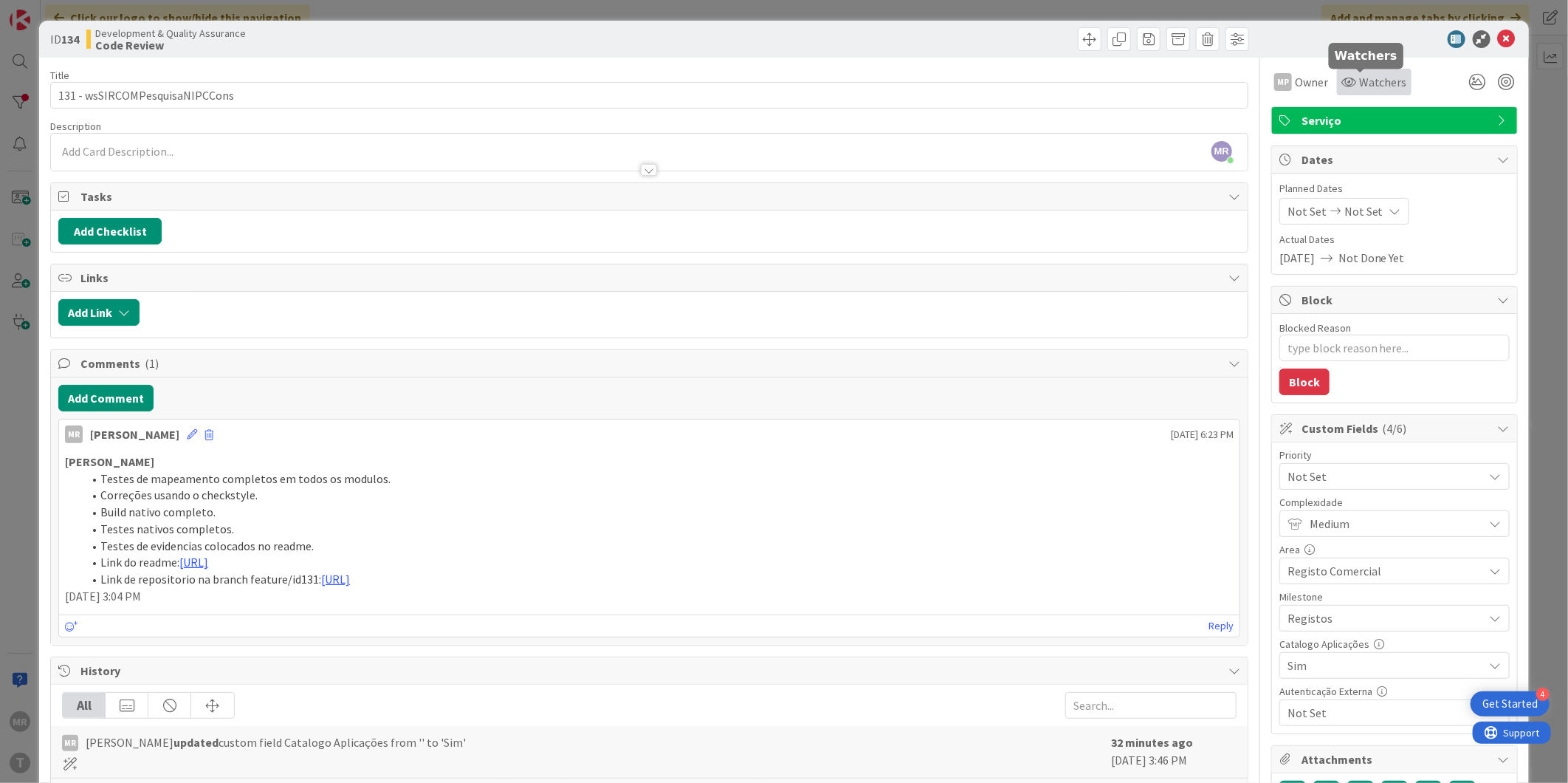
click at [1378, 89] on span "Watchers" at bounding box center [1383, 82] width 48 height 18
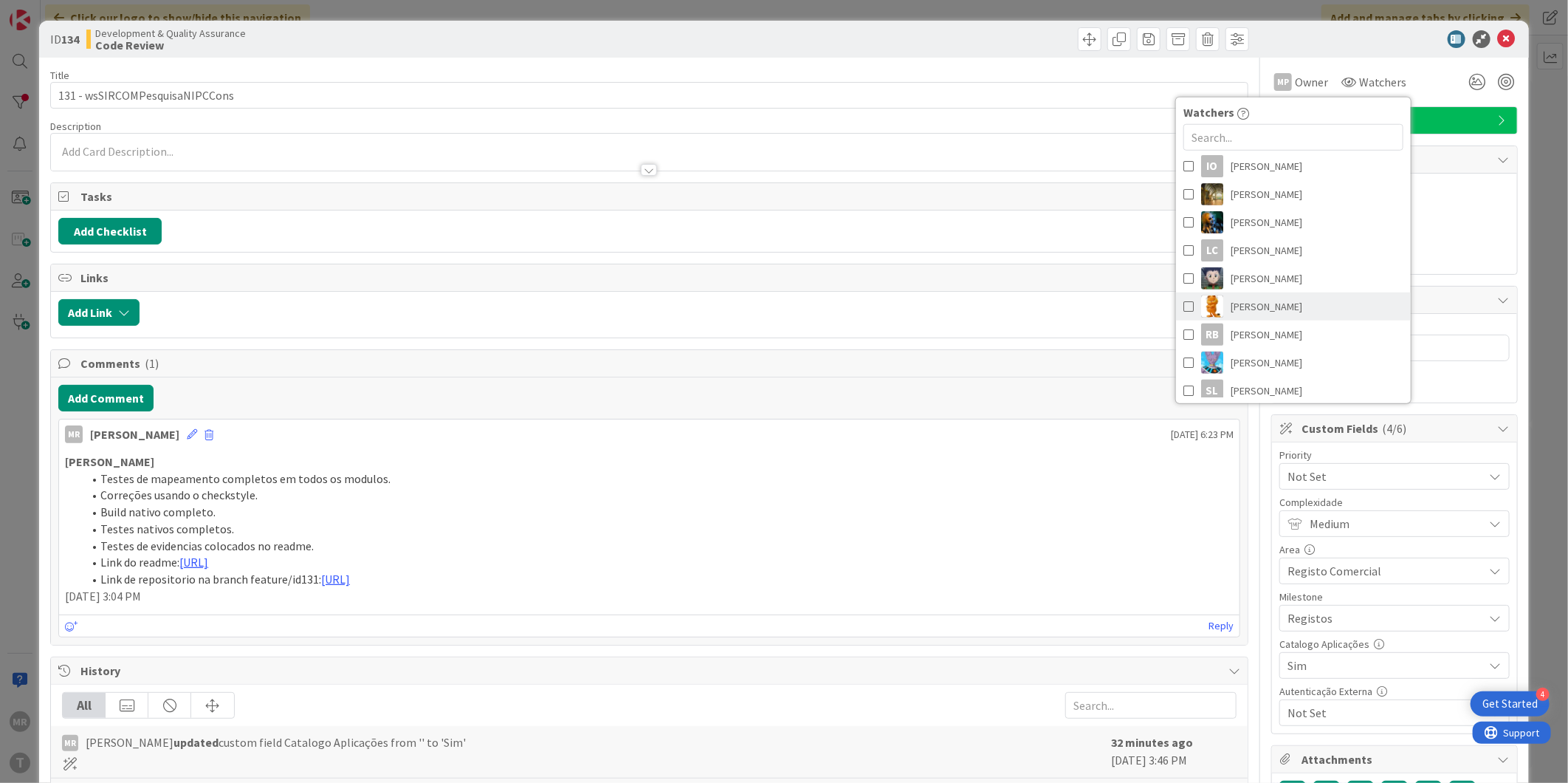
click at [1255, 316] on span "[PERSON_NAME]" at bounding box center [1266, 306] width 71 height 22
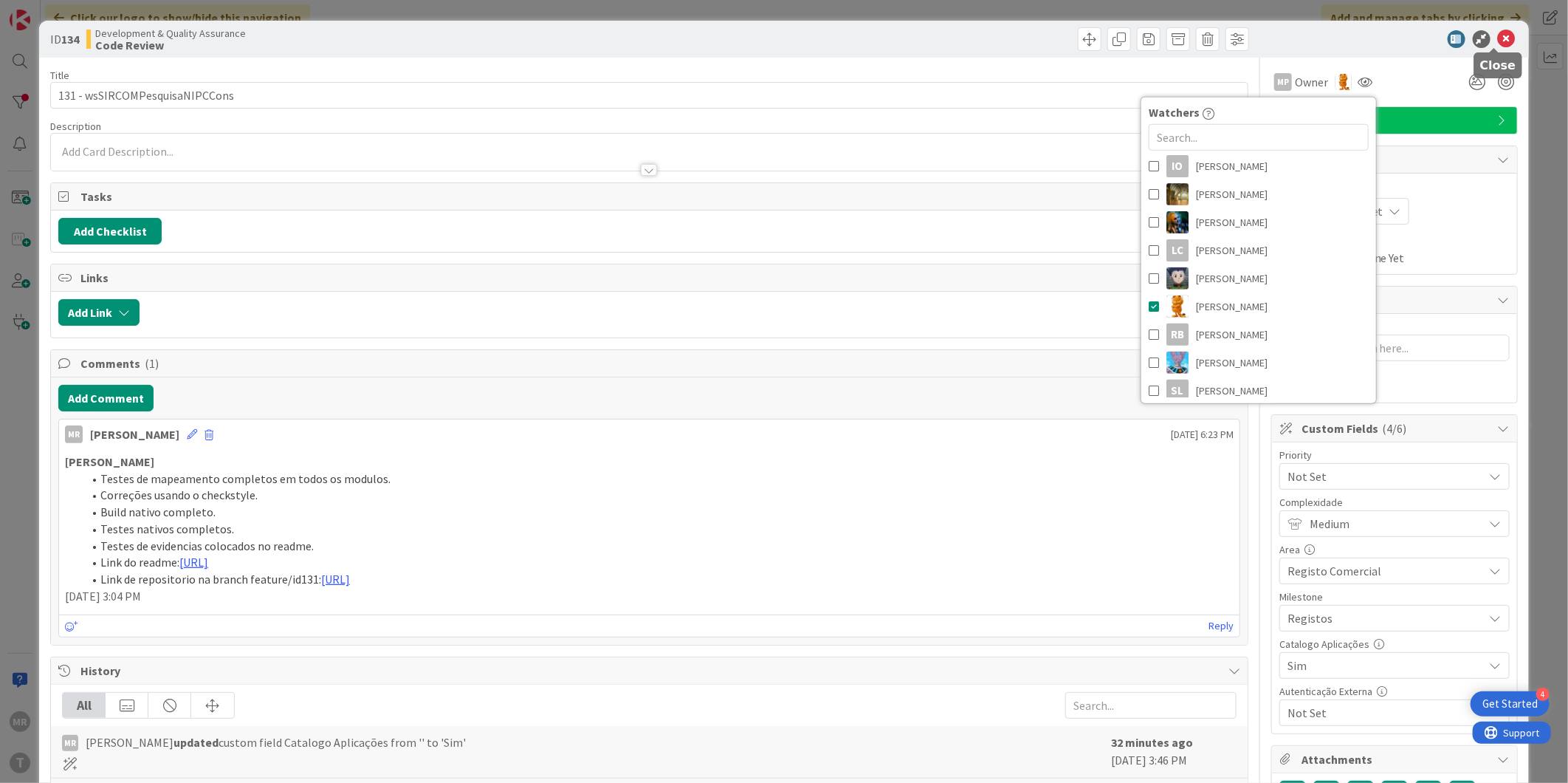
click at [1501, 40] on icon at bounding box center [1506, 39] width 18 height 18
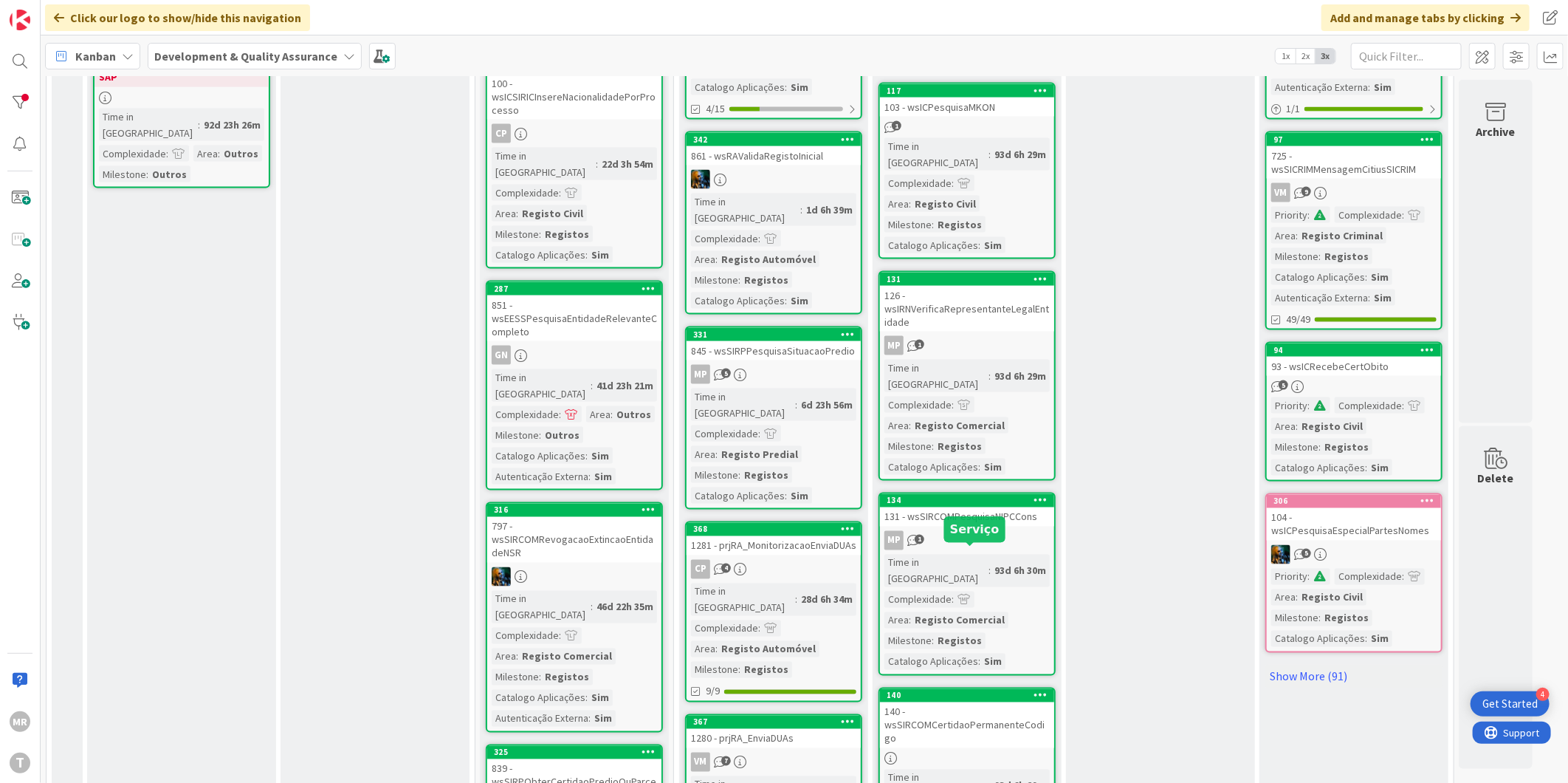
click at [984, 690] on div "140" at bounding box center [970, 695] width 168 height 10
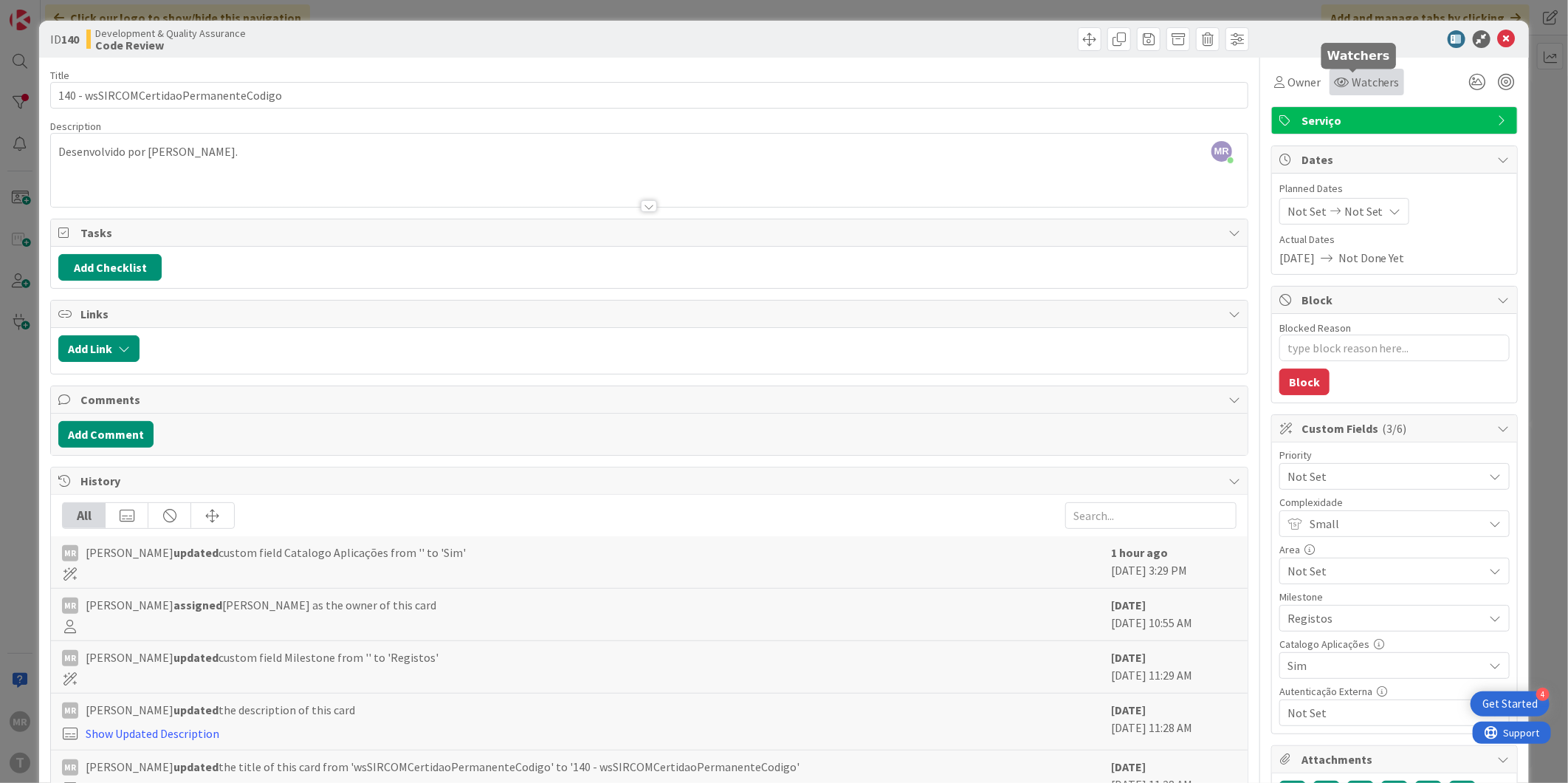
click at [1354, 90] on span "Watchers" at bounding box center [1375, 82] width 48 height 18
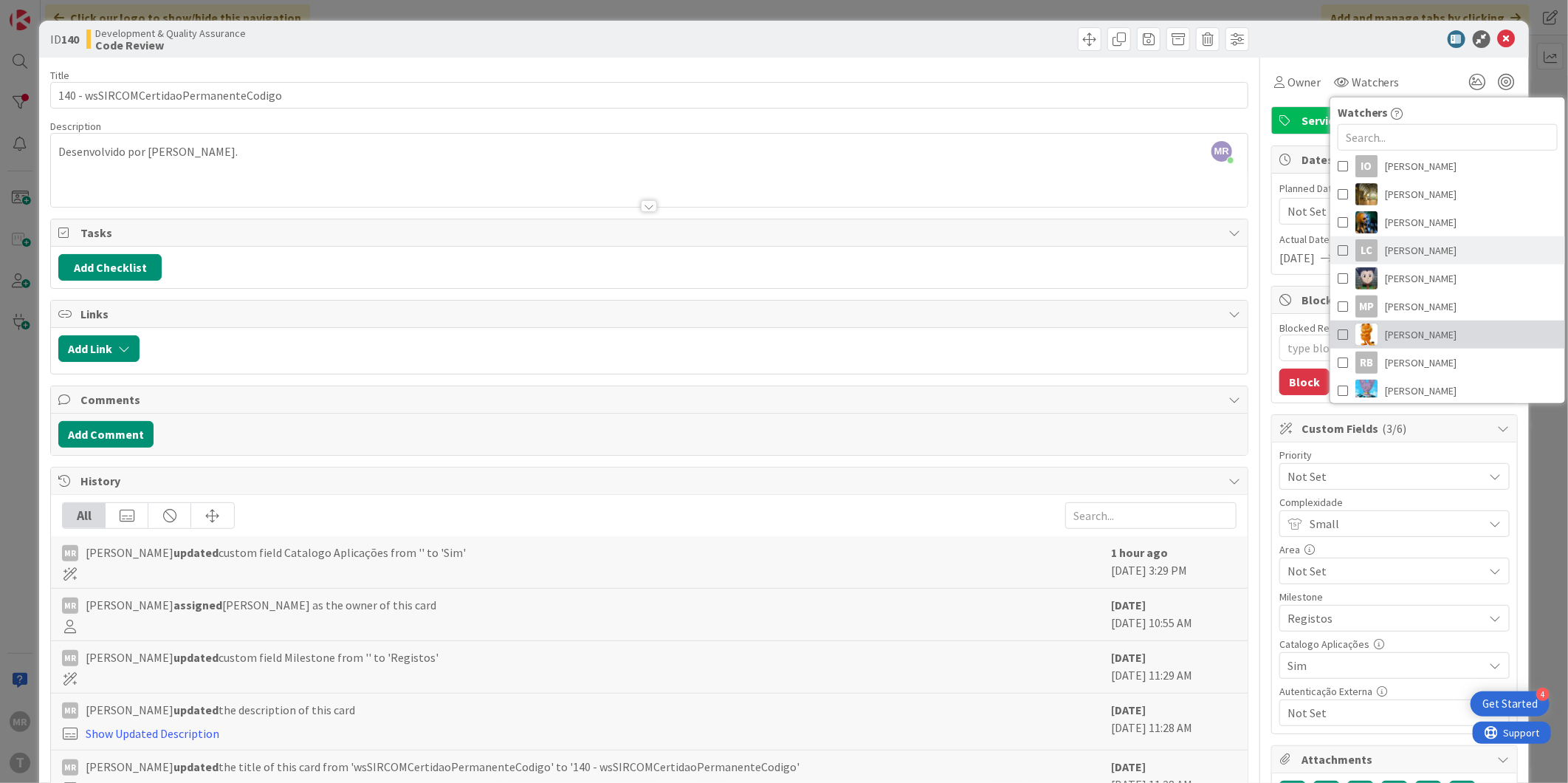
click at [1398, 337] on span "[PERSON_NAME]" at bounding box center [1421, 334] width 71 height 22
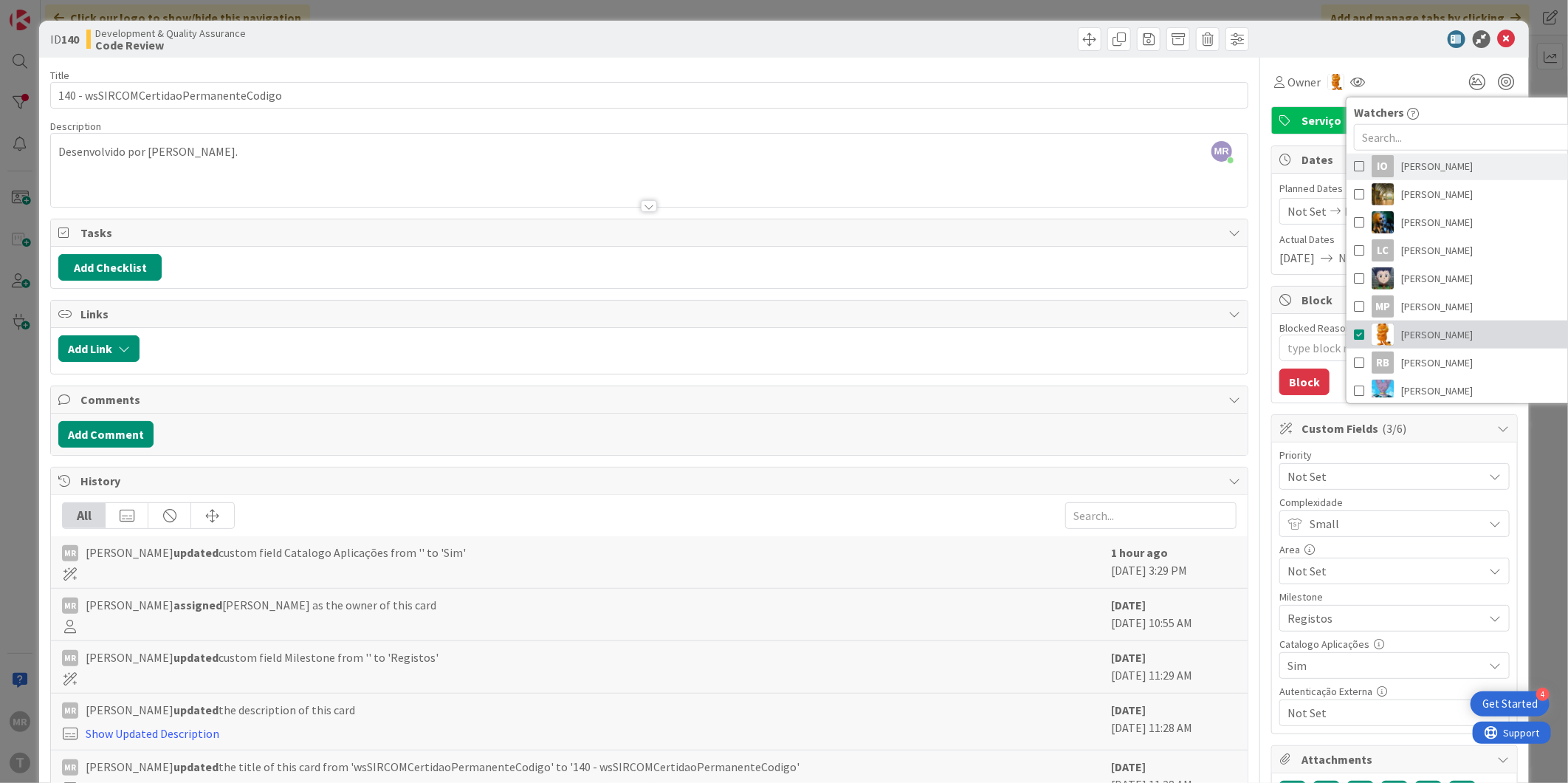
type textarea "x"
click at [1497, 42] on icon at bounding box center [1506, 39] width 18 height 18
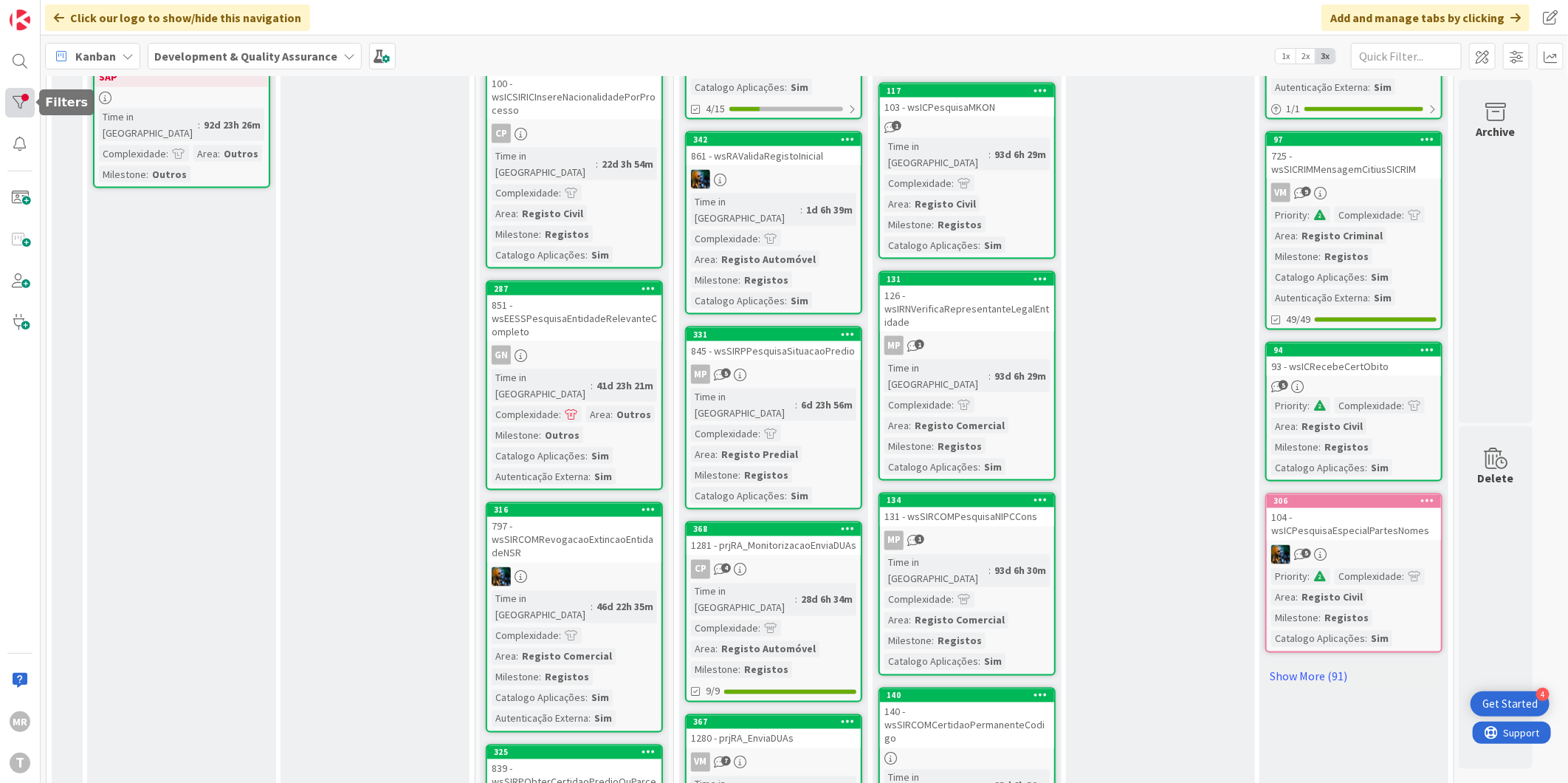
click at [12, 100] on div at bounding box center [20, 103] width 30 height 30
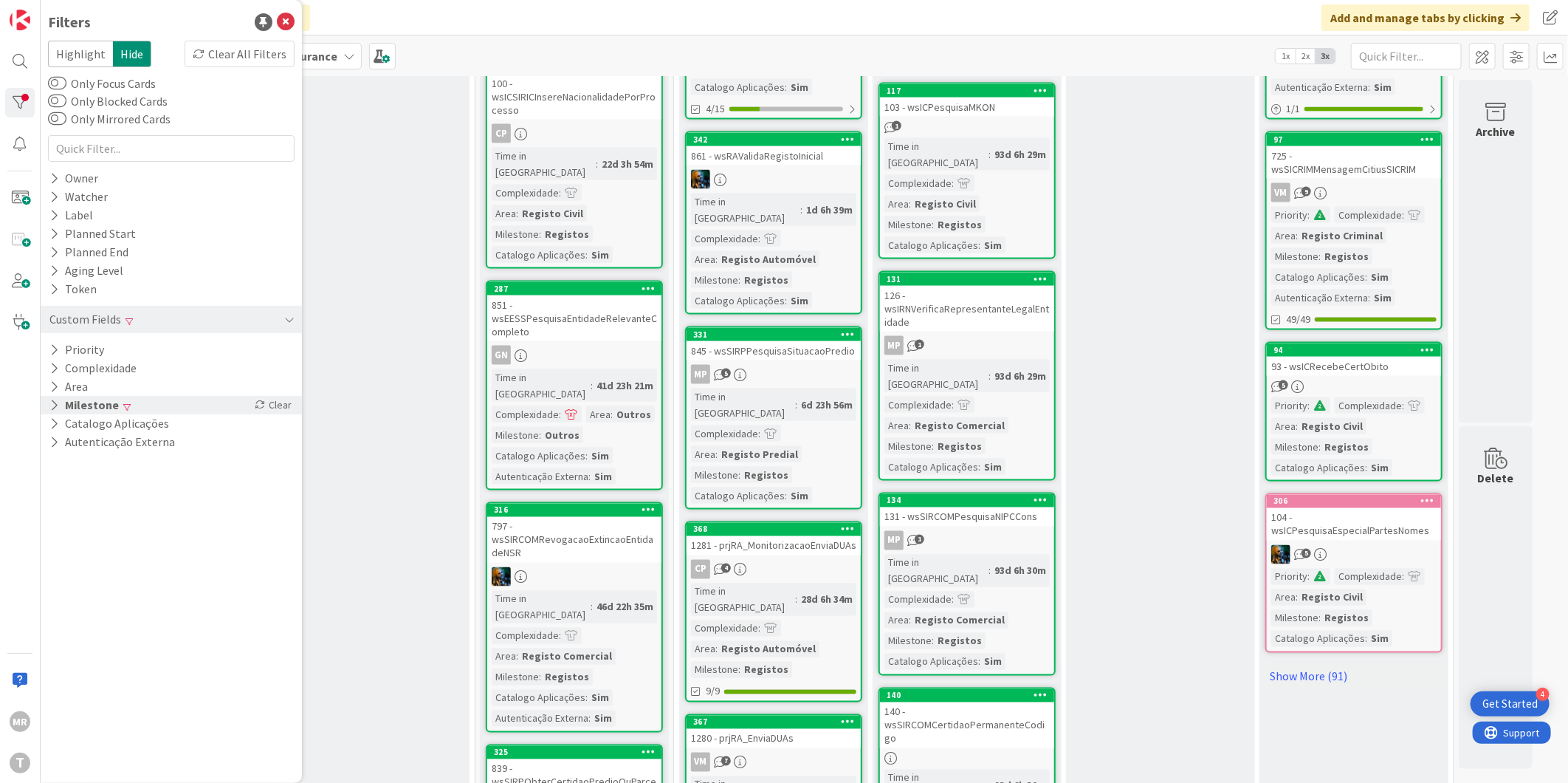
click at [61, 410] on button "Milestone" at bounding box center [84, 405] width 72 height 19
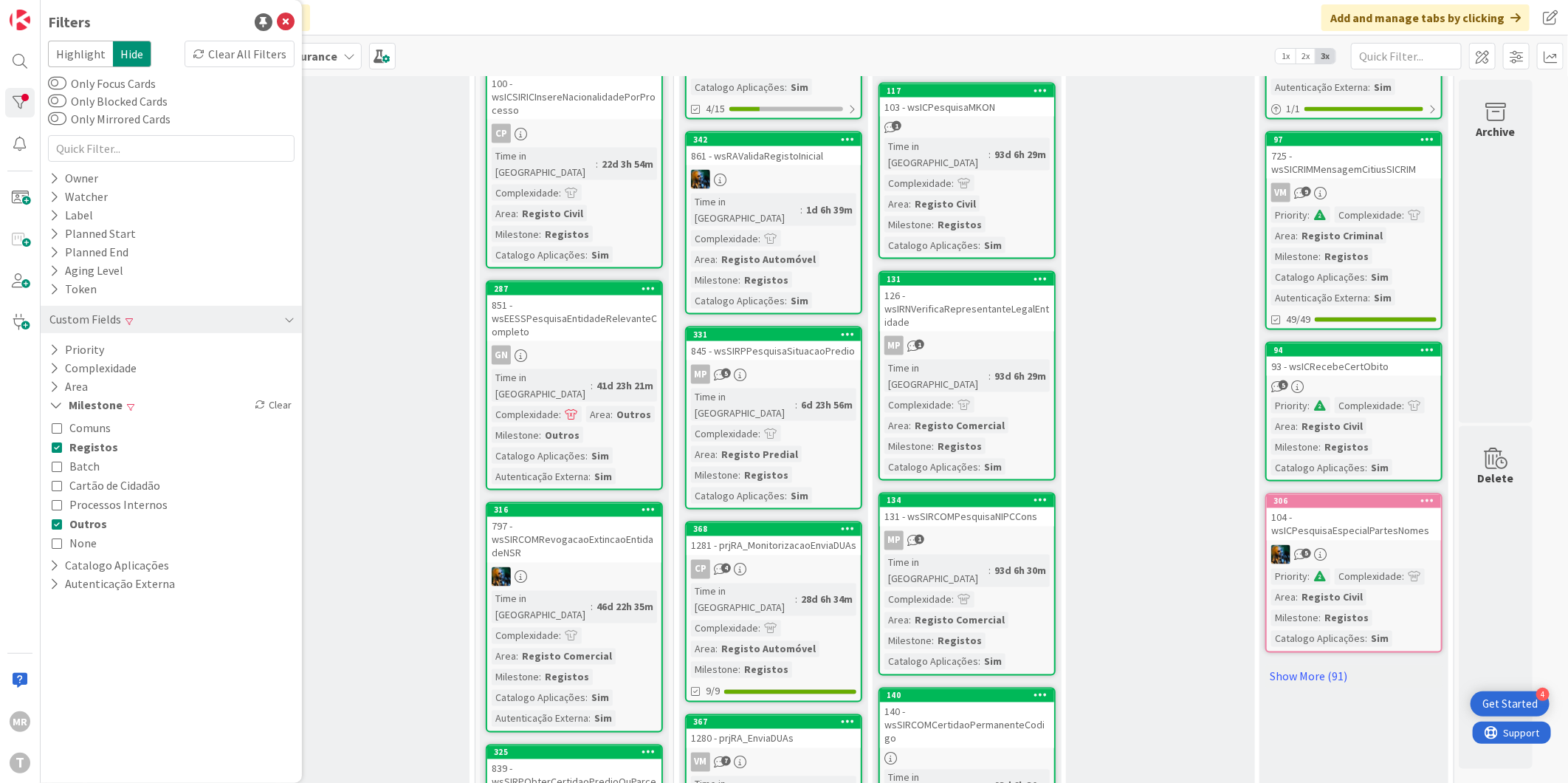
click at [79, 445] on span "Registos" at bounding box center [93, 446] width 49 height 19
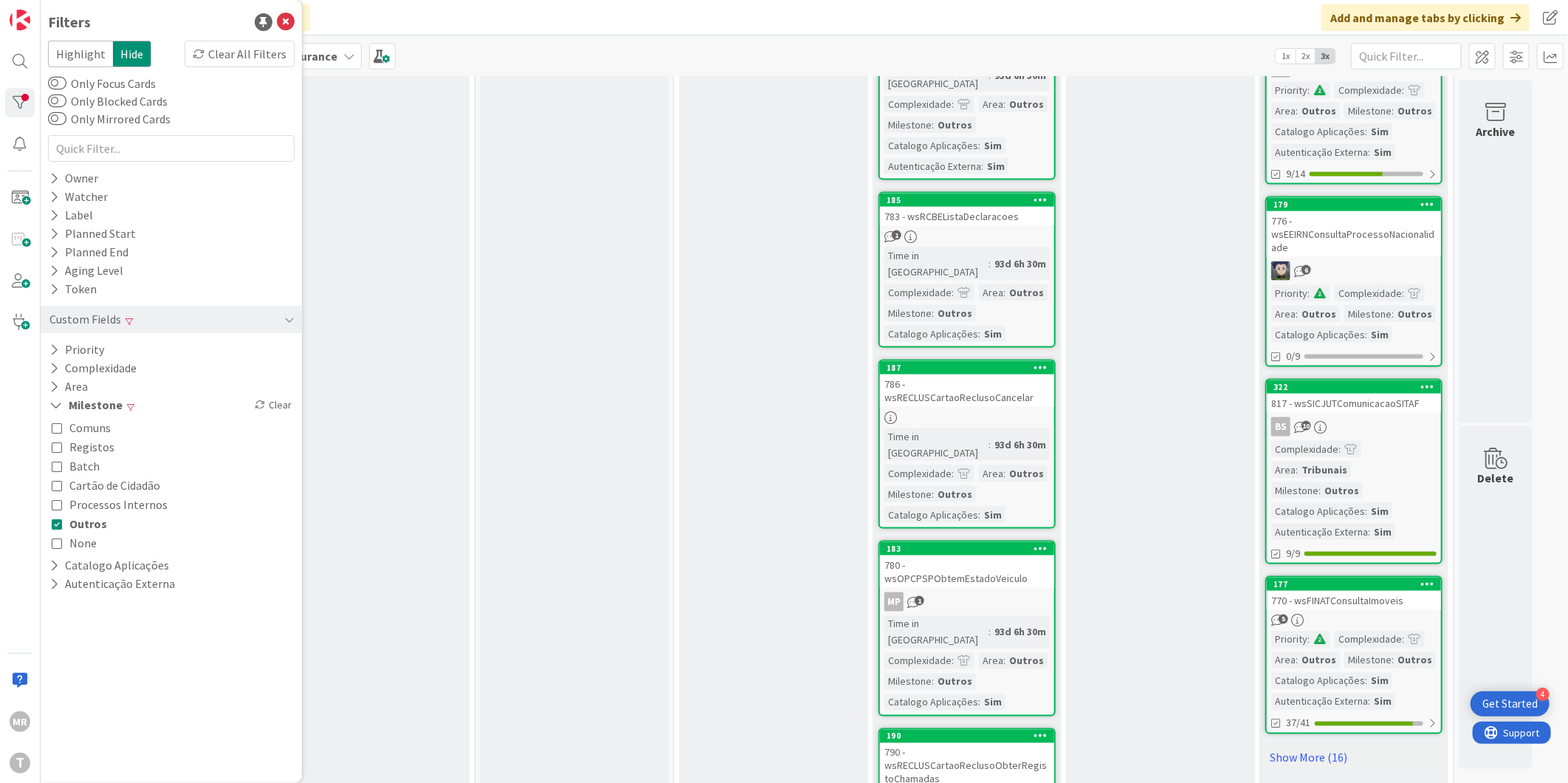
click at [82, 515] on span "Outros" at bounding box center [88, 523] width 38 height 19
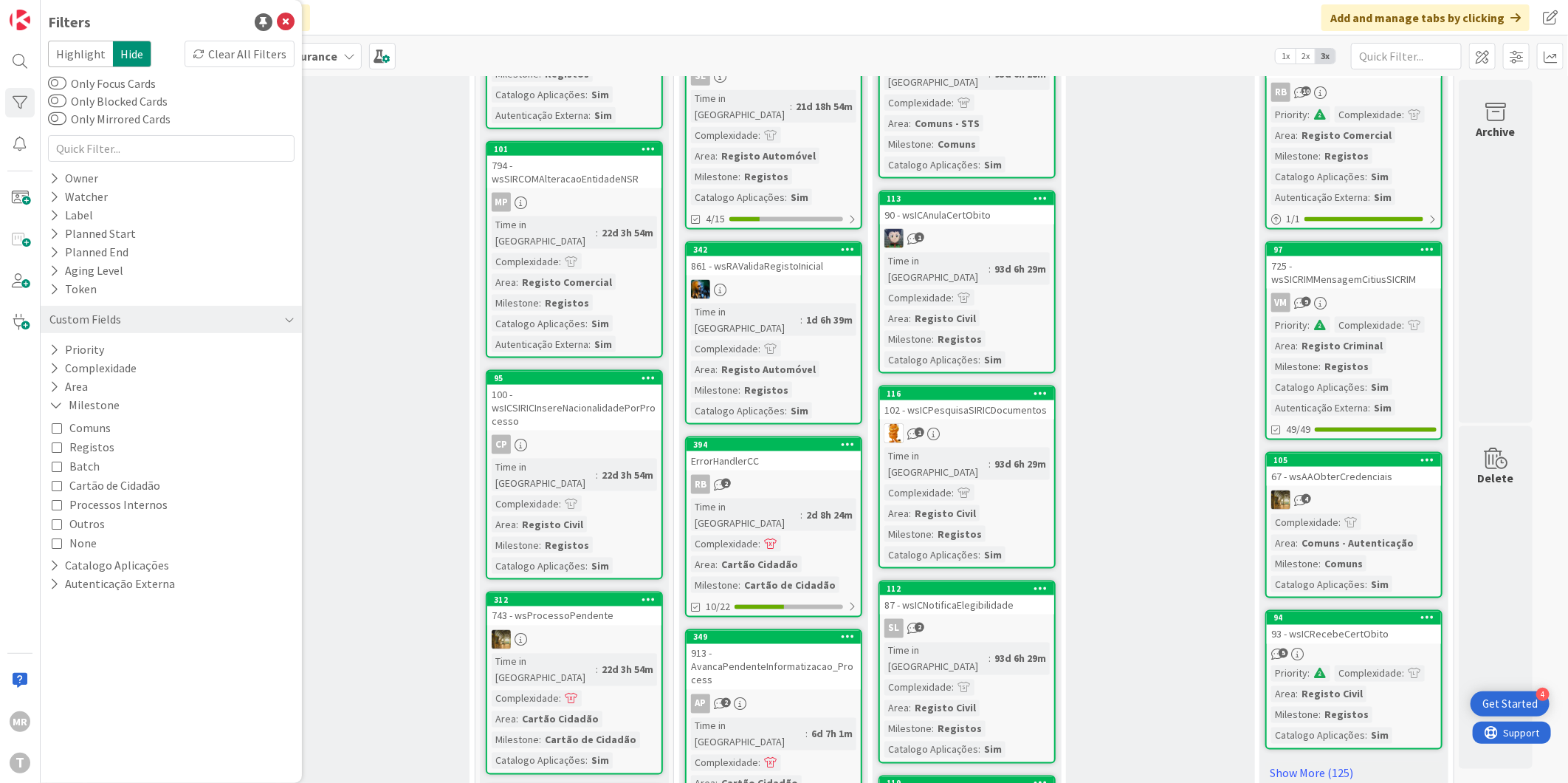
scroll to position [1339, 0]
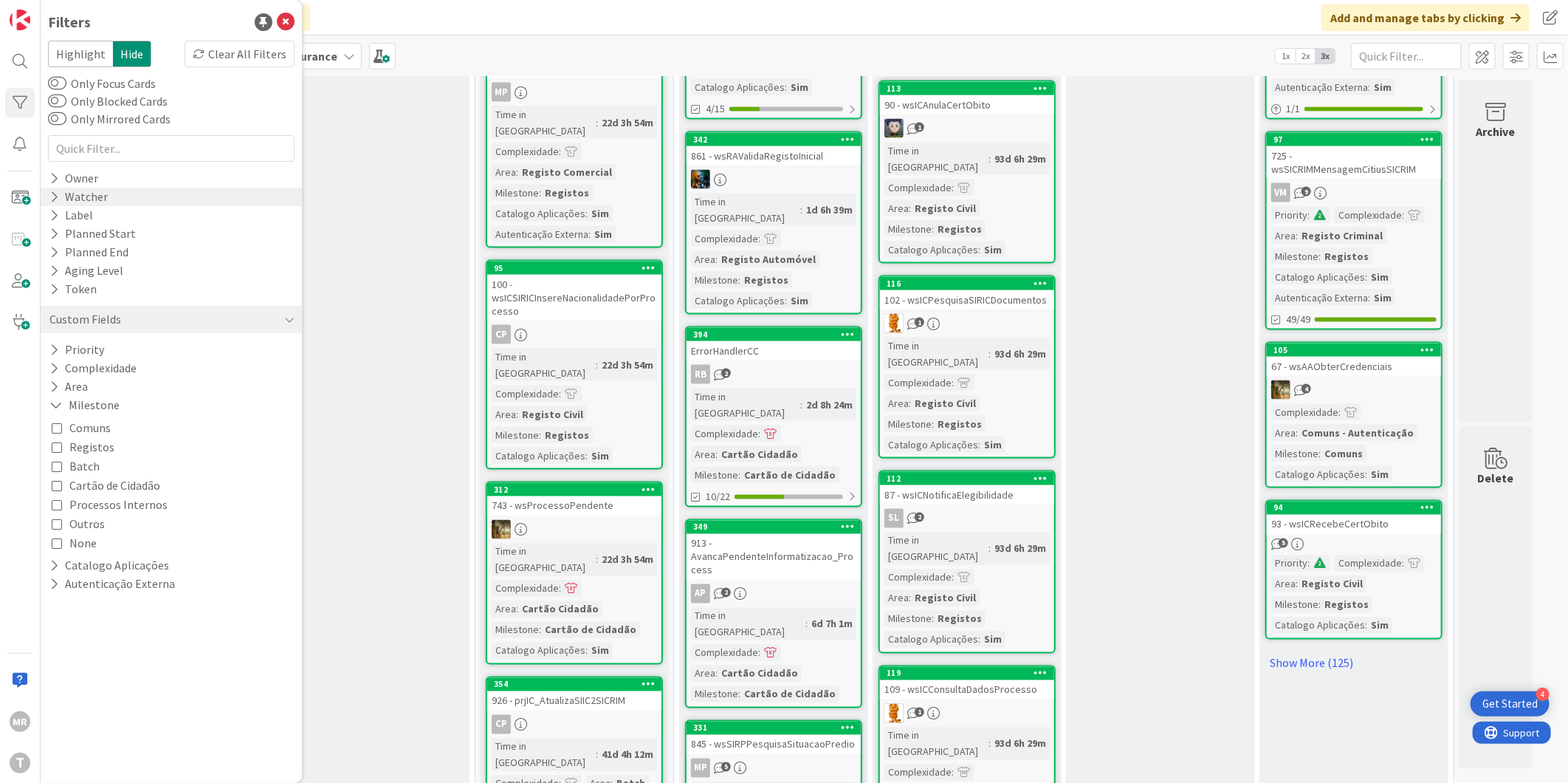
click at [46, 195] on div "Watcher" at bounding box center [171, 197] width 261 height 19
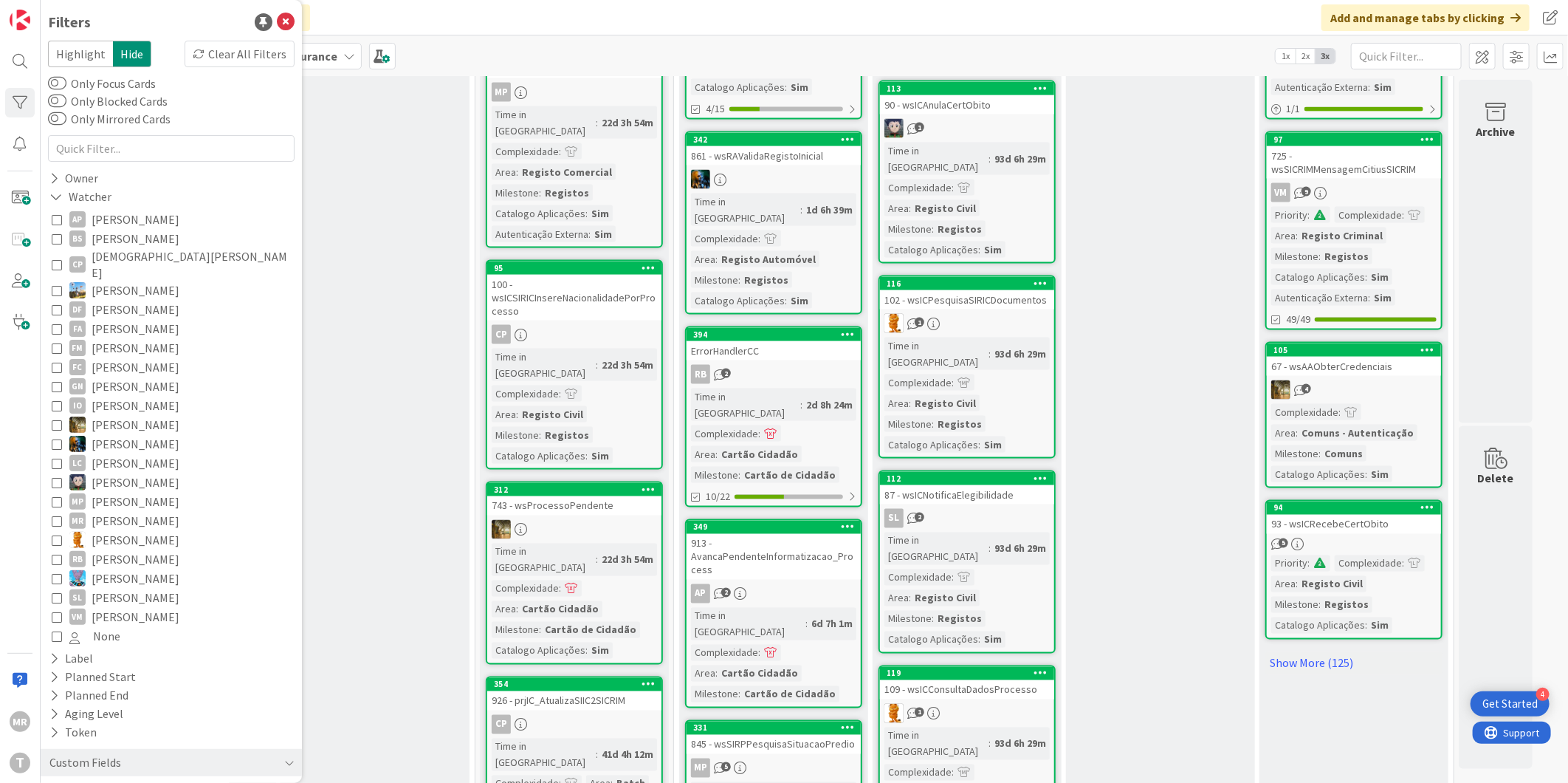
click at [147, 530] on span "[PERSON_NAME]" at bounding box center [136, 540] width 88 height 19
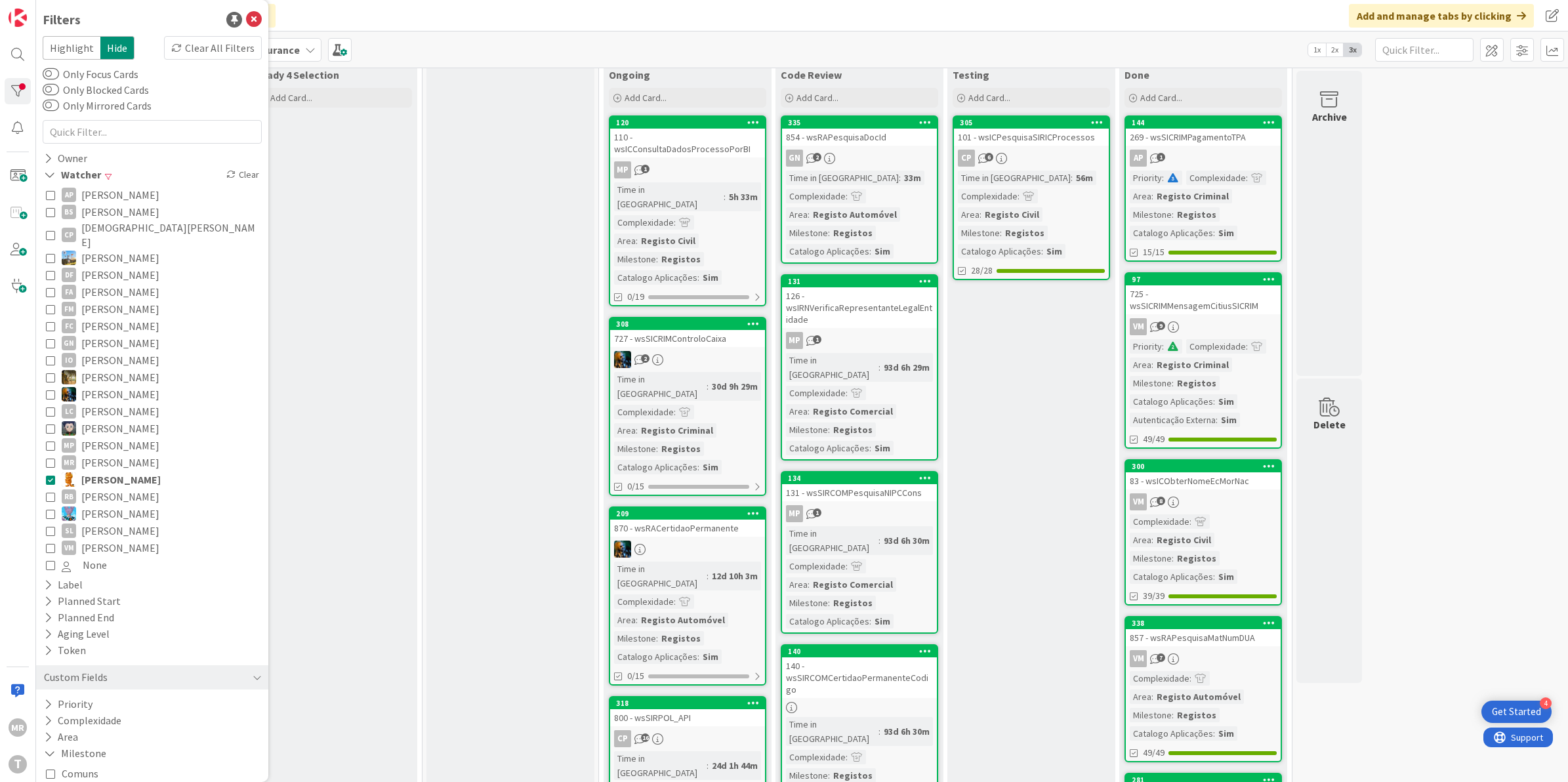
scroll to position [72, 0]
click at [851, 695] on button "Refresh" at bounding box center [855, 753] width 45 height 17
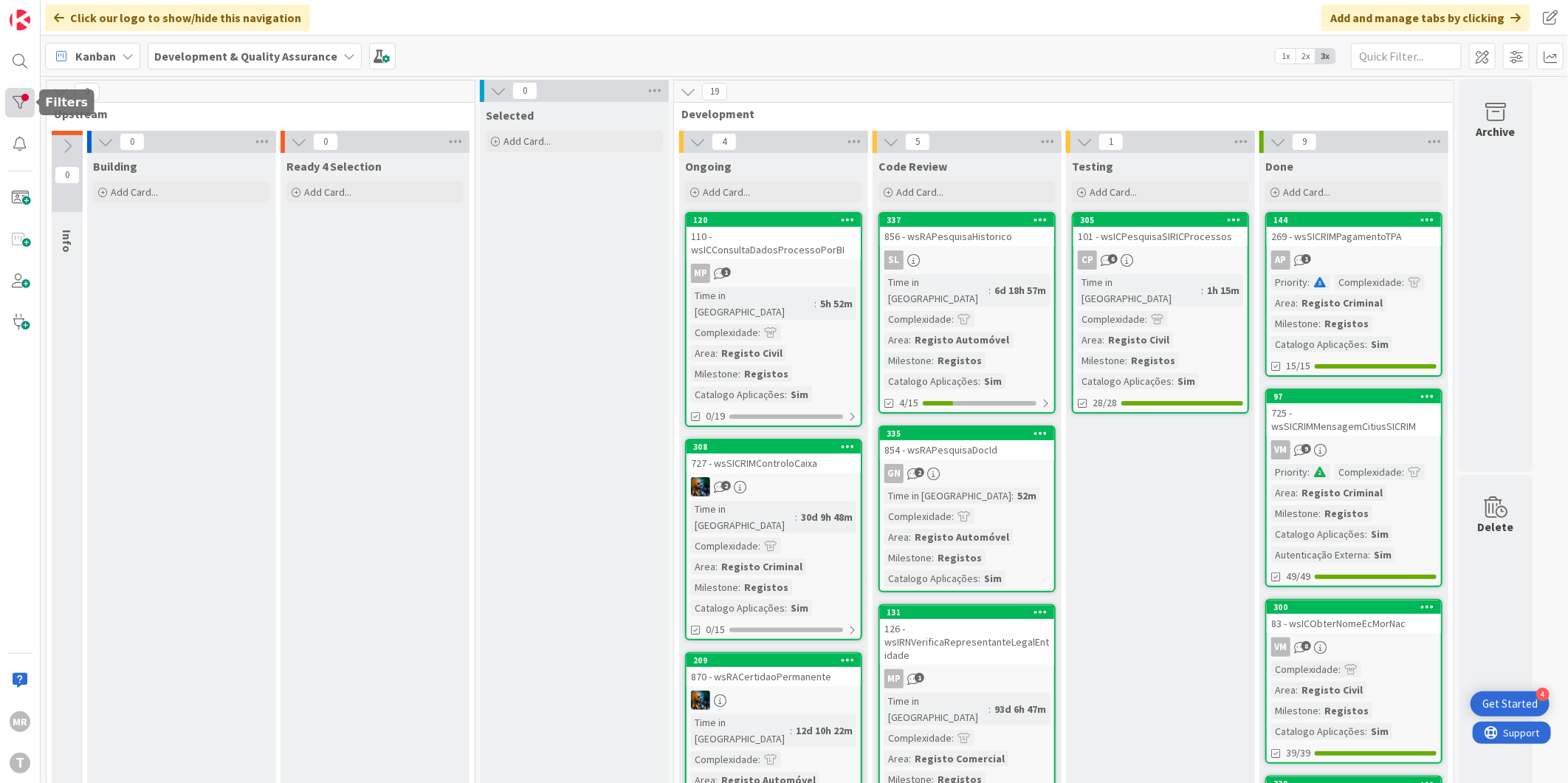
click at [27, 107] on div at bounding box center [20, 103] width 30 height 30
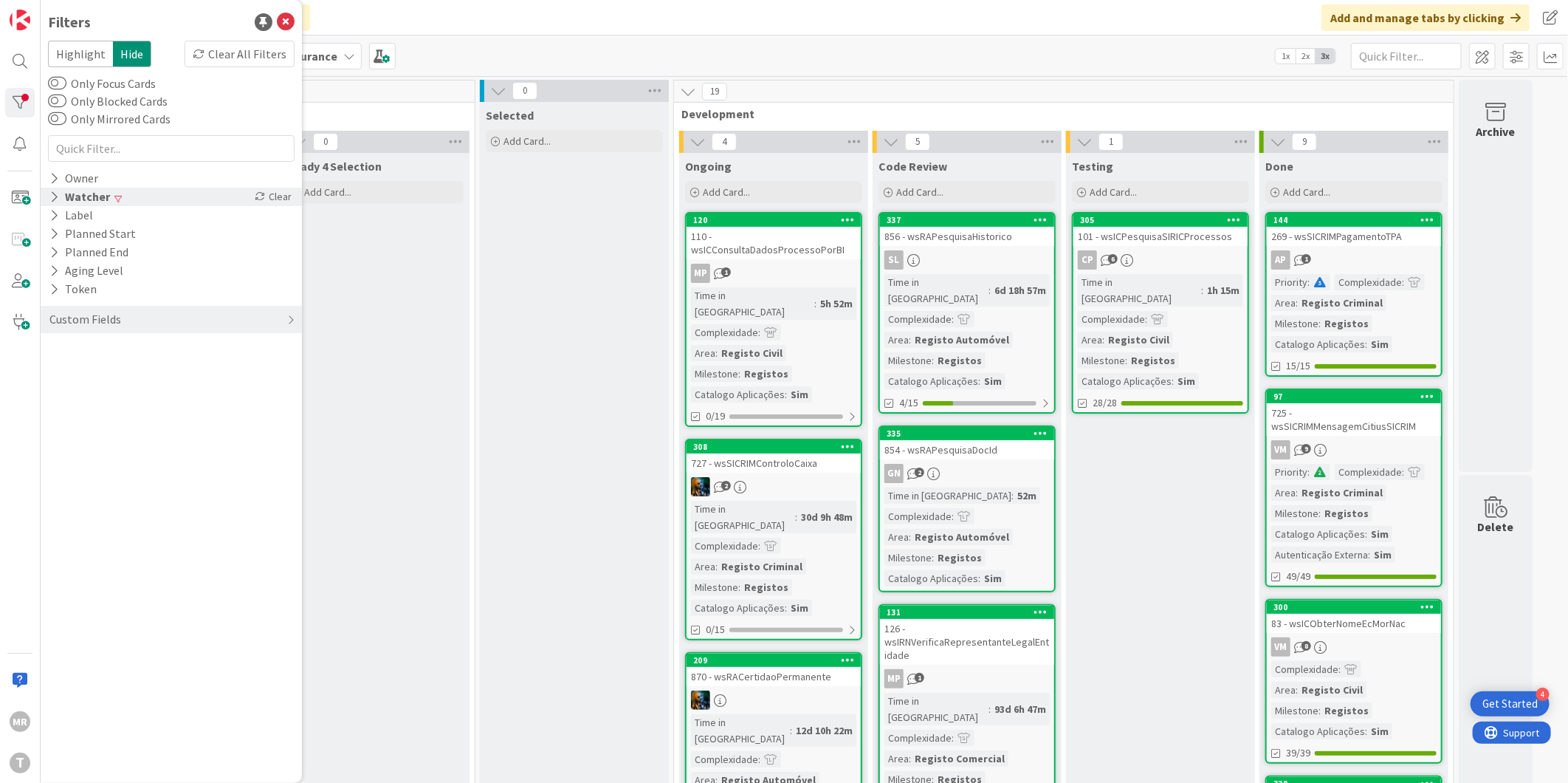
click at [78, 194] on div "Watcher" at bounding box center [79, 197] width 64 height 19
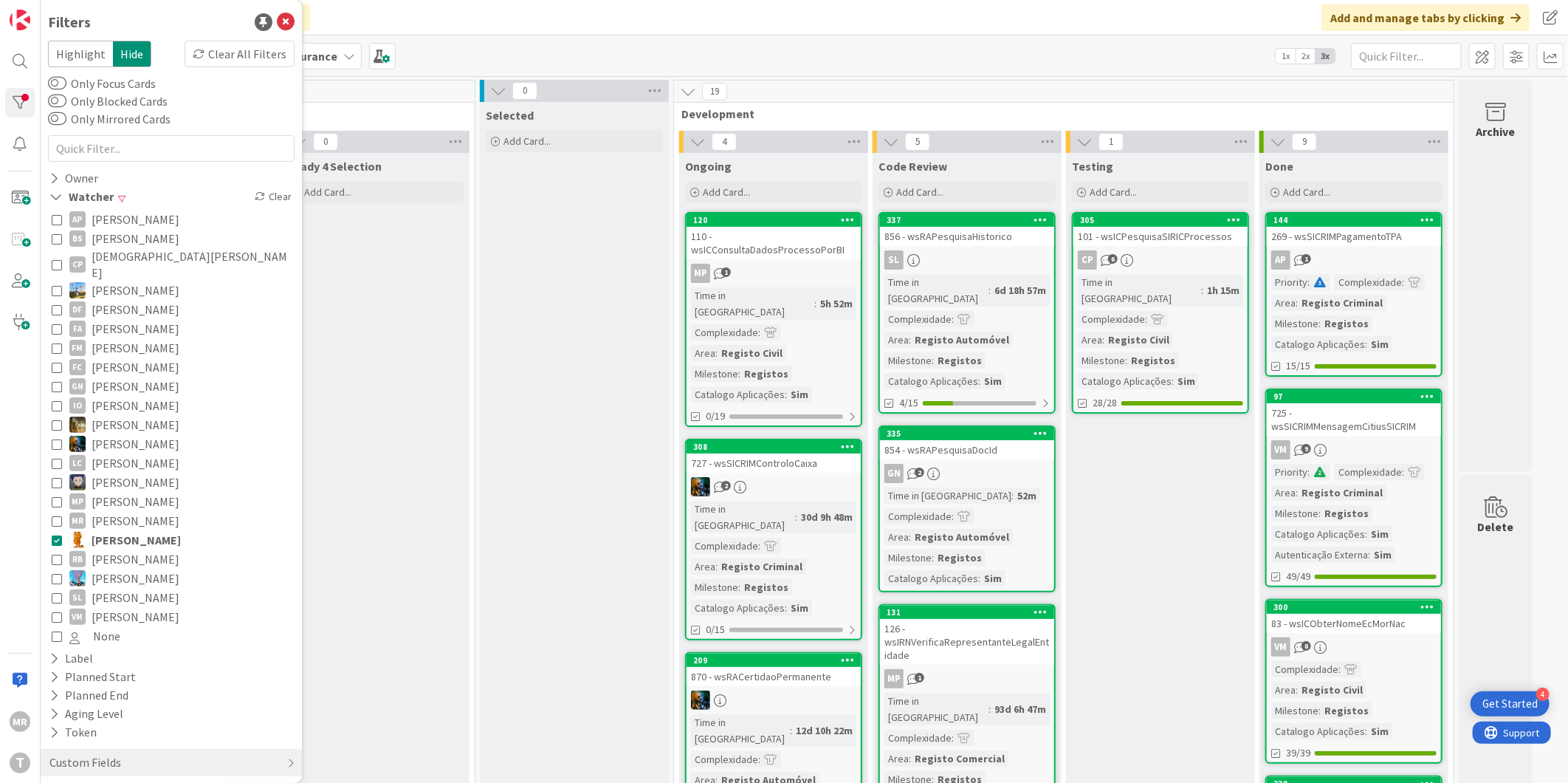
click at [119, 530] on span "[PERSON_NAME]" at bounding box center [136, 540] width 89 height 19
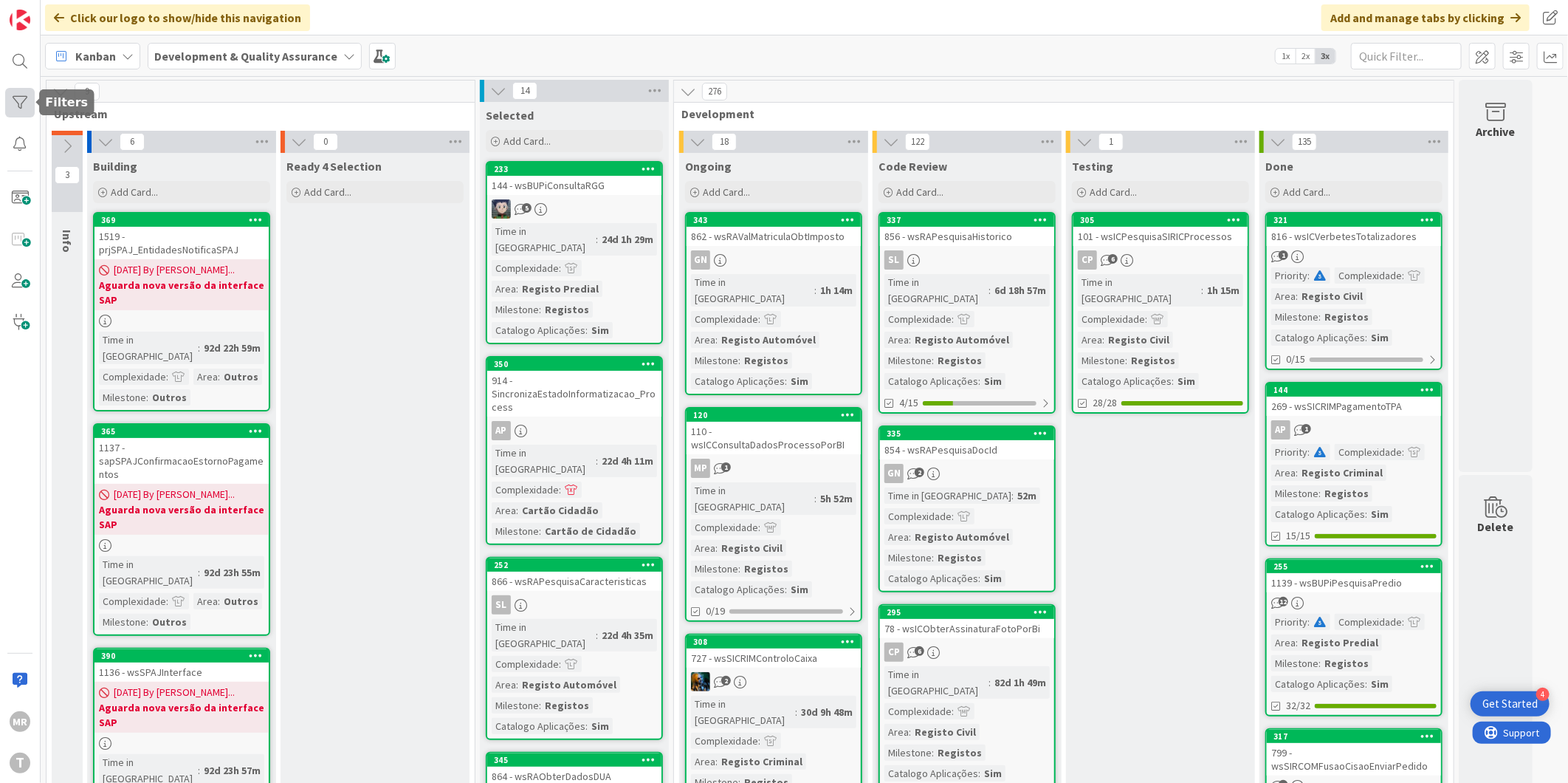
click at [31, 107] on div at bounding box center [20, 103] width 30 height 30
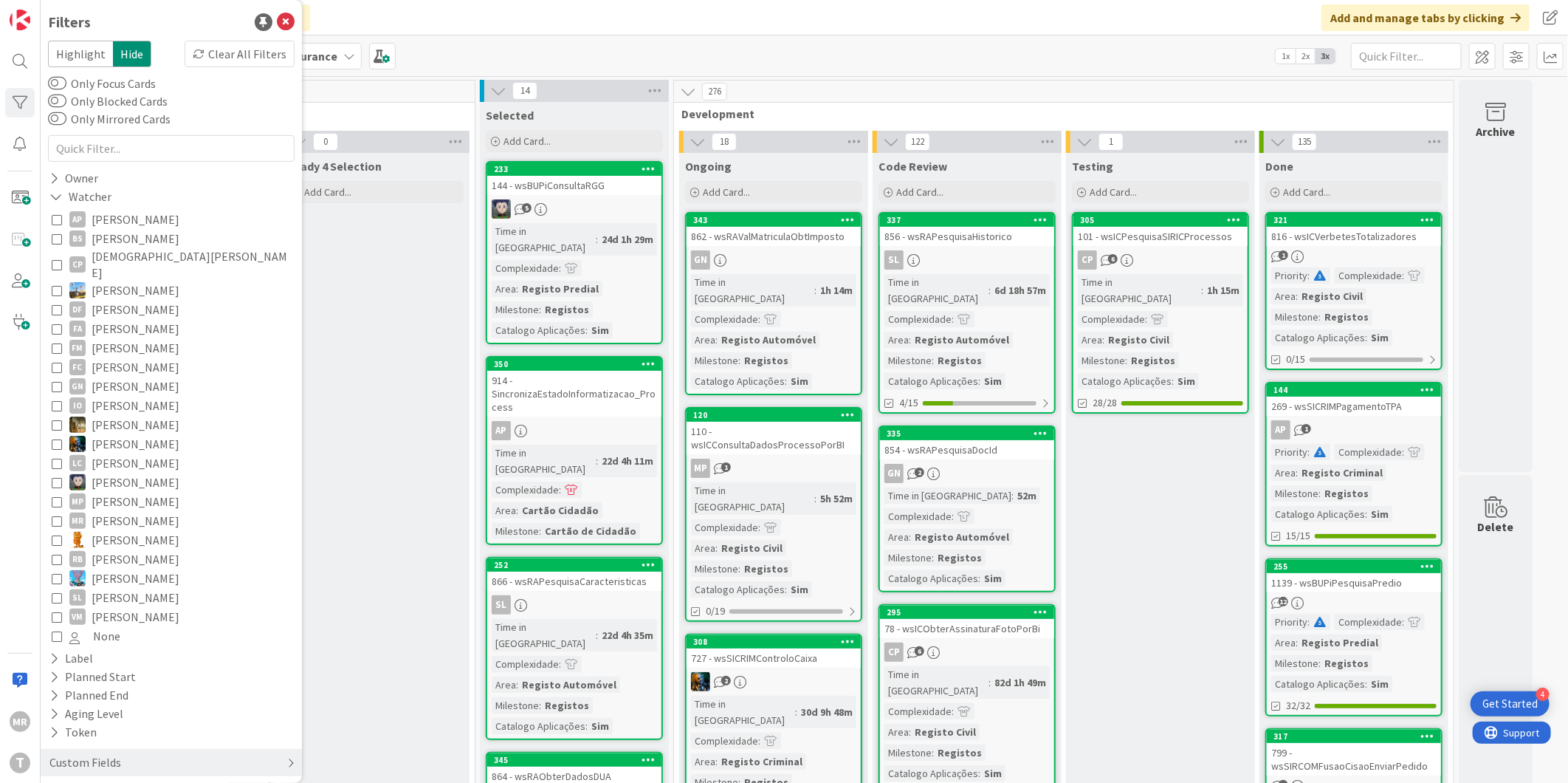
click at [85, 753] on div "Custom Fields" at bounding box center [85, 763] width 75 height 19
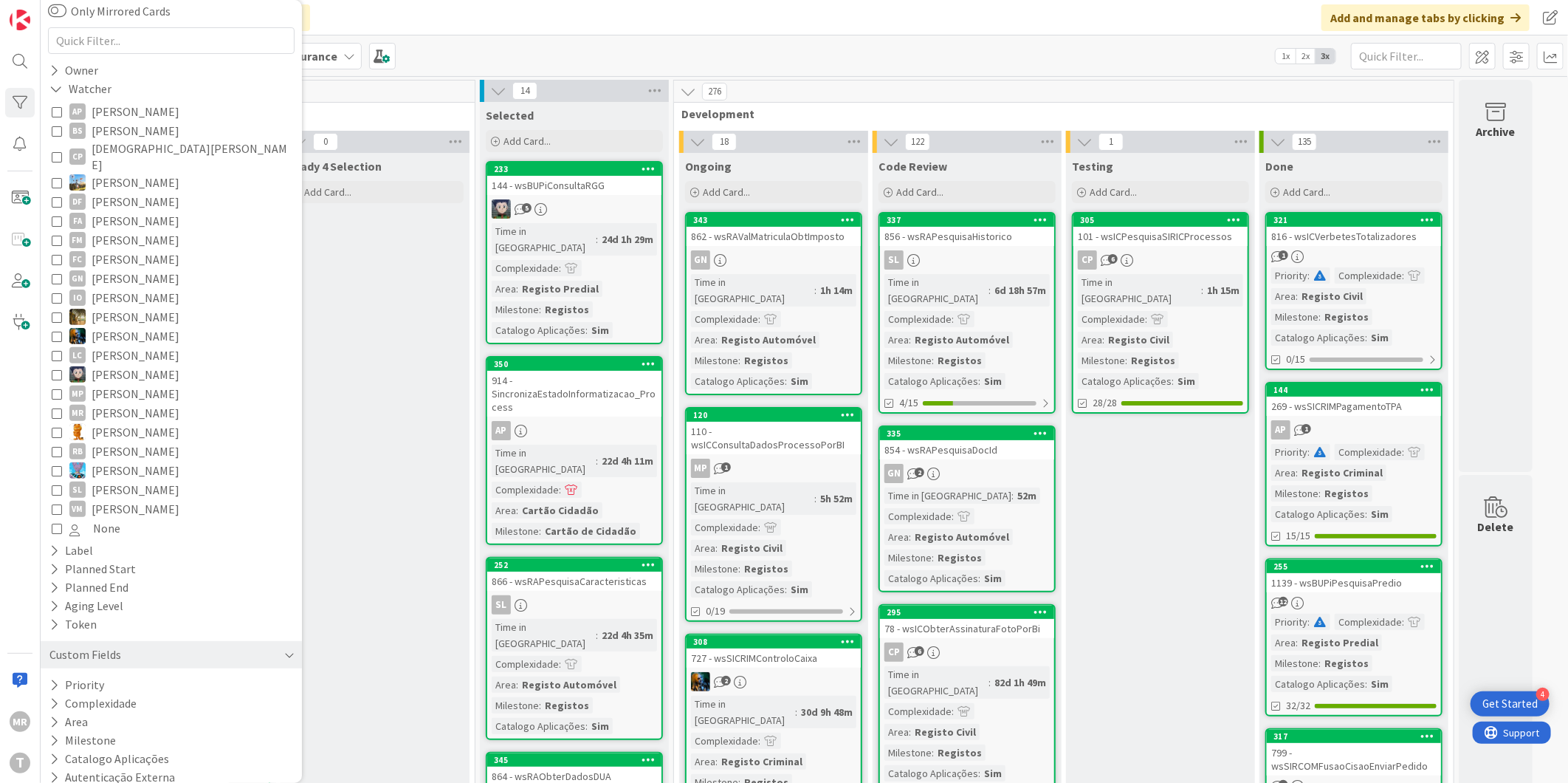
scroll to position [108, 0]
click at [86, 748] on button "Catalogo Aplicações" at bounding box center [109, 758] width 122 height 19
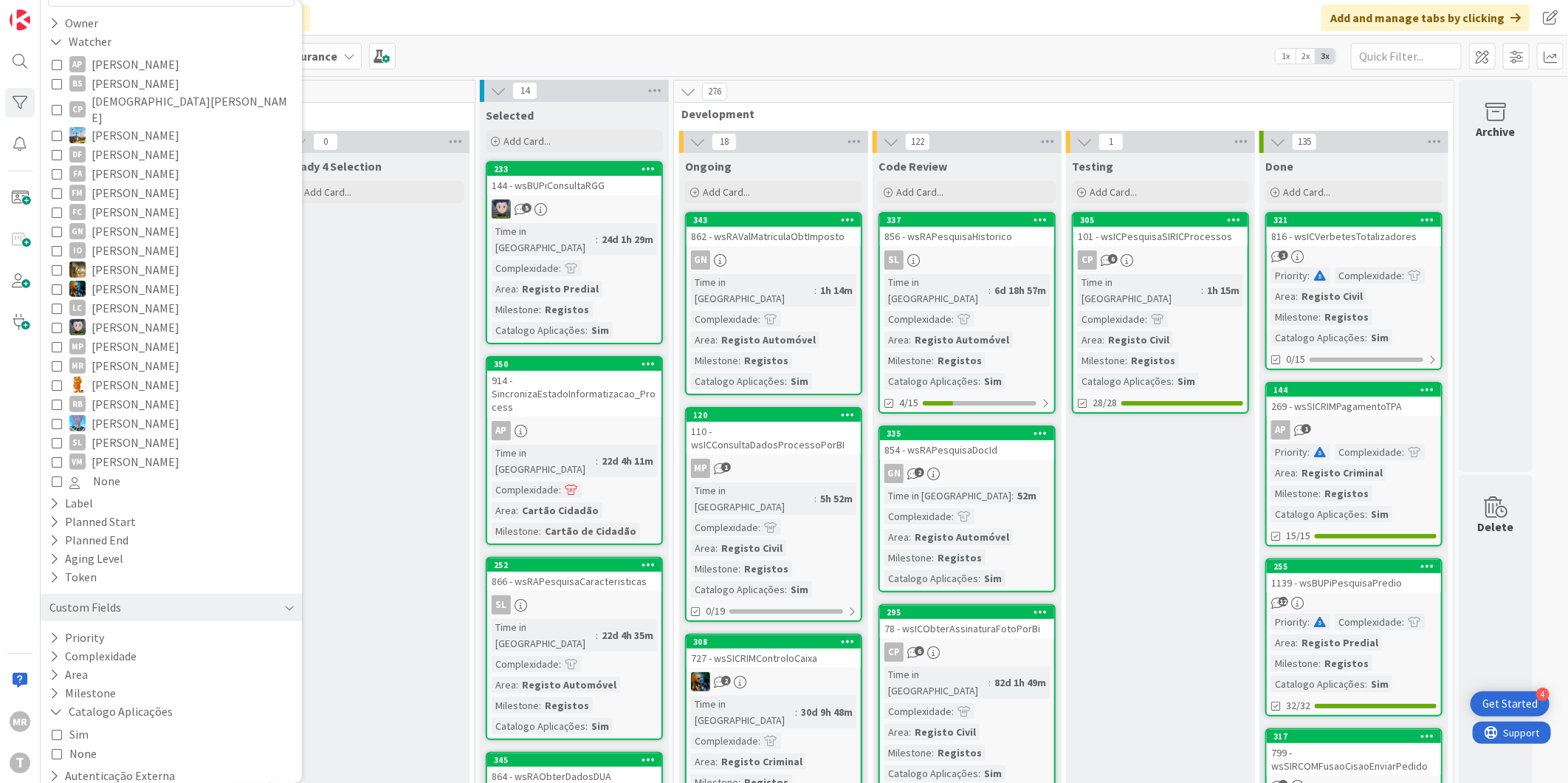
click at [85, 724] on span "Sim" at bounding box center [78, 734] width 19 height 19
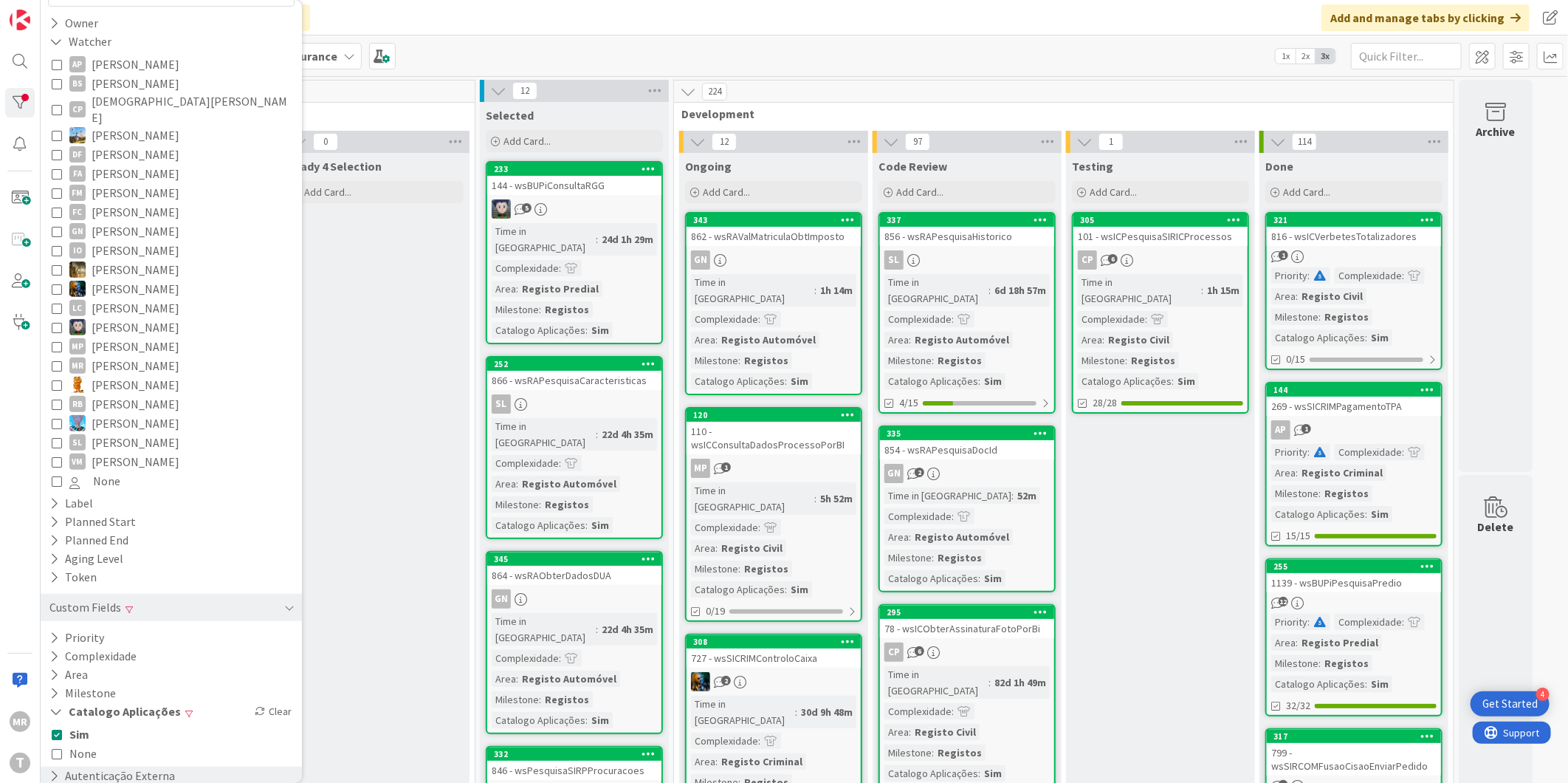
click at [160, 767] on button "Autenticação Externa" at bounding box center [112, 776] width 129 height 19
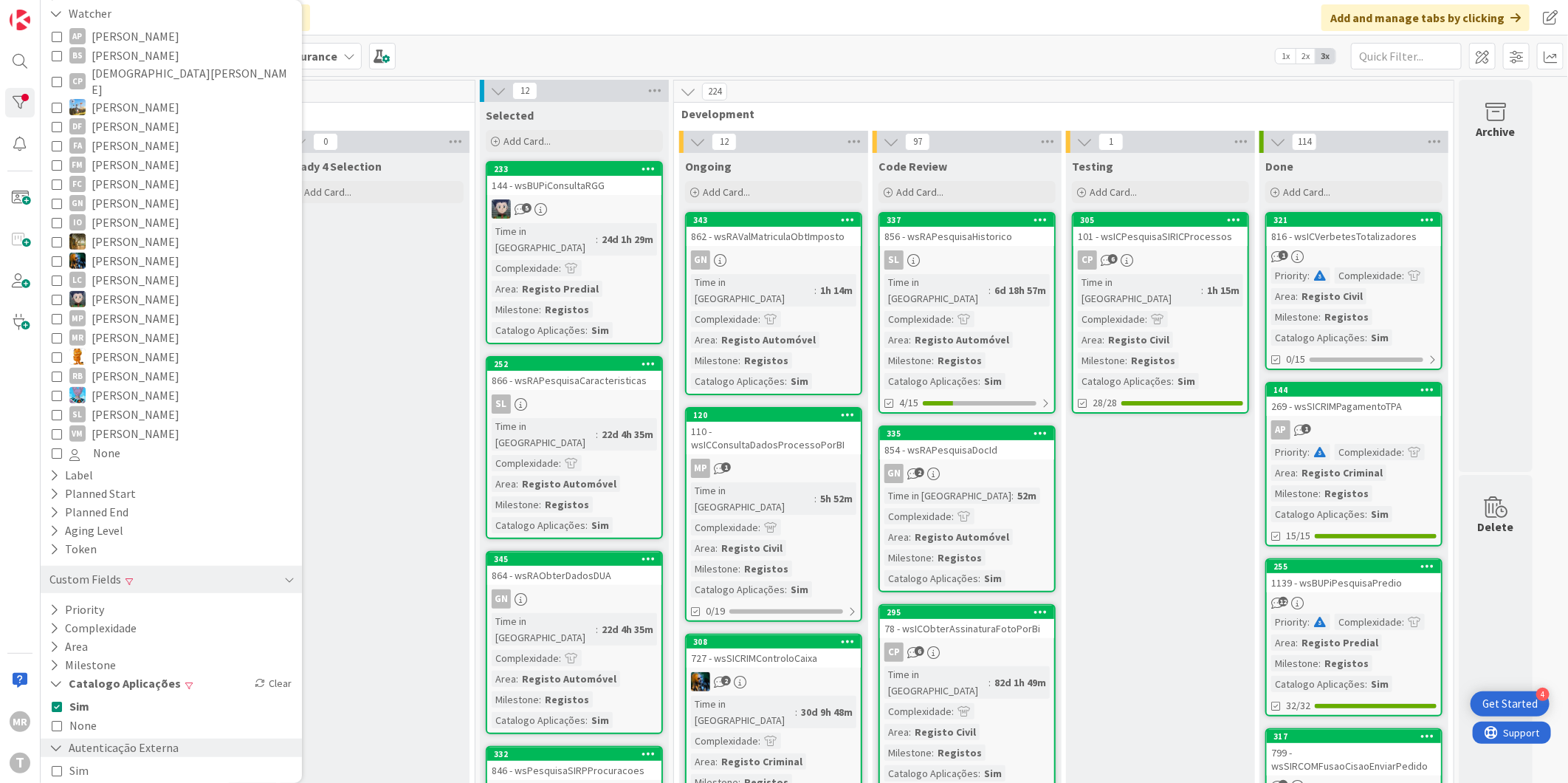
scroll to position [200, 0]
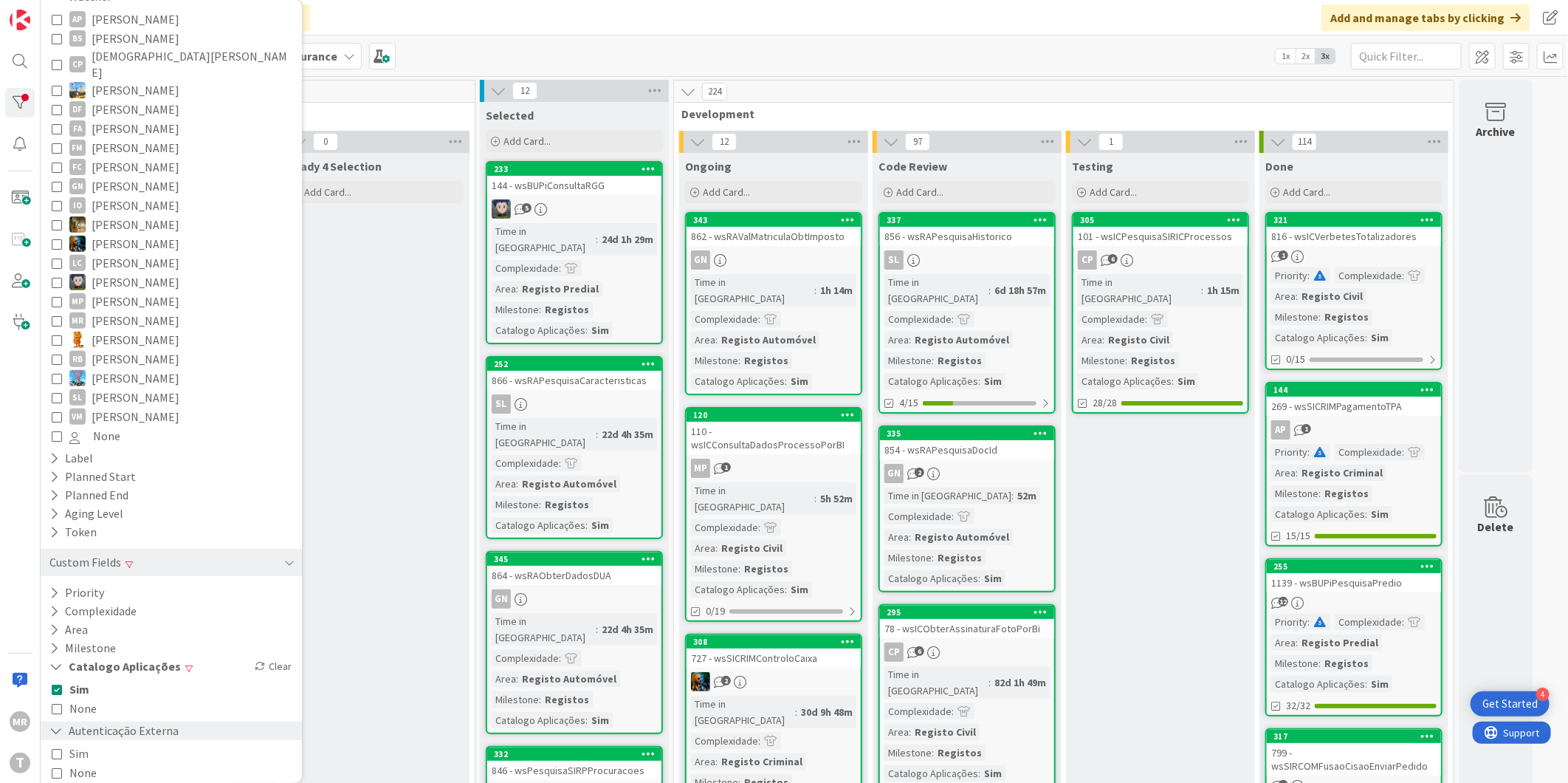
click at [113, 721] on button "Autenticação Externa" at bounding box center [114, 730] width 132 height 19
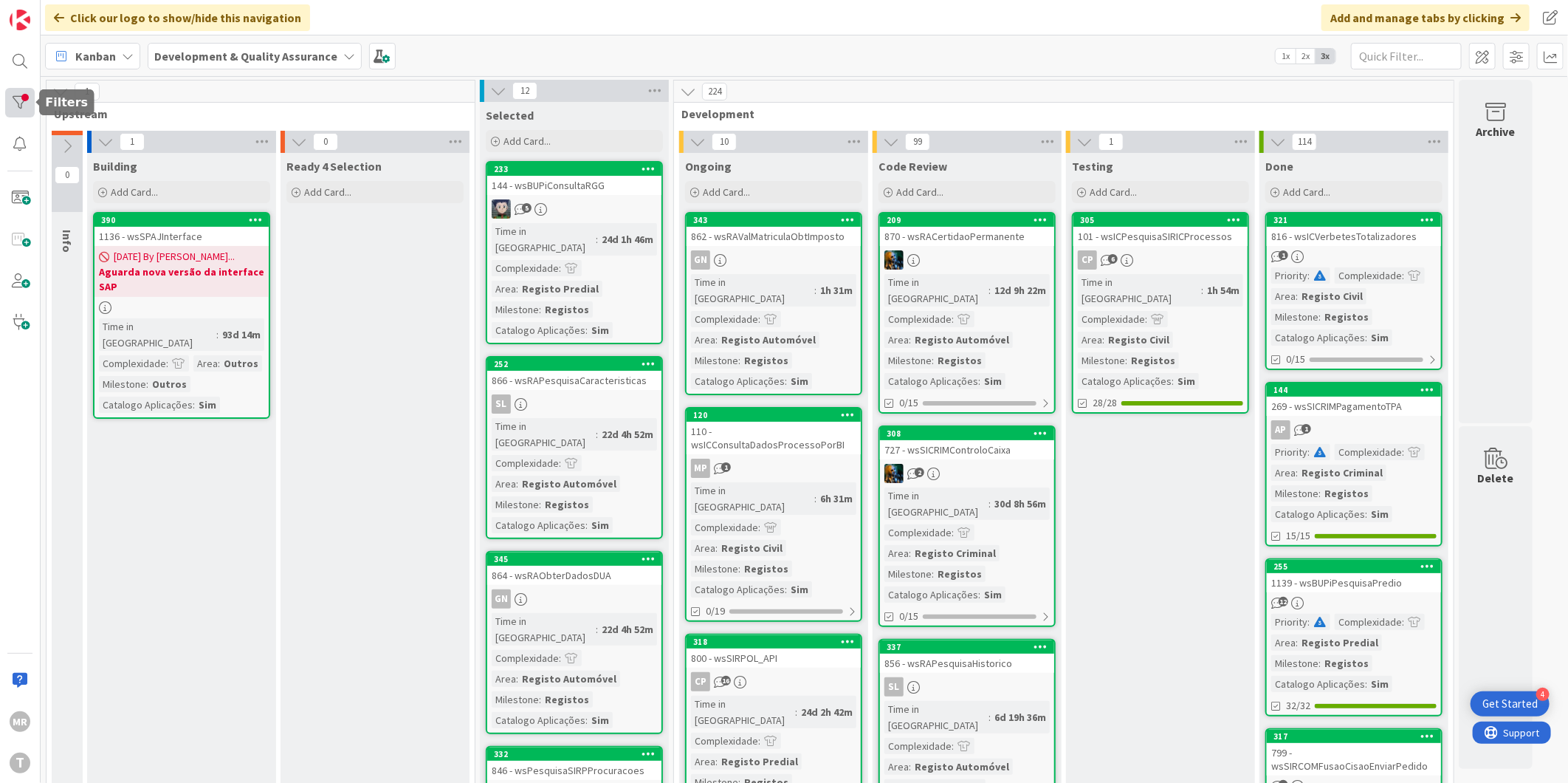
click at [13, 97] on div at bounding box center [20, 103] width 30 height 30
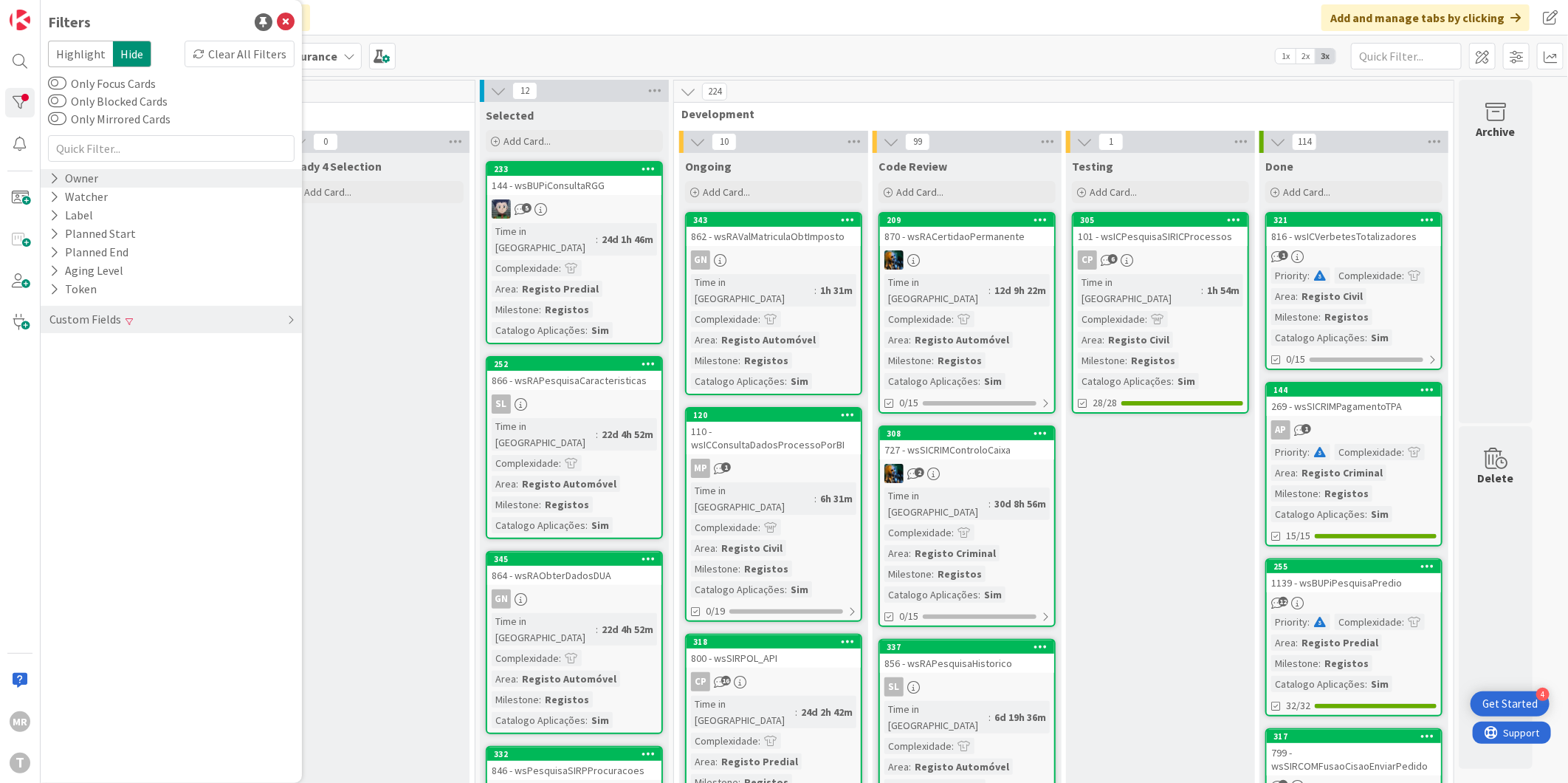
click at [104, 184] on div "Owner" at bounding box center [171, 179] width 261 height 19
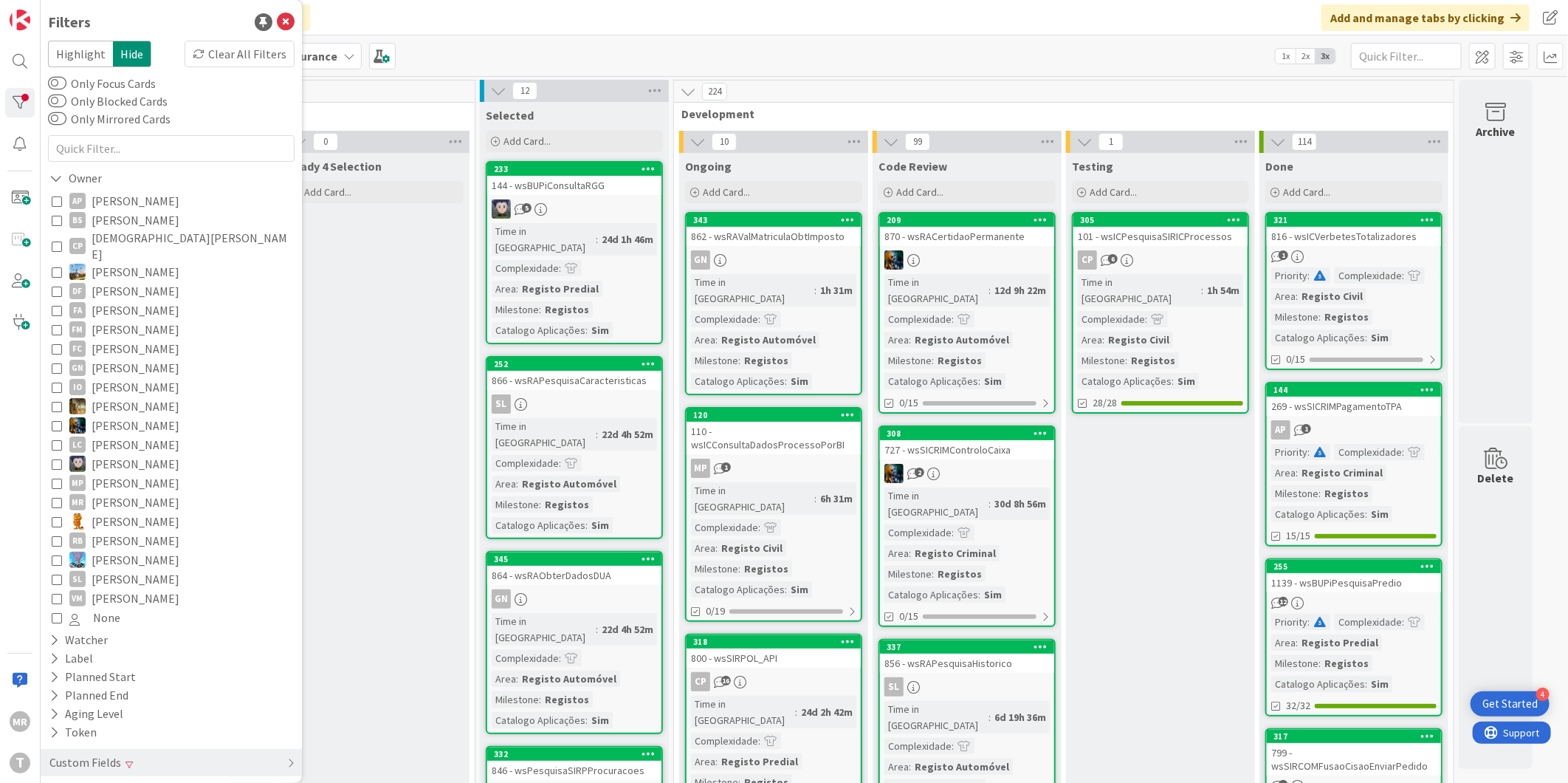
click at [108, 202] on span "Alceu Pimentel Filho" at bounding box center [136, 201] width 88 height 19
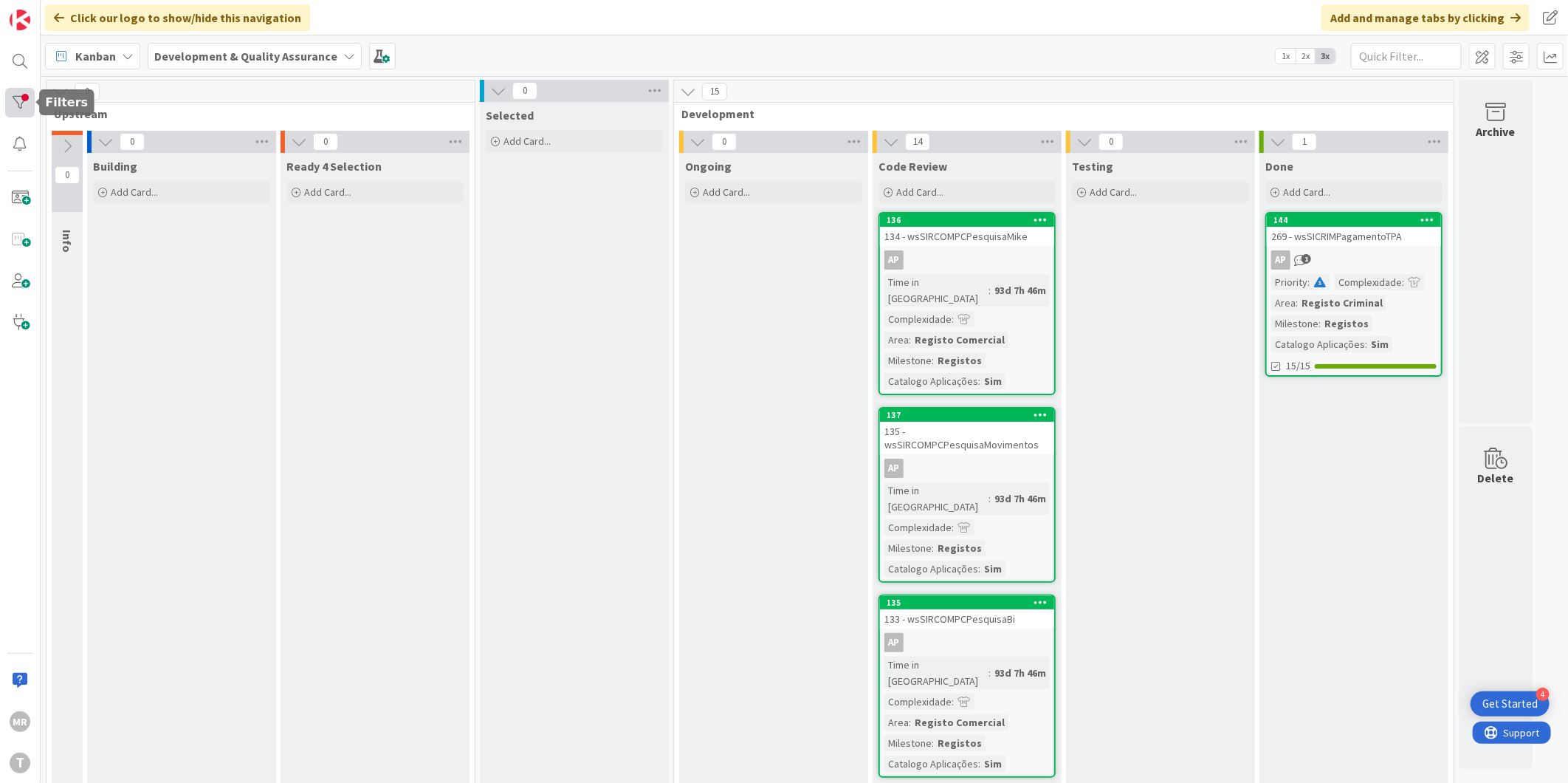
click at [31, 99] on div at bounding box center [20, 103] width 30 height 30
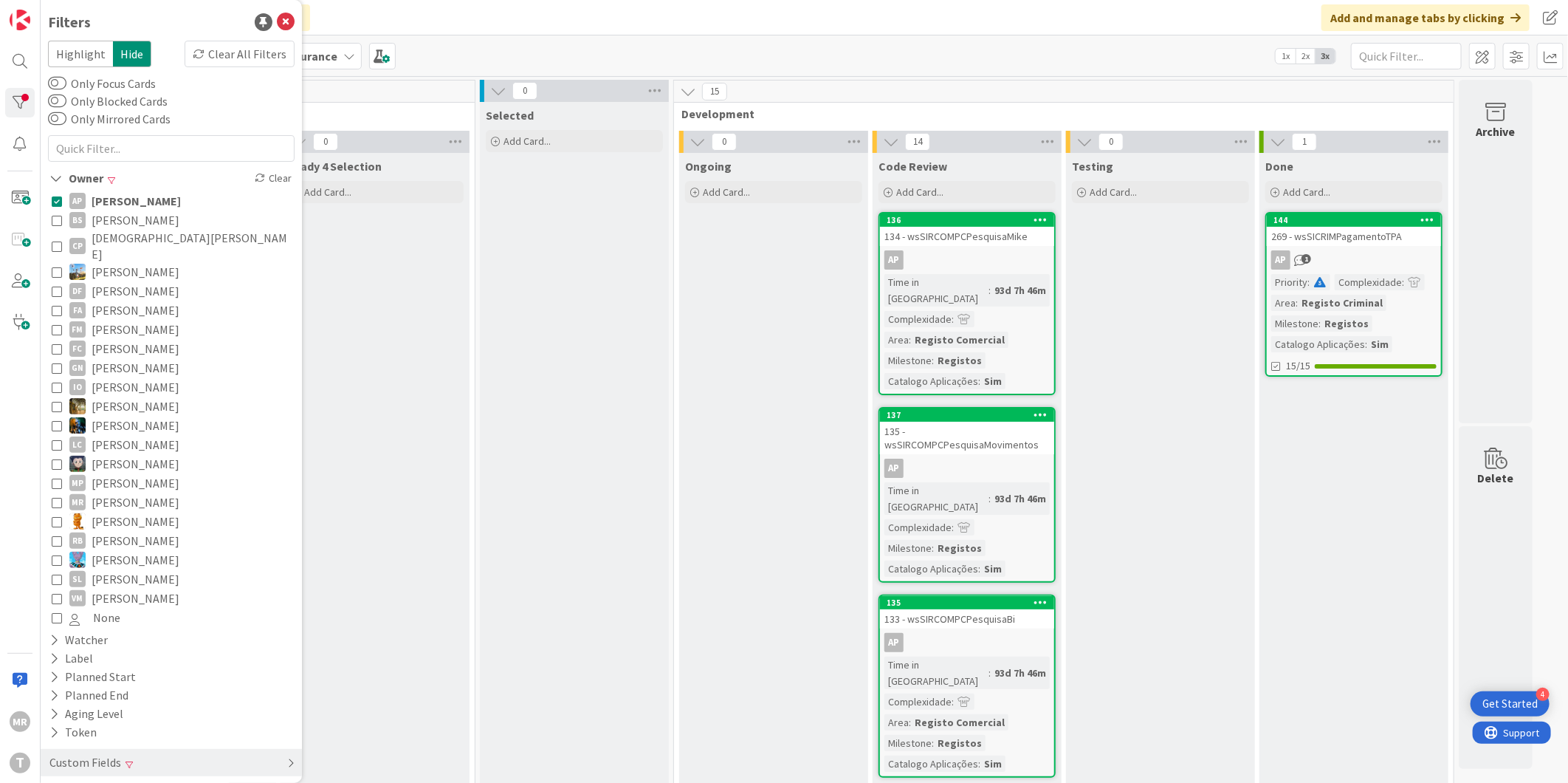
click at [132, 752] on div "Custom Fields" at bounding box center [171, 762] width 261 height 27
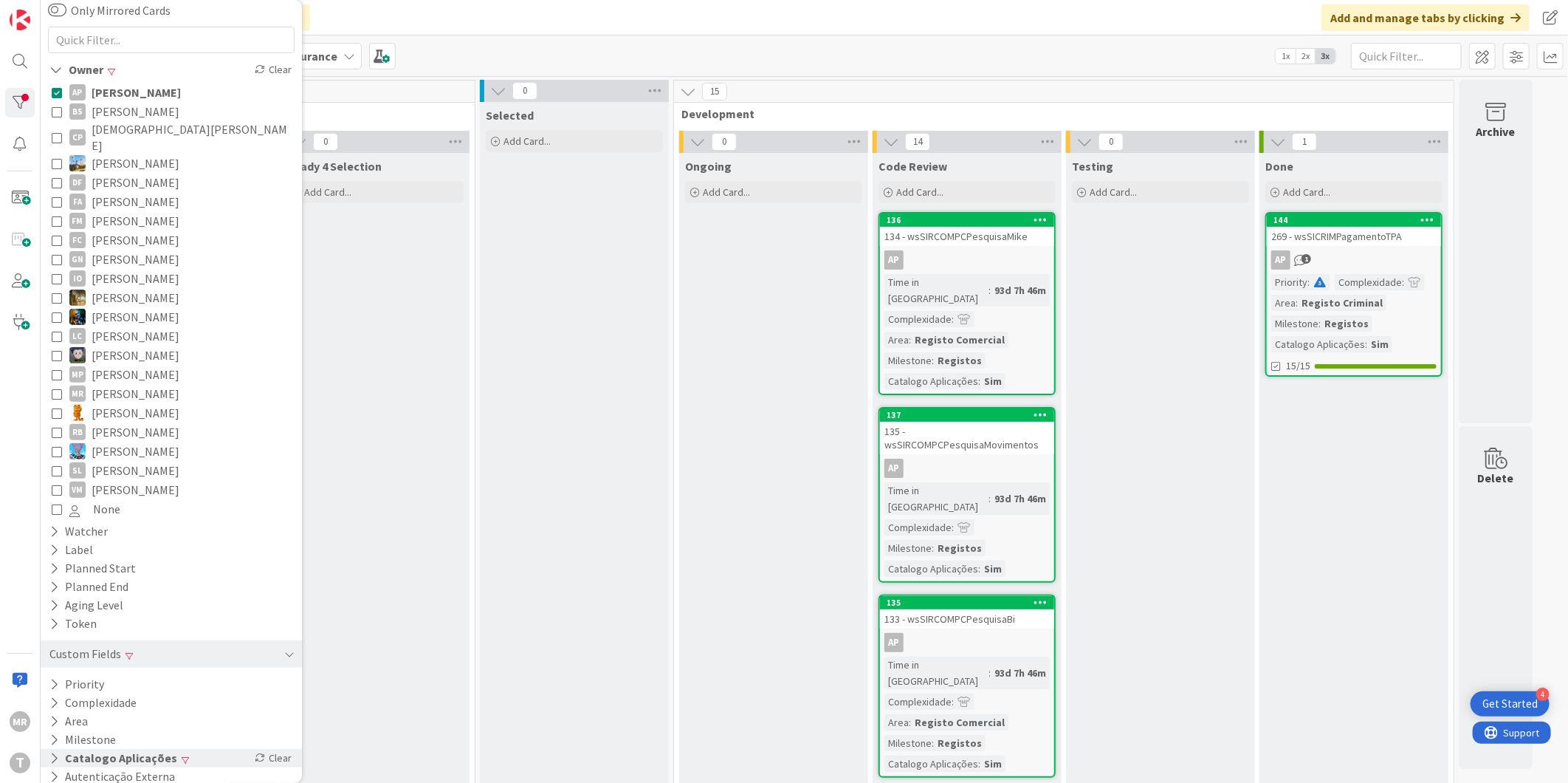
click at [133, 748] on button "Catalogo Aplicações" at bounding box center [113, 758] width 131 height 19
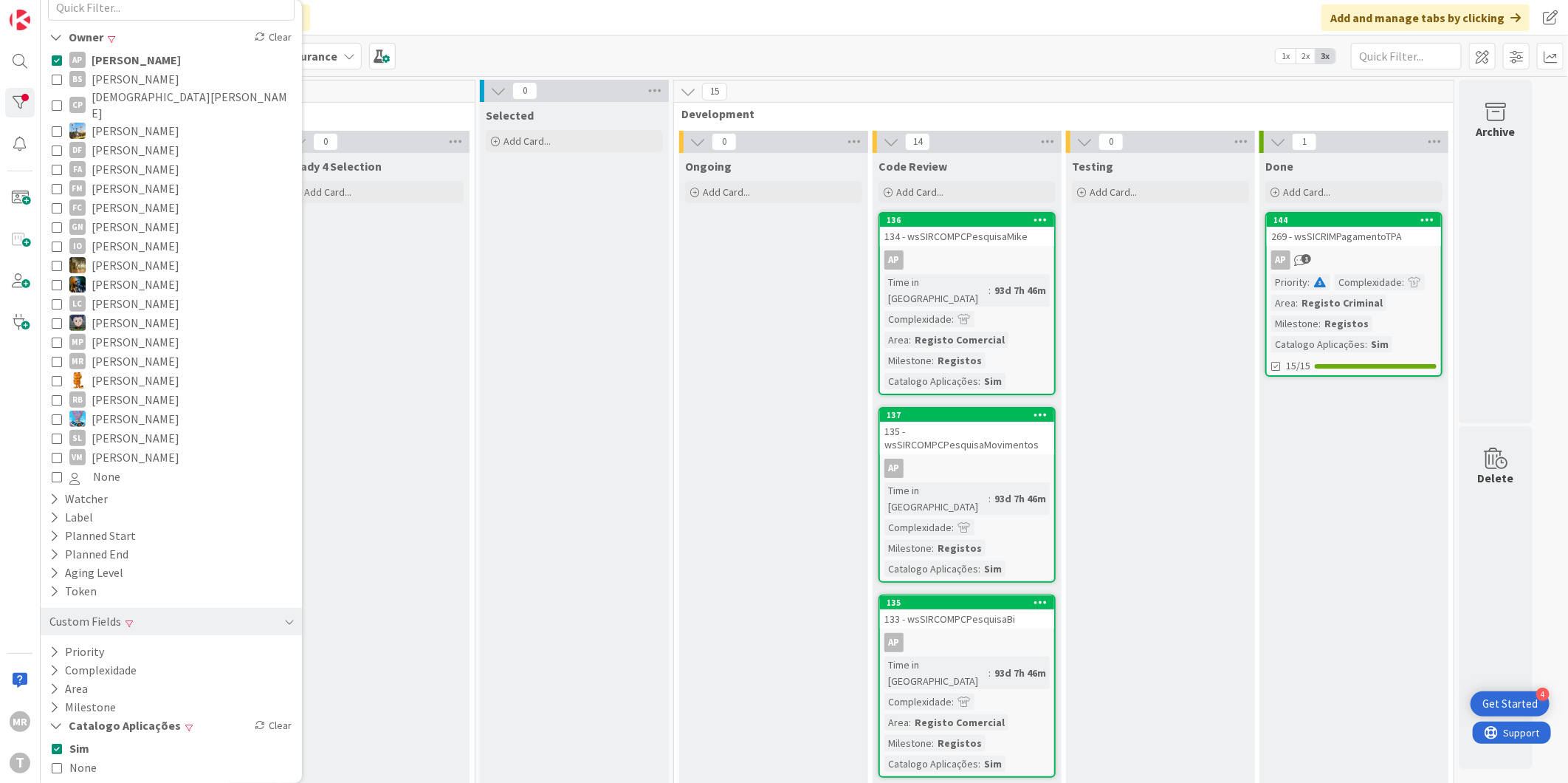
scroll to position [155, 0]
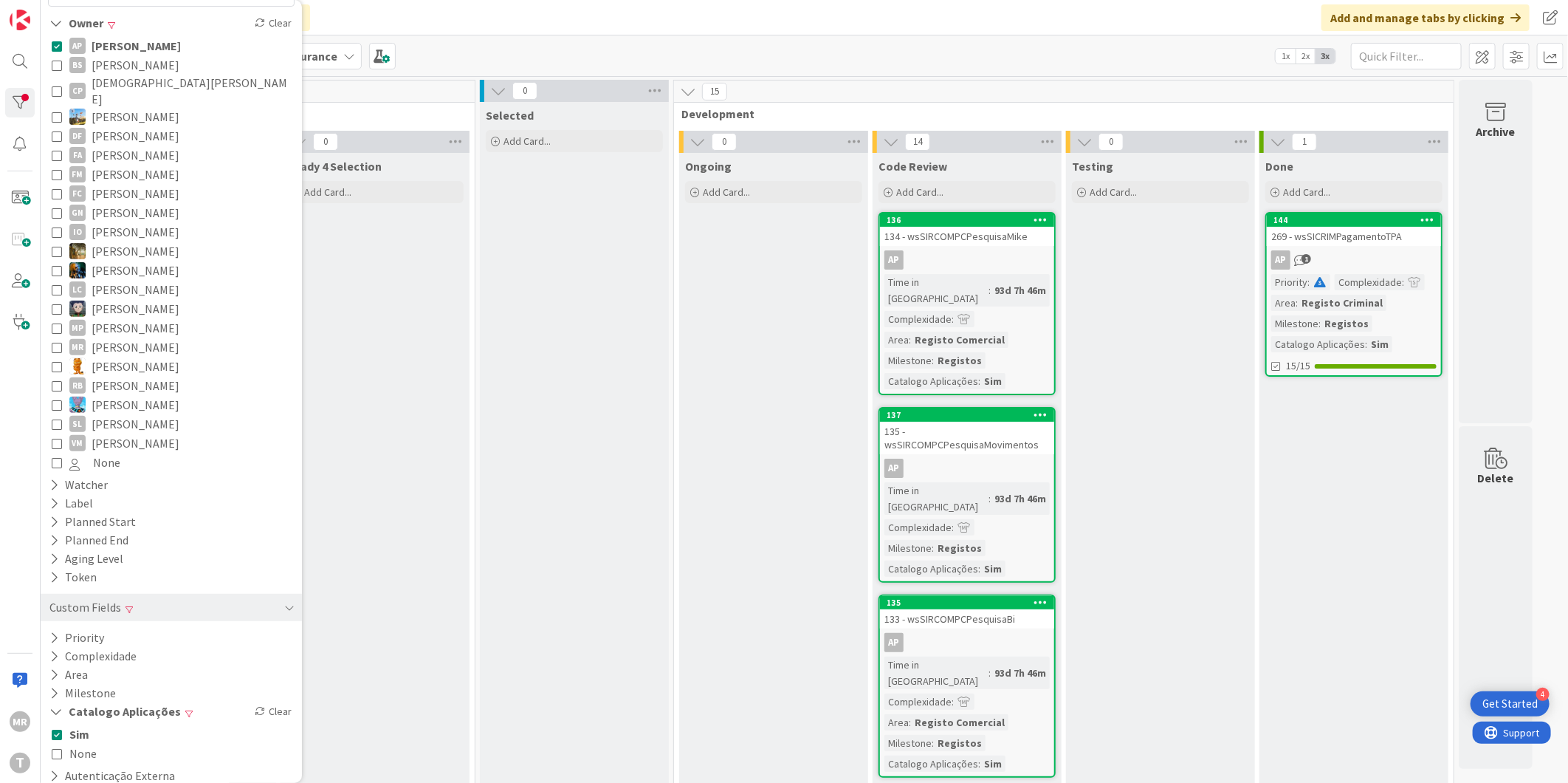
click at [83, 724] on span "Sim" at bounding box center [78, 734] width 20 height 19
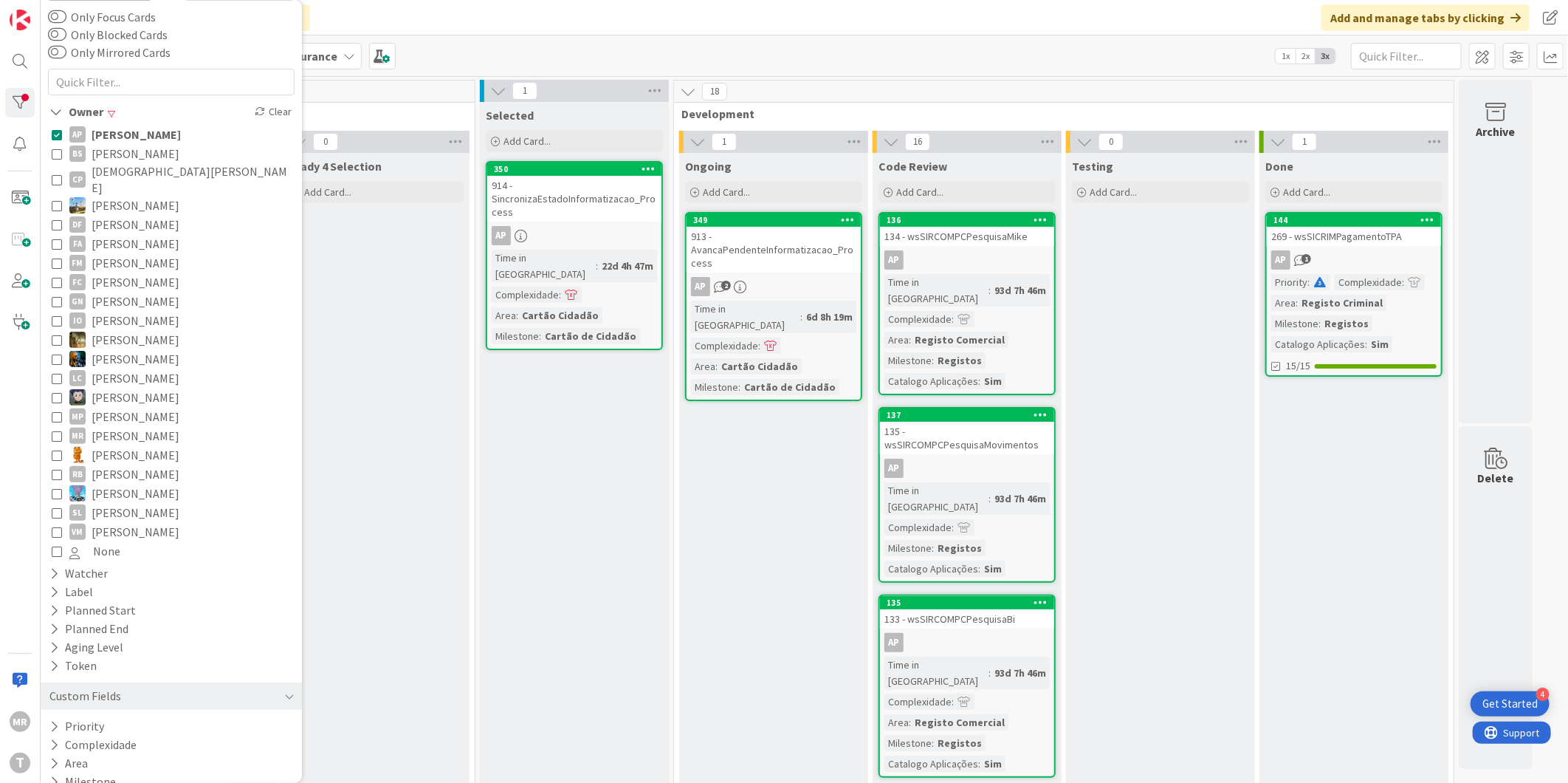
scroll to position [0, 0]
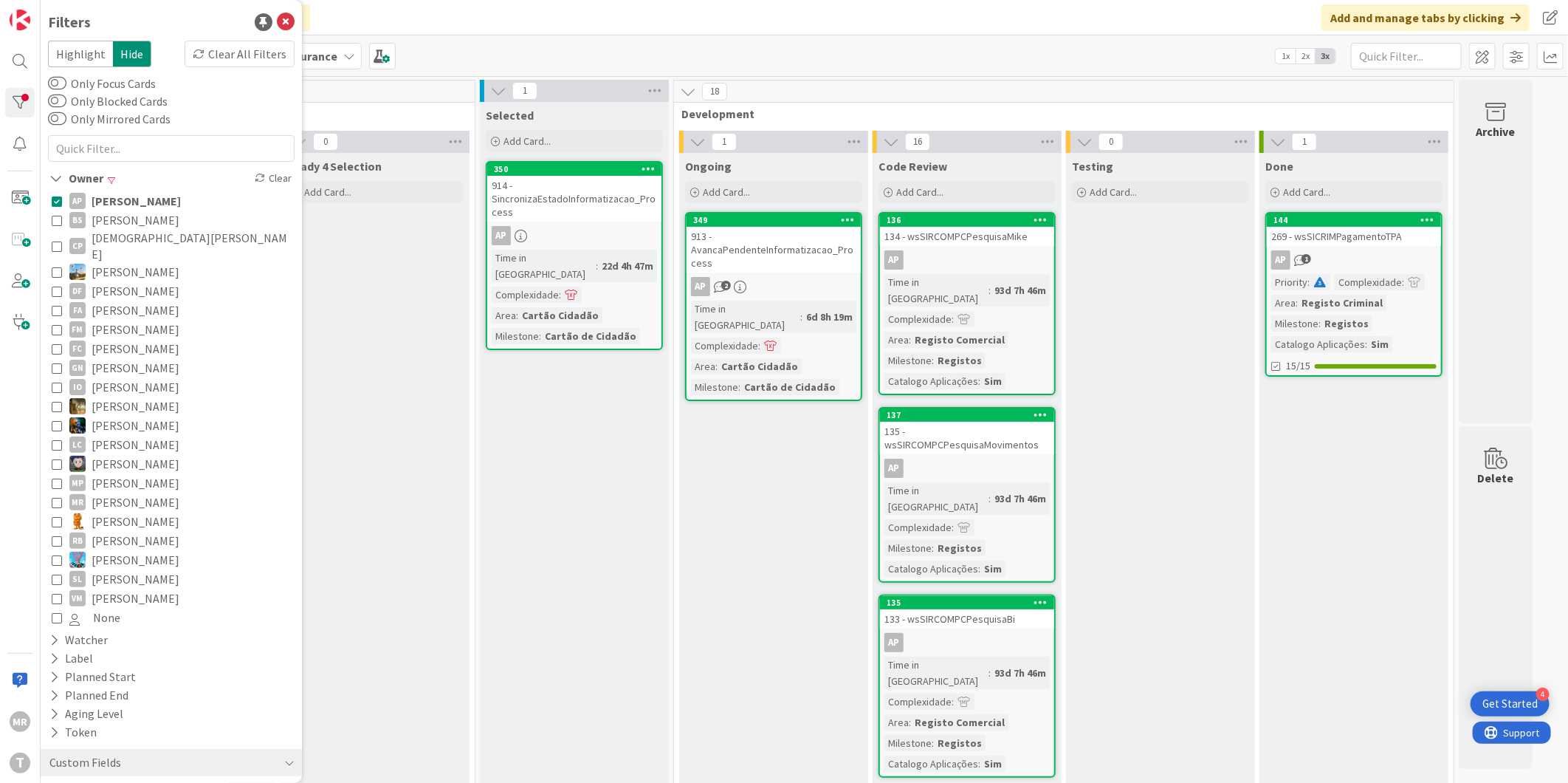
click at [118, 230] on span "Cristiano Pires" at bounding box center [191, 246] width 199 height 32
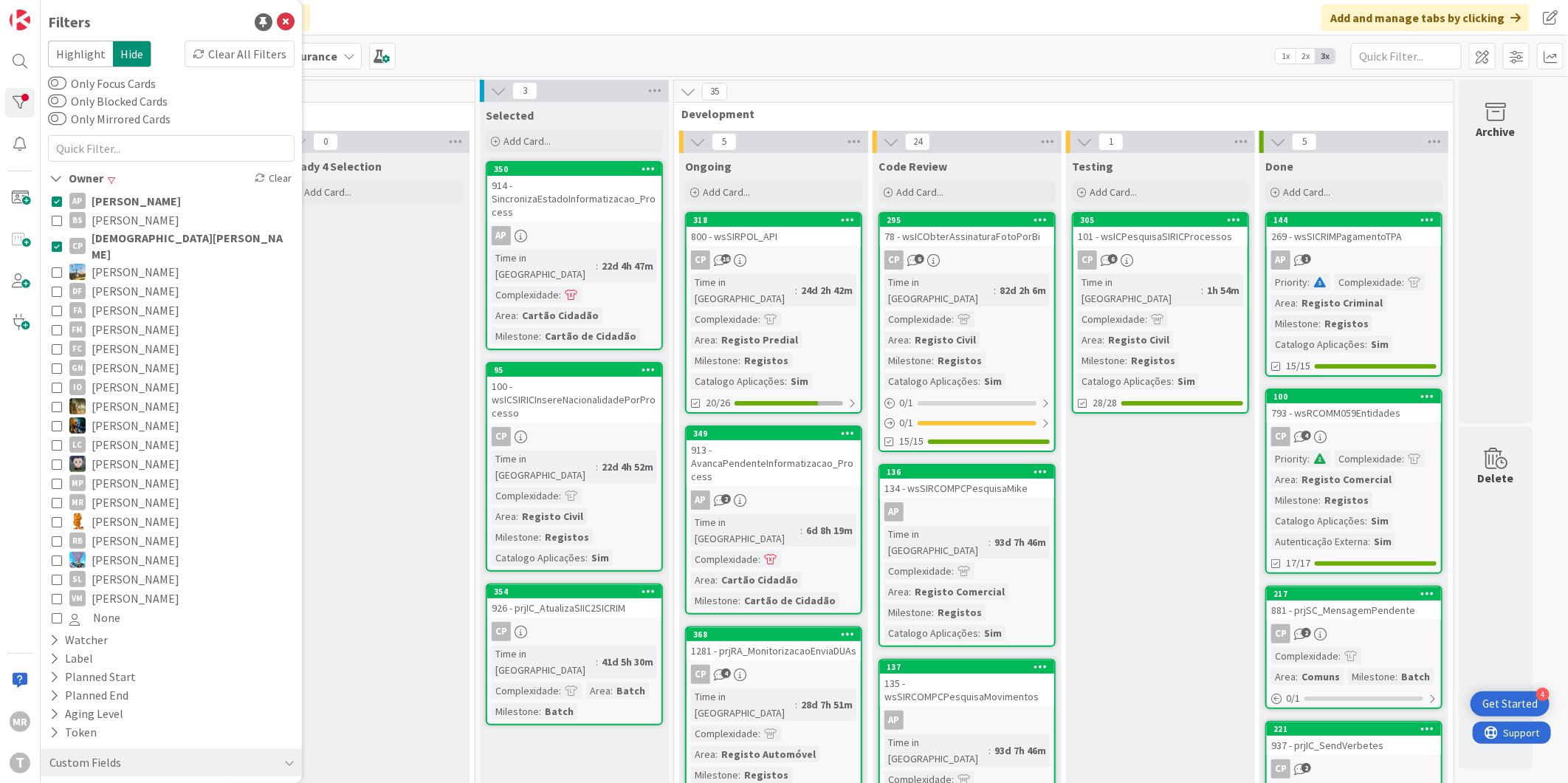
click at [126, 198] on span "Alceu Pimentel Filho" at bounding box center [136, 201] width 89 height 19
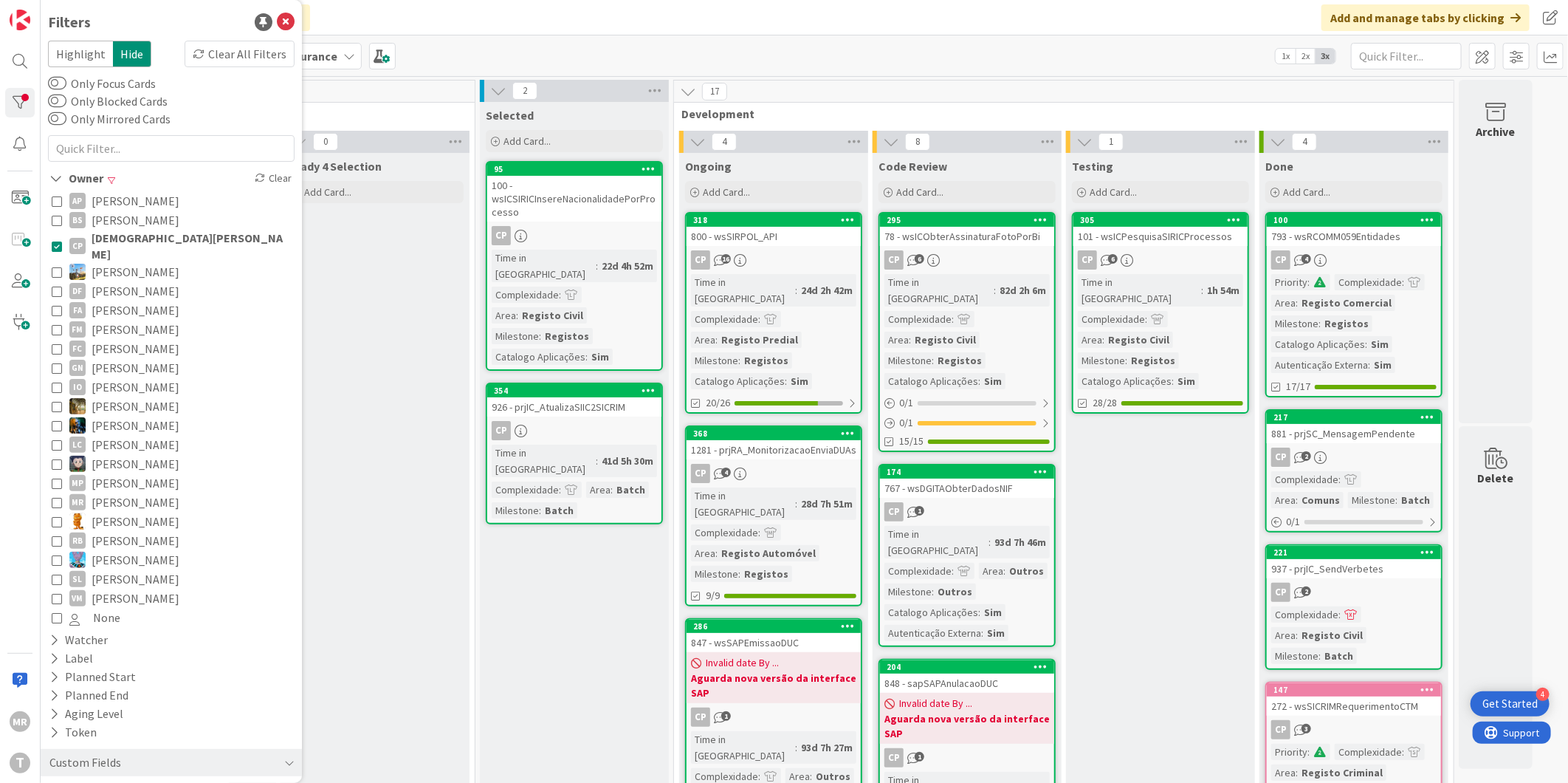
click at [102, 300] on span "Felipe Abreu" at bounding box center [136, 310] width 88 height 19
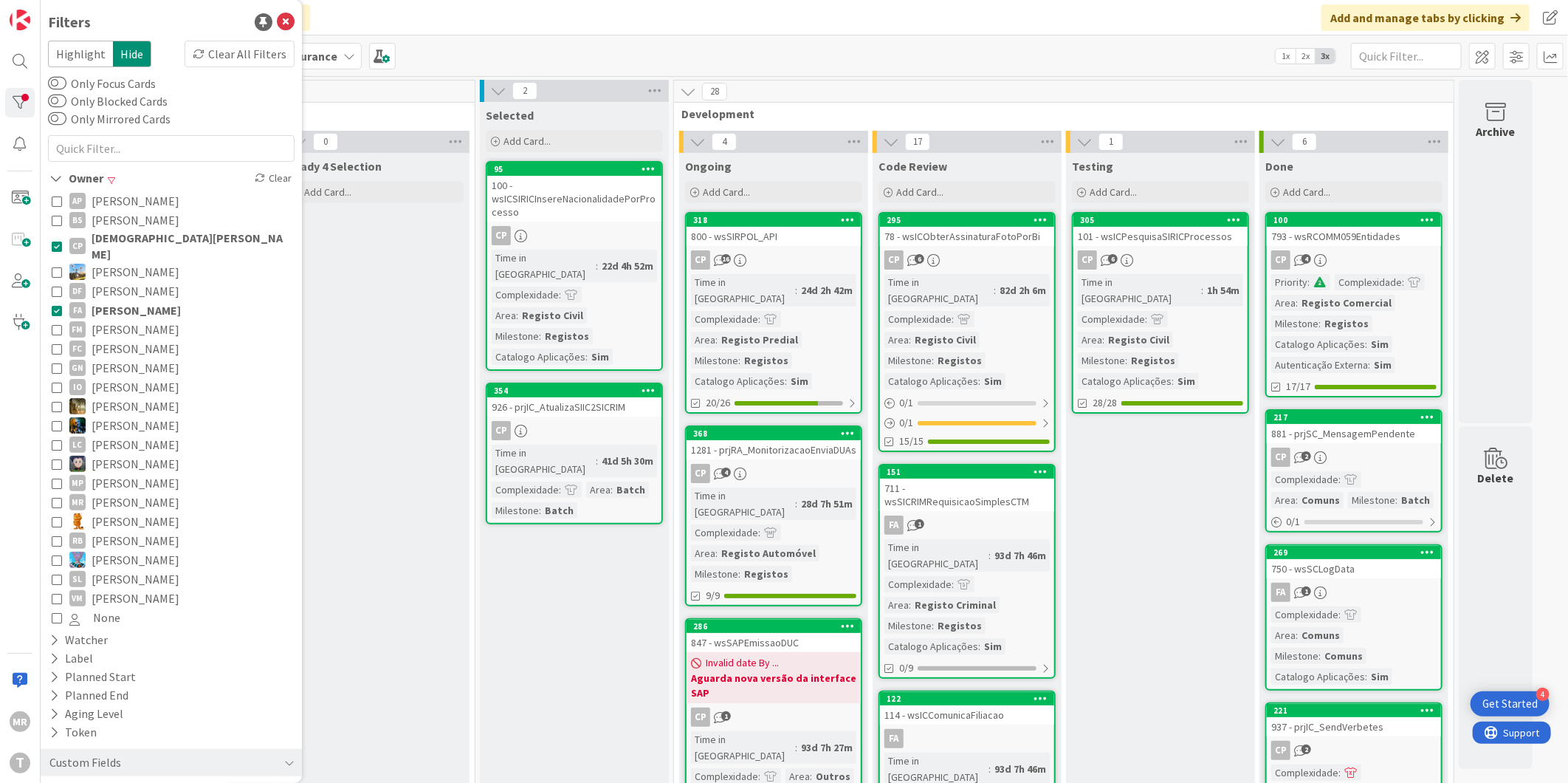
drag, startPoint x: 118, startPoint y: 241, endPoint x: 114, endPoint y: 270, distance: 29.3
click at [118, 244] on span "Cristiano Pires" at bounding box center [191, 246] width 199 height 32
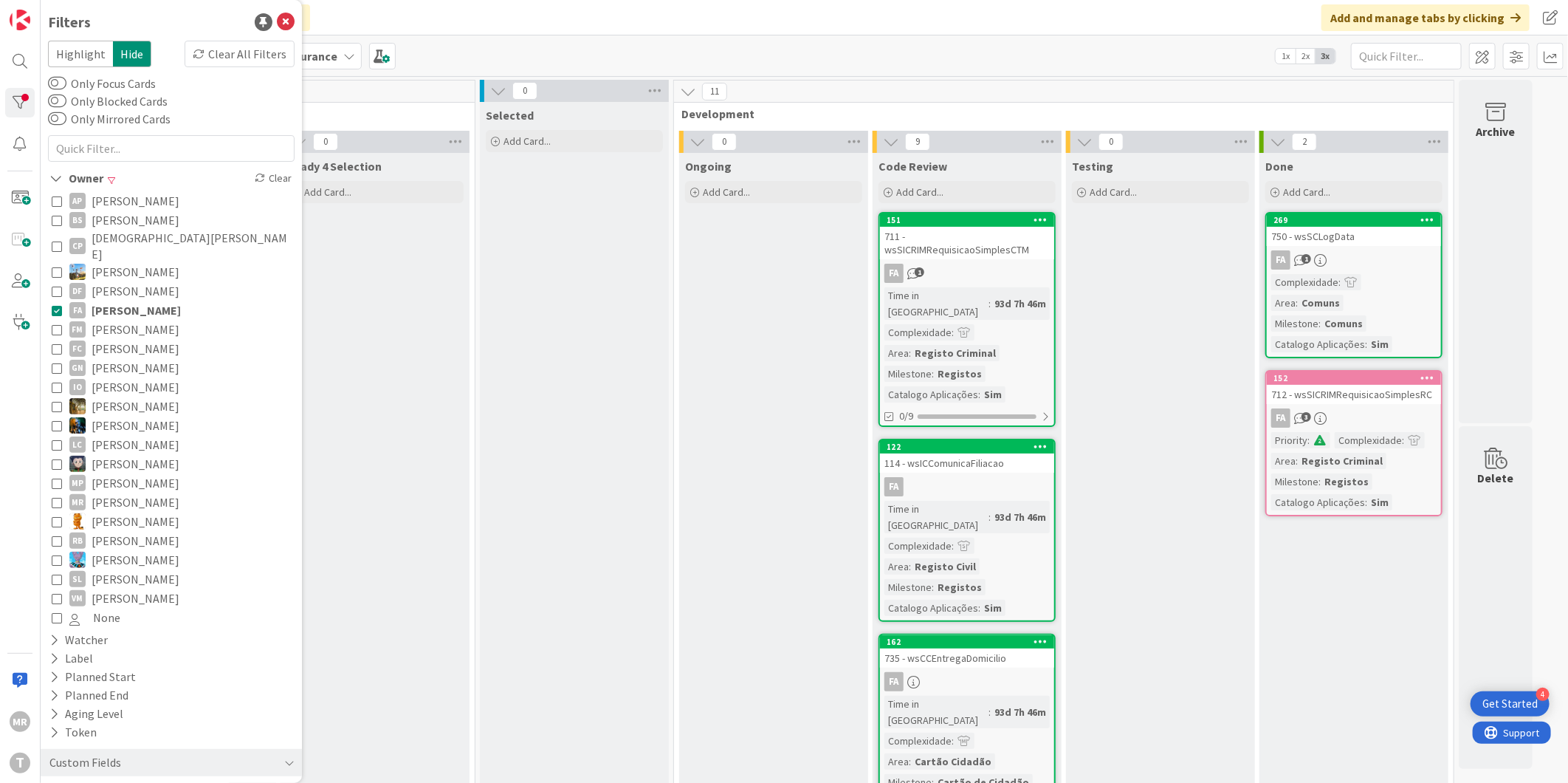
click at [114, 319] on span "Fillipe Moreira" at bounding box center [136, 329] width 88 height 19
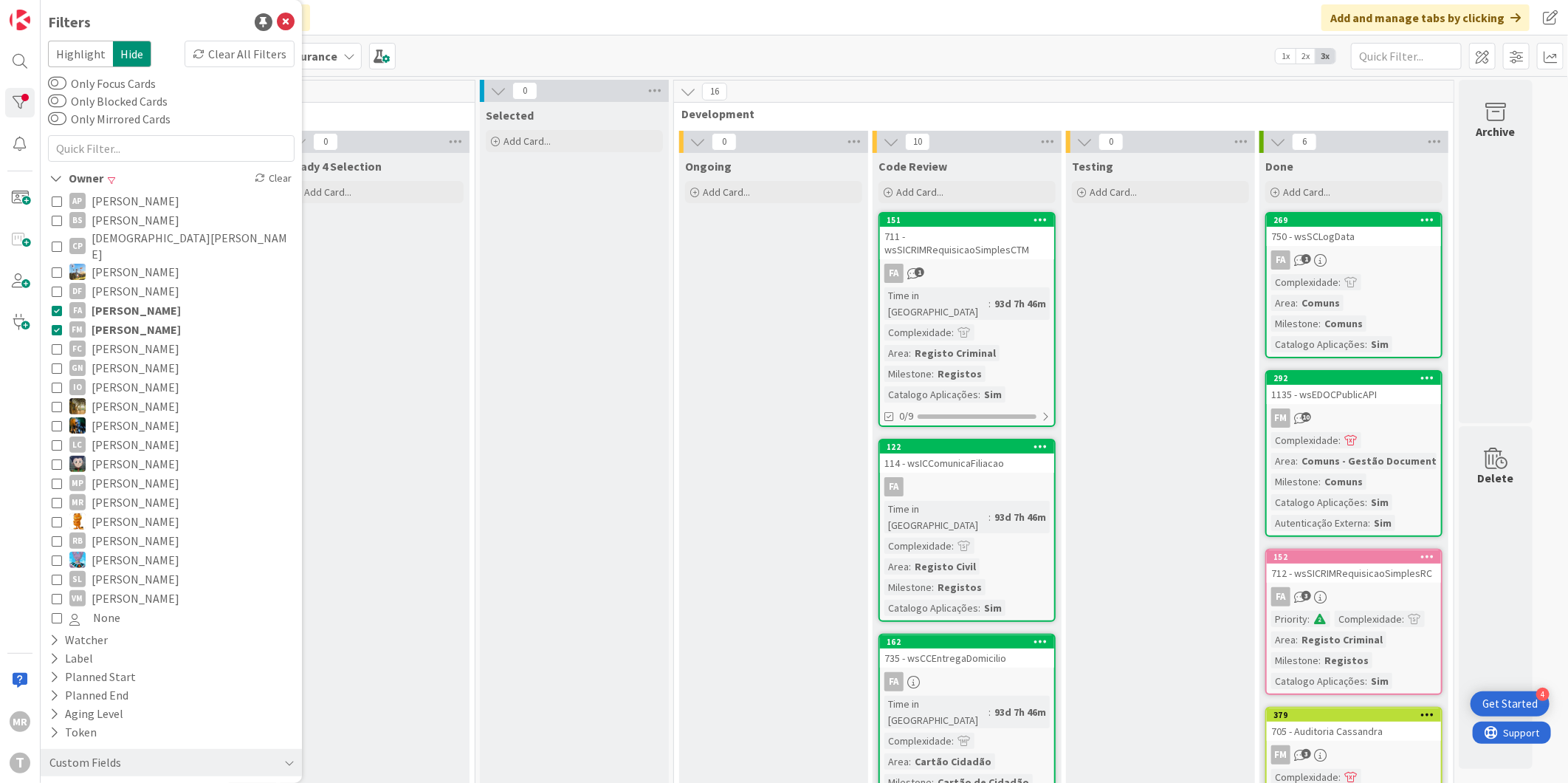
click at [115, 300] on span "Felipe Abreu" at bounding box center [136, 310] width 89 height 19
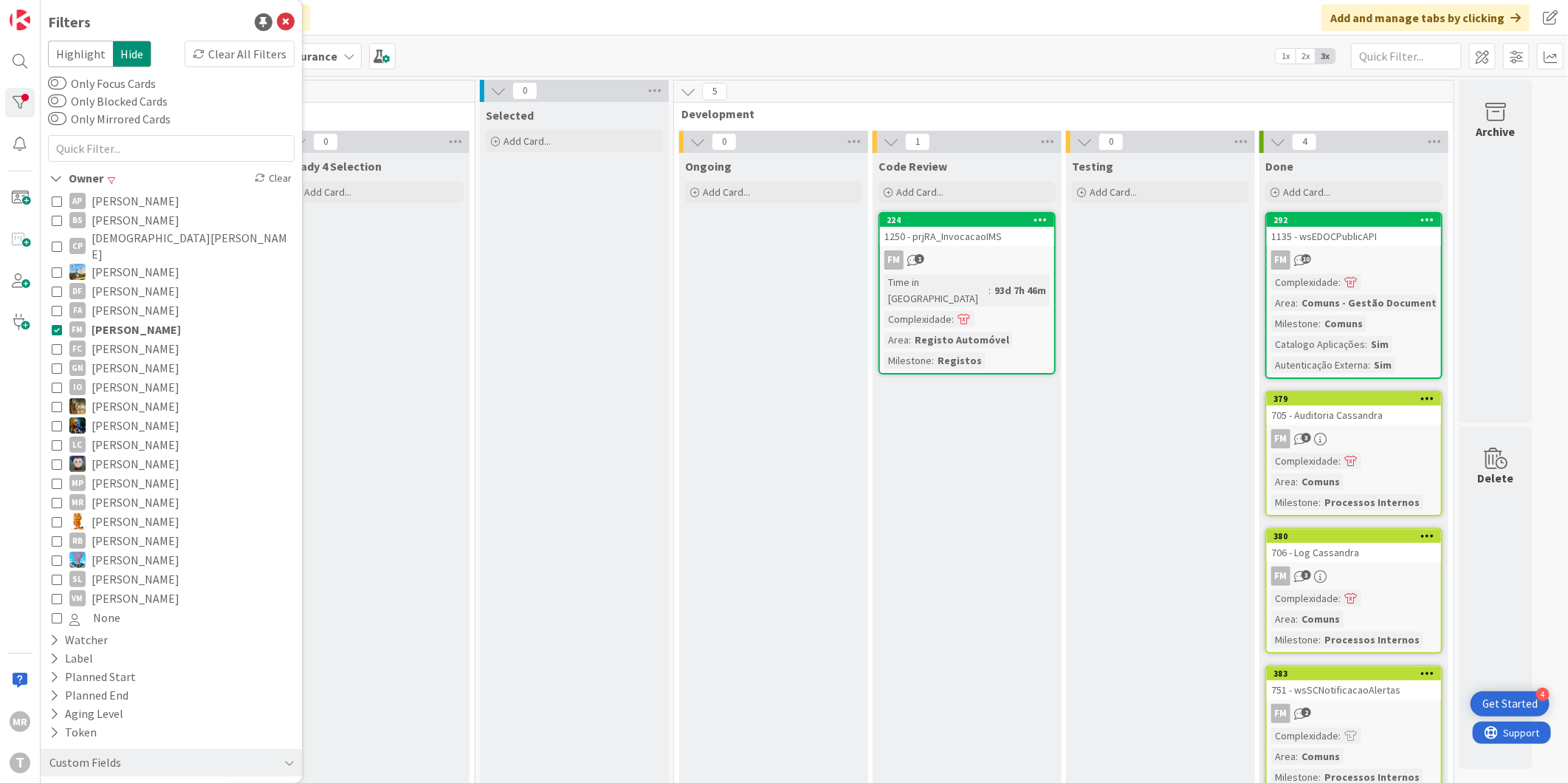
click at [109, 322] on span "Fillipe Moreira" at bounding box center [136, 329] width 89 height 19
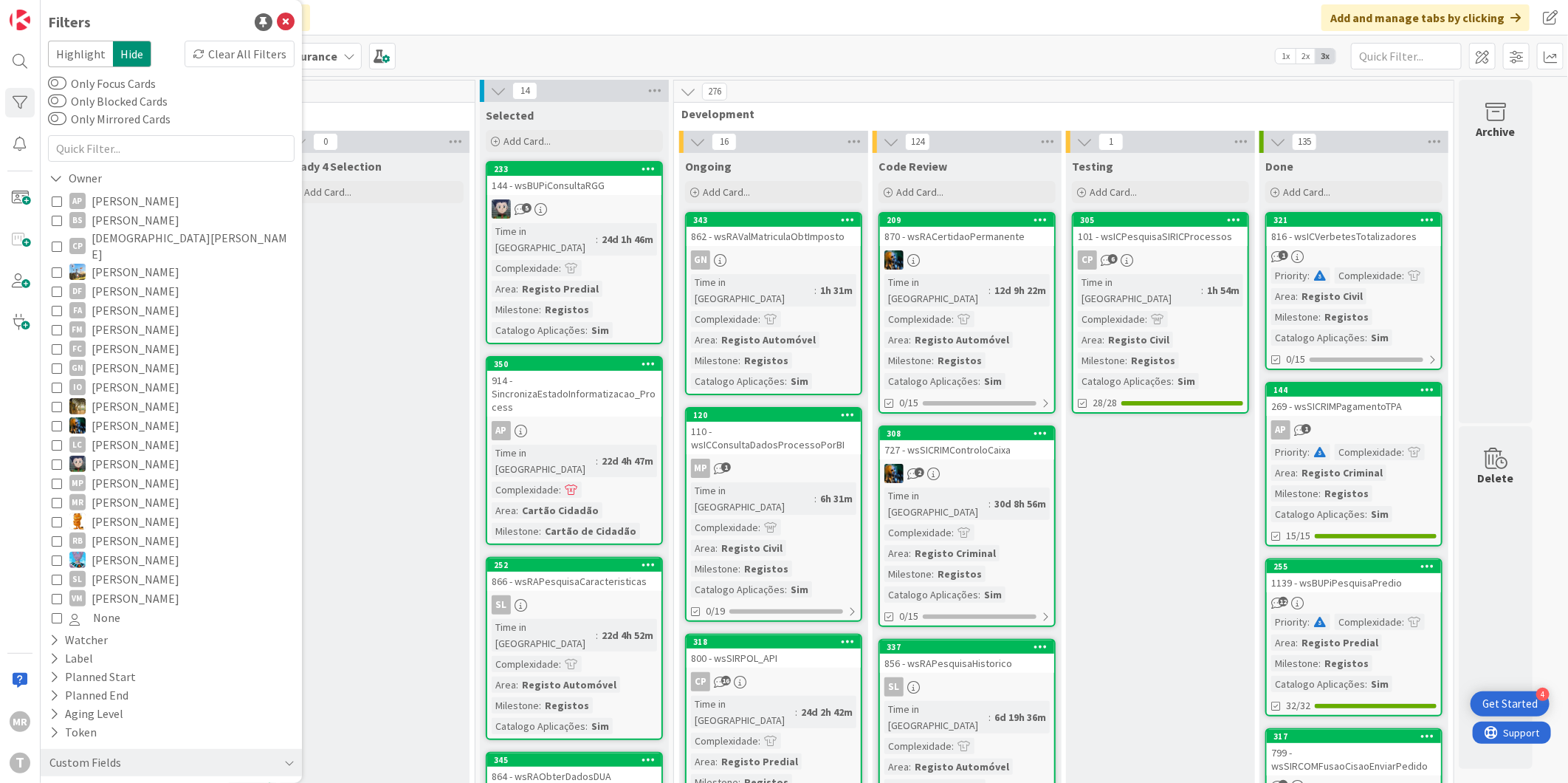
click at [113, 358] on span "Guilherme Nissiuti" at bounding box center [136, 367] width 88 height 19
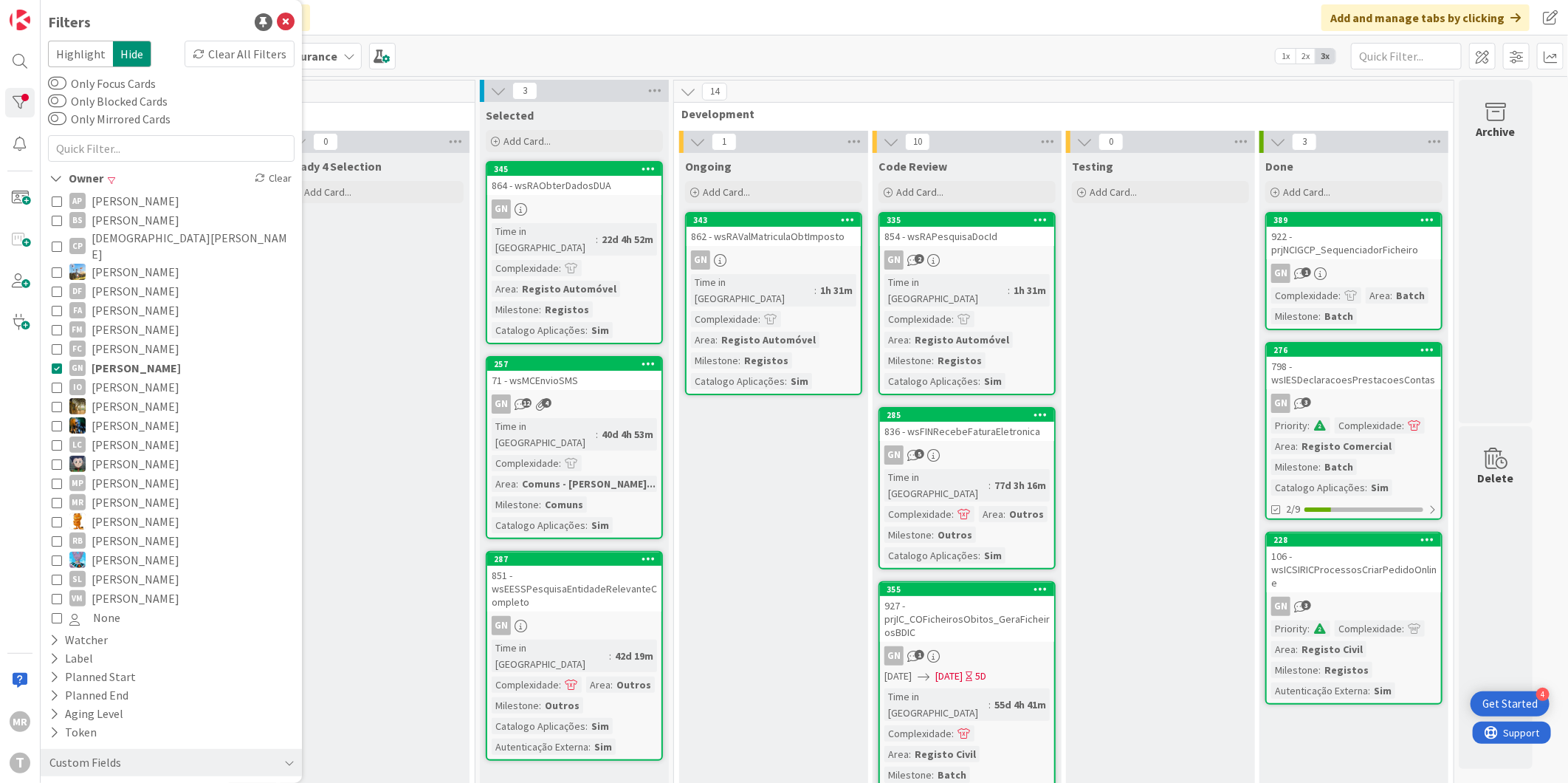
click at [143, 396] on span "João Carreiras" at bounding box center [136, 406] width 88 height 19
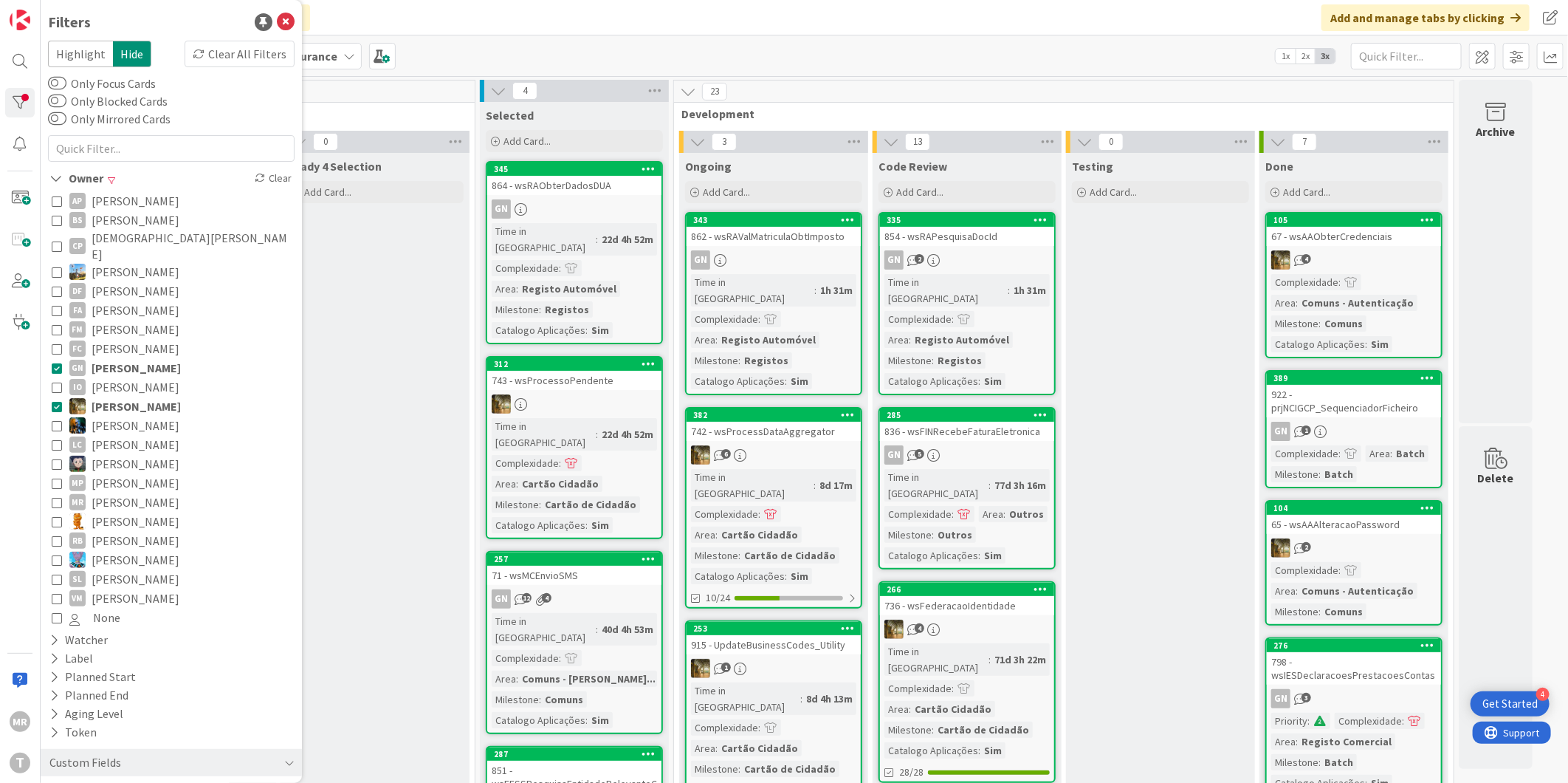
click at [151, 358] on span "Guilherme Nissiuti" at bounding box center [136, 367] width 89 height 19
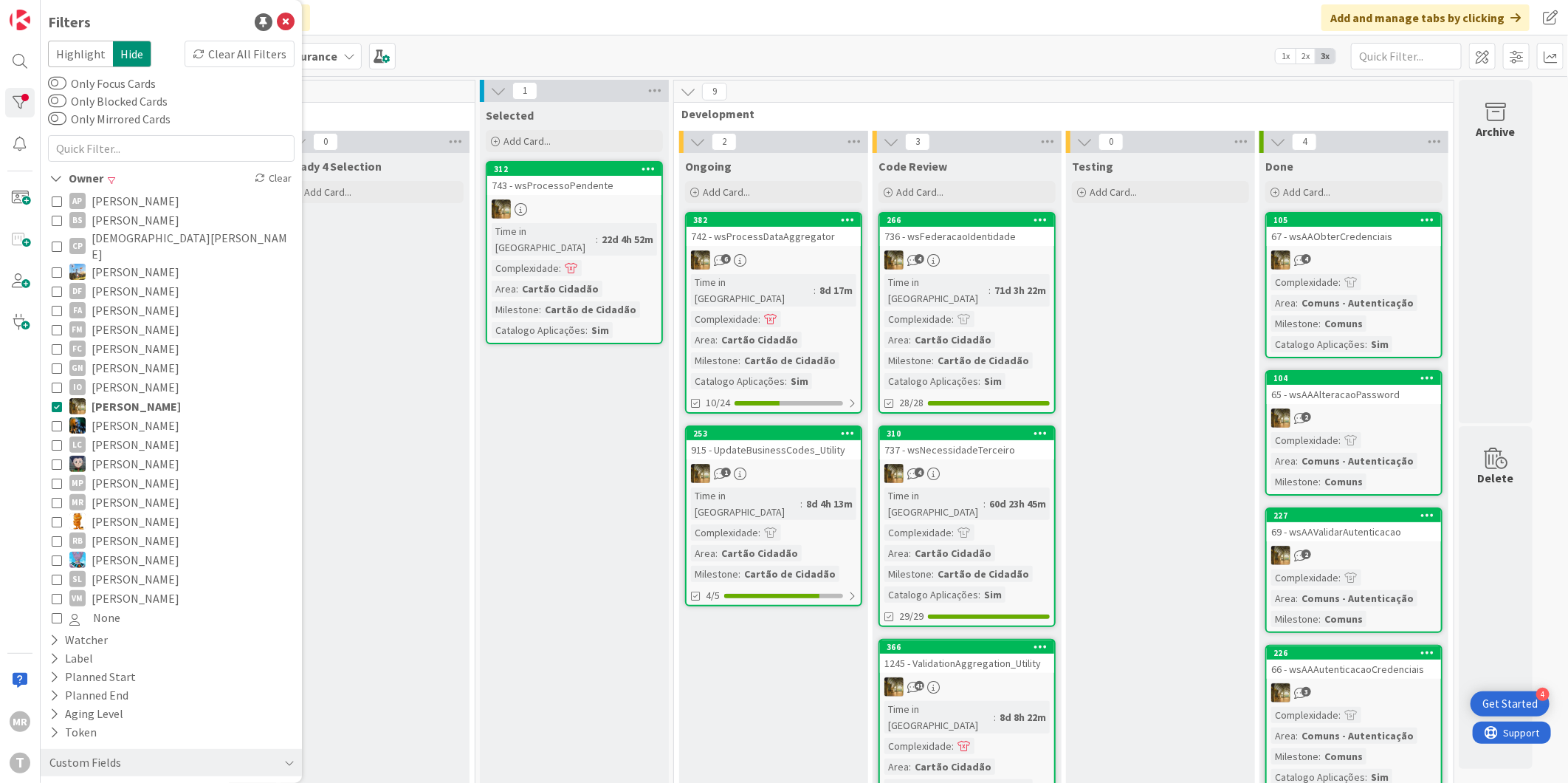
click at [144, 416] on span "João Carvalho" at bounding box center [136, 425] width 88 height 19
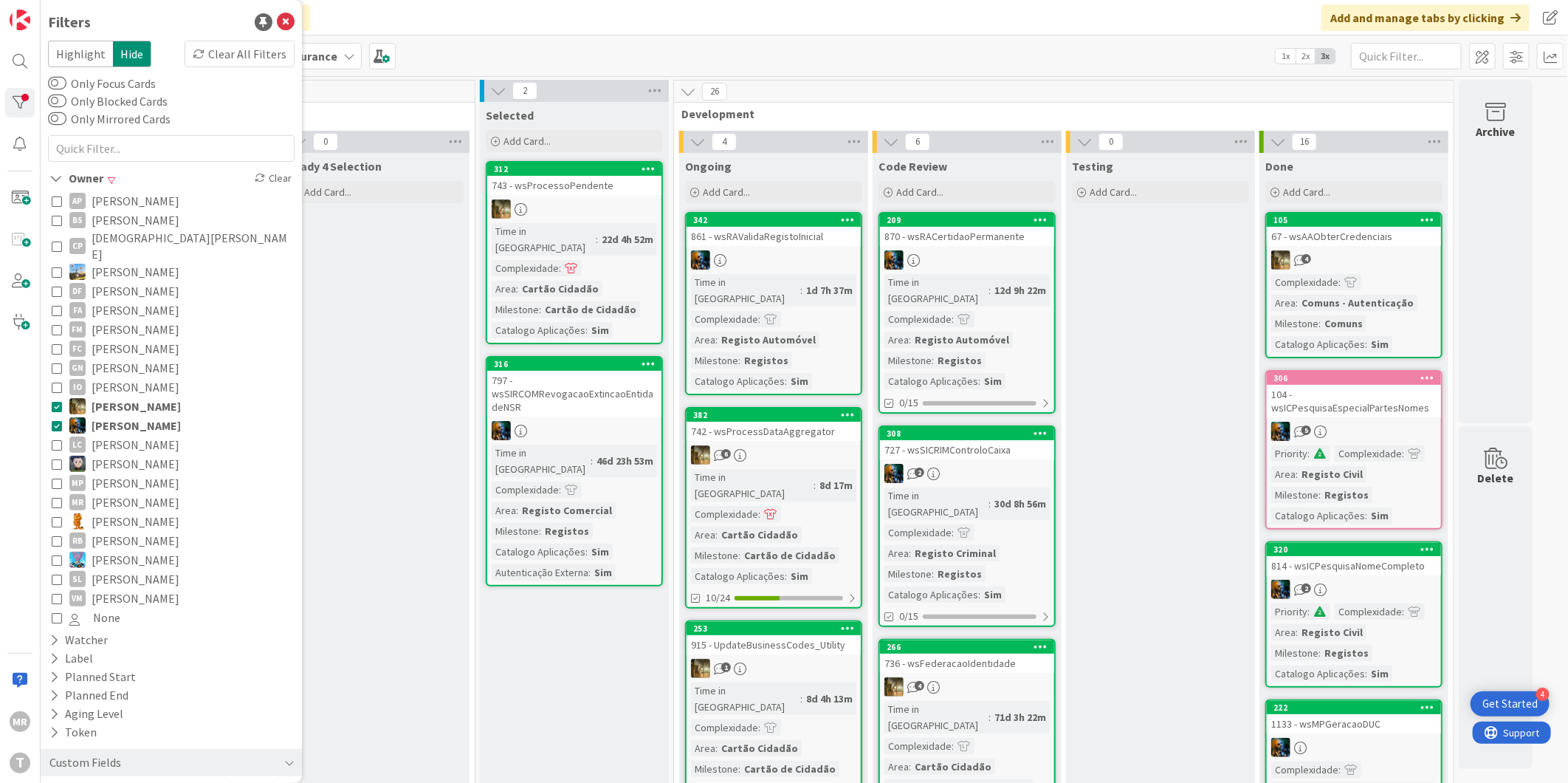
click at [143, 396] on span "João Carreiras" at bounding box center [136, 406] width 89 height 19
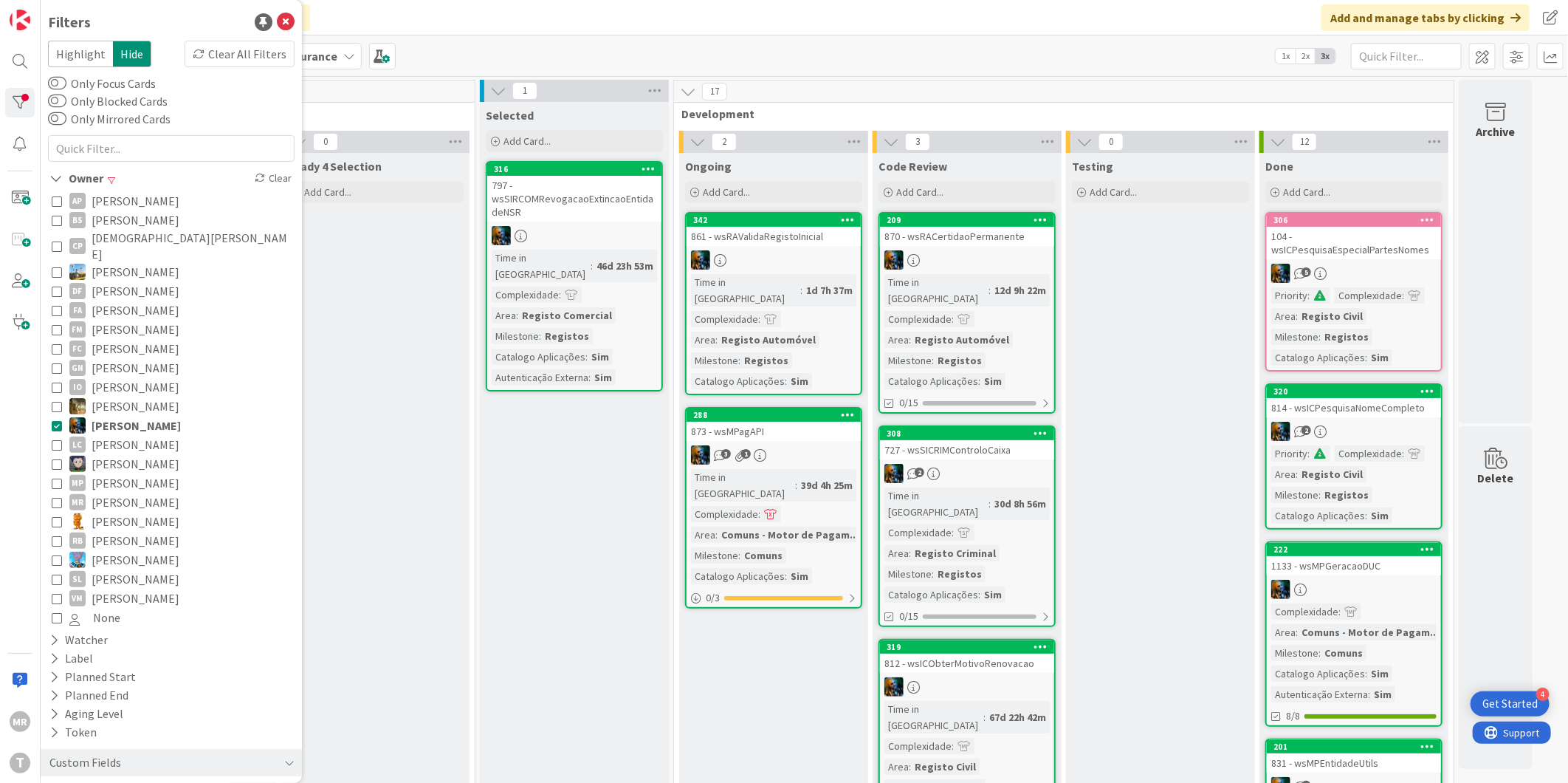
click at [142, 454] on span "Lucas Spengler" at bounding box center [136, 464] width 88 height 19
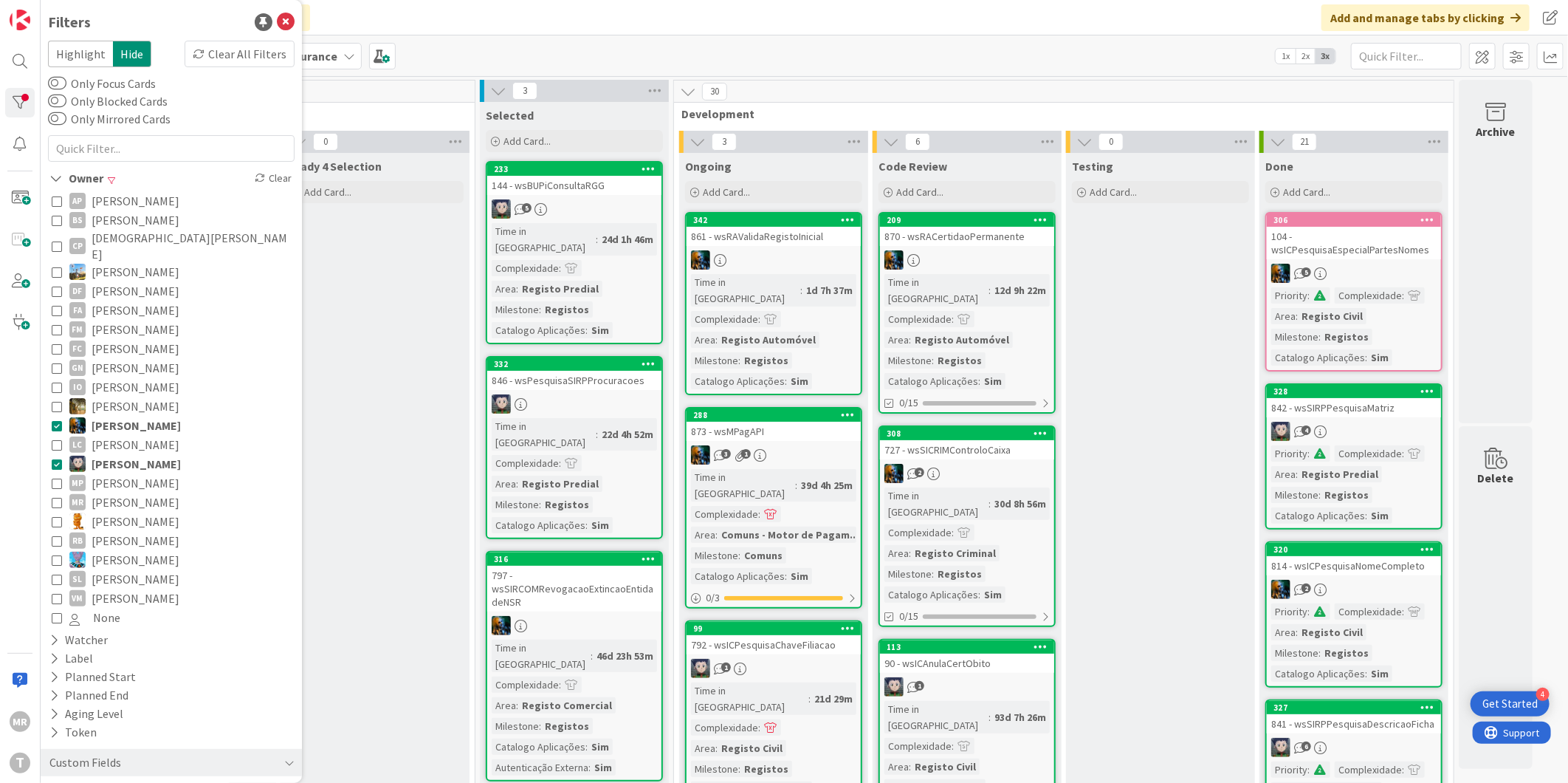
click at [144, 416] on span "João Carvalho" at bounding box center [136, 425] width 89 height 19
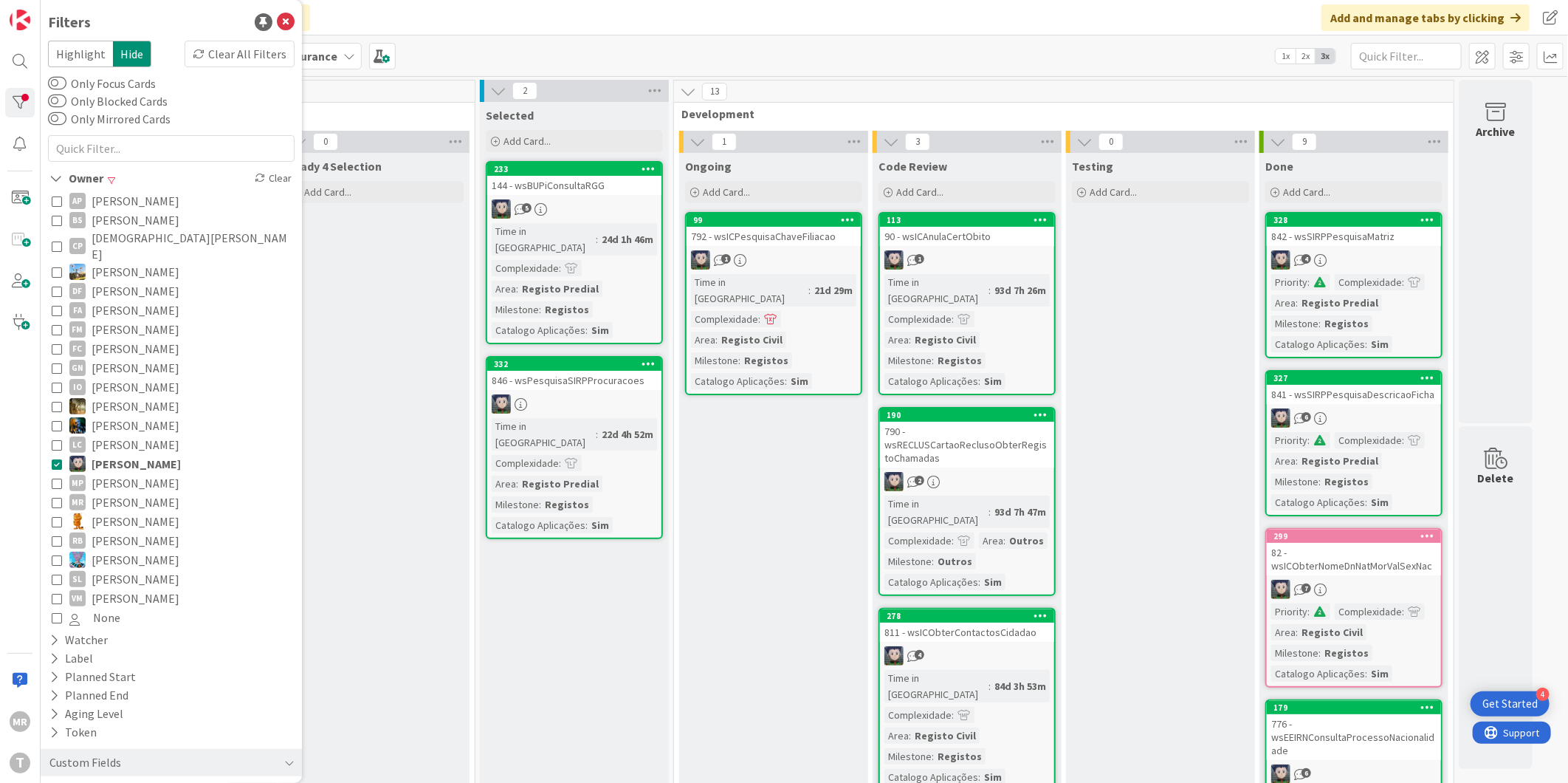
click at [128, 473] on span "Miguel Pinto" at bounding box center [136, 483] width 88 height 19
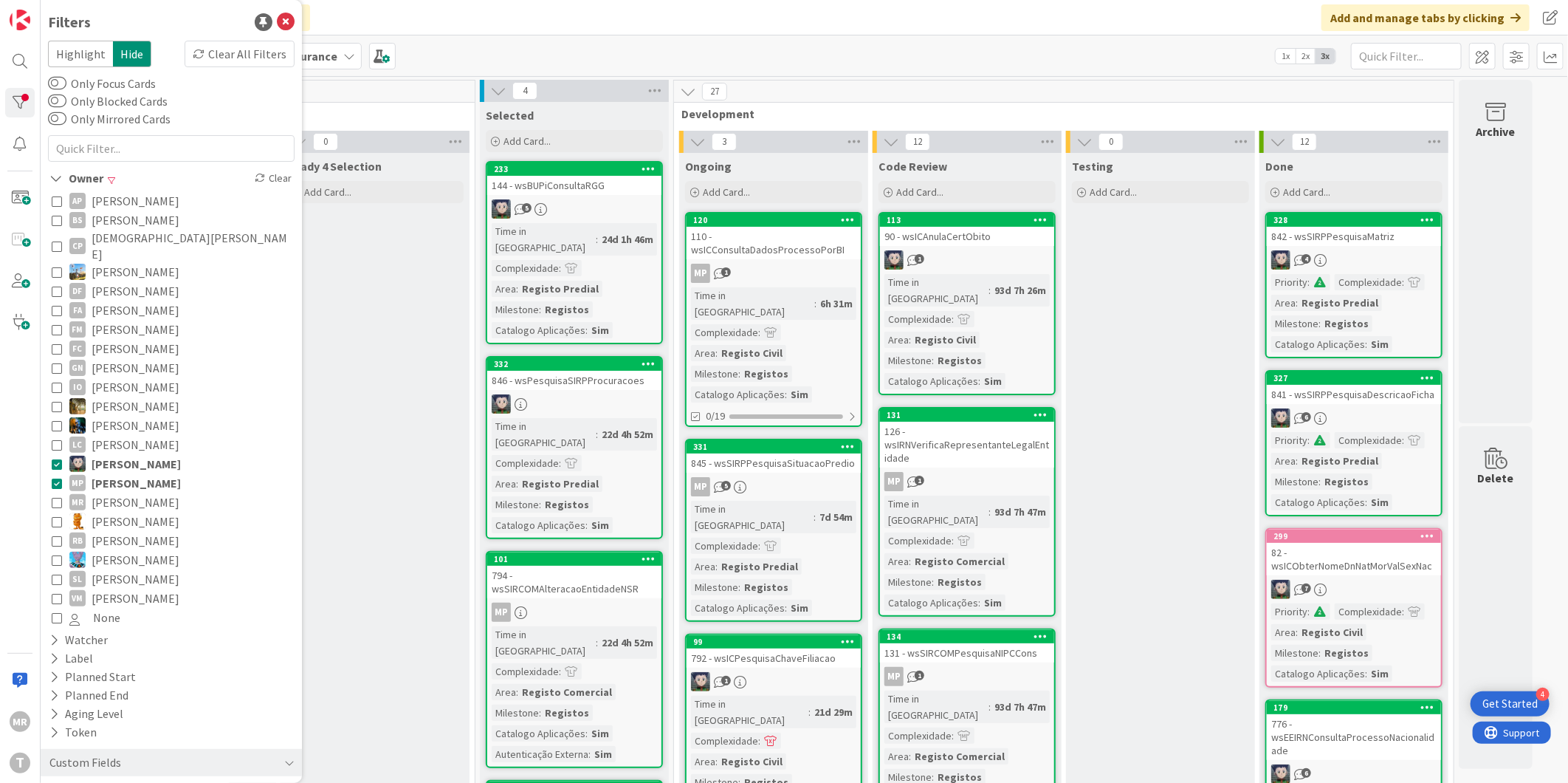
click at [129, 454] on span "Lucas Spengler" at bounding box center [136, 464] width 89 height 19
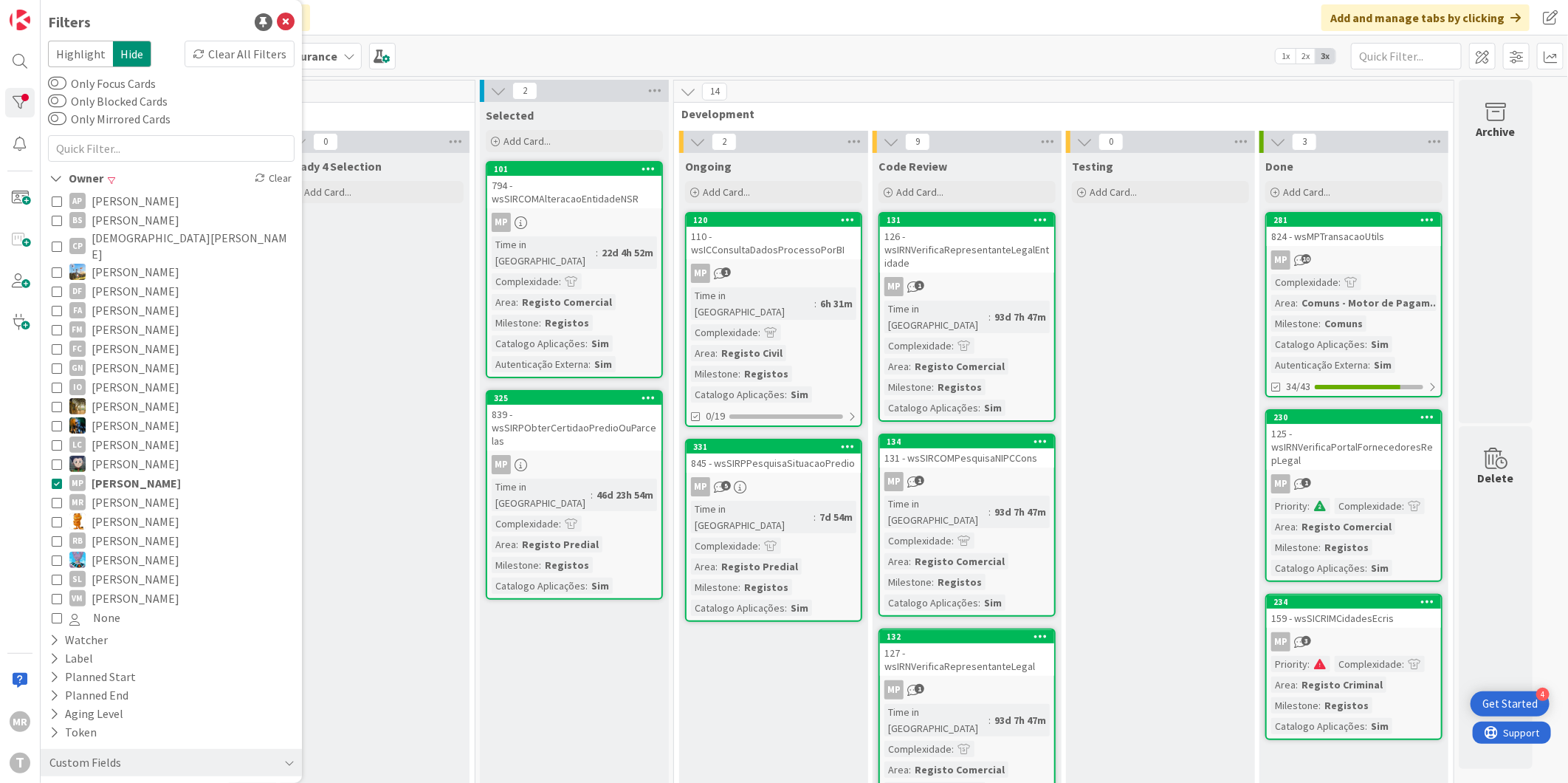
click at [143, 512] on span "Rafael Lima" at bounding box center [136, 521] width 88 height 19
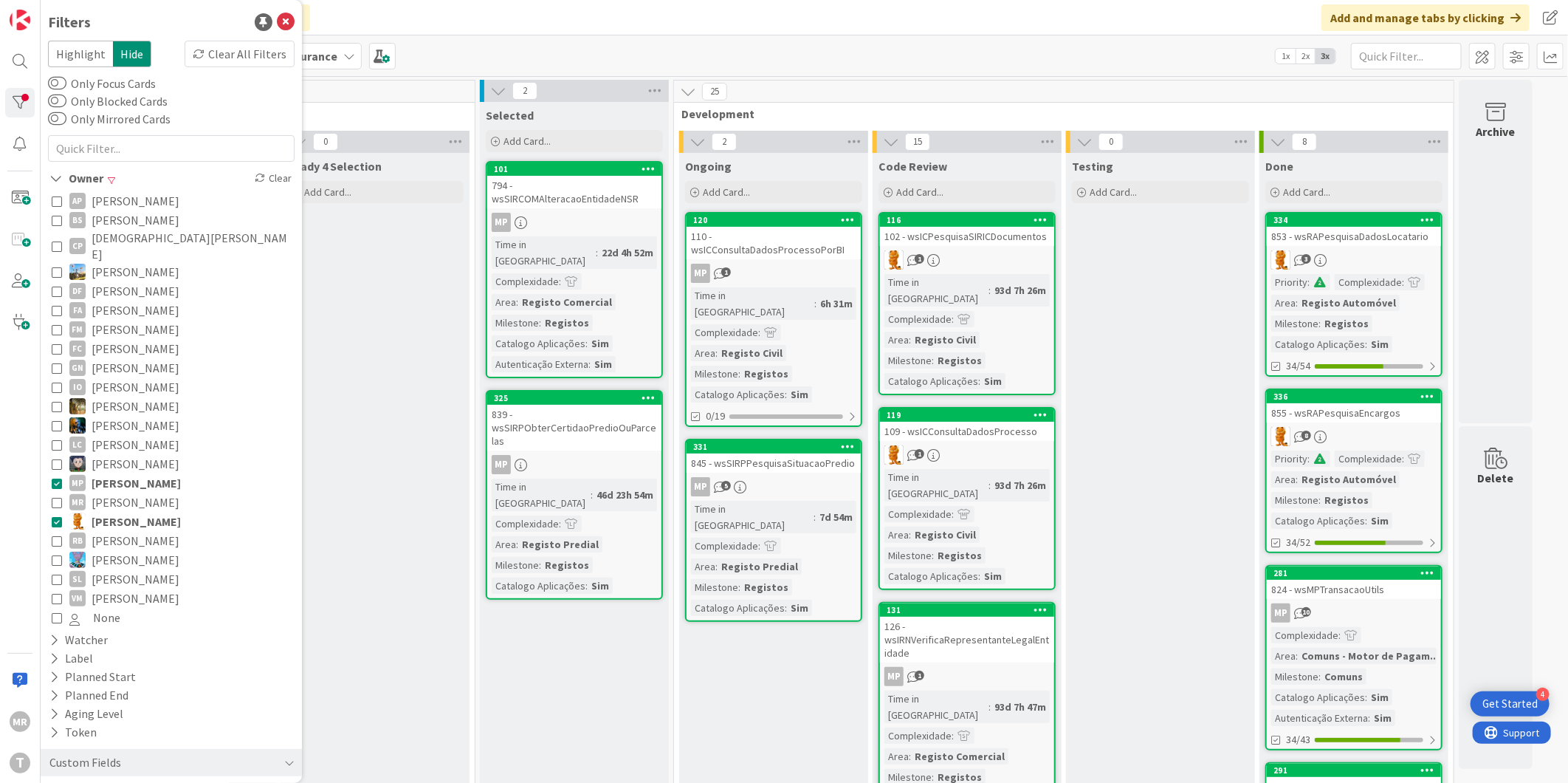
click at [144, 473] on span "Miguel Pinto" at bounding box center [136, 483] width 89 height 19
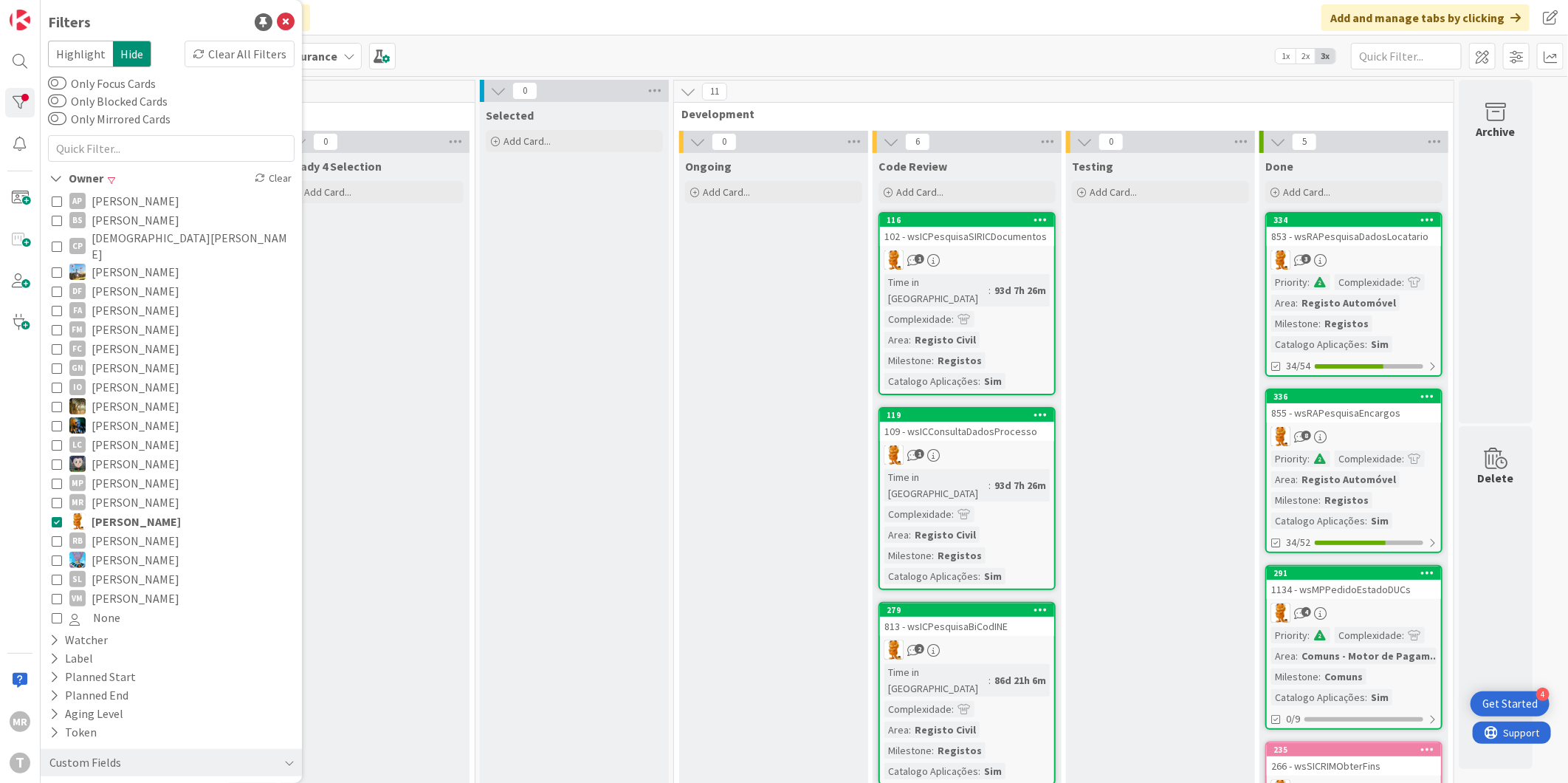
click at [144, 531] on span "[PERSON_NAME]" at bounding box center [136, 541] width 88 height 19
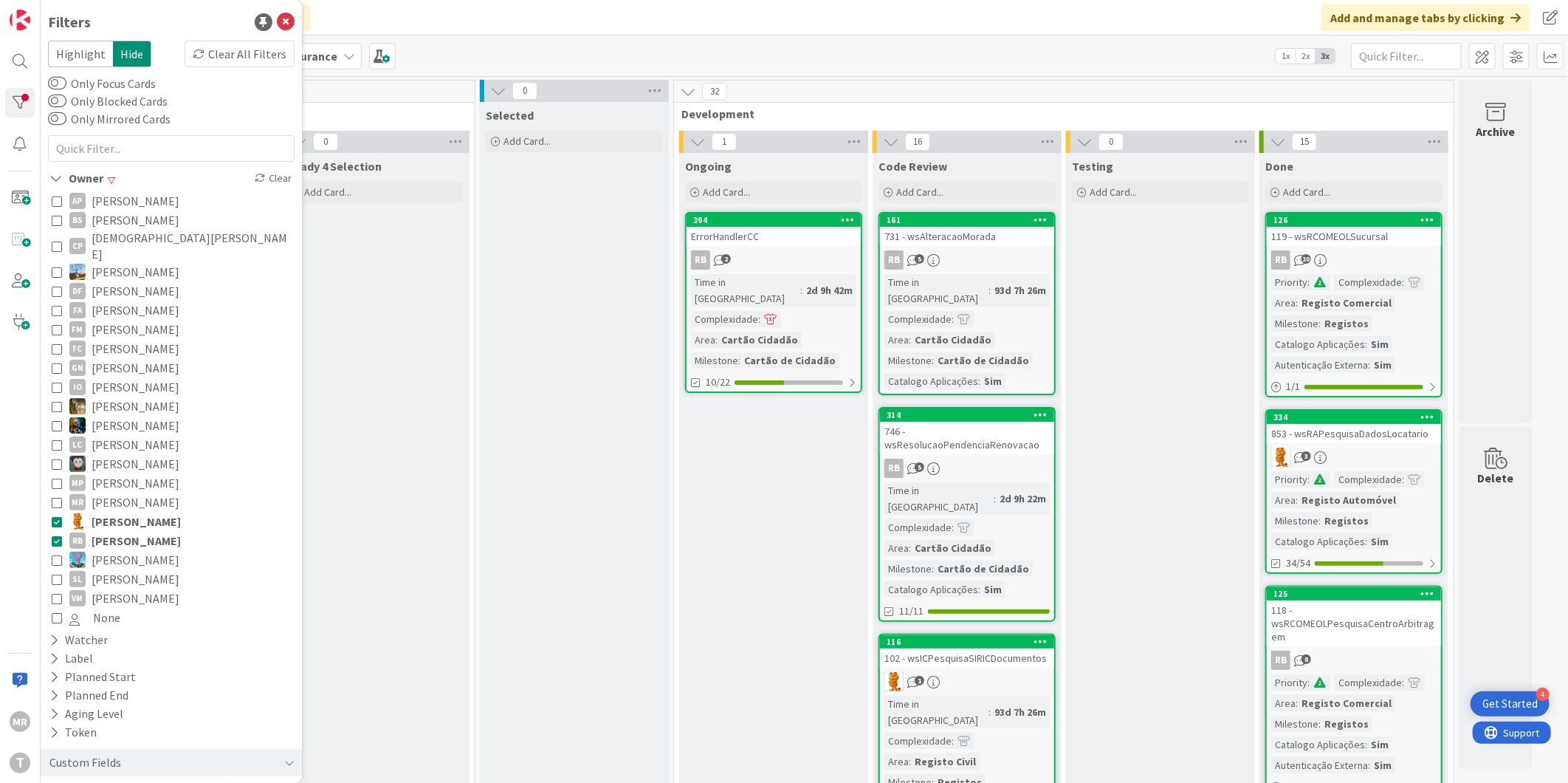
click at [142, 512] on span "Rafael Lima" at bounding box center [136, 521] width 89 height 19
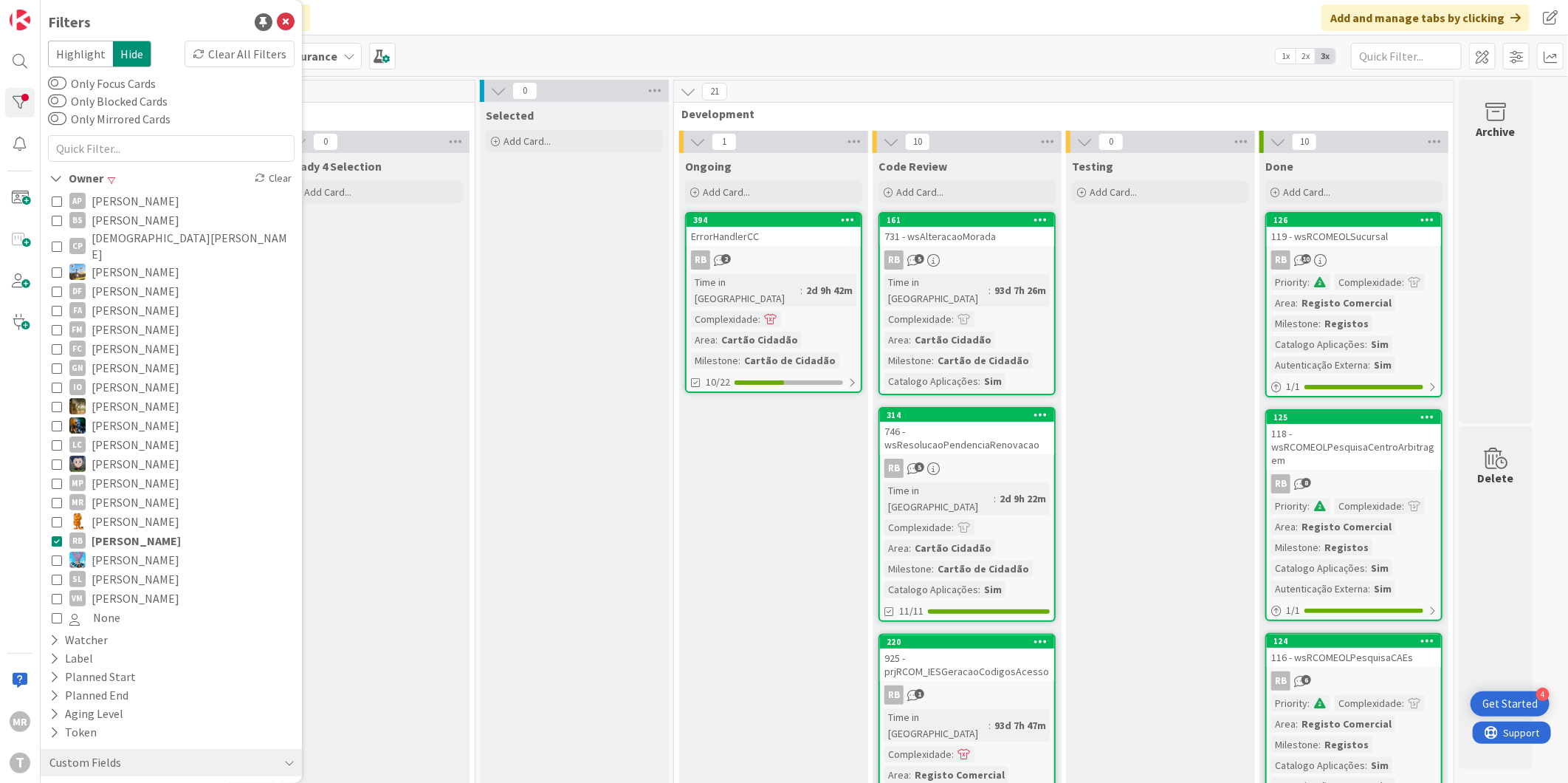
click at [137, 570] on span "Simão Lourenço" at bounding box center [136, 579] width 88 height 19
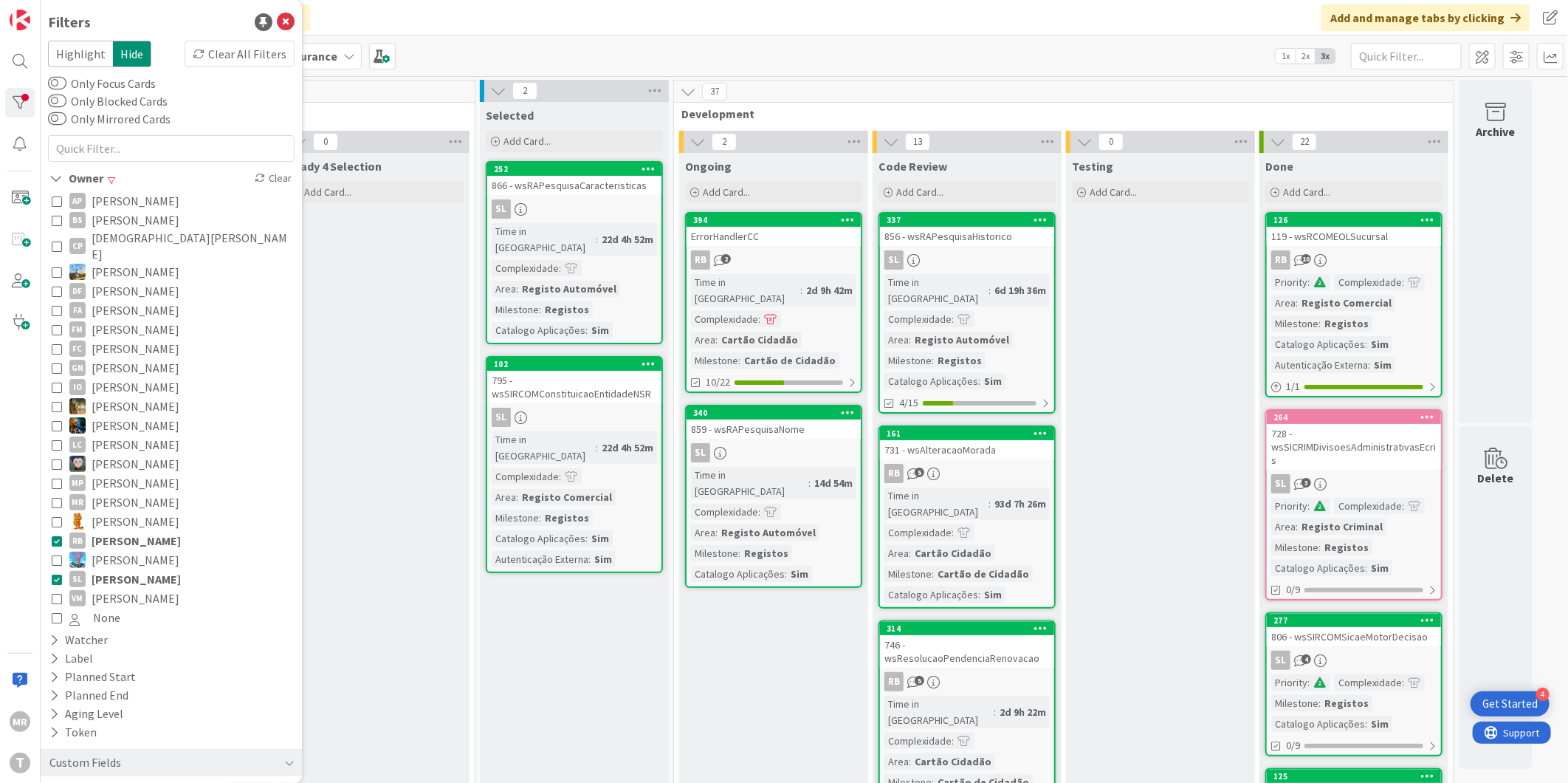
click at [141, 531] on span "[PERSON_NAME]" at bounding box center [136, 541] width 89 height 19
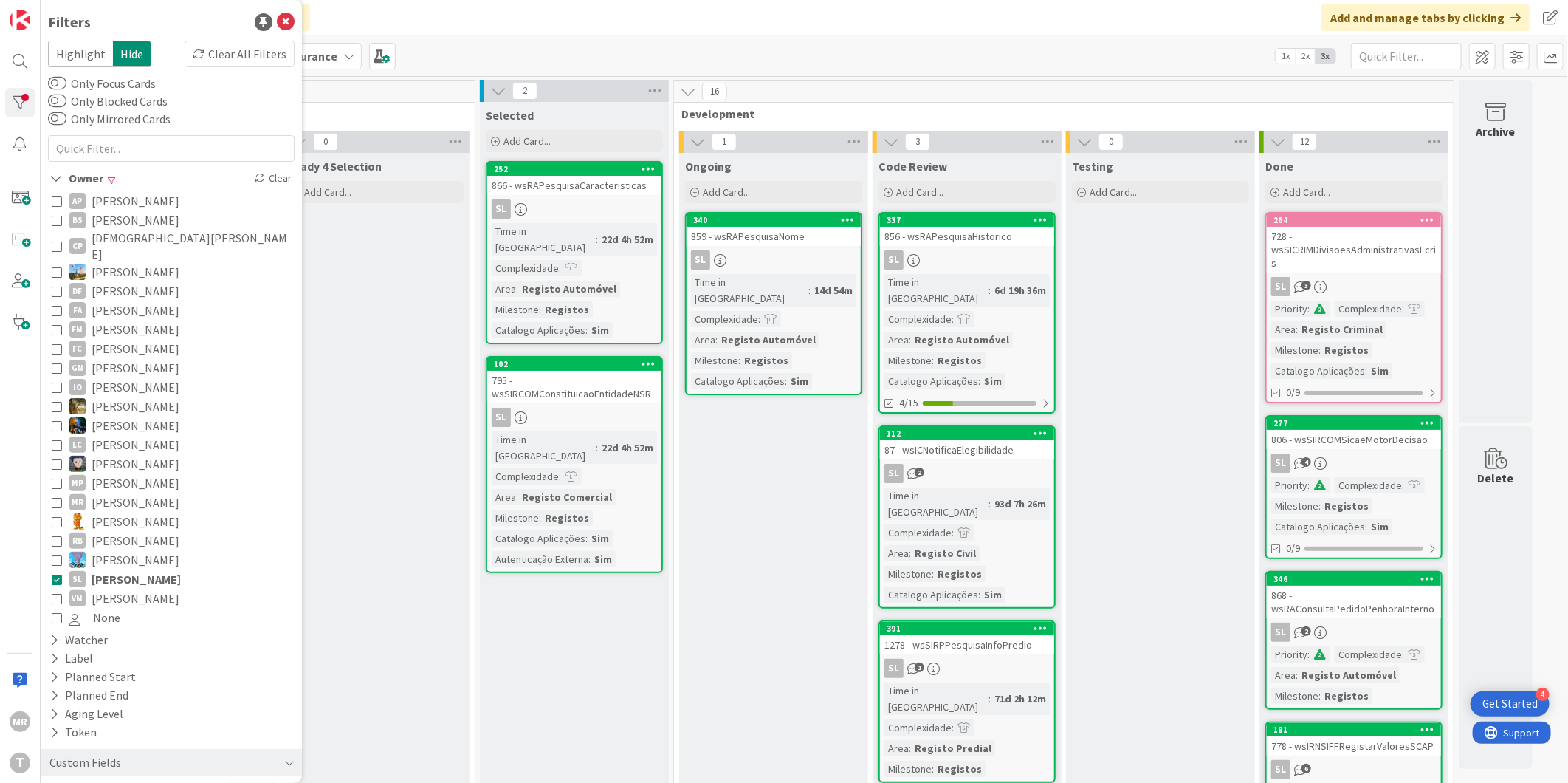
click at [133, 588] on span "Vitor Martins" at bounding box center [136, 598] width 88 height 19
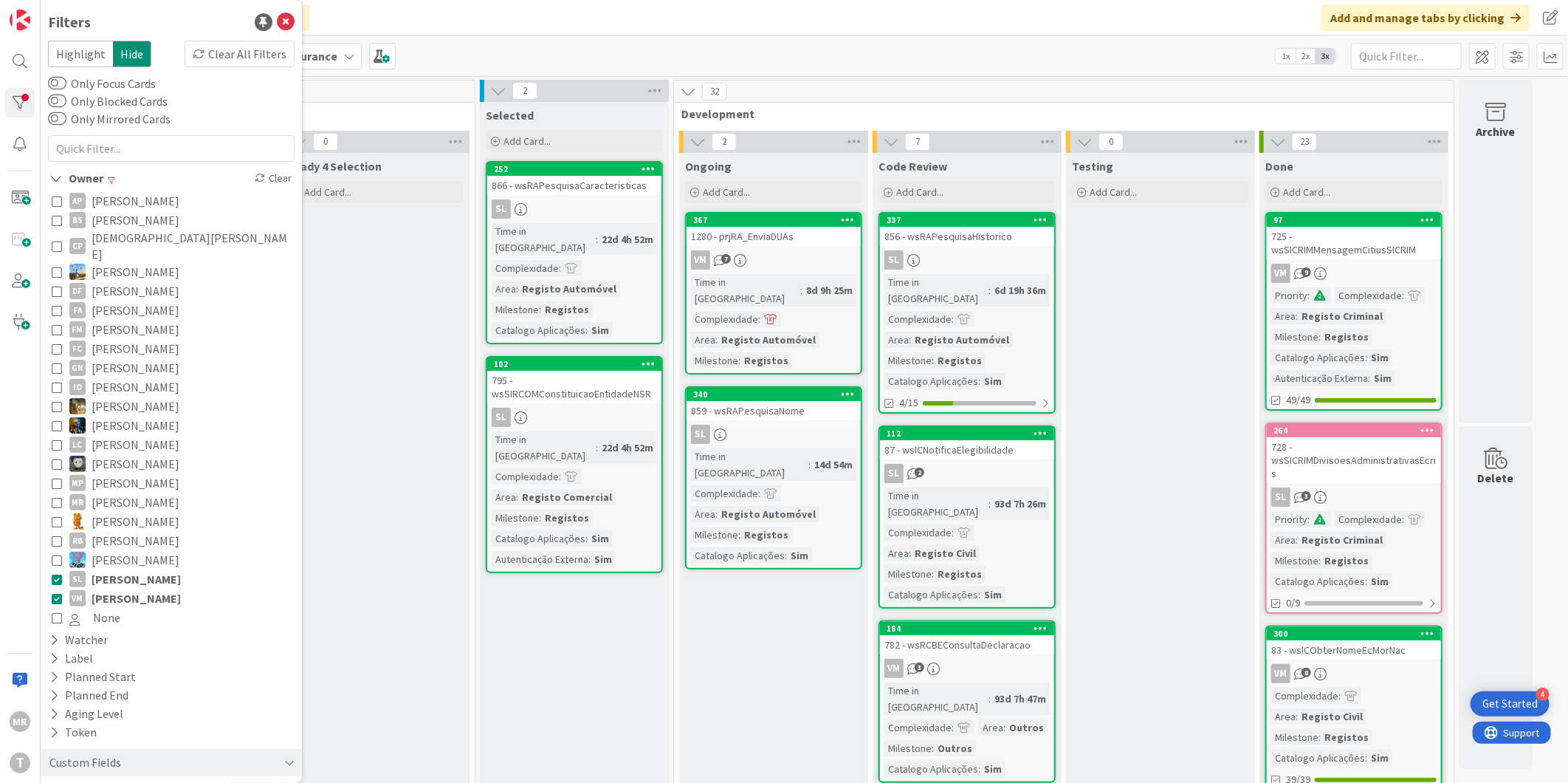
click at [136, 570] on span "Simão Lourenço" at bounding box center [136, 579] width 89 height 19
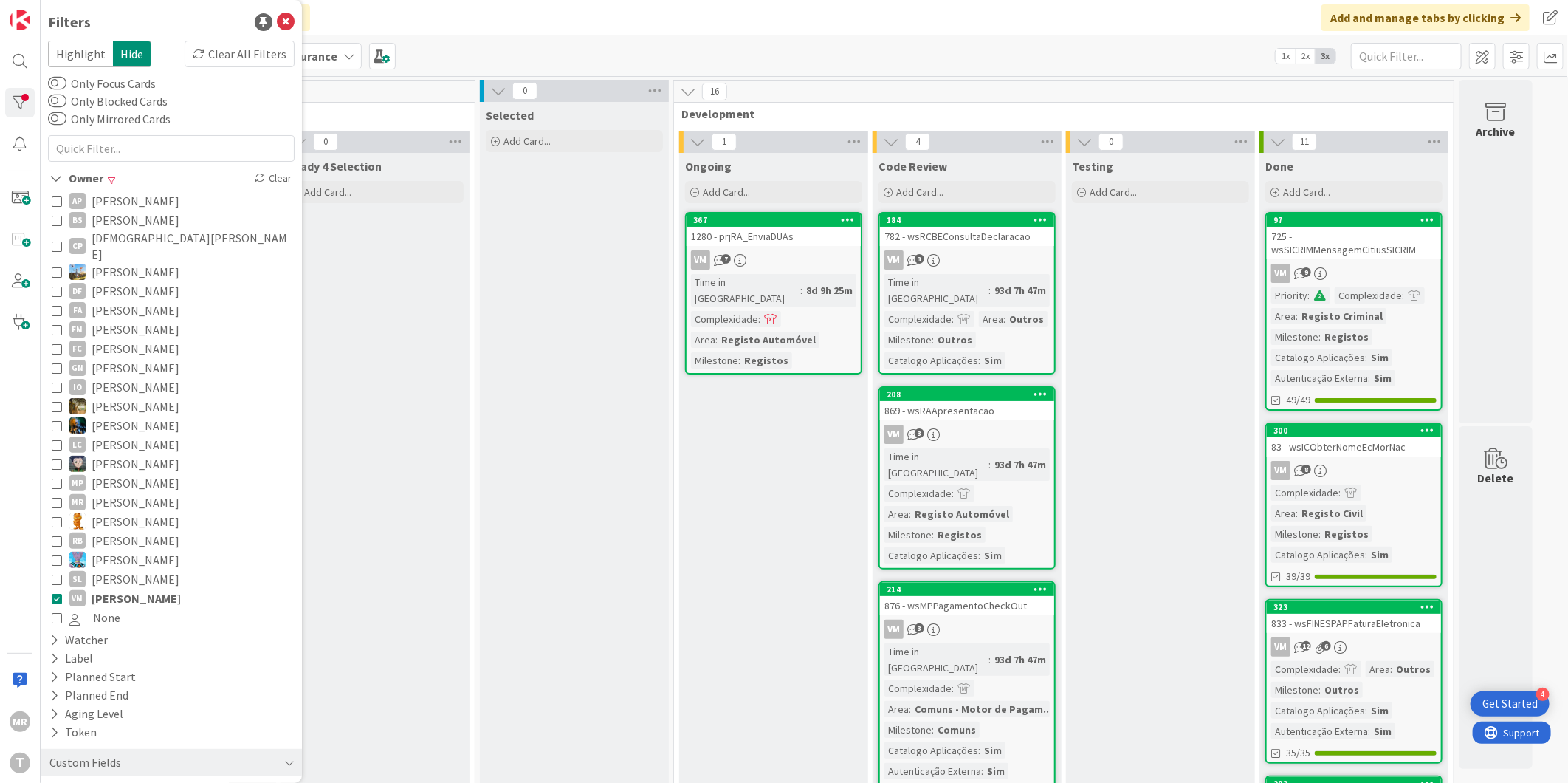
click at [138, 552] on span "Sergio Figueriedo" at bounding box center [136, 559] width 88 height 19
click at [132, 588] on span "Vitor Martins" at bounding box center [136, 598] width 89 height 19
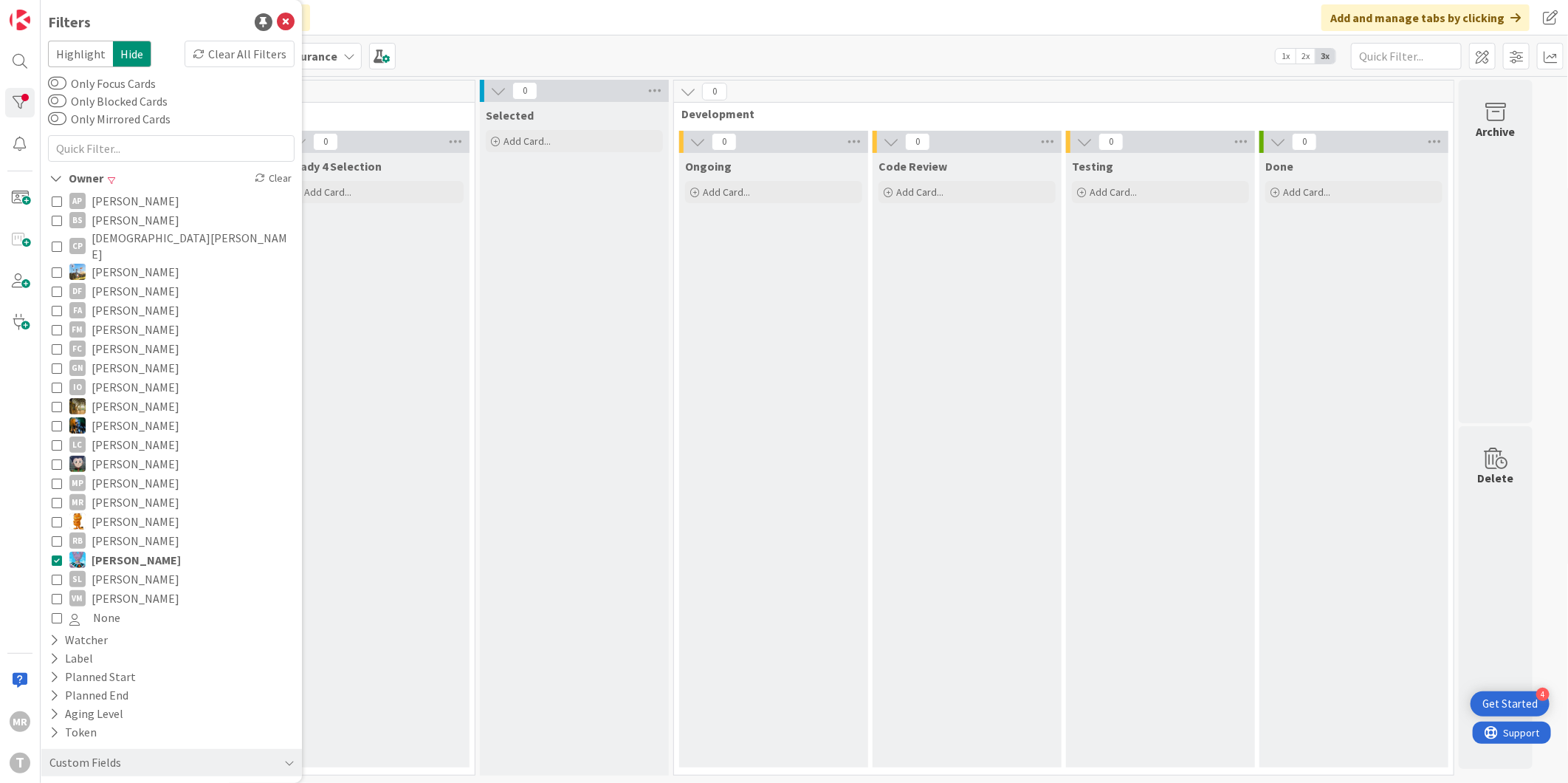
click at [136, 550] on span "Sergio Figueriedo" at bounding box center [136, 559] width 89 height 19
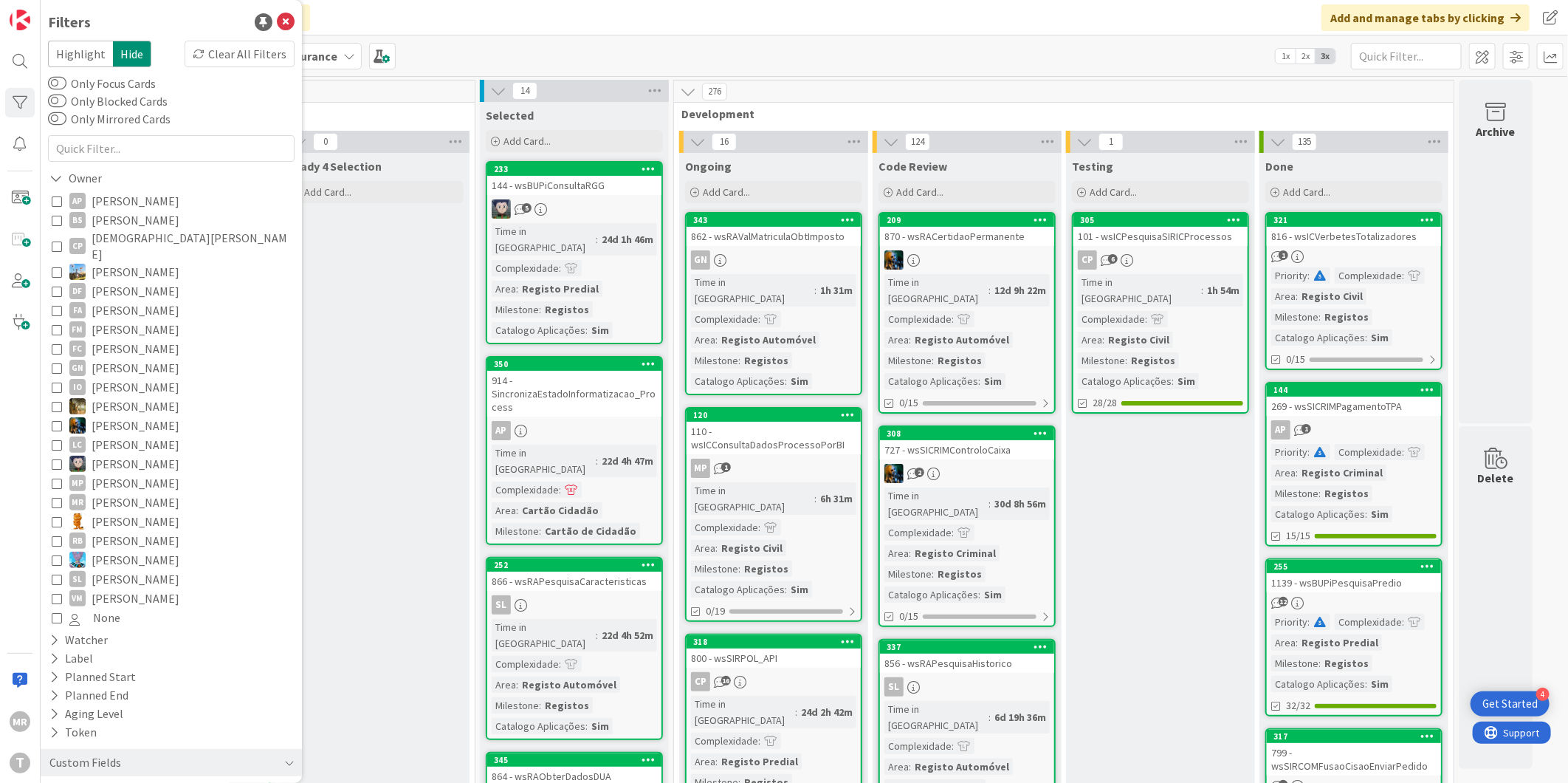
click at [135, 570] on span "Simão Lourenço" at bounding box center [136, 579] width 88 height 19
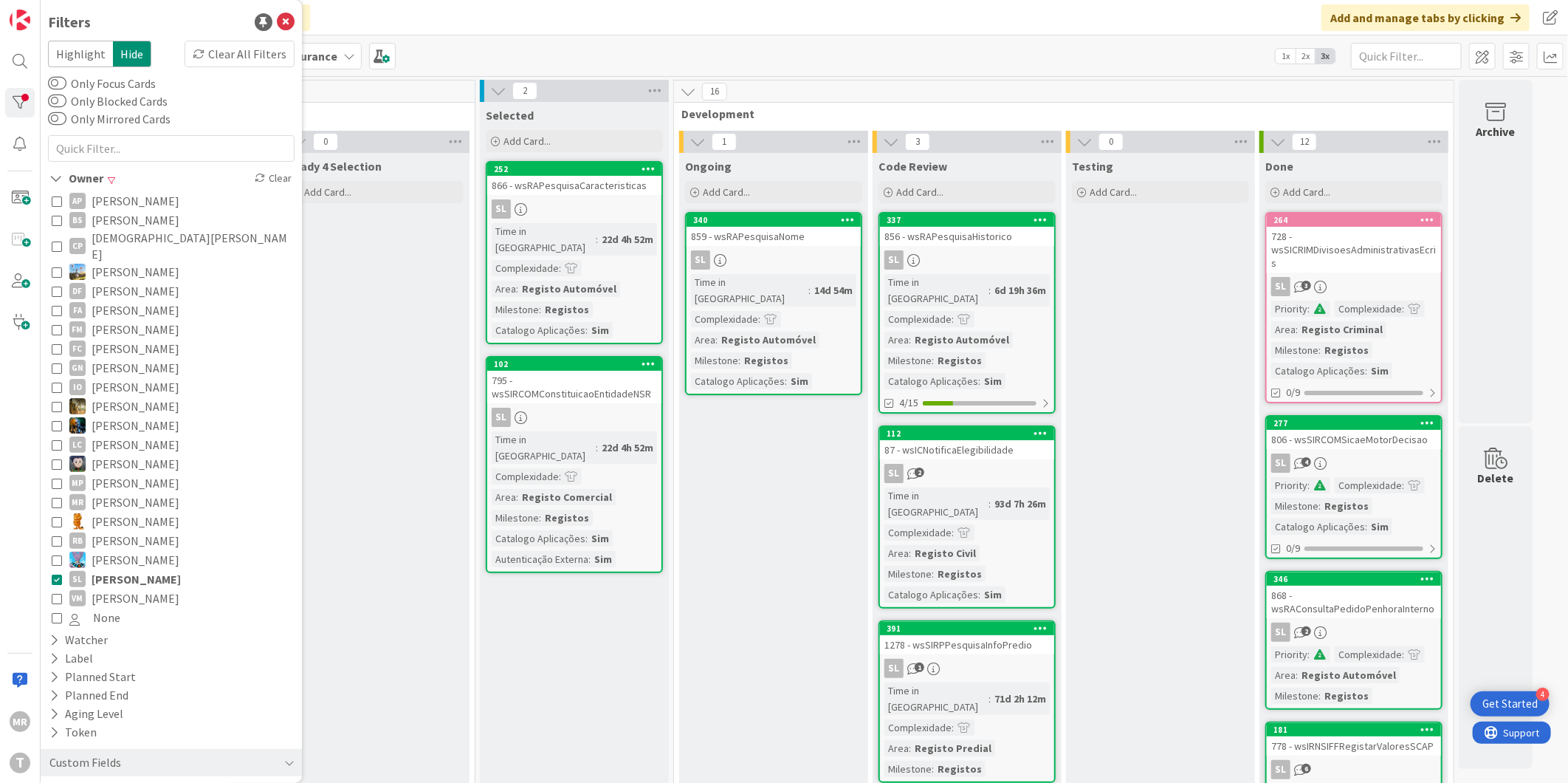
click at [127, 570] on span "Simão Lourenço" at bounding box center [136, 579] width 89 height 19
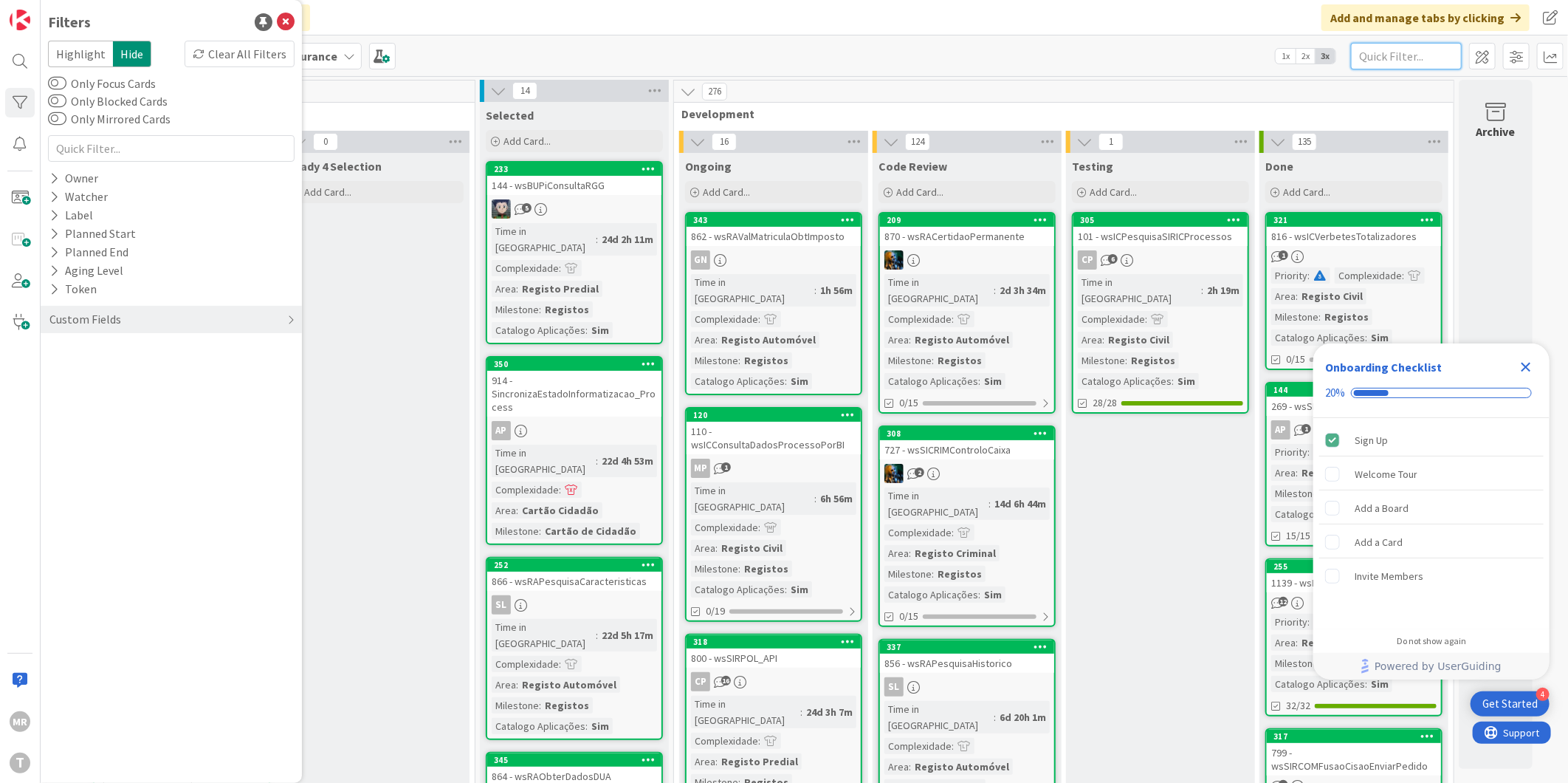
click at [1392, 56] on input "text" at bounding box center [1406, 56] width 111 height 27
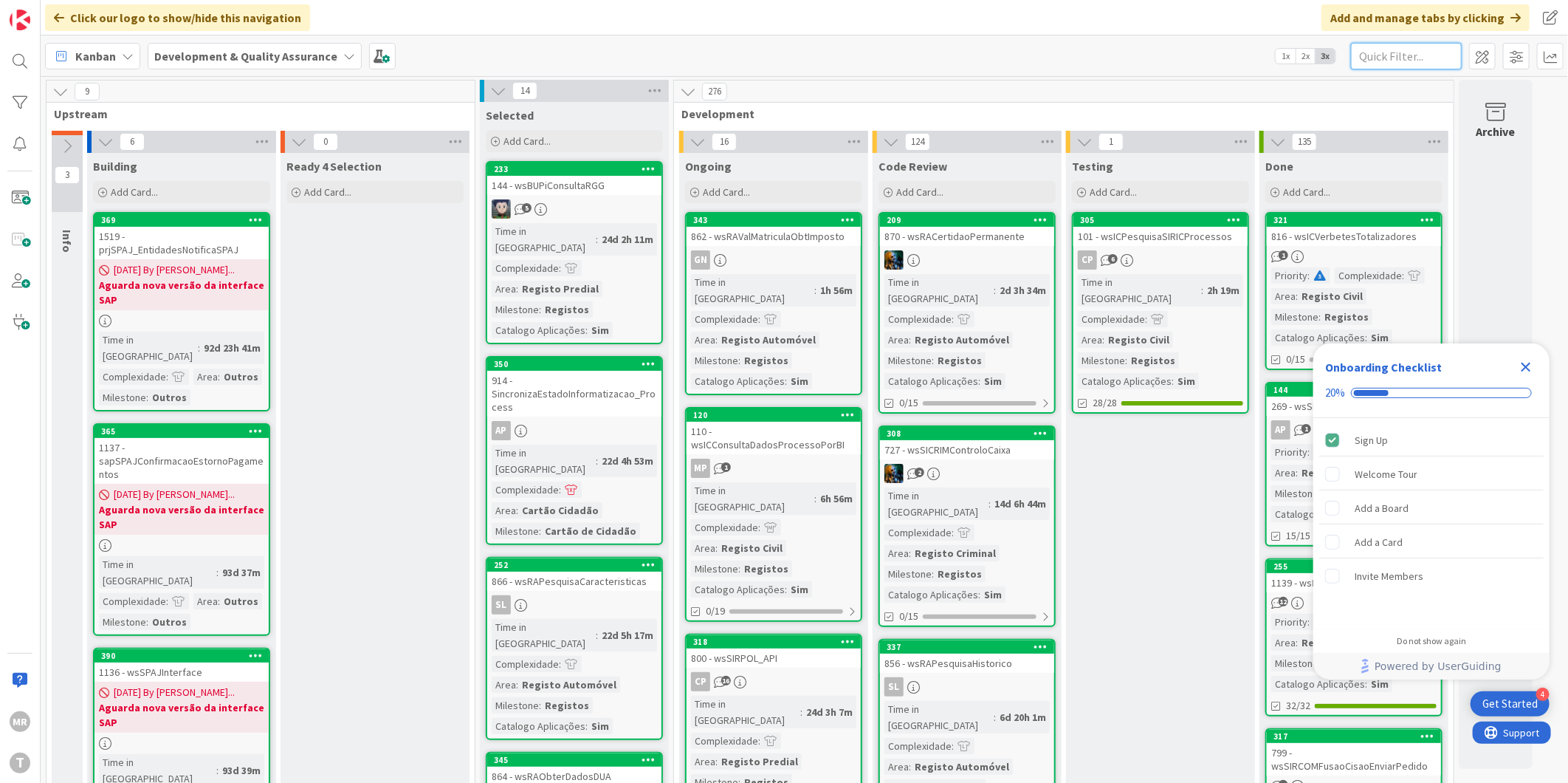
paste input "wsPesquisaCriacao"
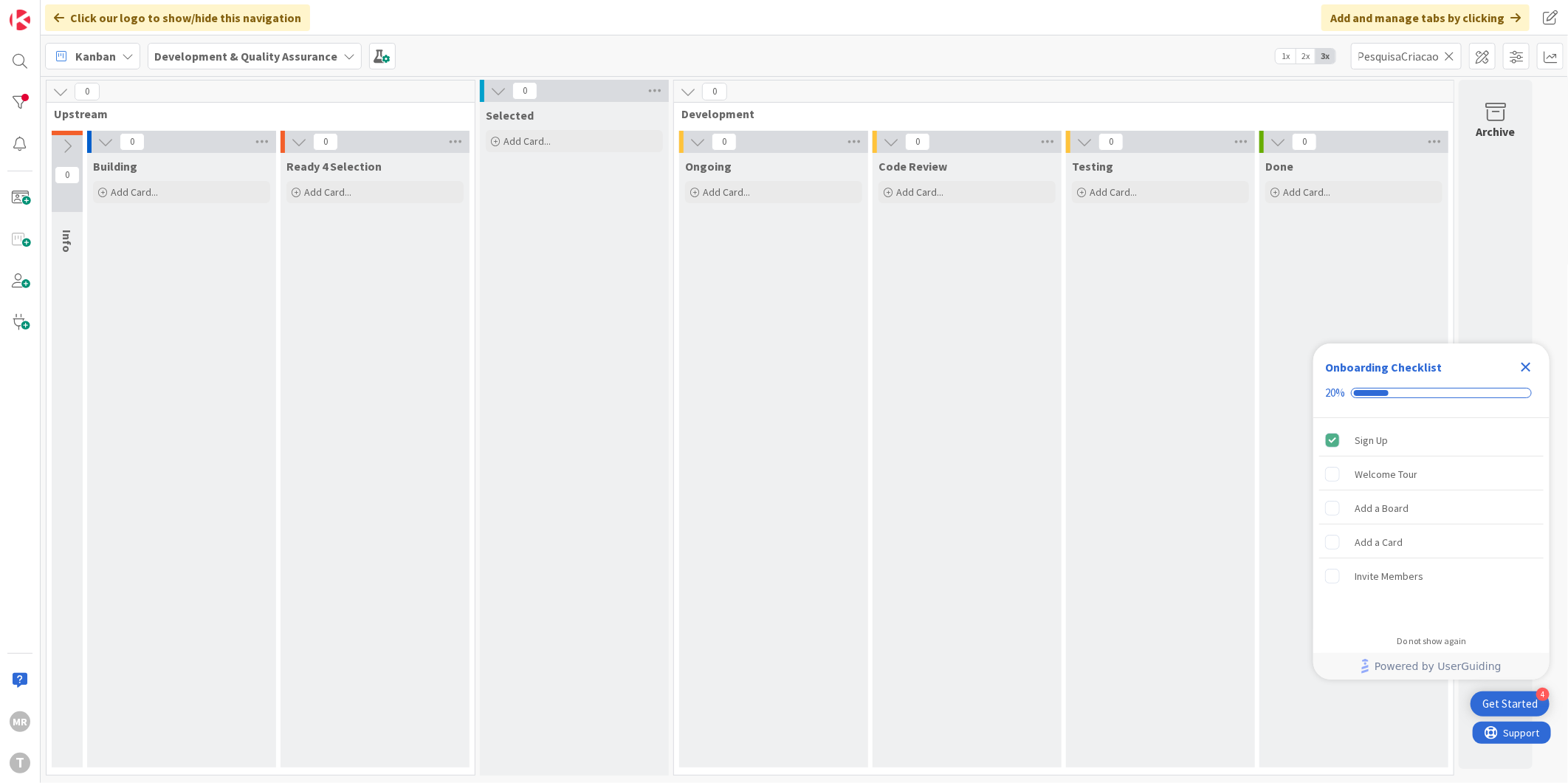
click at [1529, 365] on icon "Close Checklist" at bounding box center [1526, 367] width 9 height 9
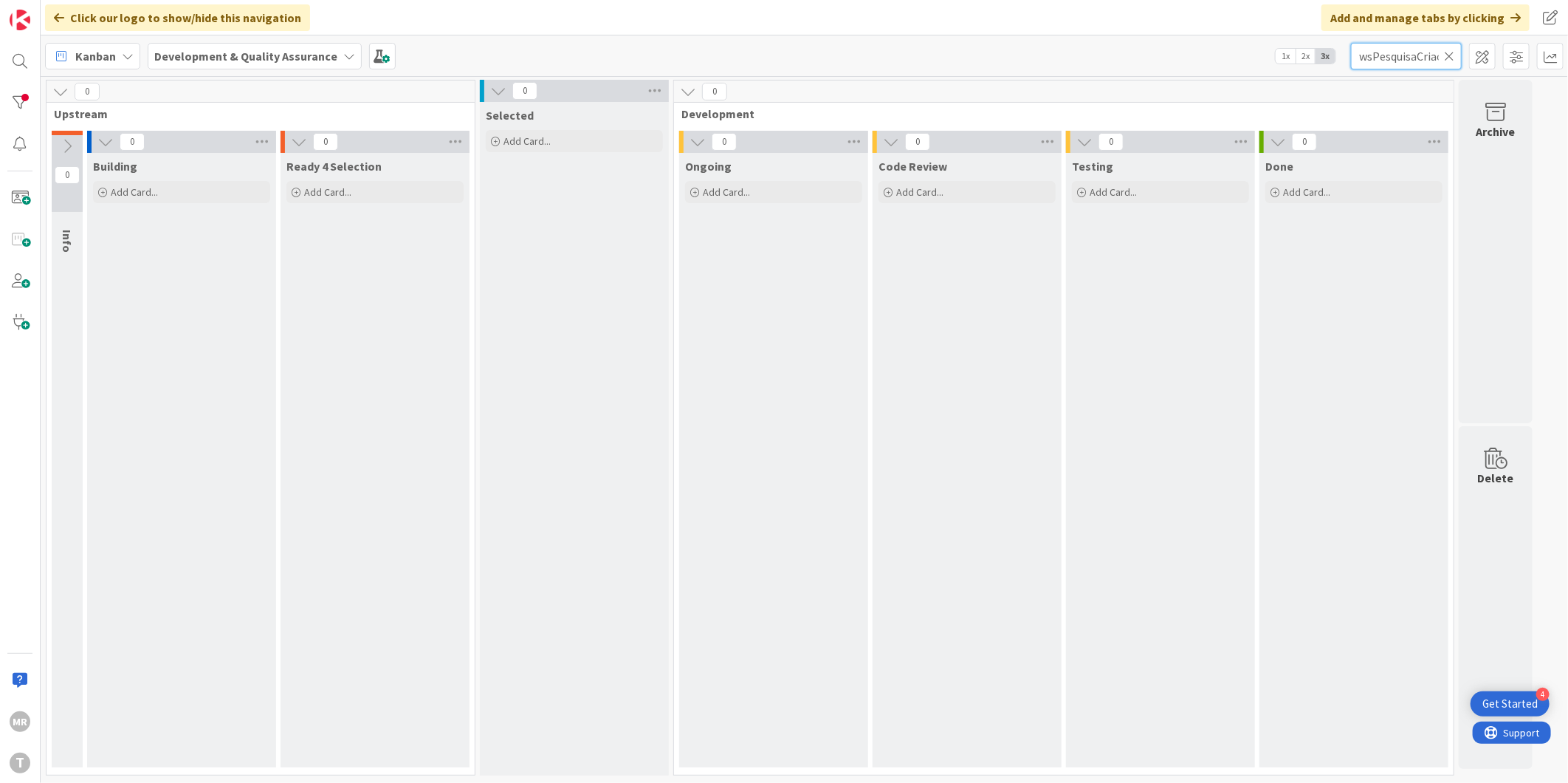
scroll to position [0, 16]
drag, startPoint x: 1419, startPoint y: 56, endPoint x: 1457, endPoint y: 56, distance: 38.0
click at [1457, 56] on input "wsPesquisaCriacao" at bounding box center [1406, 56] width 111 height 27
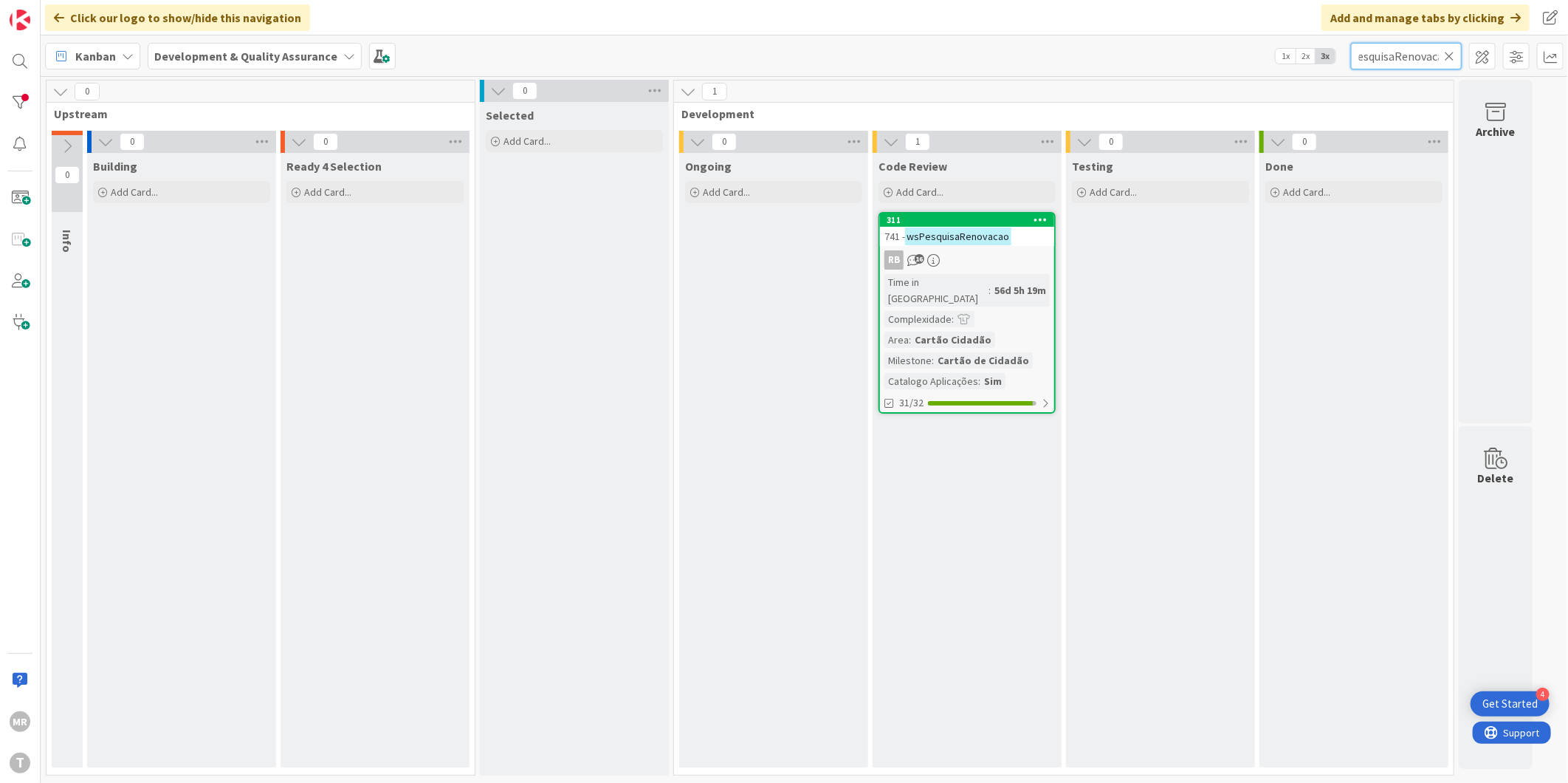
scroll to position [0, 31]
drag, startPoint x: 1373, startPoint y: 59, endPoint x: 1442, endPoint y: 57, distance: 69.0
click at [1442, 57] on input "wsPesquisaRenovacao" at bounding box center [1406, 56] width 111 height 27
type input "wsCriacao"
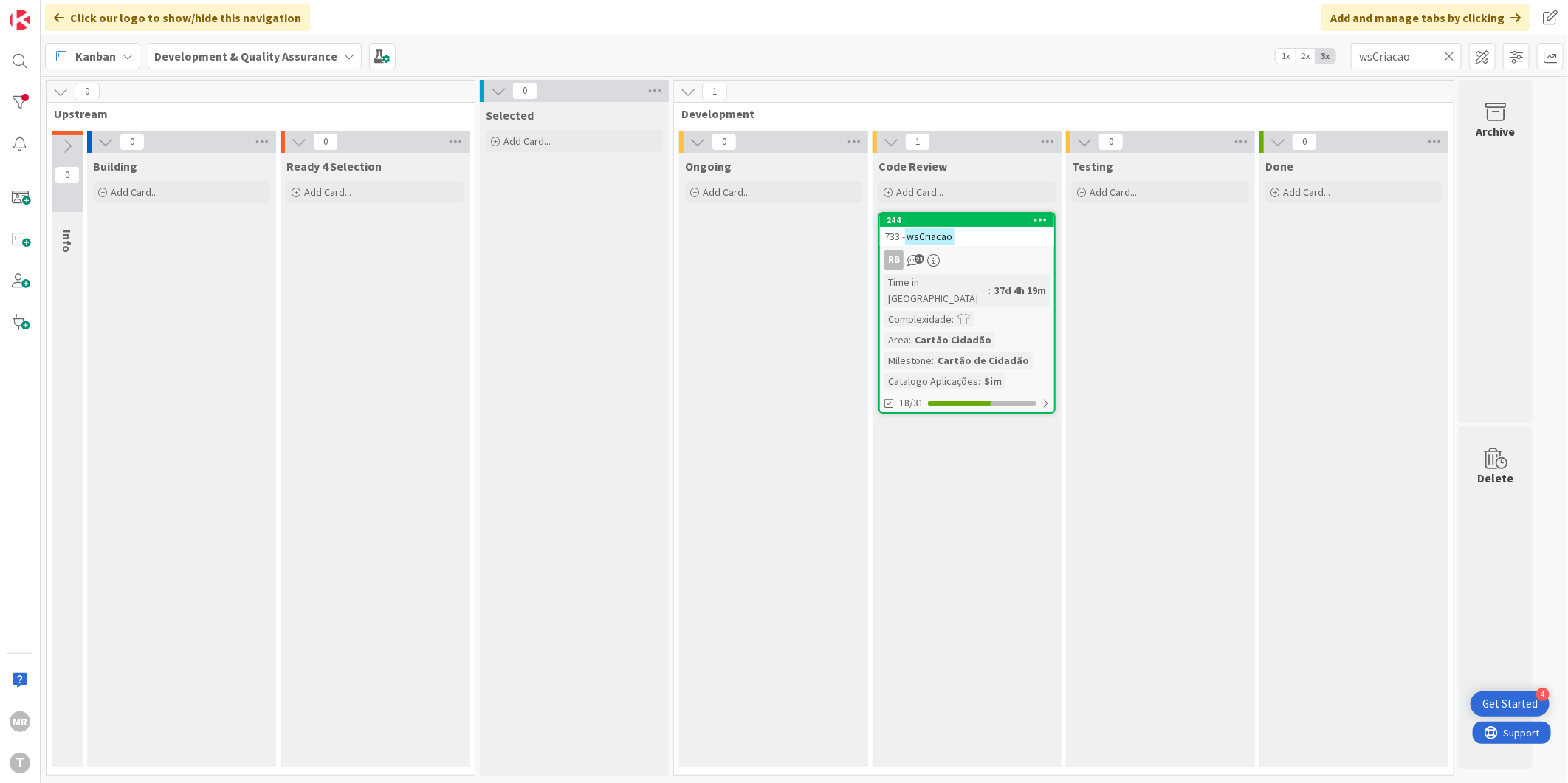
click at [925, 213] on div "244" at bounding box center [967, 220] width 174 height 13
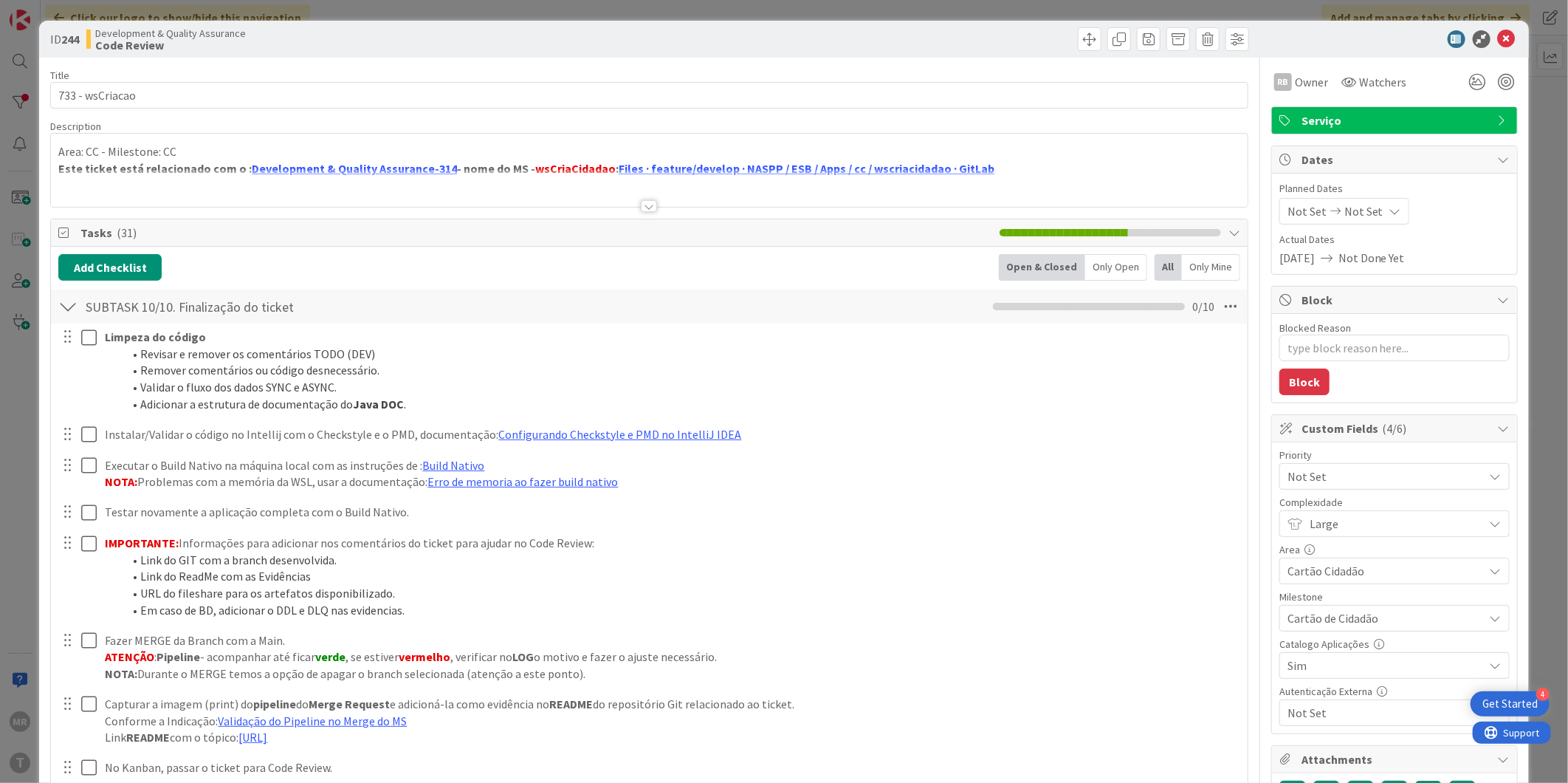
type textarea "x"
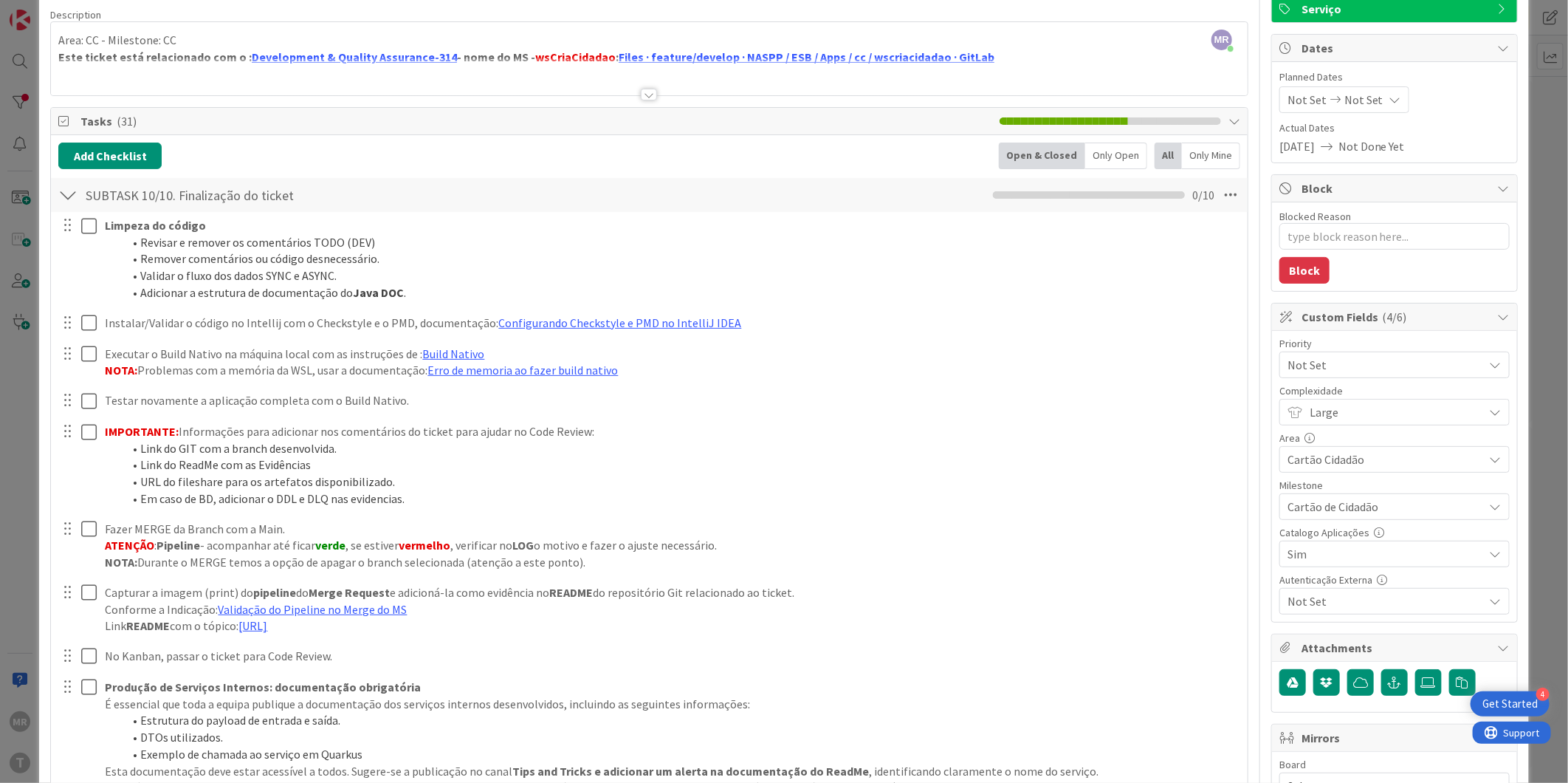
scroll to position [82, 0]
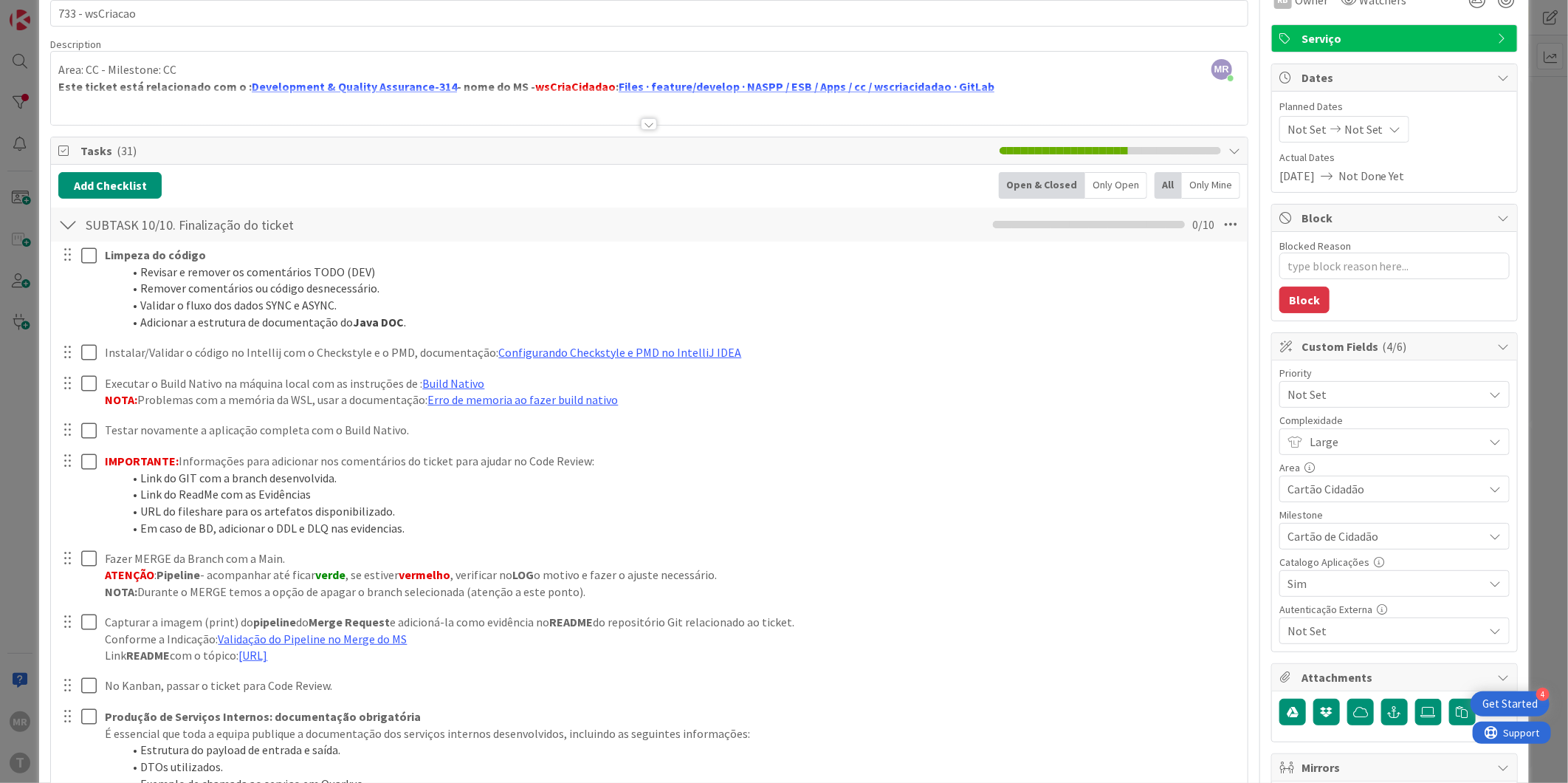
click at [641, 124] on div at bounding box center [649, 124] width 16 height 12
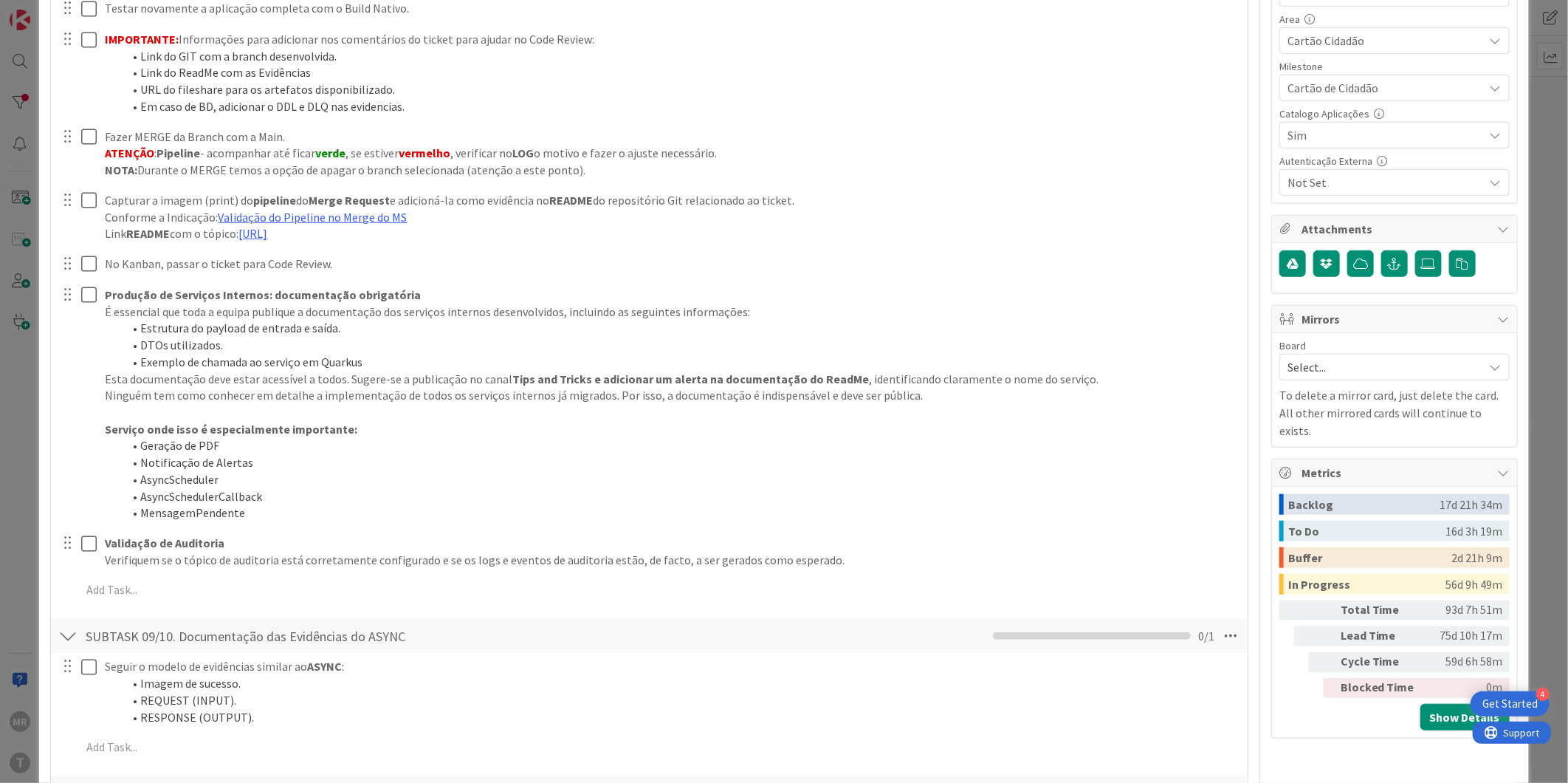
scroll to position [0, 0]
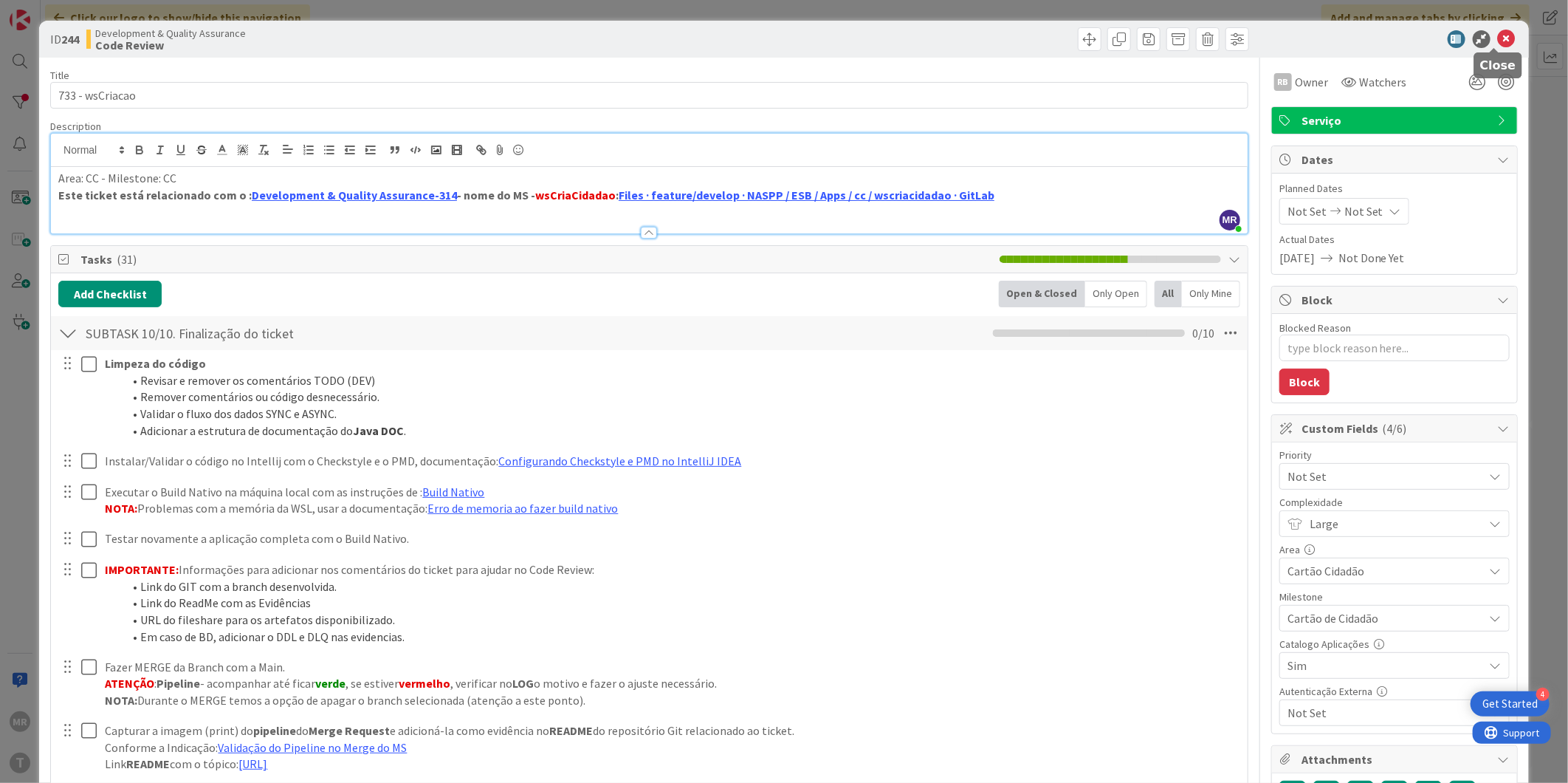
click at [1497, 34] on icon at bounding box center [1506, 39] width 18 height 18
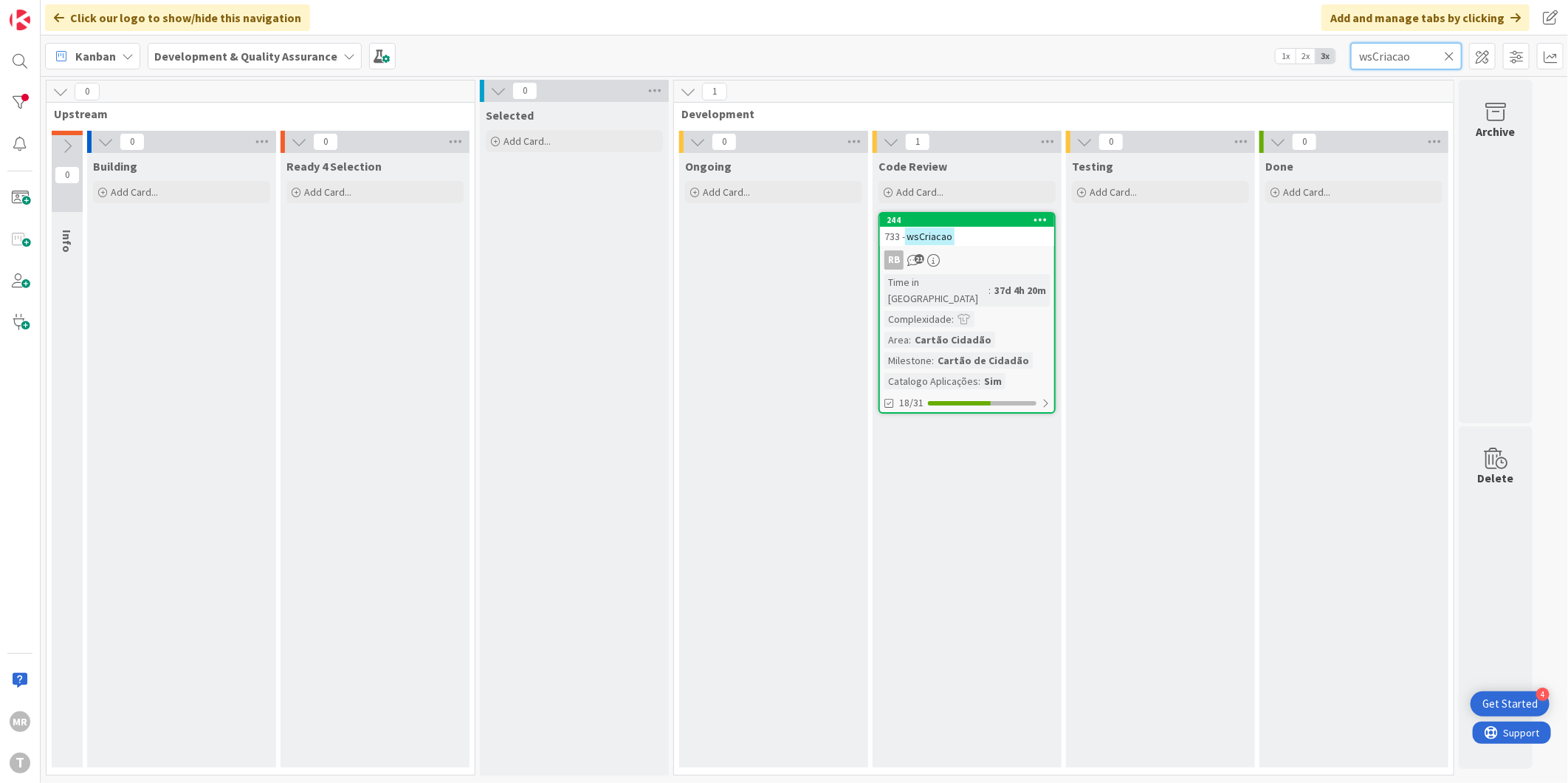
drag, startPoint x: 1420, startPoint y: 59, endPoint x: 1315, endPoint y: 54, distance: 105.1
click at [1315, 54] on div "Kanban Development & Quality Assurance 1x 2x 3x wsCriacao" at bounding box center [804, 56] width 1527 height 41
